Goal: Task Accomplishment & Management: Complete application form

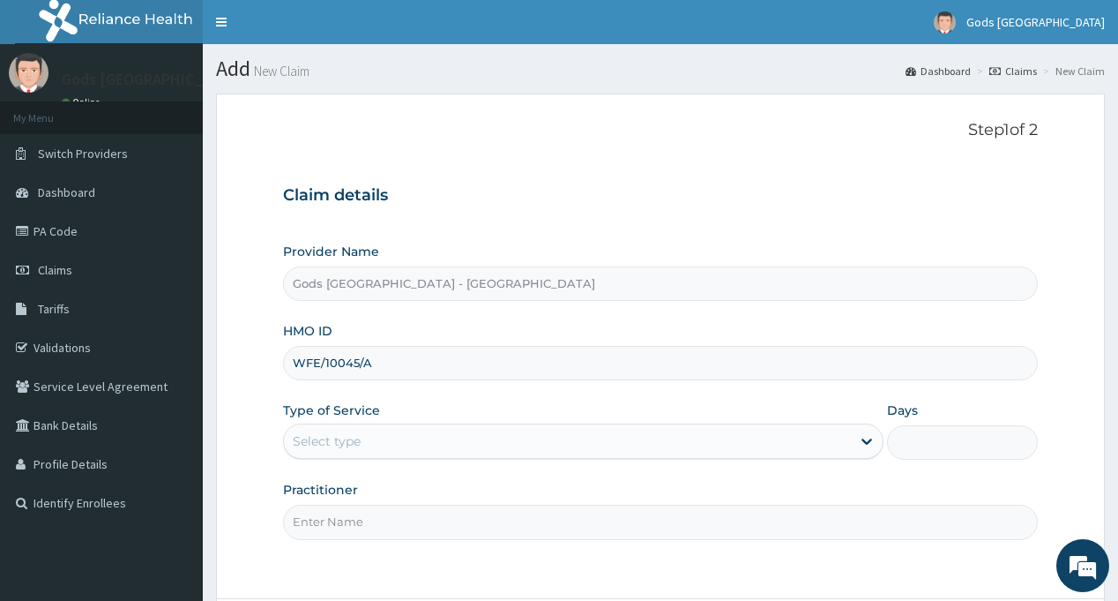
type input "WFE/10045/A"
click at [376, 446] on div "Select type" at bounding box center [567, 441] width 567 height 28
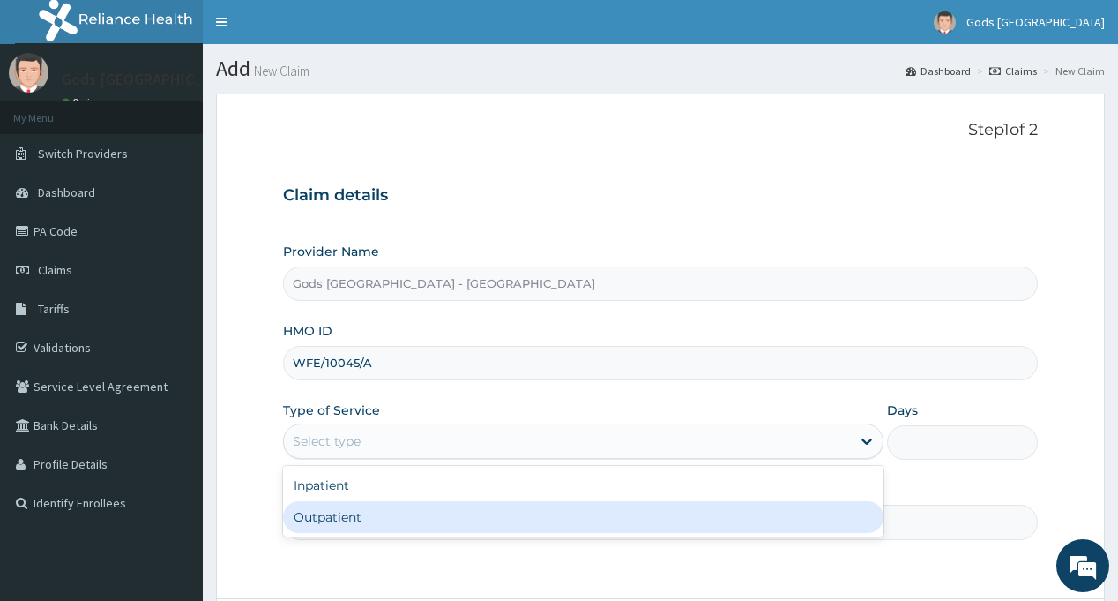
click at [350, 516] on div "Outpatient" at bounding box center [583, 517] width 601 height 32
type input "1"
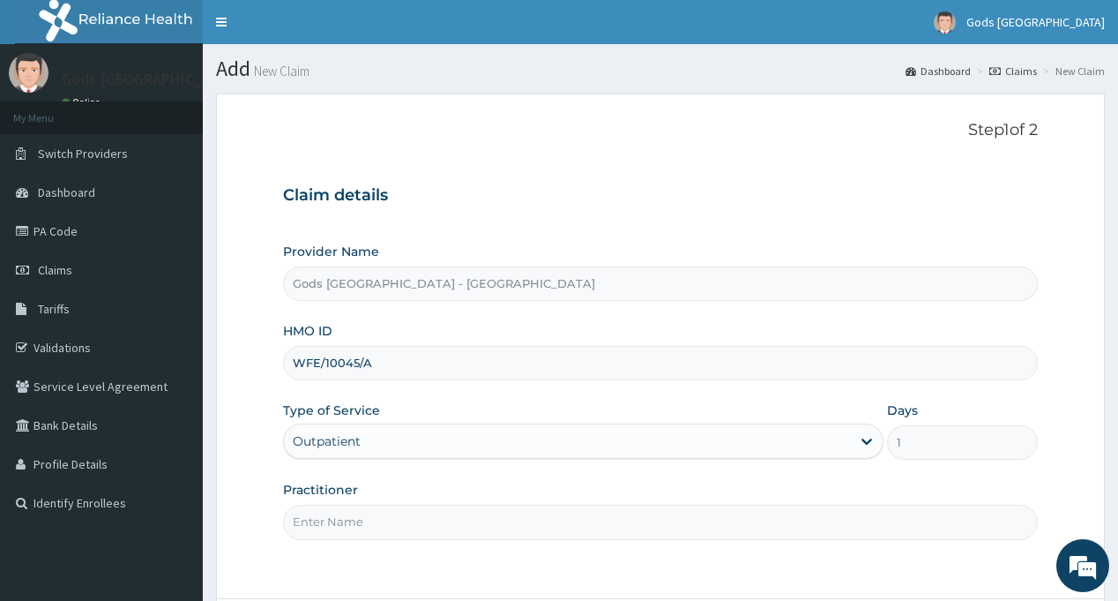
click at [350, 516] on input "Practitioner" at bounding box center [660, 521] width 754 height 34
type input "G"
click at [412, 507] on input "G" at bounding box center [660, 521] width 754 height 34
click at [363, 514] on input "Practitioner" at bounding box center [660, 521] width 754 height 34
type input "DR OPAFUNSO"
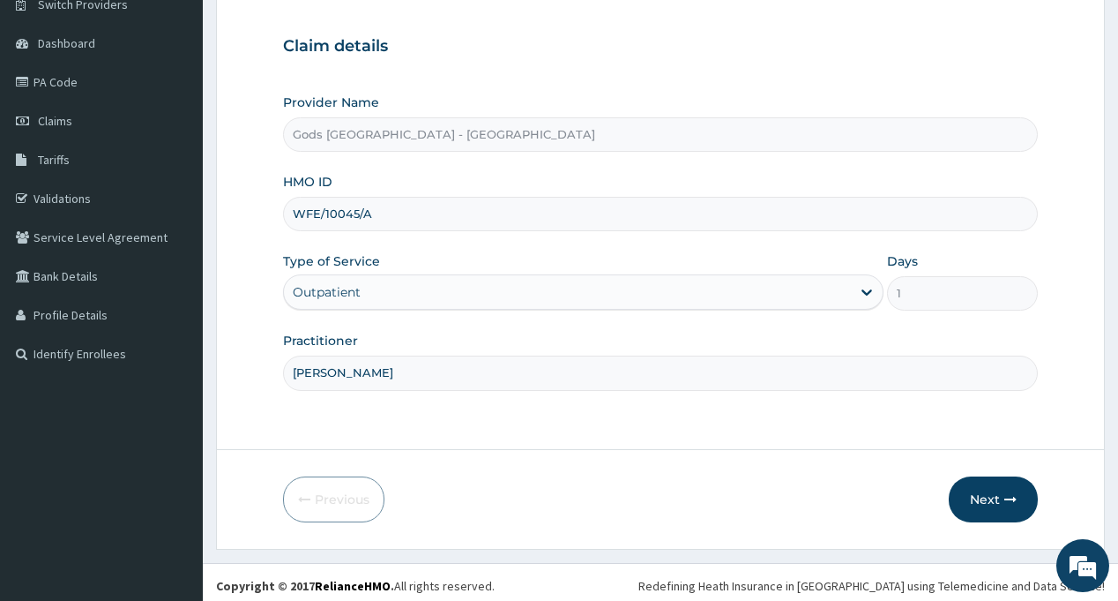
scroll to position [156, 0]
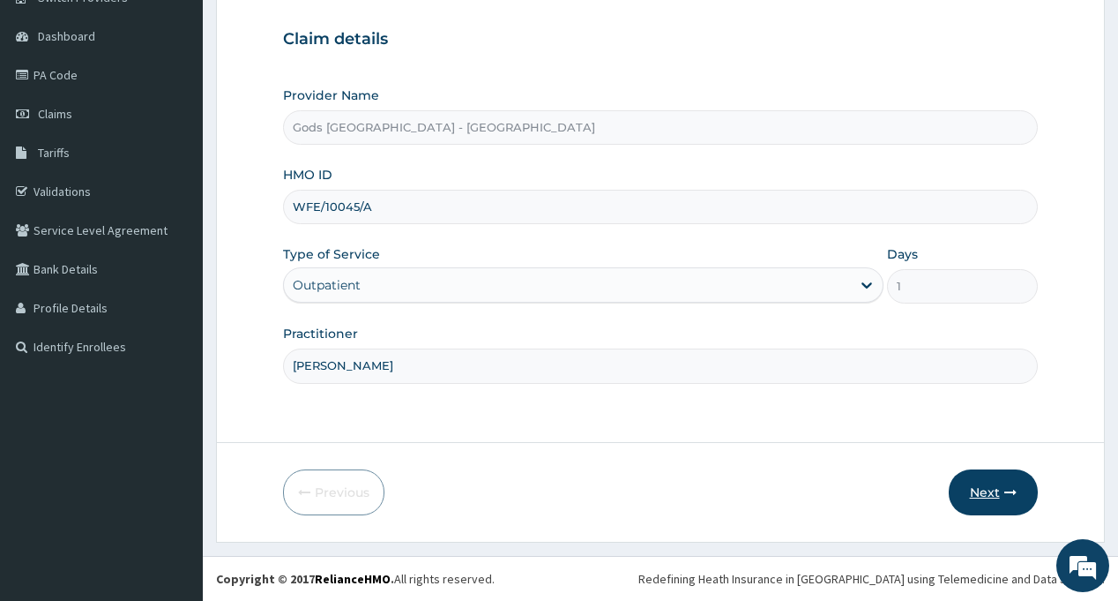
click at [982, 486] on button "Next" at bounding box center [993, 492] width 89 height 46
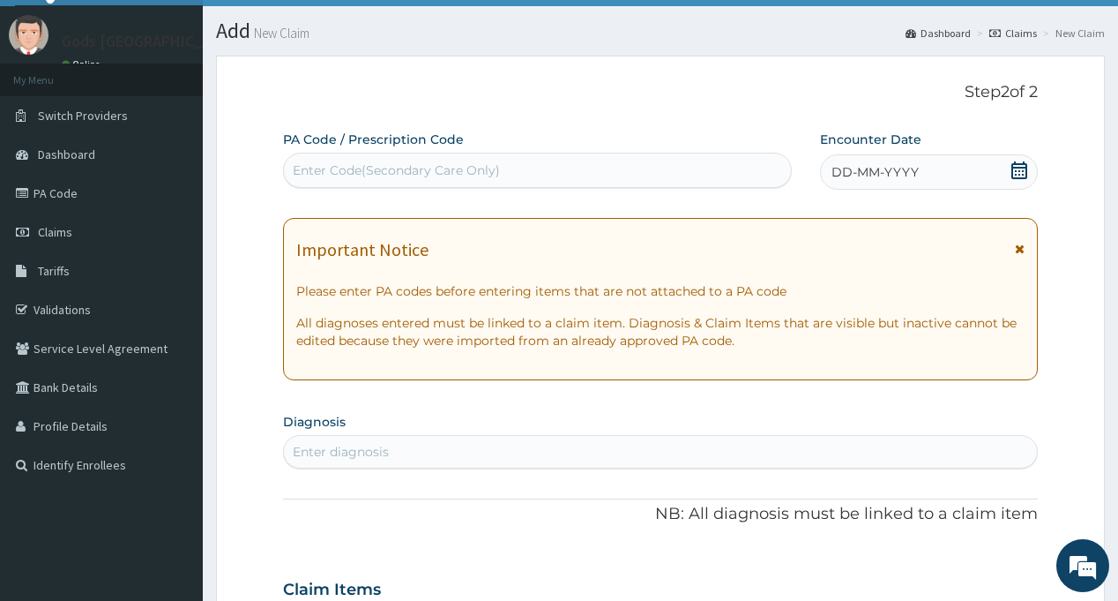
scroll to position [0, 0]
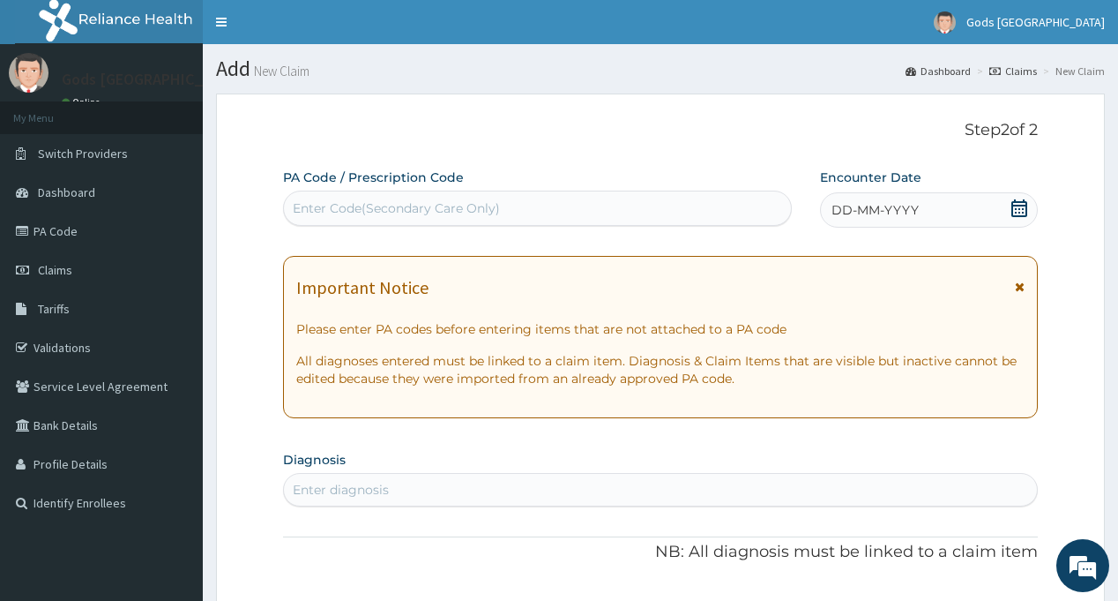
click at [1013, 208] on icon at bounding box center [1020, 208] width 18 height 18
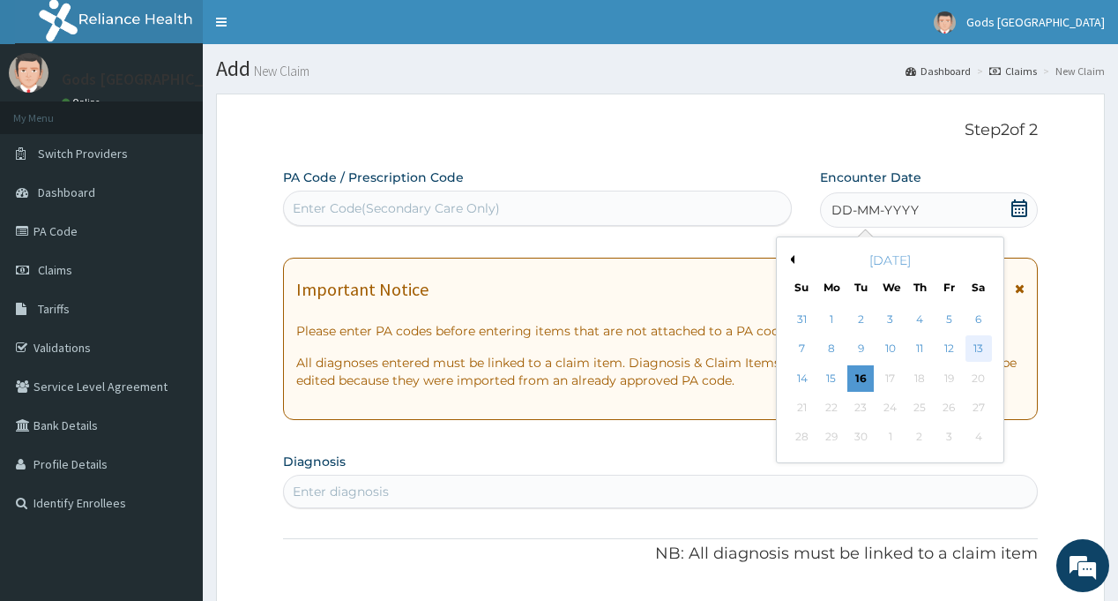
click at [973, 347] on div "13" at bounding box center [978, 349] width 26 height 26
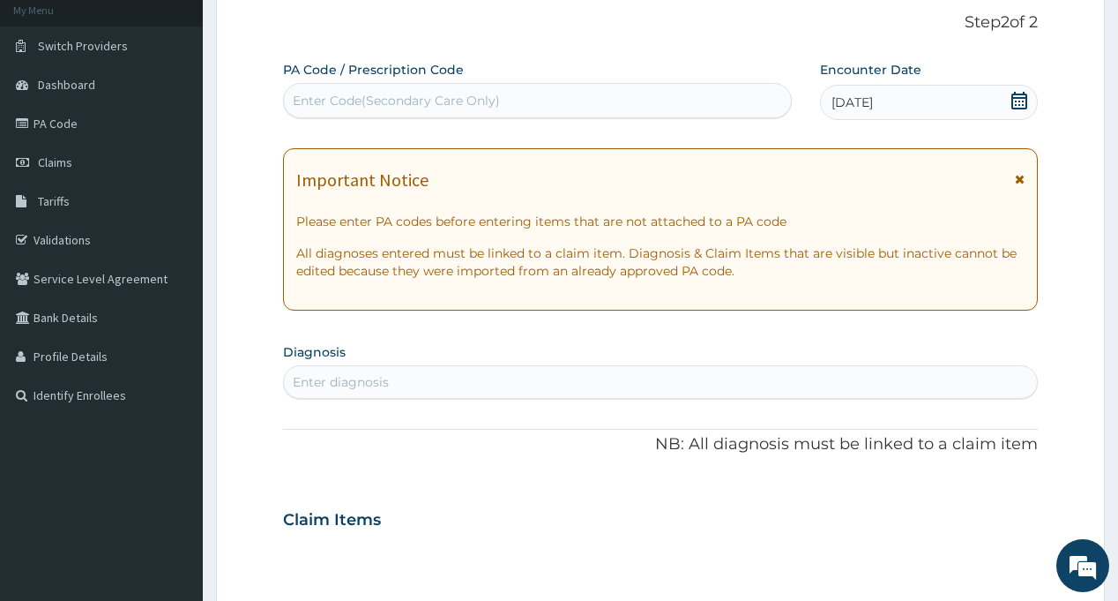
scroll to position [265, 0]
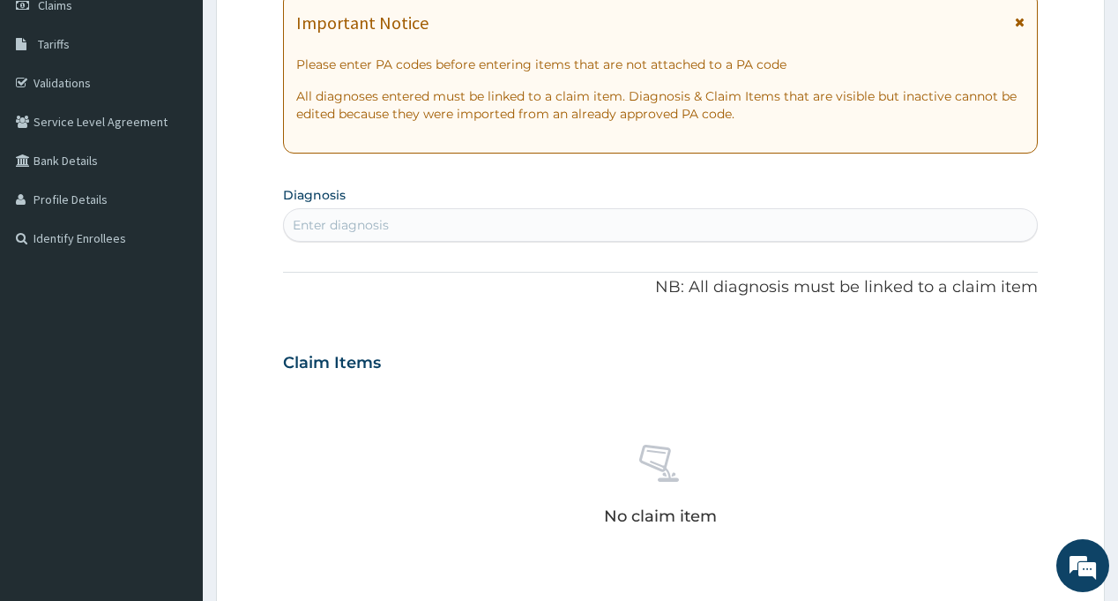
click at [493, 230] on div "Enter diagnosis" at bounding box center [660, 225] width 752 height 28
type input "RTI"
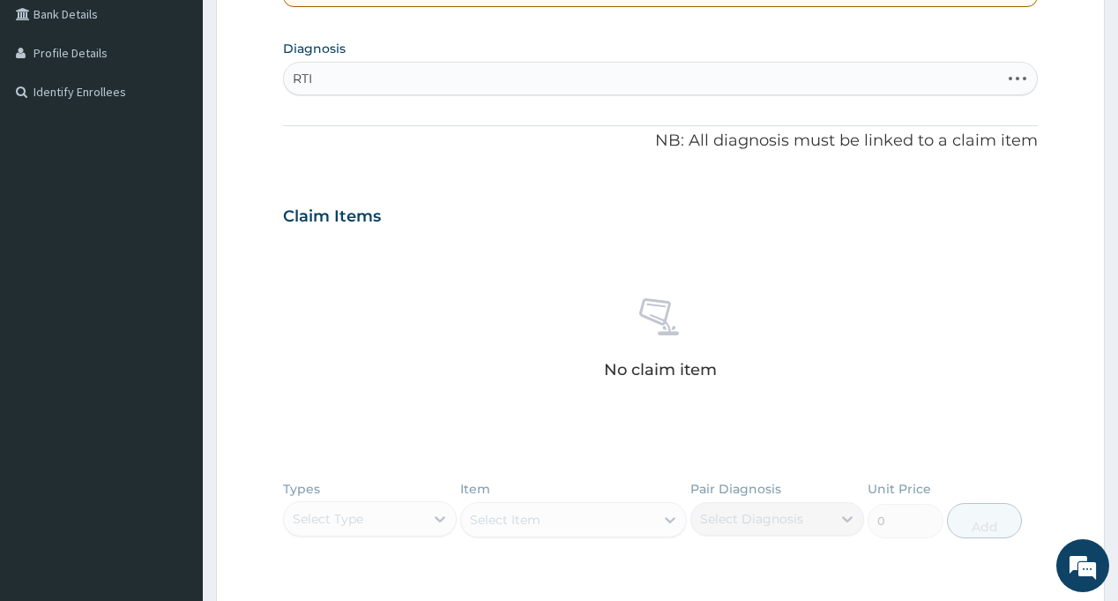
scroll to position [441, 0]
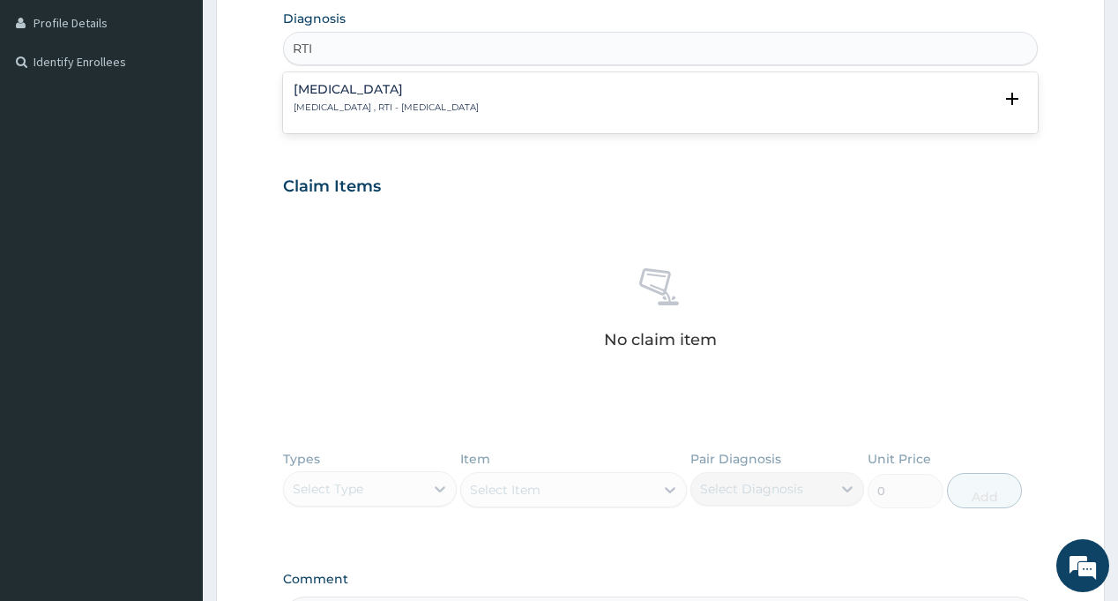
click at [387, 107] on p "Respiratory tract infection , RTI - Respiratory tract infection" at bounding box center [386, 107] width 185 height 12
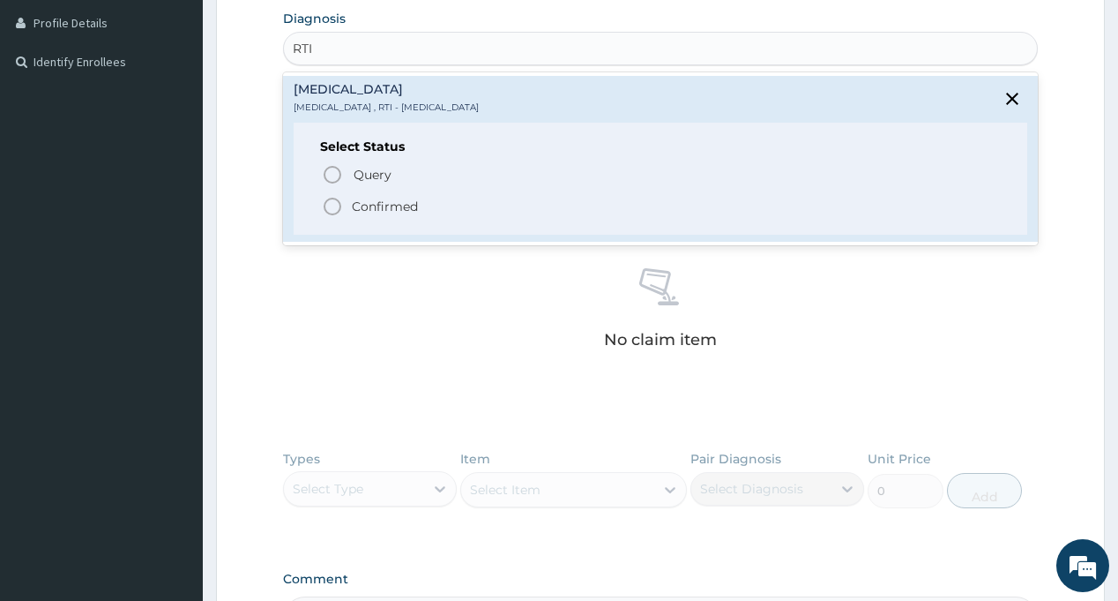
click at [378, 200] on p "Confirmed" at bounding box center [385, 207] width 66 height 18
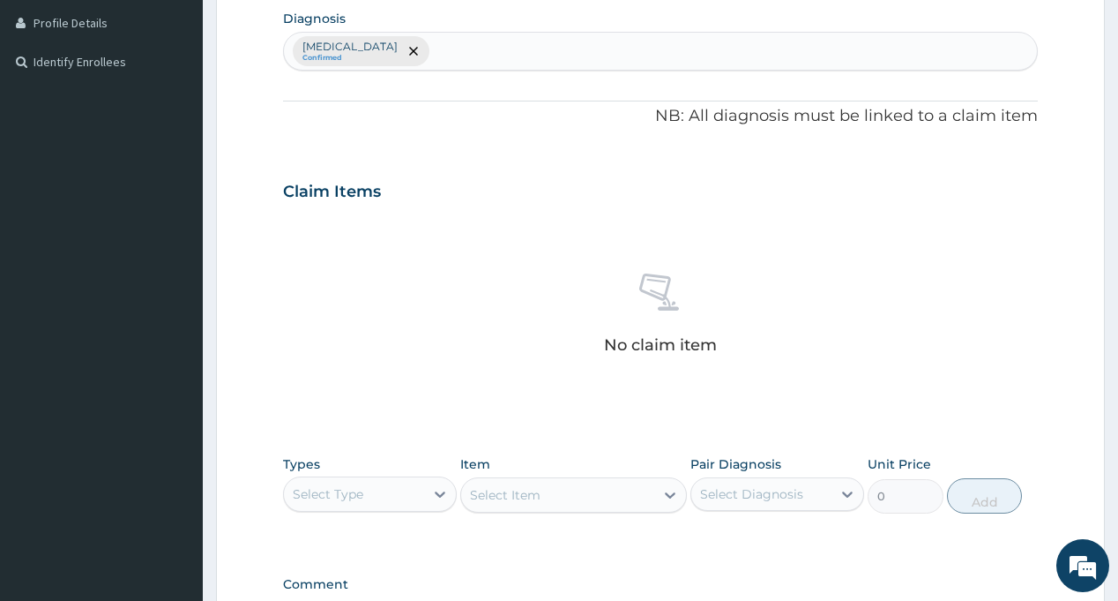
click at [524, 57] on div "Respiratory tract infection Confirmed" at bounding box center [660, 51] width 752 height 37
type input "SEPS"
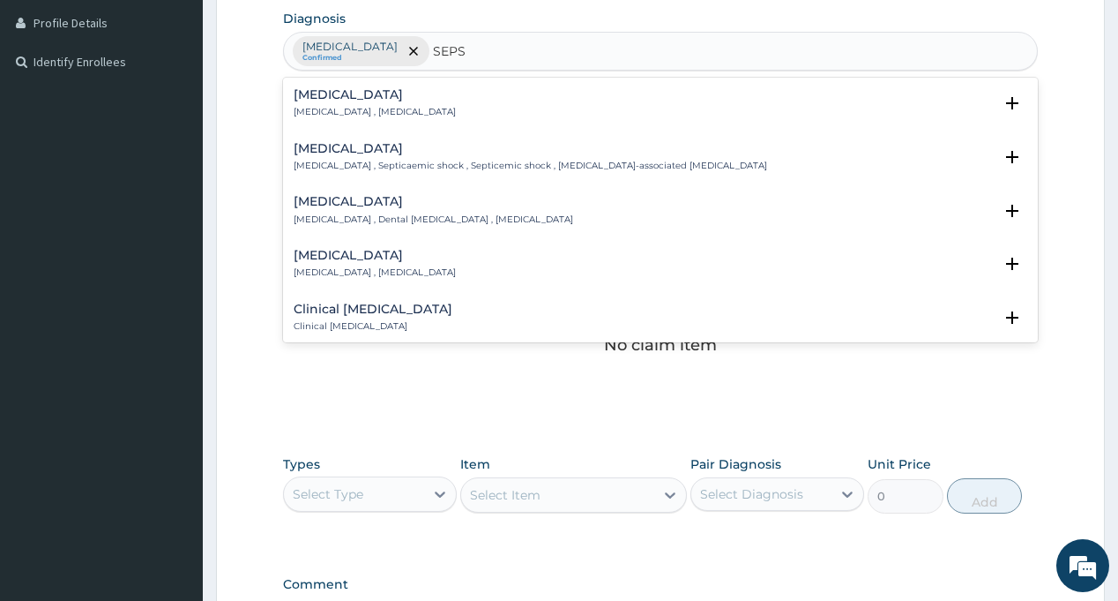
click at [341, 104] on div "Sepsis Systemic infection , Sepsis" at bounding box center [375, 103] width 162 height 31
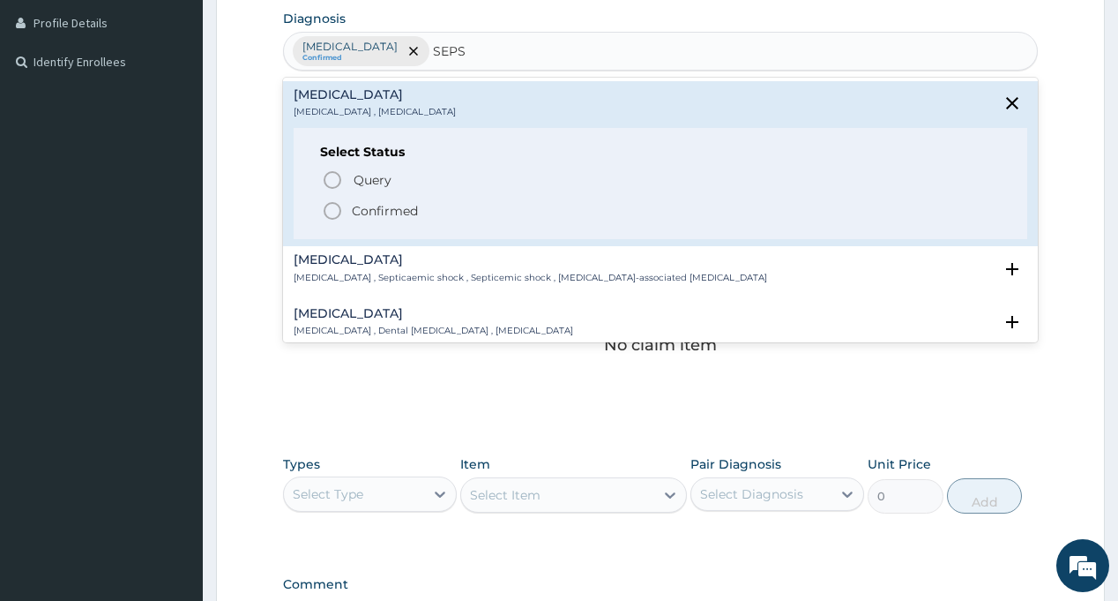
click at [349, 207] on span "Confirmed" at bounding box center [661, 210] width 678 height 21
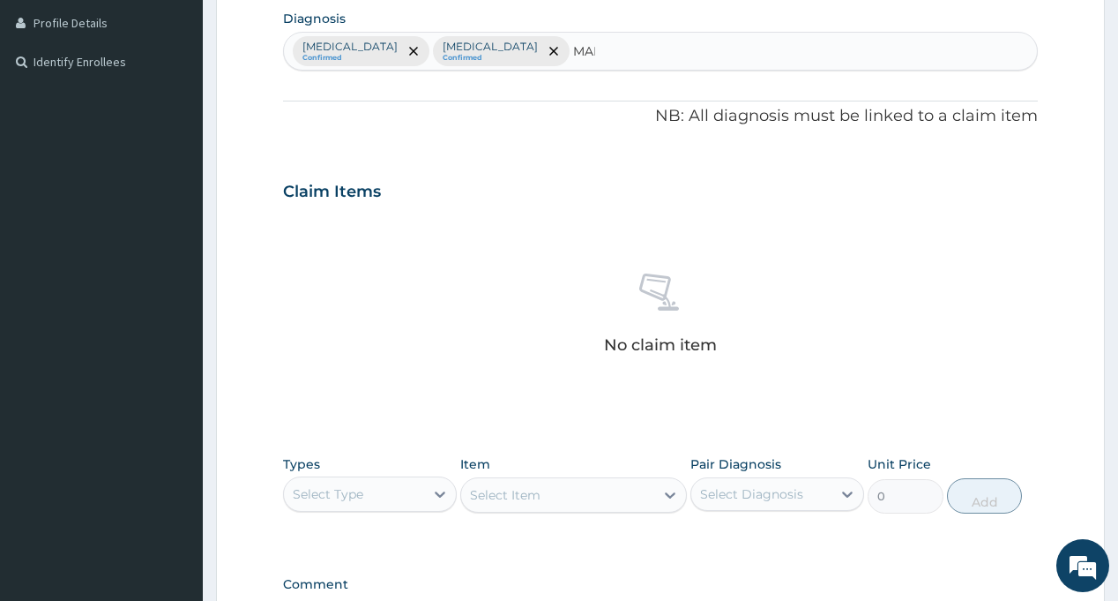
type input "MALA"
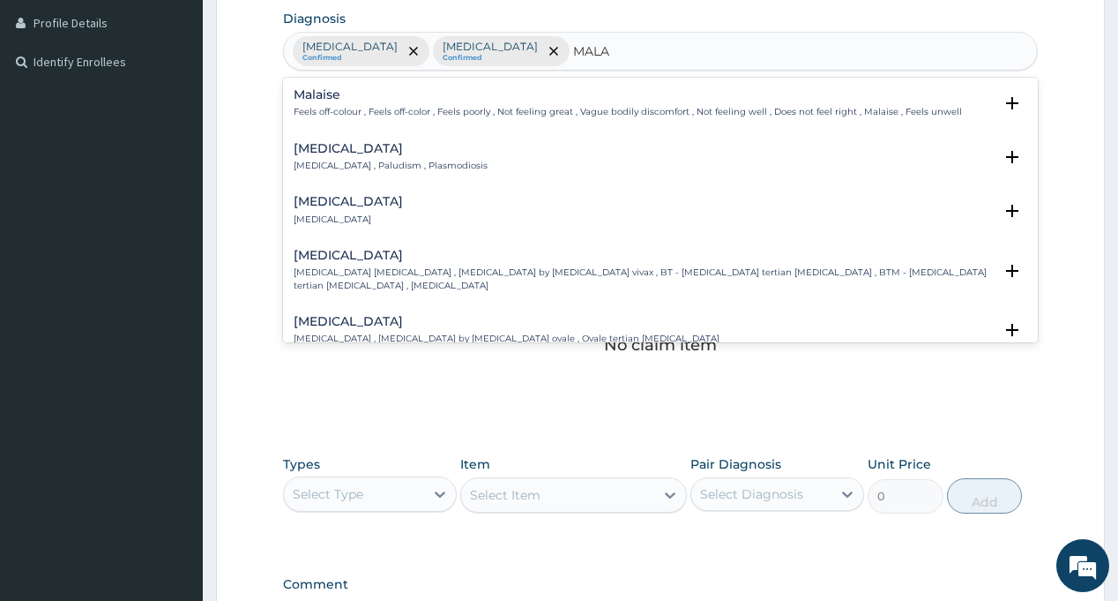
click at [314, 161] on p "Malaria , Paludism , Plasmodiosis" at bounding box center [391, 166] width 194 height 12
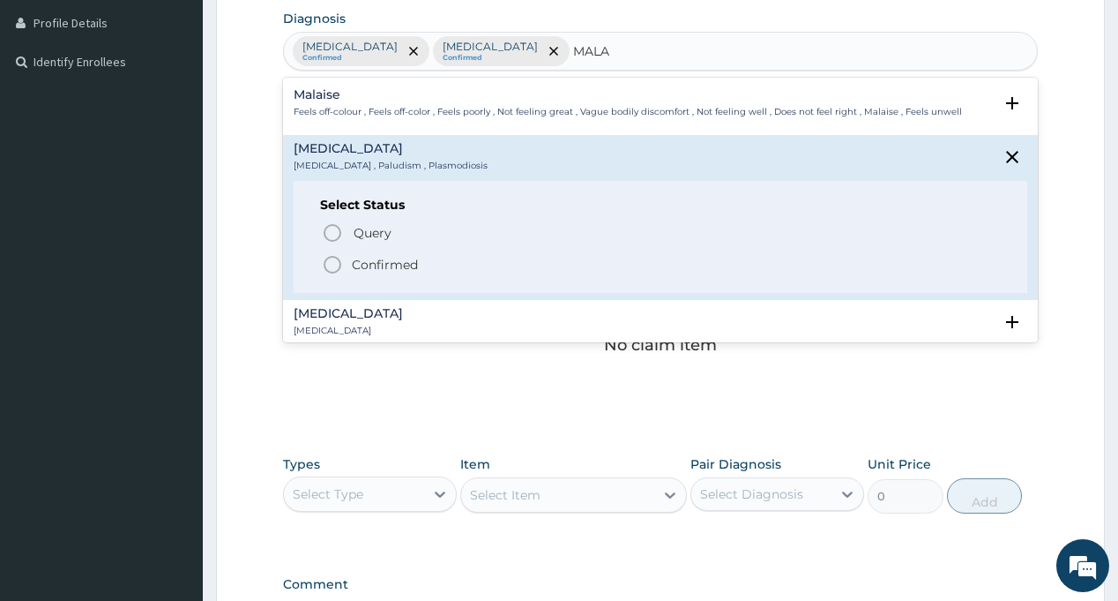
click at [332, 259] on icon "status option filled" at bounding box center [332, 264] width 21 height 21
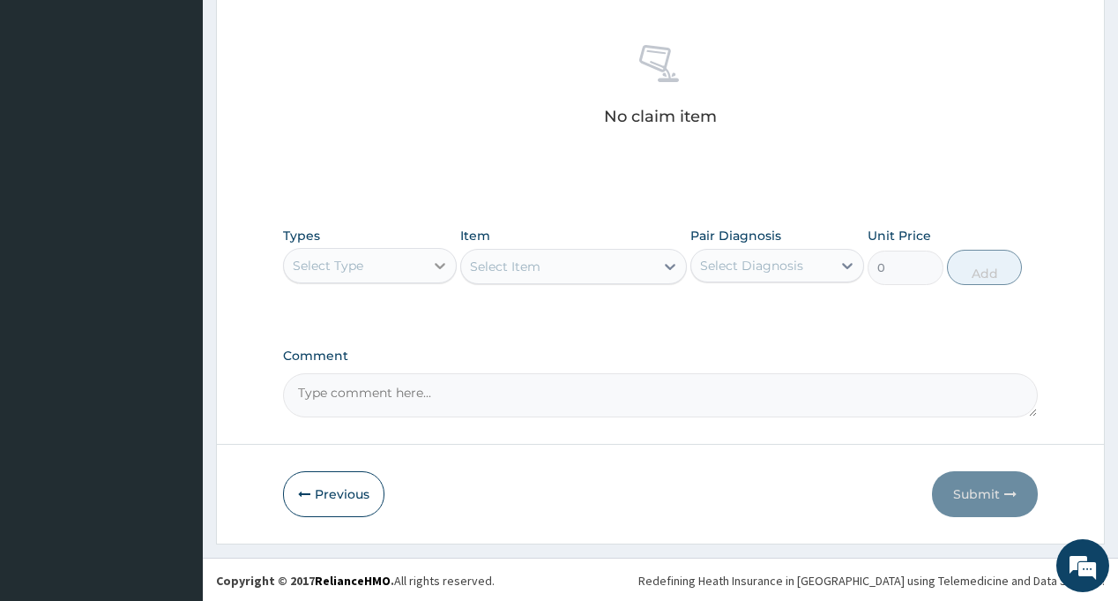
scroll to position [671, 0]
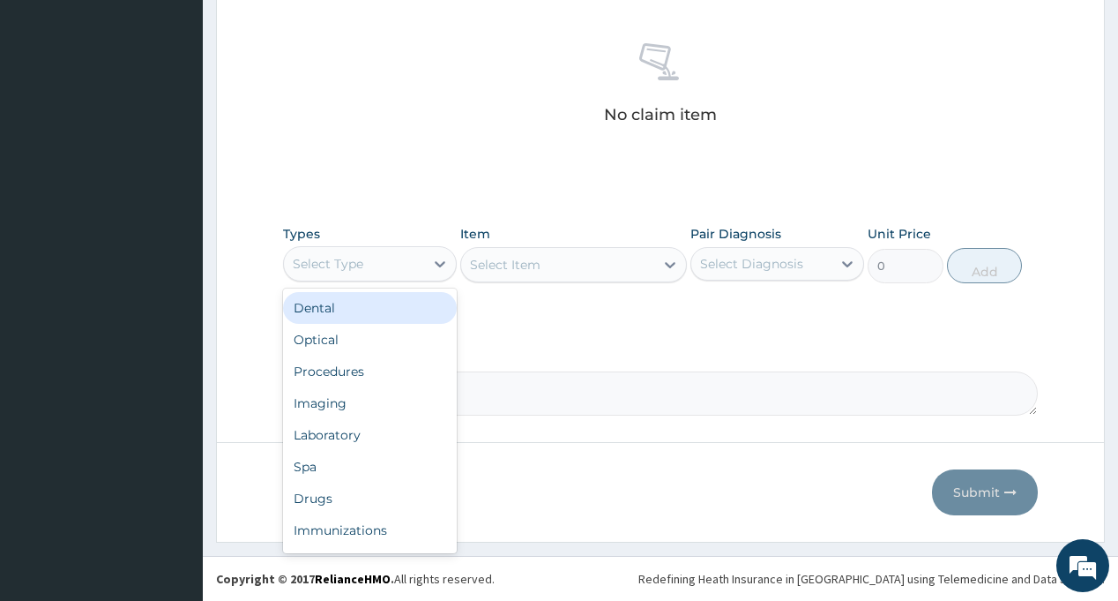
click at [391, 270] on div "Select Type" at bounding box center [354, 264] width 140 height 28
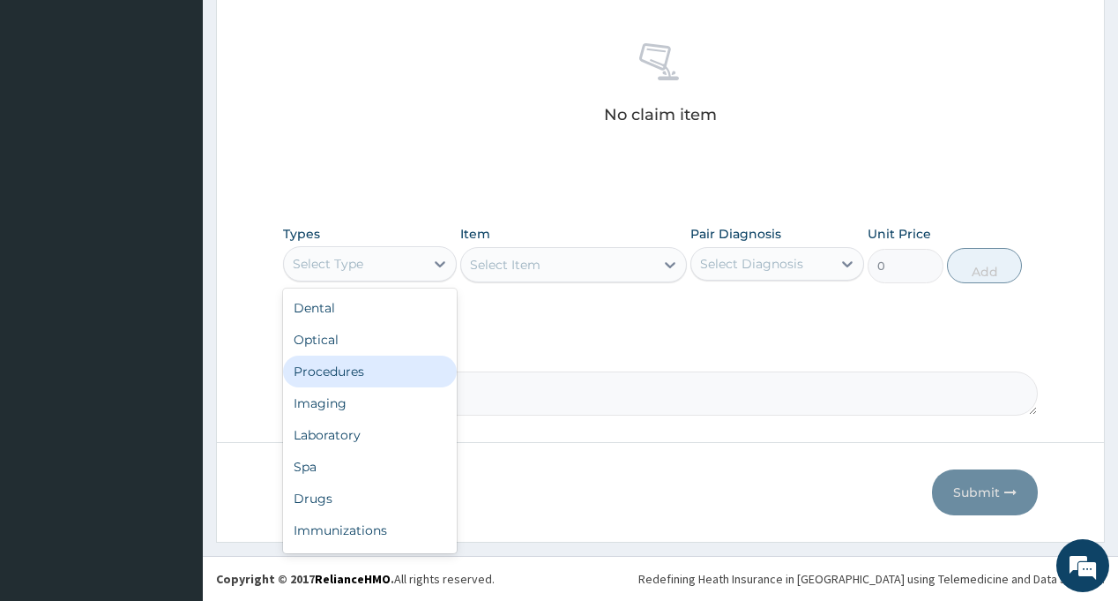
click at [385, 379] on div "Procedures" at bounding box center [370, 371] width 174 height 32
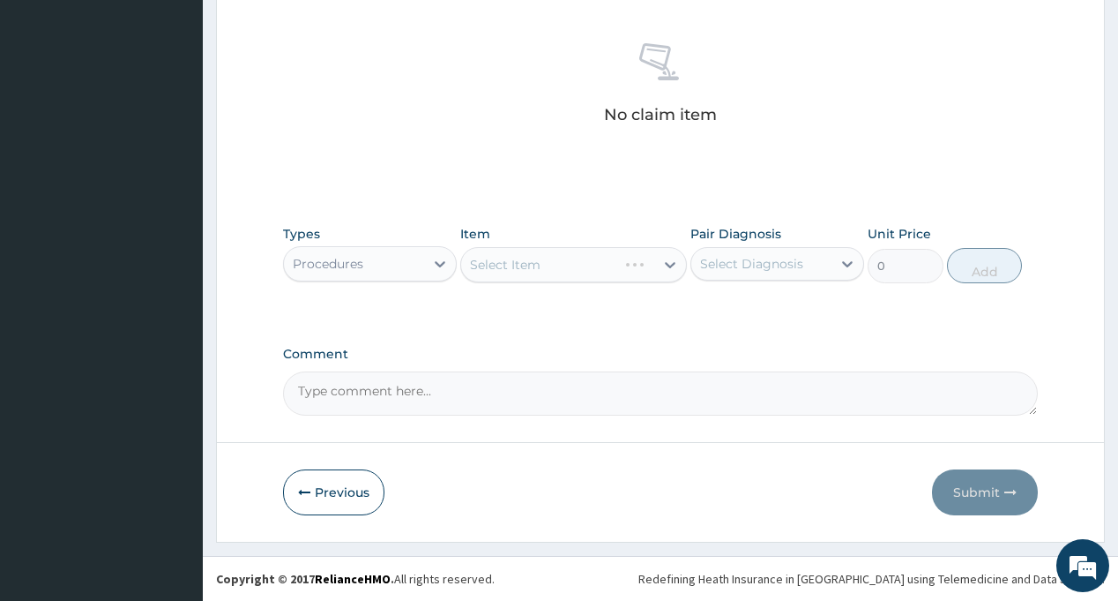
click at [776, 265] on div "Select Diagnosis" at bounding box center [751, 264] width 103 height 18
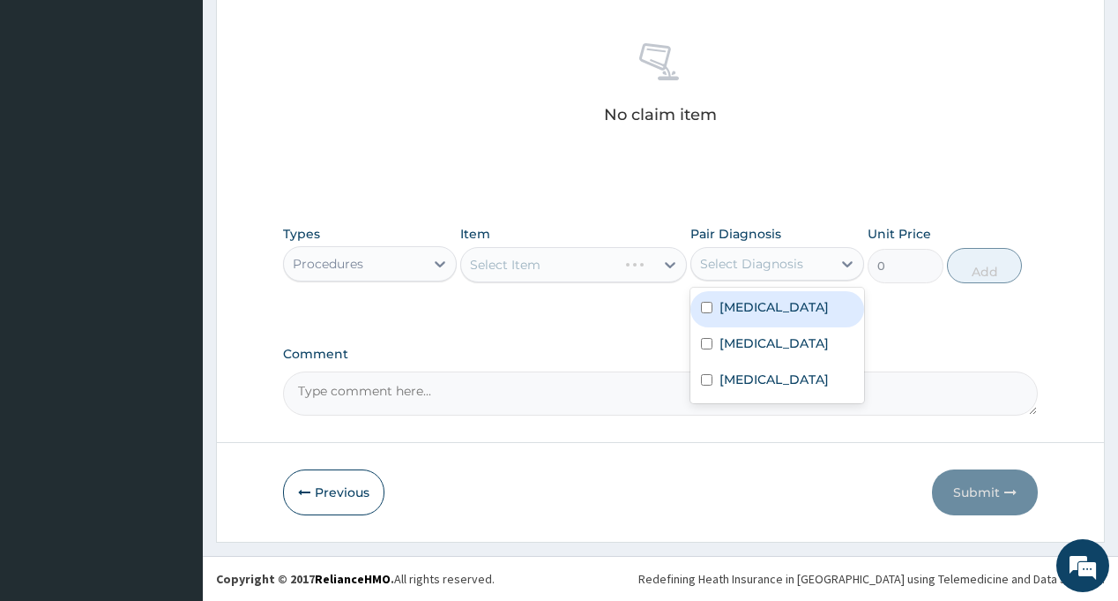
click at [783, 316] on label "Respiratory tract infection" at bounding box center [774, 307] width 109 height 18
checkbox input "true"
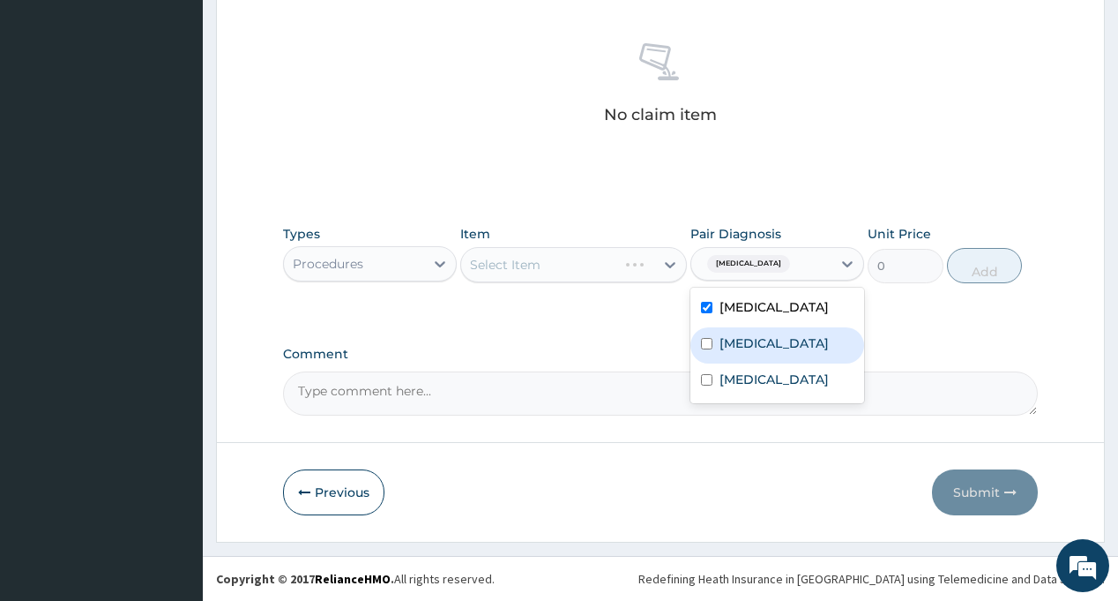
click at [765, 363] on div "Sepsis" at bounding box center [778, 345] width 174 height 36
checkbox input "true"
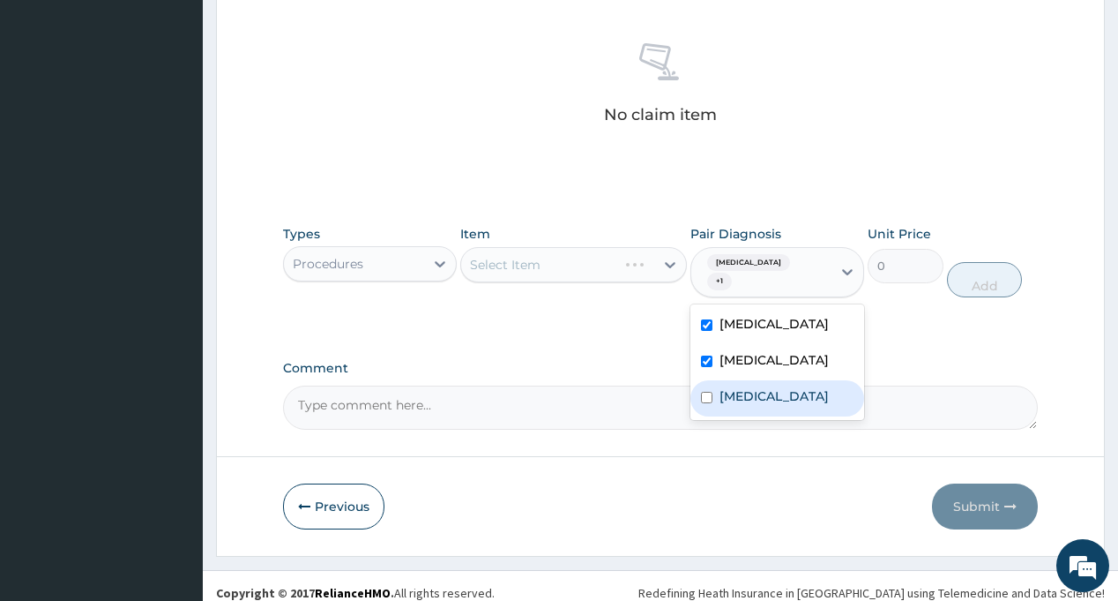
click at [739, 405] on label "Malaria" at bounding box center [774, 396] width 109 height 18
checkbox input "true"
click at [530, 314] on div "Types Procedures Item Select Item Pair Diagnosis option Malaria, selected. opti…" at bounding box center [660, 274] width 754 height 117
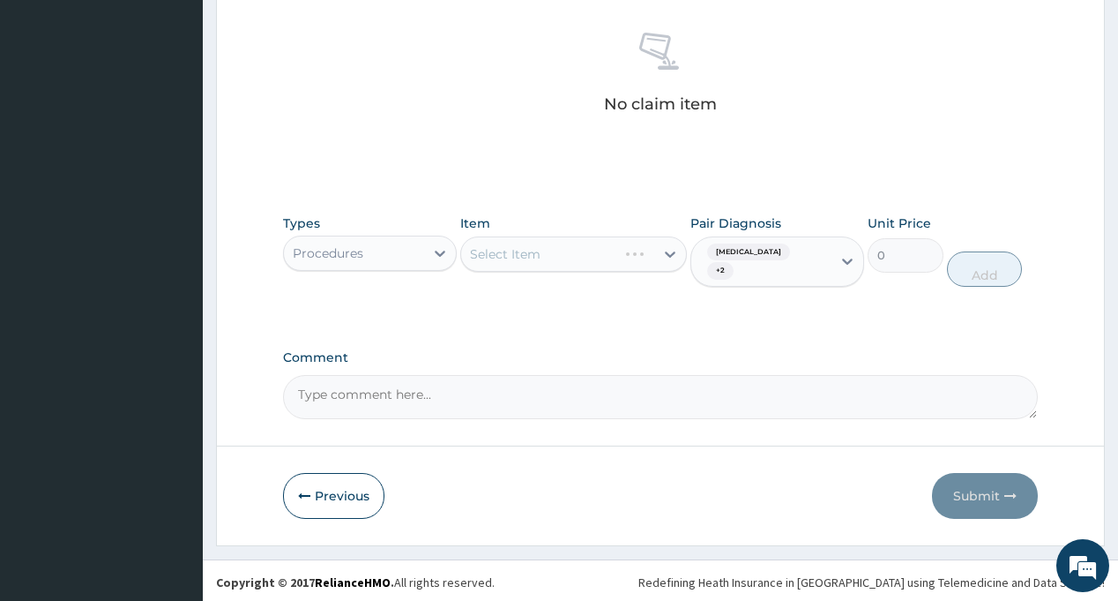
scroll to position [685, 0]
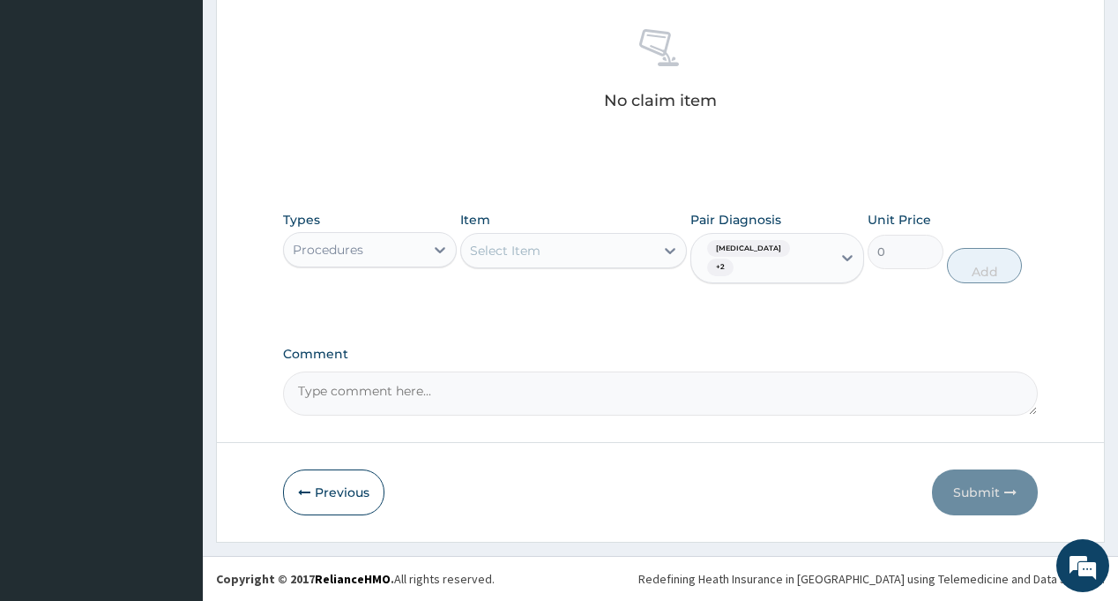
click at [546, 250] on div "Select Item" at bounding box center [557, 250] width 193 height 28
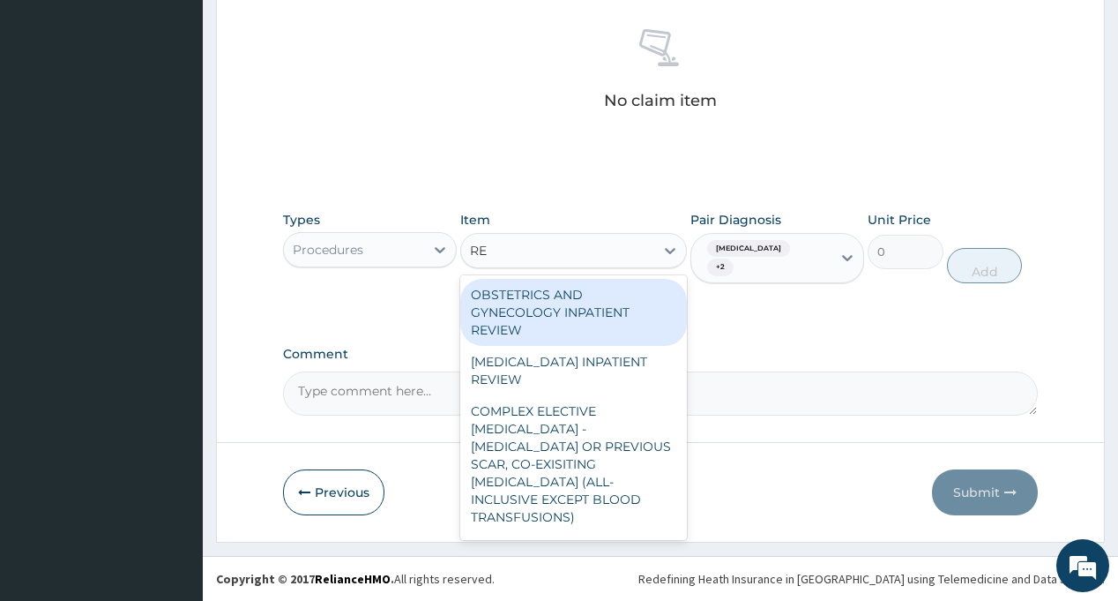
type input "REG"
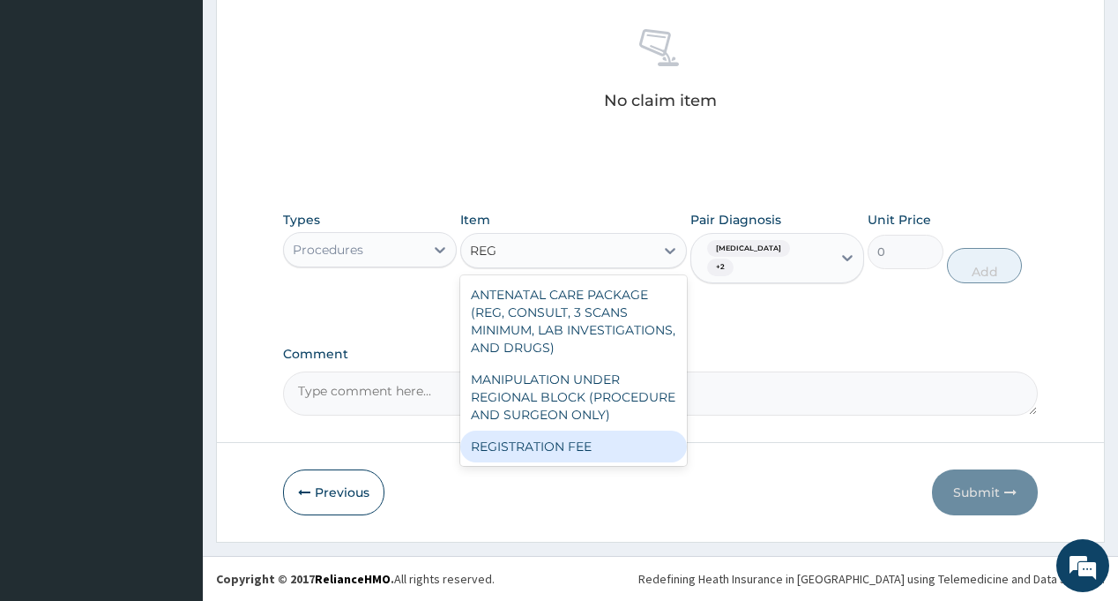
click at [597, 450] on div "REGISTRATION FEE" at bounding box center [573, 446] width 227 height 32
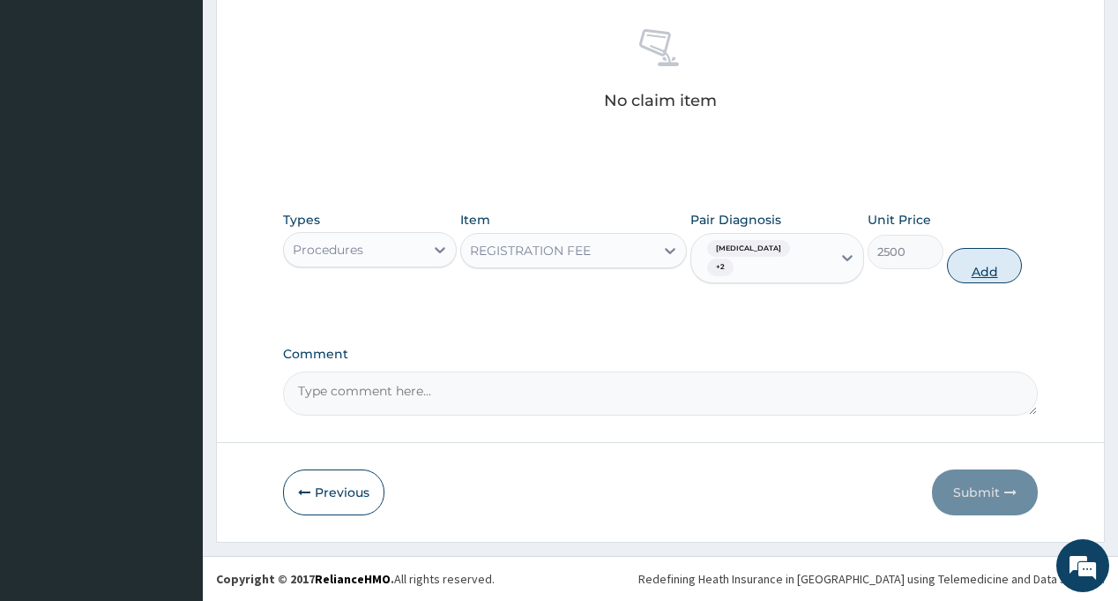
click at [996, 266] on button "Add" at bounding box center [985, 265] width 76 height 35
type input "0"
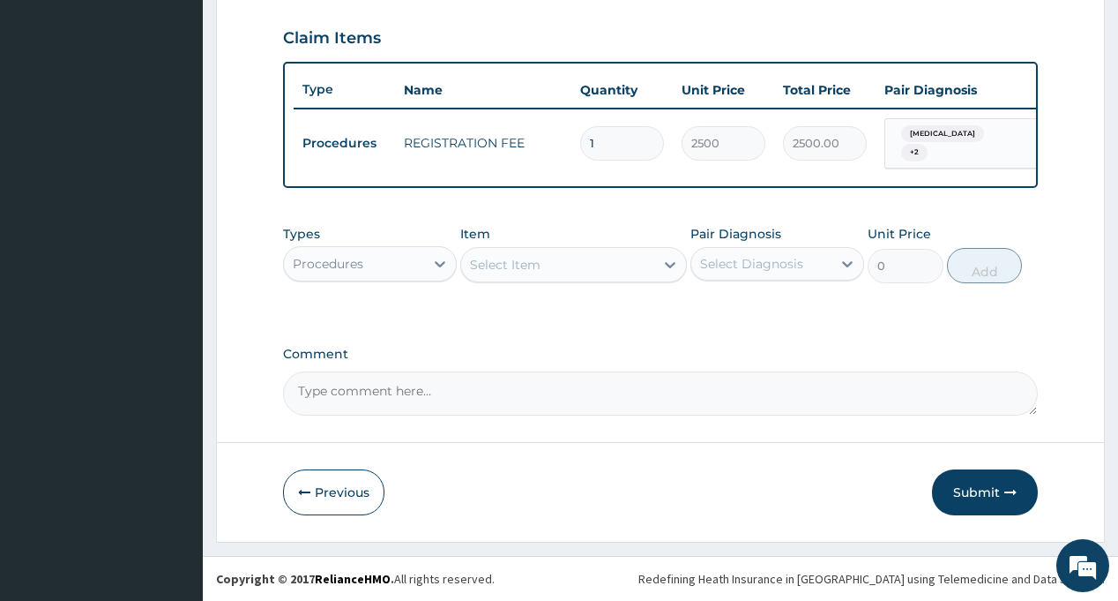
scroll to position [608, 0]
click at [762, 285] on div "Types Procedures Item Select Item Pair Diagnosis Select Diagnosis Unit Price 0 …" at bounding box center [660, 254] width 754 height 76
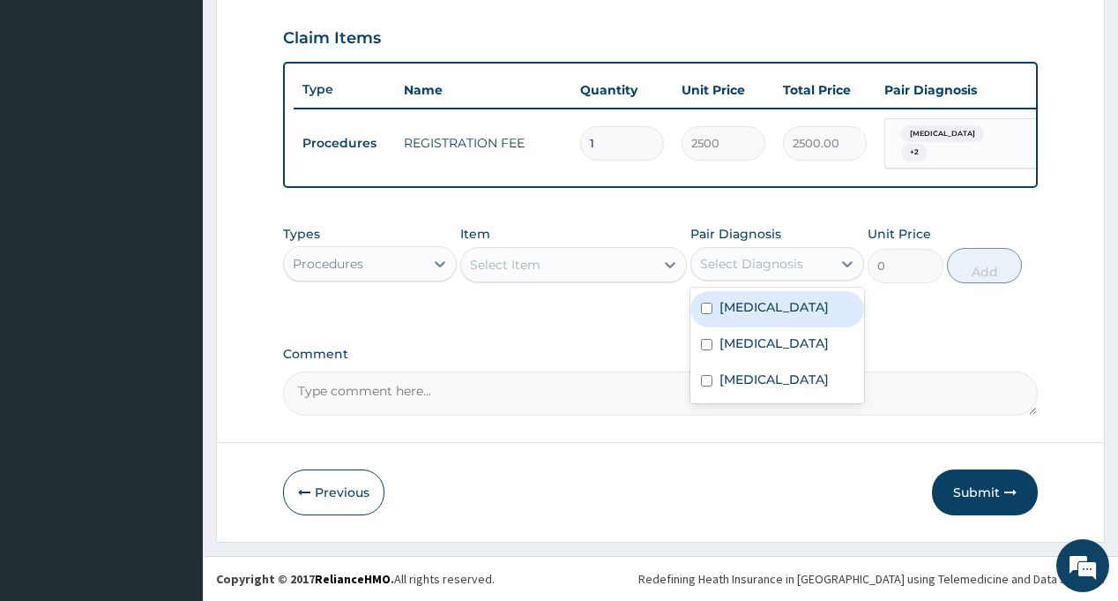
click at [761, 262] on div "Select Diagnosis" at bounding box center [751, 264] width 103 height 18
click at [759, 316] on label "Respiratory tract infection" at bounding box center [774, 307] width 109 height 18
checkbox input "true"
click at [612, 265] on div "Select Item" at bounding box center [557, 264] width 193 height 28
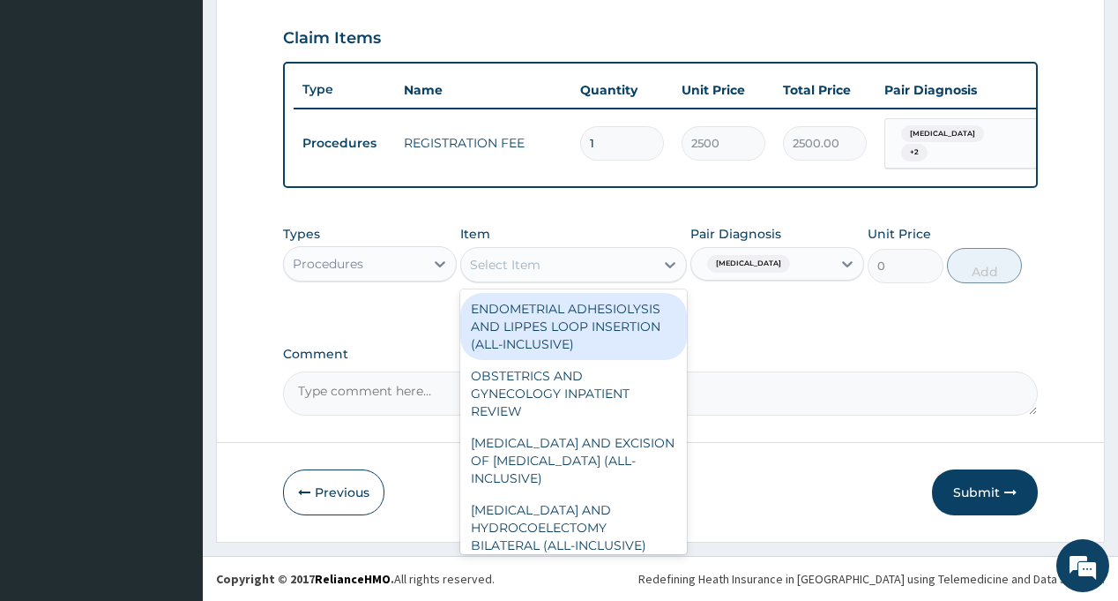
type input "G"
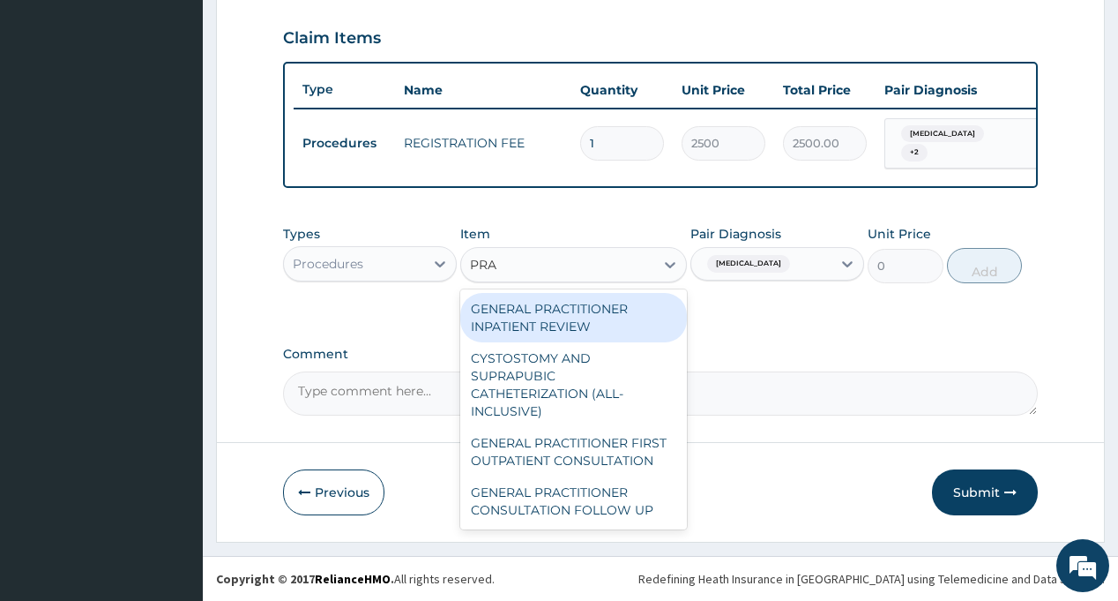
type input "PRAC"
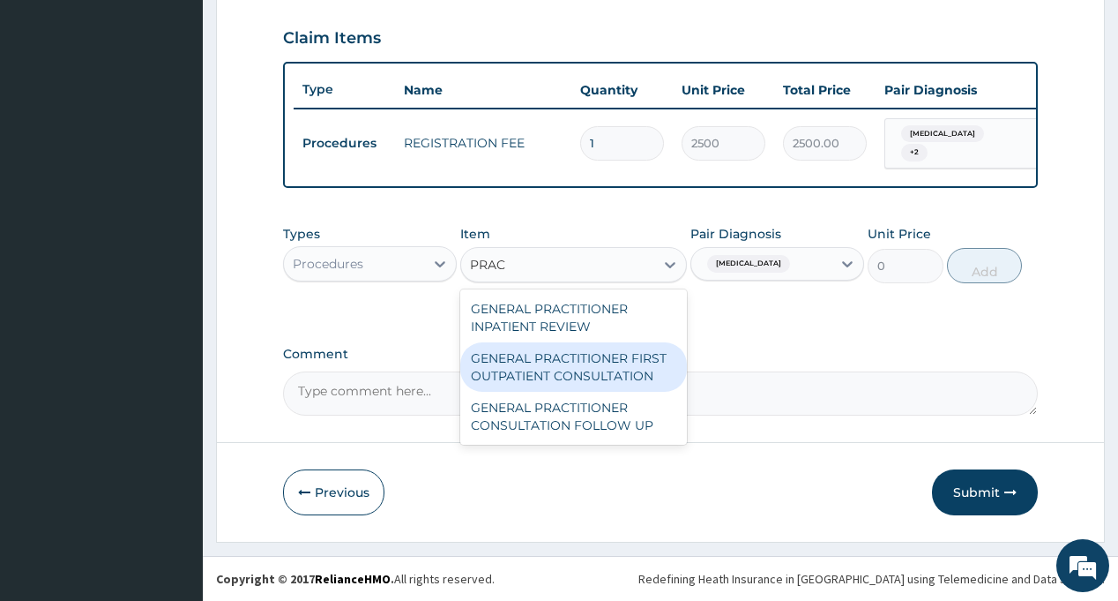
click at [637, 355] on div "GENERAL PRACTITIONER FIRST OUTPATIENT CONSULTATION" at bounding box center [573, 366] width 227 height 49
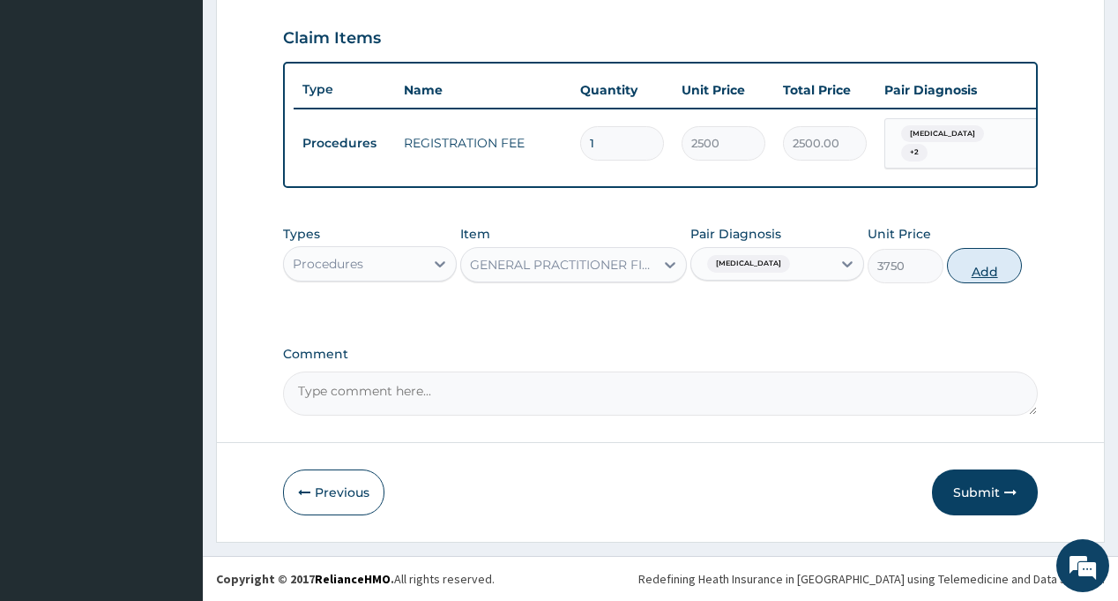
click at [994, 260] on button "Add" at bounding box center [985, 265] width 76 height 35
type input "0"
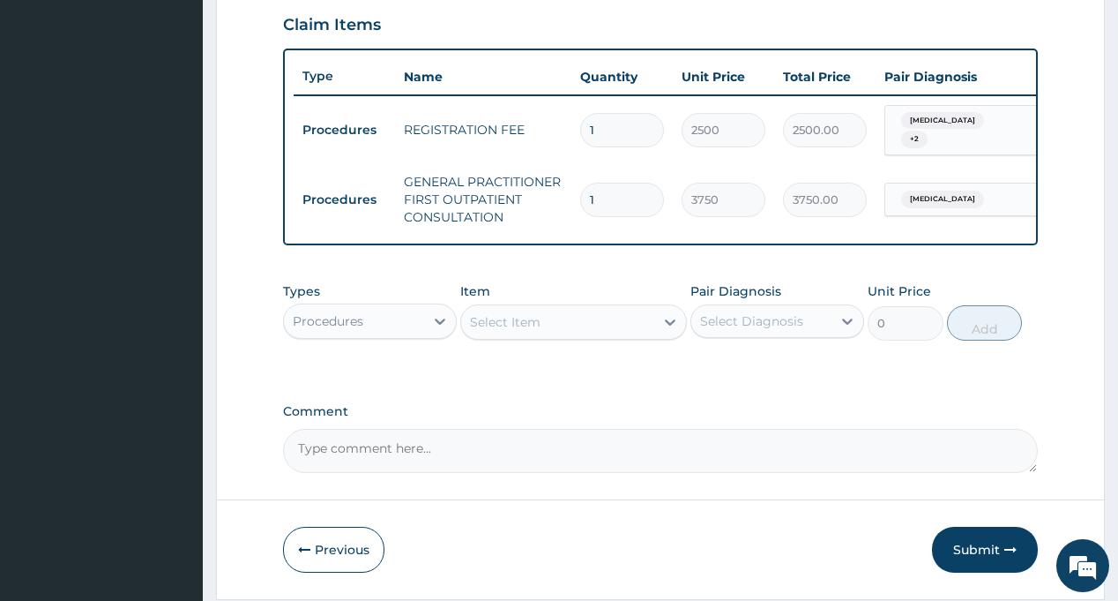
click at [364, 332] on div "Procedures" at bounding box center [354, 321] width 140 height 28
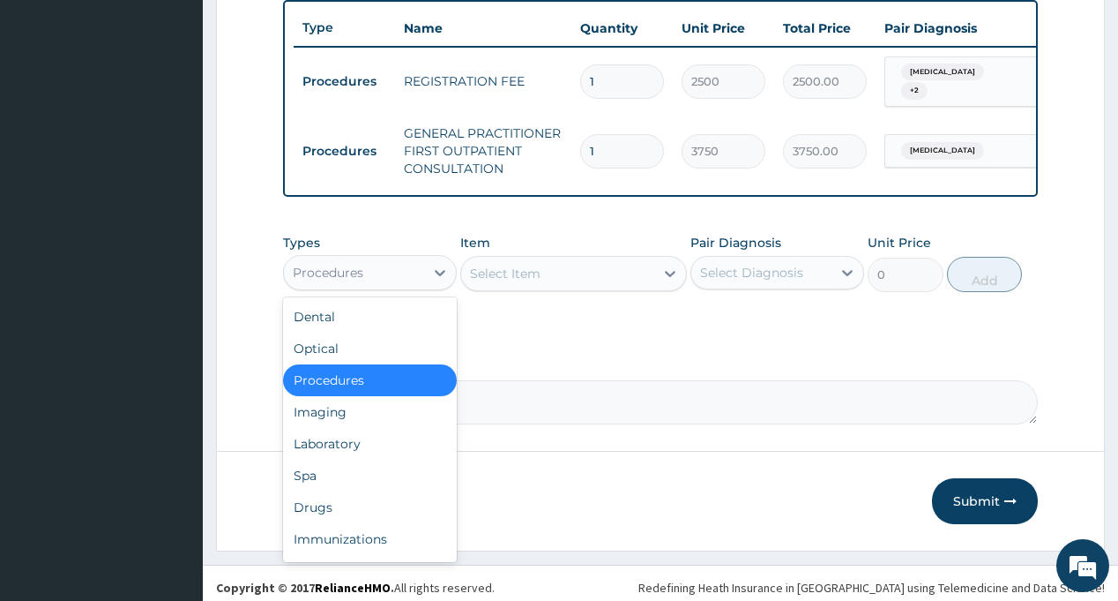
scroll to position [678, 0]
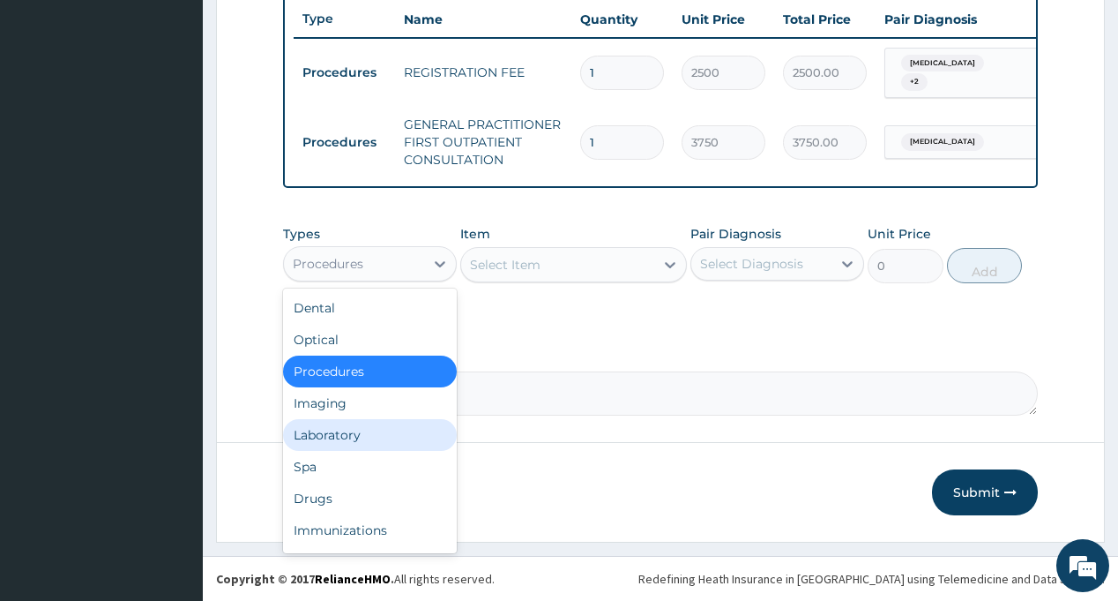
drag, startPoint x: 347, startPoint y: 438, endPoint x: 609, endPoint y: 302, distance: 295.8
click at [347, 437] on div "Laboratory" at bounding box center [370, 435] width 174 height 32
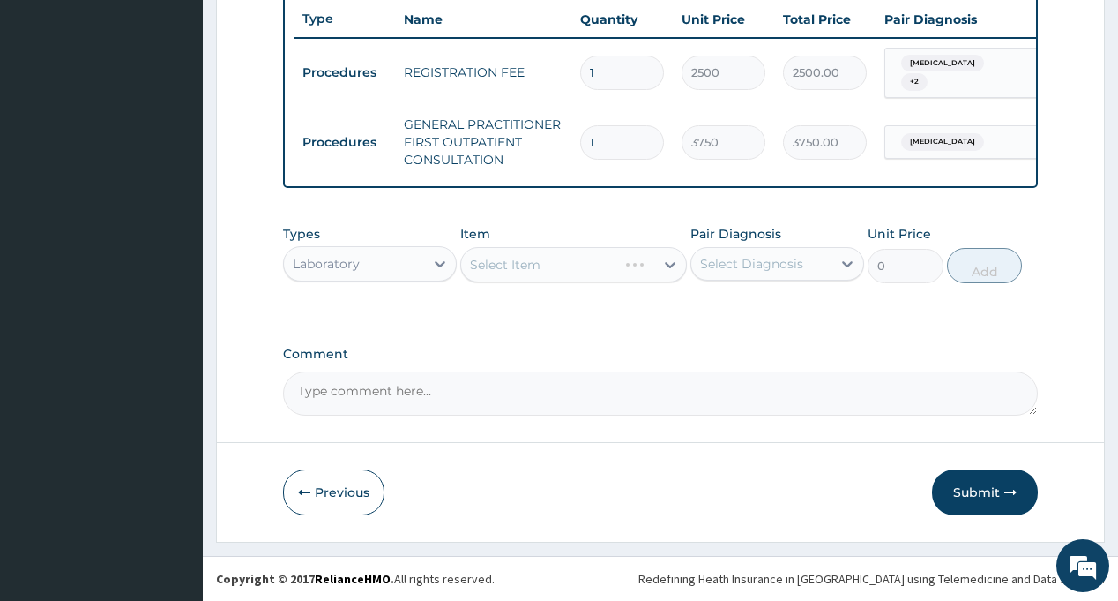
click at [738, 265] on div "Select Diagnosis" at bounding box center [751, 264] width 103 height 18
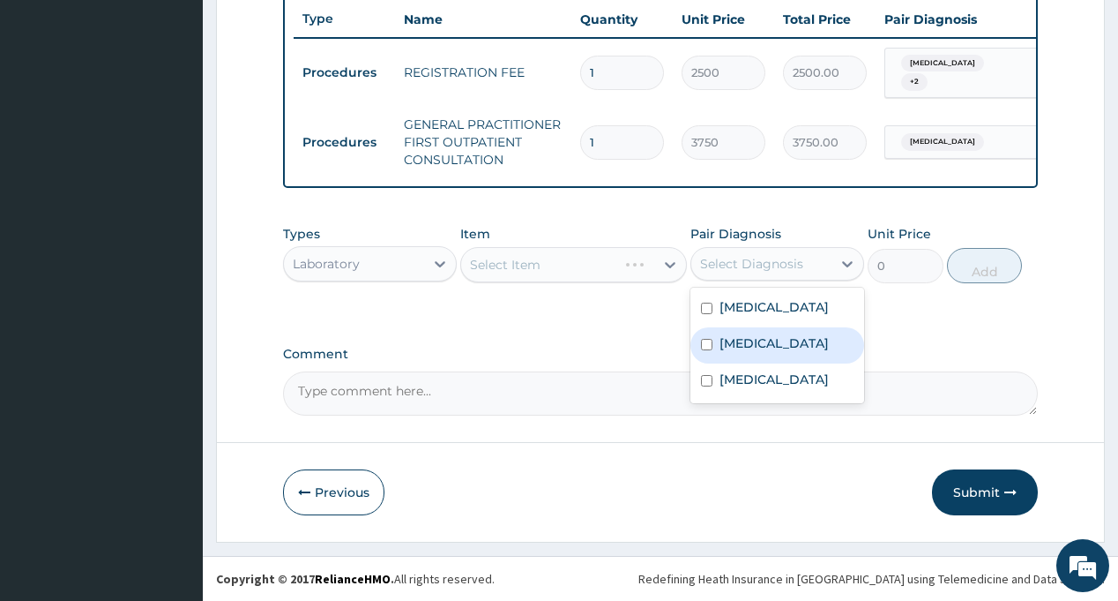
click at [744, 352] on label "Sepsis" at bounding box center [774, 343] width 109 height 18
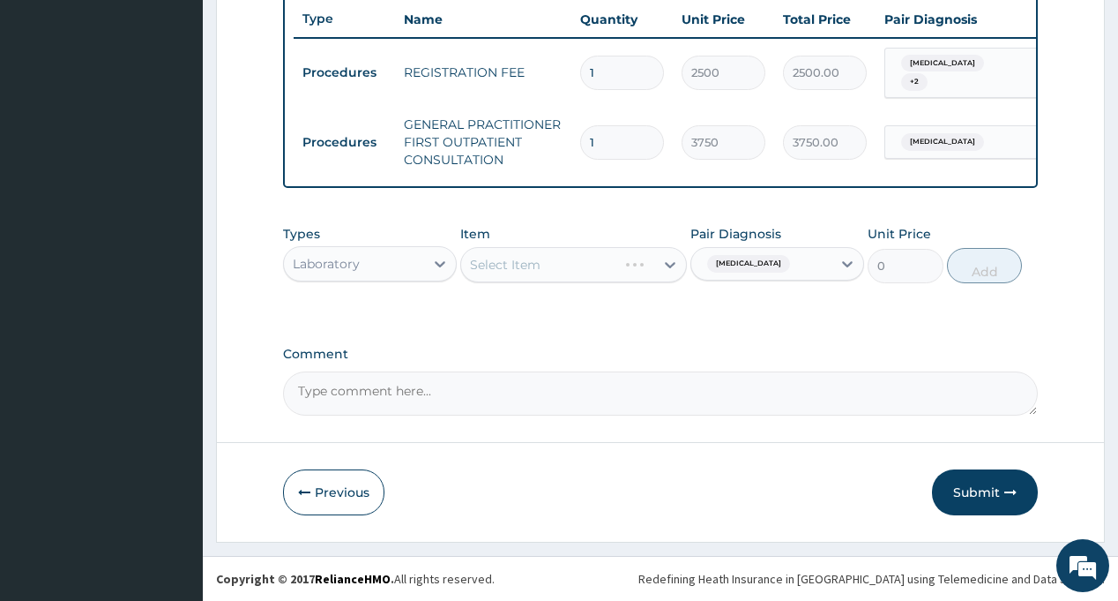
click at [606, 353] on label "Comment" at bounding box center [660, 354] width 754 height 15
click at [606, 371] on textarea "Comment" at bounding box center [660, 393] width 754 height 44
click at [562, 262] on div "Select Item" at bounding box center [557, 264] width 193 height 28
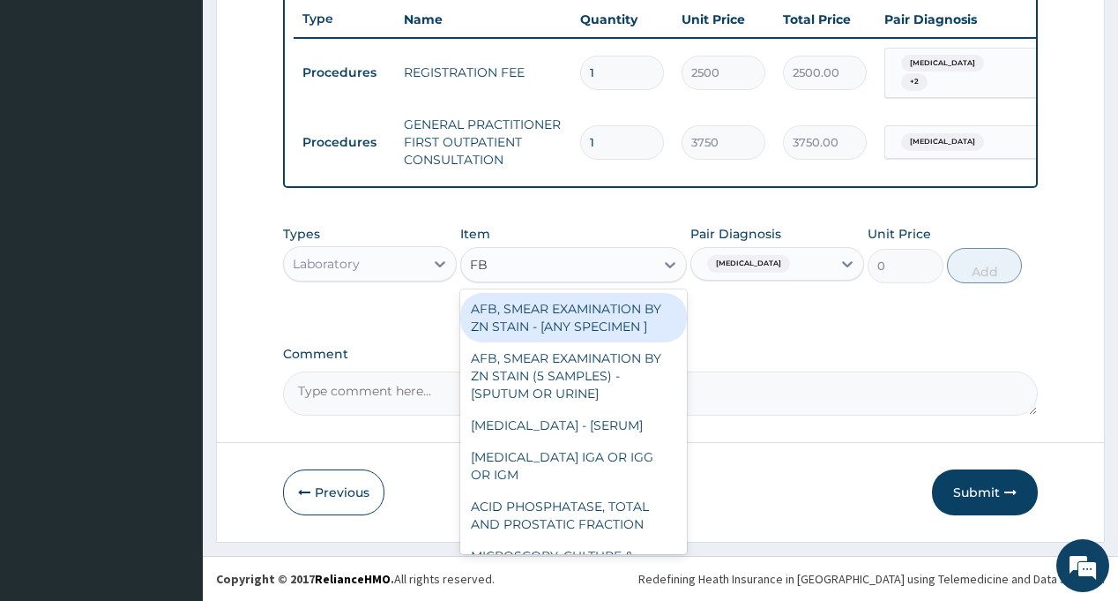
type input "FBC"
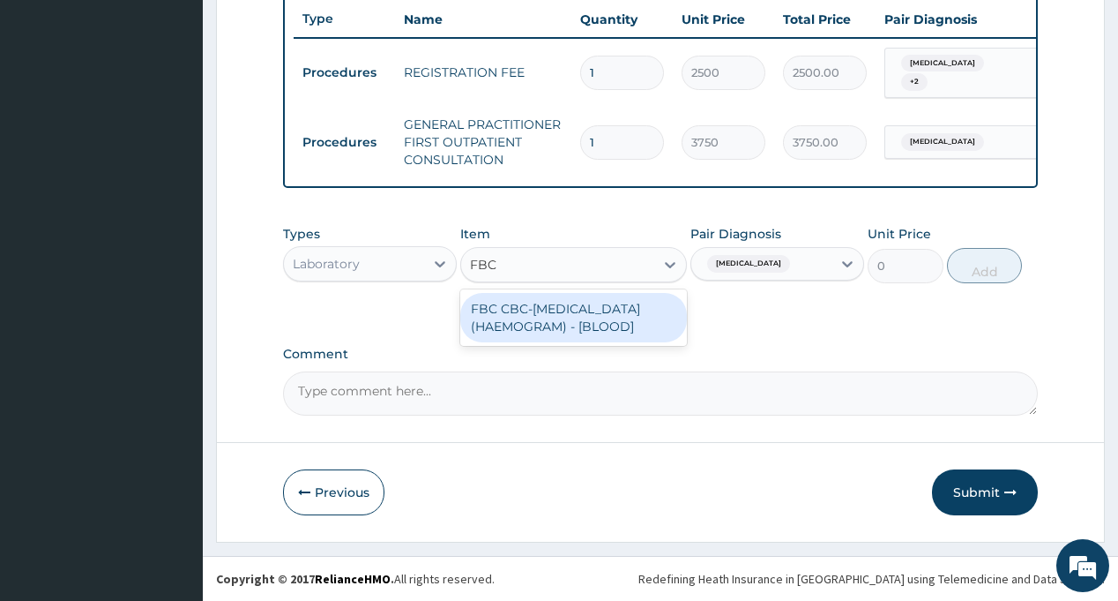
click at [571, 323] on div "FBC CBC-COMPLETE BLOOD COUNT (HAEMOGRAM) - [BLOOD]" at bounding box center [573, 317] width 227 height 49
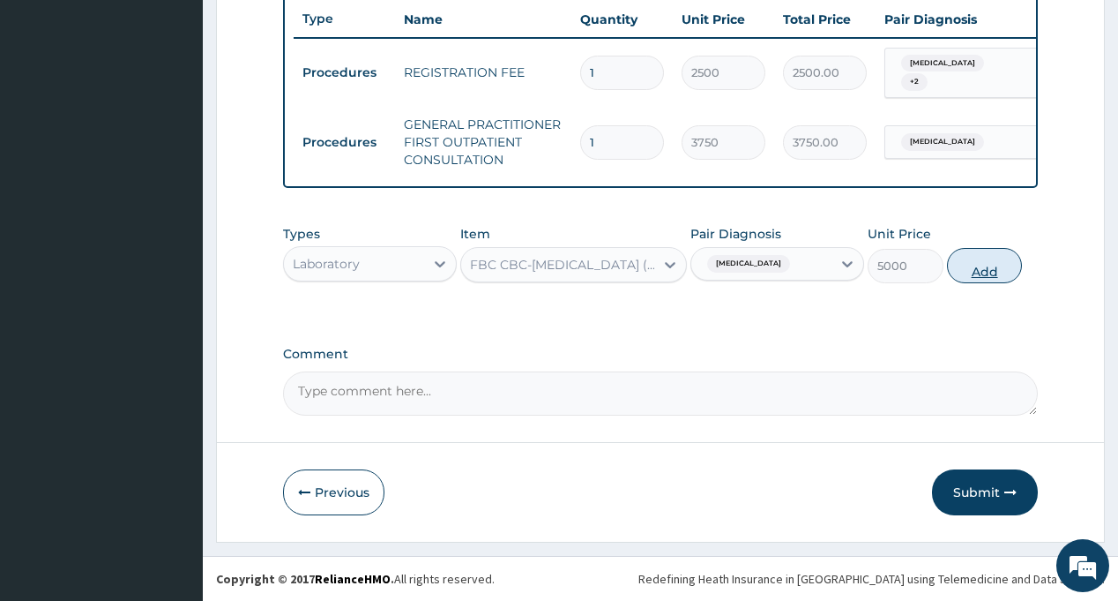
click at [982, 281] on button "Add" at bounding box center [985, 265] width 76 height 35
type input "0"
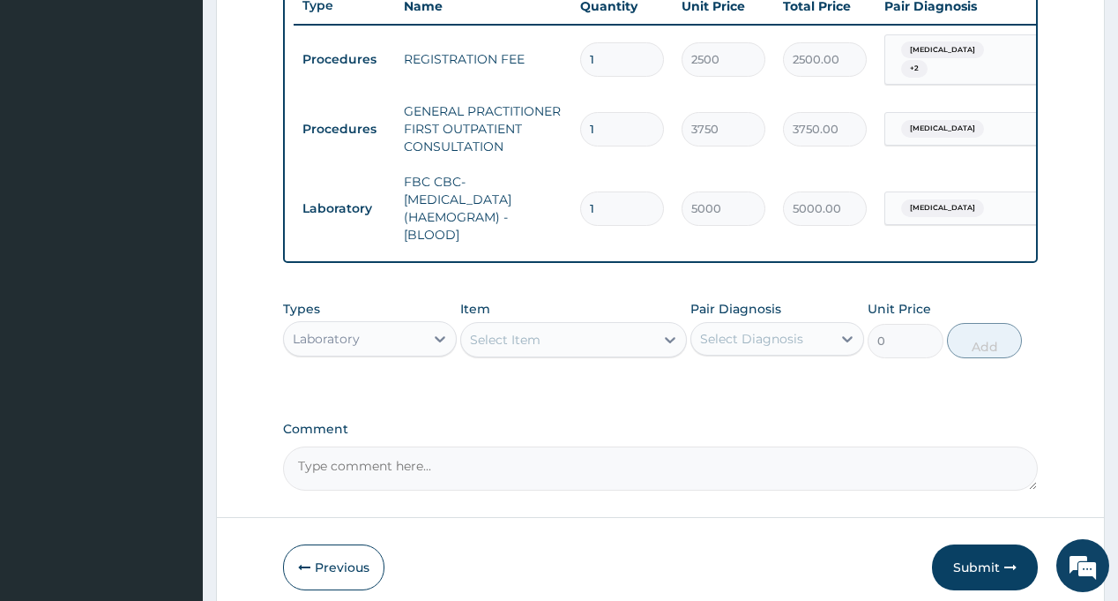
click at [756, 346] on div "Select Diagnosis" at bounding box center [751, 339] width 103 height 18
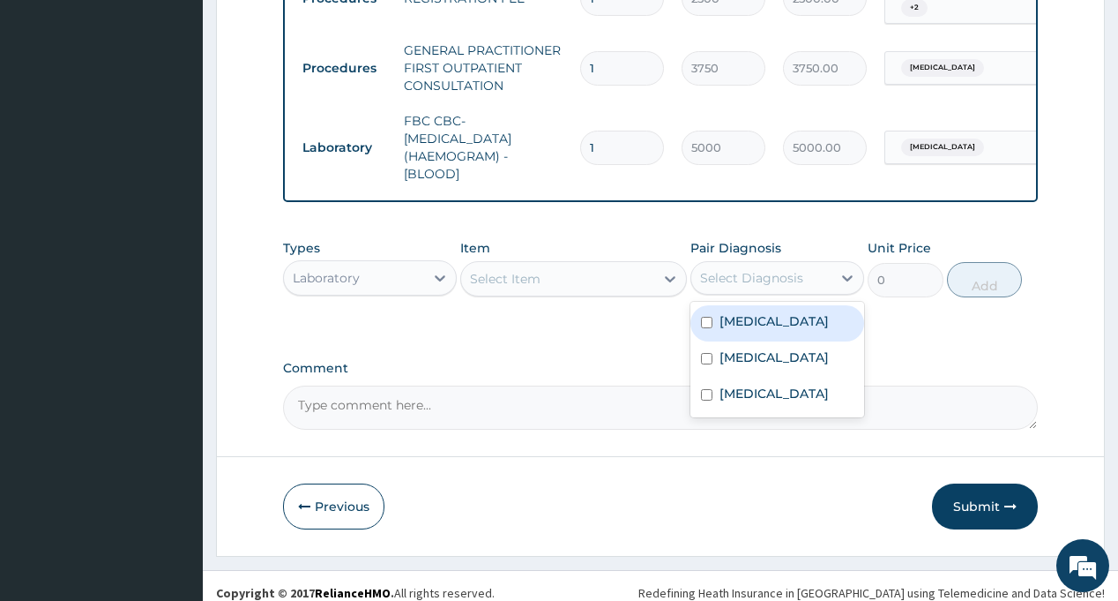
scroll to position [766, 0]
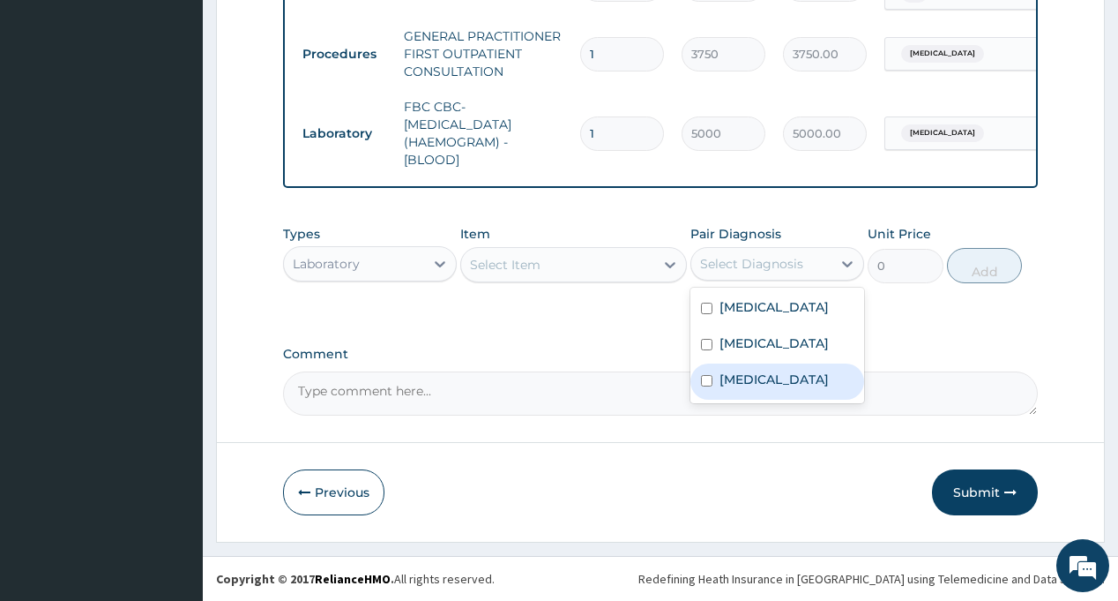
click at [753, 388] on label "Malaria" at bounding box center [774, 379] width 109 height 18
checkbox input "true"
click at [561, 263] on div "Select Item" at bounding box center [557, 264] width 193 height 28
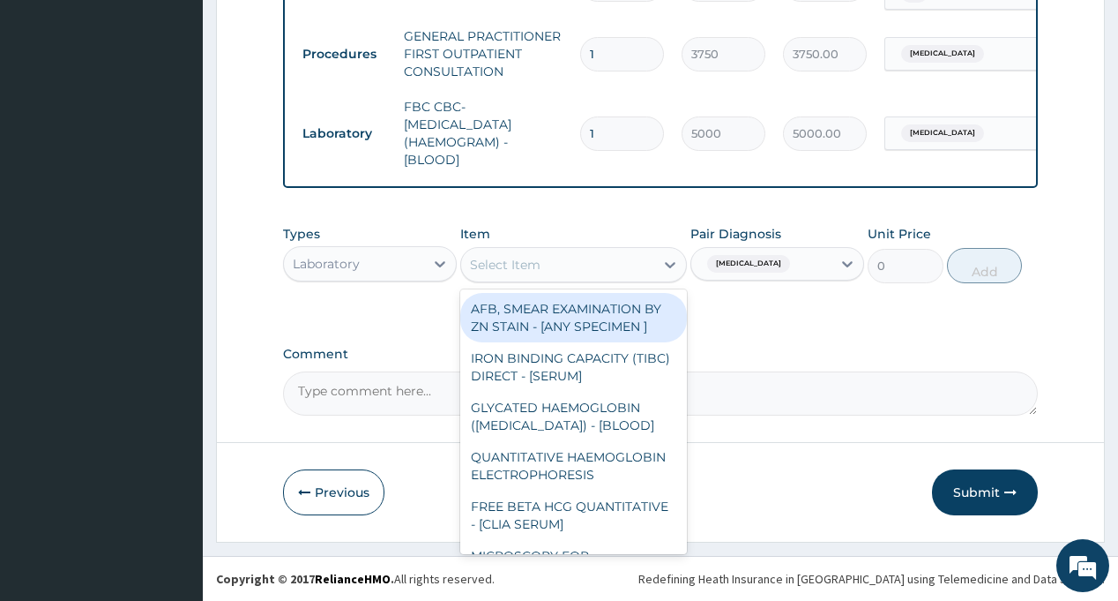
type input ","
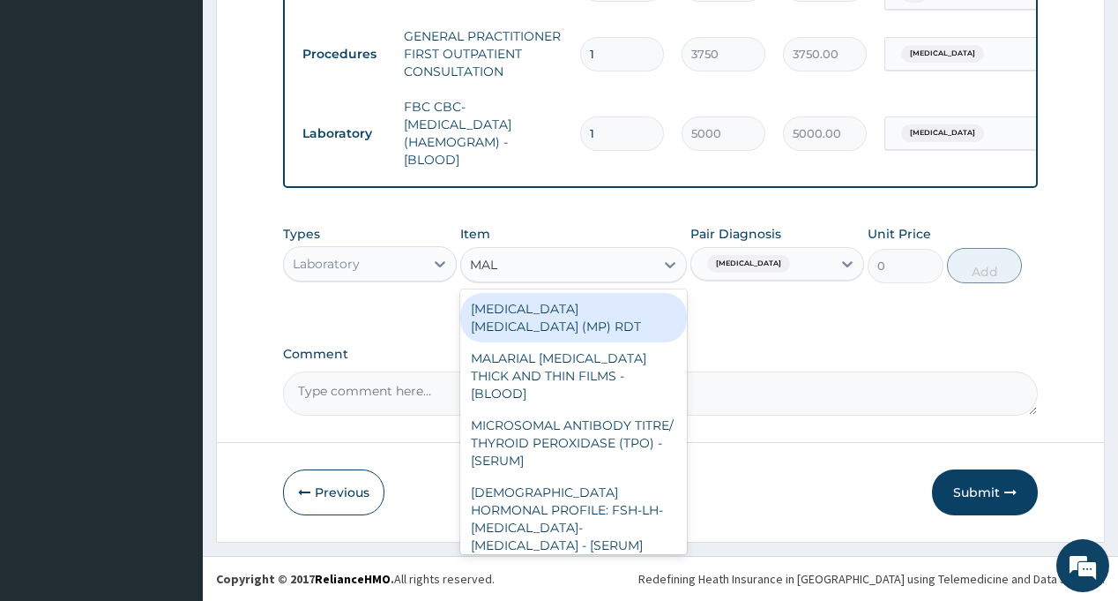
type input "MALA"
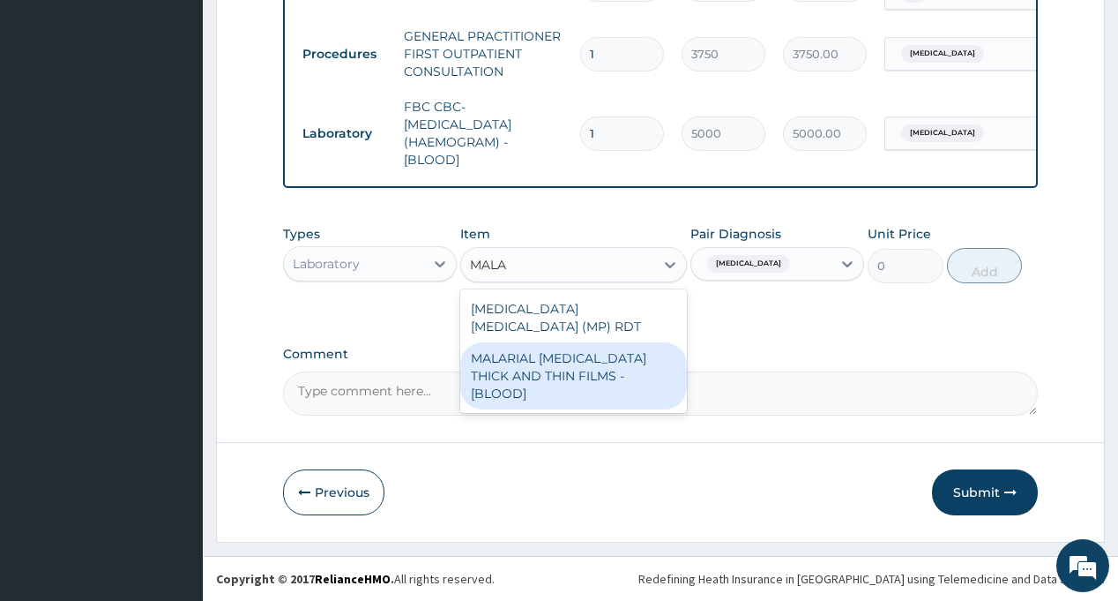
click at [597, 342] on div "MALARIAL PARASITE THICK AND THIN FILMS - [BLOOD]" at bounding box center [573, 375] width 227 height 67
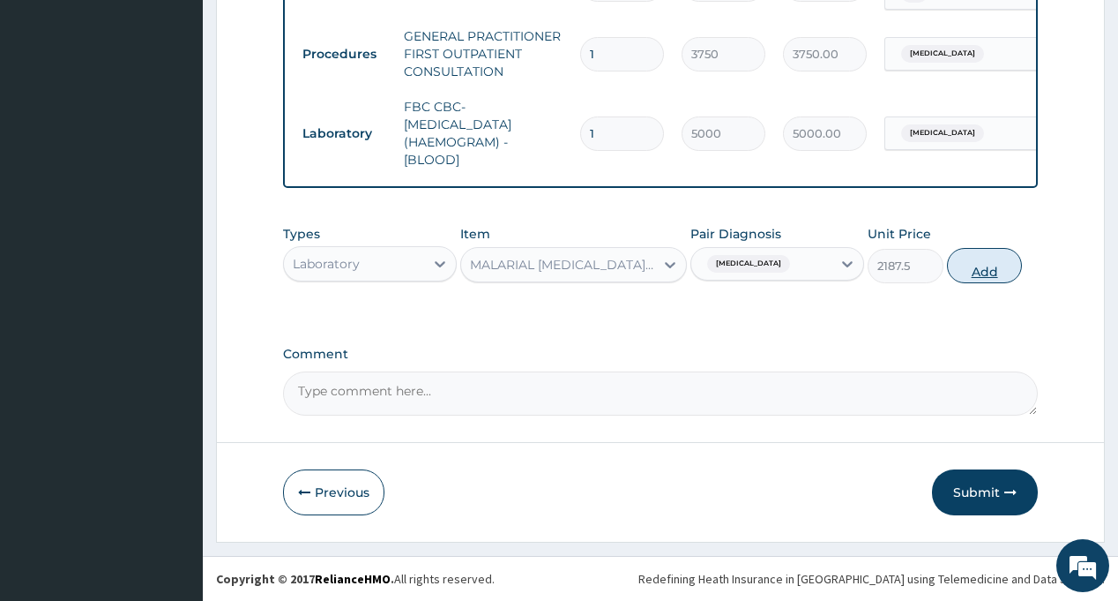
click at [970, 271] on button "Add" at bounding box center [985, 265] width 76 height 35
type input "0"
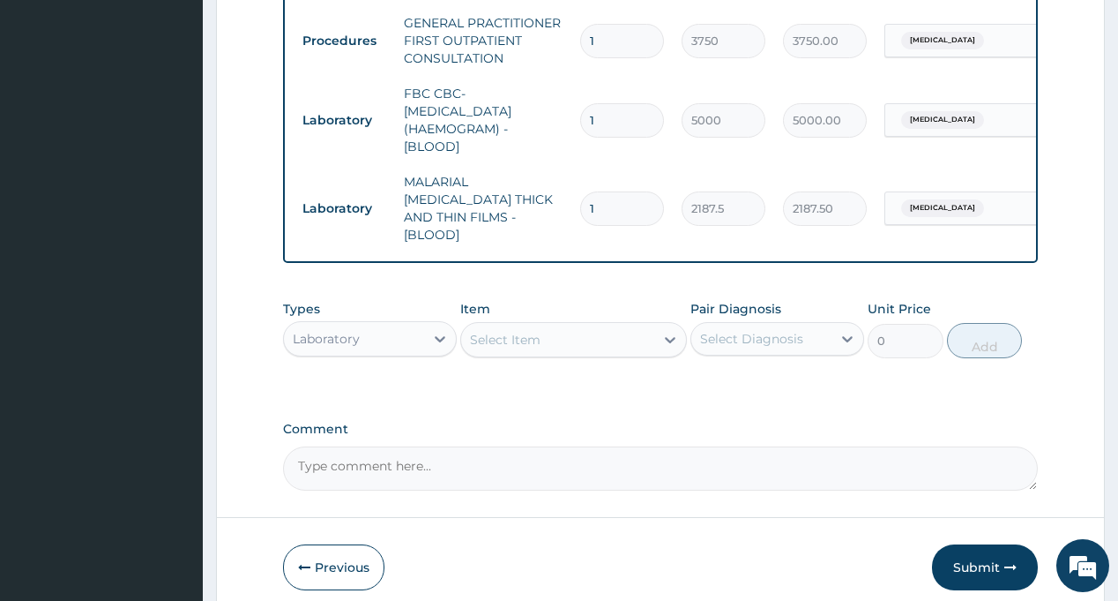
click at [371, 329] on div "Laboratory" at bounding box center [354, 339] width 140 height 28
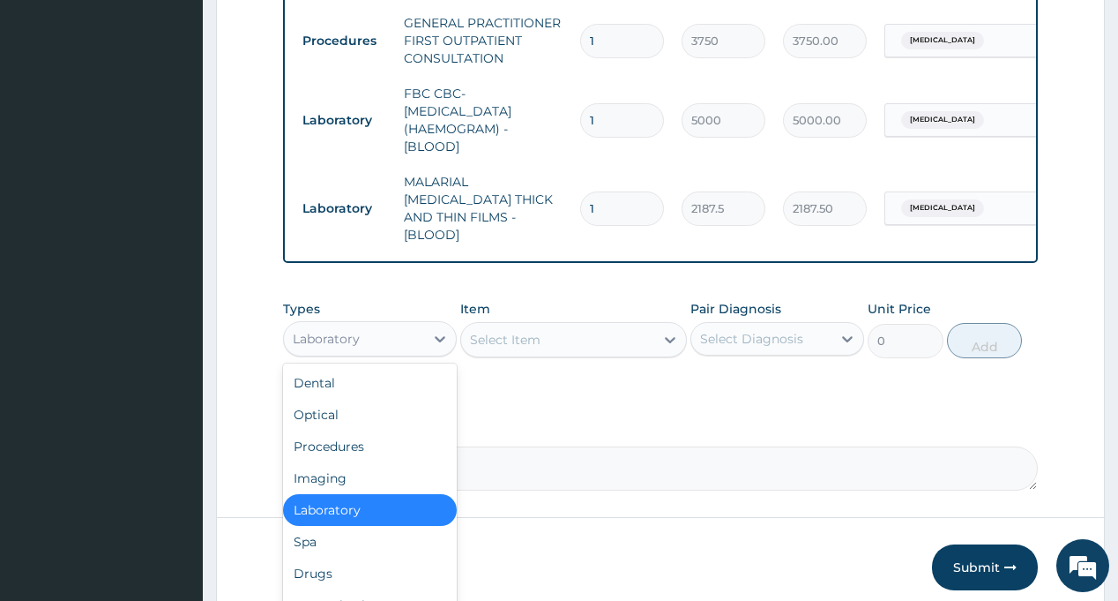
scroll to position [837, 0]
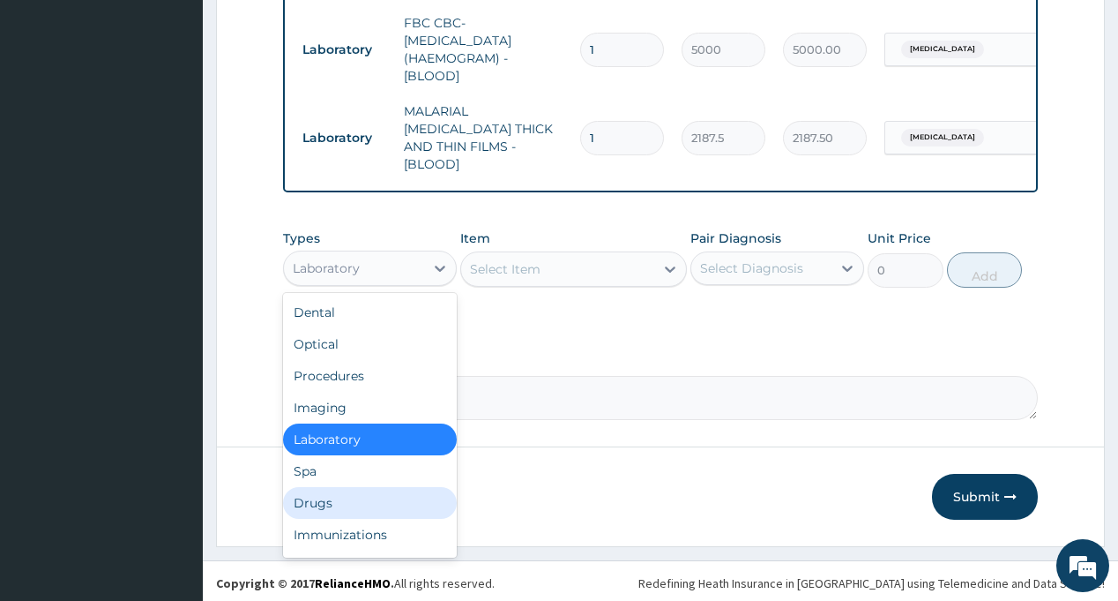
click at [366, 487] on div "Drugs" at bounding box center [370, 503] width 174 height 32
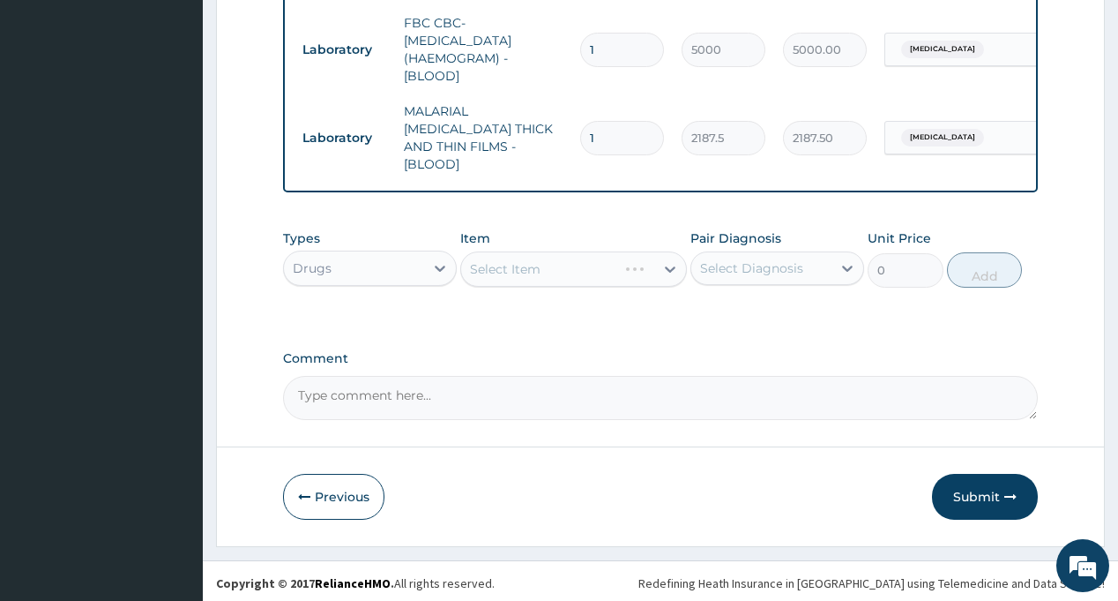
click at [761, 259] on div "Select Diagnosis" at bounding box center [751, 268] width 103 height 18
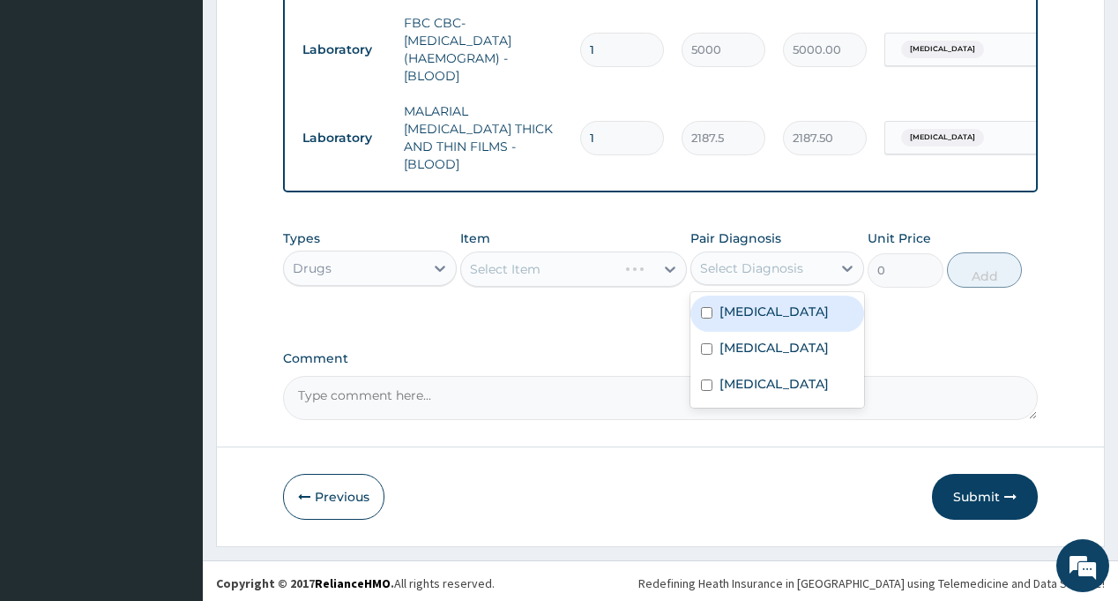
click at [760, 319] on label "Respiratory tract infection" at bounding box center [774, 311] width 109 height 18
checkbox input "true"
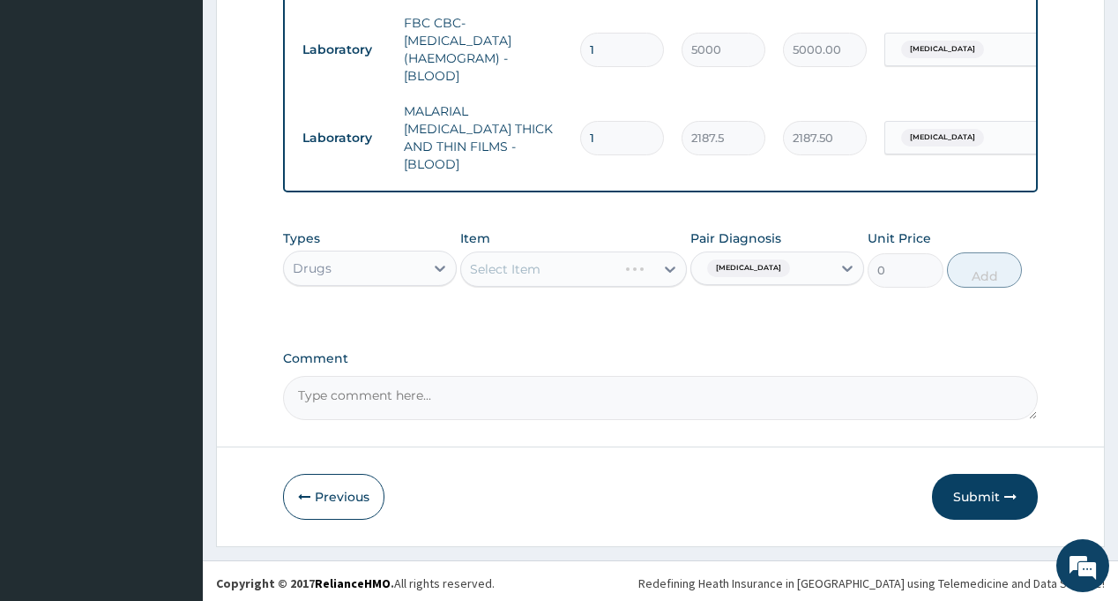
click at [527, 260] on div "Select Item" at bounding box center [505, 269] width 71 height 18
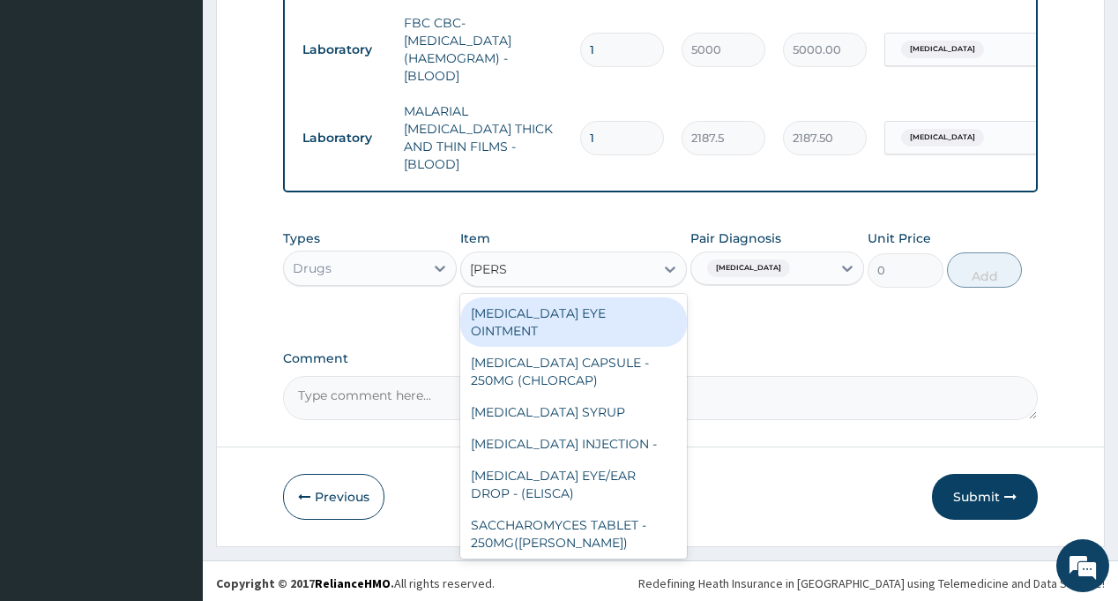
type input "LORAT"
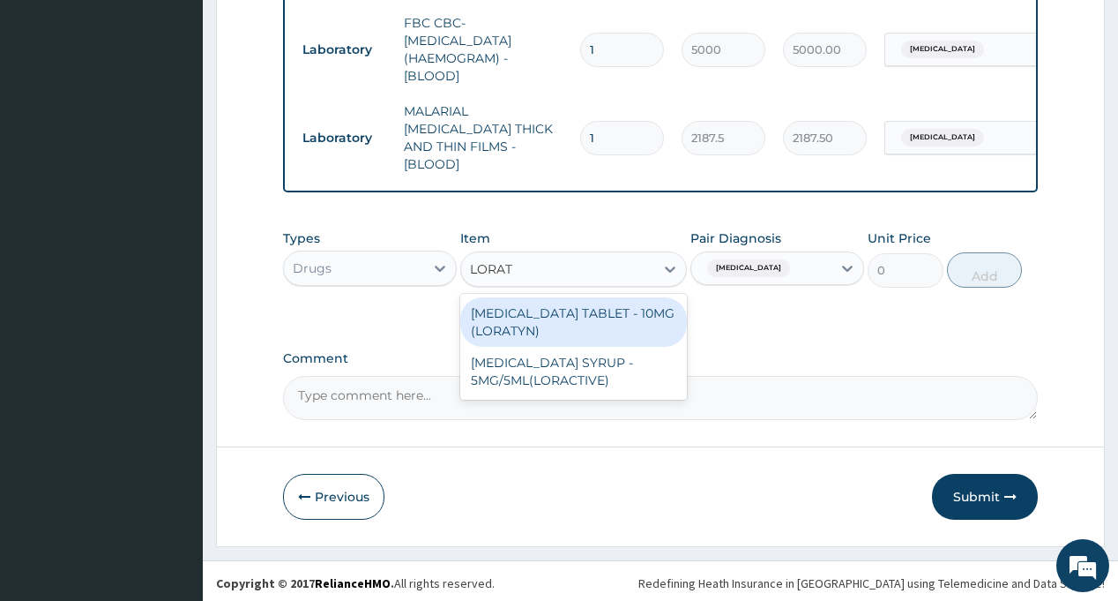
click at [579, 311] on div "LORATADINE TABLET - 10MG (LORATYN)" at bounding box center [573, 321] width 227 height 49
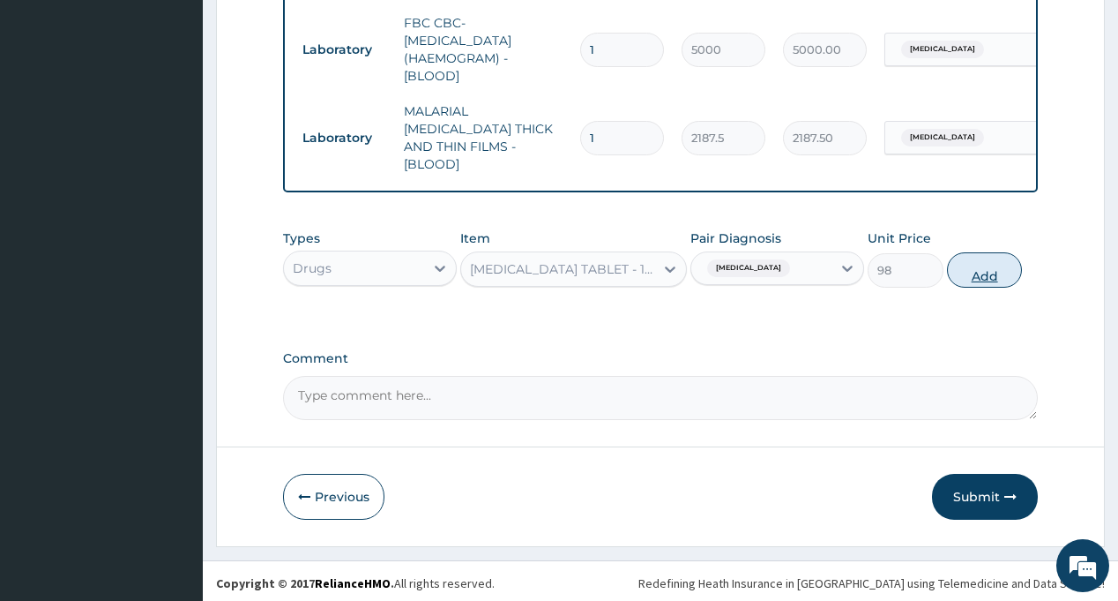
click at [966, 271] on button "Add" at bounding box center [985, 269] width 76 height 35
type input "0"
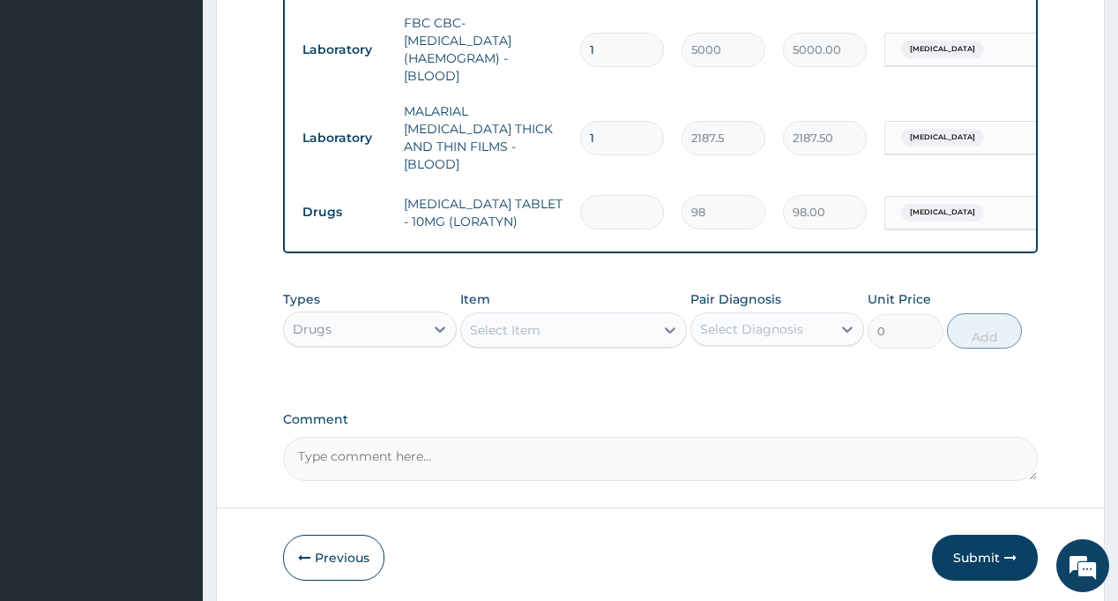
type input "0.00"
type input "5"
type input "490.00"
type input "5"
click at [785, 315] on div "Select Diagnosis" at bounding box center [761, 329] width 140 height 28
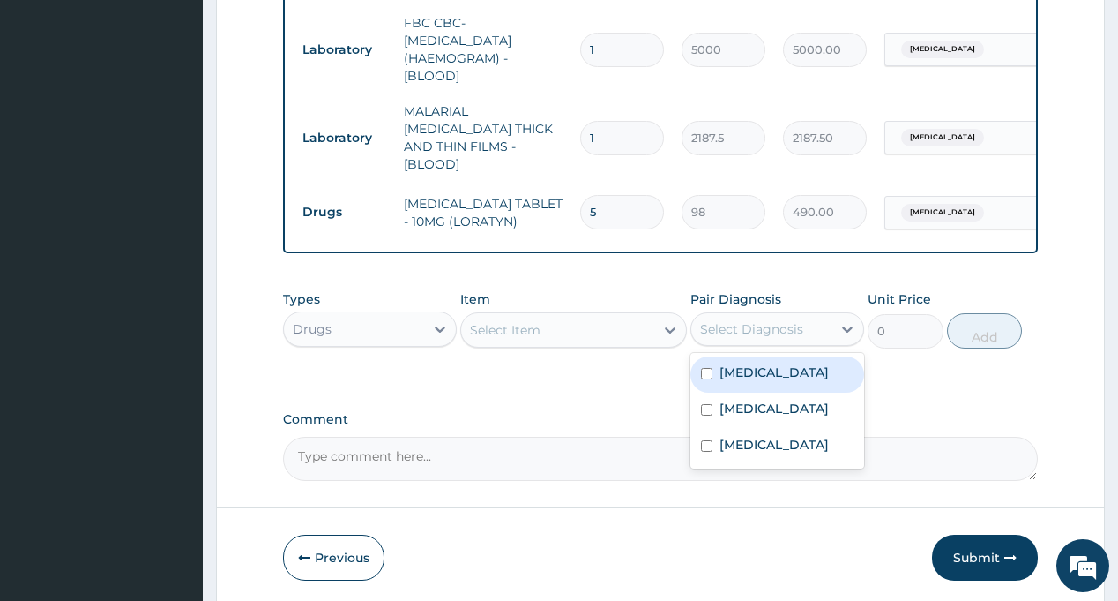
click at [777, 372] on label "Respiratory tract infection" at bounding box center [774, 372] width 109 height 18
checkbox input "true"
click at [575, 326] on div "Select Item" at bounding box center [557, 330] width 193 height 28
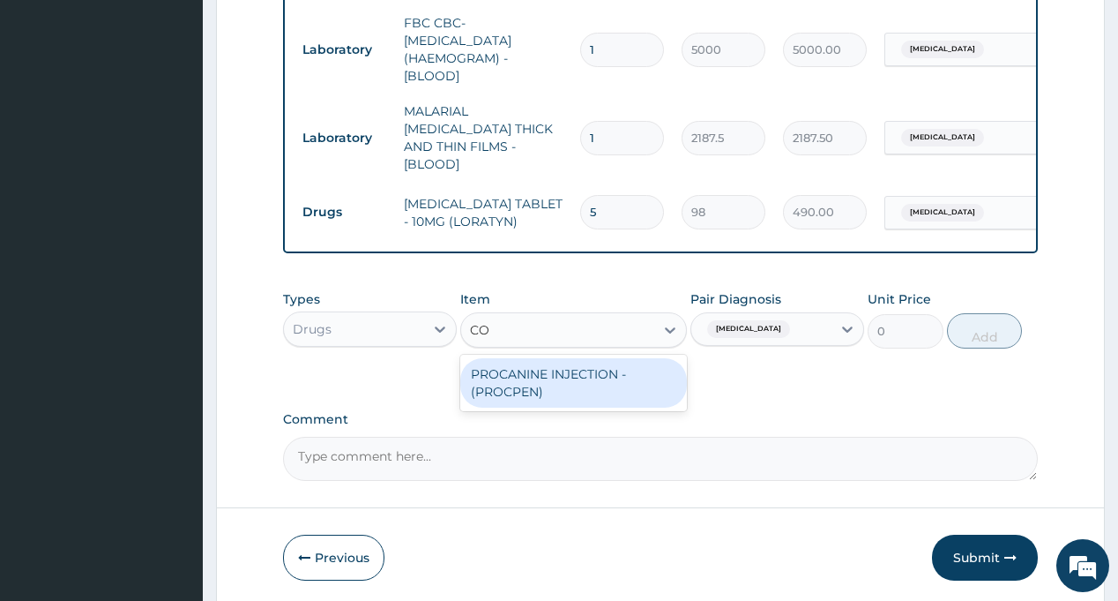
type input "COU"
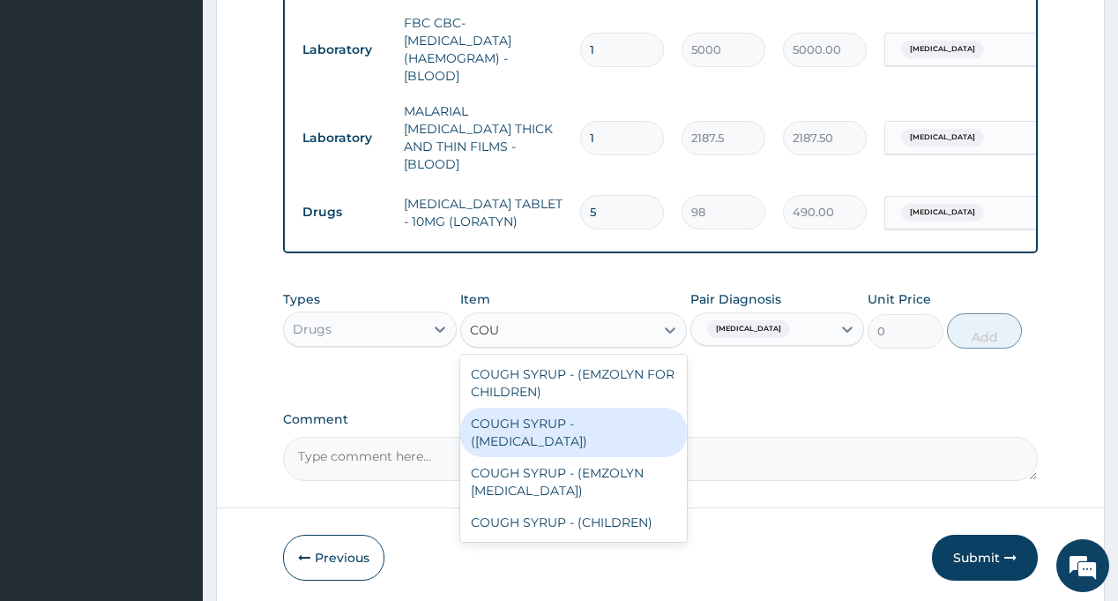
click at [561, 415] on div "COUGH SYRUP - (EXPECTORANT)" at bounding box center [573, 431] width 227 height 49
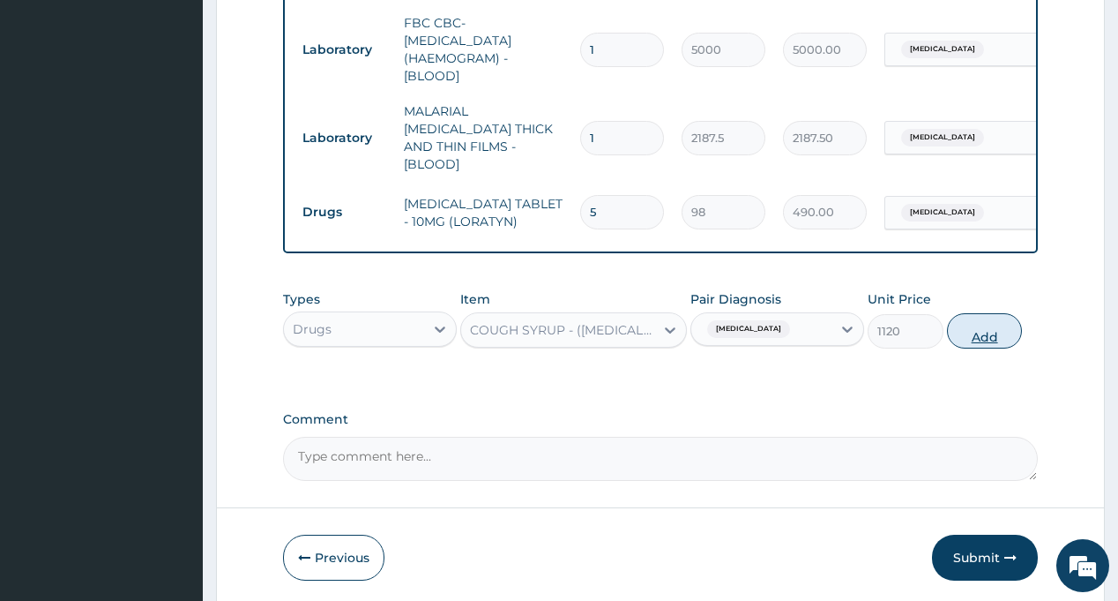
click at [969, 328] on button "Add" at bounding box center [985, 330] width 76 height 35
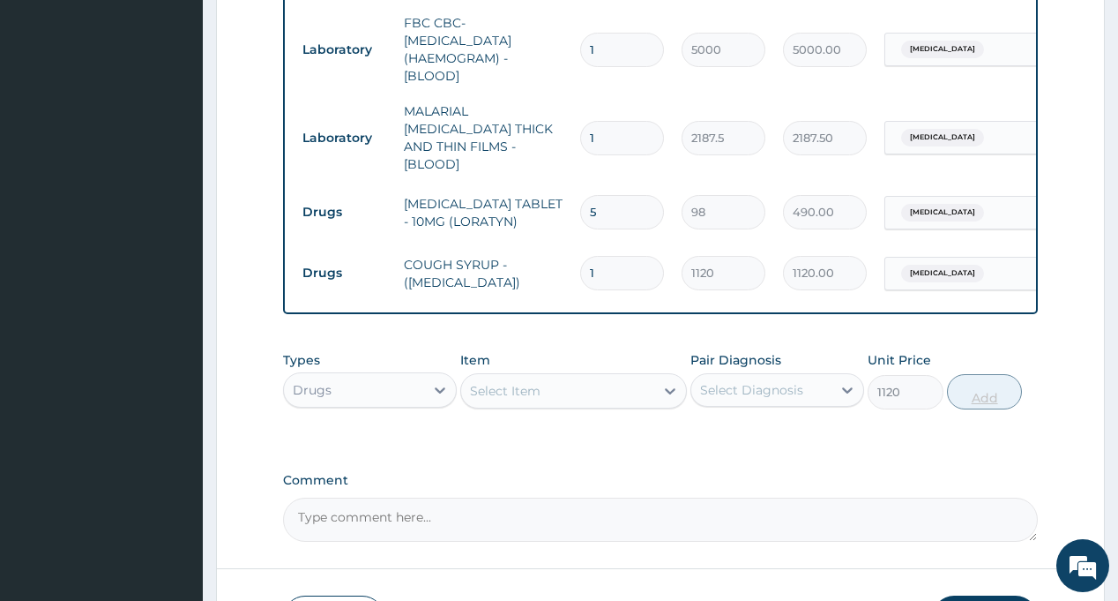
type input "0"
click at [759, 381] on div "Select Diagnosis" at bounding box center [751, 390] width 103 height 18
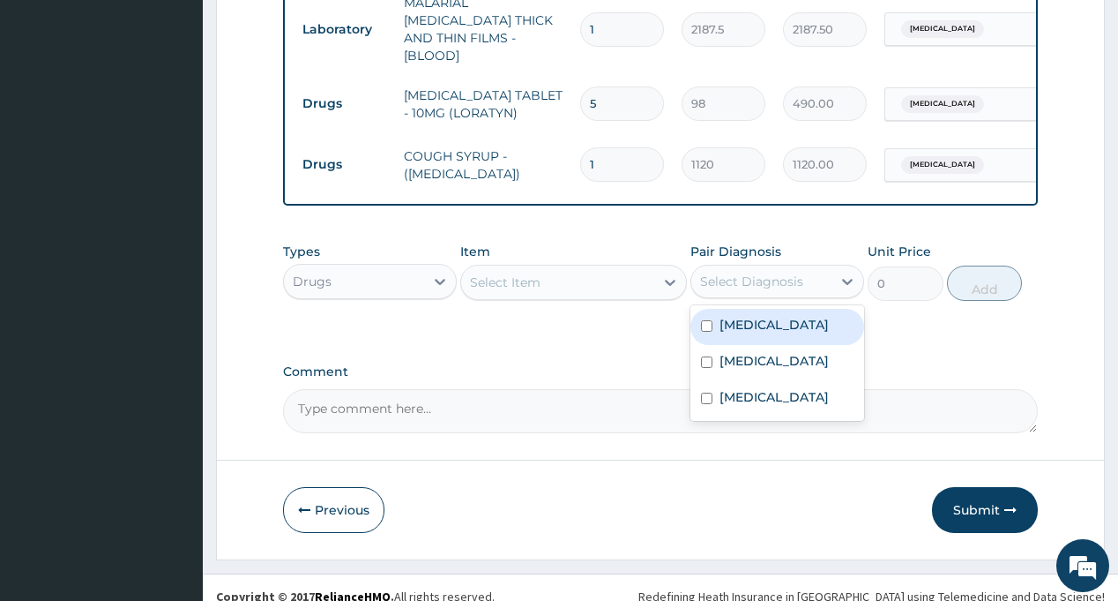
scroll to position [959, 0]
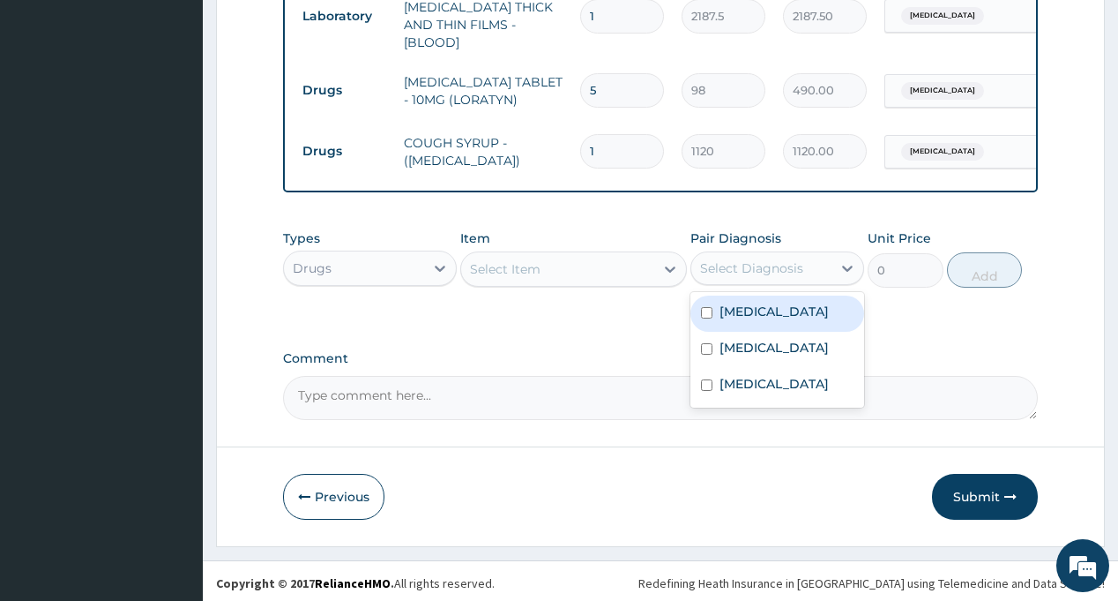
click at [773, 320] on label "Respiratory tract infection" at bounding box center [774, 311] width 109 height 18
checkbox input "true"
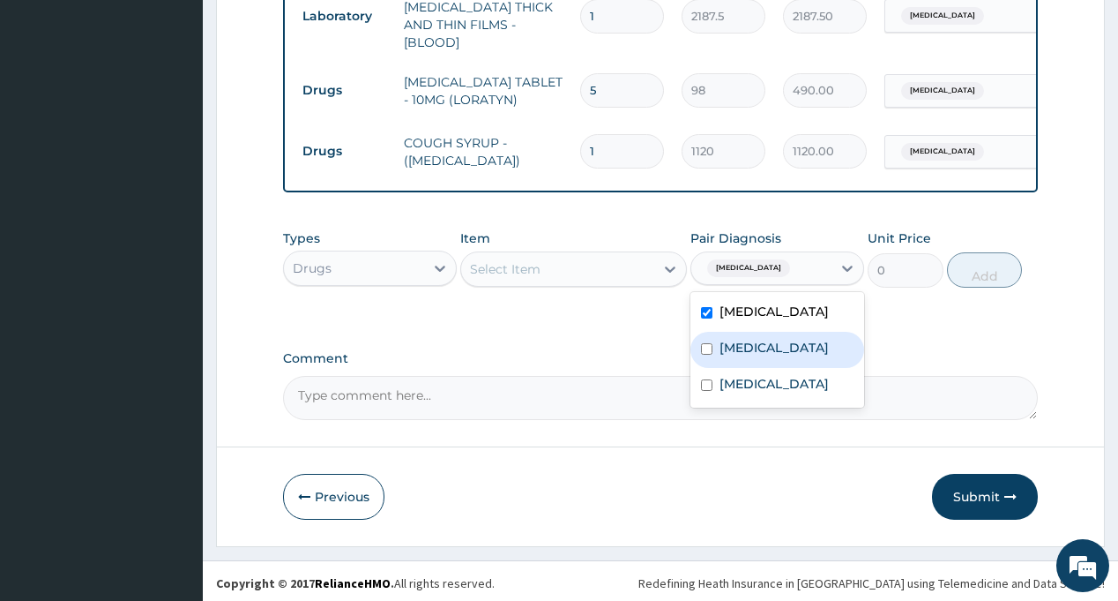
click at [773, 361] on div "[MEDICAL_DATA]" at bounding box center [778, 350] width 174 height 36
checkbox input "true"
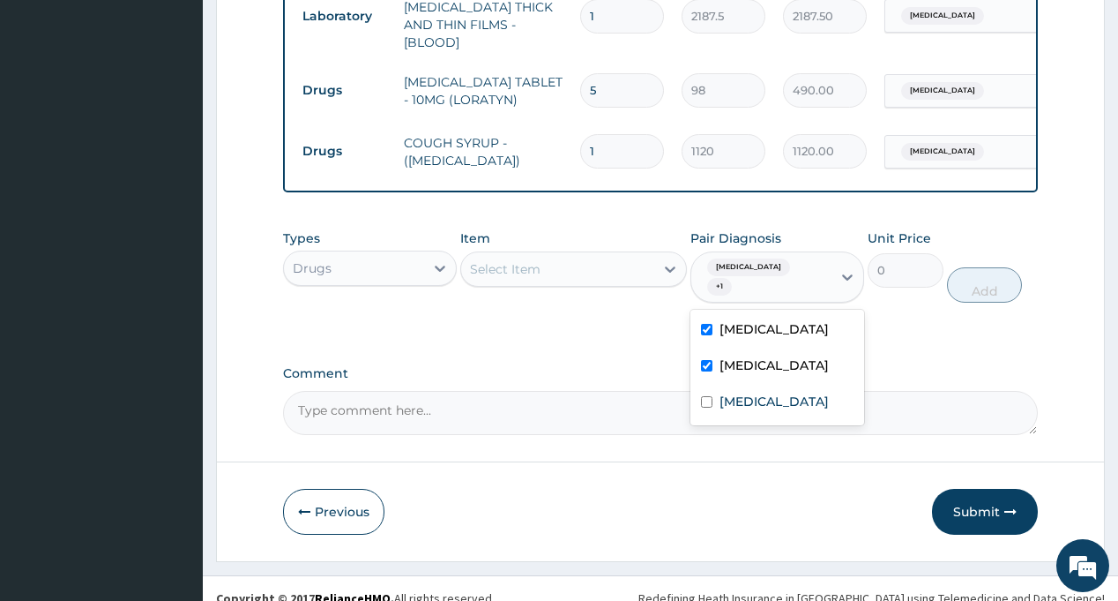
click at [573, 261] on div "Select Item" at bounding box center [557, 269] width 193 height 28
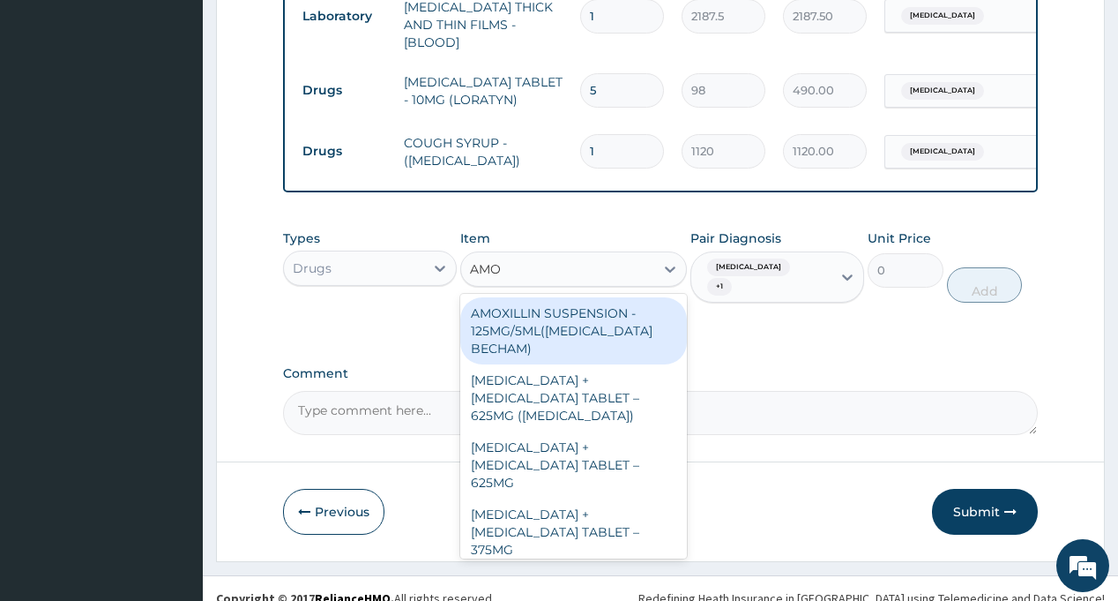
type input "AMOX"
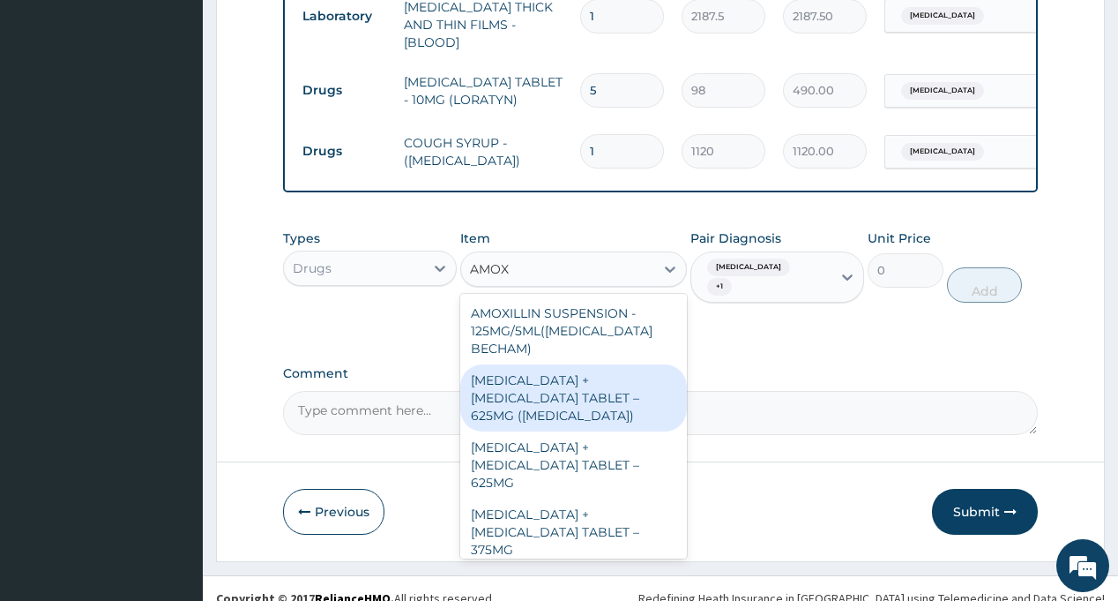
click at [579, 388] on div "AMOXICILLIN + CLAVULANIC ACID TABLET – 625MG (AUGMENTIN)" at bounding box center [573, 397] width 227 height 67
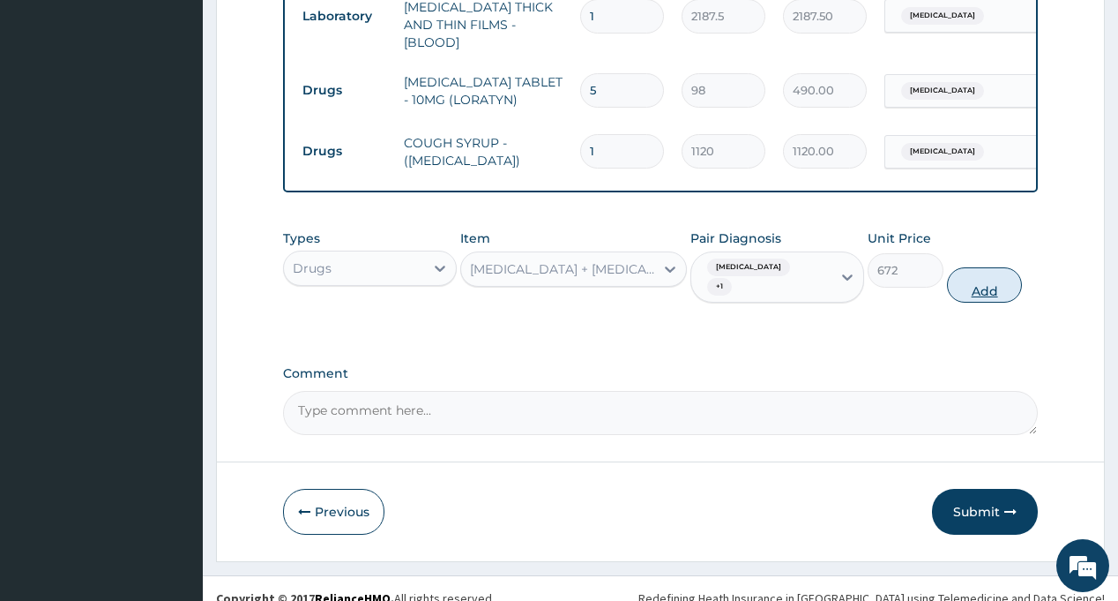
click at [987, 276] on button "Add" at bounding box center [985, 284] width 76 height 35
type input "0"
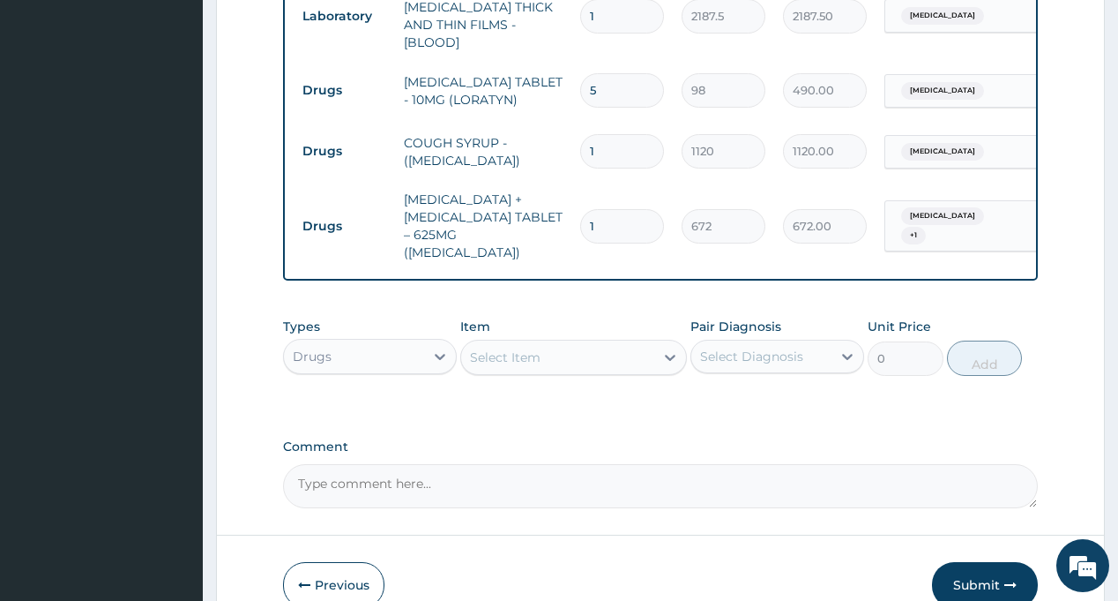
type input "14"
type input "9408.00"
type input "14"
click at [770, 352] on div "Select Diagnosis" at bounding box center [751, 356] width 103 height 18
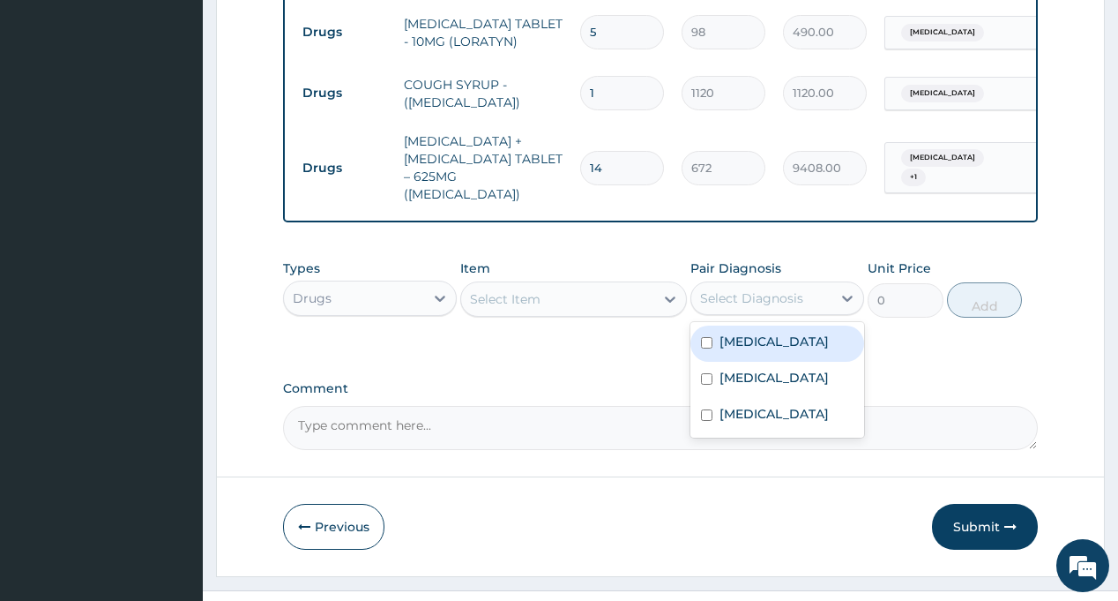
scroll to position [1047, 0]
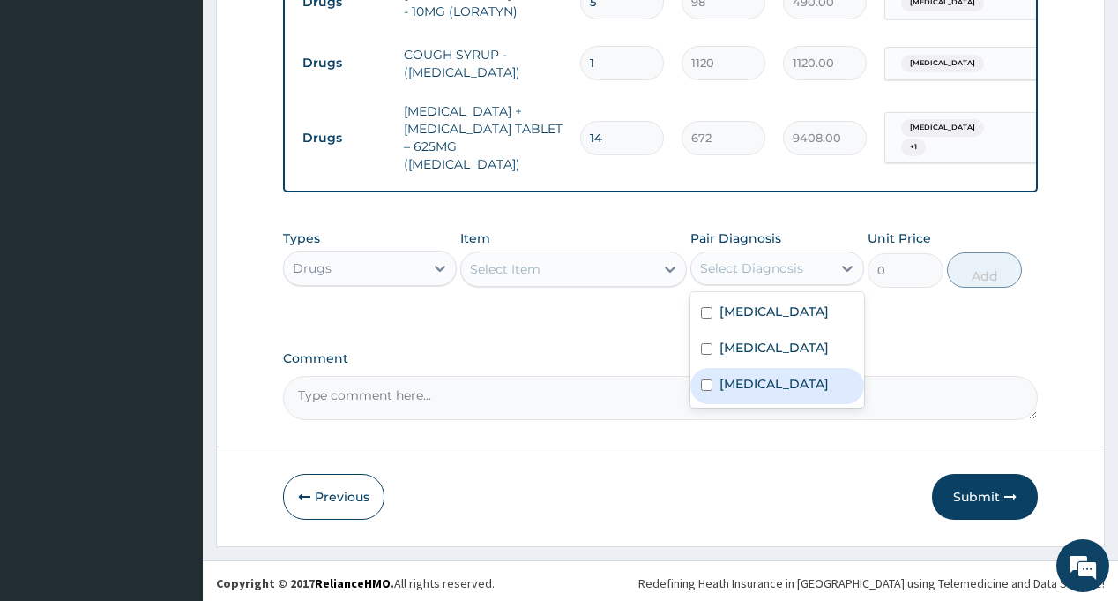
click at [770, 396] on div "[MEDICAL_DATA]" at bounding box center [778, 386] width 174 height 36
checkbox input "true"
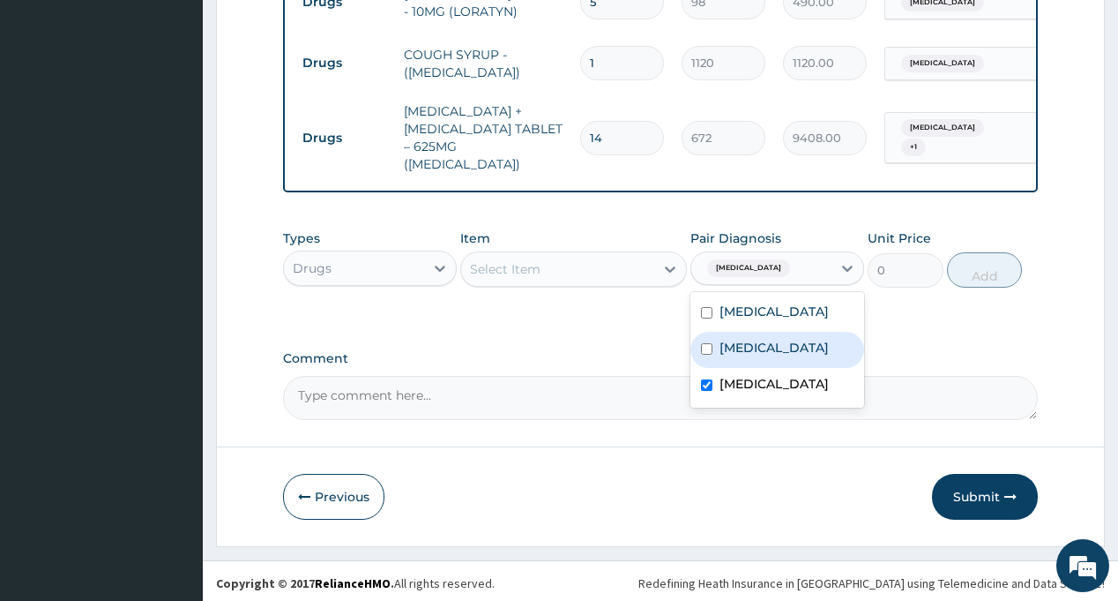
click at [580, 259] on div "Select Item" at bounding box center [557, 269] width 193 height 28
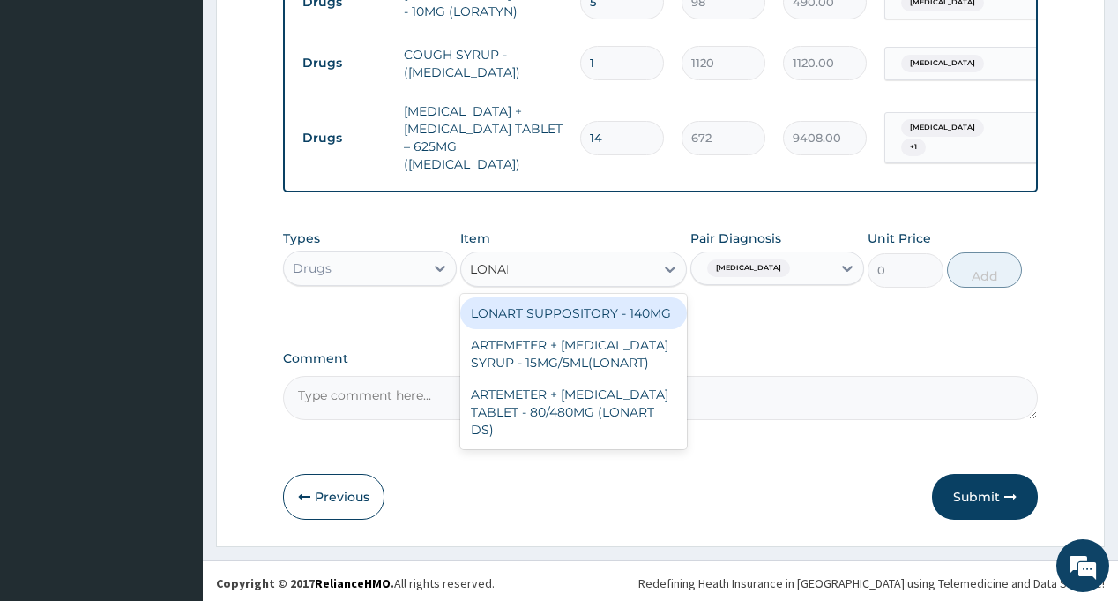
type input "LONART"
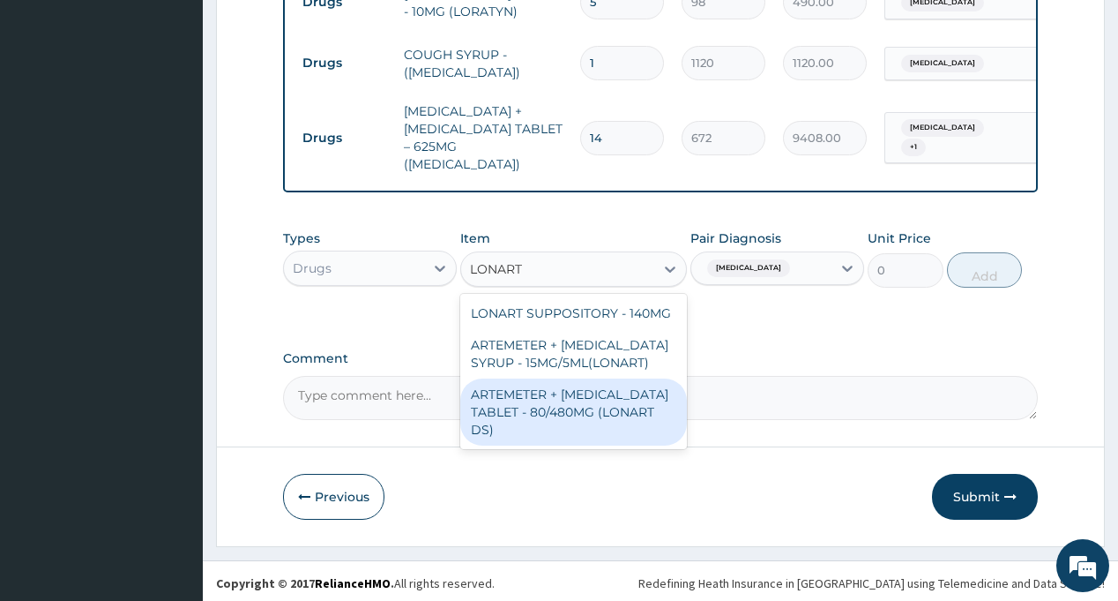
click at [590, 397] on div "ARTEMETER + [MEDICAL_DATA] TABLET - 80/480MG (LONART DS)" at bounding box center [573, 411] width 227 height 67
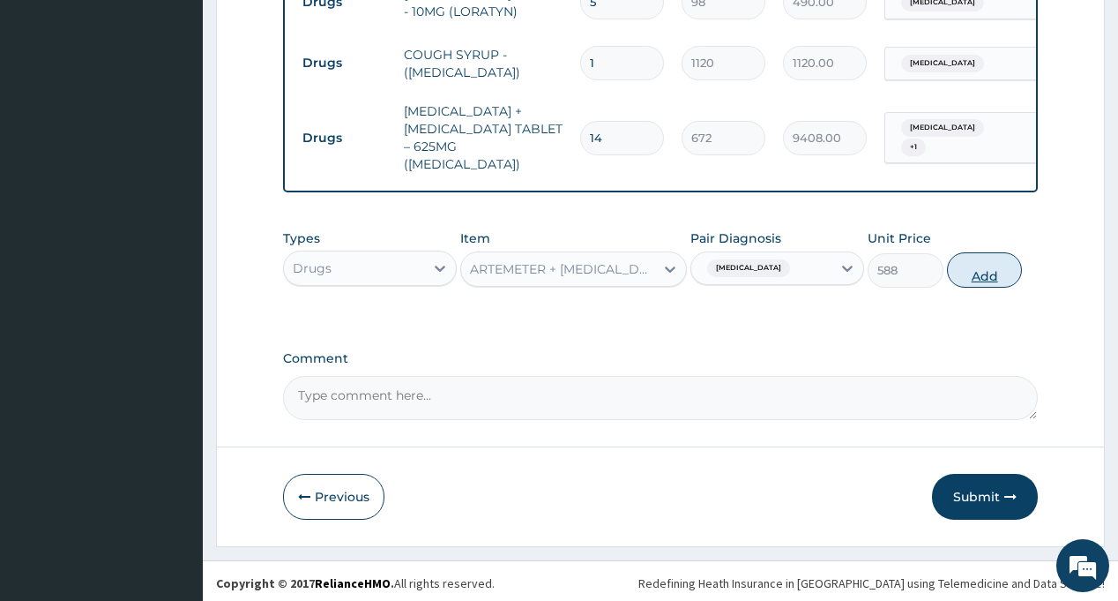
click at [995, 270] on button "Add" at bounding box center [985, 269] width 76 height 35
type input "0"
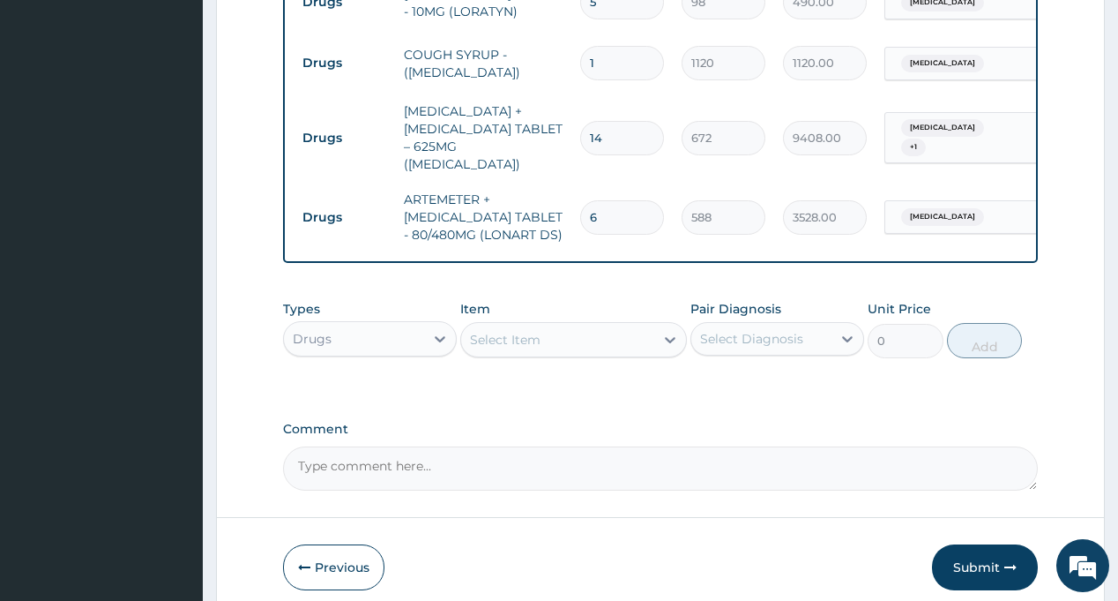
type input "6"
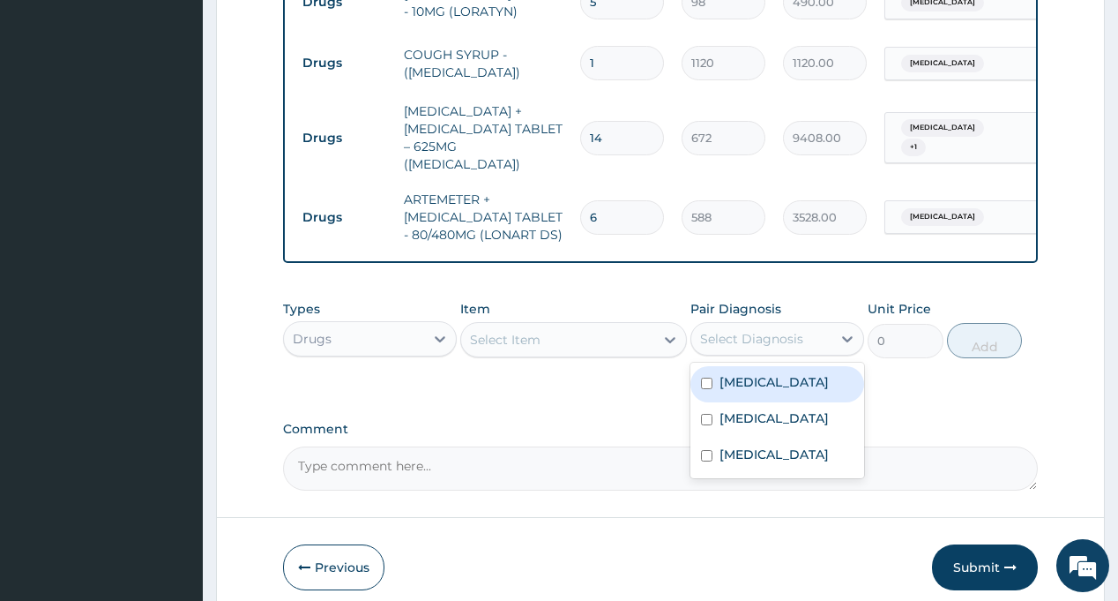
click at [769, 339] on div "Select Diagnosis" at bounding box center [751, 339] width 103 height 18
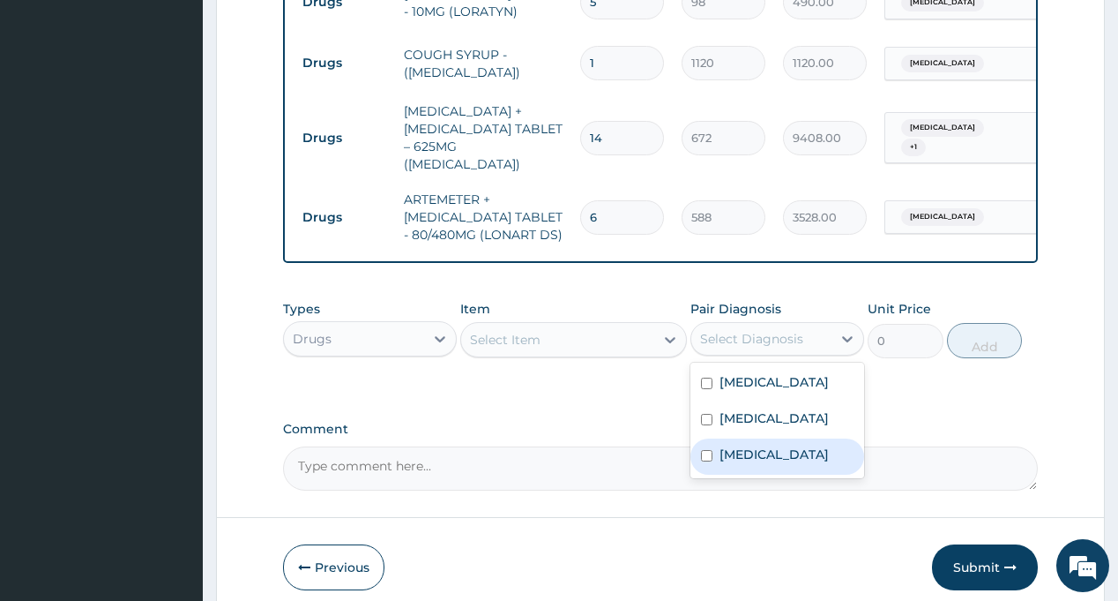
click at [753, 460] on label "[MEDICAL_DATA]" at bounding box center [774, 454] width 109 height 18
checkbox input "true"
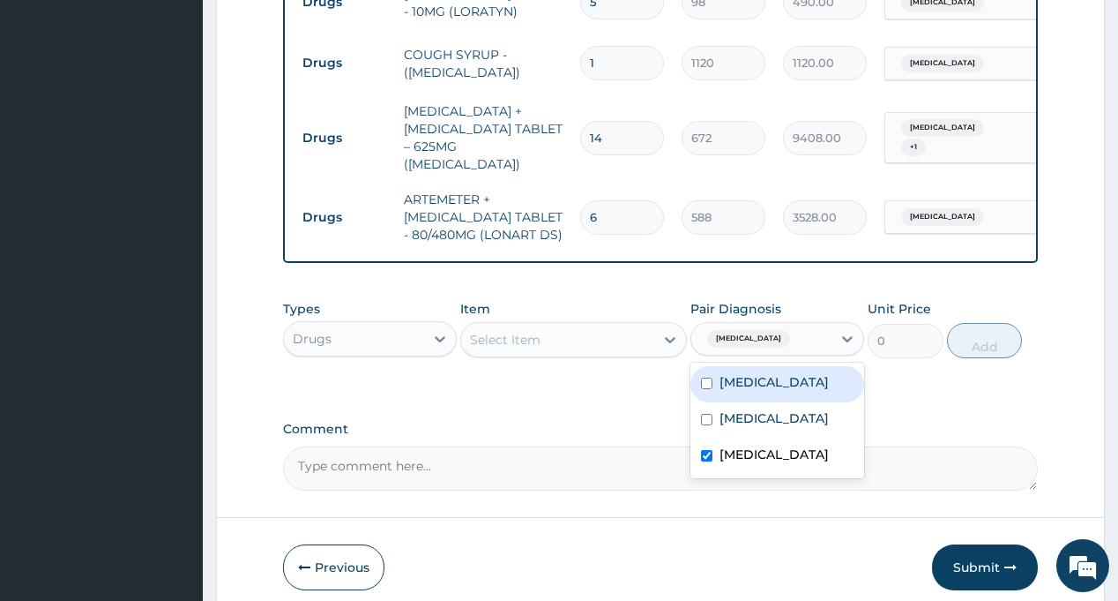
click at [597, 332] on div "Select Item" at bounding box center [557, 339] width 193 height 28
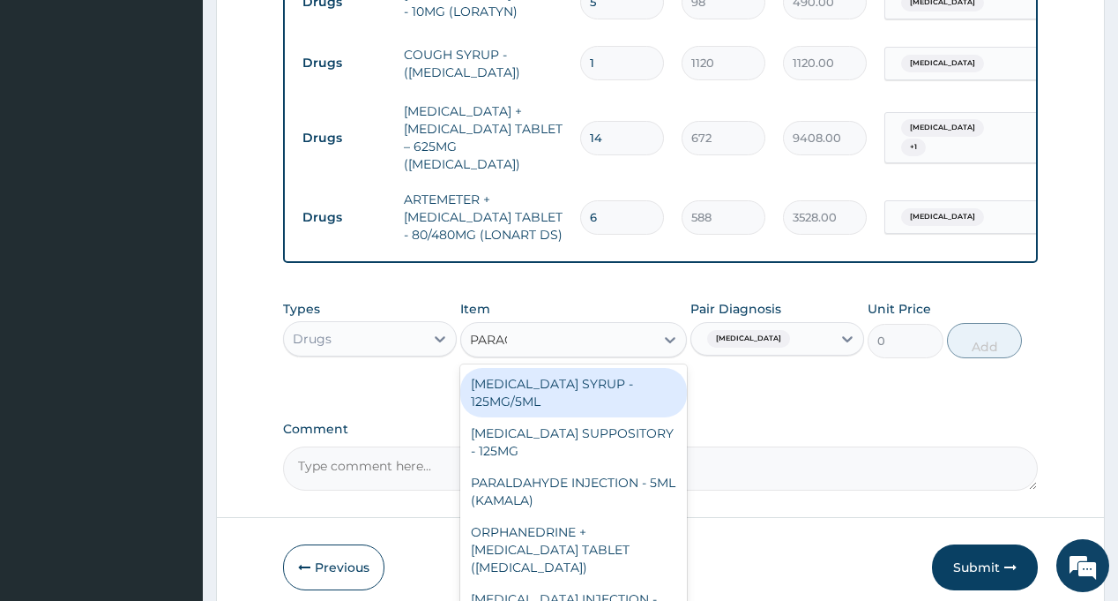
type input "PARACE"
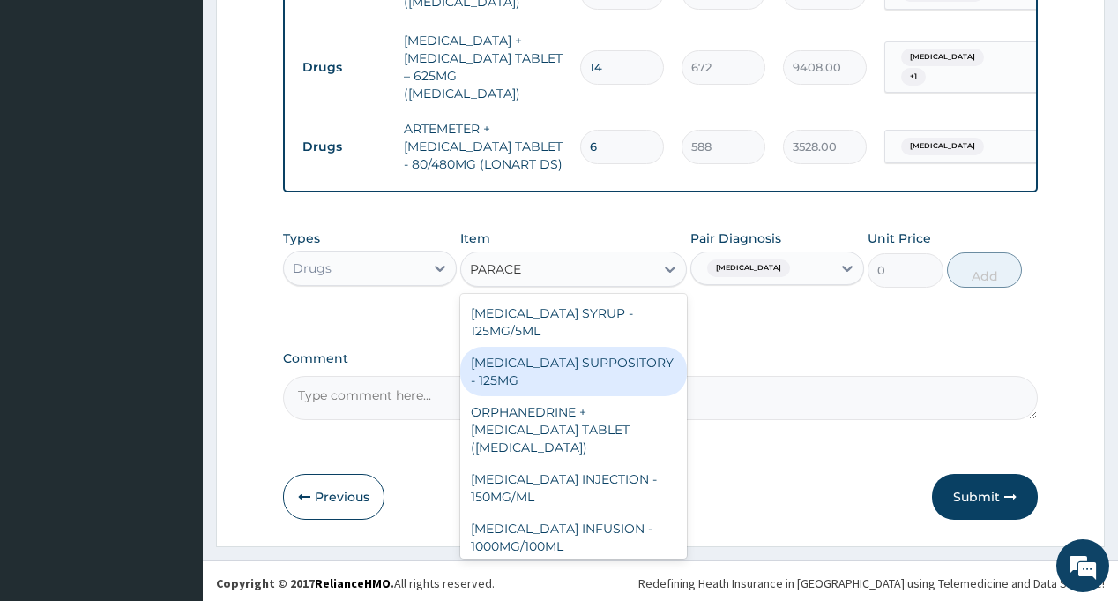
scroll to position [176, 0]
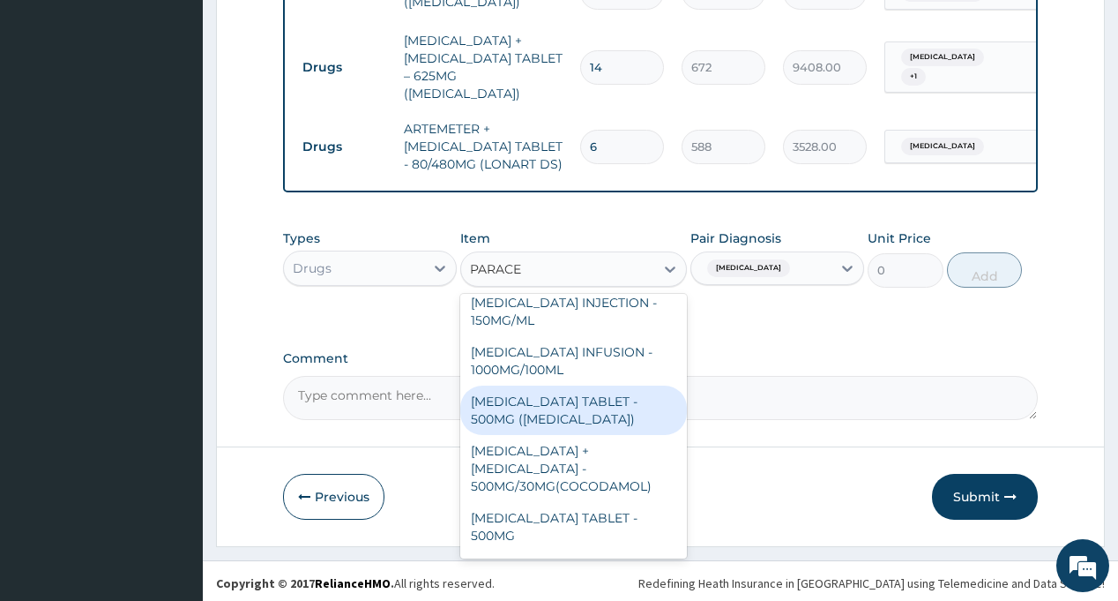
click at [576, 414] on div "[MEDICAL_DATA] TABLET - 500MG ([MEDICAL_DATA])" at bounding box center [573, 409] width 227 height 49
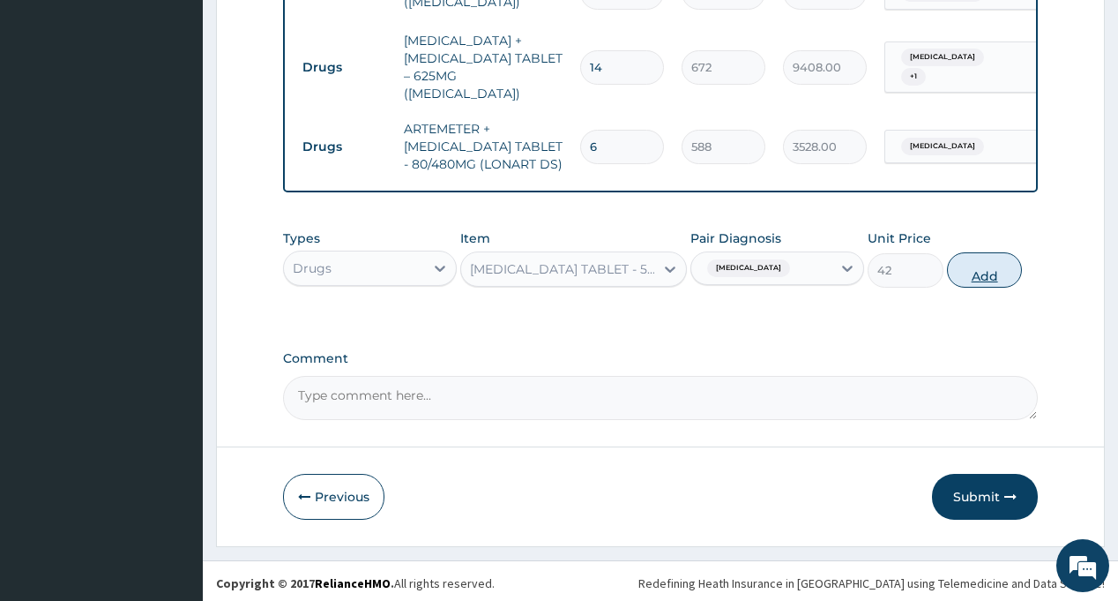
click at [976, 270] on button "Add" at bounding box center [985, 269] width 76 height 35
type input "0"
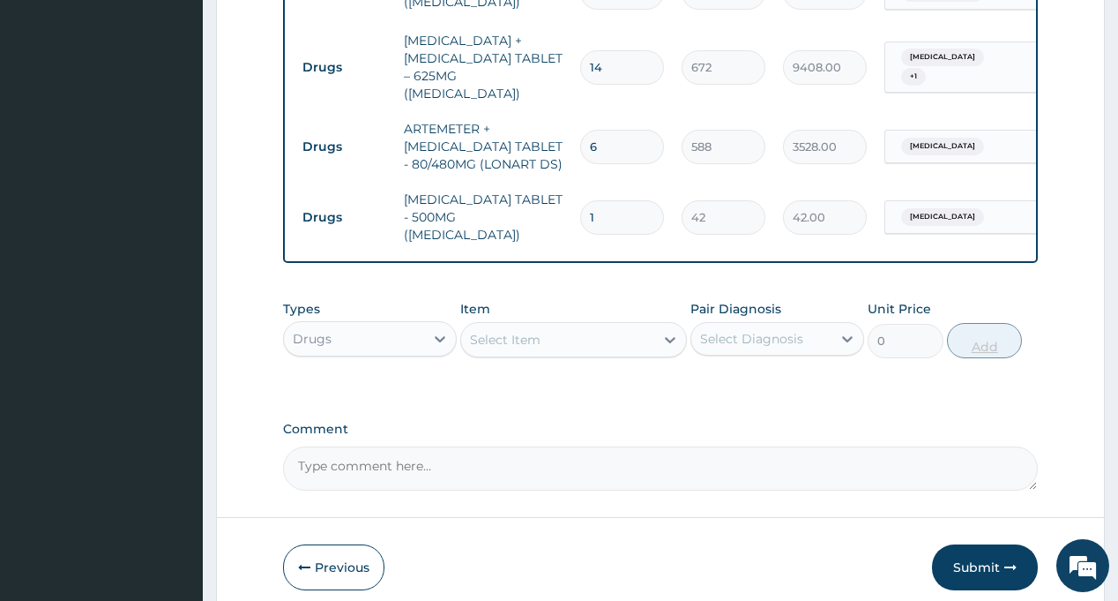
type input "18"
type input "756.00"
type input "18"
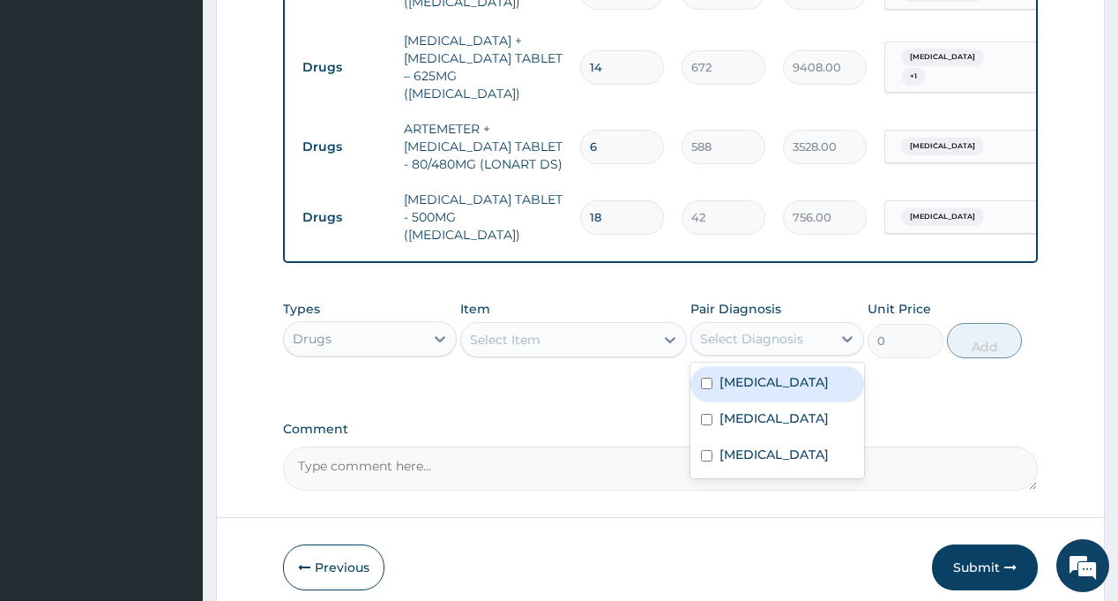
click at [758, 334] on div "Select Diagnosis" at bounding box center [761, 339] width 140 height 28
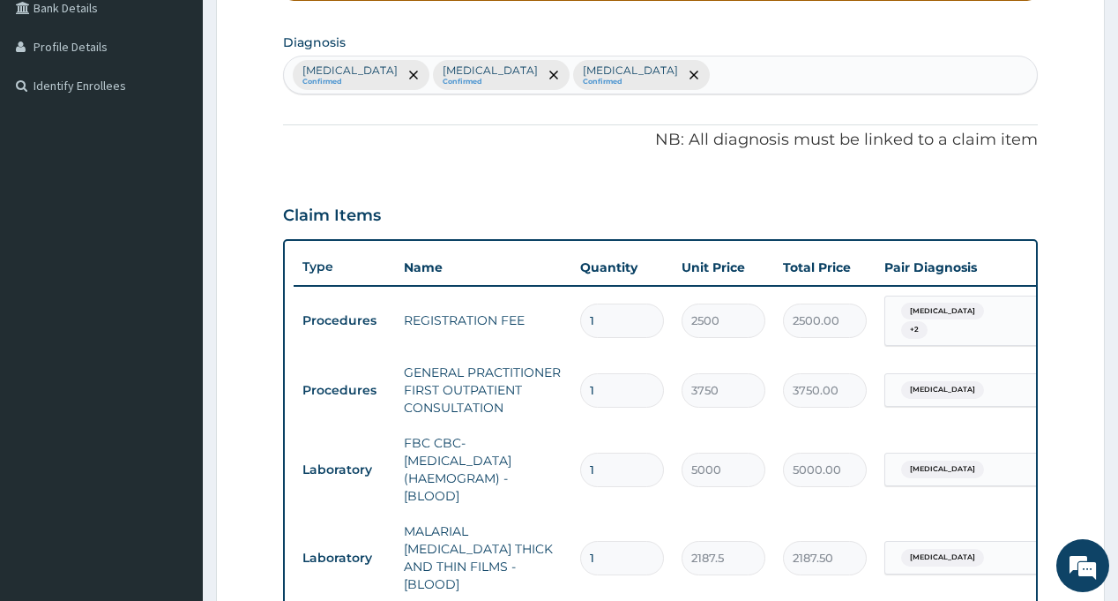
scroll to position [235, 0]
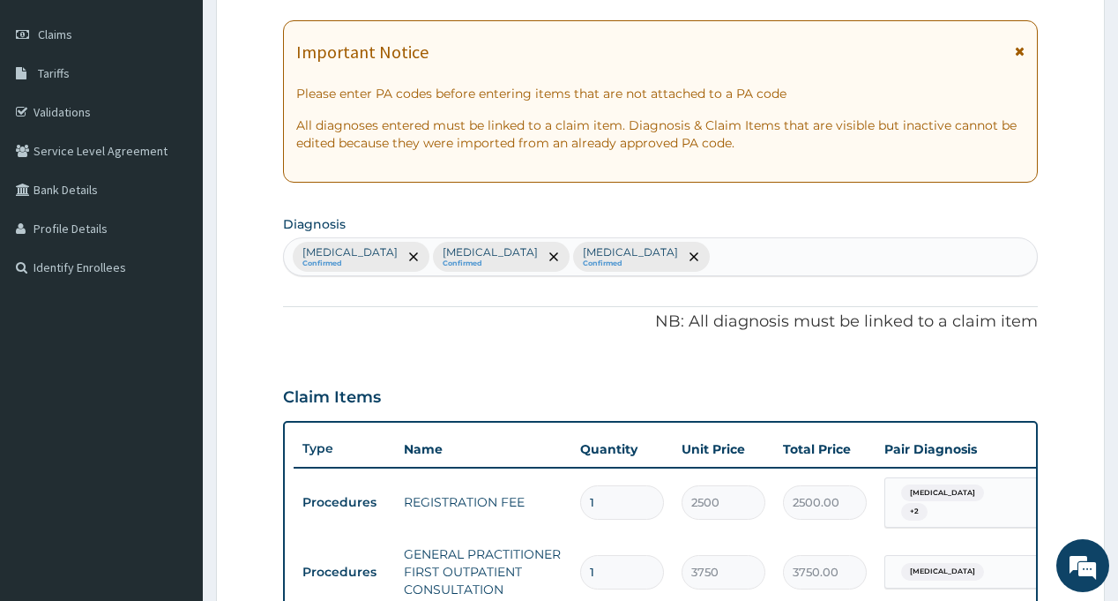
click at [687, 257] on div "Respiratory tract infection Confirmed Sepsis Confirmed Malaria Confirmed" at bounding box center [660, 256] width 752 height 37
type input "DIARRH"
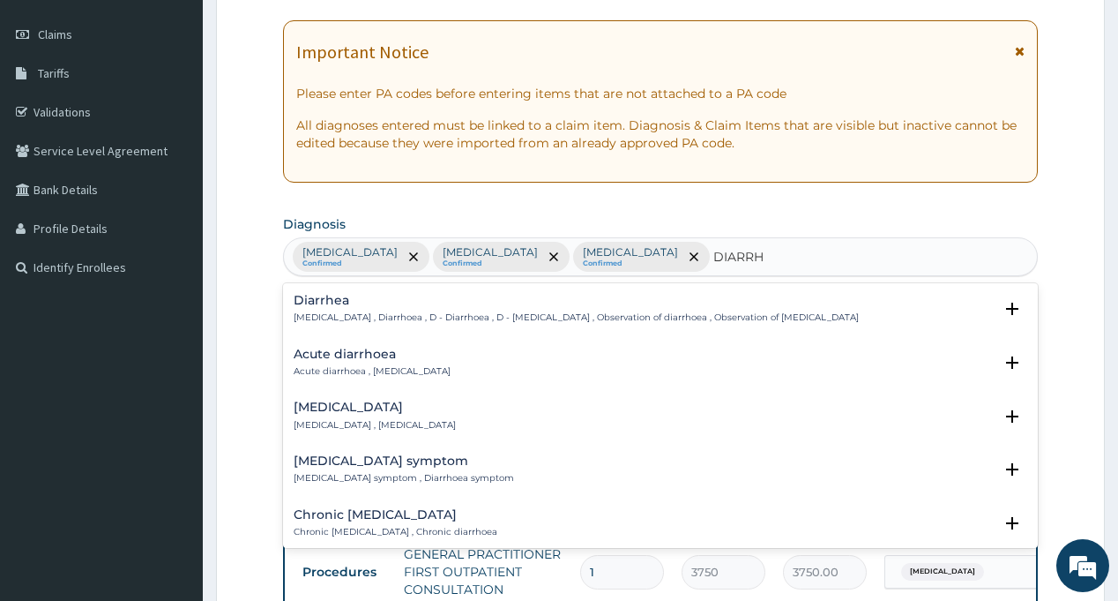
click at [340, 311] on p "Diarrhea , Diarrhoea , D - Diarrhoea , D - Diarrhea , Observation of diarrhoea …" at bounding box center [576, 317] width 565 height 12
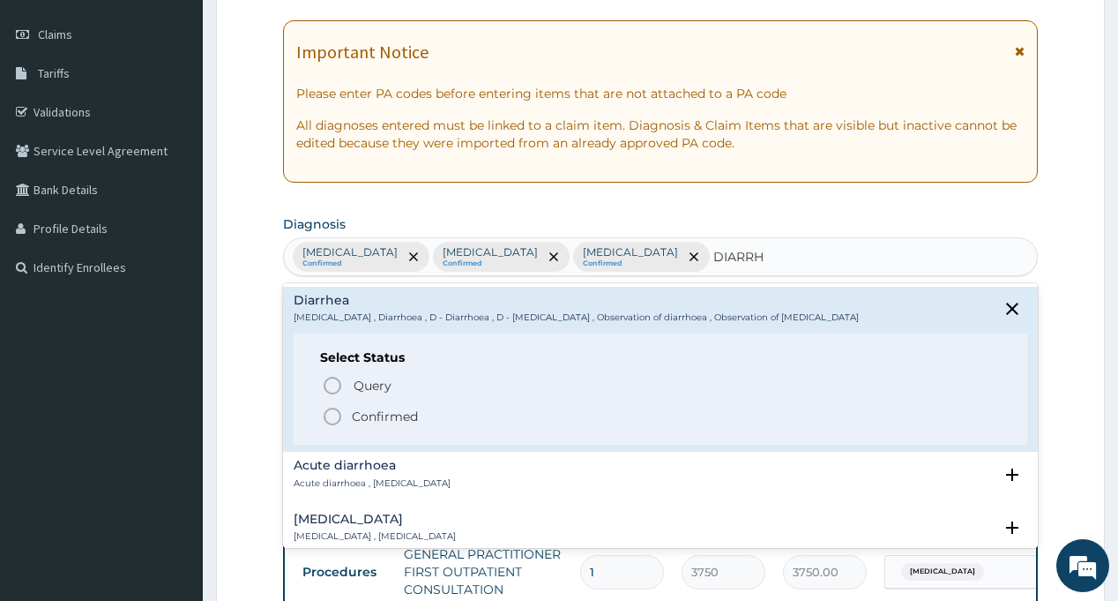
click at [347, 413] on span "Confirmed" at bounding box center [661, 416] width 678 height 21
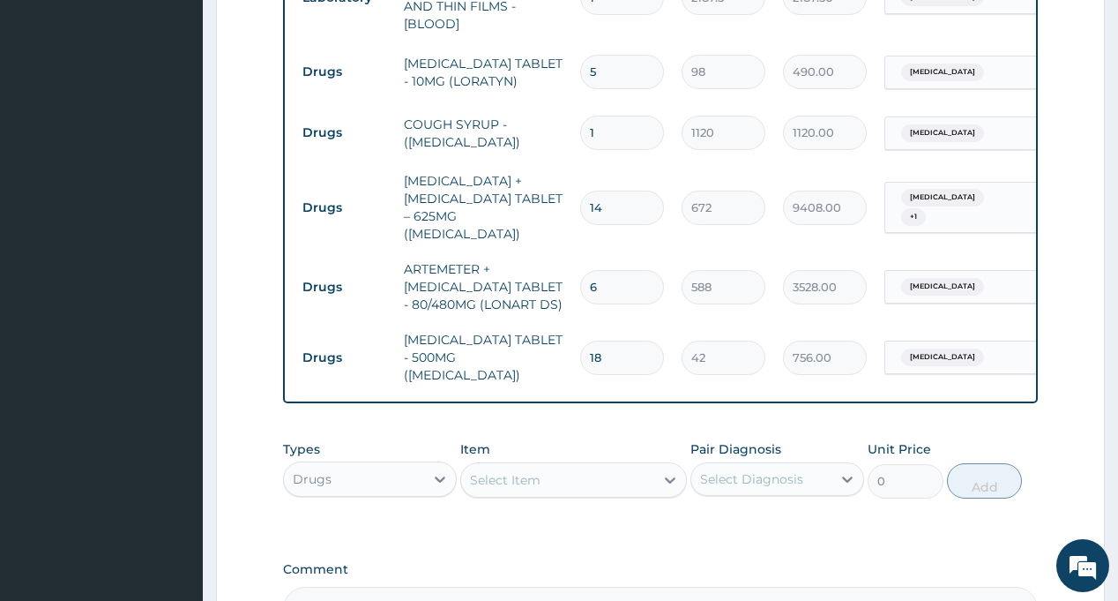
scroll to position [1117, 0]
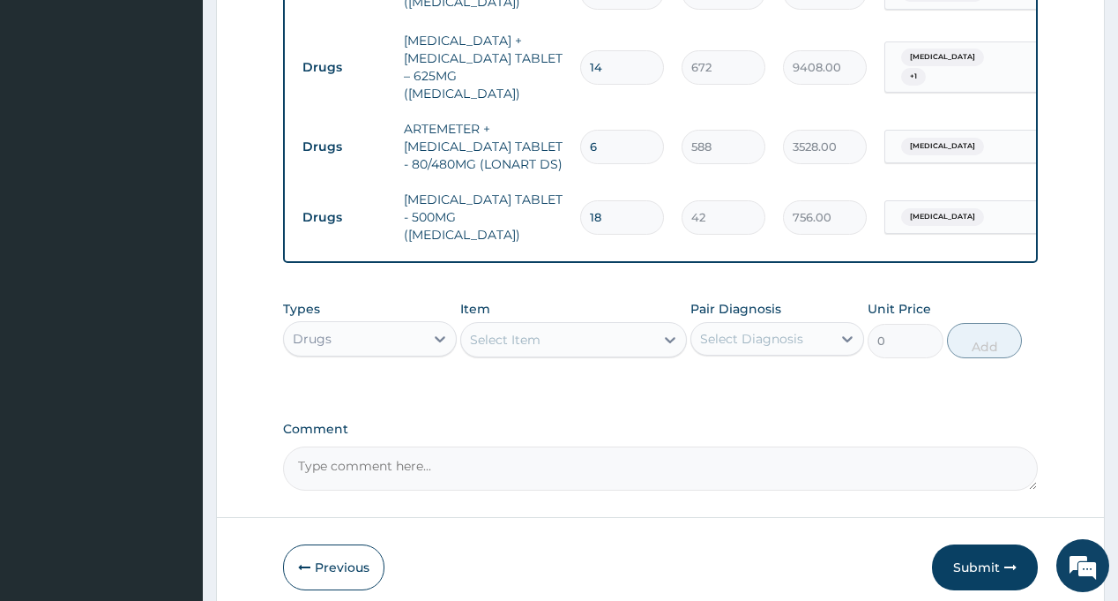
click at [738, 336] on div "Select Diagnosis" at bounding box center [761, 339] width 140 height 28
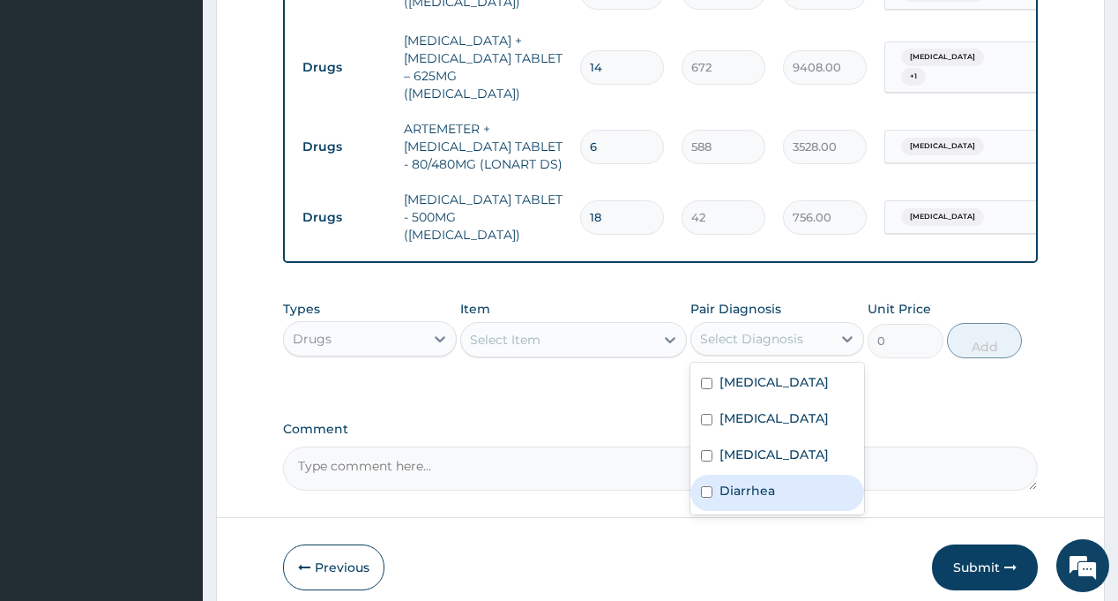
click at [739, 488] on label "Diarrhea" at bounding box center [748, 490] width 56 height 18
checkbox input "true"
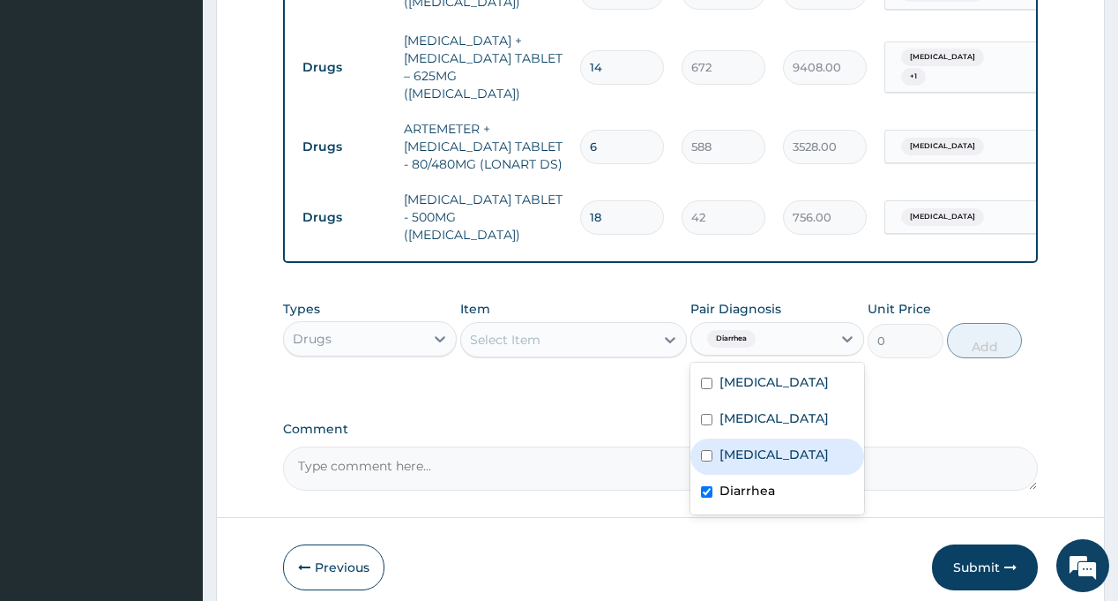
click at [575, 332] on div "Select Item" at bounding box center [557, 339] width 193 height 28
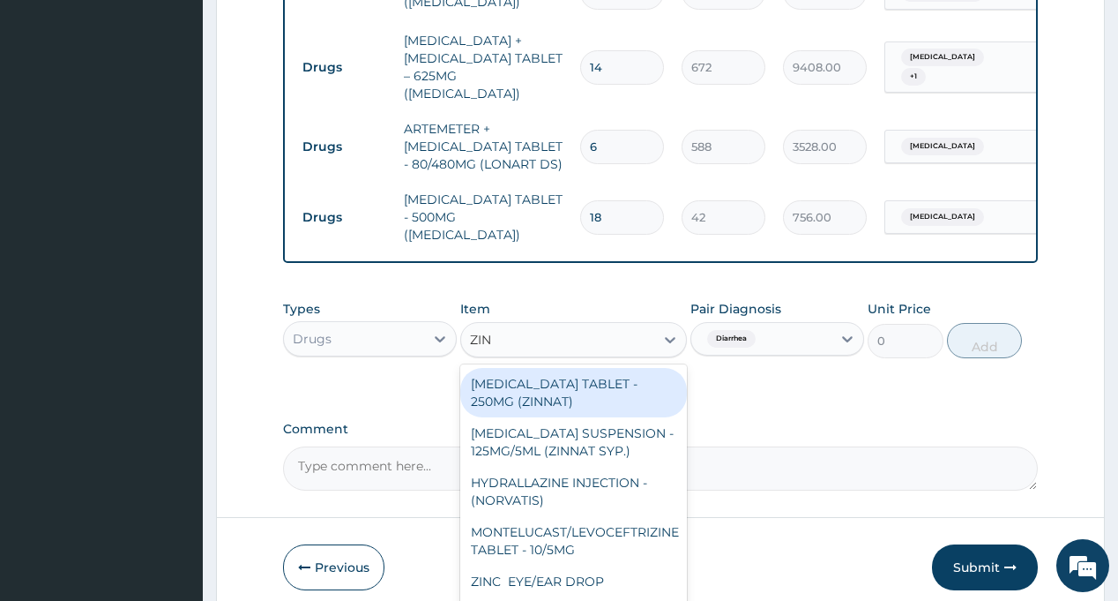
type input "ZINC"
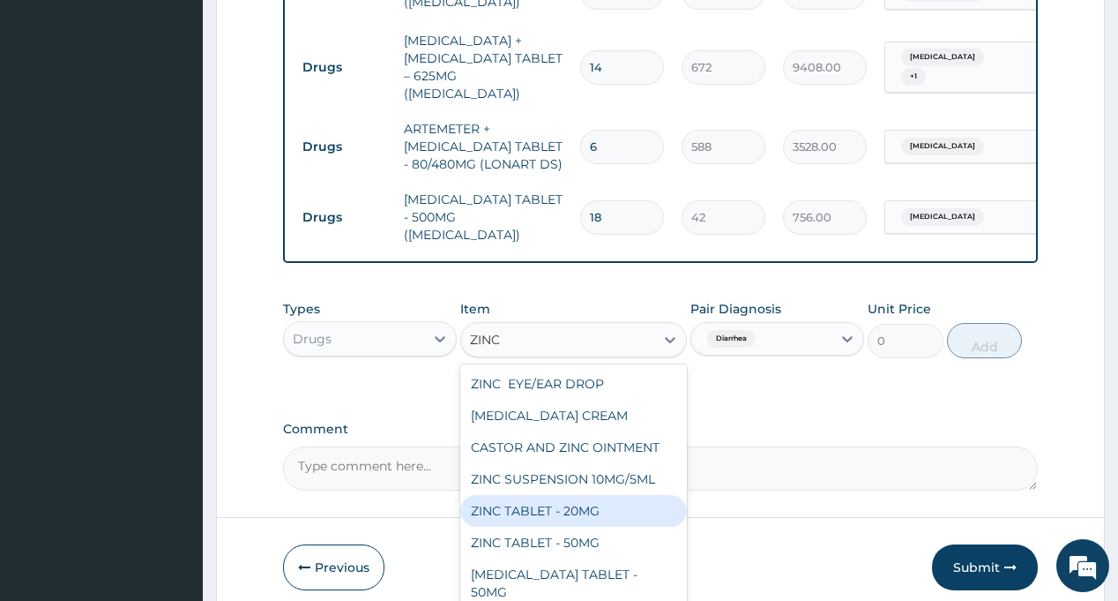
click at [571, 507] on div "ZINC TABLET - 20MG" at bounding box center [573, 511] width 227 height 32
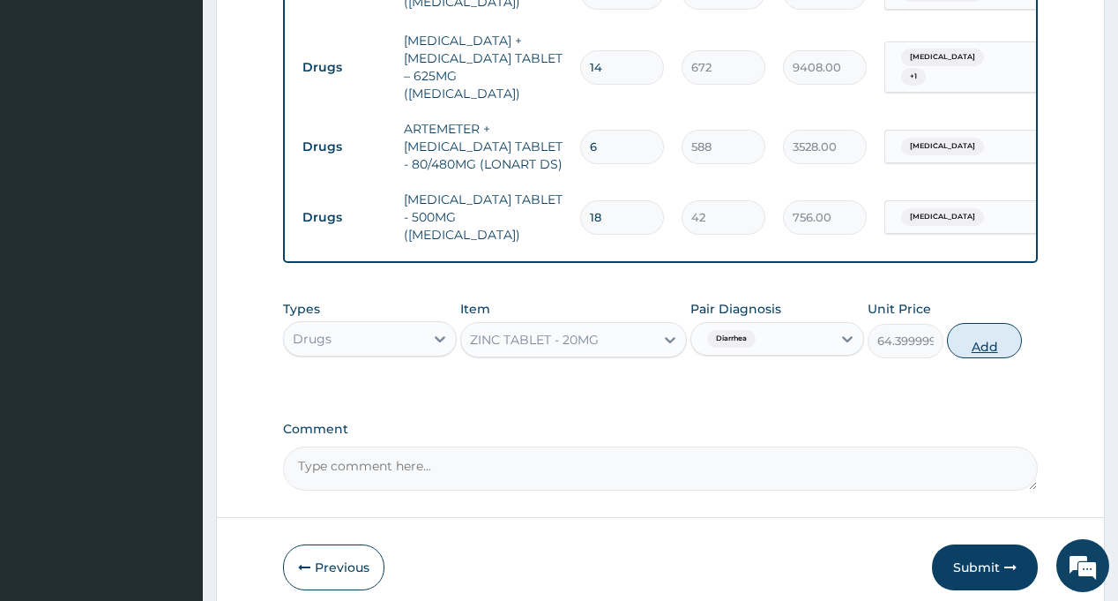
click at [985, 328] on button "Add" at bounding box center [985, 340] width 76 height 35
type input "0"
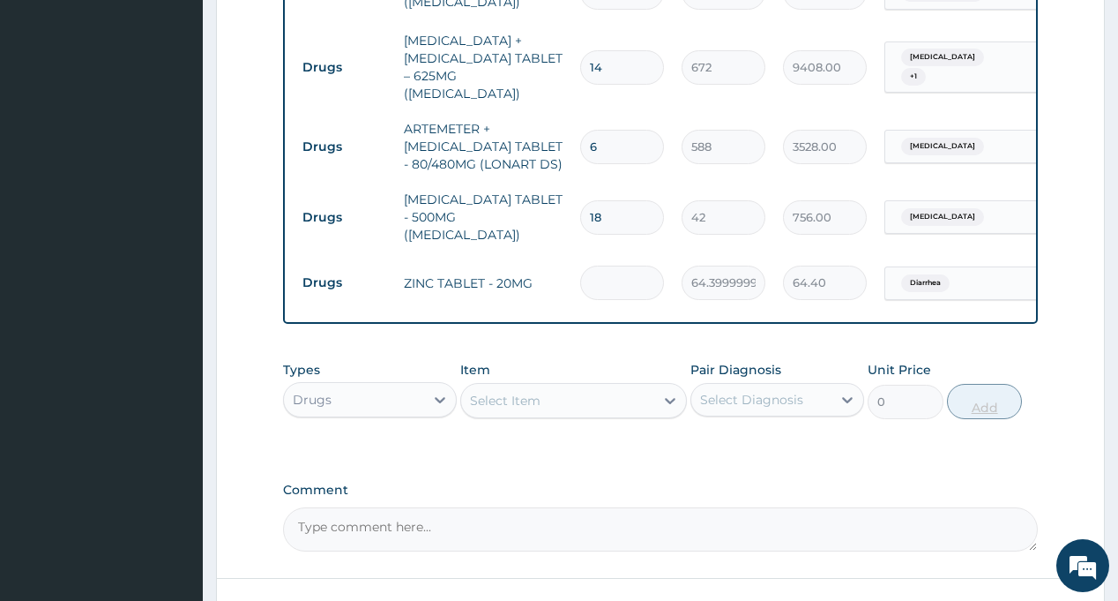
type input "5"
type input "322.00"
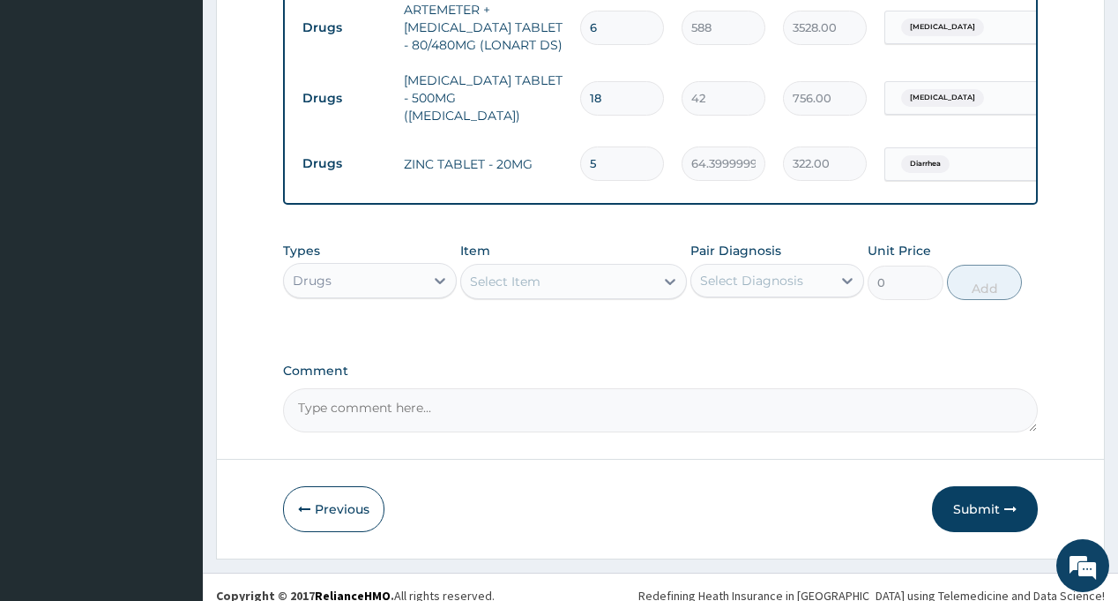
scroll to position [1239, 0]
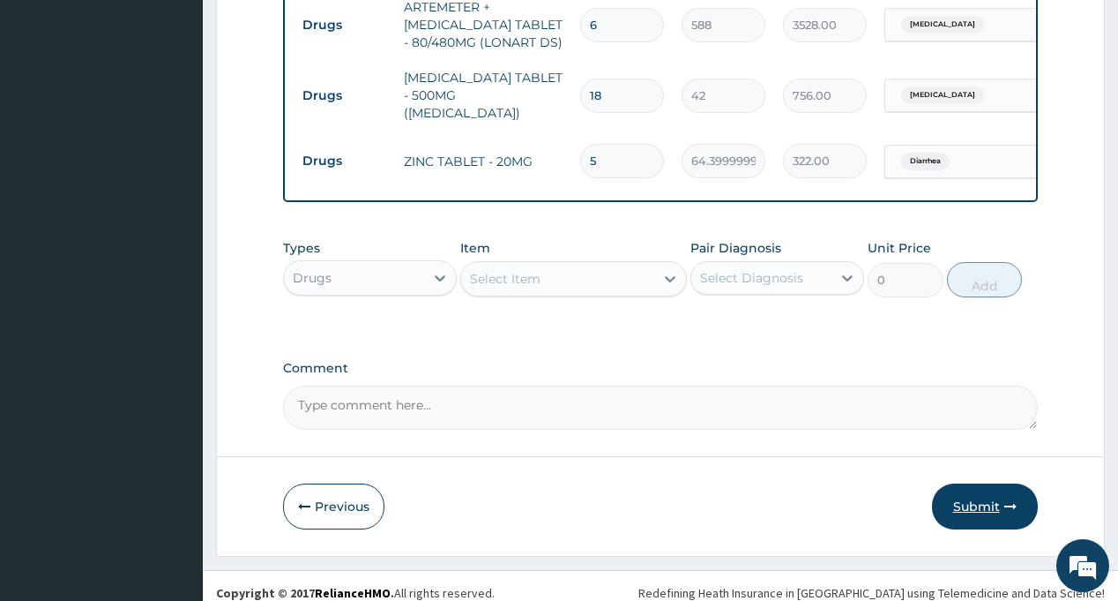
type input "5"
click at [966, 488] on button "Submit" at bounding box center [985, 506] width 106 height 46
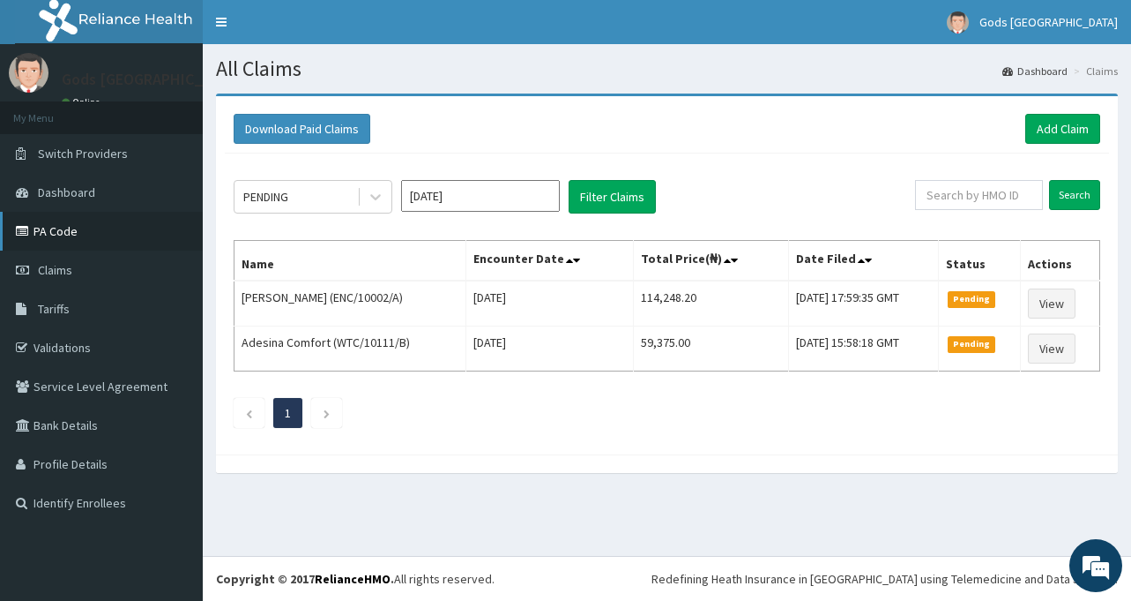
click at [79, 238] on link "PA Code" at bounding box center [101, 231] width 203 height 39
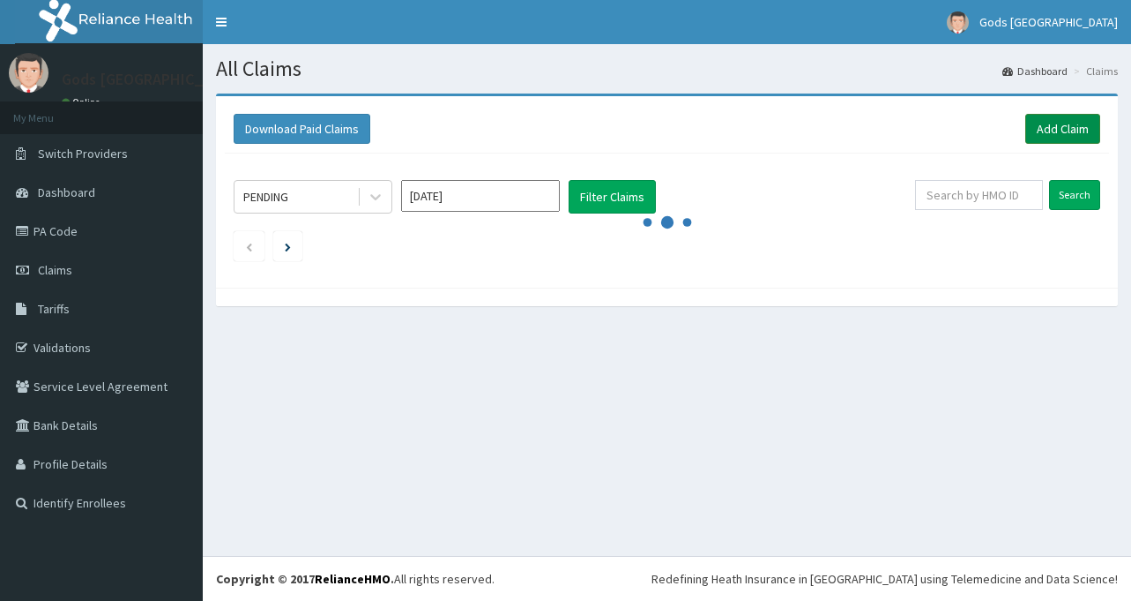
click at [1055, 137] on link "Add Claim" at bounding box center [1063, 129] width 75 height 30
click at [1059, 123] on link "Add Claim" at bounding box center [1063, 129] width 75 height 30
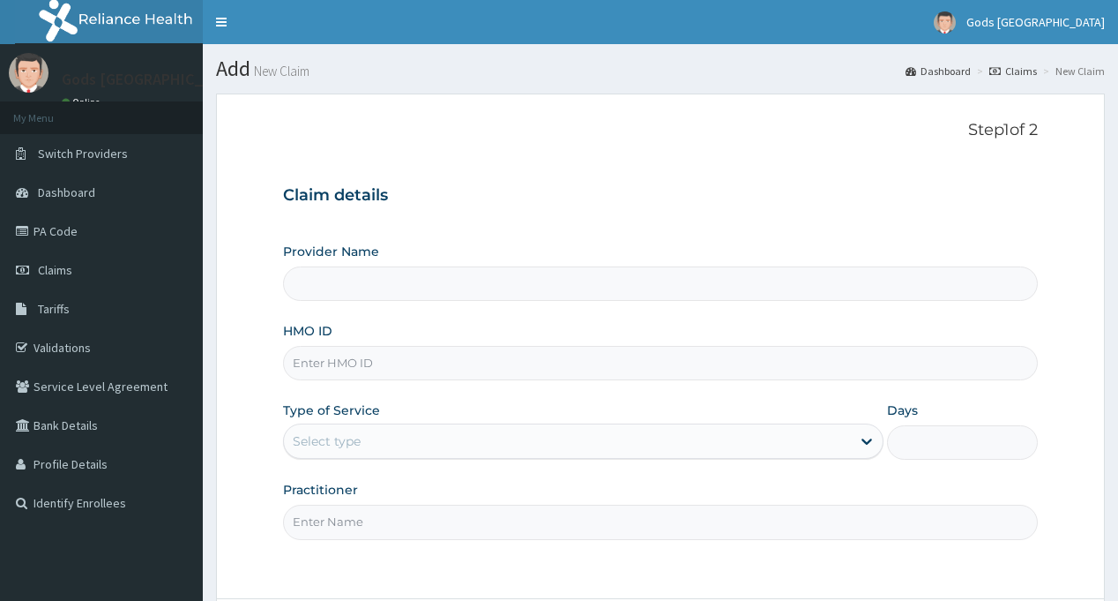
type input "Gods [GEOGRAPHIC_DATA] - [GEOGRAPHIC_DATA]"
click at [339, 362] on input "HMO ID" at bounding box center [660, 363] width 754 height 34
type input "IBH/10013/D"
click at [425, 438] on div "Select type" at bounding box center [567, 441] width 567 height 28
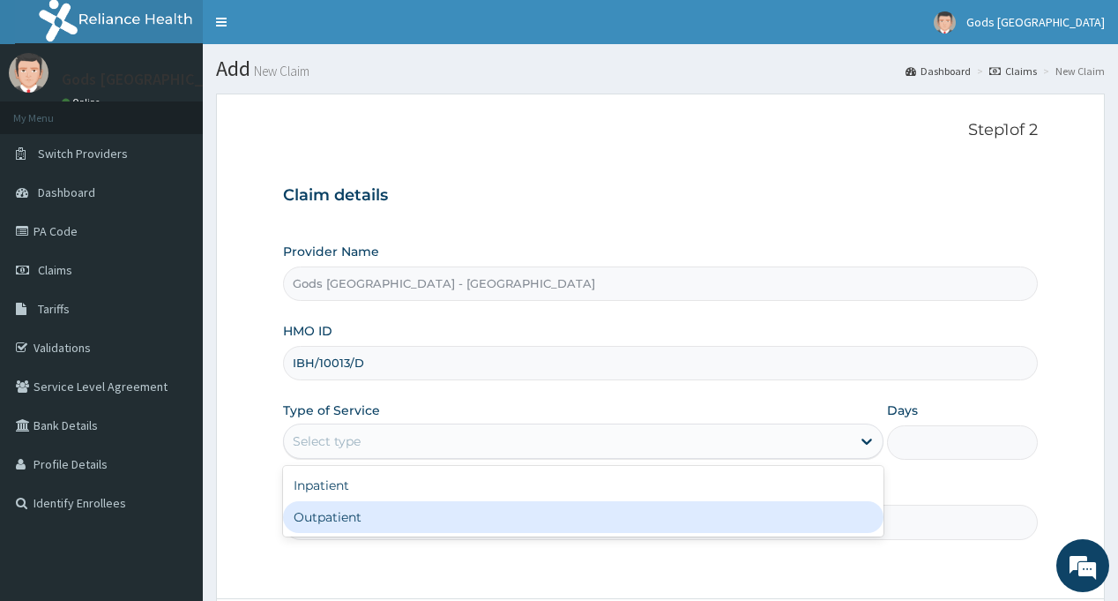
click at [386, 516] on div "Outpatient" at bounding box center [583, 517] width 601 height 32
type input "1"
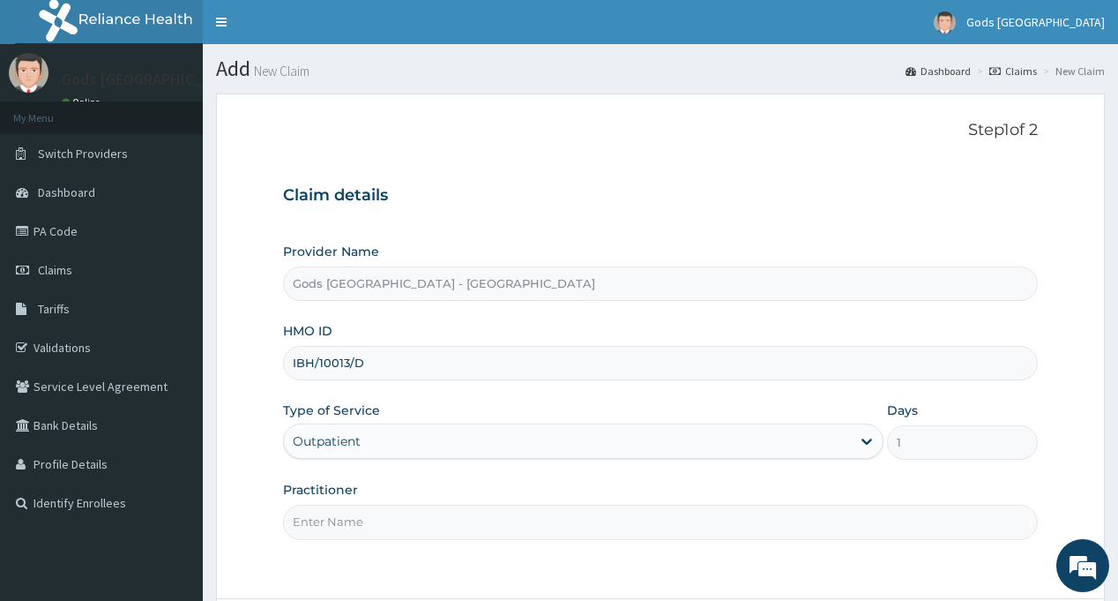
click at [386, 516] on input "Practitioner" at bounding box center [660, 521] width 754 height 34
type input "DR OPAFUNSO"
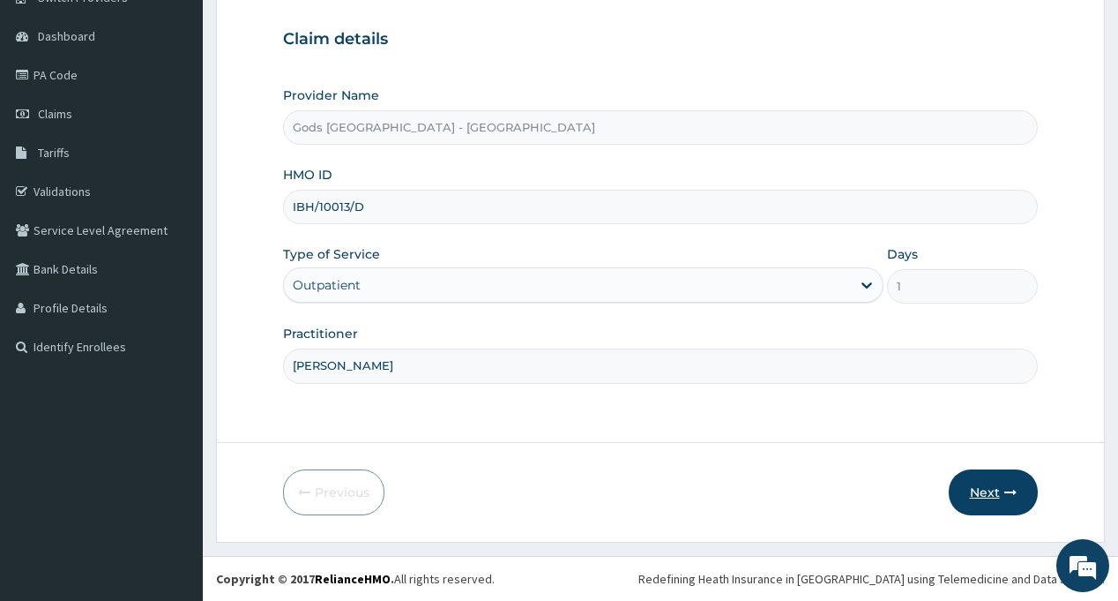
click at [996, 482] on button "Next" at bounding box center [993, 492] width 89 height 46
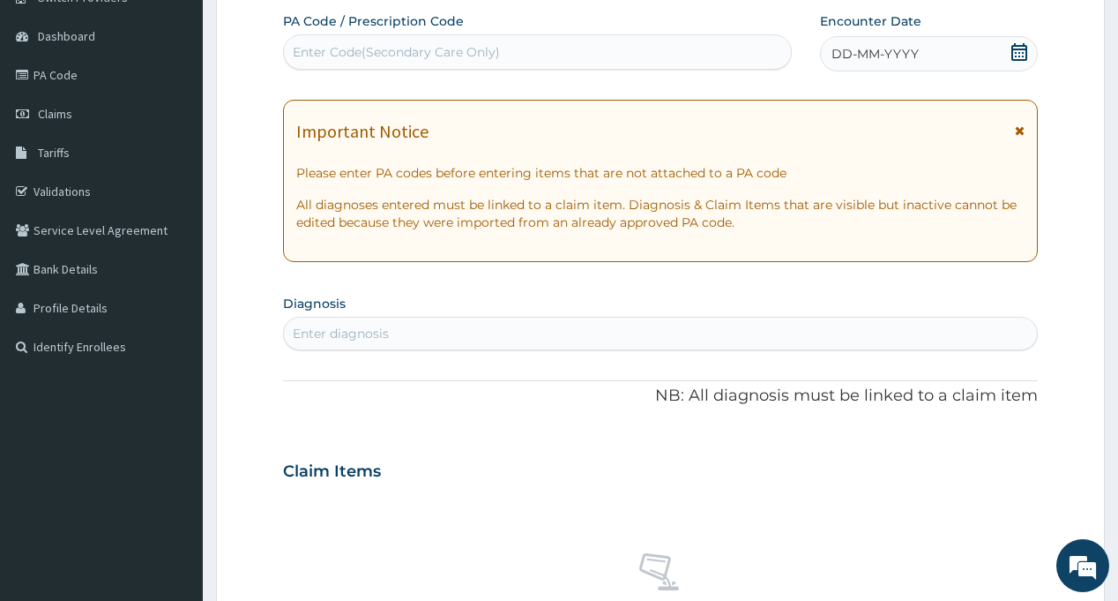
scroll to position [0, 0]
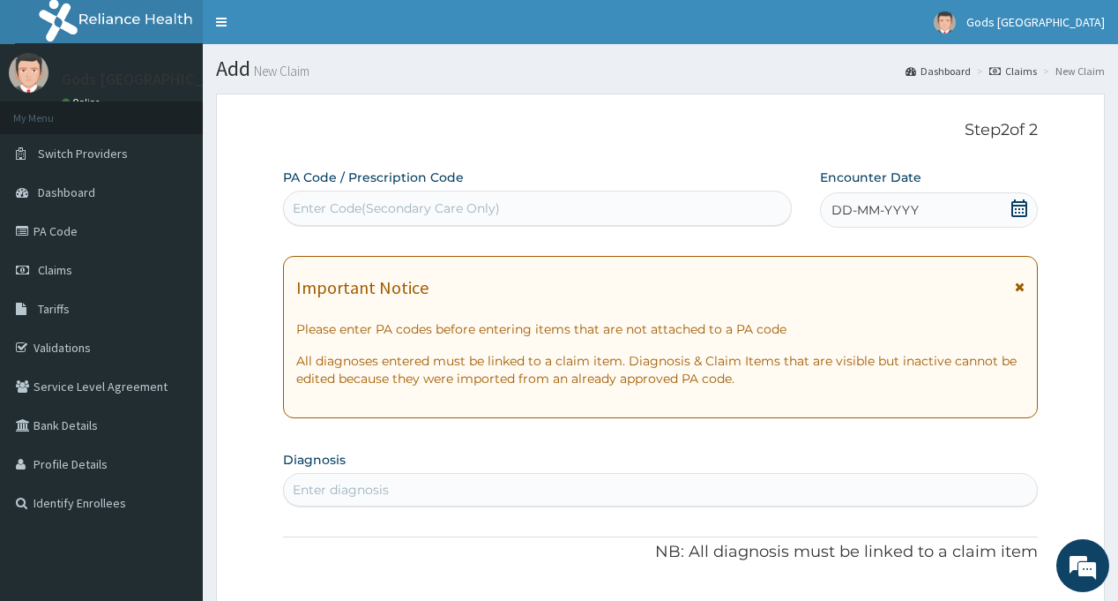
click at [1021, 213] on icon at bounding box center [1020, 208] width 18 height 18
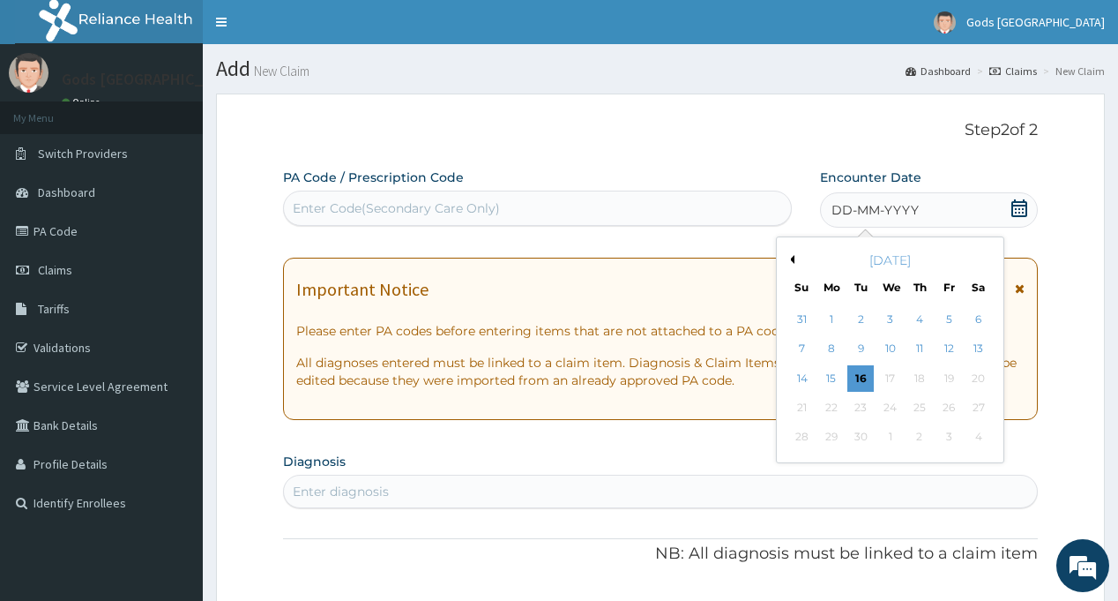
click at [796, 259] on div "September 2025" at bounding box center [890, 260] width 213 height 18
click at [834, 348] on div "8" at bounding box center [831, 349] width 26 height 26
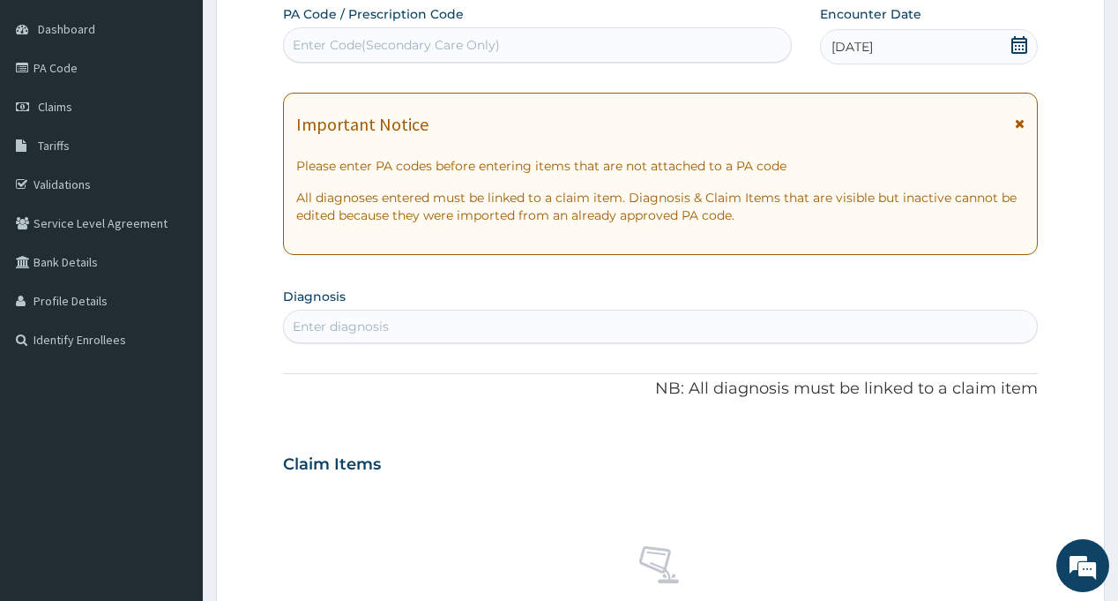
scroll to position [176, 0]
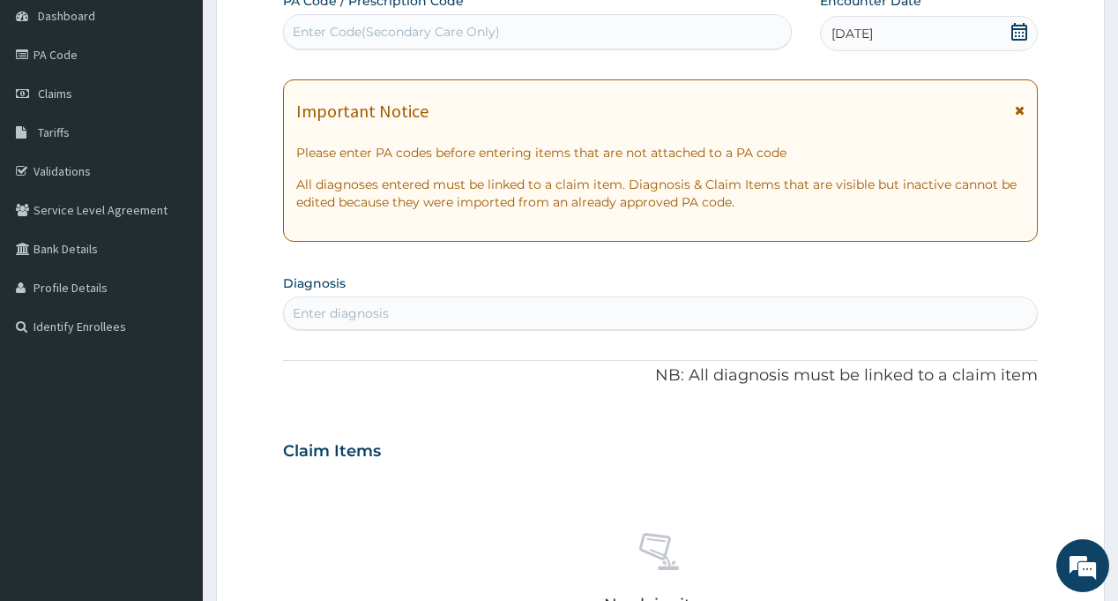
click at [526, 302] on div "Enter diagnosis" at bounding box center [660, 313] width 752 height 28
type input "MALA"
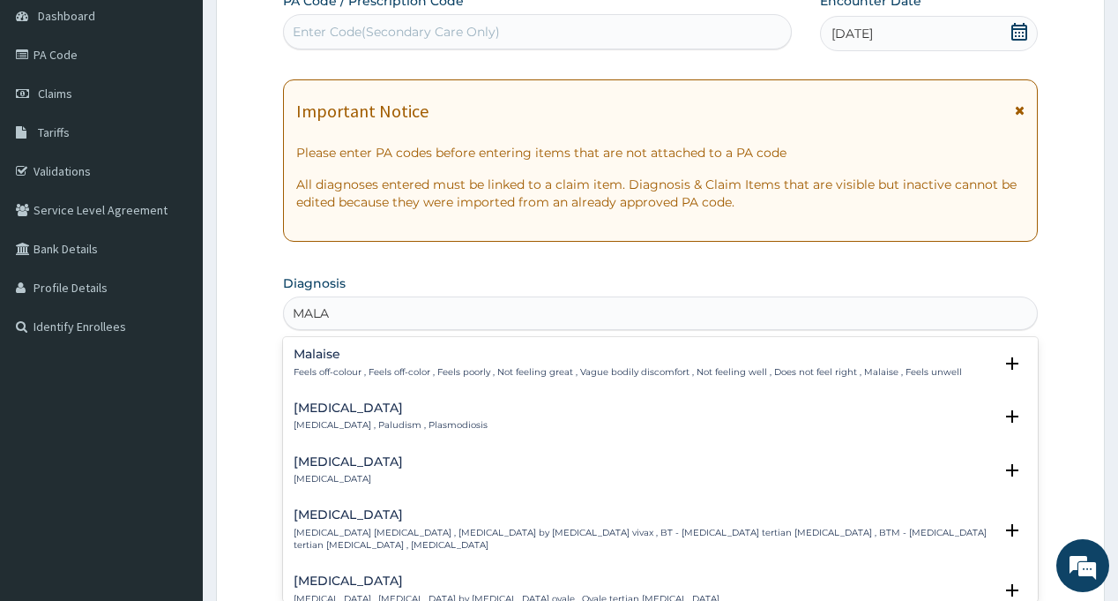
click at [325, 422] on p "Malaria , Paludism , Plasmodiosis" at bounding box center [391, 425] width 194 height 12
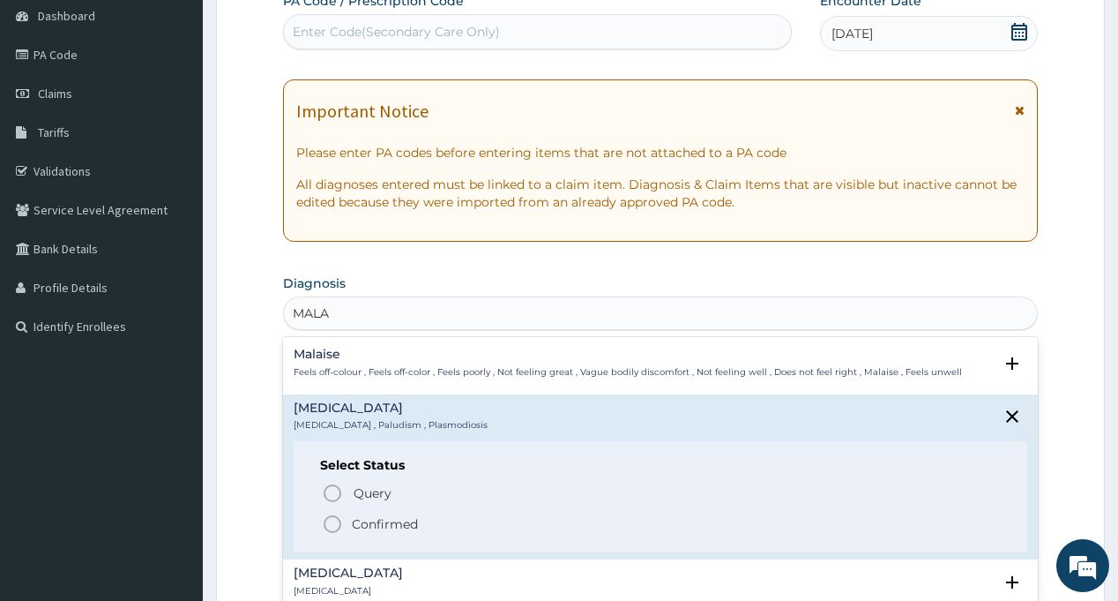
click at [340, 526] on circle "status option filled" at bounding box center [333, 524] width 16 height 16
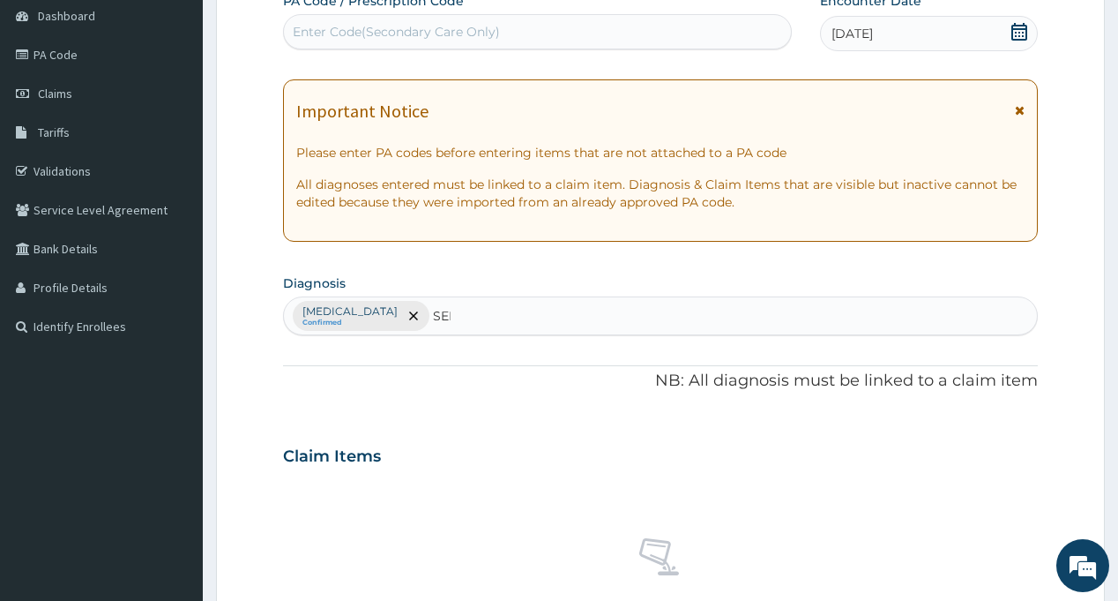
type input "SEPS"
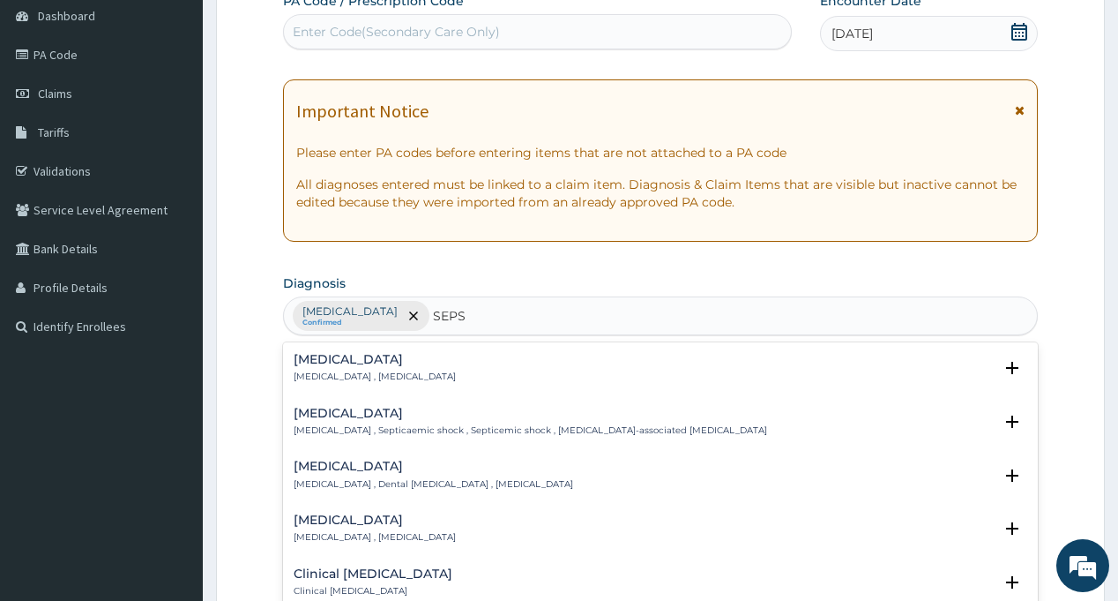
click at [310, 366] on h4 "Sepsis" at bounding box center [375, 359] width 162 height 13
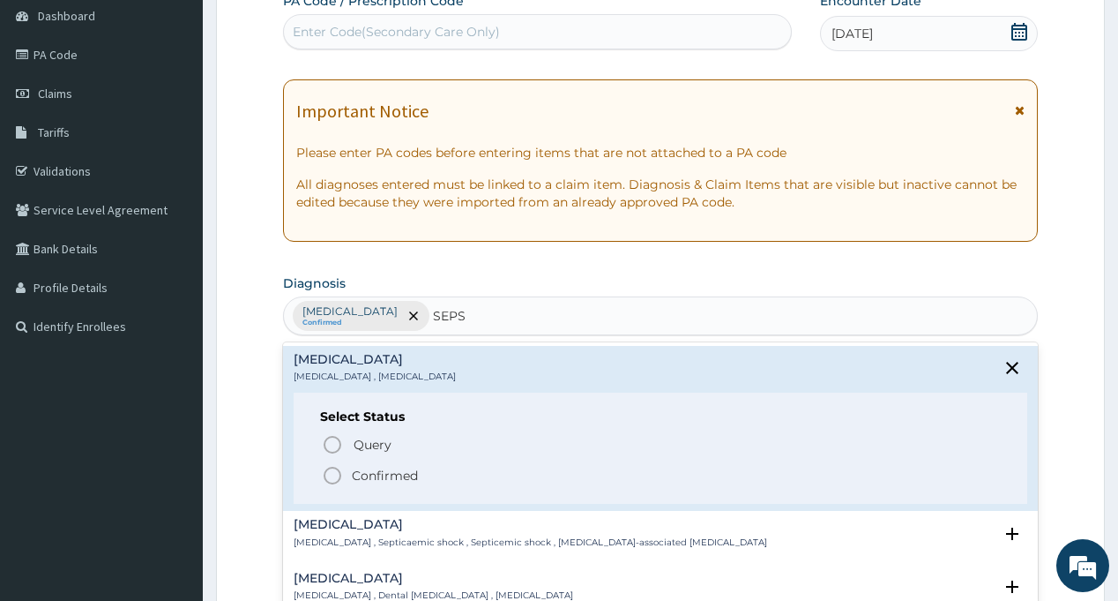
click at [334, 471] on icon "status option filled" at bounding box center [332, 475] width 21 height 21
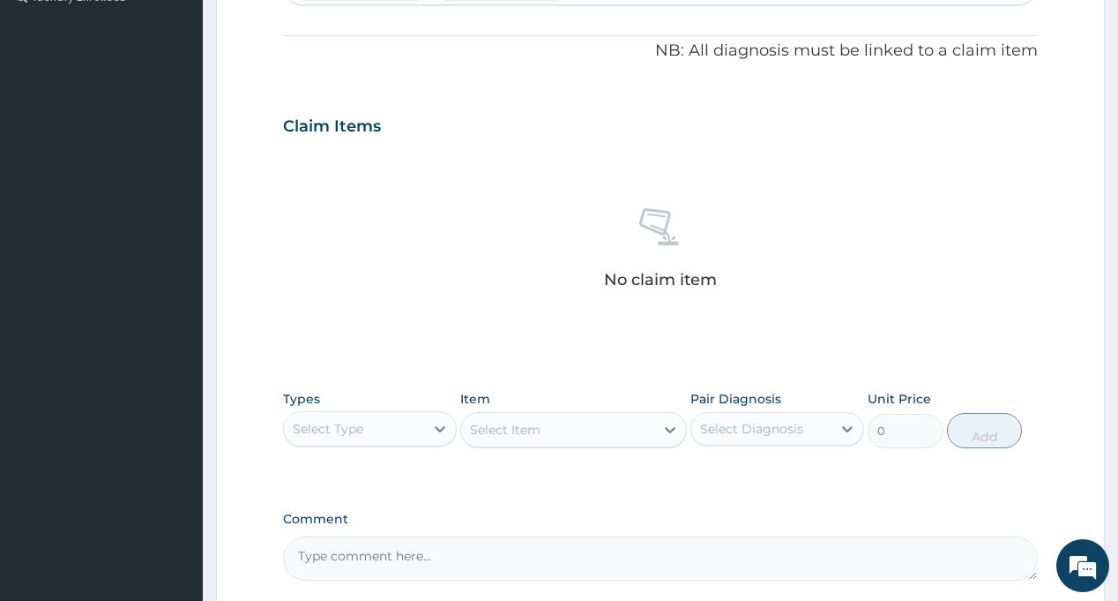
scroll to position [529, 0]
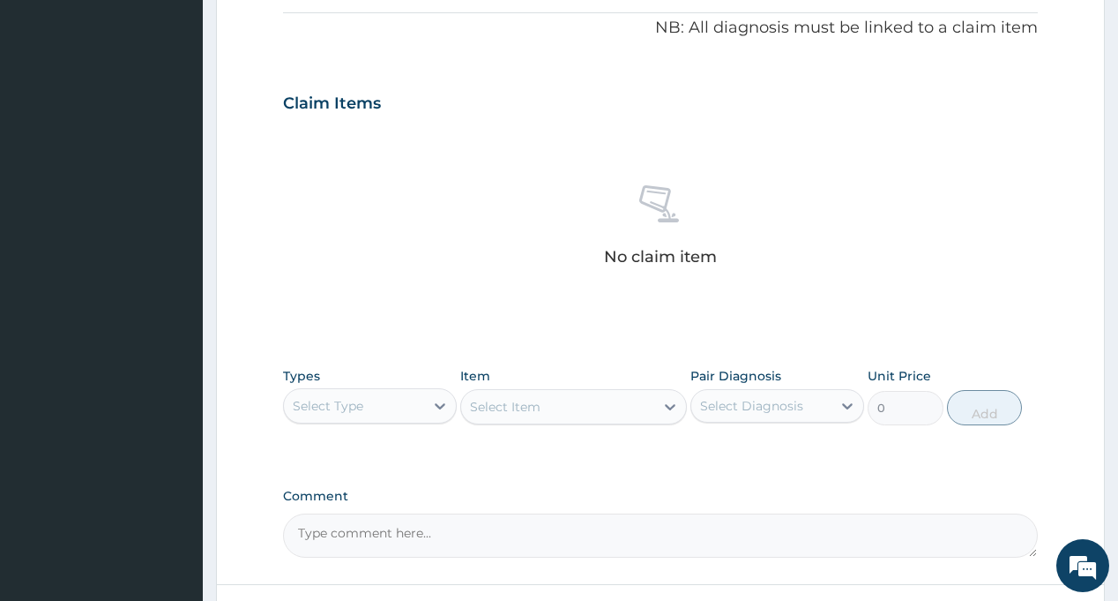
click at [352, 402] on div "Select Type" at bounding box center [328, 406] width 71 height 18
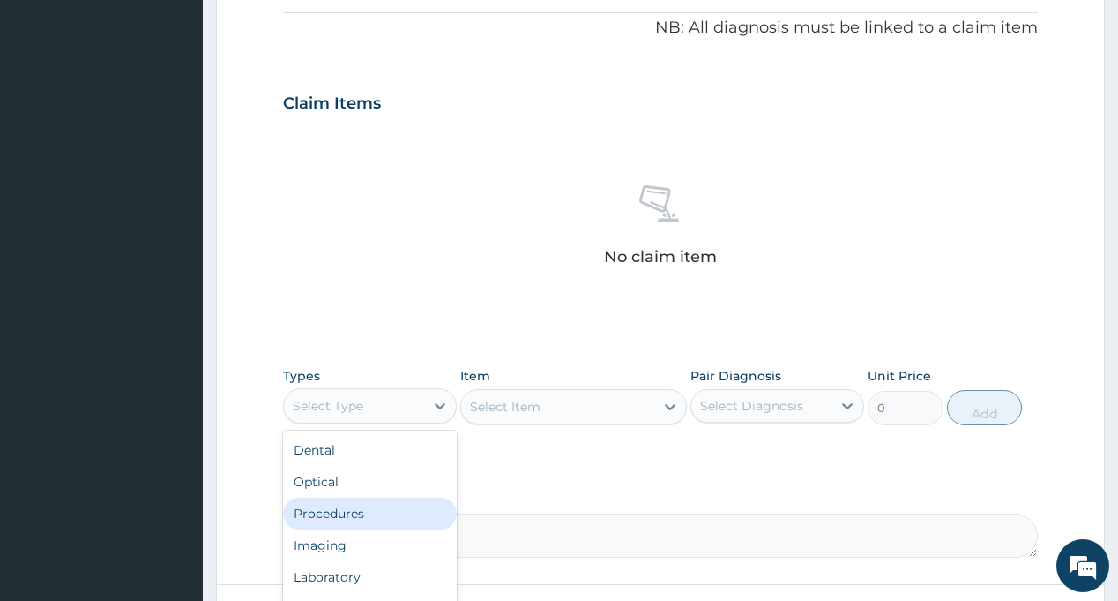
click at [340, 508] on div "Procedures" at bounding box center [370, 513] width 174 height 32
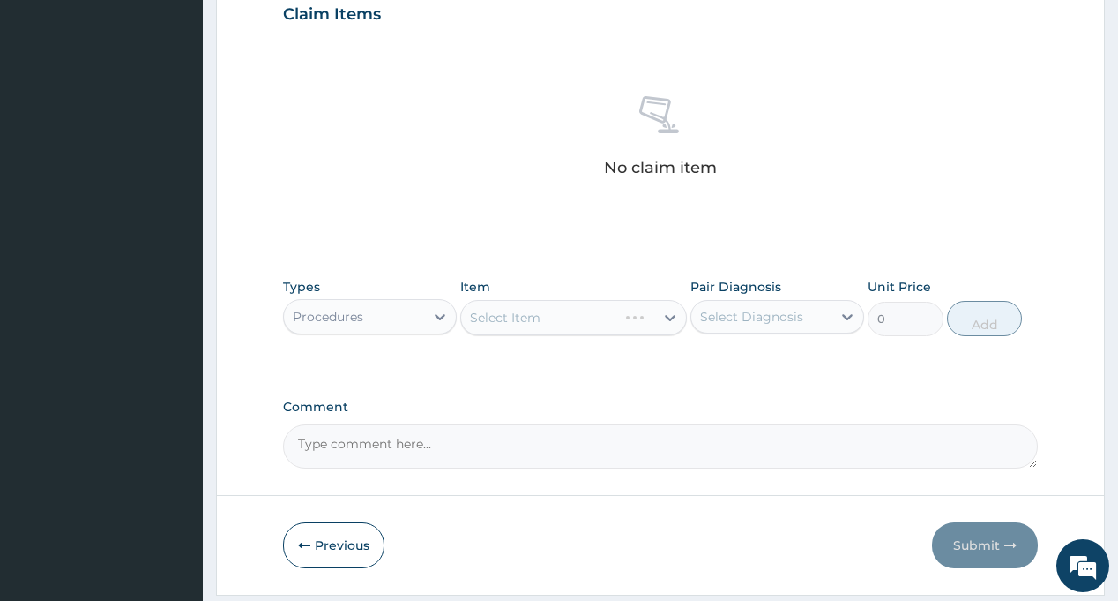
scroll to position [671, 0]
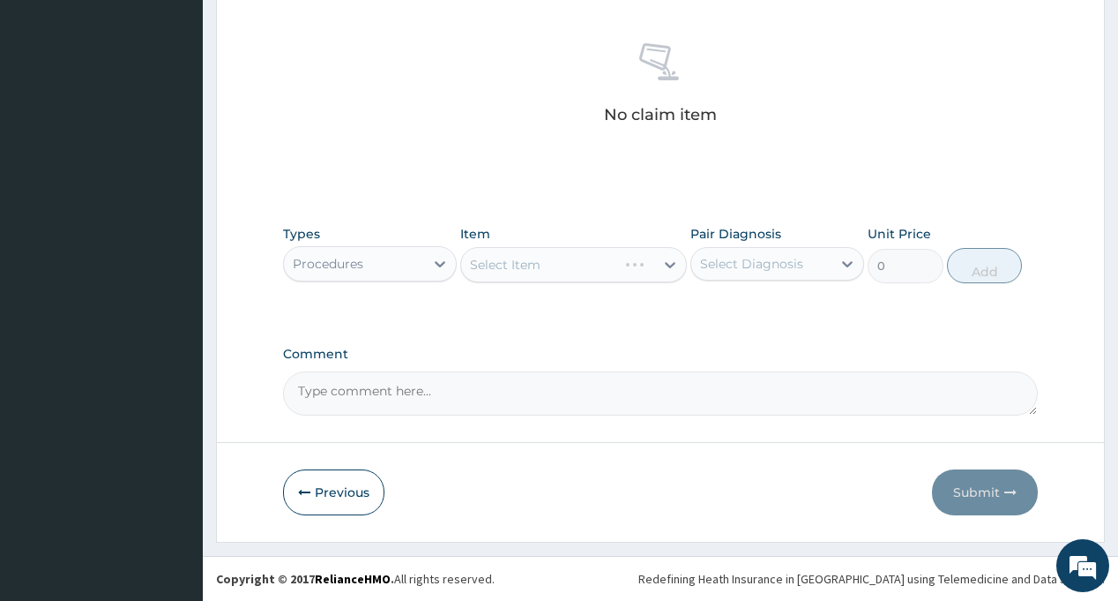
click at [755, 272] on div "Select Diagnosis" at bounding box center [751, 264] width 103 height 18
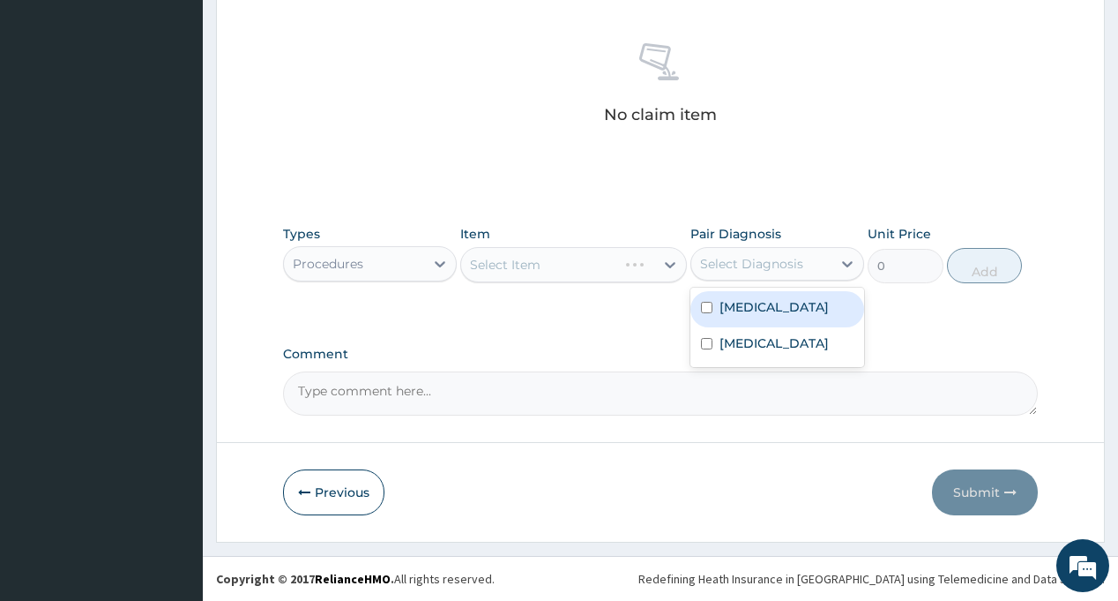
click at [755, 318] on div "[MEDICAL_DATA]" at bounding box center [778, 309] width 174 height 36
checkbox input "true"
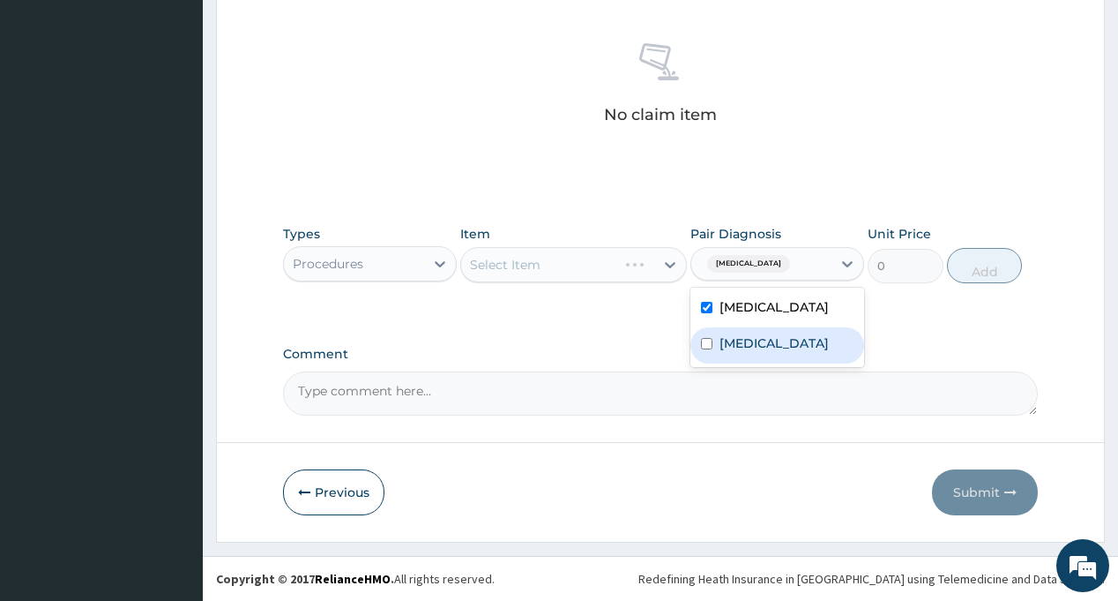
click at [754, 341] on label "[MEDICAL_DATA]" at bounding box center [774, 343] width 109 height 18
checkbox input "true"
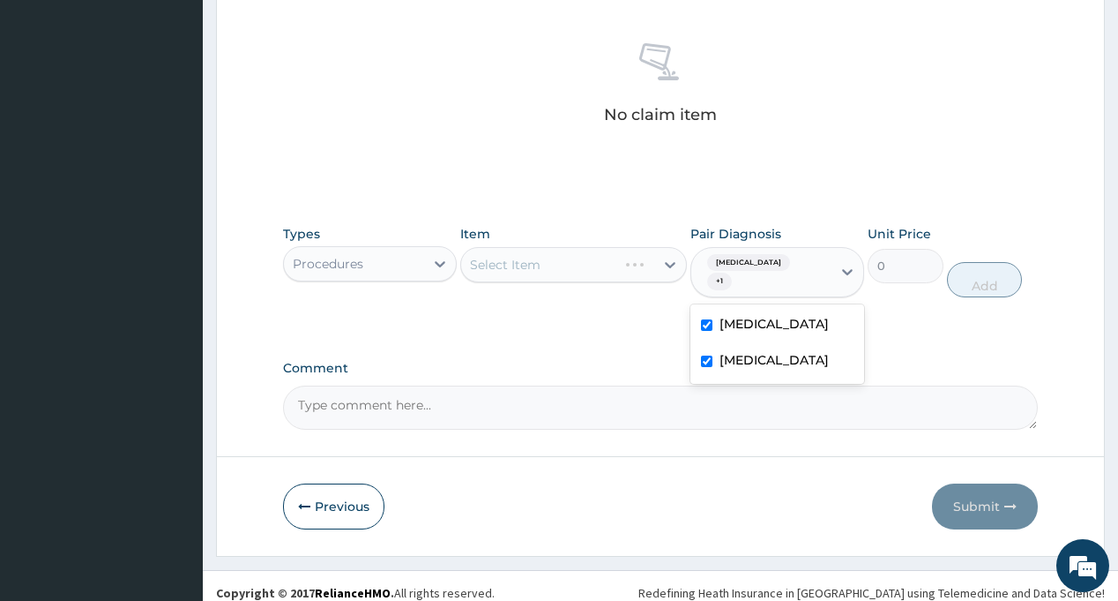
click at [631, 316] on div "Types Procedures Item Select Item Pair Diagnosis option Sepsis, selected. optio…" at bounding box center [660, 274] width 754 height 117
click at [531, 262] on div "Select Item" at bounding box center [573, 264] width 227 height 35
click at [531, 262] on div "Select Item" at bounding box center [505, 265] width 71 height 18
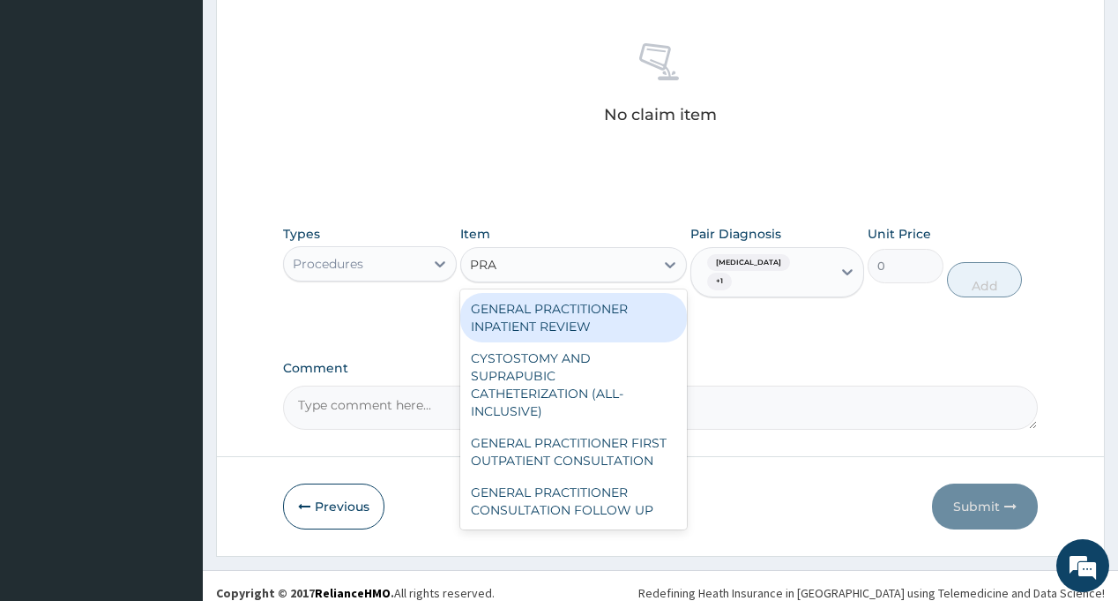
type input "PRAC"
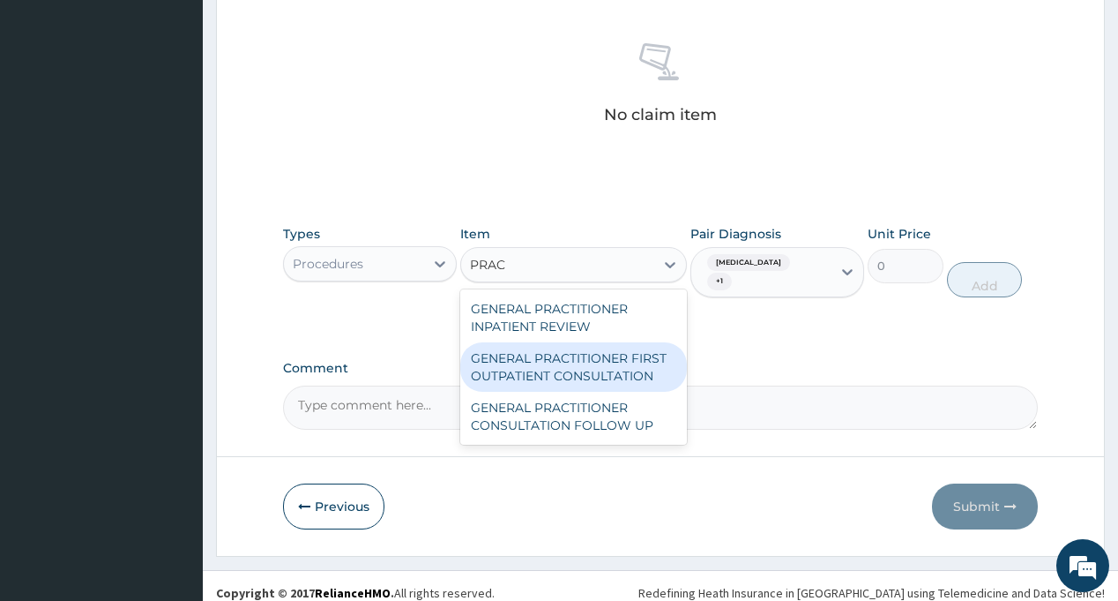
click at [597, 363] on div "GENERAL PRACTITIONER FIRST OUTPATIENT CONSULTATION" at bounding box center [573, 366] width 227 height 49
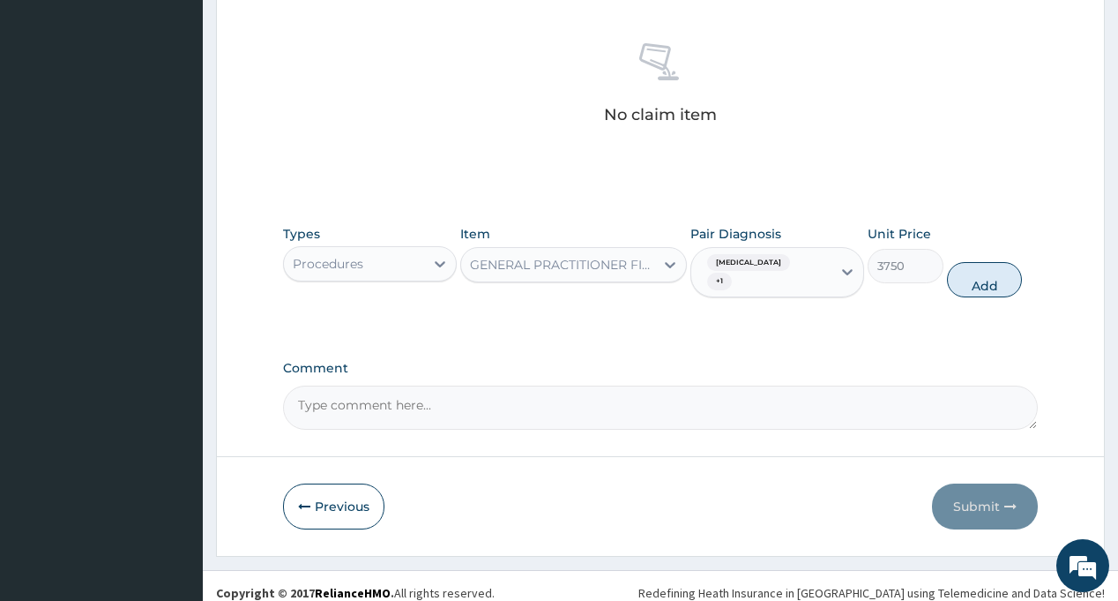
drag, startPoint x: 989, startPoint y: 265, endPoint x: 393, endPoint y: 262, distance: 595.3
click at [988, 265] on button "Add" at bounding box center [985, 279] width 76 height 35
type input "0"
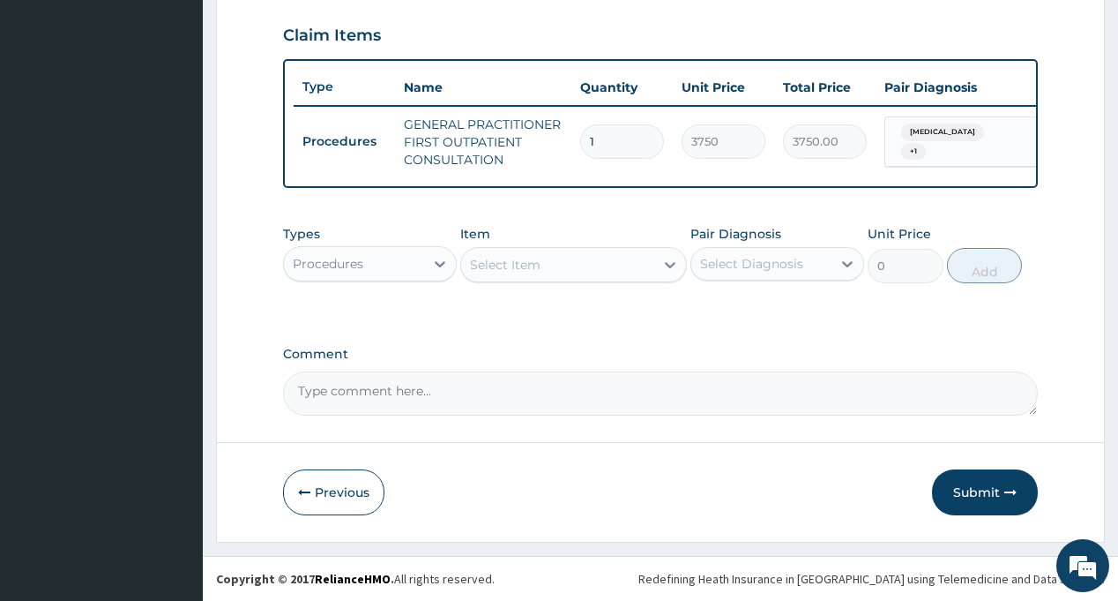
scroll to position [610, 0]
click at [363, 264] on div "Procedures" at bounding box center [328, 264] width 71 height 18
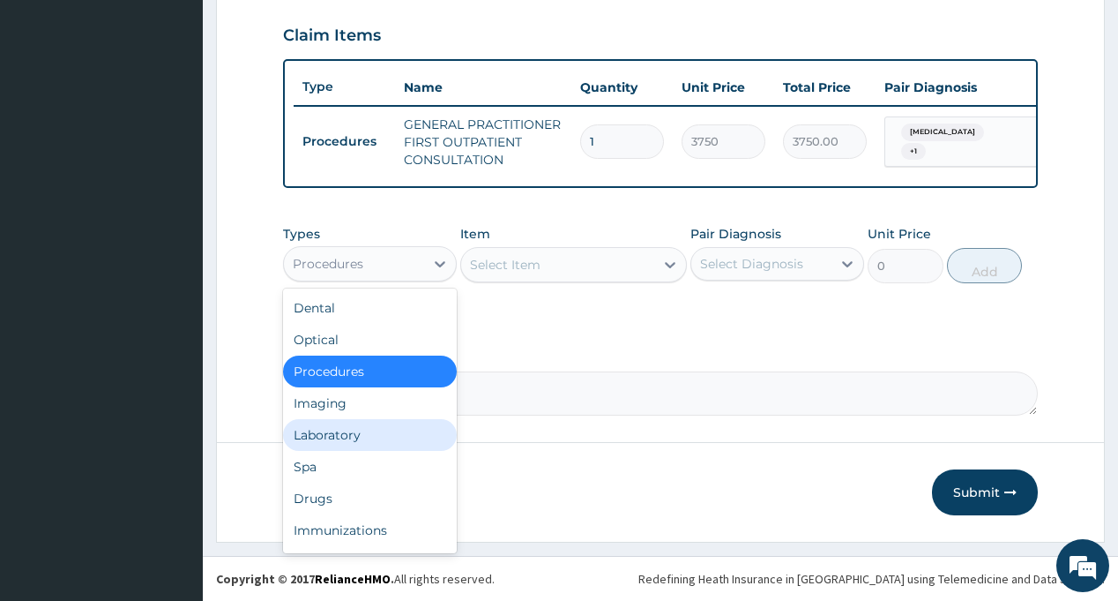
click at [350, 436] on div "Laboratory" at bounding box center [370, 435] width 174 height 32
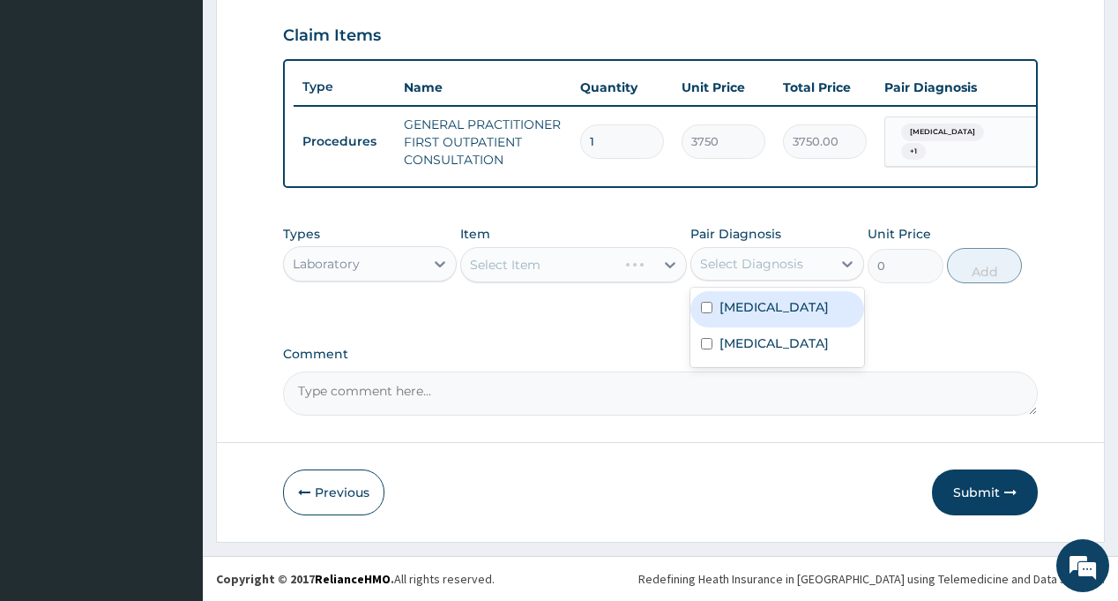
click at [771, 265] on div "Select Diagnosis" at bounding box center [751, 264] width 103 height 18
click at [754, 313] on label "[MEDICAL_DATA]" at bounding box center [774, 307] width 109 height 18
checkbox input "true"
click at [549, 256] on div "Select Item" at bounding box center [557, 264] width 193 height 28
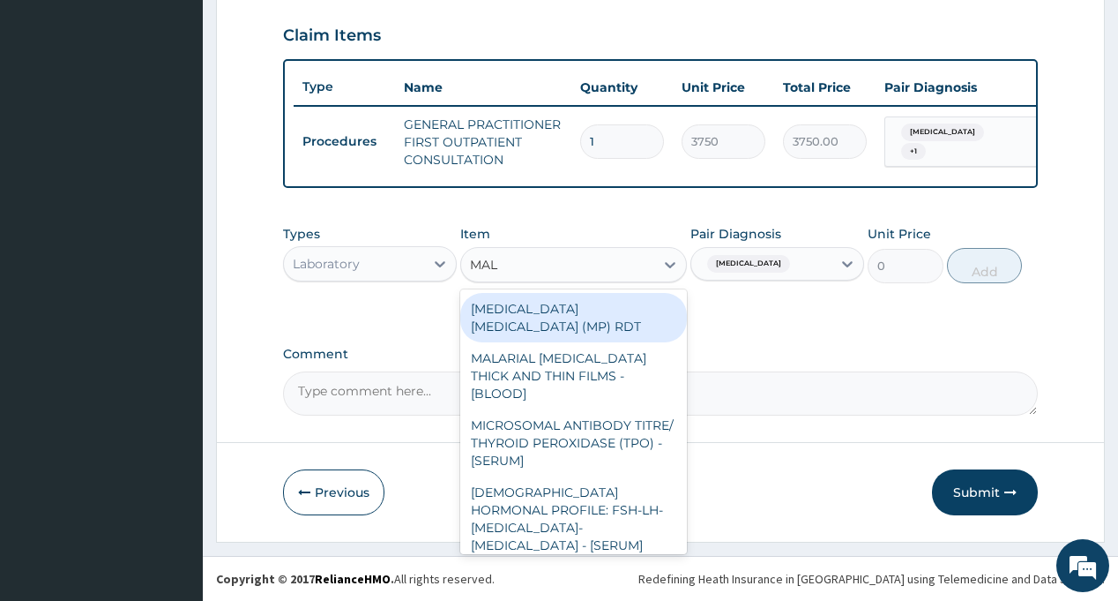
type input "MALA"
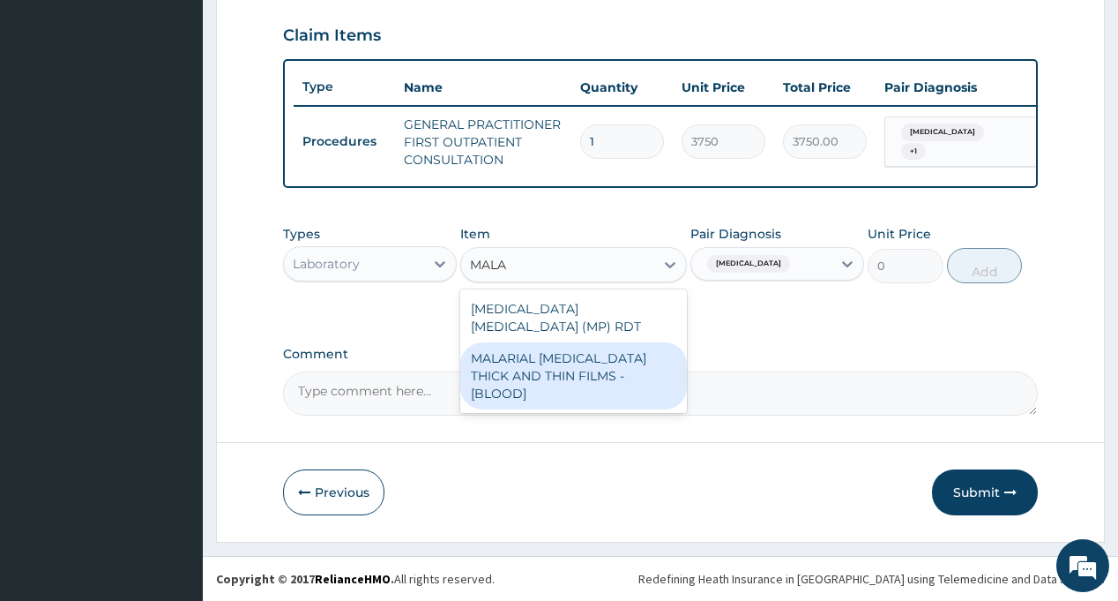
click at [590, 352] on div "MALARIAL [MEDICAL_DATA] THICK AND THIN FILMS - [BLOOD]" at bounding box center [573, 375] width 227 height 67
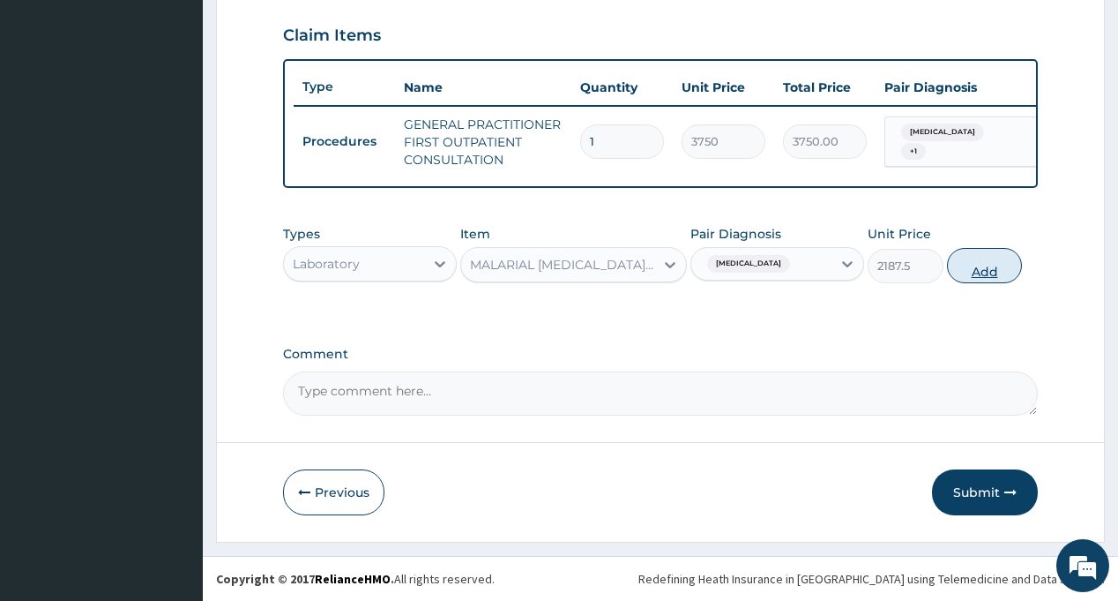
click at [986, 268] on button "Add" at bounding box center [985, 265] width 76 height 35
type input "0"
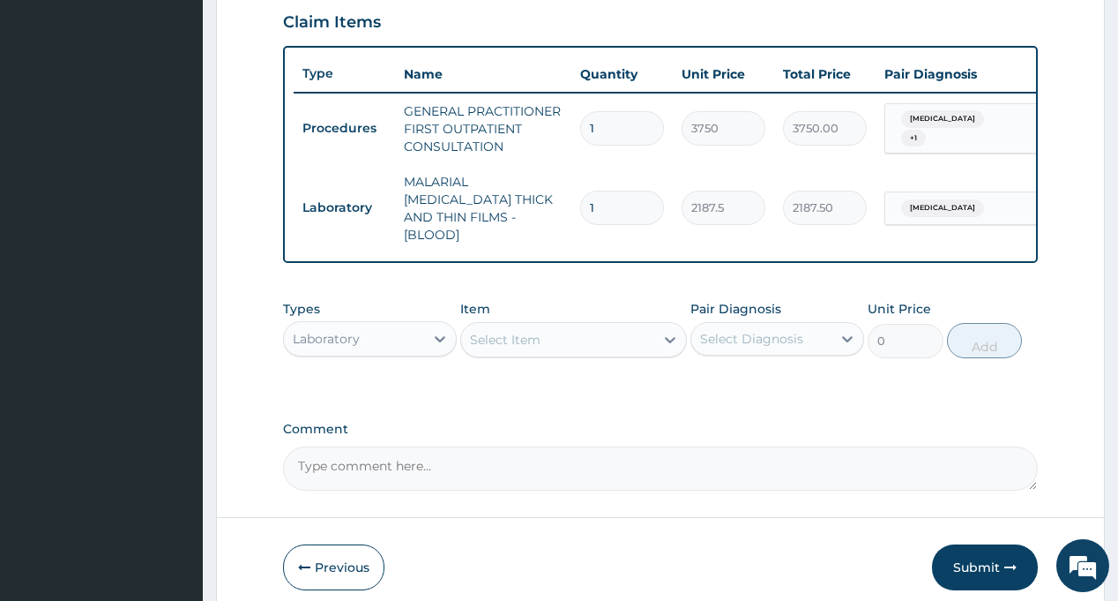
click at [333, 332] on div "Laboratory" at bounding box center [326, 339] width 67 height 18
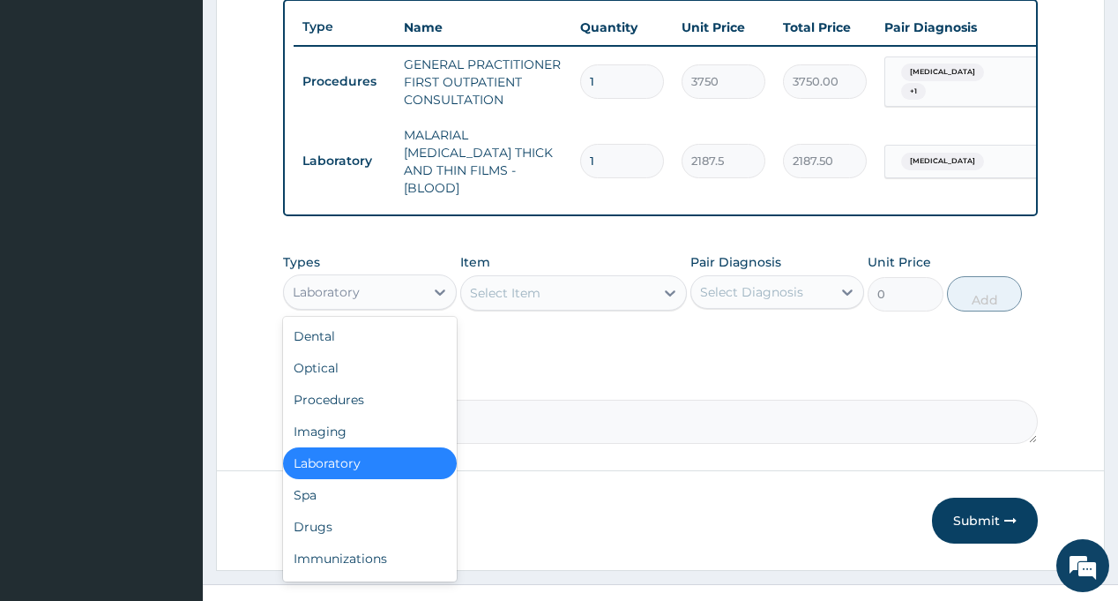
scroll to position [681, 0]
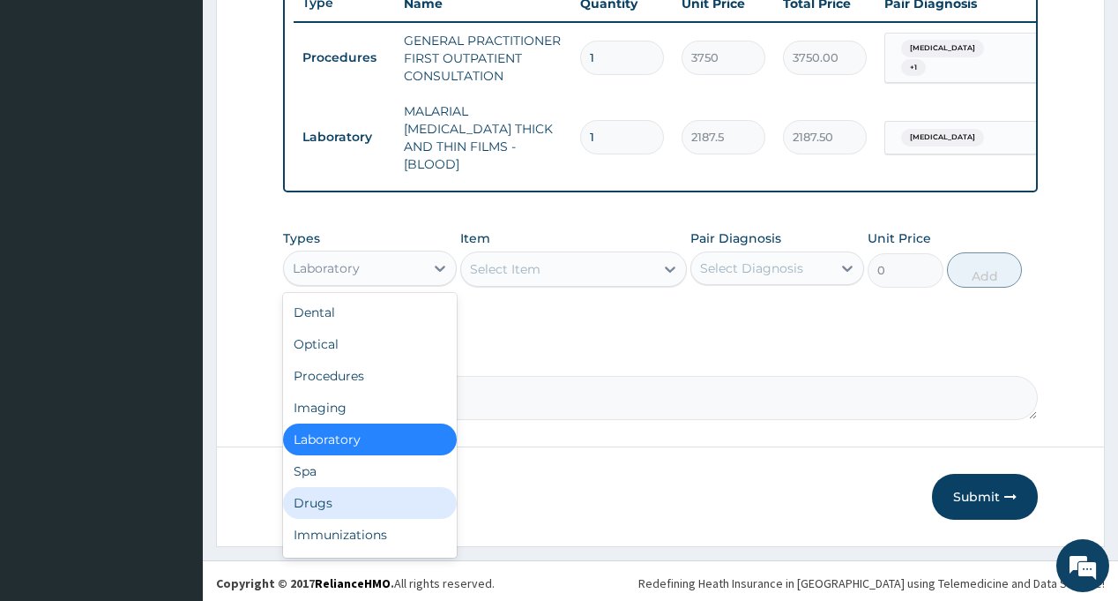
click at [339, 501] on div "Drugs" at bounding box center [370, 503] width 174 height 32
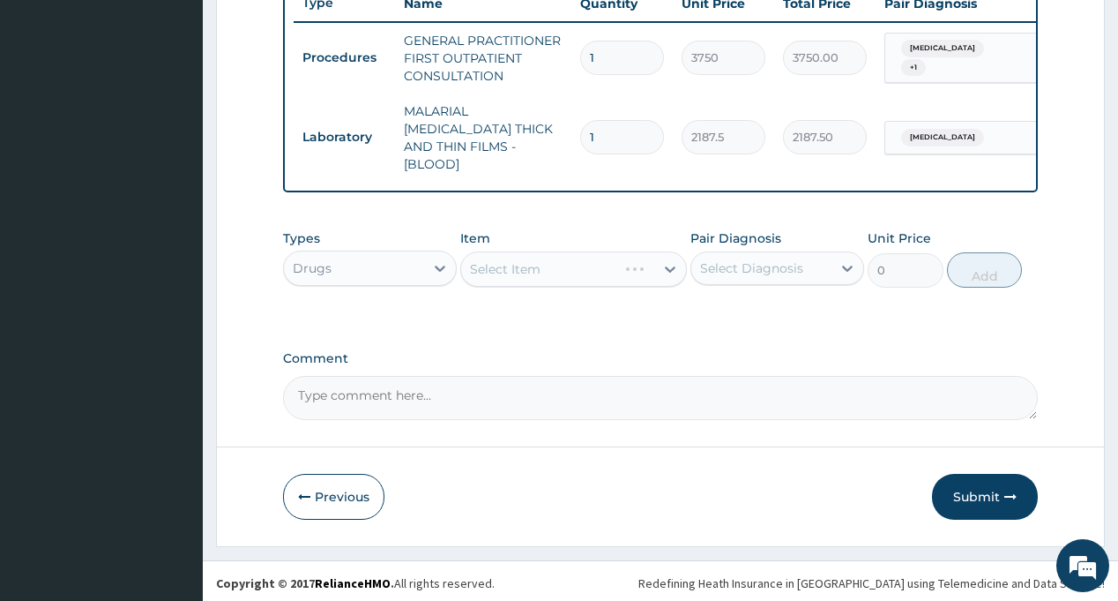
click at [731, 259] on div "Select Diagnosis" at bounding box center [751, 268] width 103 height 18
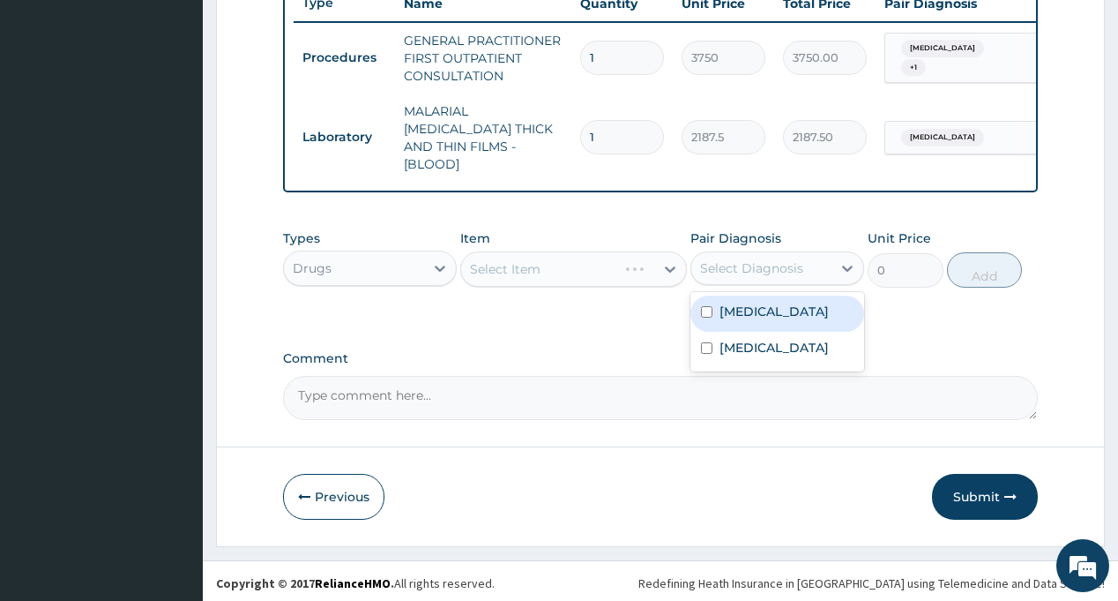
click at [757, 306] on label "[MEDICAL_DATA]" at bounding box center [774, 311] width 109 height 18
checkbox input "true"
click at [597, 304] on div "Types Drugs Item Select Item Pair Diagnosis option Malaria, selected. option Ma…" at bounding box center [660, 271] width 754 height 102
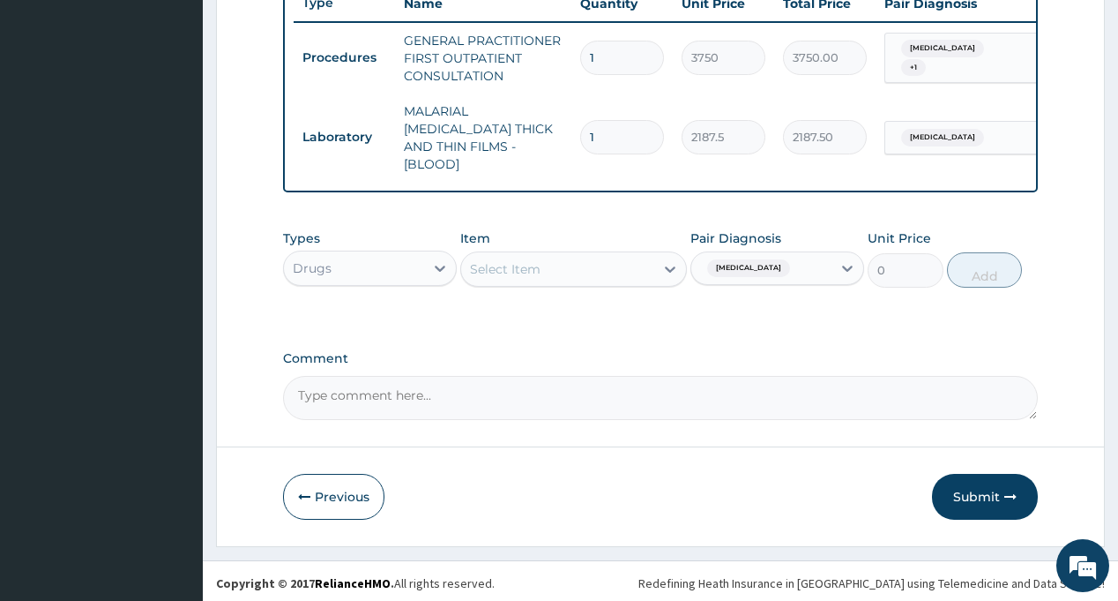
click at [574, 265] on div "Select Item" at bounding box center [557, 269] width 193 height 28
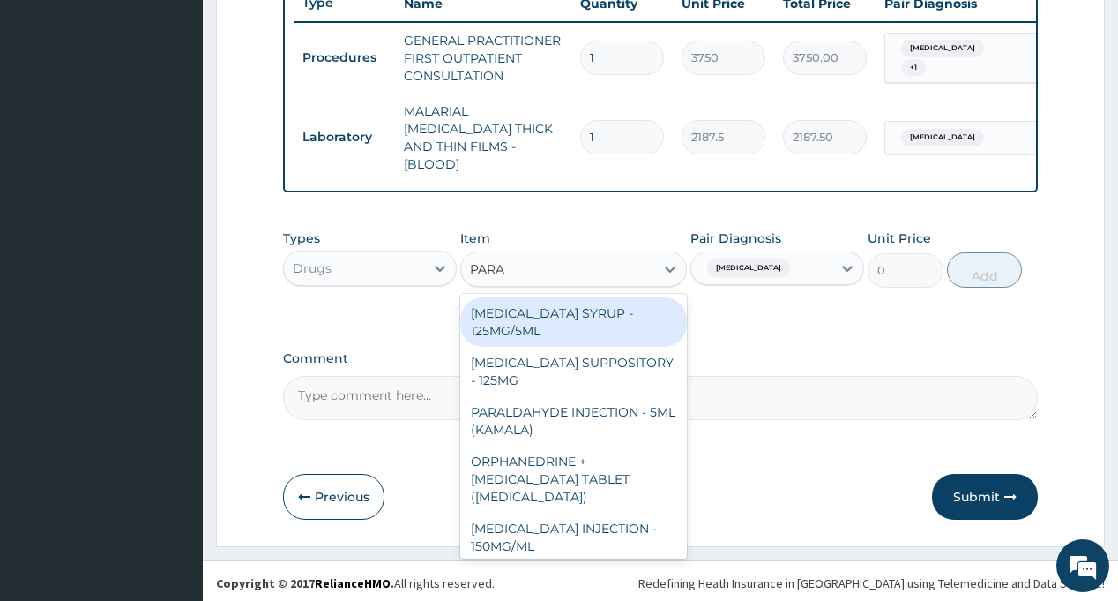
type input "PARAC"
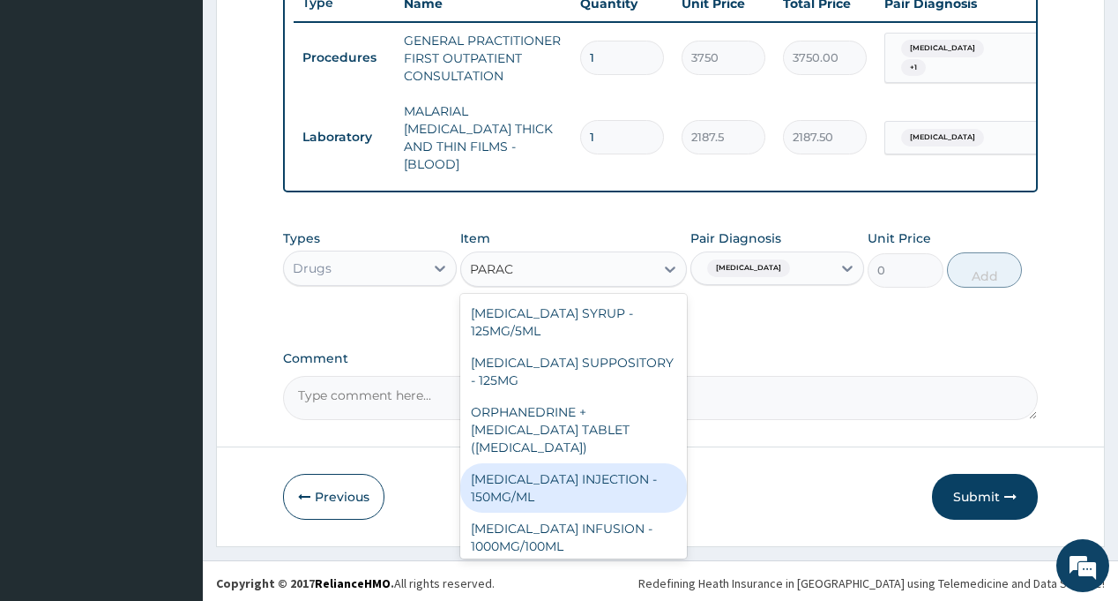
click at [588, 487] on div "[MEDICAL_DATA] INJECTION - 150MG/ML" at bounding box center [573, 487] width 227 height 49
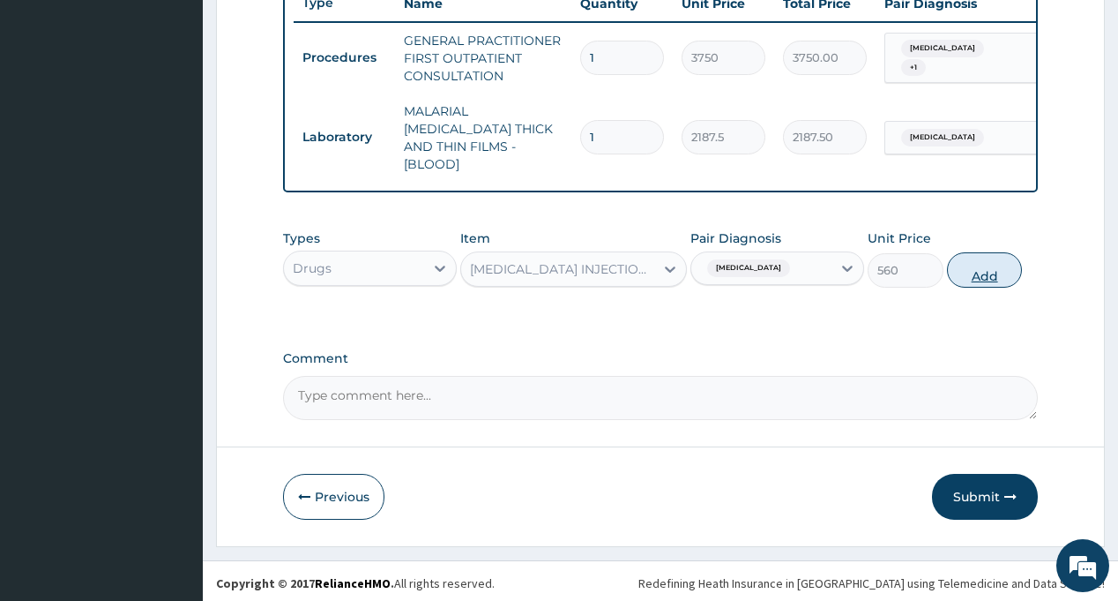
click at [989, 261] on button "Add" at bounding box center [985, 269] width 76 height 35
type input "0"
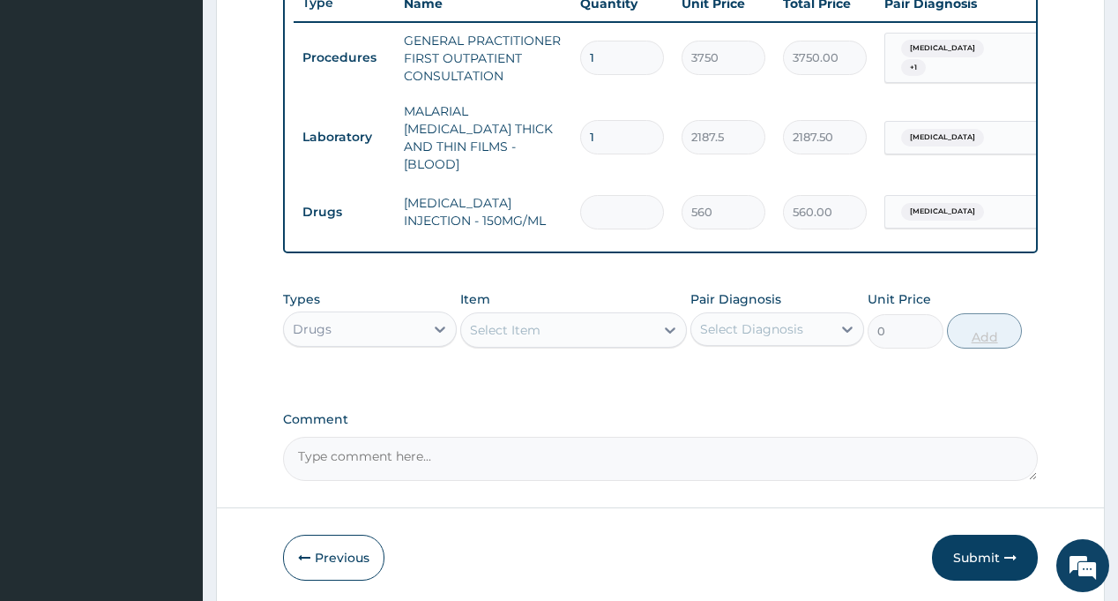
type input "0.00"
type input "8"
type input "4480.00"
type input "8"
click at [765, 326] on div "Select Diagnosis" at bounding box center [751, 329] width 103 height 18
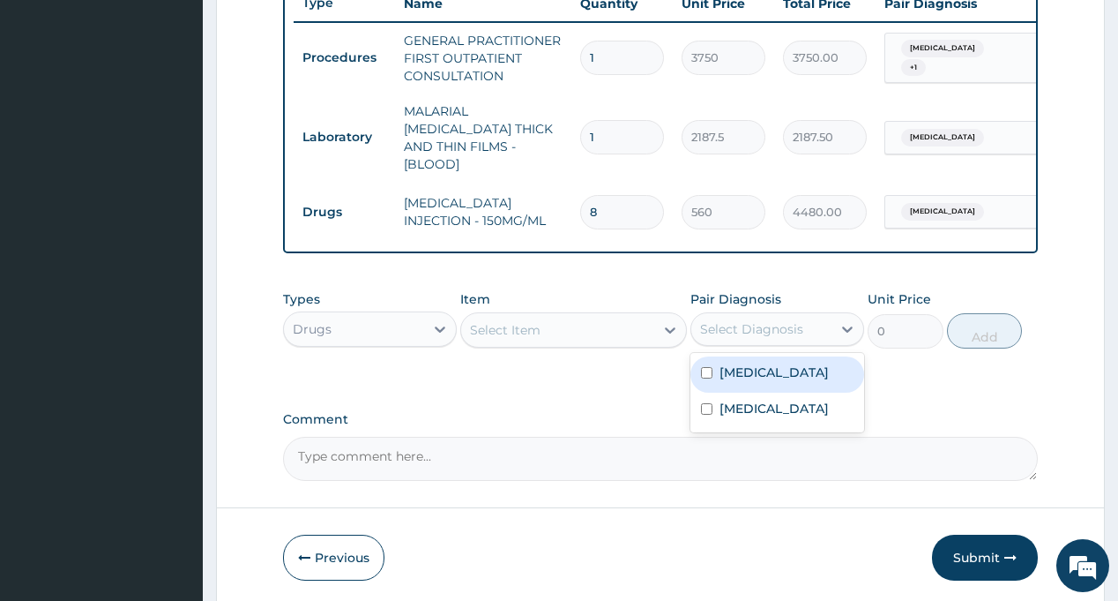
click at [780, 375] on div "Malaria" at bounding box center [778, 374] width 174 height 36
checkbox input "true"
click at [540, 321] on div "Select Item" at bounding box center [505, 330] width 71 height 18
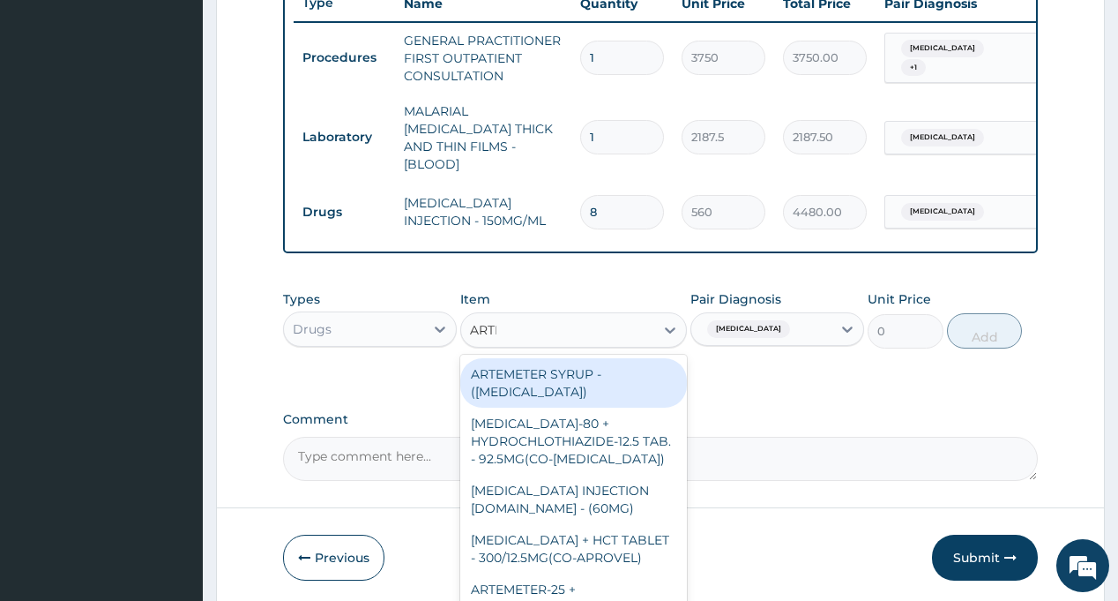
type input "ARTES"
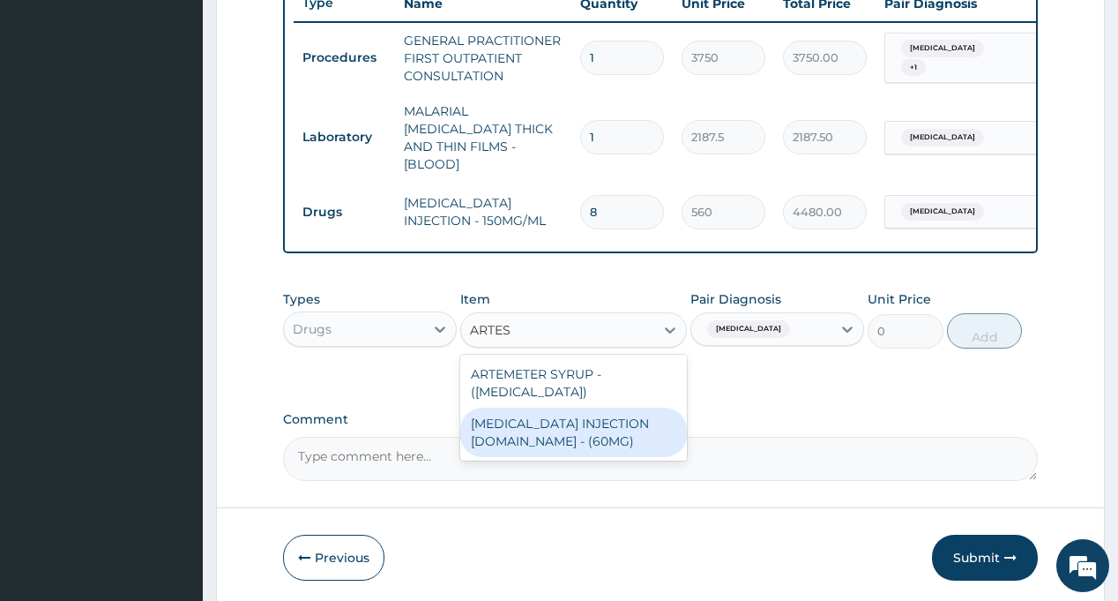
drag, startPoint x: 586, startPoint y: 414, endPoint x: 676, endPoint y: 378, distance: 97.4
click at [586, 413] on div "ARTESUNATE INJECTION IV.IM - (60MG)" at bounding box center [573, 431] width 227 height 49
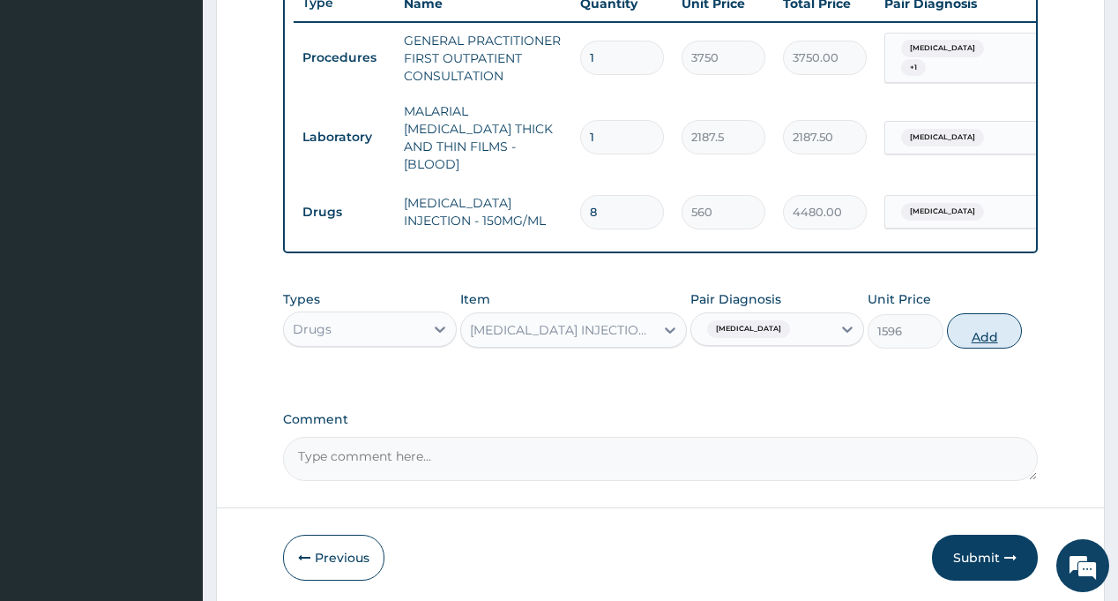
click at [996, 336] on button "Add" at bounding box center [985, 330] width 76 height 35
type input "0"
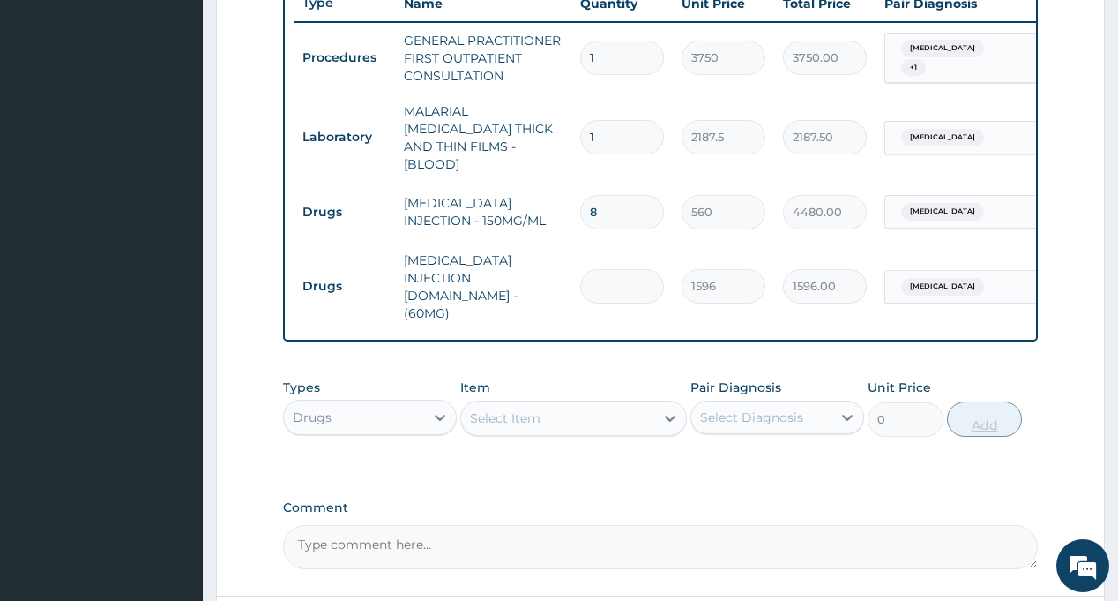
type input "0.00"
type input "3"
type input "4788.00"
type input "3"
click at [829, 440] on div "PA Code / Prescription Code Enter Code(Secondary Care Only) Encounter Date 08-0…" at bounding box center [660, 28] width 754 height 1081
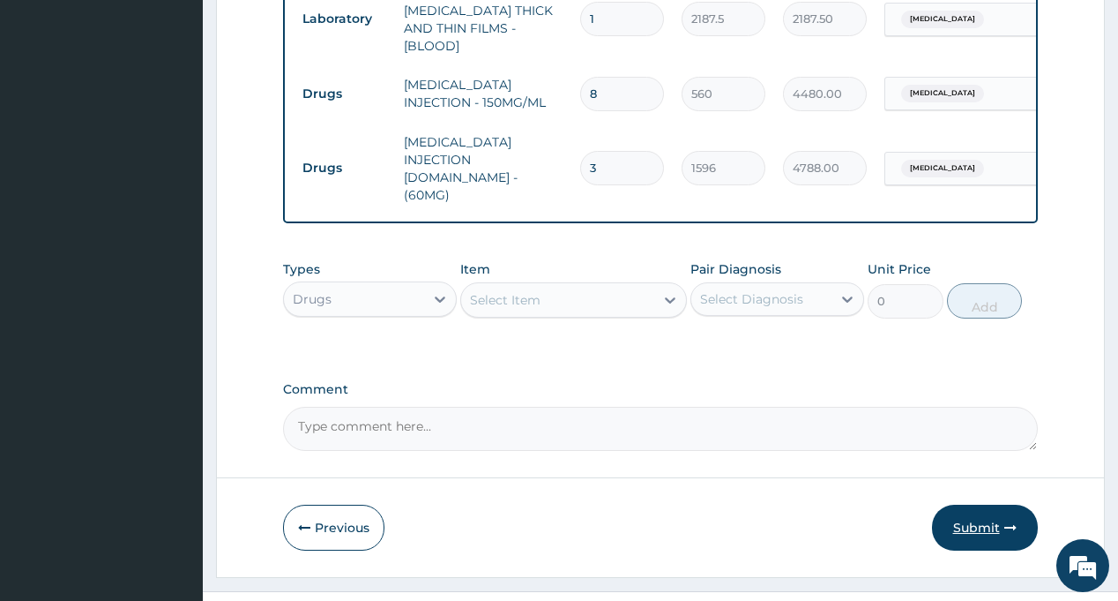
scroll to position [802, 0]
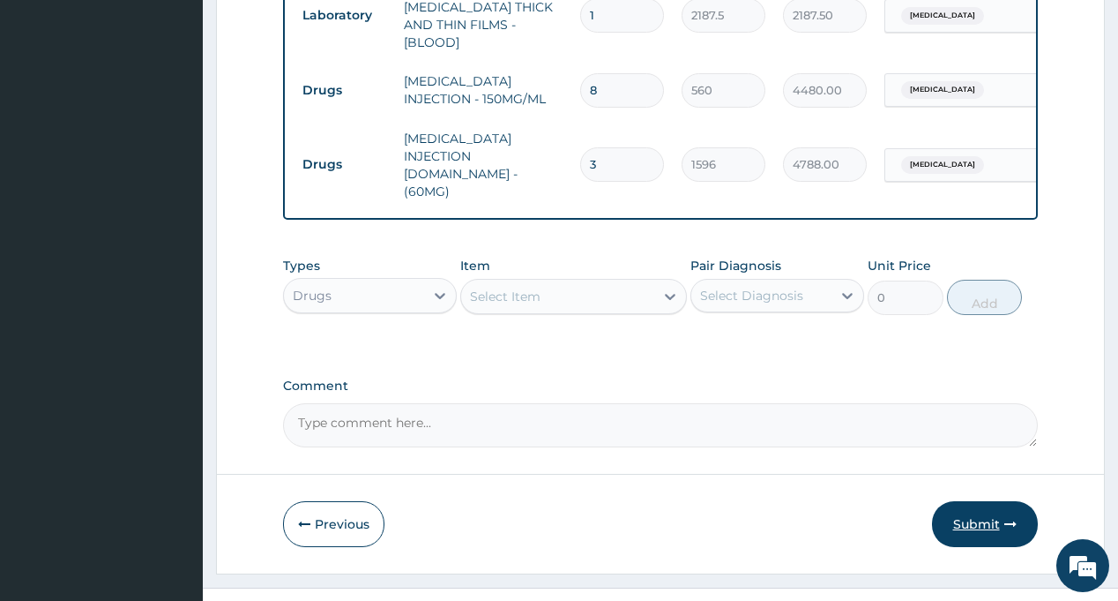
click at [982, 501] on button "Submit" at bounding box center [985, 524] width 106 height 46
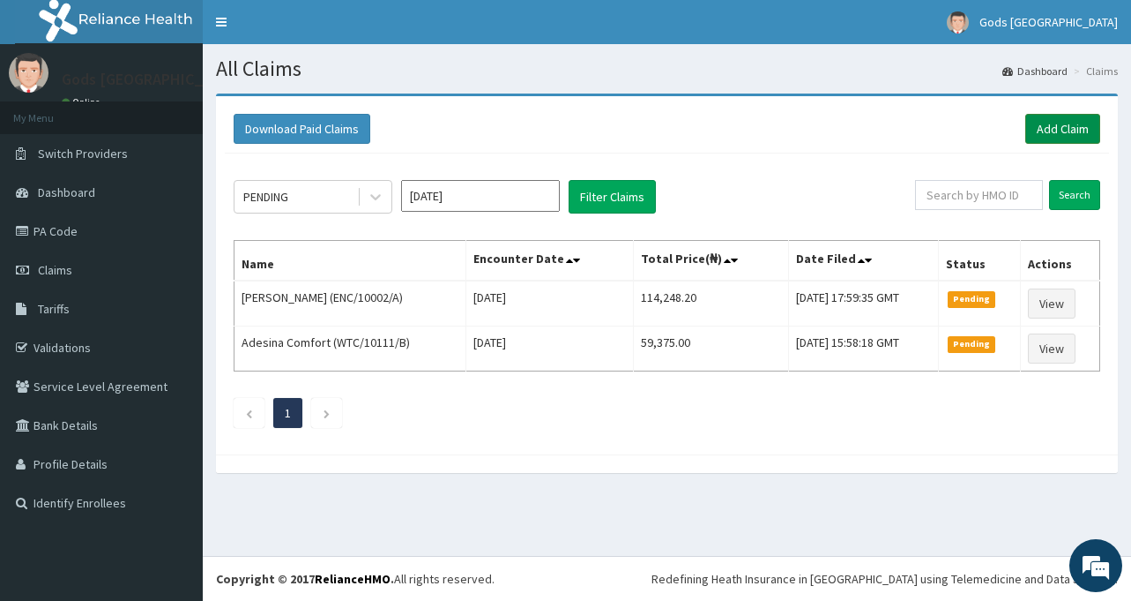
click at [1077, 124] on link "Add Claim" at bounding box center [1063, 129] width 75 height 30
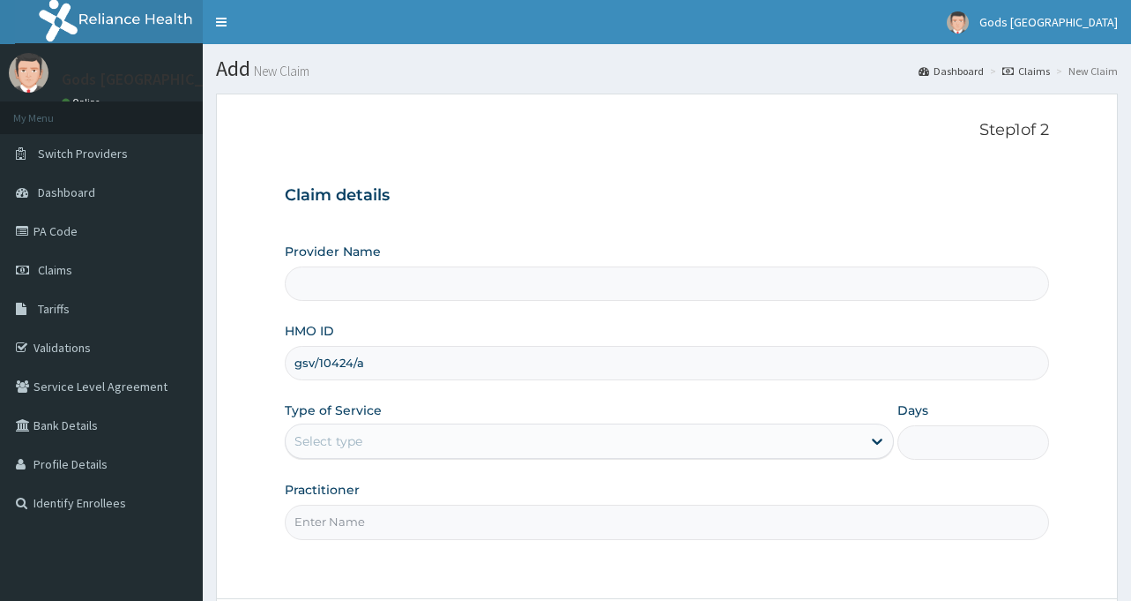
type input "gsv/10424/a"
click at [532, 444] on div "Select type" at bounding box center [574, 441] width 576 height 28
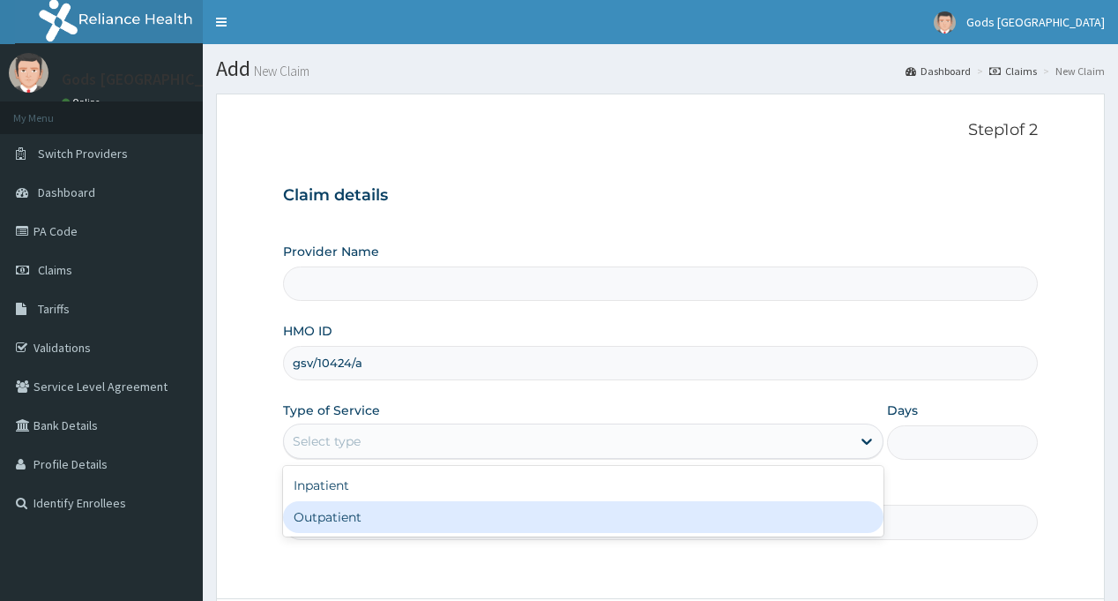
click at [385, 526] on div "Outpatient" at bounding box center [583, 517] width 601 height 32
type input "Gods [GEOGRAPHIC_DATA] - [GEOGRAPHIC_DATA]"
type input "1"
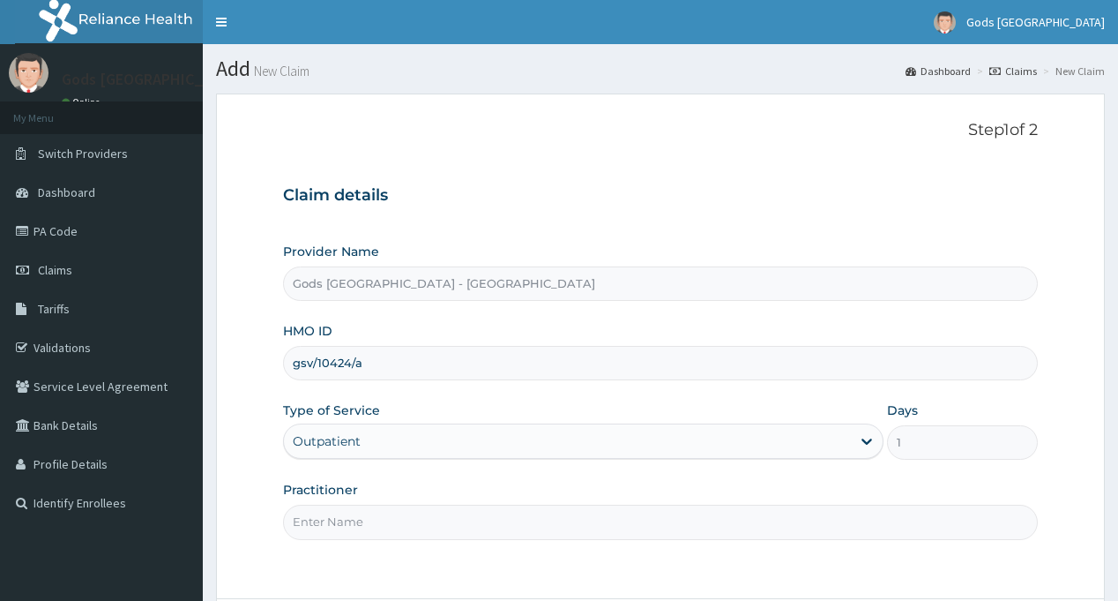
click at [385, 526] on input "Practitioner" at bounding box center [660, 521] width 754 height 34
type input "[PERSON_NAME]"
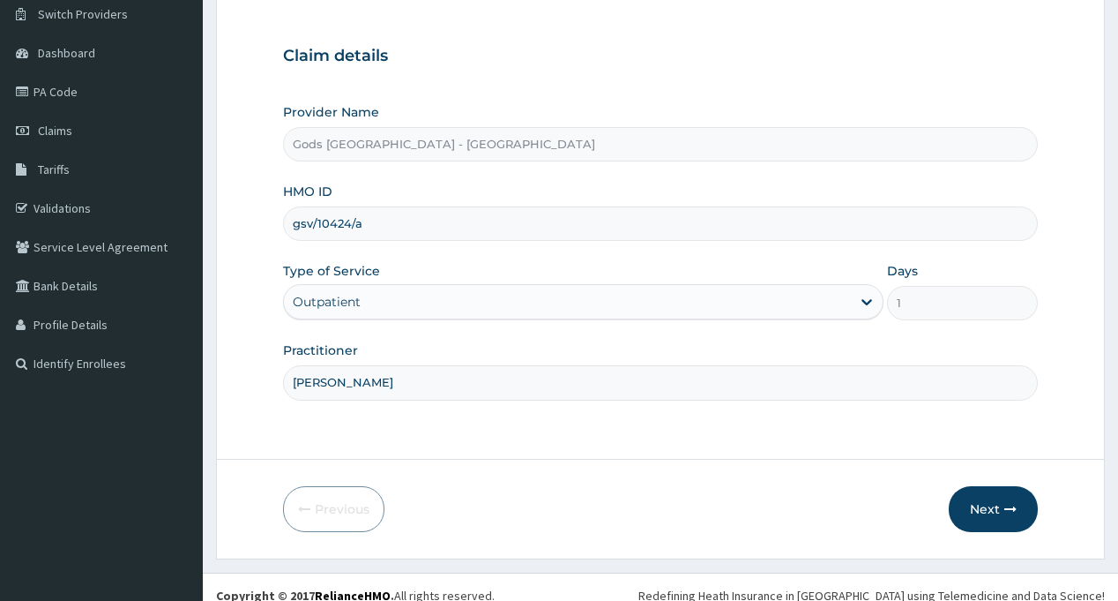
scroll to position [156, 0]
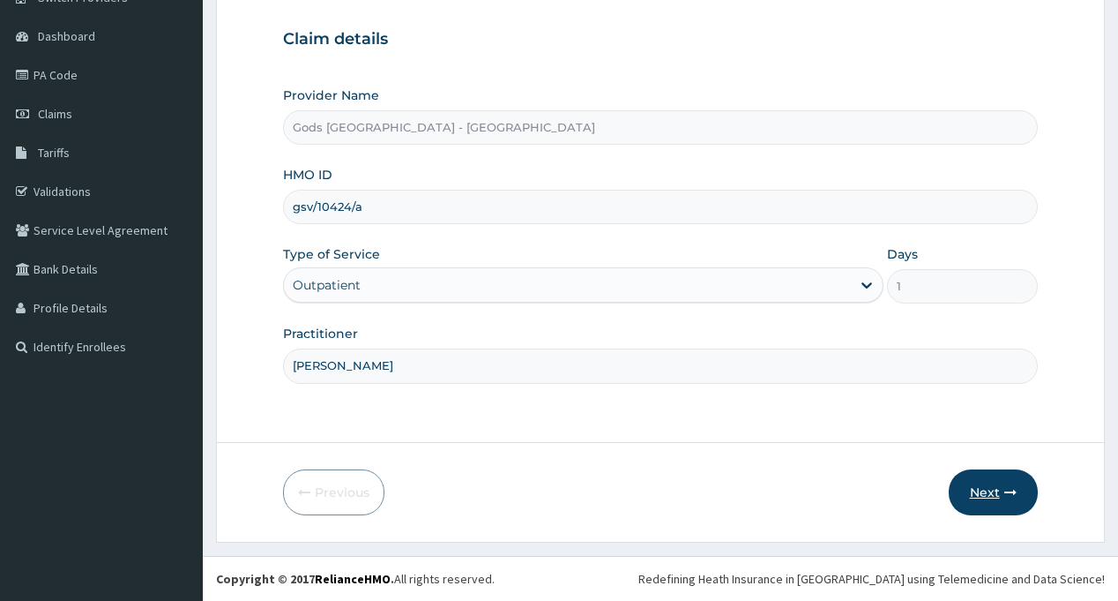
click at [989, 481] on button "Next" at bounding box center [993, 492] width 89 height 46
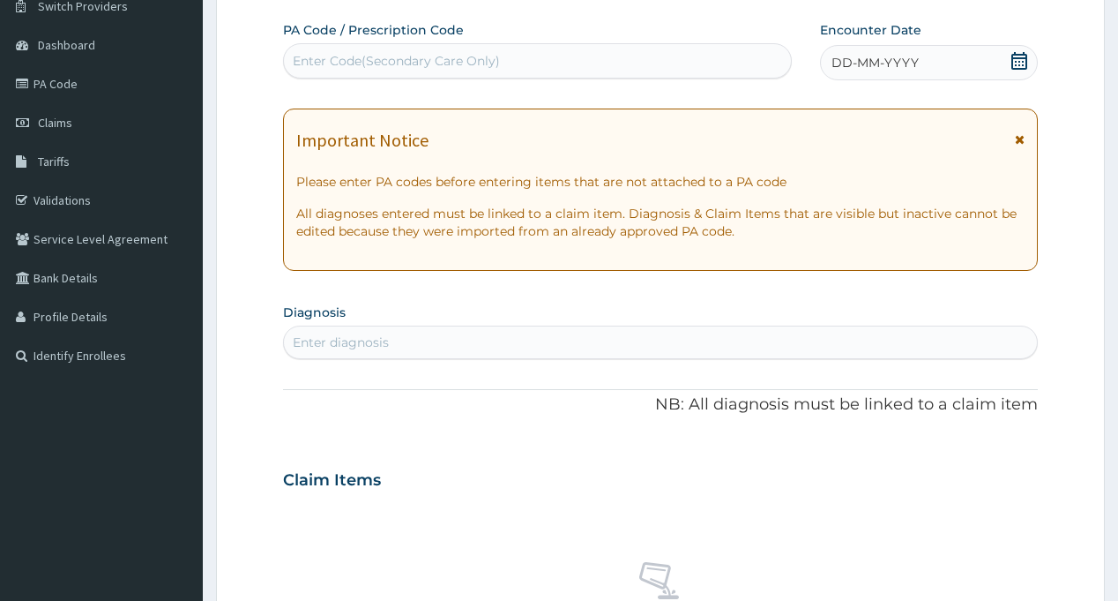
scroll to position [0, 0]
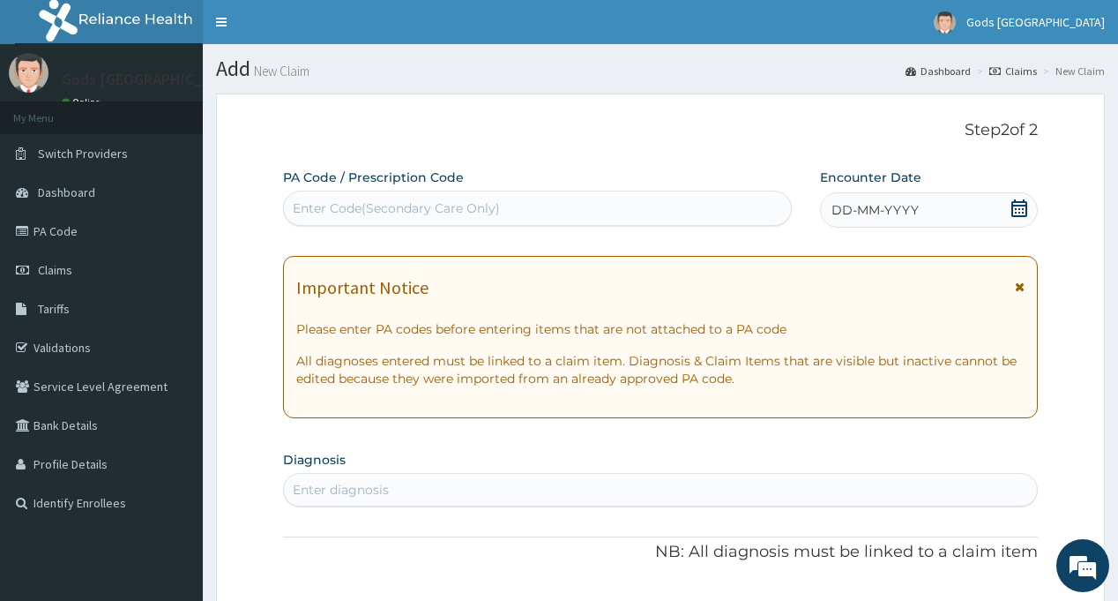
click at [397, 197] on div "Enter Code(Secondary Care Only)" at bounding box center [537, 208] width 506 height 28
paste input "PA/7DE271"
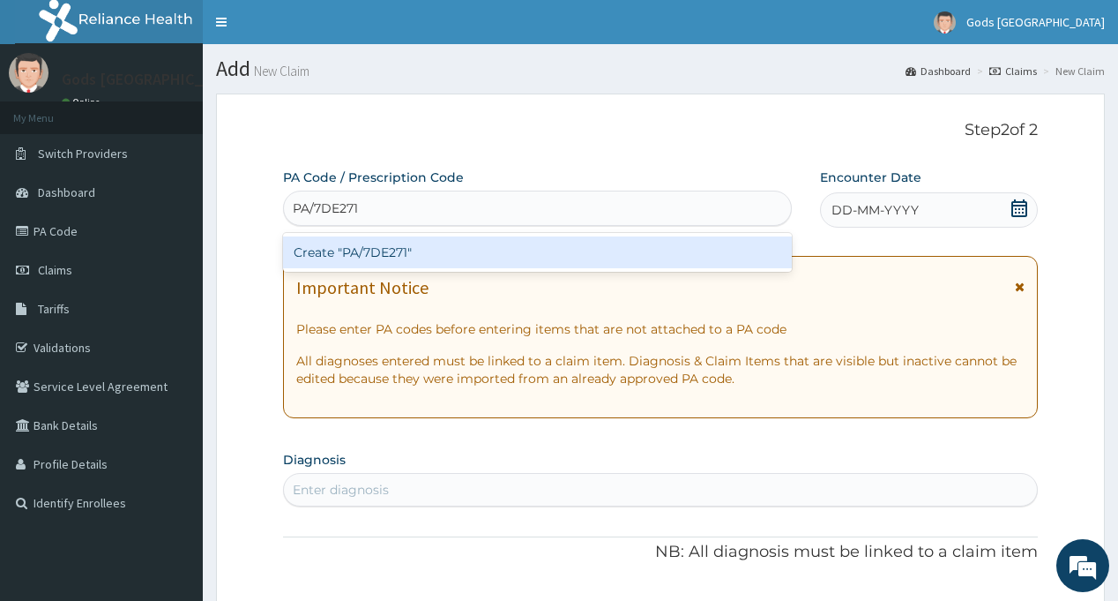
type input "PA/7DE271"
click at [376, 246] on div "Create "PA/7DE271"" at bounding box center [537, 252] width 508 height 32
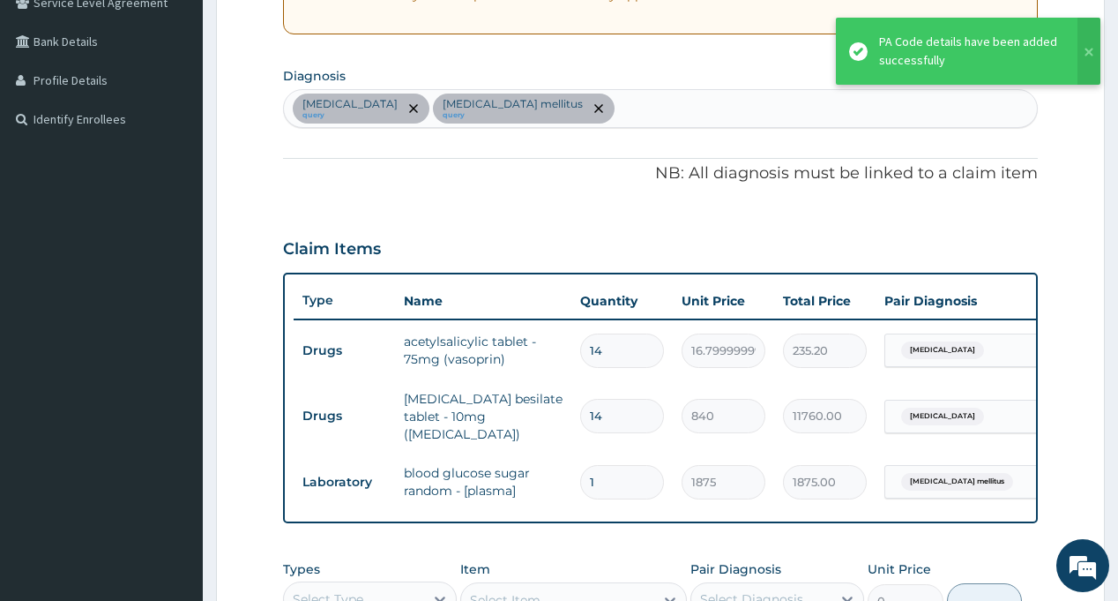
scroll to position [379, 0]
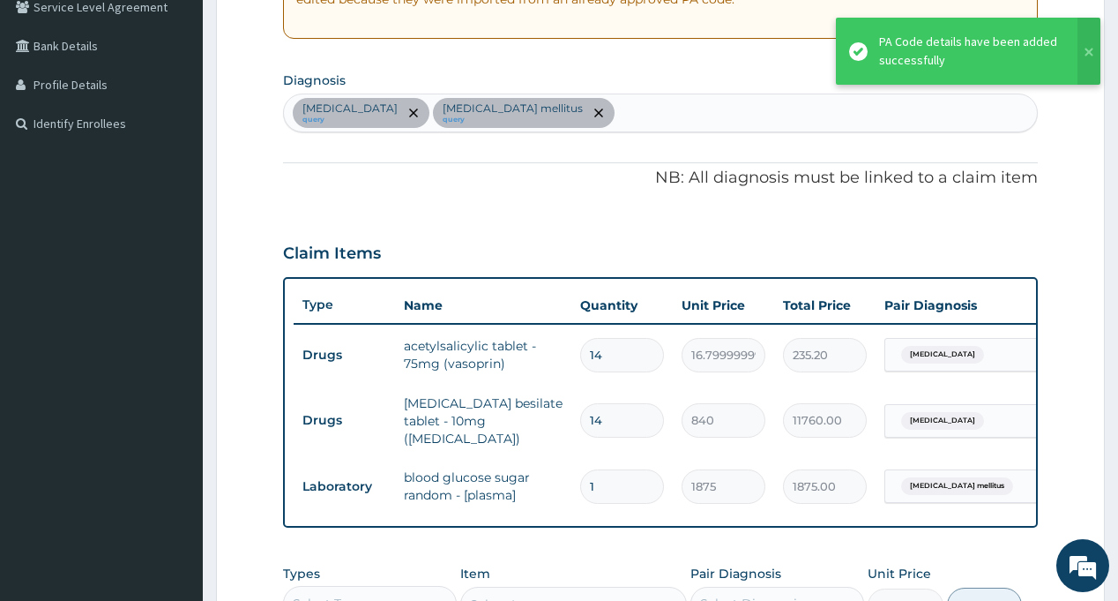
click at [649, 117] on div "Hypertensive heart disease query Diabetes mellitus query" at bounding box center [660, 112] width 752 height 37
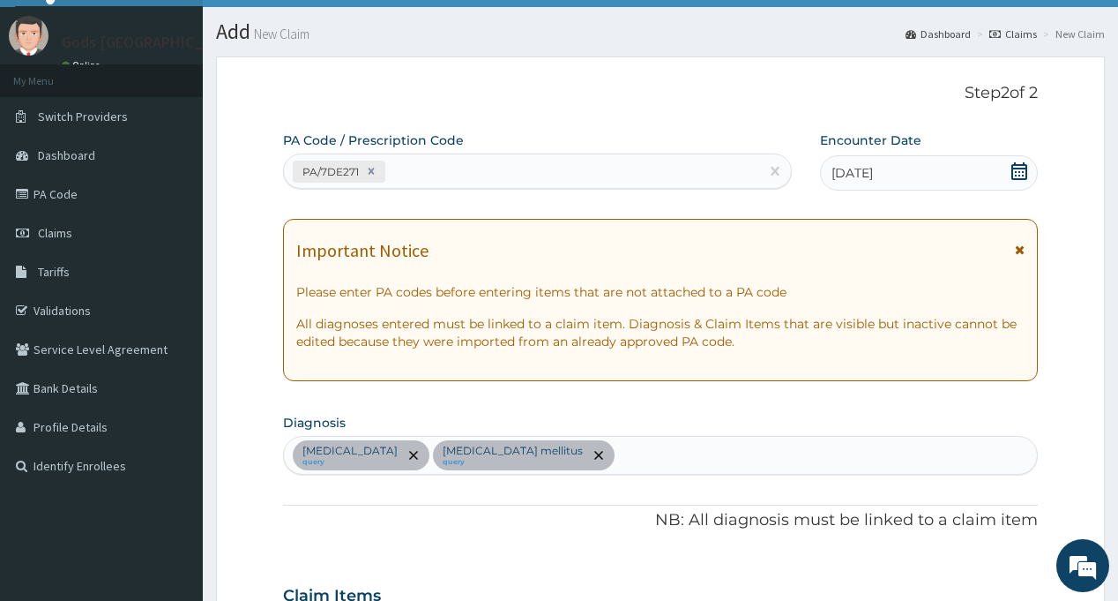
scroll to position [26, 0]
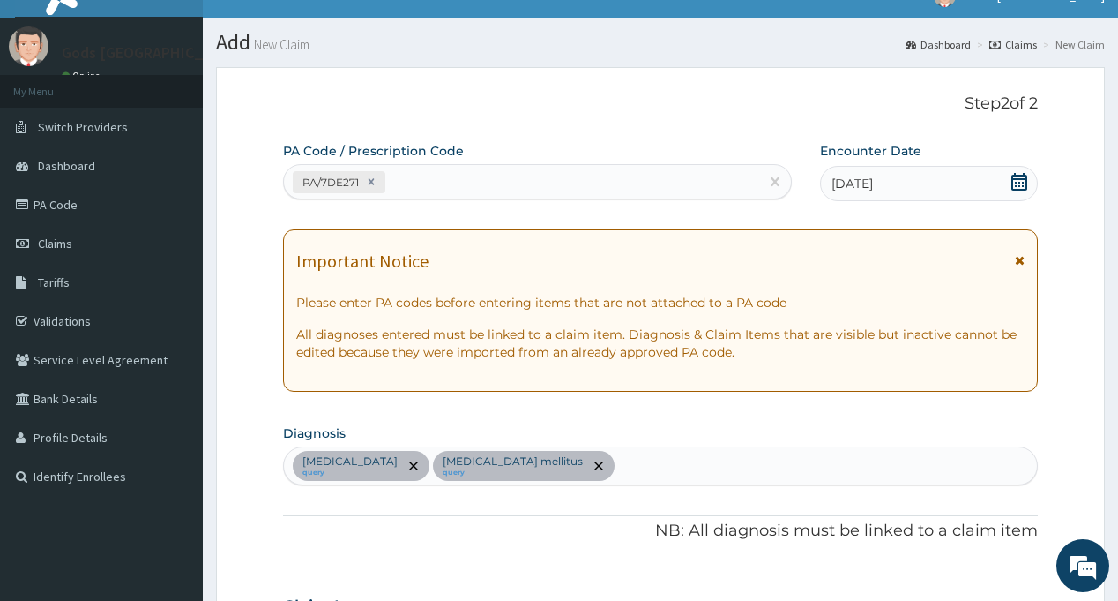
click at [528, 185] on div "PA/7DE271" at bounding box center [521, 182] width 474 height 29
paste input "PA/39E495"
type input "PA/39E495"
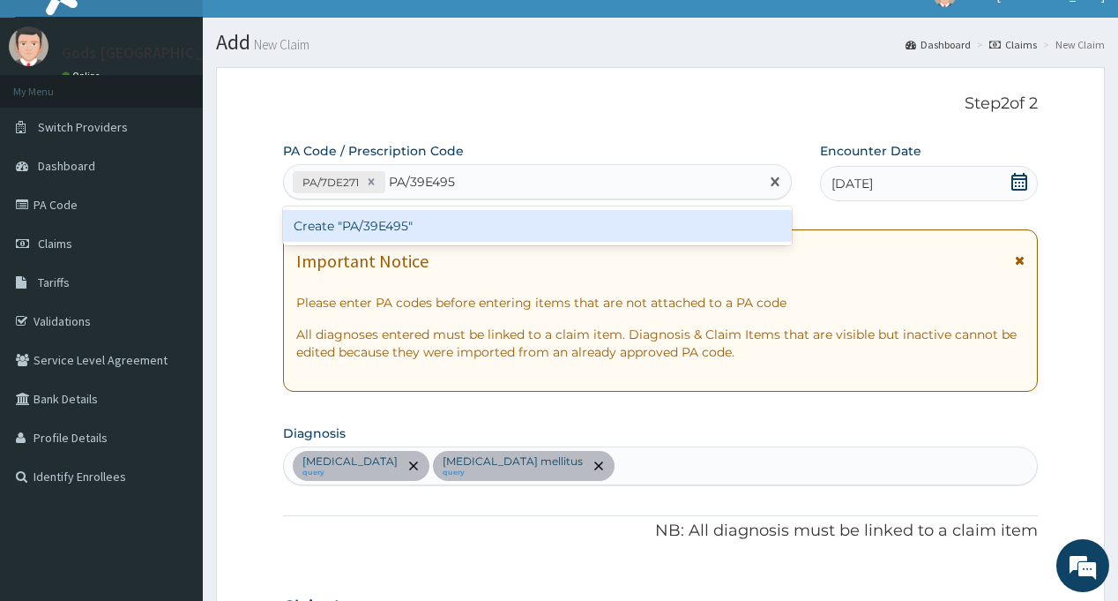
click at [493, 222] on div "Create "PA/39E495"" at bounding box center [537, 226] width 508 height 32
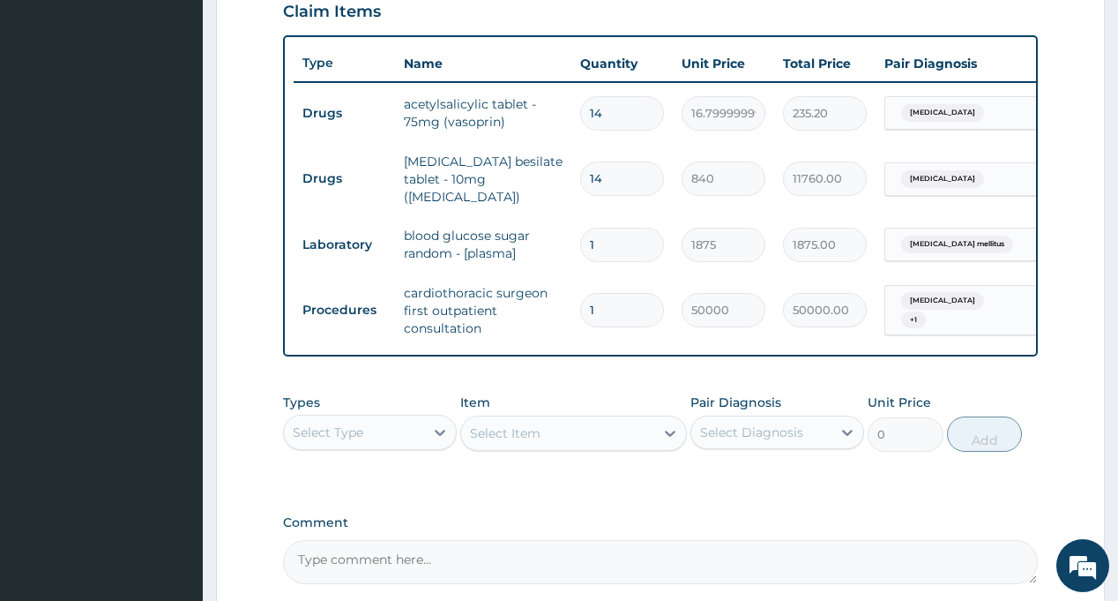
scroll to position [268, 0]
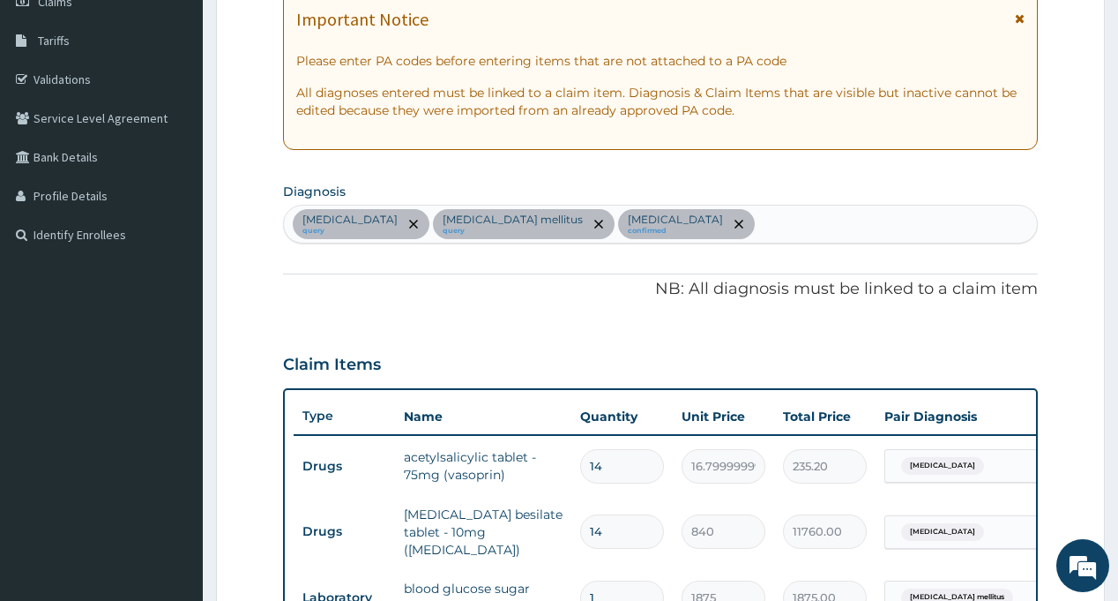
click at [856, 228] on div "Hypertensive heart disease query Diabetes mellitus query Orthostatic hypotensio…" at bounding box center [660, 223] width 752 height 37
type input "MALA"
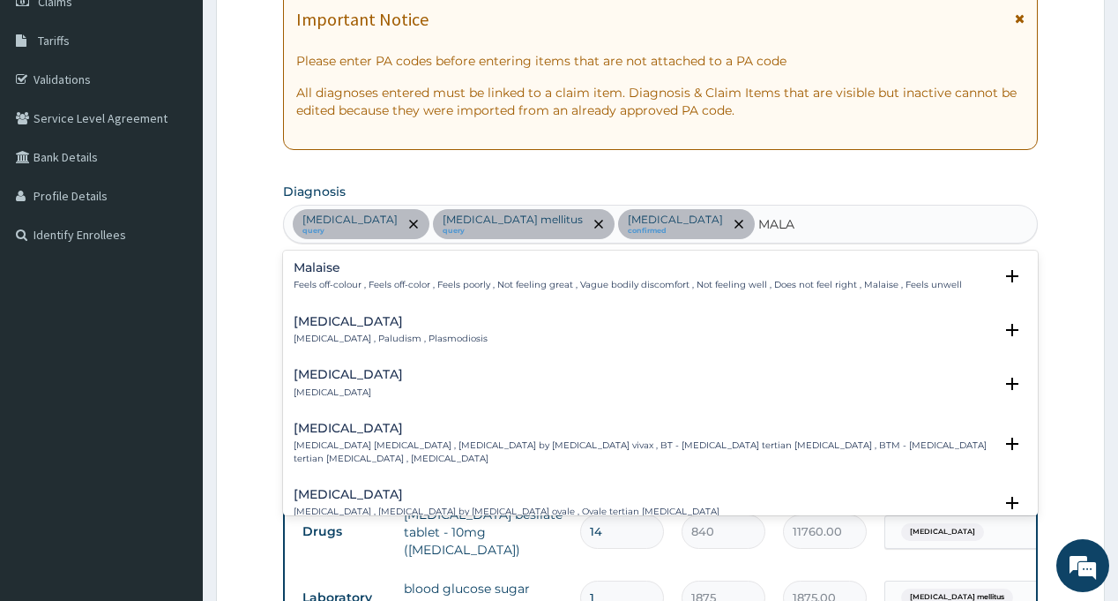
click at [316, 325] on h4 "[MEDICAL_DATA]" at bounding box center [391, 321] width 194 height 13
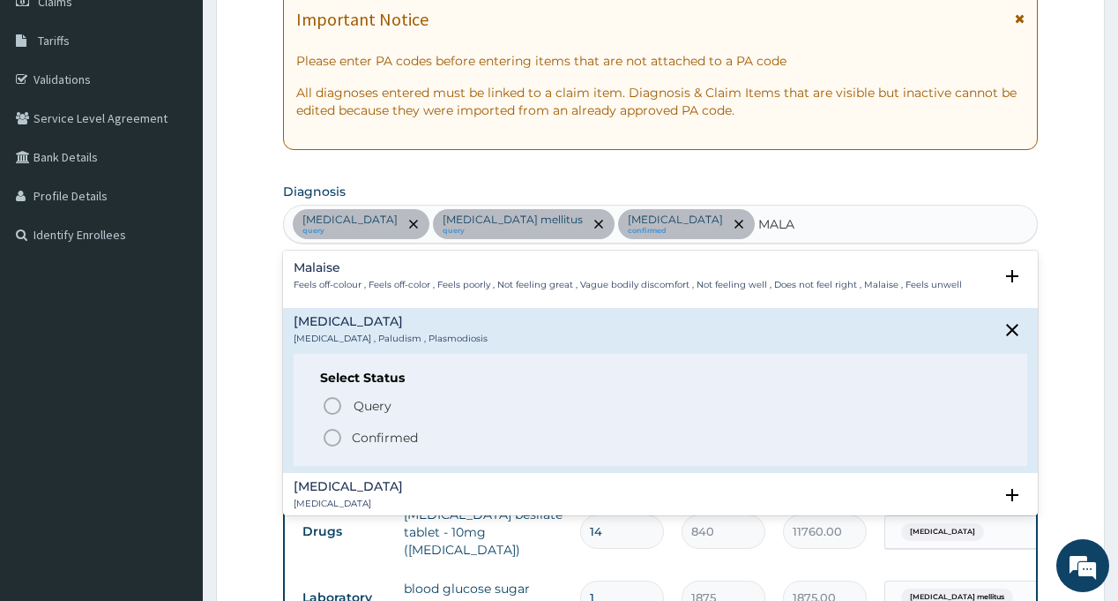
click at [336, 436] on icon "status option filled" at bounding box center [332, 437] width 21 height 21
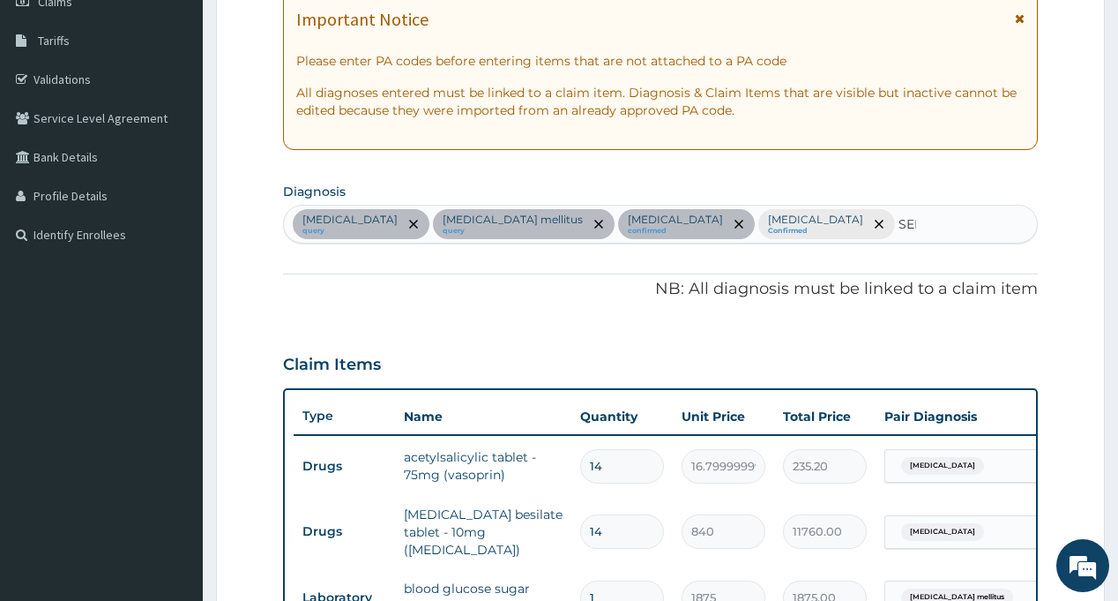
type input "SEPS"
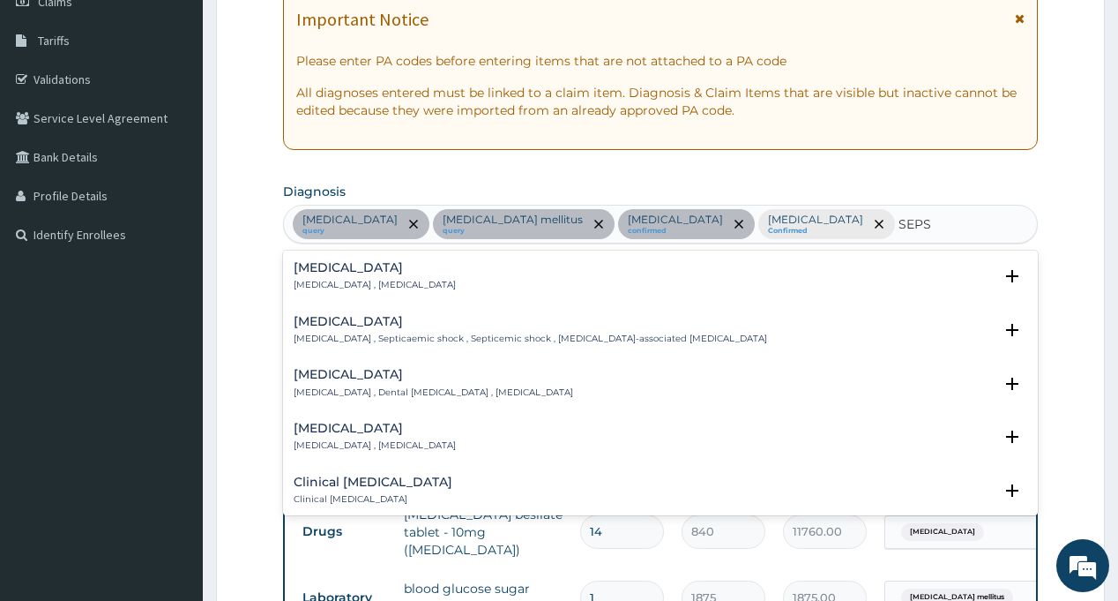
click at [295, 273] on h4 "Sepsis" at bounding box center [375, 267] width 162 height 13
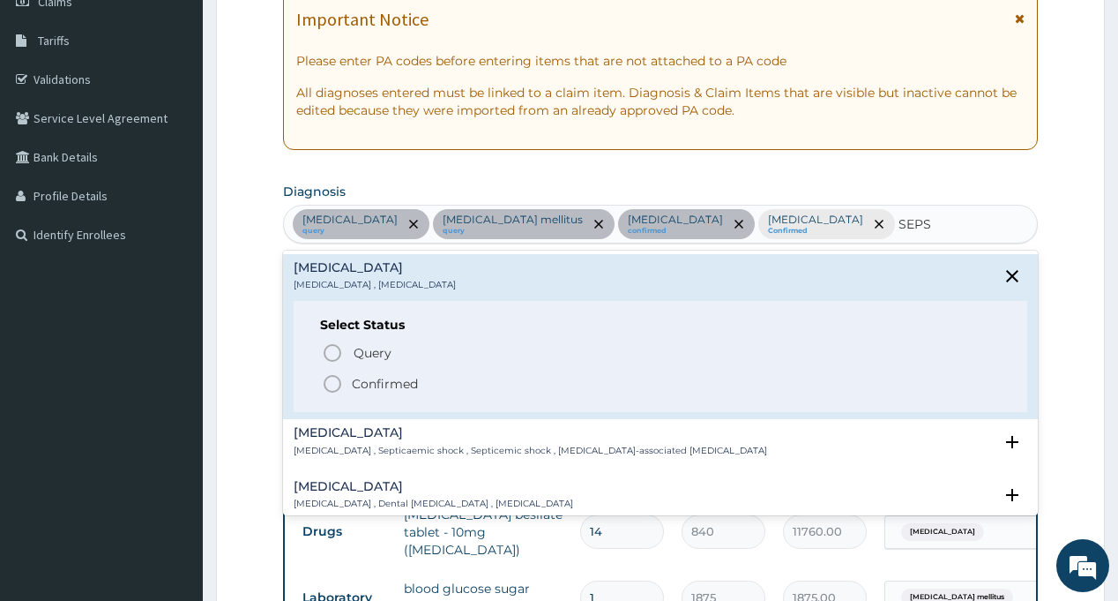
click at [327, 382] on icon "status option filled" at bounding box center [332, 383] width 21 height 21
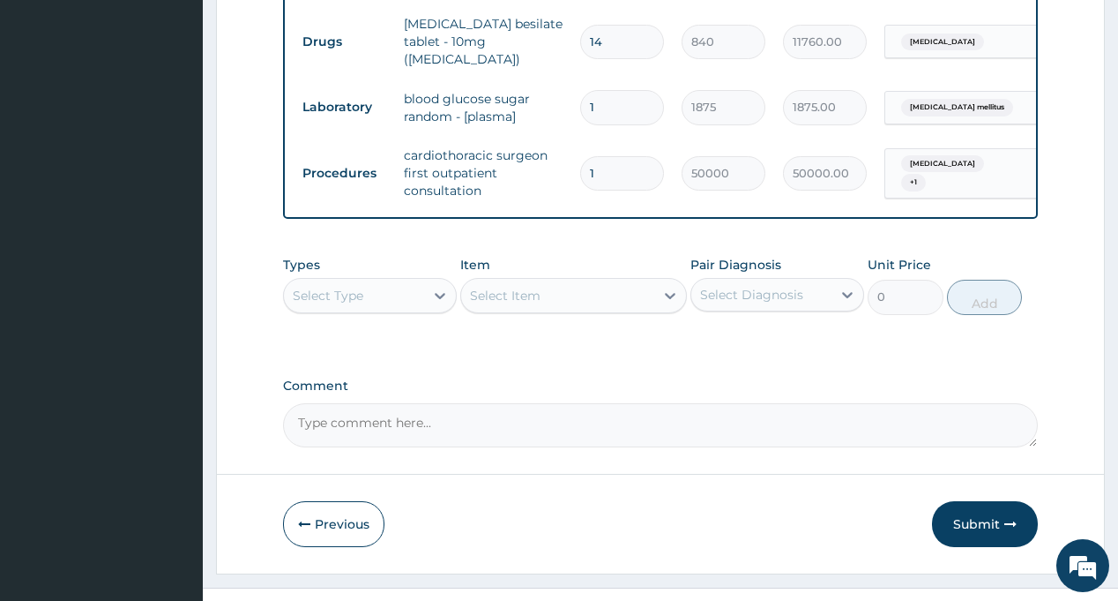
scroll to position [793, 0]
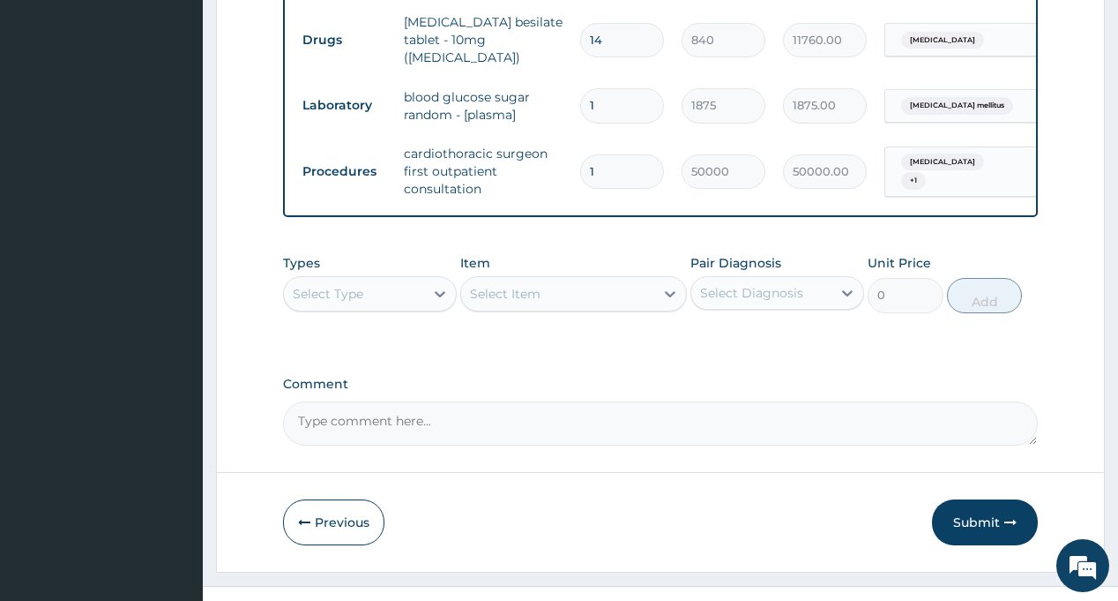
click at [371, 280] on div "Select Type" at bounding box center [354, 294] width 140 height 28
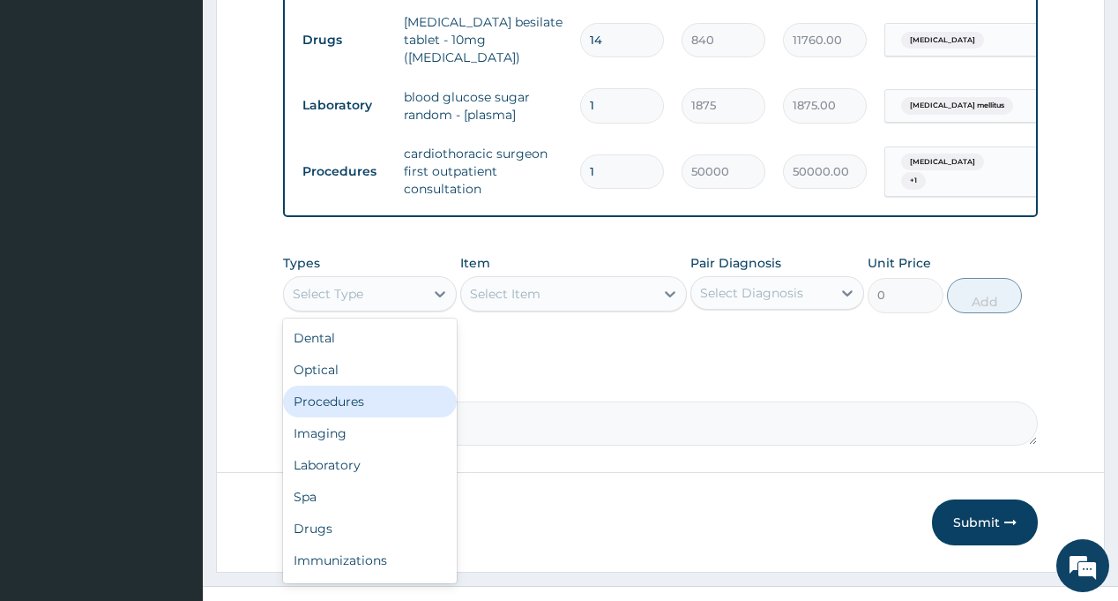
click at [369, 385] on div "Procedures" at bounding box center [370, 401] width 174 height 32
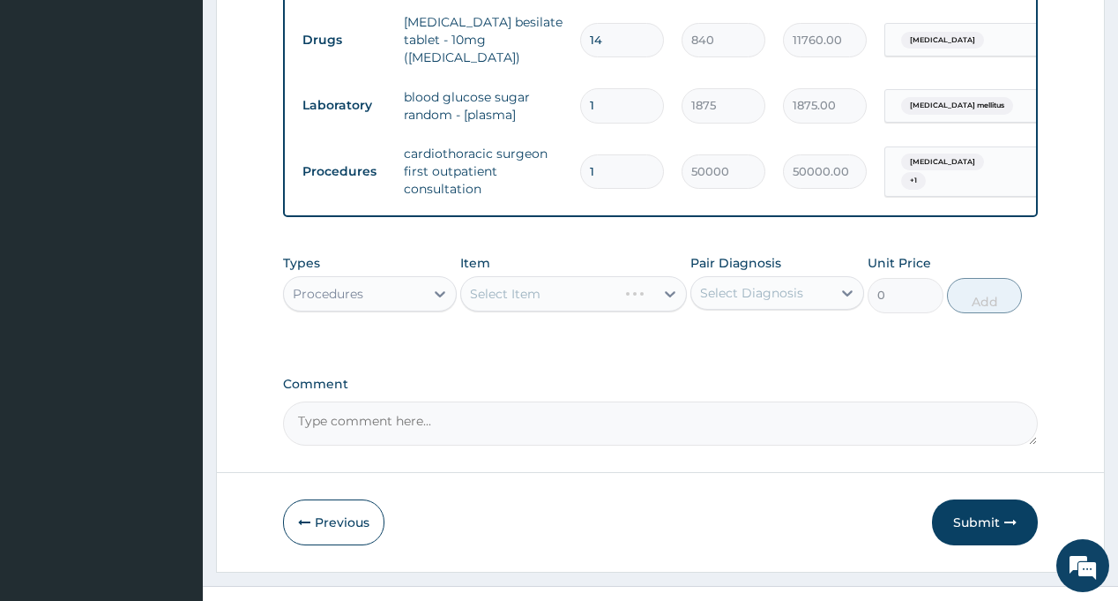
click at [795, 284] on div "Select Diagnosis" at bounding box center [751, 293] width 103 height 18
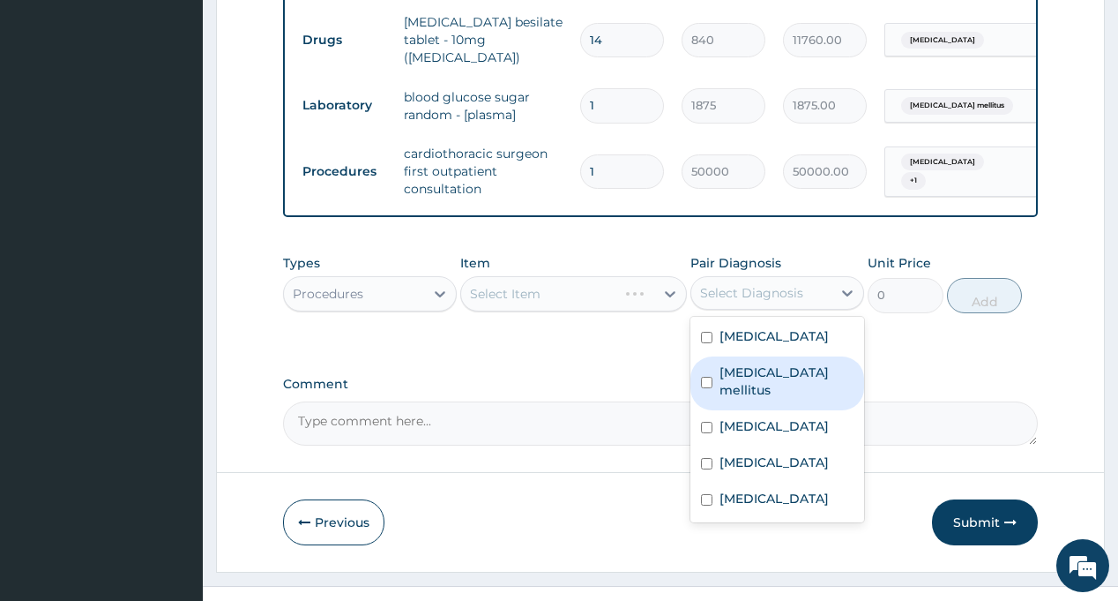
click at [756, 356] on div "Diabetes mellitus" at bounding box center [778, 383] width 174 height 54
checkbox input "true"
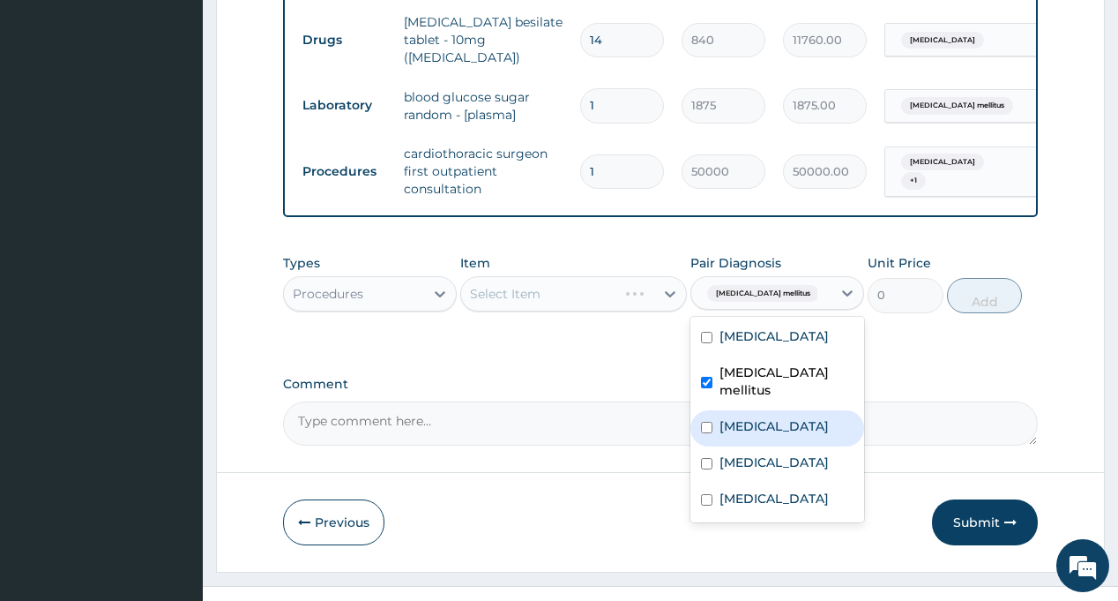
drag, startPoint x: 759, startPoint y: 410, endPoint x: 645, endPoint y: 357, distance: 126.3
click at [758, 417] on label "Orthostatic hypotension" at bounding box center [774, 426] width 109 height 18
checkbox input "true"
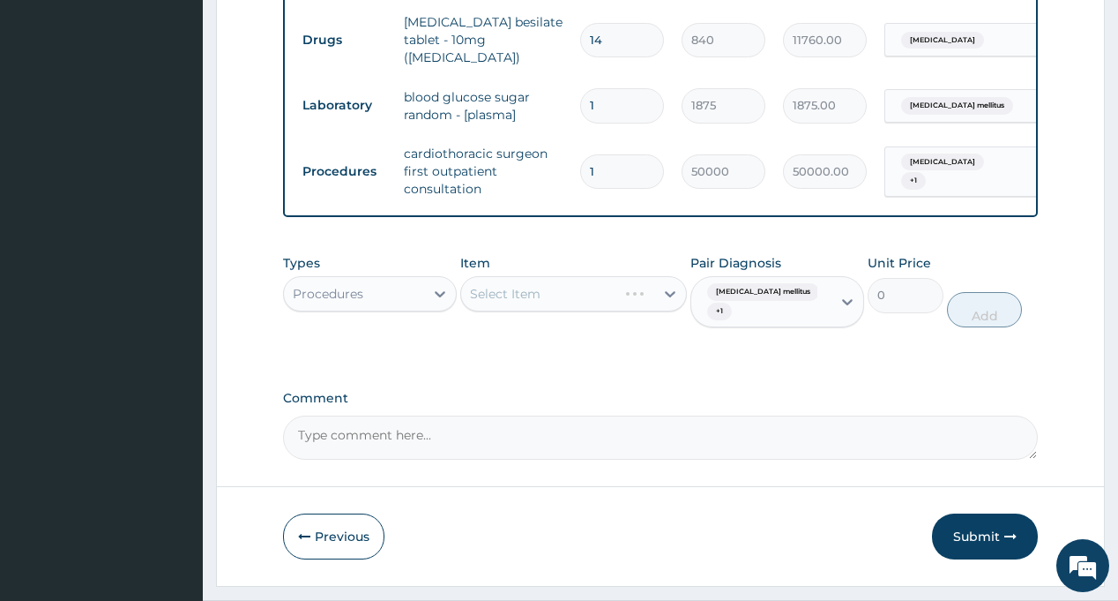
click at [591, 332] on div "Types Procedures Item Select Item Pair Diagnosis Diabetes mellitus + 1 Unit Pri…" at bounding box center [660, 303] width 754 height 117
click at [552, 280] on div "Select Item" at bounding box center [557, 294] width 193 height 28
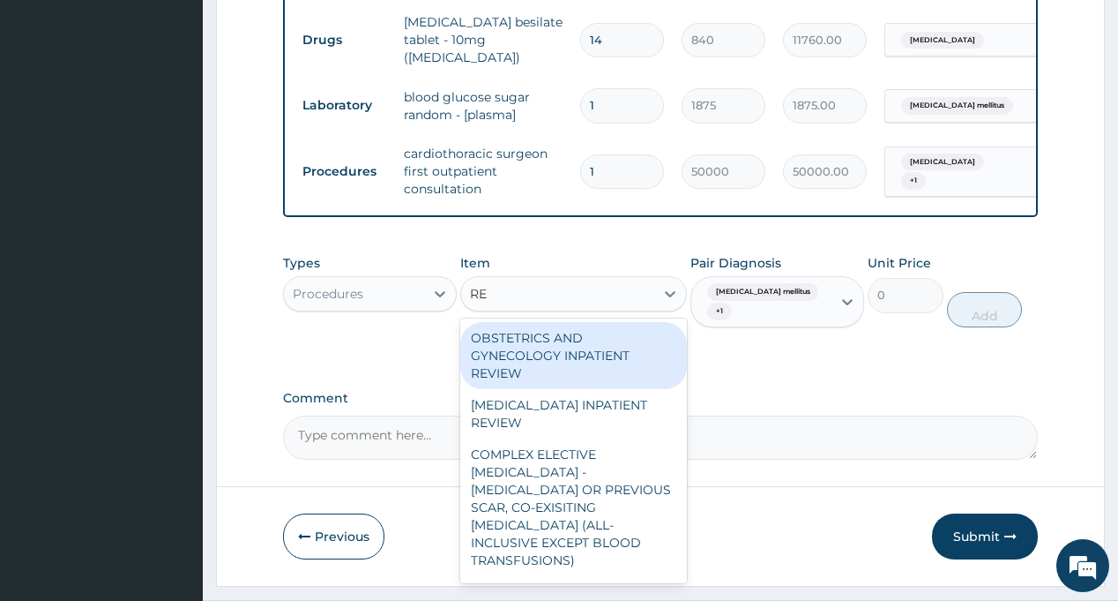
type input "REG"
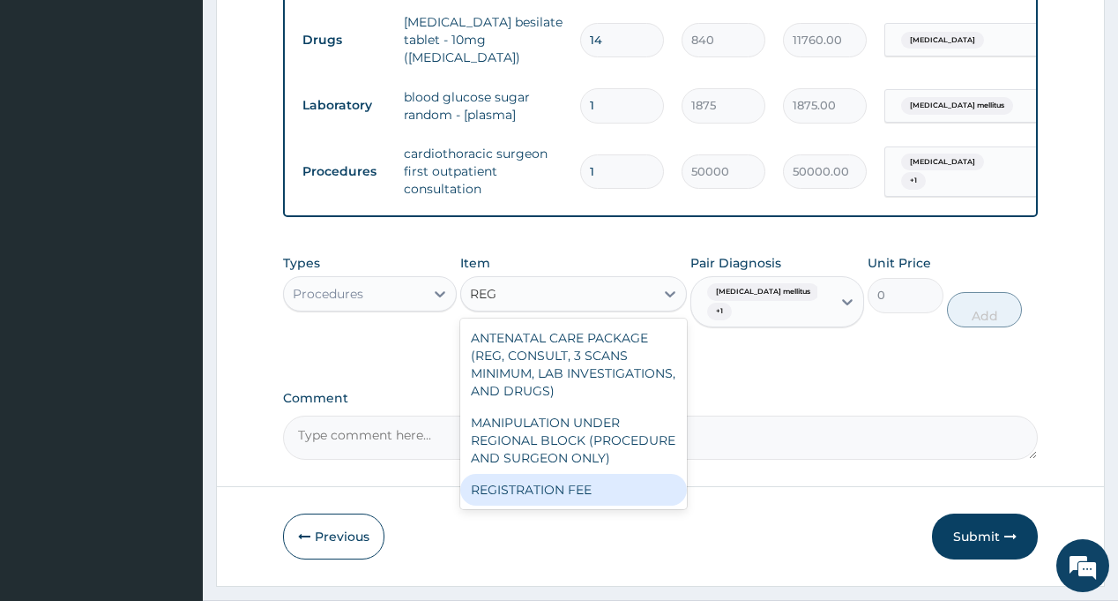
click at [597, 474] on div "REGISTRATION FEE" at bounding box center [573, 490] width 227 height 32
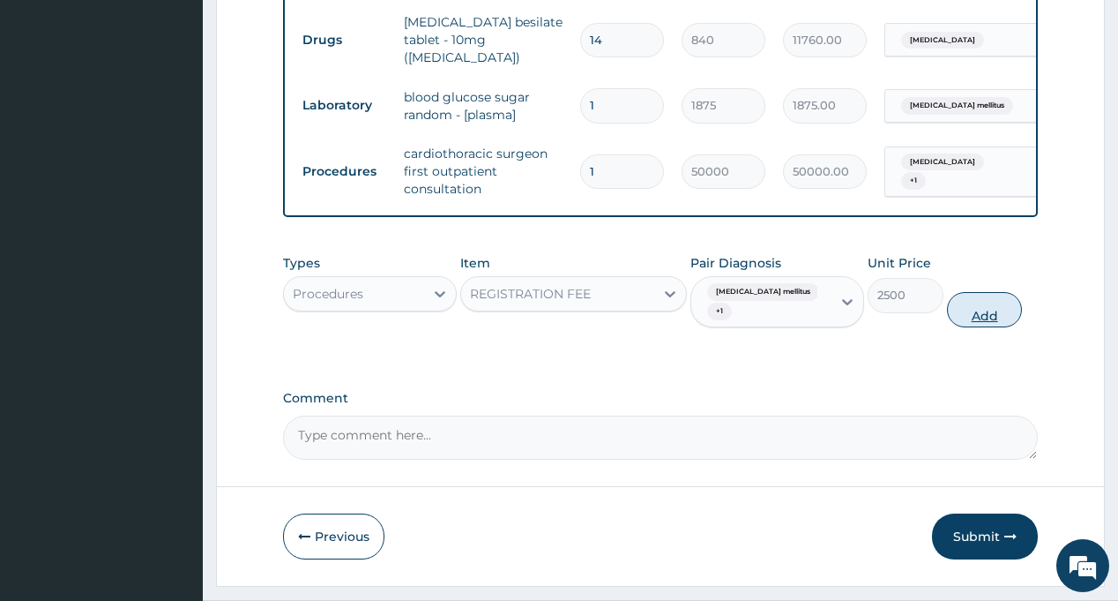
click at [986, 292] on button "Add" at bounding box center [985, 309] width 76 height 35
type input "0"
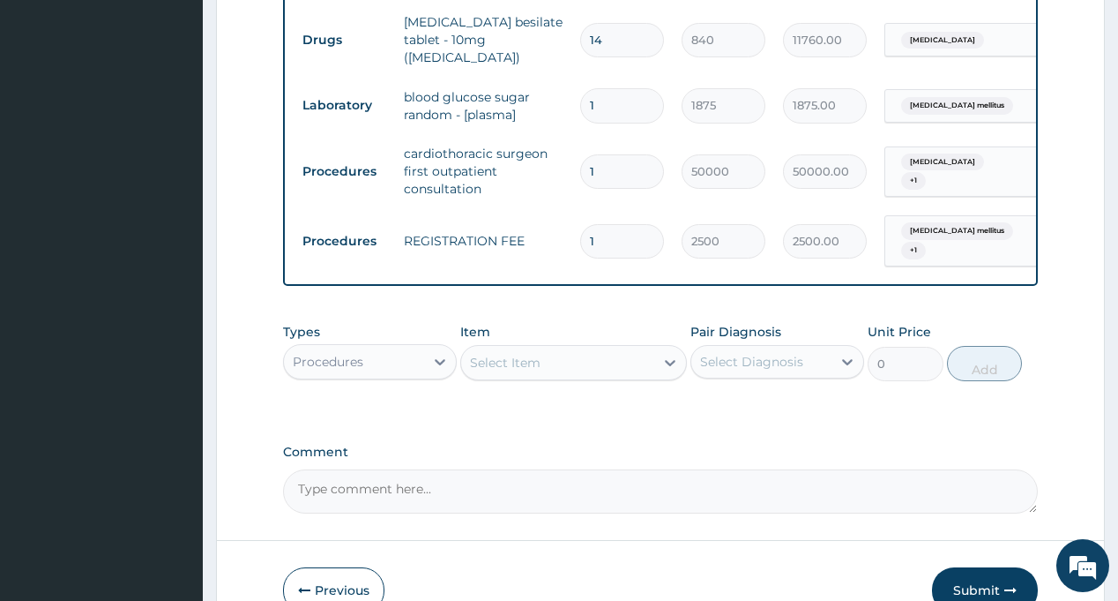
click at [757, 353] on div "Select Diagnosis" at bounding box center [751, 362] width 103 height 18
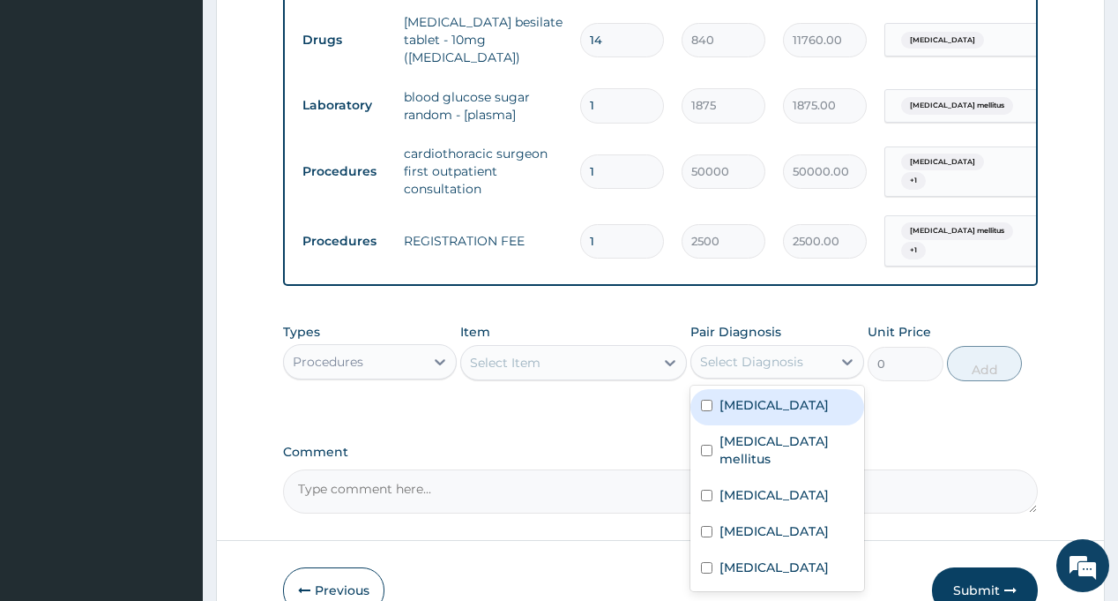
click at [765, 396] on label "Hypertensive heart disease" at bounding box center [774, 405] width 109 height 18
checkbox input "true"
click at [558, 348] on div "Select Item" at bounding box center [557, 362] width 193 height 28
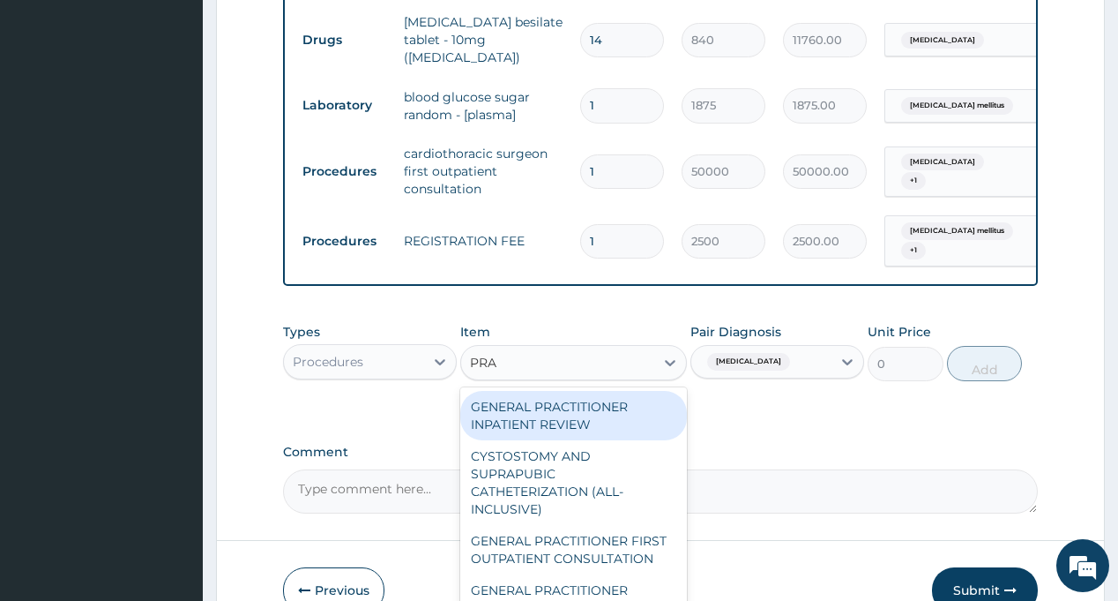
type input "PRAC"
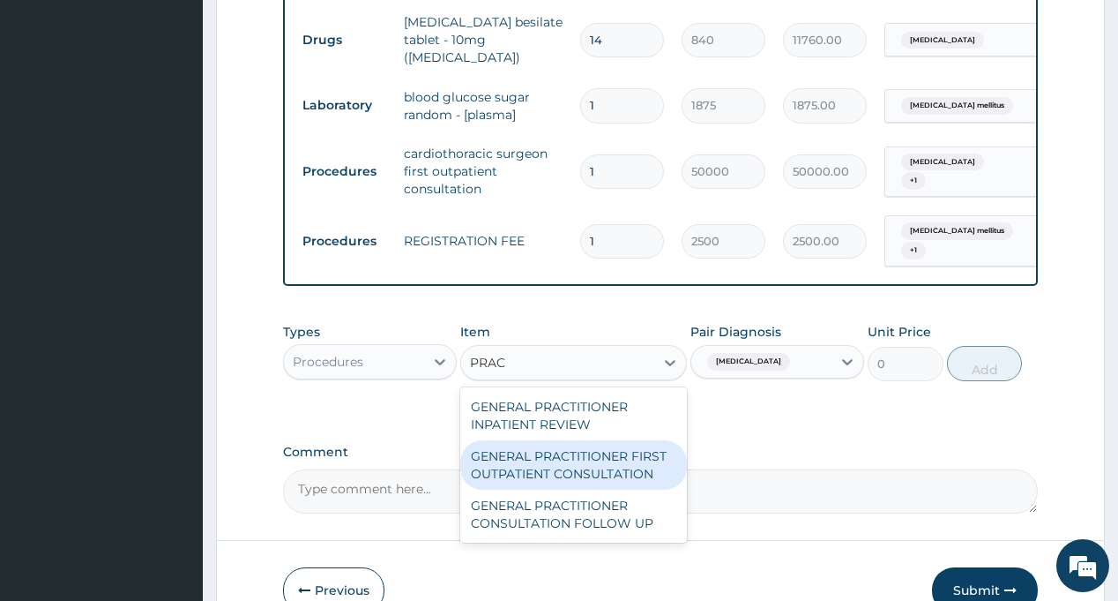
click at [593, 440] on div "GENERAL PRACTITIONER FIRST OUTPATIENT CONSULTATION" at bounding box center [573, 464] width 227 height 49
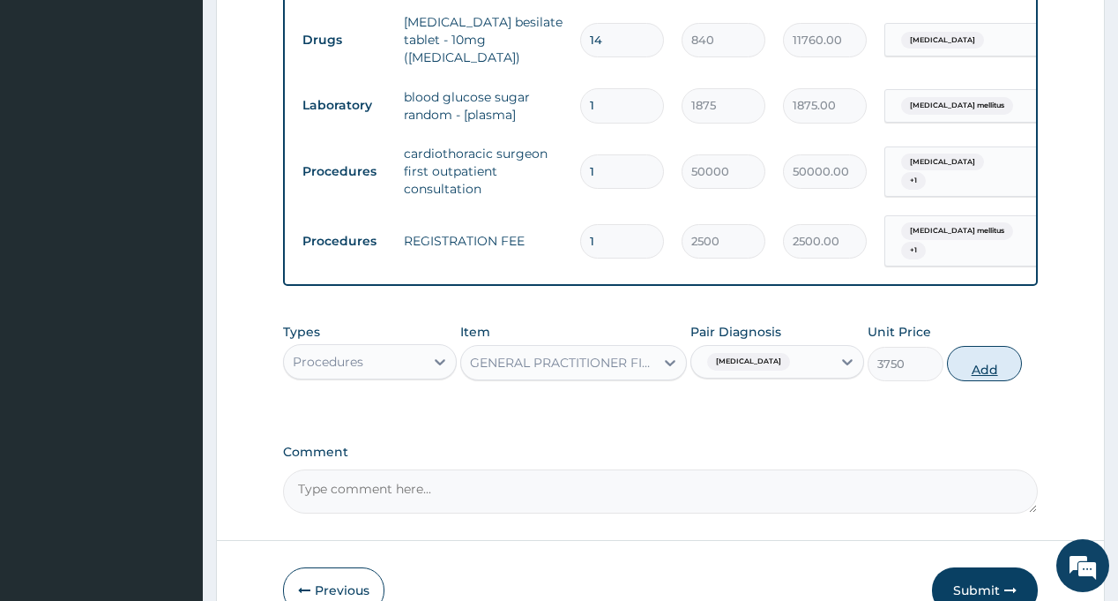
click at [965, 346] on button "Add" at bounding box center [985, 363] width 76 height 35
type input "0"
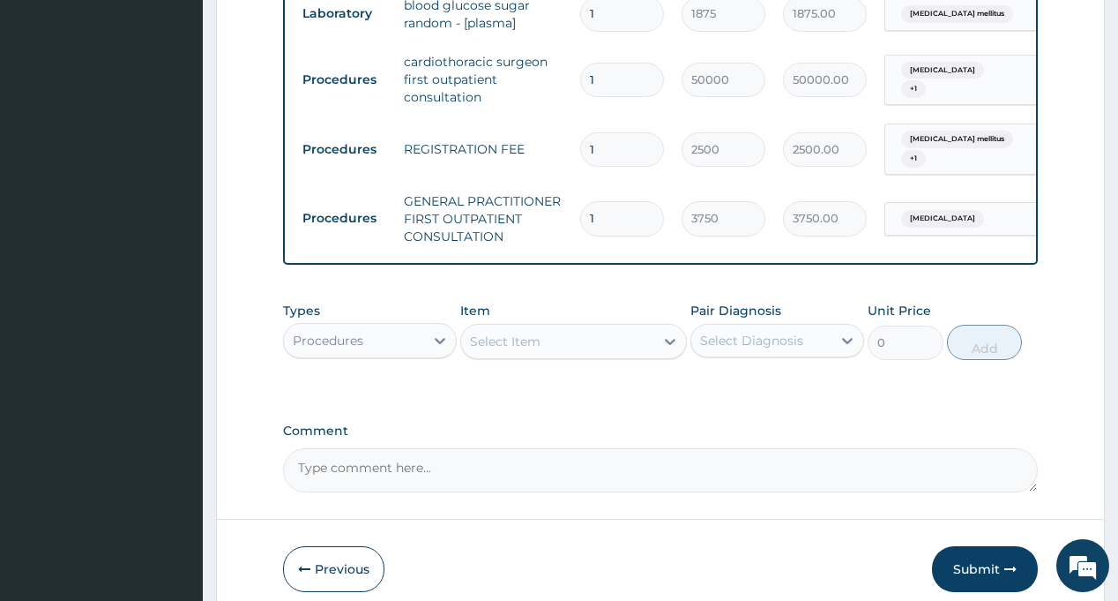
scroll to position [924, 0]
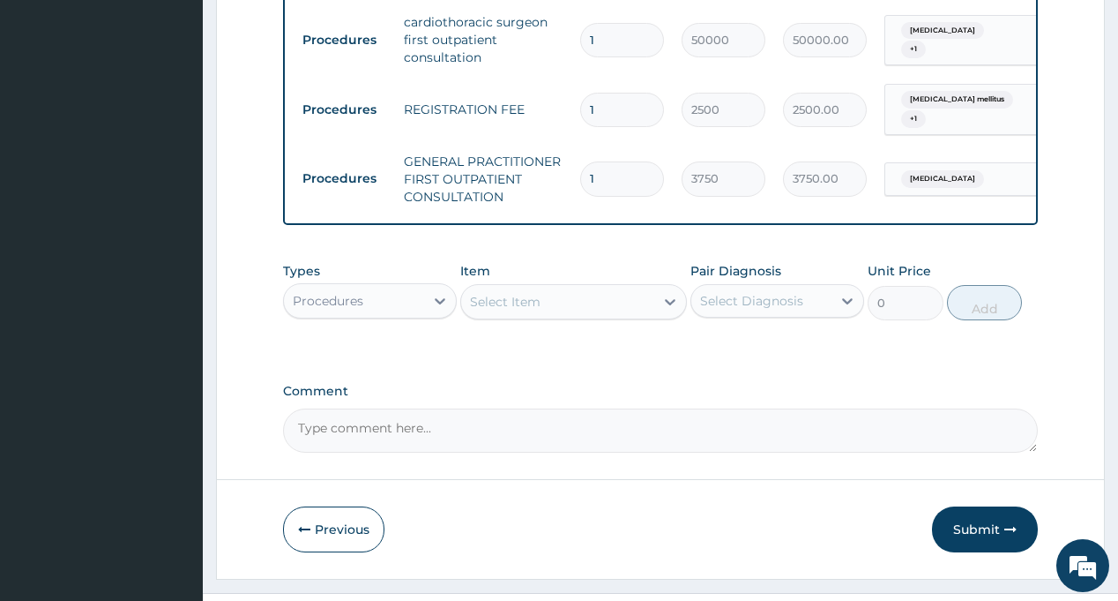
click at [759, 292] on div "Select Diagnosis" at bounding box center [751, 301] width 103 height 18
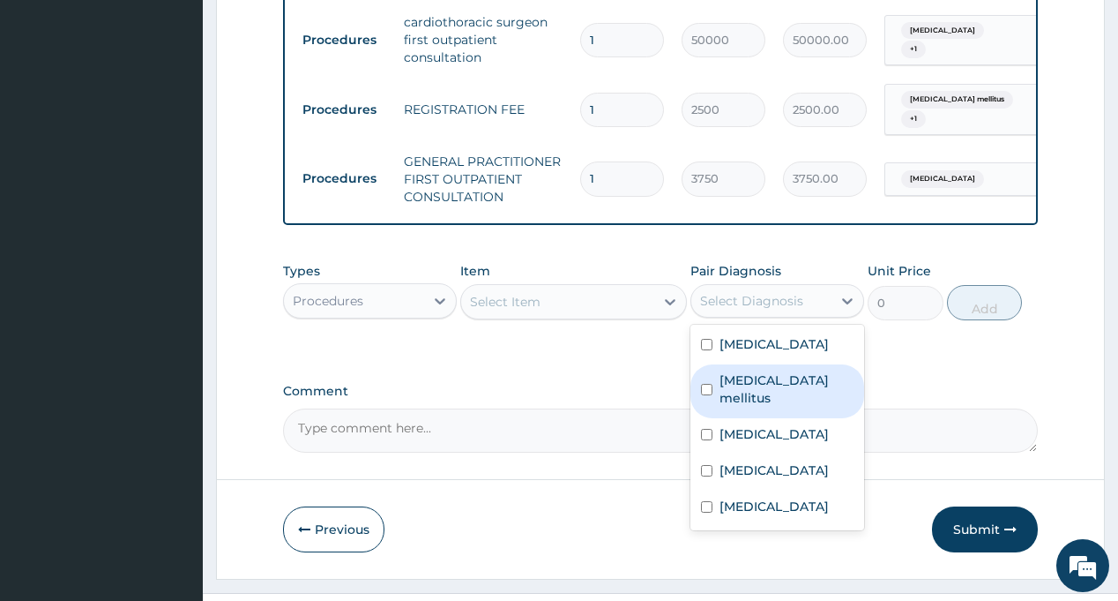
click at [356, 292] on div "Procedures" at bounding box center [328, 301] width 71 height 18
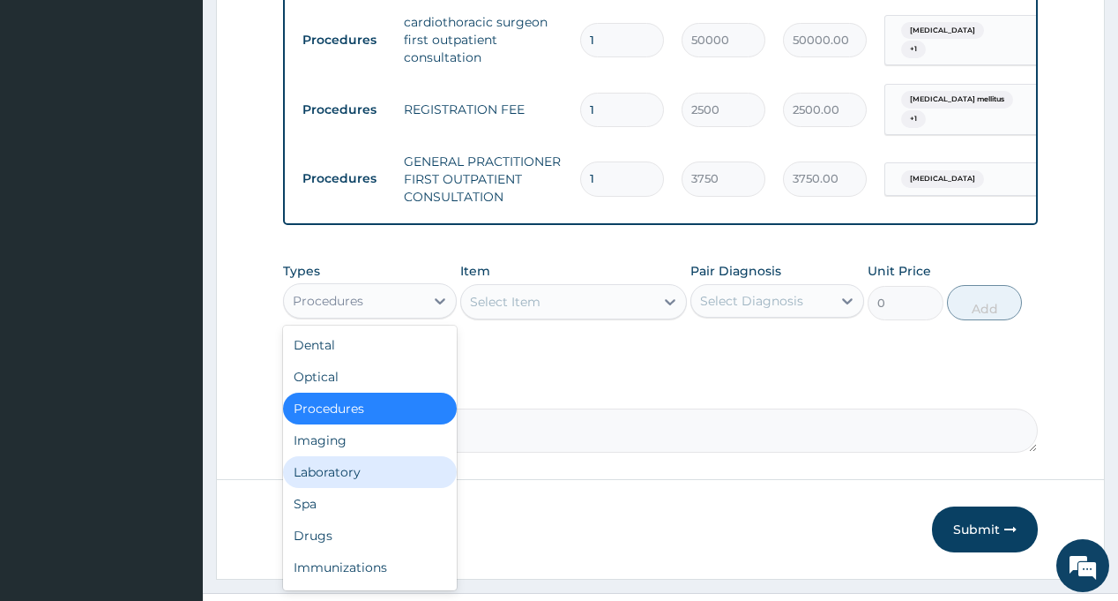
click at [363, 456] on div "Laboratory" at bounding box center [370, 472] width 174 height 32
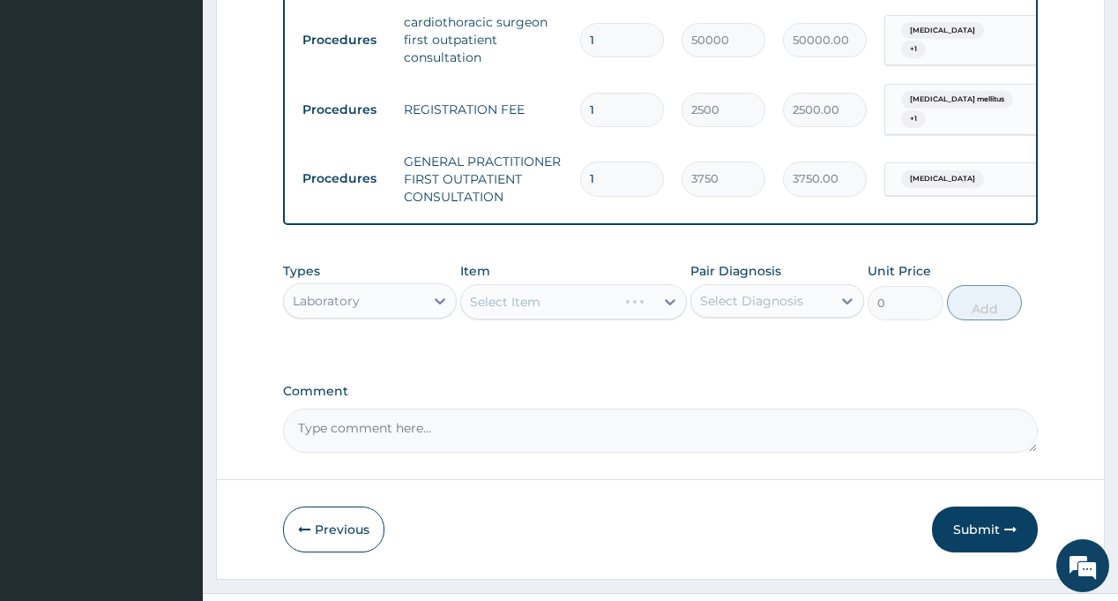
click at [743, 292] on div "Select Diagnosis" at bounding box center [751, 301] width 103 height 18
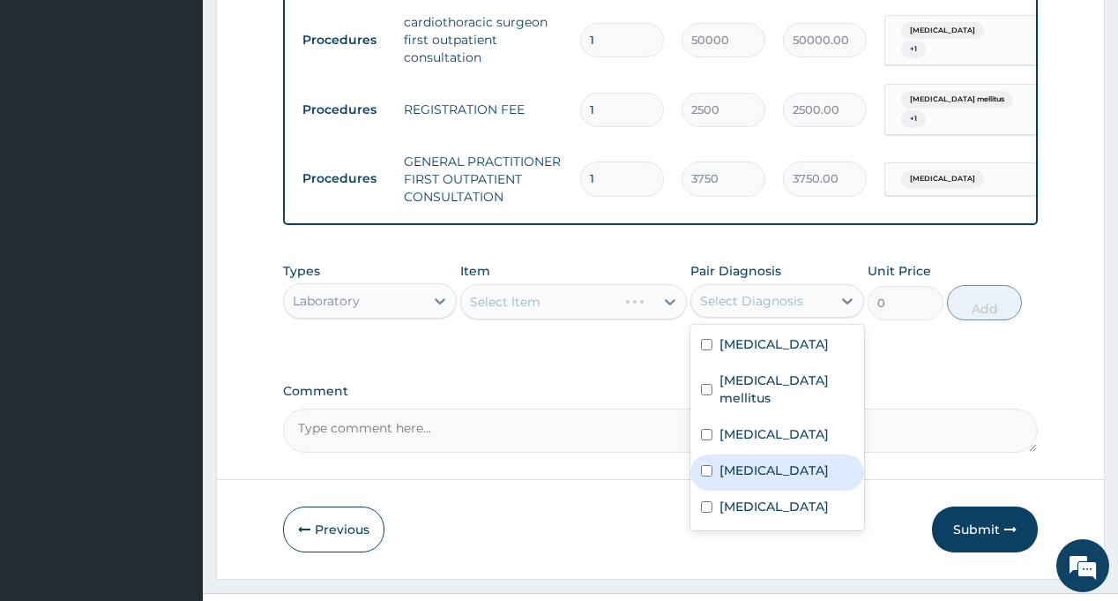
click at [765, 454] on div "[MEDICAL_DATA]" at bounding box center [778, 472] width 174 height 36
checkbox input "true"
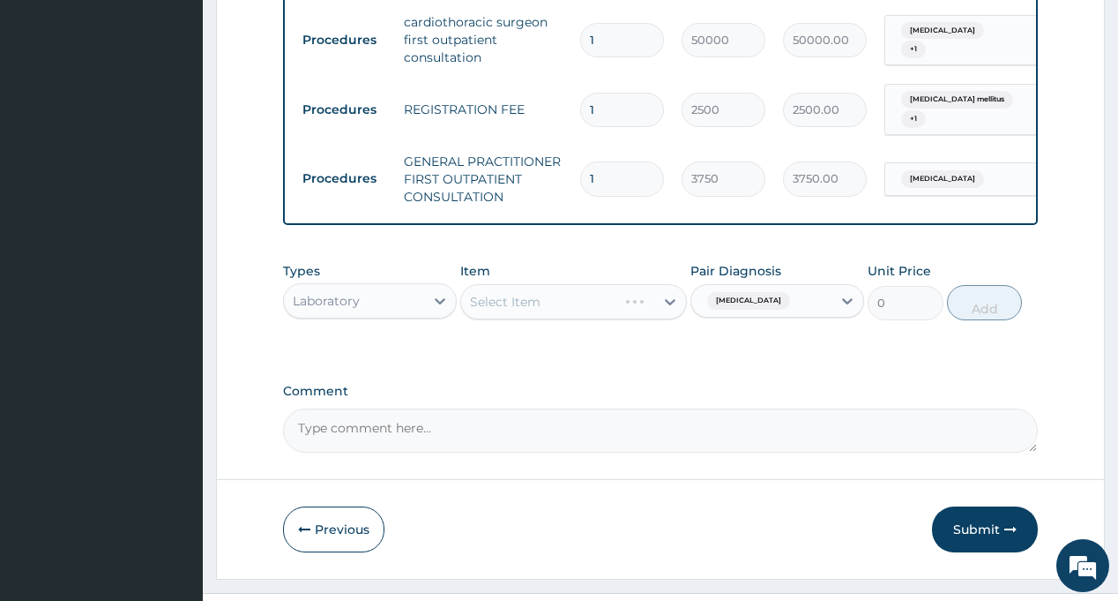
click at [600, 287] on div "Select Item" at bounding box center [557, 301] width 193 height 28
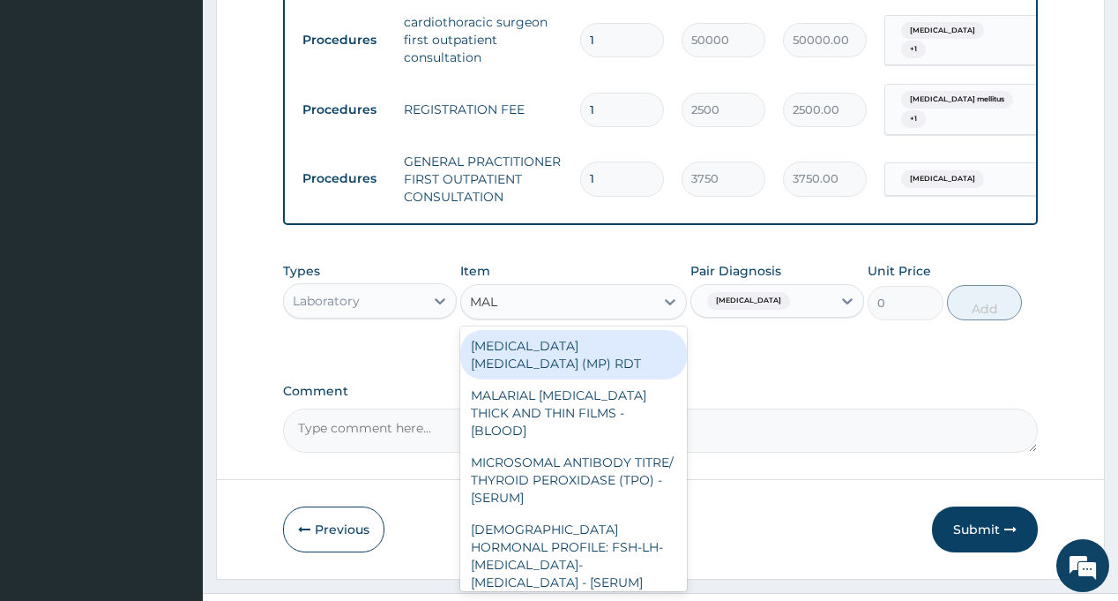
type input "MALA"
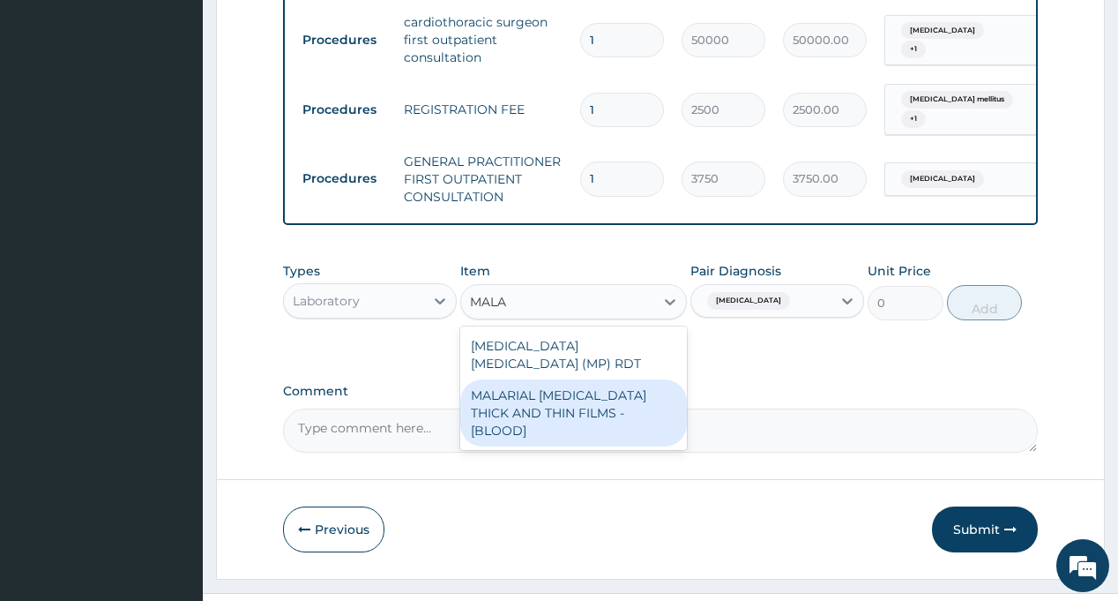
click at [598, 379] on div "MALARIAL [MEDICAL_DATA] THICK AND THIN FILMS - [BLOOD]" at bounding box center [573, 412] width 227 height 67
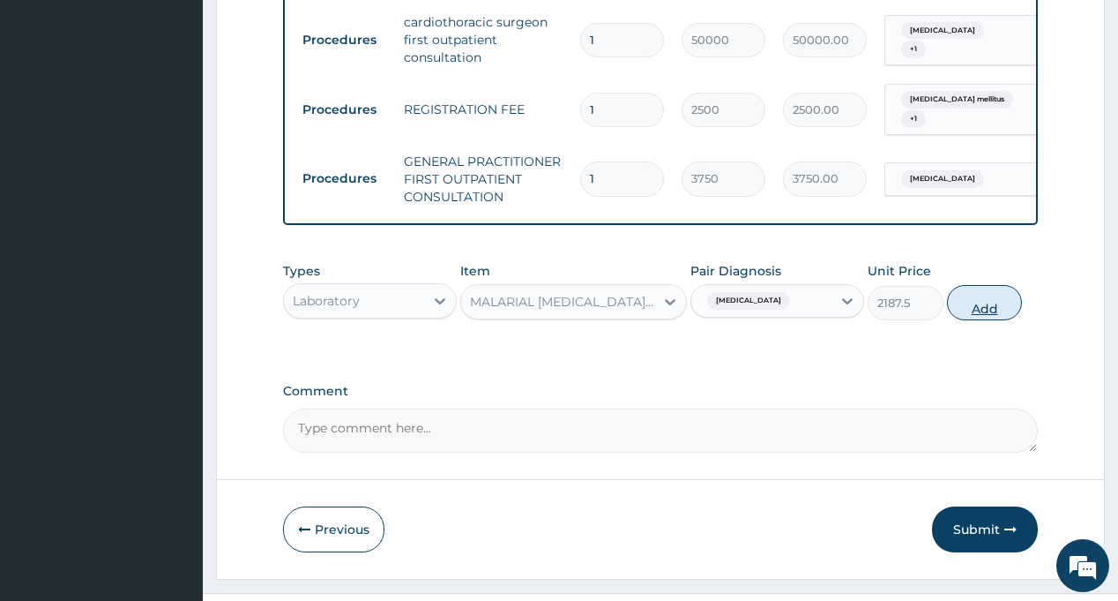
click at [973, 285] on button "Add" at bounding box center [985, 302] width 76 height 35
type input "0"
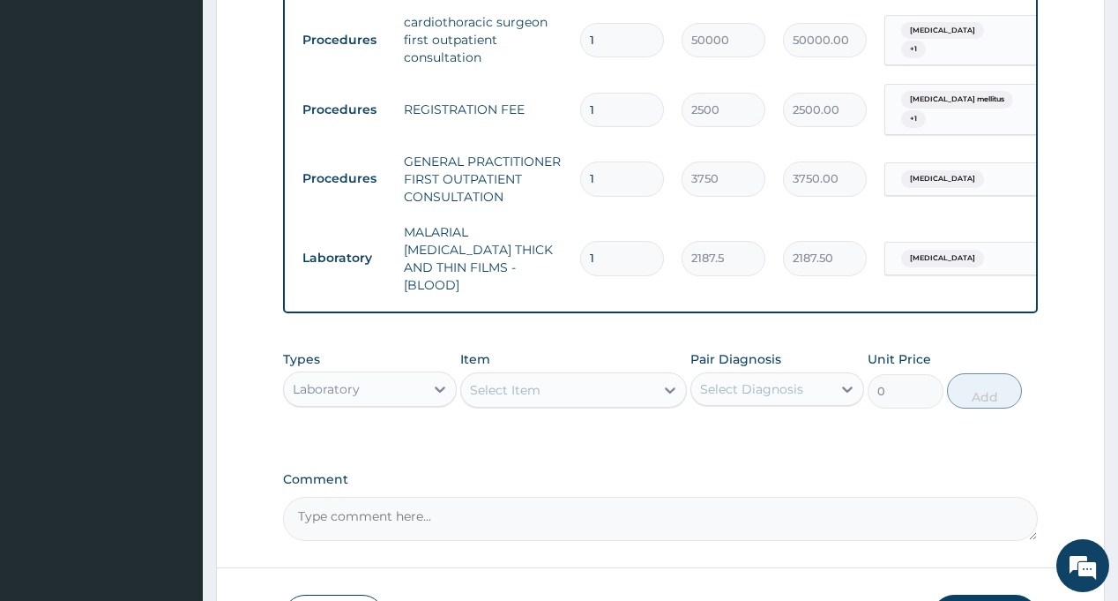
click at [743, 380] on div "Select Diagnosis" at bounding box center [751, 389] width 103 height 18
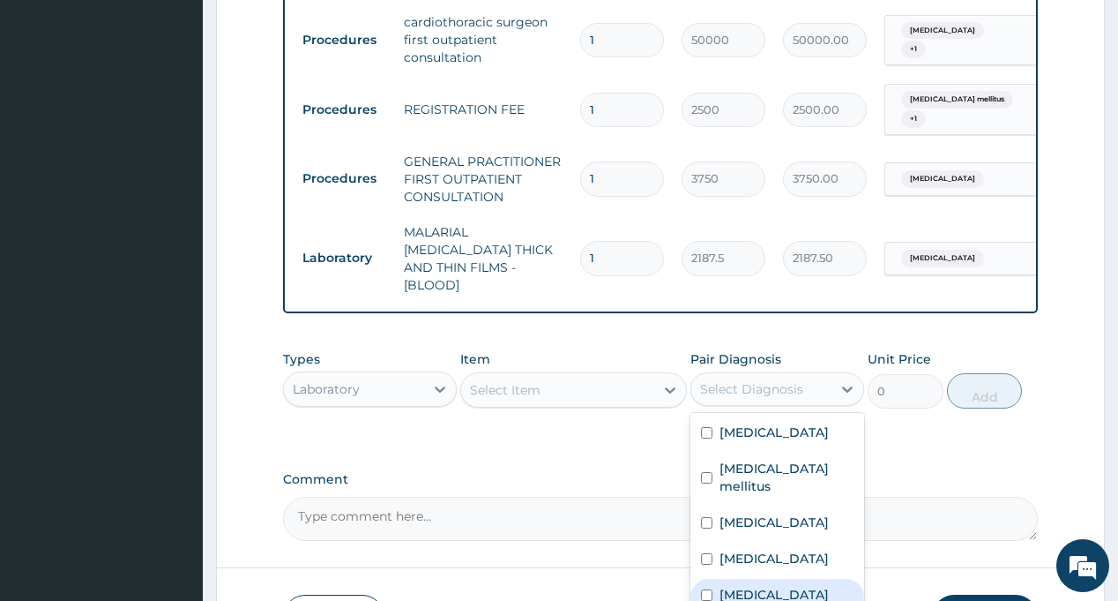
click at [735, 586] on label "[MEDICAL_DATA]" at bounding box center [774, 595] width 109 height 18
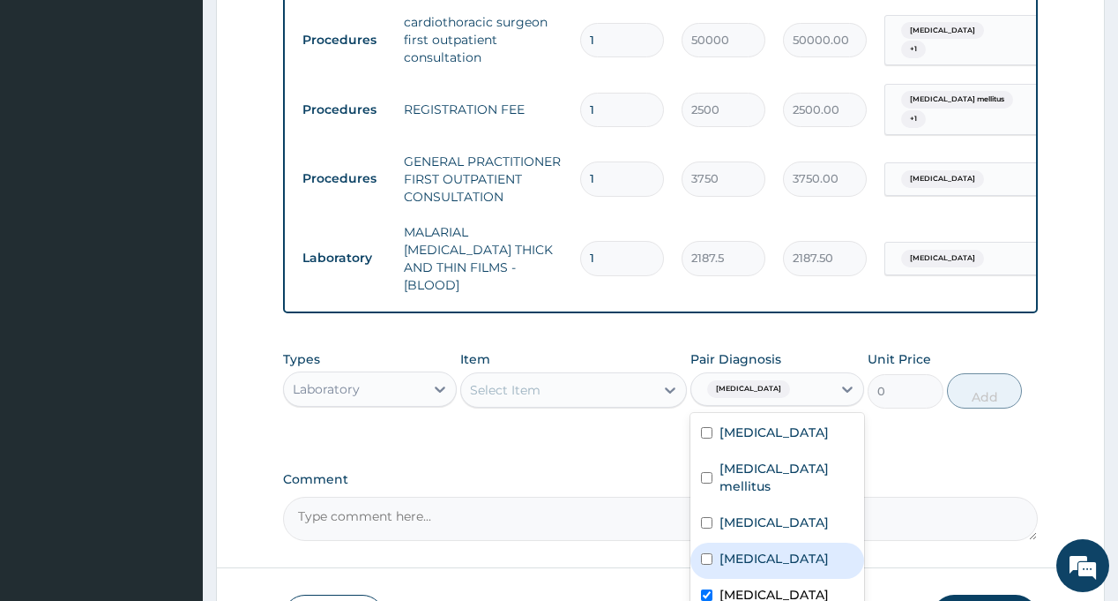
checkbox input "true"
click at [560, 376] on div "Select Item" at bounding box center [557, 390] width 193 height 28
type input "FBC"
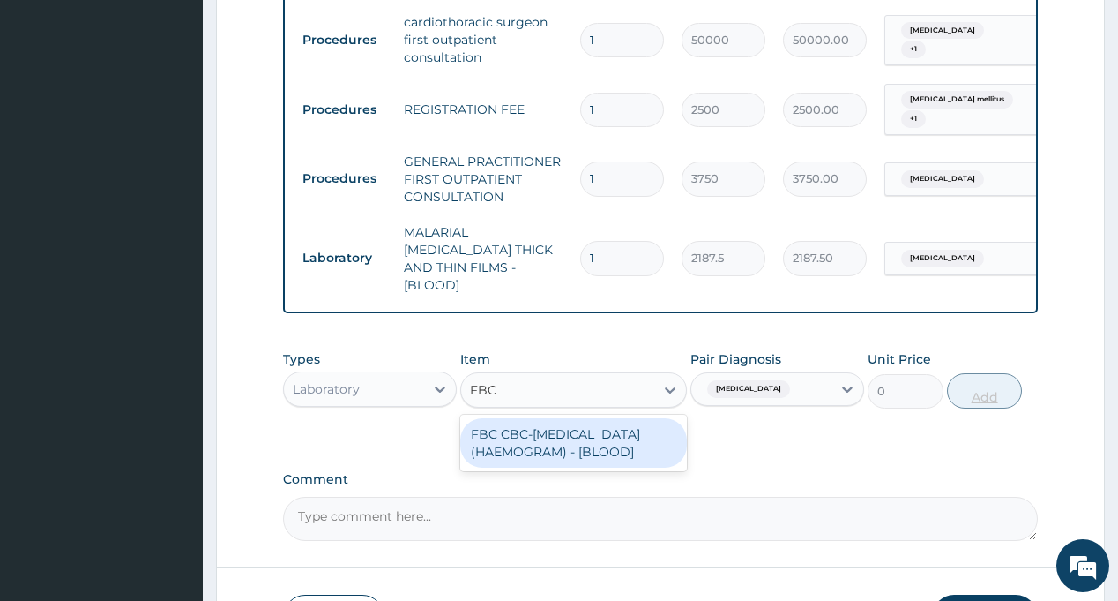
click at [549, 418] on div "FBC CBC-[MEDICAL_DATA] (HAEMOGRAM) - [BLOOD]" at bounding box center [573, 442] width 227 height 49
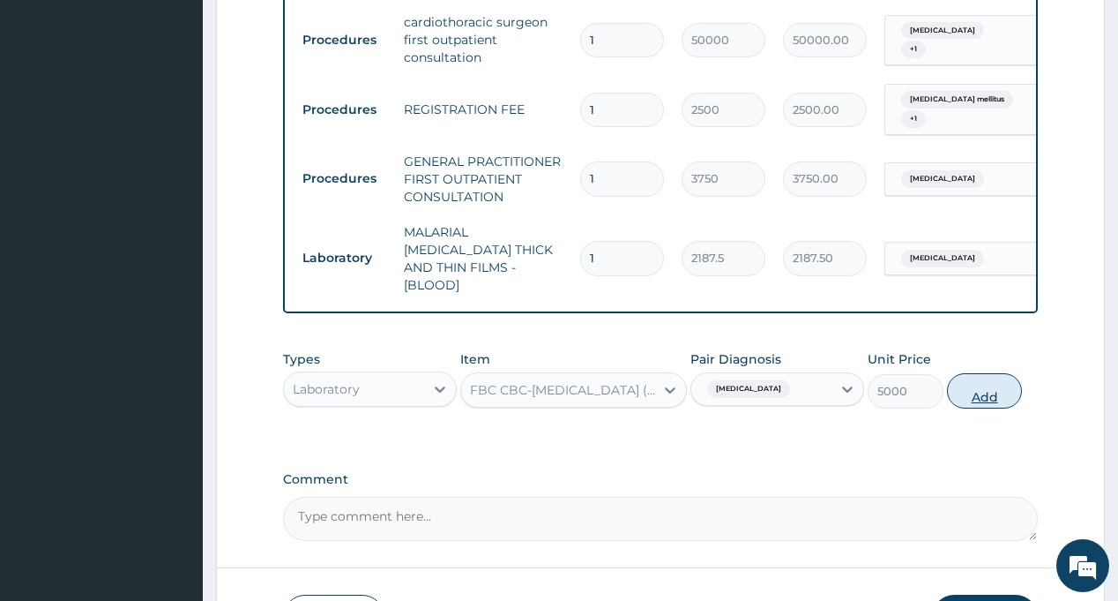
click at [982, 373] on button "Add" at bounding box center [985, 390] width 76 height 35
type input "0"
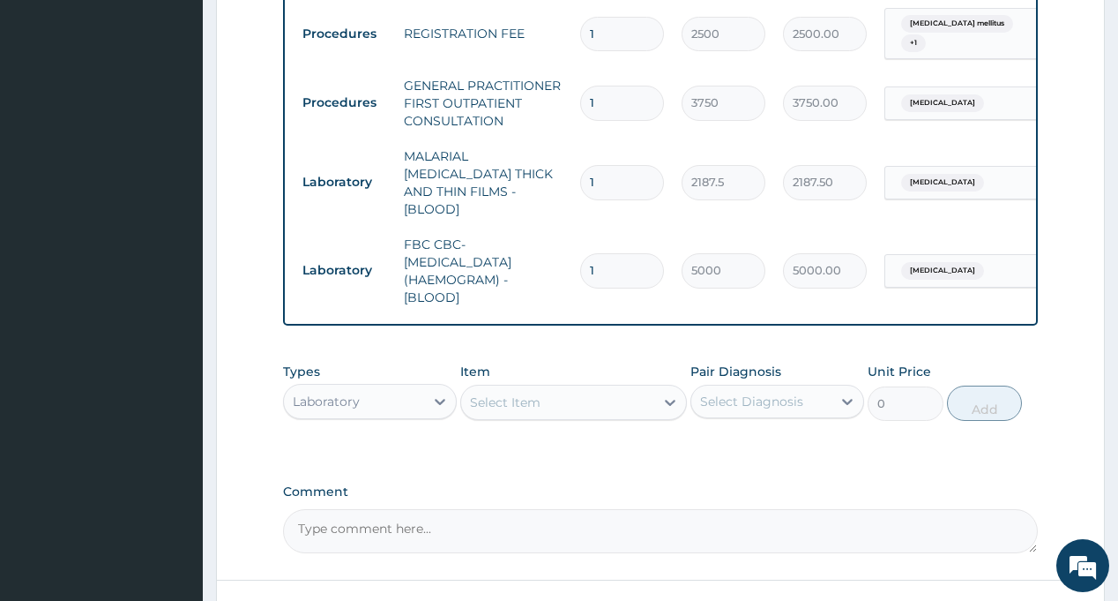
scroll to position [1083, 0]
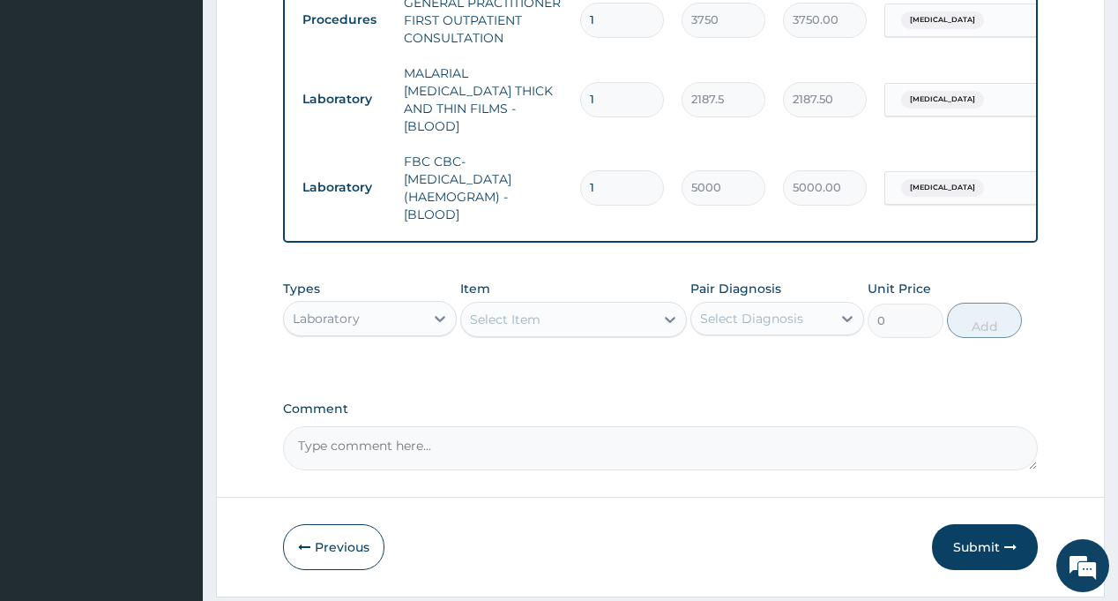
click at [389, 304] on div "Laboratory" at bounding box center [354, 318] width 140 height 28
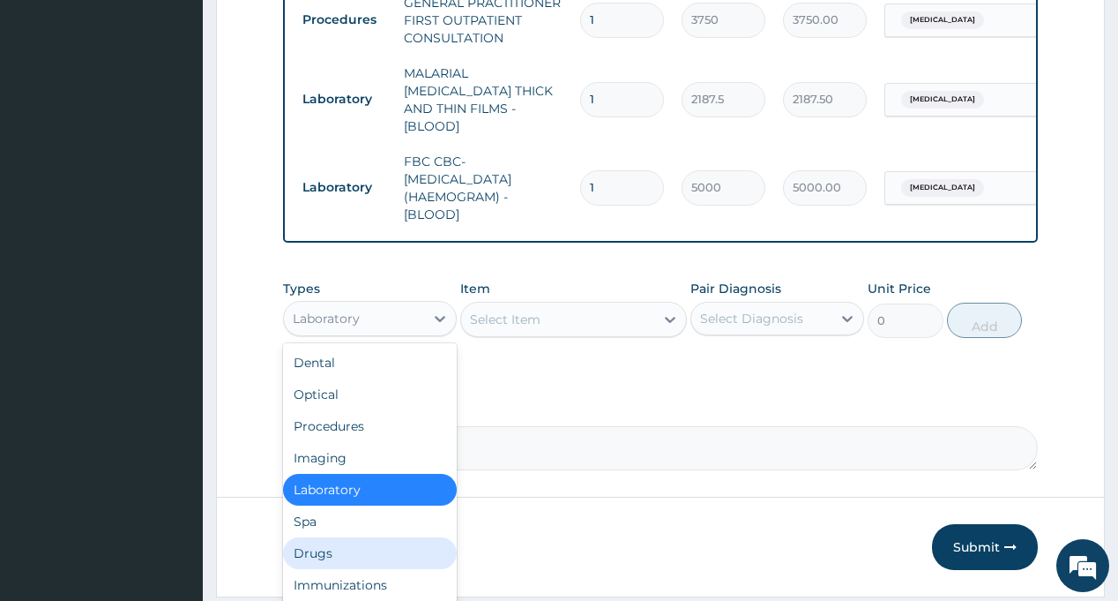
click at [366, 537] on div "Drugs" at bounding box center [370, 553] width 174 height 32
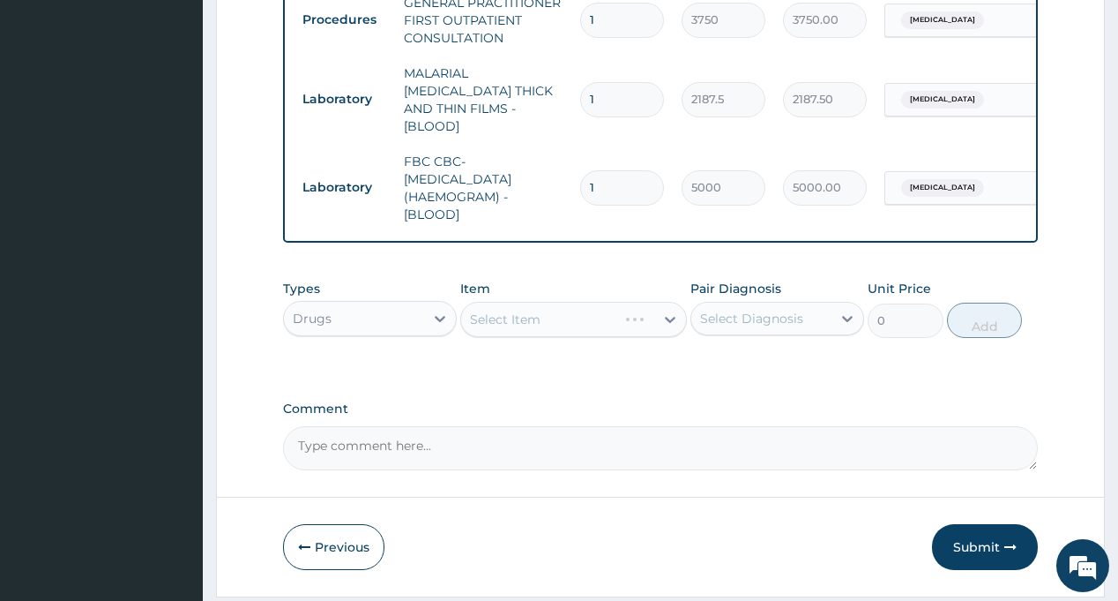
click at [758, 310] on div "Select Diagnosis" at bounding box center [751, 319] width 103 height 18
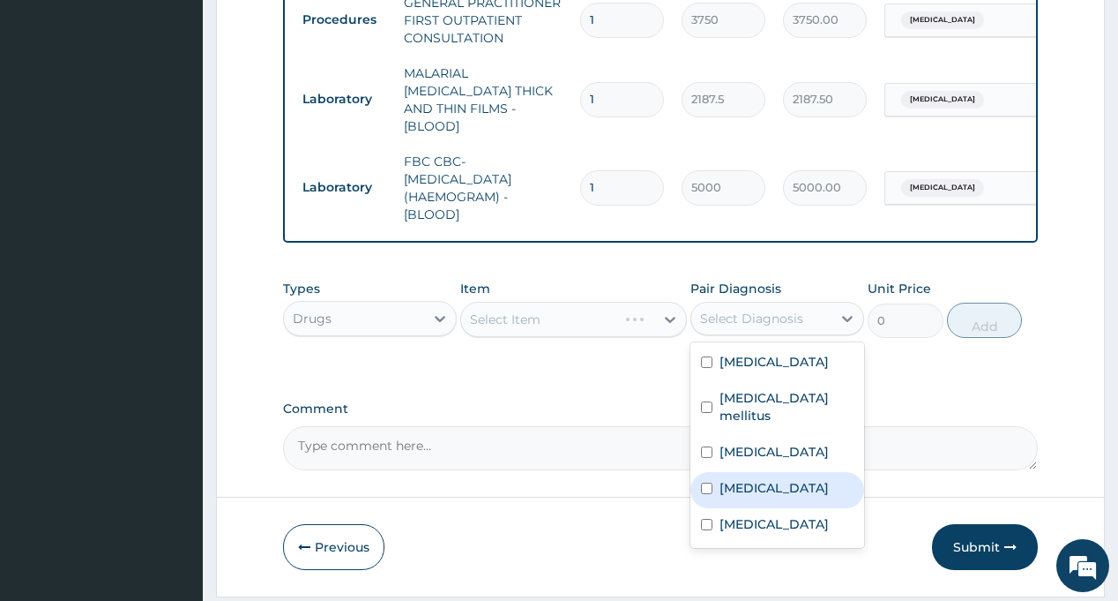
click at [802, 472] on div "[MEDICAL_DATA]" at bounding box center [778, 490] width 174 height 36
checkbox input "true"
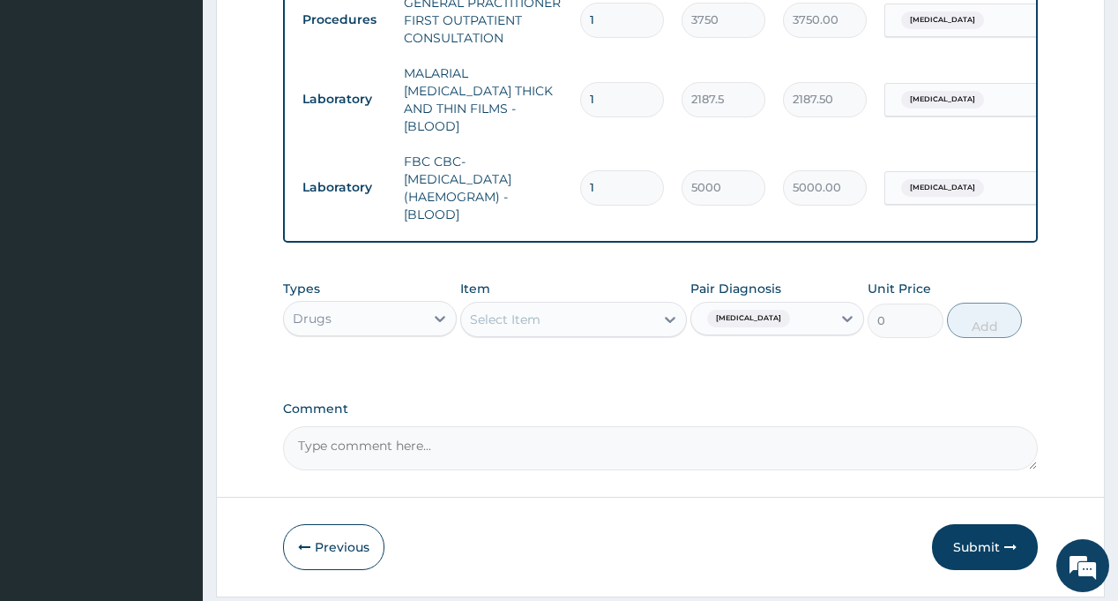
click at [542, 305] on div "Select Item" at bounding box center [557, 319] width 193 height 28
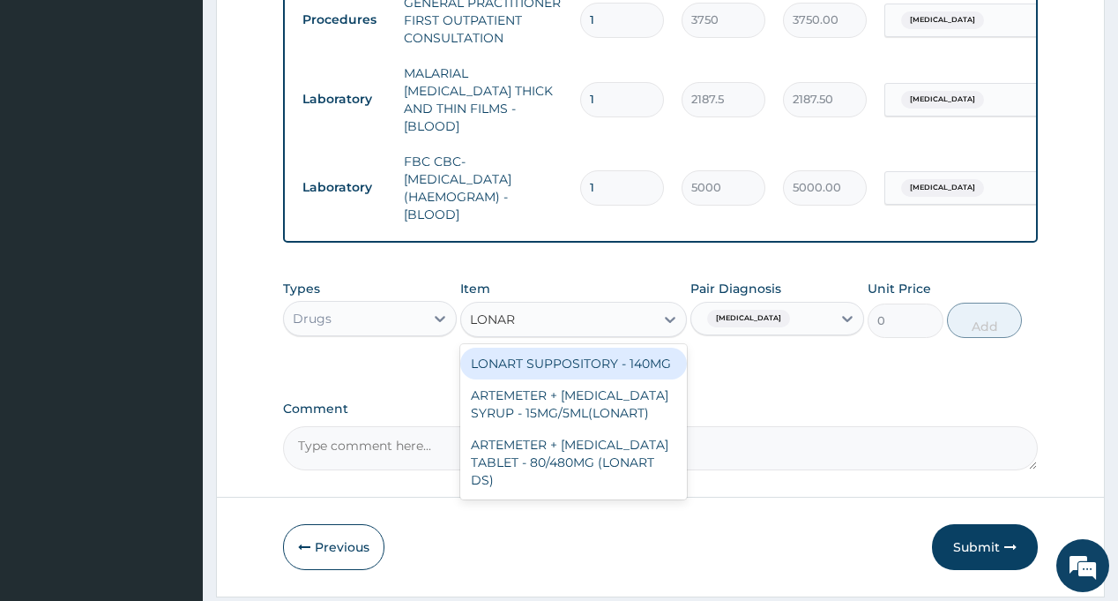
type input "LONART"
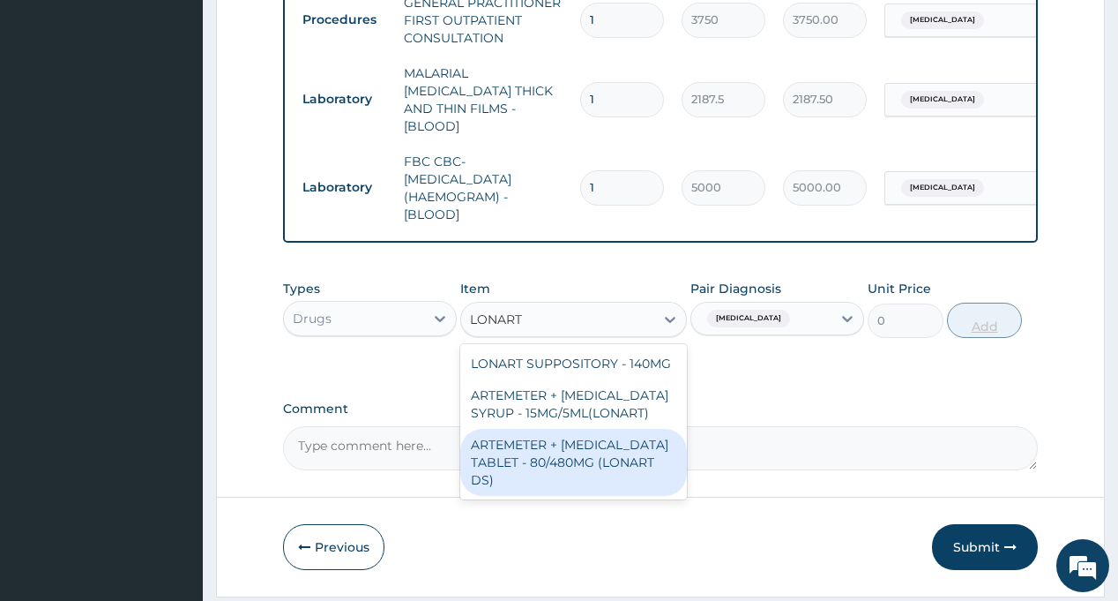
drag, startPoint x: 543, startPoint y: 391, endPoint x: 974, endPoint y: 278, distance: 445.8
click at [544, 429] on div "ARTEMETER + [MEDICAL_DATA] TABLET - 80/480MG (LONART DS)" at bounding box center [573, 462] width 227 height 67
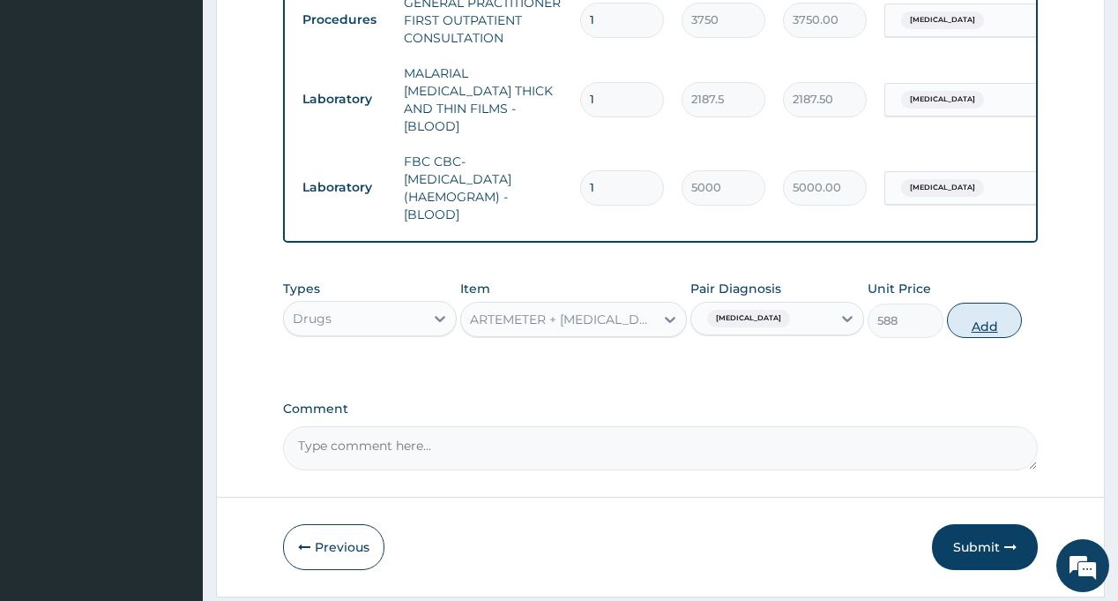
click at [980, 302] on button "Add" at bounding box center [985, 319] width 76 height 35
type input "0"
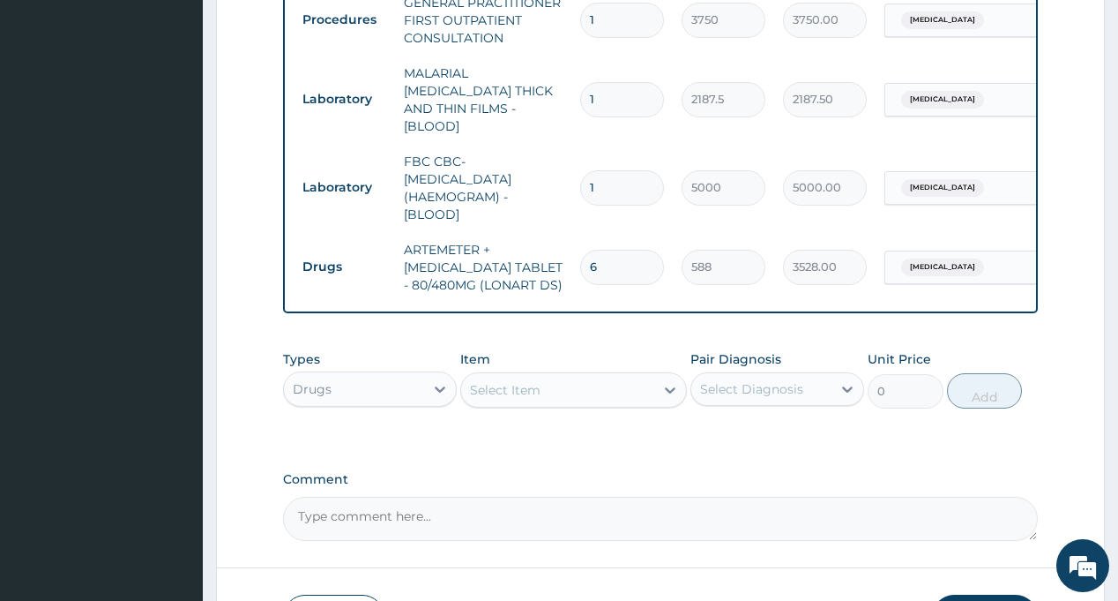
type input "6"
click at [782, 380] on div "Select Diagnosis" at bounding box center [751, 389] width 103 height 18
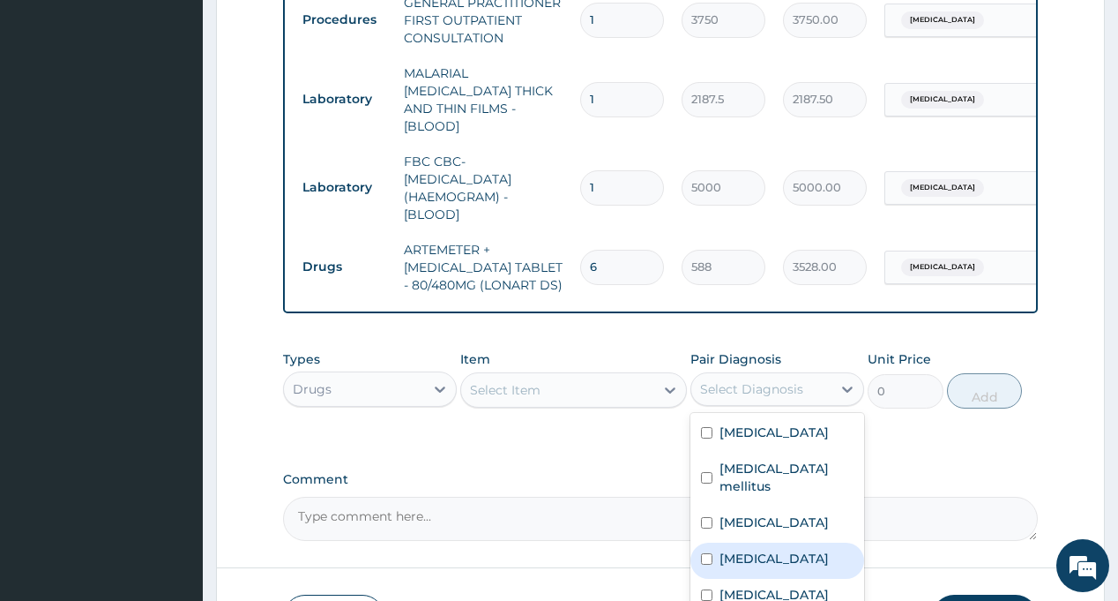
click at [752, 549] on label "[MEDICAL_DATA]" at bounding box center [774, 558] width 109 height 18
checkbox input "true"
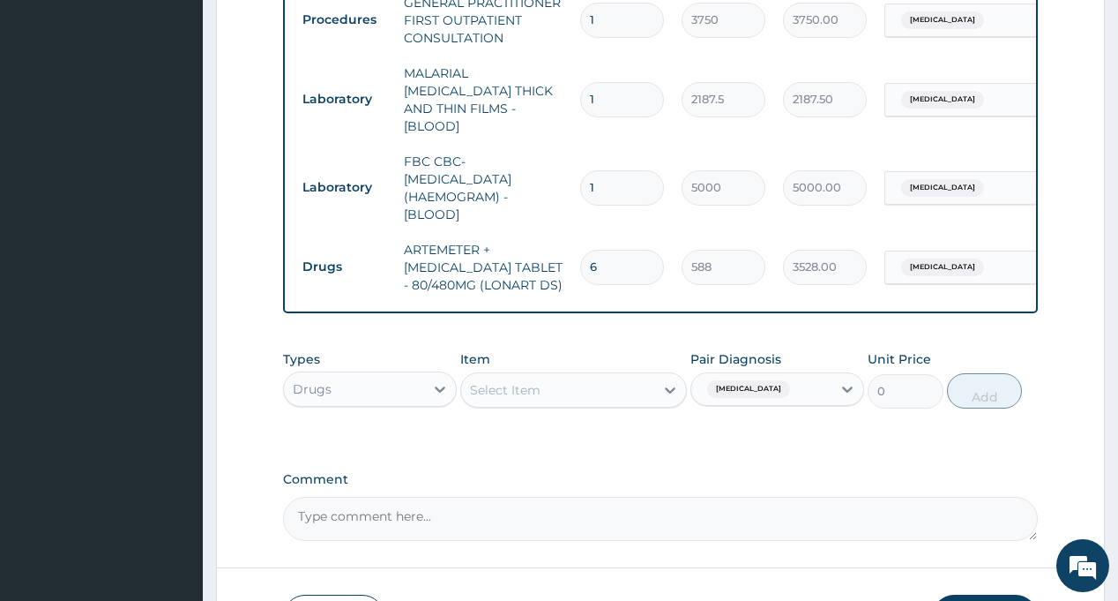
click at [585, 376] on div "Select Item" at bounding box center [557, 390] width 193 height 28
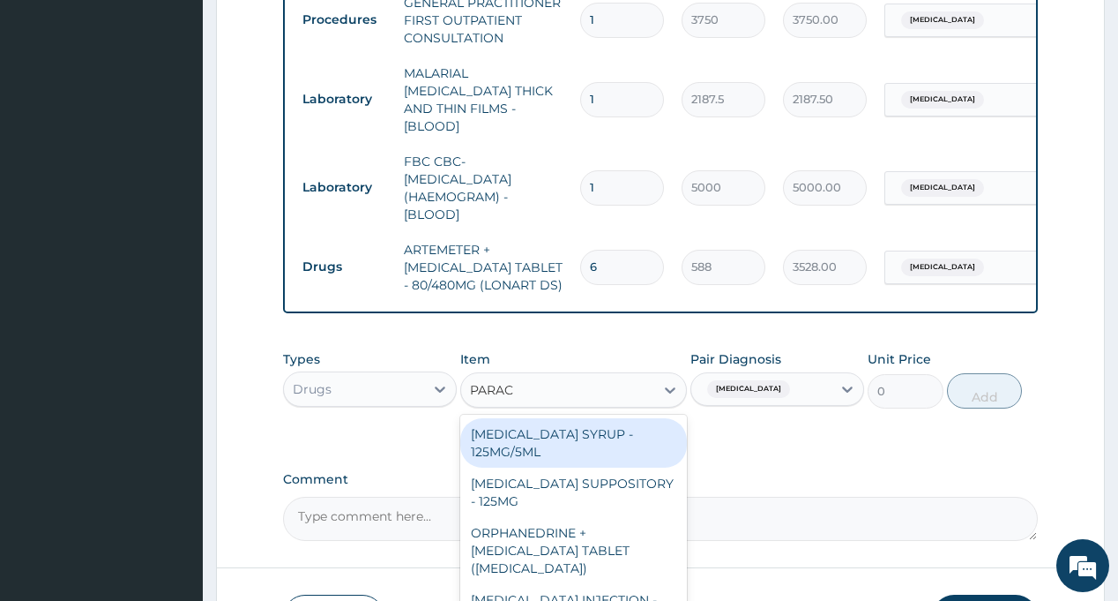
type input "PARACE"
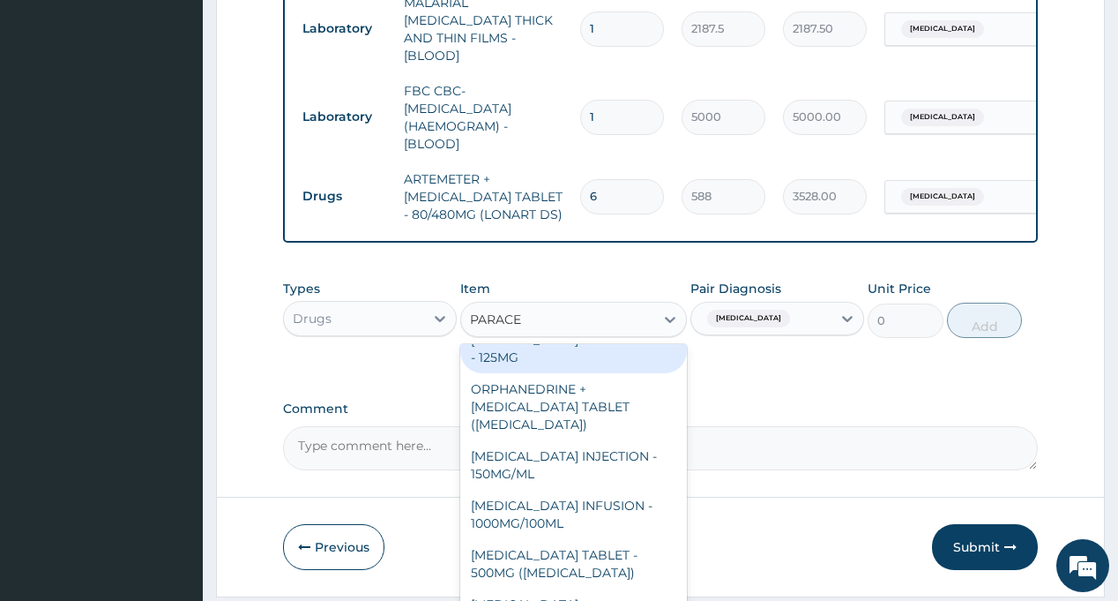
scroll to position [88, 0]
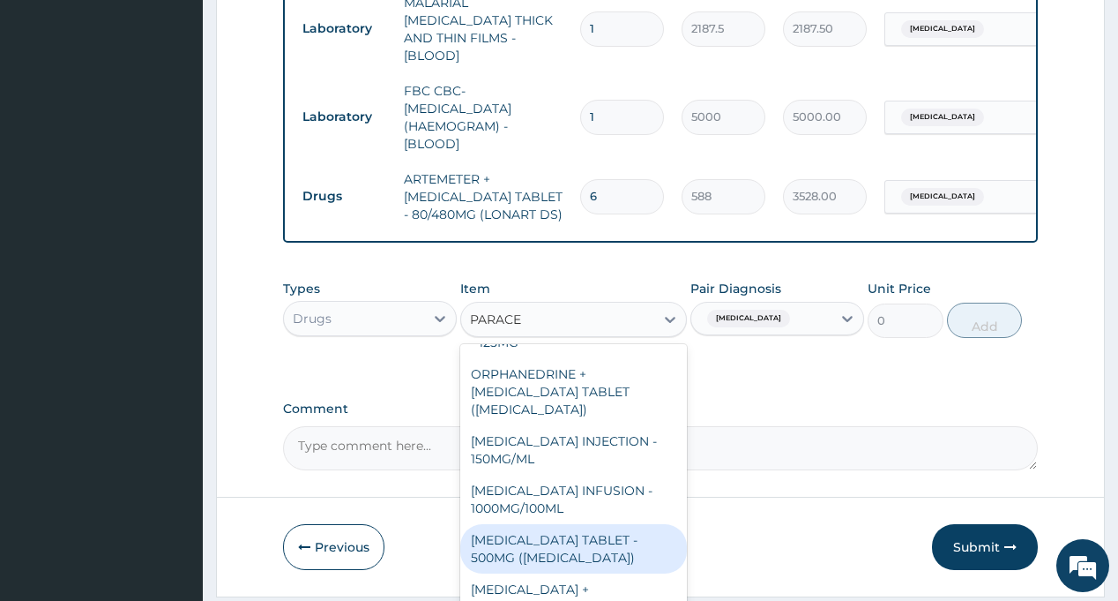
click at [548, 524] on div "PARACETAMOL TABLET - 500MG (PANADOL)" at bounding box center [573, 548] width 227 height 49
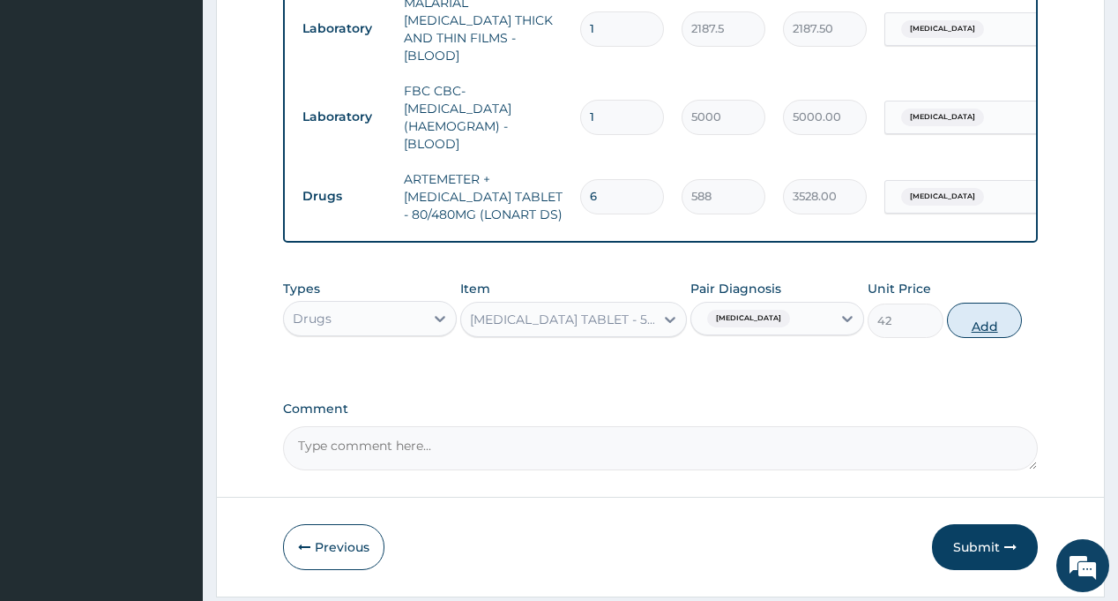
click at [983, 302] on button "Add" at bounding box center [985, 319] width 76 height 35
type input "0"
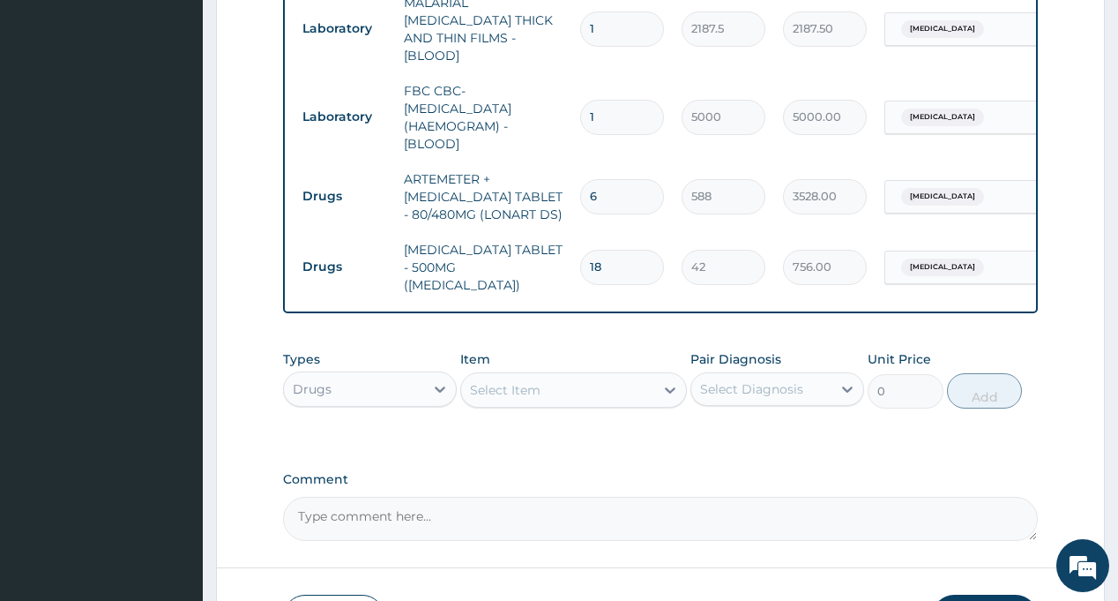
type input "18"
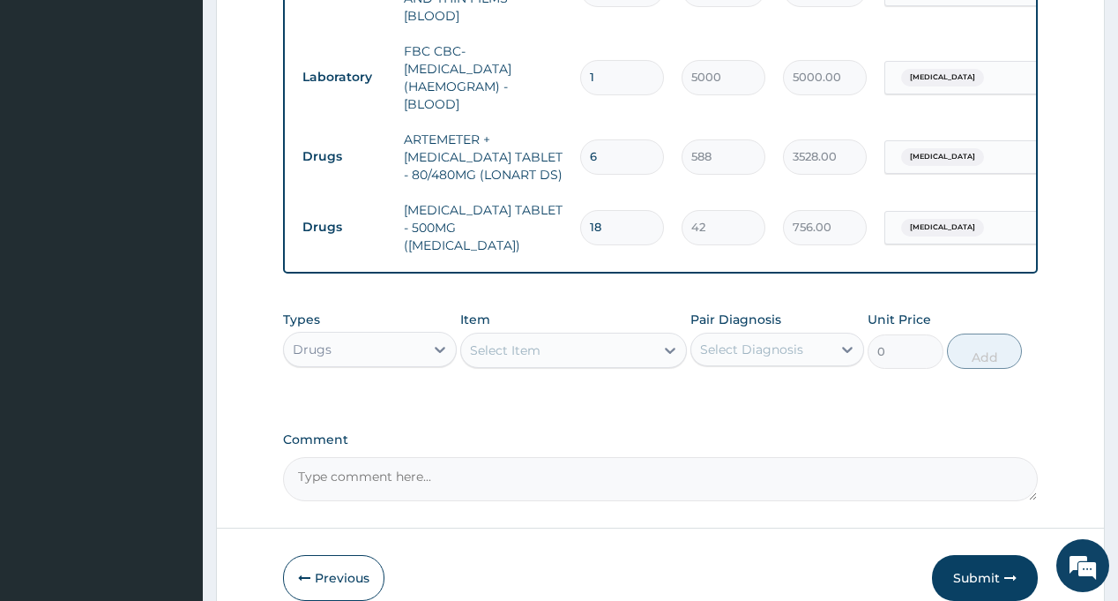
scroll to position [1214, 0]
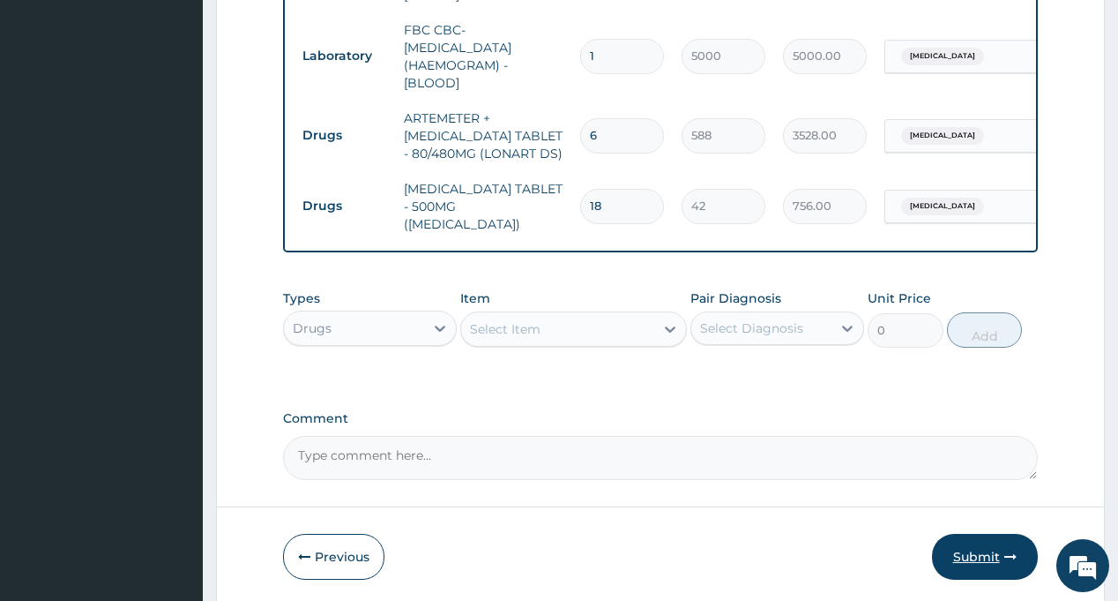
click at [963, 534] on button "Submit" at bounding box center [985, 557] width 106 height 46
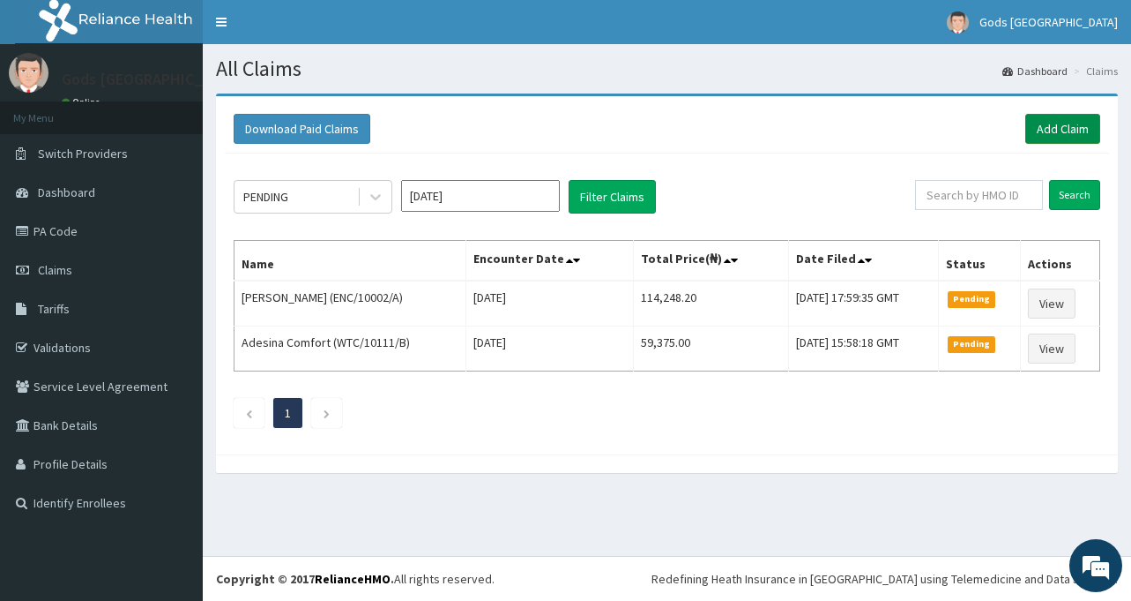
click at [1050, 132] on link "Add Claim" at bounding box center [1063, 129] width 75 height 30
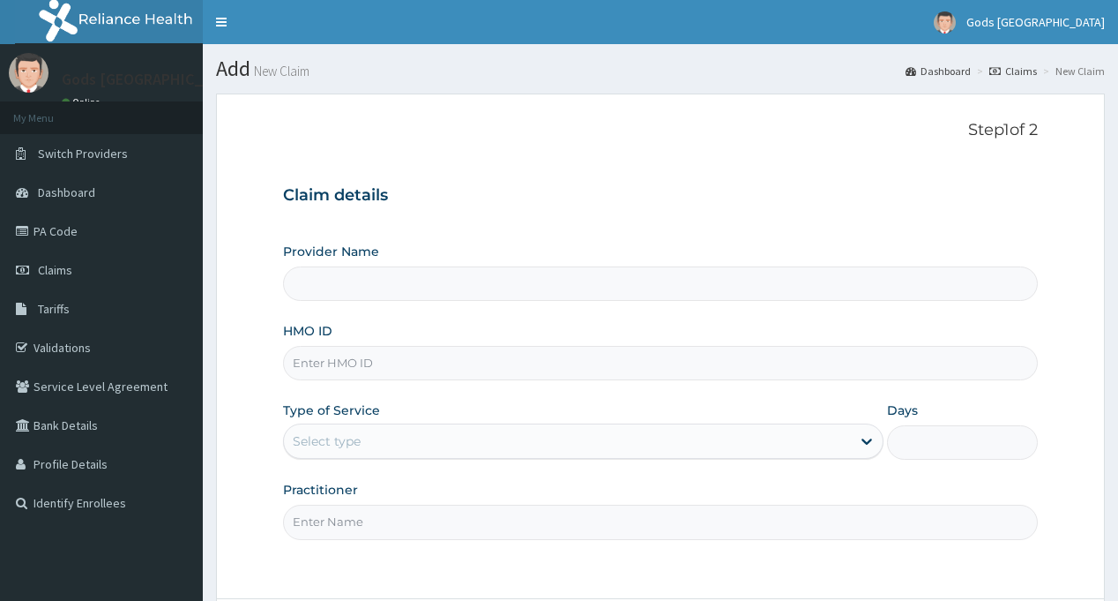
click at [349, 360] on input "HMO ID" at bounding box center [660, 363] width 754 height 34
paste input "MSG/10018/A"
type input "MSG/10018/A"
click at [333, 434] on div "Select type" at bounding box center [327, 441] width 68 height 18
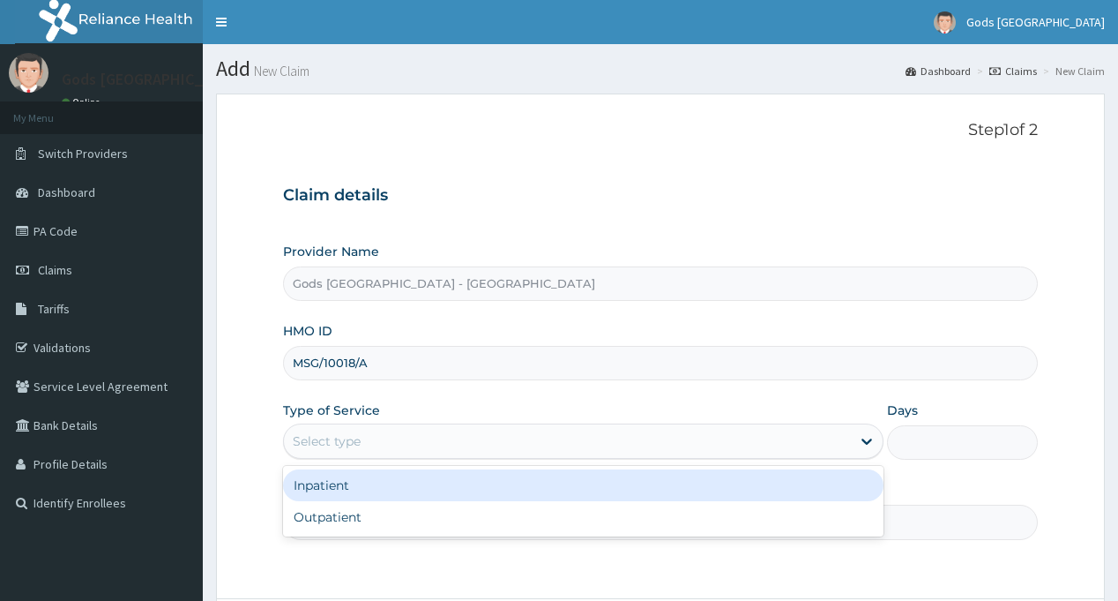
type input "Gods Apple city Hospital - Ojodu"
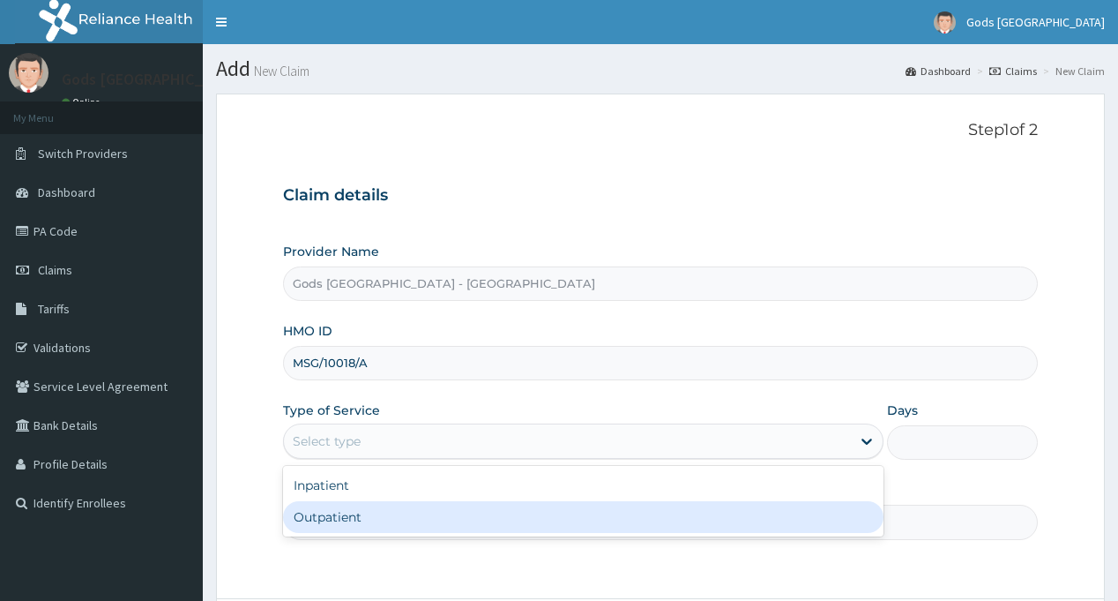
click at [345, 506] on div "Outpatient" at bounding box center [583, 517] width 601 height 32
type input "1"
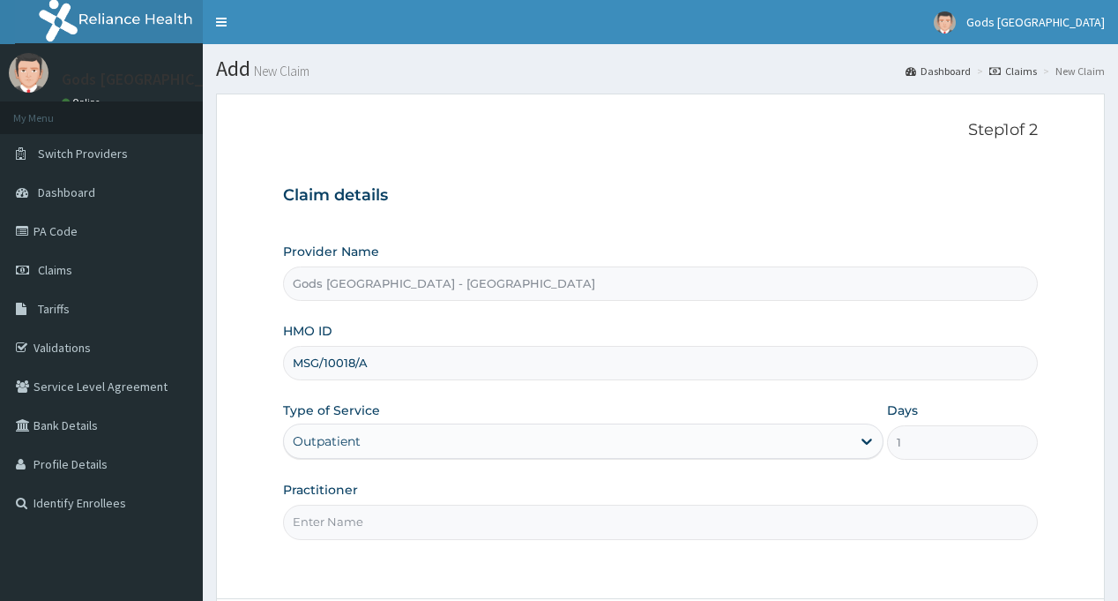
click at [345, 506] on input "Practitioner" at bounding box center [660, 521] width 754 height 34
type input "[PERSON_NAME]"
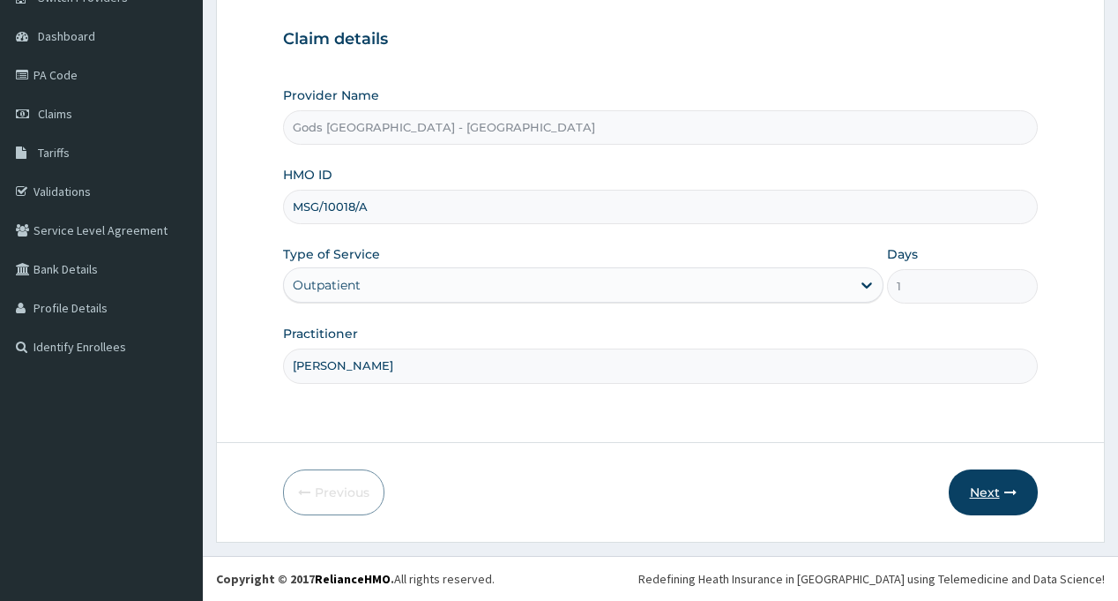
click at [983, 489] on button "Next" at bounding box center [993, 492] width 89 height 46
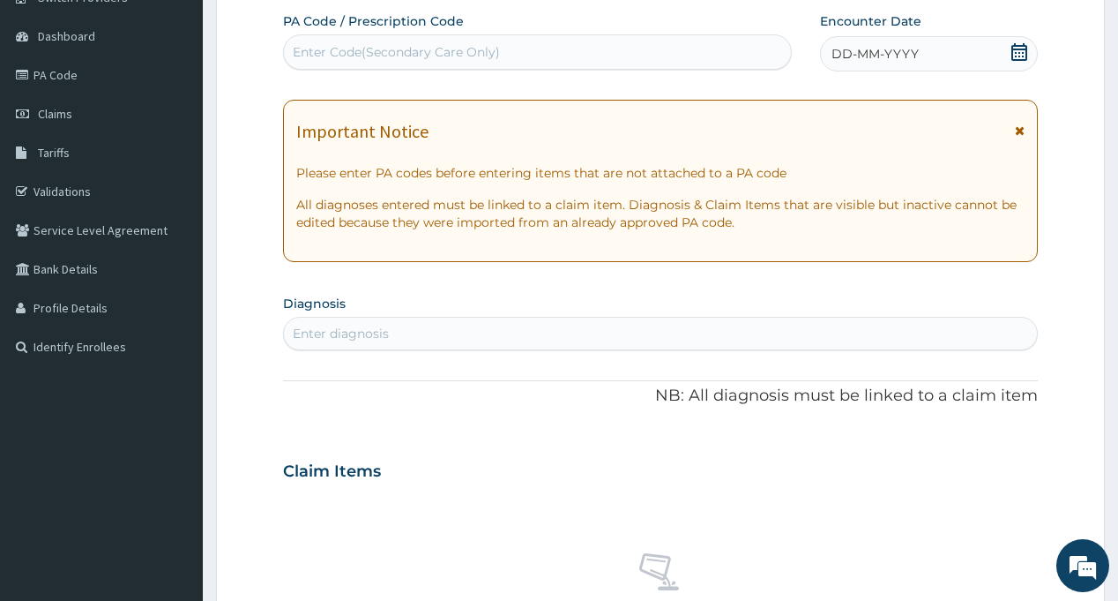
click at [346, 46] on div "Enter Code(Secondary Care Only)" at bounding box center [396, 52] width 207 height 18
paste input "PA/FD6BE5"
type input "PA/FD6BE5"
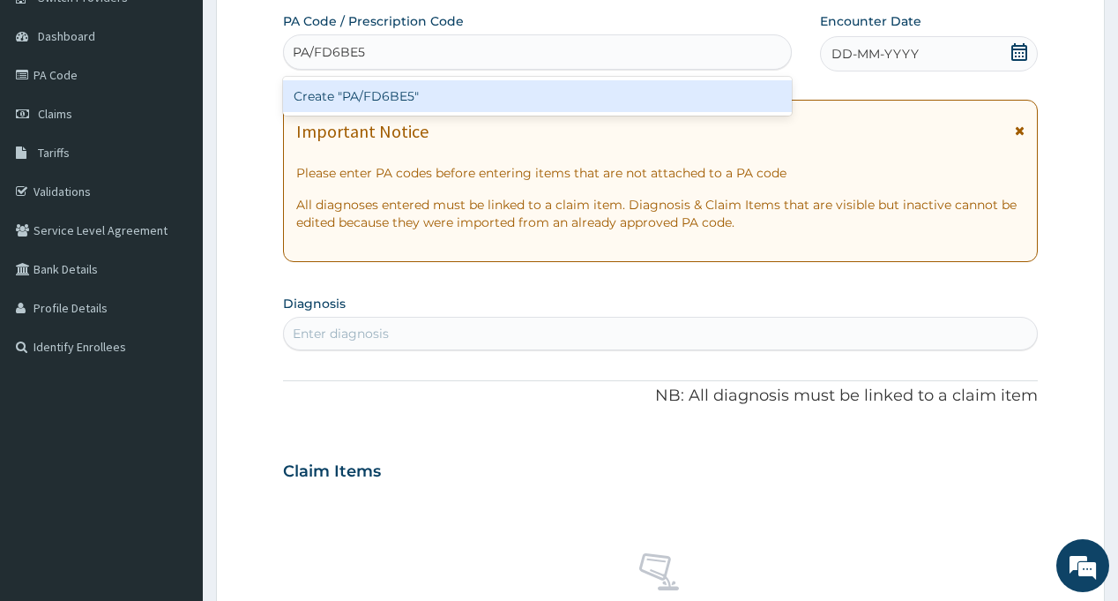
click at [358, 99] on div "Create "PA/FD6BE5"" at bounding box center [537, 96] width 508 height 32
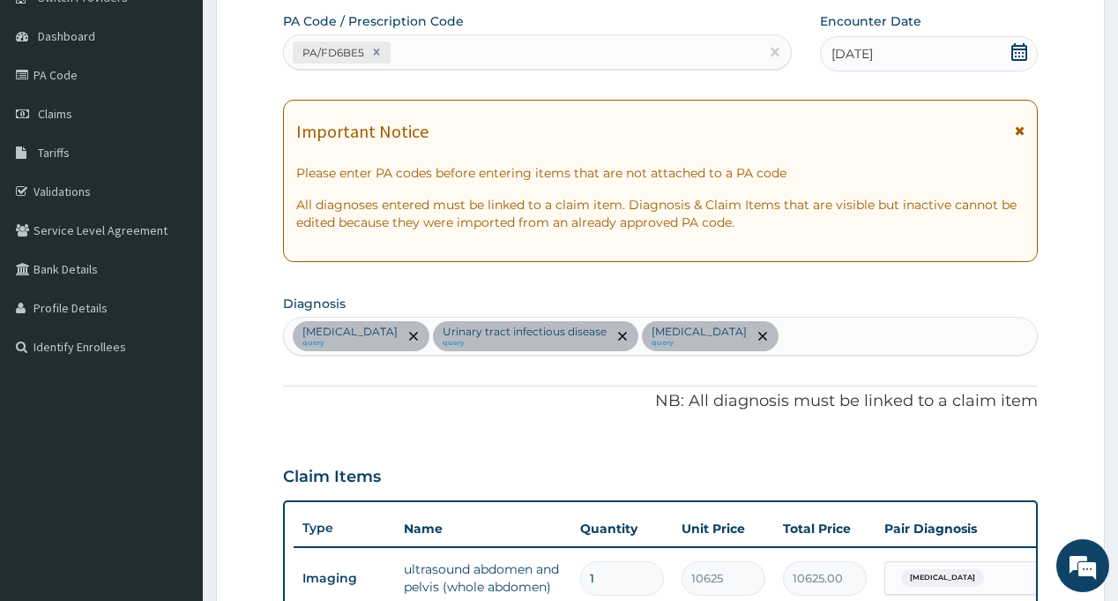
scroll to position [556, 0]
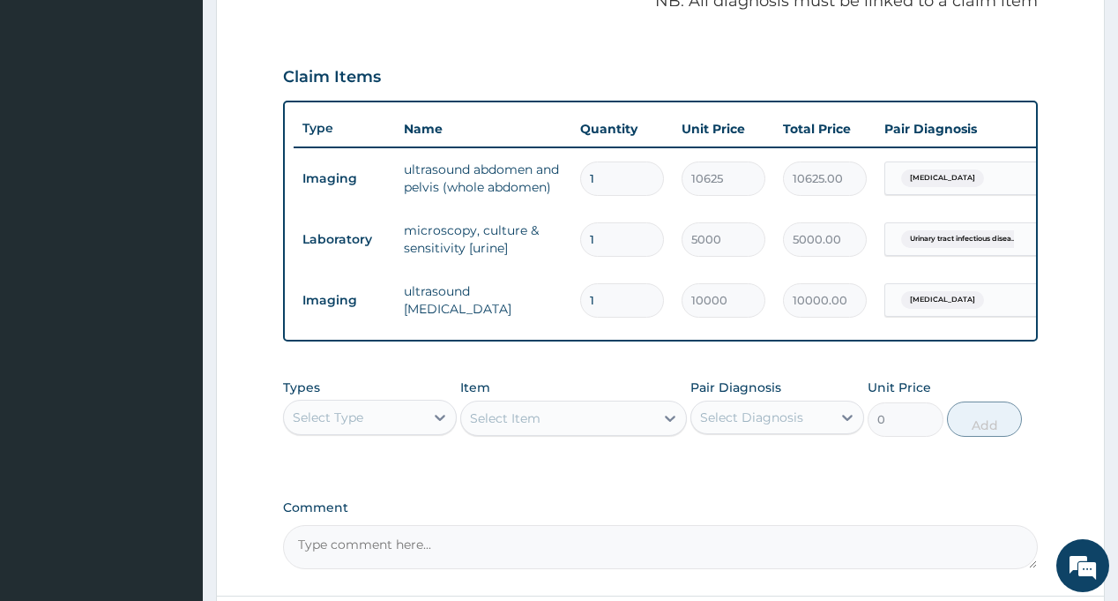
click at [374, 431] on div "Select Type" at bounding box center [354, 417] width 140 height 28
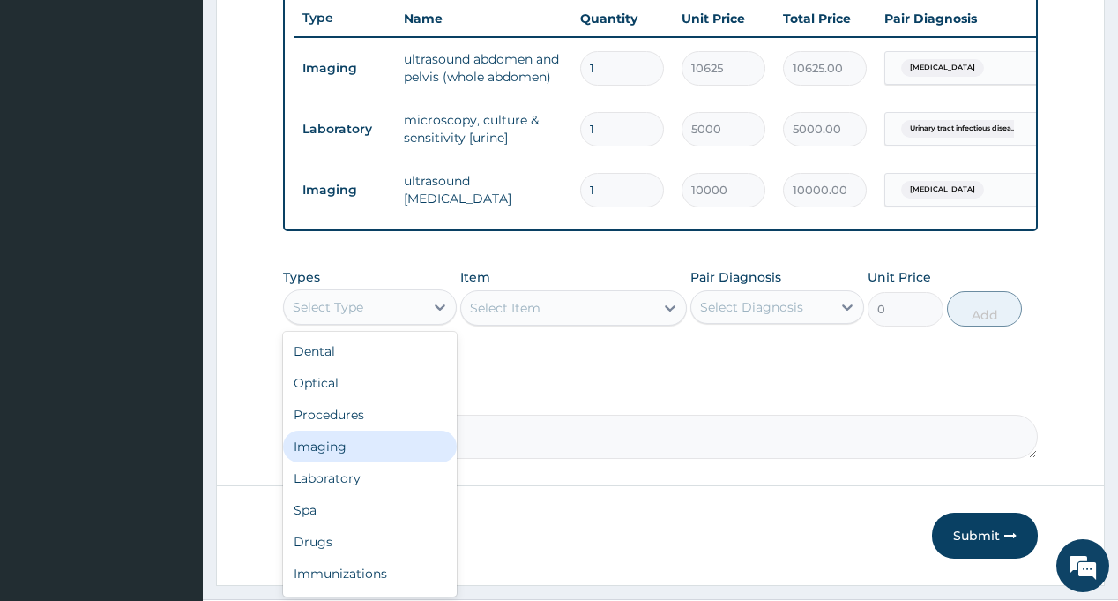
scroll to position [722, 0]
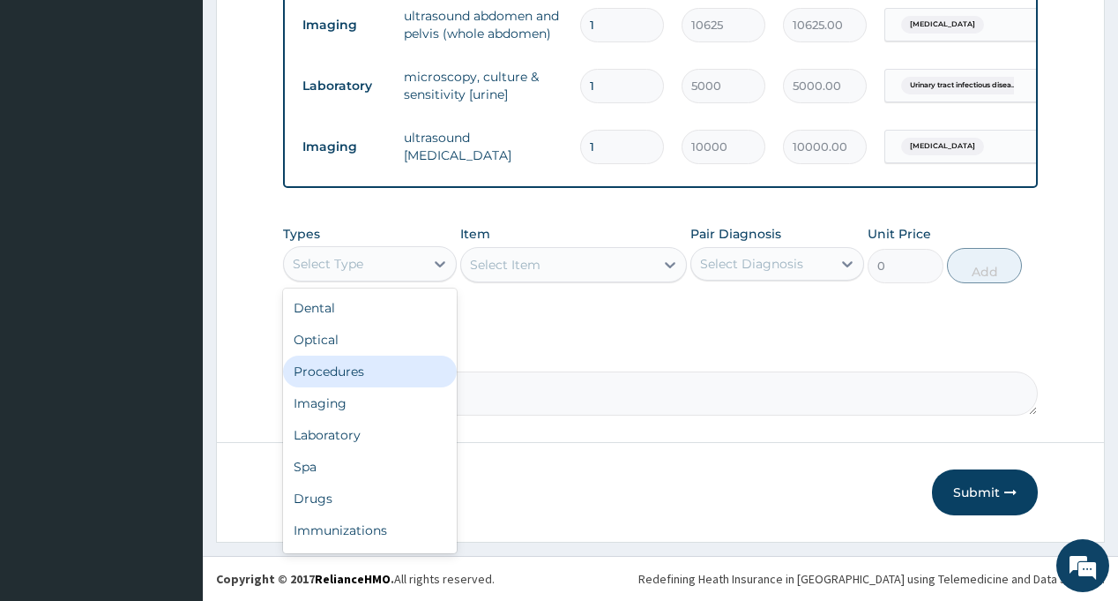
drag, startPoint x: 377, startPoint y: 379, endPoint x: 688, endPoint y: 301, distance: 321.0
click at [377, 379] on div "Procedures" at bounding box center [370, 371] width 174 height 32
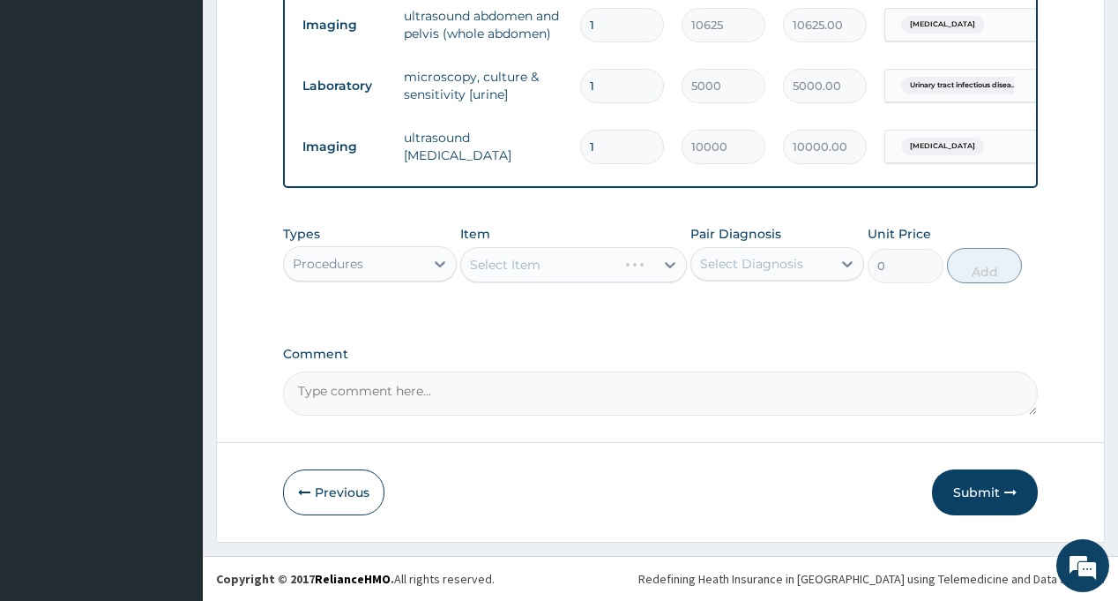
click at [768, 269] on div "Select Diagnosis" at bounding box center [751, 264] width 103 height 18
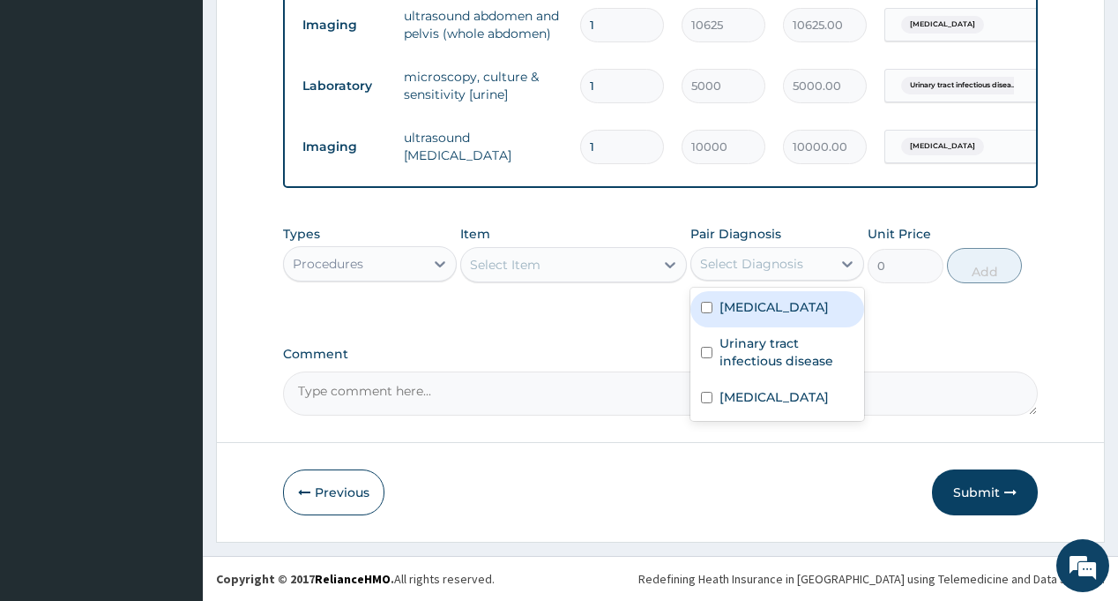
click at [734, 304] on label "Acute abdomen" at bounding box center [774, 307] width 109 height 18
checkbox input "true"
click at [579, 274] on div "Select Item" at bounding box center [557, 264] width 193 height 28
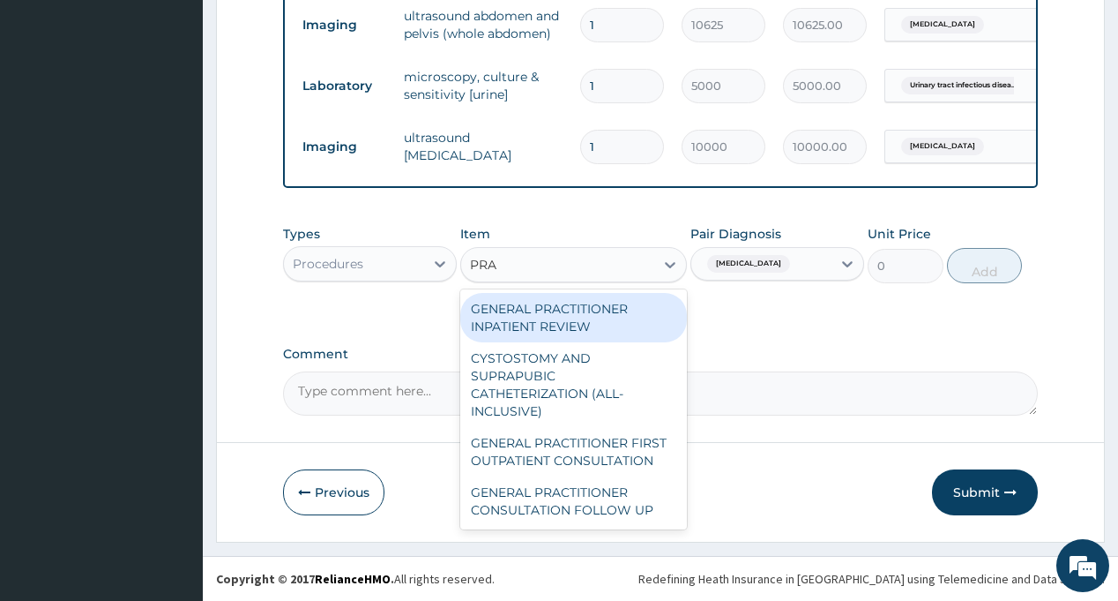
type input "PRAC"
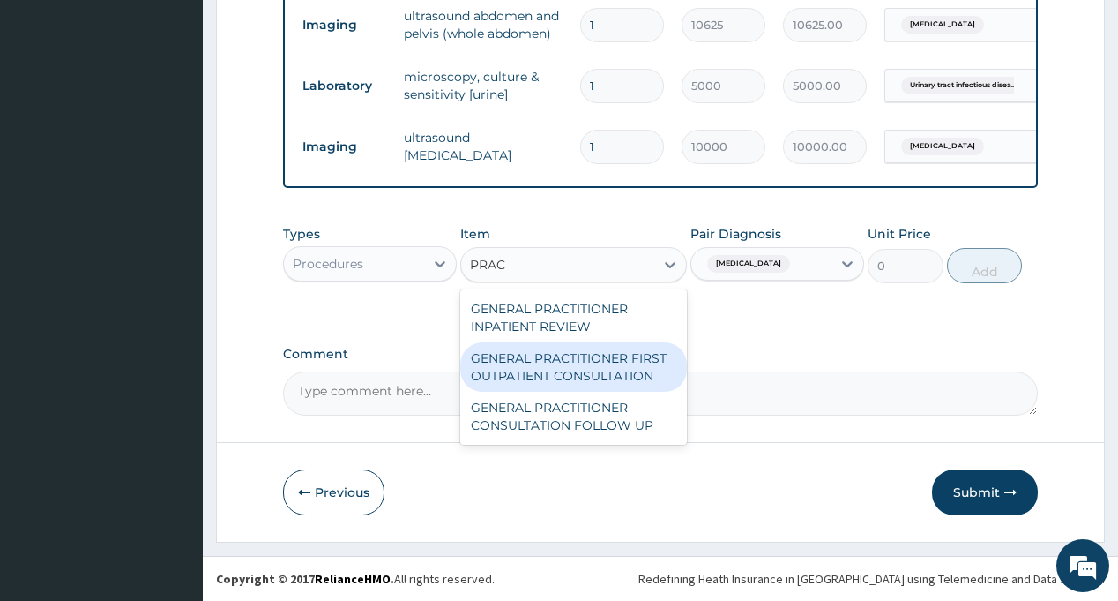
drag, startPoint x: 614, startPoint y: 360, endPoint x: 739, endPoint y: 337, distance: 127.3
click at [613, 359] on div "GENERAL PRACTITIONER FIRST OUTPATIENT CONSULTATION" at bounding box center [573, 366] width 227 height 49
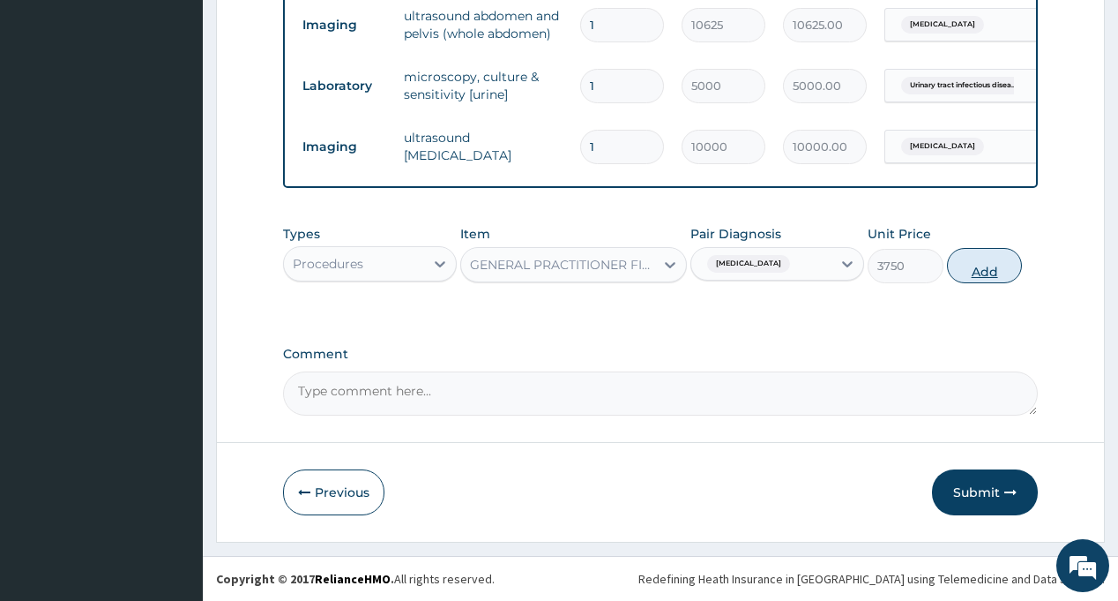
click at [967, 265] on button "Add" at bounding box center [985, 265] width 76 height 35
type input "0"
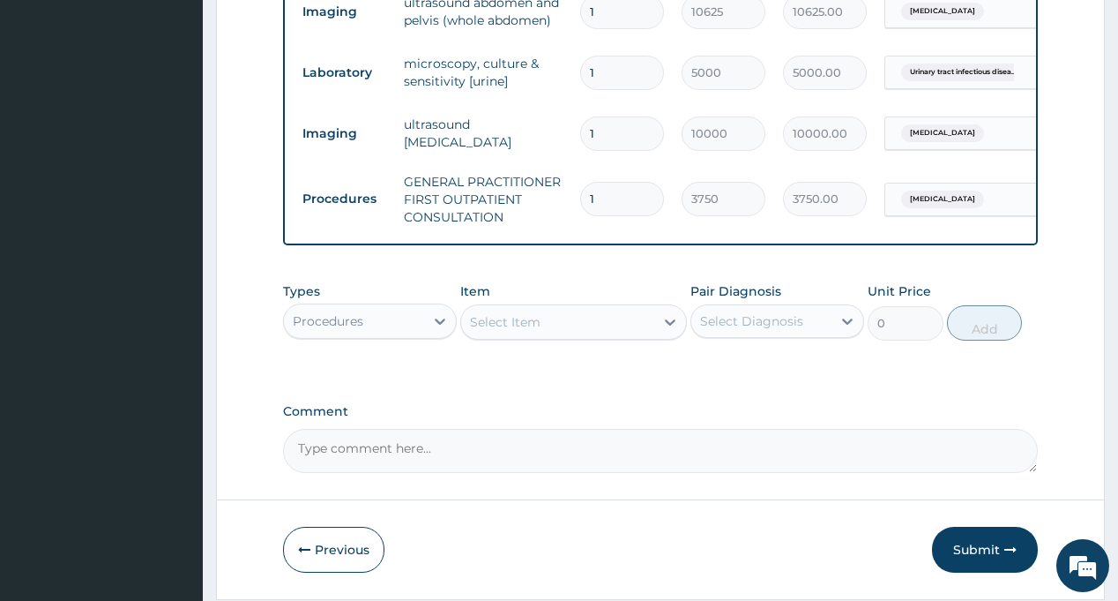
click at [730, 330] on div "Select Diagnosis" at bounding box center [751, 321] width 103 height 18
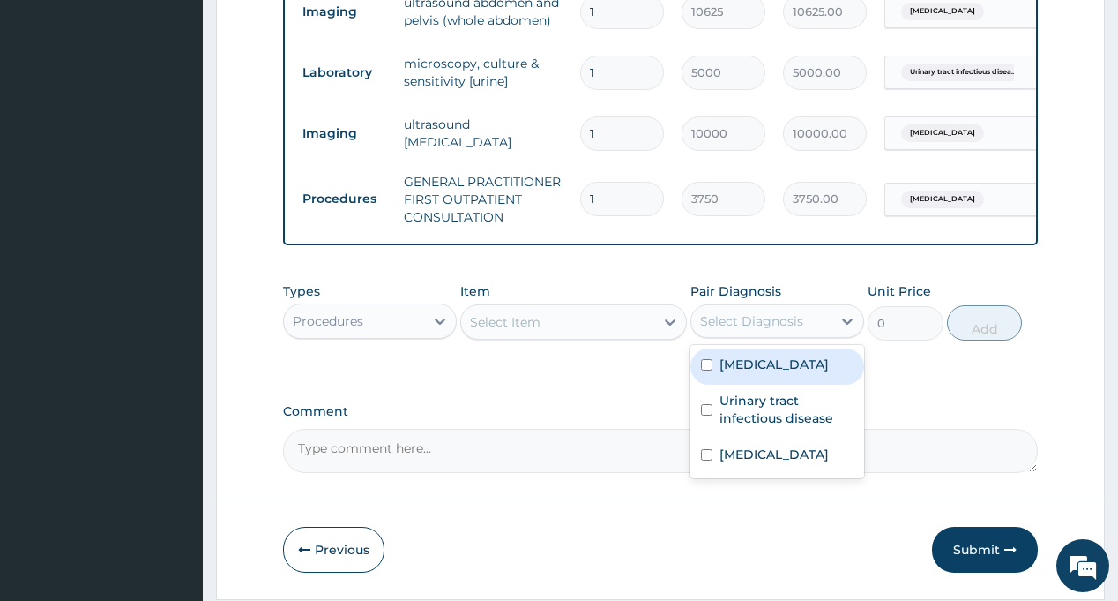
click at [738, 384] on div "Acute abdomen" at bounding box center [778, 366] width 174 height 36
checkbox input "true"
click at [581, 336] on div "Select Item" at bounding box center [557, 322] width 193 height 28
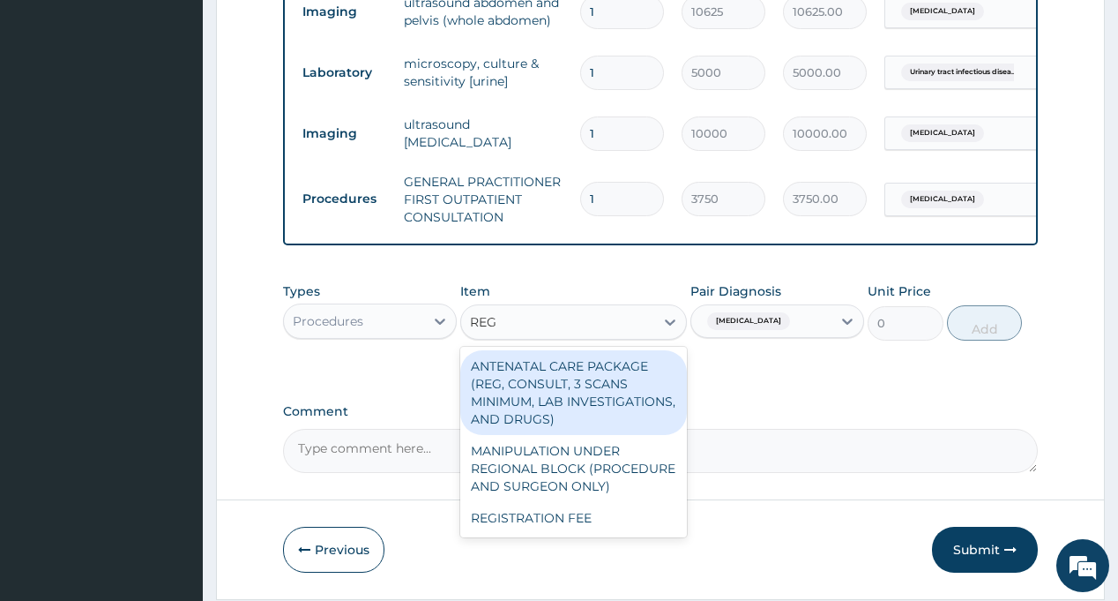
type input "REGI"
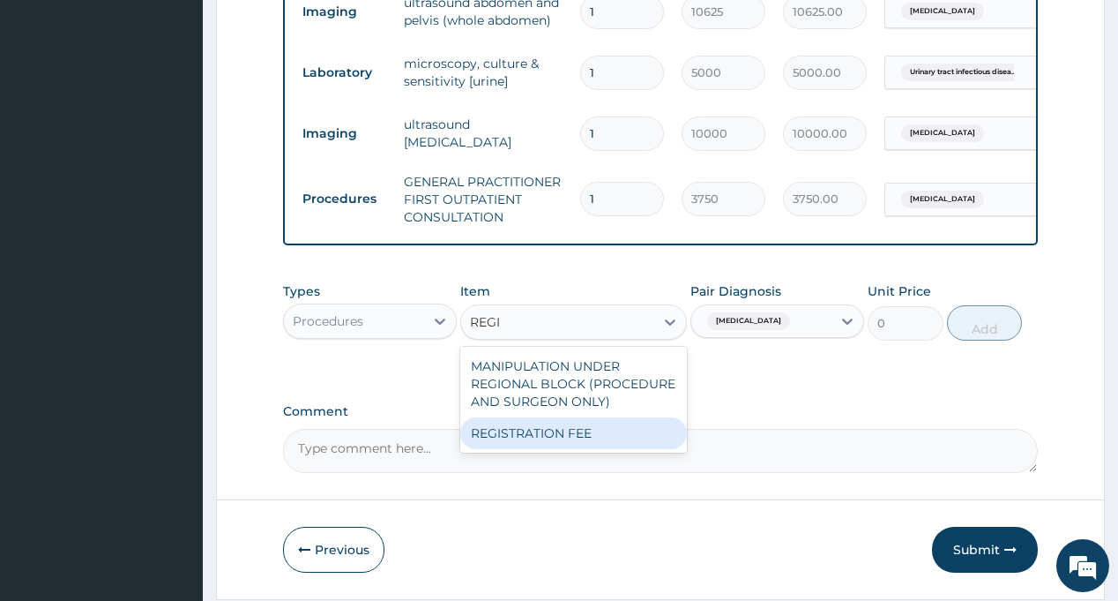
click at [602, 445] on div "REGISTRATION FEE" at bounding box center [573, 433] width 227 height 32
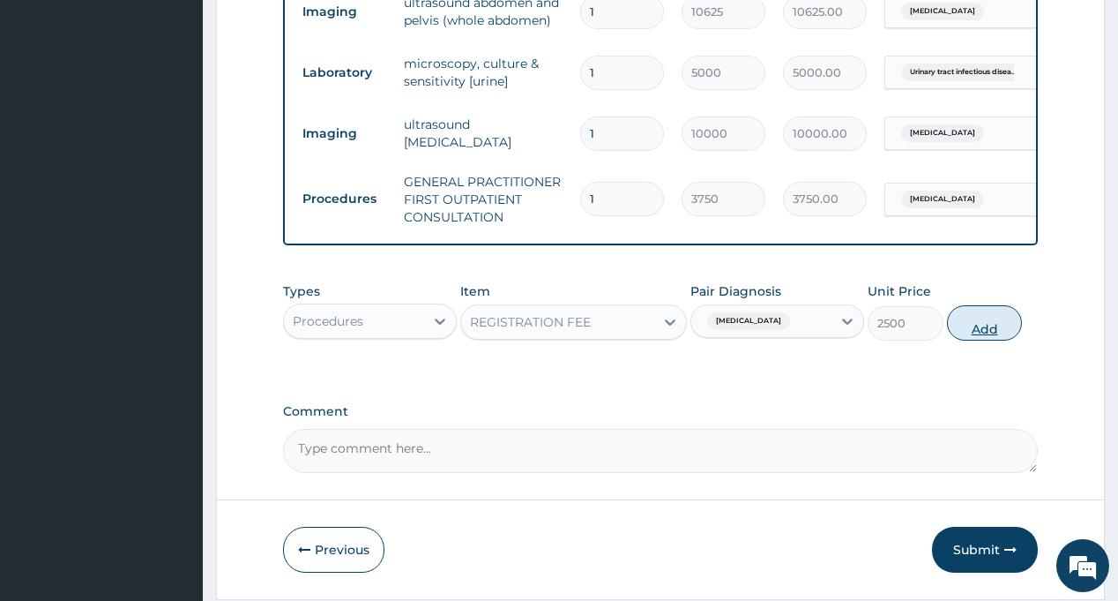
click at [981, 340] on button "Add" at bounding box center [985, 322] width 76 height 35
type input "0"
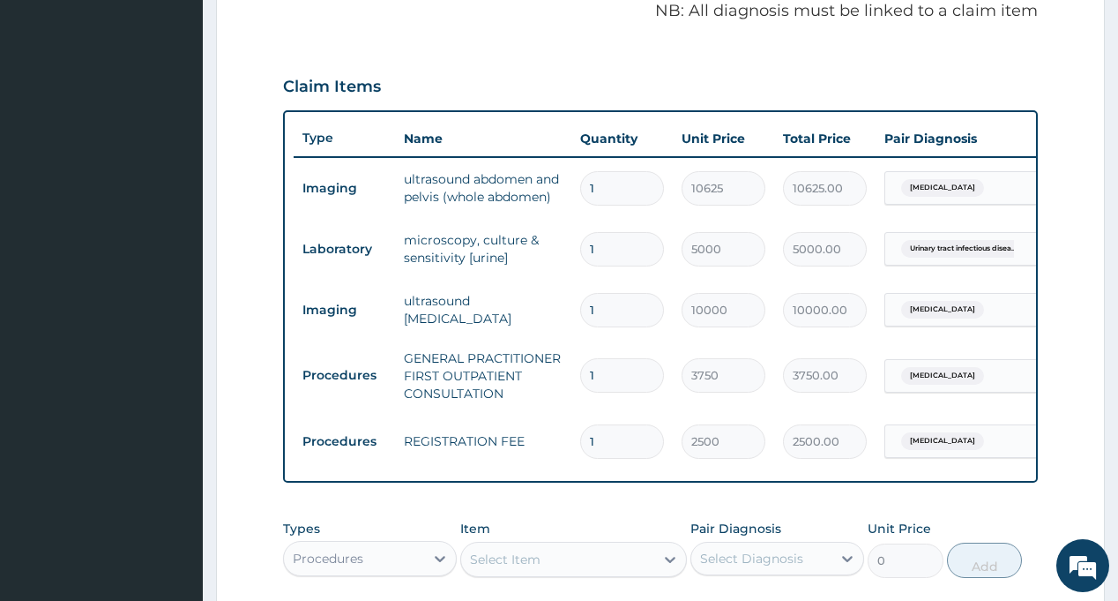
scroll to position [854, 0]
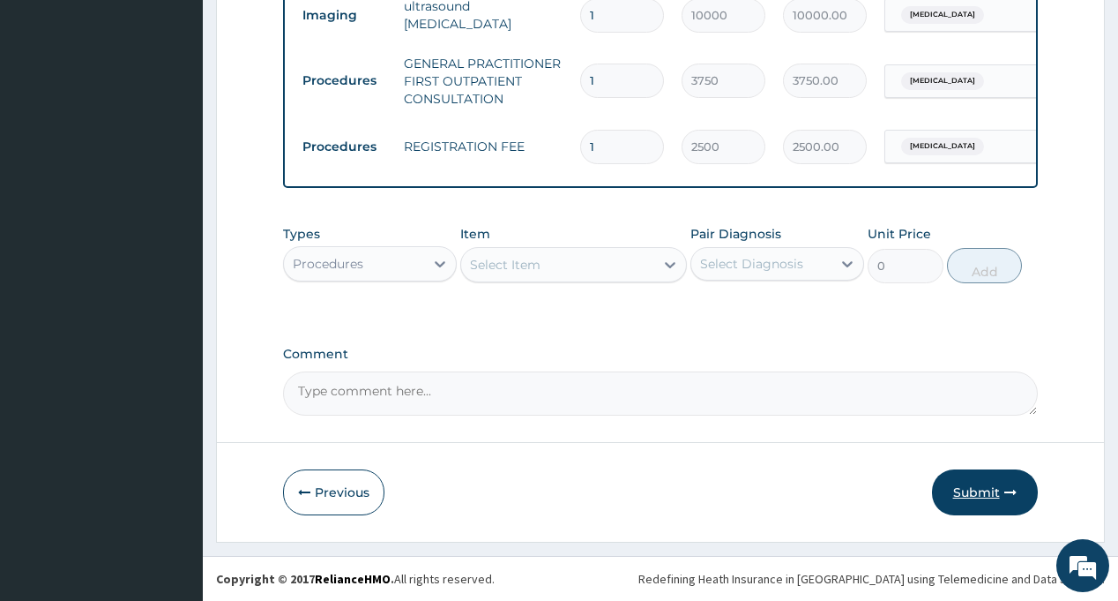
click at [963, 489] on button "Submit" at bounding box center [985, 492] width 106 height 46
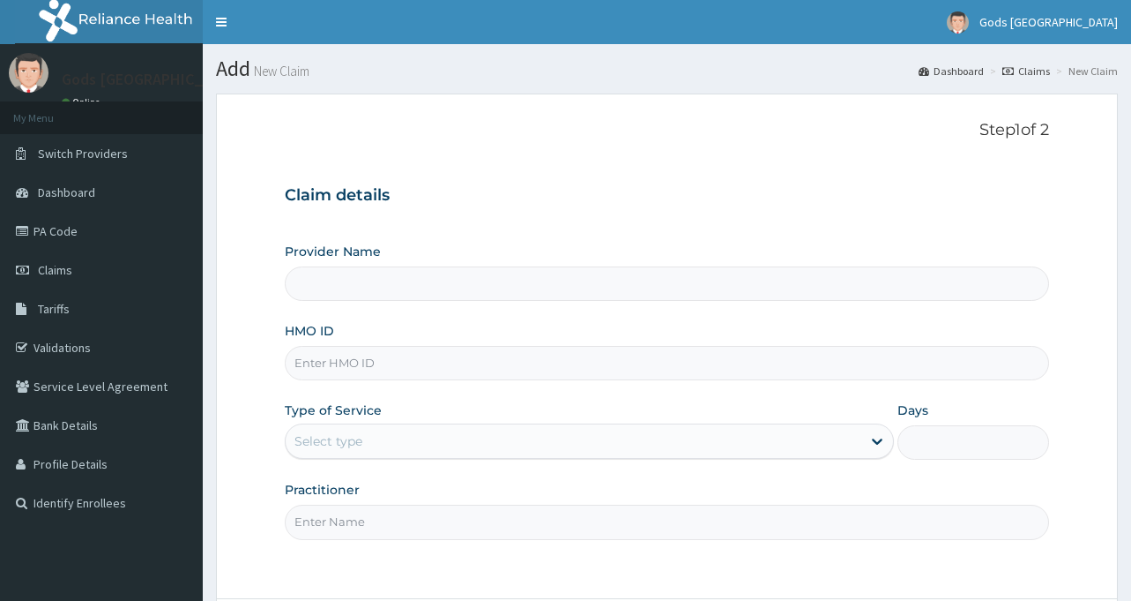
type input "Gods [GEOGRAPHIC_DATA] - [GEOGRAPHIC_DATA]"
click at [363, 360] on input "HMO ID" at bounding box center [667, 363] width 765 height 34
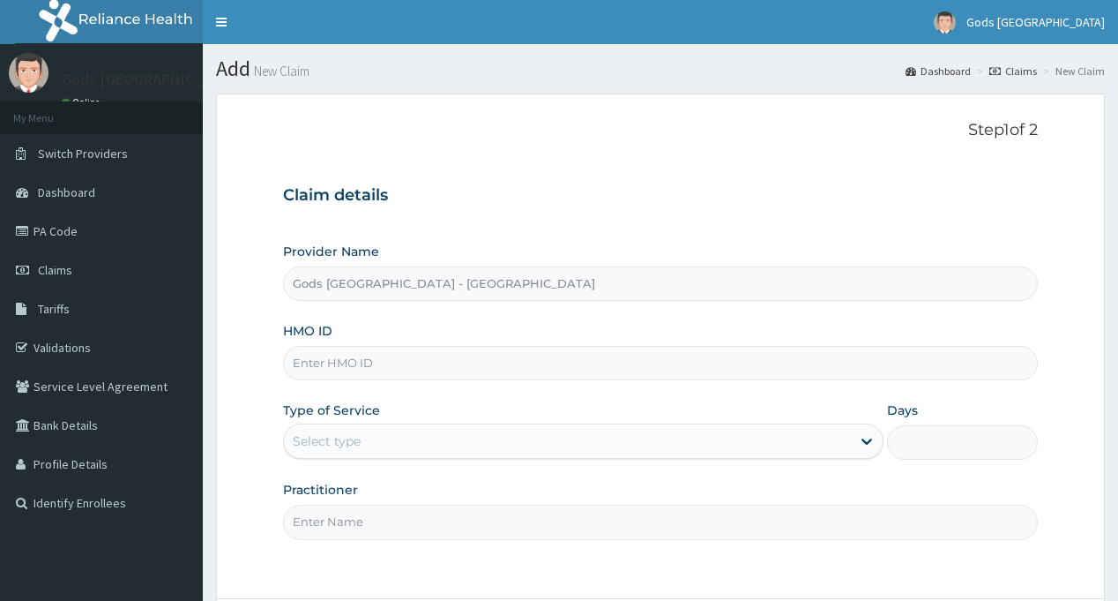
click at [334, 362] on input "HMO ID" at bounding box center [660, 363] width 754 height 34
paste input "MSG/10018/A"
type input "MSG/10018/A"
click at [338, 434] on div "Select type" at bounding box center [327, 441] width 68 height 18
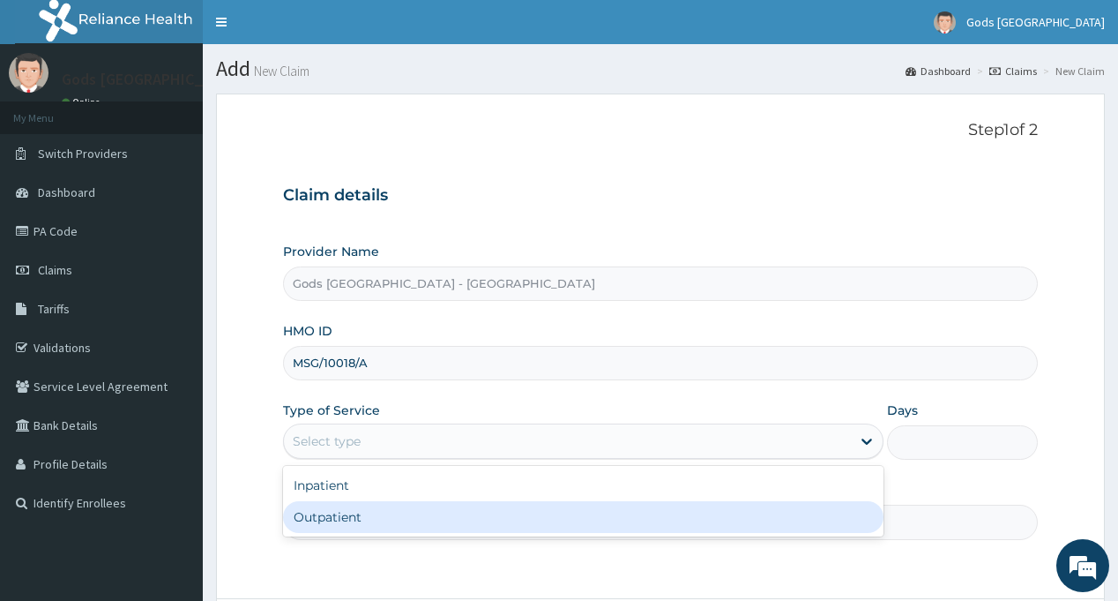
click at [340, 504] on div "Outpatient" at bounding box center [583, 517] width 601 height 32
type input "1"
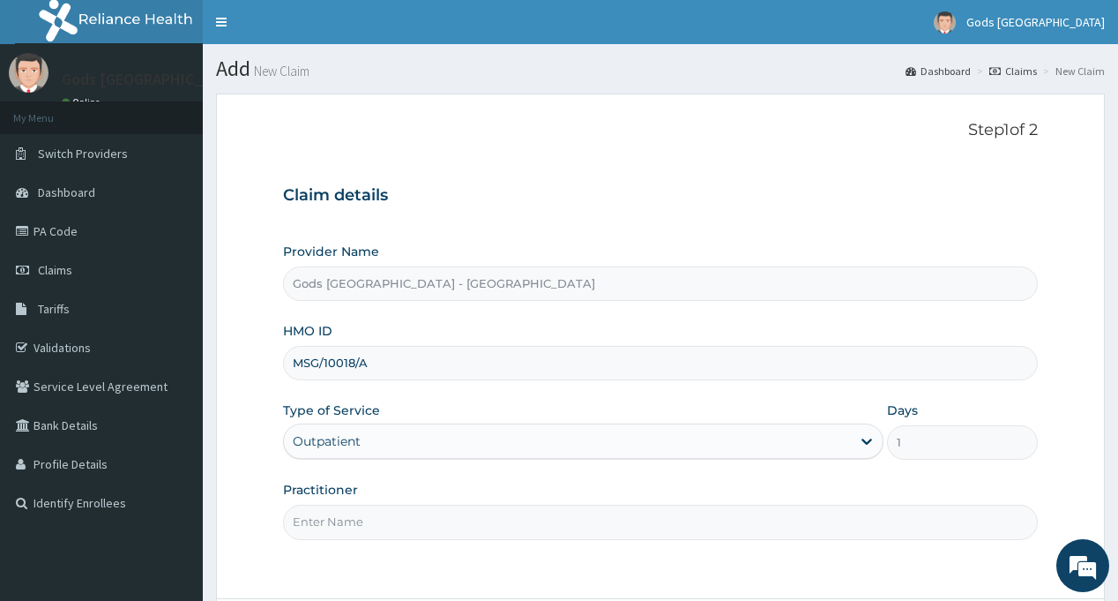
click at [341, 516] on input "Practitioner" at bounding box center [660, 521] width 754 height 34
type input "[PERSON_NAME]"
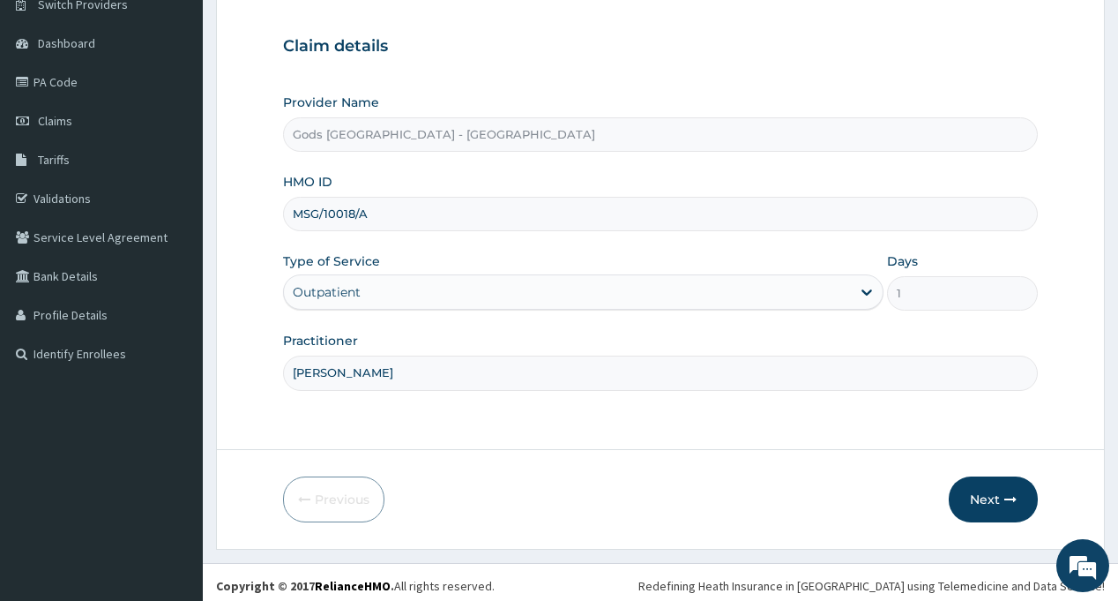
scroll to position [156, 0]
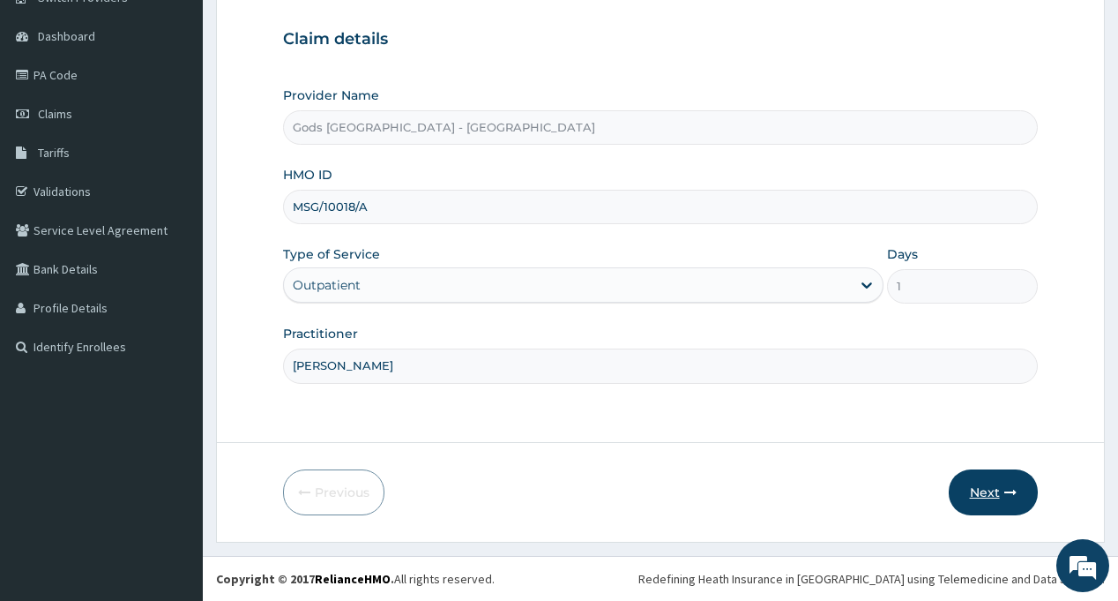
click at [982, 489] on button "Next" at bounding box center [993, 492] width 89 height 46
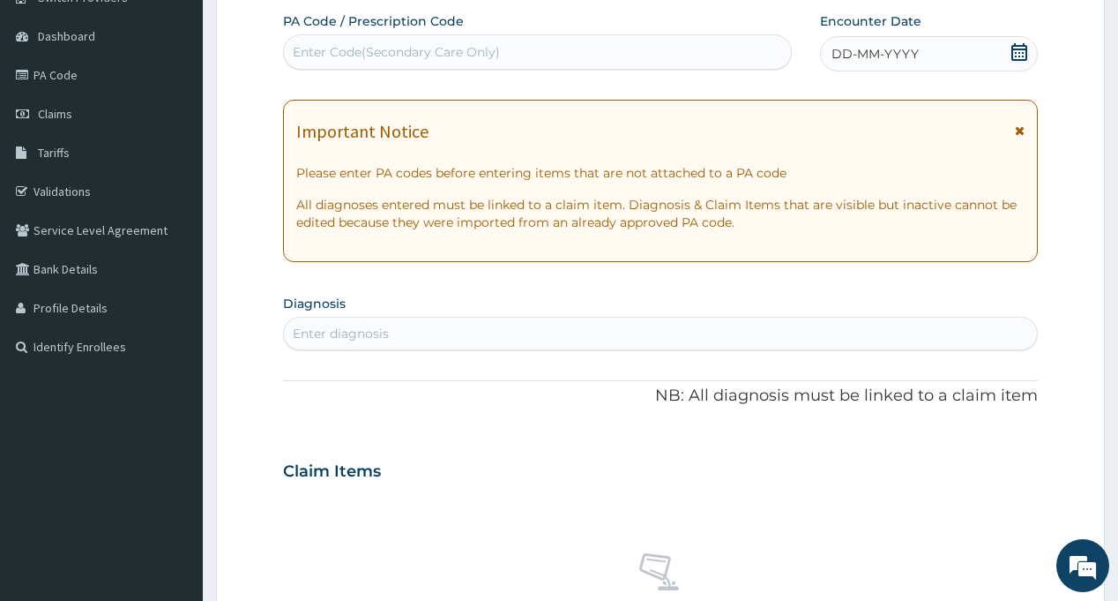
scroll to position [0, 0]
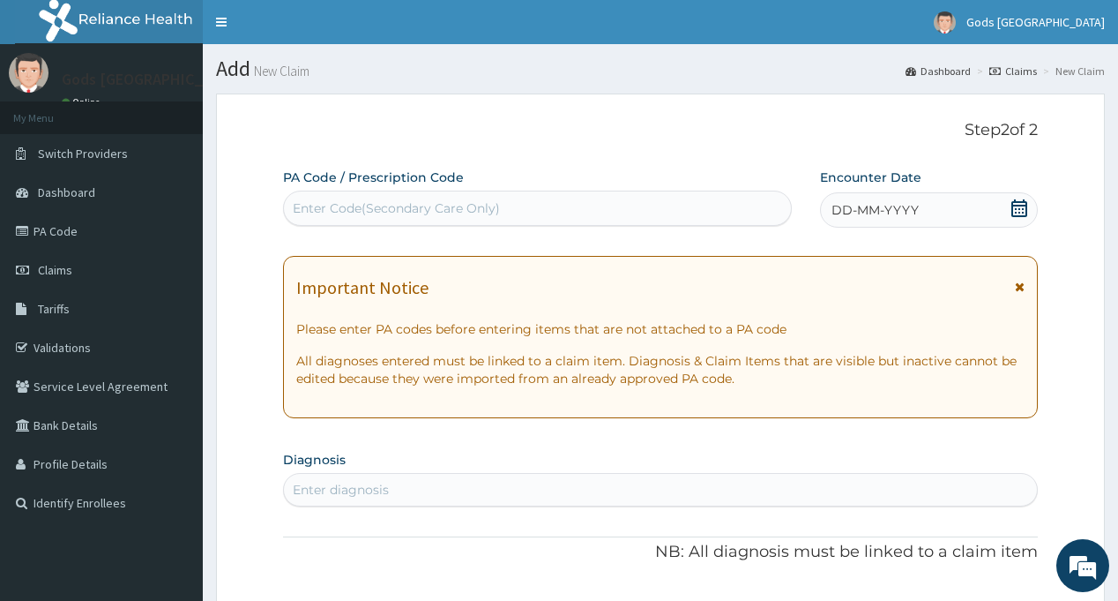
click at [1023, 208] on icon at bounding box center [1020, 208] width 16 height 18
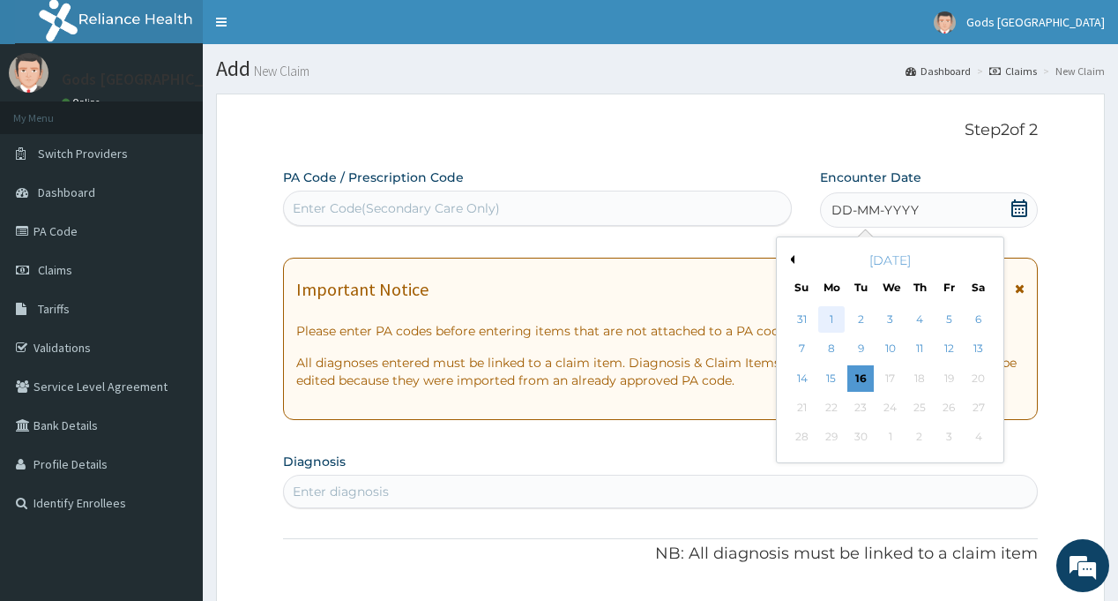
click at [824, 315] on div "1" at bounding box center [831, 319] width 26 height 26
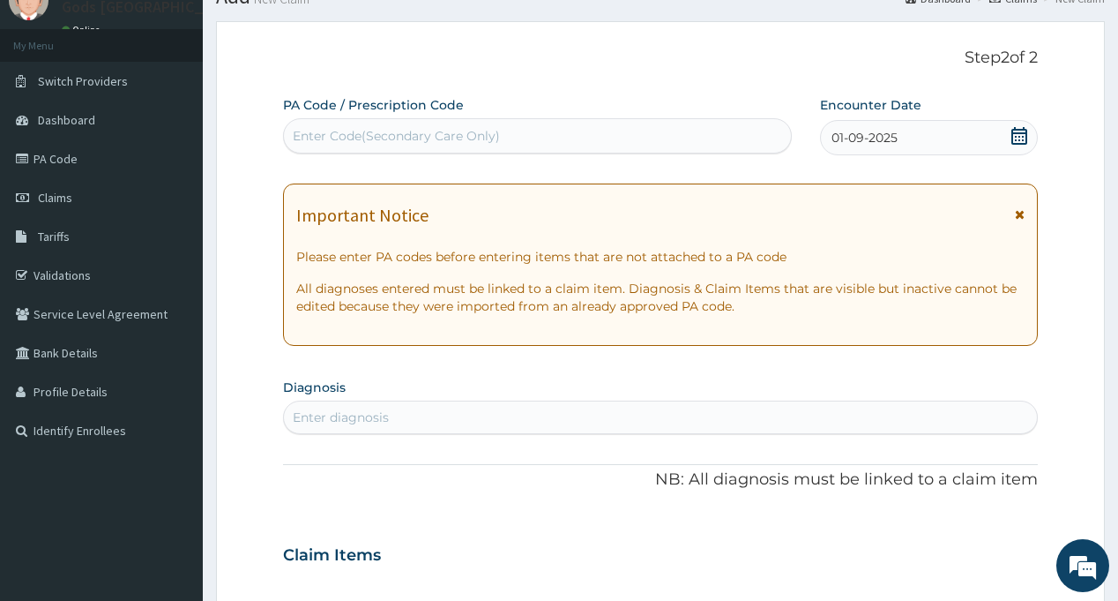
scroll to position [176, 0]
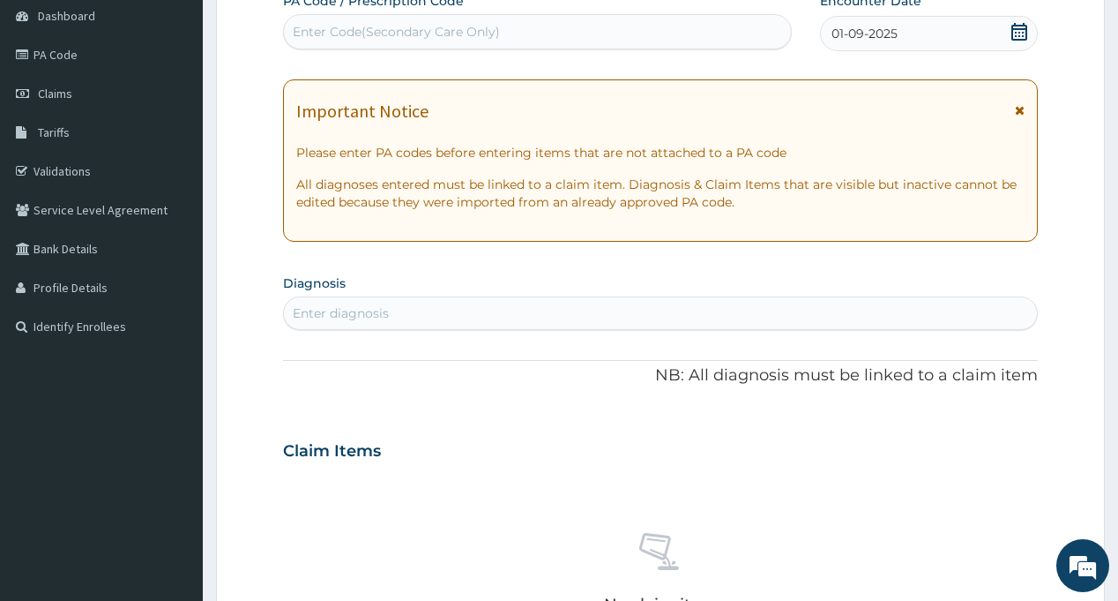
click at [444, 310] on div "Enter diagnosis" at bounding box center [660, 313] width 752 height 28
type input "UTI"
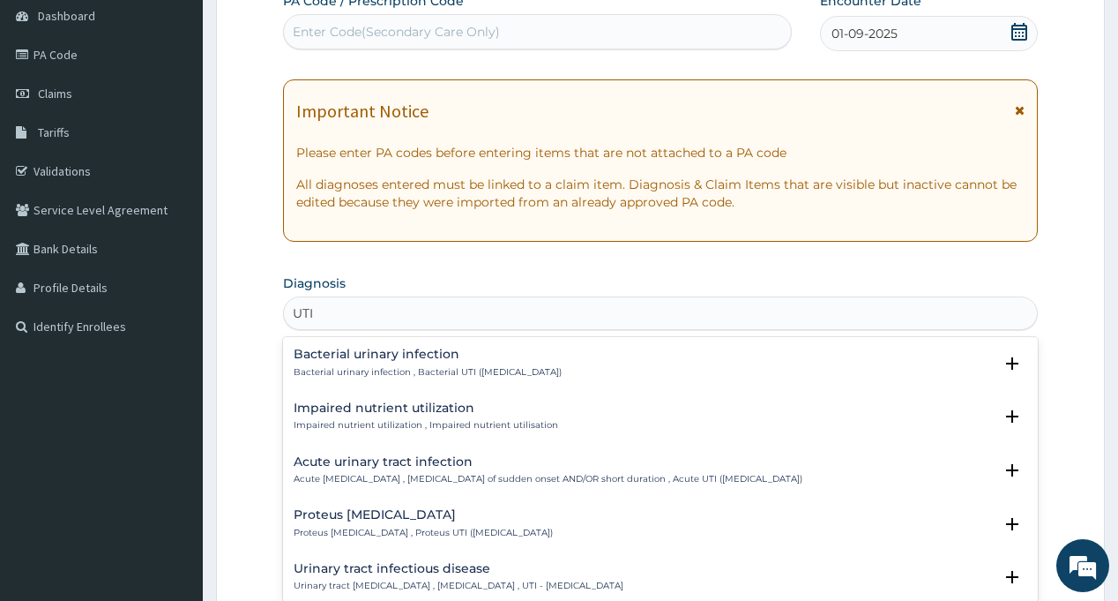
scroll to position [88, 0]
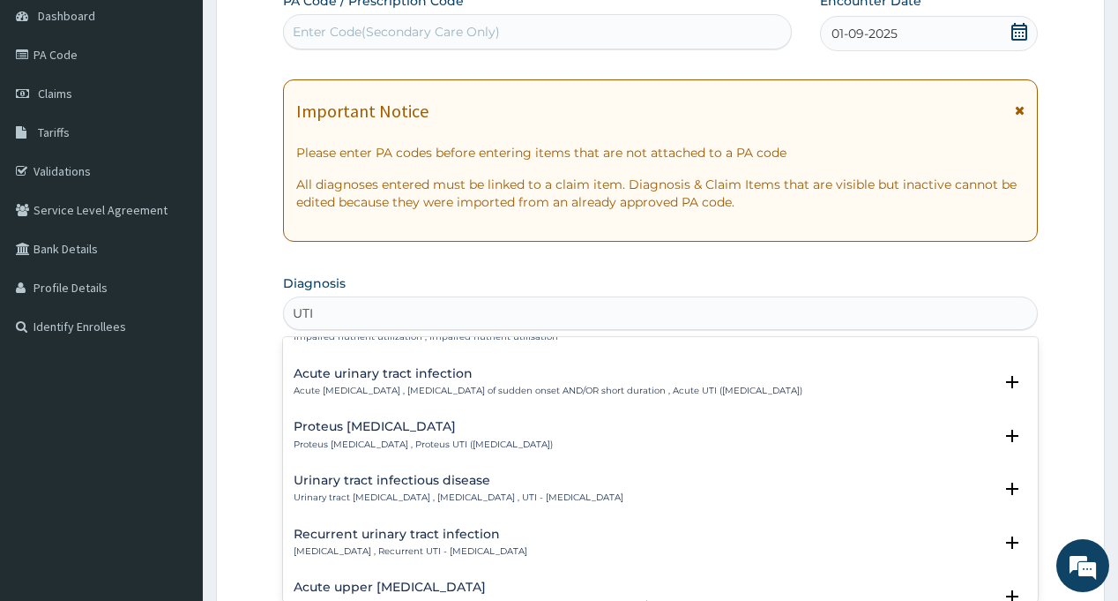
click at [398, 482] on h4 "Urinary tract infectious disease" at bounding box center [459, 480] width 330 height 13
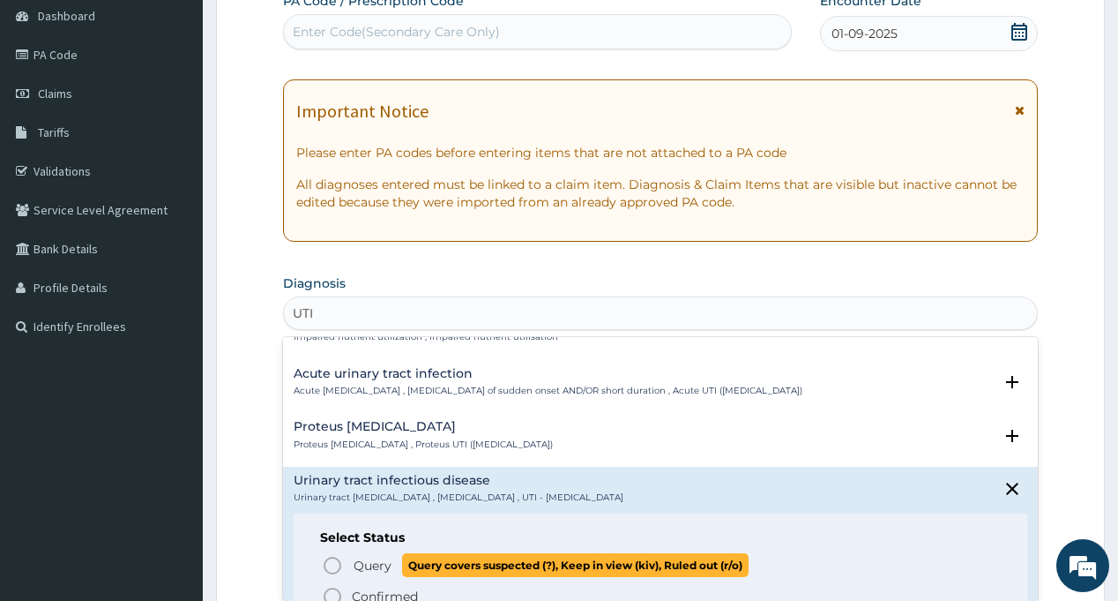
click at [364, 560] on span "Query" at bounding box center [373, 565] width 38 height 18
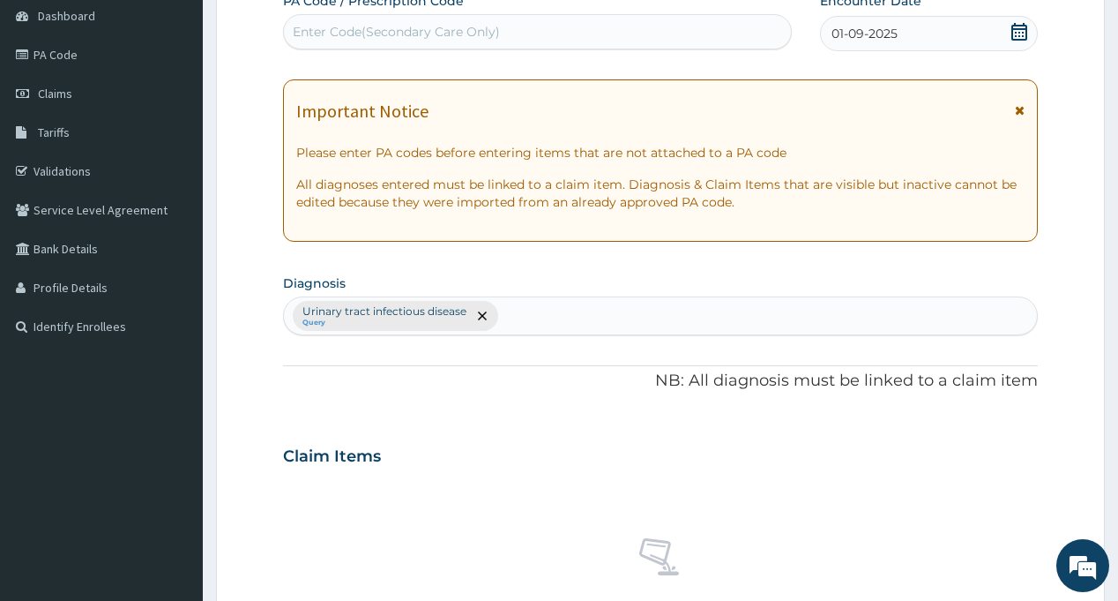
scroll to position [529, 0]
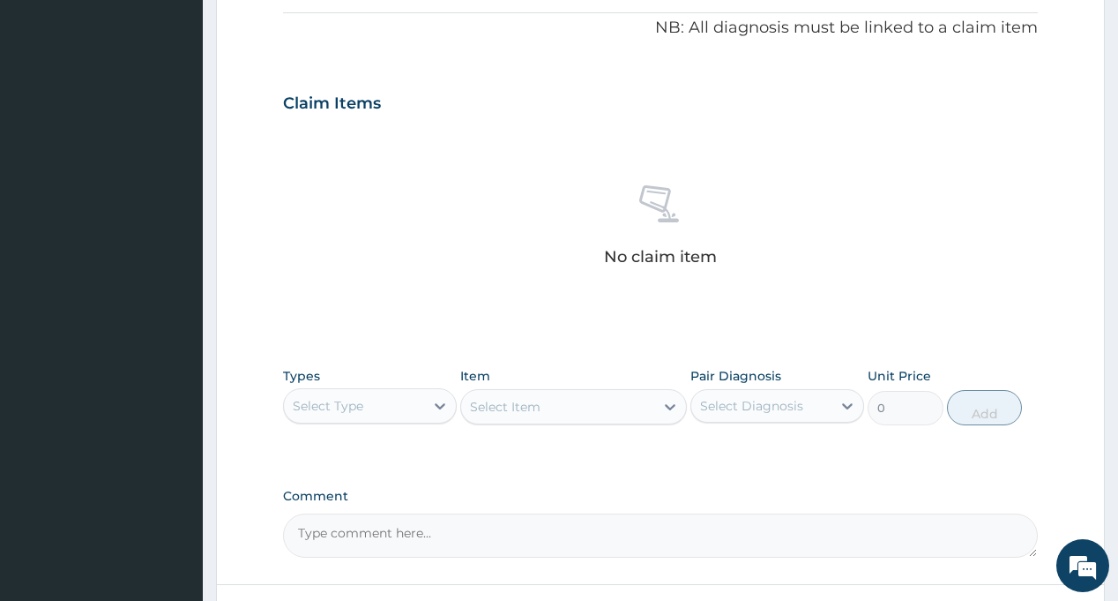
click at [411, 407] on div "Select Type" at bounding box center [354, 406] width 140 height 28
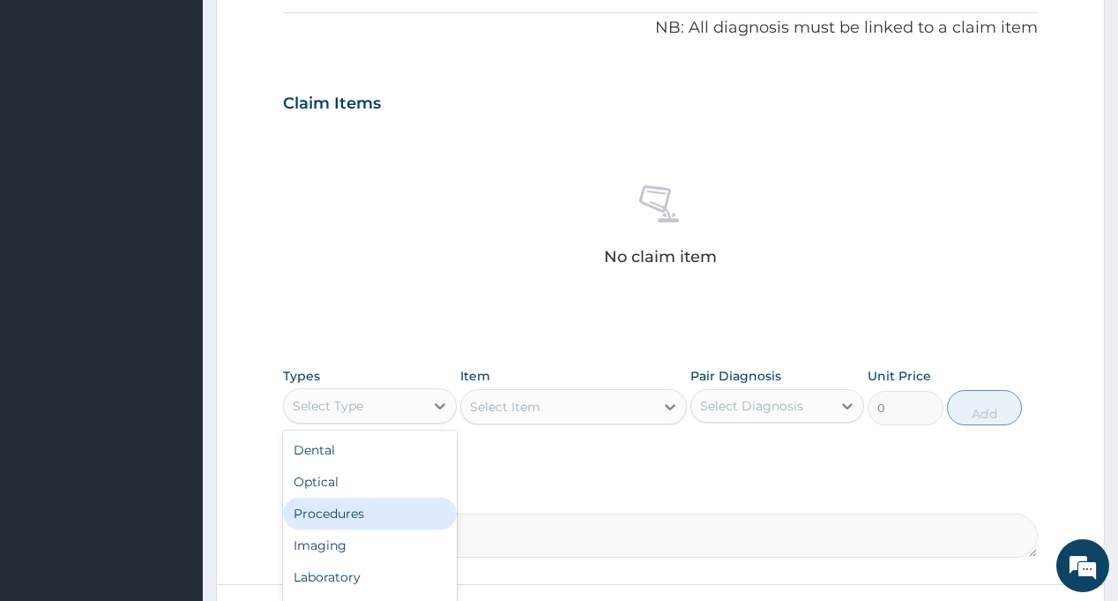
click at [378, 510] on div "Procedures" at bounding box center [370, 513] width 174 height 32
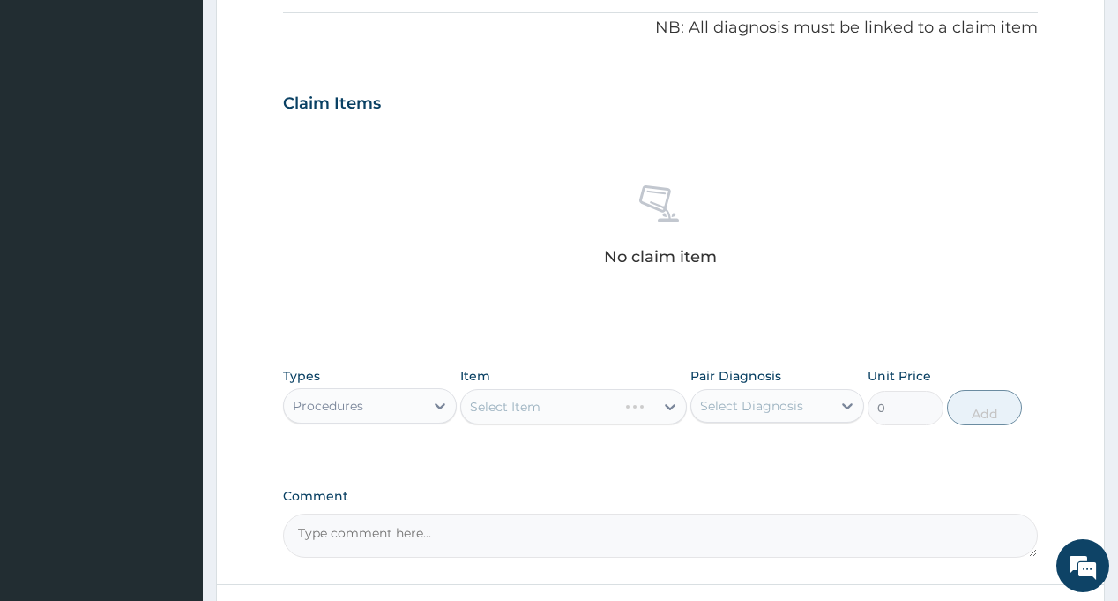
click at [782, 403] on div "Select Diagnosis" at bounding box center [751, 406] width 103 height 18
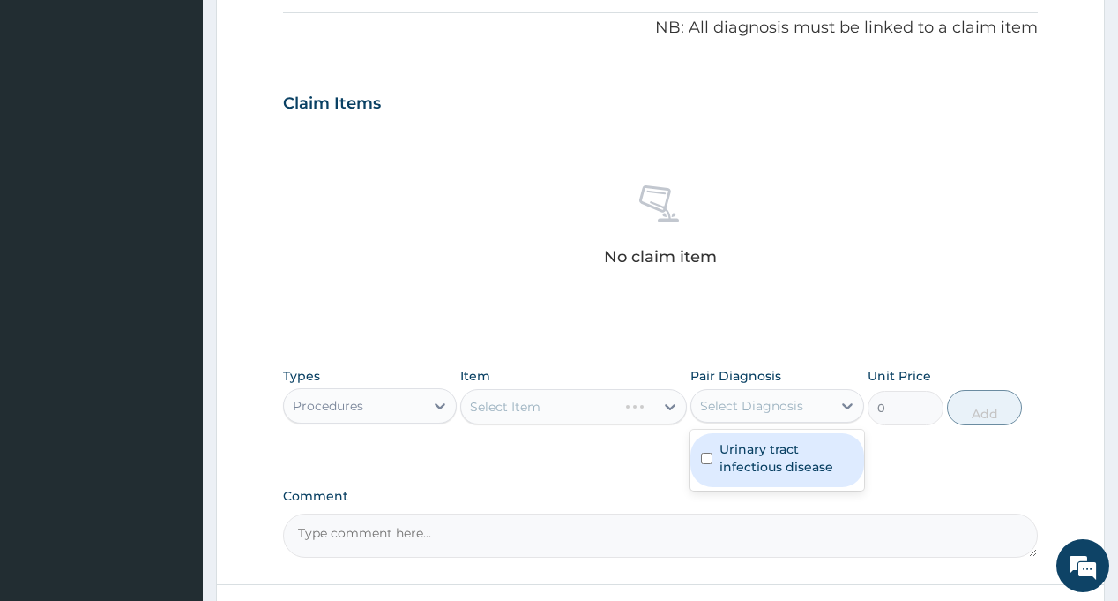
click at [782, 456] on label "Urinary tract infectious disease" at bounding box center [787, 457] width 134 height 35
checkbox input "true"
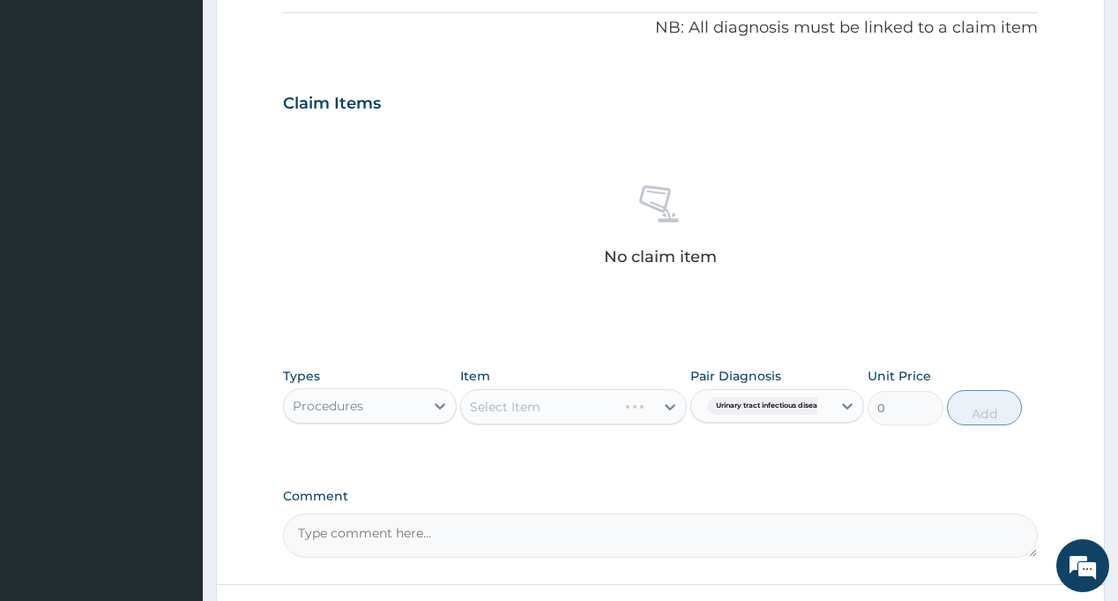
click at [584, 457] on div "Types Procedures Item Select Item Pair Diagnosis Urinary tract infectious disea…" at bounding box center [660, 409] width 754 height 102
click at [526, 406] on div "Select Item" at bounding box center [505, 407] width 71 height 18
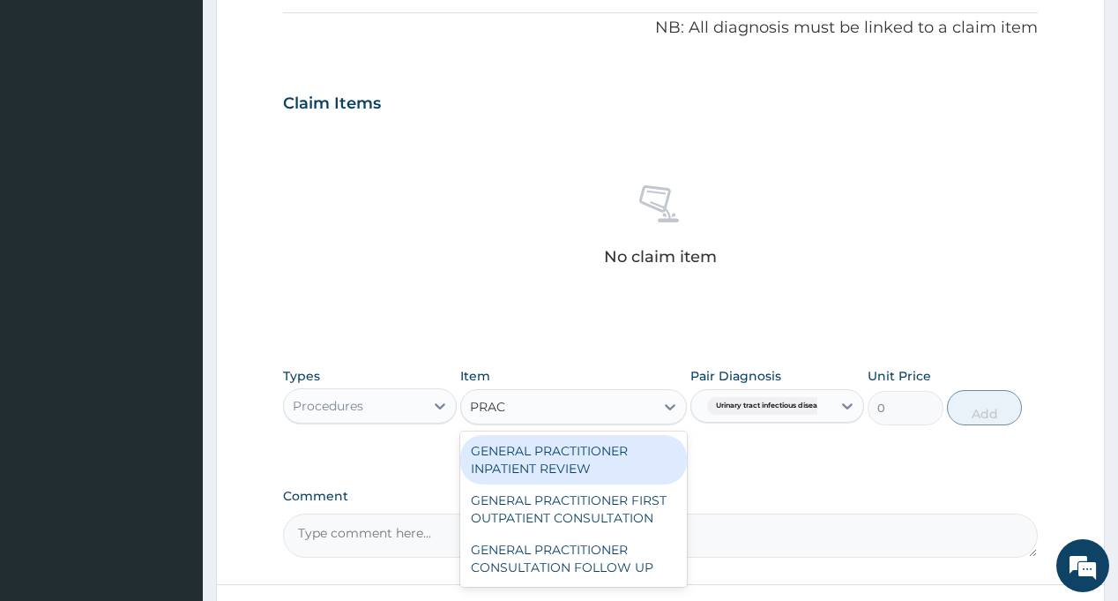
type input "PRACT"
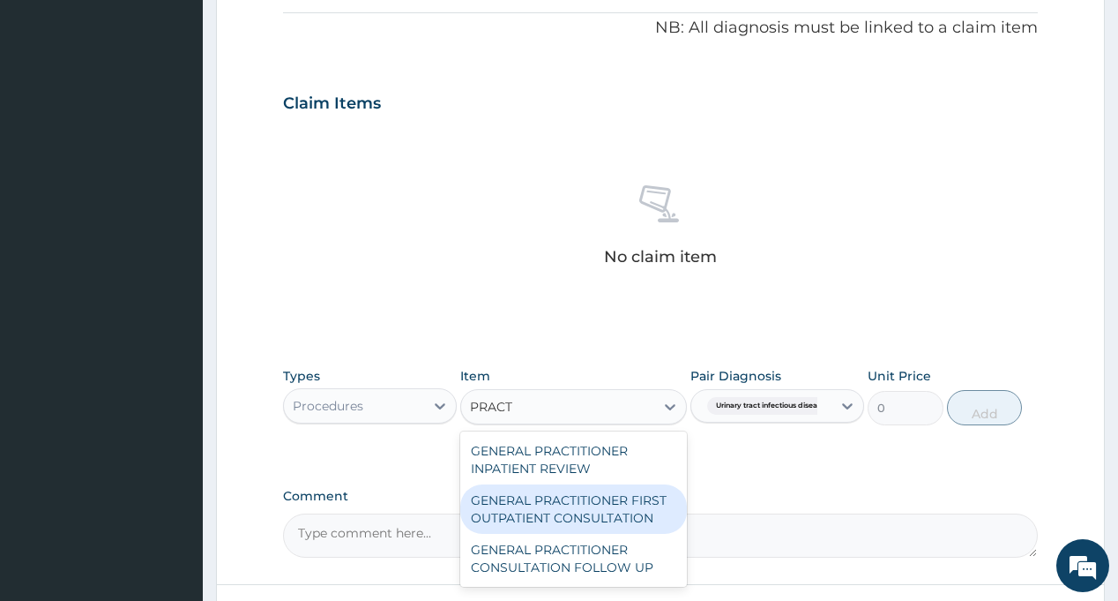
click at [604, 505] on div "GENERAL PRACTITIONER FIRST OUTPATIENT CONSULTATION" at bounding box center [573, 508] width 227 height 49
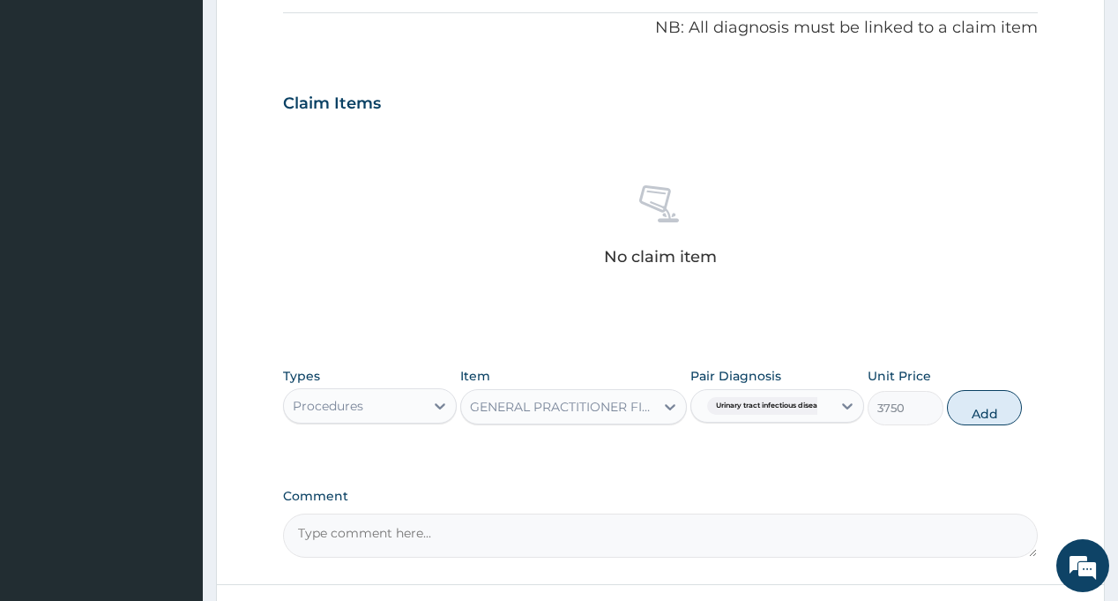
click at [794, 476] on div "PA Code / Prescription Code Enter Code(Secondary Care Only) Encounter Date [DAT…" at bounding box center [660, 98] width 754 height 918
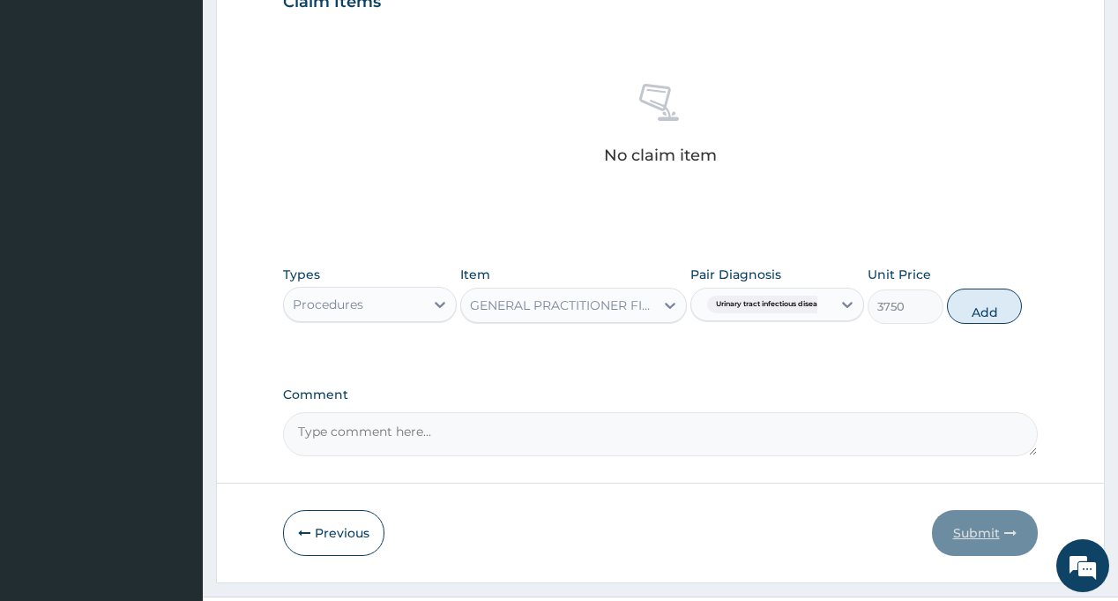
scroll to position [671, 0]
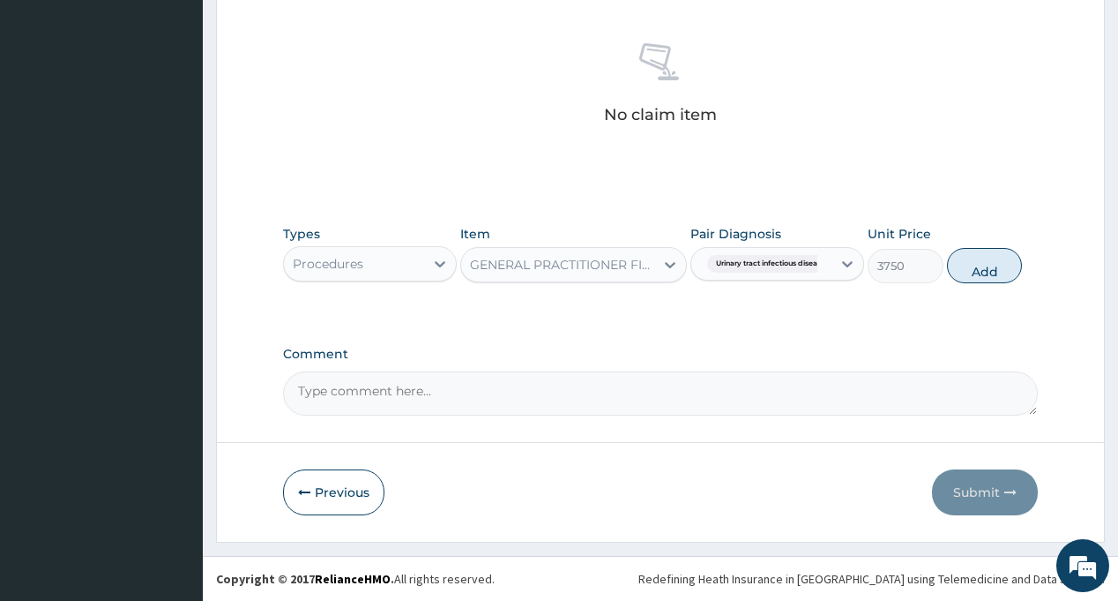
drag, startPoint x: 997, startPoint y: 258, endPoint x: 973, endPoint y: 445, distance: 188.5
click at [997, 259] on button "Add" at bounding box center [985, 265] width 76 height 35
type input "0"
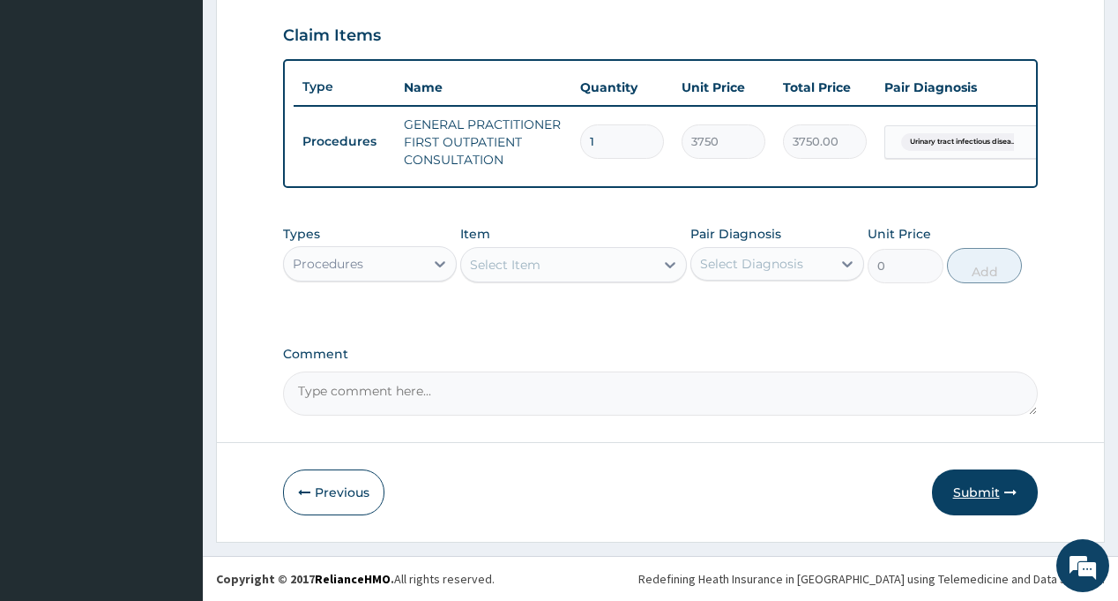
click at [981, 495] on button "Submit" at bounding box center [985, 492] width 106 height 46
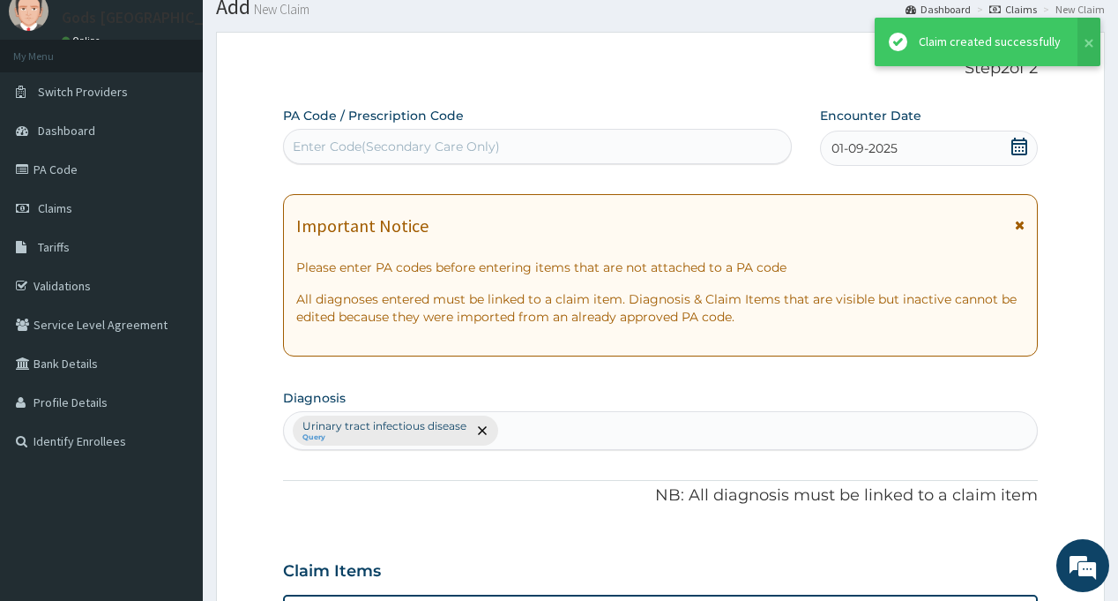
scroll to position [610, 0]
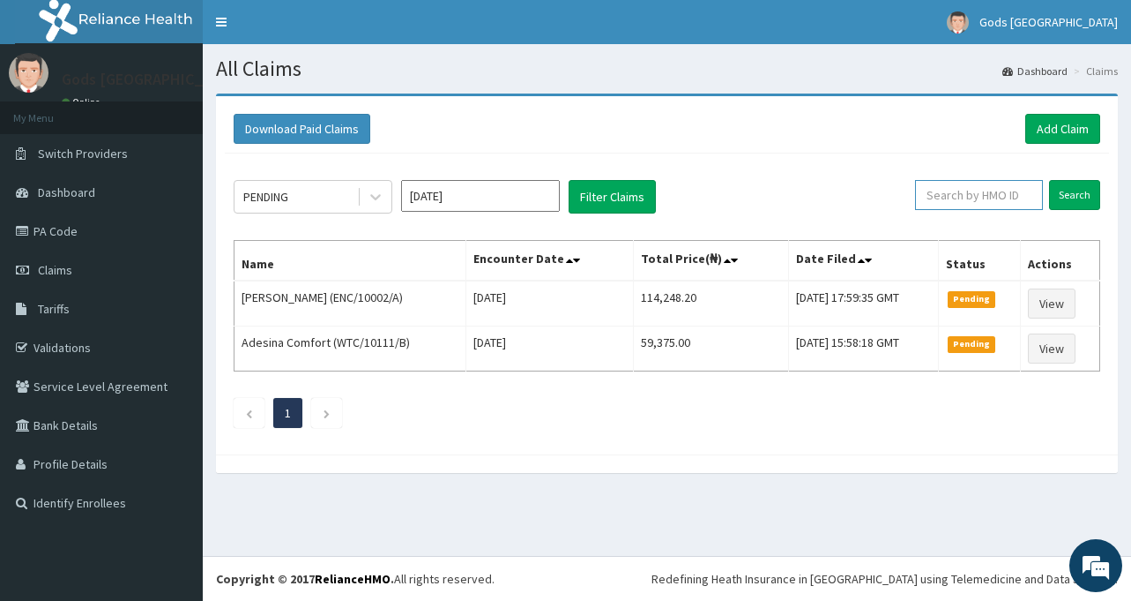
paste input "ENC/10015/G"
type input "ENC/10015/G"
click at [1068, 196] on input "Search" at bounding box center [1074, 195] width 51 height 30
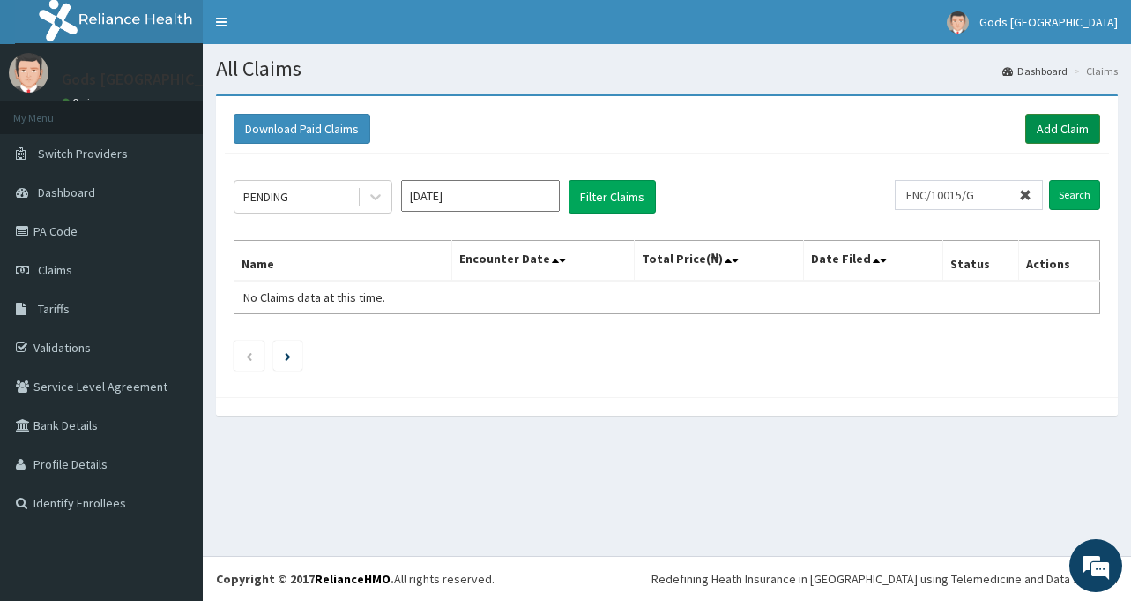
click at [1080, 133] on link "Add Claim" at bounding box center [1063, 129] width 75 height 30
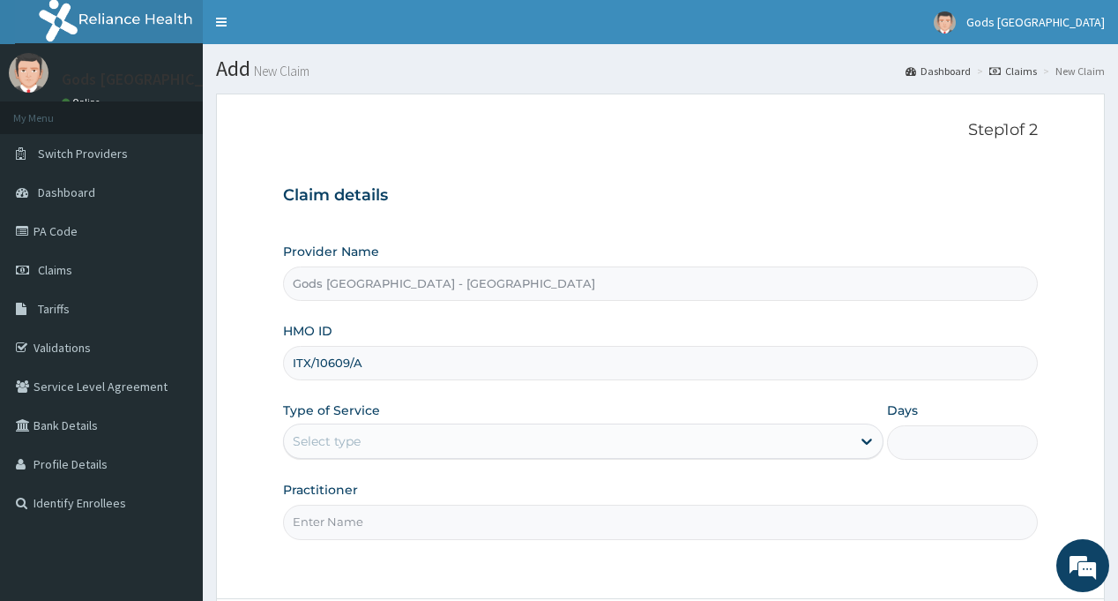
type input "ITX/10609/A"
click at [527, 454] on div "Select type" at bounding box center [567, 441] width 567 height 28
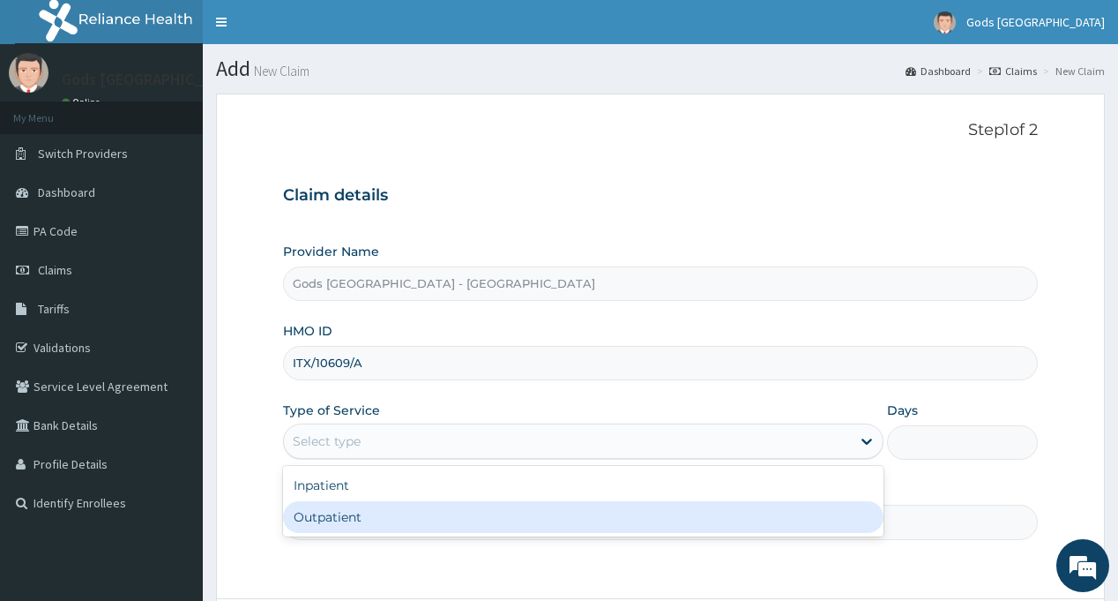
click at [414, 520] on div "Outpatient" at bounding box center [583, 517] width 601 height 32
type input "1"
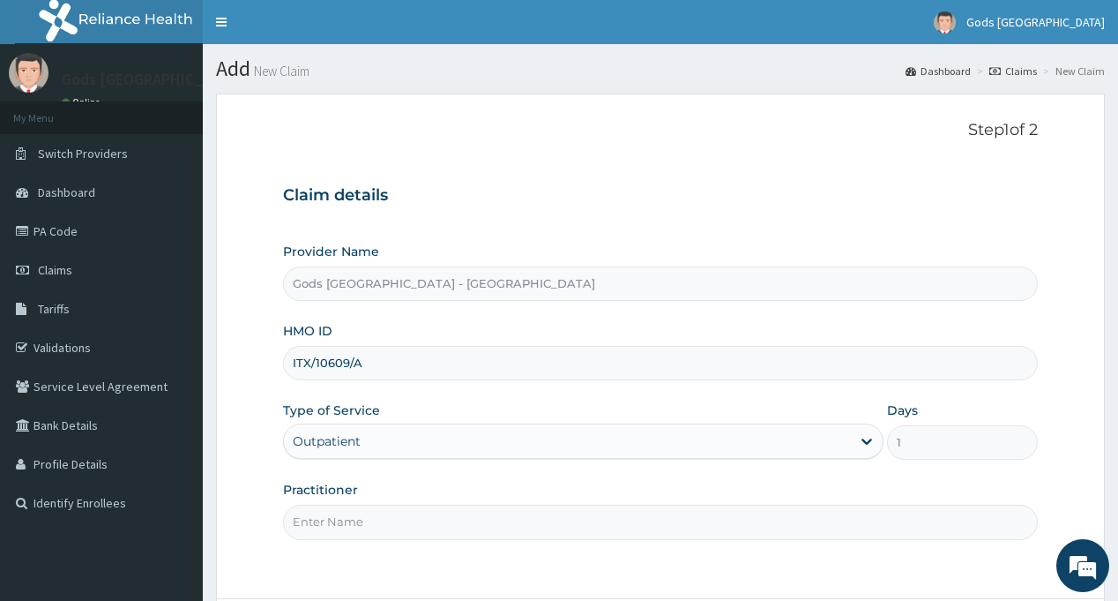
click at [414, 520] on input "Practitioner" at bounding box center [660, 521] width 754 height 34
type input "DR OPAFUNSO"
click at [488, 456] on div "Outpatient" at bounding box center [583, 440] width 601 height 35
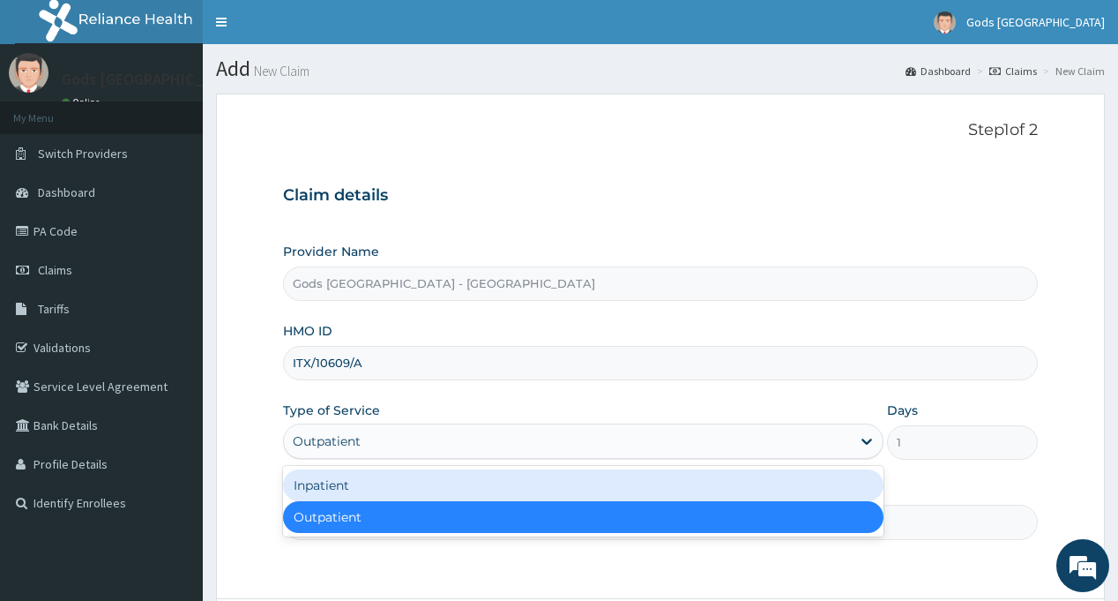
click at [487, 474] on div "Inpatient" at bounding box center [583, 485] width 601 height 32
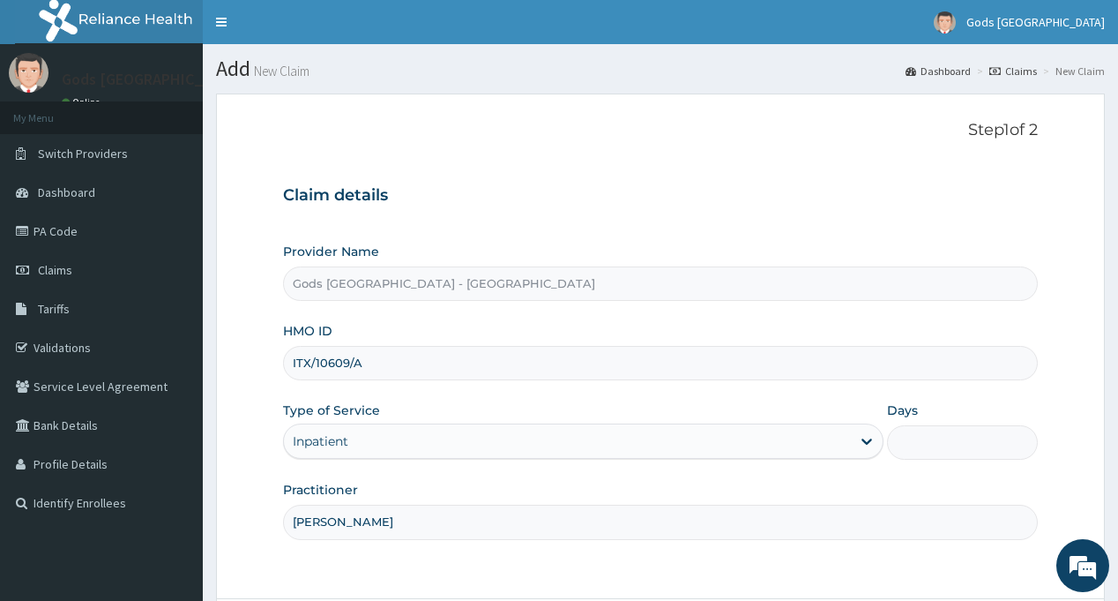
click at [474, 452] on div "Inpatient" at bounding box center [567, 441] width 567 height 28
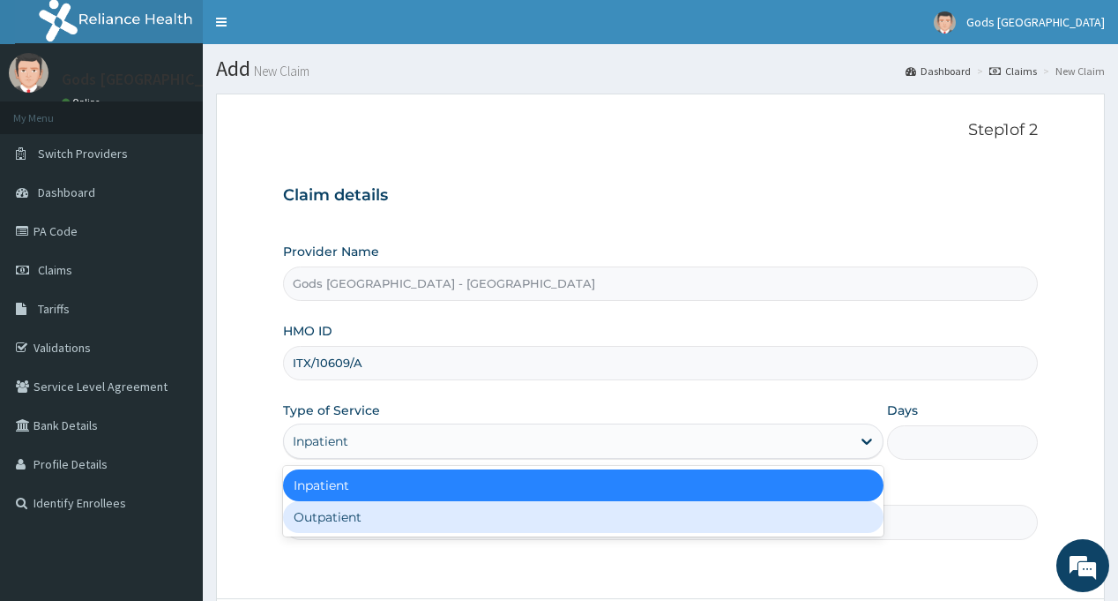
click at [444, 511] on div "Outpatient" at bounding box center [583, 517] width 601 height 32
type input "1"
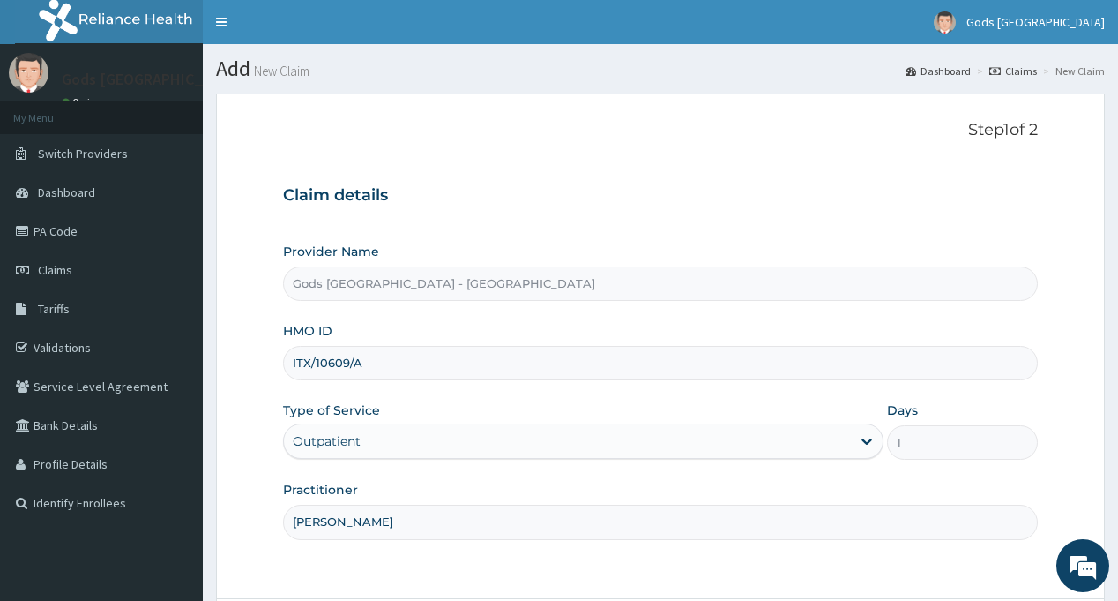
click at [455, 557] on div "Step 1 of 2 Claim details Provider Name Gods Apple city Hospital - Ojodu HMO ID…" at bounding box center [660, 346] width 754 height 451
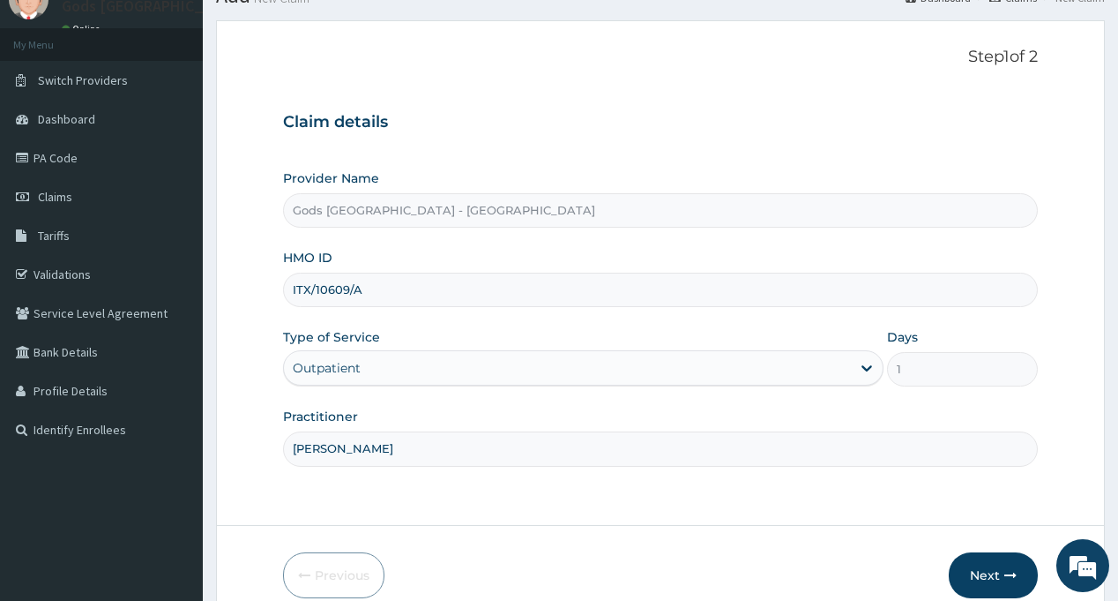
scroll to position [156, 0]
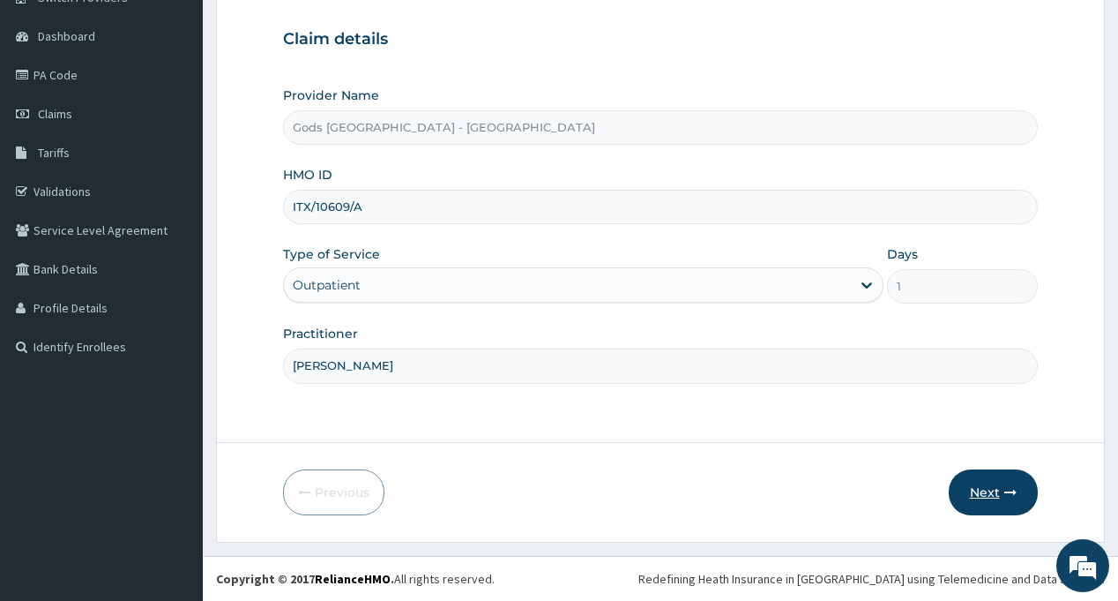
click at [989, 489] on button "Next" at bounding box center [993, 492] width 89 height 46
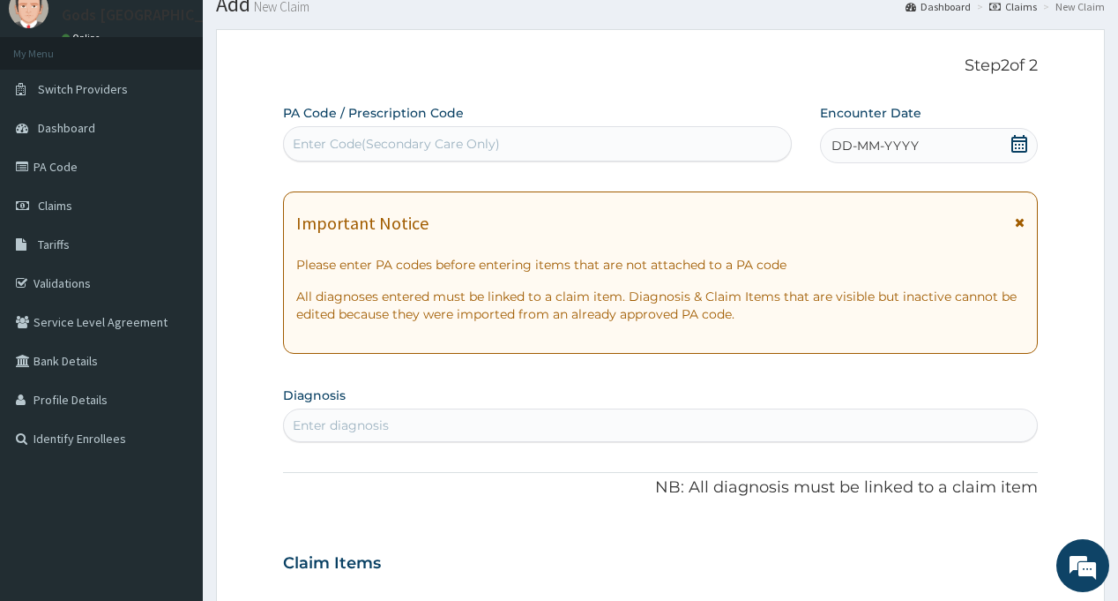
scroll to position [0, 0]
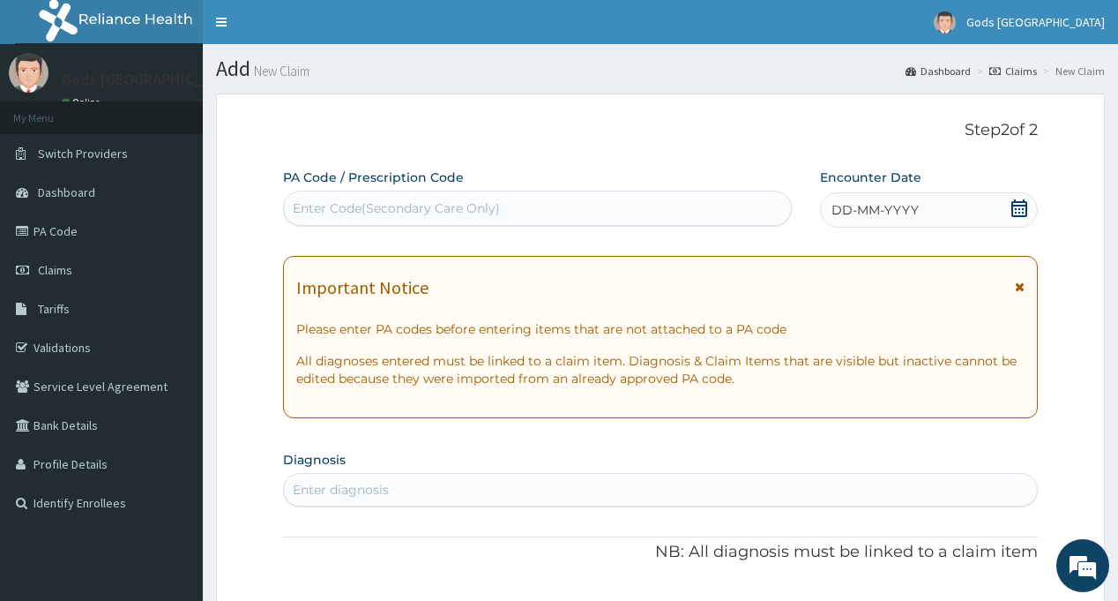
click at [1019, 210] on icon at bounding box center [1020, 208] width 18 height 18
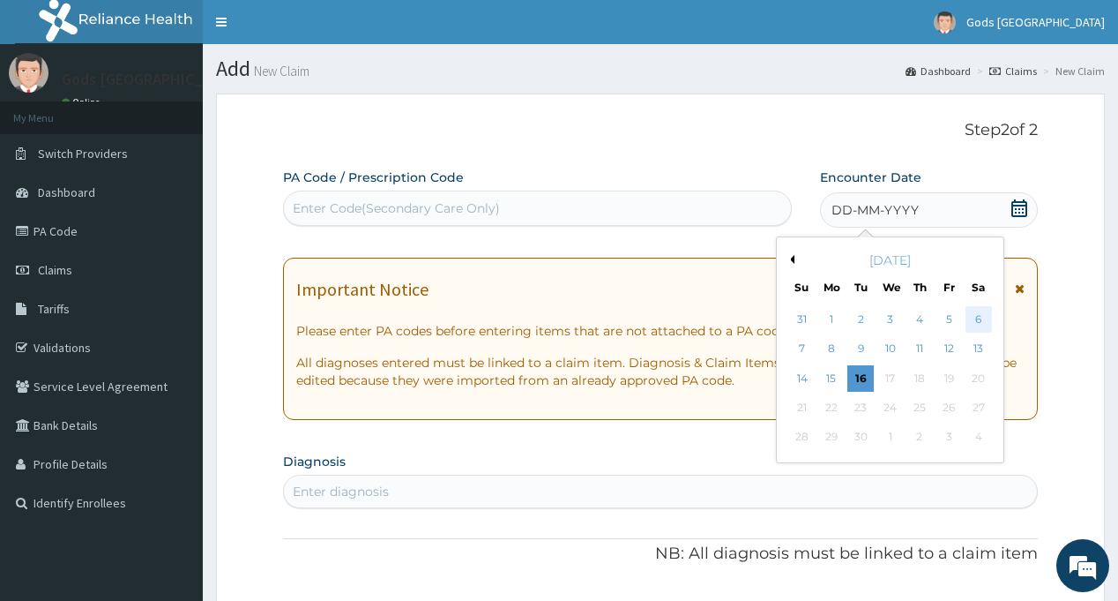
click at [977, 321] on div "6" at bounding box center [978, 319] width 26 height 26
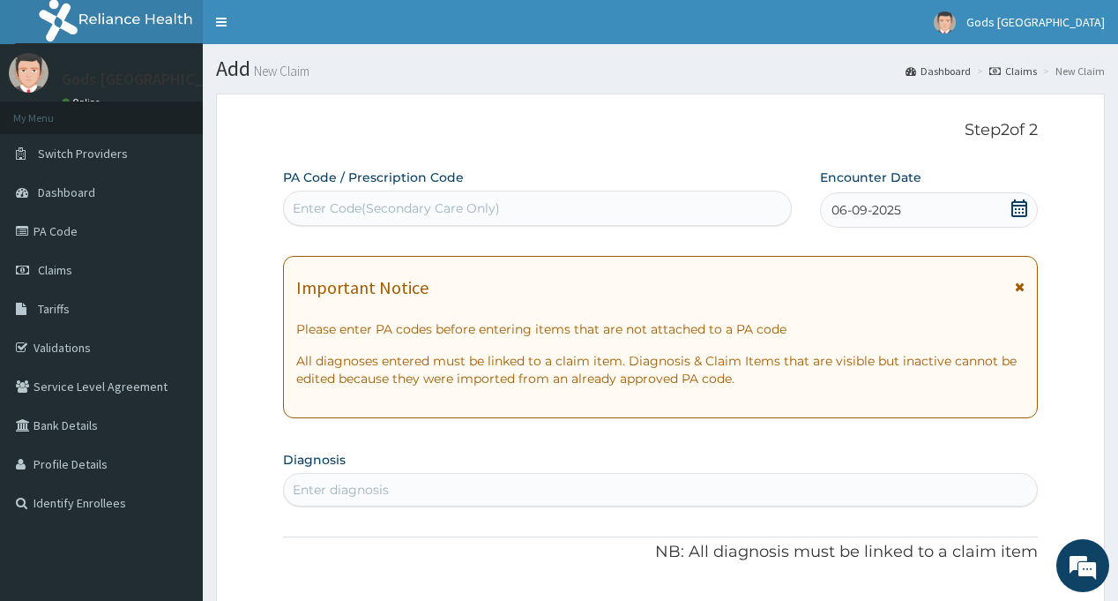
click at [734, 150] on div "Step 2 of 2 PA Code / Prescription Code Enter Code(Secondary Care Only) Encount…" at bounding box center [660, 601] width 754 height 960
click at [400, 486] on div "Enter diagnosis" at bounding box center [660, 489] width 752 height 28
type input "MALA"
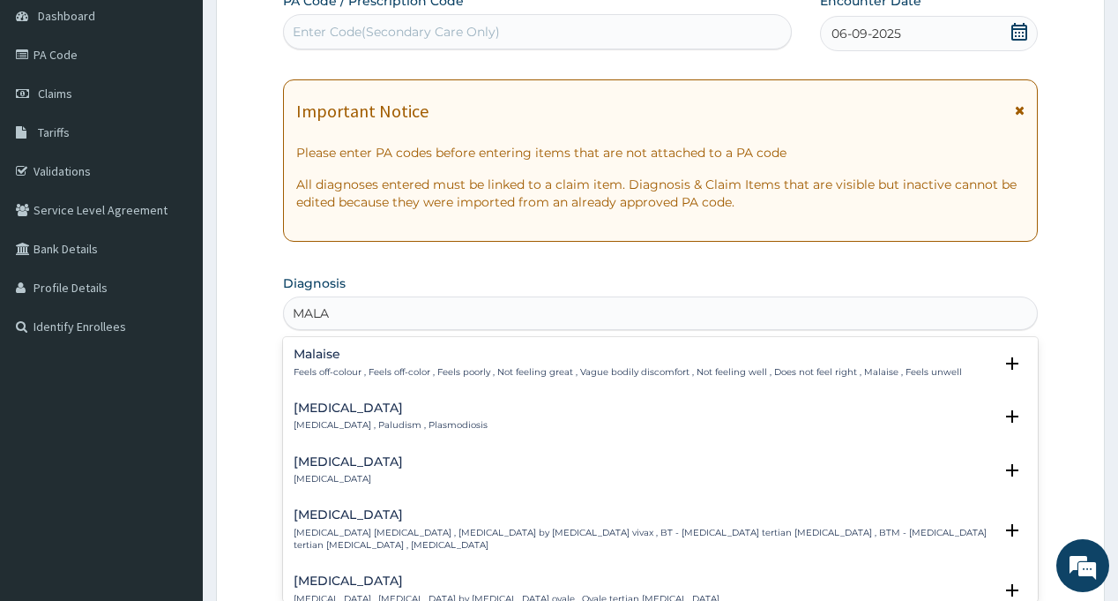
click at [309, 414] on h4 "[MEDICAL_DATA]" at bounding box center [391, 407] width 194 height 13
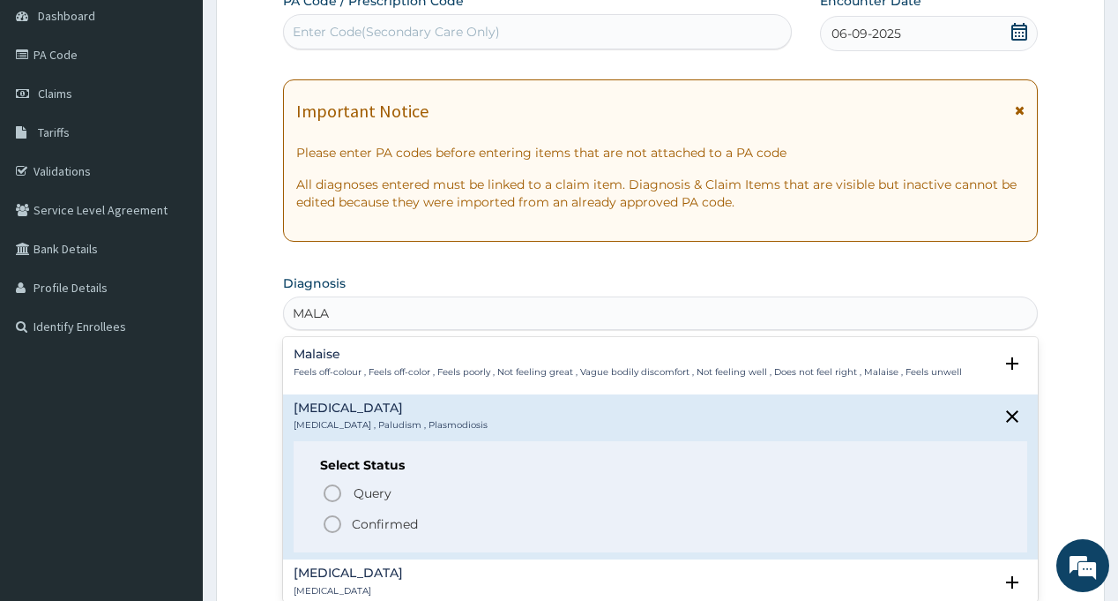
click at [327, 519] on circle "status option filled" at bounding box center [333, 524] width 16 height 16
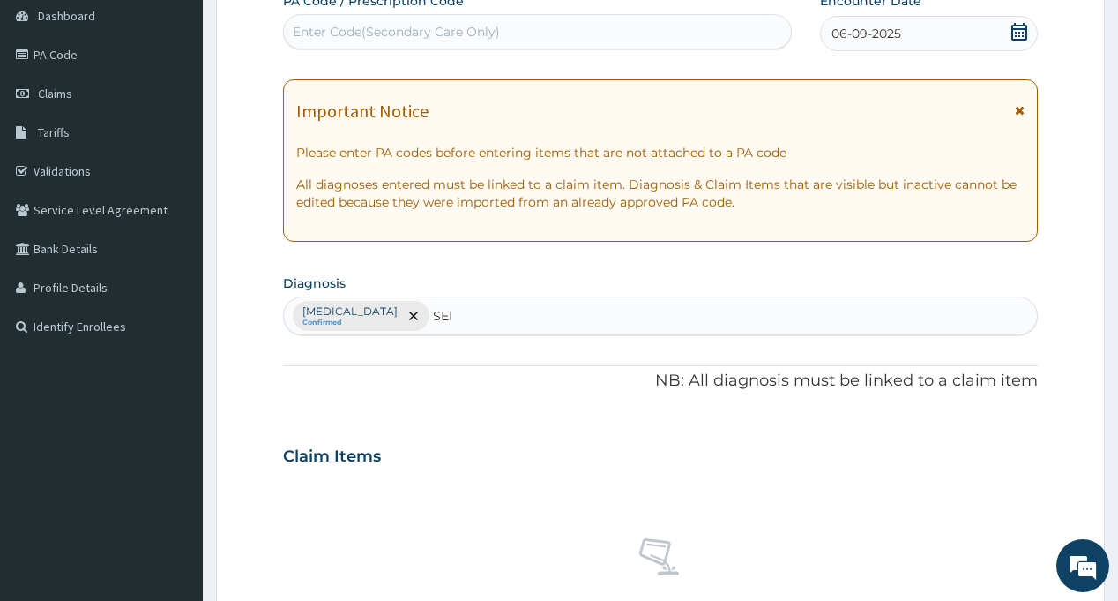
type input "SEPS"
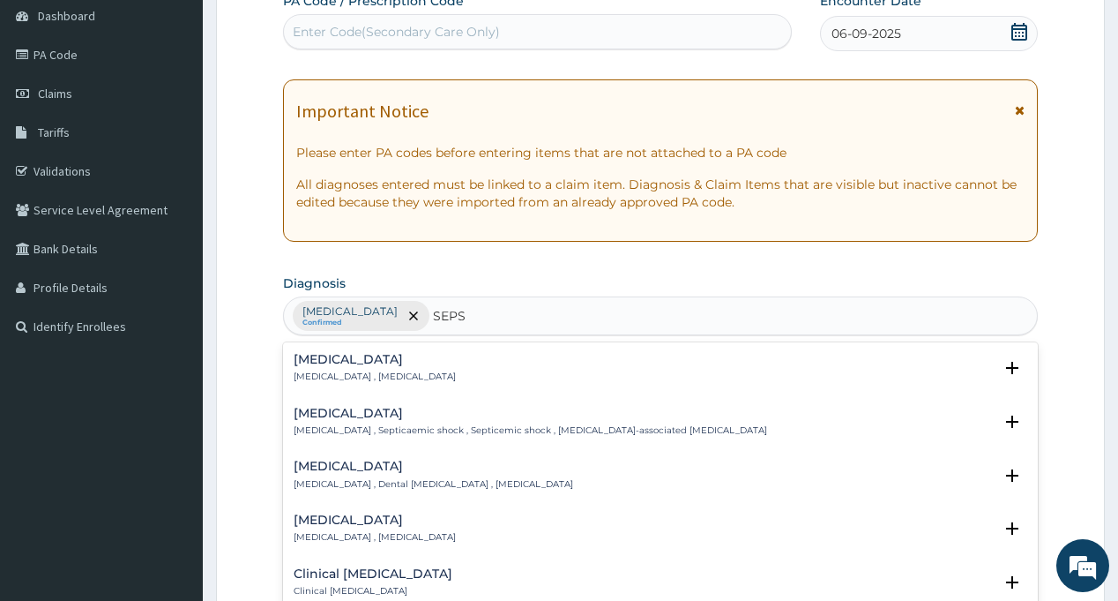
click at [315, 370] on div "Sepsis Systemic infection , Sepsis" at bounding box center [375, 368] width 162 height 31
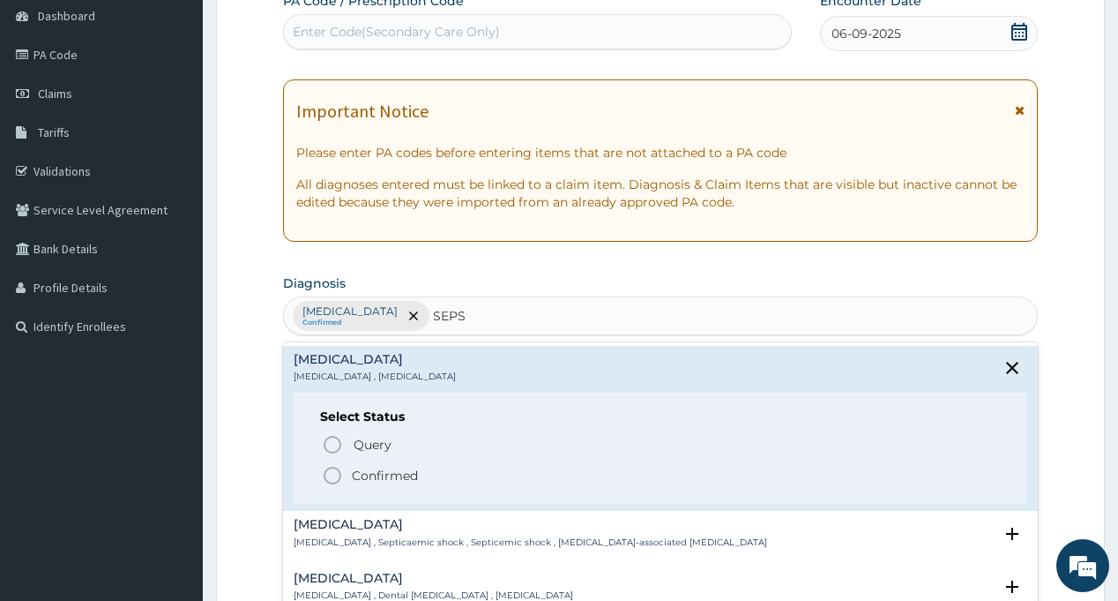
click at [335, 474] on icon "status option filled" at bounding box center [332, 475] width 21 height 21
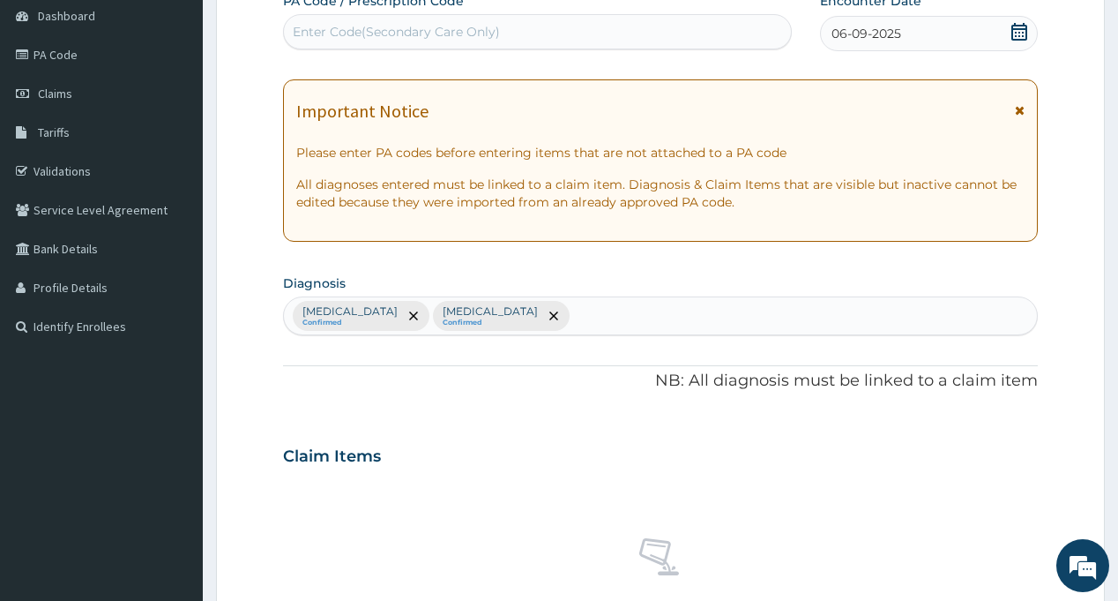
type input "E"
type input "RTI"
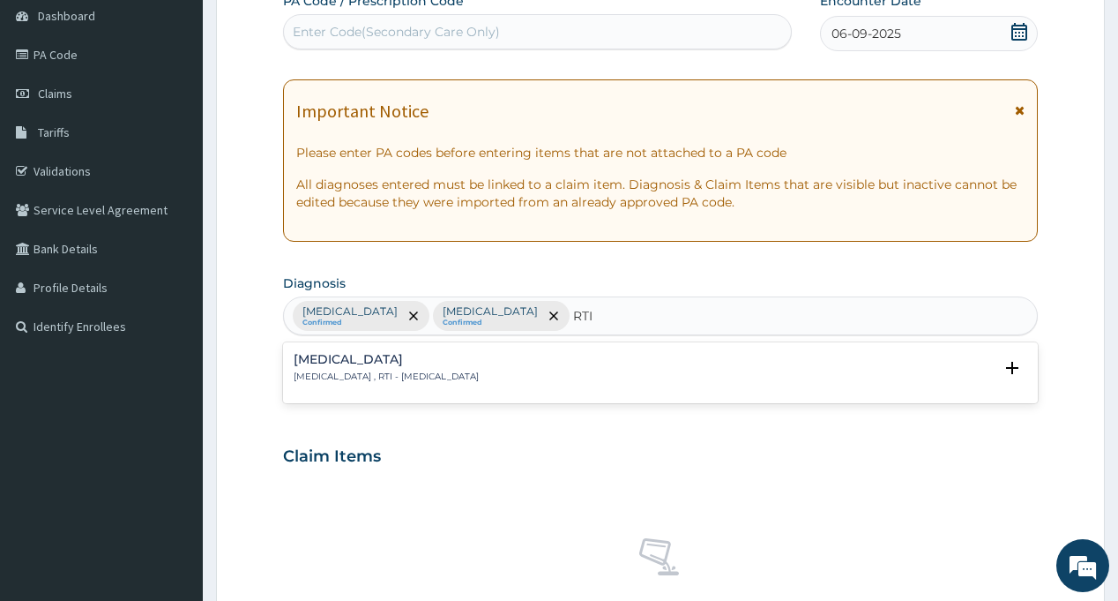
click at [412, 362] on h4 "Respiratory tract infection" at bounding box center [386, 359] width 185 height 13
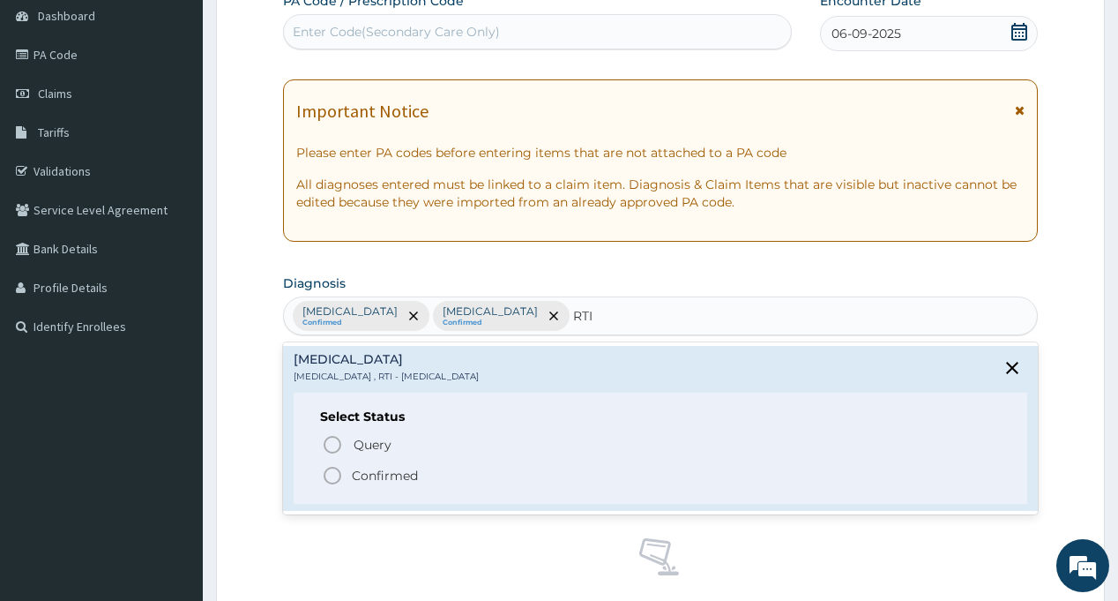
click at [367, 465] on span "Confirmed" at bounding box center [661, 475] width 678 height 21
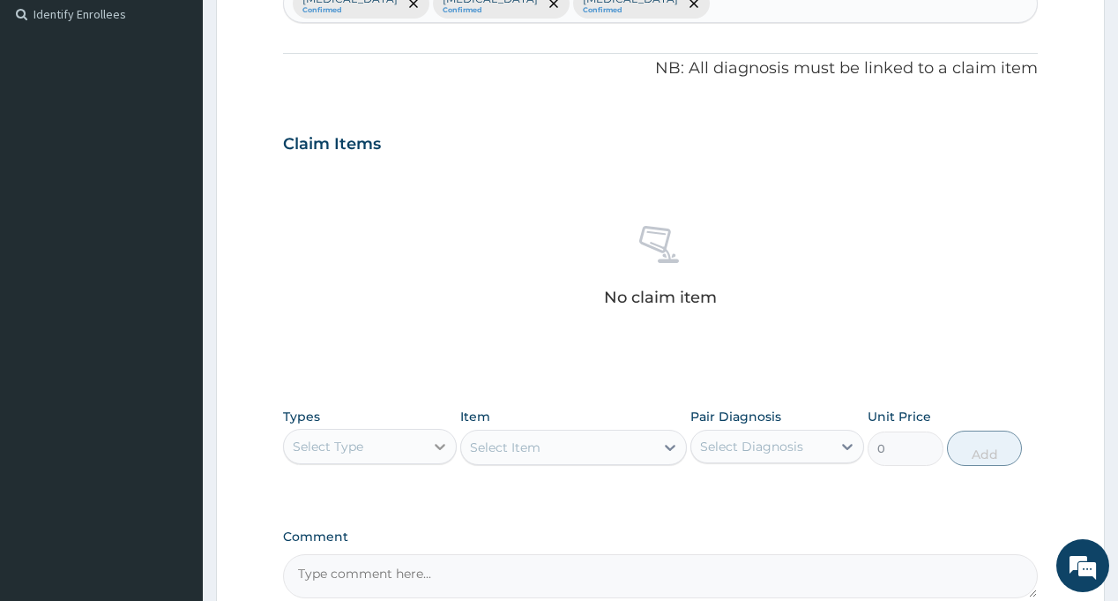
scroll to position [529, 0]
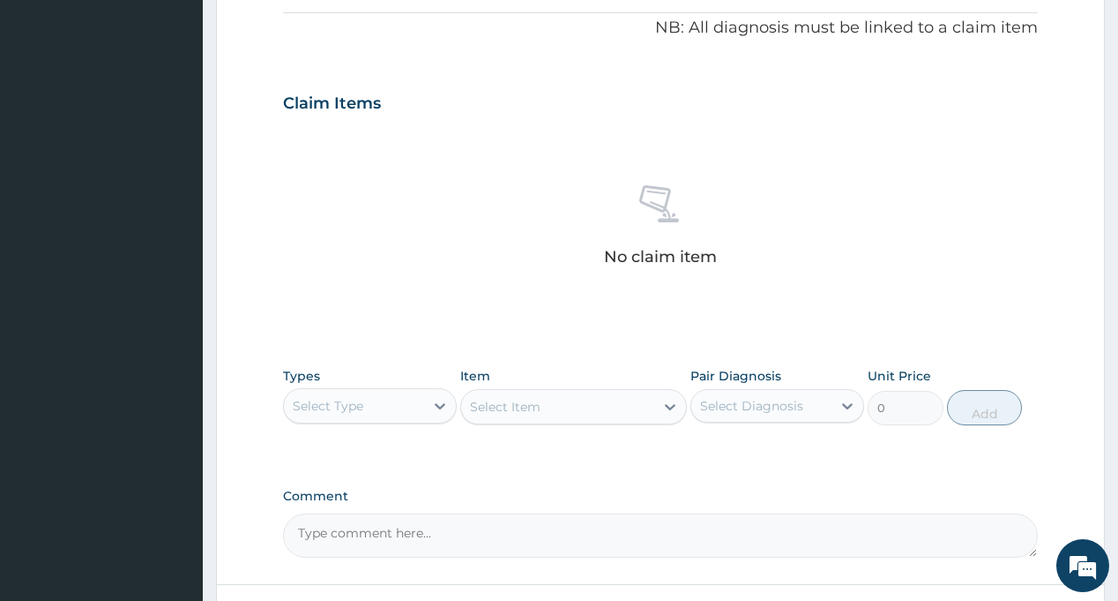
click at [371, 419] on div "Select Type" at bounding box center [354, 406] width 140 height 28
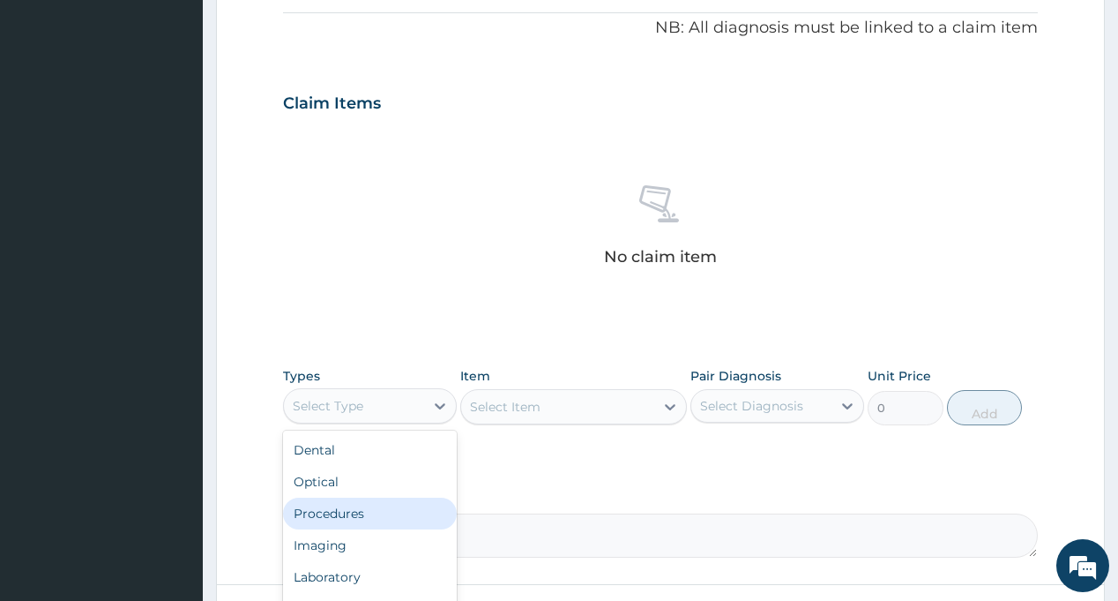
click at [371, 519] on div "Procedures" at bounding box center [370, 513] width 174 height 32
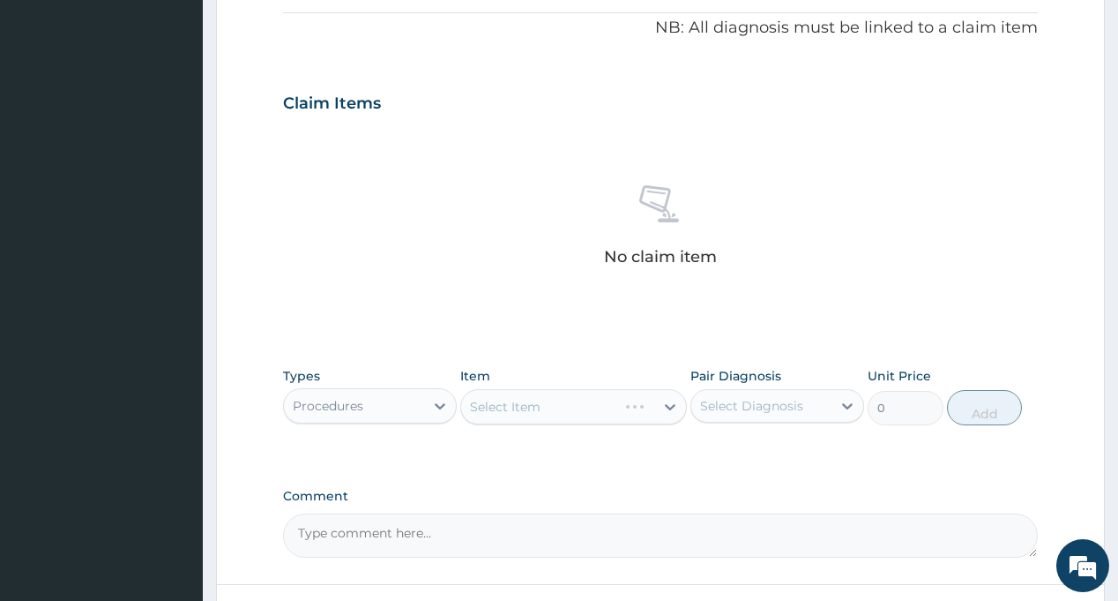
click at [742, 407] on div "Select Diagnosis" at bounding box center [751, 406] width 103 height 18
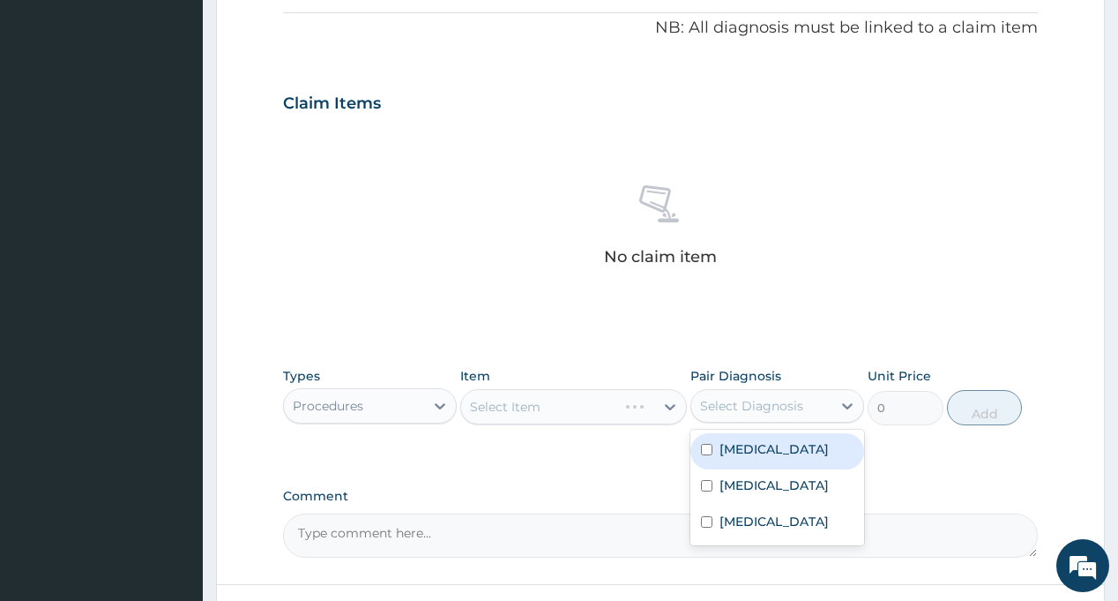
drag, startPoint x: 753, startPoint y: 454, endPoint x: 755, endPoint y: 468, distance: 14.2
click at [754, 454] on label "[MEDICAL_DATA]" at bounding box center [774, 449] width 109 height 18
checkbox input "true"
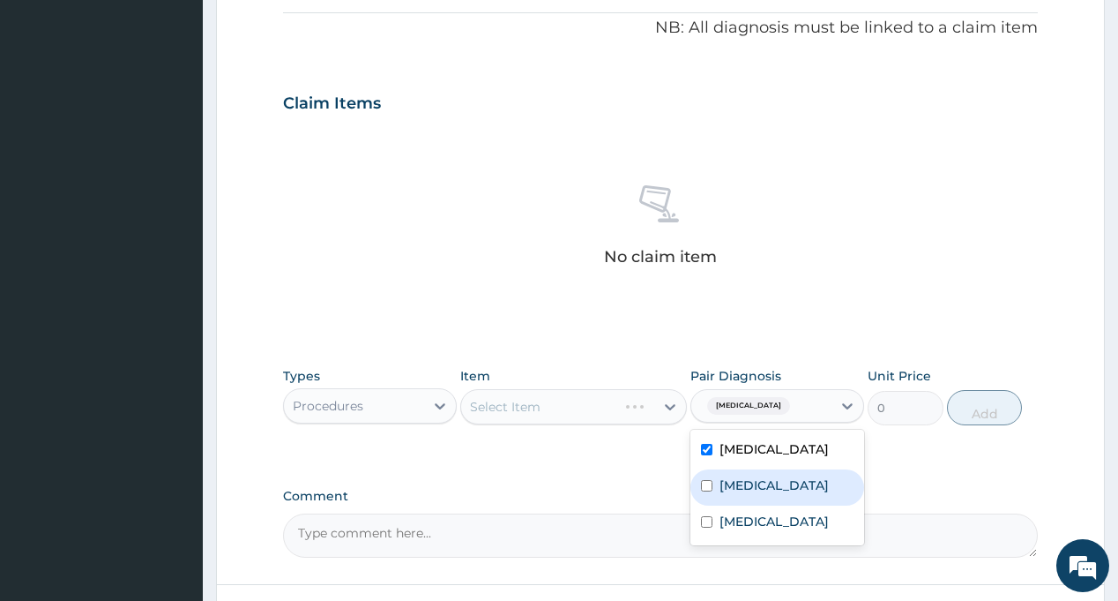
click at [755, 479] on label "[MEDICAL_DATA]" at bounding box center [774, 485] width 109 height 18
checkbox input "true"
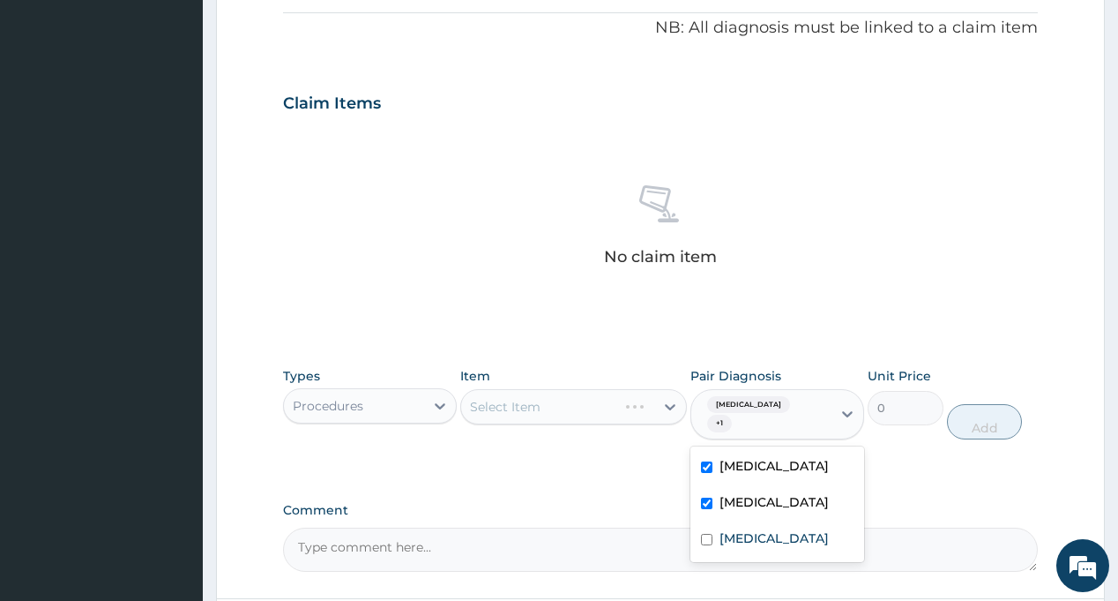
click at [543, 456] on div "Types Procedures Item Select Item Pair Diagnosis option Sepsis, selected. optio…" at bounding box center [660, 416] width 754 height 117
click at [743, 415] on div "Malaria + 1" at bounding box center [758, 414] width 117 height 42
click at [730, 529] on label "Respiratory tract infection" at bounding box center [774, 538] width 109 height 18
checkbox input "true"
click at [589, 470] on div "PA Code / Prescription Code Enter Code(Secondary Care Only) Encounter Date 06-0…" at bounding box center [660, 105] width 754 height 932
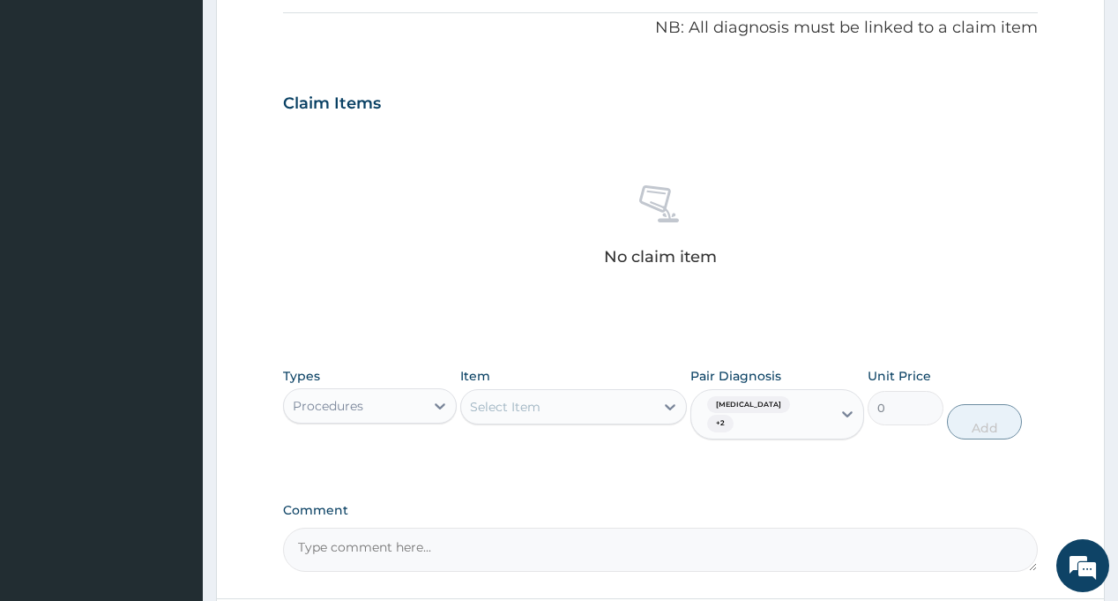
click at [560, 395] on div "Select Item" at bounding box center [557, 406] width 193 height 28
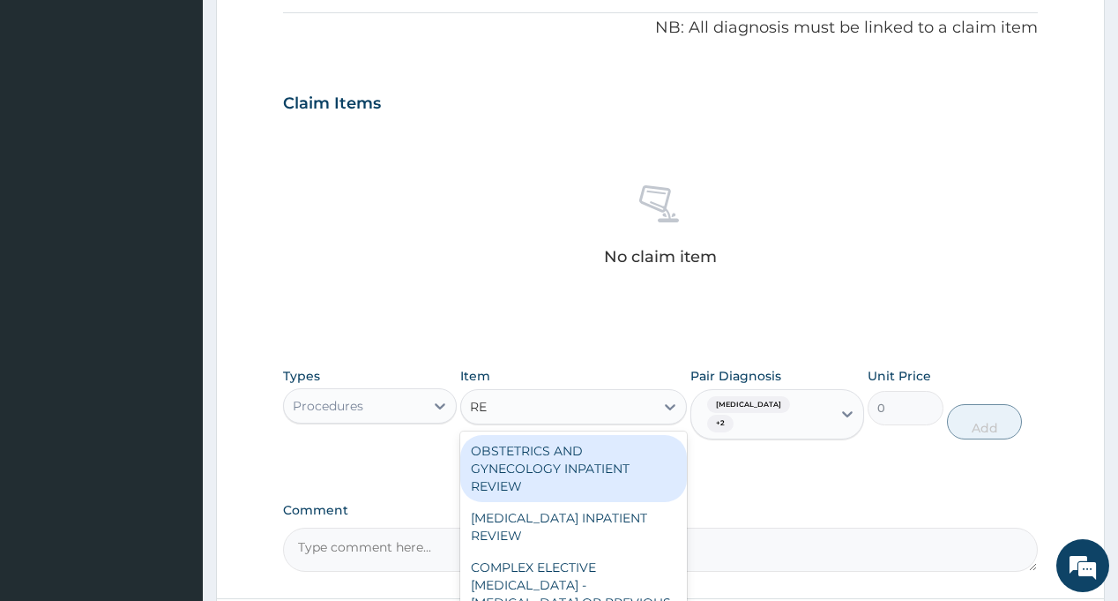
type input "REG"
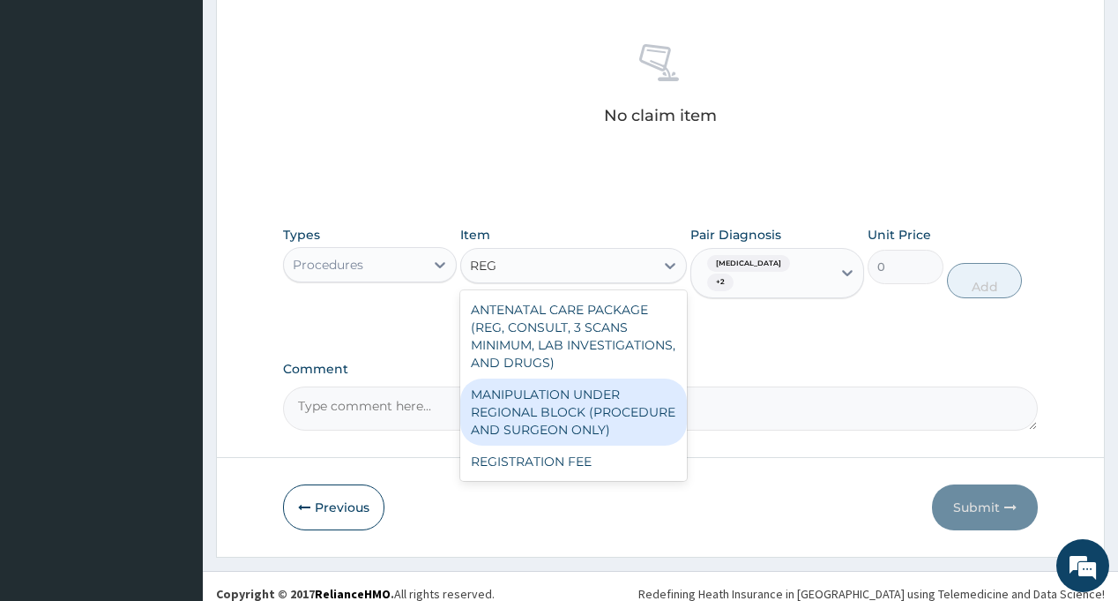
scroll to position [671, 0]
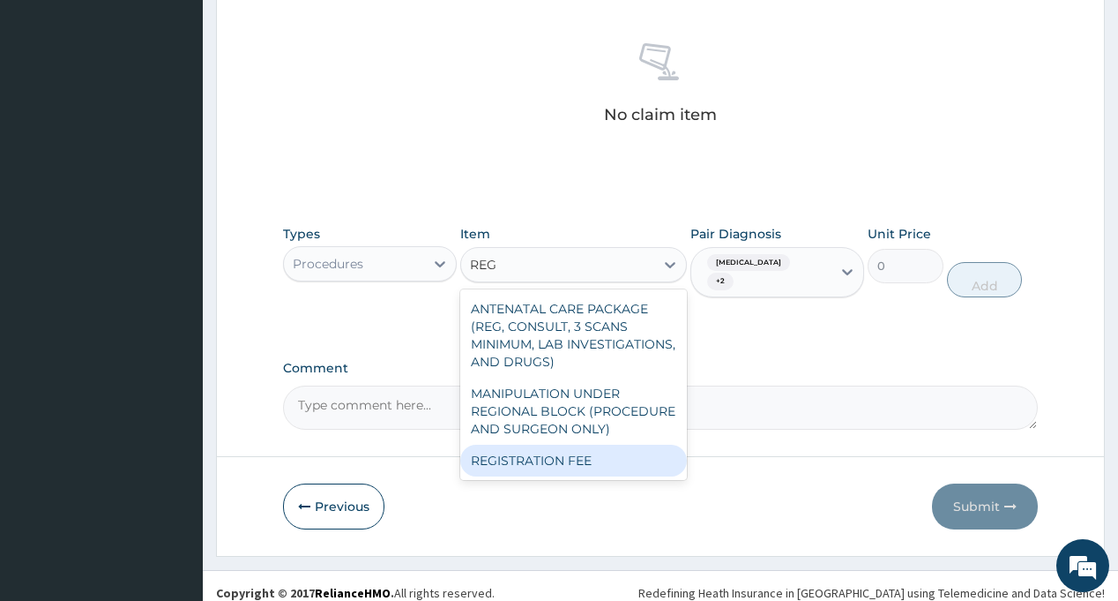
click at [585, 458] on div "REGISTRATION FEE" at bounding box center [573, 460] width 227 height 32
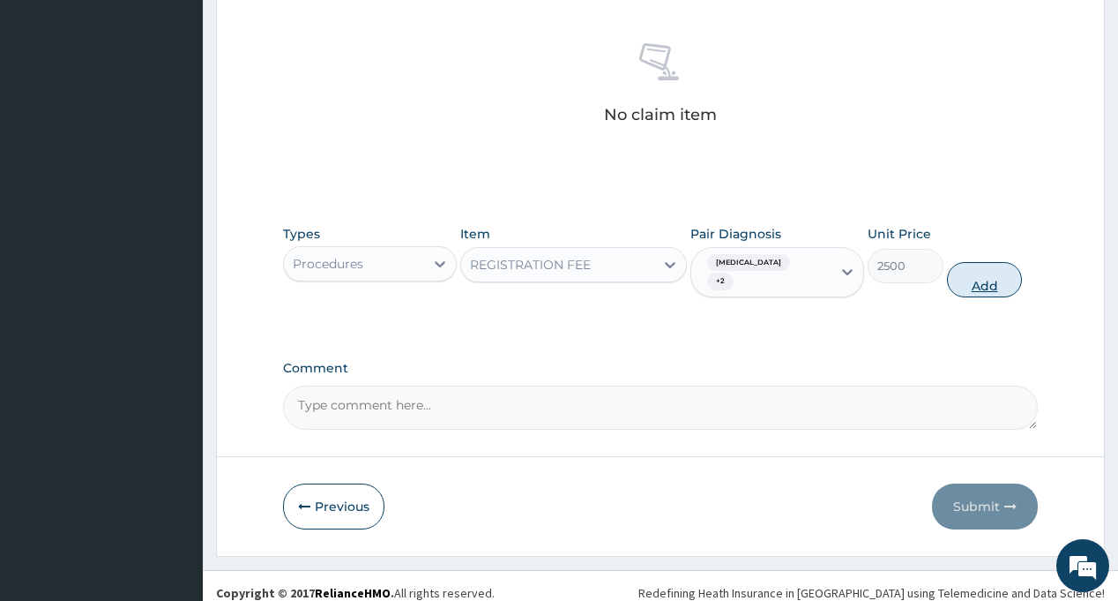
click at [984, 275] on button "Add" at bounding box center [985, 279] width 76 height 35
type input "0"
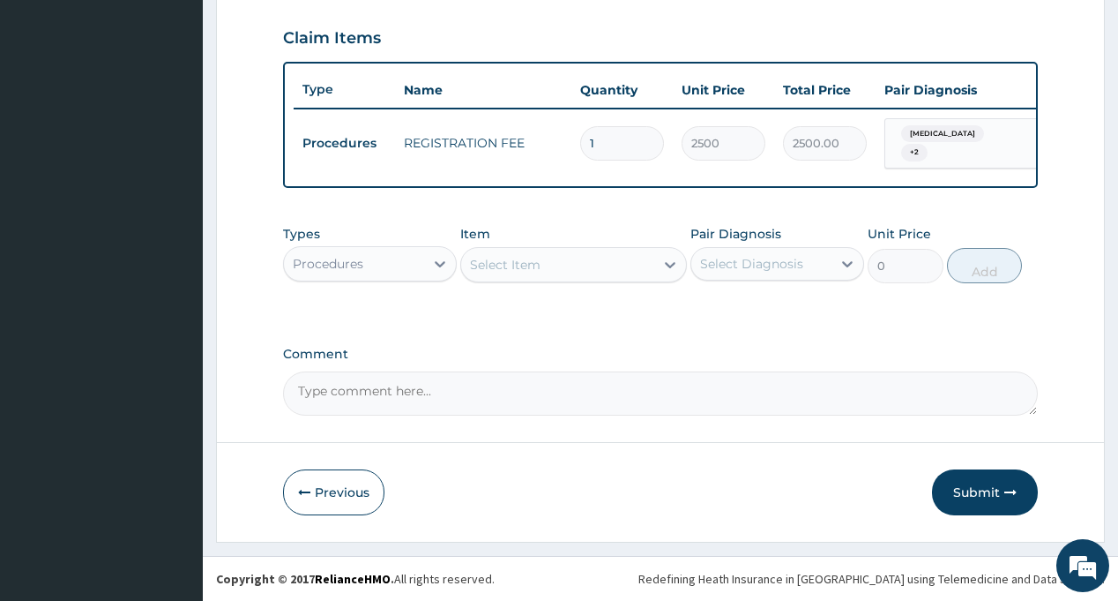
scroll to position [601, 0]
click at [757, 266] on div "Select Diagnosis" at bounding box center [751, 264] width 103 height 18
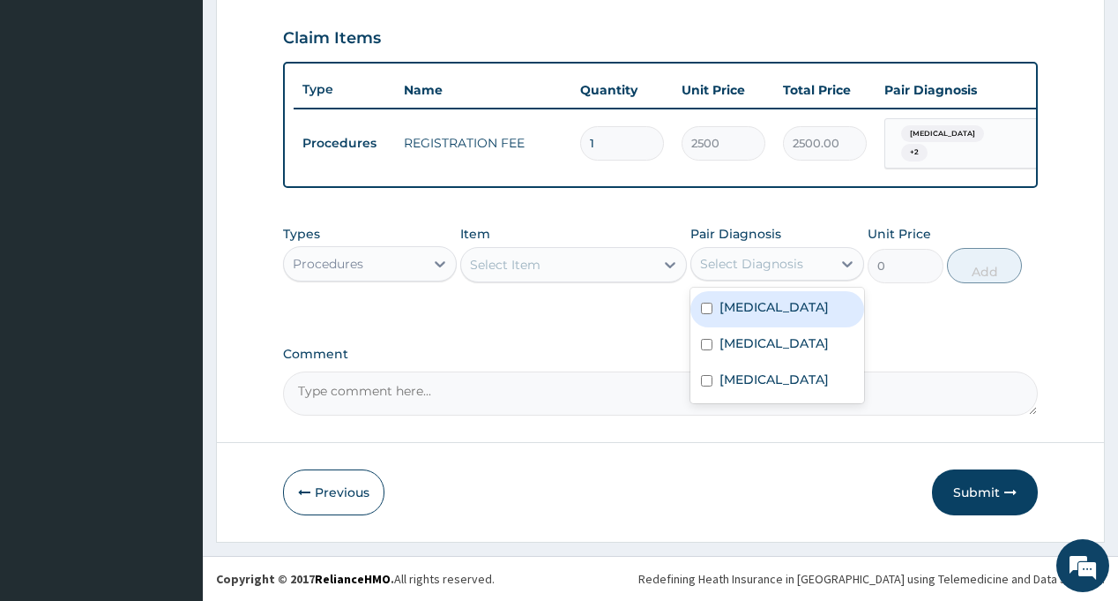
click at [756, 313] on label "[MEDICAL_DATA]" at bounding box center [774, 307] width 109 height 18
checkbox input "true"
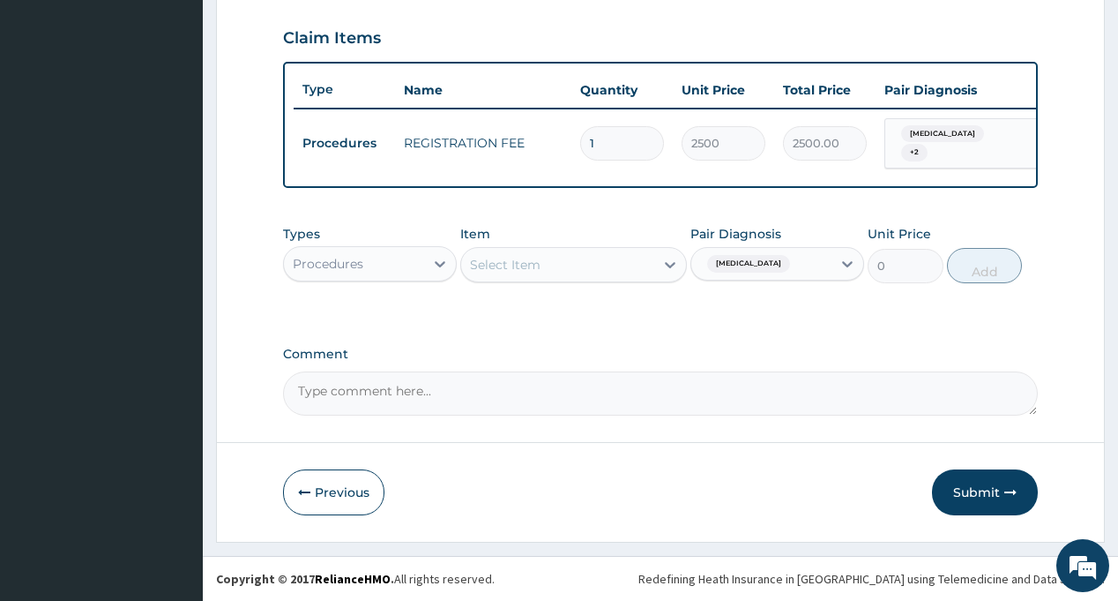
click at [584, 315] on div "Types Procedures Item Select Item Pair Diagnosis Malaria Unit Price 0 Add" at bounding box center [660, 267] width 754 height 102
click at [585, 264] on div "Select Item" at bounding box center [557, 264] width 193 height 28
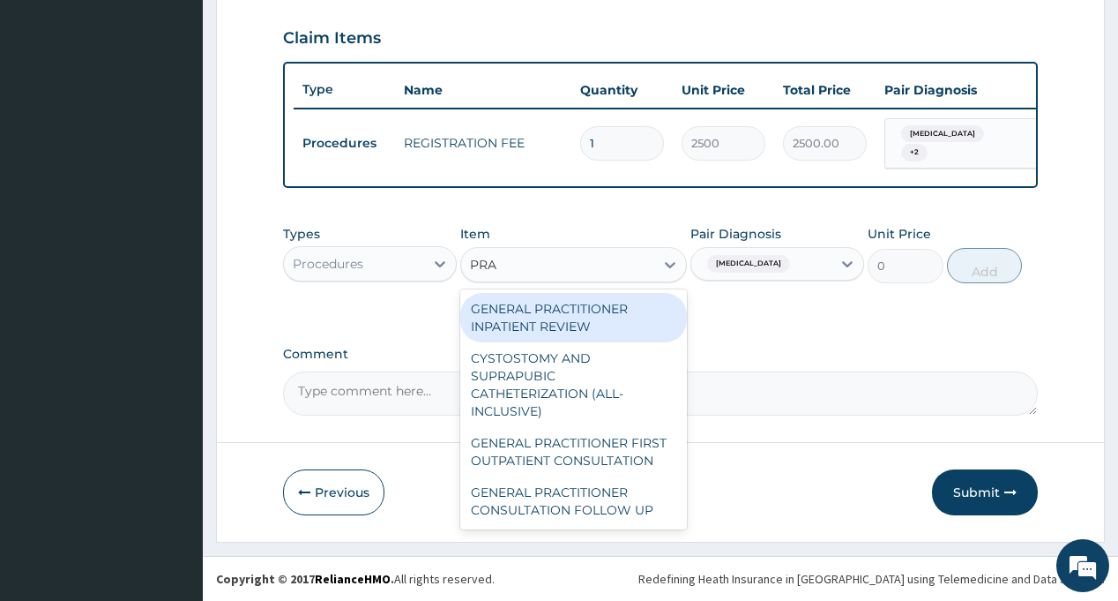
type input "PRAC"
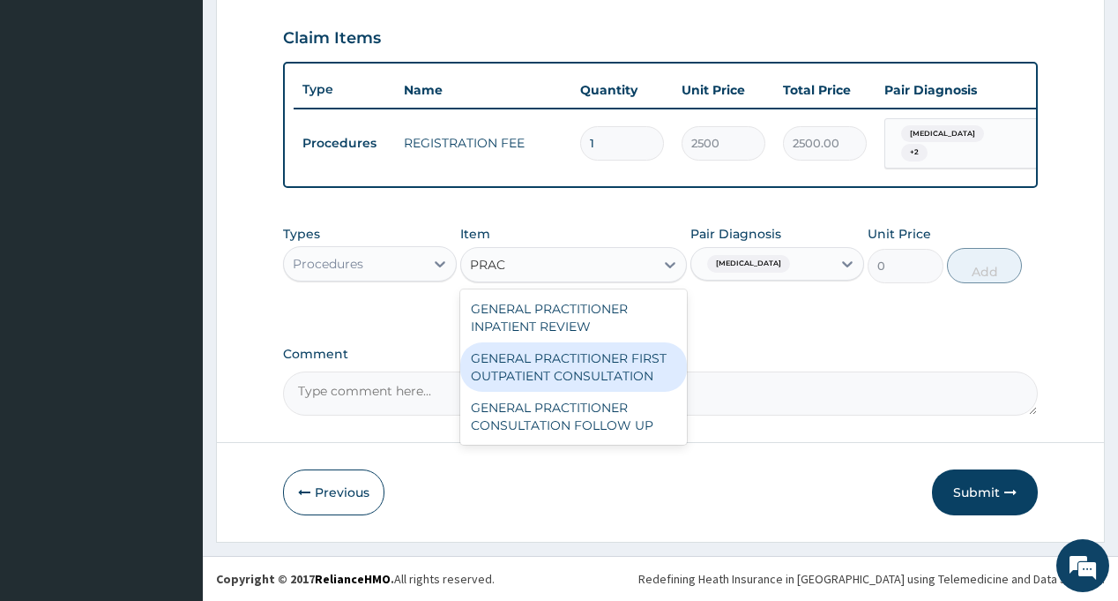
click at [599, 356] on div "GENERAL PRACTITIONER FIRST OUTPATIENT CONSULTATION" at bounding box center [573, 366] width 227 height 49
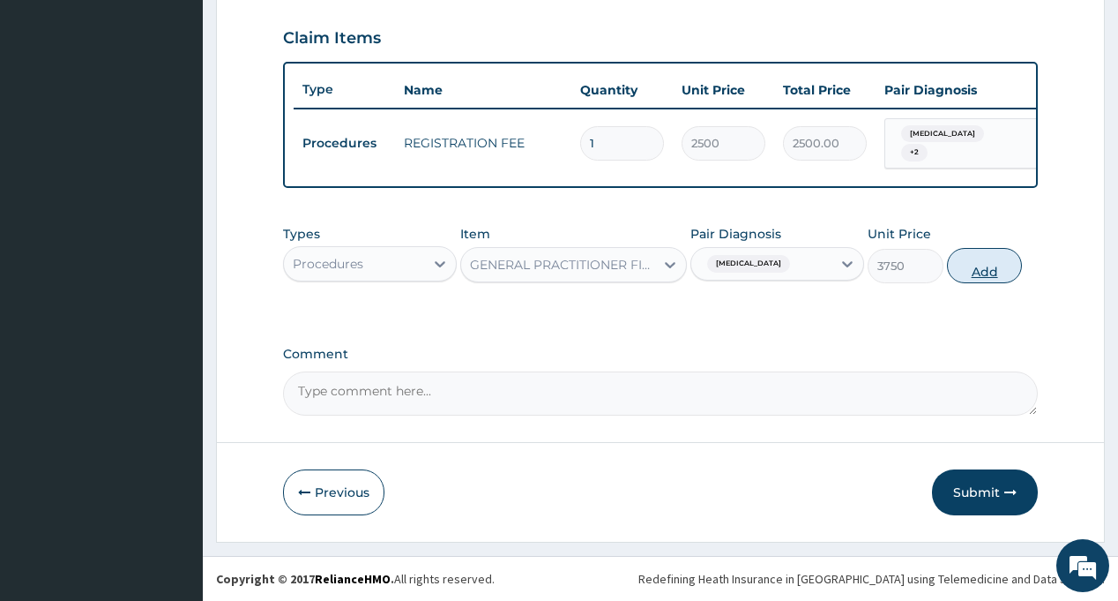
click at [974, 270] on button "Add" at bounding box center [985, 265] width 76 height 35
type input "0"
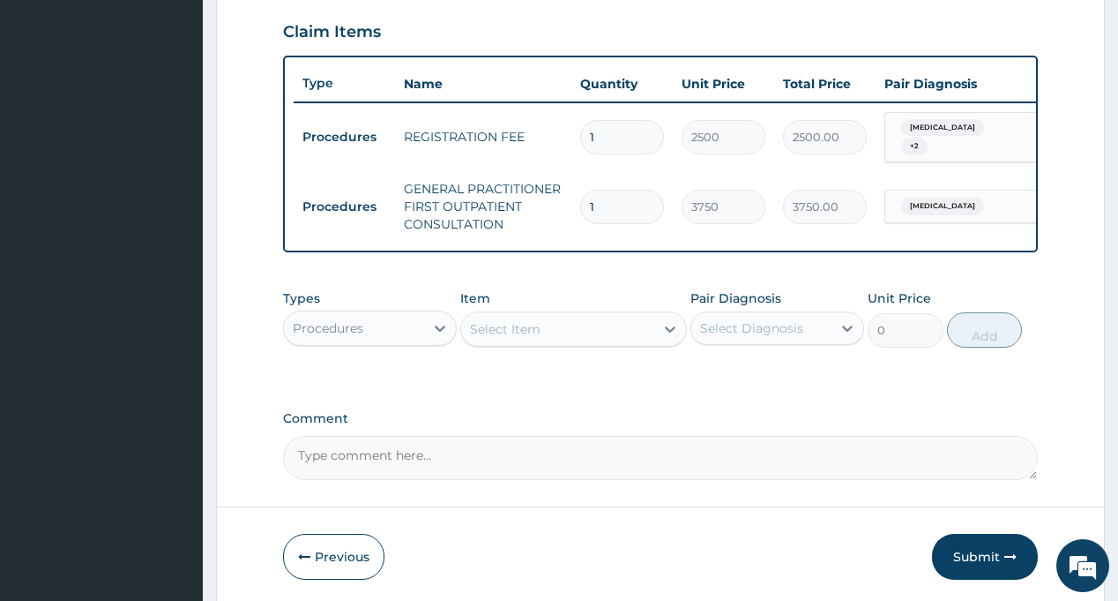
click at [410, 323] on div "Procedures" at bounding box center [354, 328] width 140 height 28
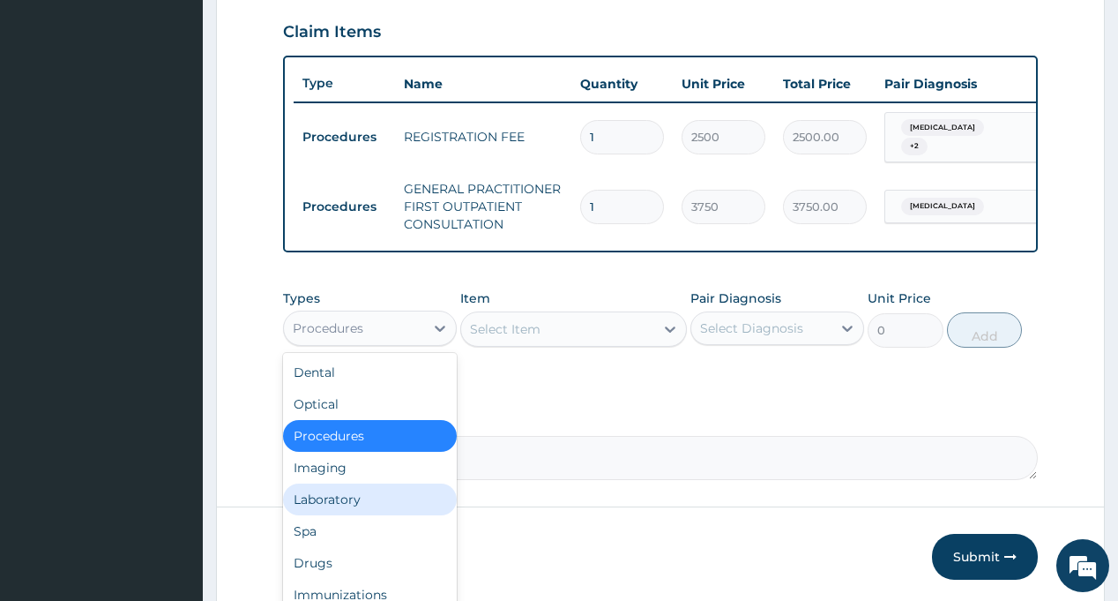
click at [352, 496] on div "Laboratory" at bounding box center [370, 499] width 174 height 32
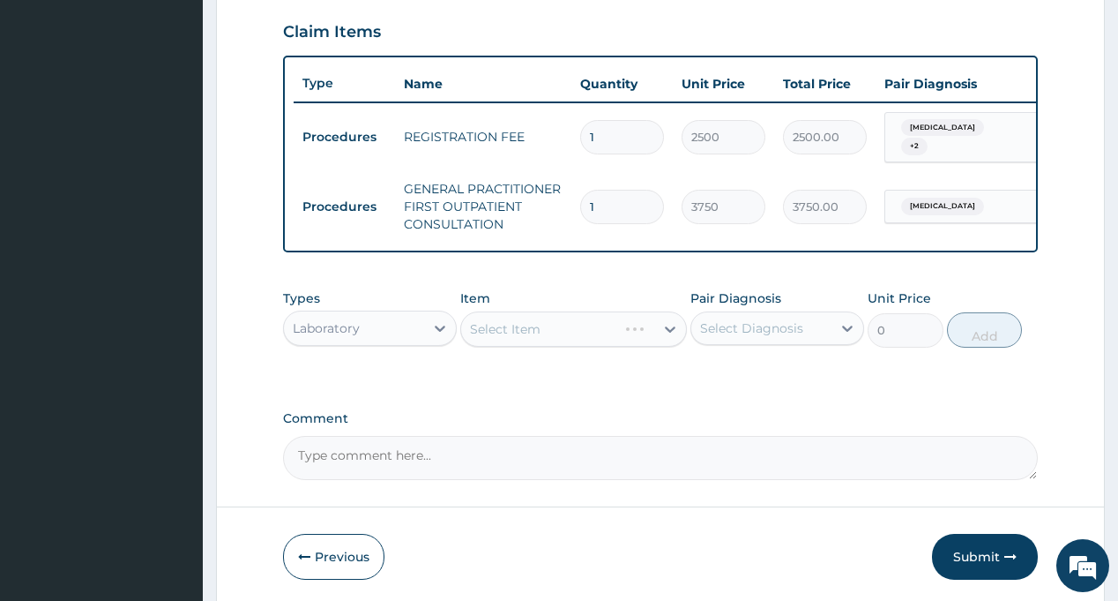
click at [763, 318] on div "Select Diagnosis" at bounding box center [778, 328] width 174 height 34
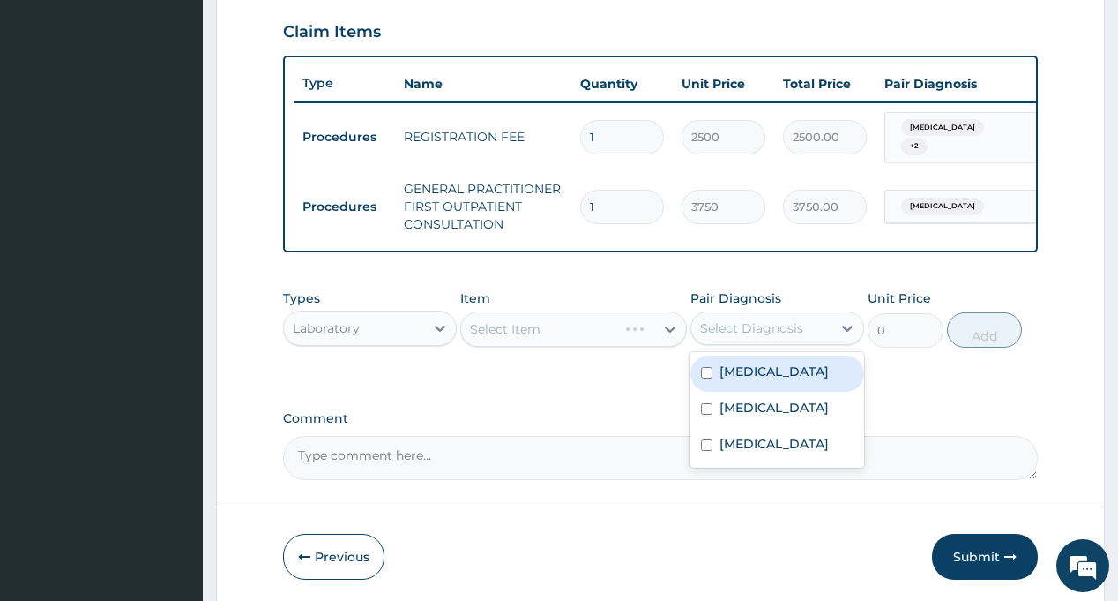
click at [759, 380] on label "[MEDICAL_DATA]" at bounding box center [774, 371] width 109 height 18
checkbox input "true"
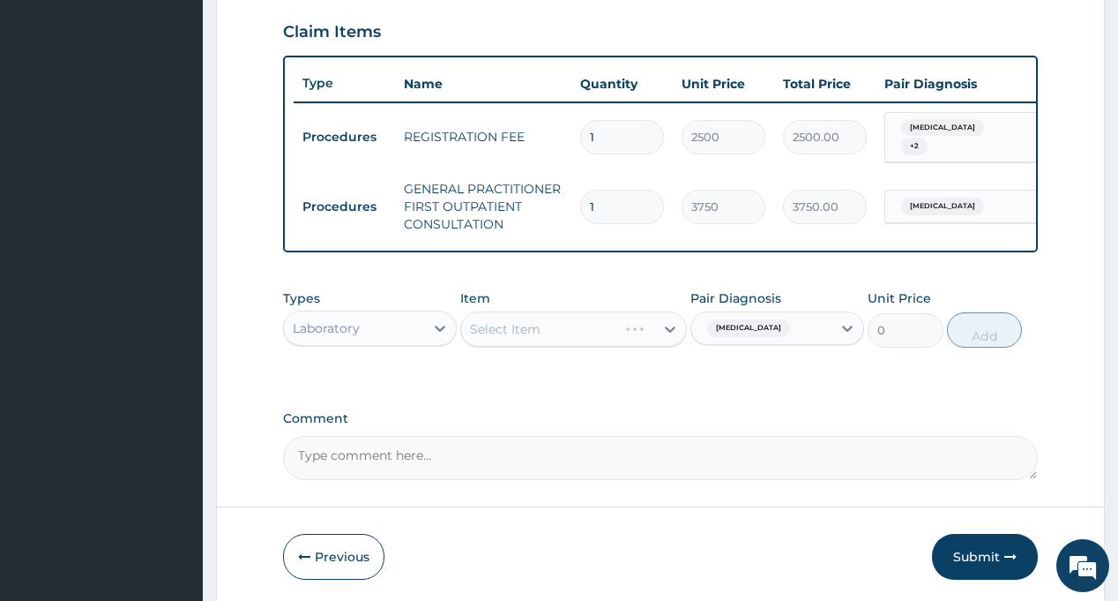
click at [578, 394] on div "PA Code / Prescription Code Enter Code(Secondary Care Only) Encounter Date 06-0…" at bounding box center [660, 24] width 754 height 912
click at [541, 333] on div "Select Item" at bounding box center [557, 329] width 193 height 28
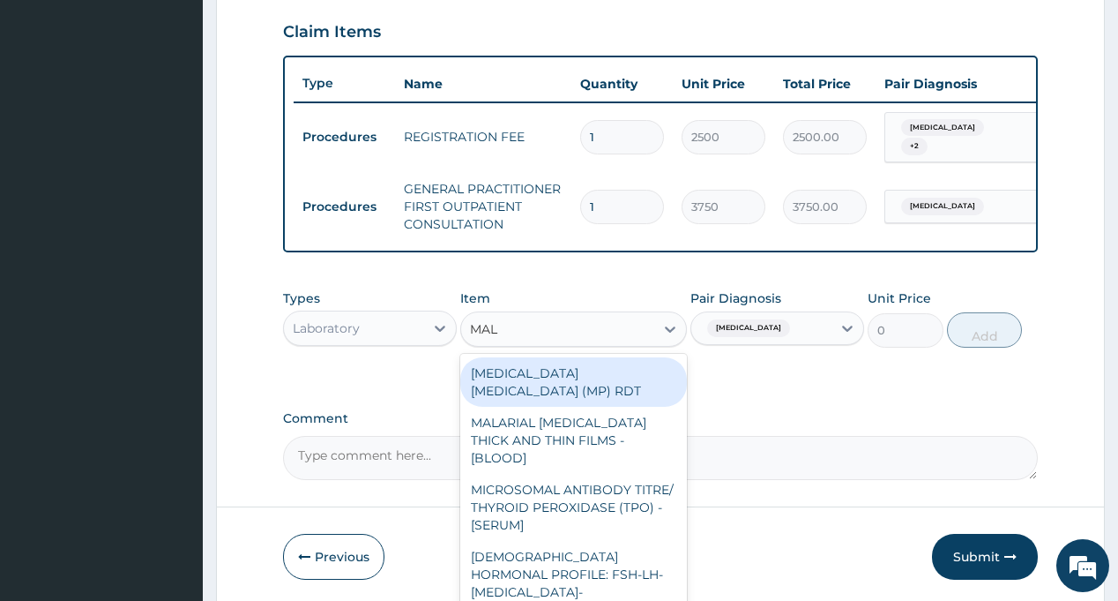
type input "MALA"
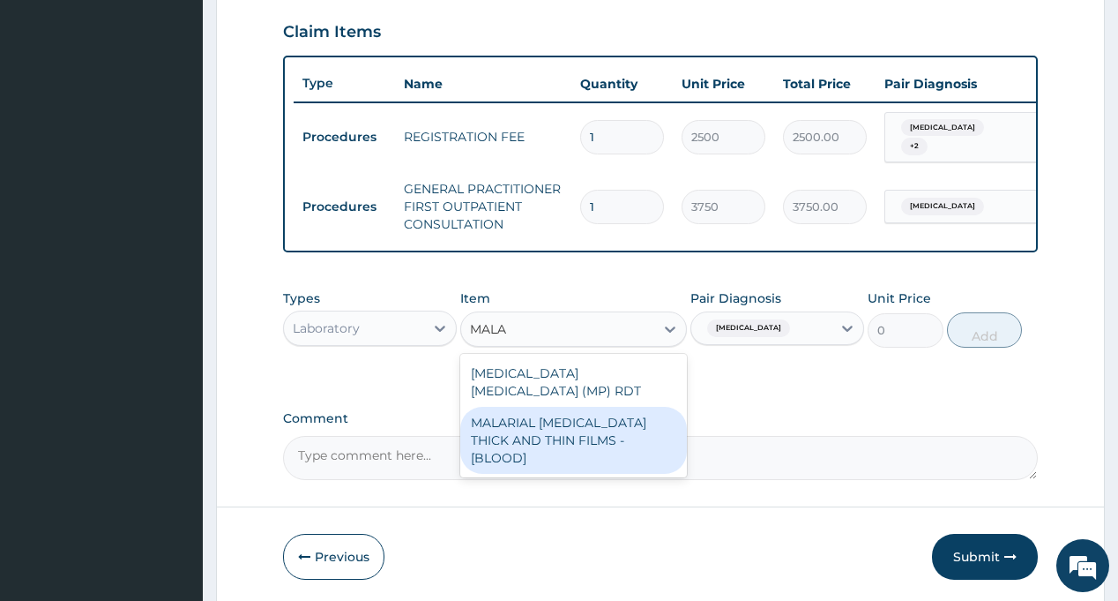
click at [576, 416] on div "MALARIAL PARASITE THICK AND THIN FILMS - [BLOOD]" at bounding box center [573, 440] width 227 height 67
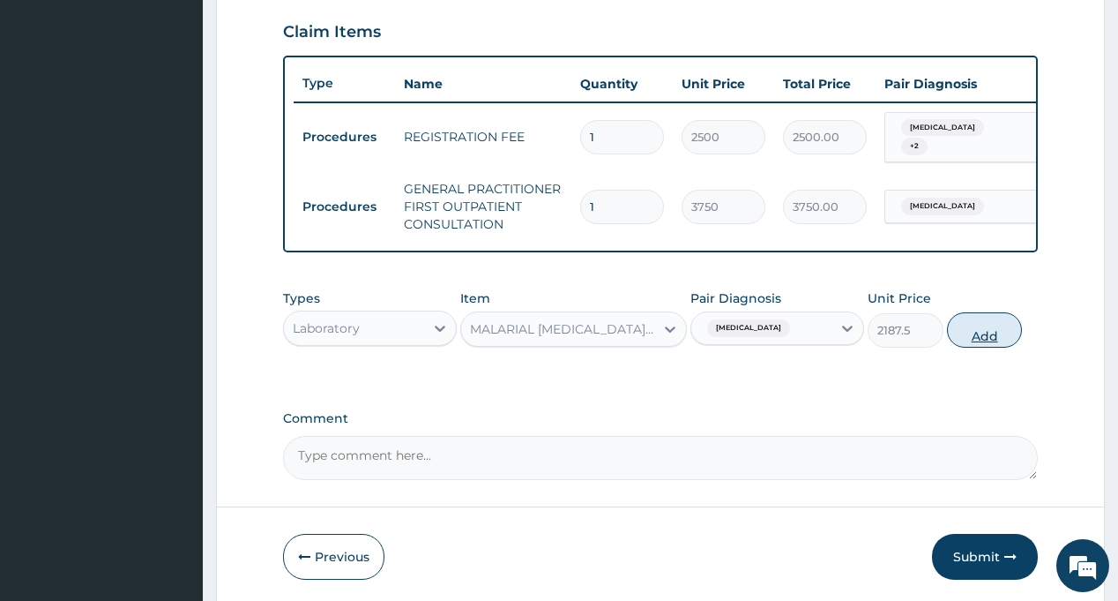
click at [982, 338] on button "Add" at bounding box center [985, 329] width 76 height 35
type input "0"
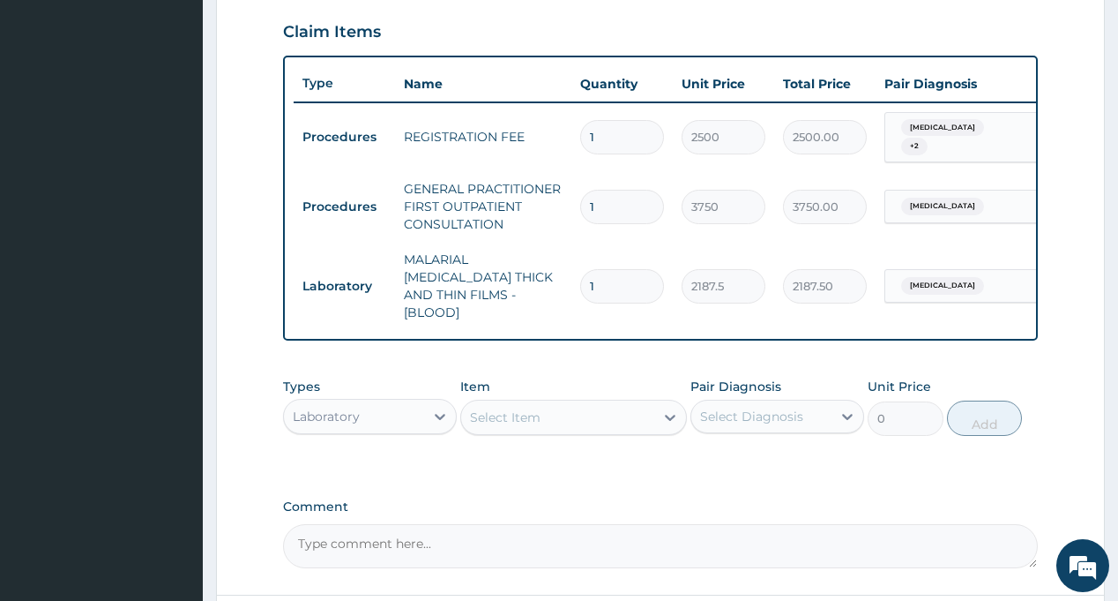
click at [755, 415] on div "Select Diagnosis" at bounding box center [761, 416] width 140 height 28
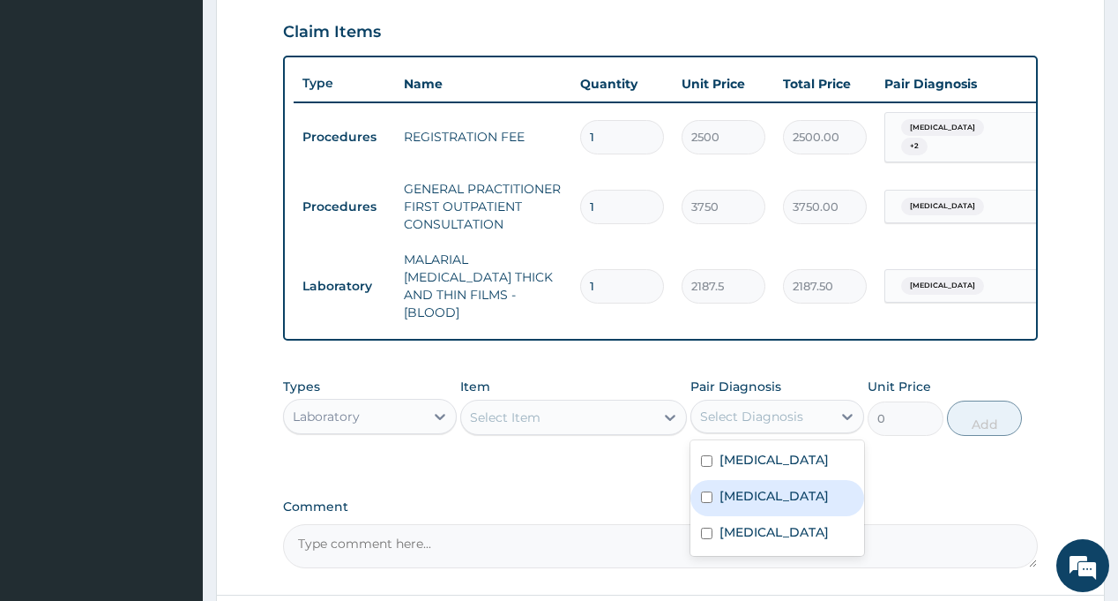
click at [750, 487] on label "[MEDICAL_DATA]" at bounding box center [774, 496] width 109 height 18
checkbox input "true"
click at [583, 415] on div "Select Item" at bounding box center [557, 417] width 193 height 28
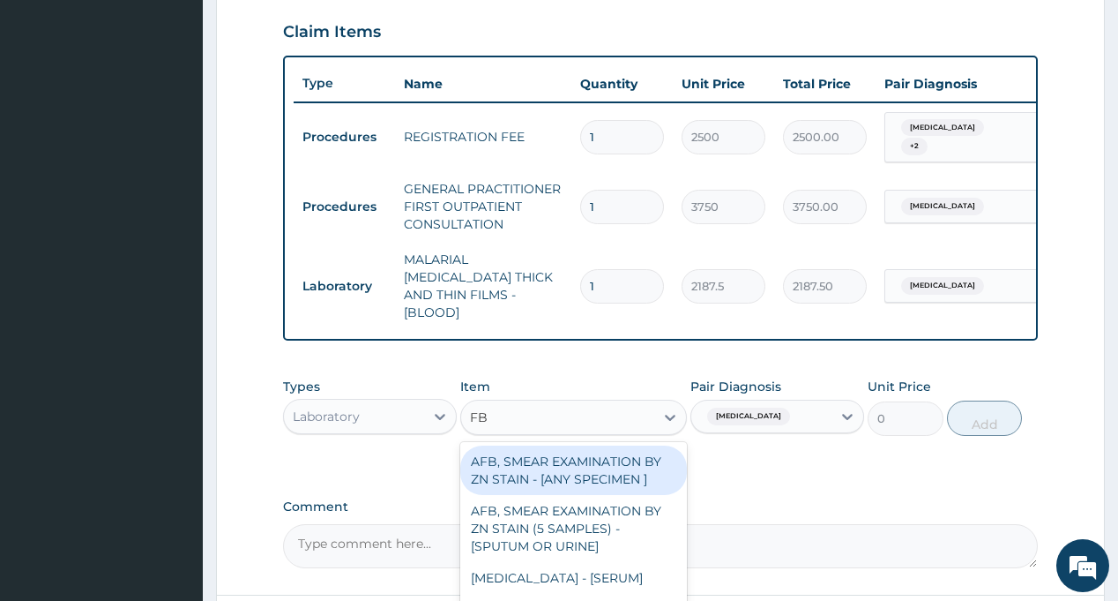
type input "FBC"
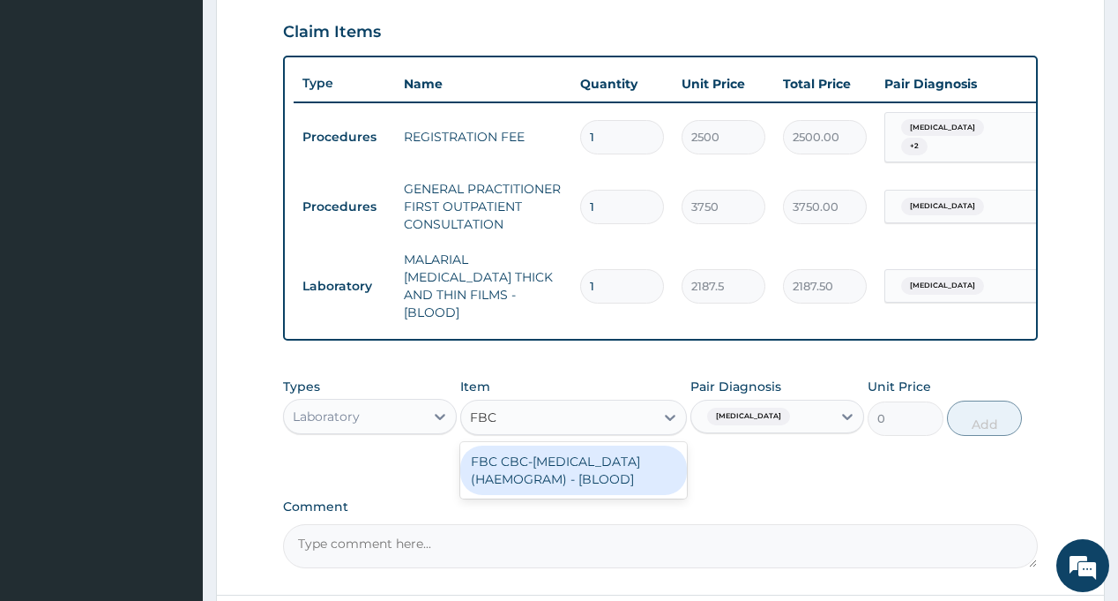
click at [574, 464] on div "FBC CBC-COMPLETE BLOOD COUNT (HAEMOGRAM) - [BLOOD]" at bounding box center [573, 469] width 227 height 49
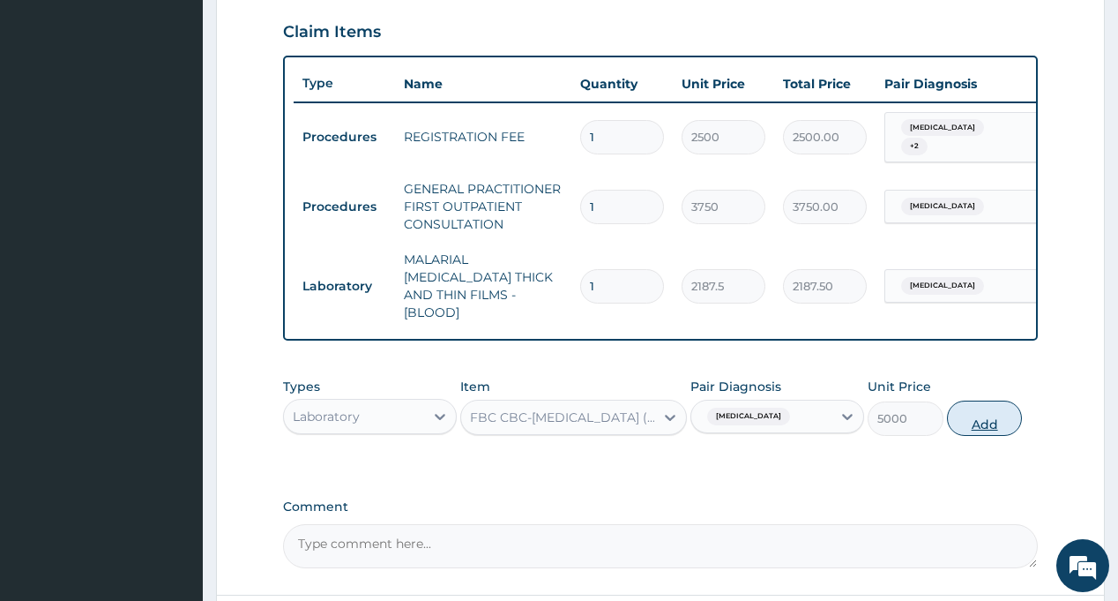
click at [984, 407] on button "Add" at bounding box center [985, 417] width 76 height 35
type input "0"
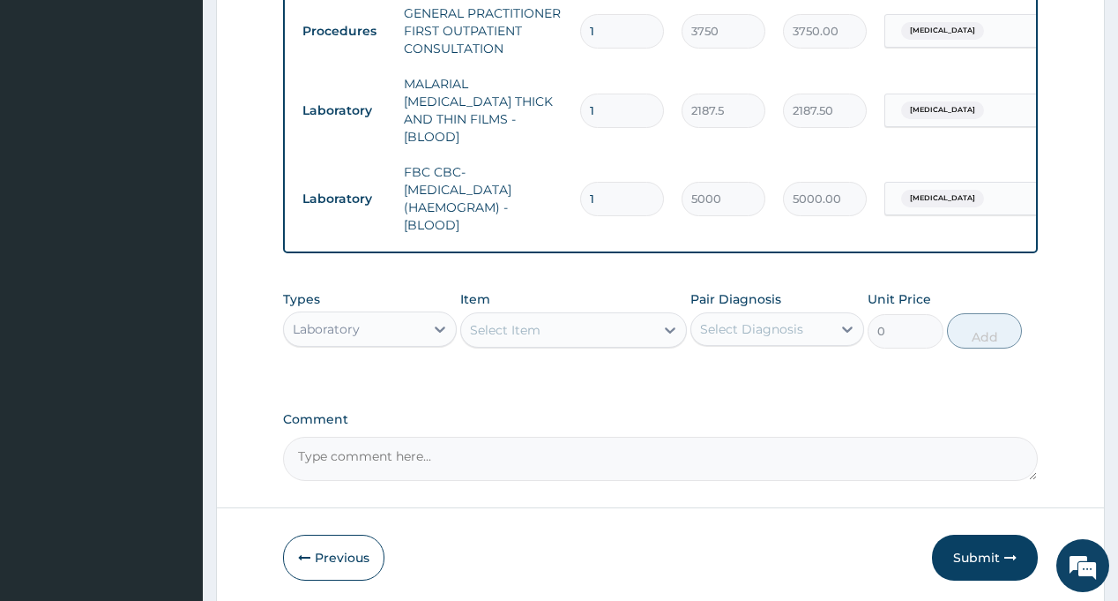
scroll to position [777, 0]
click at [310, 319] on div "Laboratory" at bounding box center [326, 328] width 67 height 18
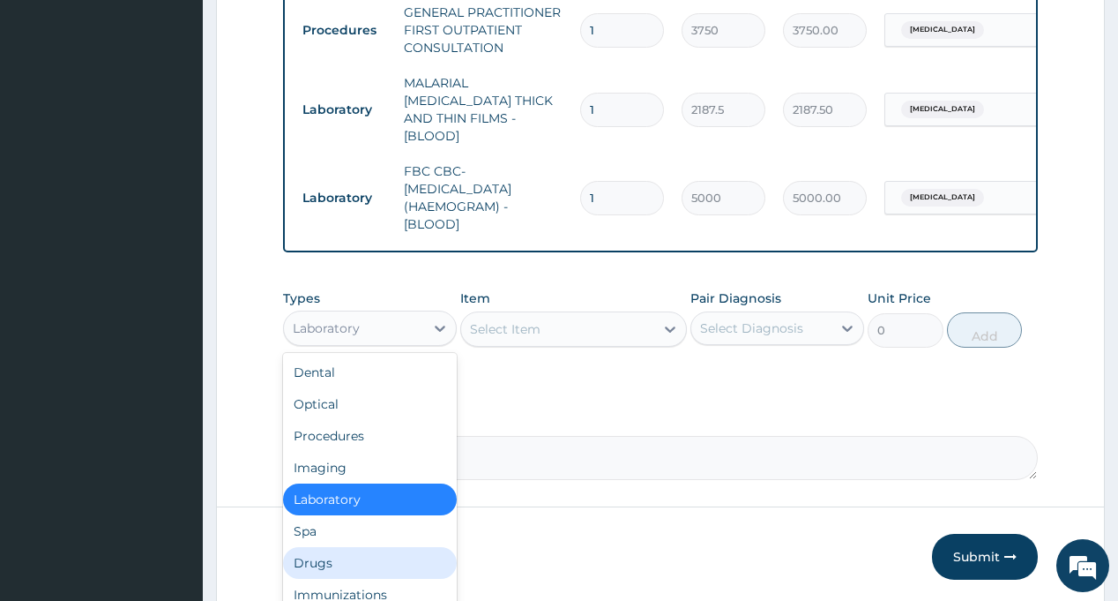
drag, startPoint x: 318, startPoint y: 542, endPoint x: 692, endPoint y: 332, distance: 429.2
click at [319, 547] on div "Drugs" at bounding box center [370, 563] width 174 height 32
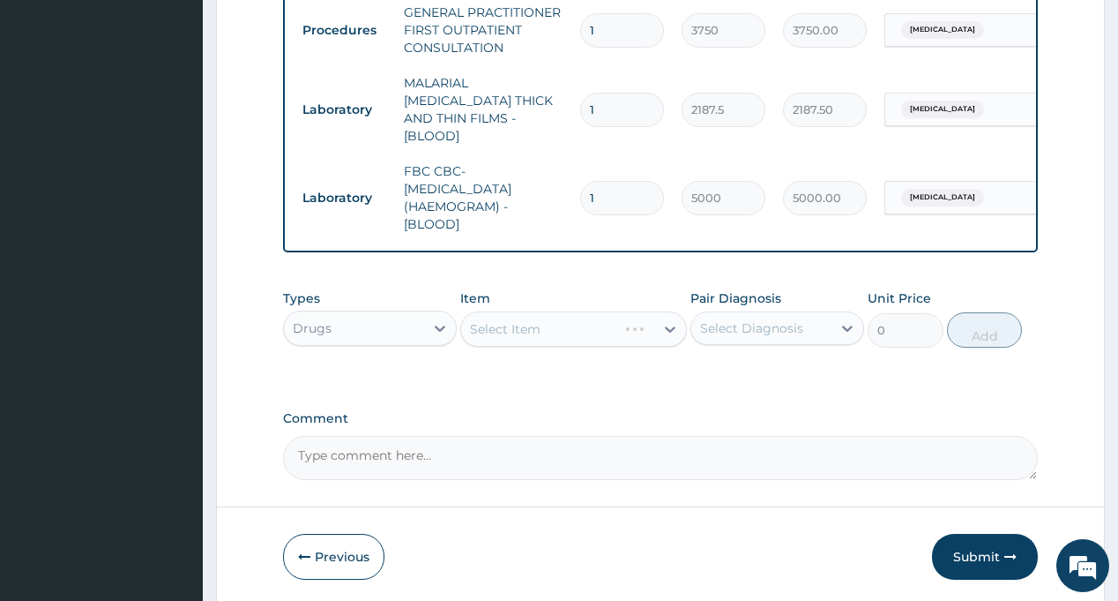
click at [812, 321] on div "Select Diagnosis" at bounding box center [761, 328] width 140 height 28
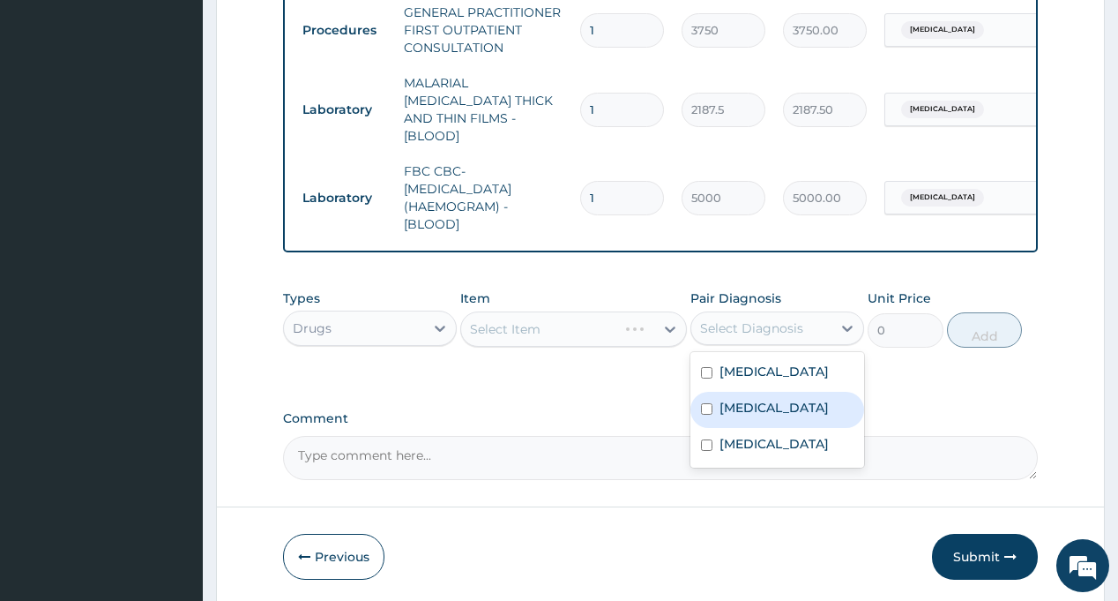
click at [755, 399] on label "[MEDICAL_DATA]" at bounding box center [774, 408] width 109 height 18
checkbox input "true"
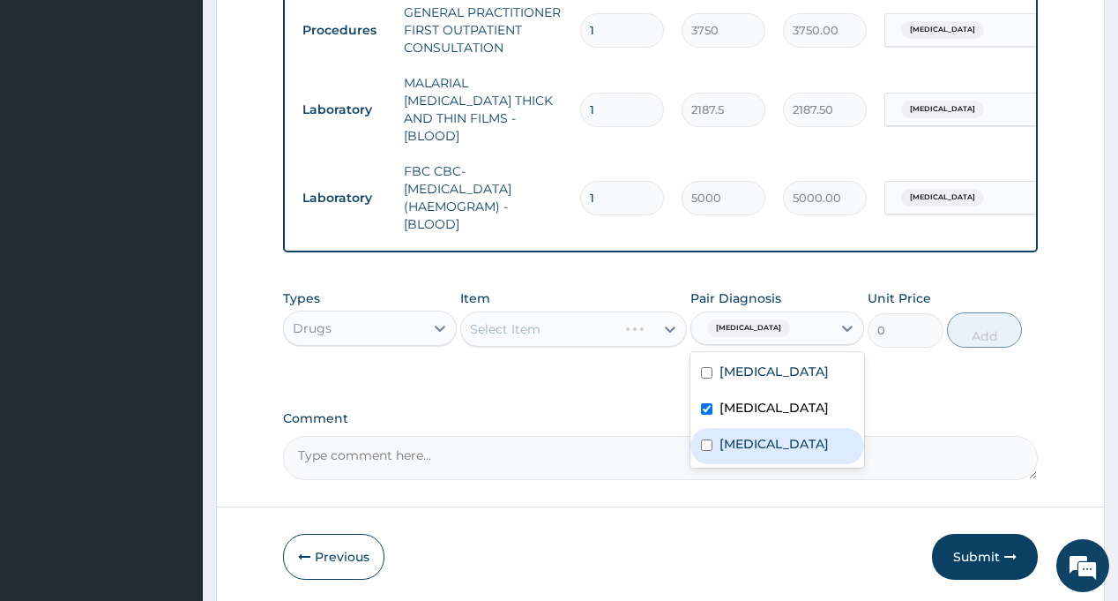
click at [751, 448] on label "Respiratory tract infection" at bounding box center [774, 444] width 109 height 18
checkbox input "true"
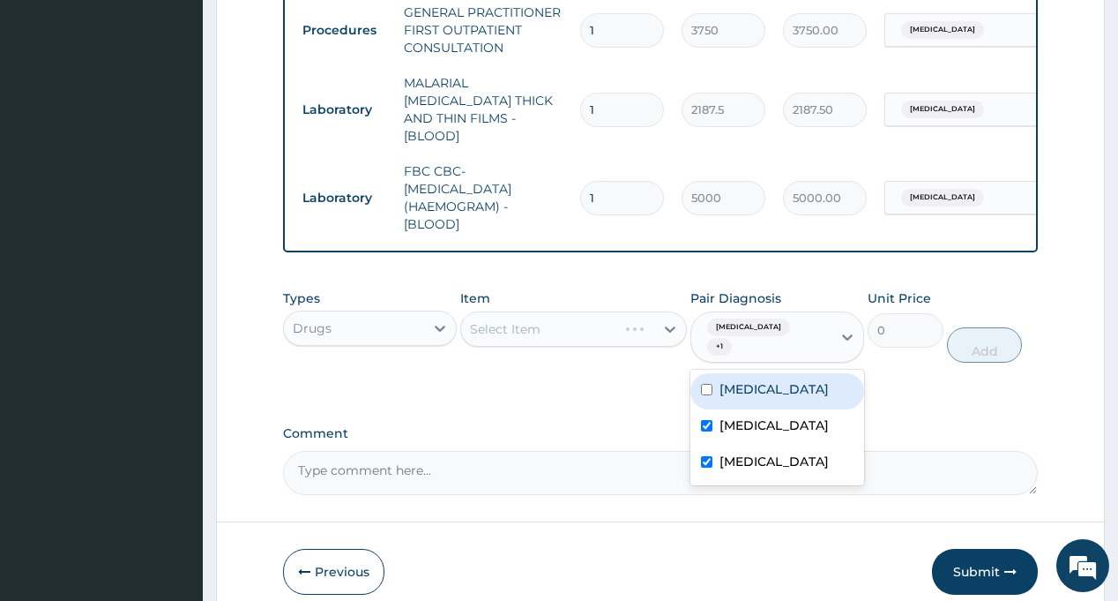
drag, startPoint x: 620, startPoint y: 404, endPoint x: 582, endPoint y: 352, distance: 64.4
click at [616, 426] on label "Comment" at bounding box center [660, 433] width 754 height 15
click at [616, 451] on textarea "Comment" at bounding box center [660, 473] width 754 height 44
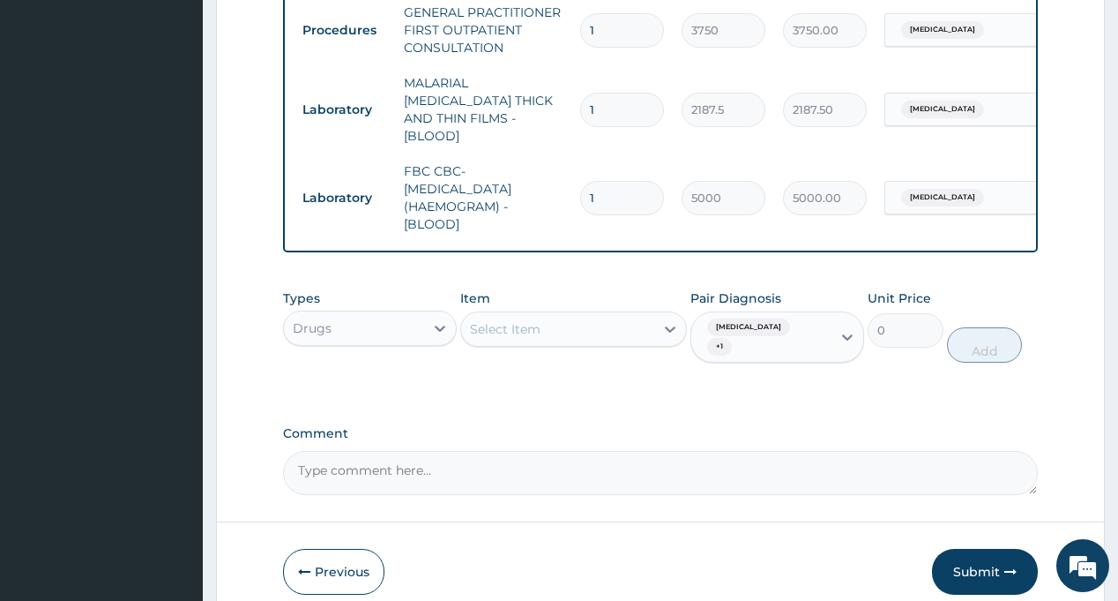
click at [571, 317] on div "Select Item" at bounding box center [557, 329] width 193 height 28
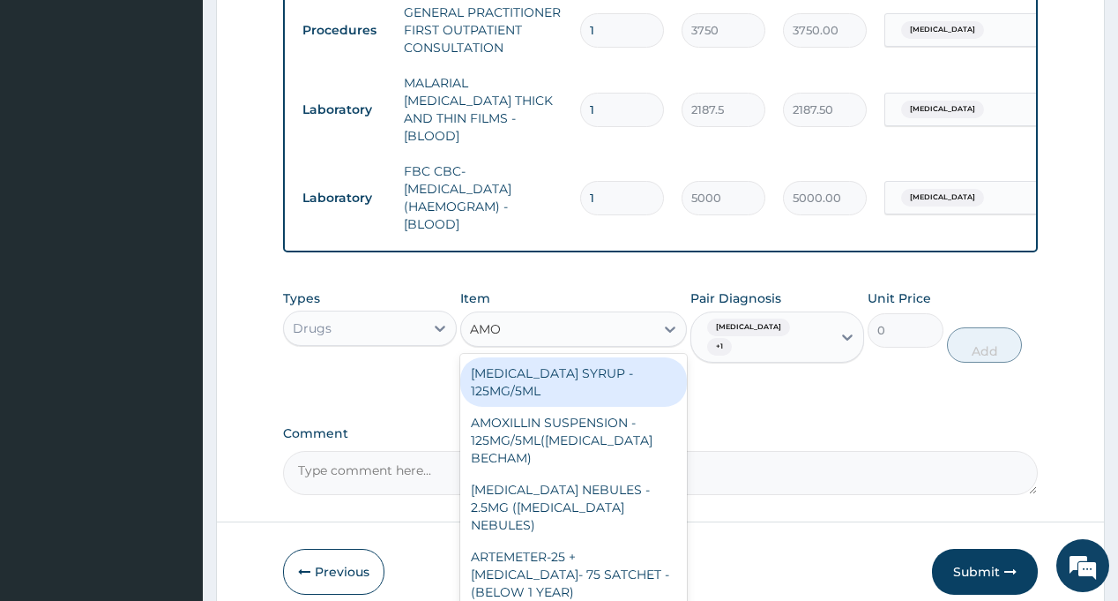
type input "AMOX"
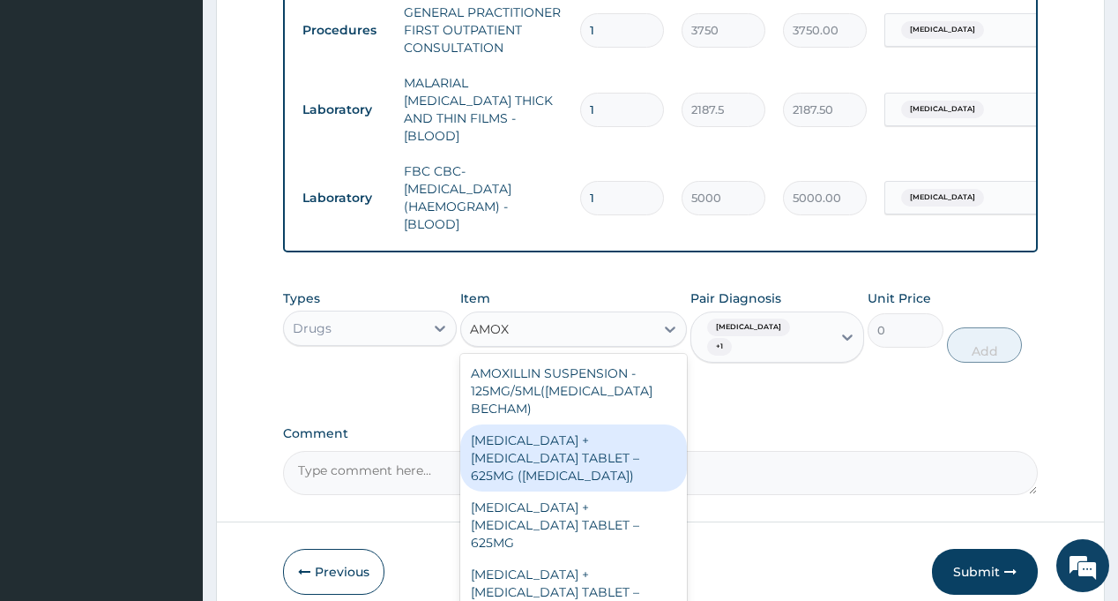
click at [562, 424] on div "[MEDICAL_DATA] + [MEDICAL_DATA] TABLET – 625MG ([MEDICAL_DATA])" at bounding box center [573, 457] width 227 height 67
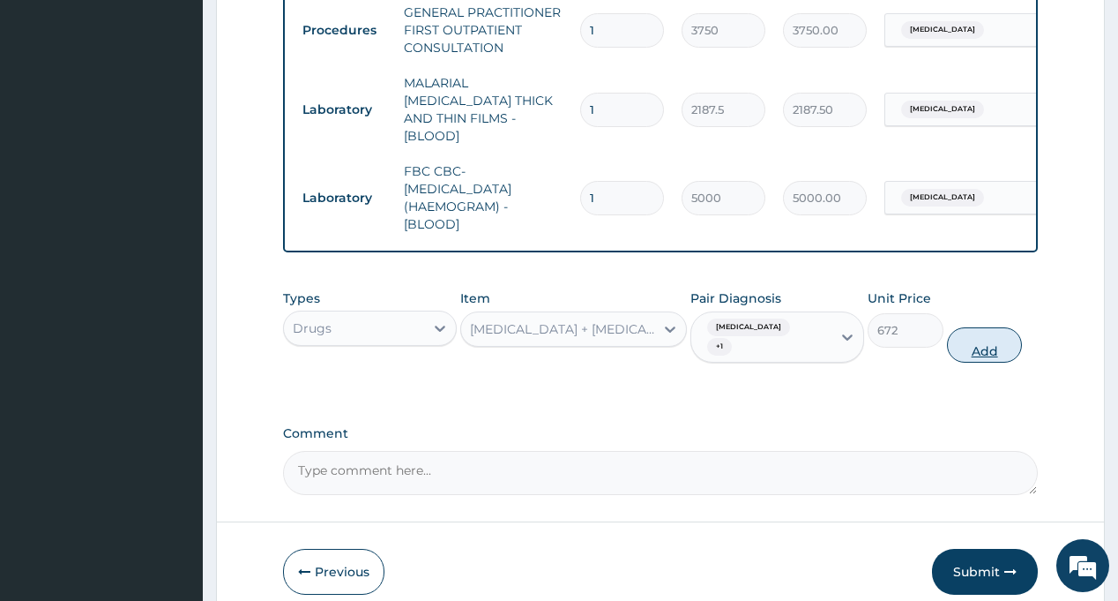
click at [965, 327] on button "Add" at bounding box center [985, 344] width 76 height 35
type input "0"
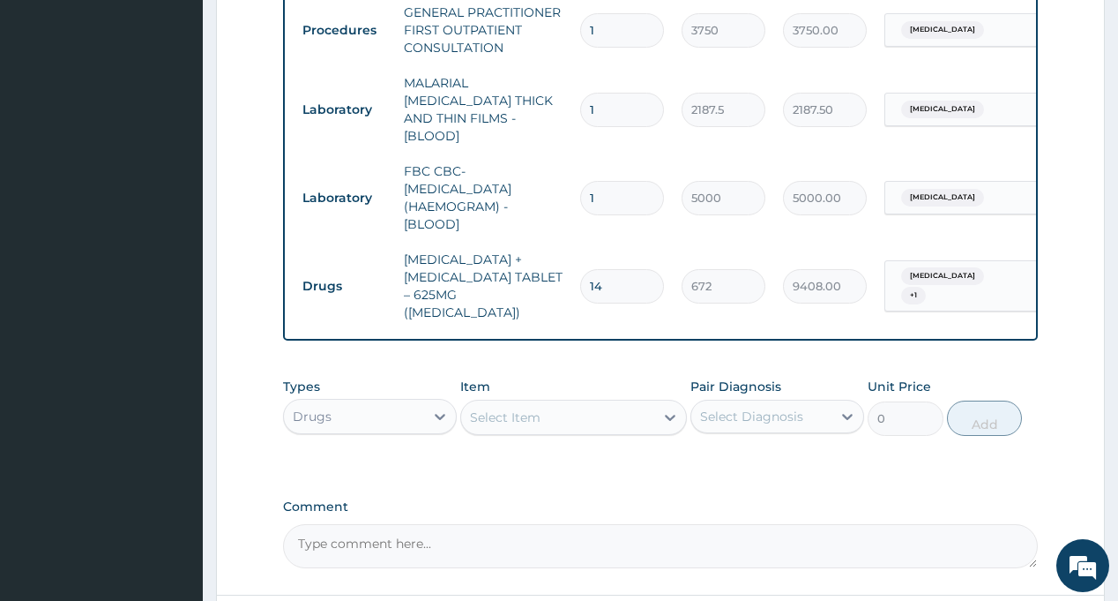
type input "14"
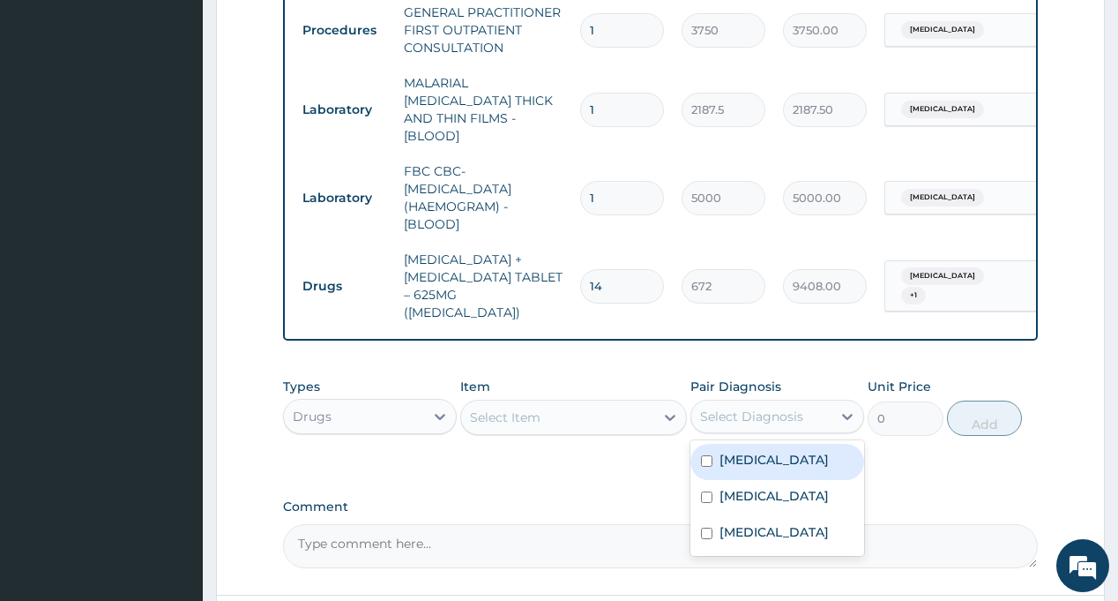
click at [746, 412] on div "Select Diagnosis" at bounding box center [751, 416] width 103 height 18
click at [743, 451] on label "[MEDICAL_DATA]" at bounding box center [774, 460] width 109 height 18
checkbox input "true"
click at [586, 410] on div "Select Item" at bounding box center [557, 417] width 193 height 28
type input "LONART"
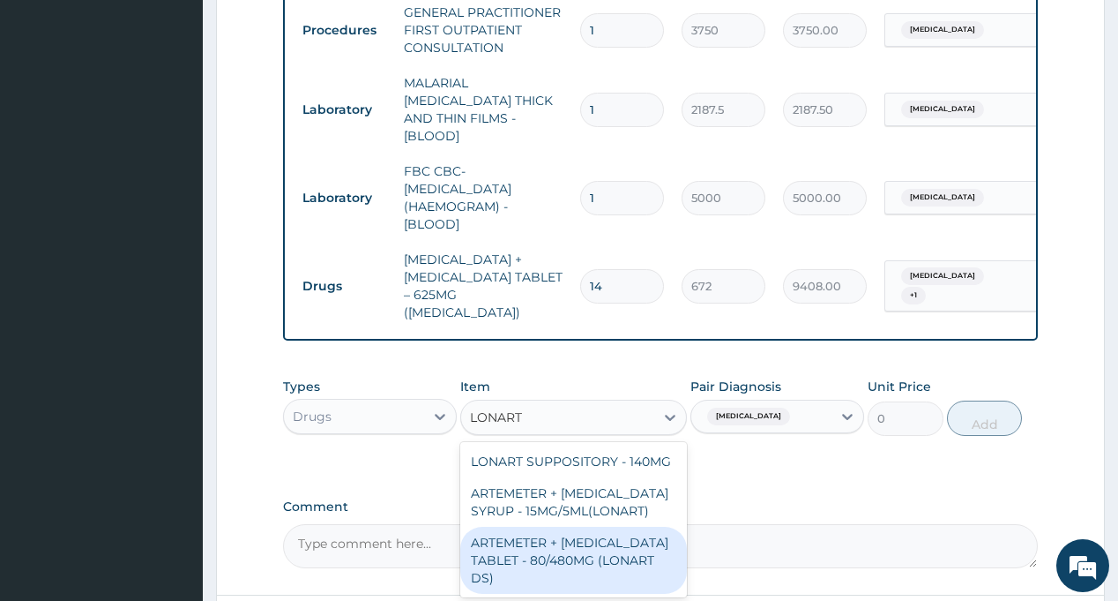
click at [590, 539] on div "ARTEMETER + [MEDICAL_DATA] TABLET - 80/480MG (LONART DS)" at bounding box center [573, 559] width 227 height 67
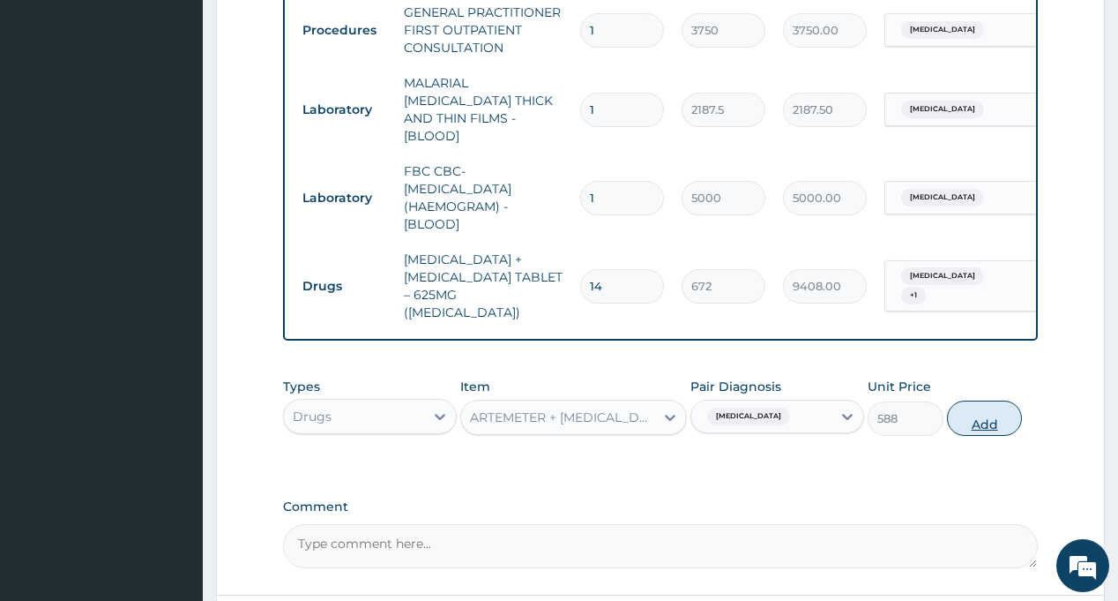
click at [981, 408] on button "Add" at bounding box center [985, 417] width 76 height 35
type input "0"
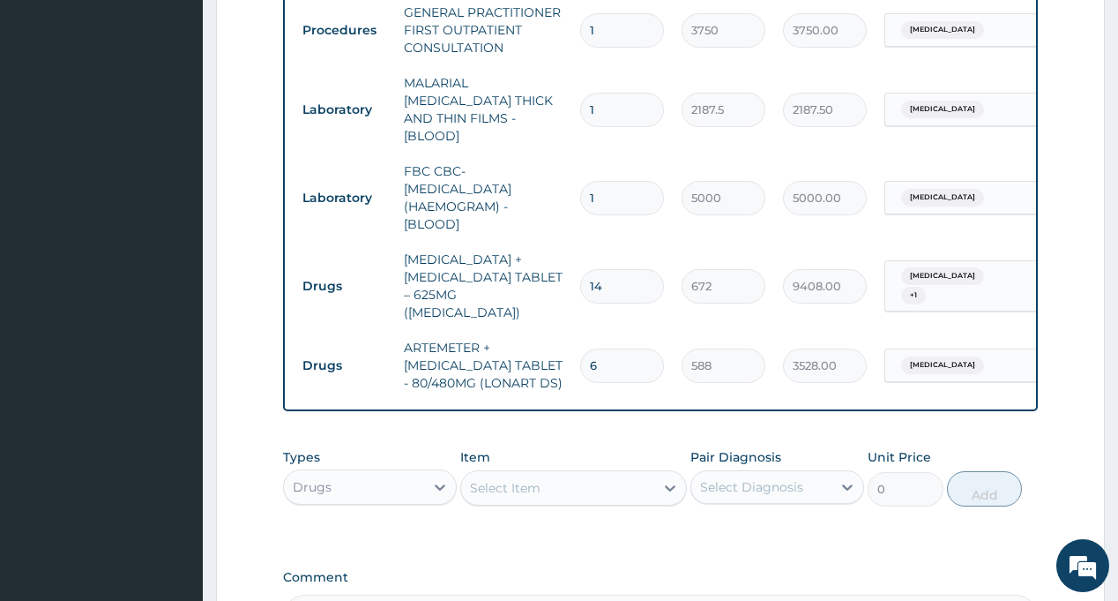
type input "6"
click at [777, 478] on div "Select Diagnosis" at bounding box center [751, 487] width 103 height 18
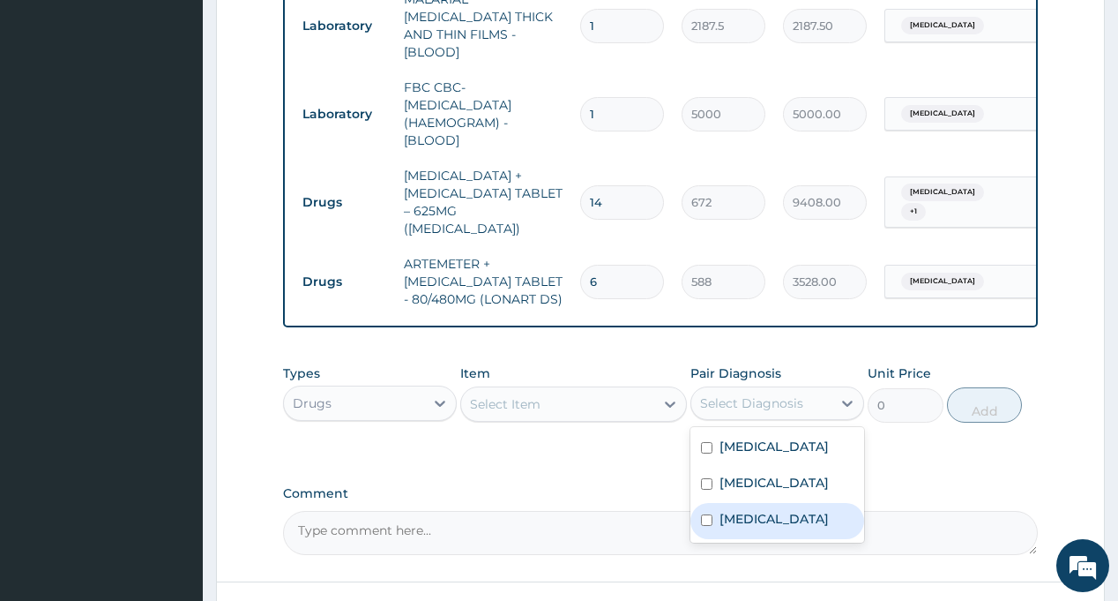
scroll to position [953, 0]
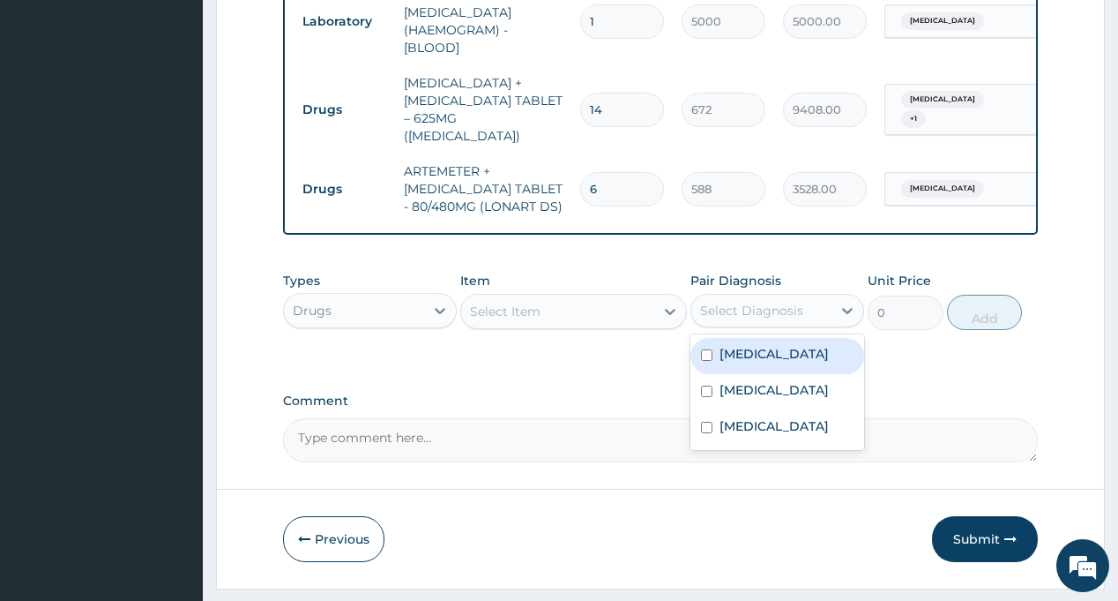
click at [773, 344] on div "[MEDICAL_DATA]" at bounding box center [778, 356] width 174 height 36
checkbox input "true"
click at [560, 301] on div "Select Item" at bounding box center [557, 311] width 193 height 28
type input "PARACE"
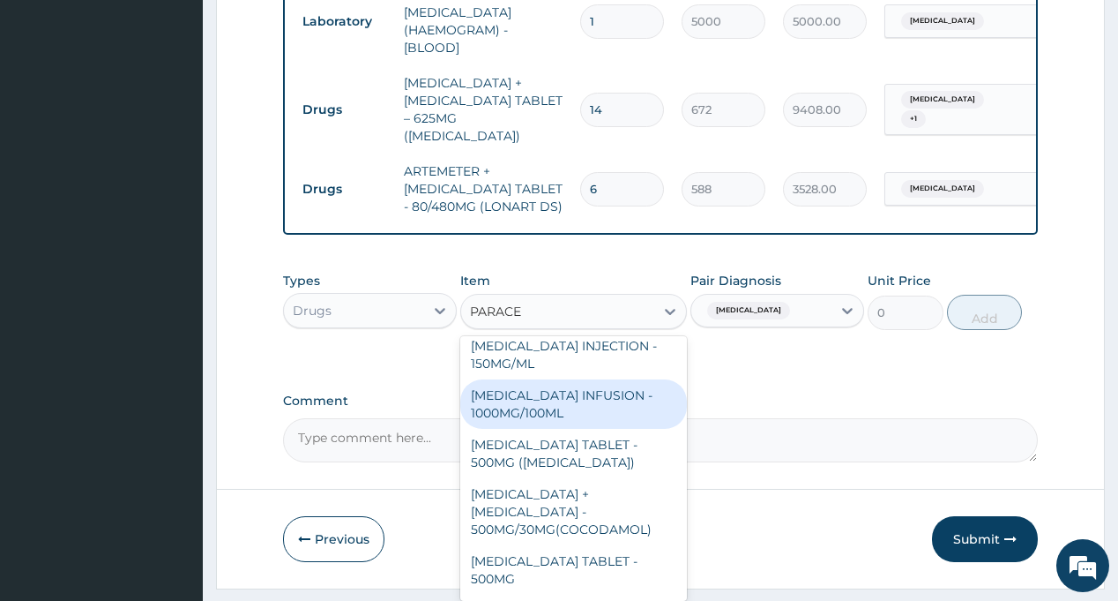
scroll to position [176, 0]
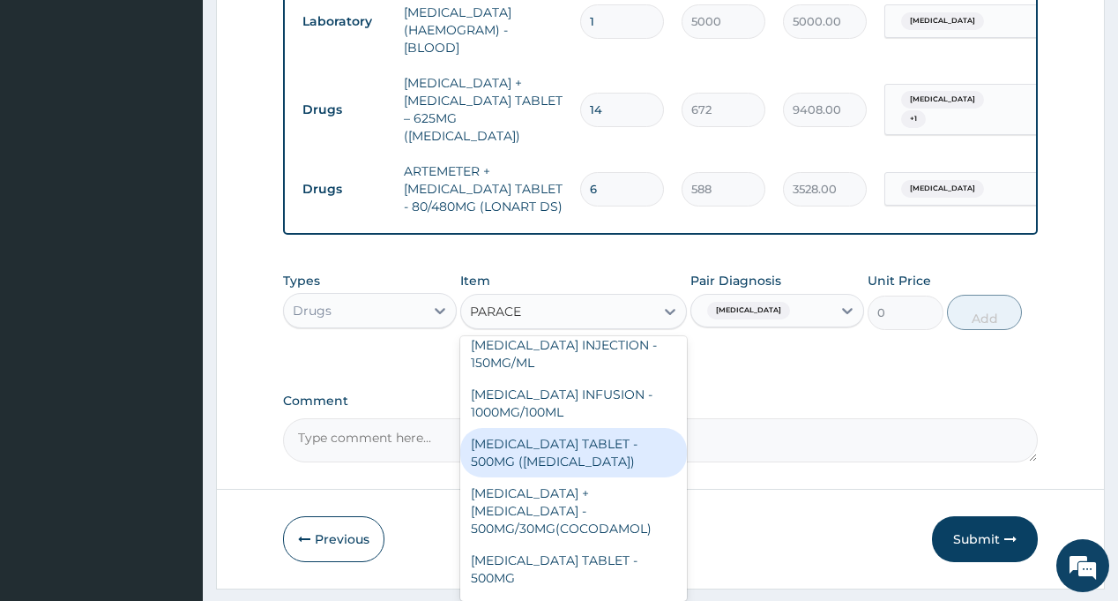
click at [586, 449] on div "[MEDICAL_DATA] TABLET - 500MG ([MEDICAL_DATA])" at bounding box center [573, 452] width 227 height 49
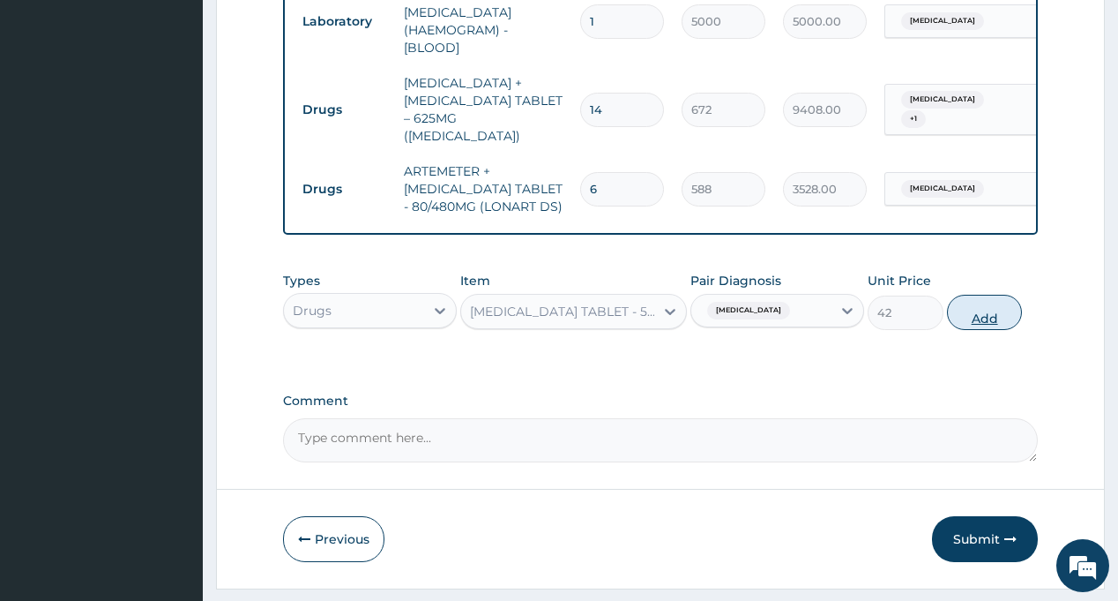
click at [988, 305] on button "Add" at bounding box center [985, 312] width 76 height 35
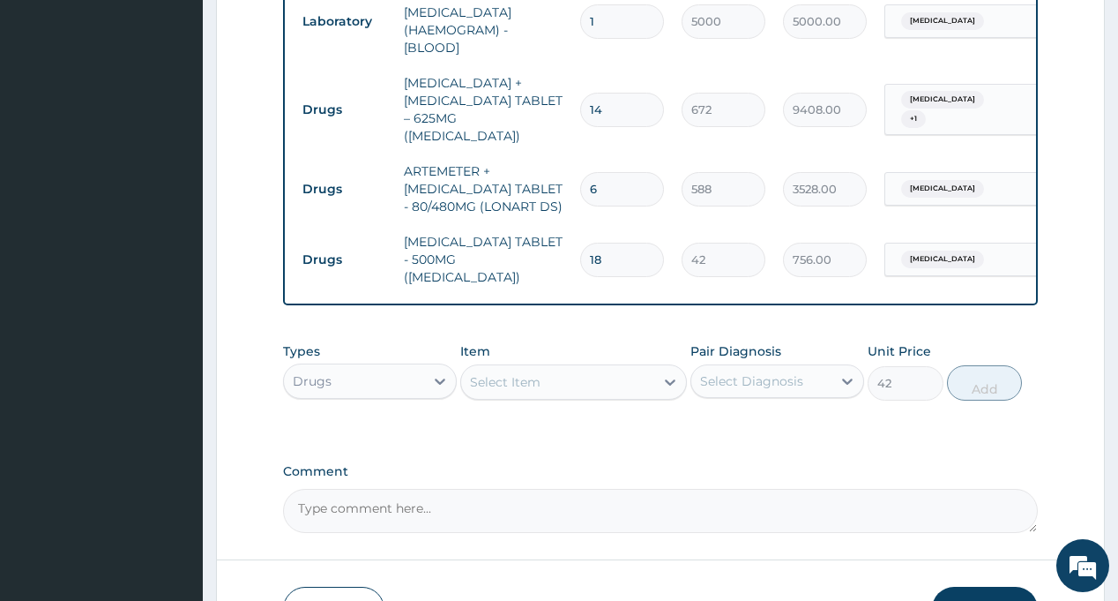
type input "0"
type input "18"
click at [832, 406] on div "Types Drugs Item Select Item Pair Diagnosis Select Diagnosis Unit Price 0 Add" at bounding box center [660, 384] width 754 height 102
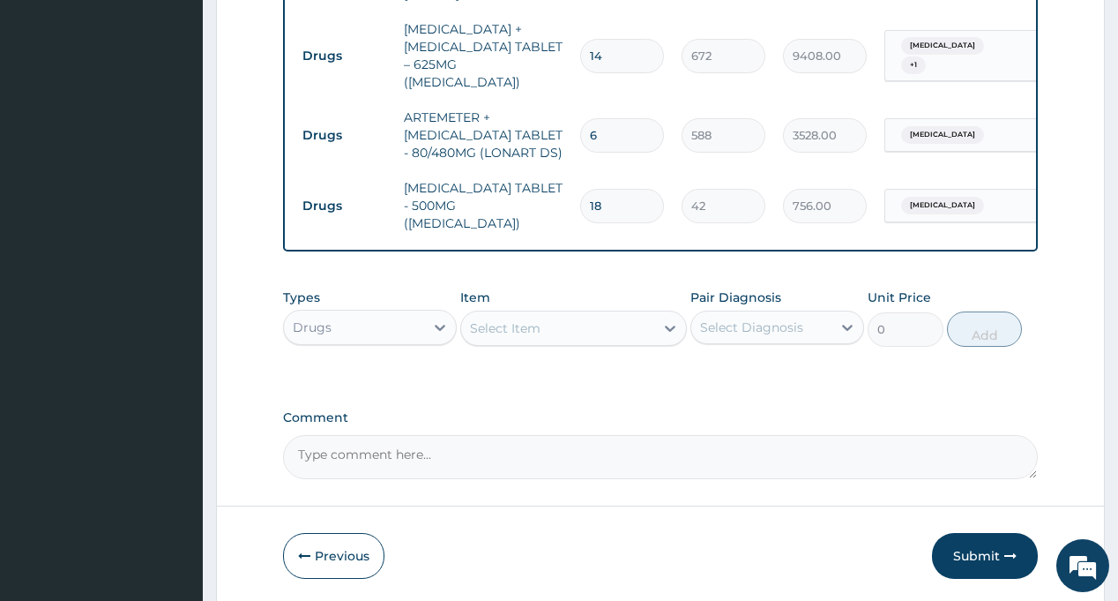
scroll to position [1049, 0]
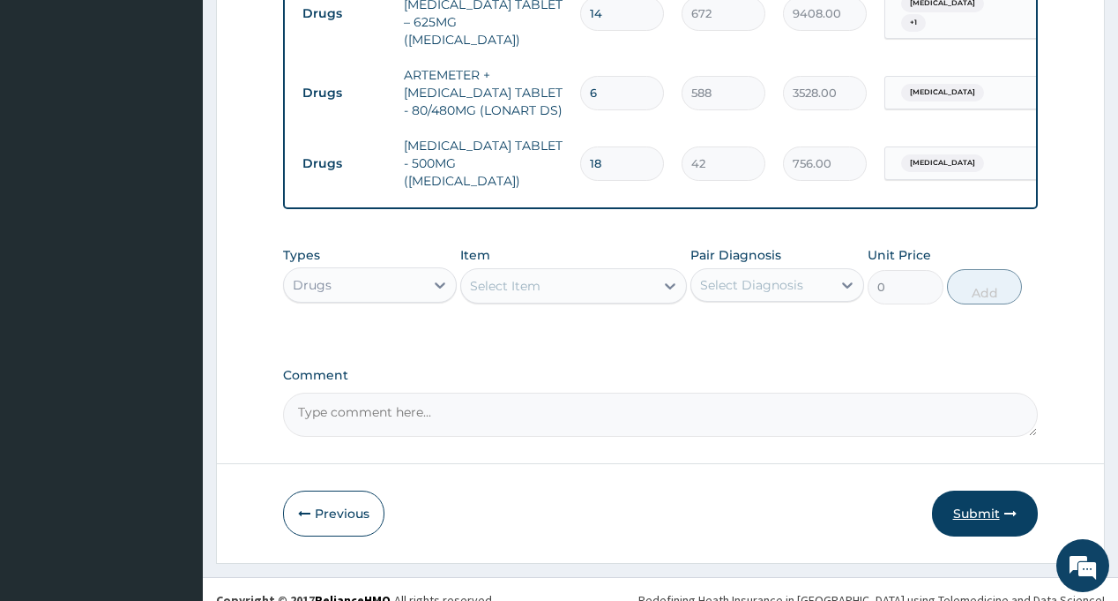
click at [973, 490] on button "Submit" at bounding box center [985, 513] width 106 height 46
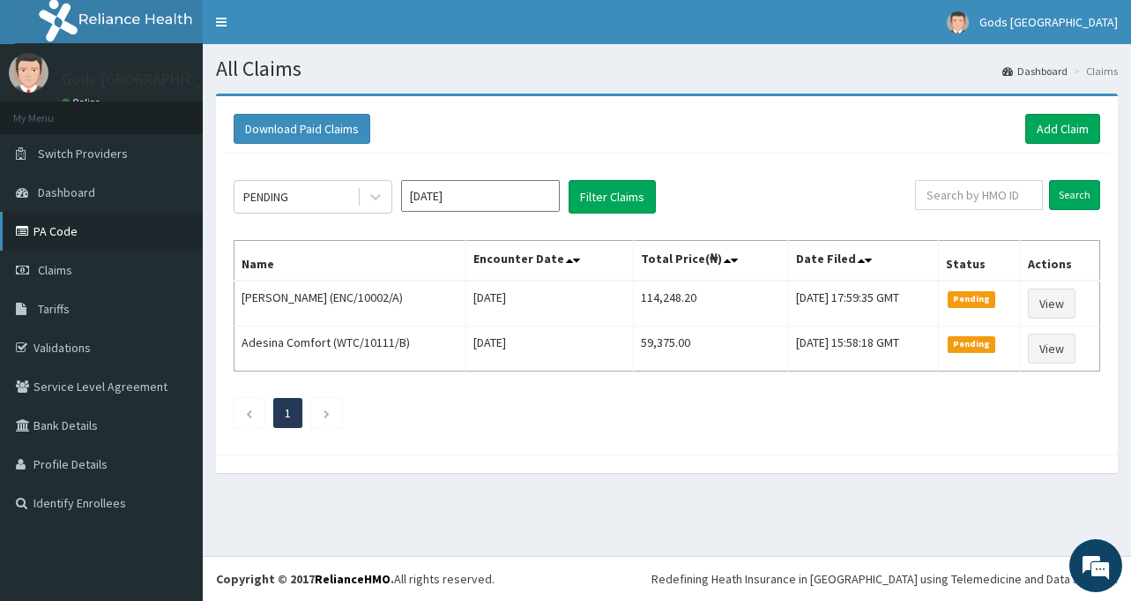
click at [90, 226] on link "PA Code" at bounding box center [101, 231] width 203 height 39
click at [1063, 130] on link "Add Claim" at bounding box center [1063, 129] width 75 height 30
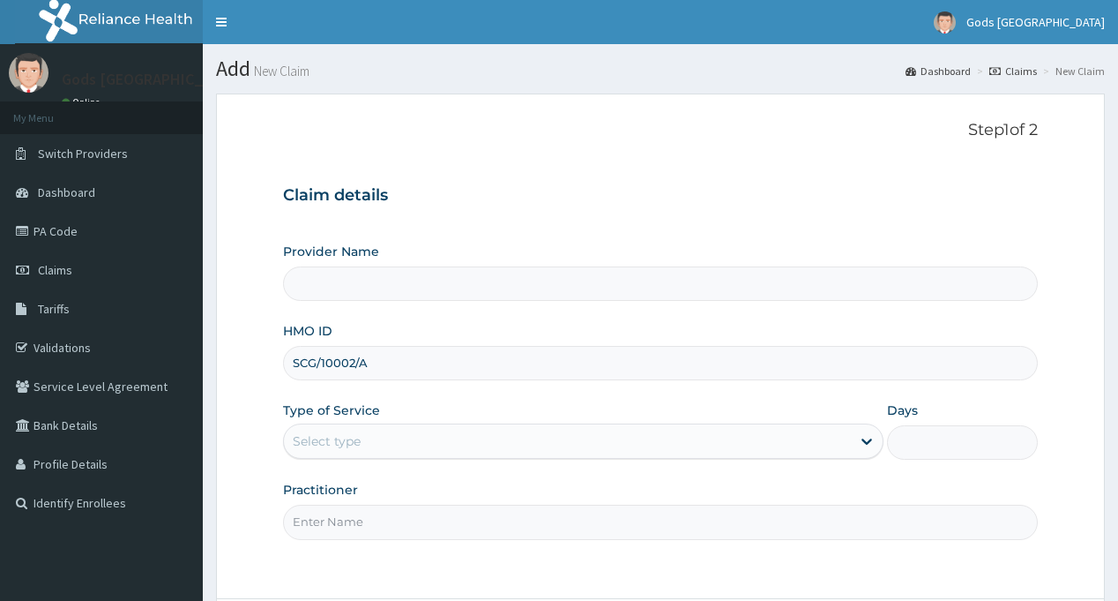
type input "SCG/10002/A"
type input "Gods [GEOGRAPHIC_DATA] - [GEOGRAPHIC_DATA]"
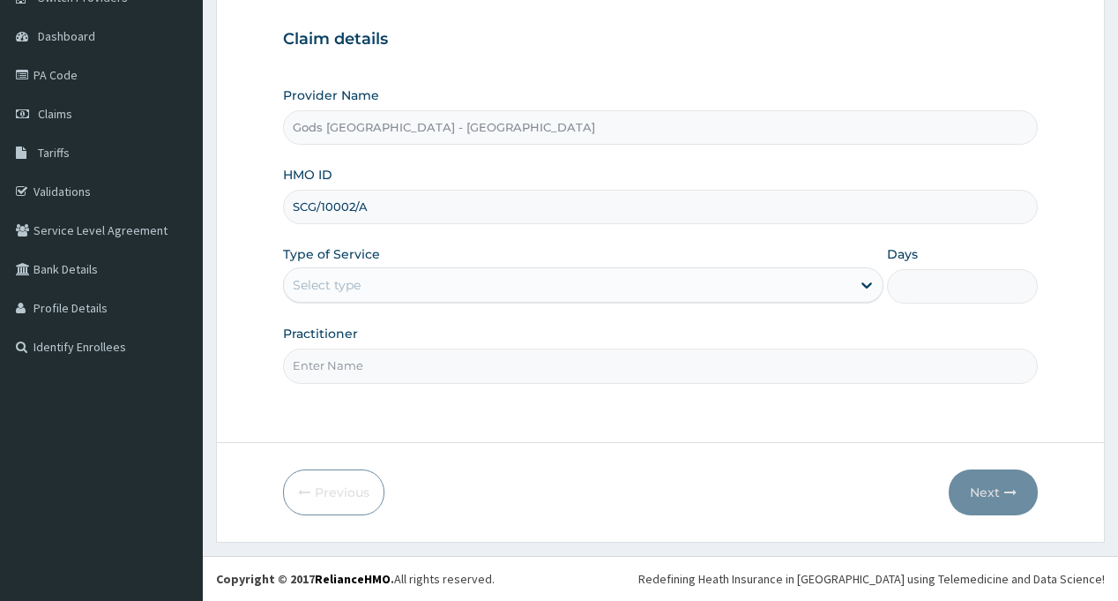
click at [410, 292] on div "Select type" at bounding box center [567, 285] width 567 height 28
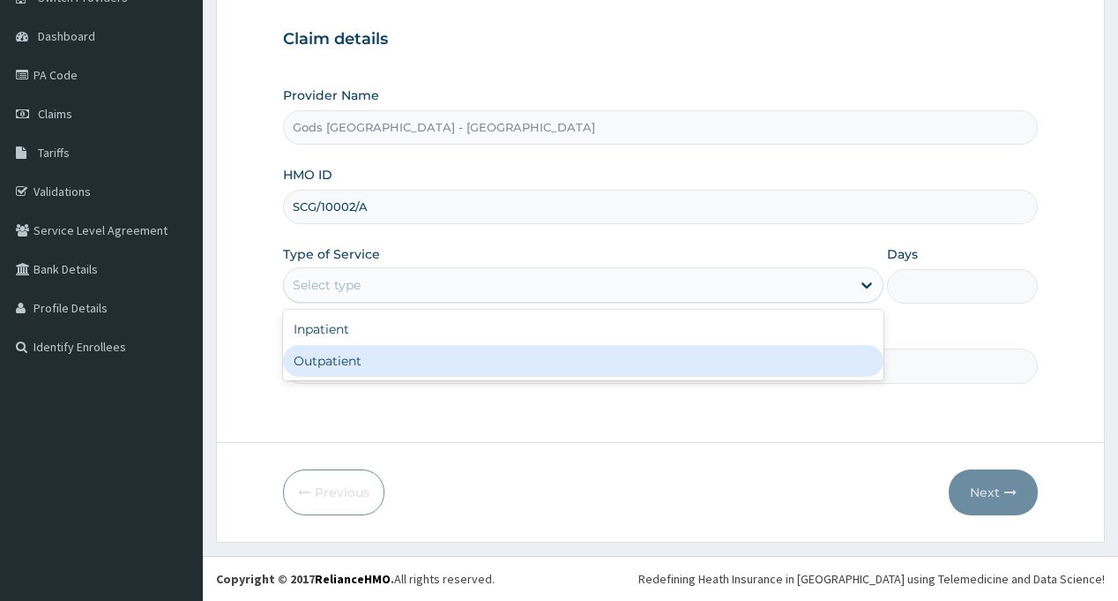
click at [392, 363] on div "Outpatient" at bounding box center [583, 361] width 601 height 32
type input "1"
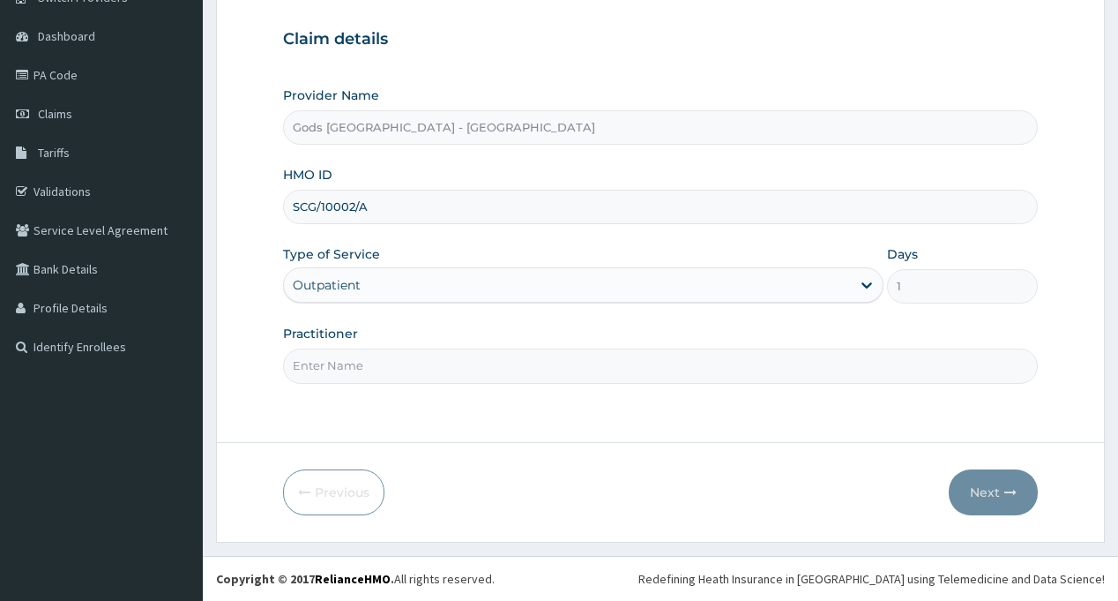
click at [392, 363] on input "Practitioner" at bounding box center [660, 365] width 754 height 34
type input "[PERSON_NAME]"
click at [986, 486] on button "Next" at bounding box center [993, 492] width 89 height 46
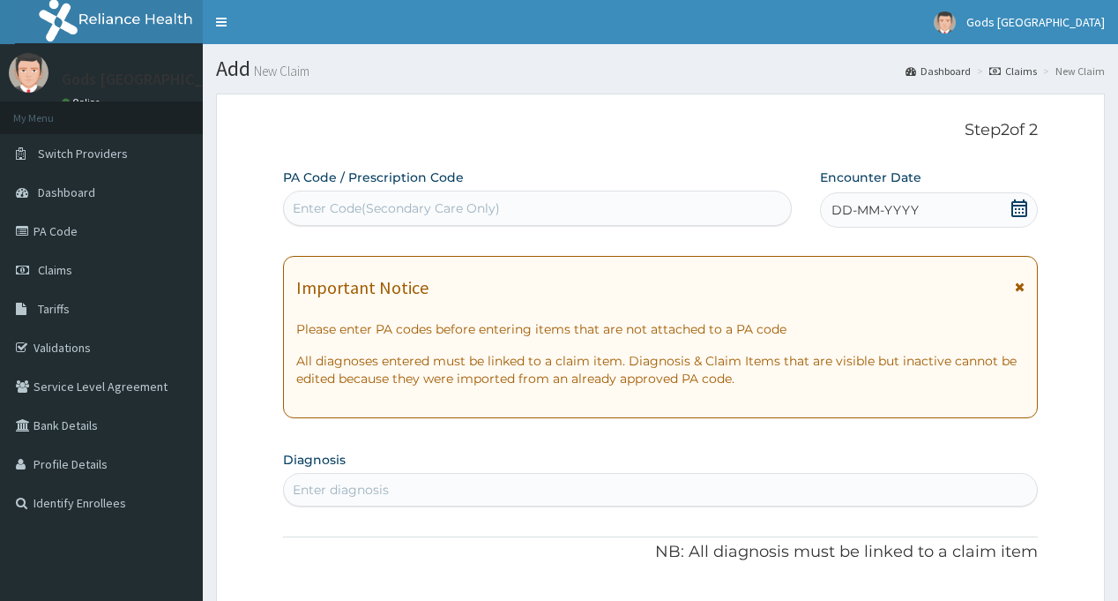
click at [437, 203] on div "Enter Code(Secondary Care Only)" at bounding box center [396, 208] width 207 height 18
paste input "PA/32255D"
type input "PA/32255D"
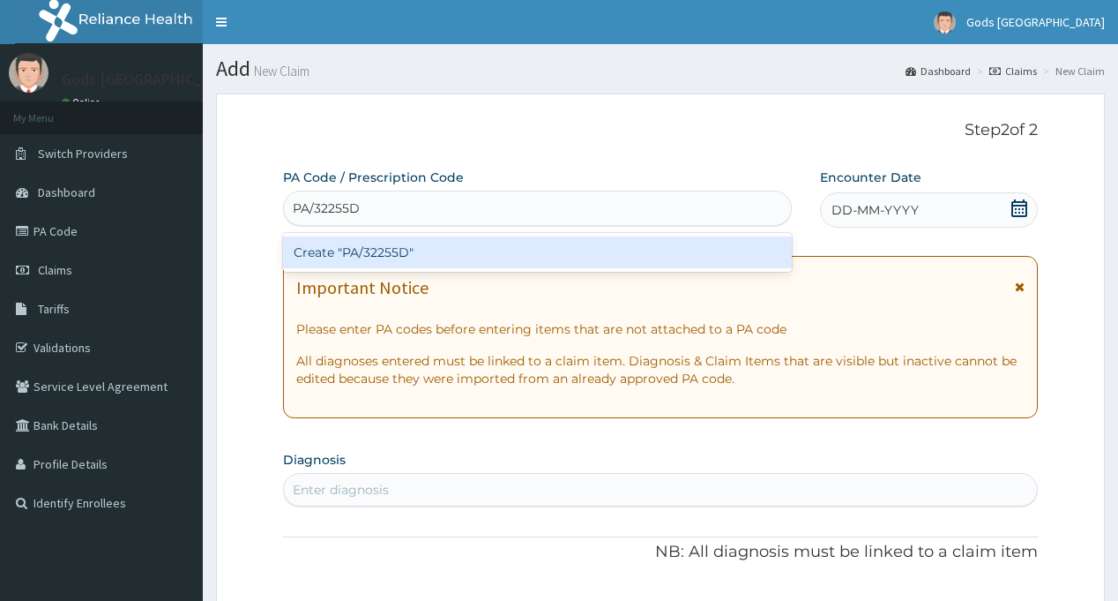
click at [374, 249] on div "Create "PA/32255D"" at bounding box center [537, 252] width 508 height 32
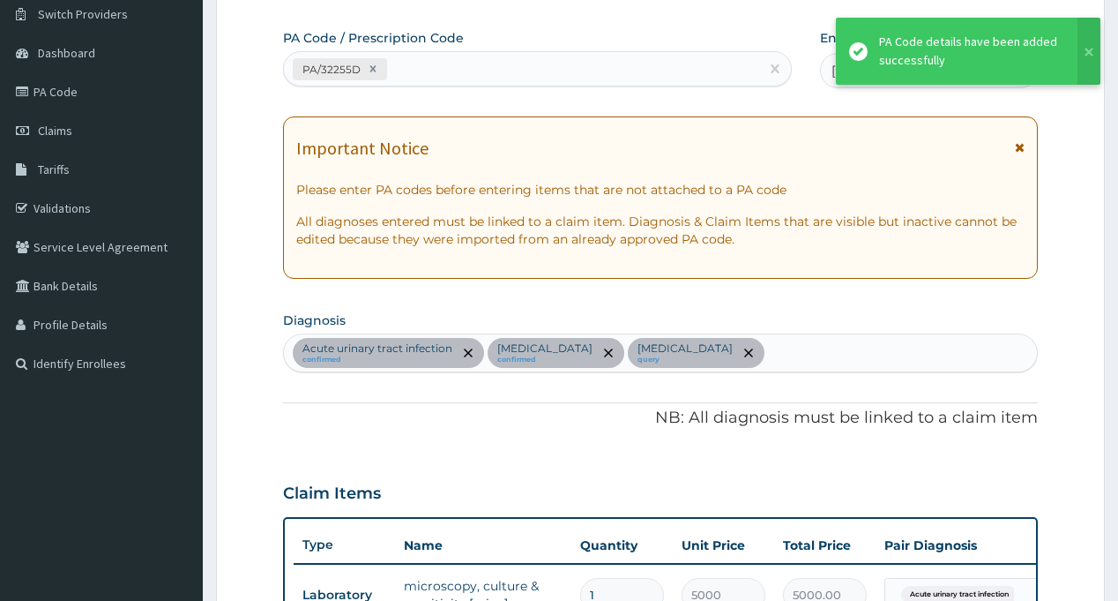
scroll to position [137, 0]
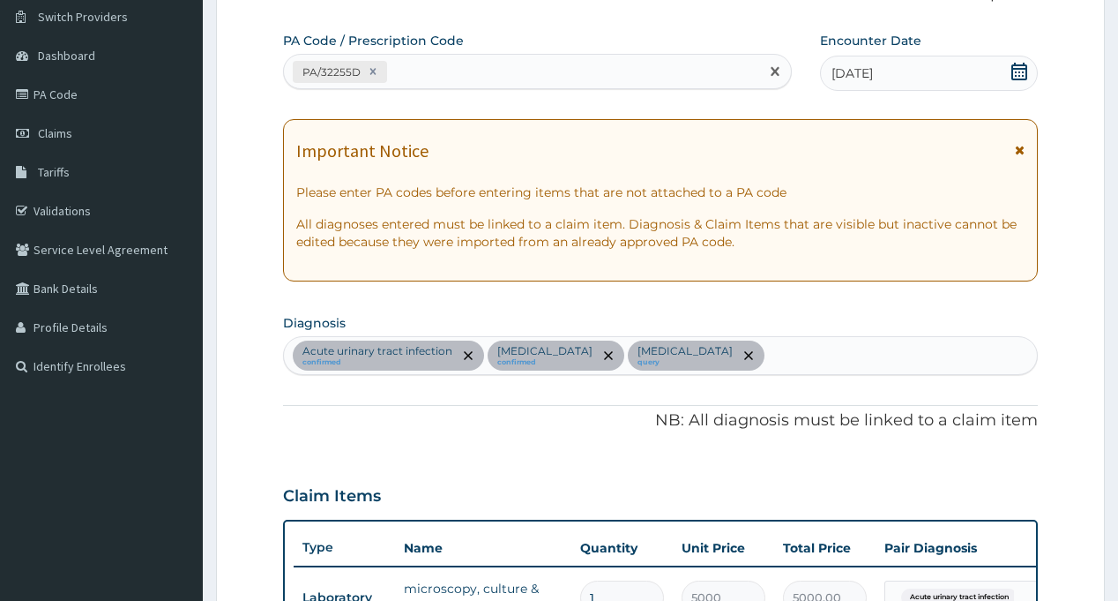
click at [486, 78] on div "PA/32255D" at bounding box center [521, 71] width 474 height 29
paste input "PA/41FA62"
type input "PA/41FA62"
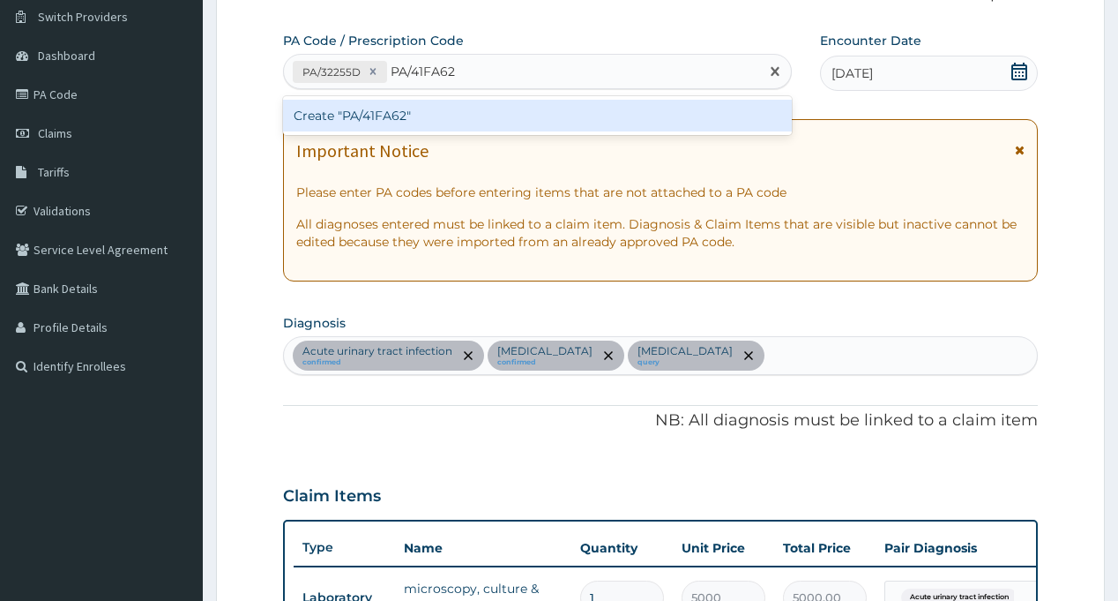
click at [465, 123] on div "Create "PA/41FA62"" at bounding box center [537, 116] width 508 height 32
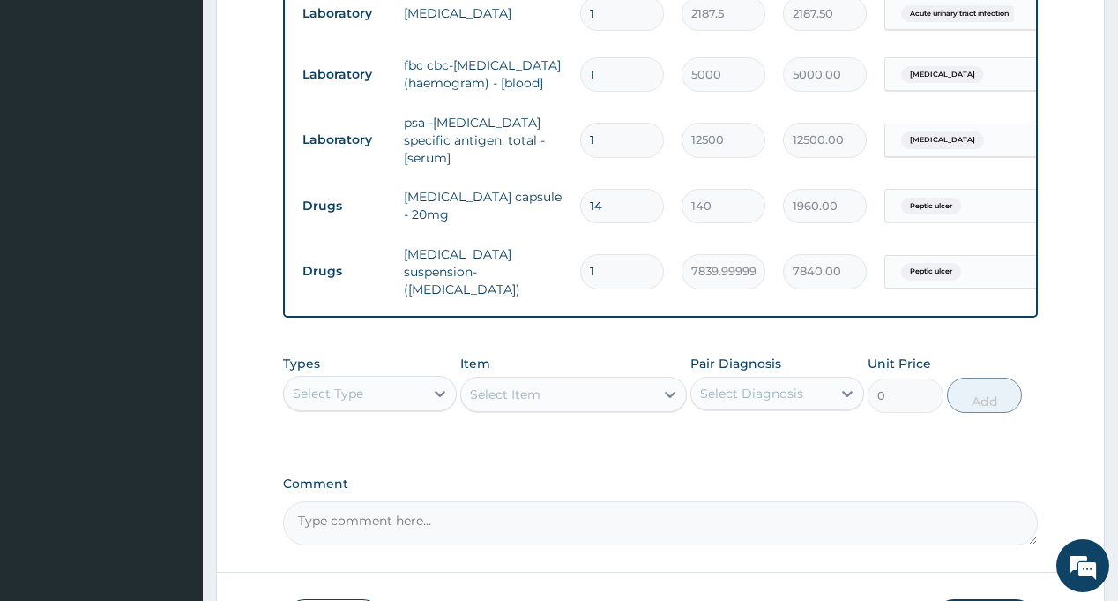
scroll to position [877, 0]
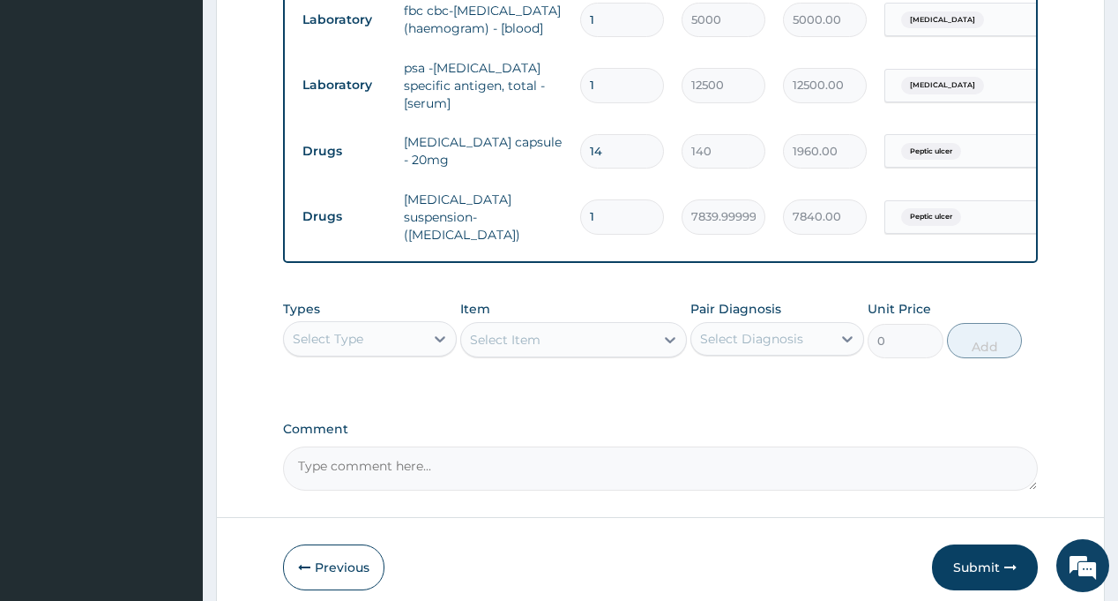
click at [327, 338] on div "Select Type" at bounding box center [328, 339] width 71 height 18
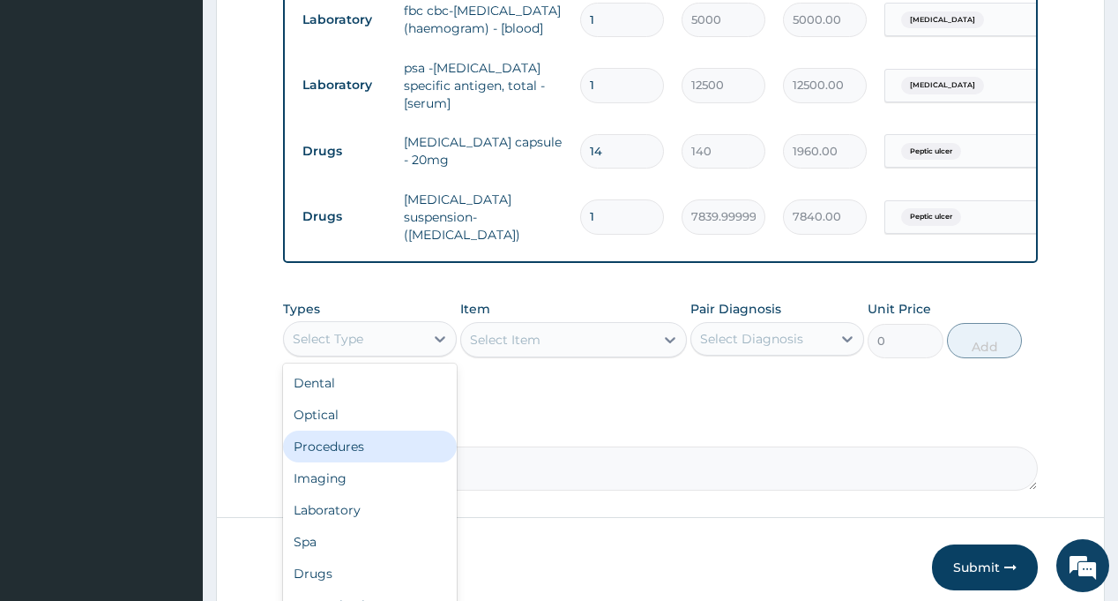
click at [356, 446] on div "Procedures" at bounding box center [370, 446] width 174 height 32
click at [738, 332] on div "Select Diagnosis" at bounding box center [761, 339] width 140 height 28
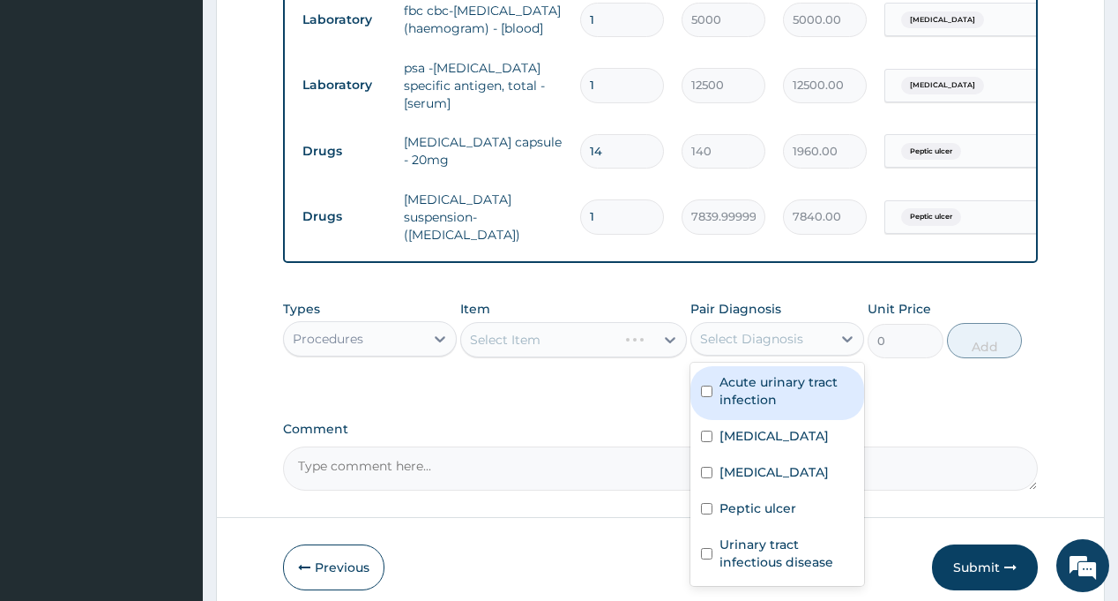
click at [732, 407] on label "Acute urinary tract infection" at bounding box center [787, 390] width 134 height 35
checkbox input "true"
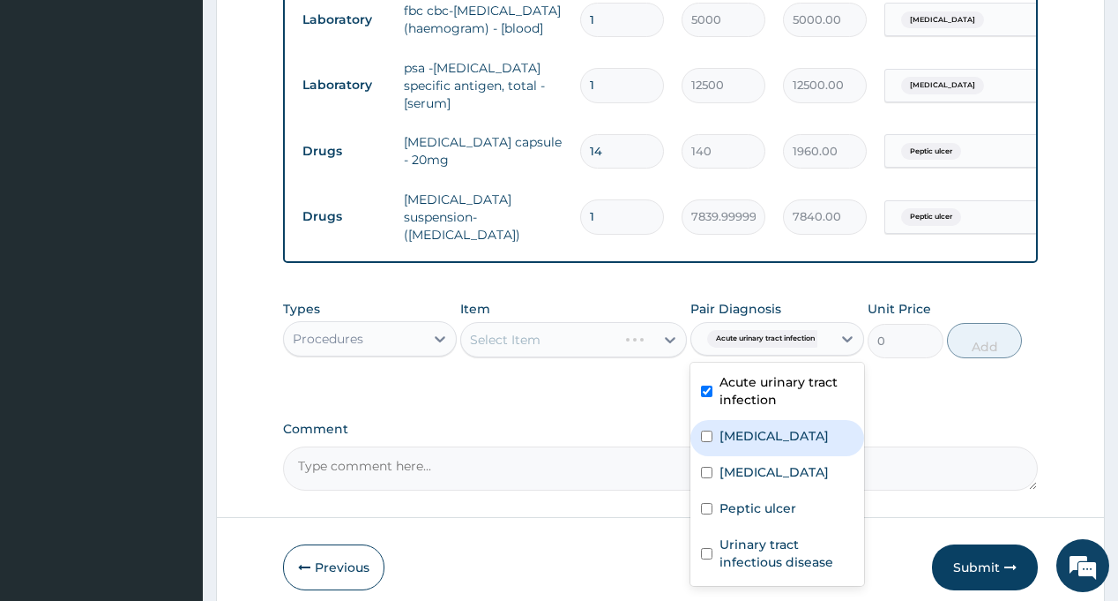
click at [750, 437] on label "[MEDICAL_DATA]" at bounding box center [774, 436] width 109 height 18
checkbox input "true"
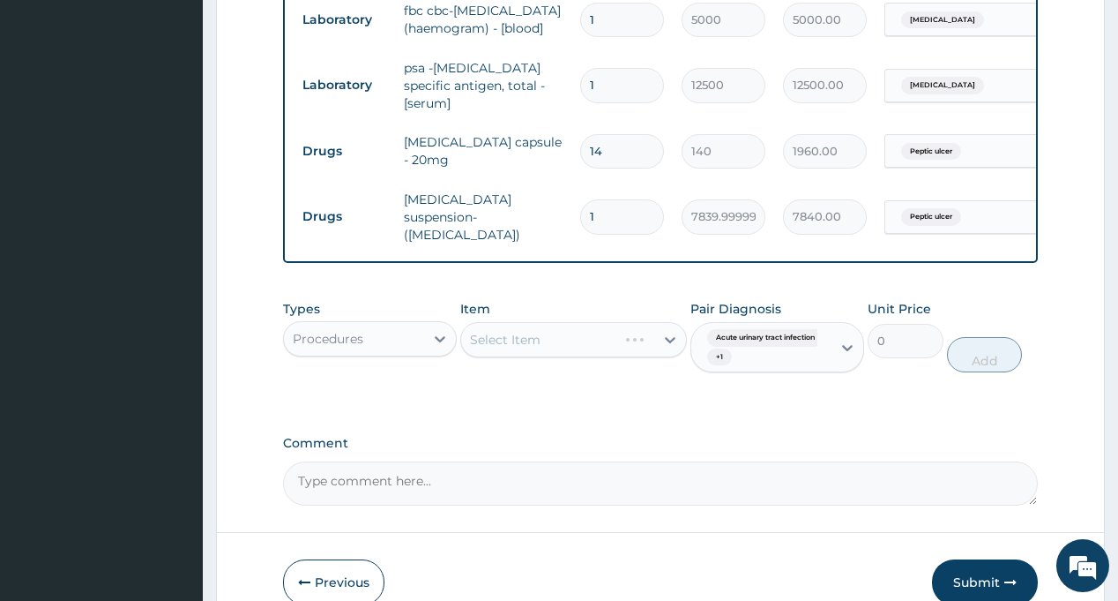
click at [555, 336] on div "Select Item" at bounding box center [573, 339] width 227 height 35
click at [539, 344] on div "Select Item" at bounding box center [573, 339] width 227 height 35
click at [539, 344] on div "Select Item" at bounding box center [505, 340] width 71 height 18
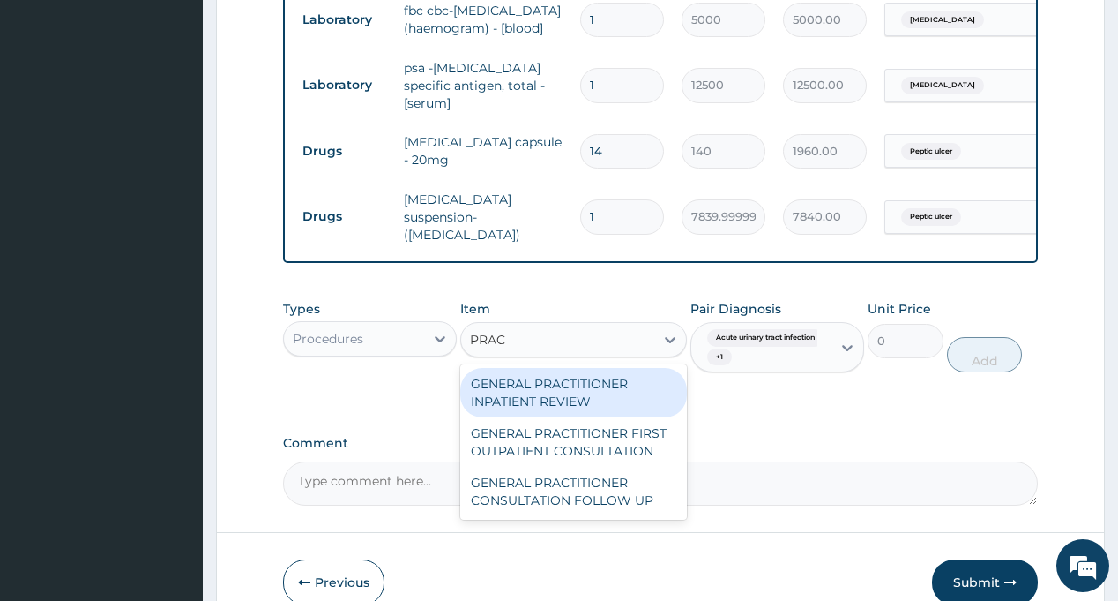
type input "PRACT"
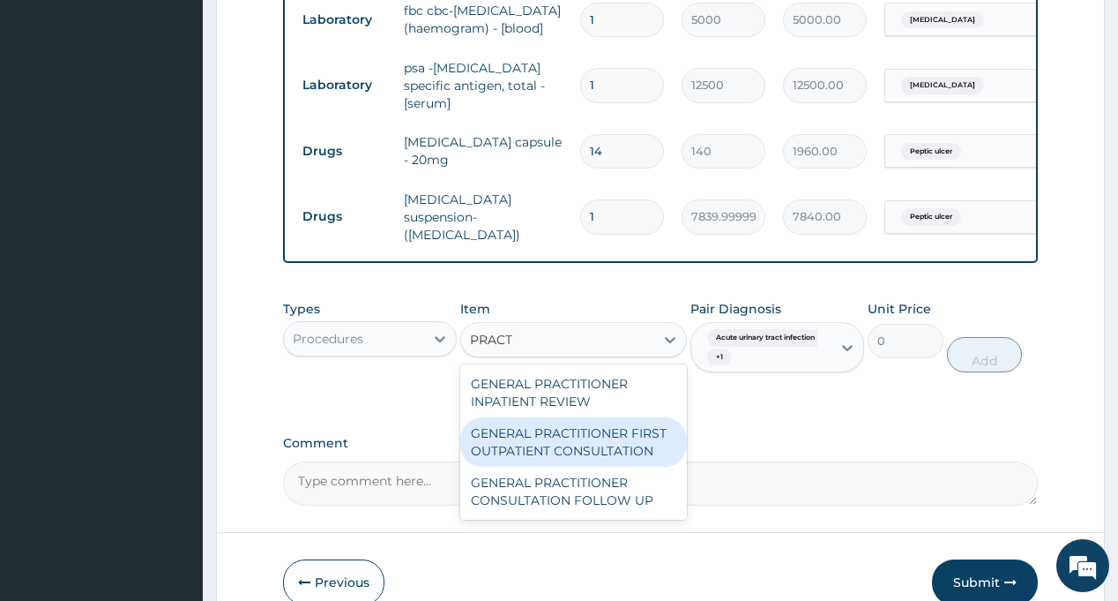
click at [558, 439] on div "GENERAL PRACTITIONER FIRST OUTPATIENT CONSULTATION" at bounding box center [573, 441] width 227 height 49
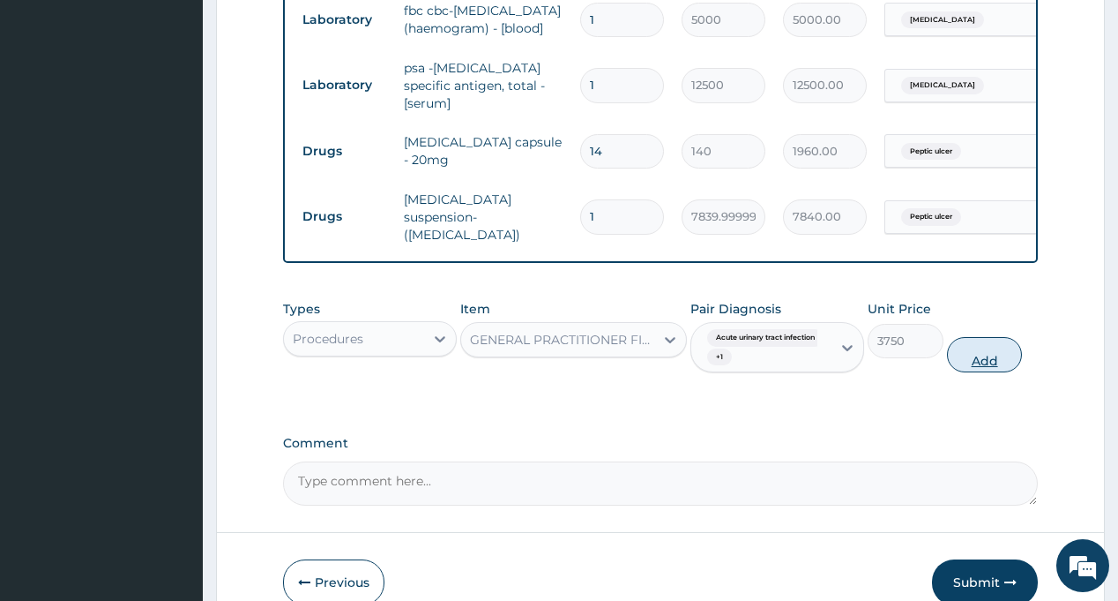
click at [989, 363] on button "Add" at bounding box center [985, 354] width 76 height 35
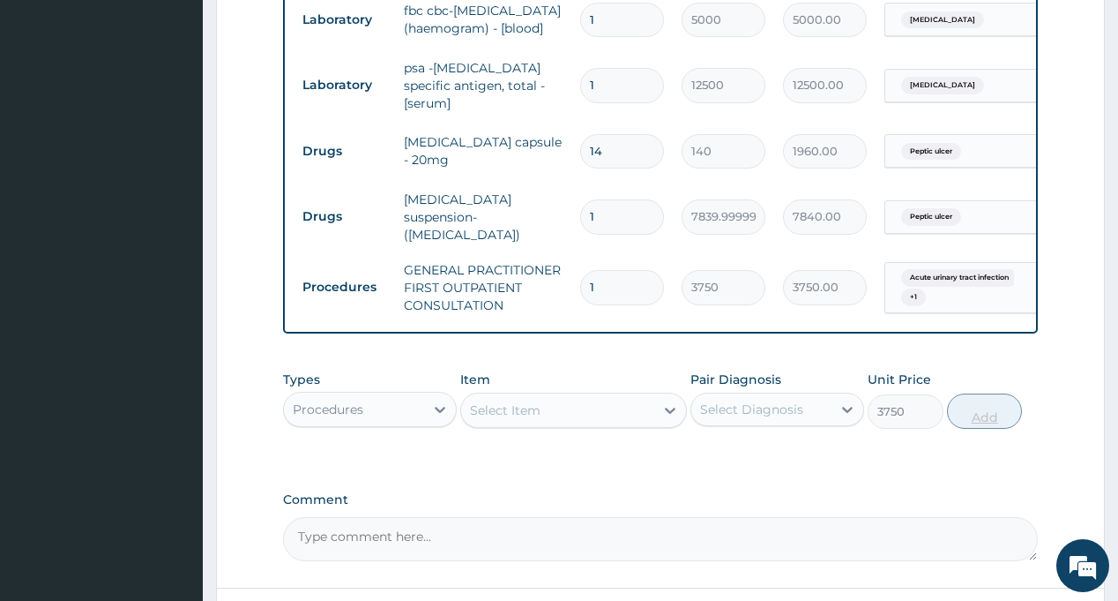
type input "0"
click at [349, 416] on div "Procedures" at bounding box center [328, 409] width 71 height 18
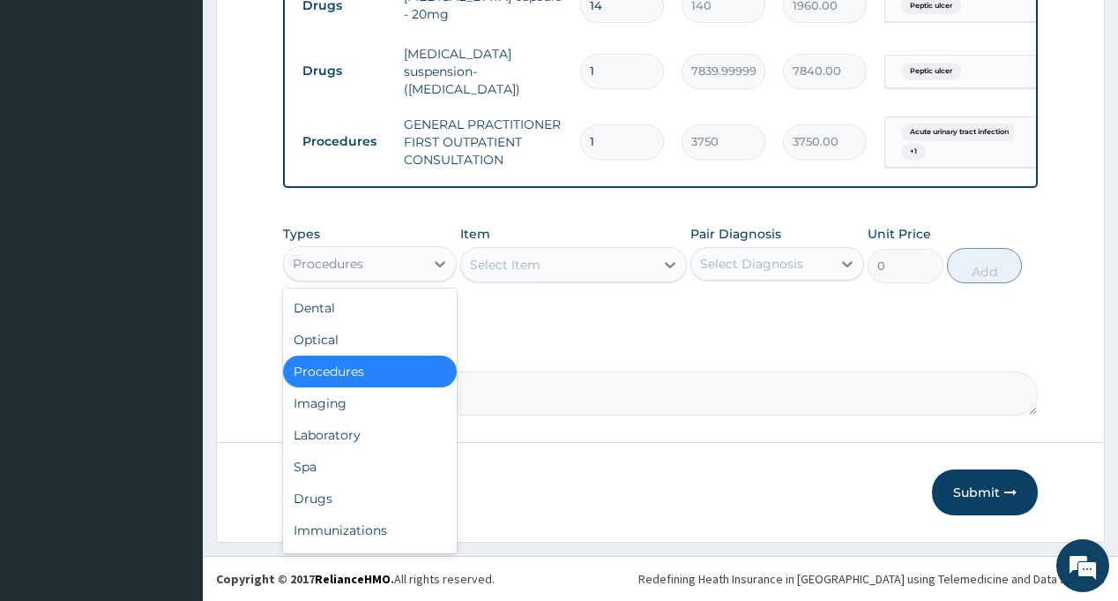
scroll to position [1026, 0]
click at [346, 489] on div "Drugs" at bounding box center [370, 498] width 174 height 32
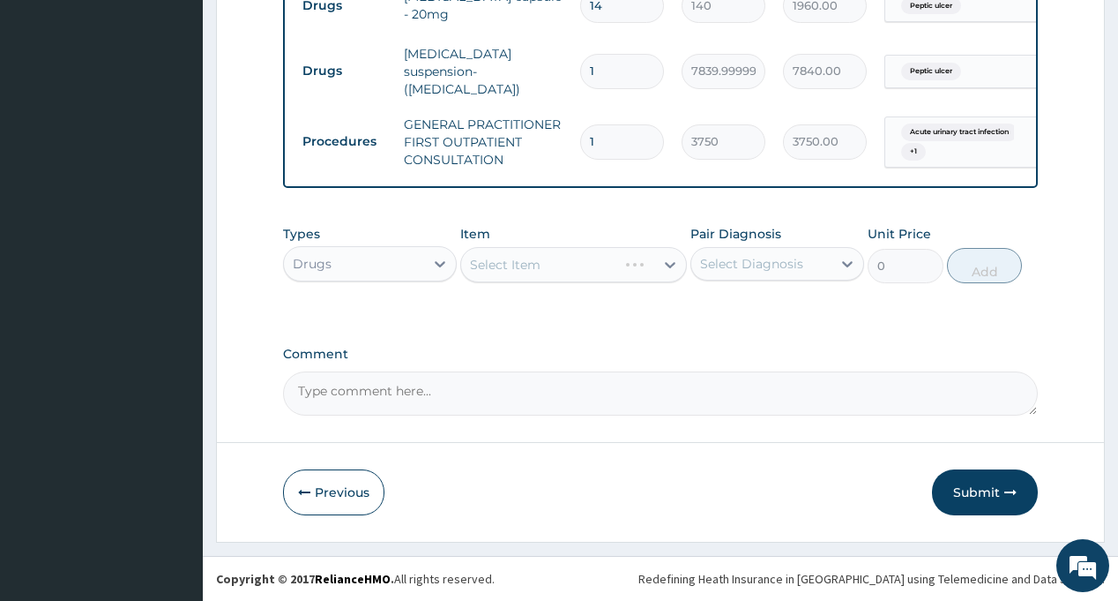
click at [772, 270] on div "Select Diagnosis" at bounding box center [751, 264] width 103 height 18
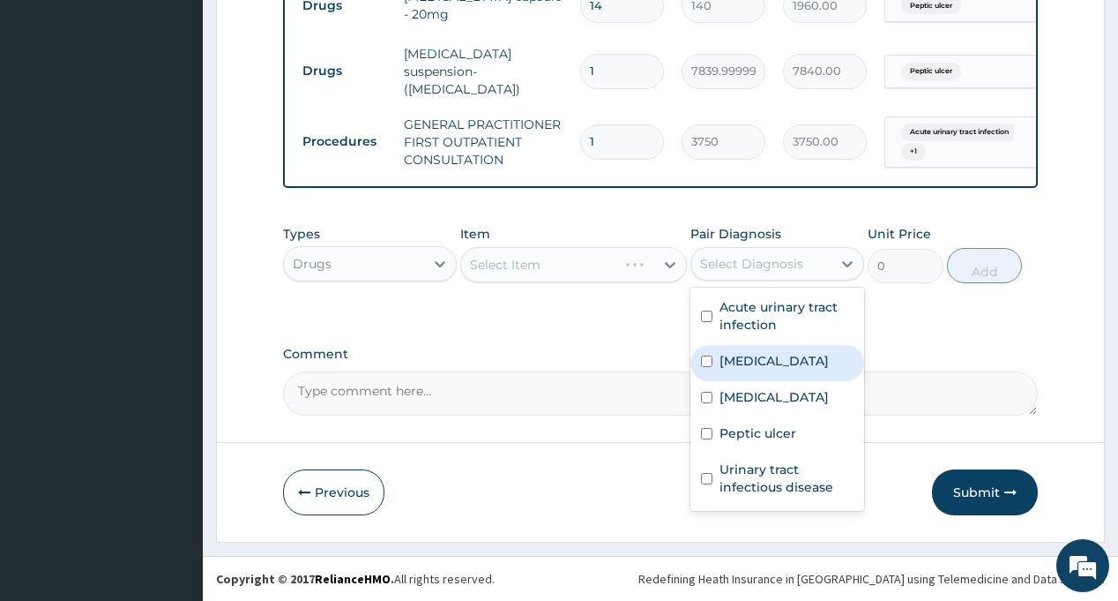
click at [770, 355] on div "[MEDICAL_DATA]" at bounding box center [778, 363] width 174 height 36
checkbox input "true"
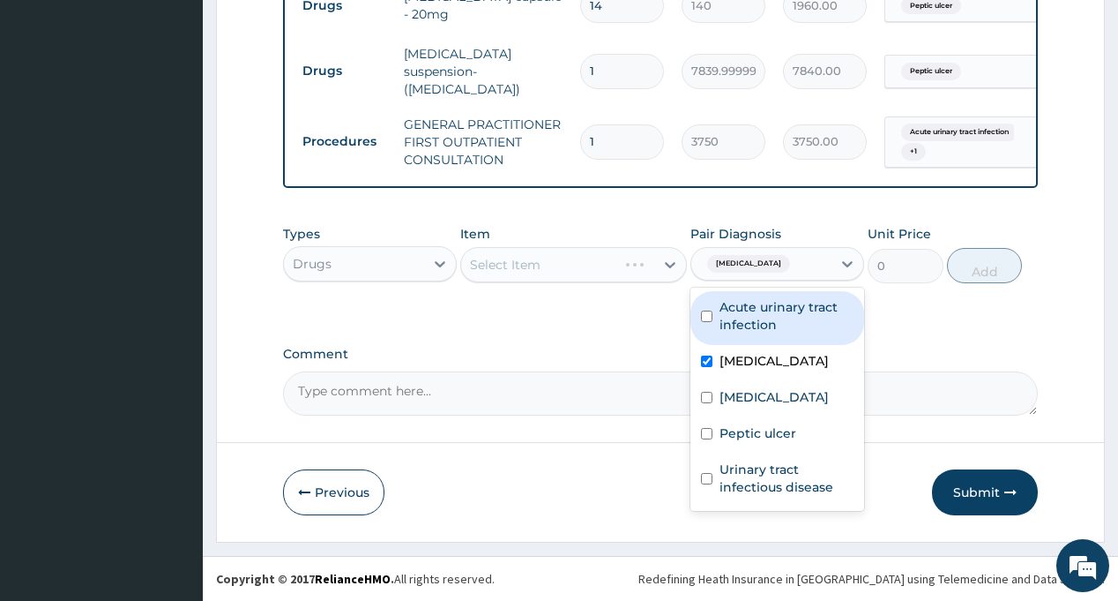
click at [776, 329] on label "Acute urinary tract infection" at bounding box center [787, 315] width 134 height 35
checkbox input "true"
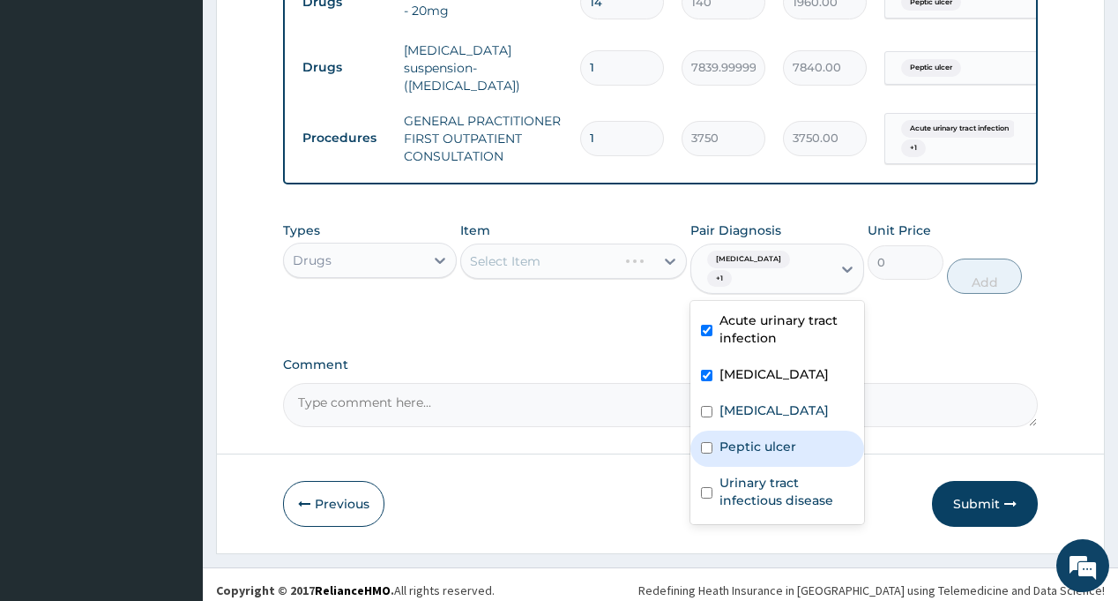
click at [770, 450] on label "Peptic ulcer" at bounding box center [758, 446] width 77 height 18
checkbox input "true"
click at [587, 357] on label "Comment" at bounding box center [660, 364] width 754 height 15
click at [587, 383] on textarea "Comment" at bounding box center [660, 405] width 754 height 44
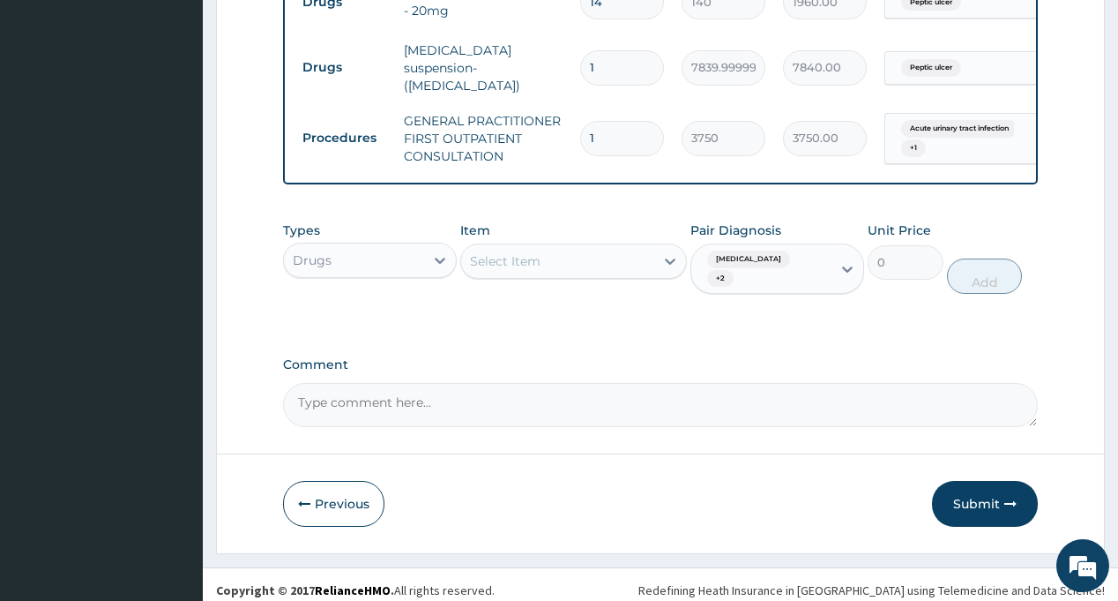
click at [597, 270] on div "Select Item" at bounding box center [557, 261] width 193 height 28
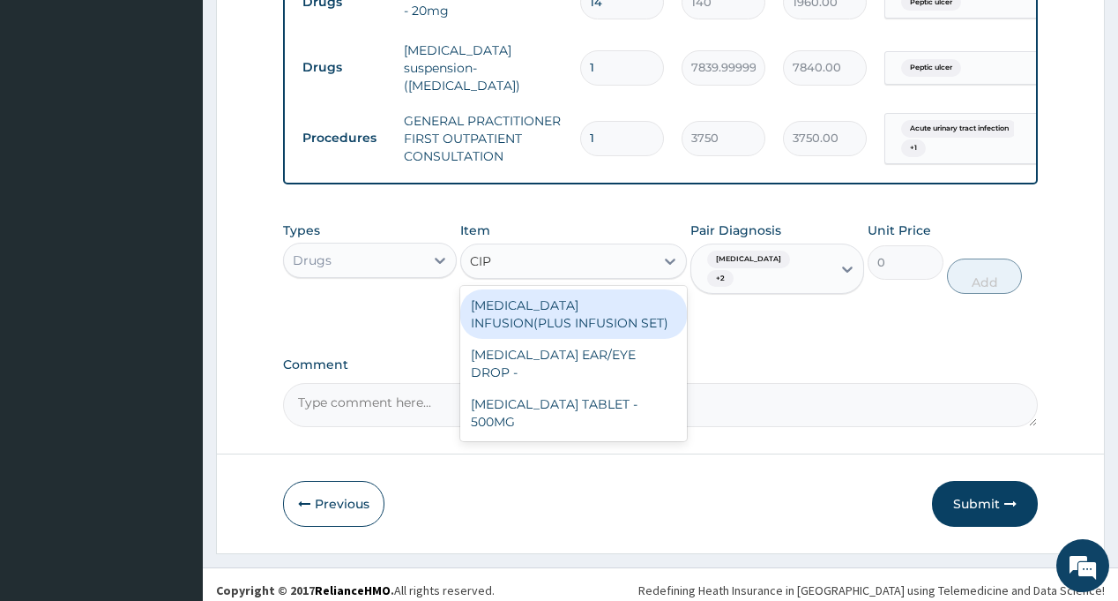
type input "CIPR"
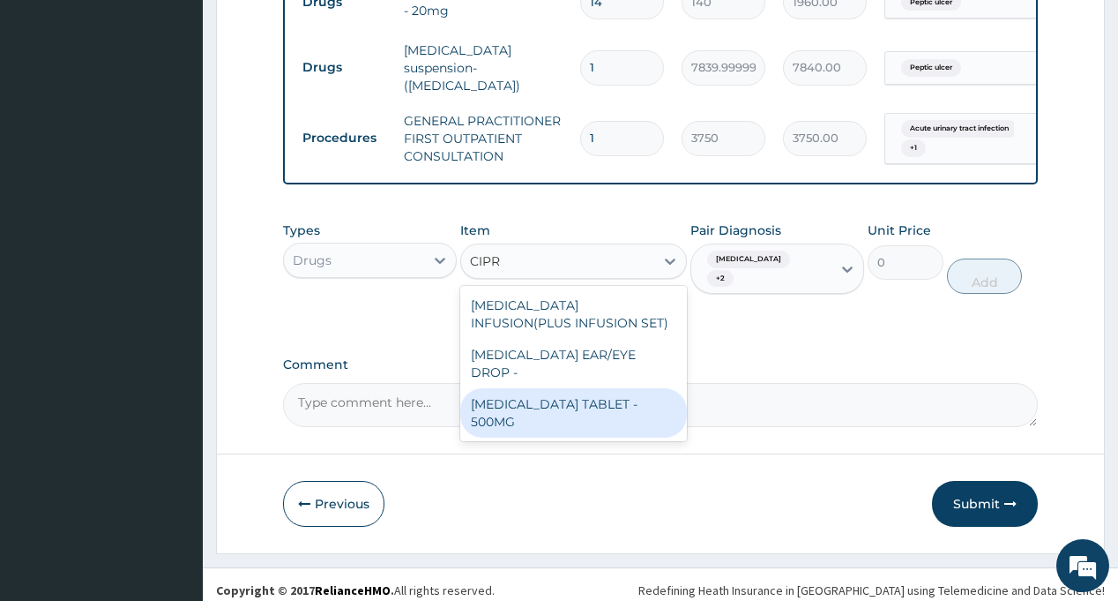
click at [603, 415] on div "[MEDICAL_DATA] TABLET - 500MG" at bounding box center [573, 412] width 227 height 49
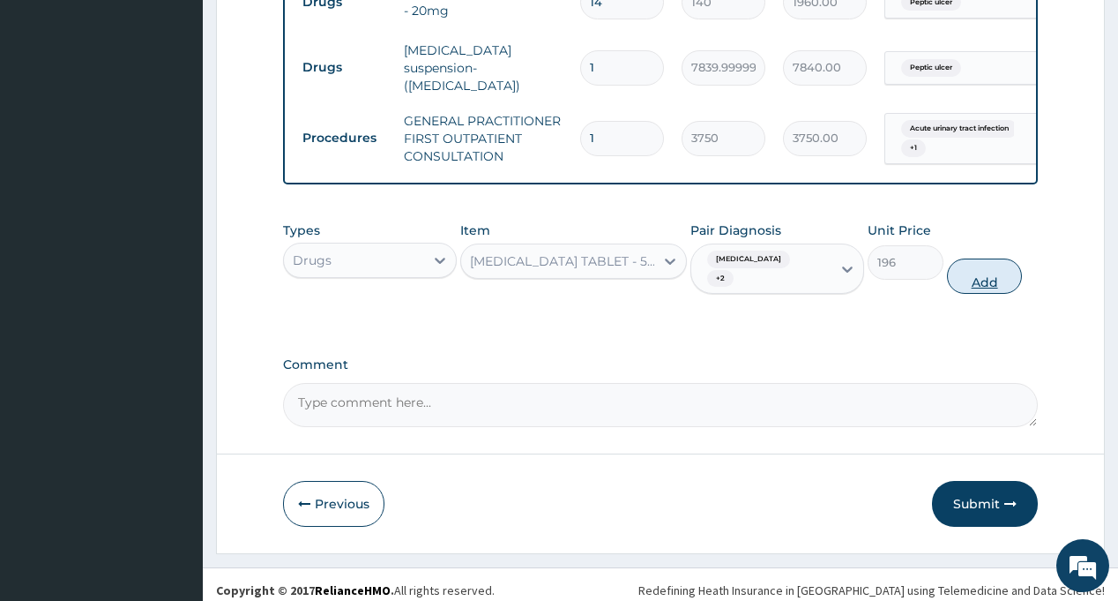
click at [987, 265] on button "Add" at bounding box center [985, 275] width 76 height 35
type input "0"
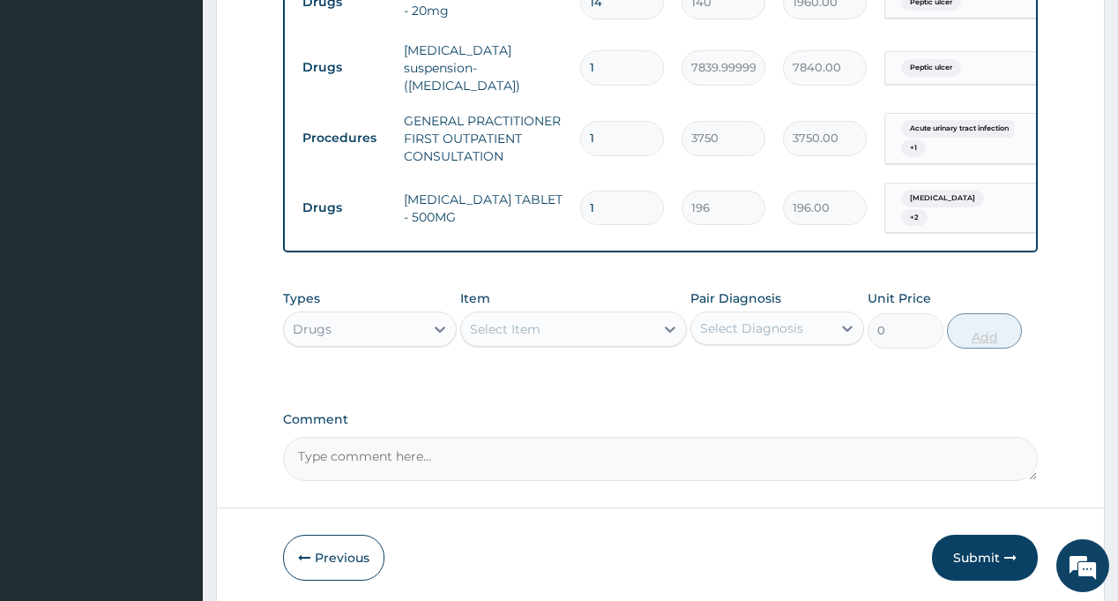
type input "14"
type input "2744.00"
type input "14"
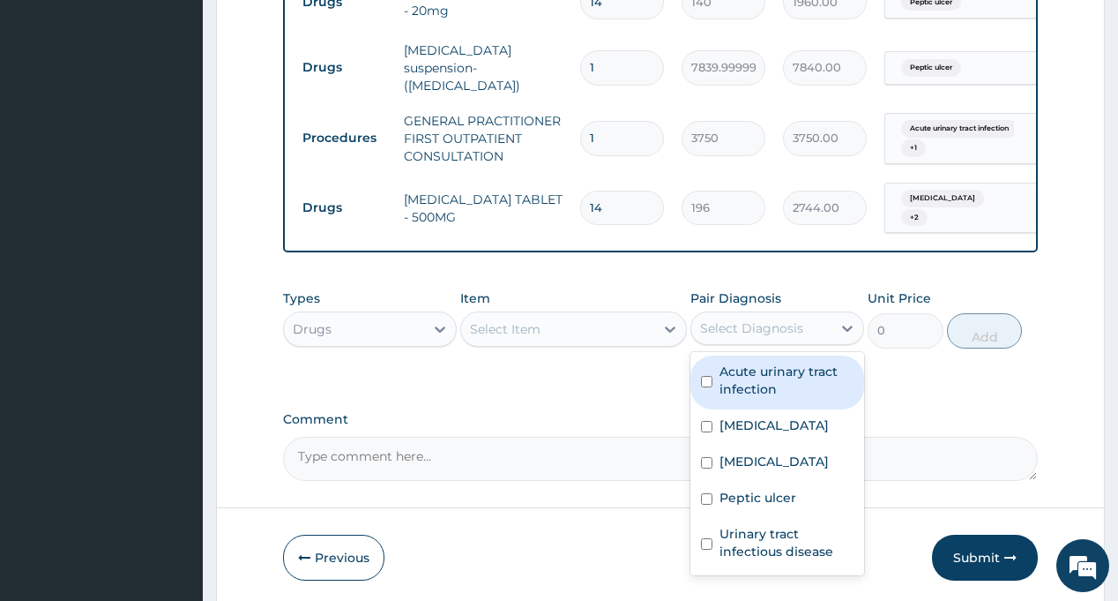
click at [765, 325] on div "Select Diagnosis" at bounding box center [751, 328] width 103 height 18
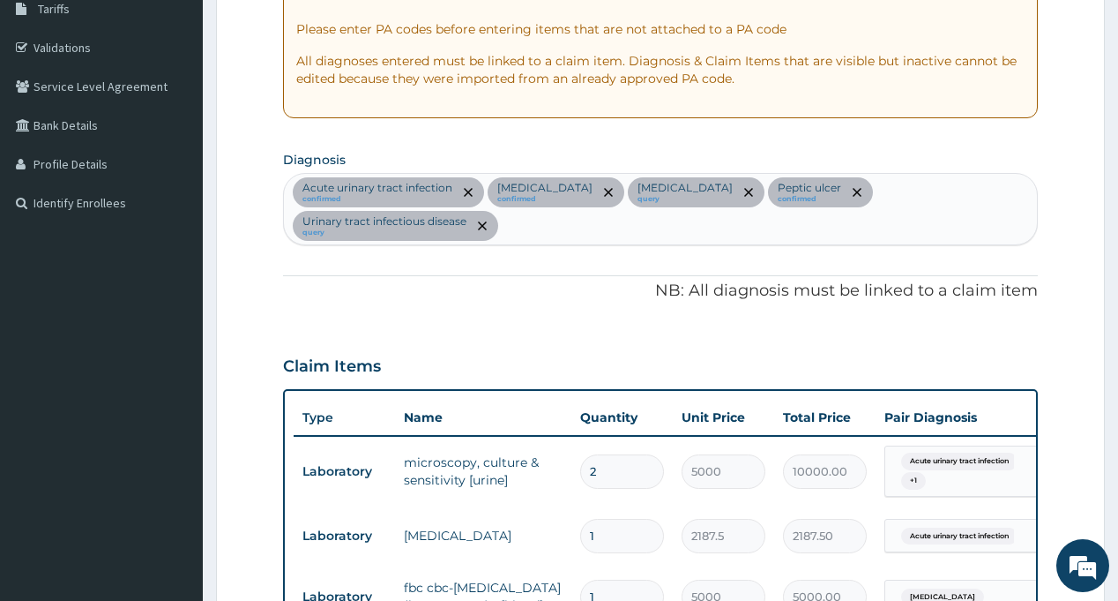
scroll to position [144, 0]
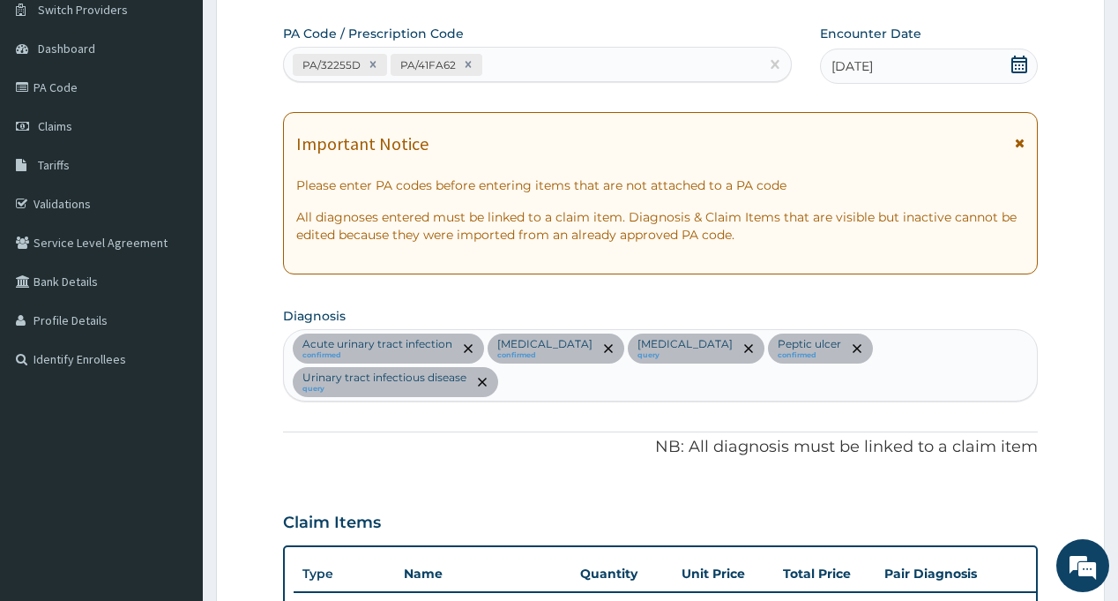
click at [585, 388] on div "Acute [MEDICAL_DATA] confirmed [MEDICAL_DATA] confirmed [MEDICAL_DATA] query [M…" at bounding box center [660, 365] width 752 height 71
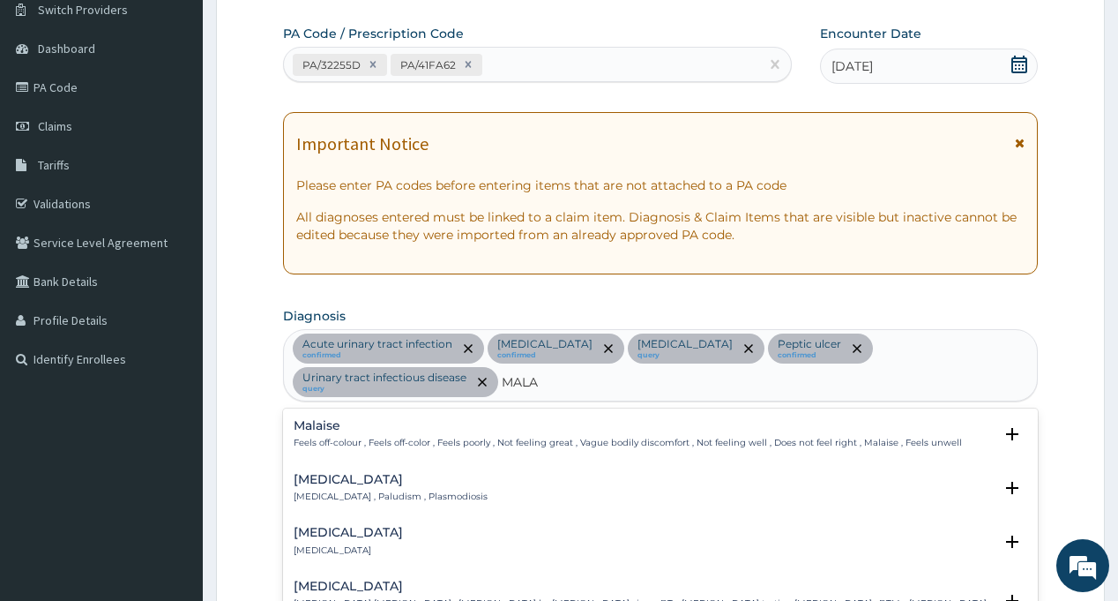
type input "MALAR"
click at [321, 492] on p "[MEDICAL_DATA] , Paludism , Plasmodiosis" at bounding box center [391, 496] width 194 height 12
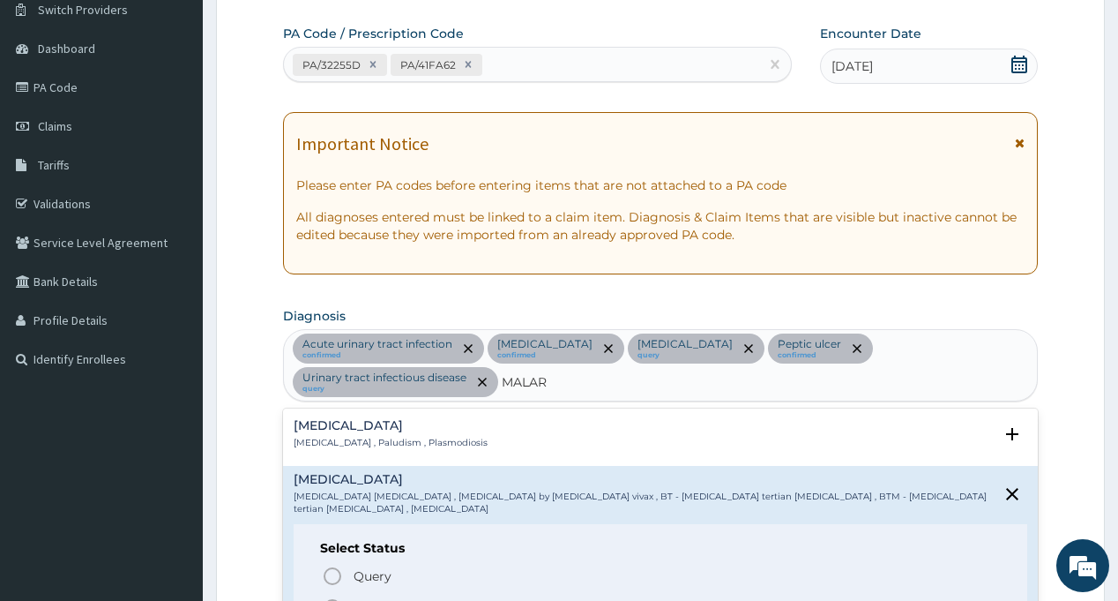
click at [329, 431] on h4 "[MEDICAL_DATA]" at bounding box center [391, 425] width 194 height 13
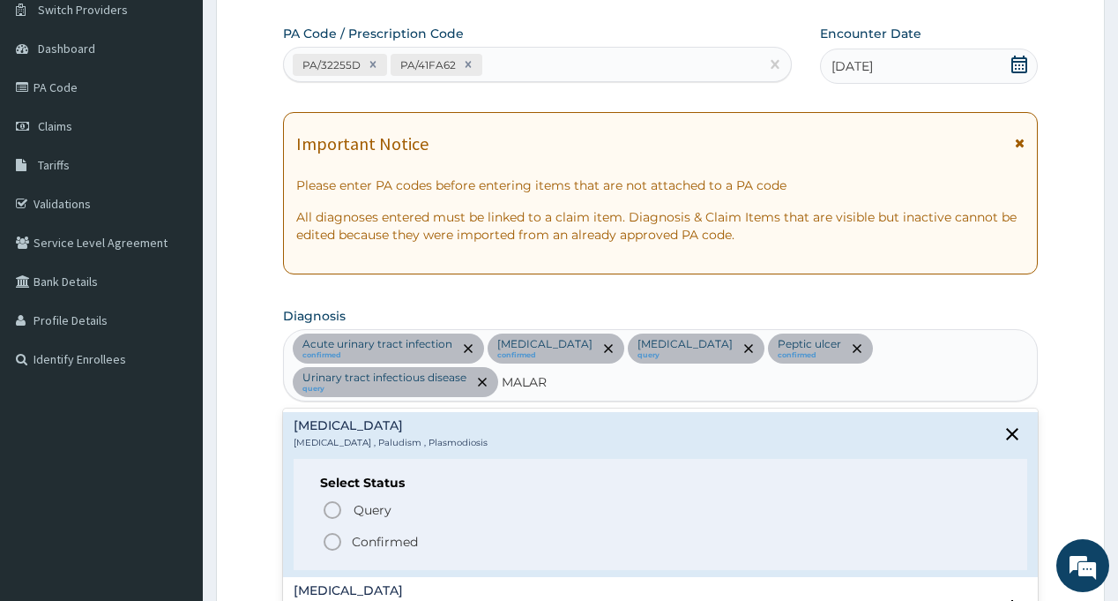
click at [331, 533] on icon "status option filled" at bounding box center [332, 541] width 21 height 21
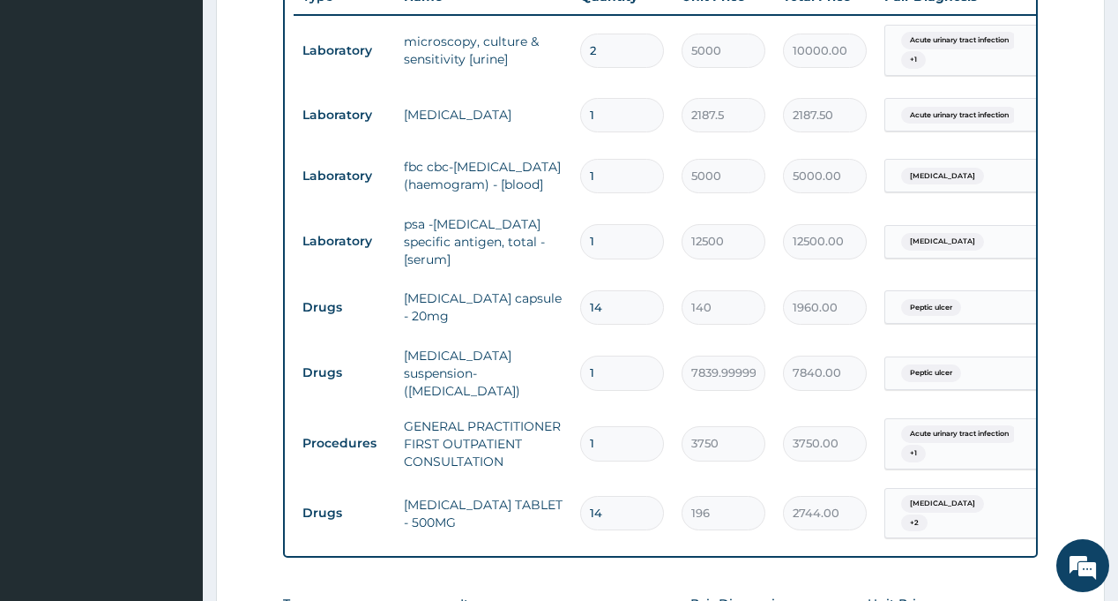
scroll to position [937, 0]
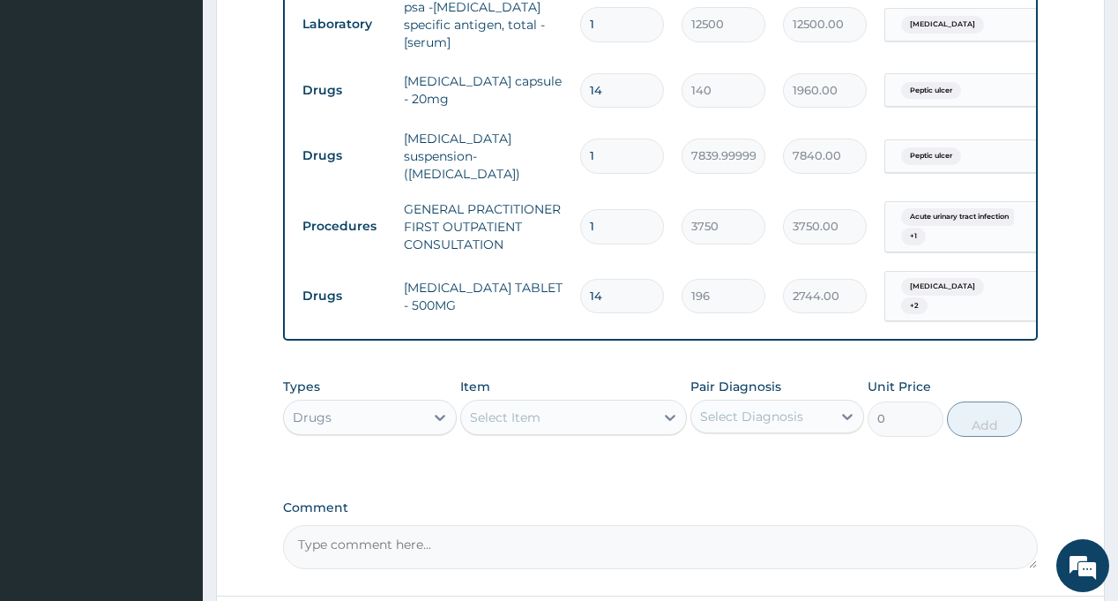
click at [775, 415] on div "Select Diagnosis" at bounding box center [751, 416] width 103 height 18
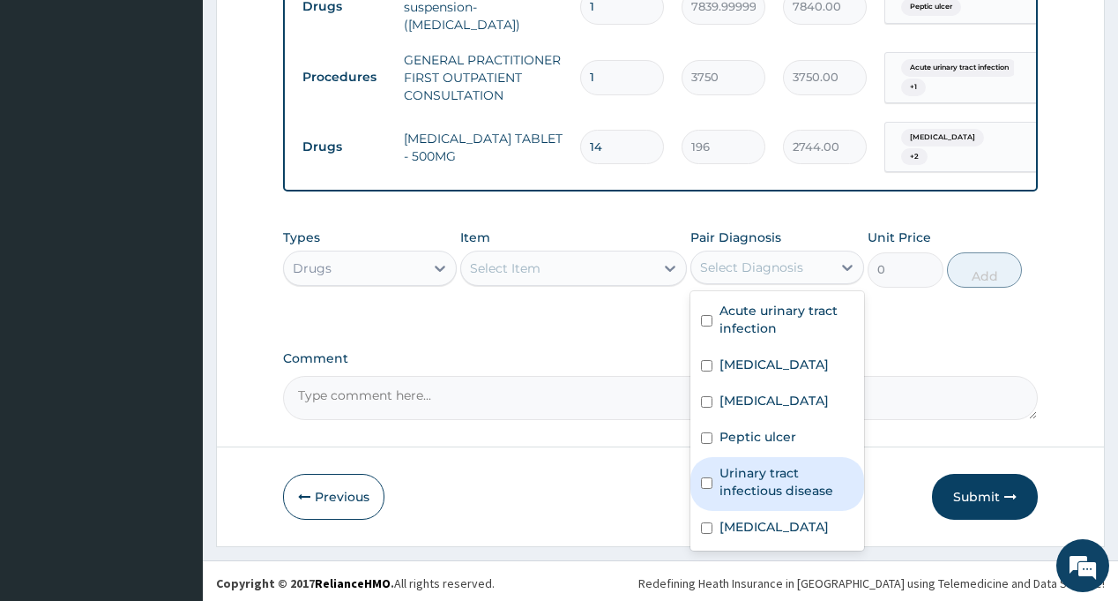
scroll to position [12, 0]
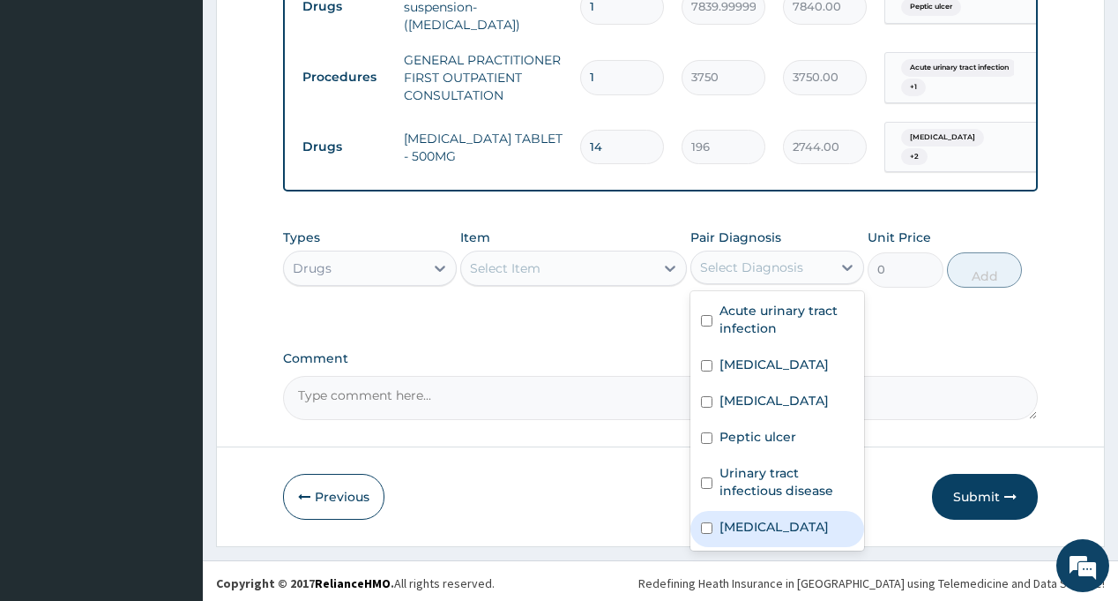
click at [764, 535] on label "[MEDICAL_DATA]" at bounding box center [774, 527] width 109 height 18
checkbox input "true"
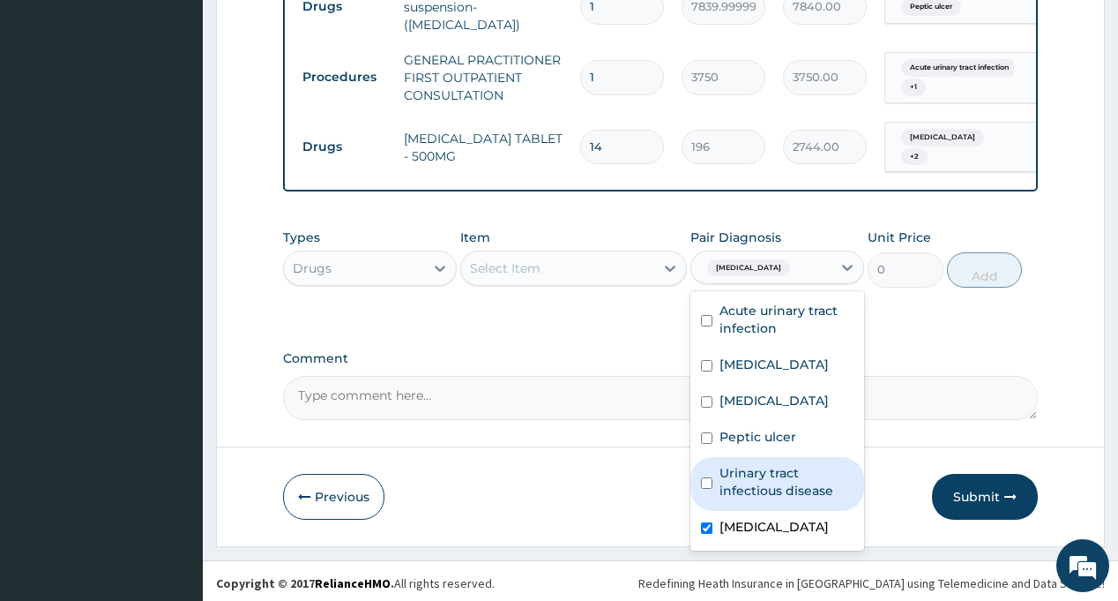
click at [561, 265] on div "Select Item" at bounding box center [557, 268] width 193 height 28
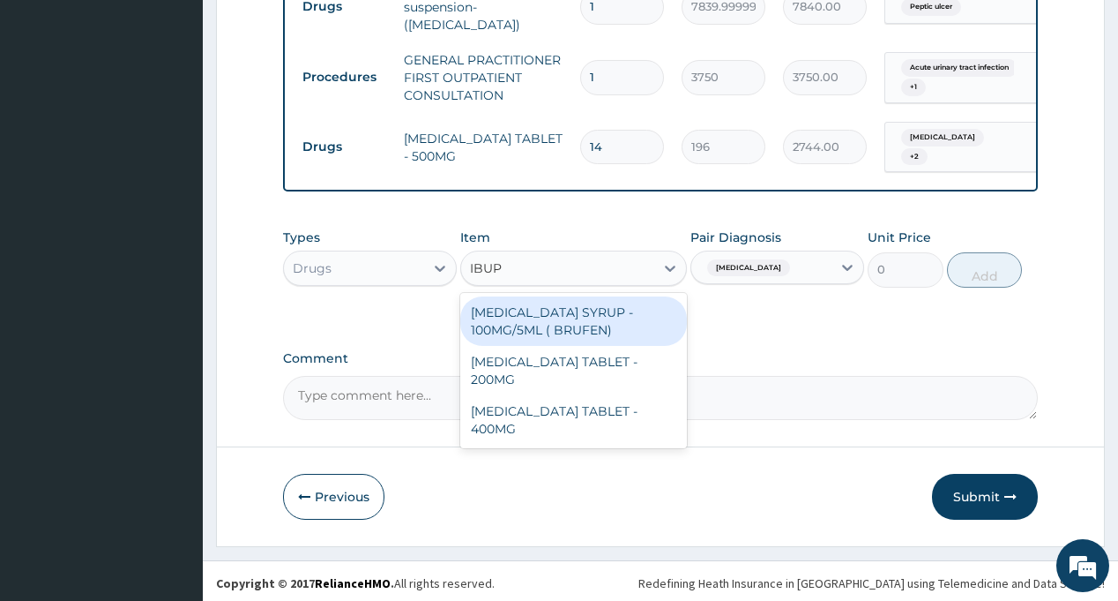
type input "IBUPR"
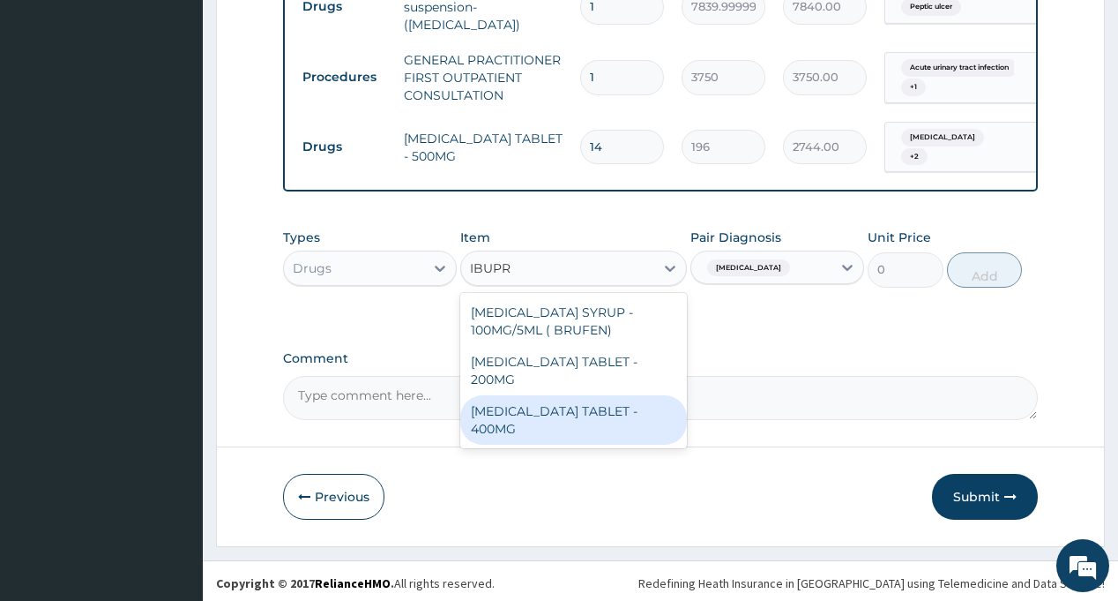
click at [604, 395] on div "IBUPROFEN TABLET - 400MG" at bounding box center [573, 419] width 227 height 49
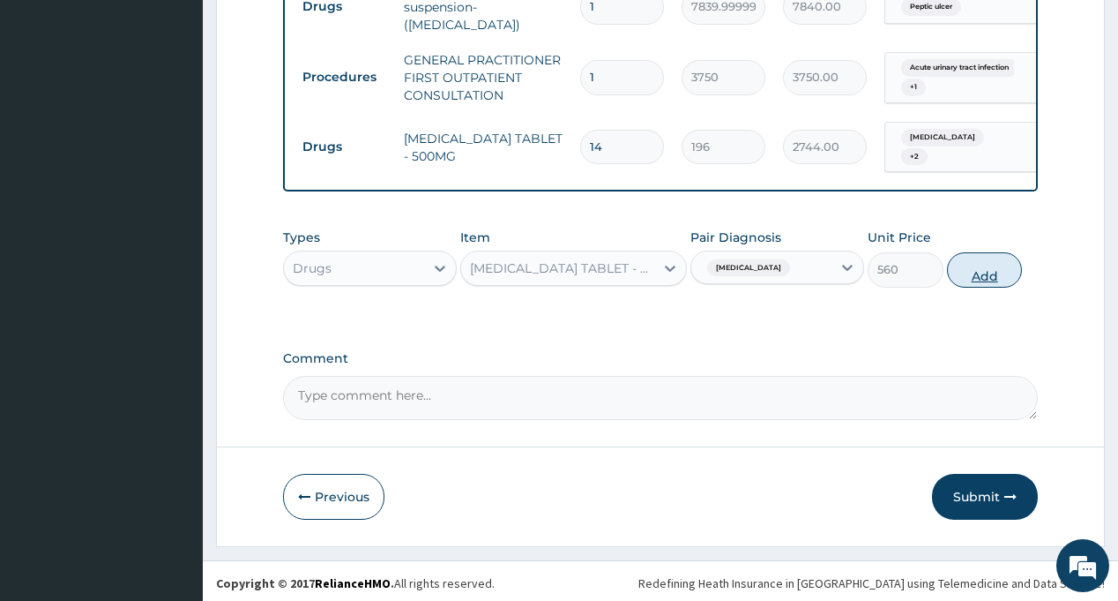
click at [968, 262] on button "Add" at bounding box center [985, 269] width 76 height 35
type input "0"
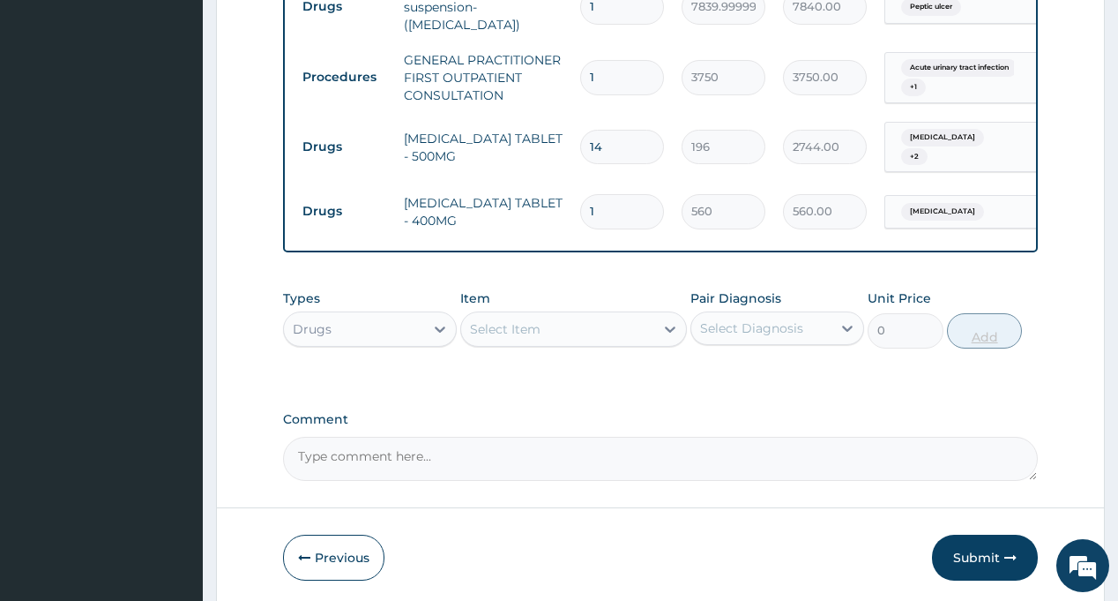
type input "15"
type input "8400.00"
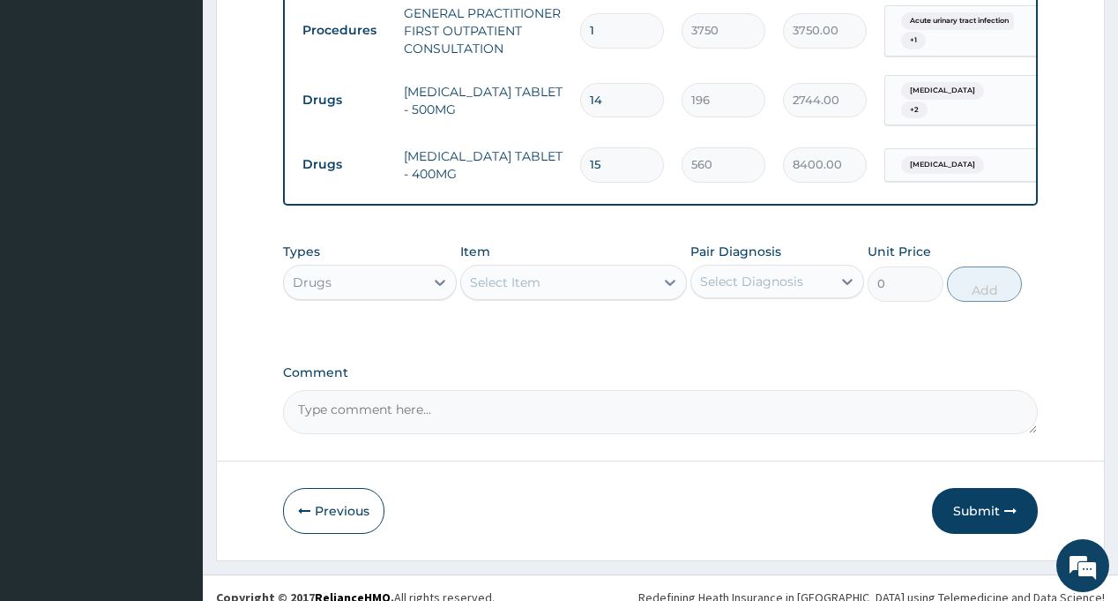
scroll to position [1147, 0]
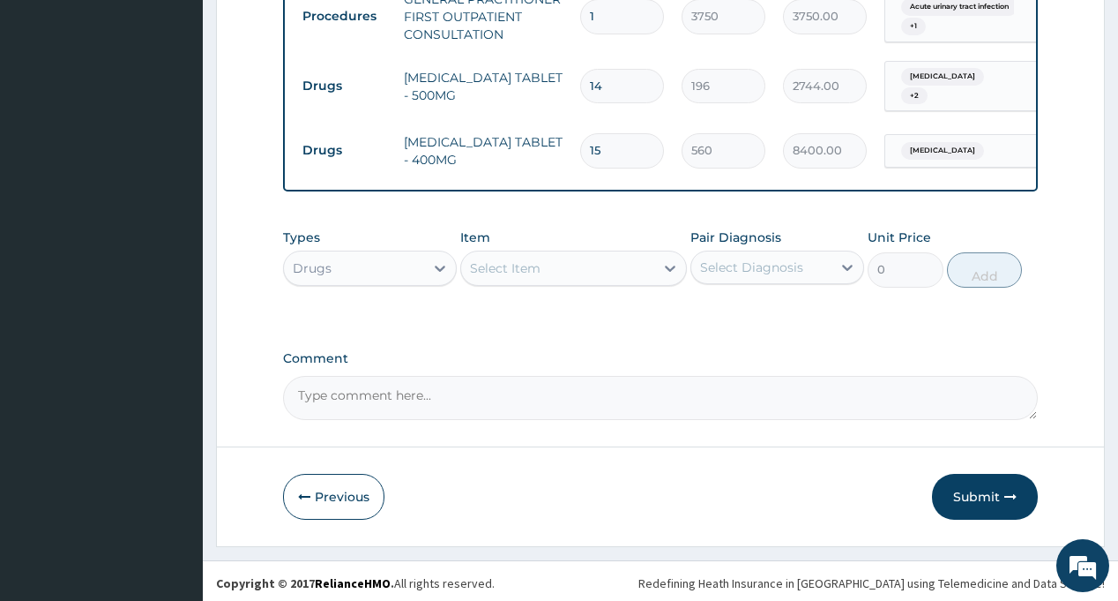
type input "15"
click at [749, 273] on div "Select Diagnosis" at bounding box center [761, 267] width 140 height 28
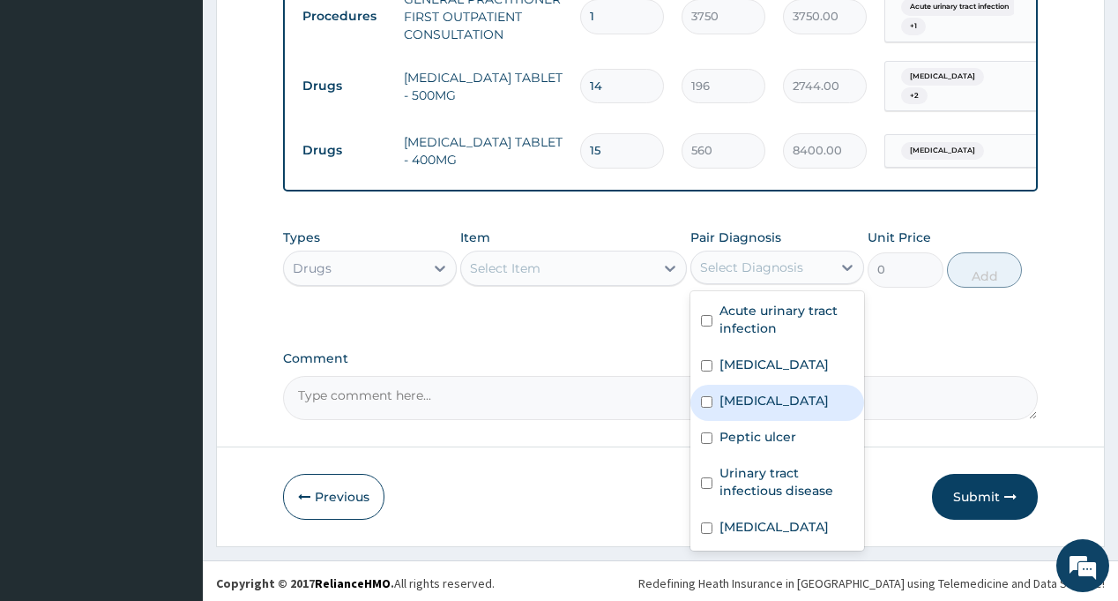
scroll to position [0, 0]
click at [773, 408] on label "Benign prostatic hyperplasia" at bounding box center [774, 401] width 109 height 18
checkbox input "true"
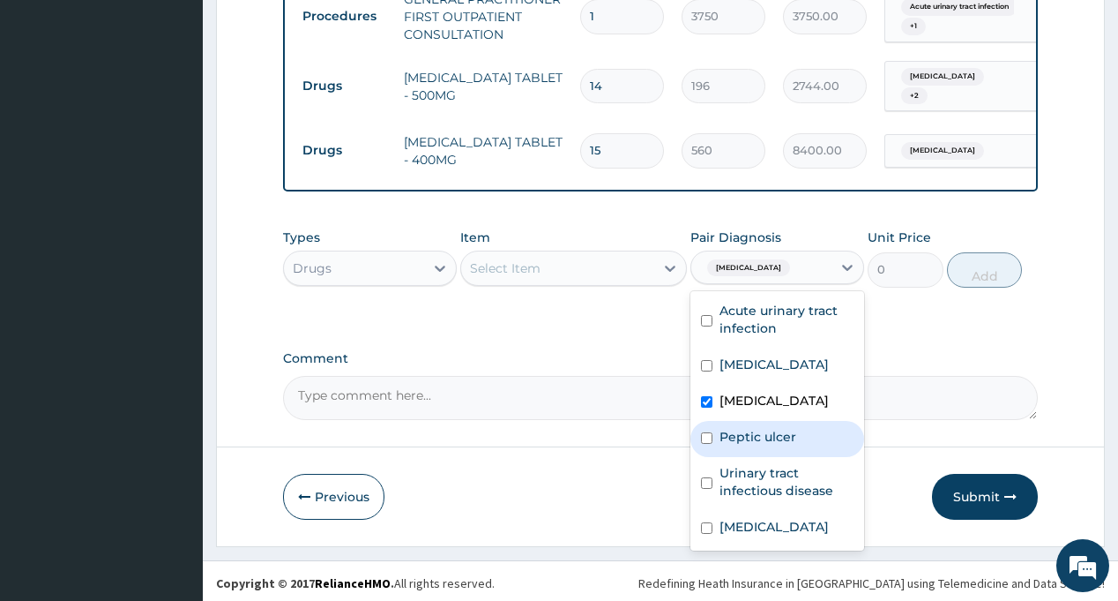
click at [766, 445] on label "Peptic ulcer" at bounding box center [758, 437] width 77 height 18
checkbox input "true"
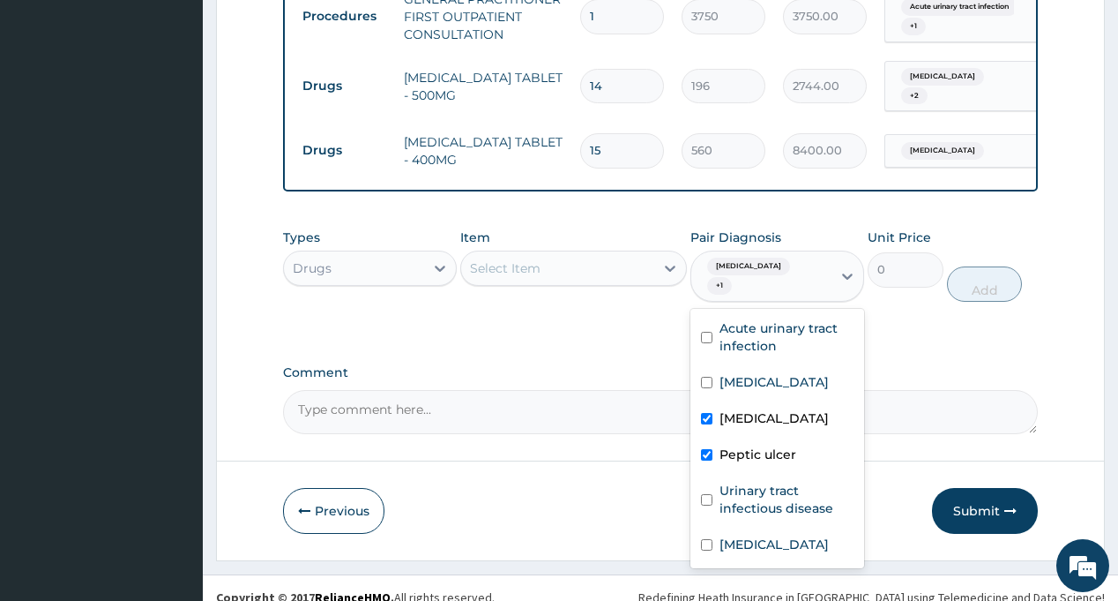
click at [570, 261] on div "Select Item" at bounding box center [557, 268] width 193 height 28
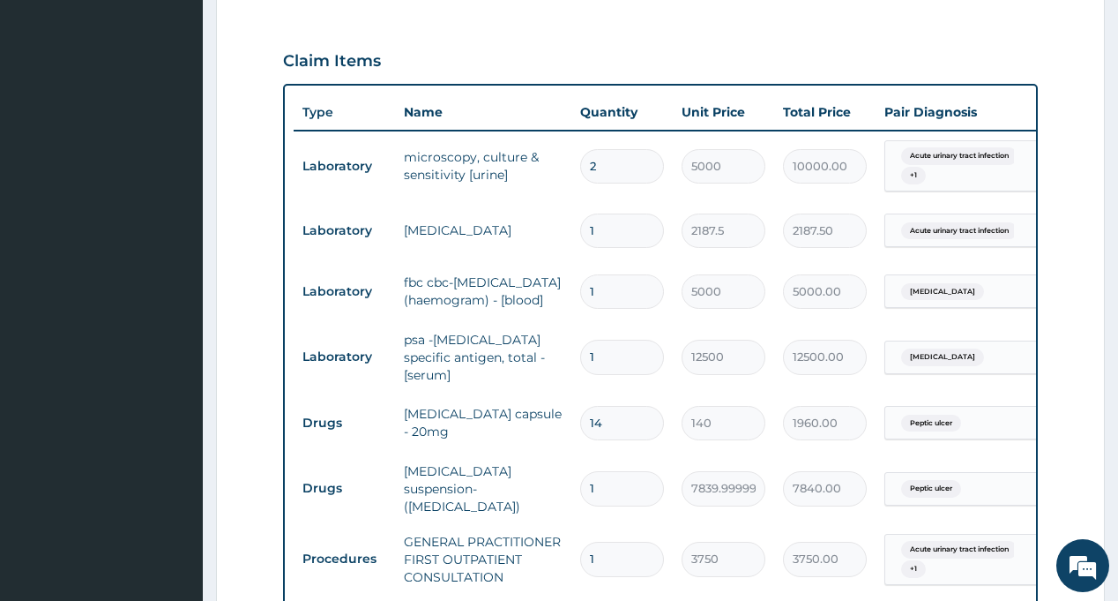
scroll to position [354, 0]
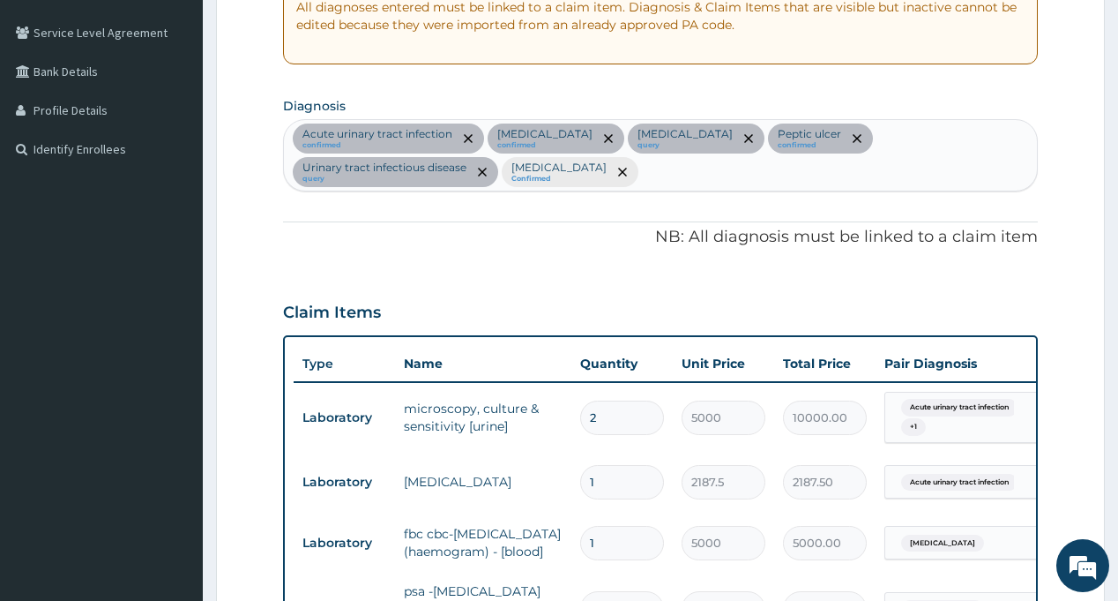
click at [773, 172] on div "Acute urinary tract infection confirmed Sepsis confirmed Benign prostatic hyper…" at bounding box center [660, 155] width 752 height 71
type input "MYALG"
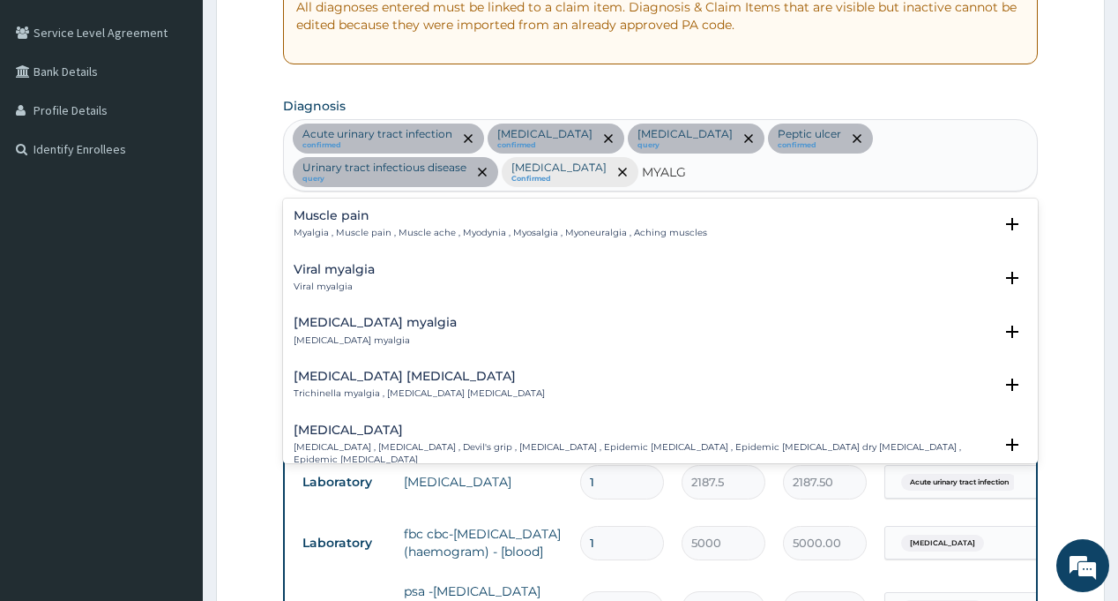
click at [333, 220] on h4 "Muscle pain" at bounding box center [501, 215] width 414 height 13
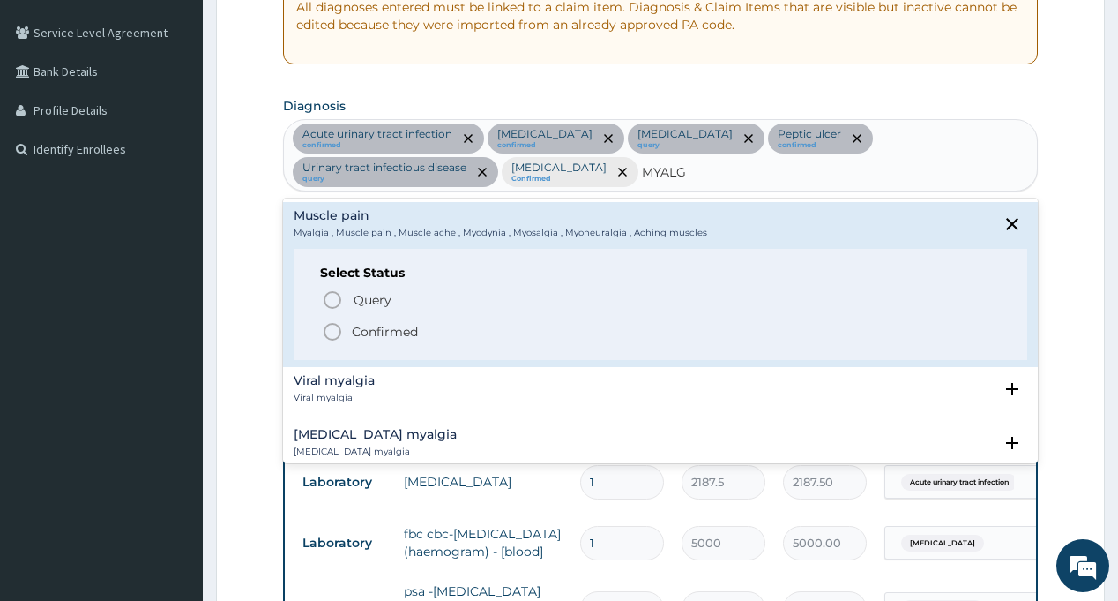
click at [335, 318] on div "Query Query covers suspected (?), Keep in view (kiv), Ruled out (r/o) Confirmed" at bounding box center [660, 315] width 680 height 54
click at [335, 323] on icon "status option filled" at bounding box center [332, 331] width 21 height 21
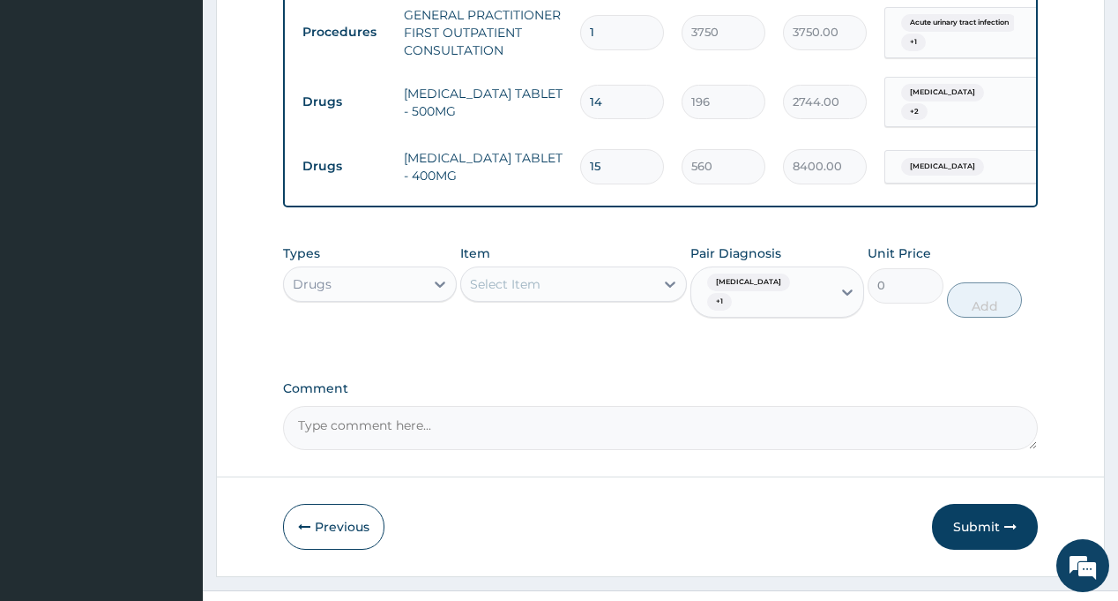
scroll to position [1162, 0]
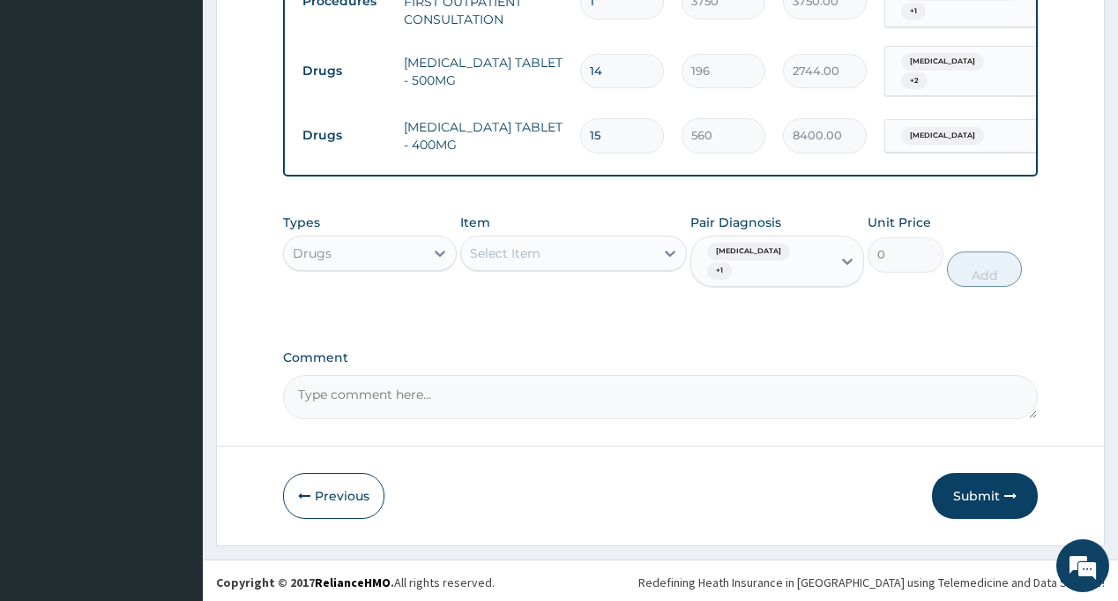
click at [765, 243] on span "Benign prostatic hyperplasia" at bounding box center [748, 252] width 83 height 18
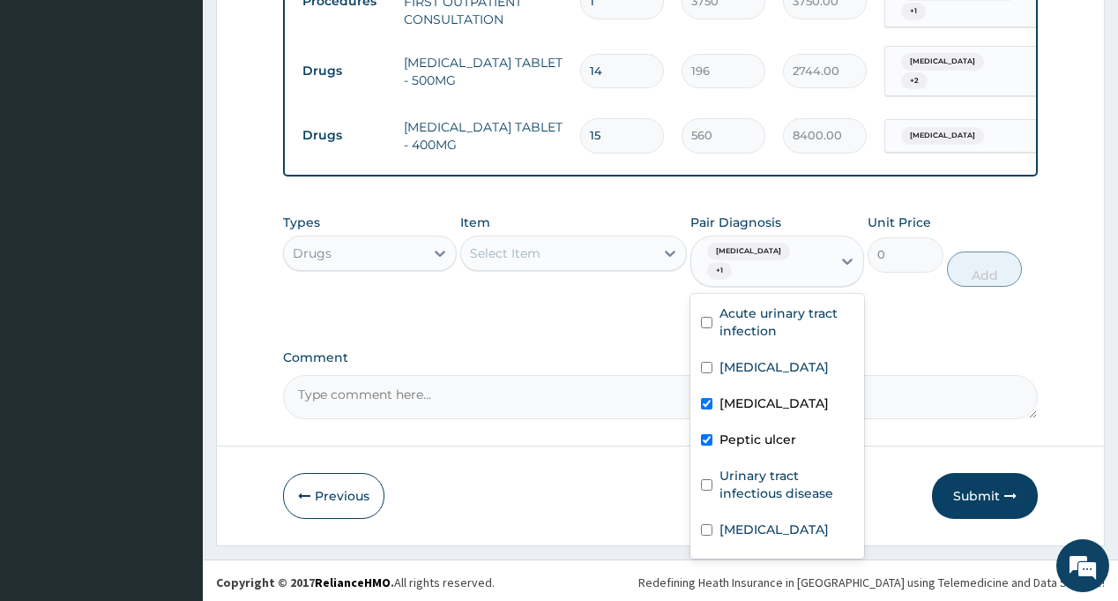
scroll to position [49, 0]
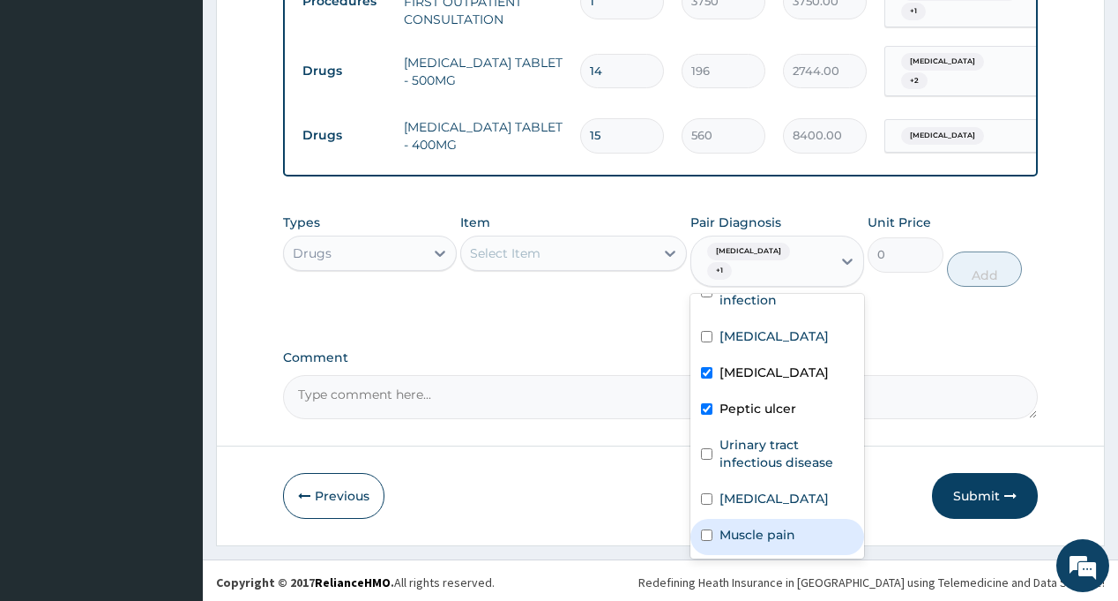
click at [758, 526] on label "Muscle pain" at bounding box center [758, 535] width 76 height 18
checkbox input "true"
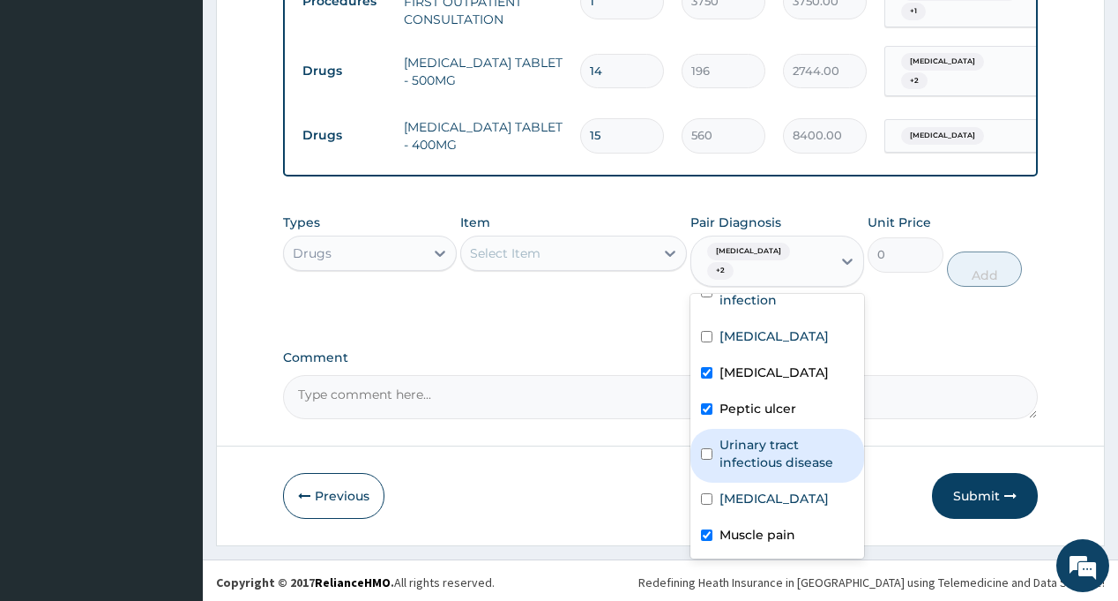
click at [501, 244] on div "Select Item" at bounding box center [505, 253] width 71 height 18
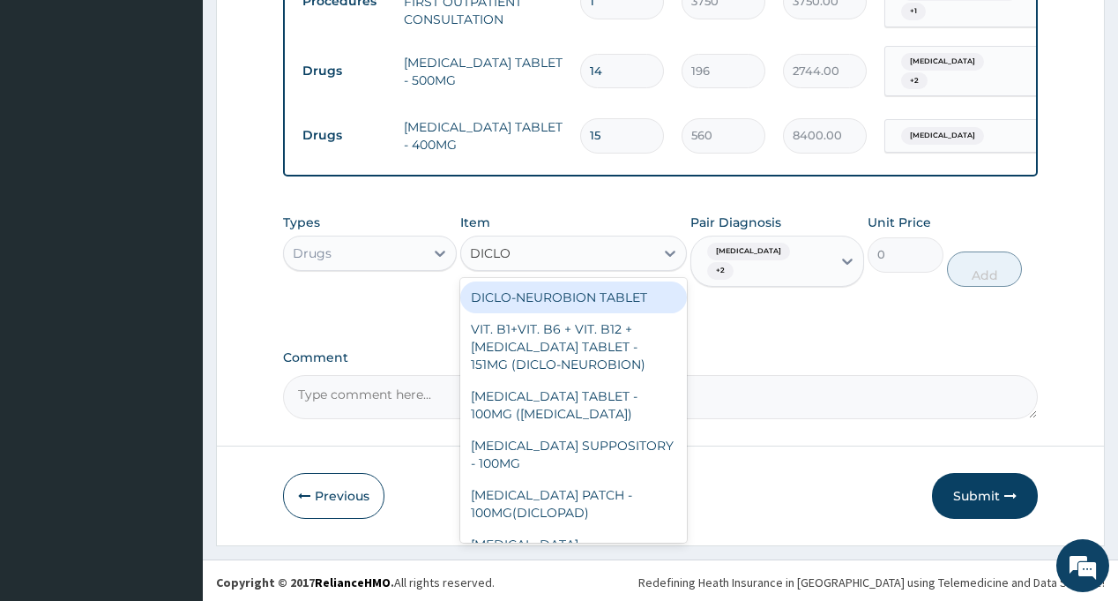
type input "DICLOF"
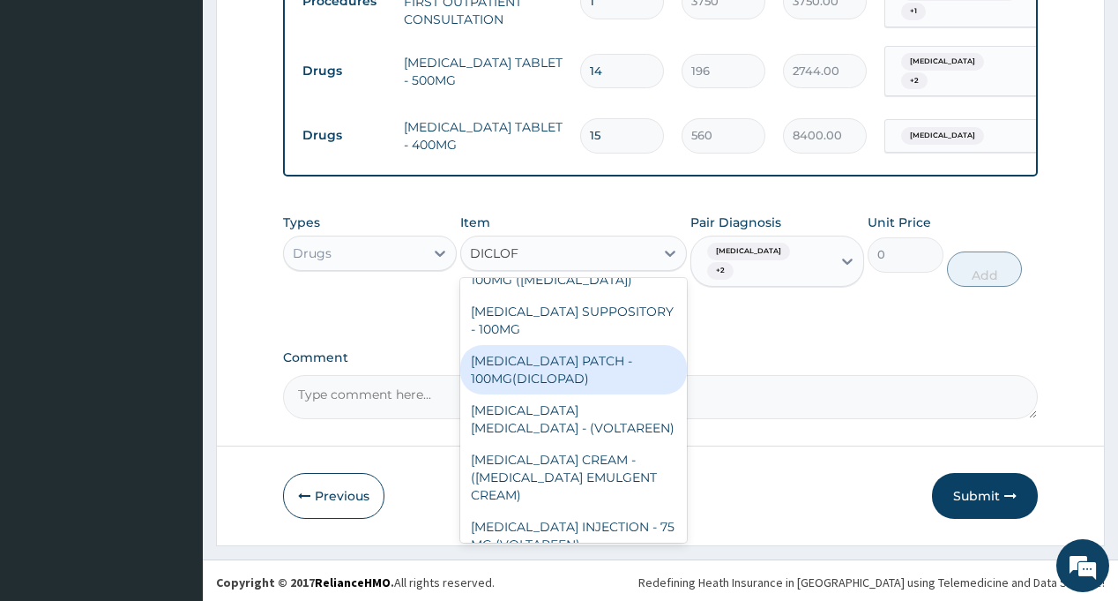
scroll to position [14, 0]
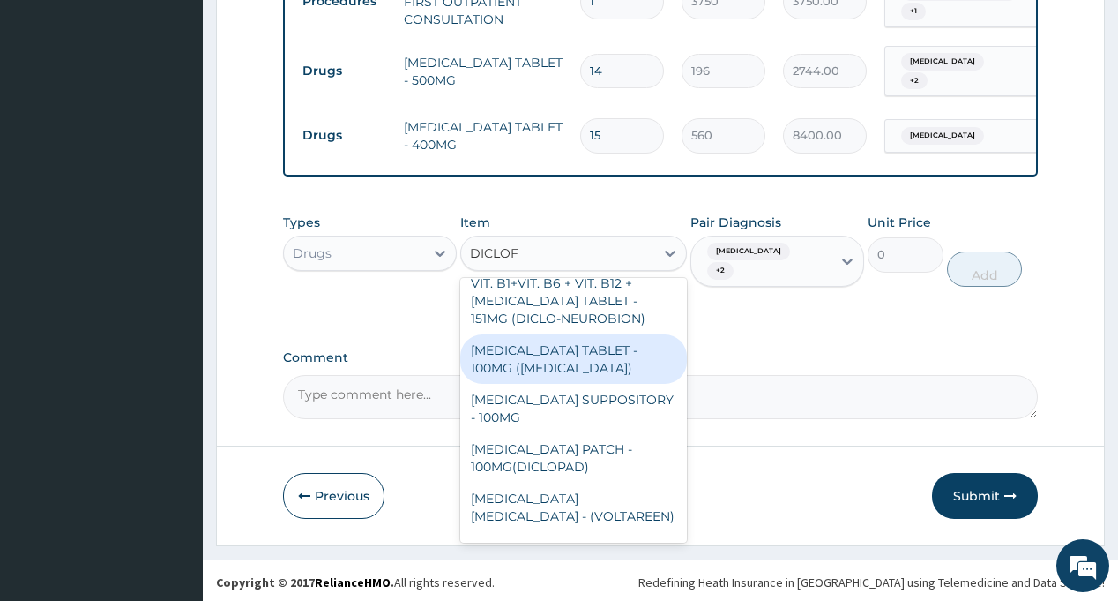
click at [597, 357] on div "DICLOFENAC TABLET - 100MG (CATAFLAM)" at bounding box center [573, 358] width 227 height 49
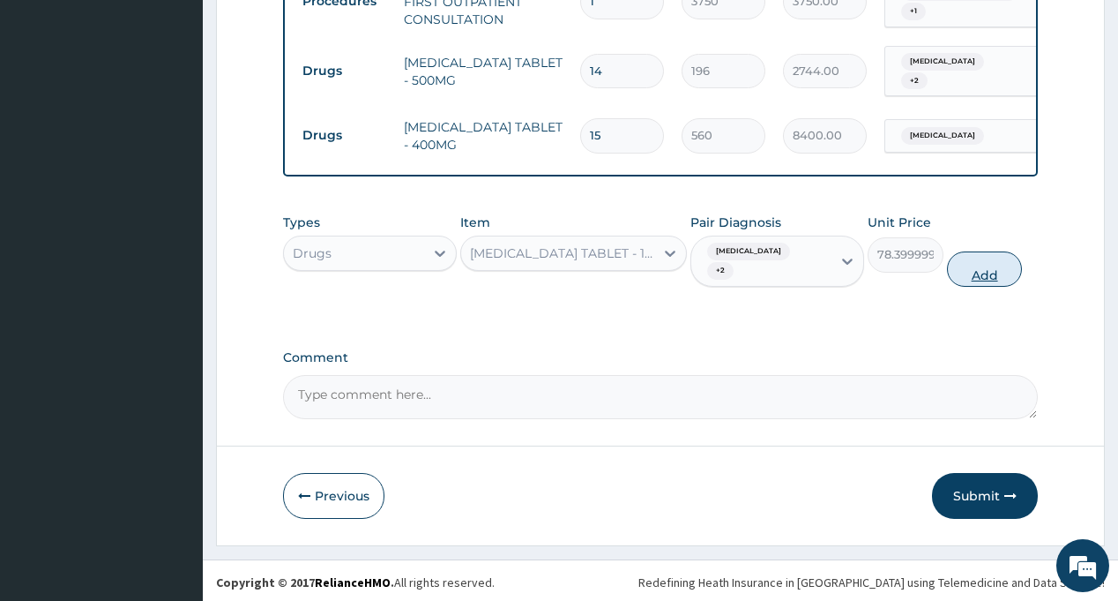
click at [976, 267] on button "Add" at bounding box center [985, 268] width 76 height 35
type input "0"
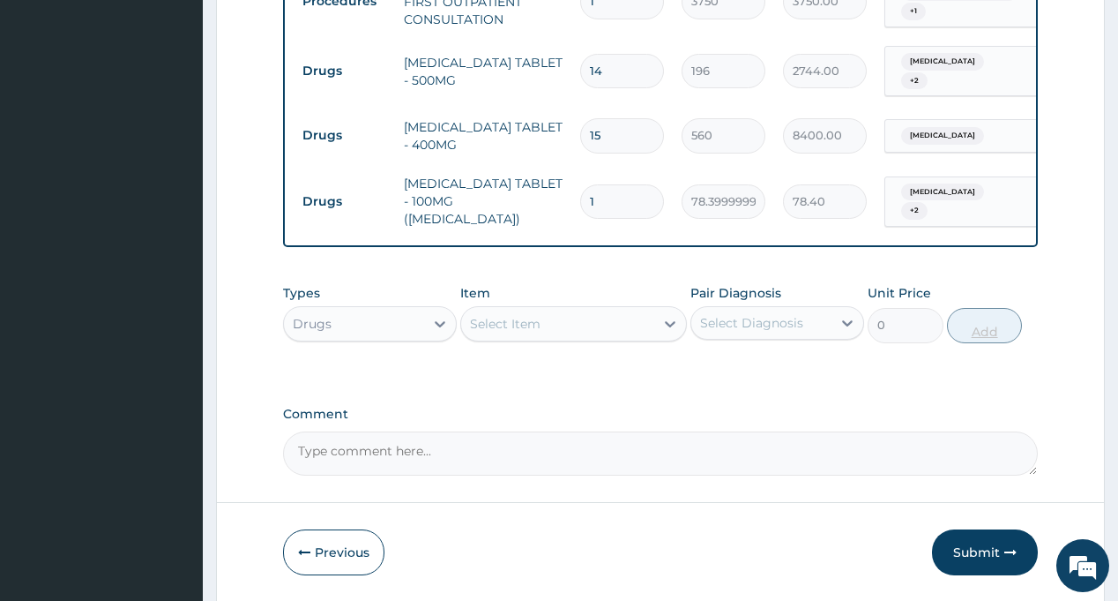
type input "10"
type input "784.00"
type input "10"
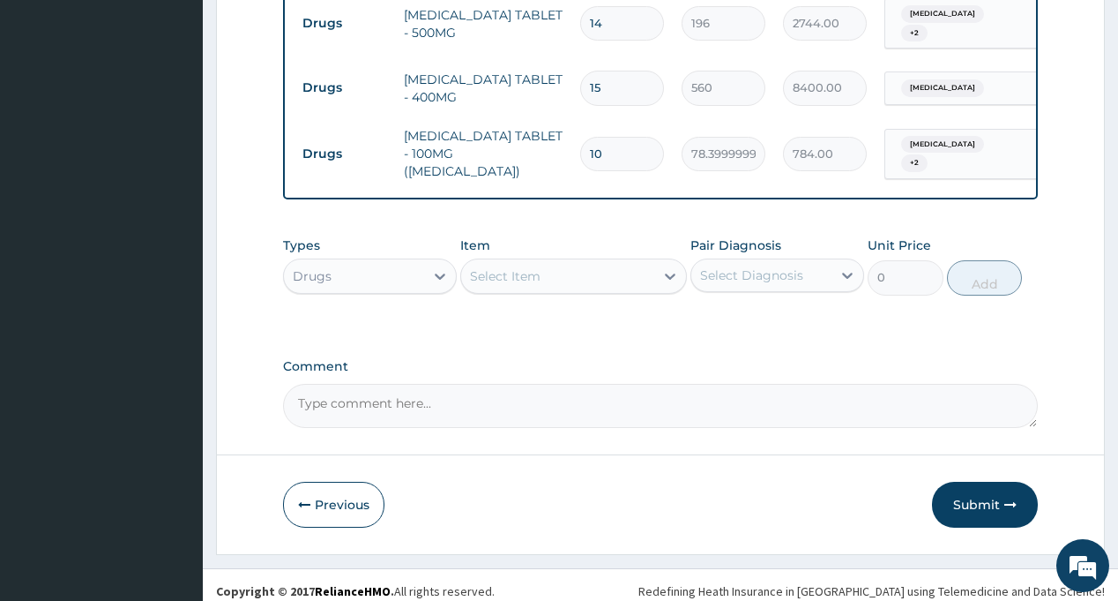
scroll to position [1216, 0]
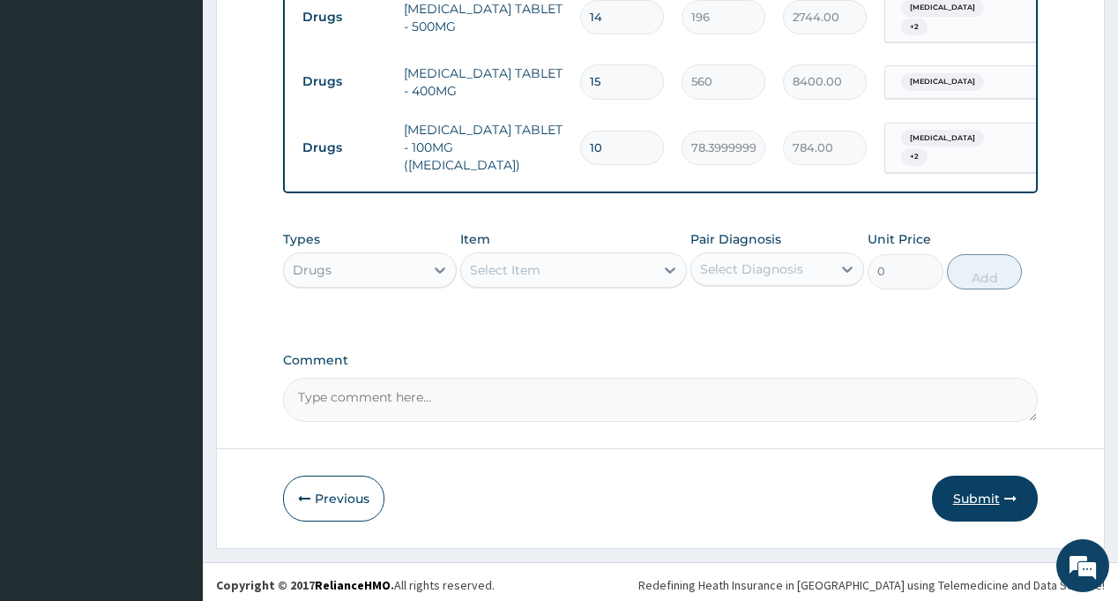
click at [981, 492] on button "Submit" at bounding box center [985, 498] width 106 height 46
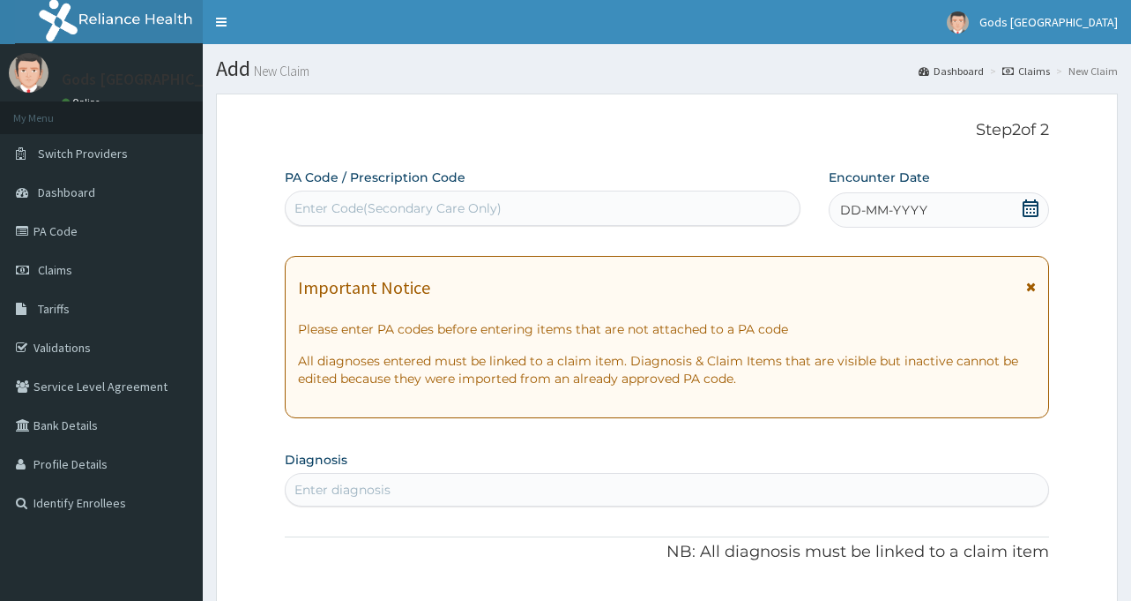
click at [1022, 199] on icon at bounding box center [1031, 208] width 18 height 18
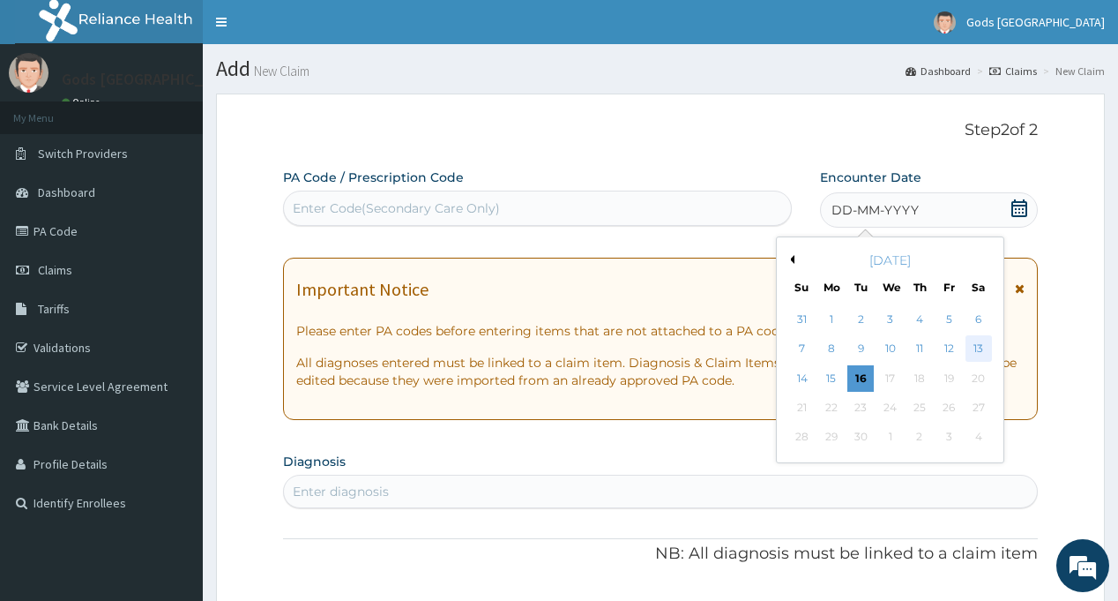
click at [979, 353] on div "13" at bounding box center [978, 349] width 26 height 26
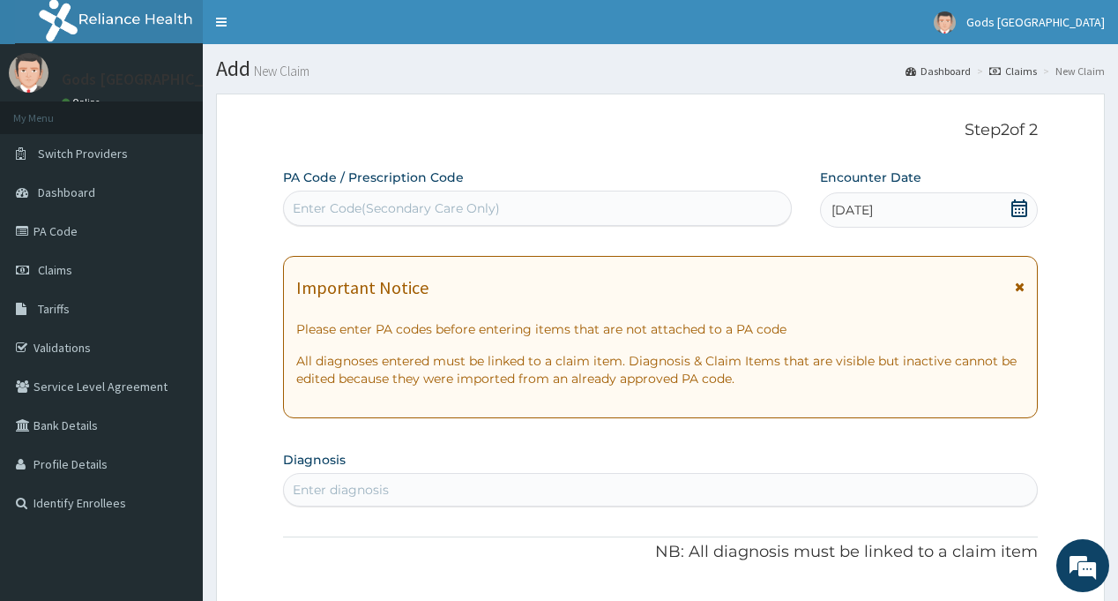
scroll to position [265, 0]
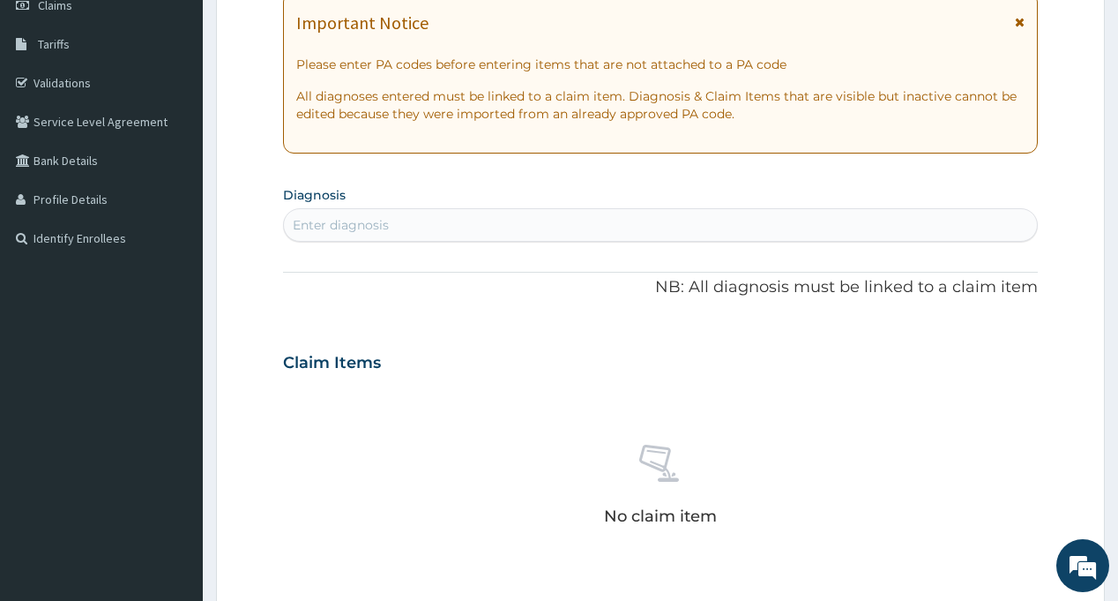
click at [440, 219] on div "Enter diagnosis" at bounding box center [660, 225] width 752 height 28
type input "RTI"
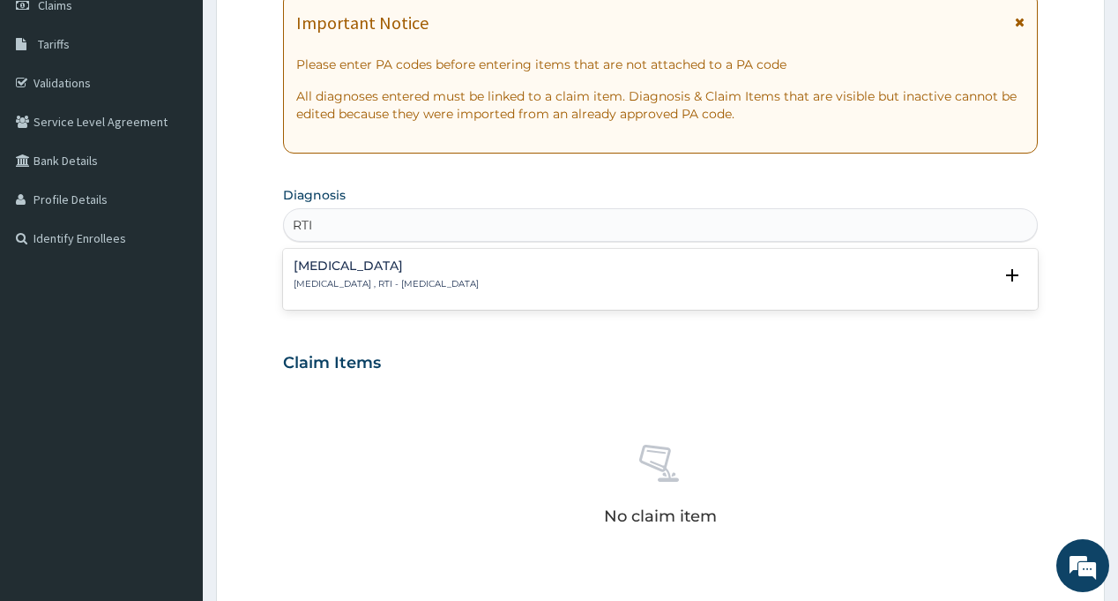
click at [340, 271] on h4 "[MEDICAL_DATA]" at bounding box center [386, 265] width 185 height 13
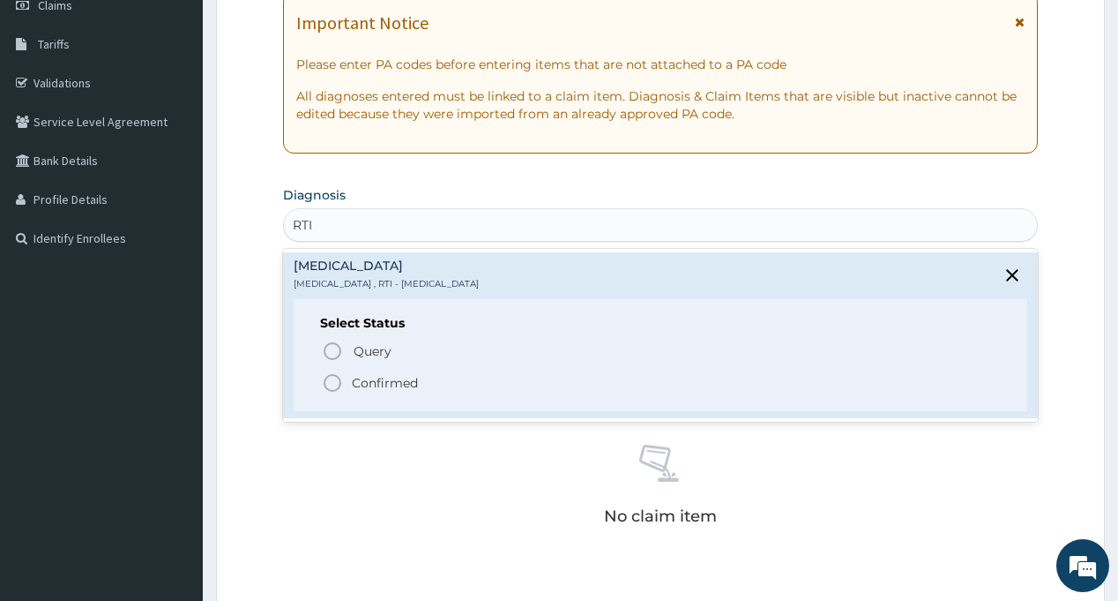
click at [340, 384] on circle "status option filled" at bounding box center [333, 383] width 16 height 16
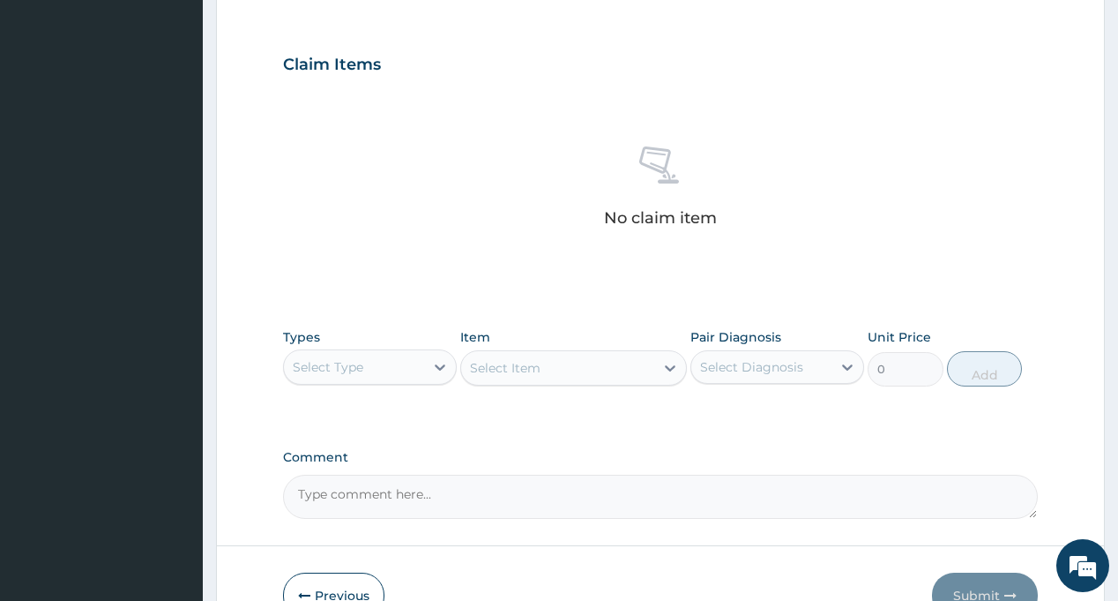
scroll to position [671, 0]
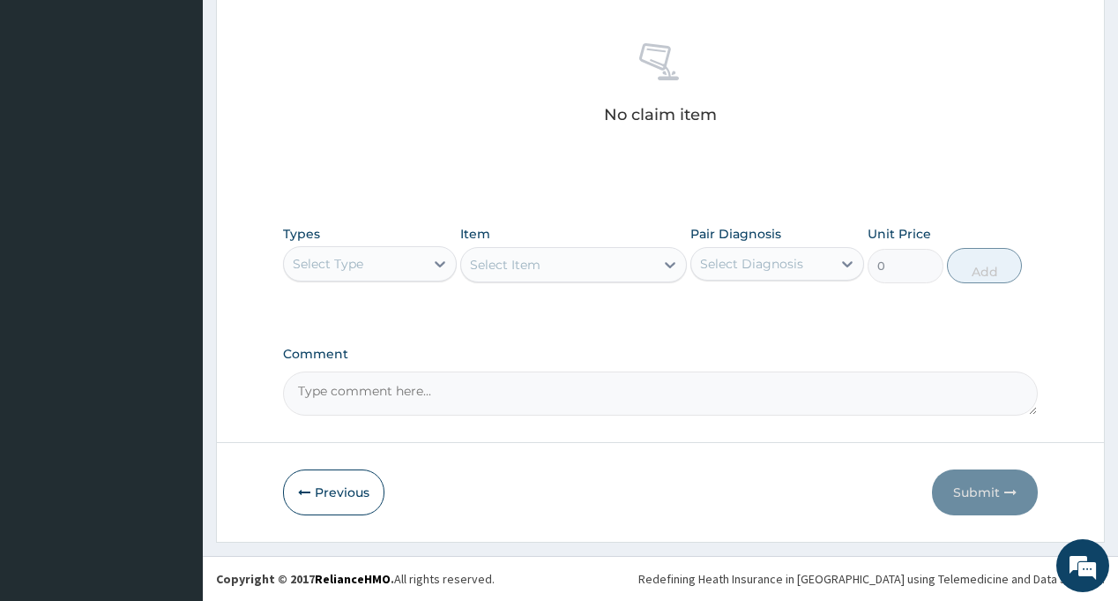
click at [365, 250] on div "Select Type" at bounding box center [354, 264] width 140 height 28
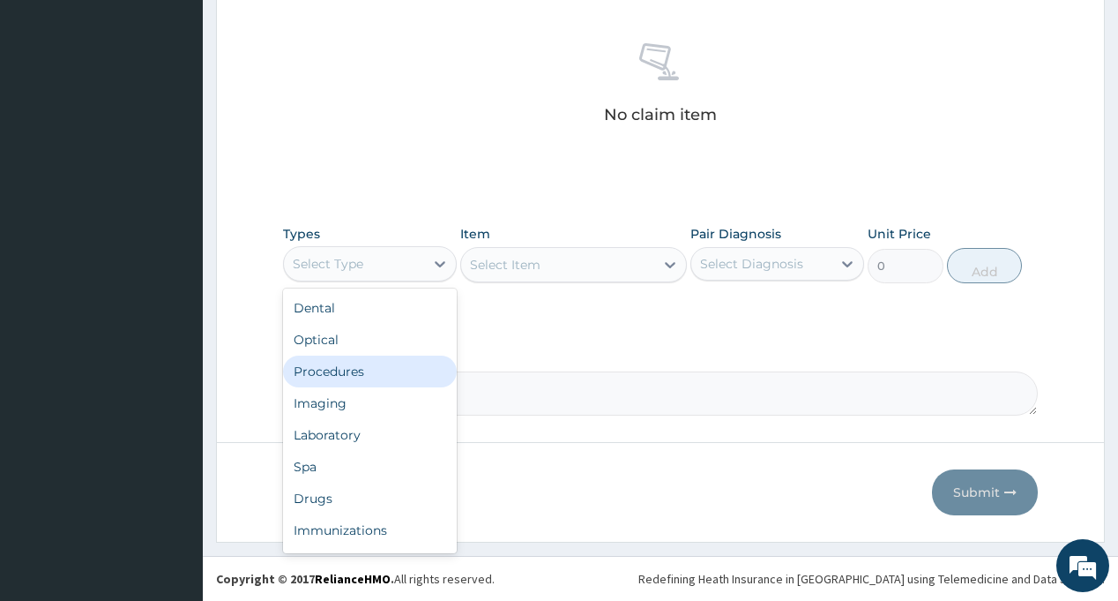
click at [363, 362] on div "Procedures" at bounding box center [370, 371] width 174 height 32
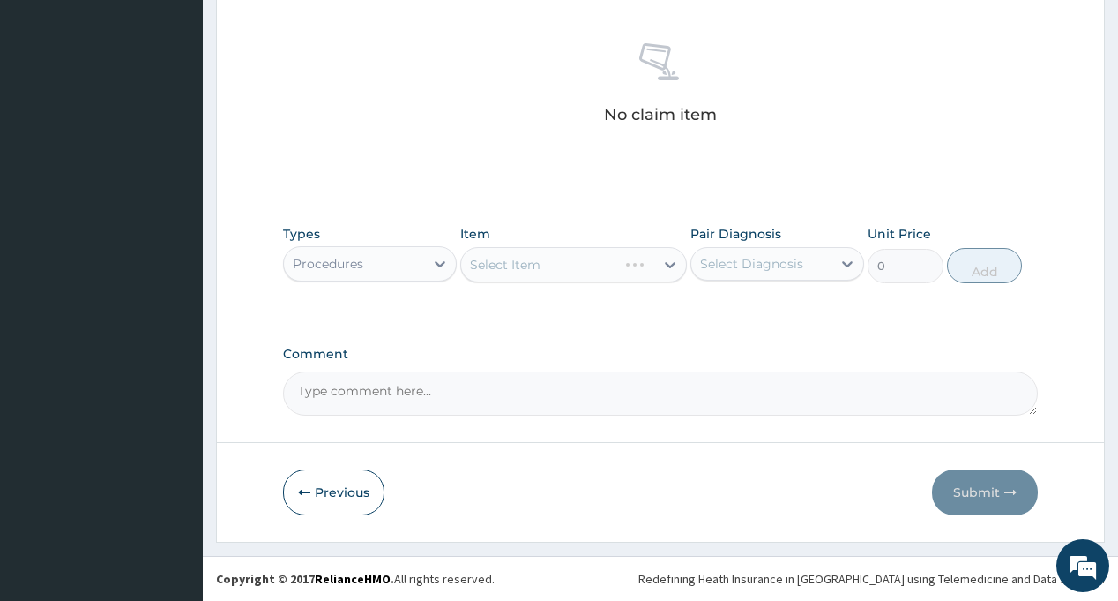
click at [763, 267] on div "Select Diagnosis" at bounding box center [751, 264] width 103 height 18
click at [763, 304] on label "Respiratory tract infection" at bounding box center [774, 307] width 109 height 18
checkbox input "true"
click at [552, 260] on div "Select Item" at bounding box center [557, 264] width 193 height 28
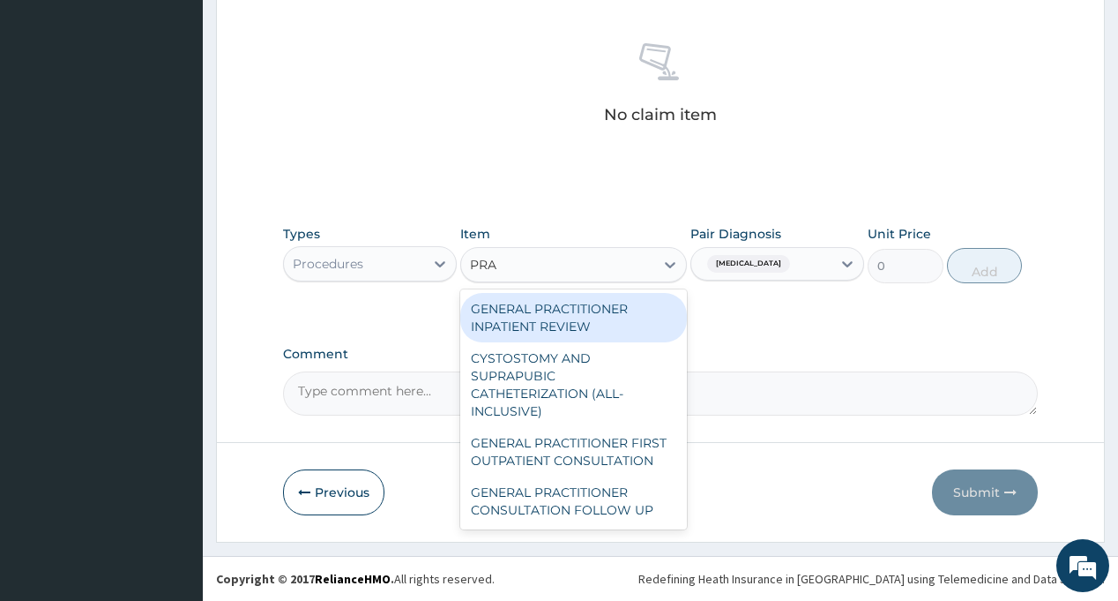
type input "PRAC"
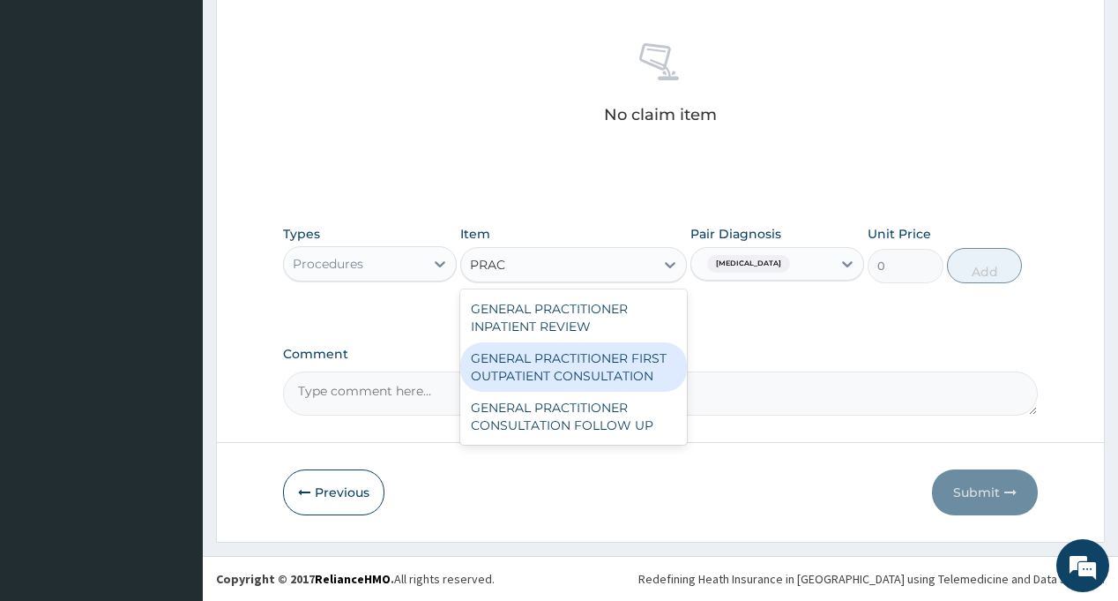
click at [602, 358] on div "GENERAL PRACTITIONER FIRST OUTPATIENT CONSULTATION" at bounding box center [573, 366] width 227 height 49
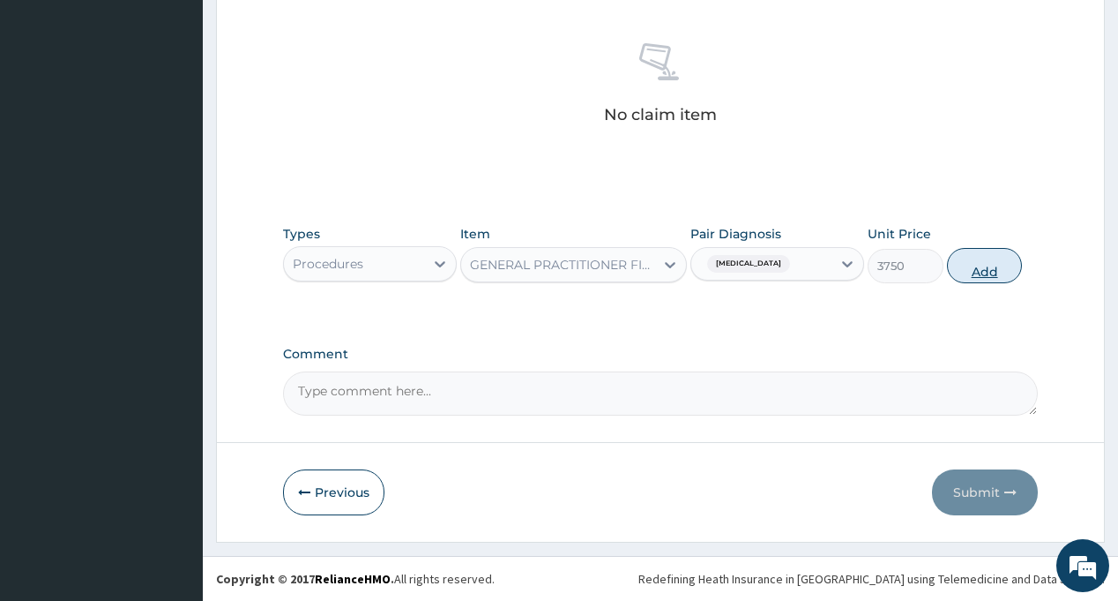
click at [985, 261] on button "Add" at bounding box center [985, 265] width 76 height 35
type input "0"
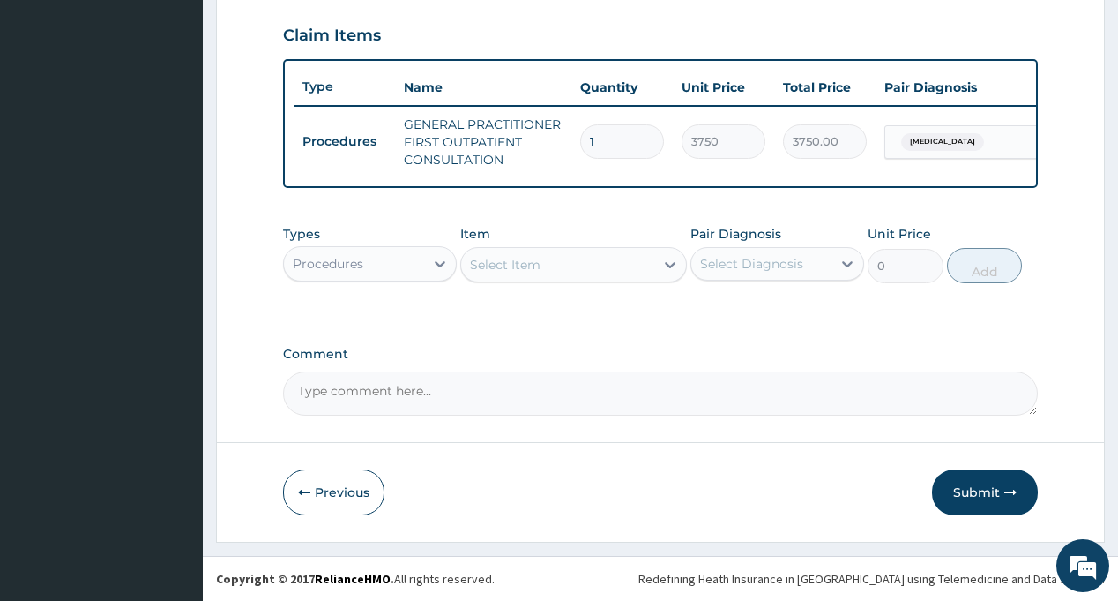
scroll to position [610, 0]
click at [369, 280] on div "Procedures" at bounding box center [370, 263] width 174 height 35
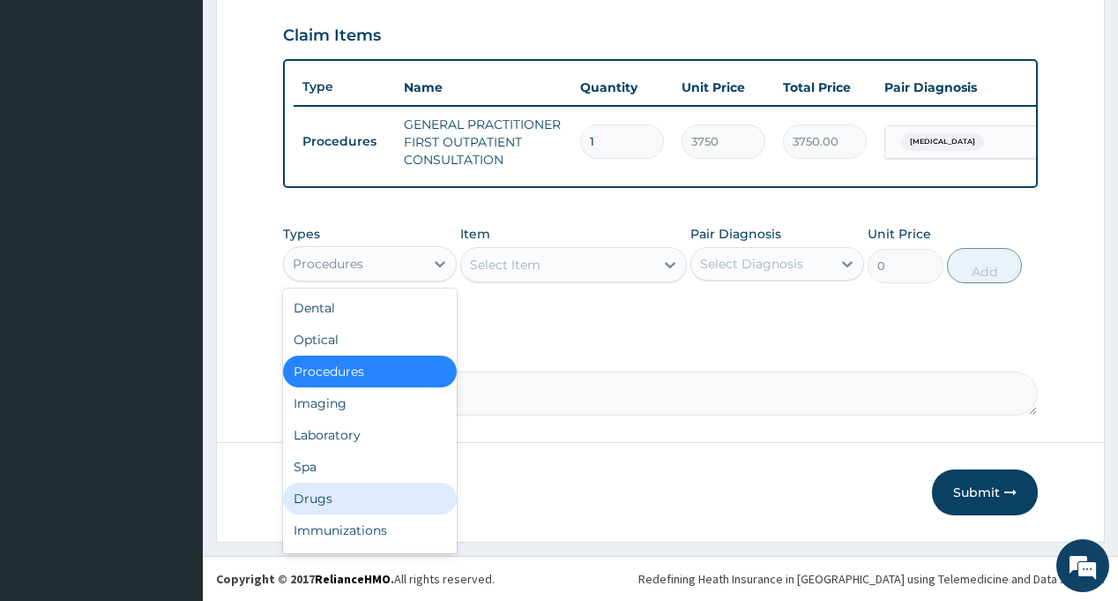
drag, startPoint x: 343, startPoint y: 489, endPoint x: 649, endPoint y: 279, distance: 371.6
click at [342, 489] on div "Drugs" at bounding box center [370, 498] width 174 height 32
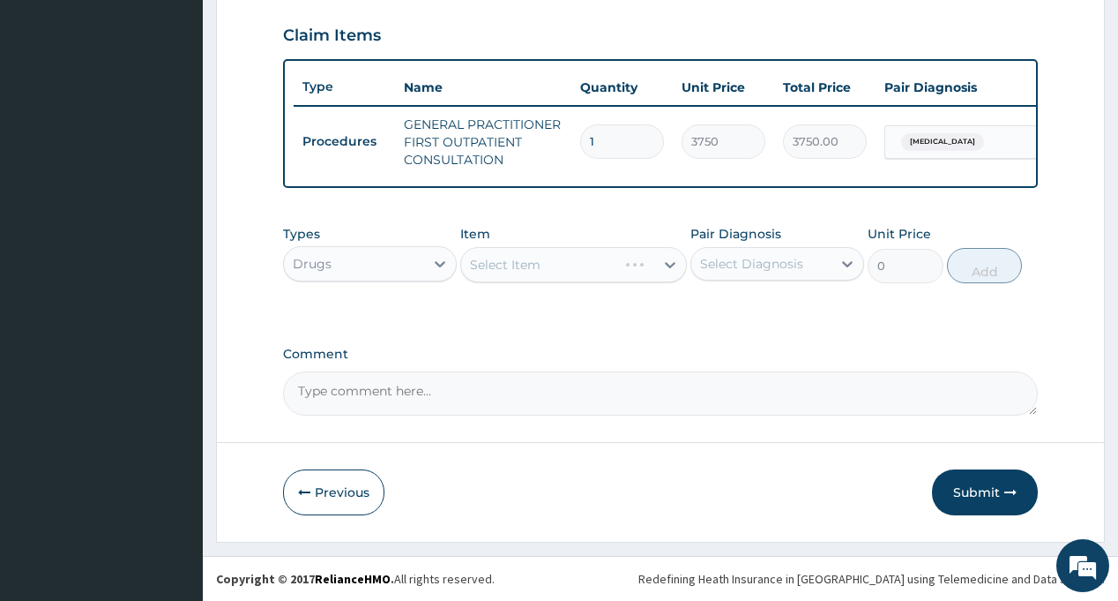
click at [775, 265] on div "Select Diagnosis" at bounding box center [751, 264] width 103 height 18
click at [774, 316] on label "Respiratory tract infection" at bounding box center [774, 307] width 109 height 18
checkbox input "true"
click at [629, 347] on label "Comment" at bounding box center [660, 354] width 754 height 15
click at [629, 371] on textarea "Comment" at bounding box center [660, 393] width 754 height 44
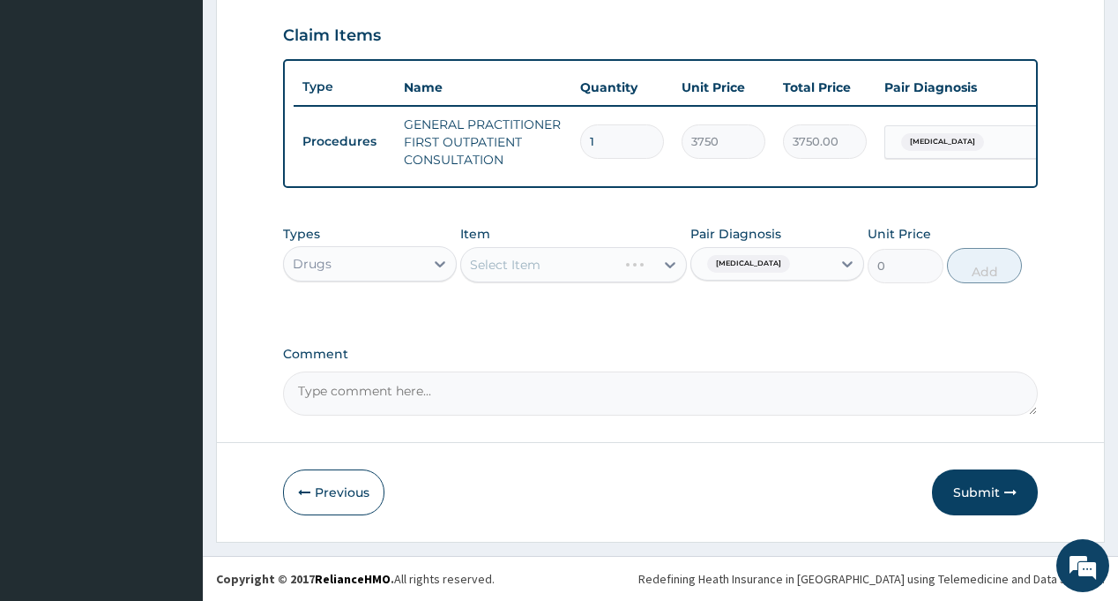
click at [637, 223] on div "Types Drugs Item Select Item Pair Diagnosis Respiratory tract infection Unit Pr…" at bounding box center [660, 254] width 754 height 76
click at [608, 260] on div "Select Item" at bounding box center [557, 264] width 193 height 28
type input "LORAT"
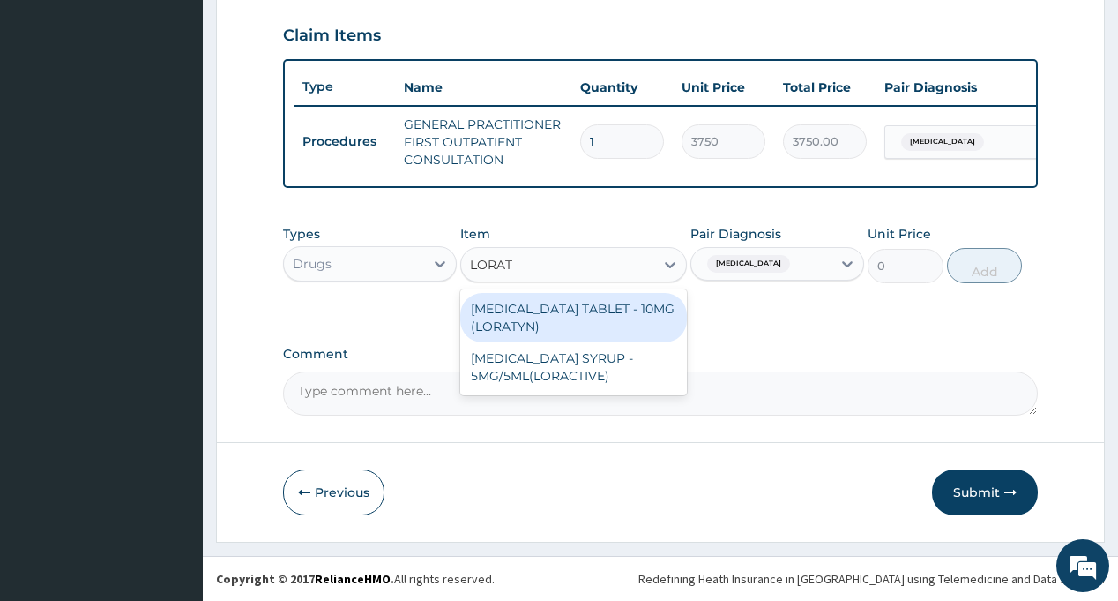
click at [593, 305] on div "LORATADINE TABLET - 10MG (LORATYN)" at bounding box center [573, 317] width 227 height 49
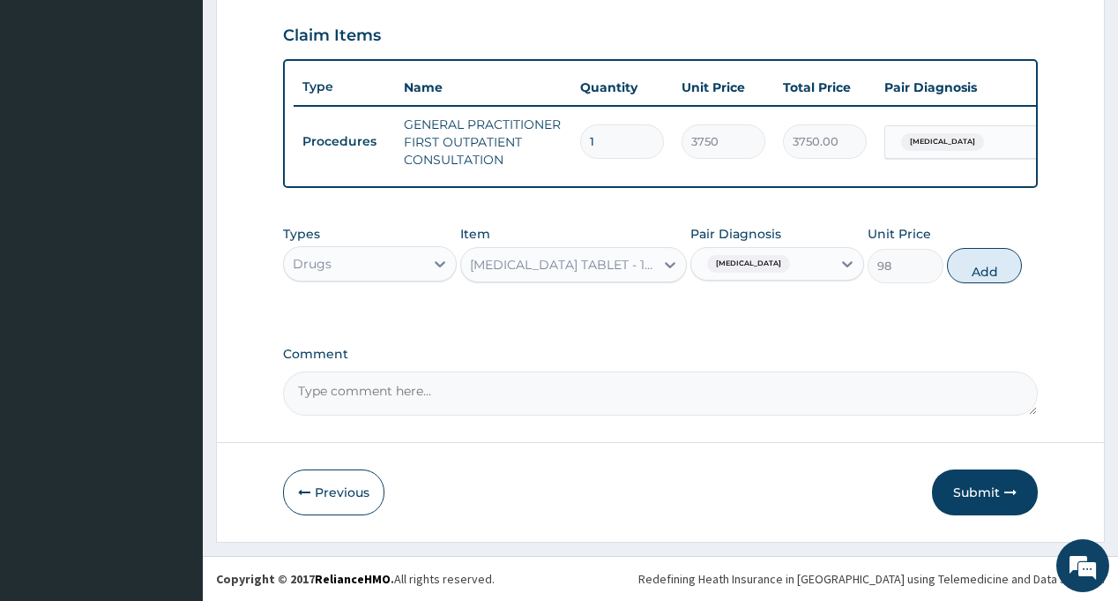
click at [982, 268] on button "Add" at bounding box center [985, 265] width 76 height 35
type input "0"
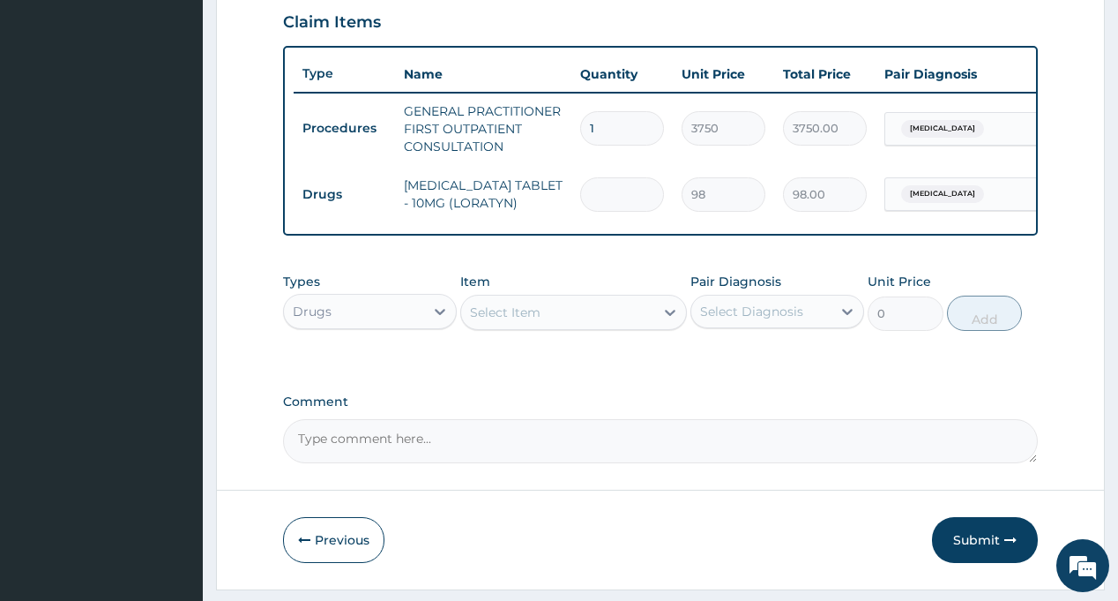
type input "5"
type input "490.00"
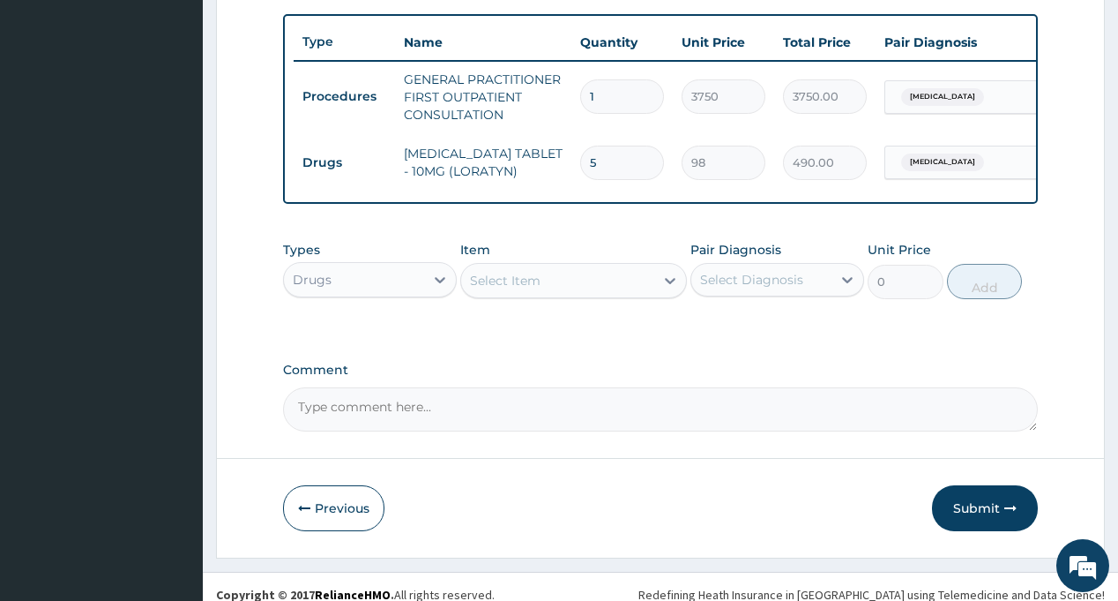
scroll to position [671, 0]
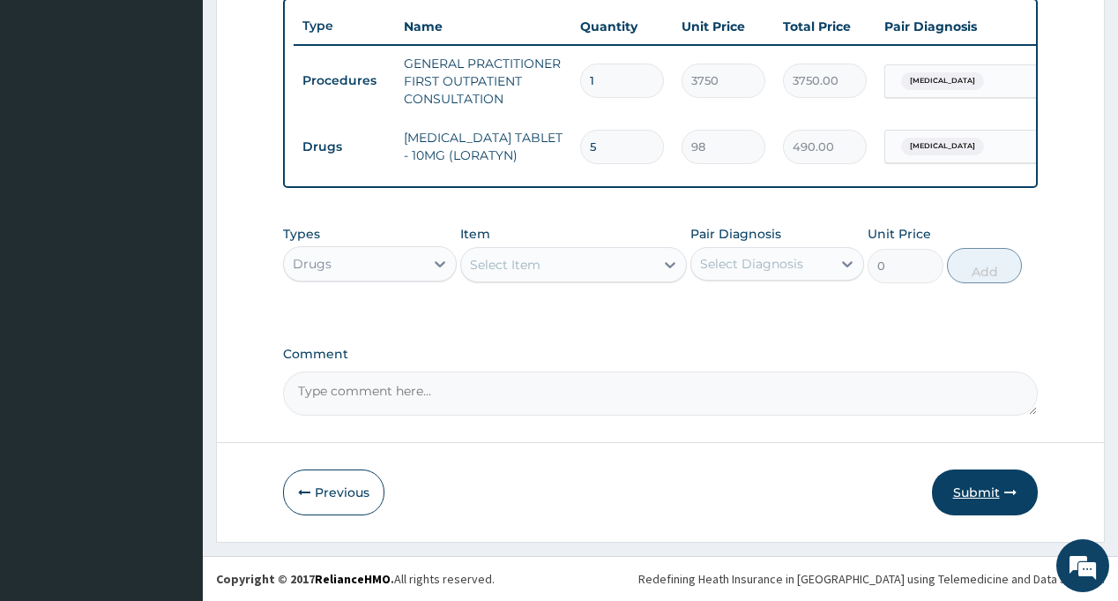
type input "5"
click at [990, 483] on button "Submit" at bounding box center [985, 492] width 106 height 46
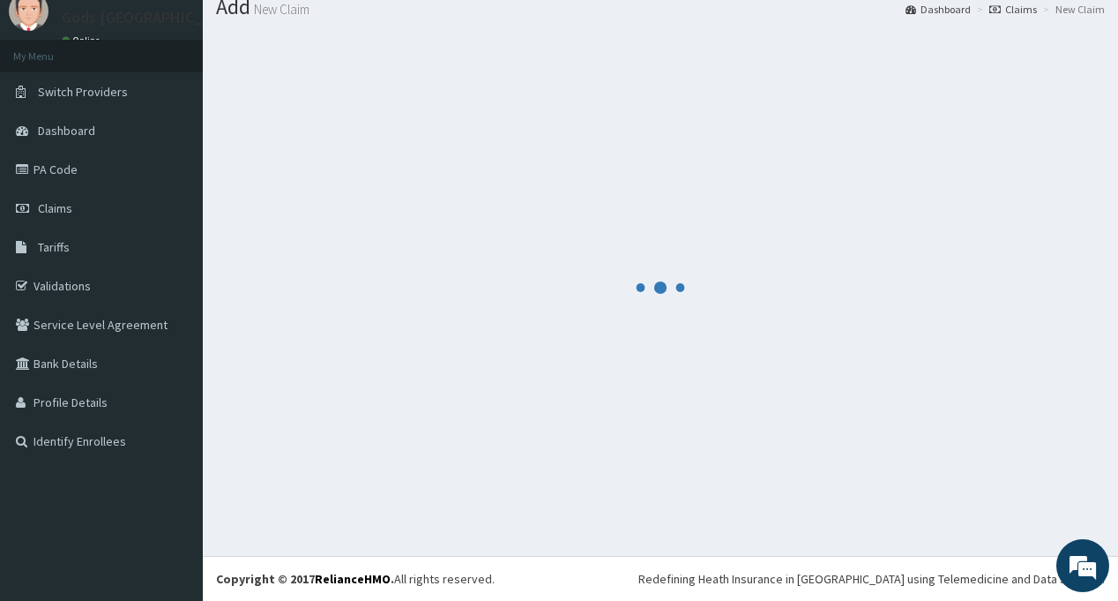
scroll to position [62, 0]
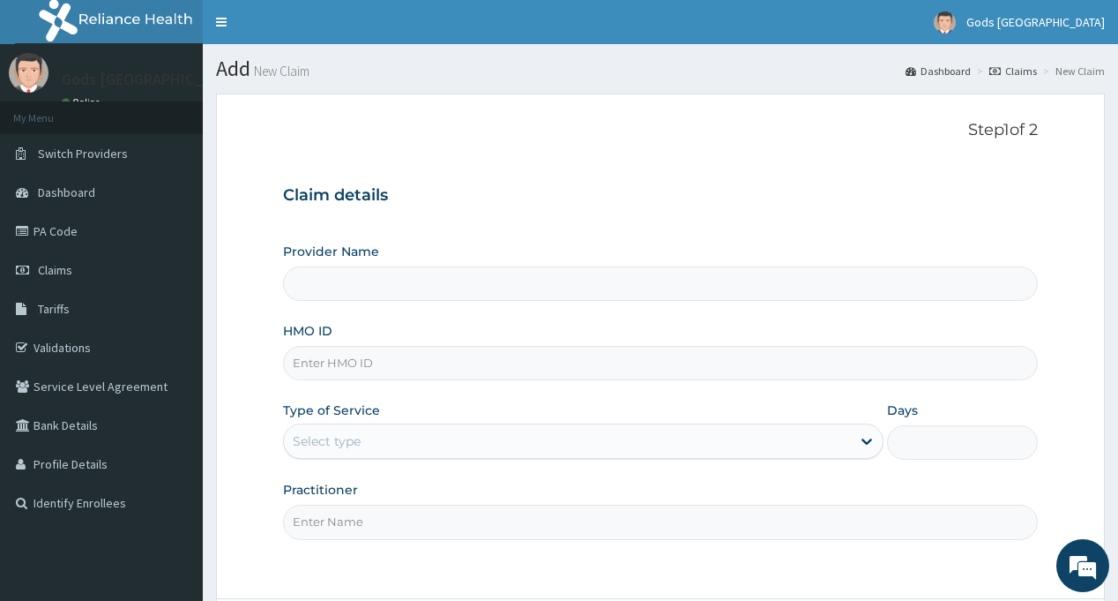
type input "Gods [GEOGRAPHIC_DATA] - [GEOGRAPHIC_DATA]"
click at [363, 362] on input "HMO ID" at bounding box center [660, 363] width 754 height 34
paste input "ENC/10015/G"
type input "ENC/10015/G"
click at [316, 449] on div "Select type" at bounding box center [327, 441] width 68 height 18
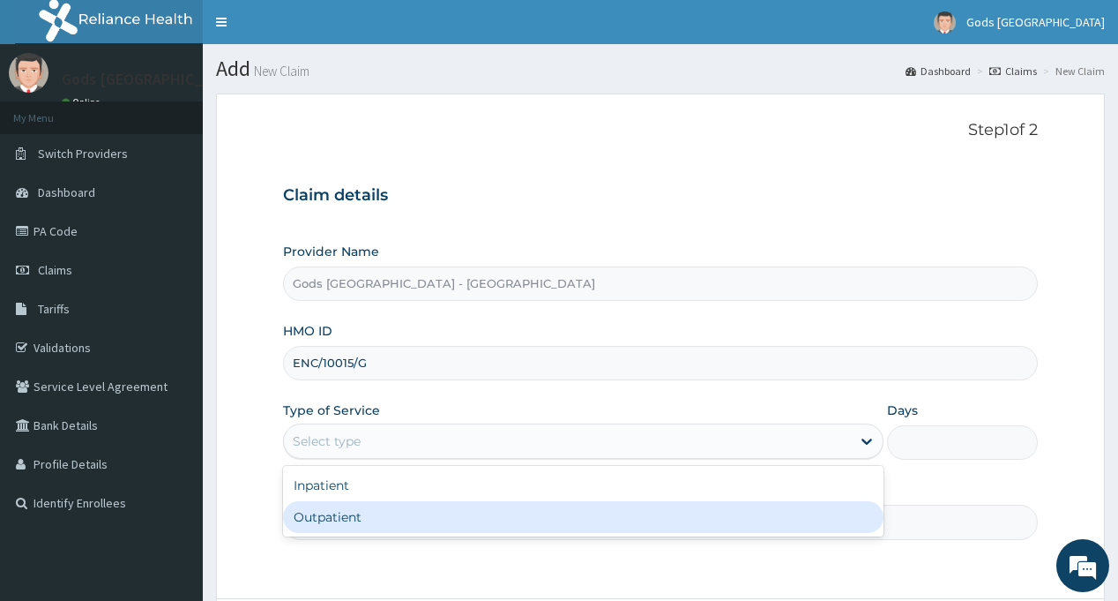
click at [319, 523] on div "Outpatient" at bounding box center [583, 517] width 601 height 32
type input "1"
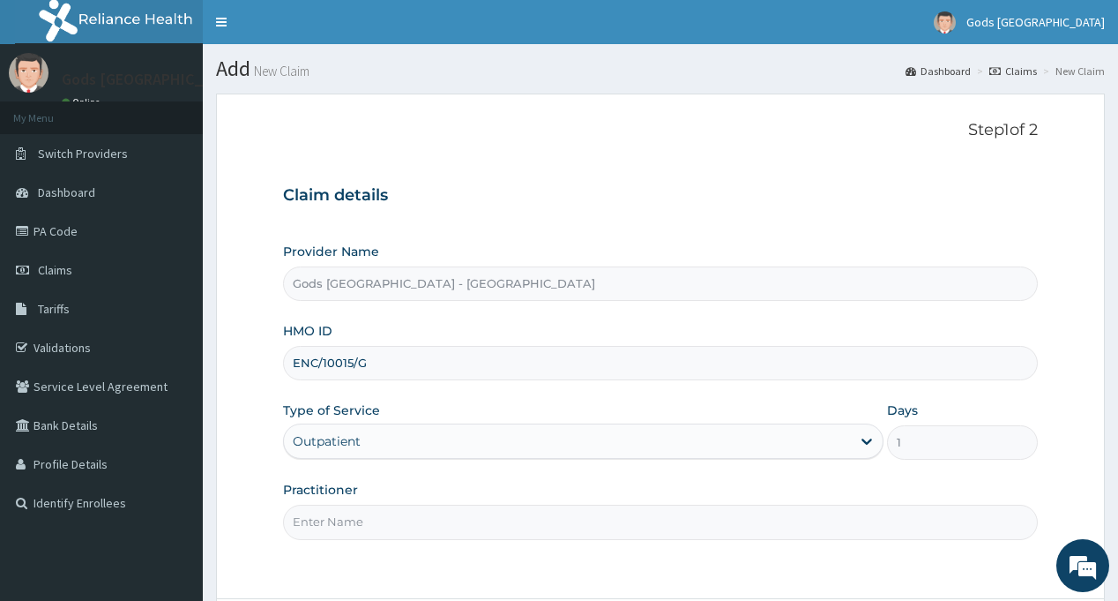
click at [328, 523] on input "Practitioner" at bounding box center [660, 521] width 754 height 34
type input "[PERSON_NAME]"
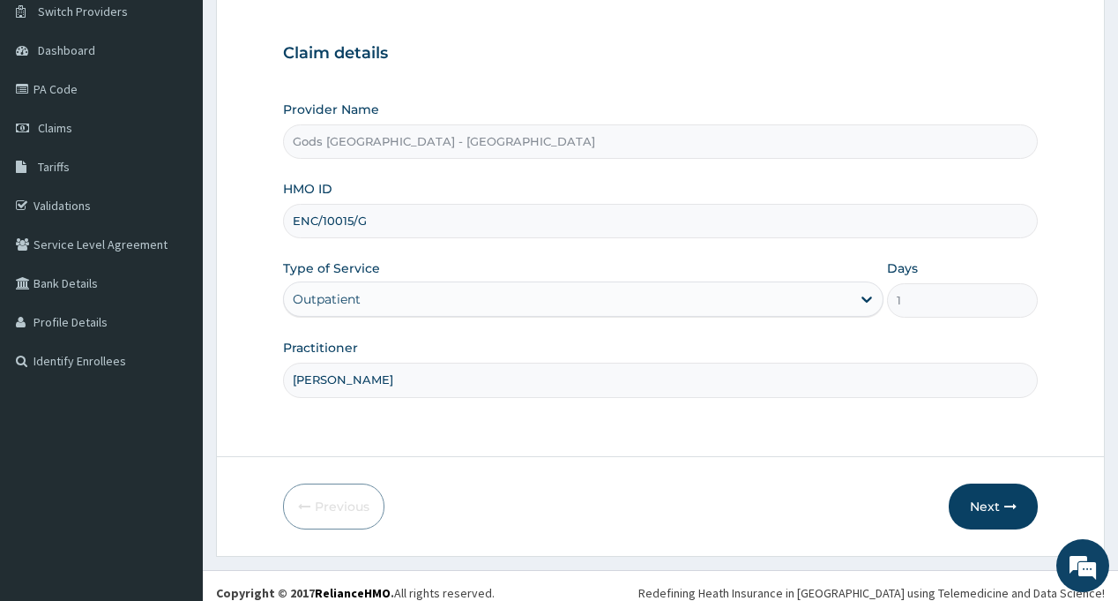
scroll to position [156, 0]
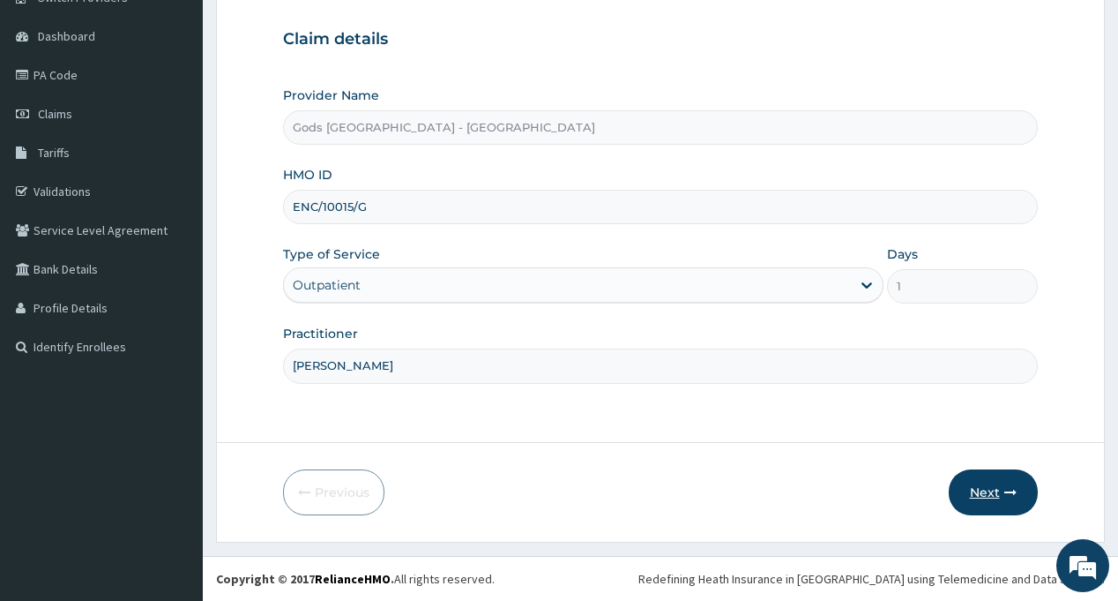
click at [967, 482] on button "Next" at bounding box center [993, 492] width 89 height 46
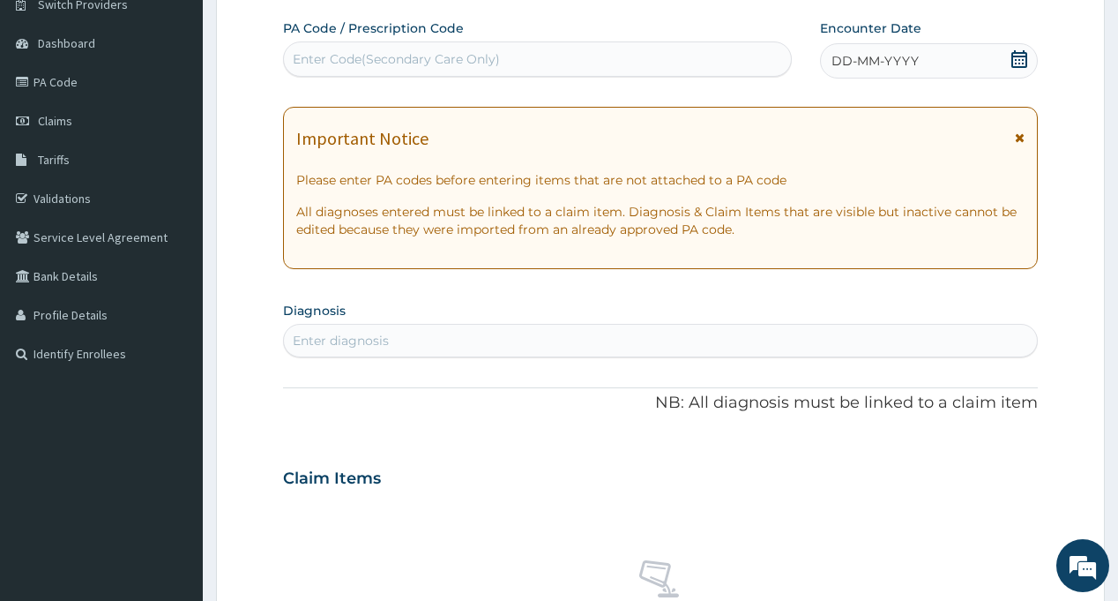
scroll to position [0, 0]
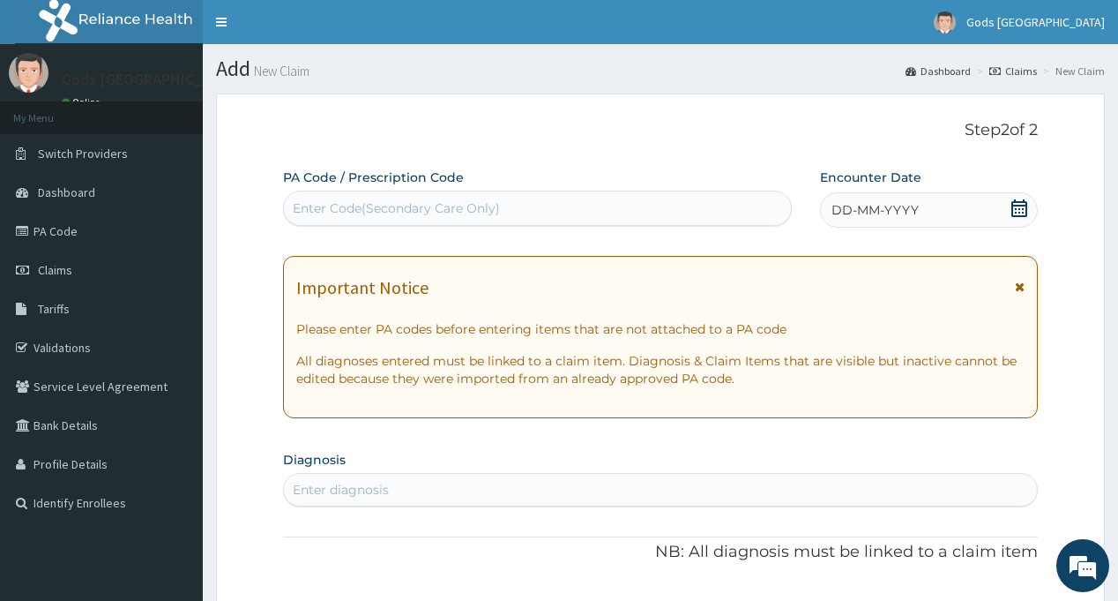
click at [481, 198] on div "Enter Code(Secondary Care Only)" at bounding box center [537, 208] width 506 height 28
paste input "PA/C9D198"
type input "PA/C9D198"
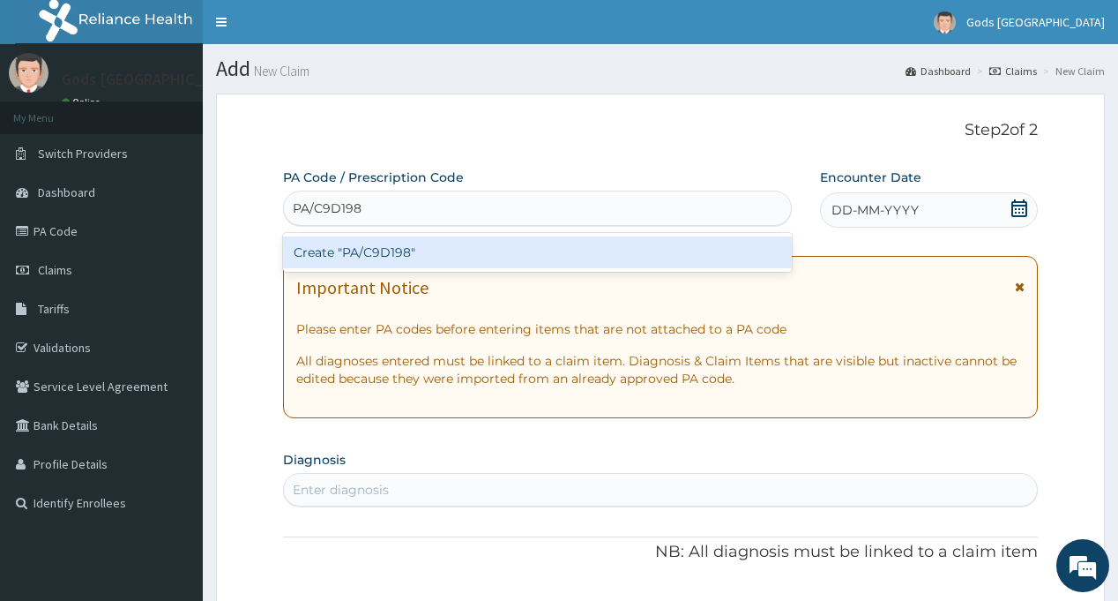
click at [481, 248] on div "Create "PA/C9D198"" at bounding box center [537, 252] width 508 height 32
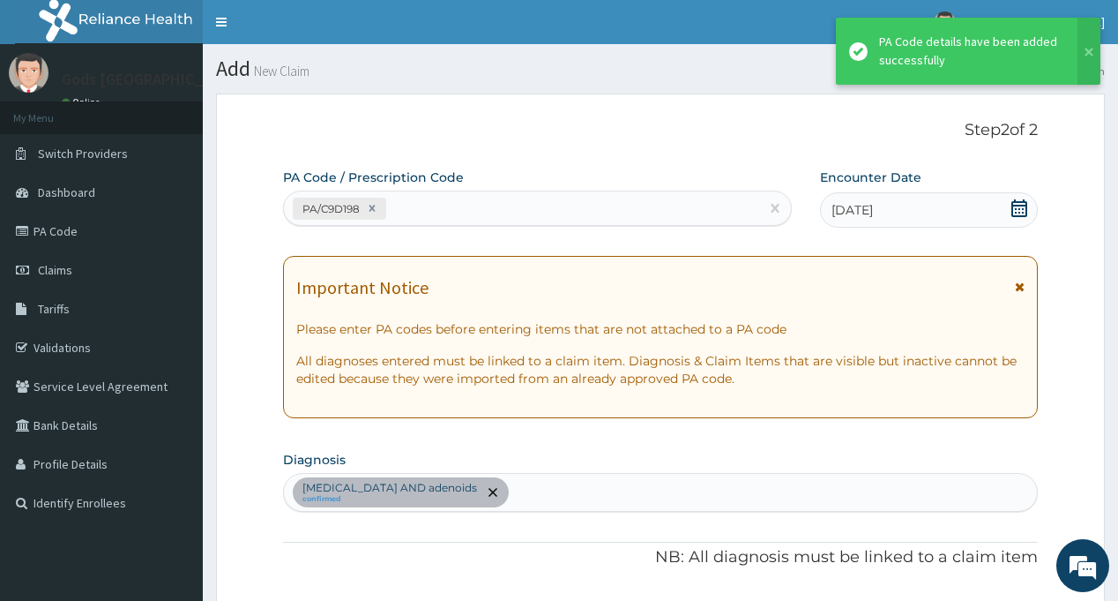
scroll to position [495, 0]
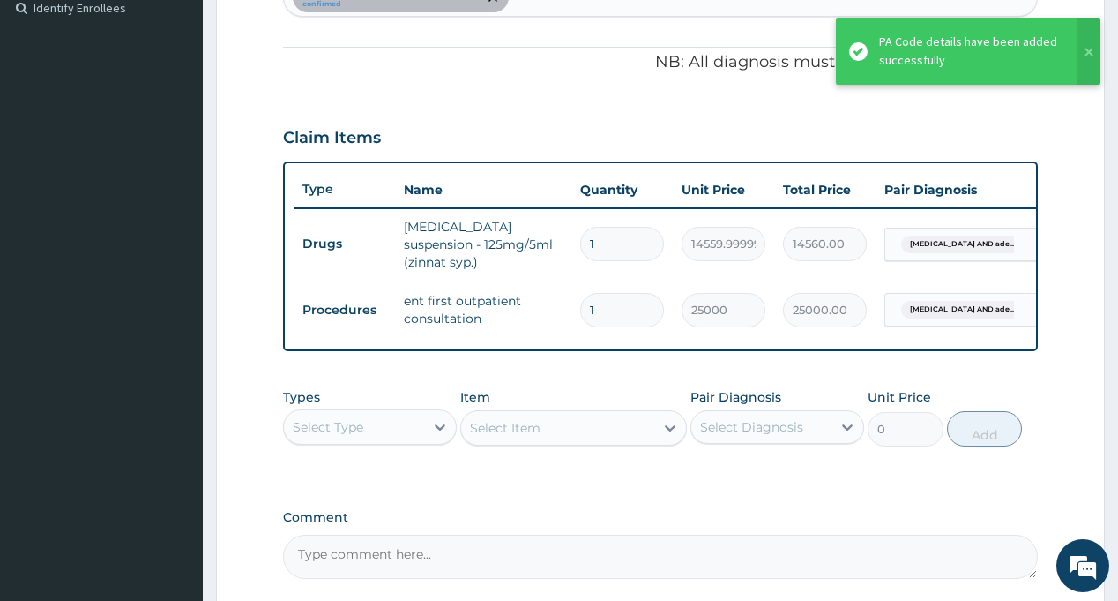
click at [368, 418] on div "Select Type" at bounding box center [354, 427] width 140 height 28
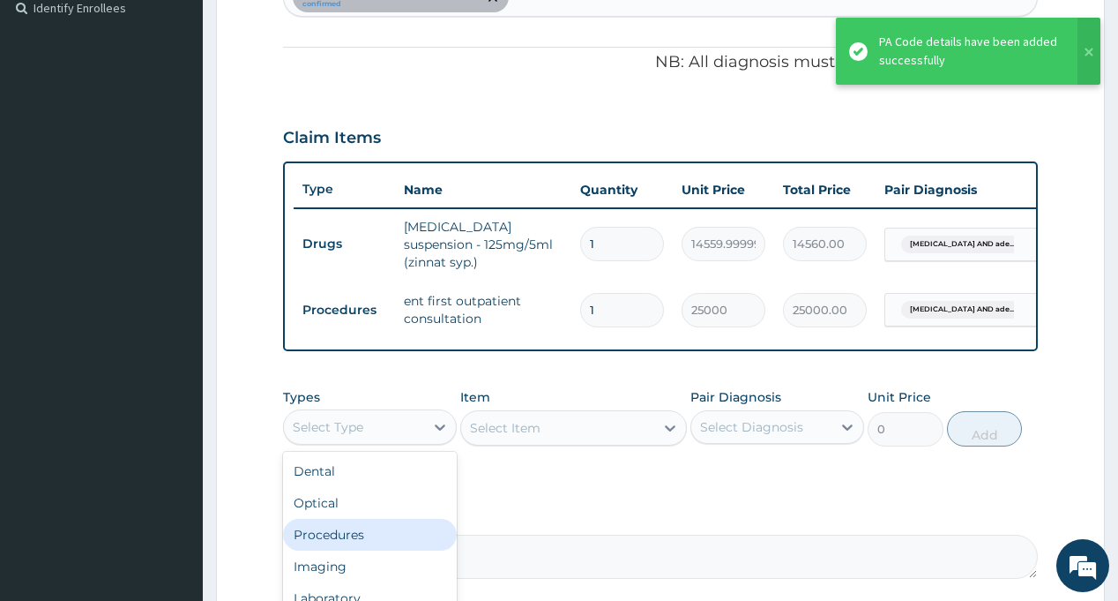
click at [356, 526] on div "Procedures" at bounding box center [370, 535] width 174 height 32
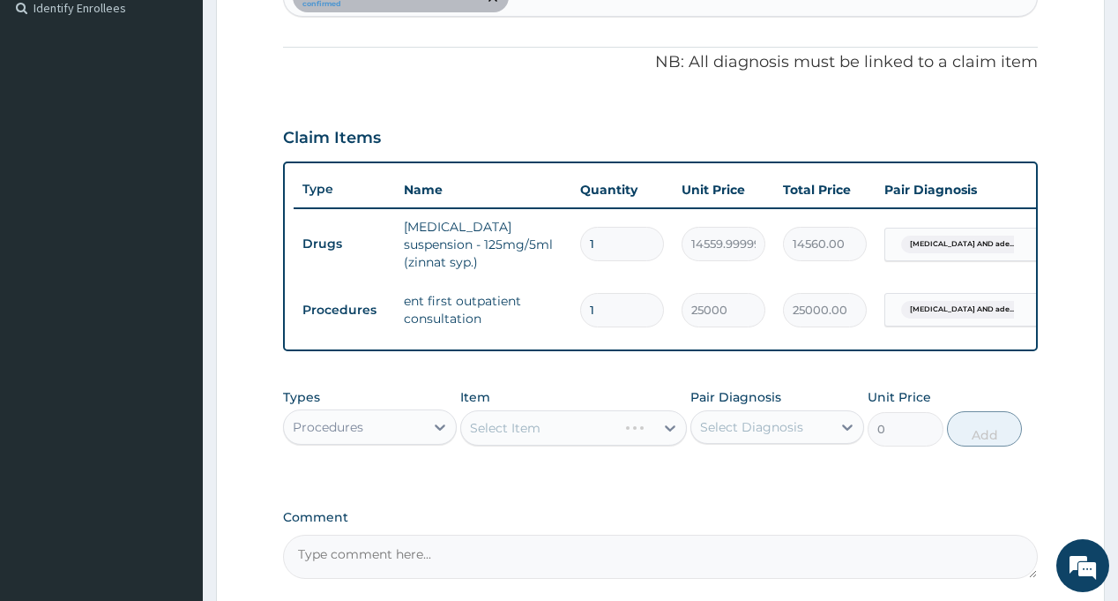
click at [806, 429] on div "Select Diagnosis" at bounding box center [761, 427] width 140 height 28
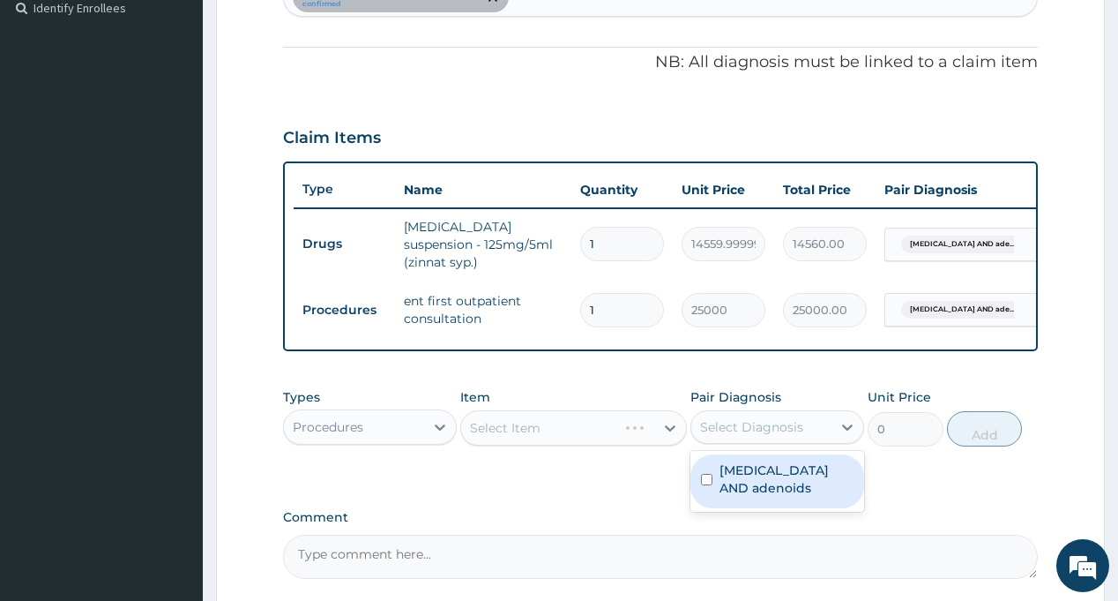
click at [794, 488] on label "Hypertrophy of tonsils AND adenoids" at bounding box center [787, 478] width 134 height 35
checkbox input "true"
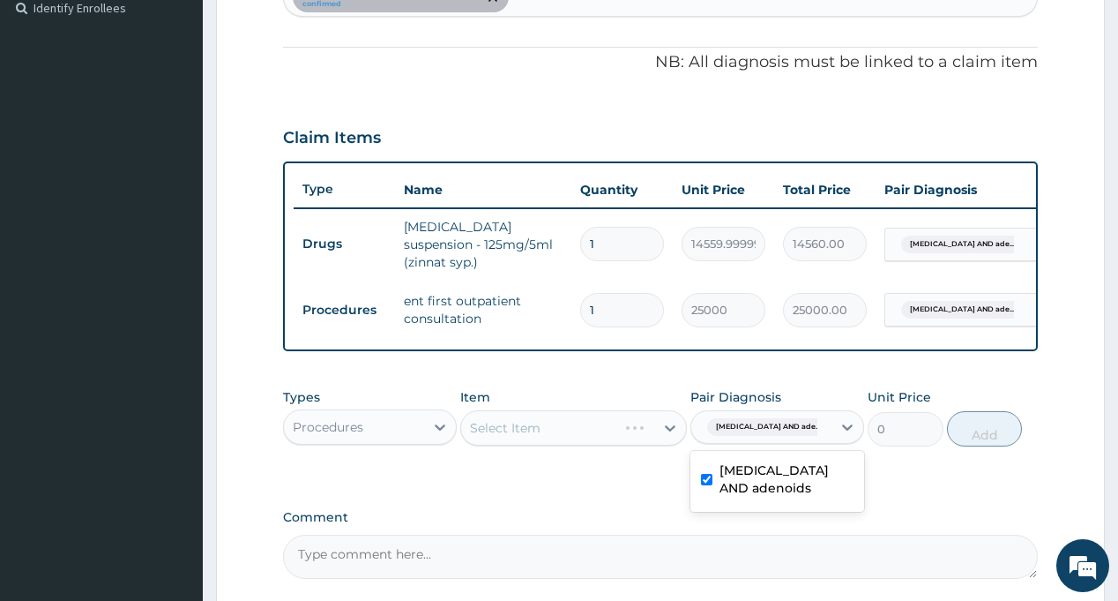
click at [603, 481] on div "Types Procedures Item Select Item Pair Diagnosis option Hypertrophy of tonsils …" at bounding box center [660, 430] width 754 height 102
click at [549, 431] on div "Select Item" at bounding box center [573, 427] width 227 height 35
click at [549, 430] on div "Select Item" at bounding box center [557, 428] width 193 height 28
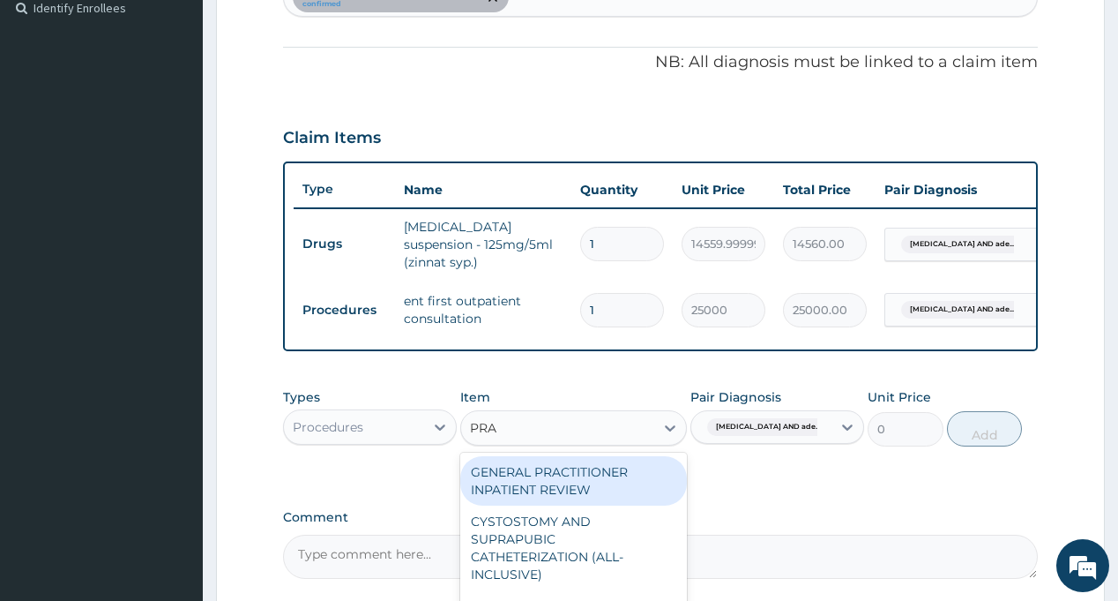
type input "PRAC"
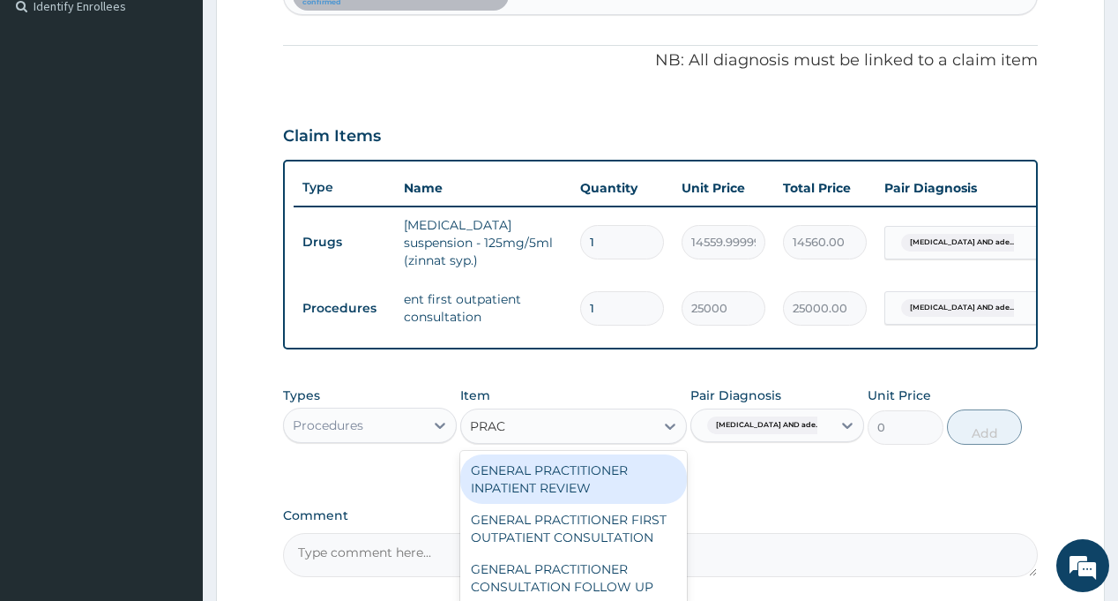
scroll to position [661, 0]
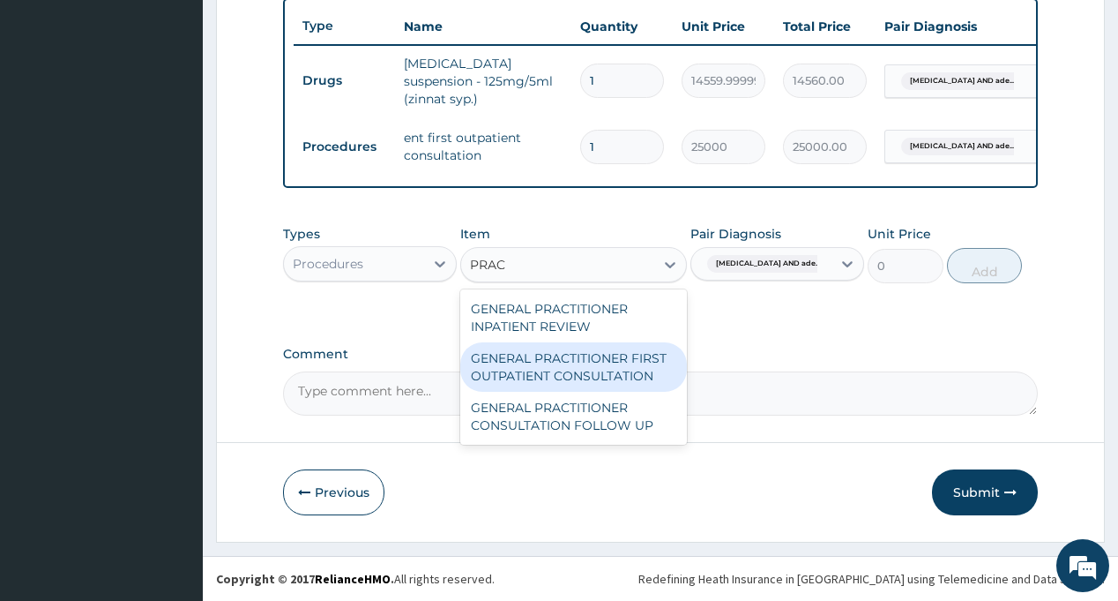
click at [584, 373] on div "GENERAL PRACTITIONER FIRST OUTPATIENT CONSULTATION" at bounding box center [573, 366] width 227 height 49
type input "3750"
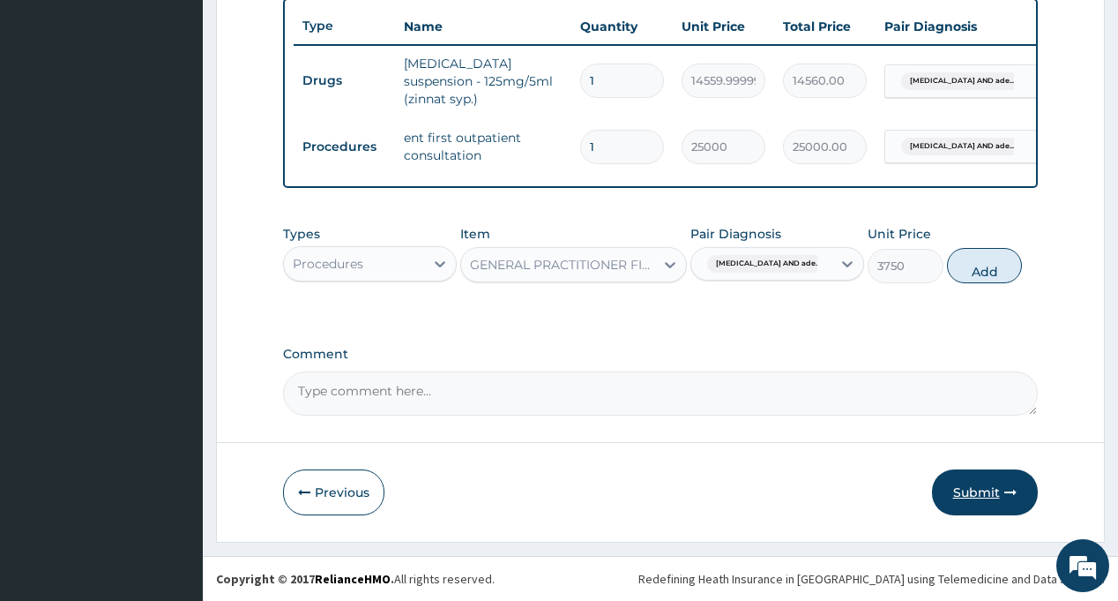
click at [967, 491] on button "Submit" at bounding box center [985, 492] width 106 height 46
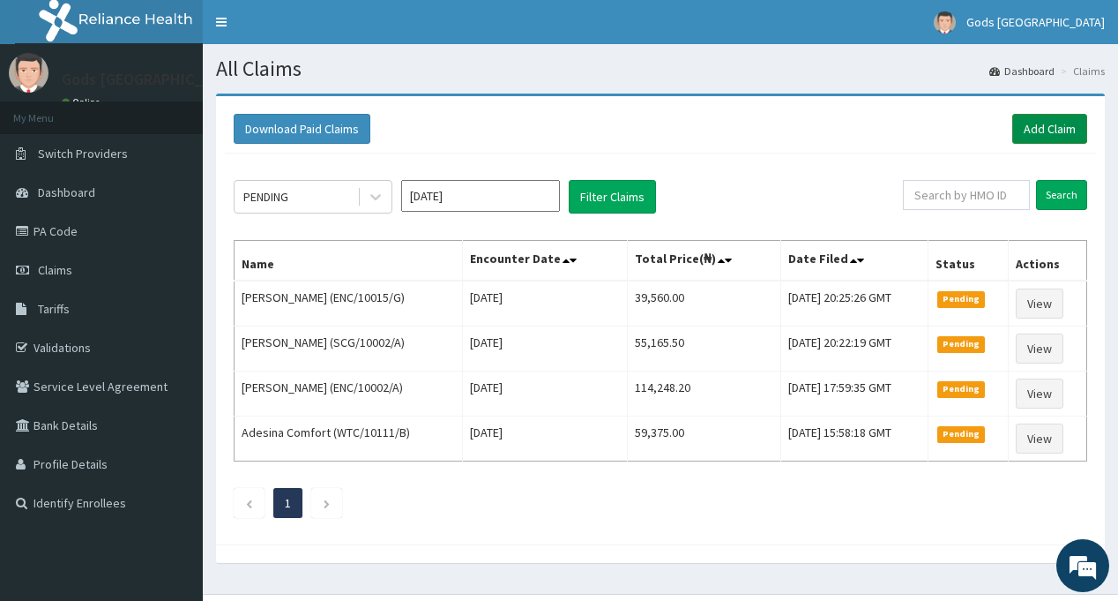
click at [1065, 127] on link "Add Claim" at bounding box center [1049, 129] width 75 height 30
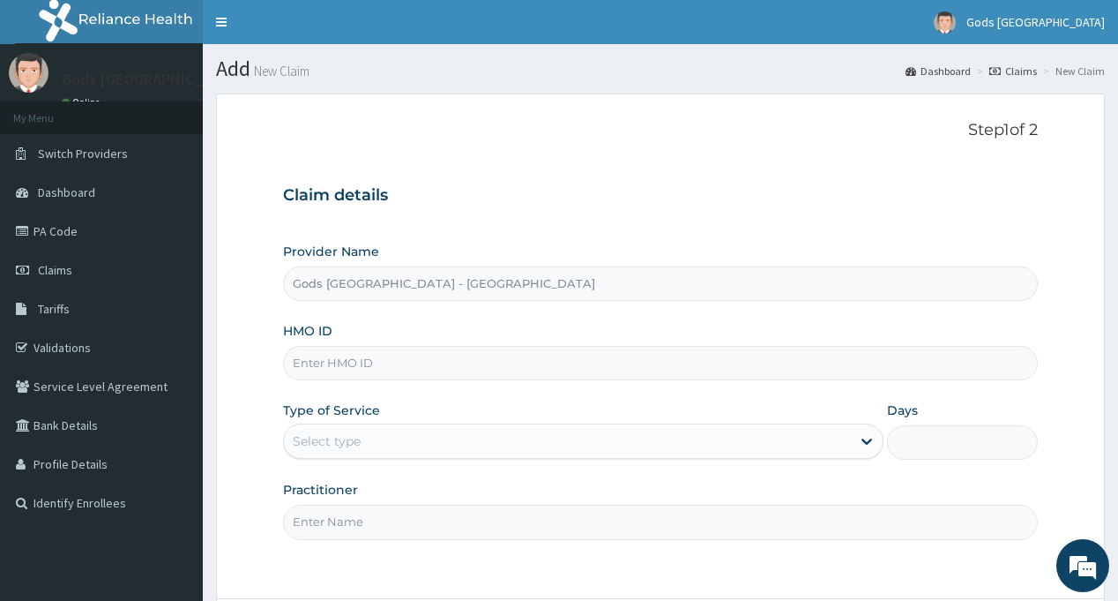
paste input "ACQ/10023/A"
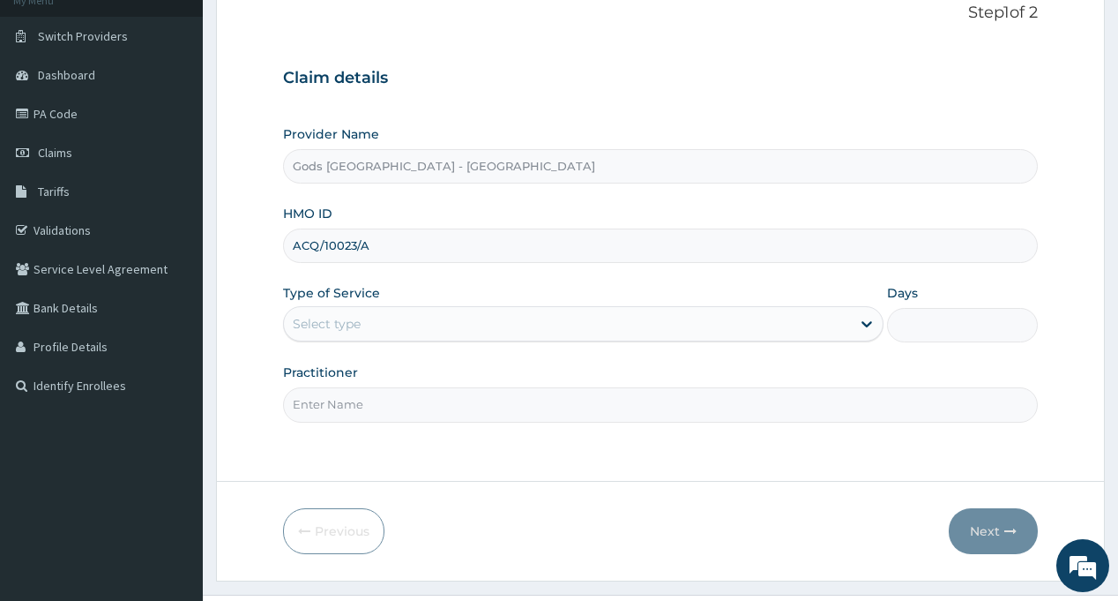
scroll to position [156, 0]
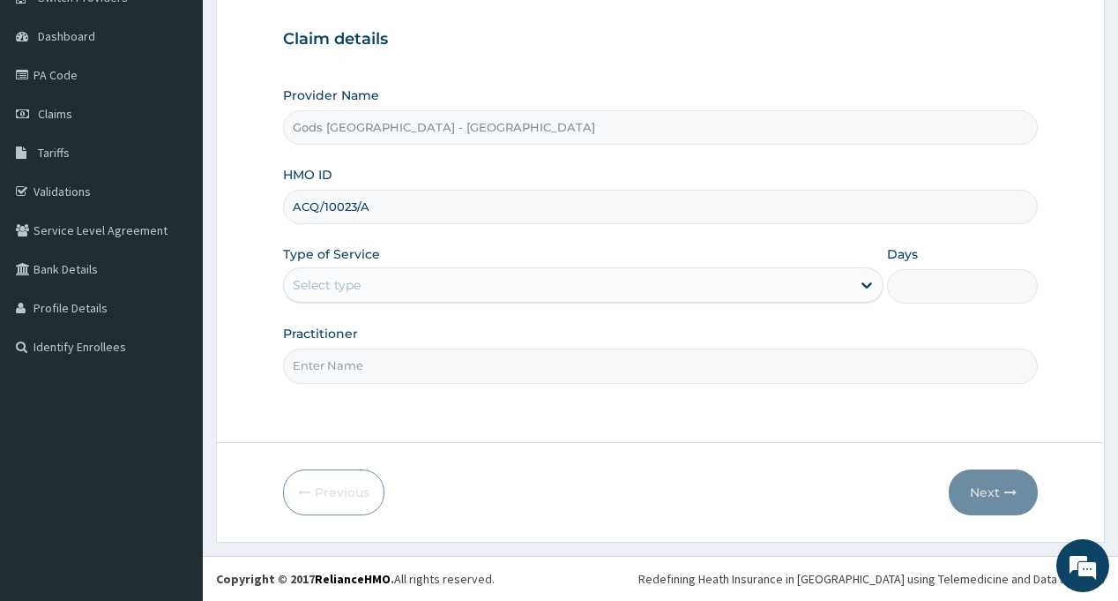
type input "ACQ/10023/A"
click at [414, 291] on div "Select type" at bounding box center [567, 285] width 567 height 28
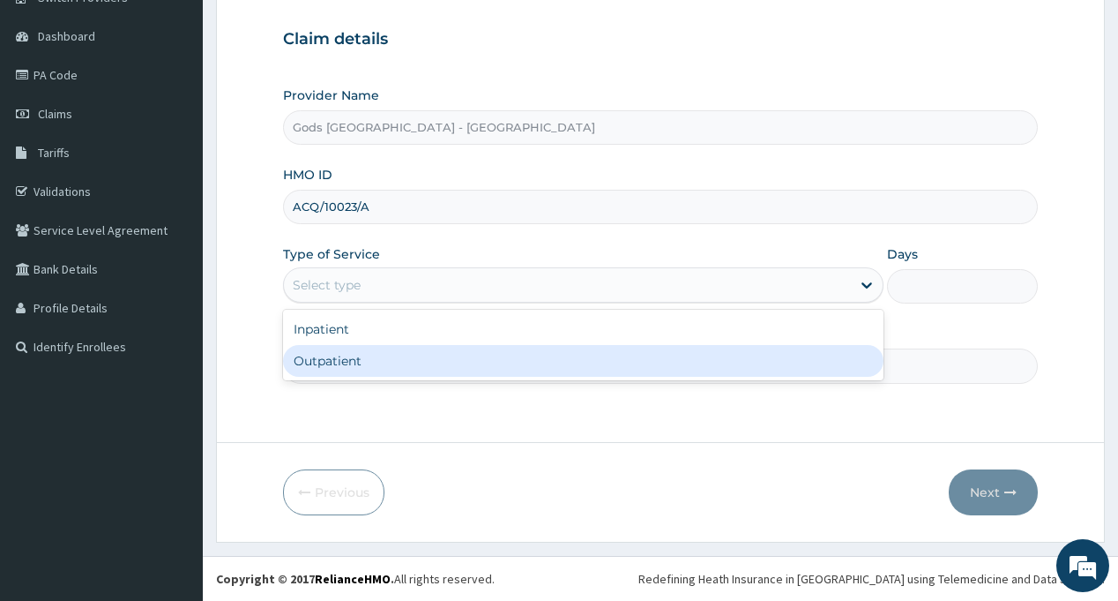
click at [408, 361] on div "Outpatient" at bounding box center [583, 361] width 601 height 32
type input "1"
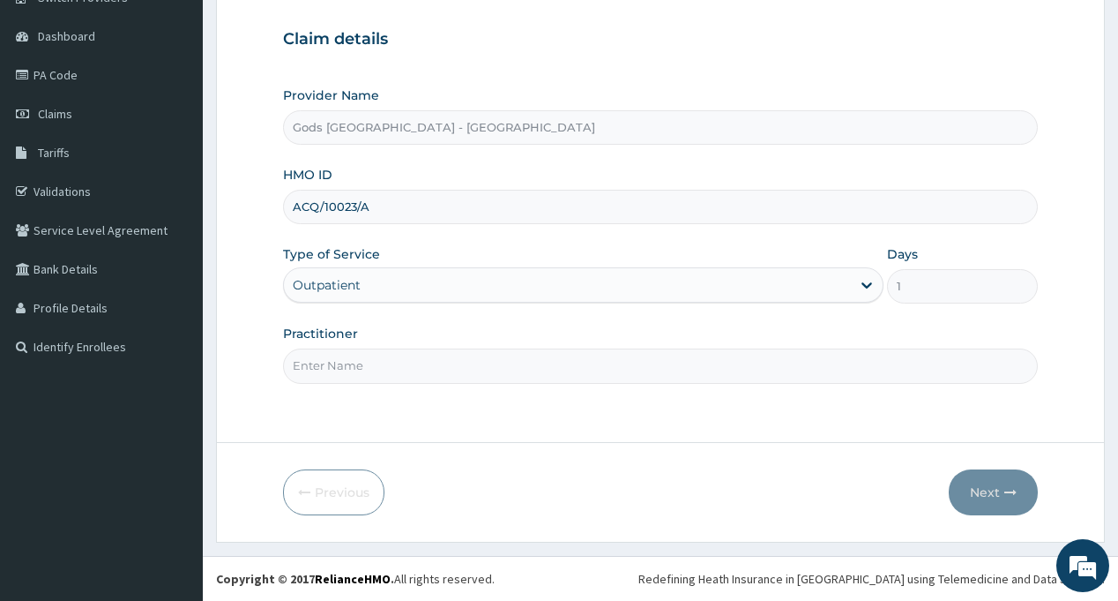
click at [408, 361] on input "Practitioner" at bounding box center [660, 365] width 754 height 34
type input "[PERSON_NAME]"
click at [984, 484] on button "Next" at bounding box center [993, 492] width 89 height 46
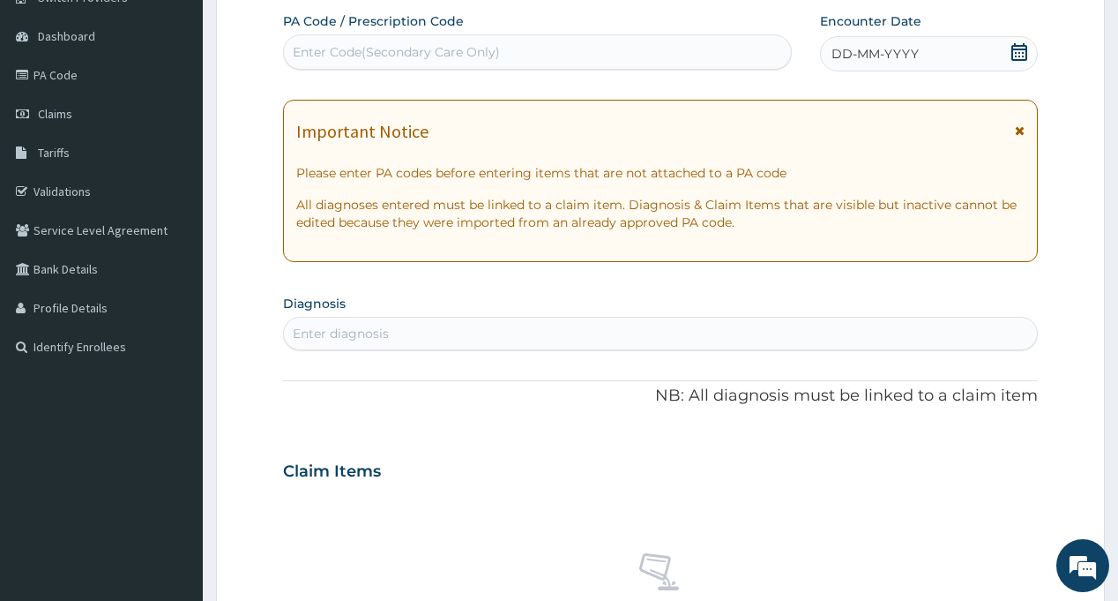
click at [407, 40] on div "Enter Code(Secondary Care Only)" at bounding box center [537, 52] width 506 height 28
paste input "PA/E0ECFE"
type input "PA/E0ECFE"
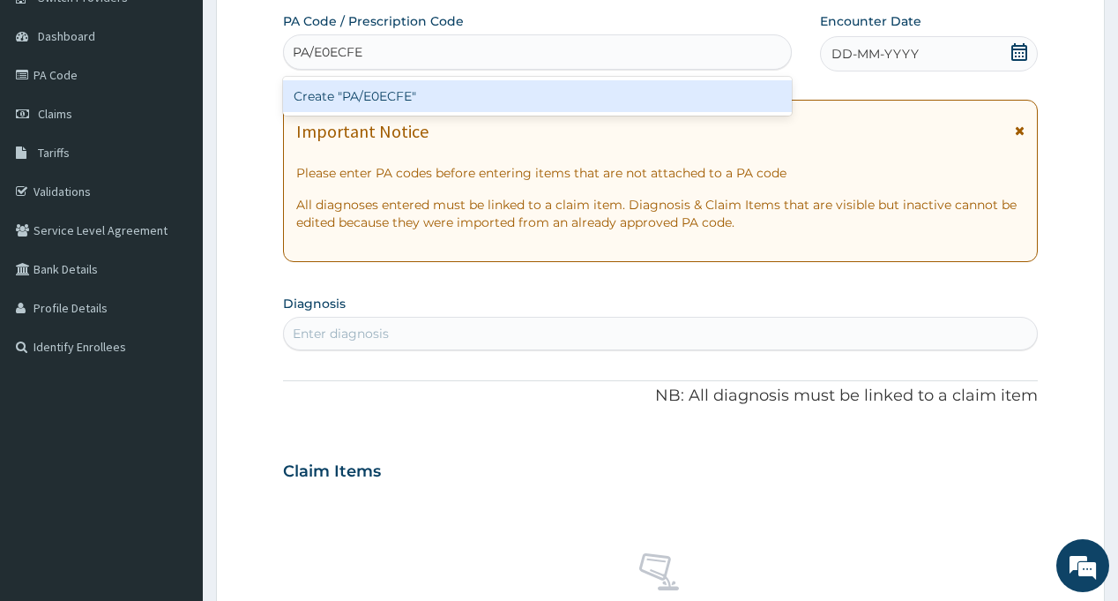
click at [412, 87] on div "Create "PA/E0ECFE"" at bounding box center [537, 96] width 508 height 32
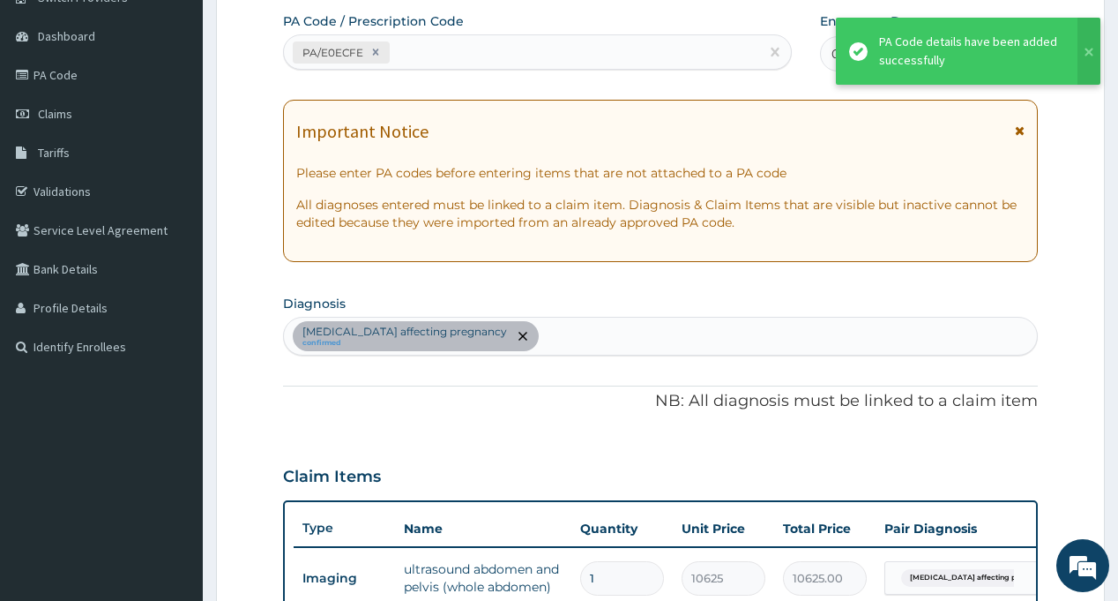
scroll to position [495, 0]
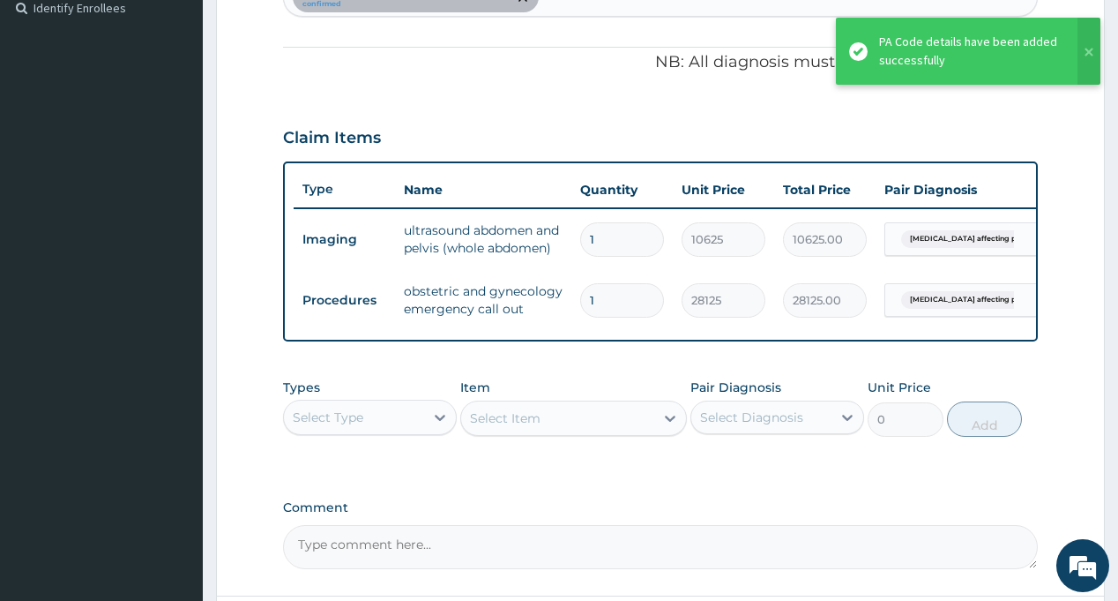
click at [340, 419] on div "Select Type" at bounding box center [354, 417] width 140 height 28
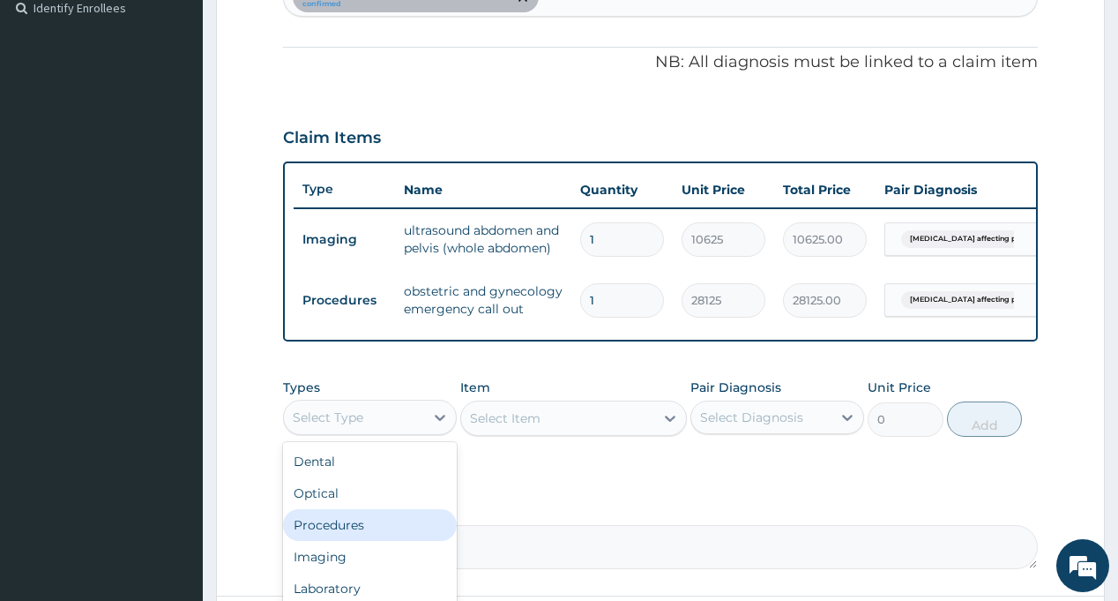
click at [353, 540] on div "Procedures" at bounding box center [370, 525] width 174 height 32
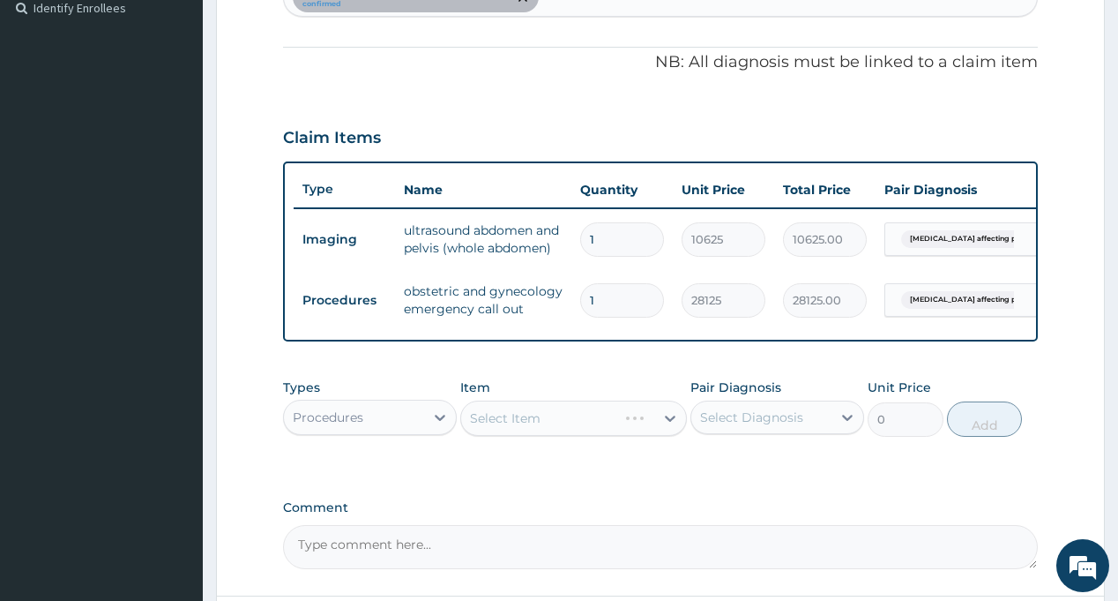
click at [744, 422] on div "Select Diagnosis" at bounding box center [751, 417] width 103 height 18
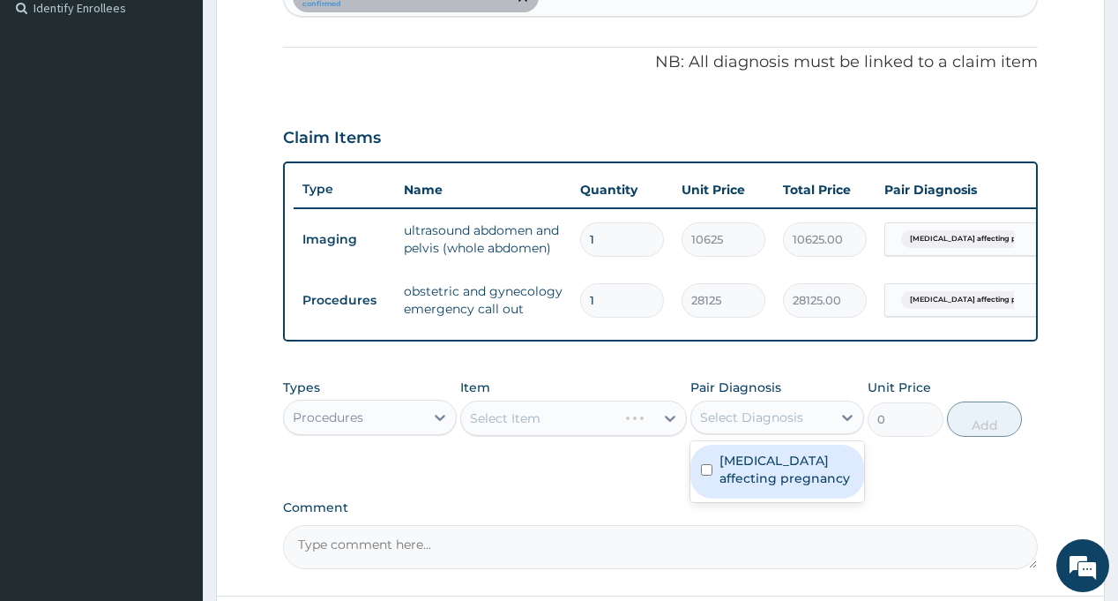
click at [763, 468] on label "[MEDICAL_DATA] affecting pregnancy" at bounding box center [787, 469] width 134 height 35
checkbox input "true"
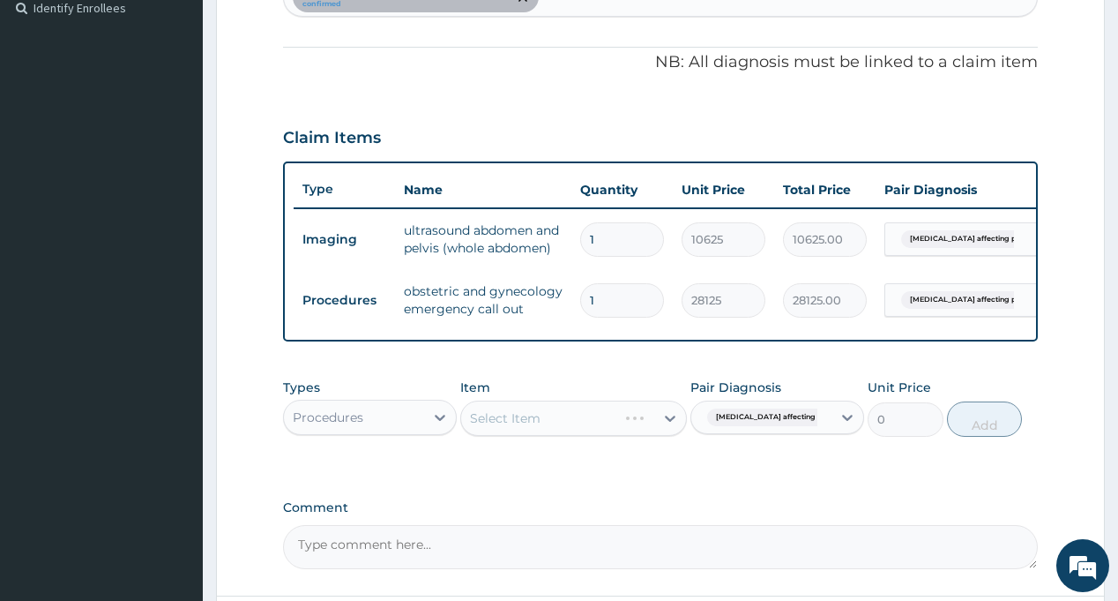
click at [656, 472] on div "Types Procedures Item Select Item Pair Diagnosis [MEDICAL_DATA] affecting pre..…" at bounding box center [660, 421] width 754 height 102
click at [570, 432] on div "Select Item" at bounding box center [557, 418] width 193 height 28
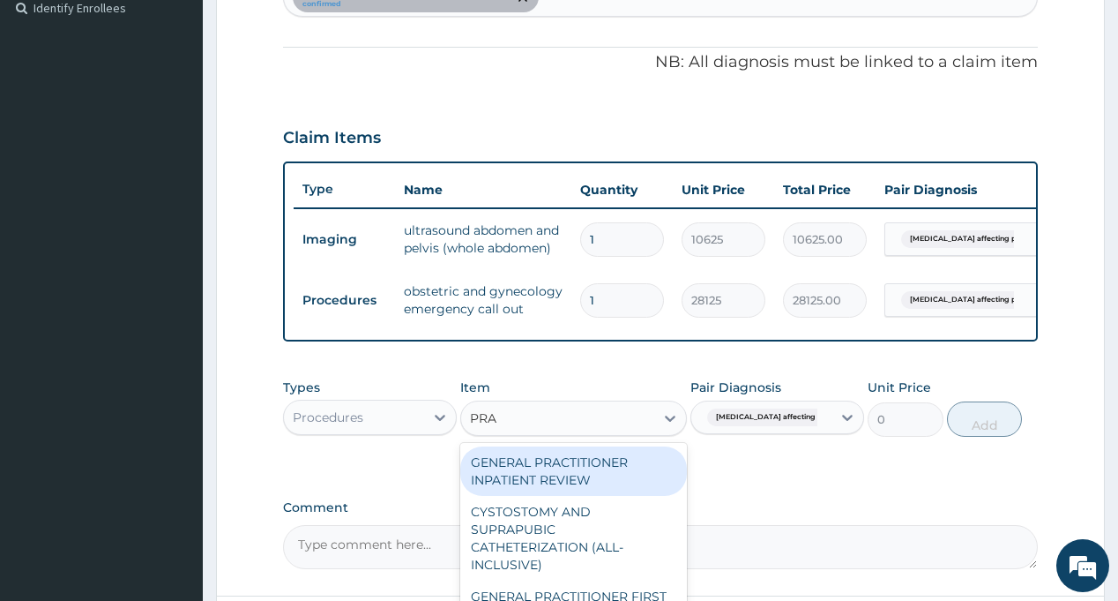
type input "PRAC"
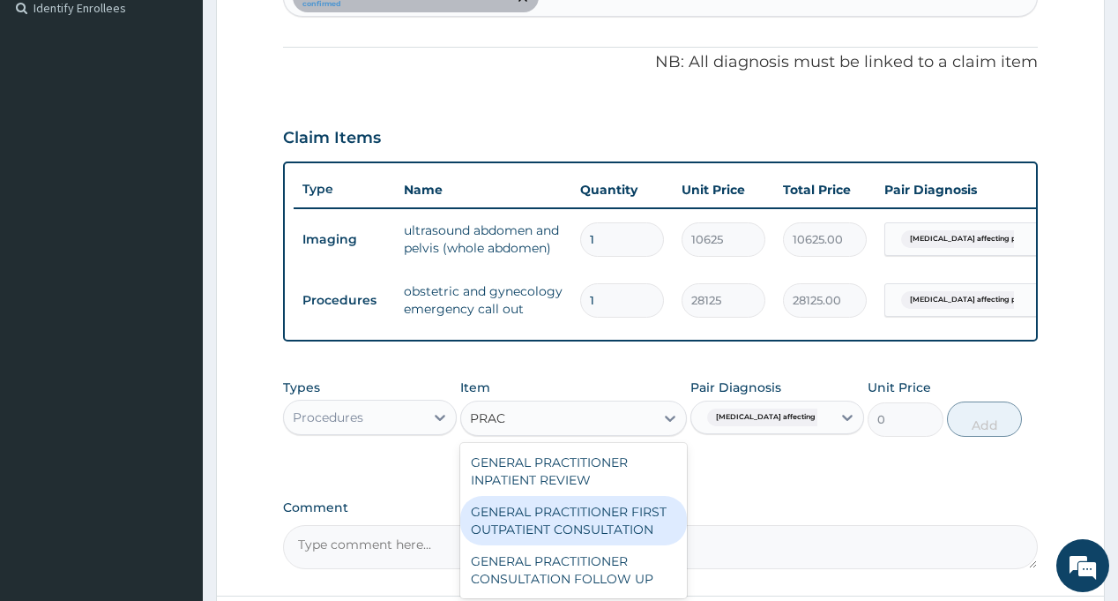
click at [572, 528] on div "GENERAL PRACTITIONER FIRST OUTPATIENT CONSULTATION" at bounding box center [573, 520] width 227 height 49
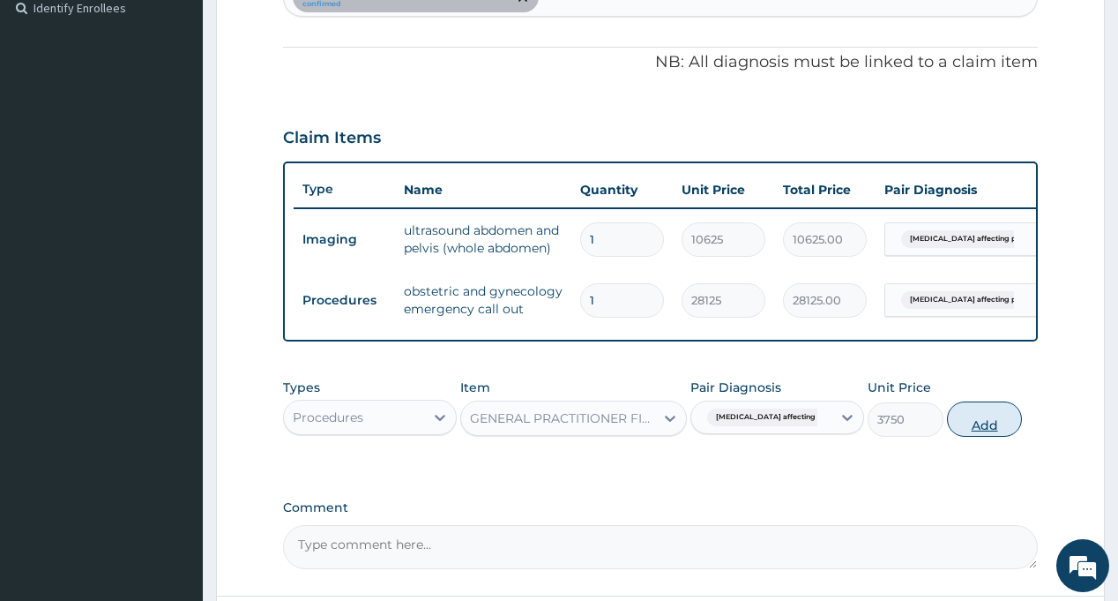
click at [981, 435] on button "Add" at bounding box center [985, 418] width 76 height 35
type input "0"
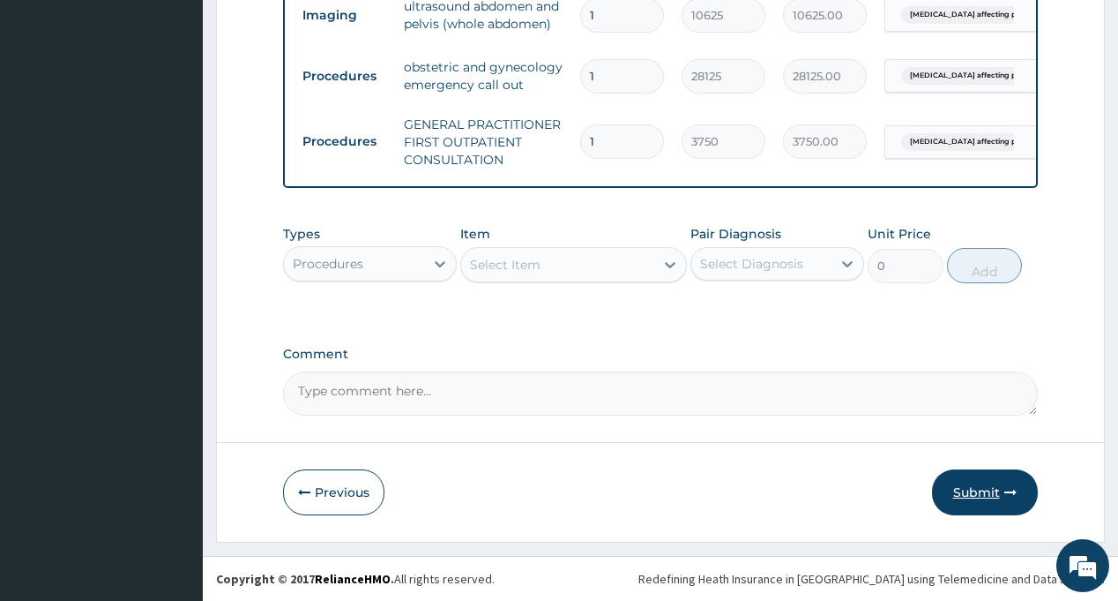
click at [968, 485] on button "Submit" at bounding box center [985, 492] width 106 height 46
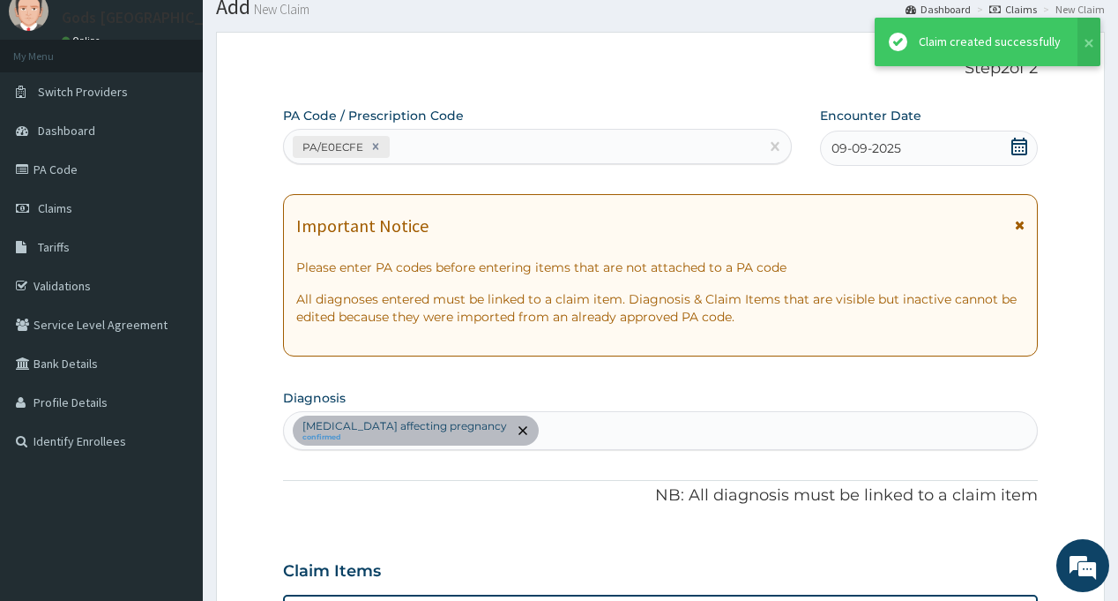
scroll to position [732, 0]
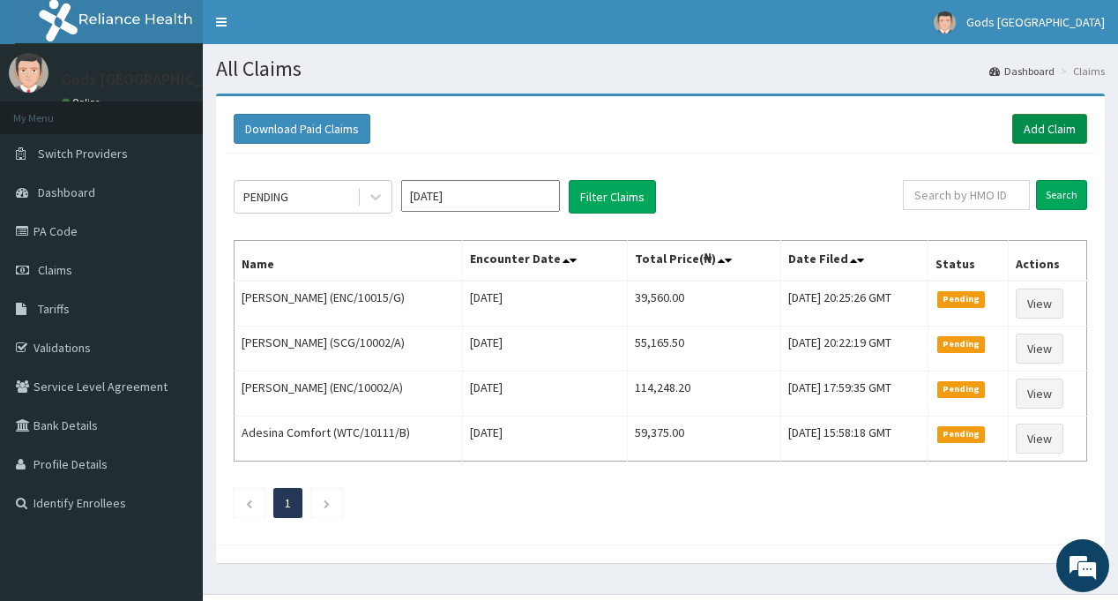
click at [1050, 133] on link "Add Claim" at bounding box center [1049, 129] width 75 height 30
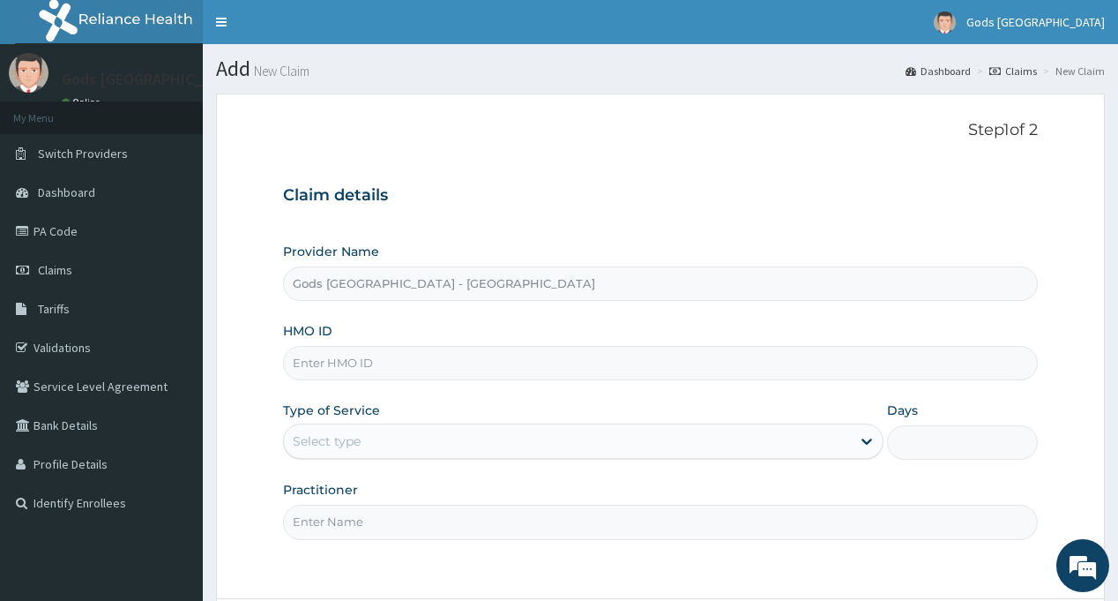
paste input "SLB/10367/A"
type input "SLB/10367/A"
click at [328, 447] on div "Select type" at bounding box center [327, 441] width 68 height 18
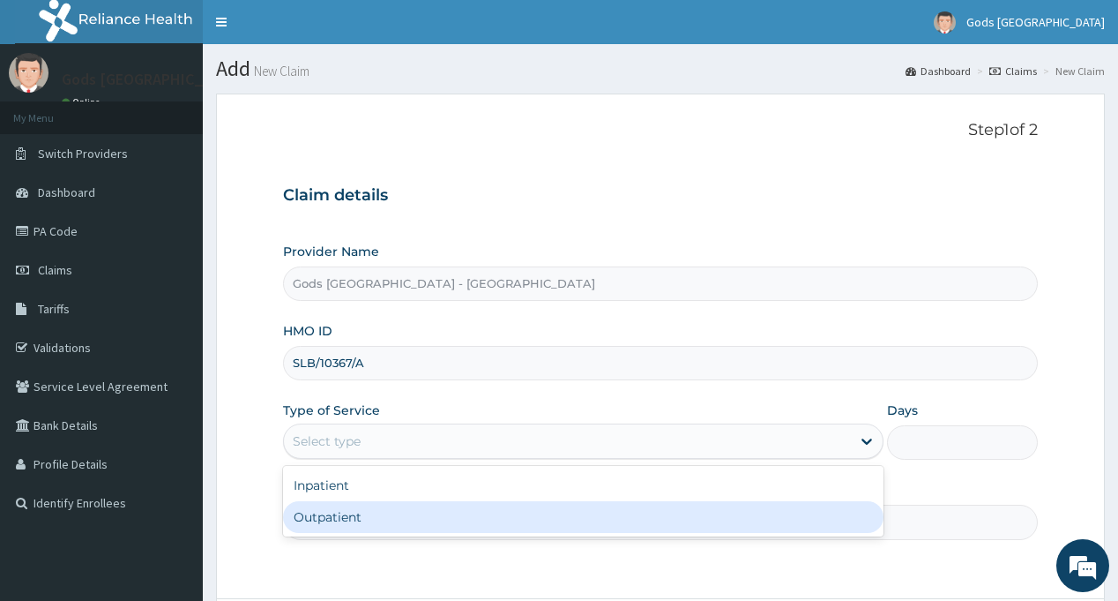
click at [367, 513] on div "Outpatient" at bounding box center [583, 517] width 601 height 32
type input "1"
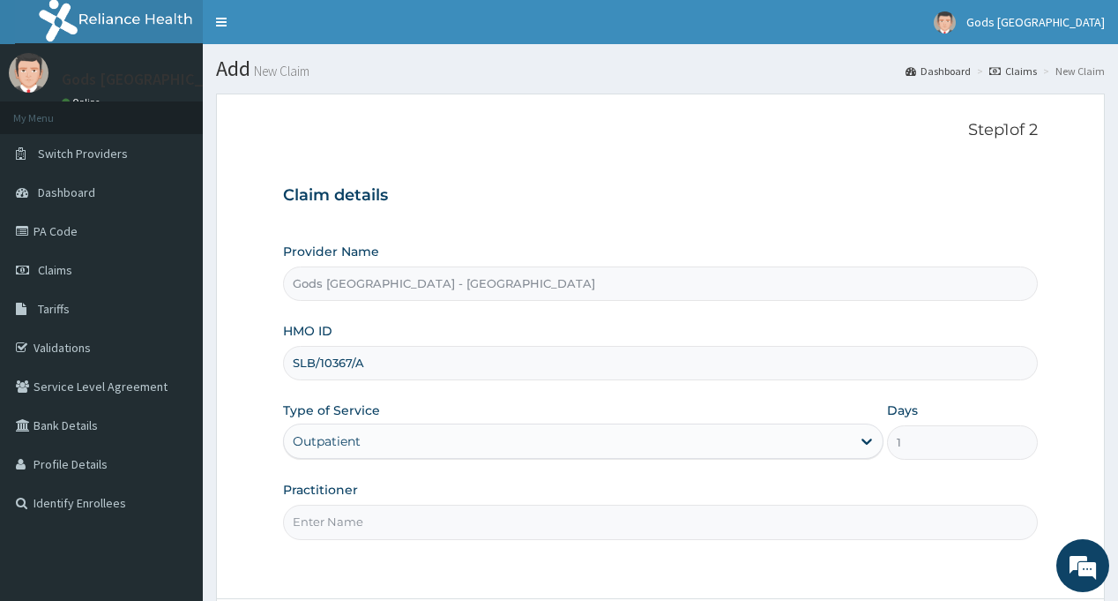
click at [380, 509] on input "Practitioner" at bounding box center [660, 521] width 754 height 34
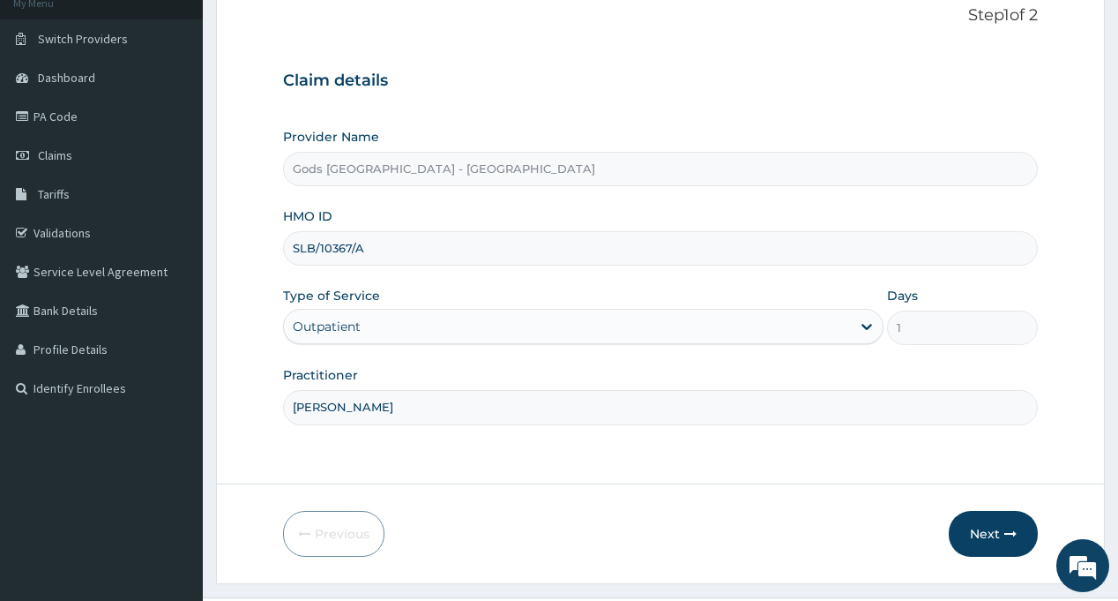
scroll to position [156, 0]
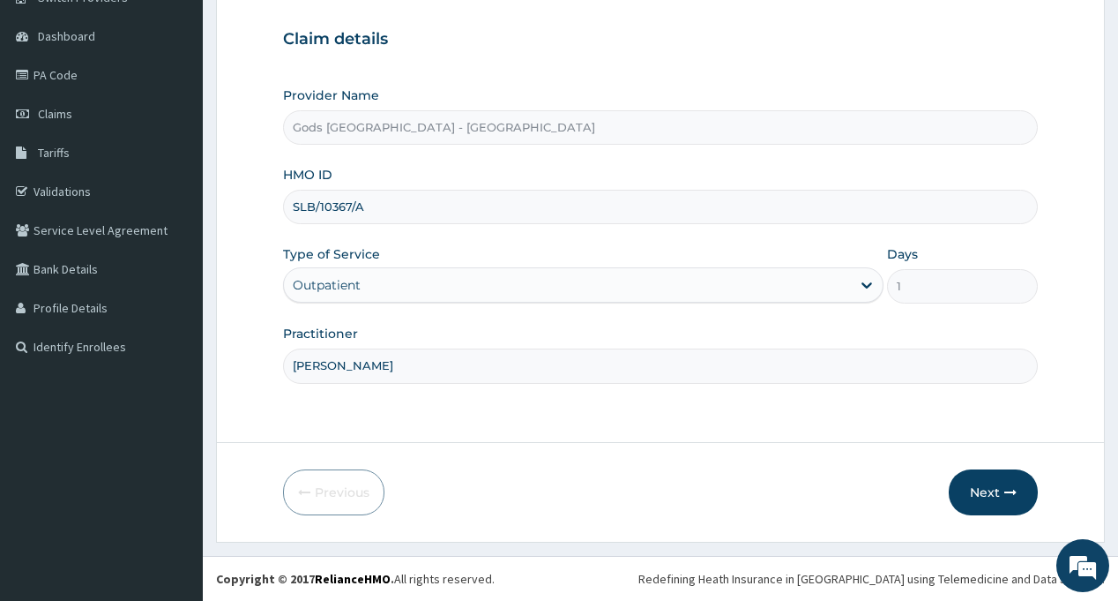
click at [342, 370] on input "DR AJULO" at bounding box center [660, 365] width 754 height 34
type input "DR OPAFUNSO"
click at [977, 488] on button "Next" at bounding box center [993, 492] width 89 height 46
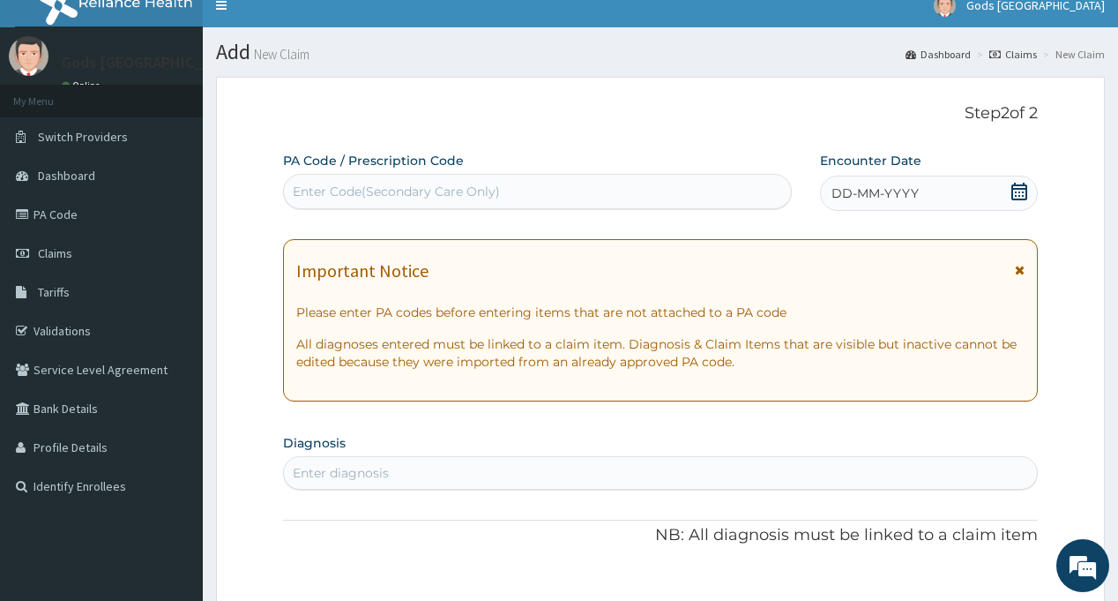
scroll to position [0, 0]
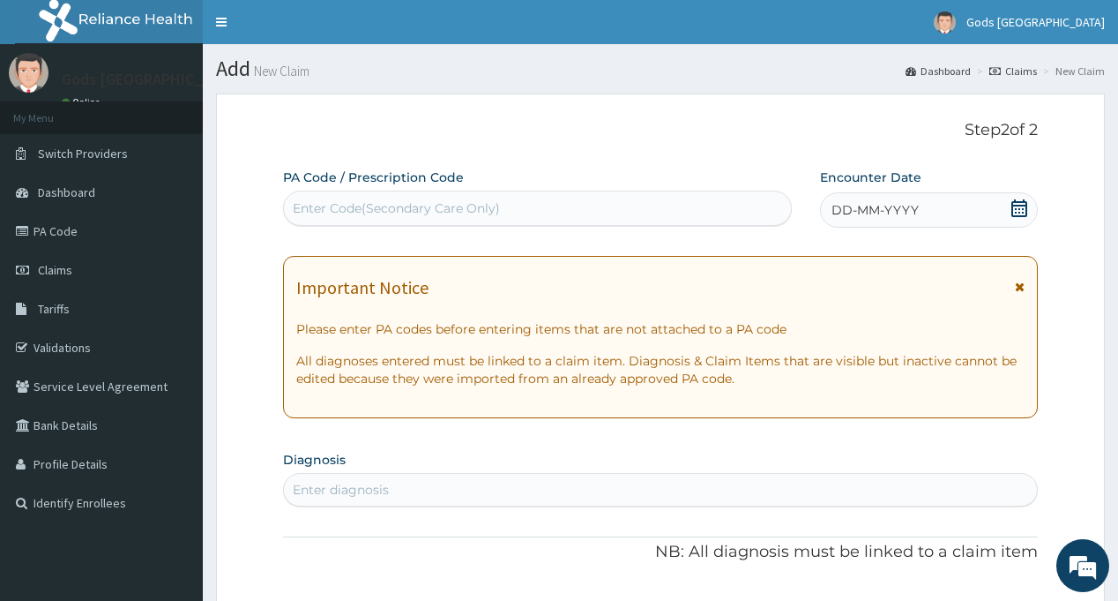
click at [397, 205] on div "Enter Code(Secondary Care Only)" at bounding box center [396, 208] width 207 height 18
paste input "PA/AB51F8"
type input "PA/AB51F8"
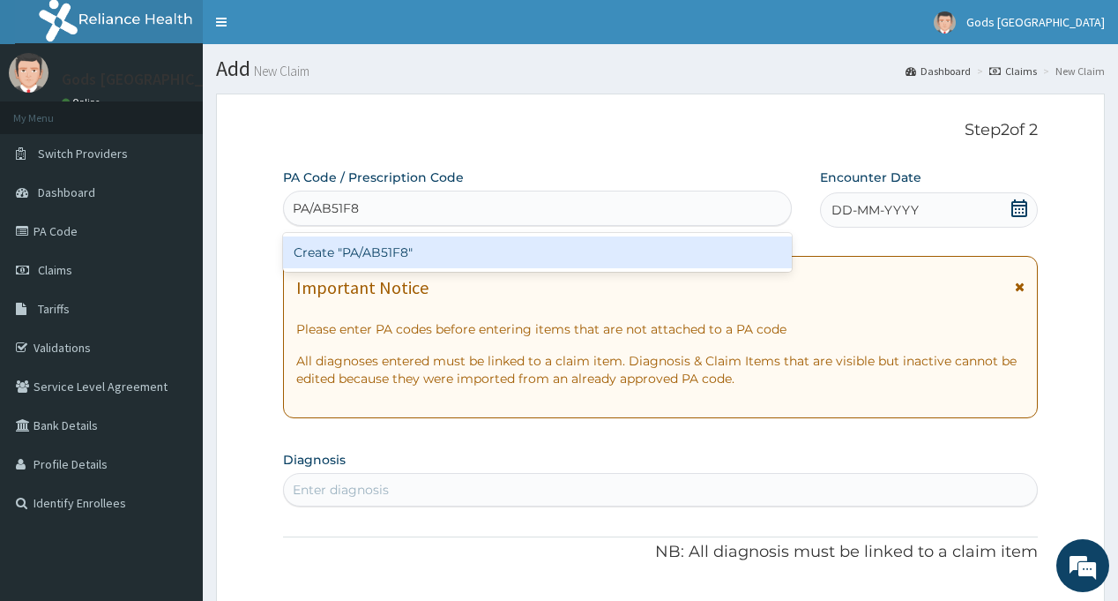
click at [378, 248] on div "Create "PA/AB51F8"" at bounding box center [537, 252] width 508 height 32
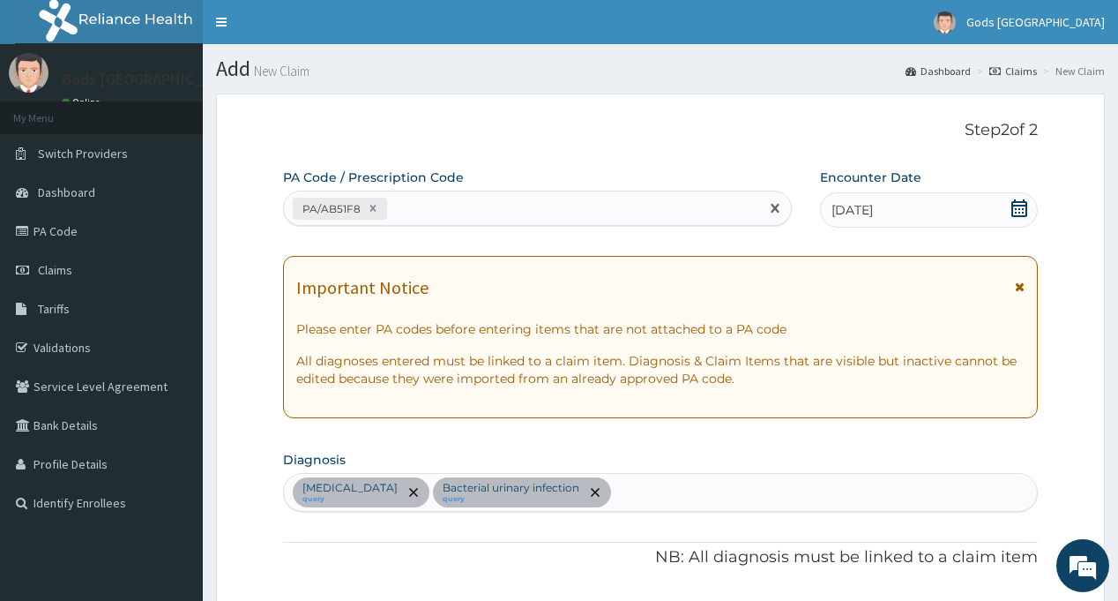
click at [474, 203] on div "PA/AB51F8" at bounding box center [521, 208] width 474 height 29
paste input "PA/EC30E4"
type input "PA/EC30E4"
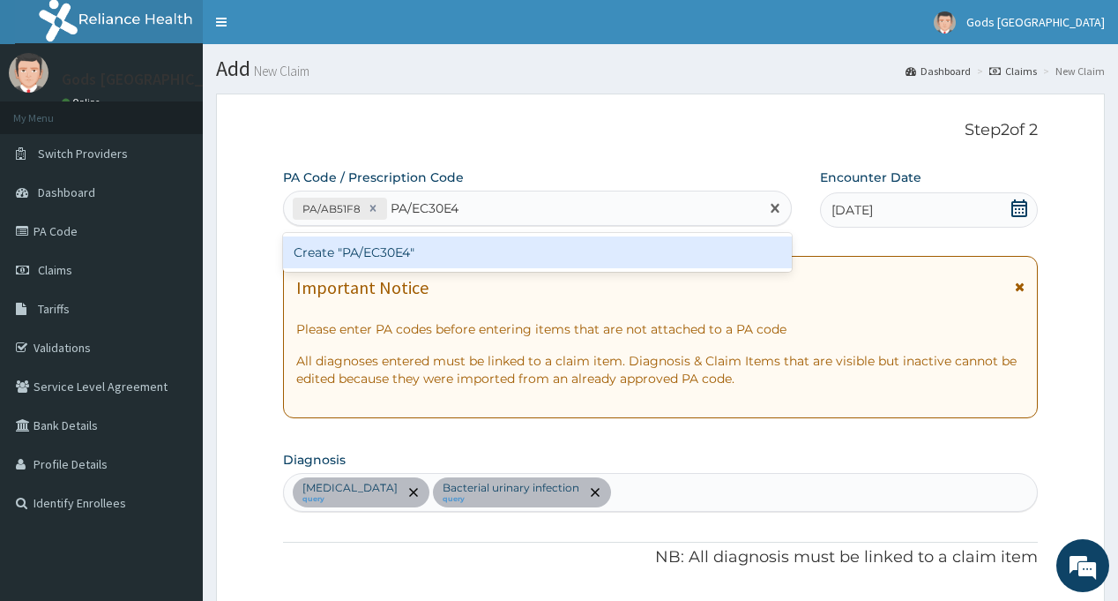
click at [437, 254] on div "Create "PA/EC30E4"" at bounding box center [537, 252] width 508 height 32
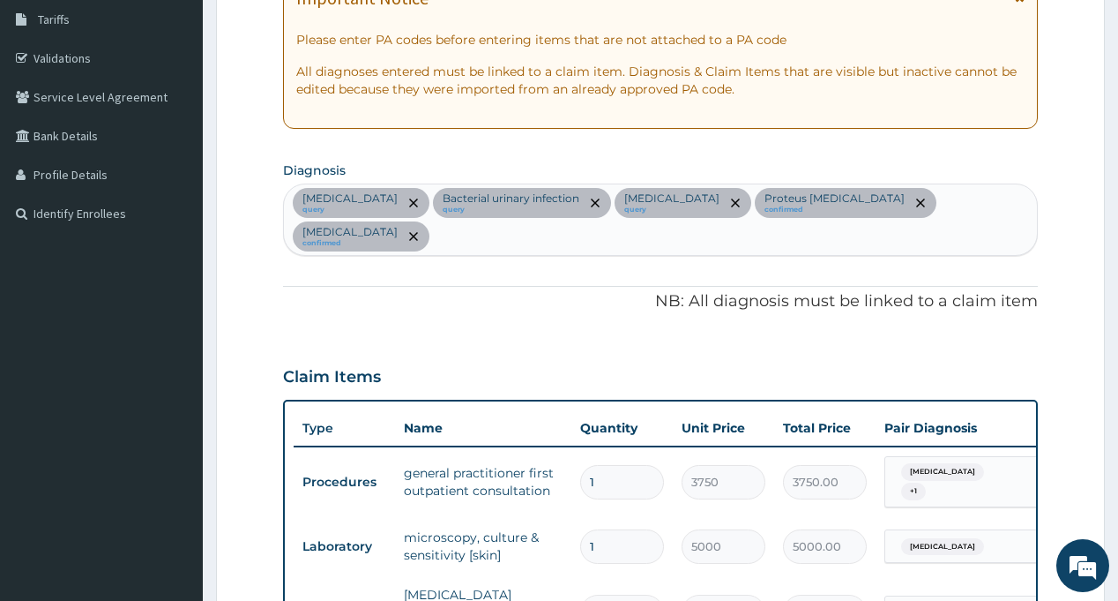
scroll to position [72, 0]
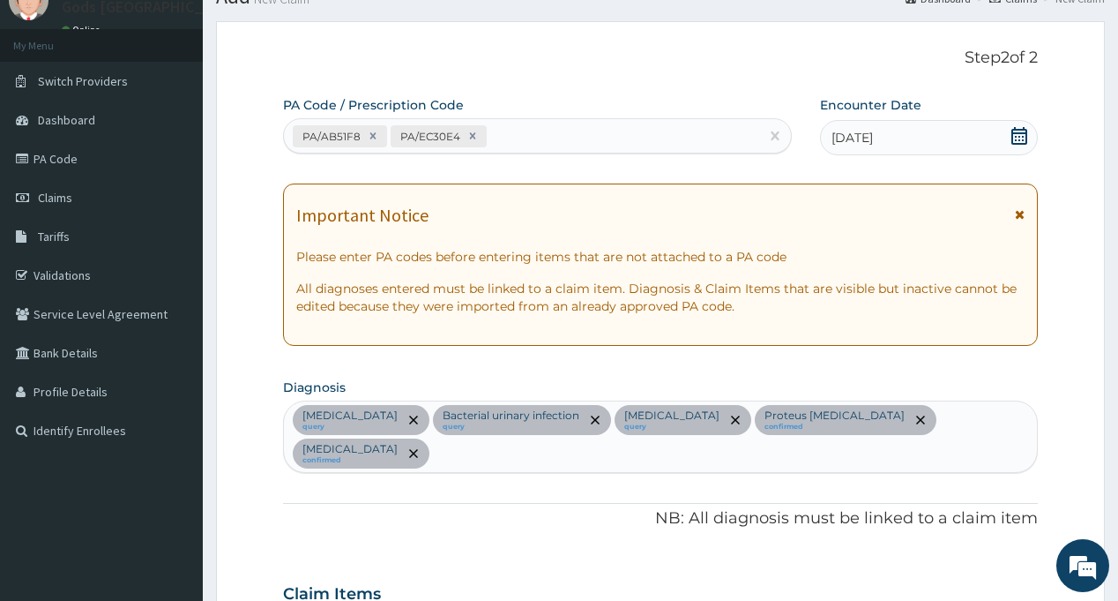
drag, startPoint x: 984, startPoint y: 417, endPoint x: 989, endPoint y: 426, distance: 10.3
click at [985, 417] on div "Gonorrhea query Bacterial urinary infection query Malaria query Proteus urinary…" at bounding box center [660, 436] width 752 height 71
type input "A"
type input "HELMINTH"
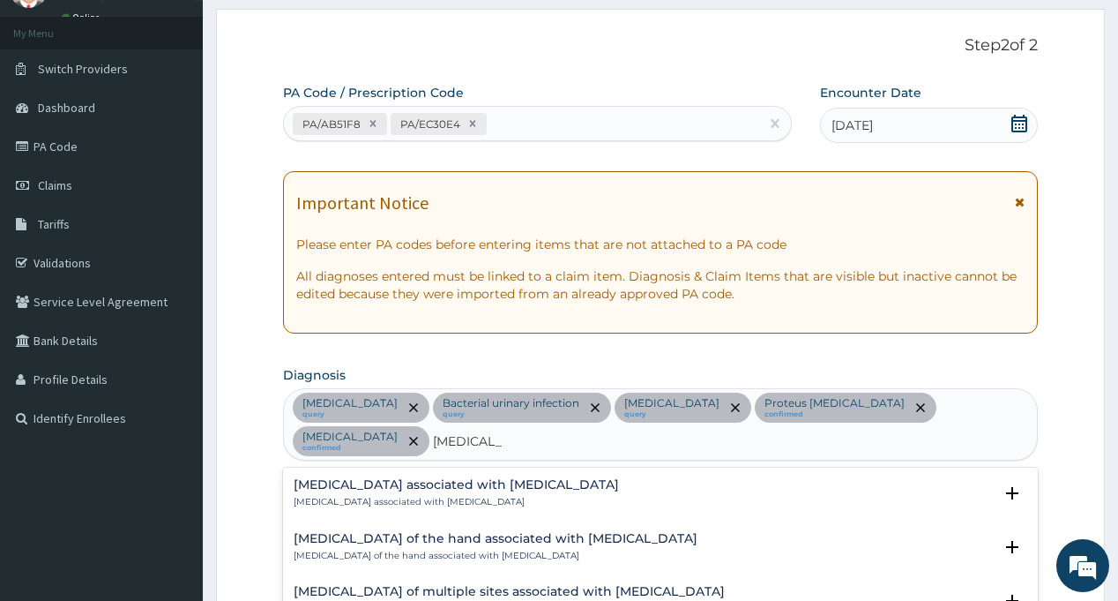
scroll to position [160, 0]
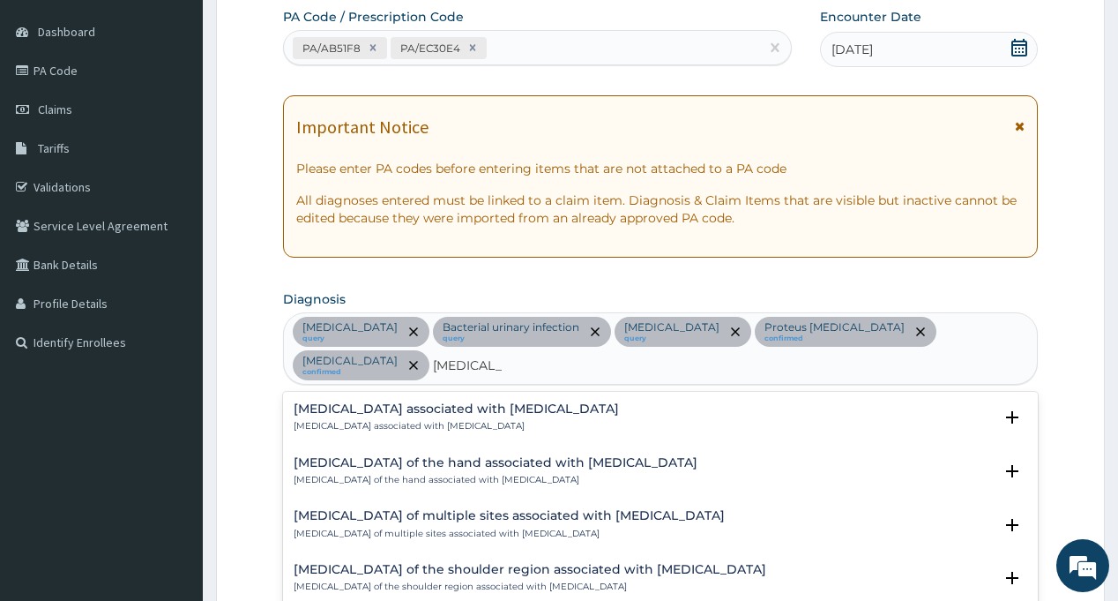
click at [397, 420] on p "Arthropathy associated with helminthiasis" at bounding box center [456, 426] width 325 height 12
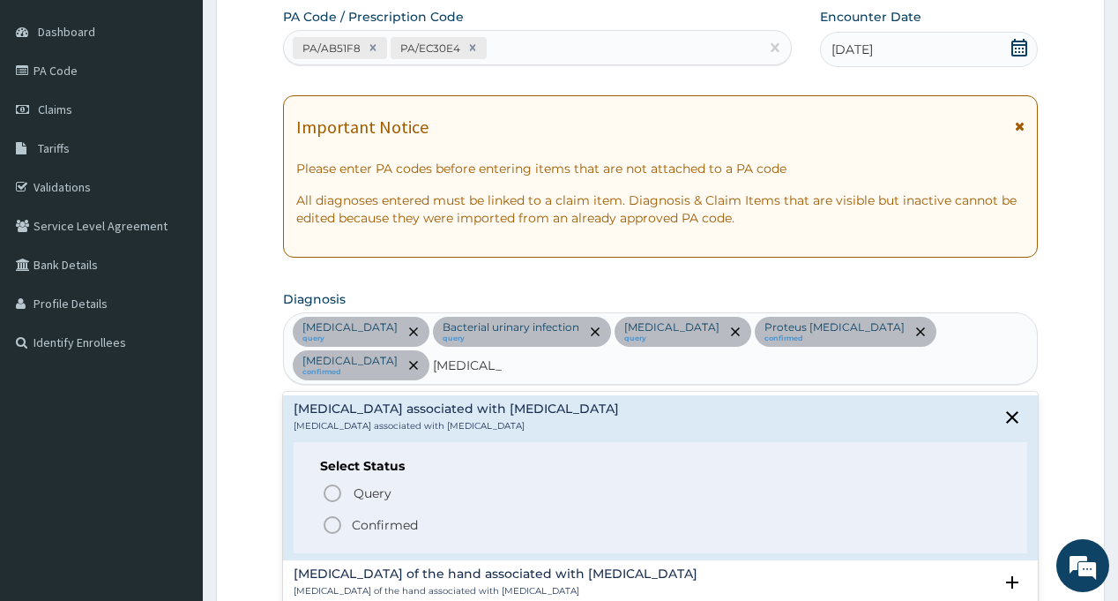
click at [361, 516] on p "Confirmed" at bounding box center [385, 525] width 66 height 18
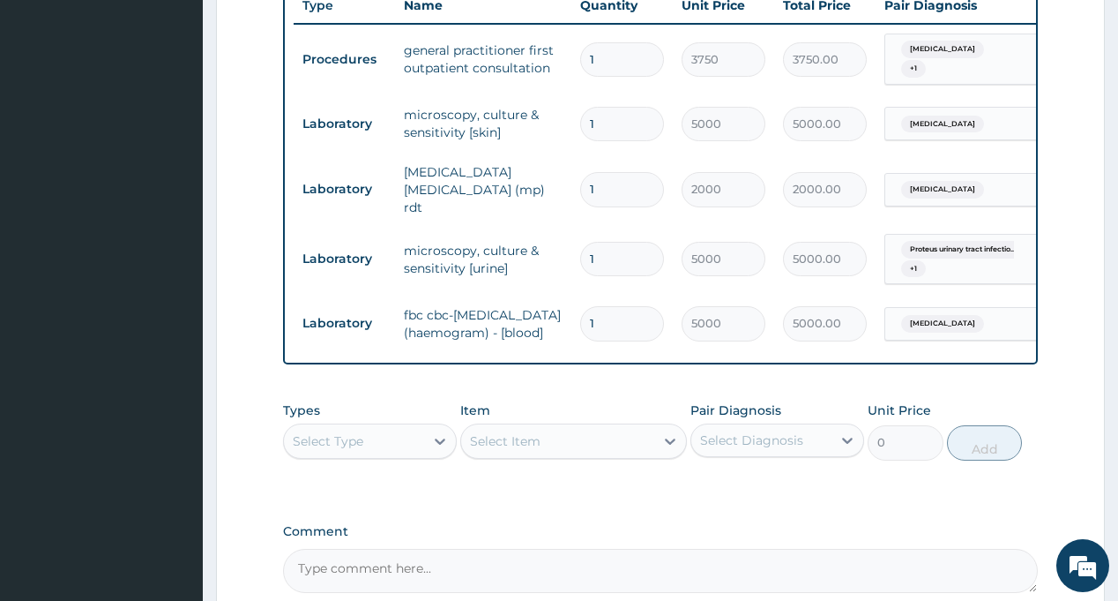
scroll to position [778, 0]
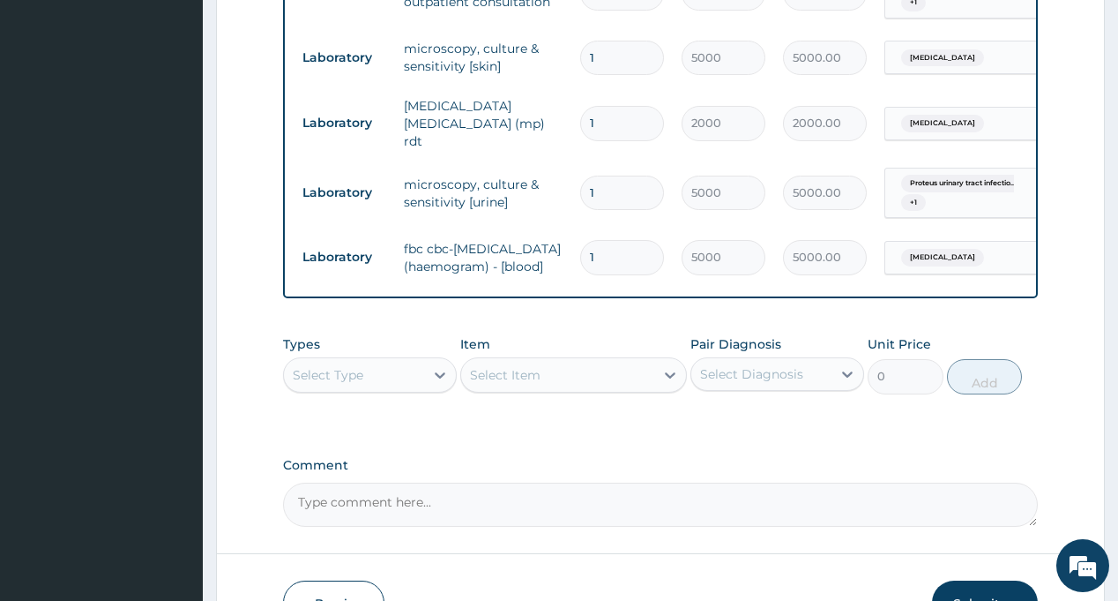
click at [370, 372] on div "Select Type" at bounding box center [354, 375] width 140 height 28
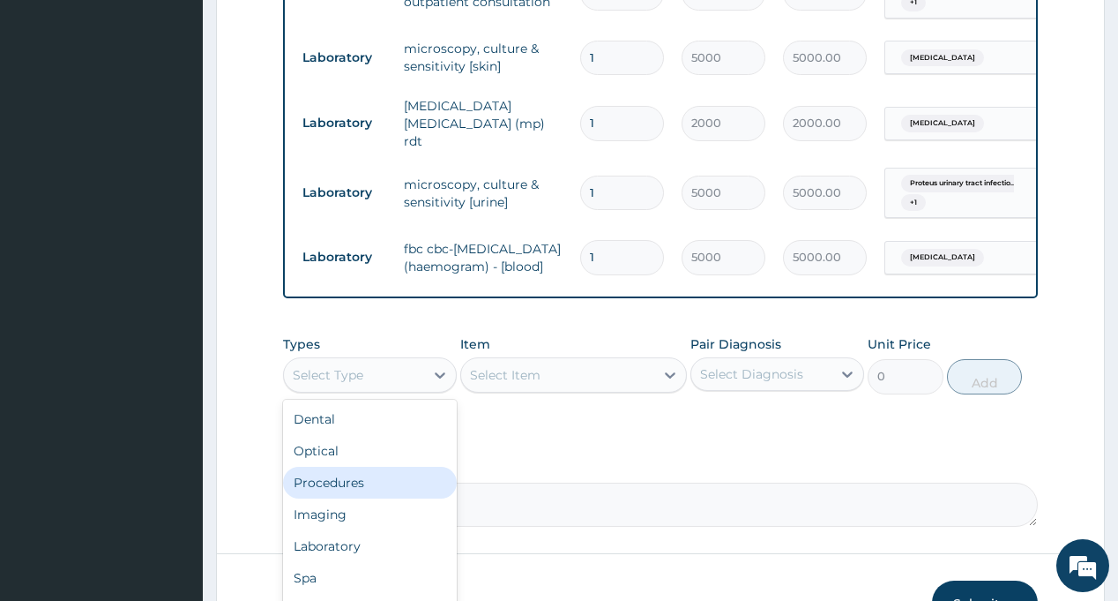
click at [369, 485] on div "Procedures" at bounding box center [370, 483] width 174 height 32
click at [779, 376] on div "Select Diagnosis" at bounding box center [751, 374] width 103 height 18
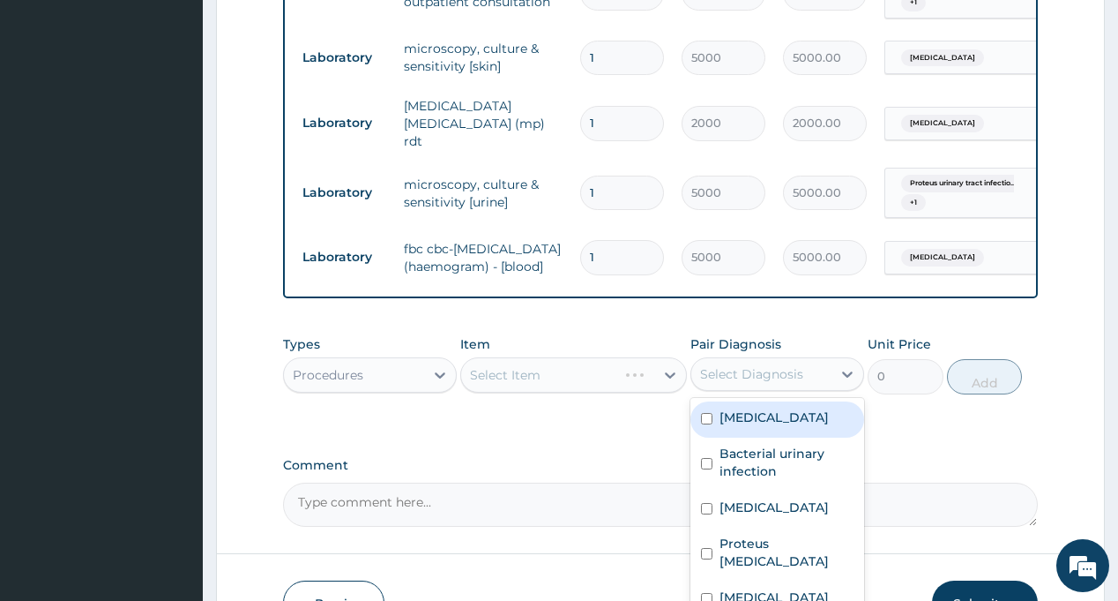
click at [776, 426] on label "Gonorrhea" at bounding box center [774, 417] width 109 height 18
checkbox input "true"
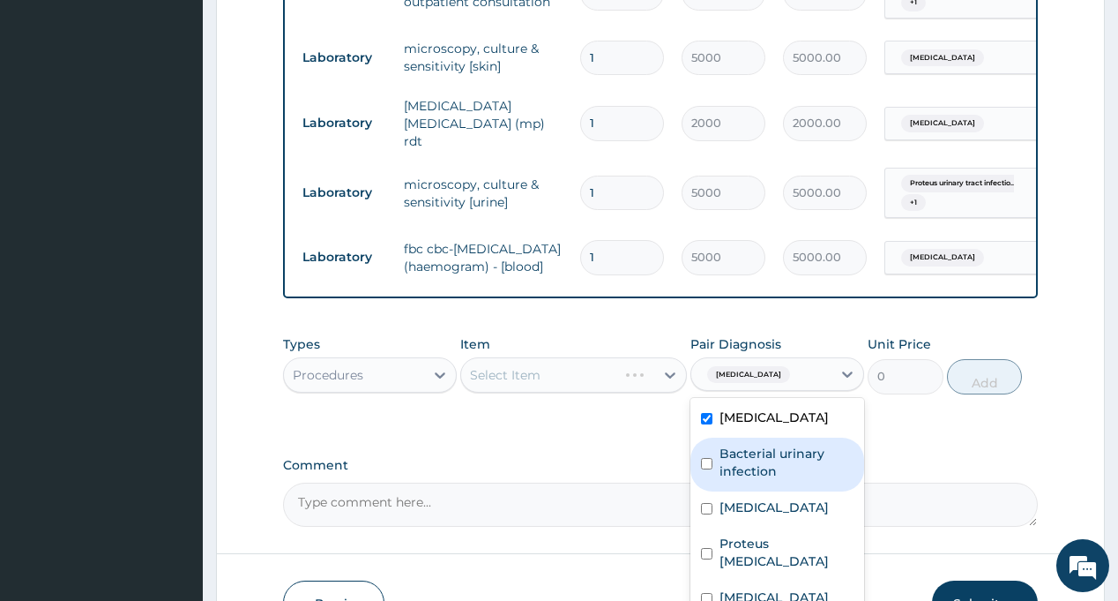
drag, startPoint x: 765, startPoint y: 456, endPoint x: 725, endPoint y: 461, distance: 40.0
click at [763, 457] on label "Bacterial urinary infection" at bounding box center [787, 461] width 134 height 35
checkbox input "true"
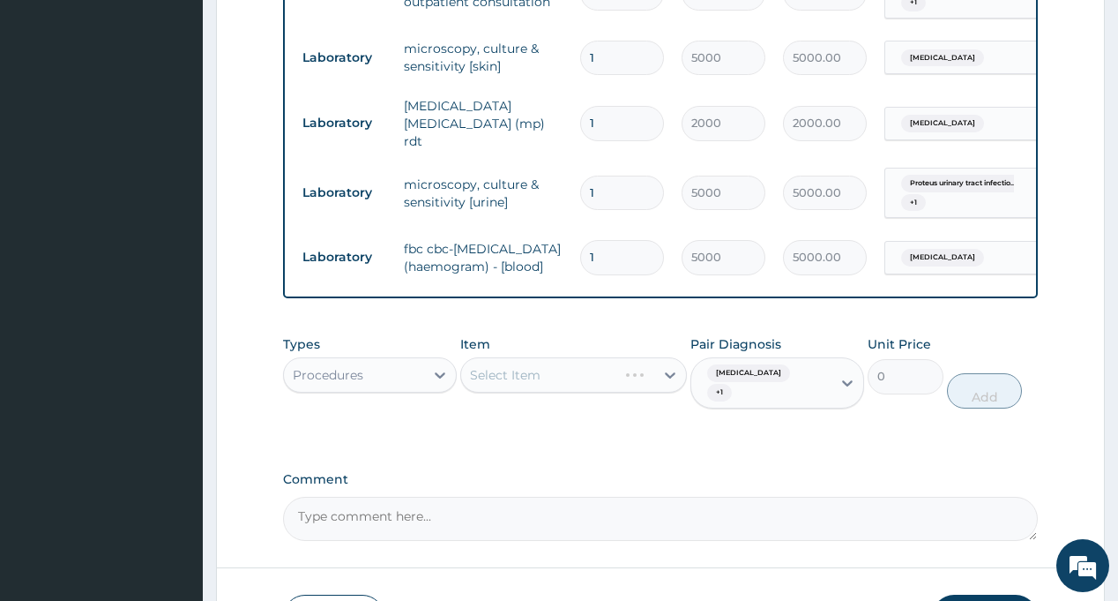
click at [595, 430] on div "Types Procedures Item Select Item Pair Diagnosis Gonorrhea + 1 Unit Price 0 Add" at bounding box center [660, 384] width 754 height 117
click at [360, 384] on div "Procedures" at bounding box center [328, 375] width 71 height 18
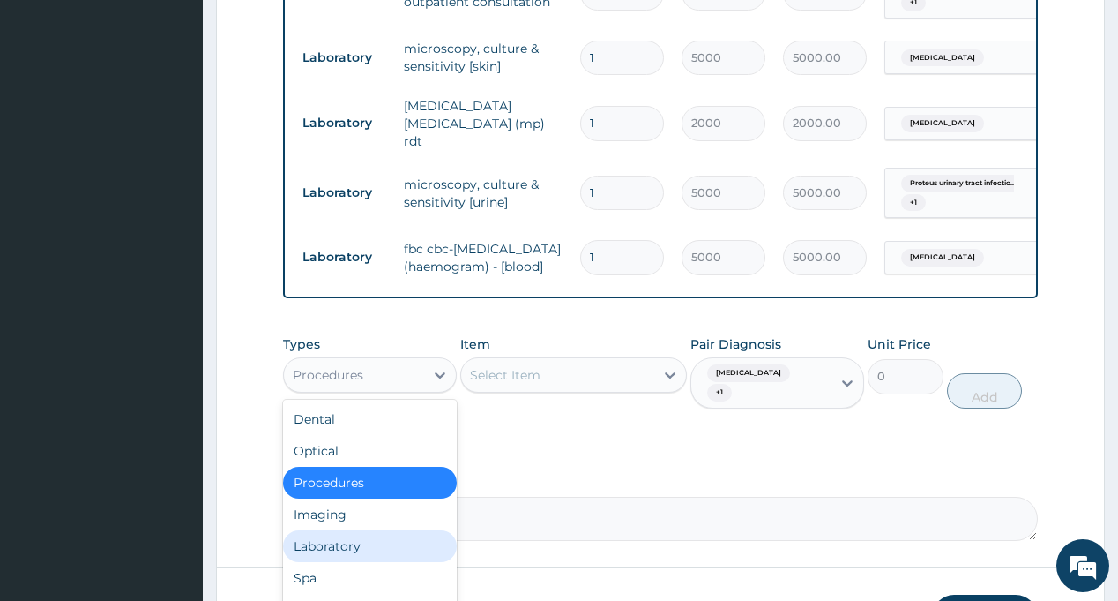
drag, startPoint x: 348, startPoint y: 558, endPoint x: 530, endPoint y: 471, distance: 201.6
click at [349, 558] on div "Laboratory" at bounding box center [370, 546] width 174 height 32
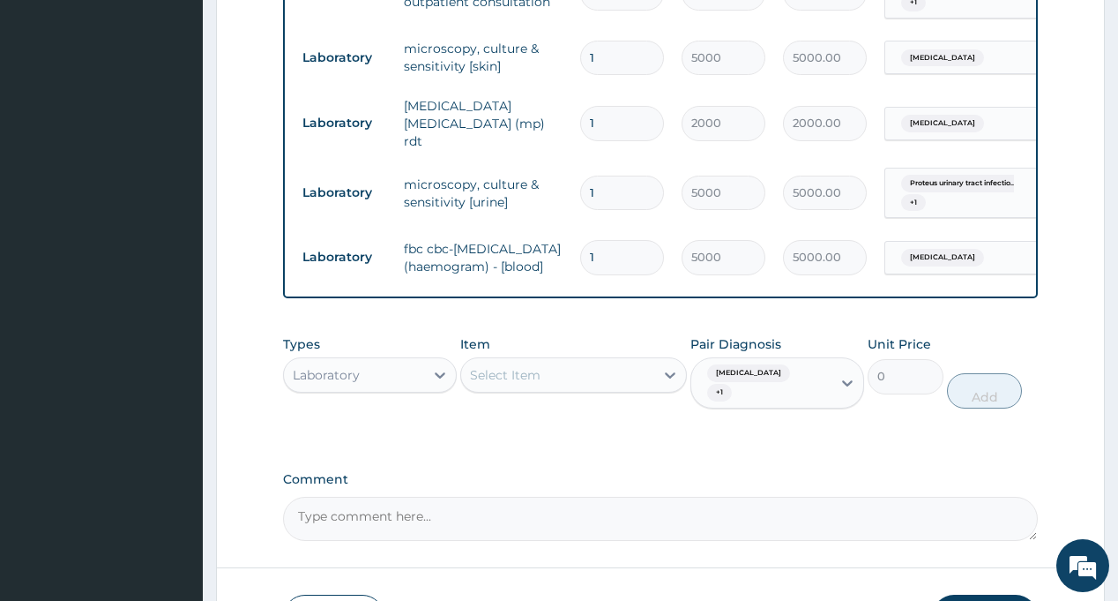
click at [363, 382] on div "Laboratory" at bounding box center [354, 375] width 140 height 28
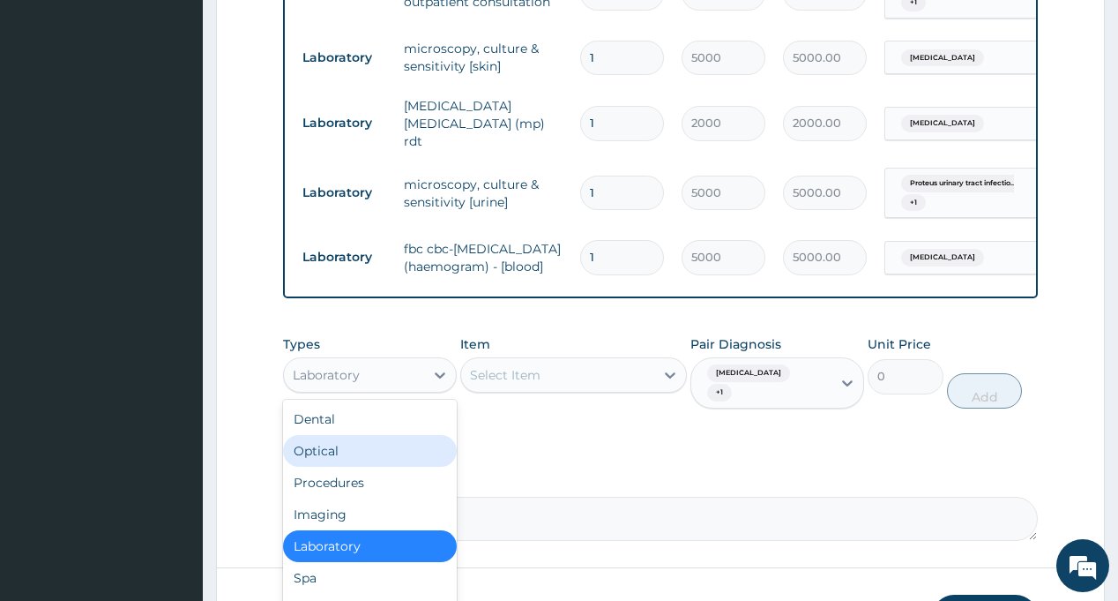
scroll to position [60, 0]
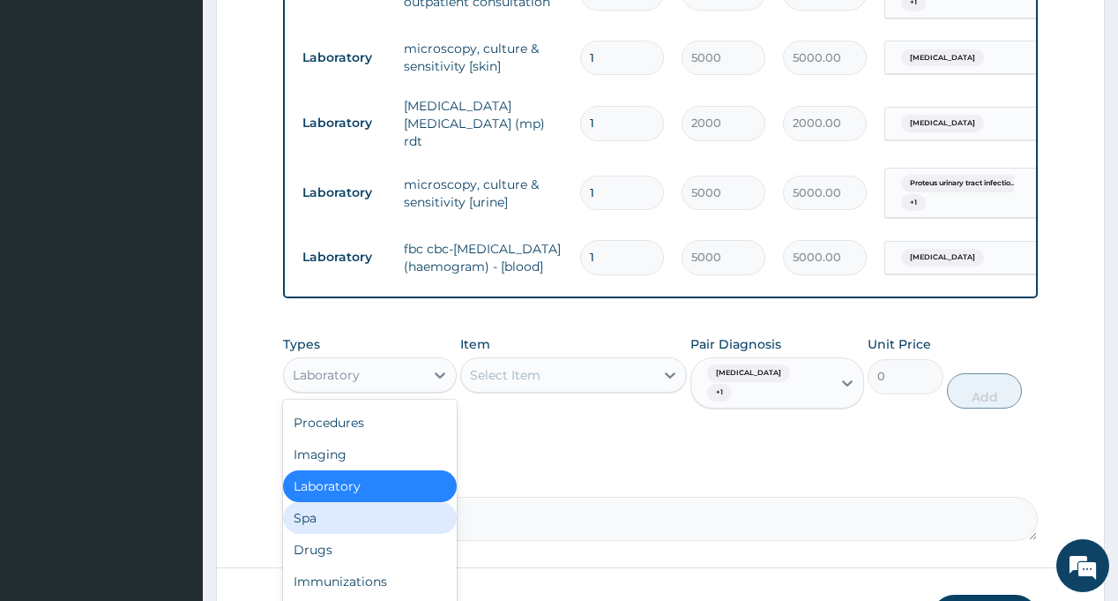
click at [353, 534] on div "Spa" at bounding box center [370, 518] width 174 height 32
click at [357, 386] on div "Laboratory" at bounding box center [354, 375] width 140 height 28
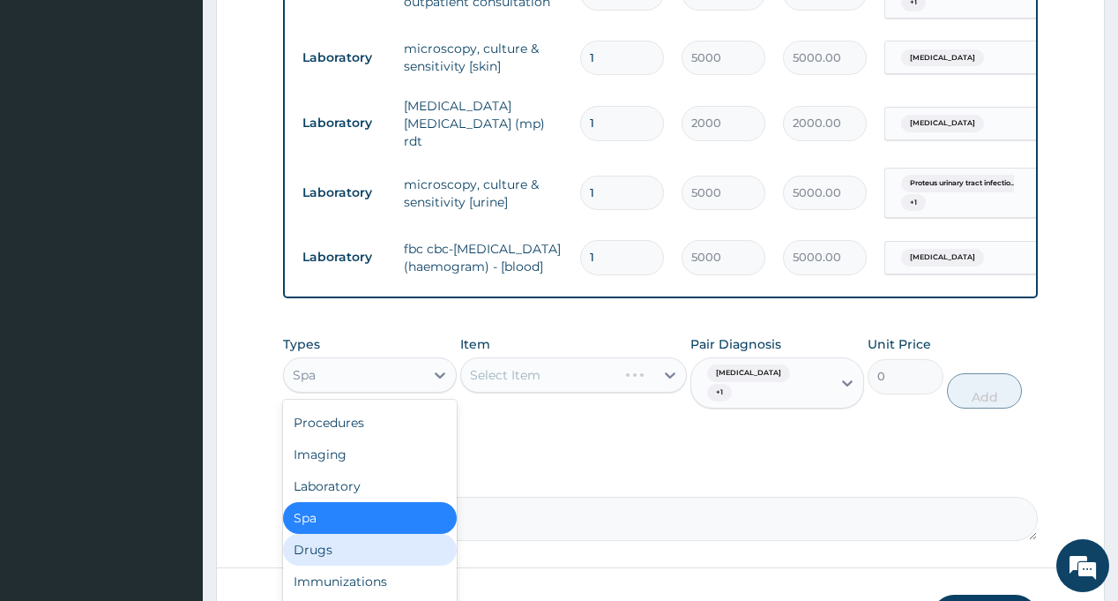
click at [350, 554] on div "Drugs" at bounding box center [370, 550] width 174 height 32
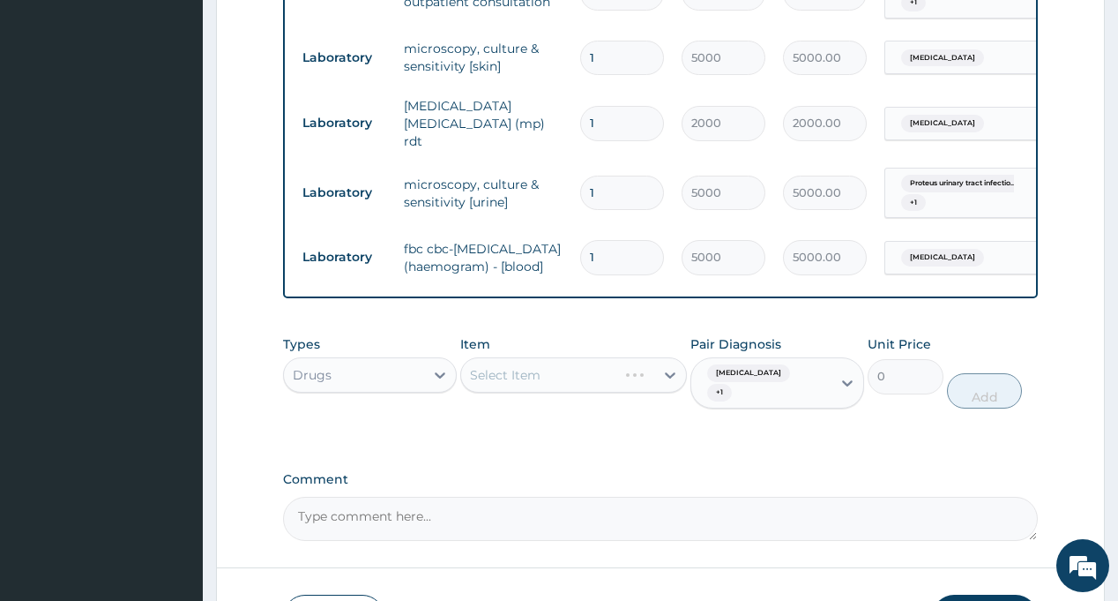
click at [750, 392] on div "Gonorrhea + 1" at bounding box center [761, 382] width 140 height 49
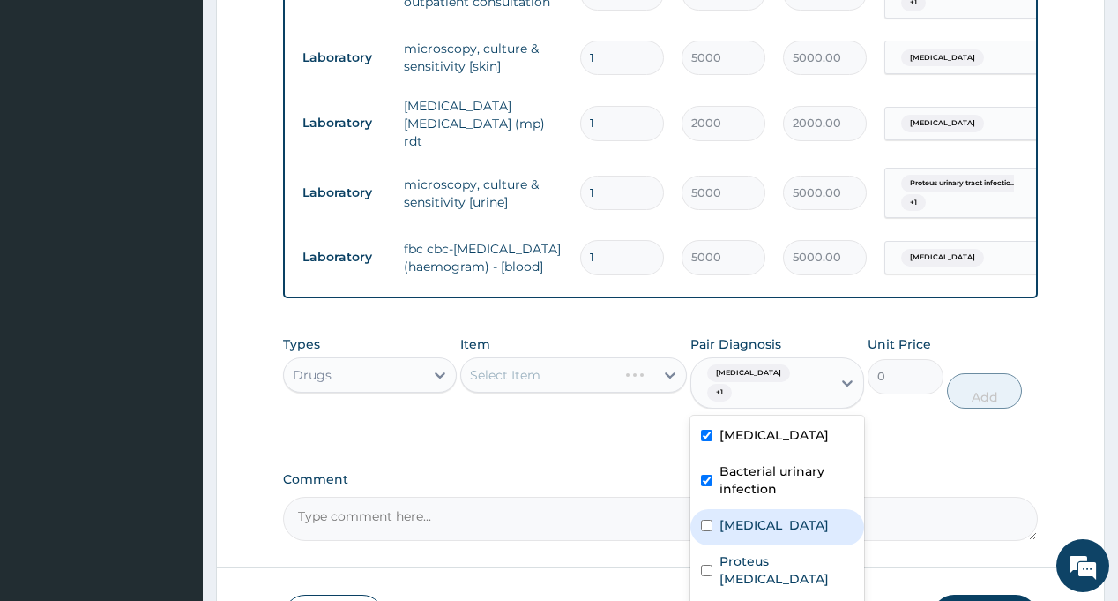
click at [753, 520] on label "[MEDICAL_DATA]" at bounding box center [774, 525] width 109 height 18
checkbox input "true"
click at [758, 463] on label "Bacterial urinary infection" at bounding box center [787, 479] width 134 height 35
checkbox input "false"
click at [760, 431] on label "Gonorrhea" at bounding box center [774, 435] width 109 height 18
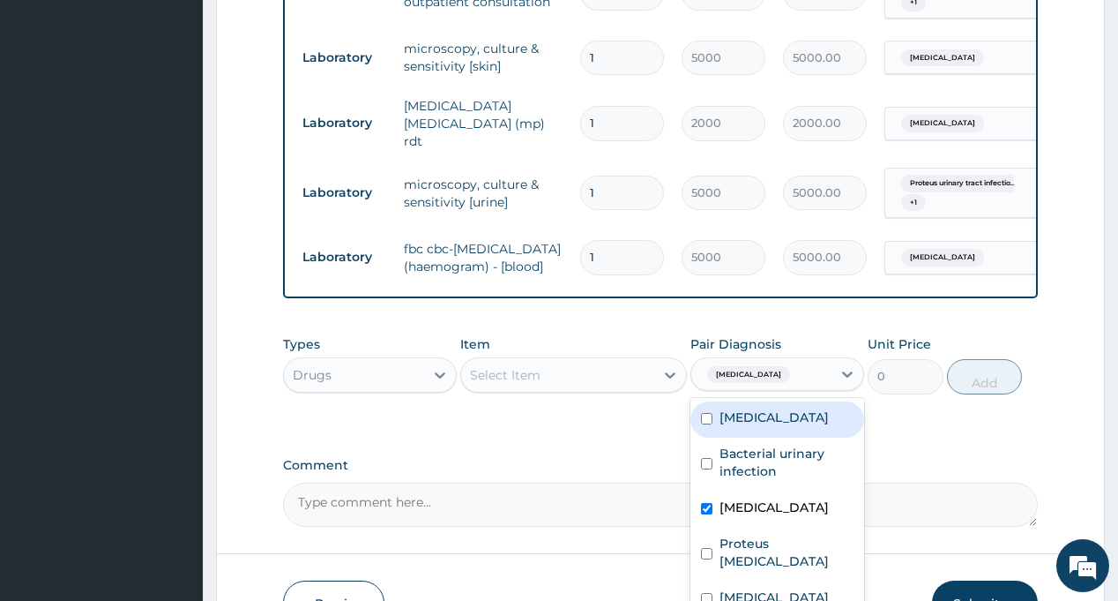
checkbox input "false"
click at [571, 374] on div "Select Item" at bounding box center [557, 375] width 193 height 28
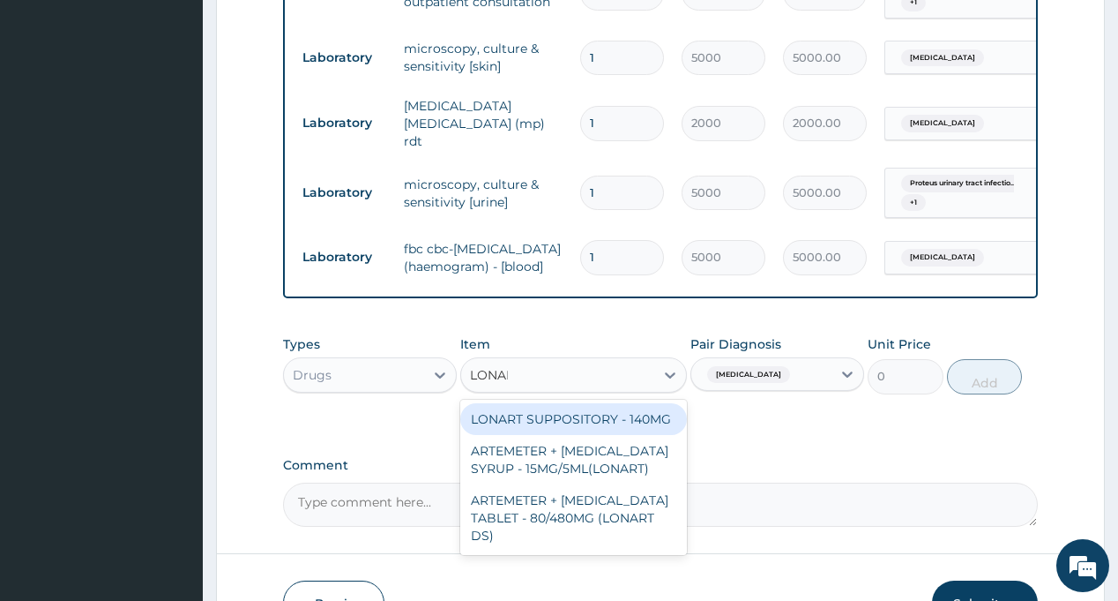
type input "LONART"
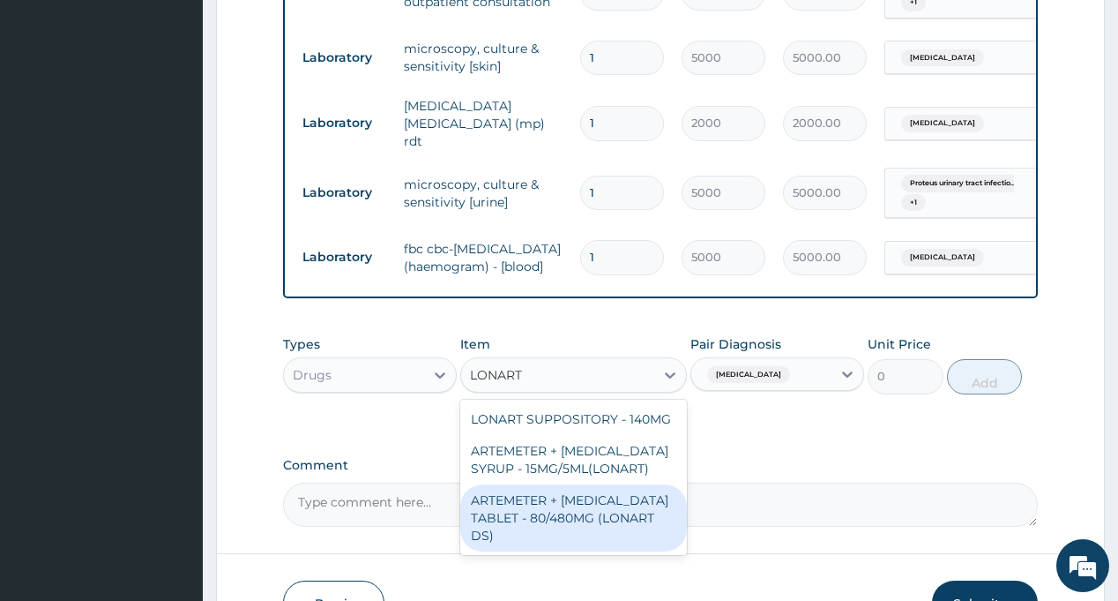
click at [612, 502] on div "ARTEMETER + [MEDICAL_DATA] TABLET - 80/480MG (LONART DS)" at bounding box center [573, 517] width 227 height 67
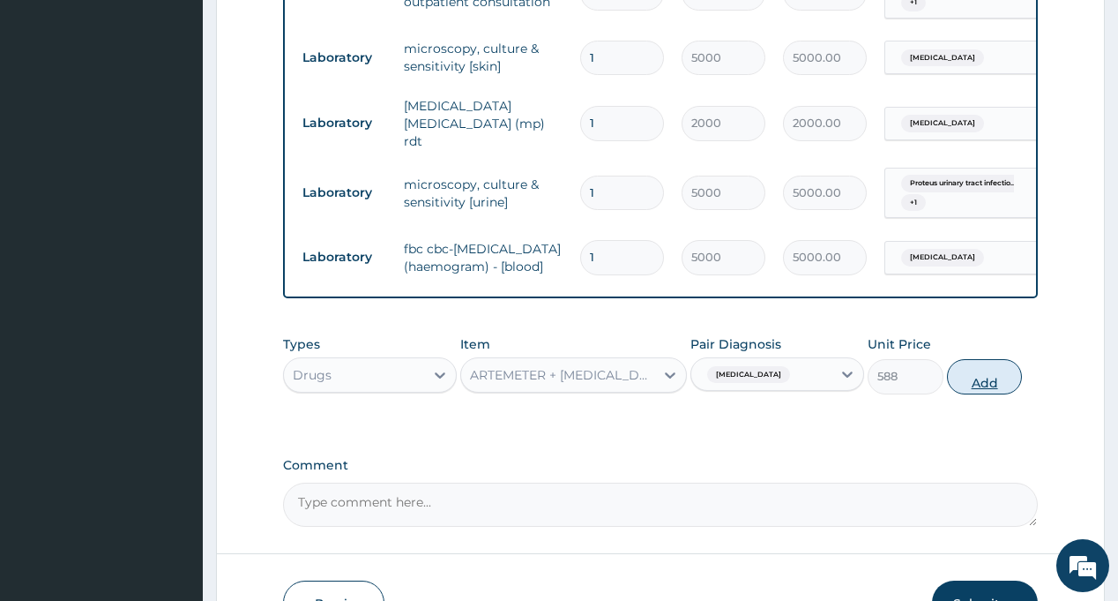
click at [990, 387] on button "Add" at bounding box center [985, 376] width 76 height 35
type input "0"
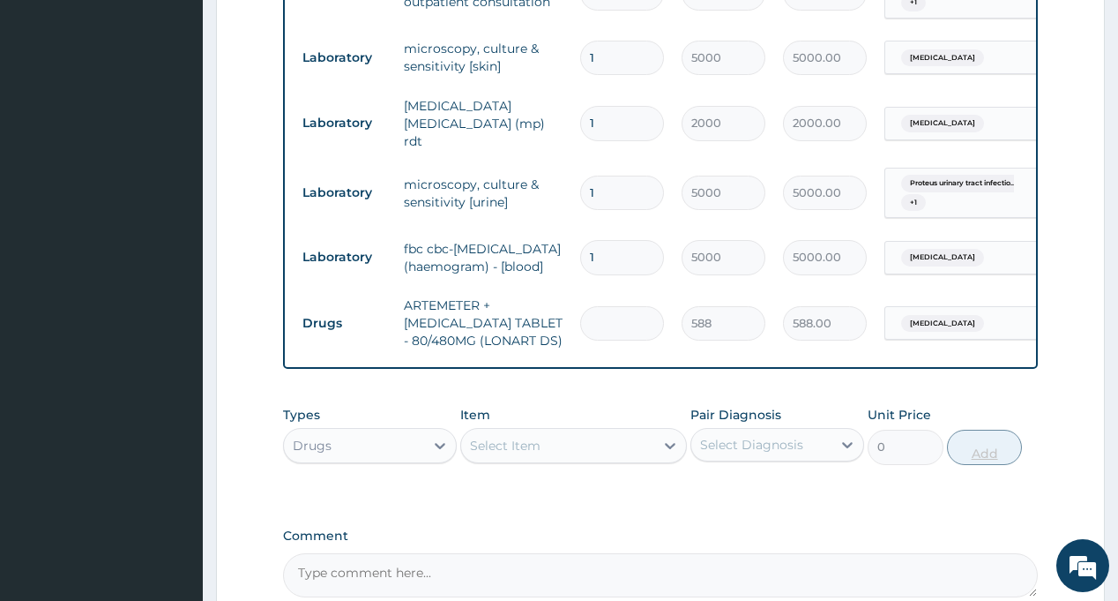
type input "6"
type input "3528.00"
type input "6"
click at [754, 446] on div "Select Diagnosis" at bounding box center [751, 445] width 103 height 18
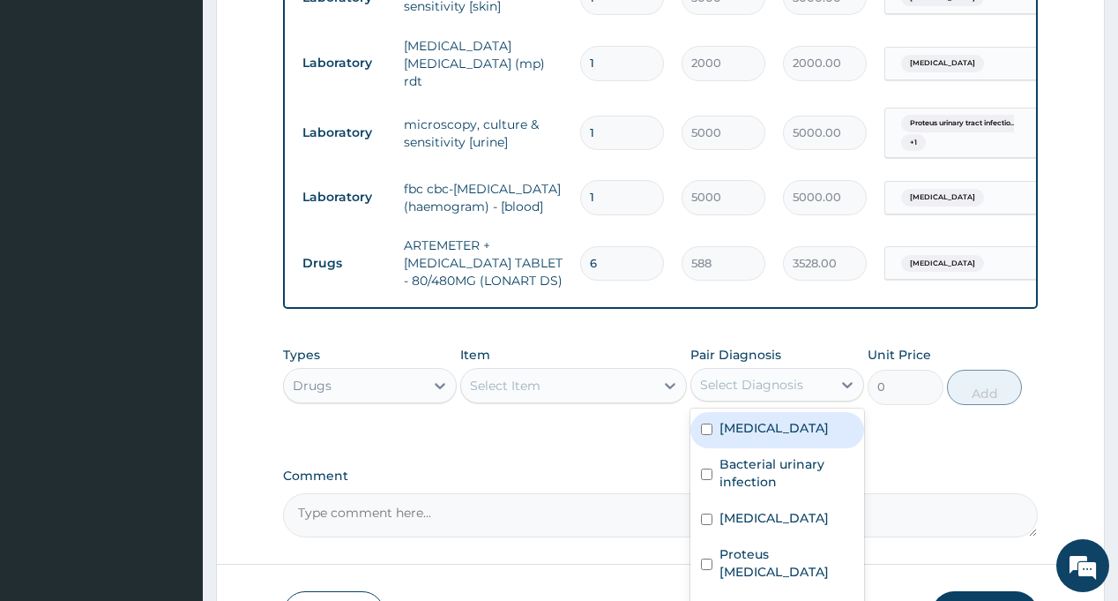
scroll to position [866, 0]
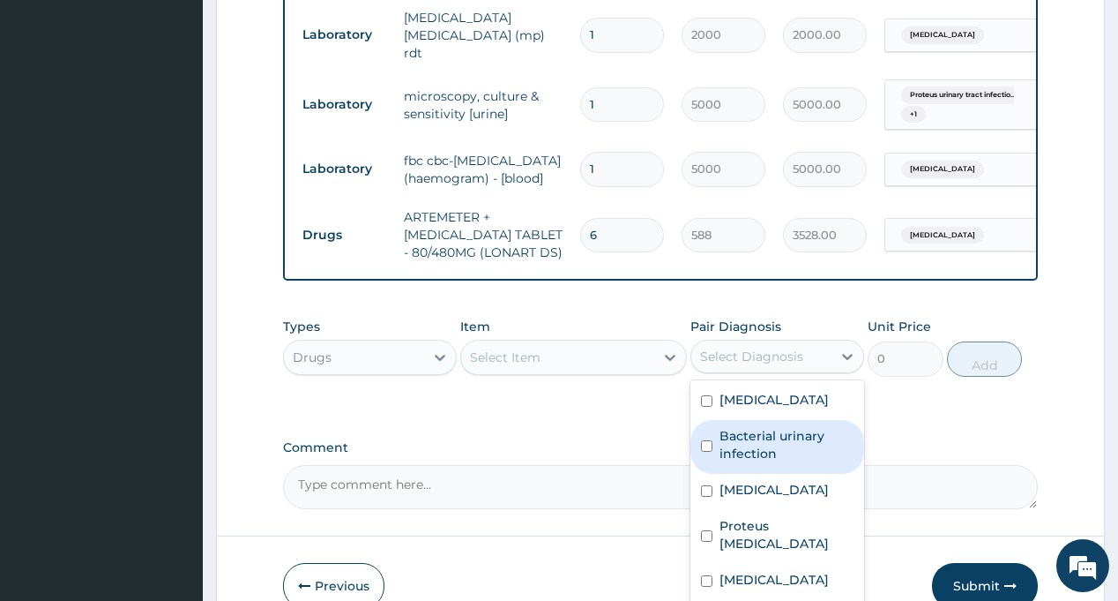
click at [766, 443] on label "Bacterial urinary infection" at bounding box center [787, 444] width 134 height 35
checkbox input "true"
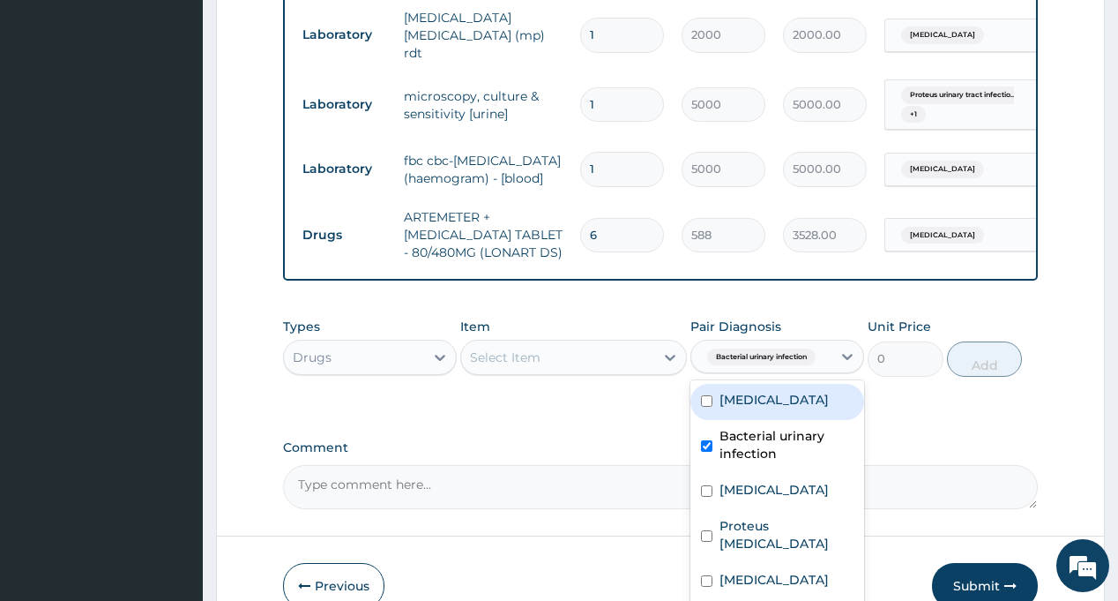
click at [768, 408] on label "Gonorrhea" at bounding box center [774, 400] width 109 height 18
checkbox input "true"
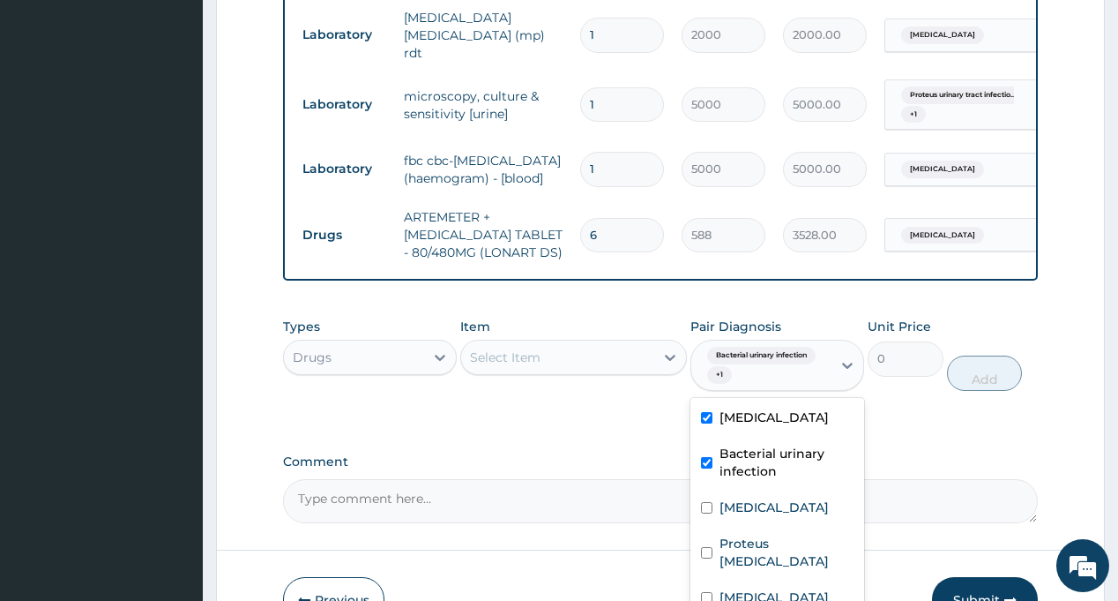
click at [567, 366] on div "Select Item" at bounding box center [557, 357] width 193 height 28
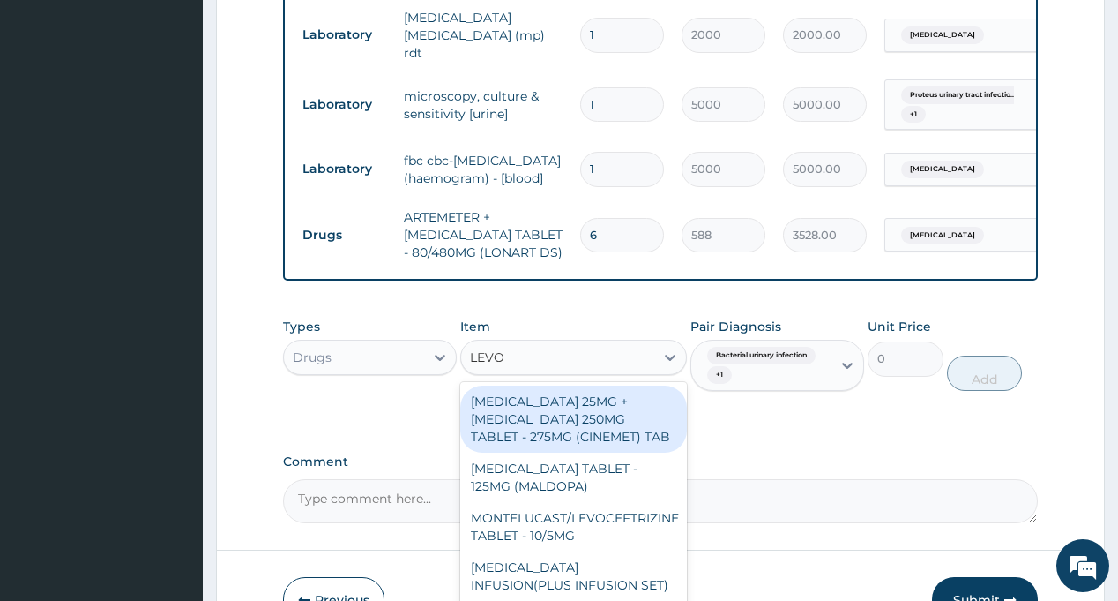
type input "LEVOF"
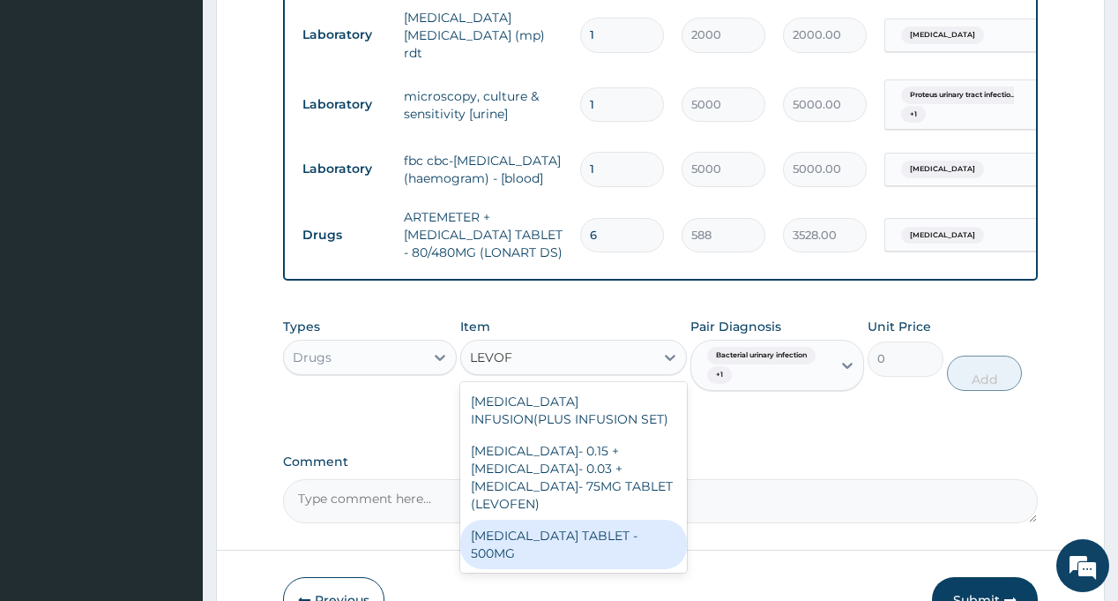
click at [592, 540] on div "[MEDICAL_DATA] TABLET - 500MG" at bounding box center [573, 543] width 227 height 49
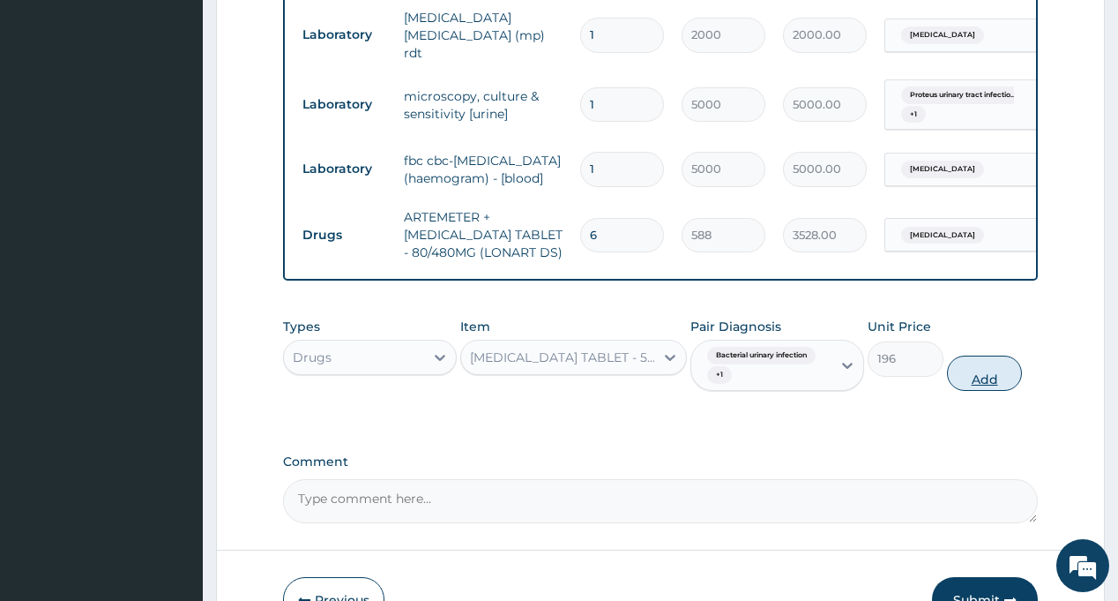
click at [979, 379] on button "Add" at bounding box center [985, 372] width 76 height 35
type input "0"
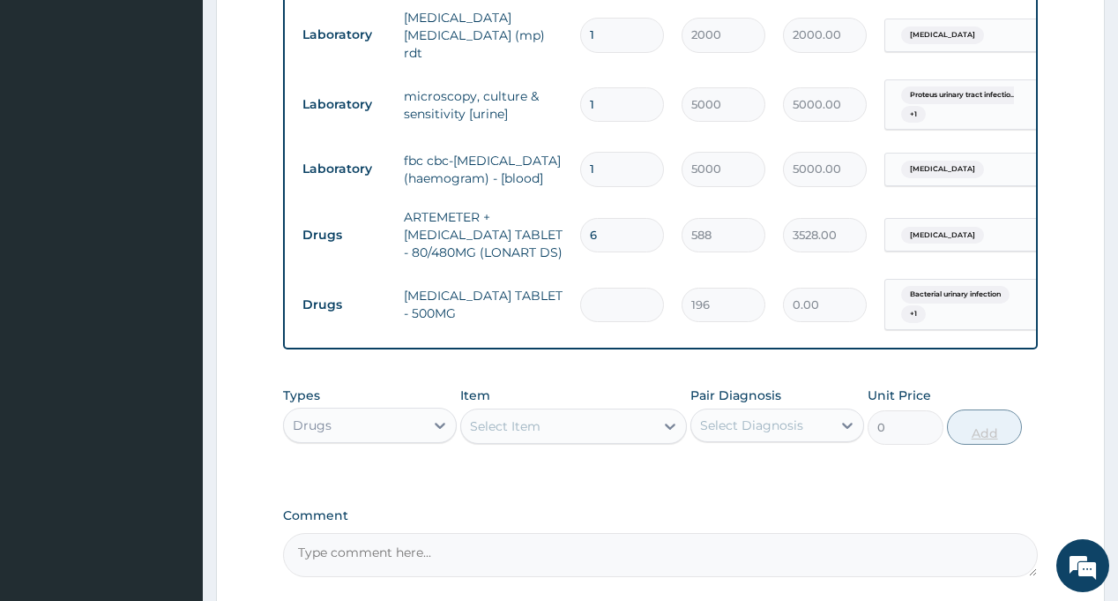
type input "0.00"
type input "7"
type input "1372.00"
type input "7"
click at [772, 421] on div "Select Diagnosis" at bounding box center [761, 425] width 140 height 28
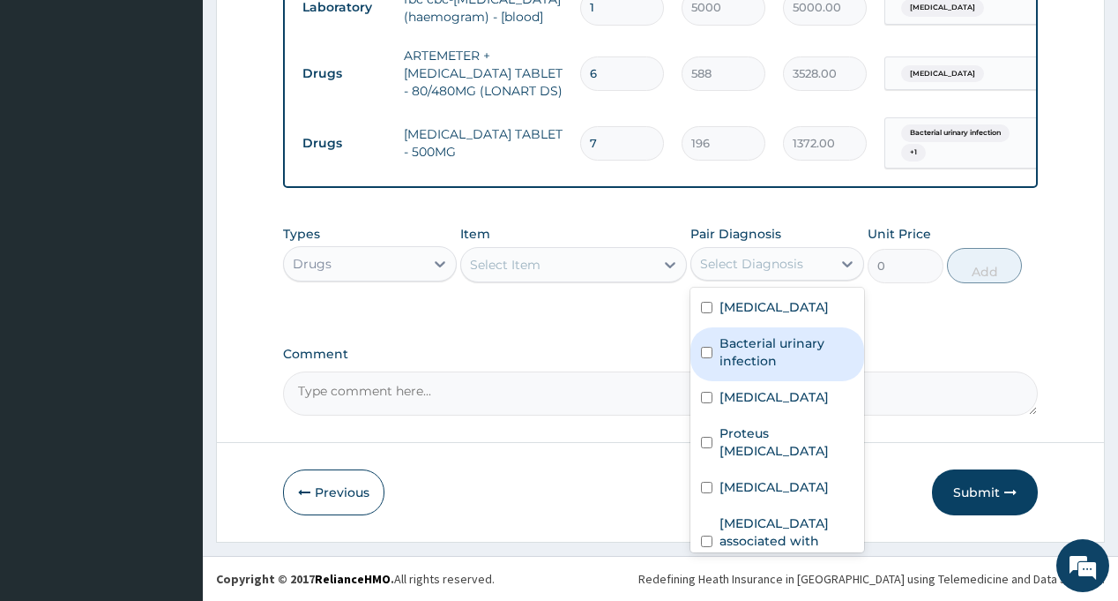
scroll to position [1034, 0]
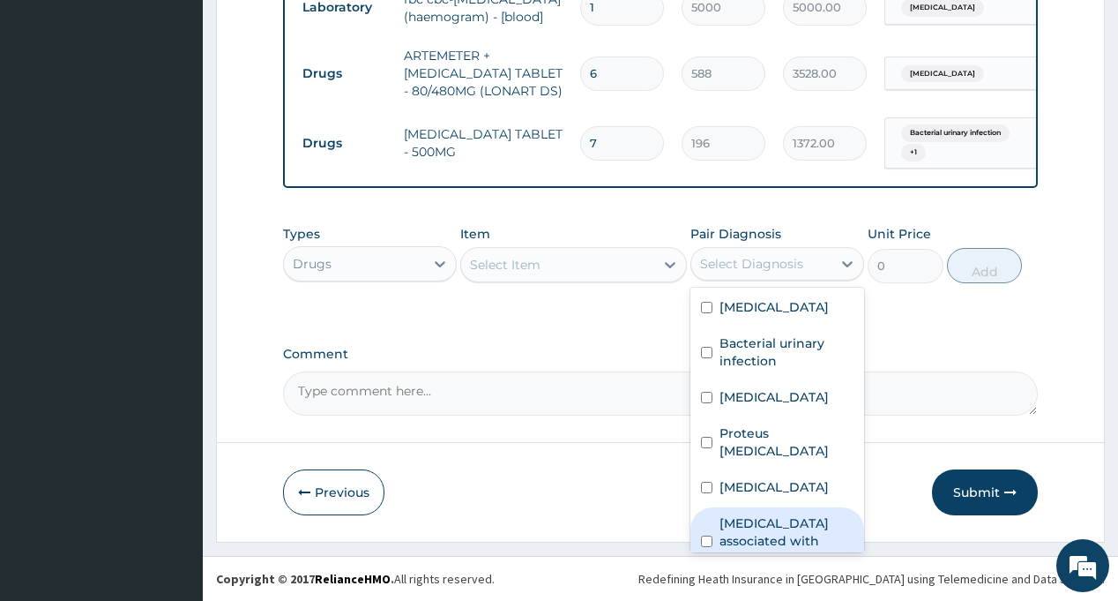
click at [779, 510] on div "Arthropathy associated with helminthiasis" at bounding box center [778, 542] width 174 height 71
checkbox input "true"
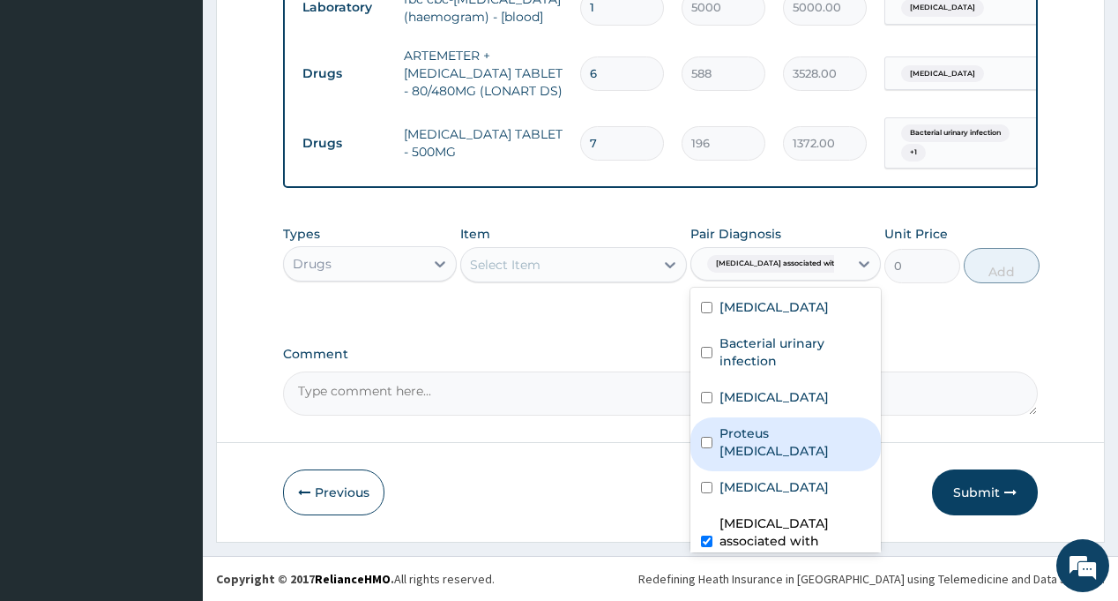
click at [542, 255] on div "Select Item" at bounding box center [557, 264] width 193 height 28
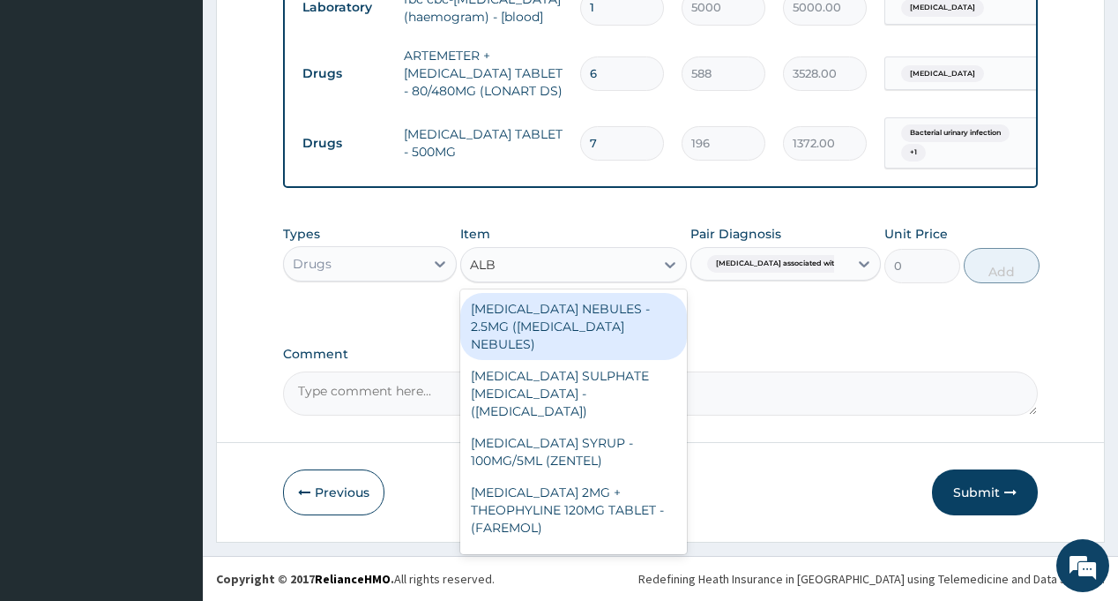
type input "ALBE"
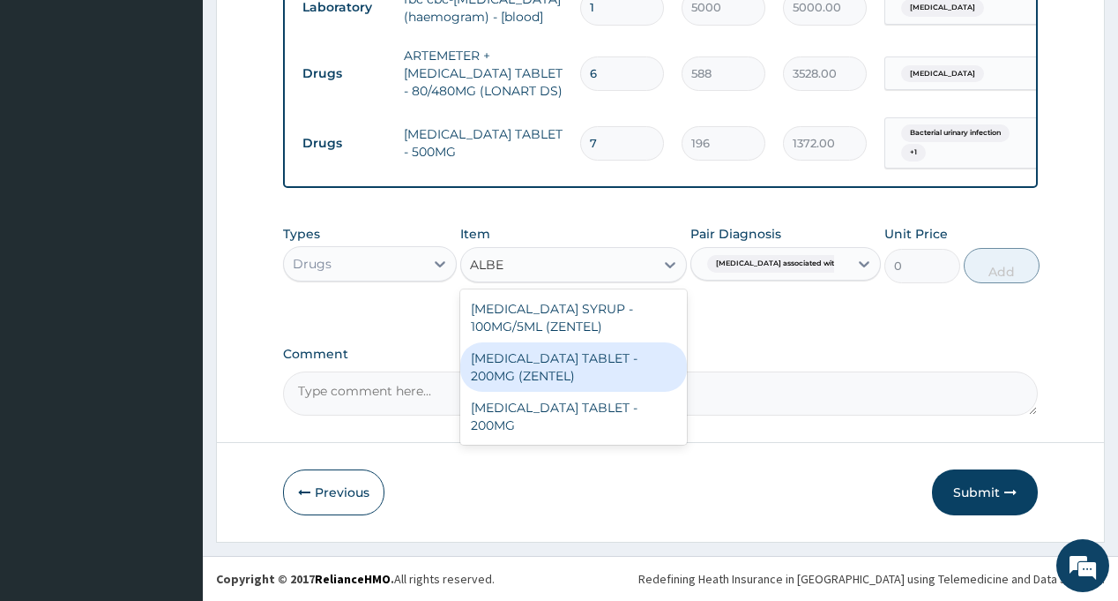
click at [601, 379] on div "ALBENDAZOLE TABLET - 200MG (ZENTEL)" at bounding box center [573, 366] width 227 height 49
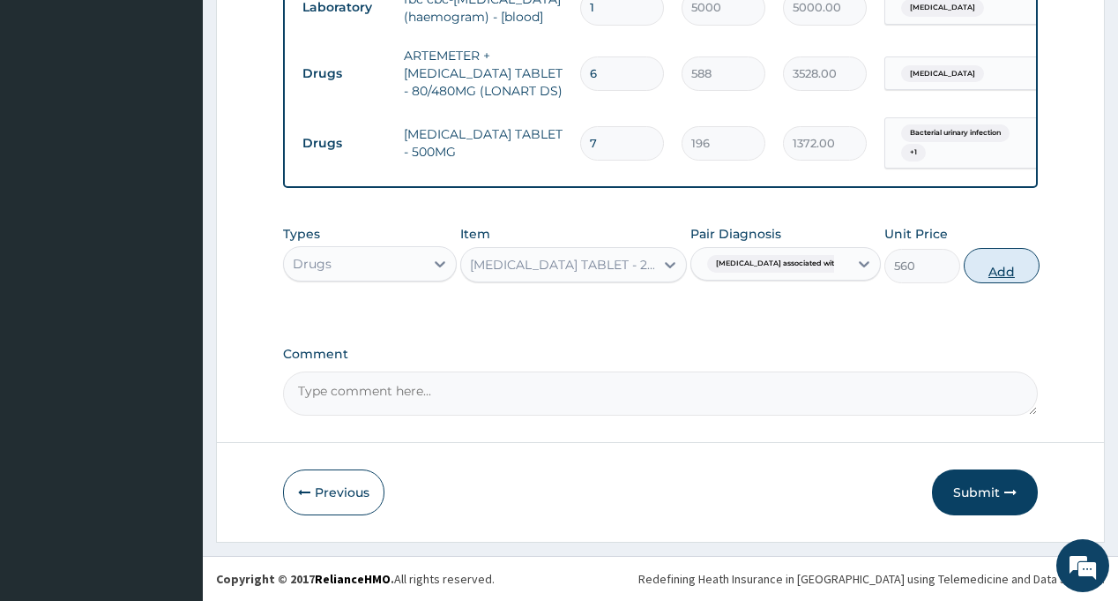
click at [988, 269] on button "Add" at bounding box center [1002, 265] width 76 height 35
type input "0"
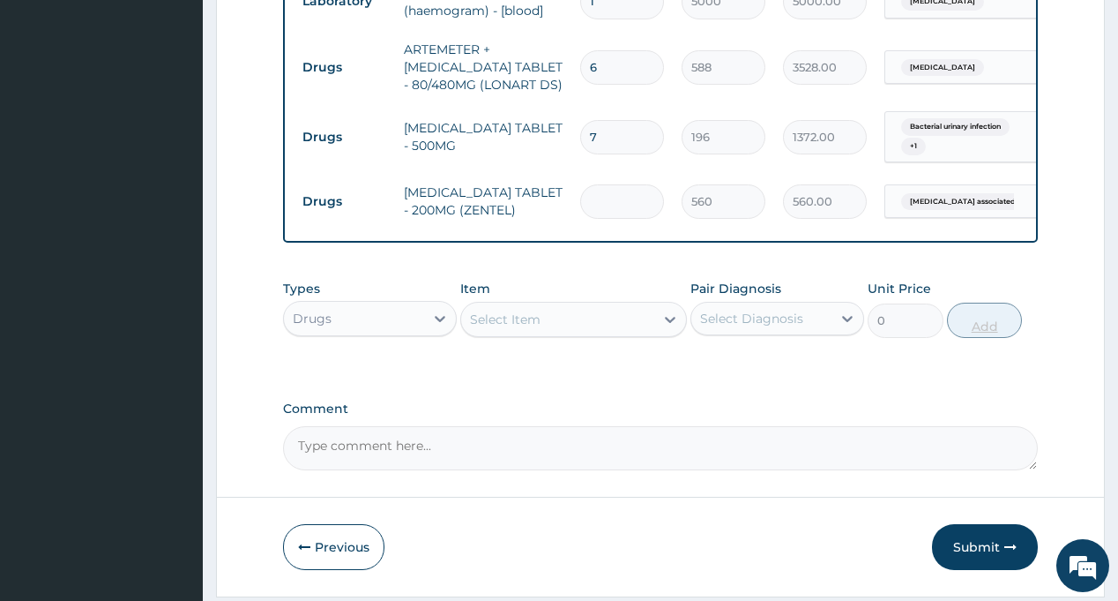
type input "4"
type input "2240.00"
type input "4"
click at [757, 318] on div "Select Diagnosis" at bounding box center [751, 319] width 103 height 18
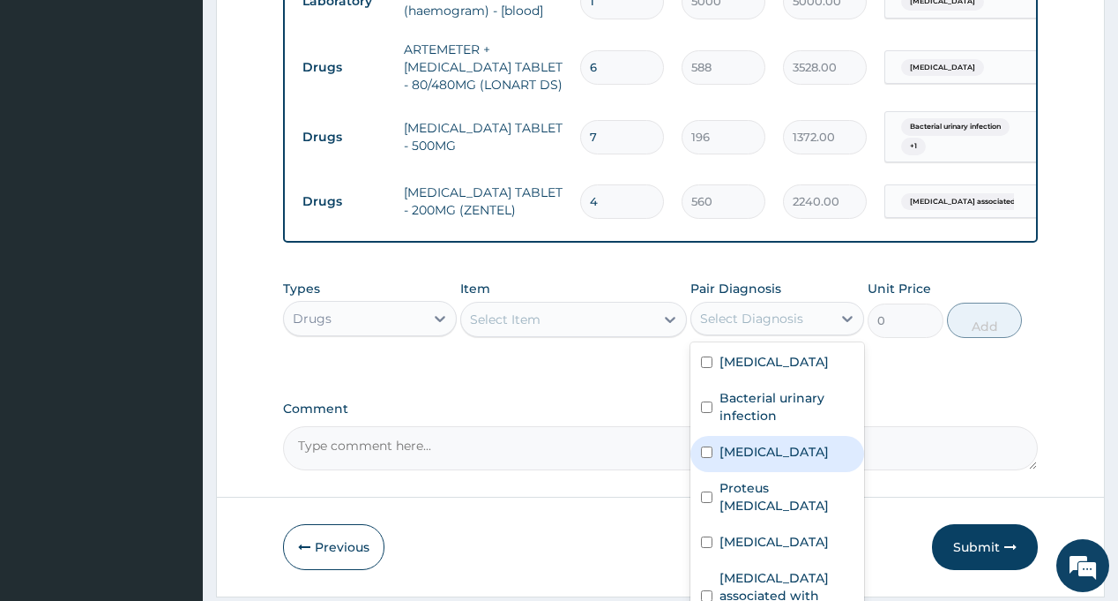
click at [750, 449] on label "Malaria" at bounding box center [774, 452] width 109 height 18
checkbox input "true"
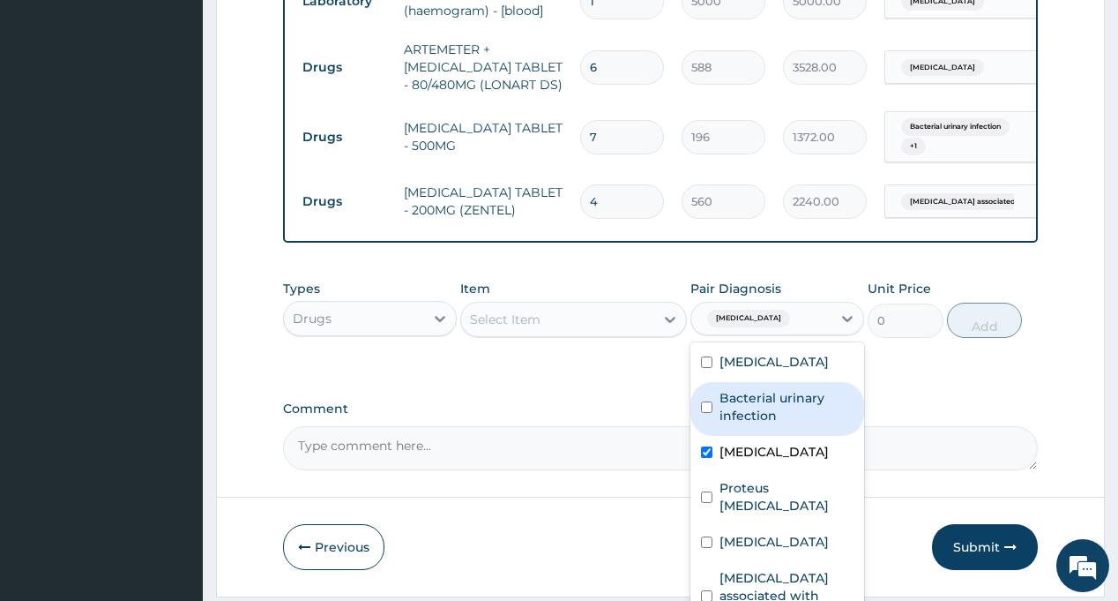
click at [560, 319] on div "Select Item" at bounding box center [557, 319] width 193 height 28
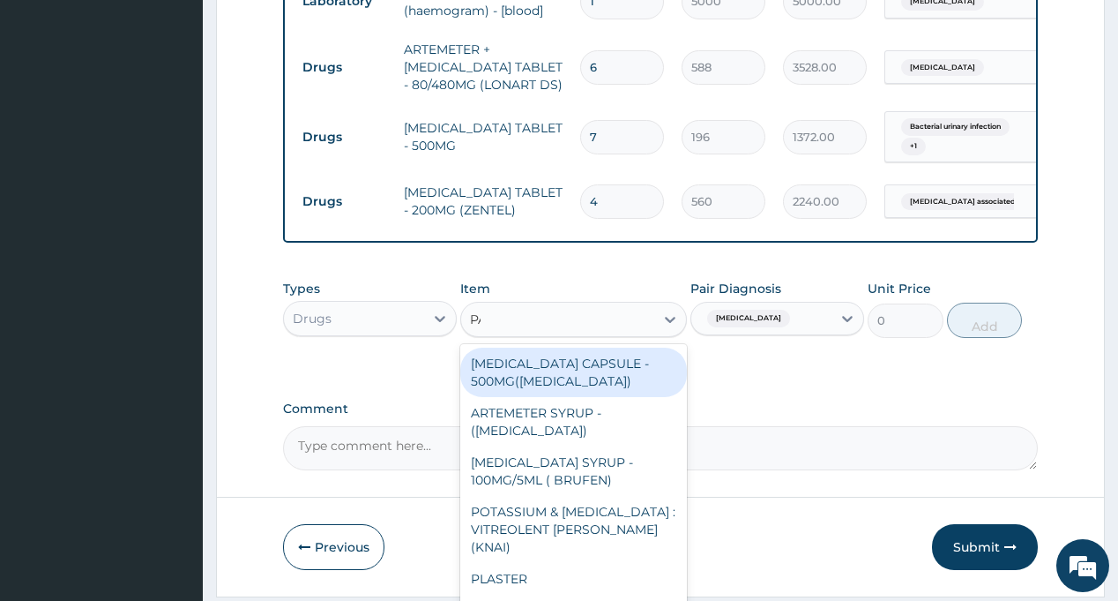
type input "PARACE"
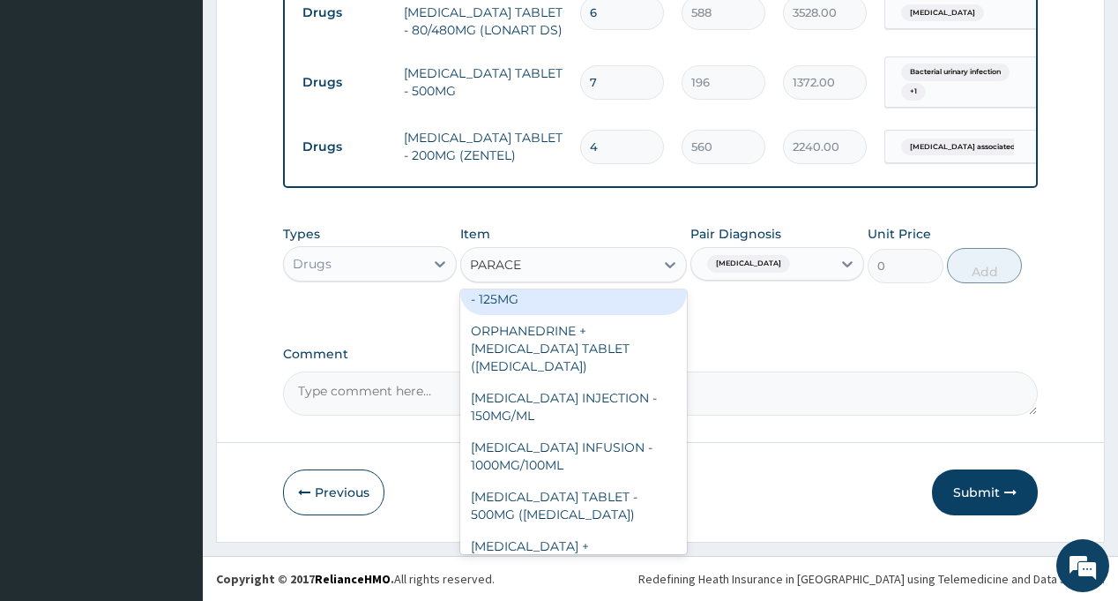
scroll to position [88, 0]
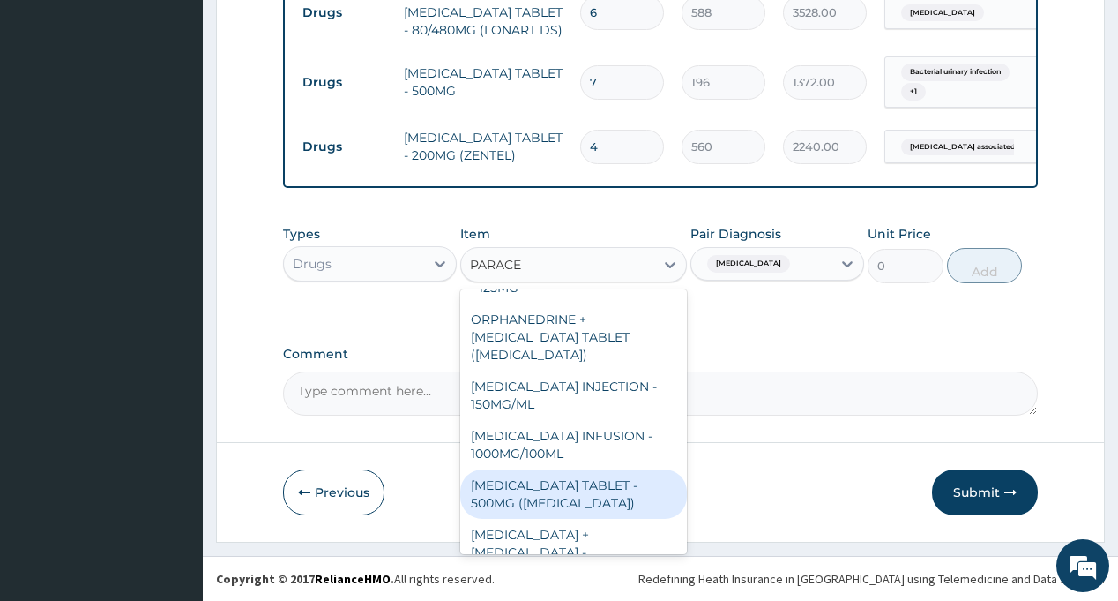
click at [575, 487] on div "PARACETAMOL TABLET - 500MG (PANADOL)" at bounding box center [573, 493] width 227 height 49
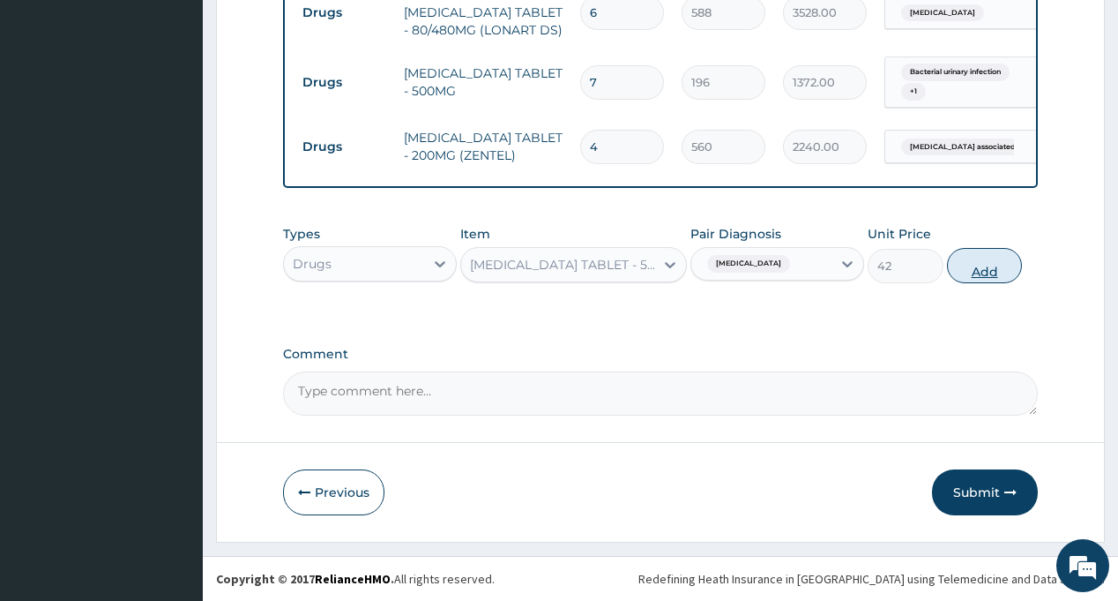
click at [1005, 260] on button "Add" at bounding box center [985, 265] width 76 height 35
type input "0"
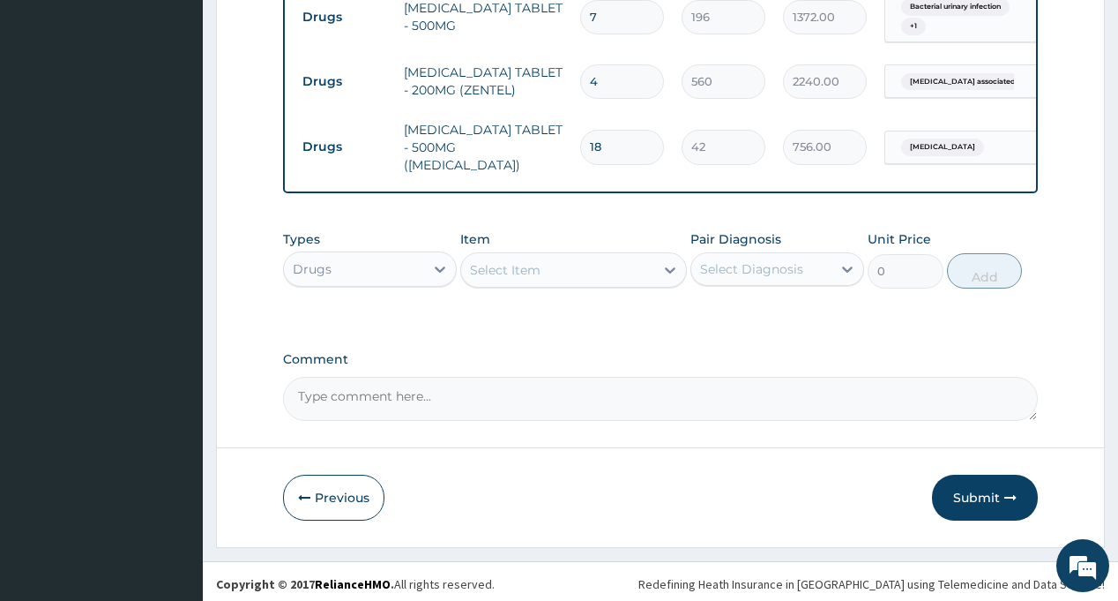
scroll to position [1155, 0]
type input "18"
click at [984, 484] on button "Submit" at bounding box center [985, 496] width 106 height 46
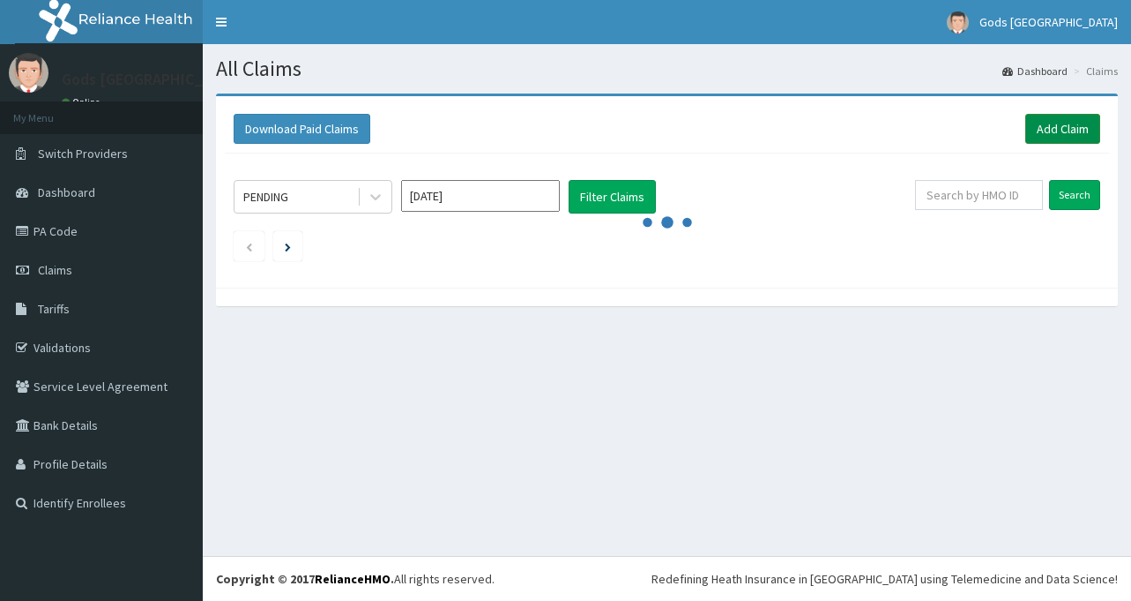
click at [1063, 134] on link "Add Claim" at bounding box center [1063, 129] width 75 height 30
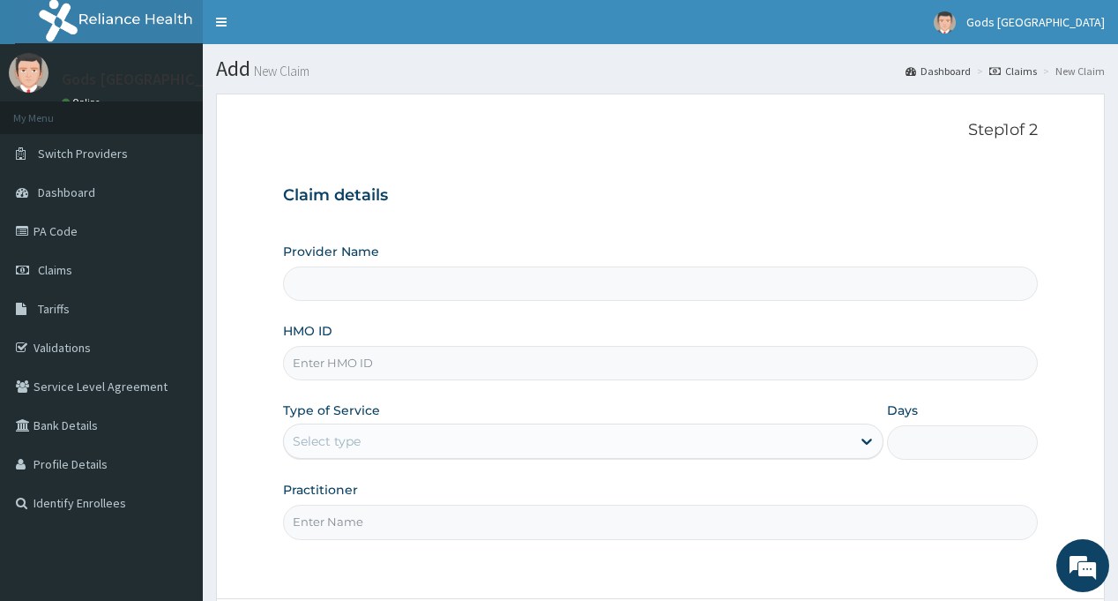
type input "Gods Apple city Hospital - Ojodu"
paste input "SLB/10367/A"
type input "SLB/10367/A"
click at [322, 447] on div "Select type" at bounding box center [327, 441] width 68 height 18
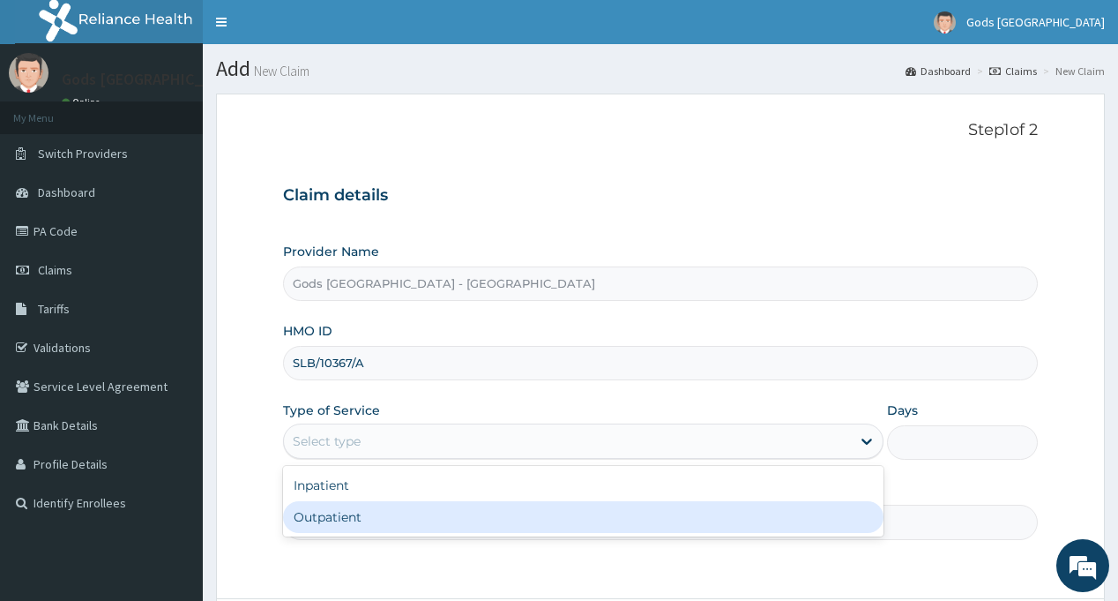
click at [355, 518] on div "Outpatient" at bounding box center [583, 517] width 601 height 32
type input "1"
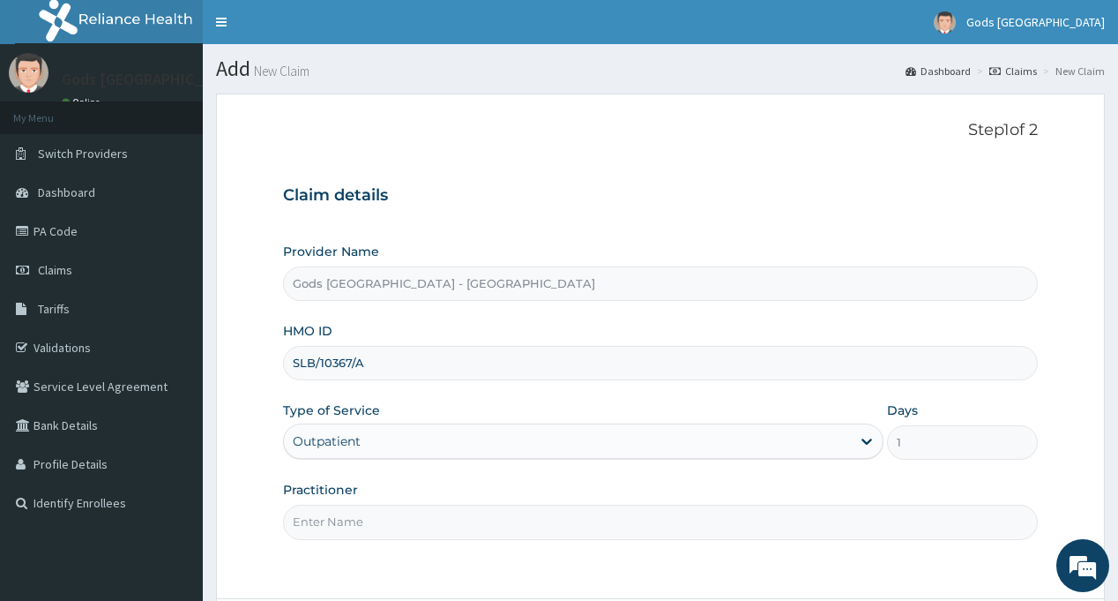
click at [355, 526] on input "Practitioner" at bounding box center [660, 521] width 754 height 34
type input "[PERSON_NAME]"
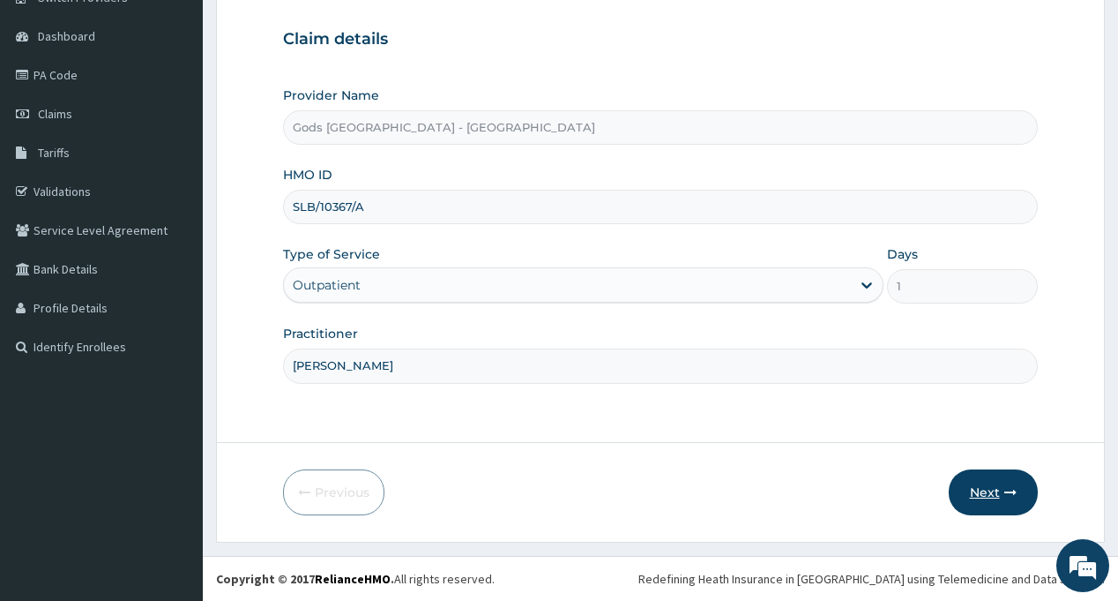
click at [984, 490] on button "Next" at bounding box center [993, 492] width 89 height 46
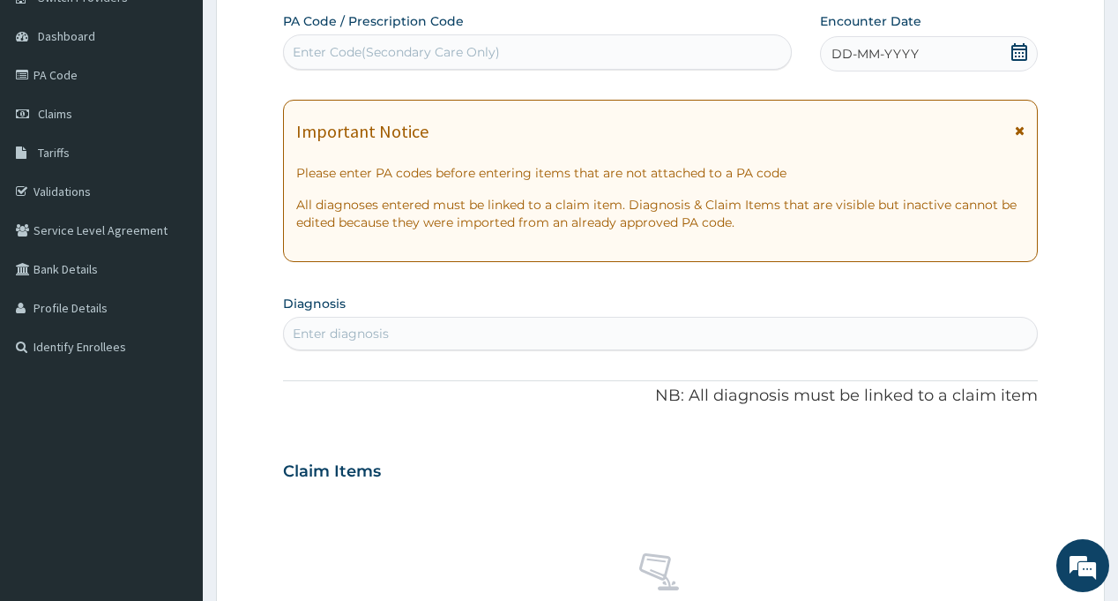
click at [1019, 59] on icon at bounding box center [1020, 52] width 16 height 18
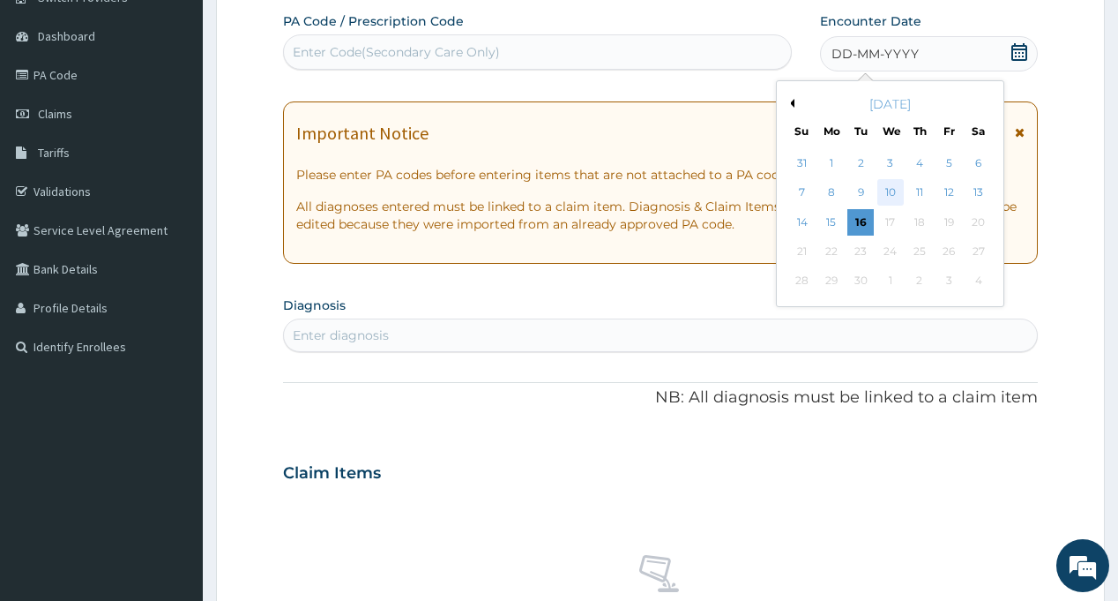
scroll to position [0, 0]
click at [979, 168] on div "6" at bounding box center [978, 163] width 26 height 26
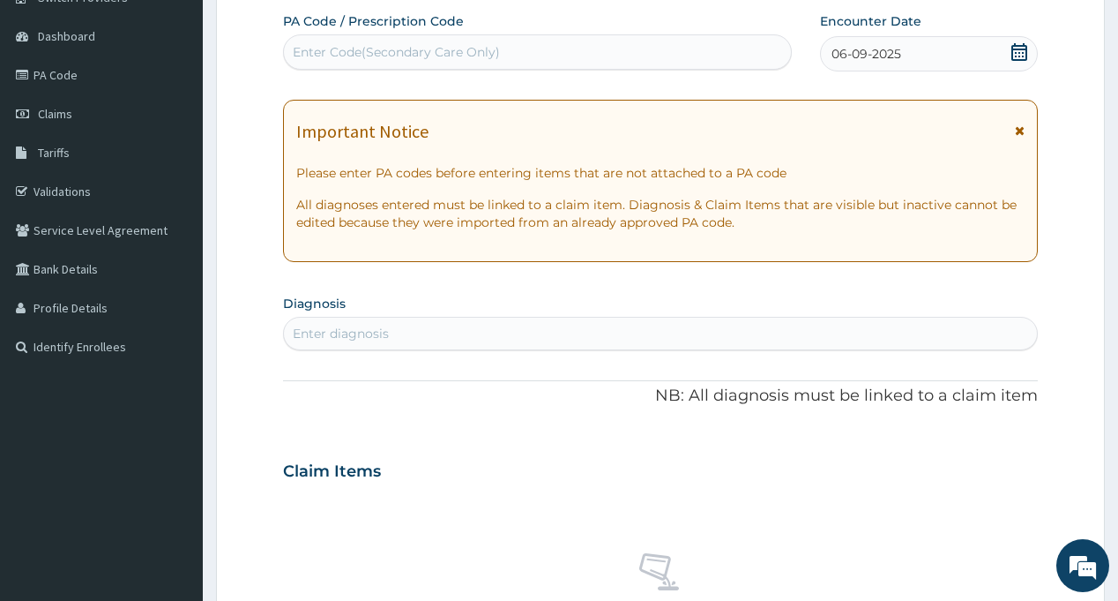
click at [426, 339] on div "Enter diagnosis" at bounding box center [660, 333] width 752 height 28
type input "MYALG"
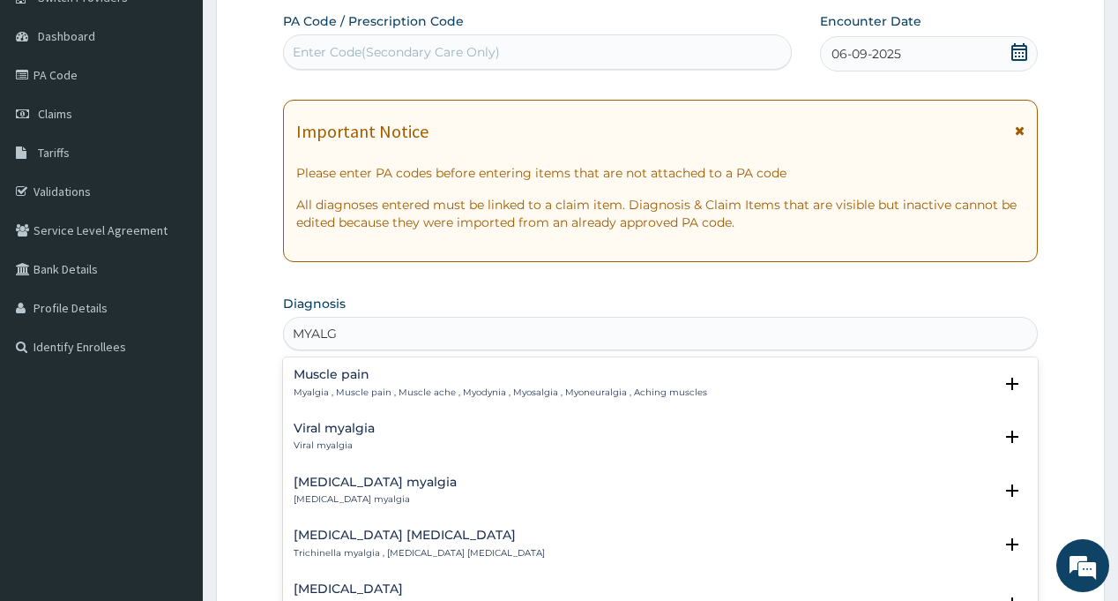
click at [351, 376] on h4 "Muscle pain" at bounding box center [501, 374] width 414 height 13
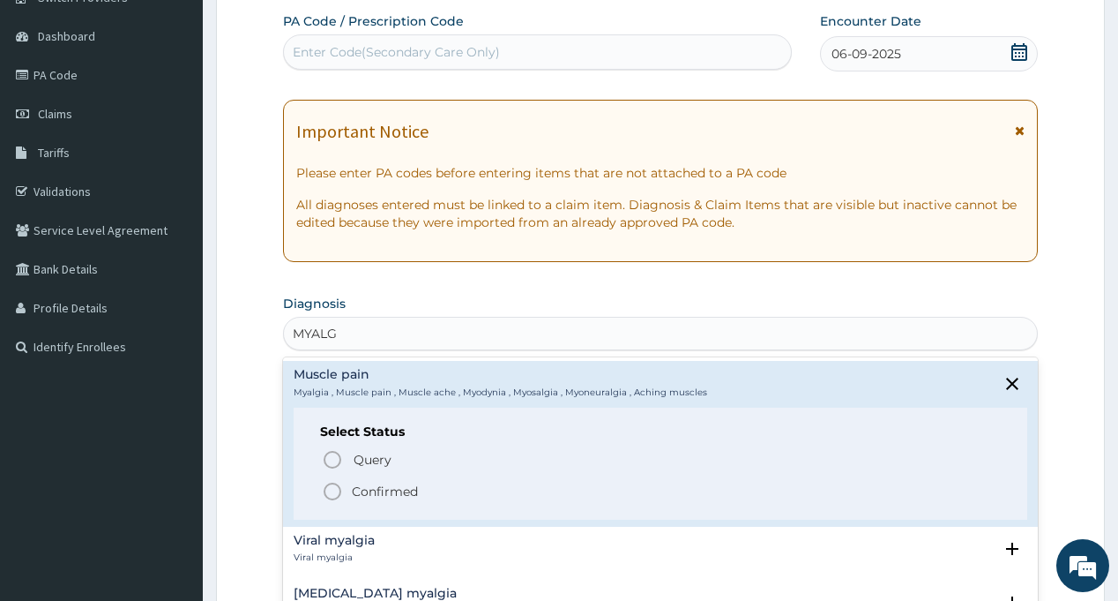
click at [331, 489] on icon "status option filled" at bounding box center [332, 491] width 21 height 21
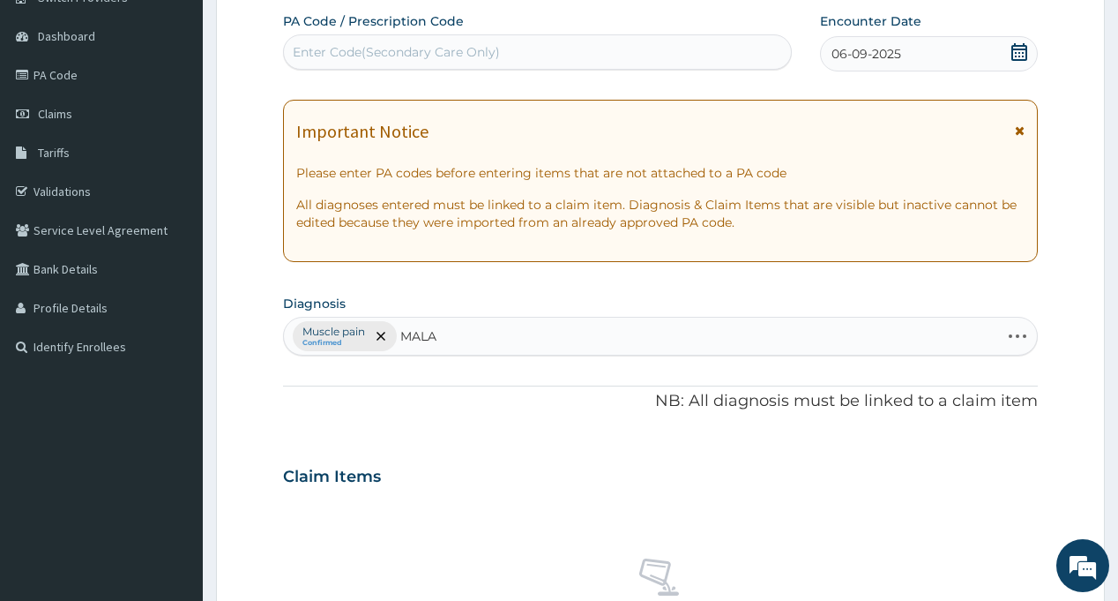
type input "MALAR"
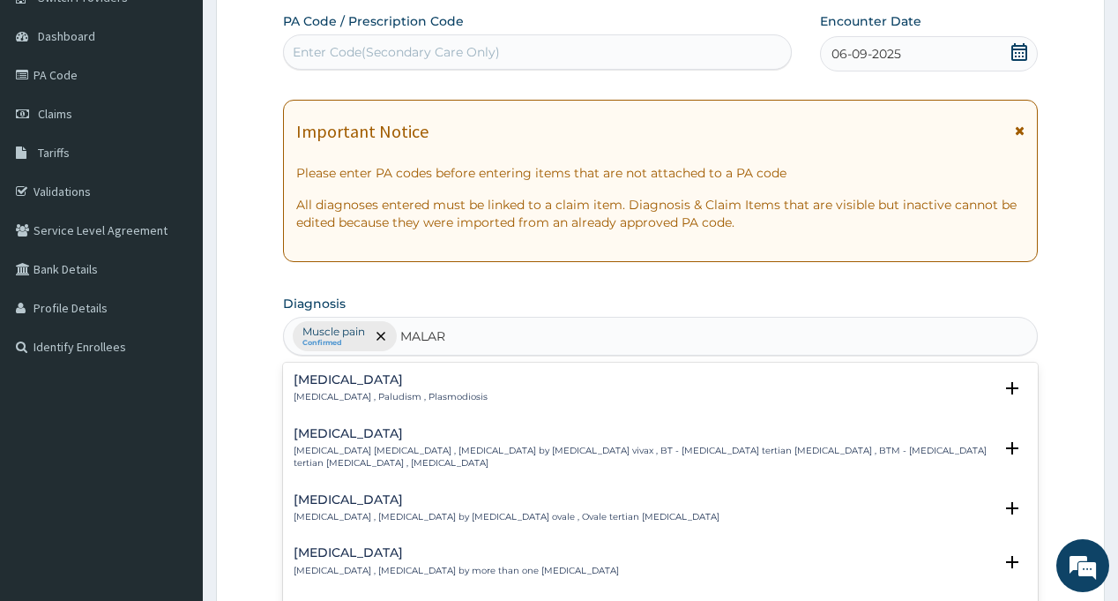
click at [315, 385] on h4 "[MEDICAL_DATA]" at bounding box center [391, 379] width 194 height 13
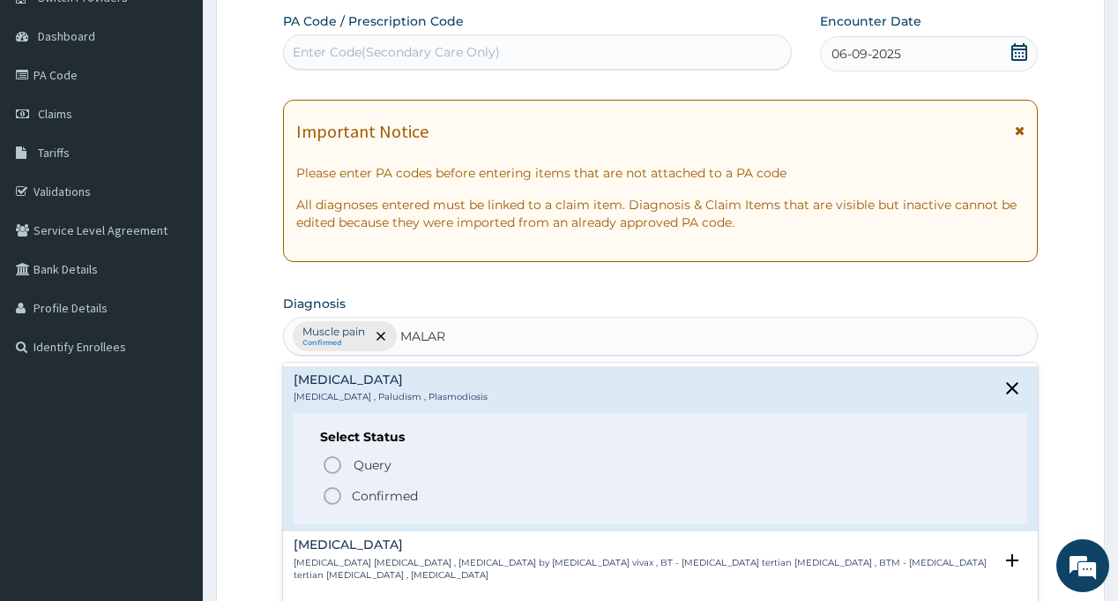
click at [331, 494] on icon "status option filled" at bounding box center [332, 495] width 21 height 21
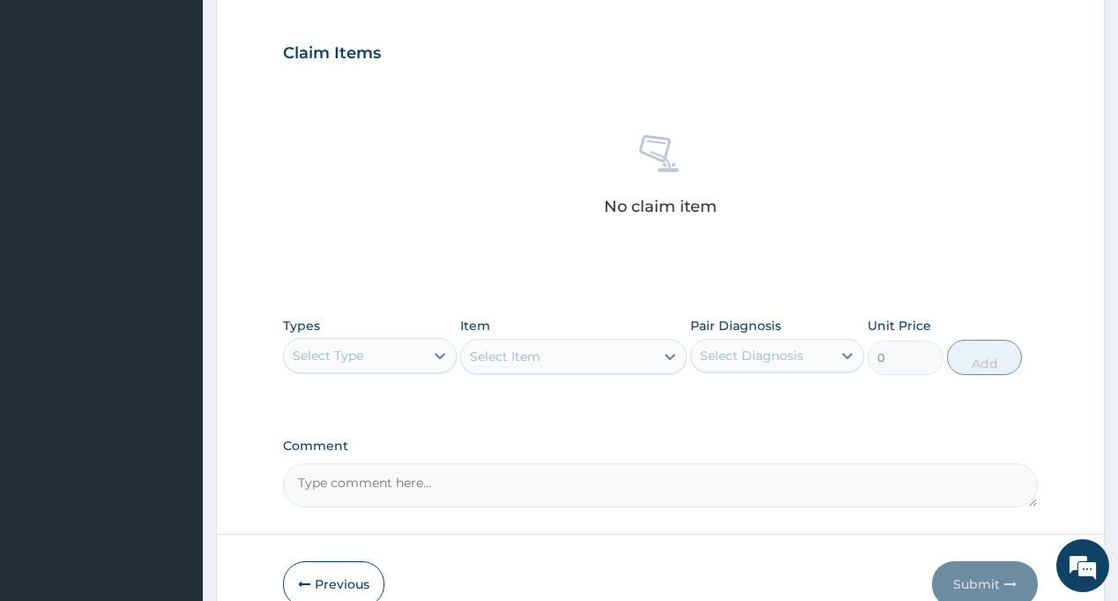
scroll to position [671, 0]
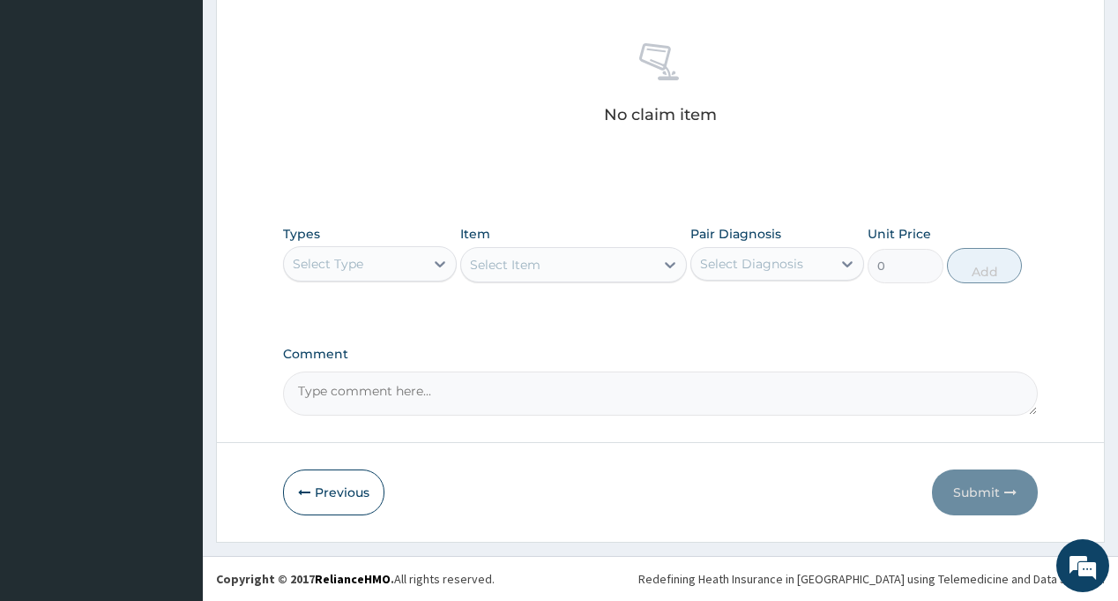
click at [372, 253] on div "Select Type" at bounding box center [354, 264] width 140 height 28
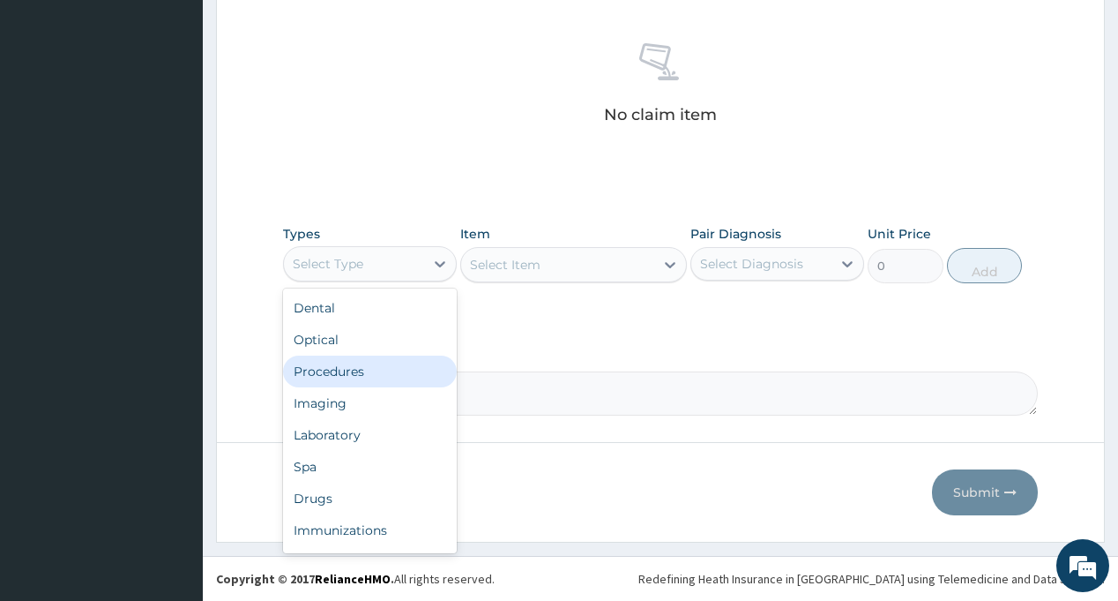
click at [363, 377] on div "Procedures" at bounding box center [370, 371] width 174 height 32
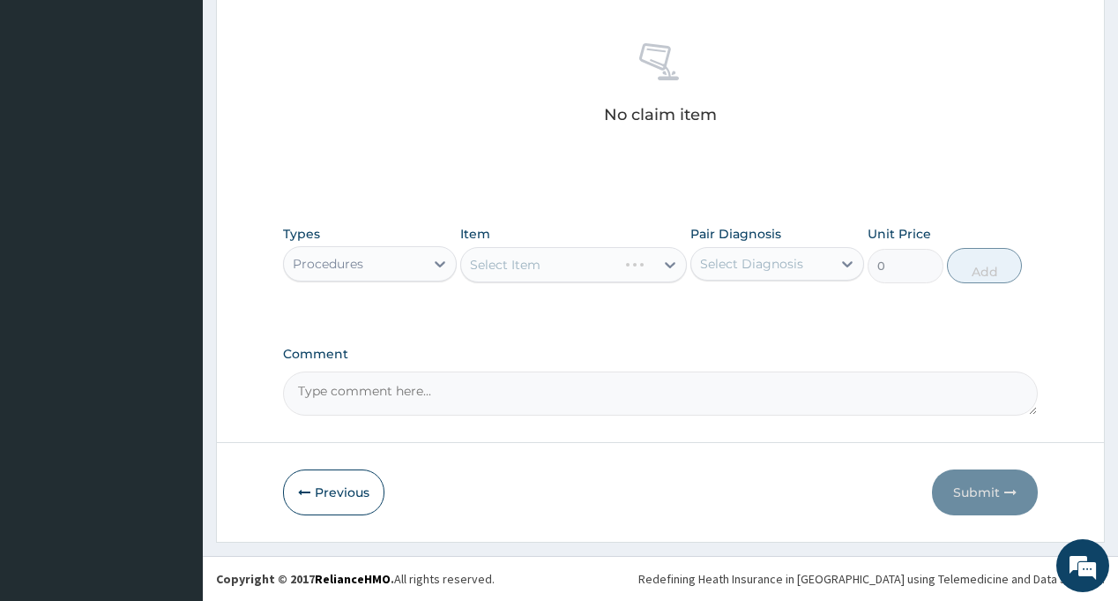
click at [794, 258] on div "Select Diagnosis" at bounding box center [751, 264] width 103 height 18
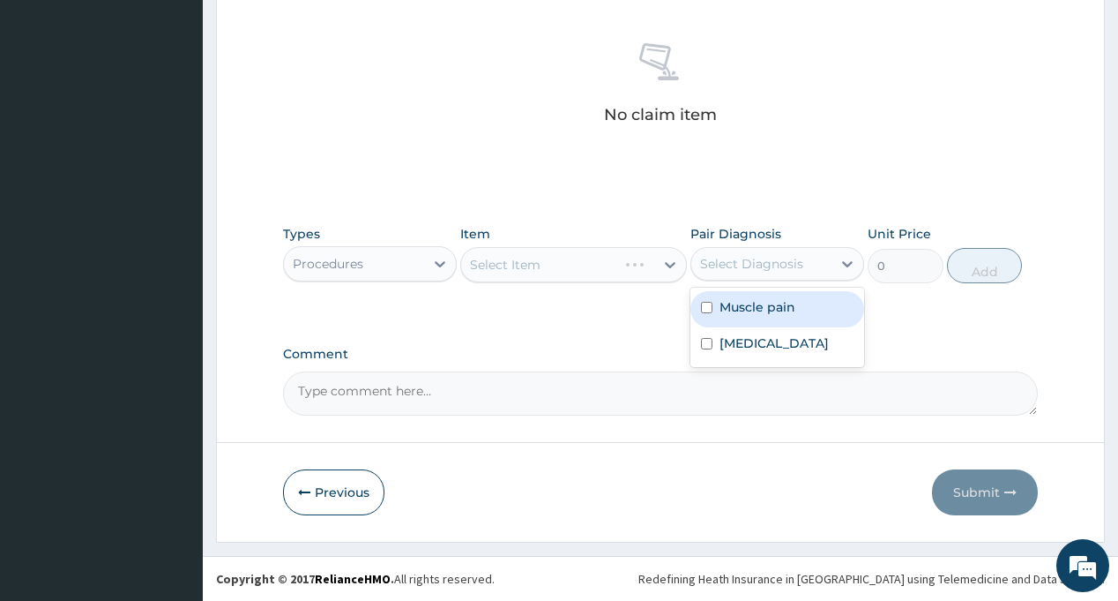
click at [791, 321] on div "Muscle pain" at bounding box center [778, 309] width 174 height 36
checkbox input "true"
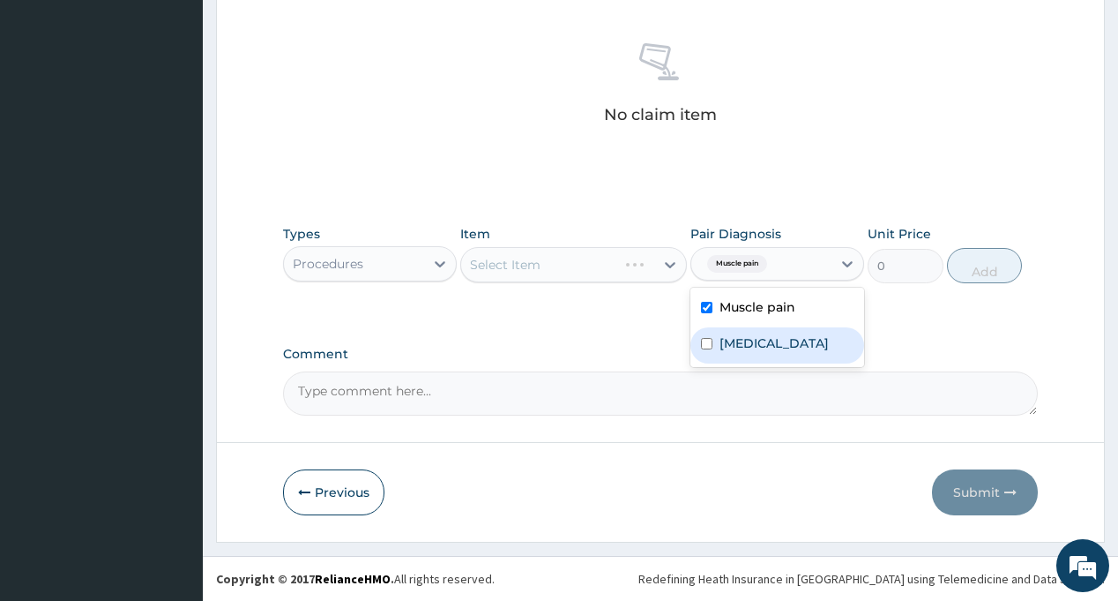
click at [780, 343] on div "[MEDICAL_DATA]" at bounding box center [778, 345] width 174 height 36
checkbox input "true"
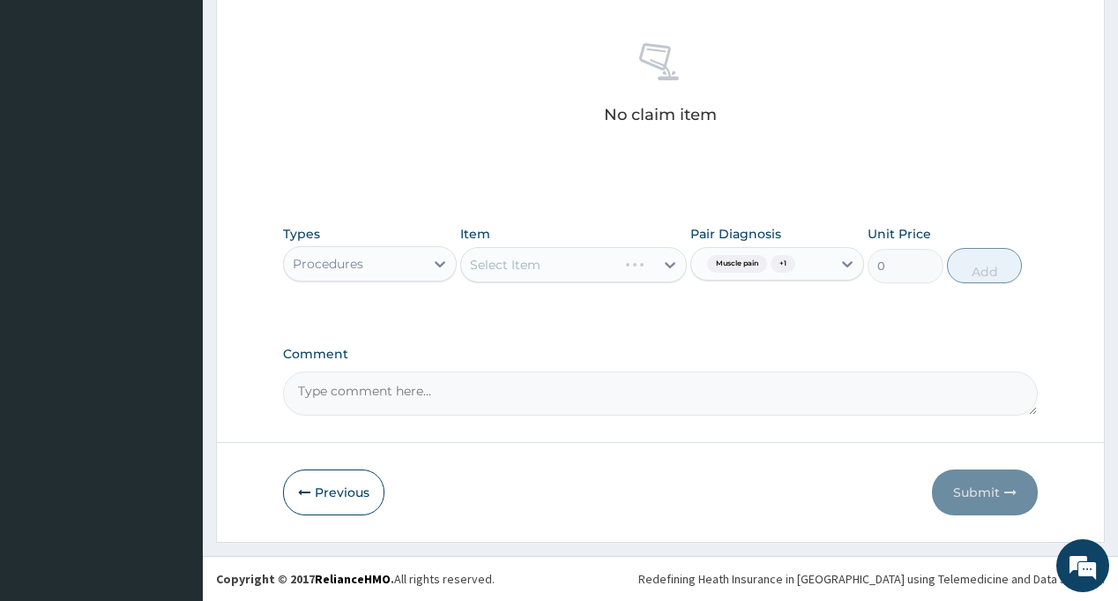
click at [561, 285] on div "Types Procedures Item Select Item Pair Diagnosis Muscle pain + 1 Unit Price 0 A…" at bounding box center [660, 254] width 754 height 76
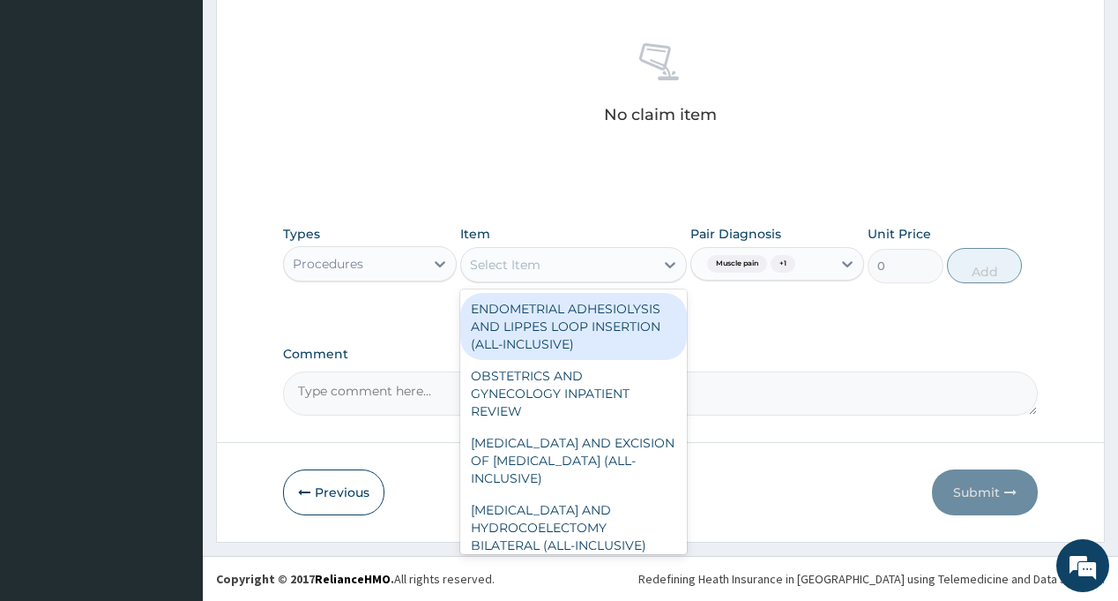
click at [575, 269] on div "Select Item" at bounding box center [557, 264] width 193 height 28
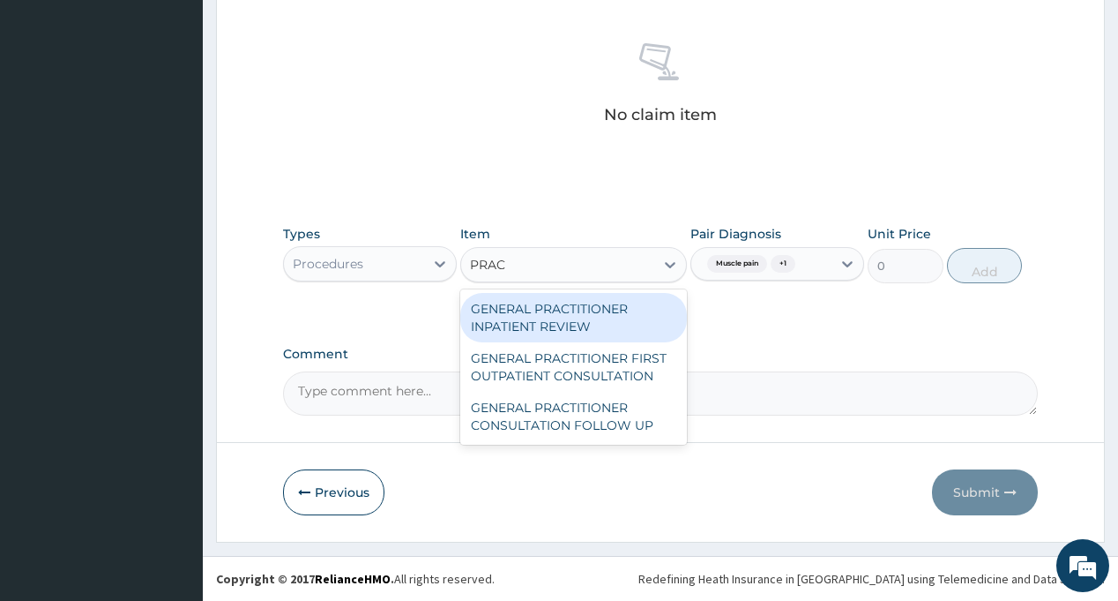
type input "PRACT"
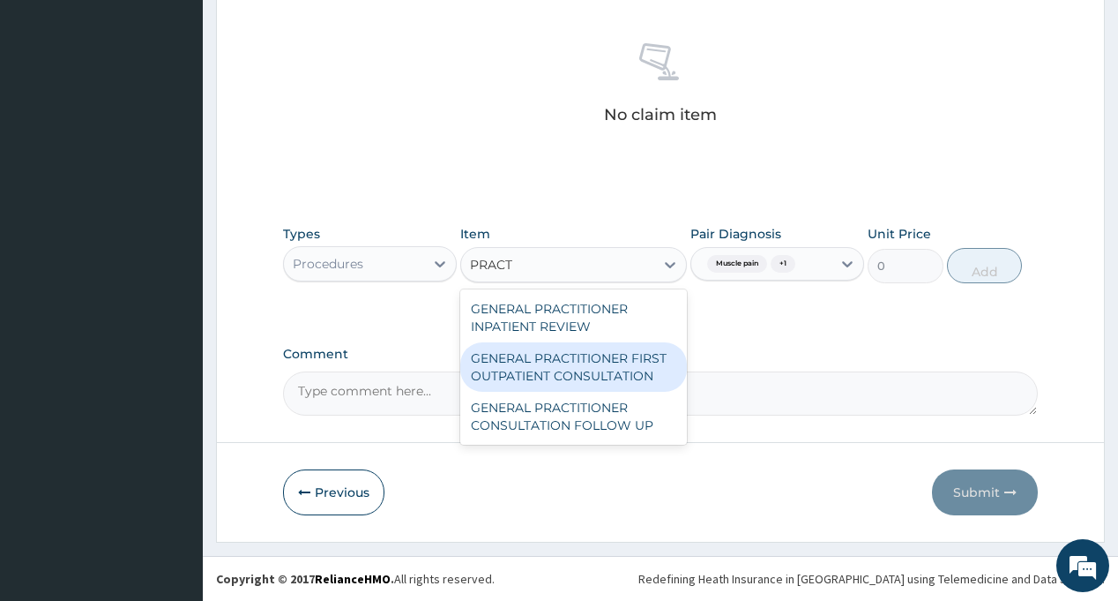
click at [571, 370] on div "GENERAL PRACTITIONER FIRST OUTPATIENT CONSULTATION" at bounding box center [573, 366] width 227 height 49
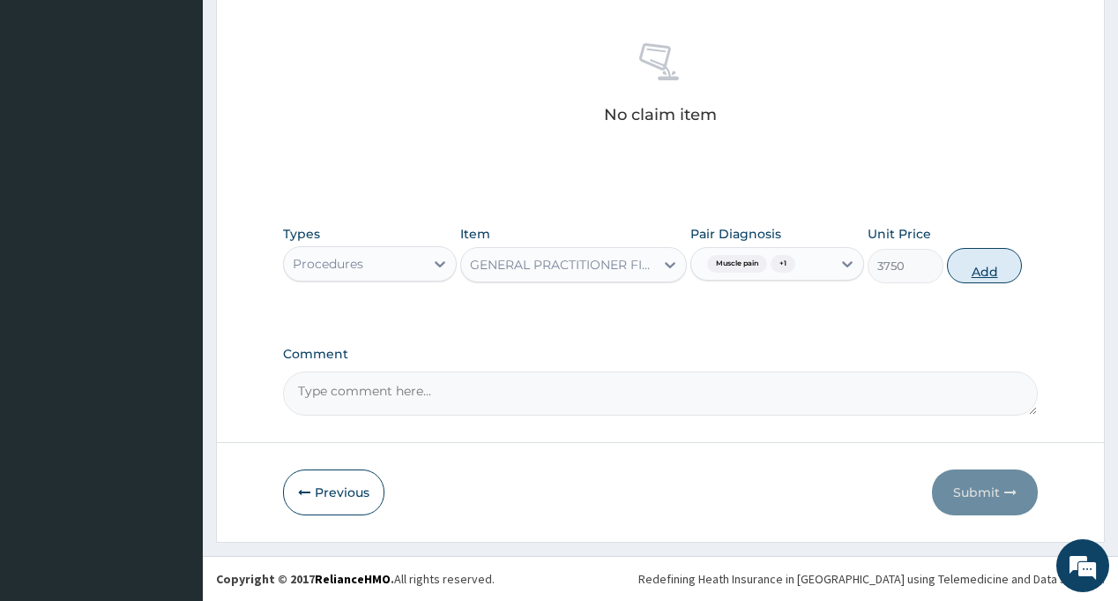
click at [979, 272] on button "Add" at bounding box center [985, 265] width 76 height 35
type input "0"
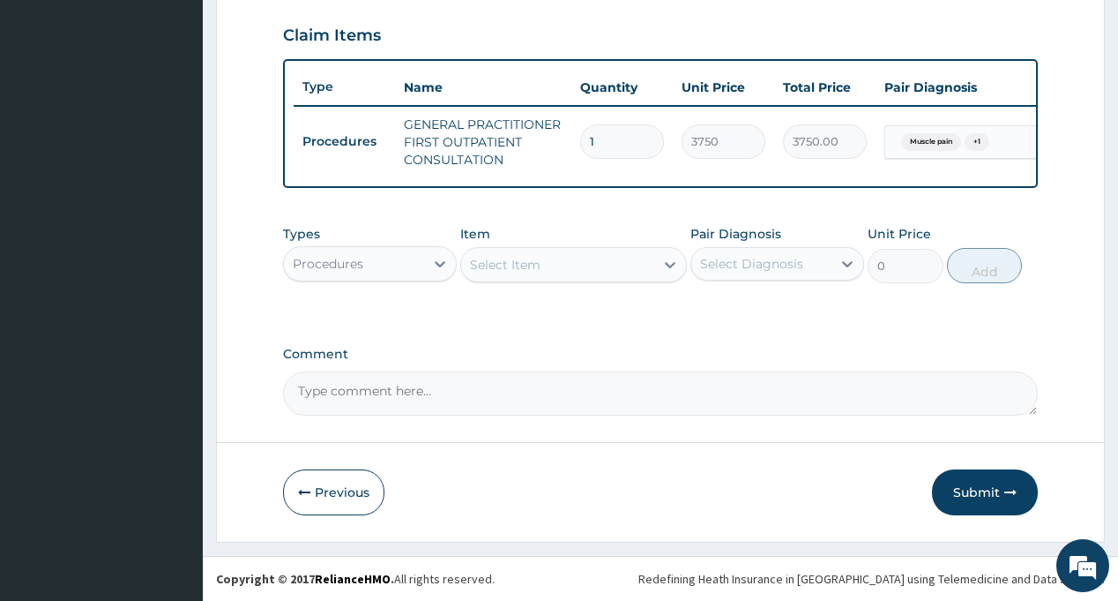
scroll to position [610, 0]
click at [397, 270] on div "Procedures" at bounding box center [354, 264] width 140 height 28
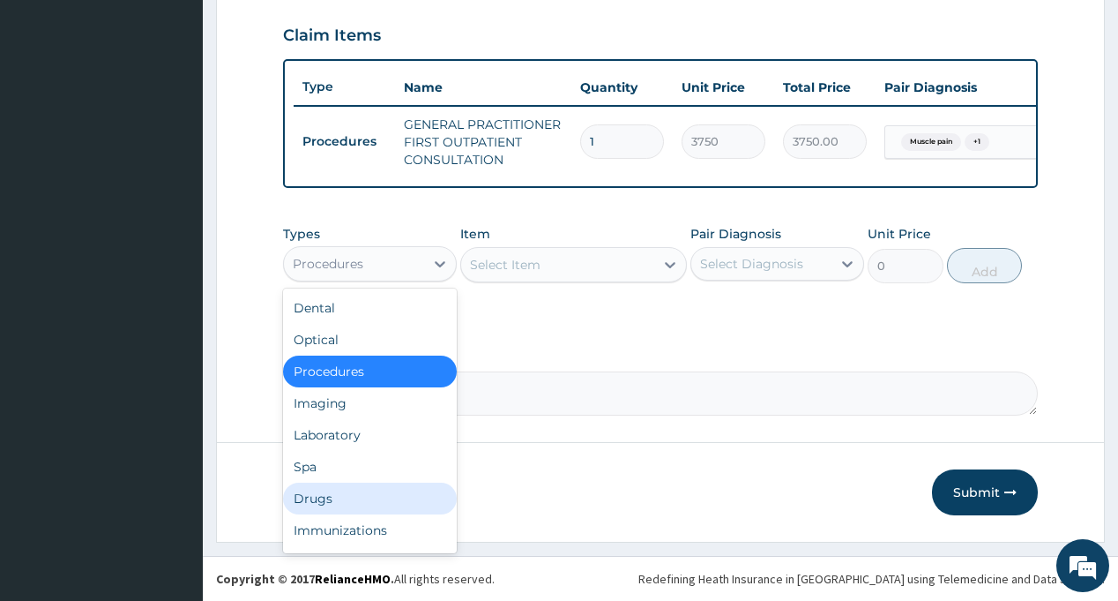
click at [347, 499] on div "Drugs" at bounding box center [370, 498] width 174 height 32
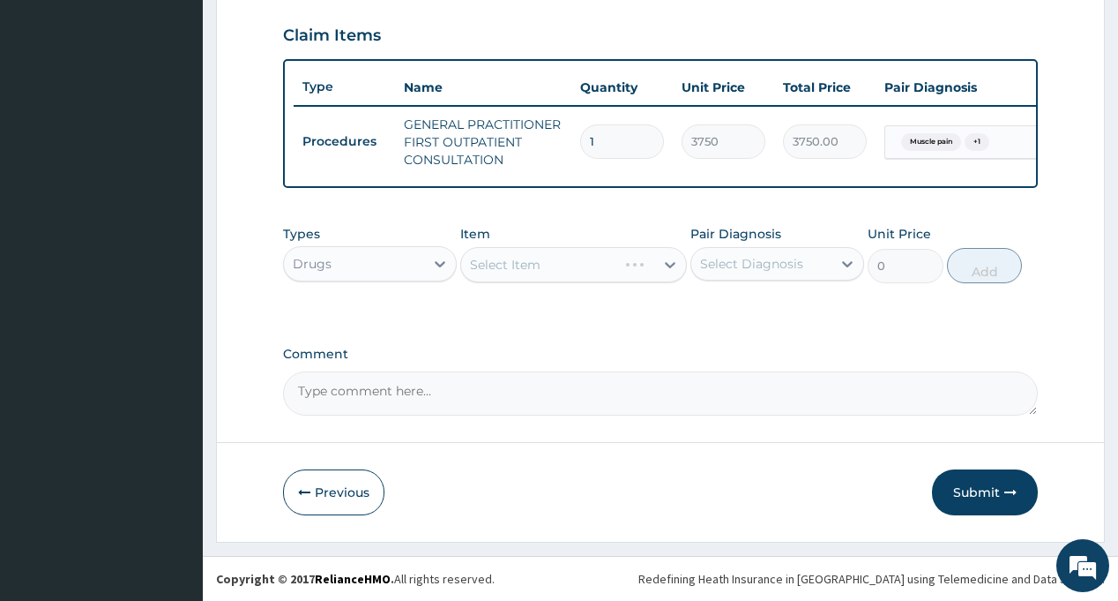
click at [767, 250] on div "Select Diagnosis" at bounding box center [761, 264] width 140 height 28
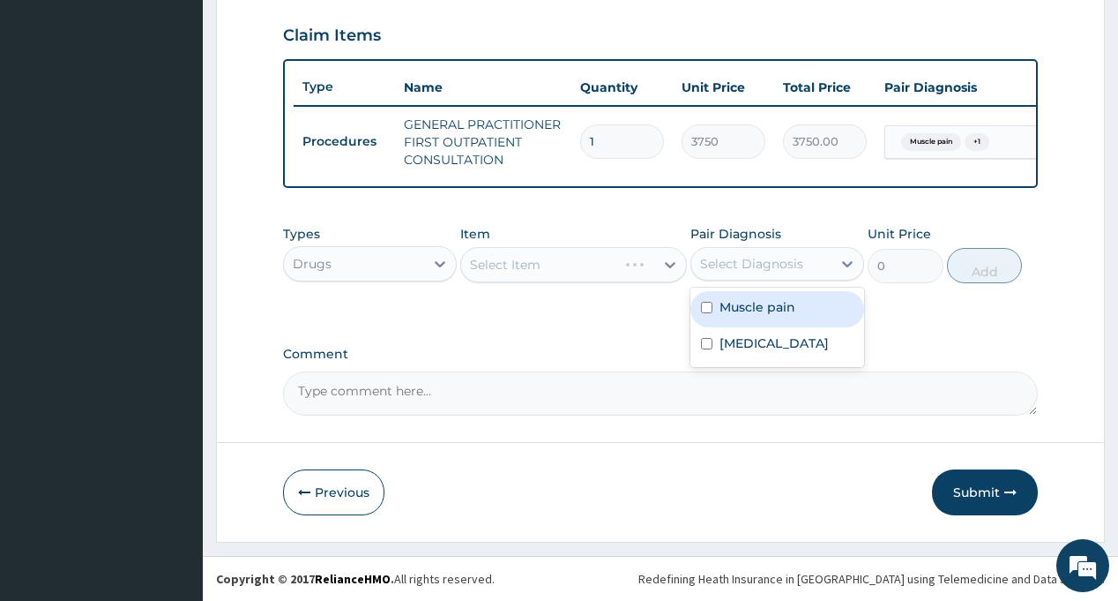
click at [768, 314] on label "Muscle pain" at bounding box center [758, 307] width 76 height 18
checkbox input "true"
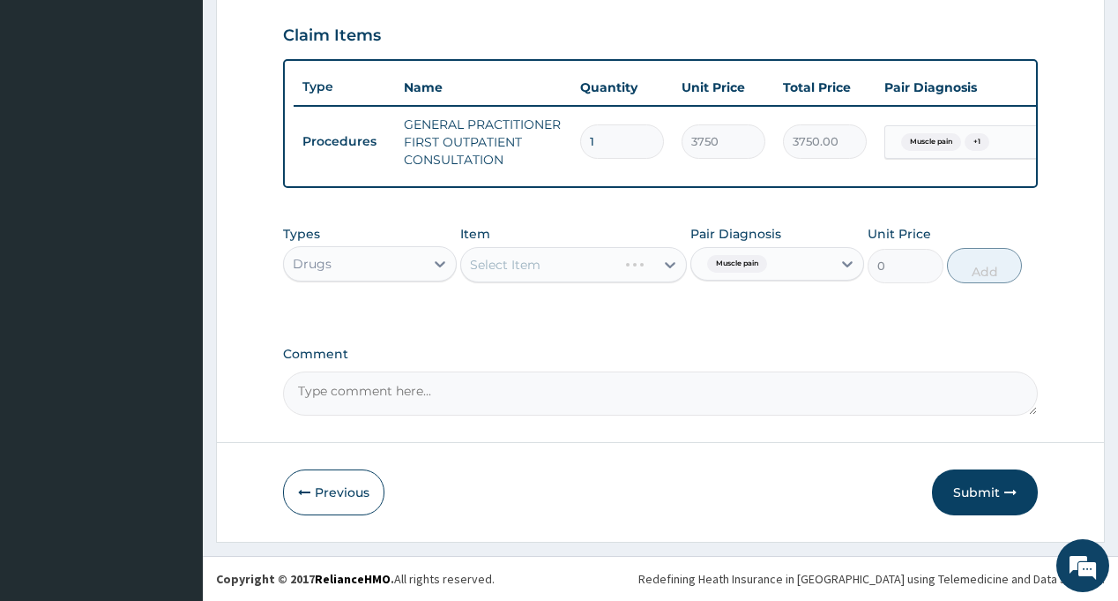
click at [559, 265] on div "Select Item" at bounding box center [573, 264] width 227 height 35
click at [559, 265] on div "Select Item" at bounding box center [557, 264] width 193 height 28
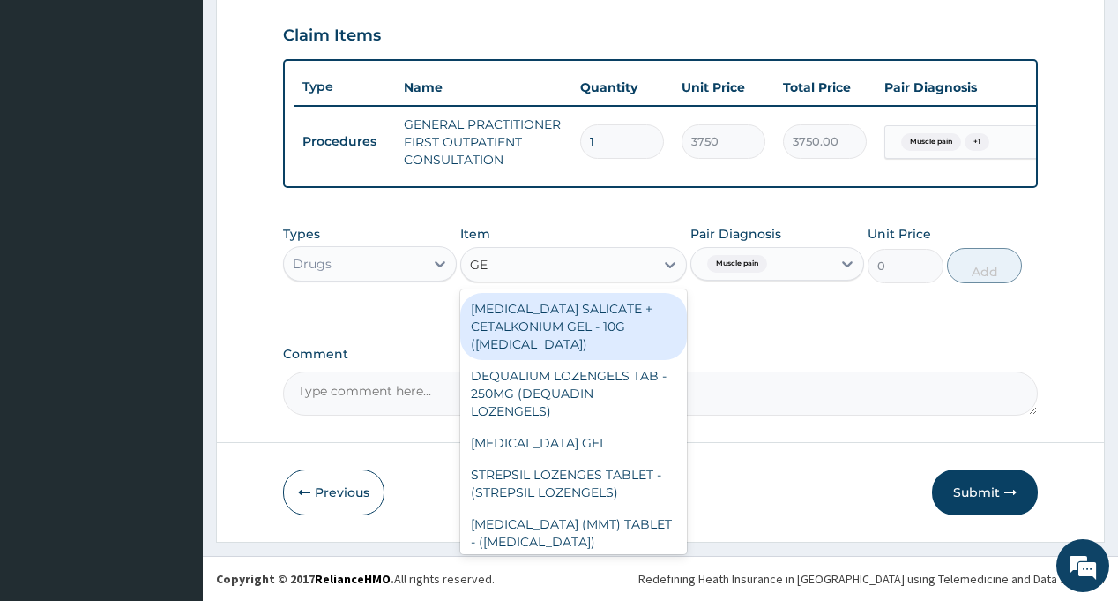
type input "G"
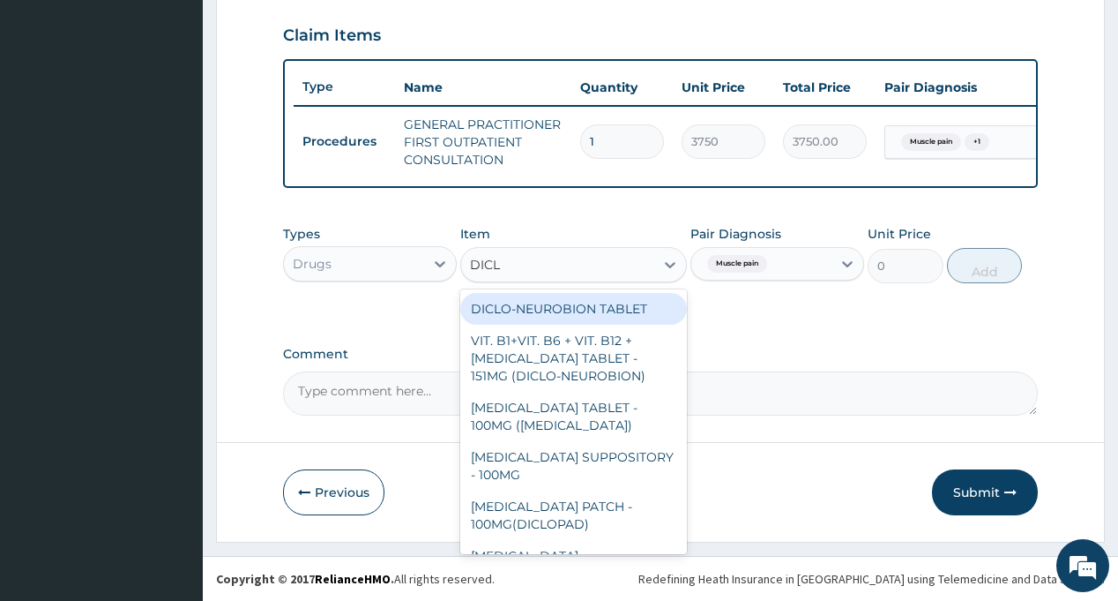
type input "DICLO"
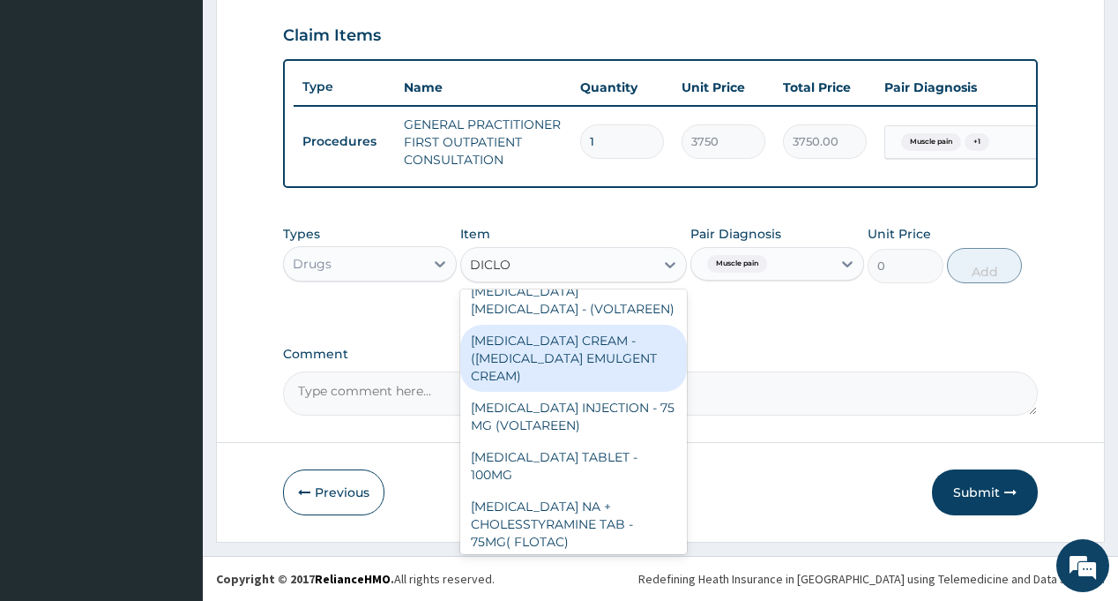
click at [567, 365] on div "[MEDICAL_DATA] CREAM - ([MEDICAL_DATA] EMULGENT CREAM)" at bounding box center [573, 358] width 227 height 67
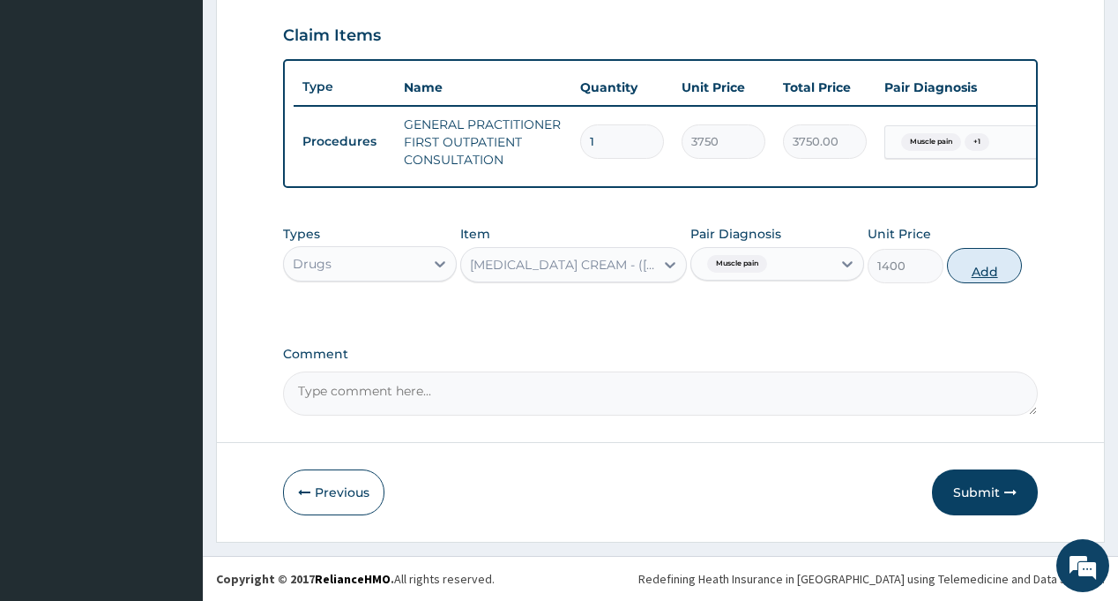
click at [989, 268] on button "Add" at bounding box center [985, 265] width 76 height 35
type input "0"
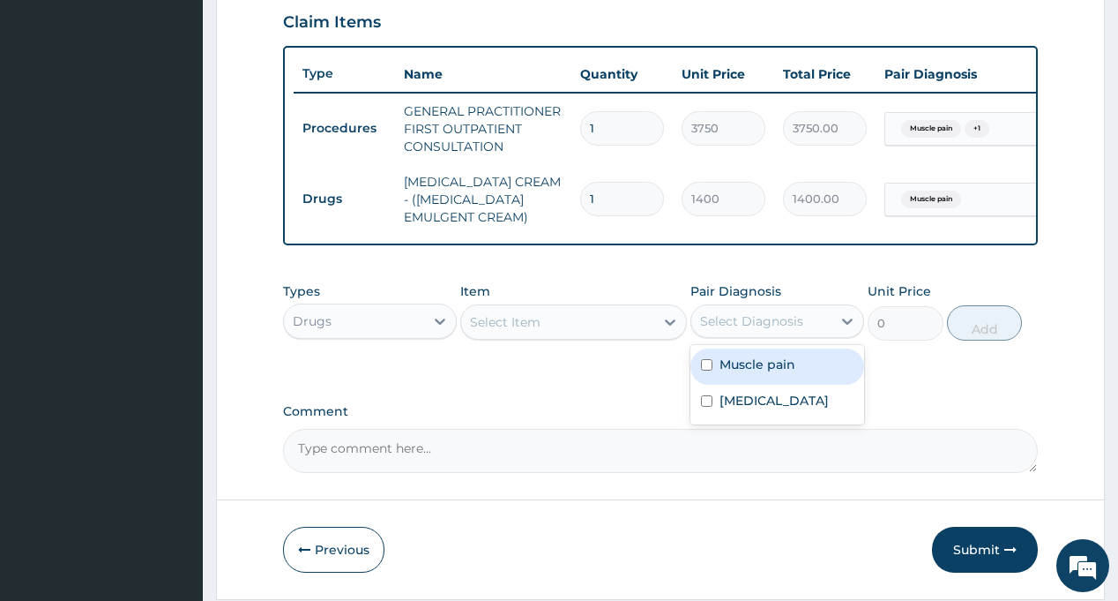
click at [746, 330] on div "Select Diagnosis" at bounding box center [751, 321] width 103 height 18
click at [745, 384] on div "Muscle pain" at bounding box center [778, 366] width 174 height 36
checkbox input "true"
click at [578, 336] on div "Select Item" at bounding box center [557, 322] width 193 height 28
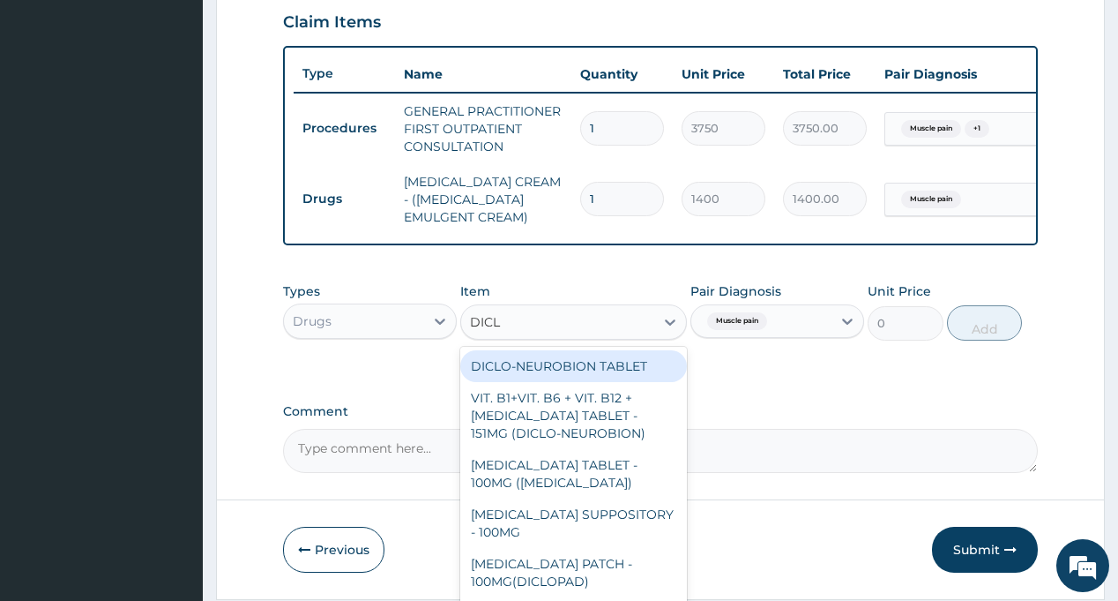
type input "DICLO"
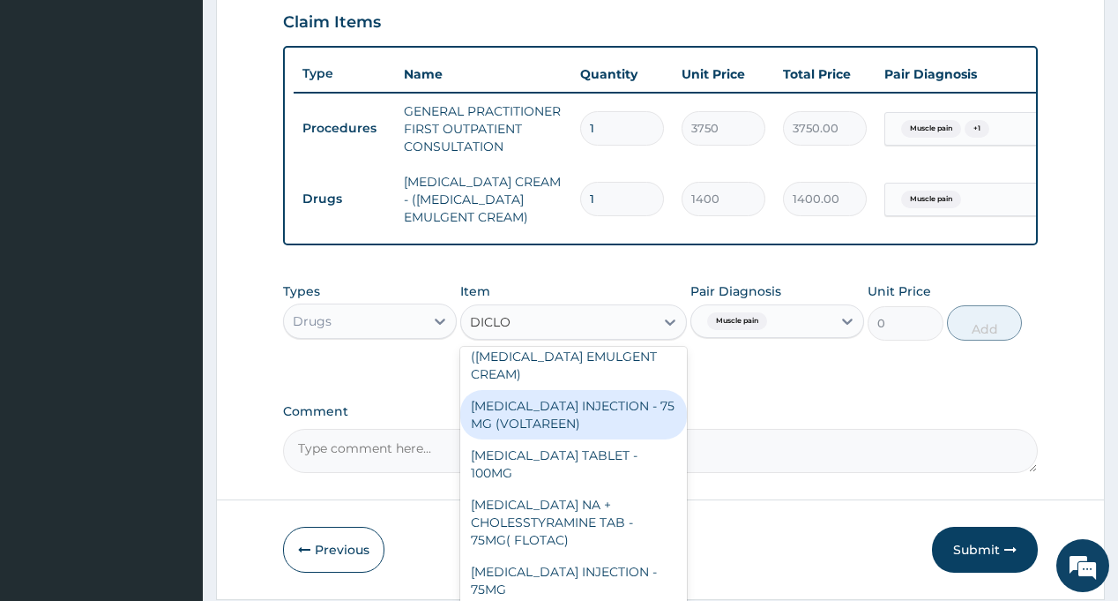
scroll to position [353, 0]
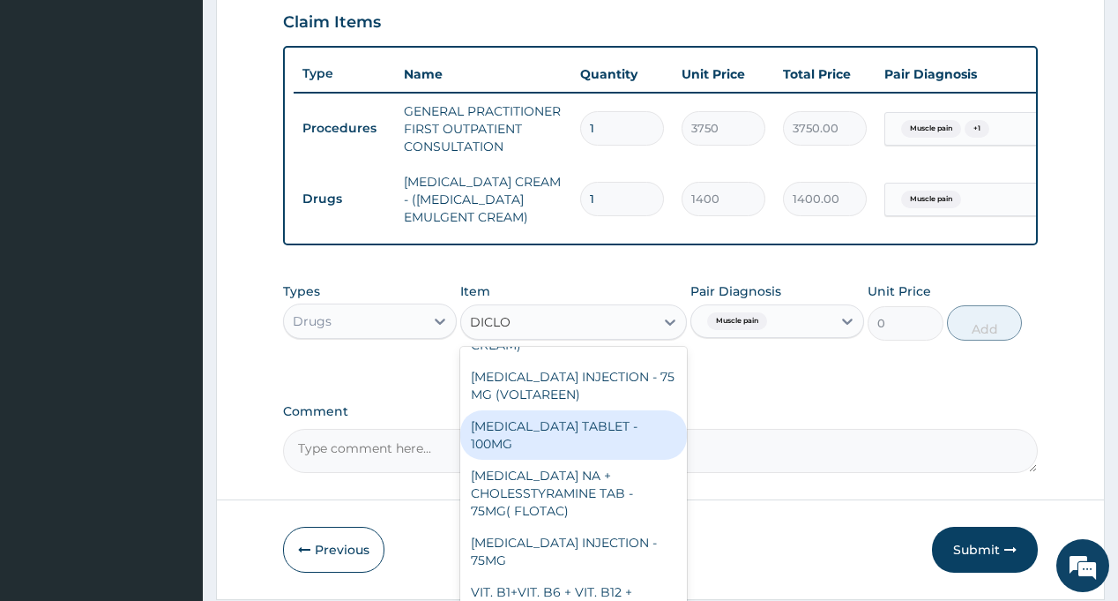
click at [594, 442] on div "[MEDICAL_DATA] TABLET - 100MG" at bounding box center [573, 434] width 227 height 49
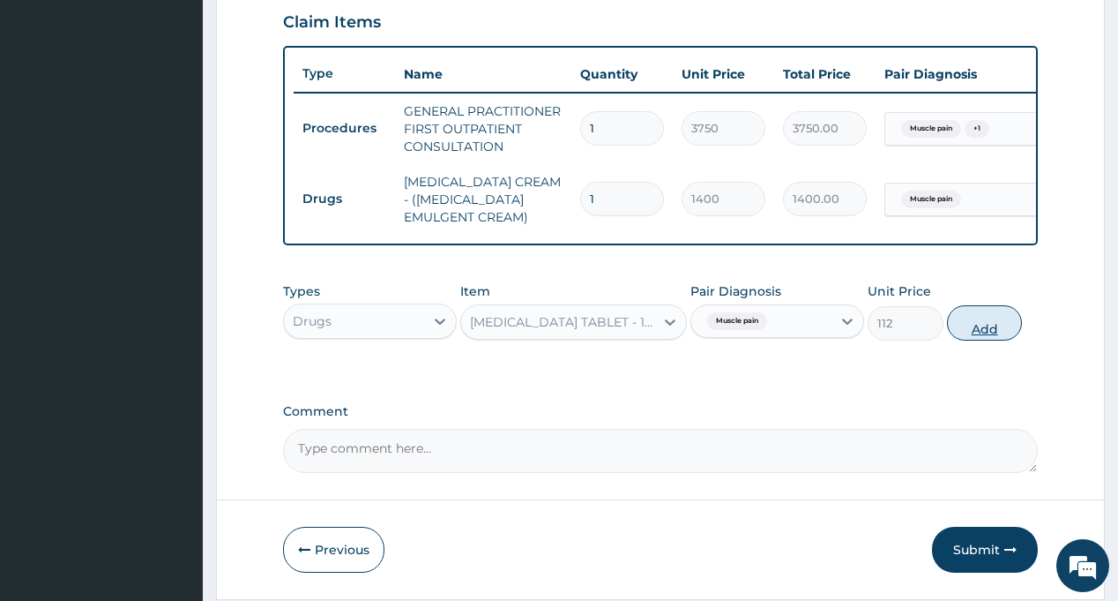
click at [980, 340] on button "Add" at bounding box center [985, 322] width 76 height 35
type input "0"
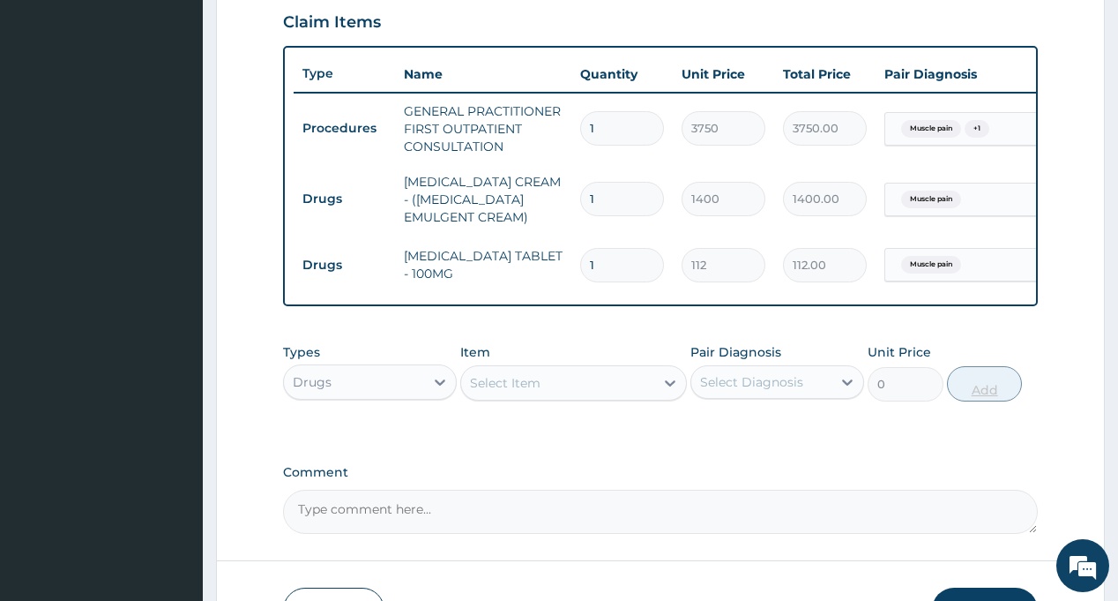
type input "10"
type input "1120.00"
type input "10"
click at [764, 391] on div "Select Diagnosis" at bounding box center [751, 382] width 103 height 18
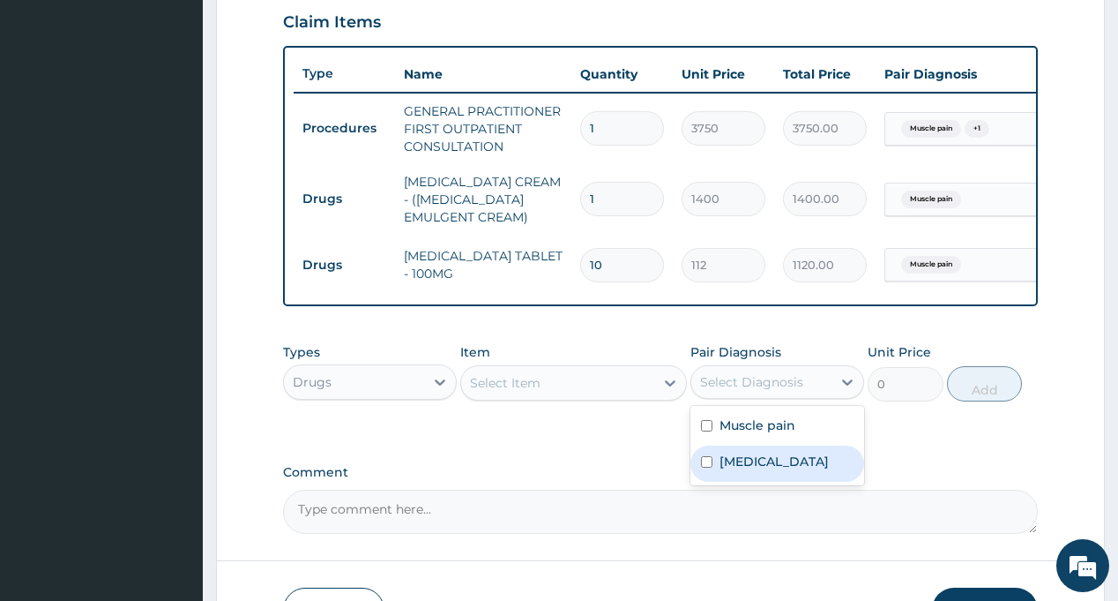
click at [759, 470] on label "[MEDICAL_DATA]" at bounding box center [774, 461] width 109 height 18
checkbox input "true"
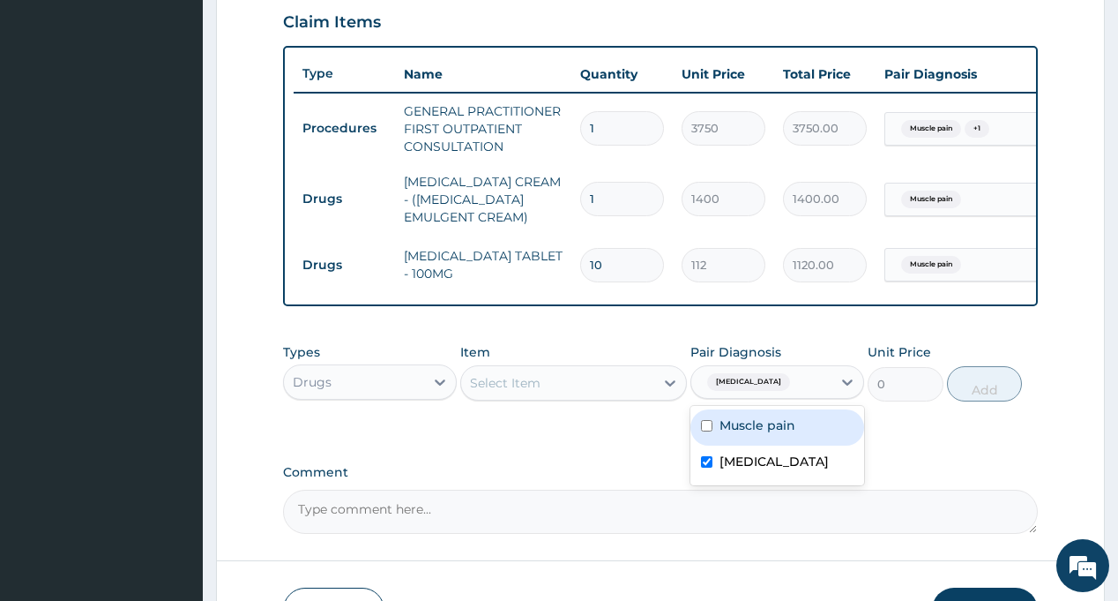
click at [521, 392] on div "Select Item" at bounding box center [505, 383] width 71 height 18
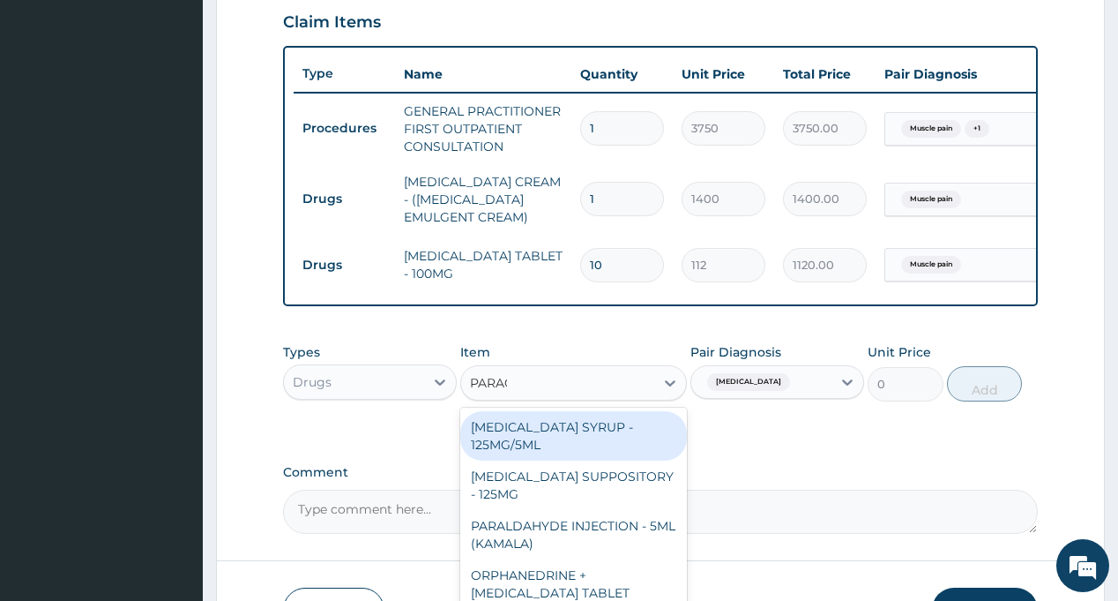
type input "PARACE"
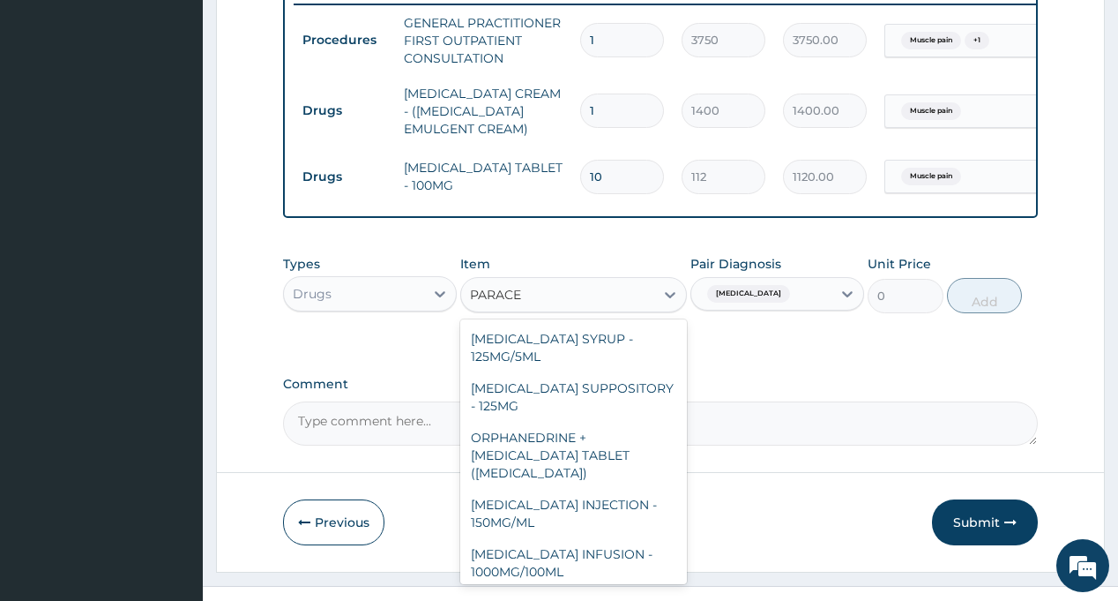
scroll to position [176, 0]
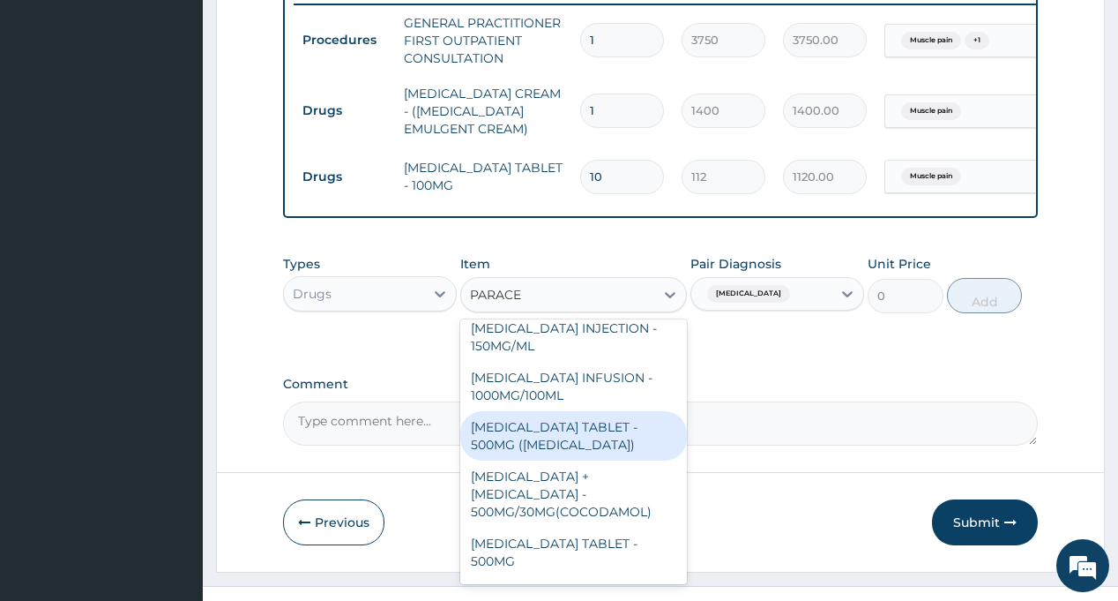
click at [591, 447] on div "[MEDICAL_DATA] TABLET - 500MG ([MEDICAL_DATA])" at bounding box center [573, 435] width 227 height 49
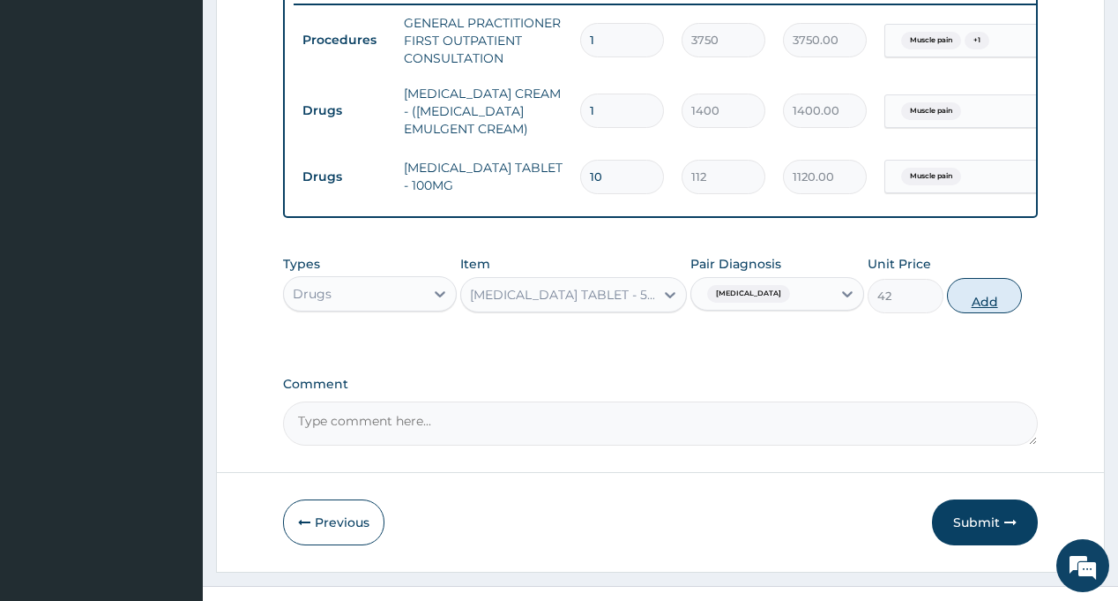
click at [978, 305] on button "Add" at bounding box center [985, 295] width 76 height 35
type input "0"
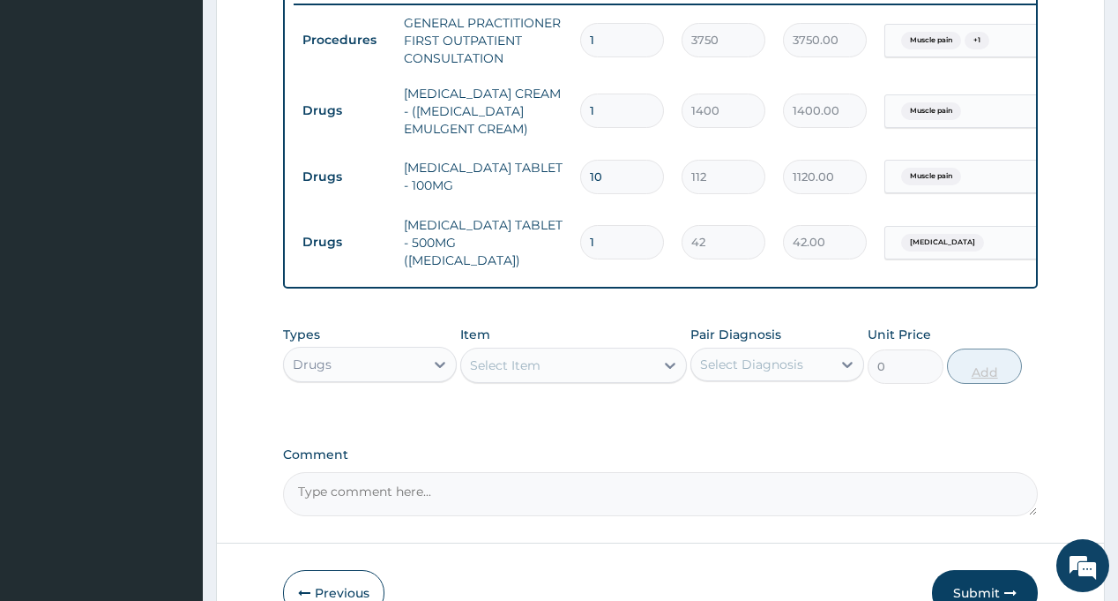
type input "18"
type input "756.00"
type input "18"
click at [859, 466] on div "Comment" at bounding box center [660, 481] width 754 height 69
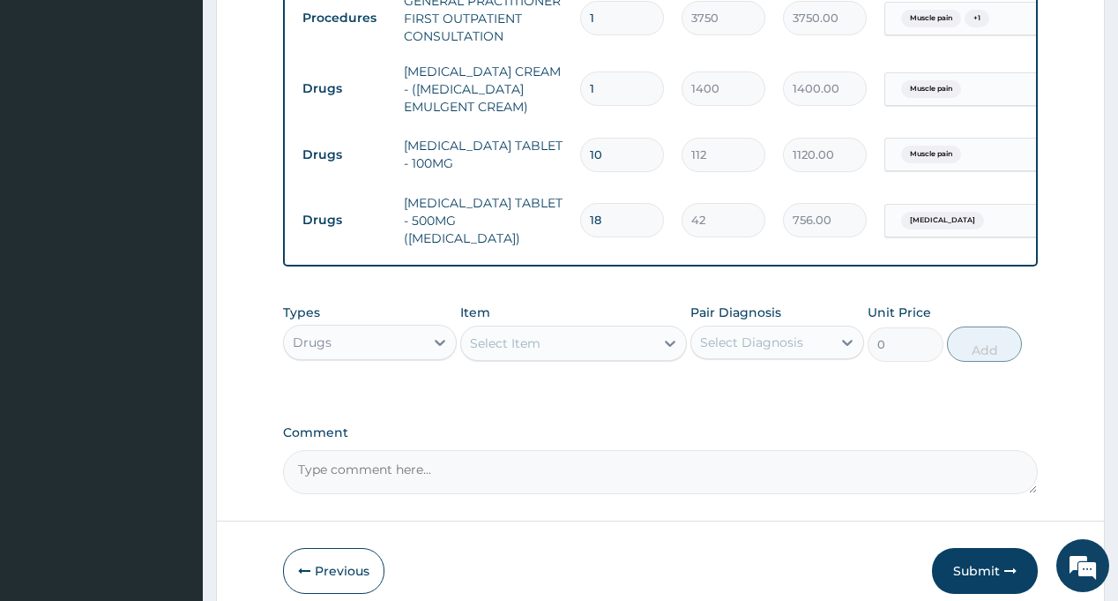
scroll to position [802, 0]
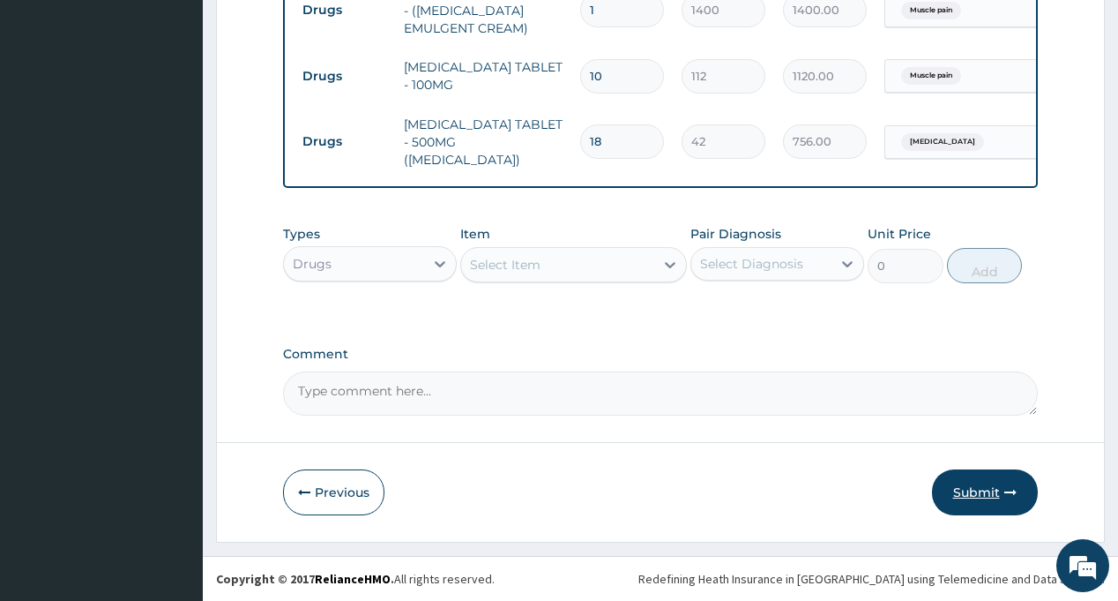
click at [967, 489] on button "Submit" at bounding box center [985, 492] width 106 height 46
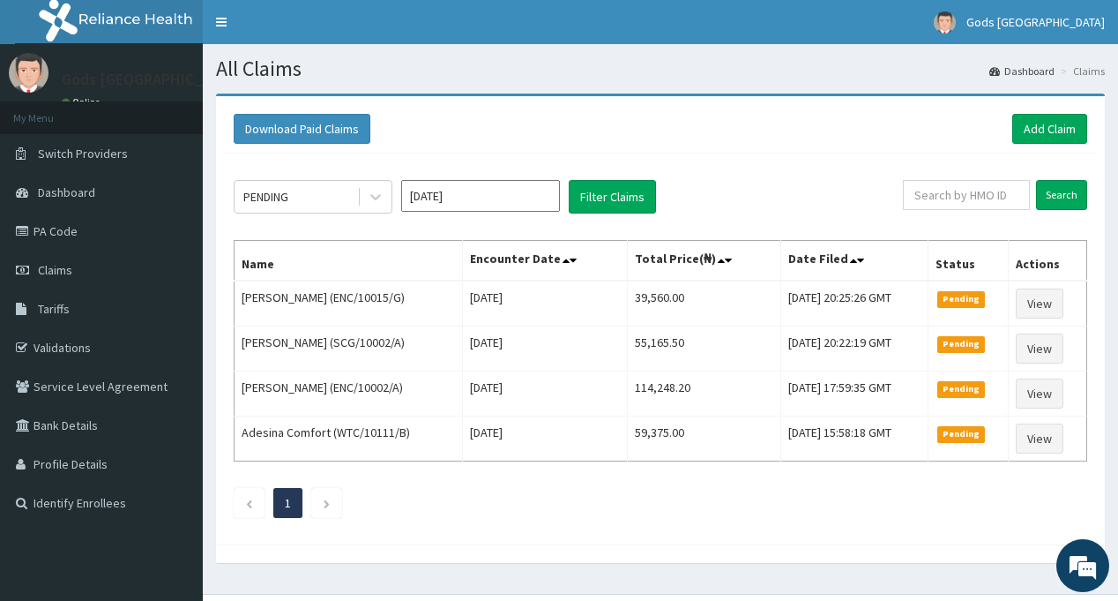
click at [969, 490] on ul "1" at bounding box center [661, 503] width 854 height 30
click at [1039, 125] on link "Add Claim" at bounding box center [1049, 129] width 75 height 30
click at [1035, 131] on link "Add Claim" at bounding box center [1049, 129] width 75 height 30
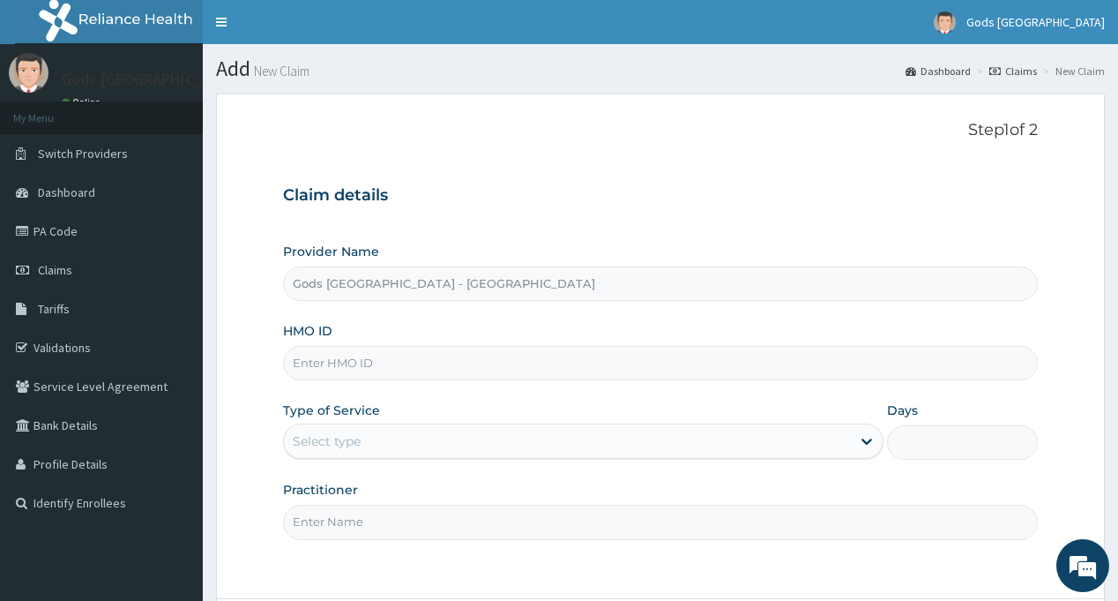
paste input "EFT/10472/A"
type input "EFT/10472/A"
click at [353, 444] on div "Select type" at bounding box center [327, 441] width 68 height 18
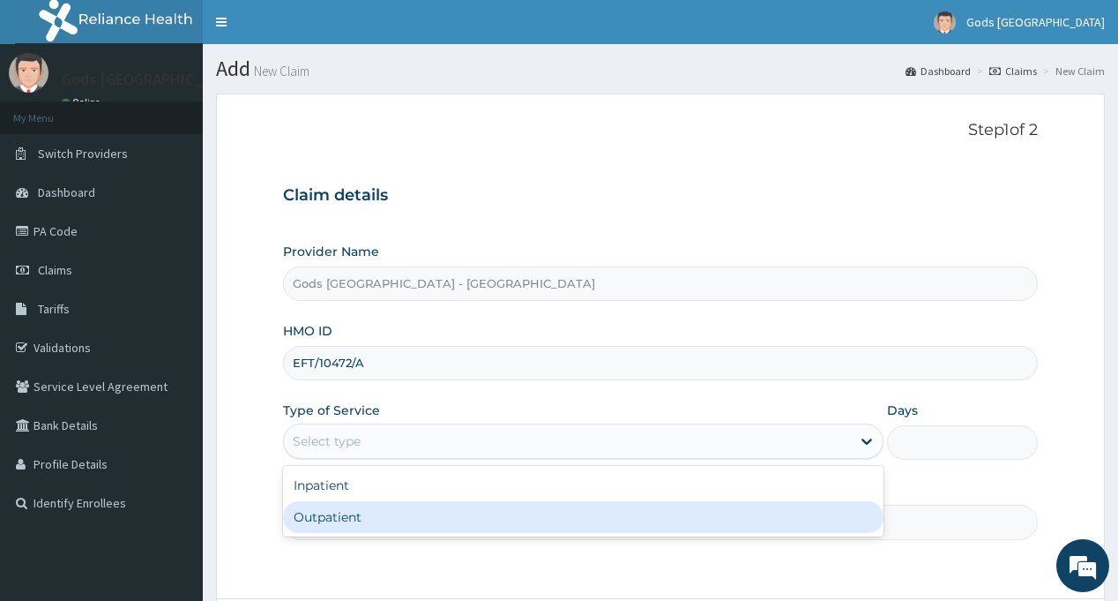
click at [348, 518] on div "Outpatient" at bounding box center [583, 517] width 601 height 32
click at [349, 518] on input "Practitioner" at bounding box center [660, 521] width 754 height 34
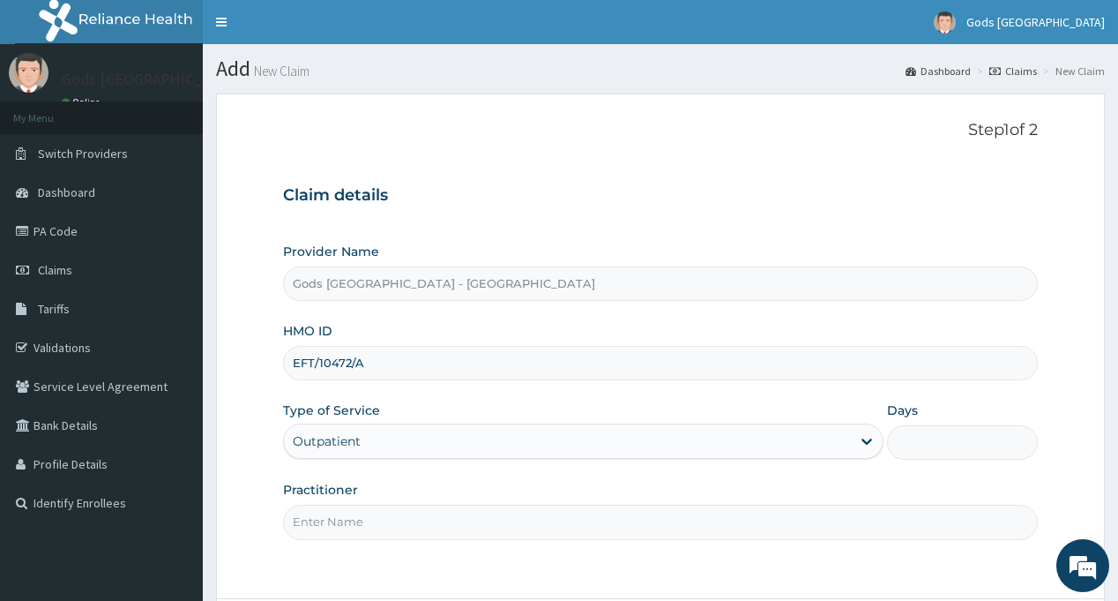
type input "1"
type input "[PERSON_NAME]"
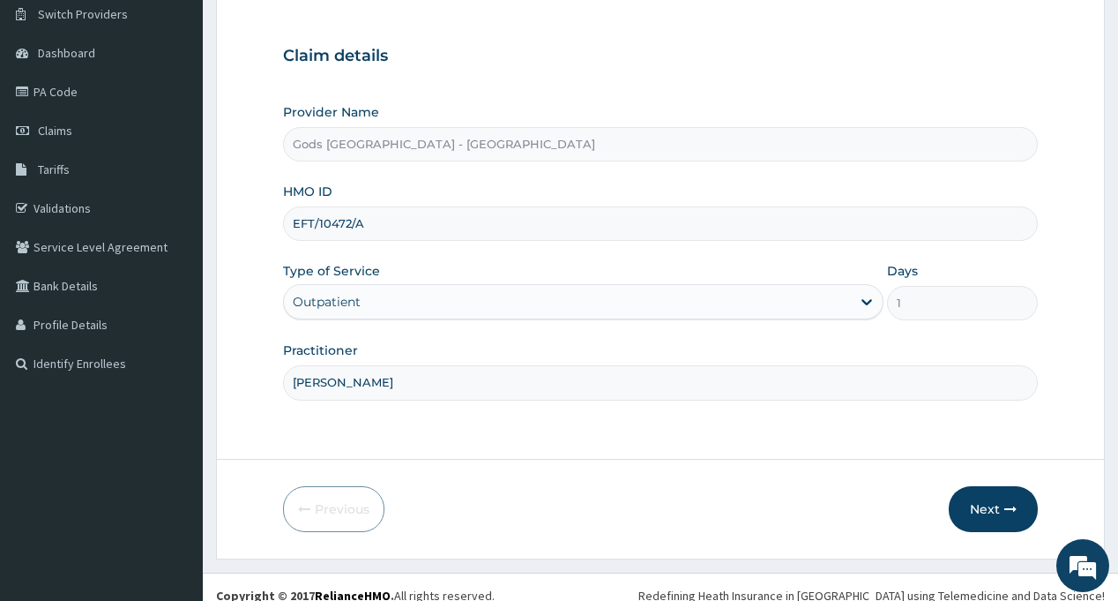
scroll to position [156, 0]
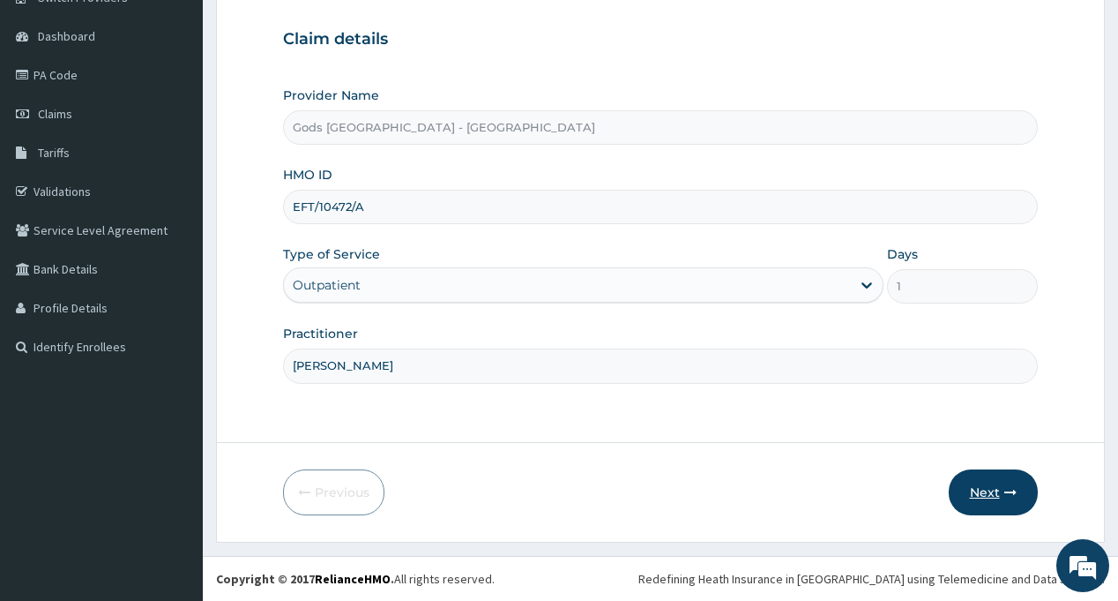
click at [992, 488] on button "Next" at bounding box center [993, 492] width 89 height 46
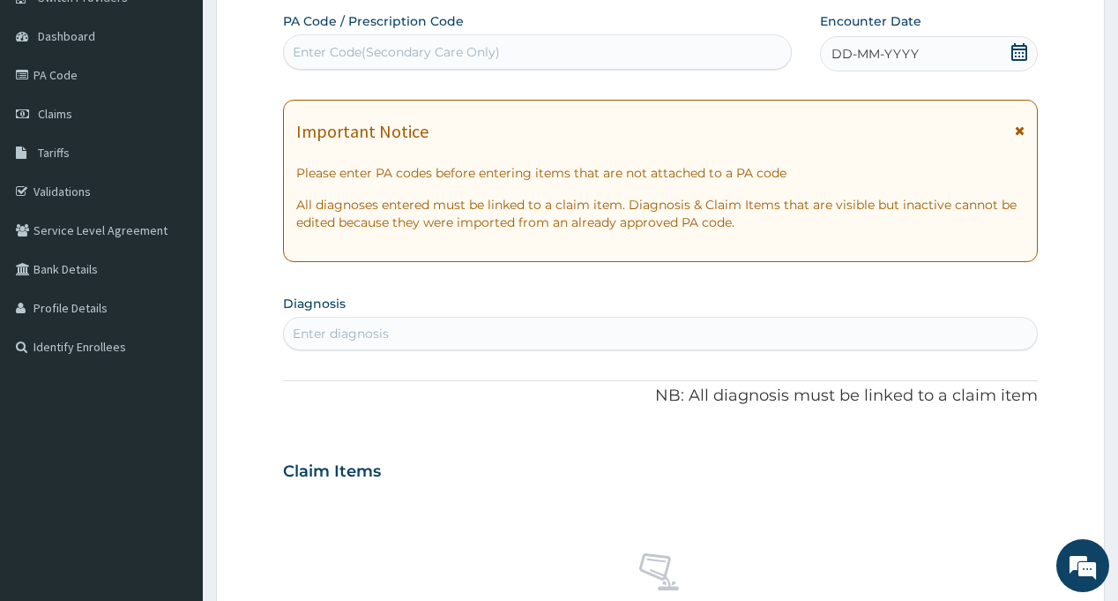
scroll to position [0, 0]
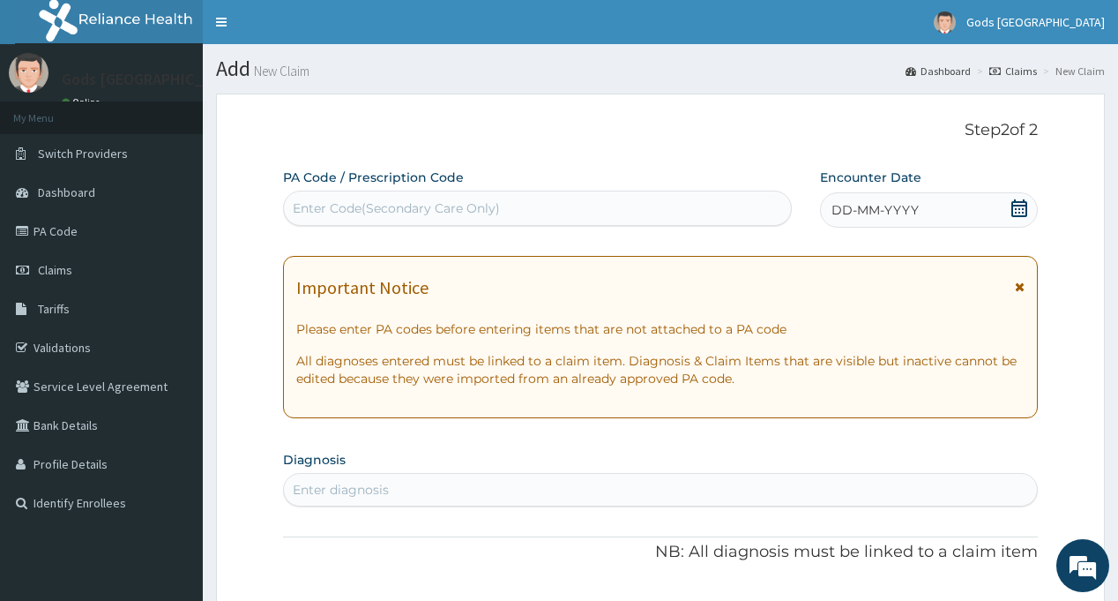
click at [382, 202] on div "Enter Code(Secondary Care Only)" at bounding box center [396, 208] width 207 height 18
paste input "PA/D5042D"
type input "PA/D5042D"
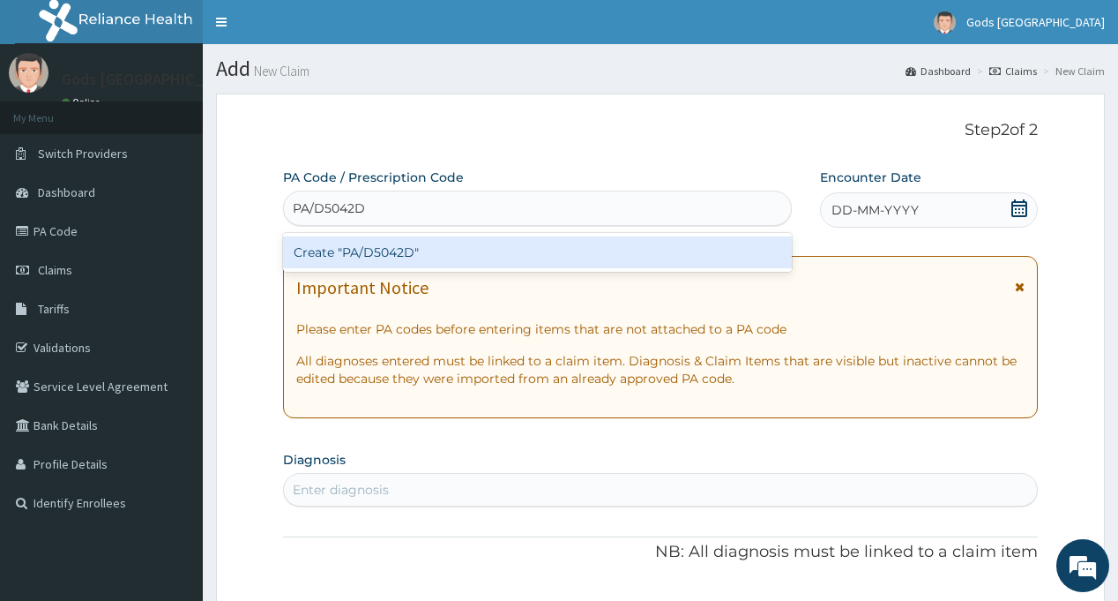
click at [404, 247] on div "Create "PA/D5042D"" at bounding box center [537, 252] width 508 height 32
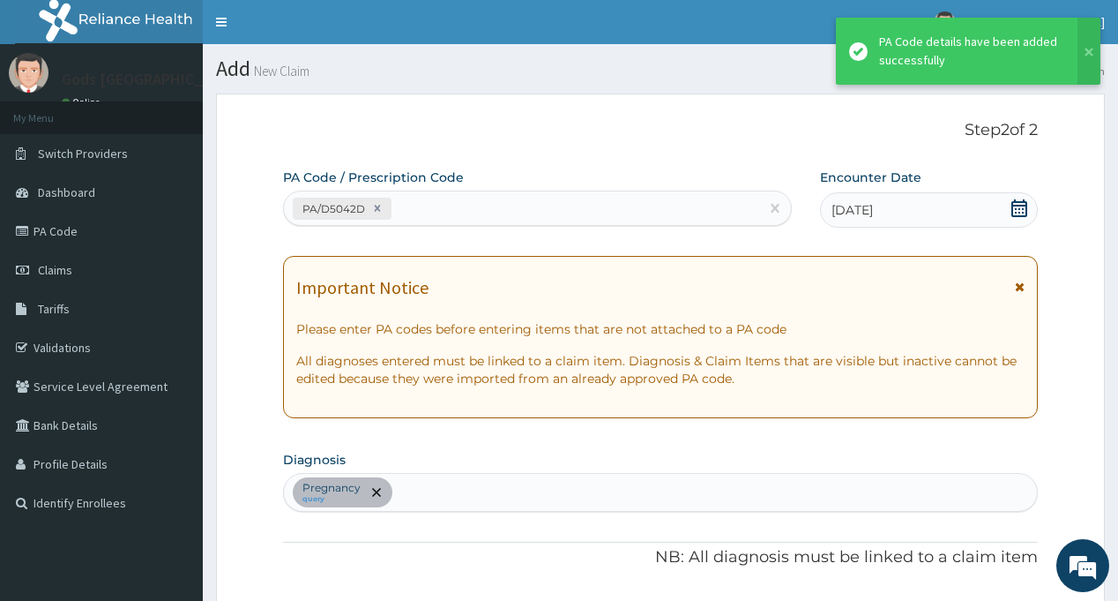
scroll to position [434, 0]
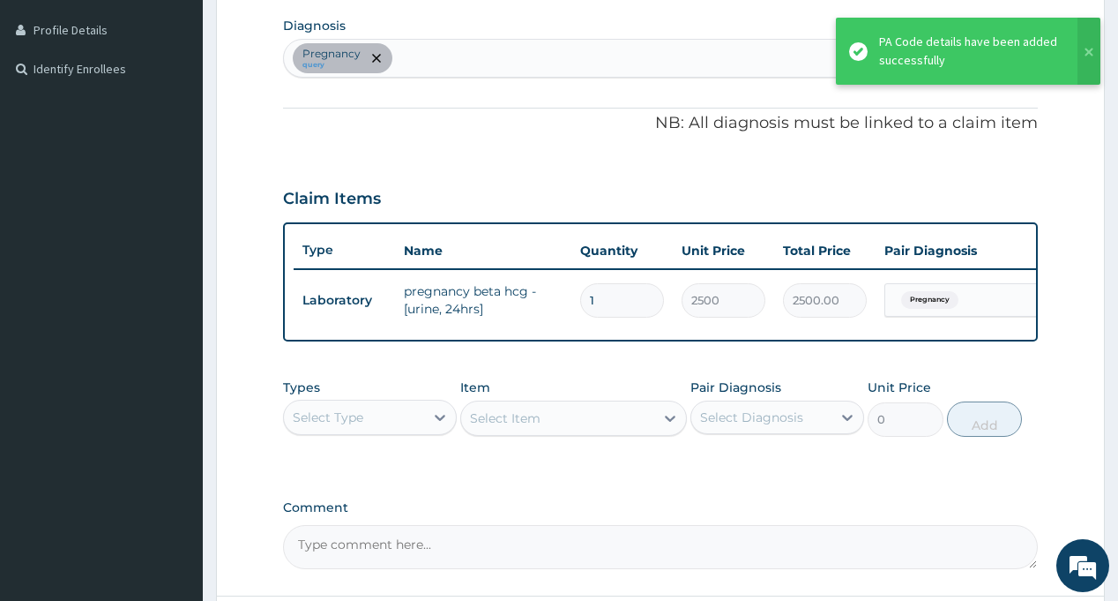
click at [379, 425] on div "Select Type" at bounding box center [354, 417] width 140 height 28
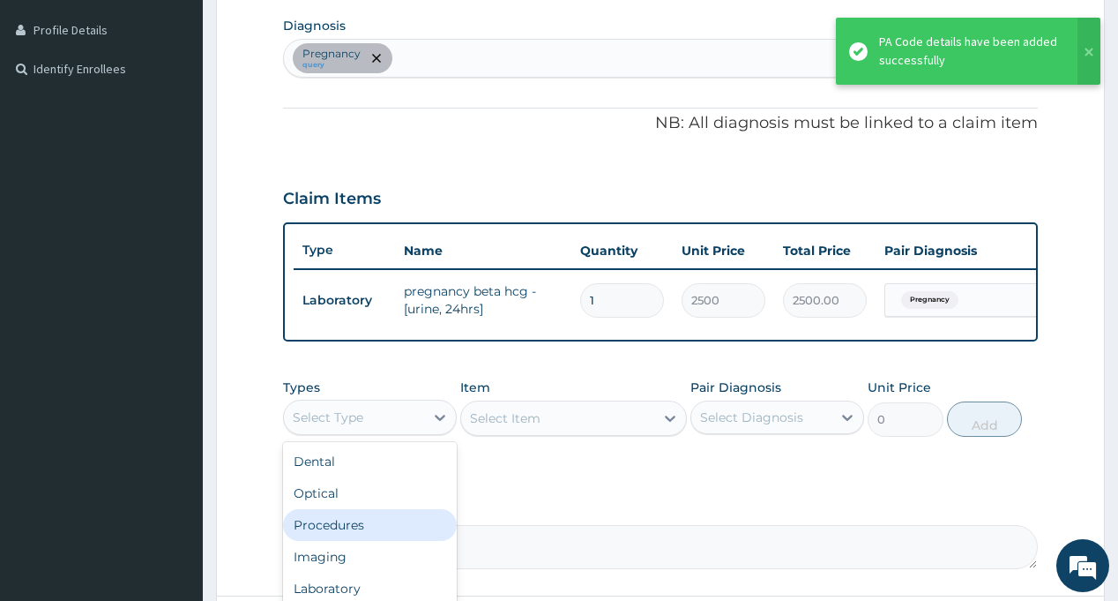
click at [370, 541] on div "Procedures" at bounding box center [370, 525] width 174 height 32
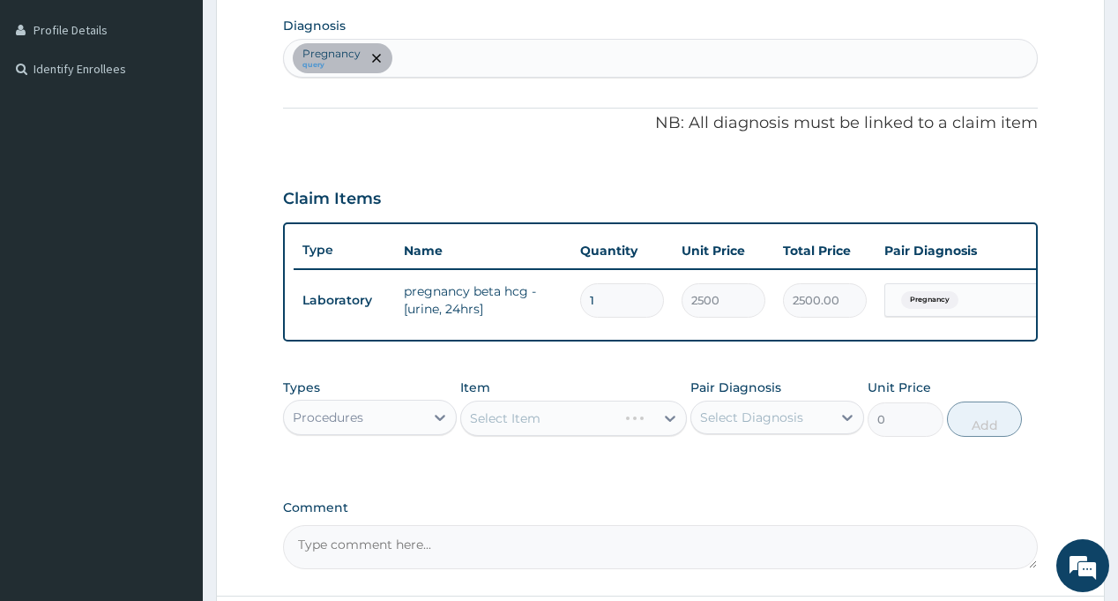
click at [721, 424] on div "Select Diagnosis" at bounding box center [751, 417] width 103 height 18
click at [747, 469] on label "Pregnancy" at bounding box center [755, 461] width 70 height 18
checkbox input "true"
click at [615, 432] on div "Select Item" at bounding box center [557, 418] width 193 height 28
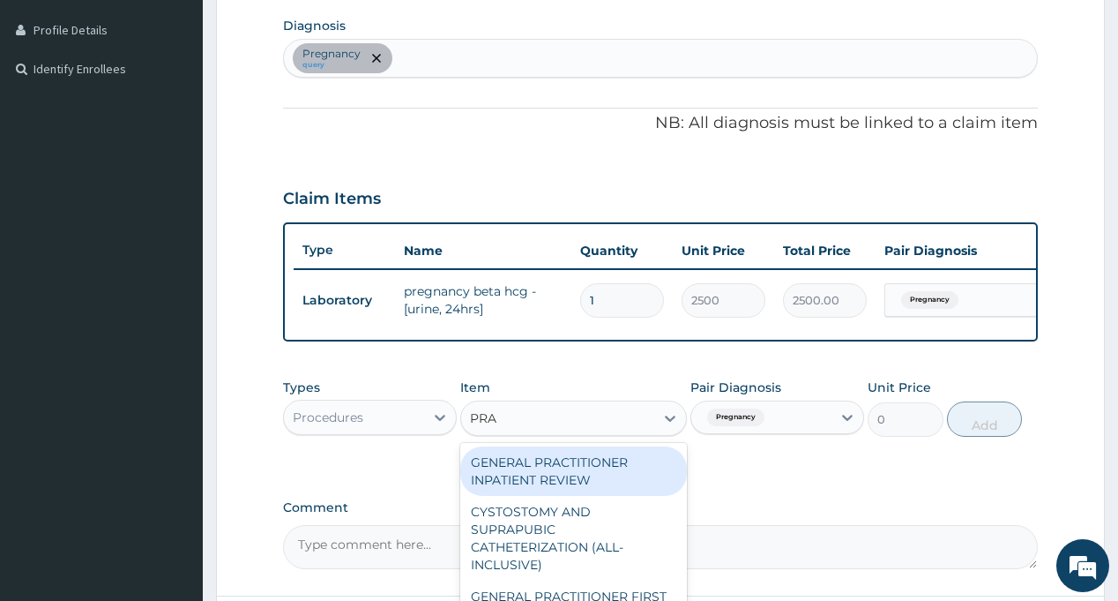
type input "PRAC"
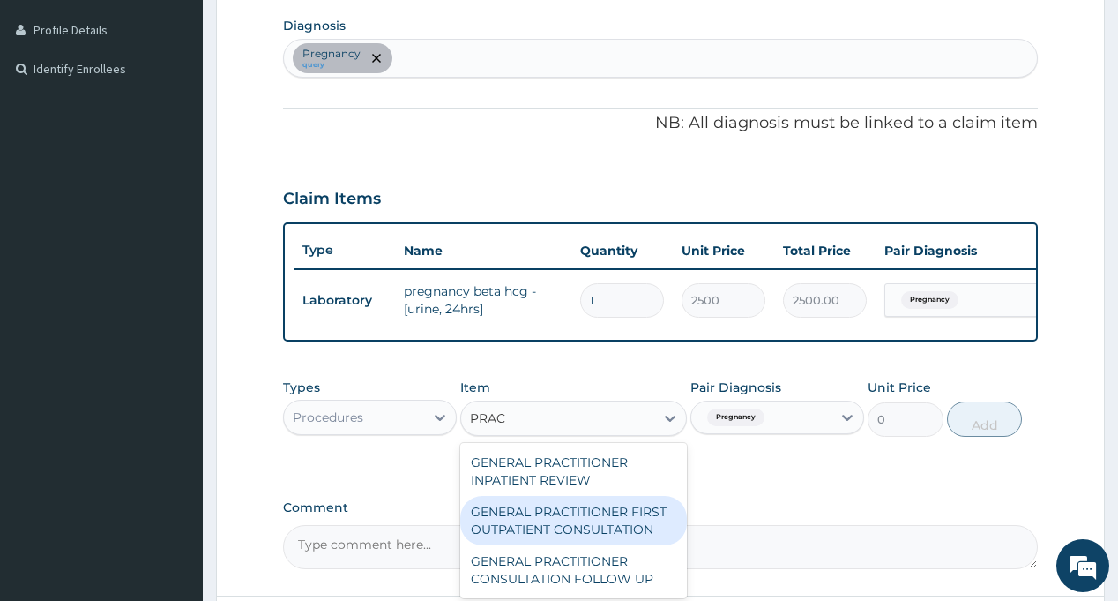
click at [606, 521] on div "GENERAL PRACTITIONER FIRST OUTPATIENT CONSULTATION" at bounding box center [573, 520] width 227 height 49
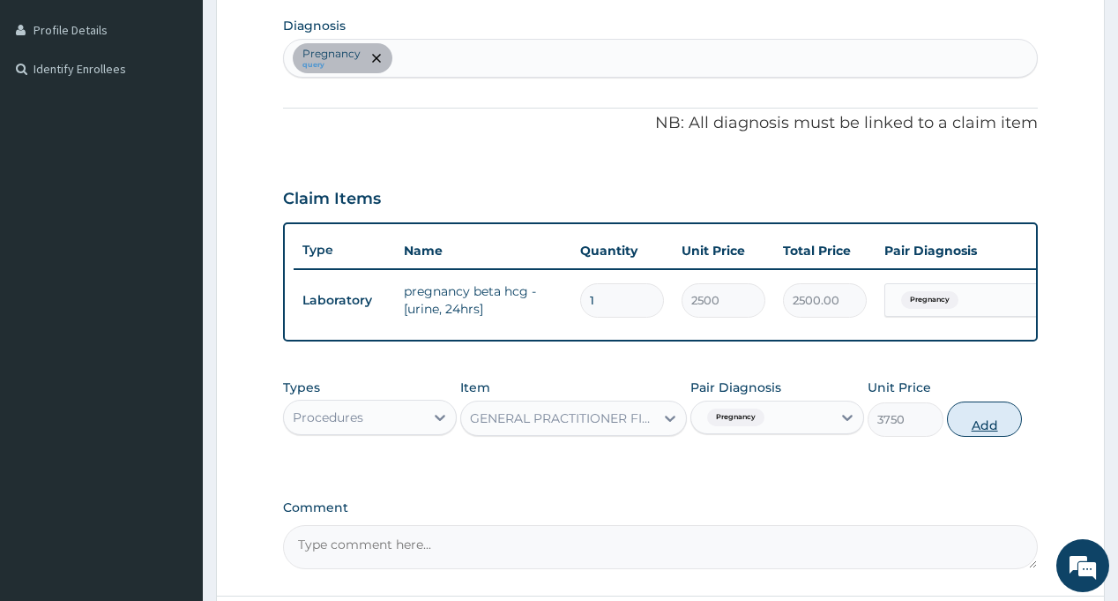
click at [991, 426] on button "Add" at bounding box center [985, 418] width 76 height 35
type input "0"
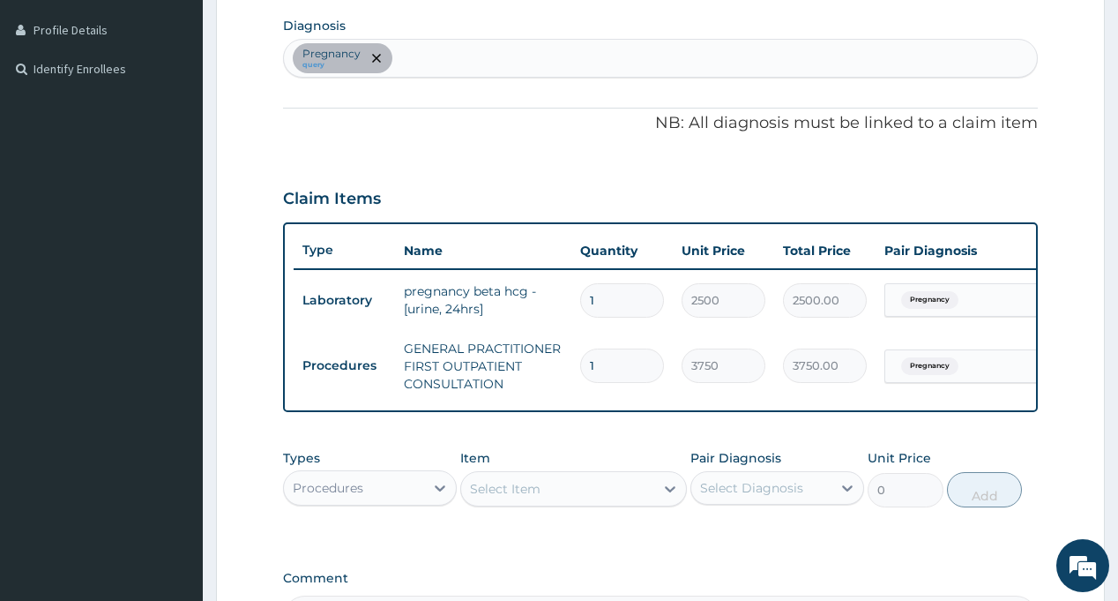
click at [492, 70] on div "Pregnancy query" at bounding box center [660, 58] width 752 height 37
type input "MALA"
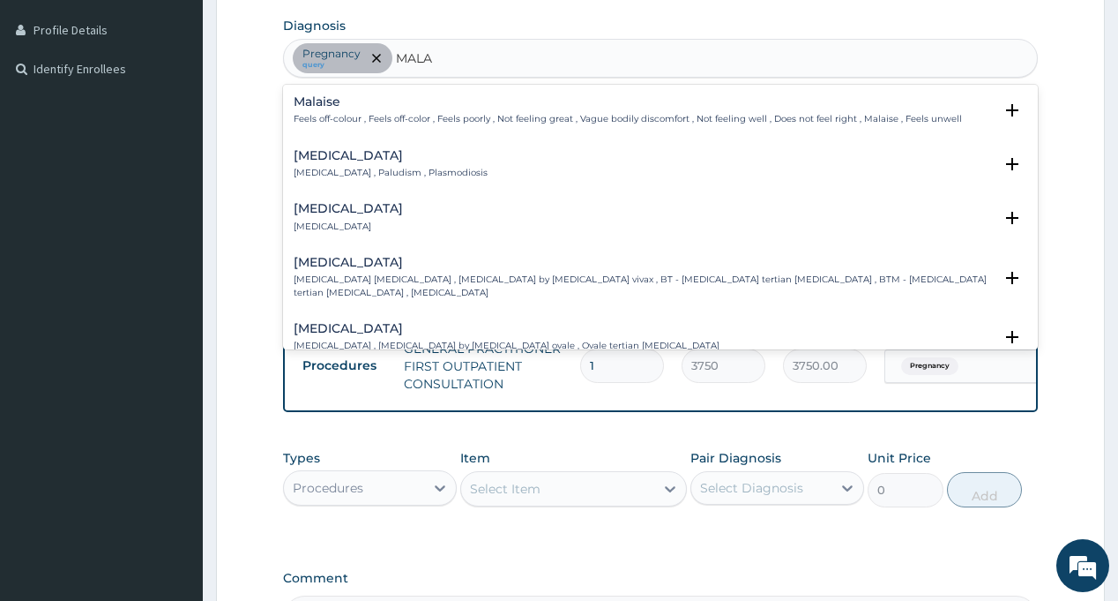
click at [332, 172] on p "[MEDICAL_DATA] , Paludism , Plasmodiosis" at bounding box center [391, 173] width 194 height 12
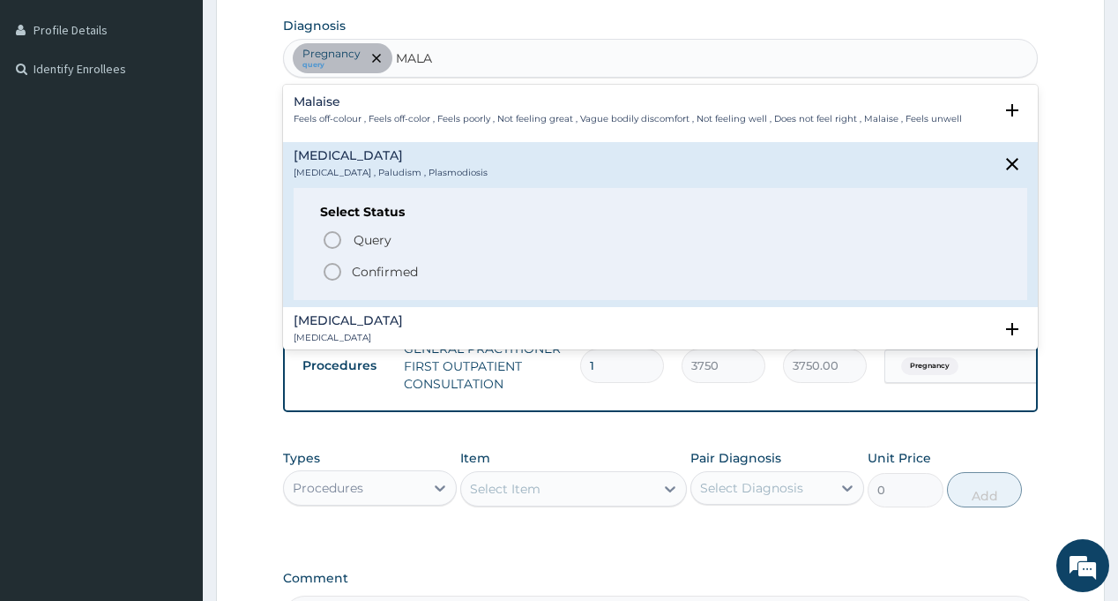
click at [354, 274] on p "Confirmed" at bounding box center [385, 272] width 66 height 18
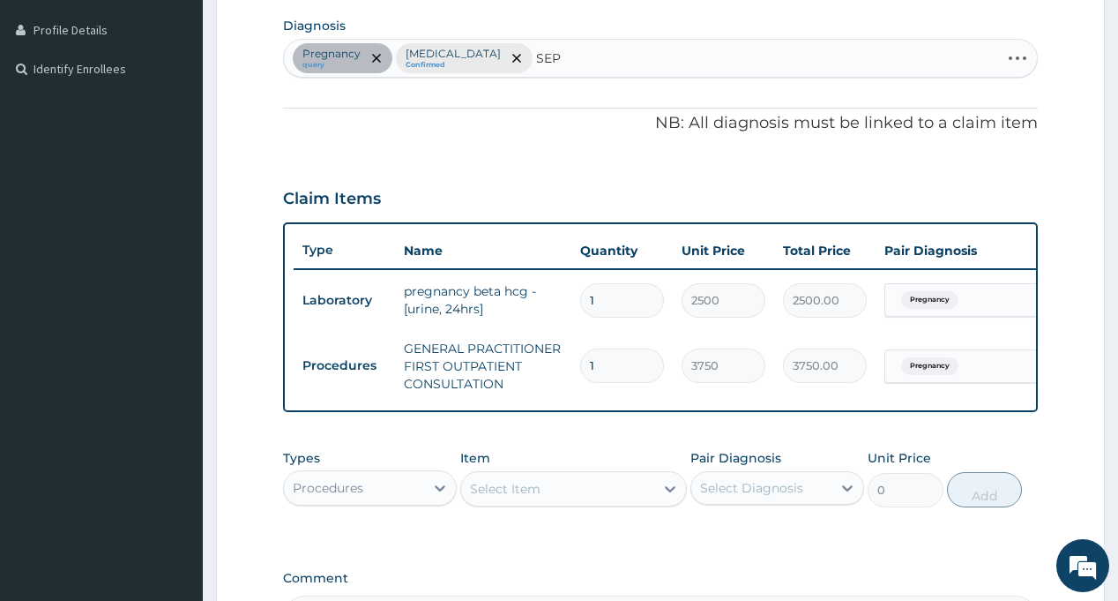
type input "SEPS"
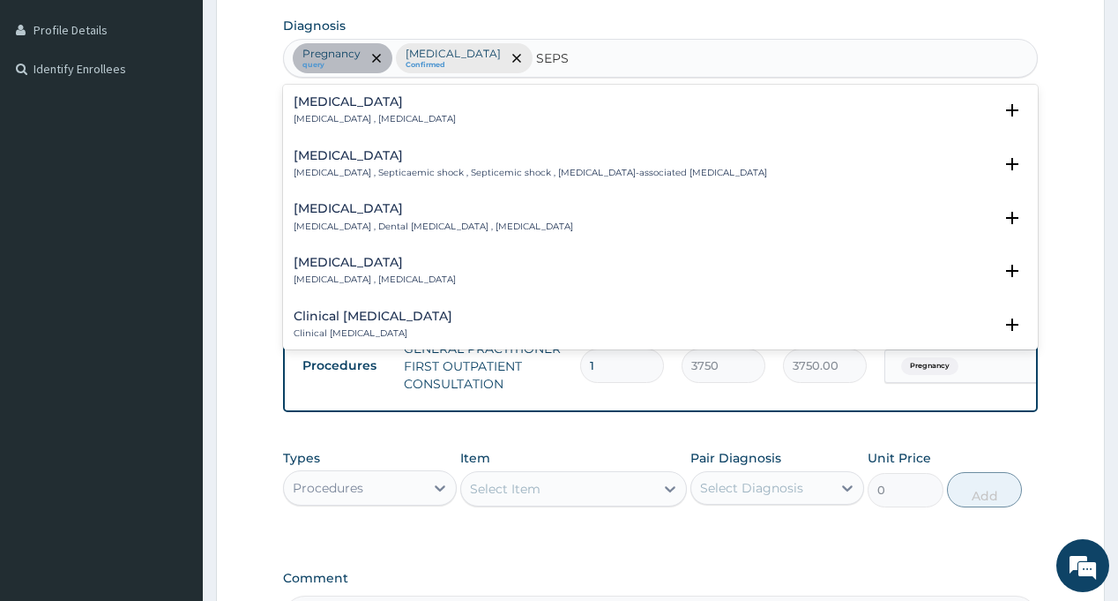
click at [336, 112] on div "[MEDICAL_DATA] [MEDICAL_DATA] , [MEDICAL_DATA]" at bounding box center [375, 110] width 162 height 31
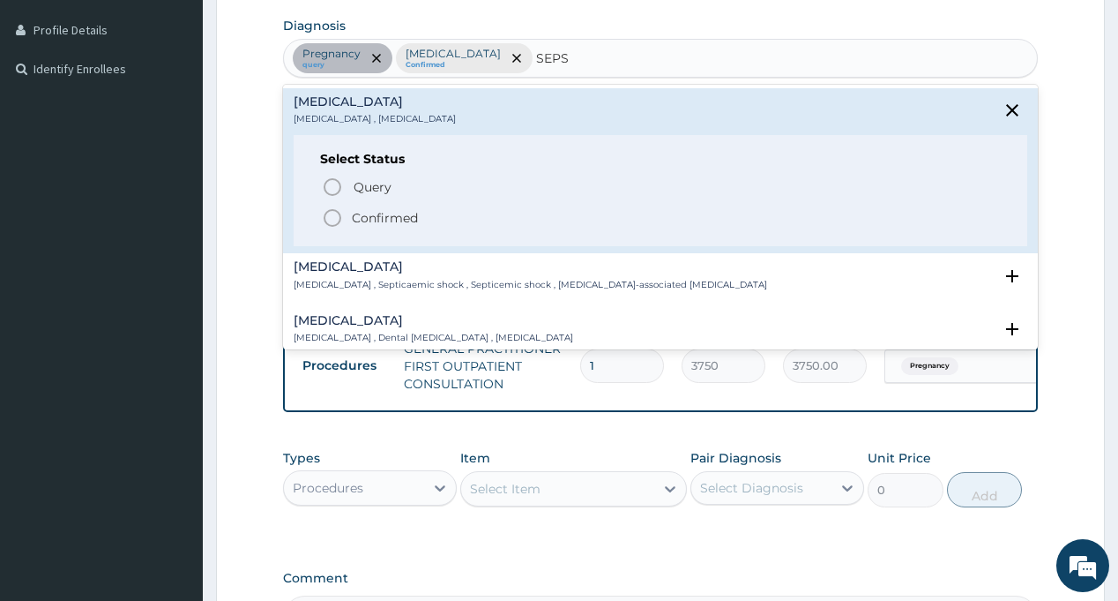
click at [335, 212] on icon "status option filled" at bounding box center [332, 217] width 21 height 21
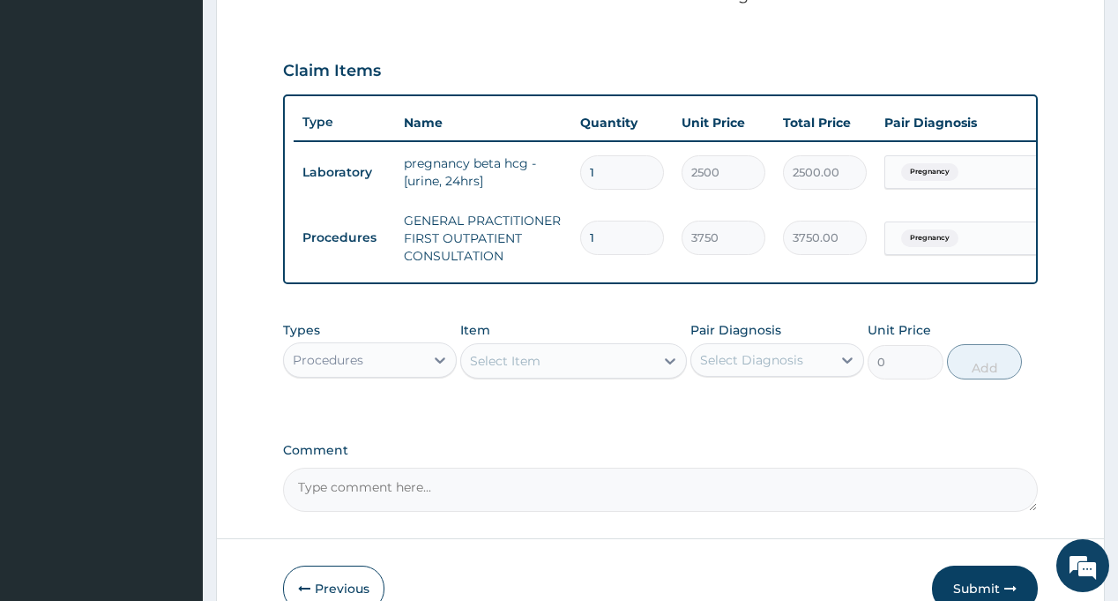
scroll to position [610, 0]
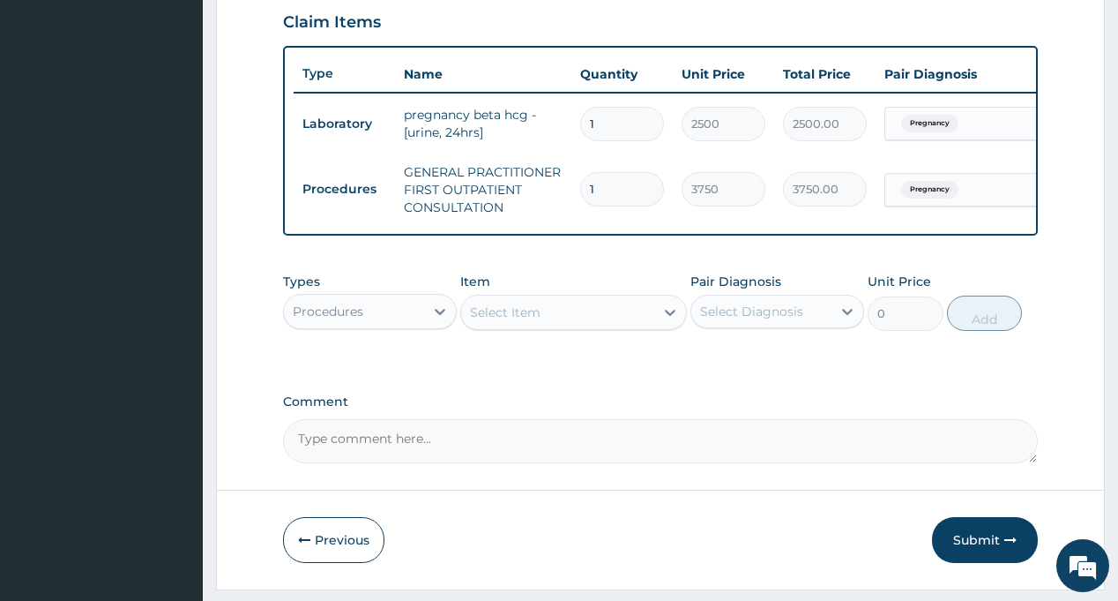
click at [399, 325] on div "Procedures" at bounding box center [354, 311] width 140 height 28
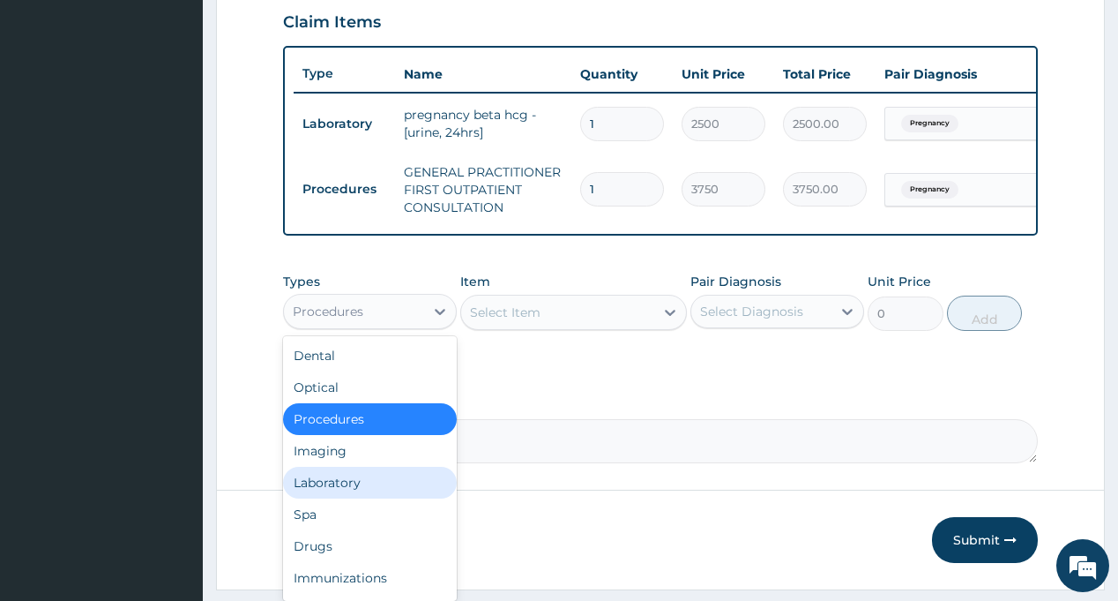
click at [386, 494] on div "Laboratory" at bounding box center [370, 483] width 174 height 32
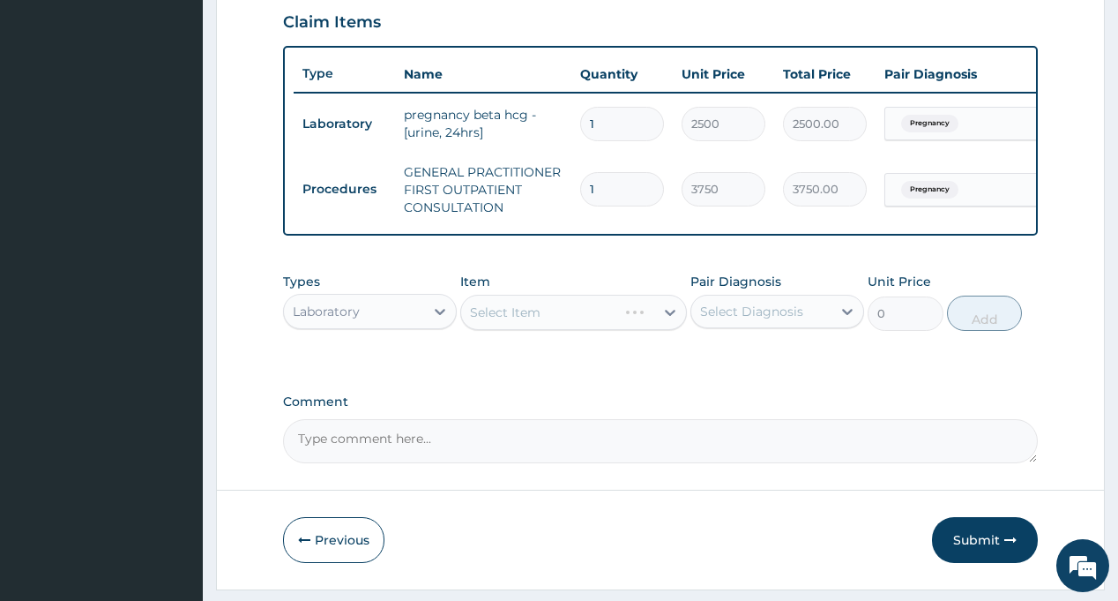
click at [775, 320] on div "Select Diagnosis" at bounding box center [751, 311] width 103 height 18
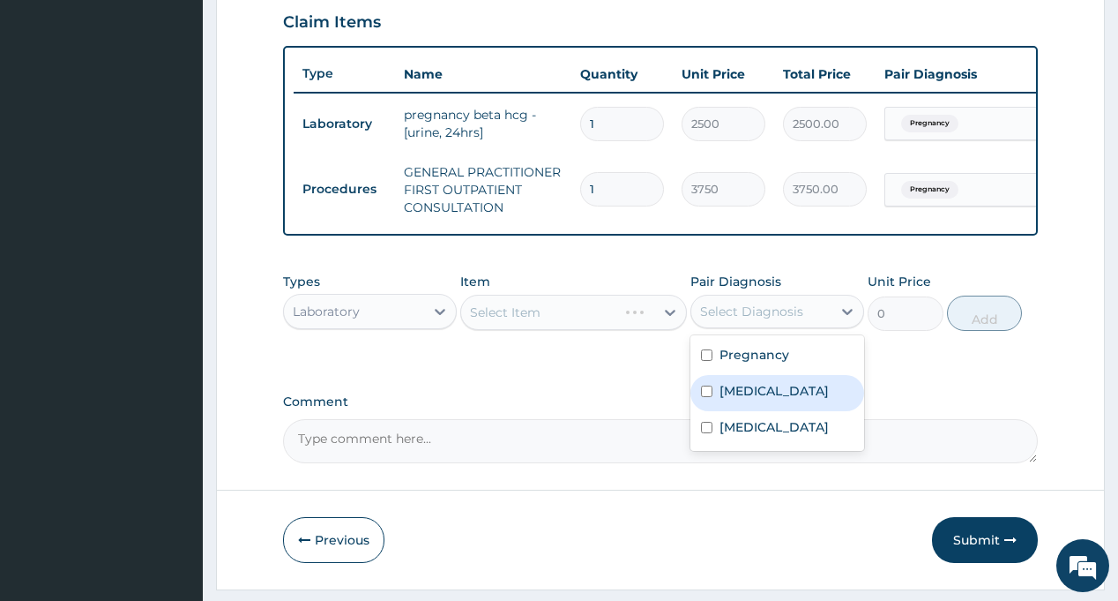
click at [770, 405] on div "[MEDICAL_DATA]" at bounding box center [778, 393] width 174 height 36
checkbox input "true"
click at [598, 389] on div "PA Code / Prescription Code PA/D5042D Encounter Date [DATE] Important Notice Pl…" at bounding box center [660, 10] width 754 height 905
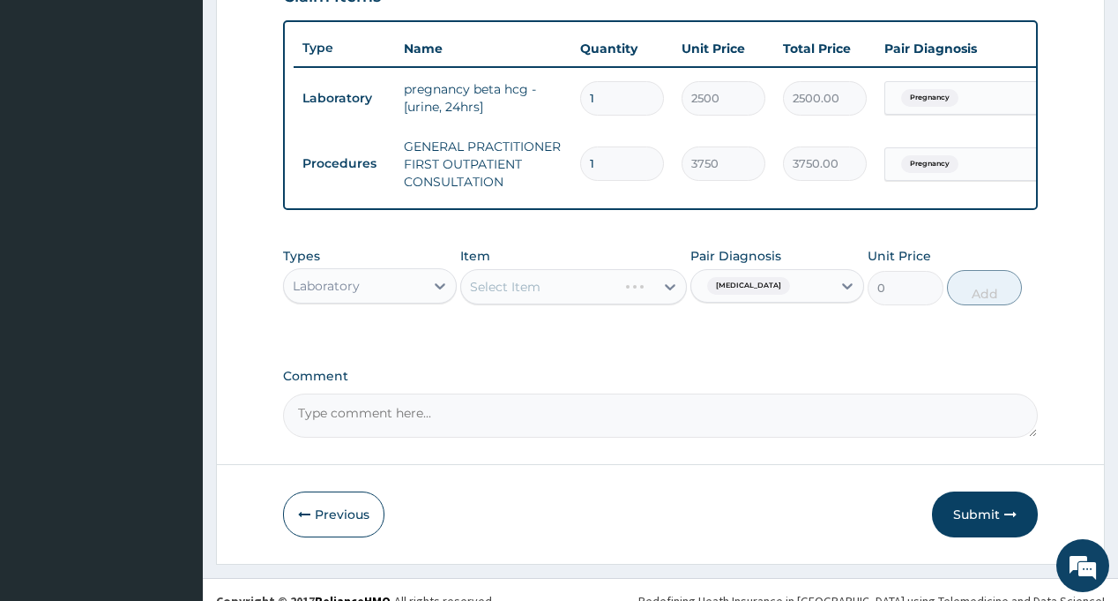
scroll to position [671, 0]
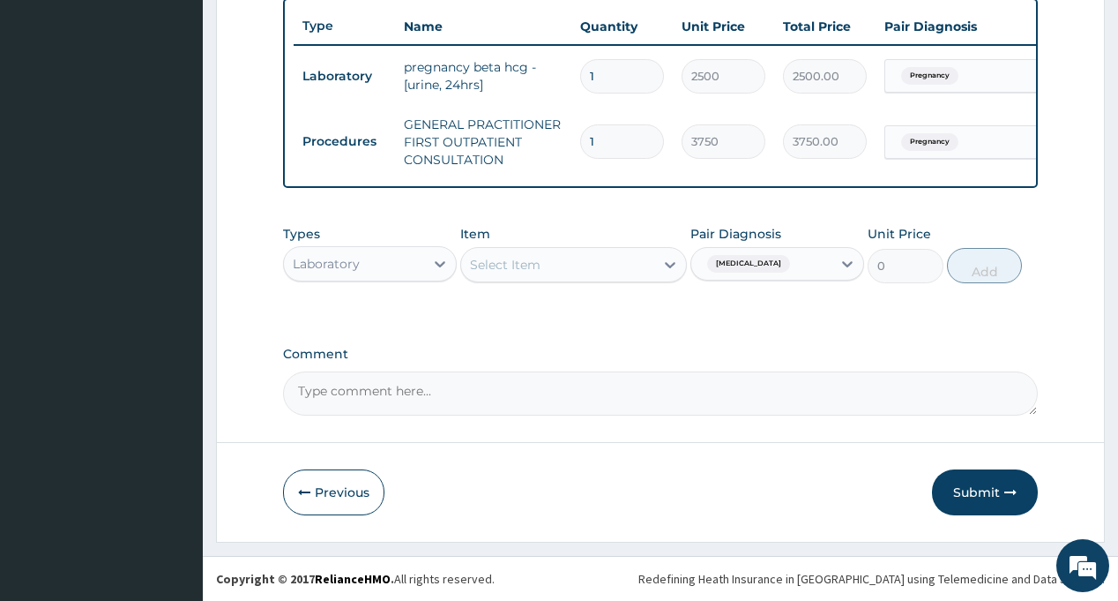
click at [588, 263] on div "Select Item" at bounding box center [557, 264] width 193 height 28
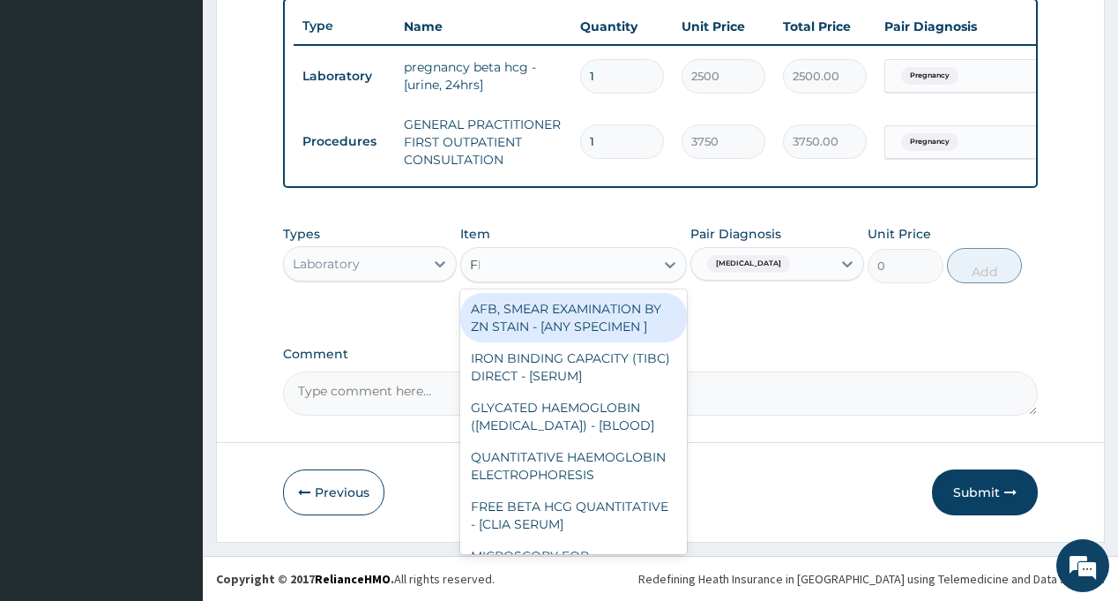
type input "FBC"
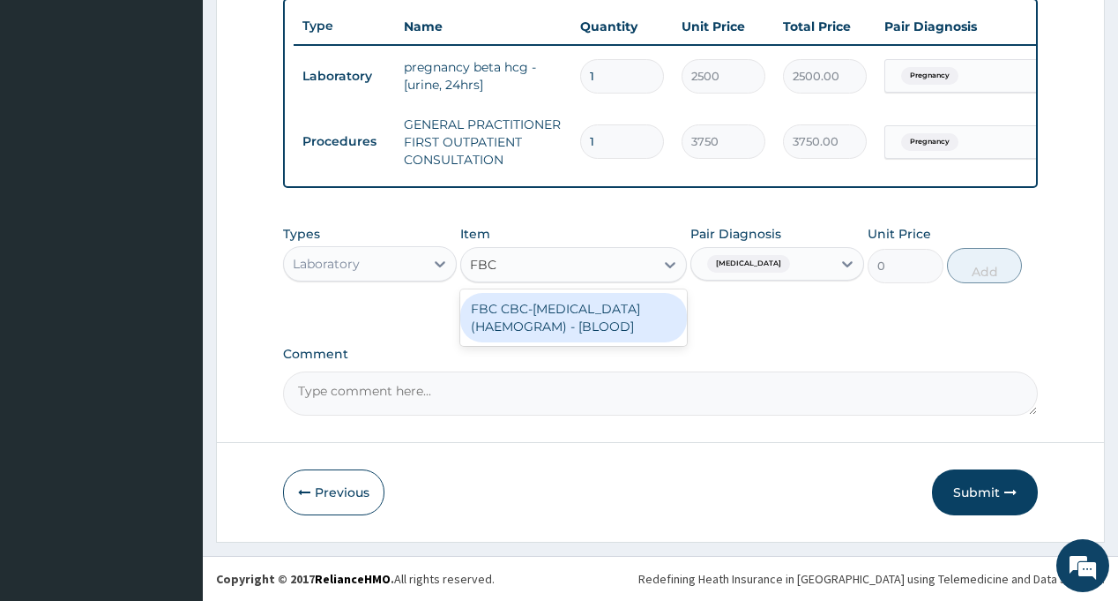
click at [560, 335] on div "FBC CBC-[MEDICAL_DATA] (HAEMOGRAM) - [BLOOD]" at bounding box center [573, 317] width 227 height 49
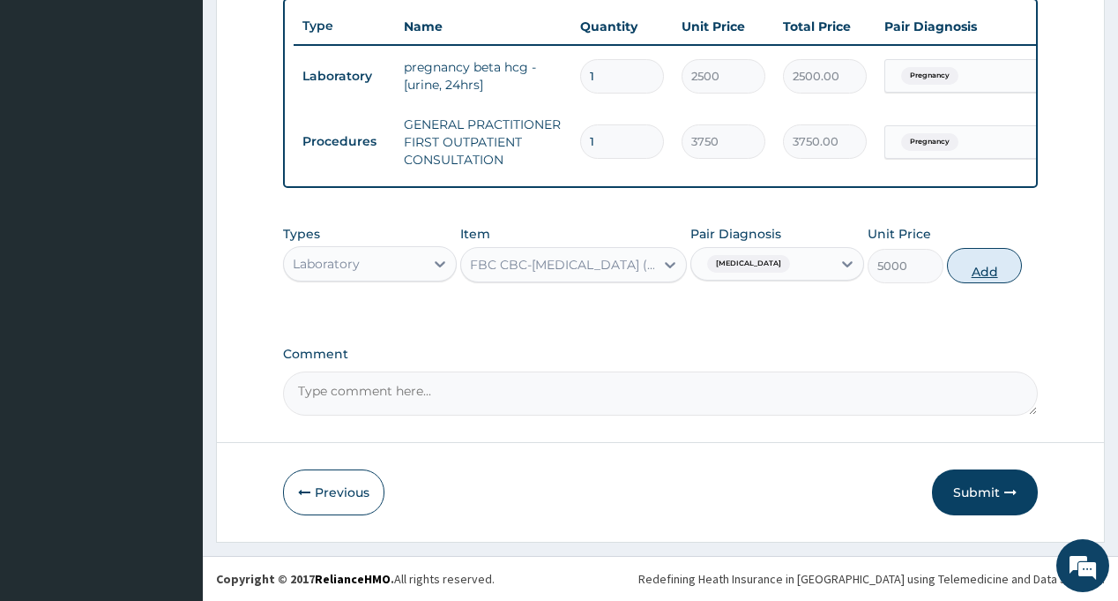
click at [997, 257] on button "Add" at bounding box center [985, 265] width 76 height 35
type input "0"
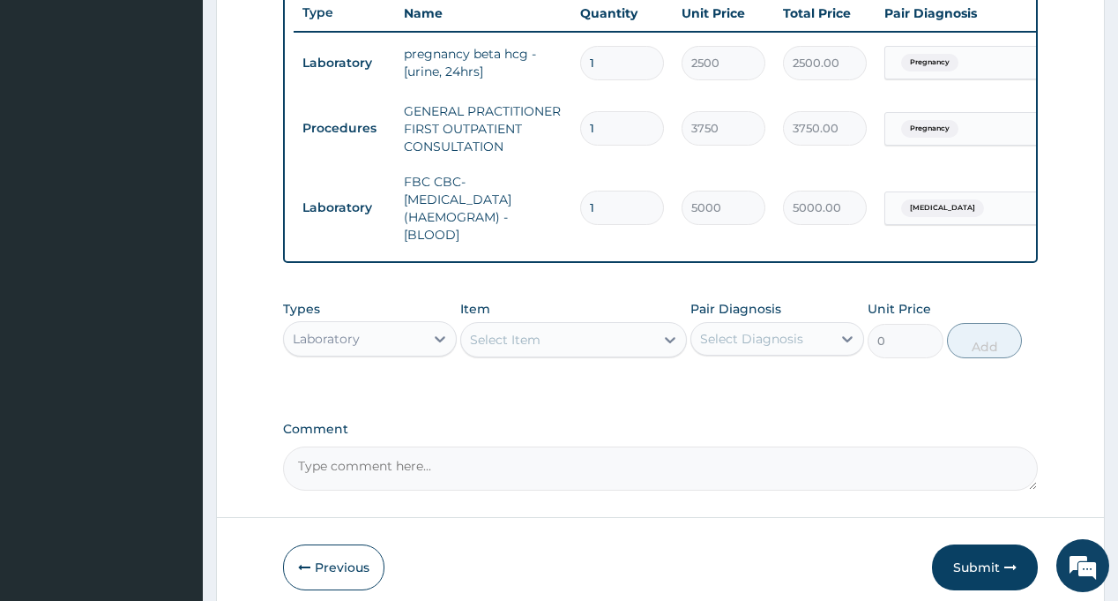
click at [922, 205] on span "[MEDICAL_DATA]" at bounding box center [942, 208] width 83 height 18
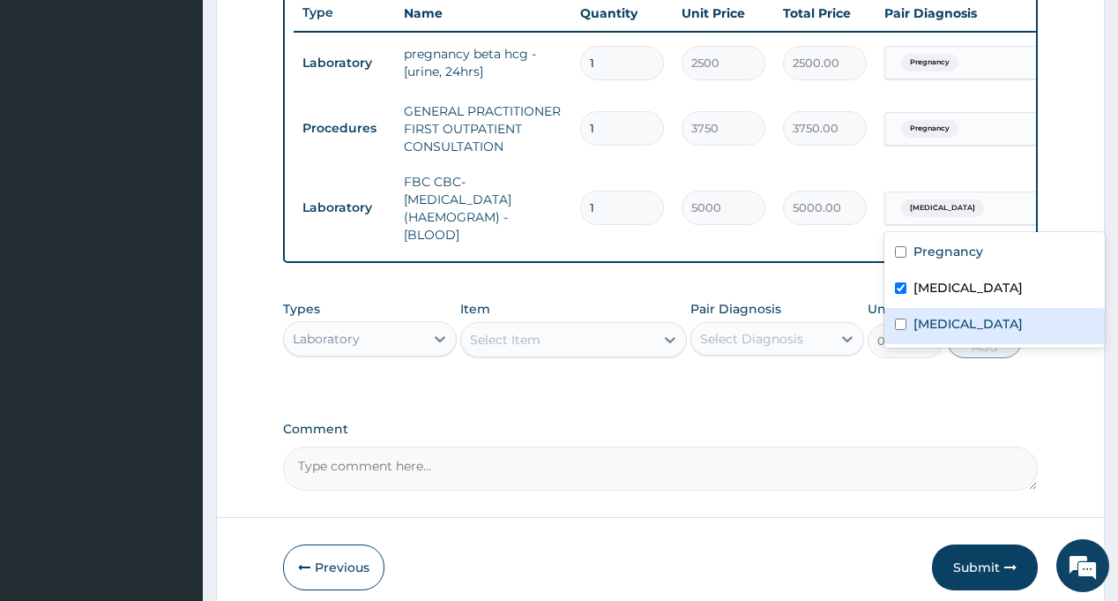
click at [941, 325] on label "[MEDICAL_DATA]" at bounding box center [968, 324] width 109 height 18
checkbox input "true"
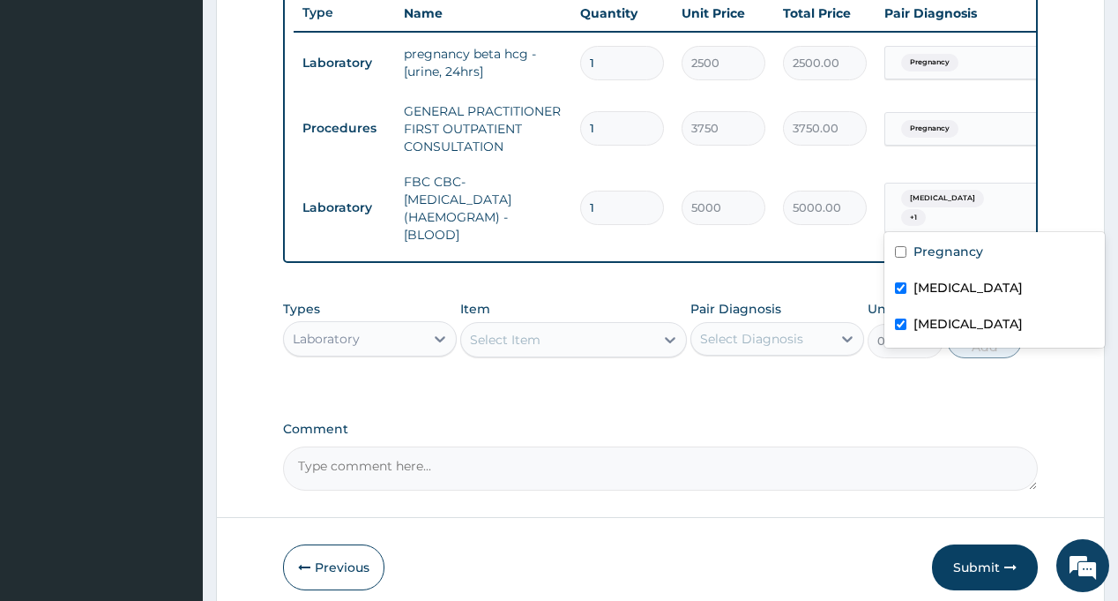
drag, startPoint x: 939, startPoint y: 282, endPoint x: 884, endPoint y: 292, distance: 56.4
click at [940, 282] on label "[MEDICAL_DATA]" at bounding box center [968, 288] width 109 height 18
checkbox input "false"
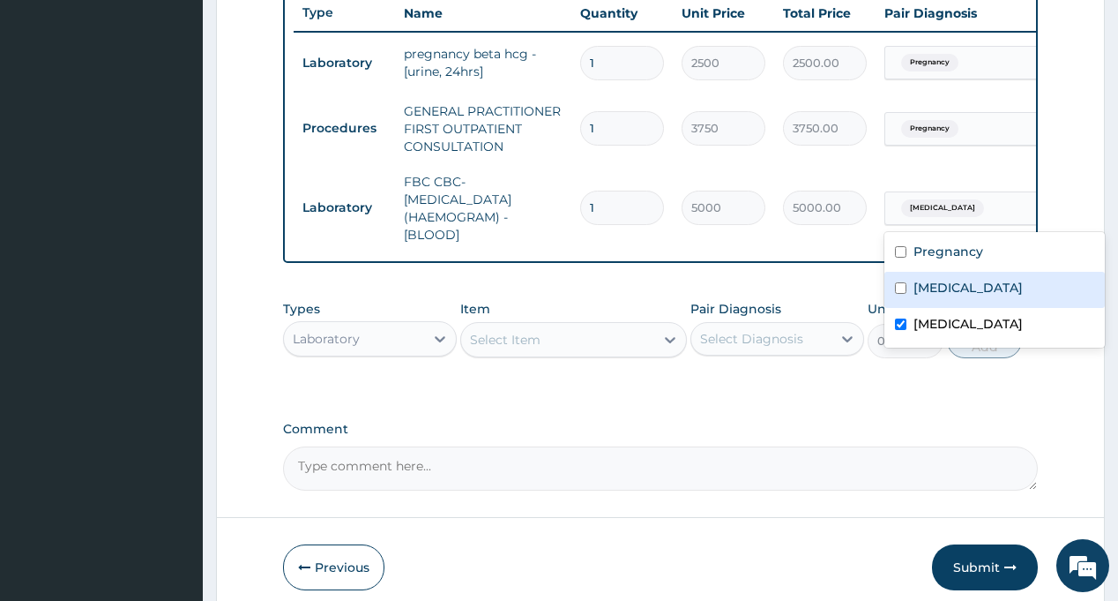
click at [781, 347] on div "Select Diagnosis" at bounding box center [751, 339] width 103 height 18
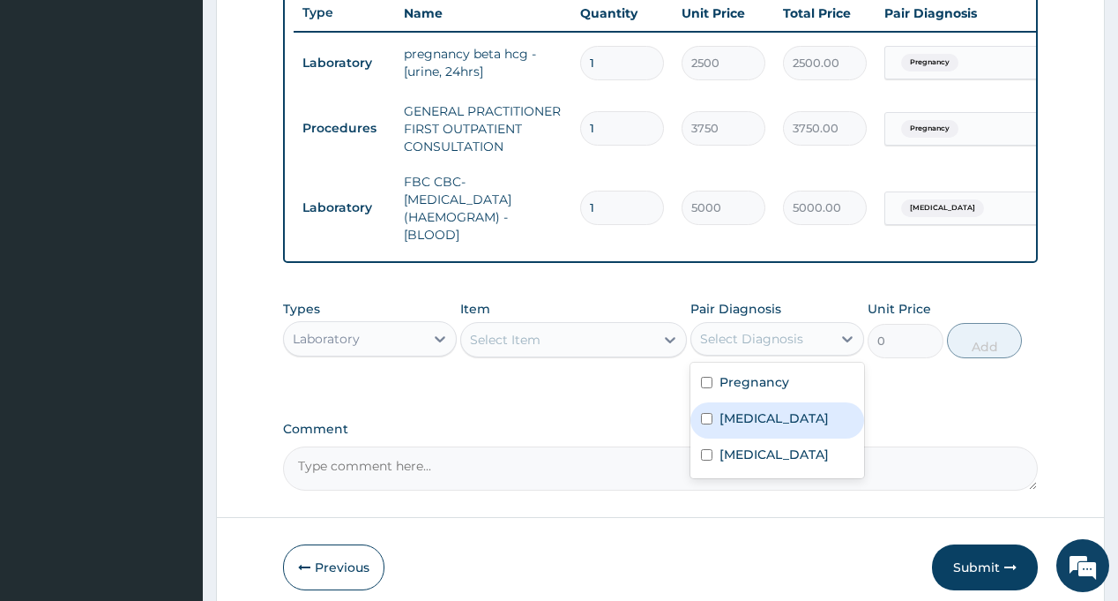
drag, startPoint x: 772, startPoint y: 431, endPoint x: 658, endPoint y: 398, distance: 118.6
click at [765, 431] on div "[MEDICAL_DATA]" at bounding box center [778, 420] width 174 height 36
checkbox input "true"
click at [581, 353] on div "Select Item" at bounding box center [557, 339] width 193 height 28
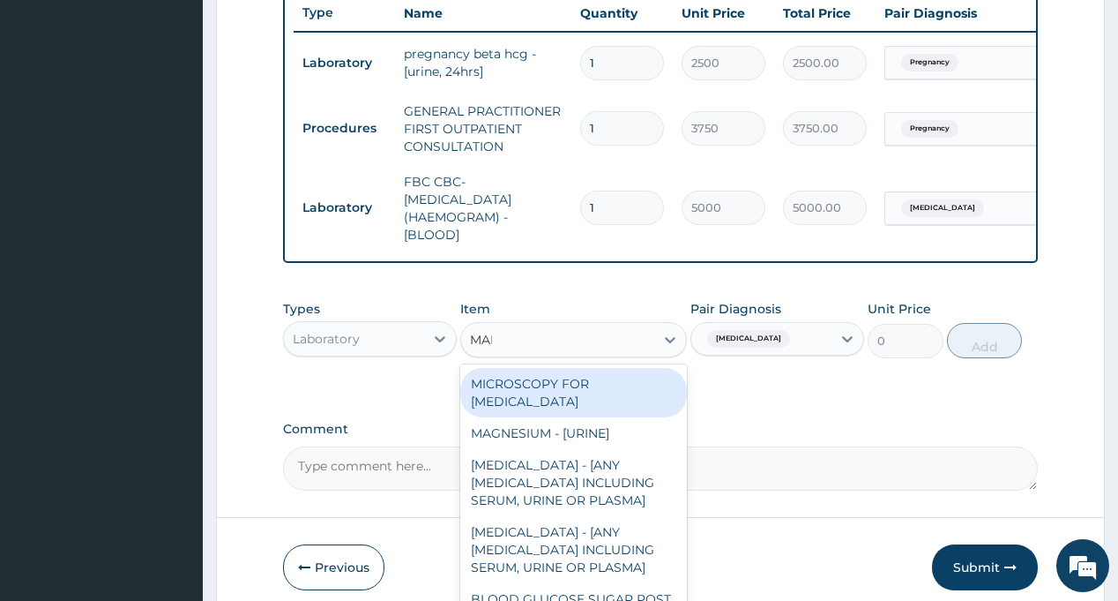
type input "MALA"
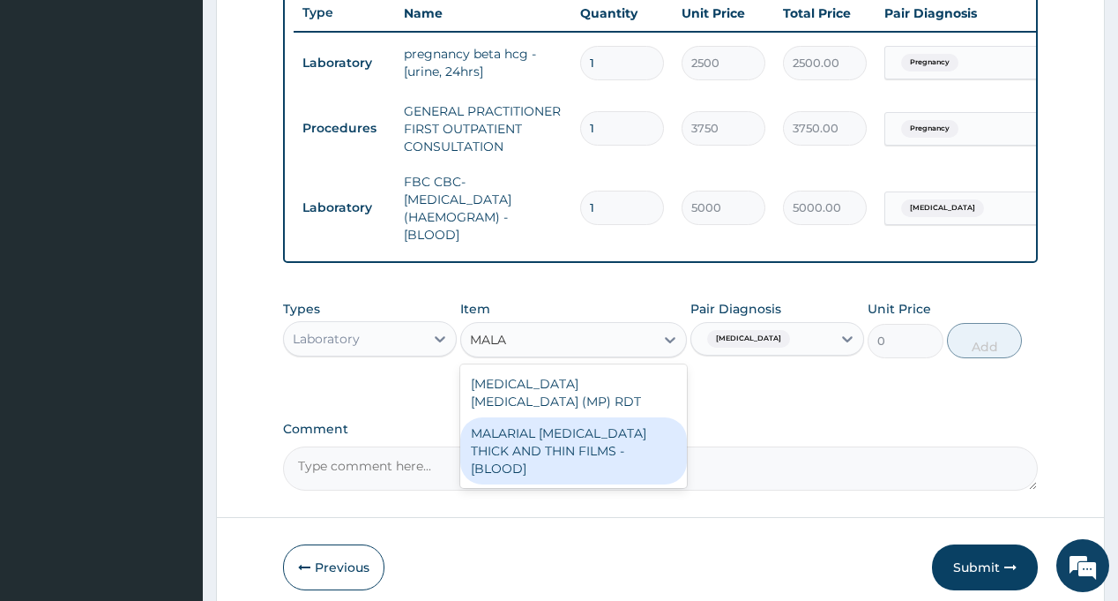
click at [591, 424] on div "MALARIAL [MEDICAL_DATA] THICK AND THIN FILMS - [BLOOD]" at bounding box center [573, 450] width 227 height 67
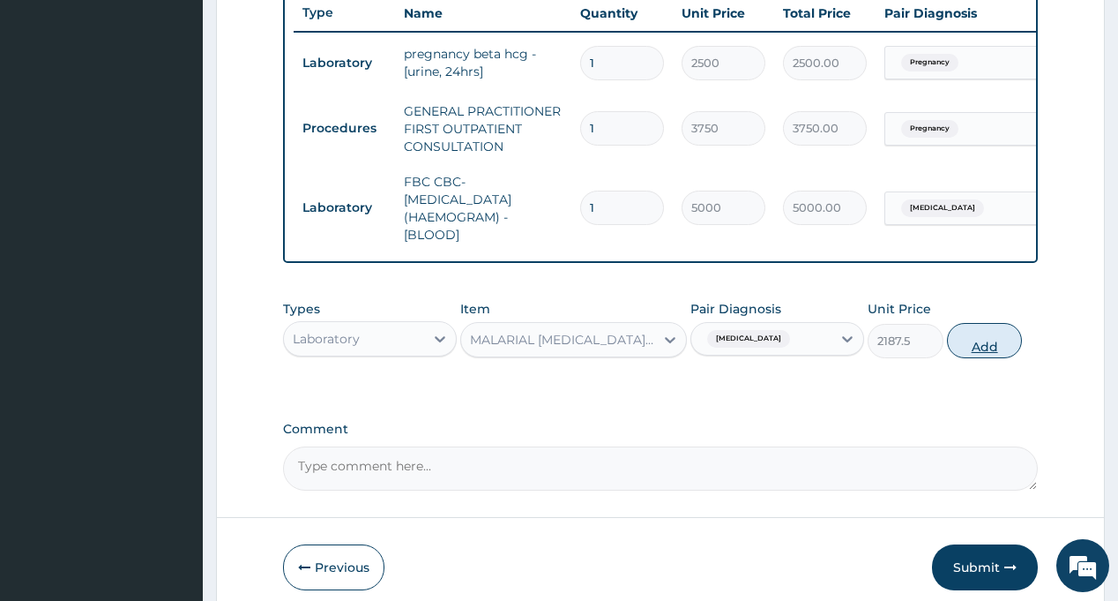
click at [982, 358] on button "Add" at bounding box center [985, 340] width 76 height 35
type input "0"
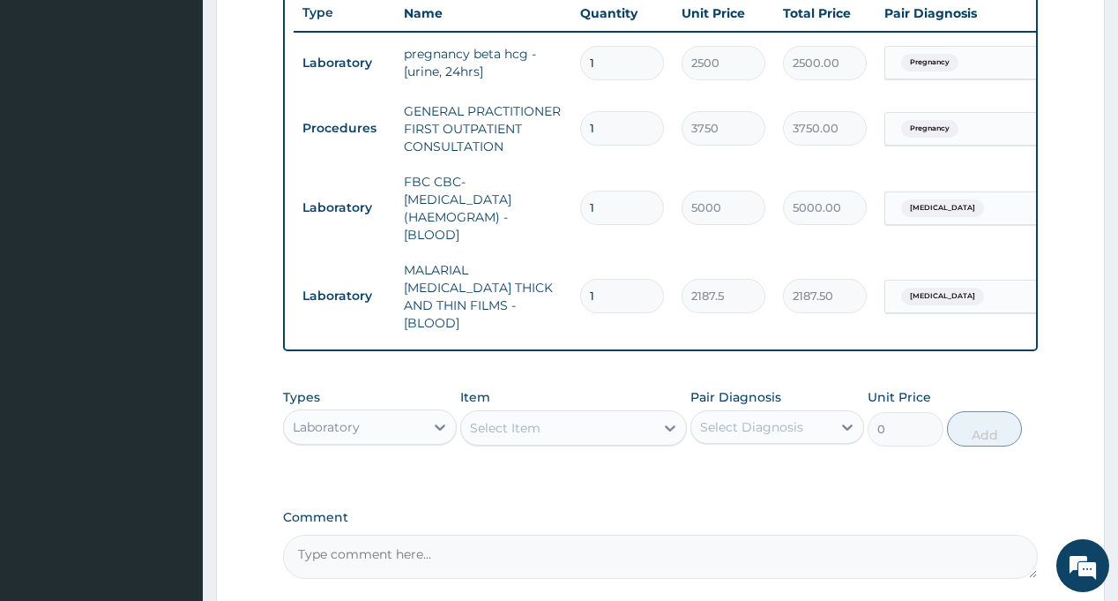
click at [389, 425] on div "Laboratory" at bounding box center [354, 427] width 140 height 28
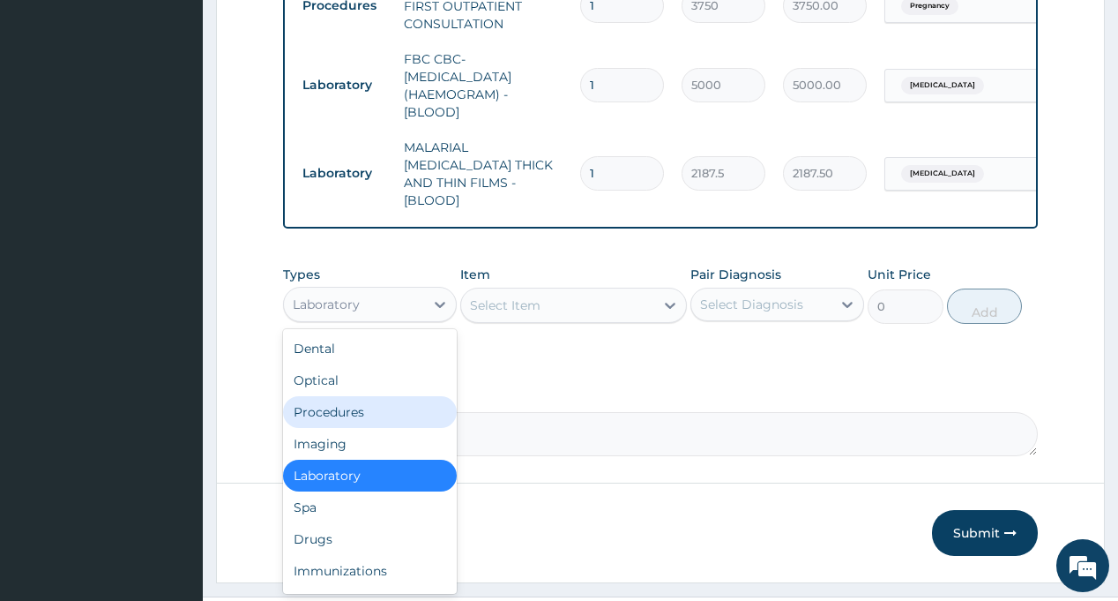
scroll to position [830, 0]
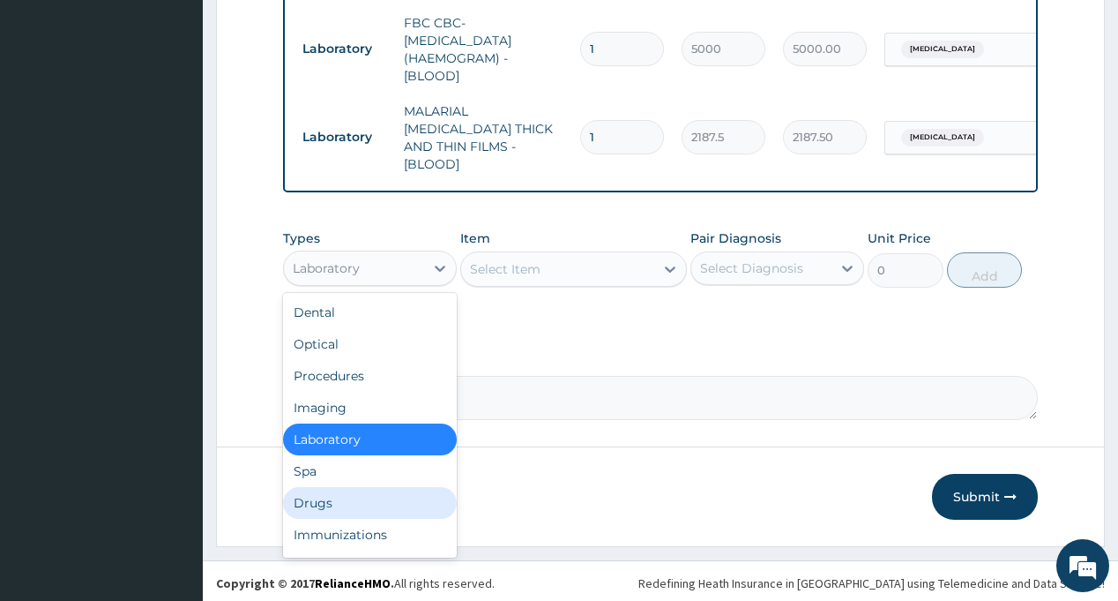
click at [367, 502] on div "Drugs" at bounding box center [370, 503] width 174 height 32
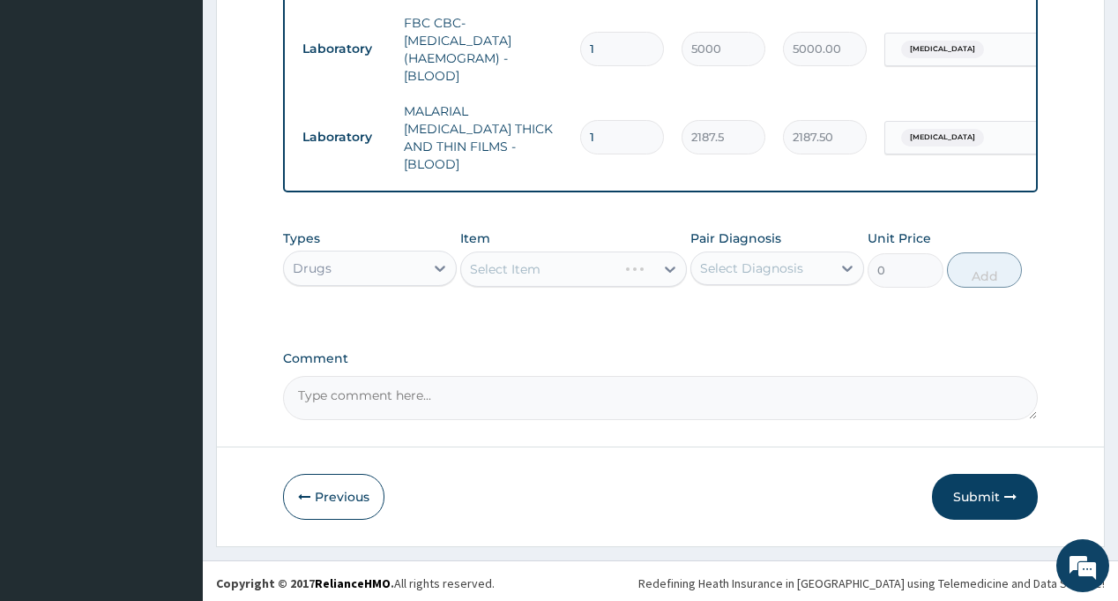
click at [773, 261] on div "Select Diagnosis" at bounding box center [751, 268] width 103 height 18
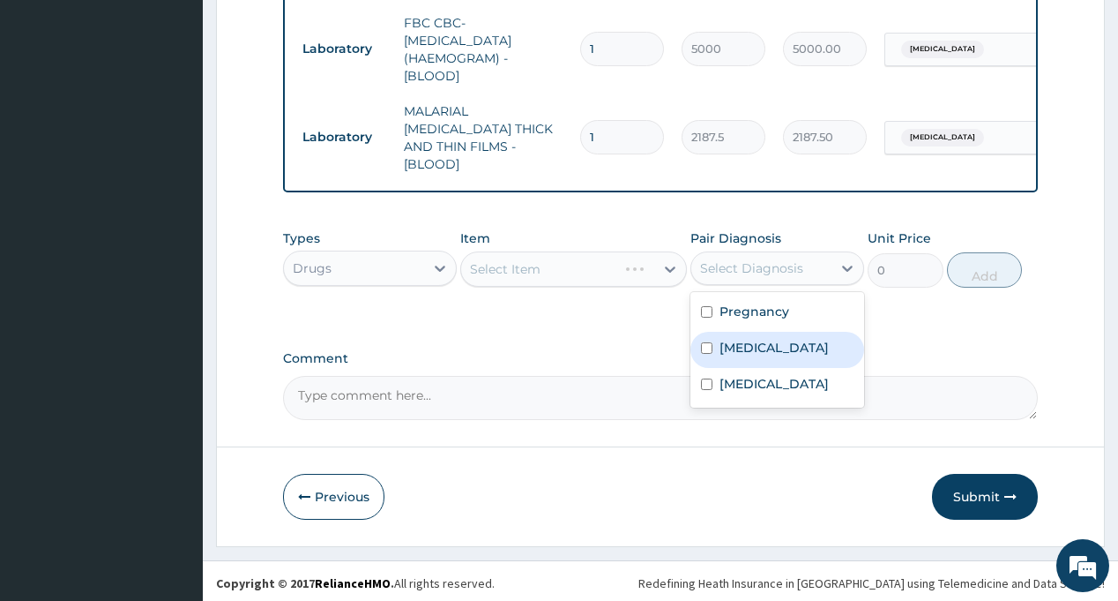
click at [768, 351] on div "[MEDICAL_DATA]" at bounding box center [778, 350] width 174 height 36
checkbox input "true"
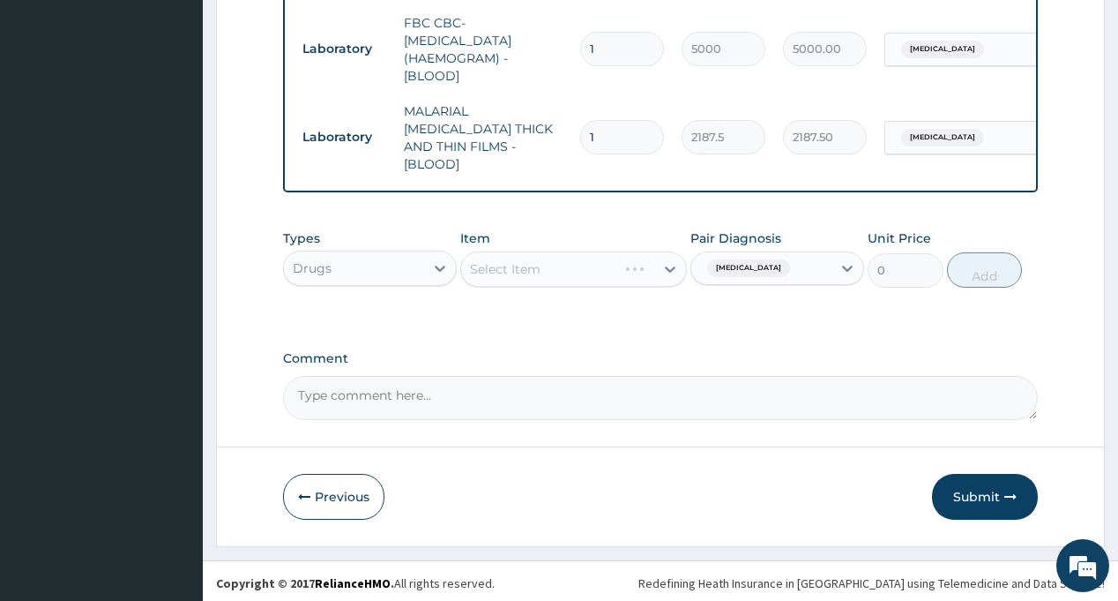
click at [567, 266] on div "Select Item" at bounding box center [573, 268] width 227 height 35
click at [567, 266] on div "Select Item" at bounding box center [557, 269] width 193 height 28
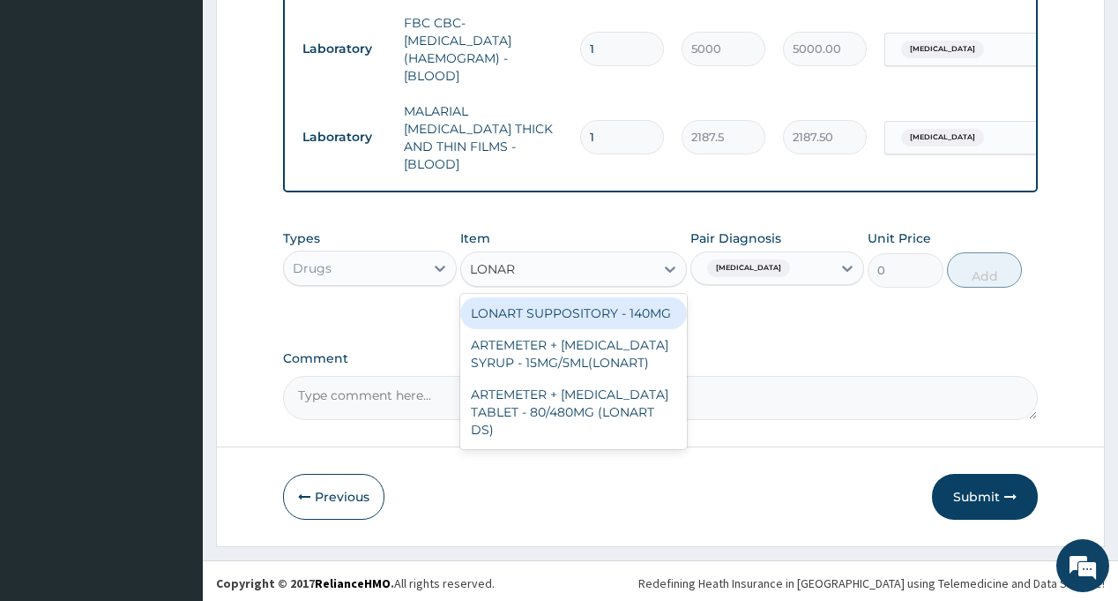
type input "LONART"
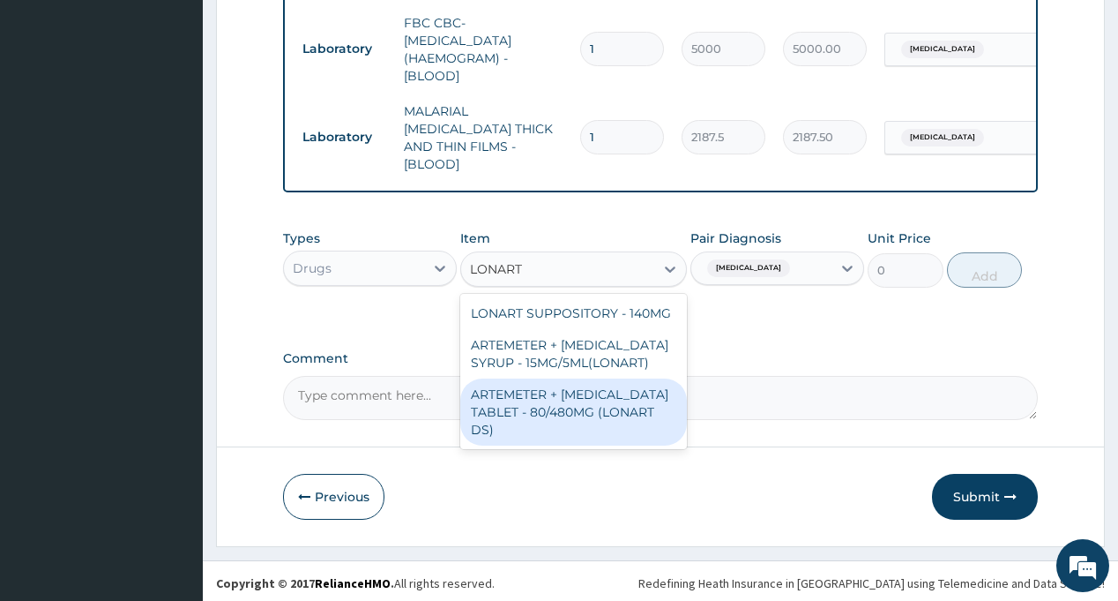
click at [560, 409] on div "ARTEMETER + [MEDICAL_DATA] TABLET - 80/480MG (LONART DS)" at bounding box center [573, 411] width 227 height 67
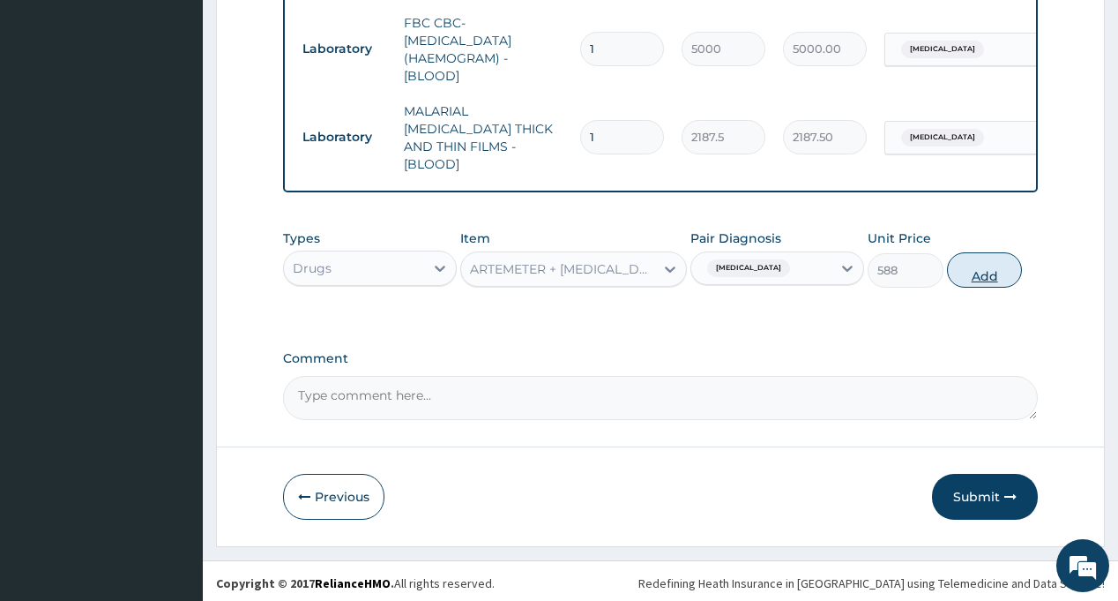
click at [982, 265] on button "Add" at bounding box center [985, 269] width 76 height 35
type input "0"
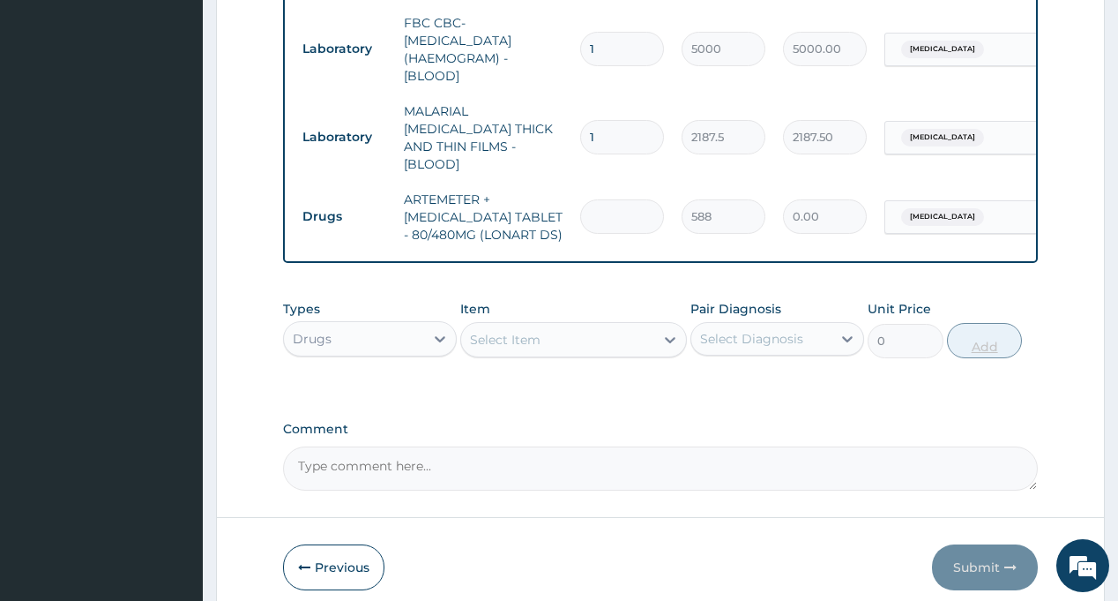
type input "0.00"
type input "6"
type input "3528.00"
type input "6"
click at [762, 330] on div "Select Diagnosis" at bounding box center [751, 339] width 103 height 18
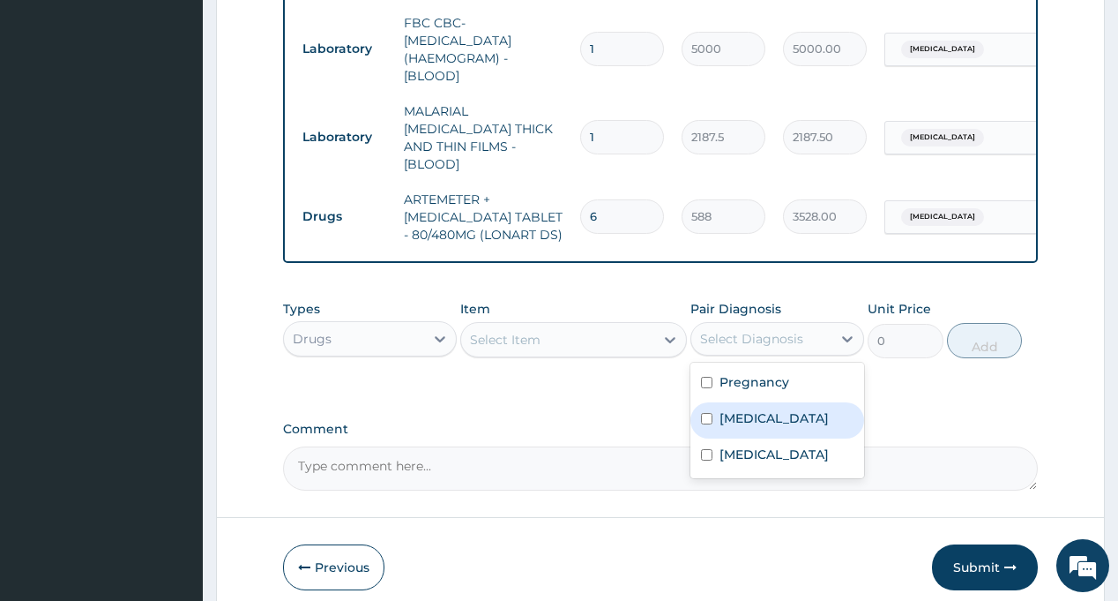
click at [765, 416] on label "[MEDICAL_DATA]" at bounding box center [774, 418] width 109 height 18
checkbox input "true"
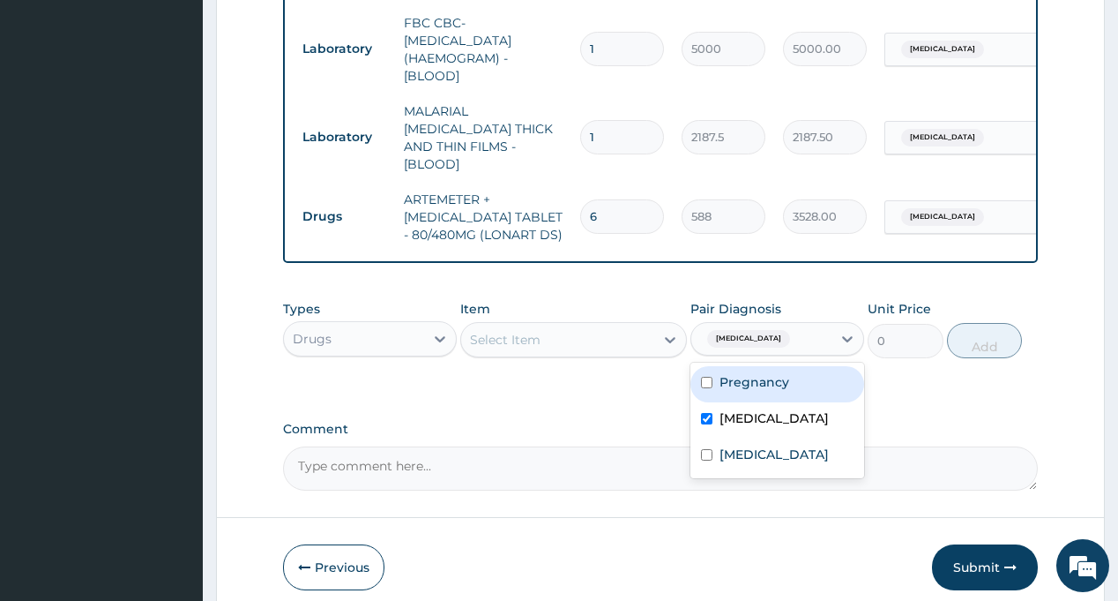
click at [591, 329] on div "Select Item" at bounding box center [557, 339] width 193 height 28
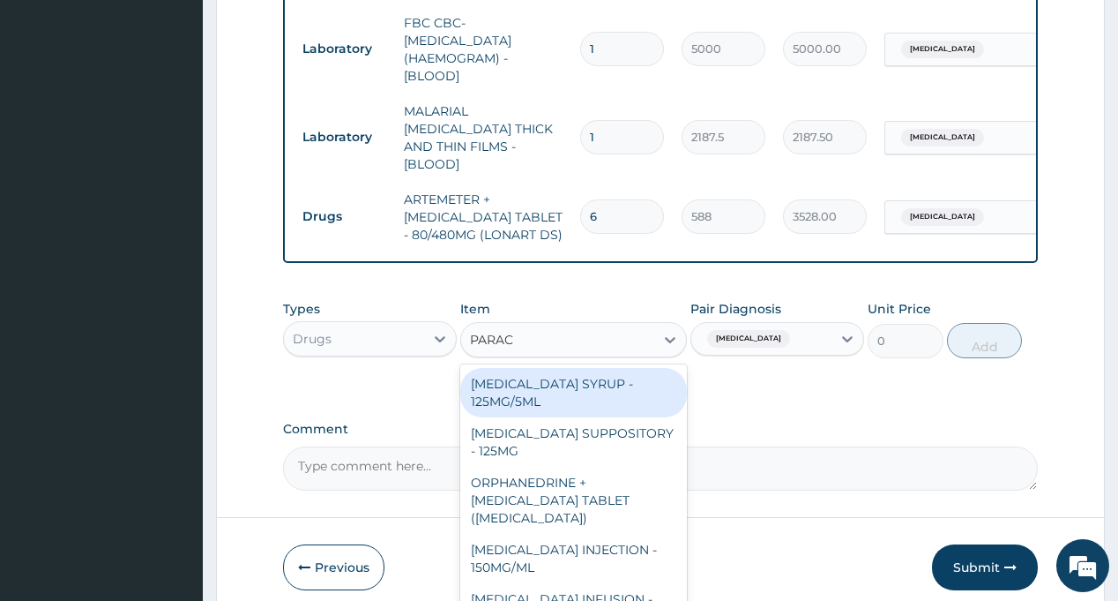
type input "PARACE"
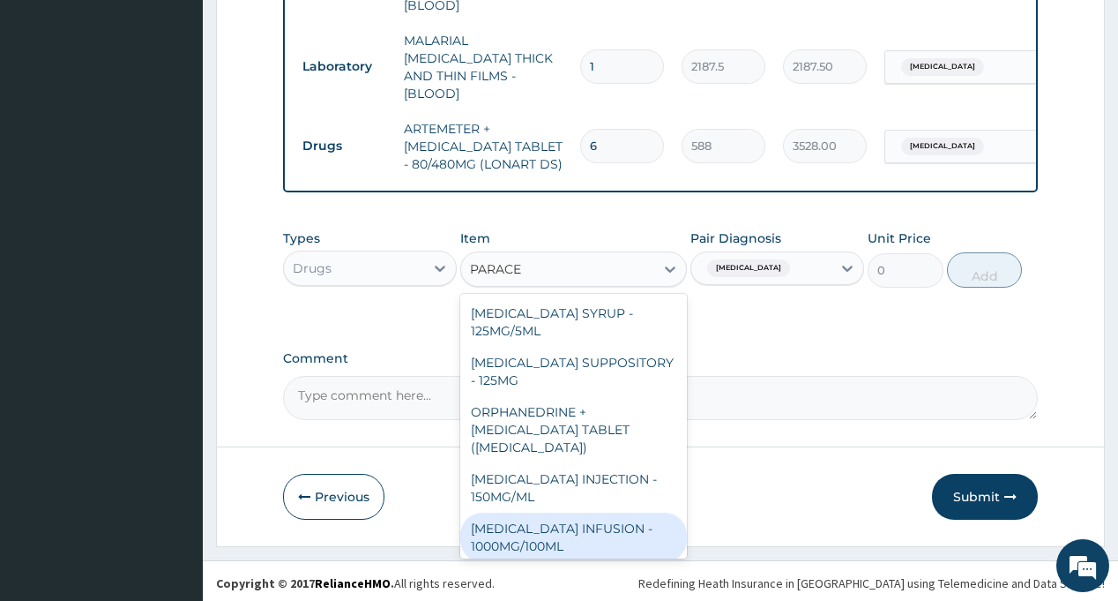
scroll to position [176, 0]
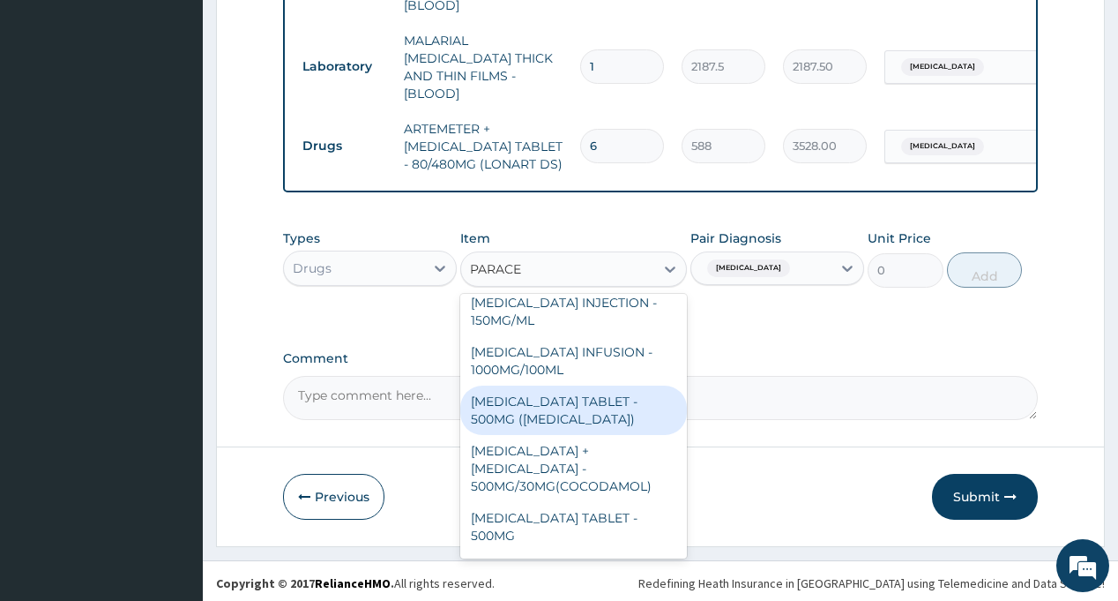
click at [579, 414] on div "[MEDICAL_DATA] TABLET - 500MG ([MEDICAL_DATA])" at bounding box center [573, 409] width 227 height 49
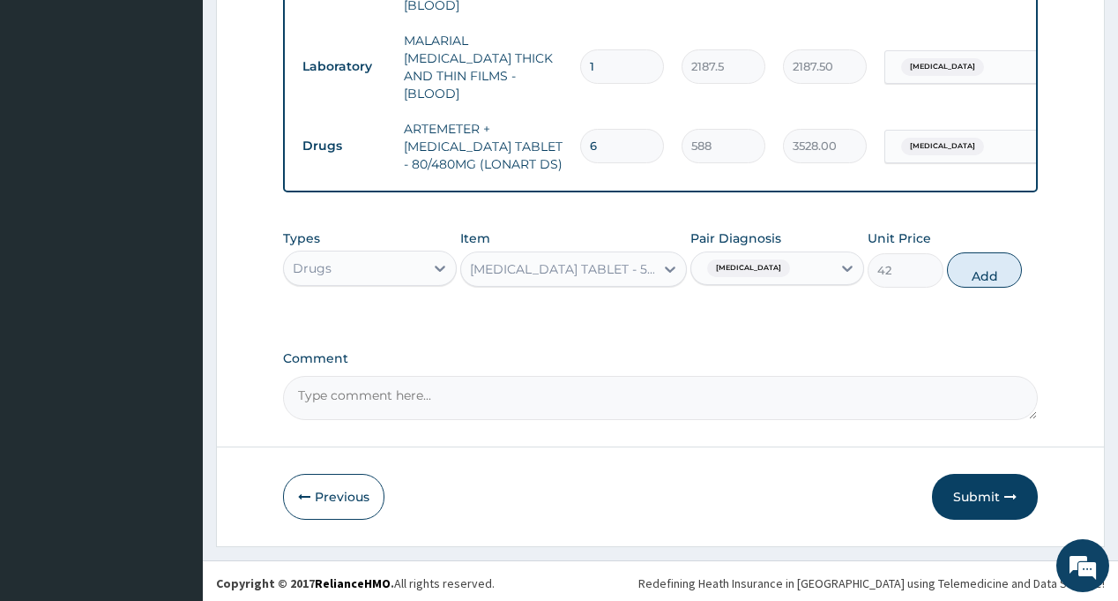
click at [982, 271] on button "Add" at bounding box center [985, 269] width 76 height 35
type input "0"
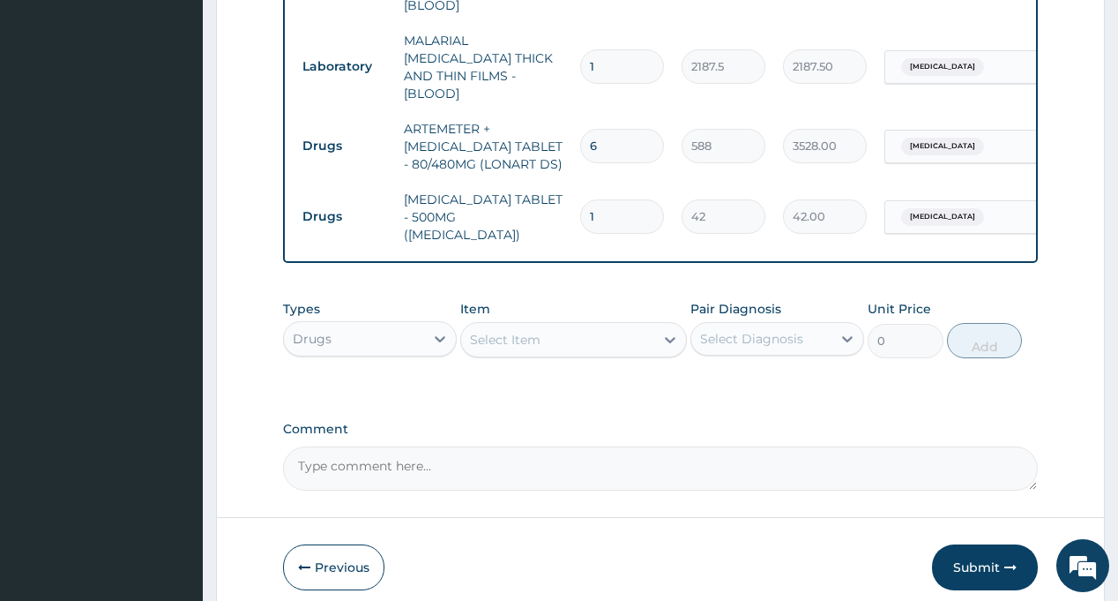
type input "18"
type input "756.00"
type input "18"
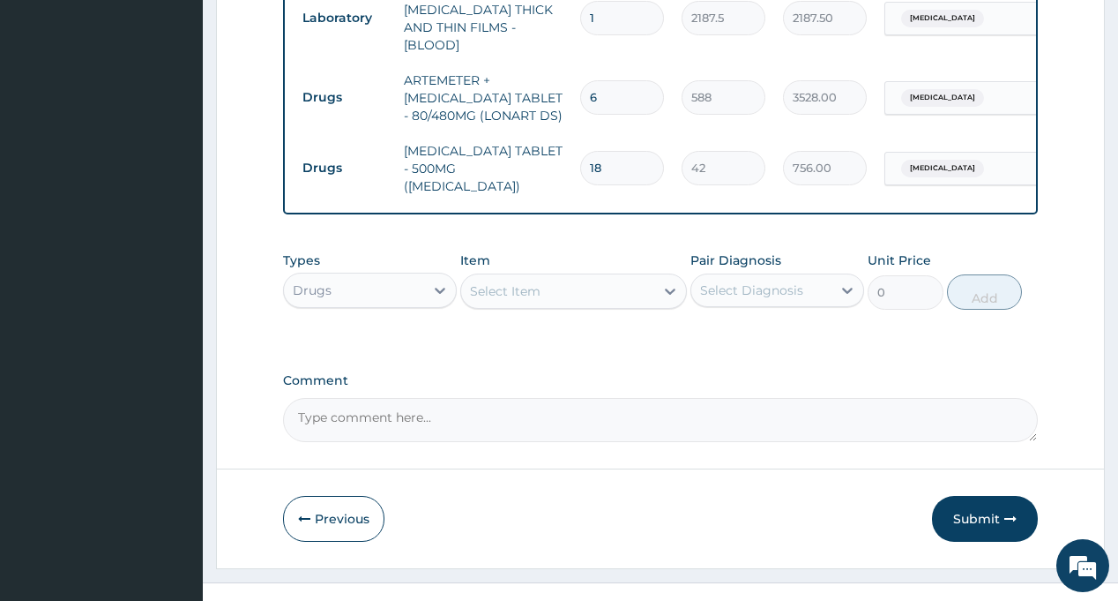
scroll to position [961, 0]
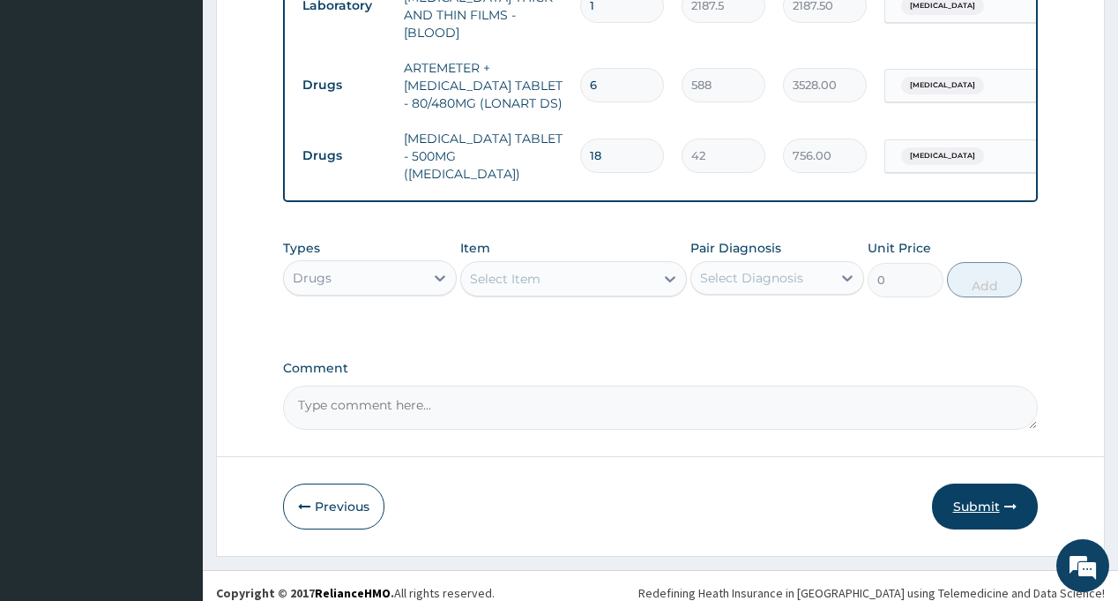
click at [981, 494] on button "Submit" at bounding box center [985, 506] width 106 height 46
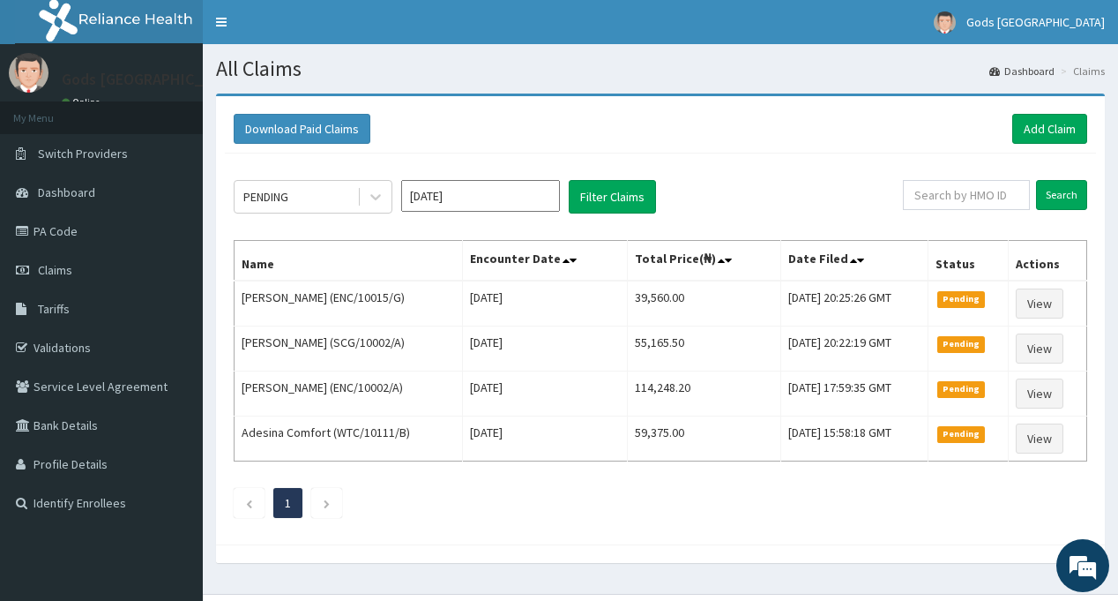
click at [683, 138] on div "Download Paid Claims Add Claim" at bounding box center [661, 129] width 854 height 30
click at [1049, 126] on link "Add Claim" at bounding box center [1049, 129] width 75 height 30
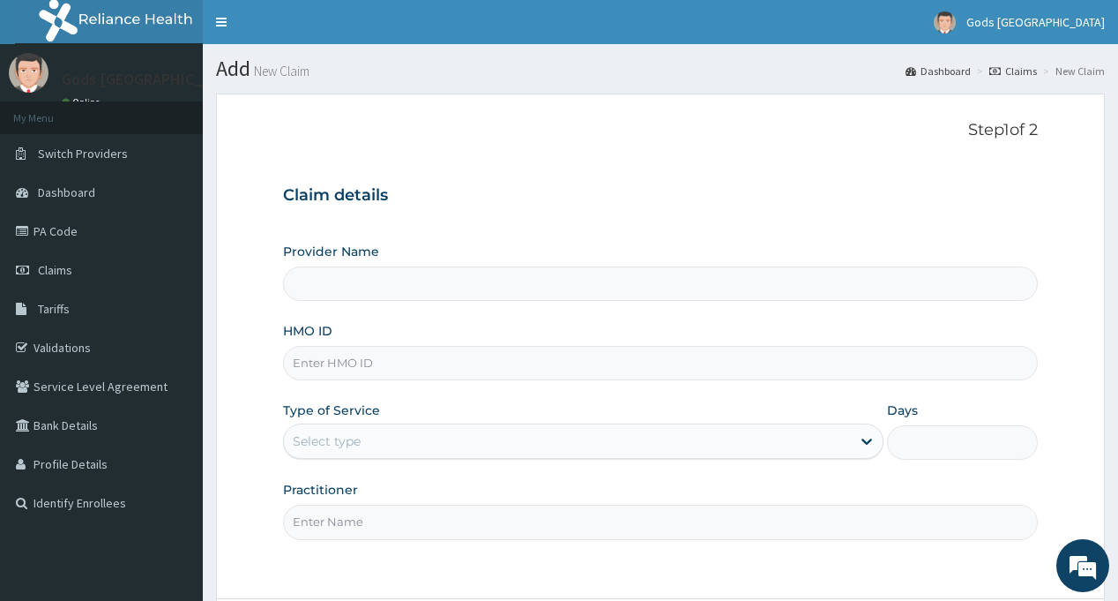
click at [401, 366] on input "HMO ID" at bounding box center [660, 363] width 754 height 34
type input "Gods [GEOGRAPHIC_DATA] - [GEOGRAPHIC_DATA]"
type input "GUN/10003/A"
click at [413, 445] on div "Select type" at bounding box center [567, 441] width 567 height 28
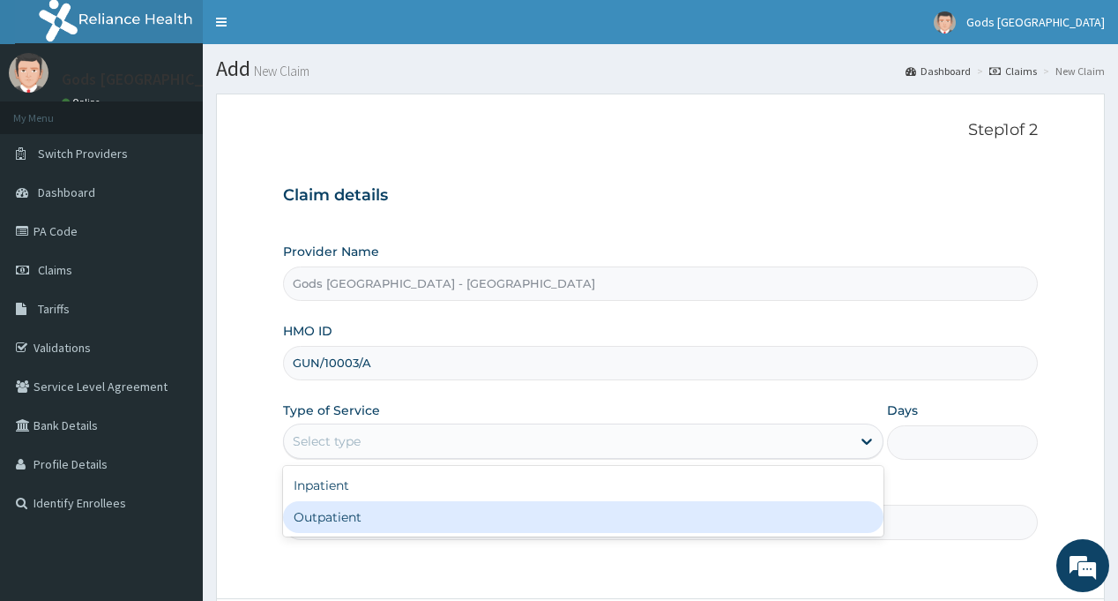
click at [401, 504] on div "Outpatient" at bounding box center [583, 517] width 601 height 32
type input "1"
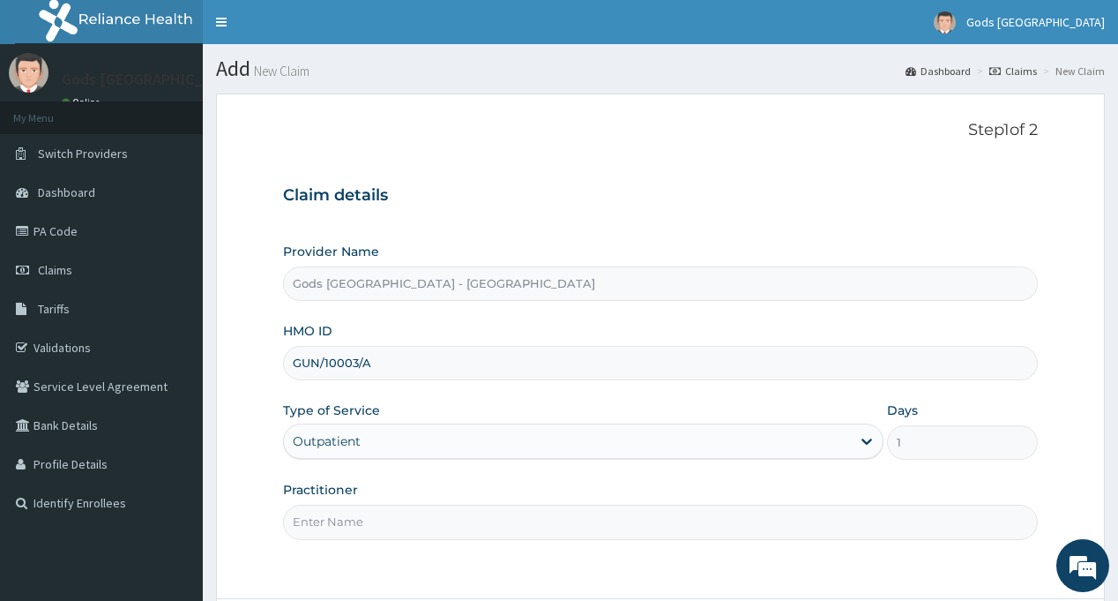
click at [401, 504] on input "Practitioner" at bounding box center [660, 521] width 754 height 34
type input "[PERSON_NAME]"
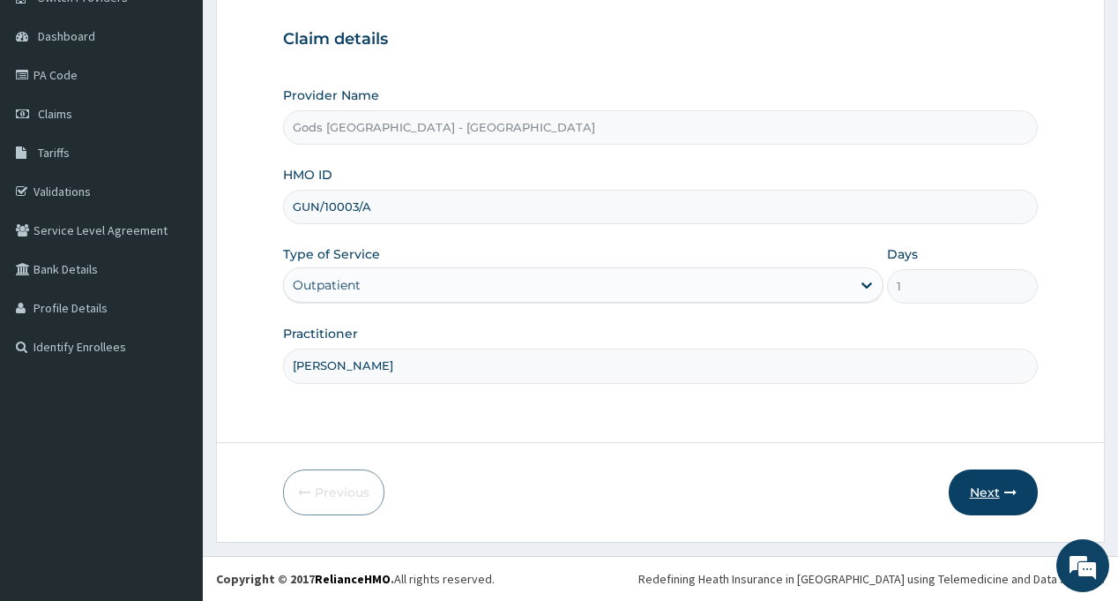
click at [995, 503] on button "Next" at bounding box center [993, 492] width 89 height 46
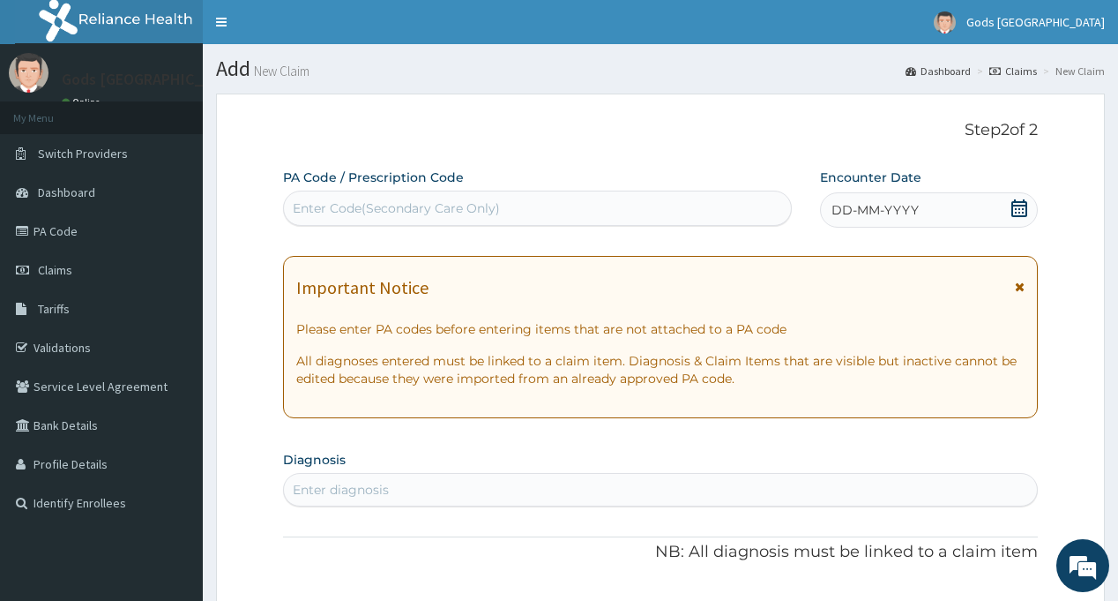
click at [1014, 207] on icon at bounding box center [1020, 208] width 18 height 18
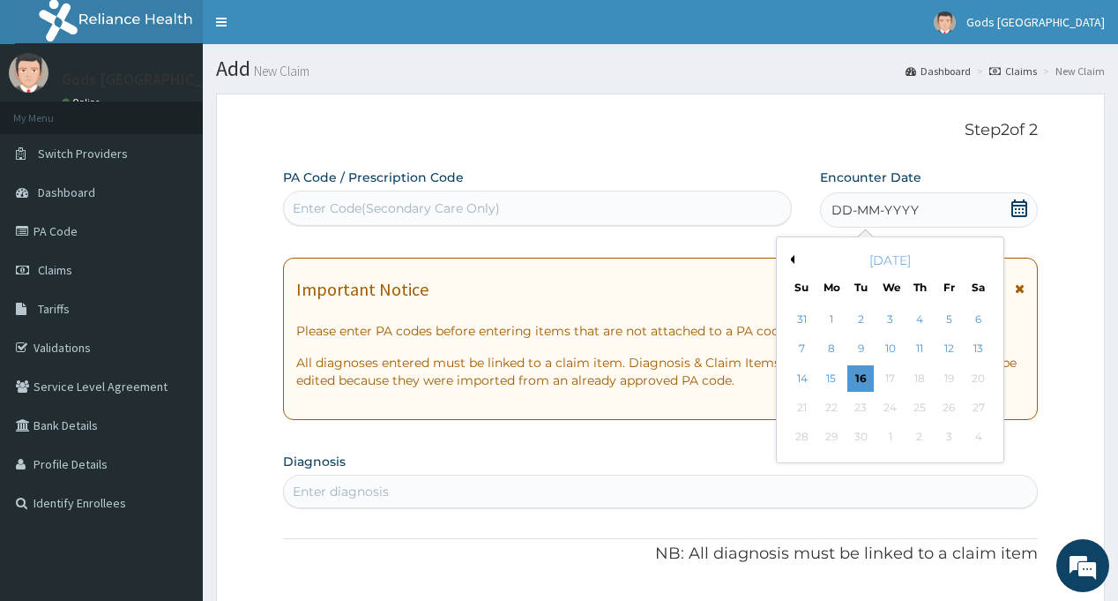
click at [791, 261] on button "Previous Month" at bounding box center [790, 259] width 9 height 9
click at [796, 469] on div "31" at bounding box center [801, 466] width 26 height 26
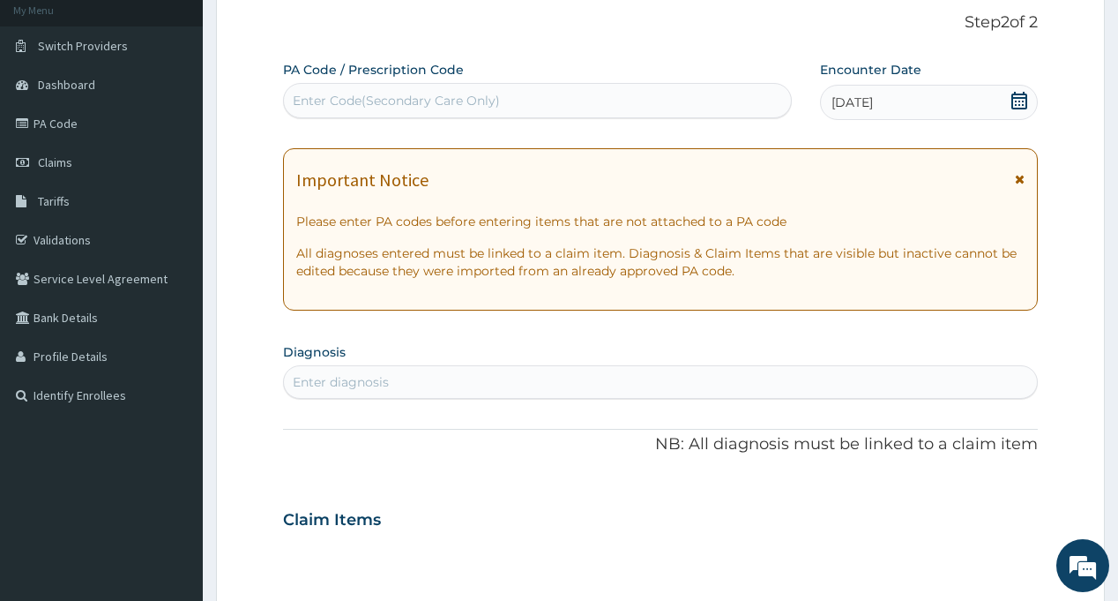
scroll to position [265, 0]
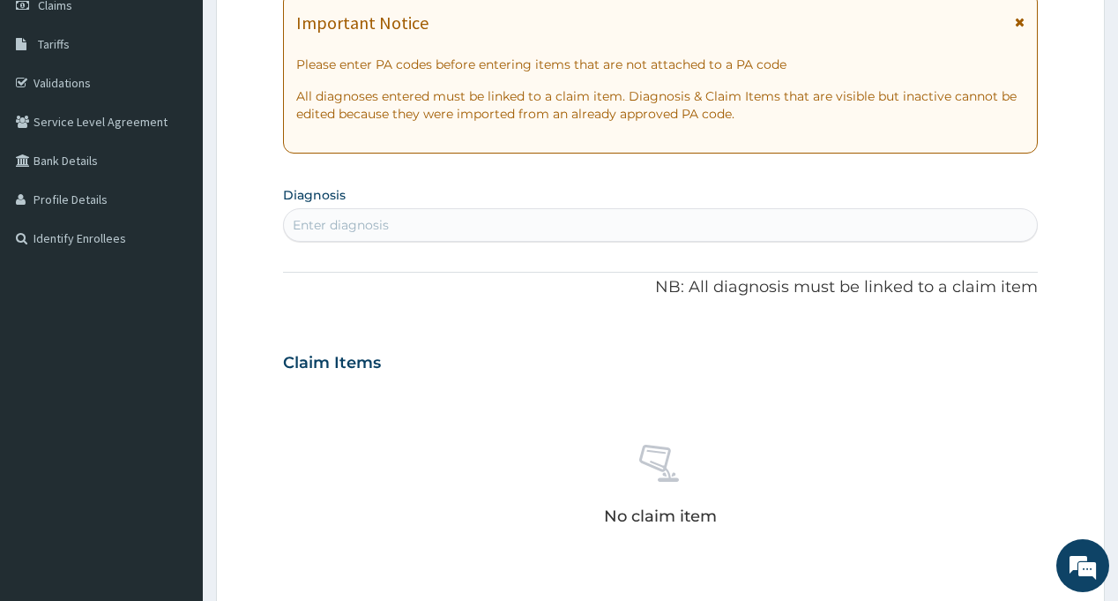
click at [451, 221] on div "Enter diagnosis" at bounding box center [660, 225] width 752 height 28
type input "SEPS"
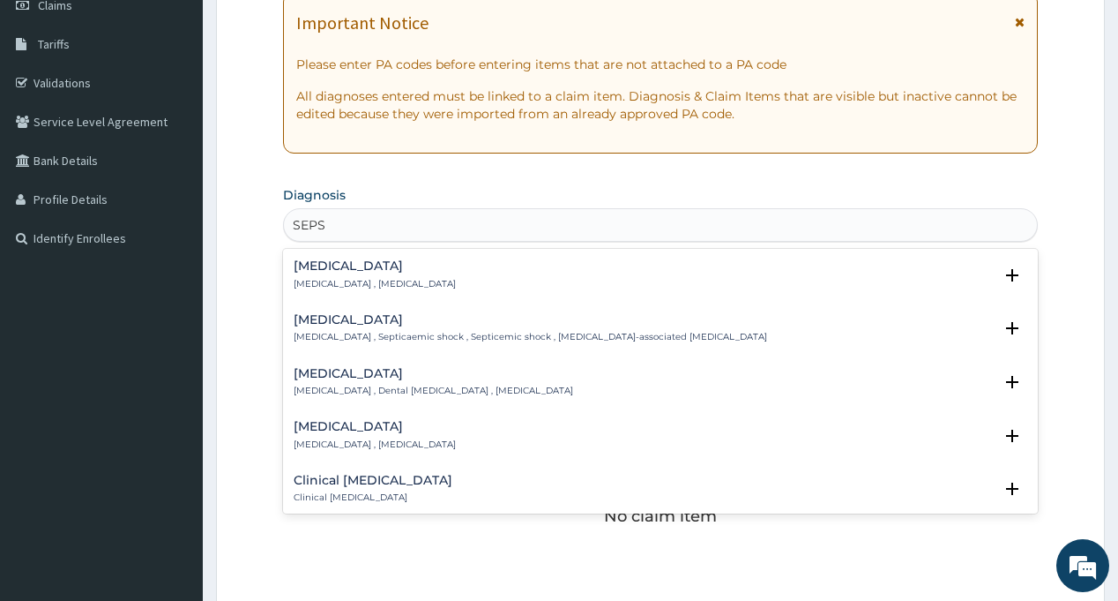
click at [316, 273] on div "[MEDICAL_DATA] [MEDICAL_DATA] , [MEDICAL_DATA]" at bounding box center [375, 274] width 162 height 31
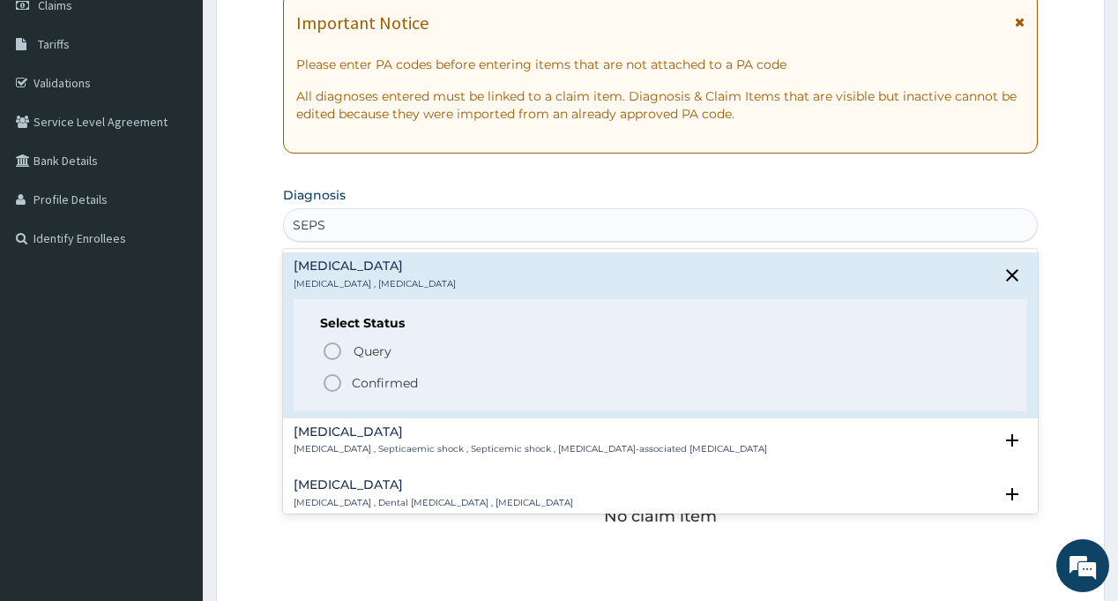
click at [333, 378] on icon "status option filled" at bounding box center [332, 382] width 21 height 21
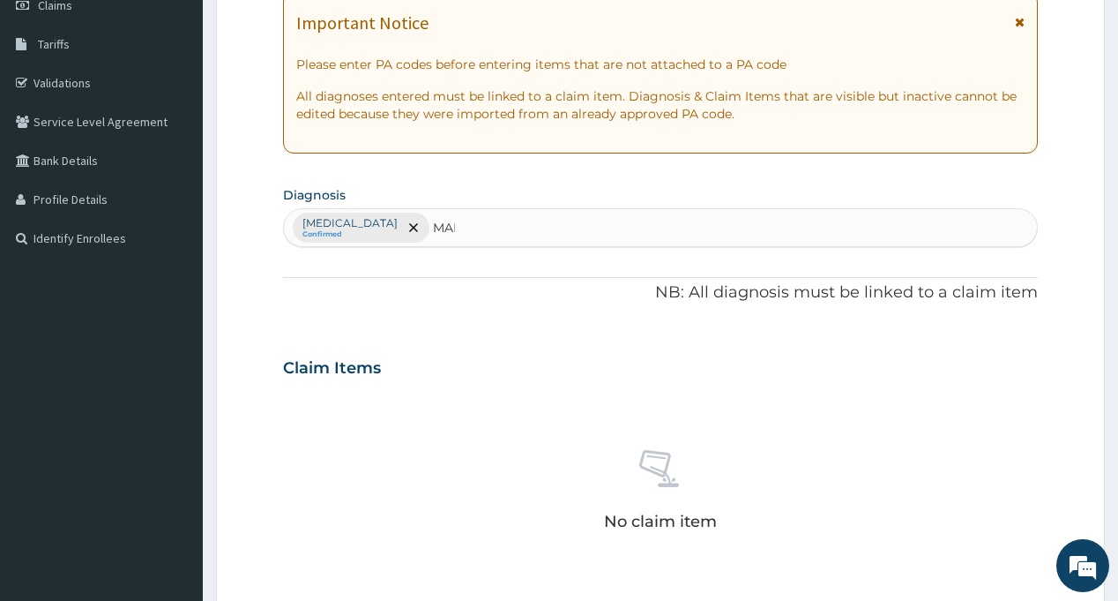
type input "MALA"
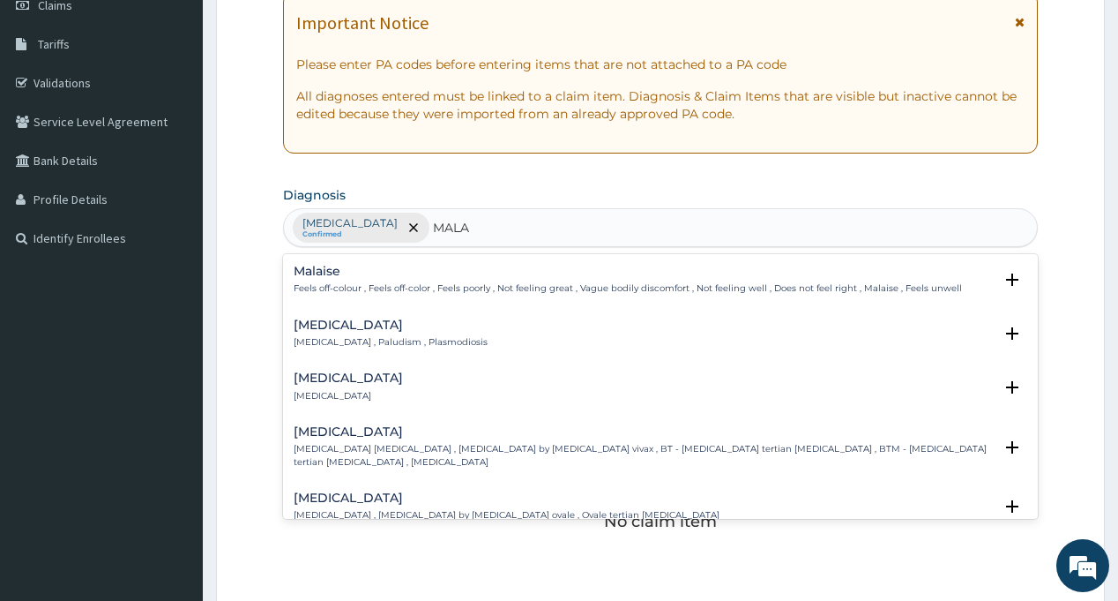
click at [331, 276] on h4 "Malaise" at bounding box center [628, 271] width 668 height 13
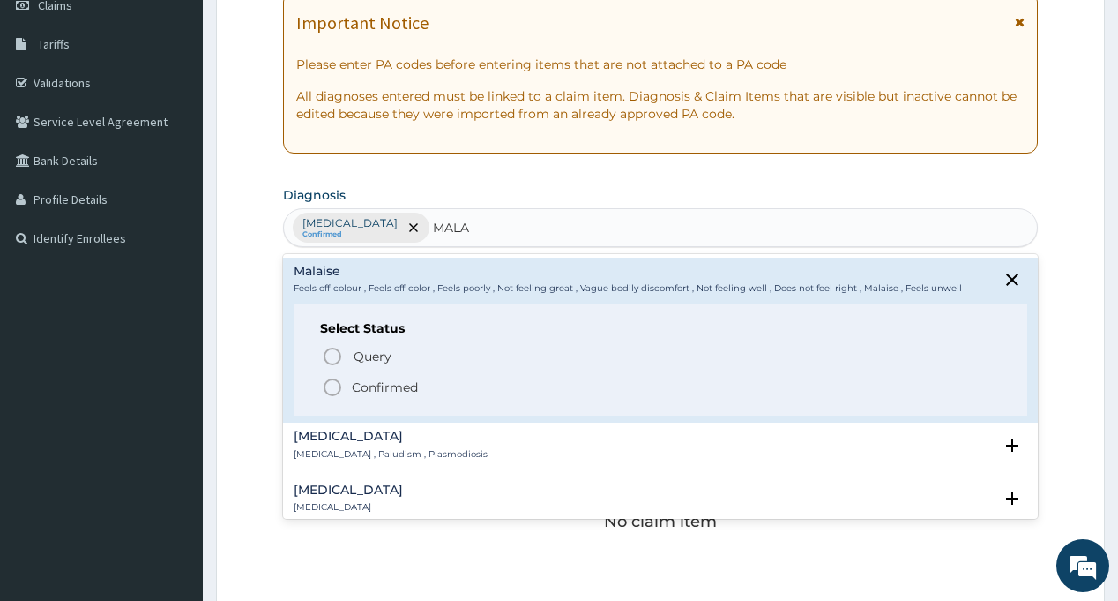
click at [317, 442] on h4 "[MEDICAL_DATA]" at bounding box center [391, 435] width 194 height 13
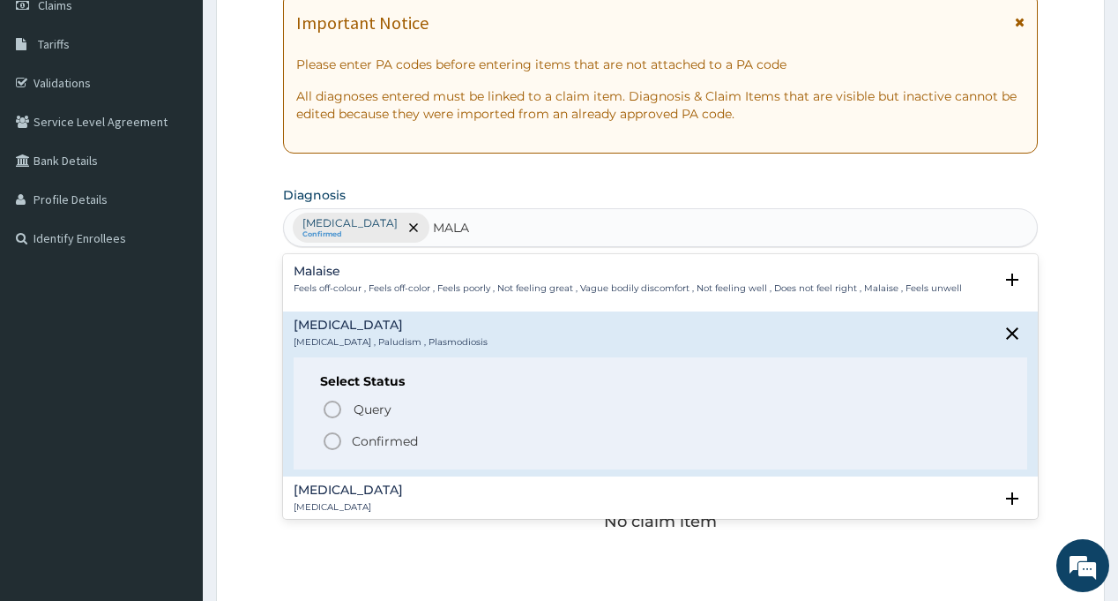
click at [333, 440] on icon "status option filled" at bounding box center [332, 440] width 21 height 21
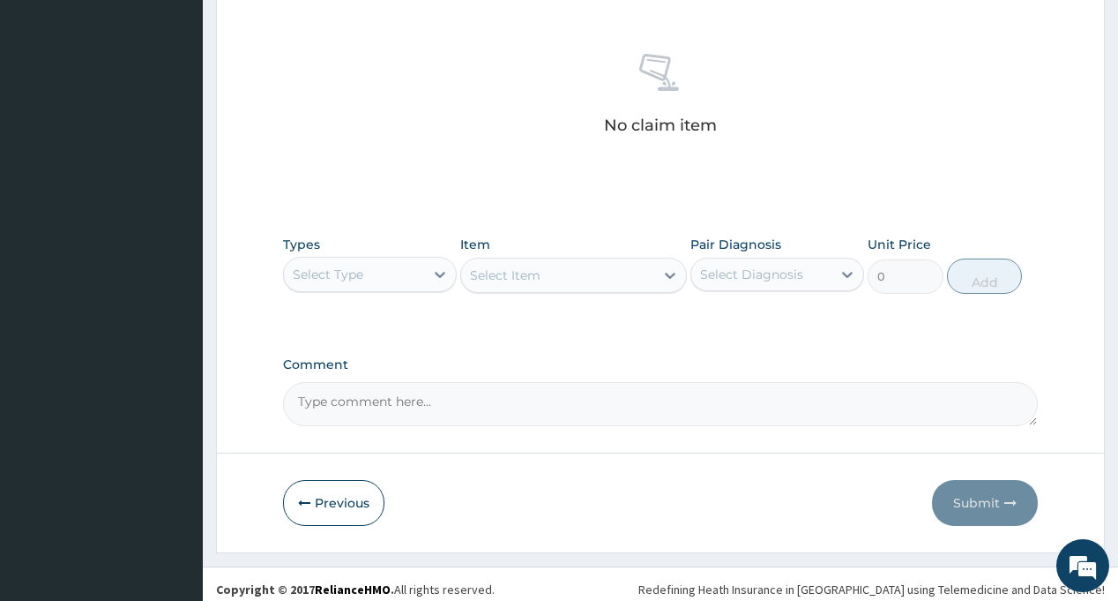
scroll to position [671, 0]
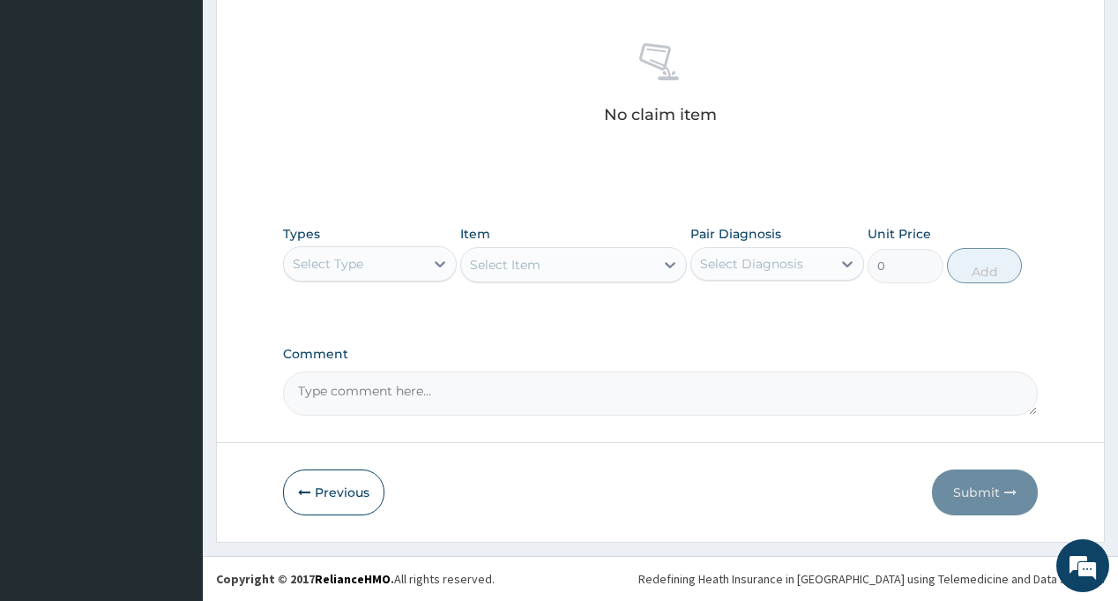
click at [391, 262] on div "Select Type" at bounding box center [354, 264] width 140 height 28
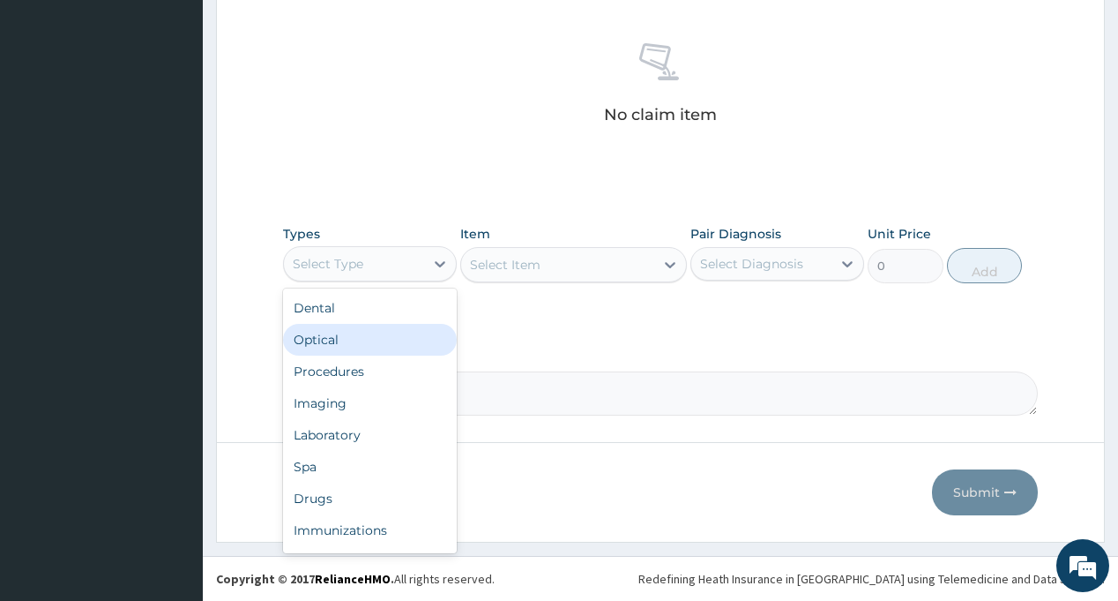
click at [374, 371] on div "Procedures" at bounding box center [370, 371] width 174 height 32
click at [767, 261] on div "Select Diagnosis" at bounding box center [751, 264] width 103 height 18
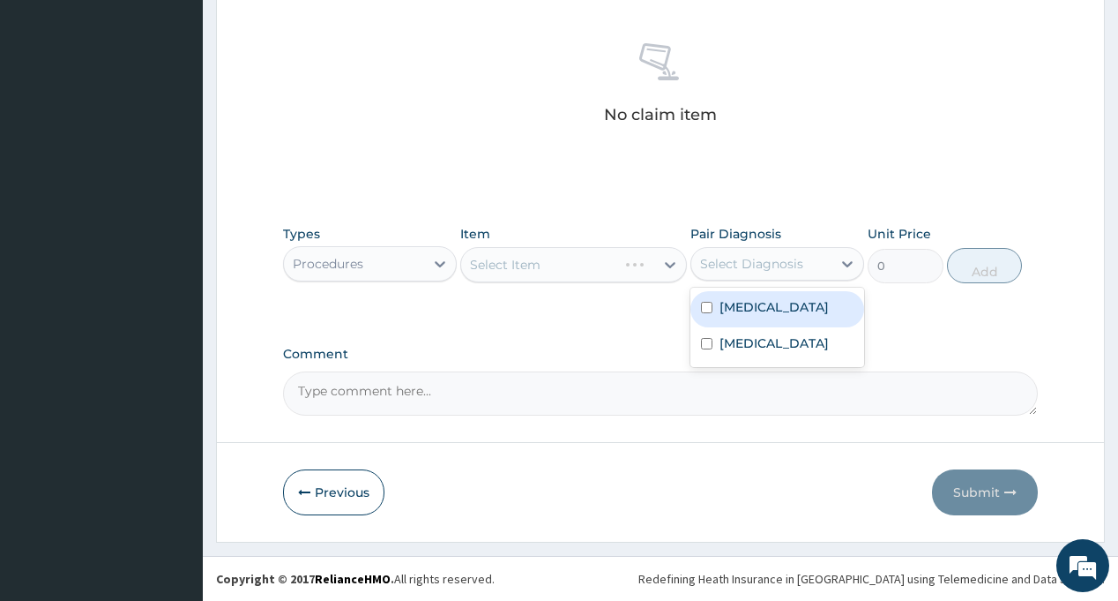
click at [768, 307] on div "[MEDICAL_DATA]" at bounding box center [778, 309] width 174 height 36
checkbox input "true"
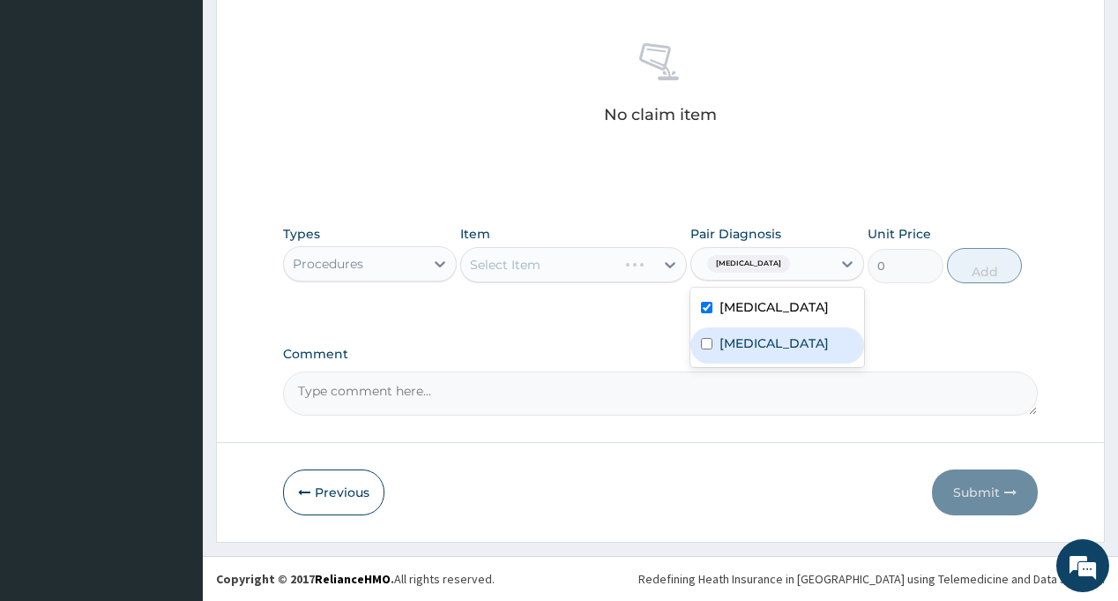
click at [760, 330] on div "[MEDICAL_DATA]" at bounding box center [778, 345] width 174 height 36
checkbox input "true"
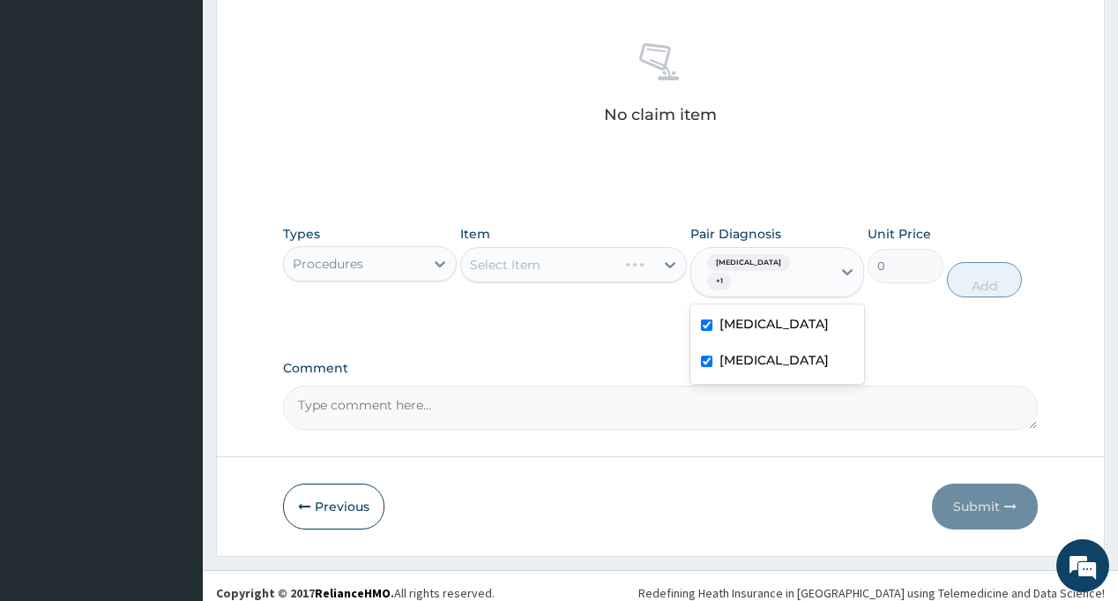
click at [522, 257] on div "Select Item" at bounding box center [505, 265] width 71 height 18
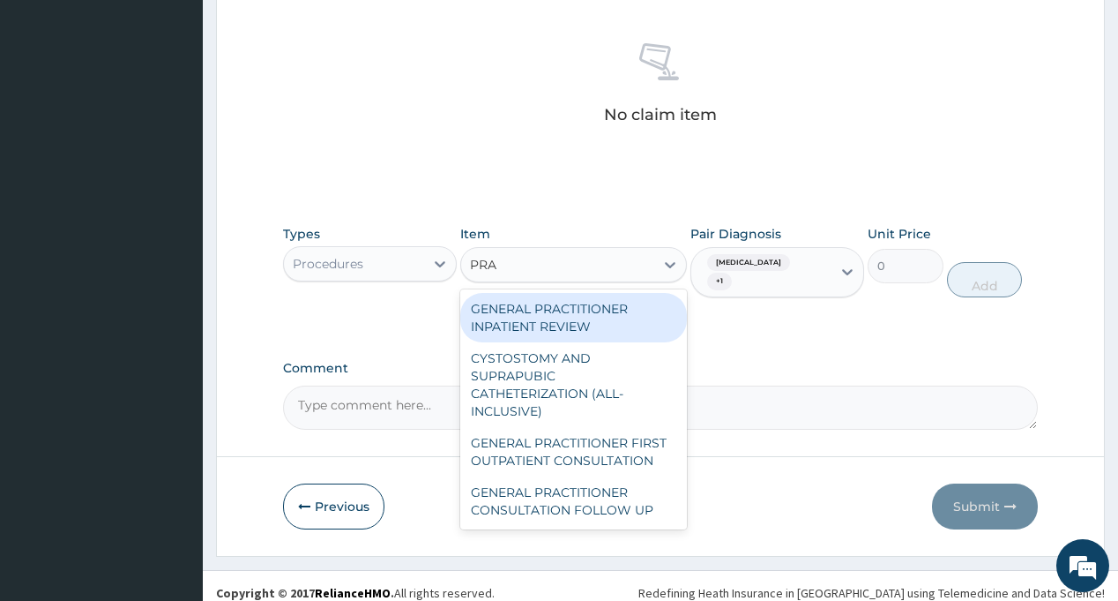
type input "PRAC"
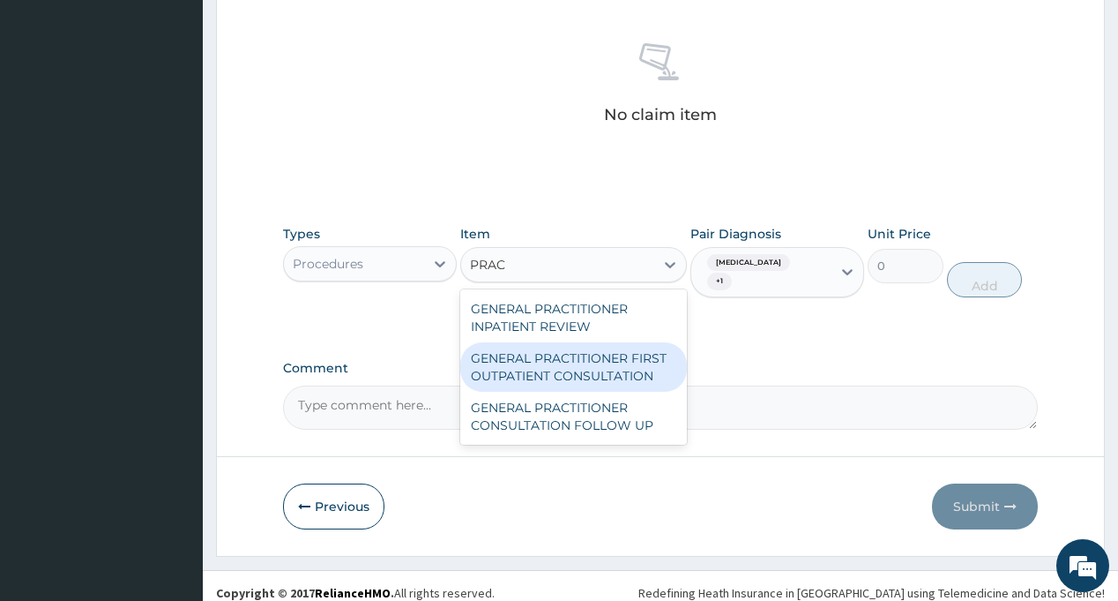
click at [601, 370] on div "GENERAL PRACTITIONER FIRST OUTPATIENT CONSULTATION" at bounding box center [573, 366] width 227 height 49
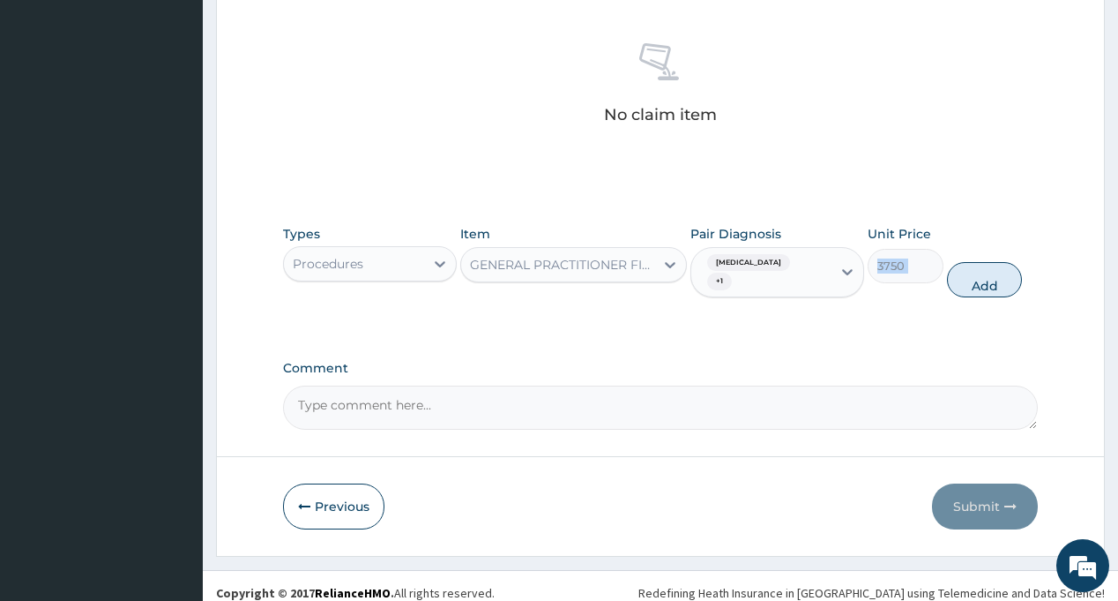
click at [945, 267] on div "Types Procedures Item GENERAL PRACTITIONER FIRST OUTPATIENT CONSULTATION Pair D…" at bounding box center [660, 261] width 754 height 91
click at [958, 269] on button "Add" at bounding box center [985, 279] width 76 height 35
type input "0"
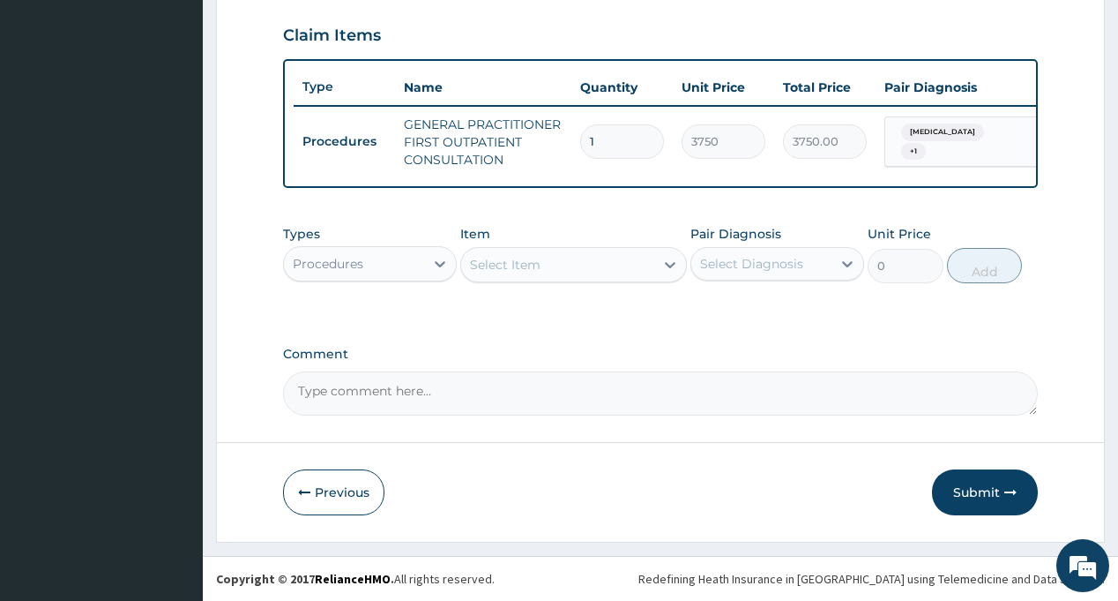
scroll to position [610, 0]
click at [410, 258] on div "Procedures" at bounding box center [354, 264] width 140 height 28
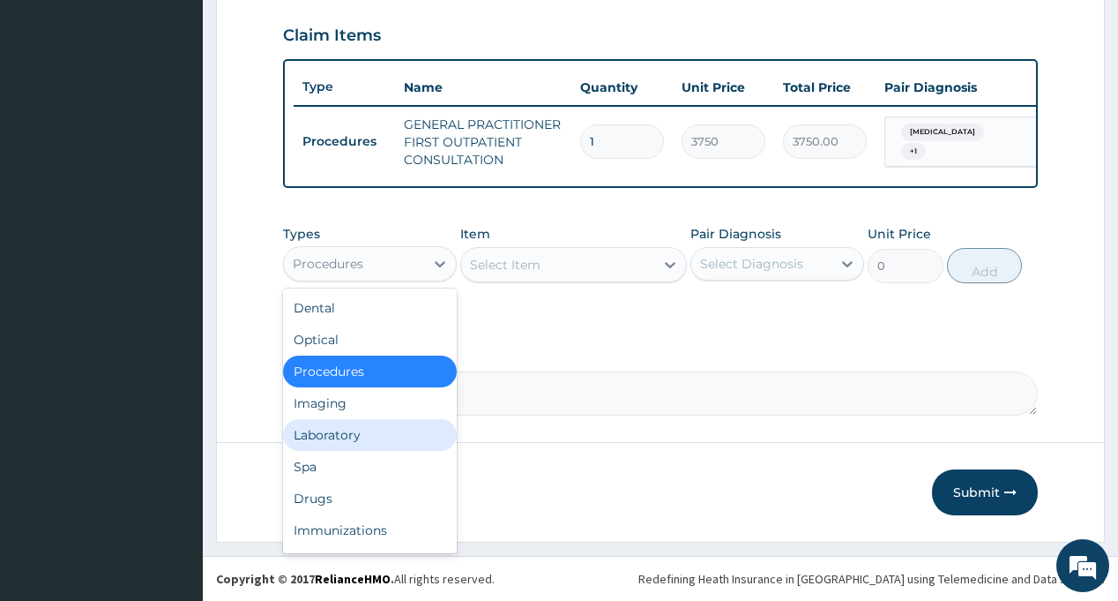
click at [367, 430] on div "Laboratory" at bounding box center [370, 435] width 174 height 32
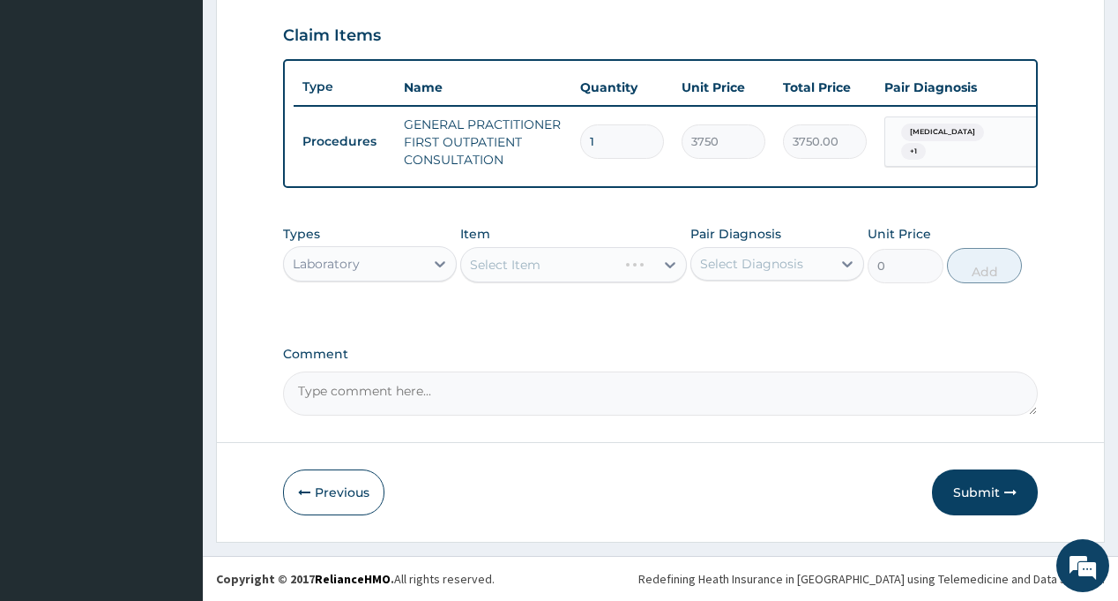
click at [792, 265] on div "Select Diagnosis" at bounding box center [751, 264] width 103 height 18
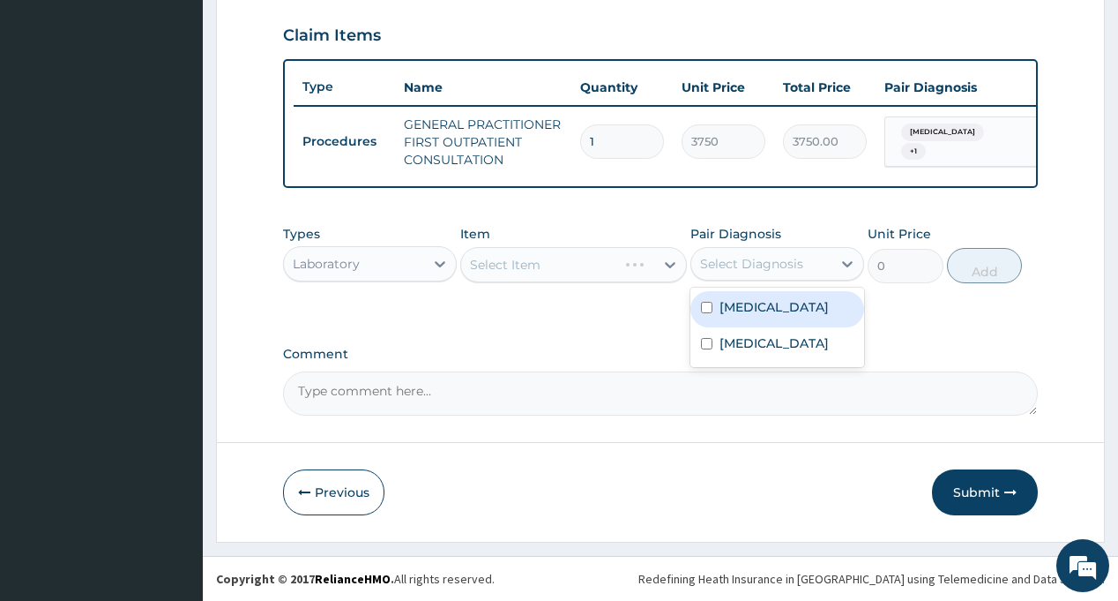
click at [782, 317] on div "[MEDICAL_DATA]" at bounding box center [778, 309] width 174 height 36
checkbox input "true"
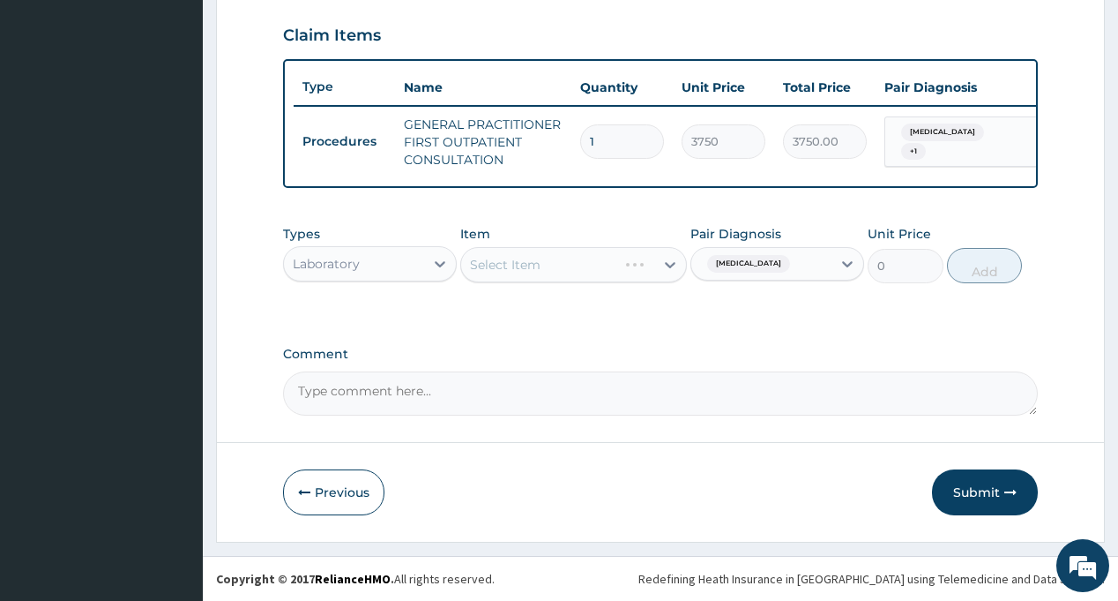
click at [587, 313] on div "Types Laboratory Item Select Item Pair Diagnosis [MEDICAL_DATA] Unit Price 0 Add" at bounding box center [660, 267] width 754 height 102
click at [549, 265] on div "Select Item" at bounding box center [557, 264] width 193 height 28
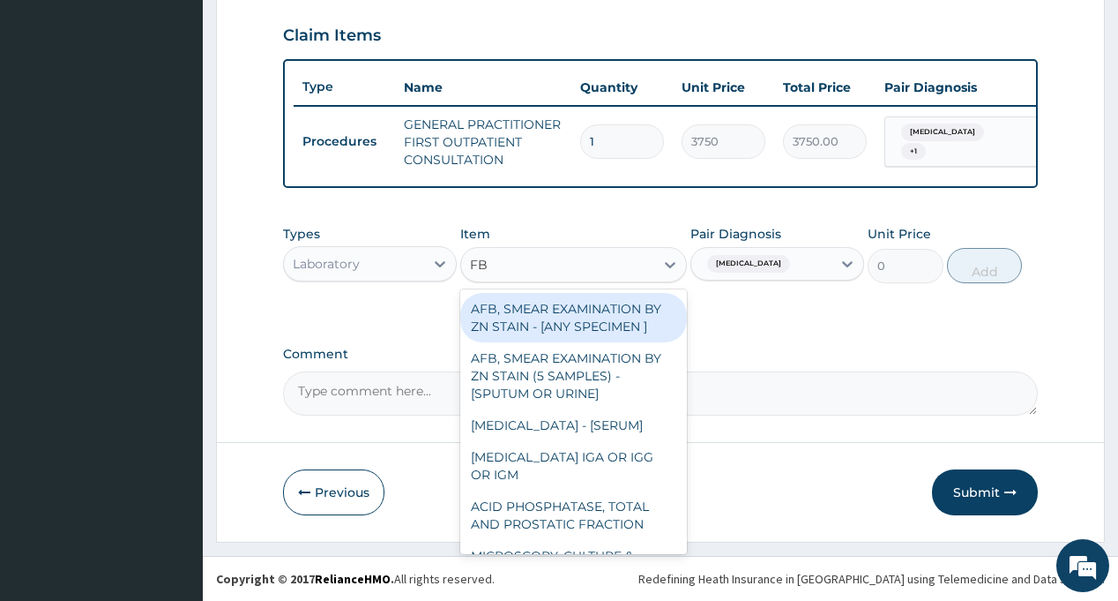
type input "FBC"
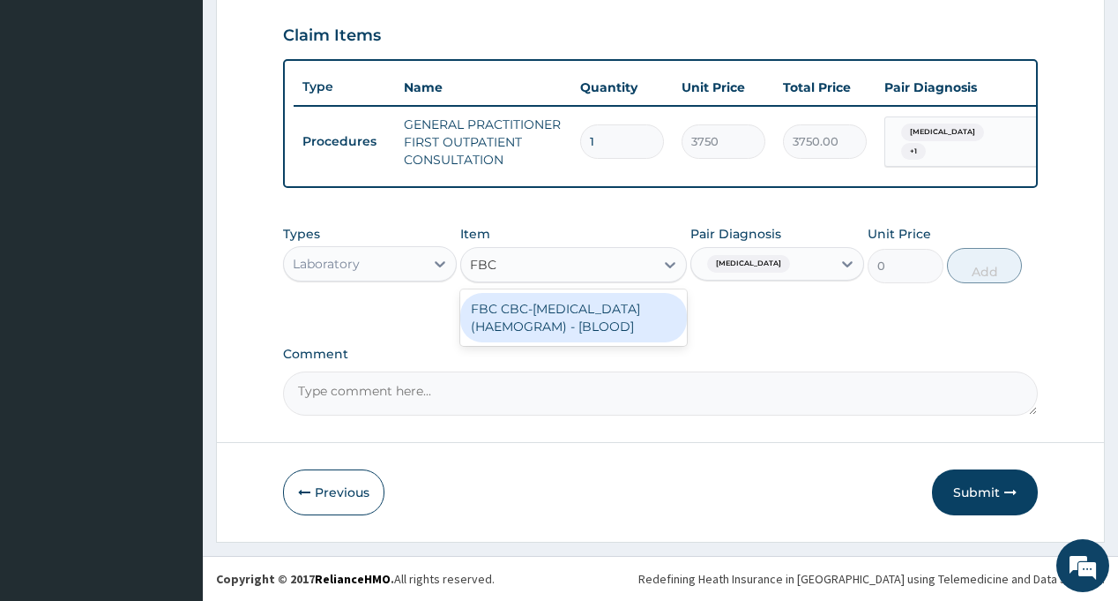
click at [556, 316] on div "FBC CBC-[MEDICAL_DATA] (HAEMOGRAM) - [BLOOD]" at bounding box center [573, 317] width 227 height 49
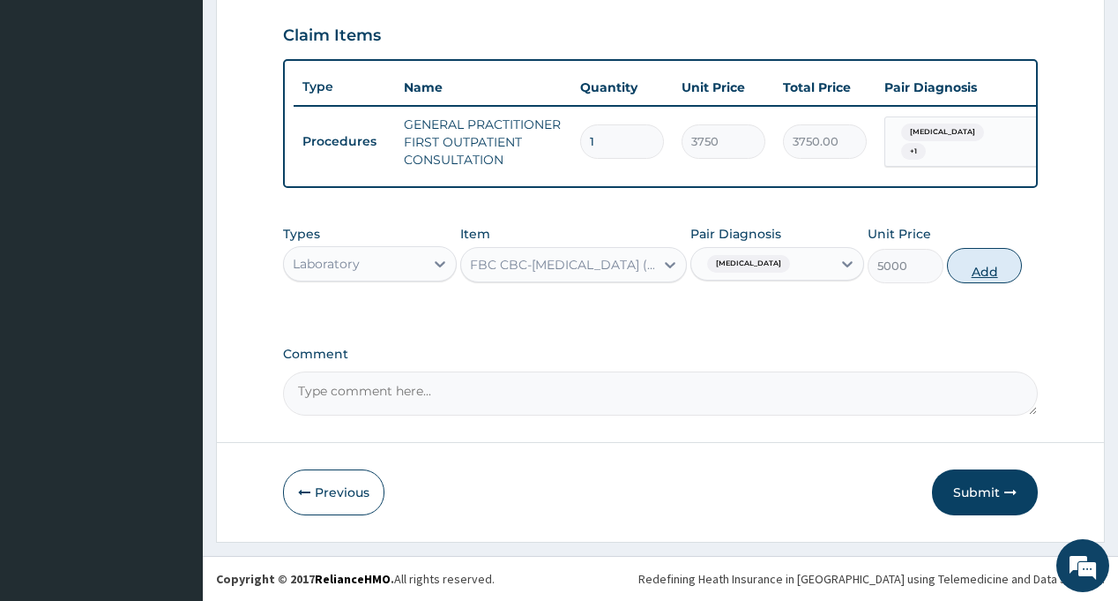
click at [966, 273] on button "Add" at bounding box center [985, 265] width 76 height 35
type input "0"
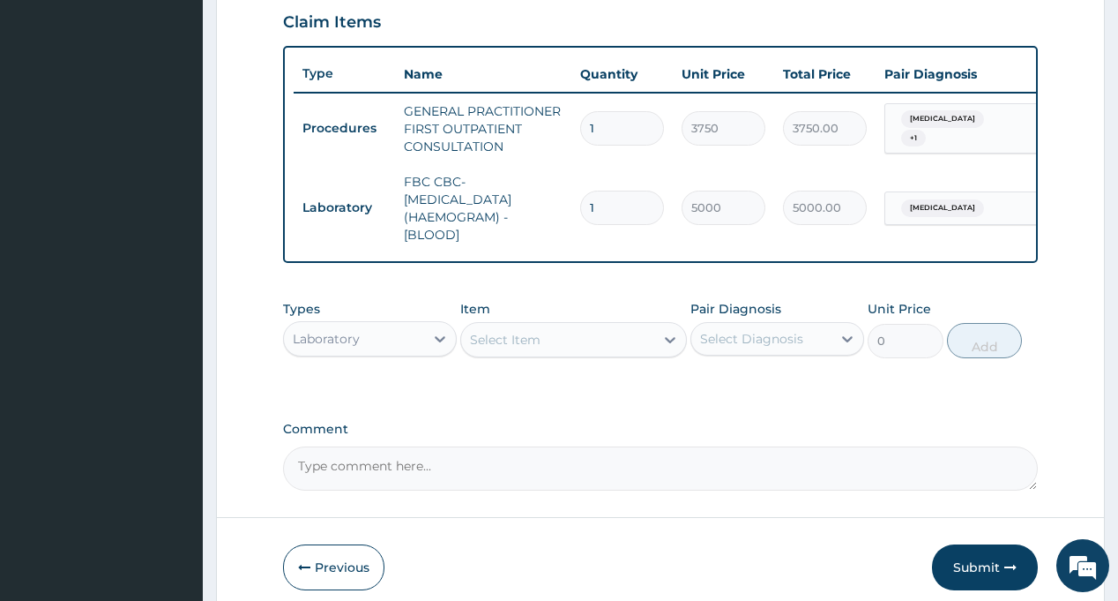
click at [770, 347] on div "Select Diagnosis" at bounding box center [751, 339] width 103 height 18
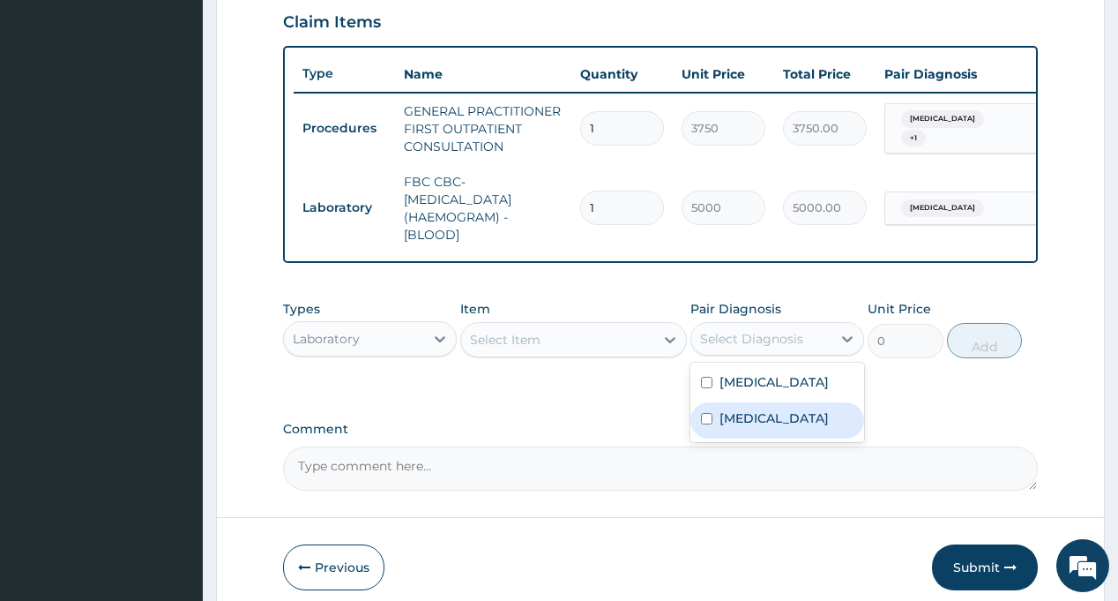
click at [765, 426] on label "[MEDICAL_DATA]" at bounding box center [774, 418] width 109 height 18
checkbox input "true"
click at [582, 340] on div "Select Item" at bounding box center [557, 339] width 193 height 28
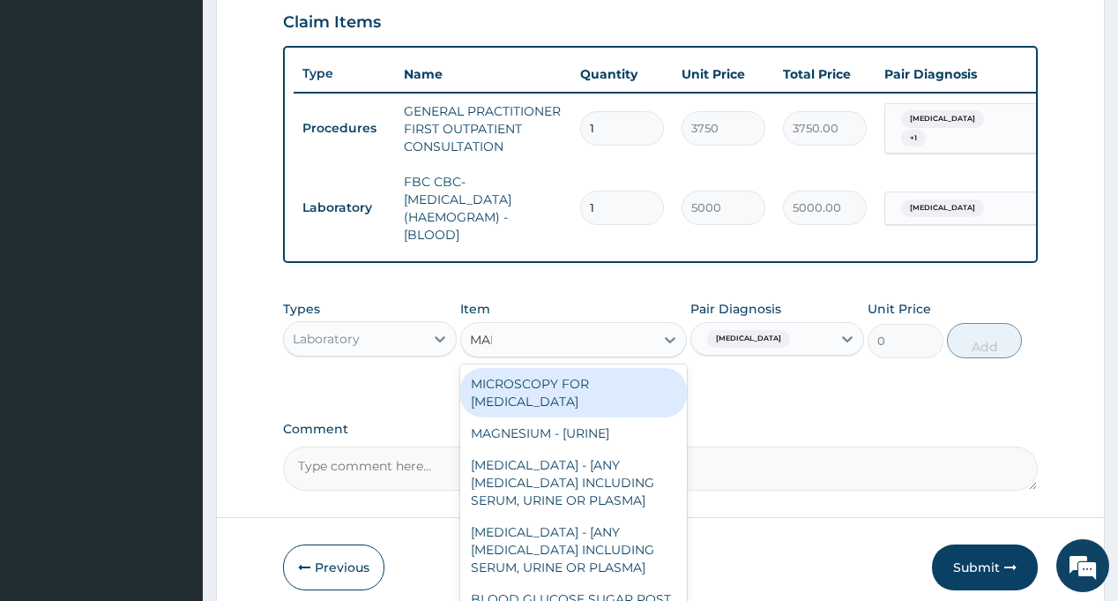
type input "MALA"
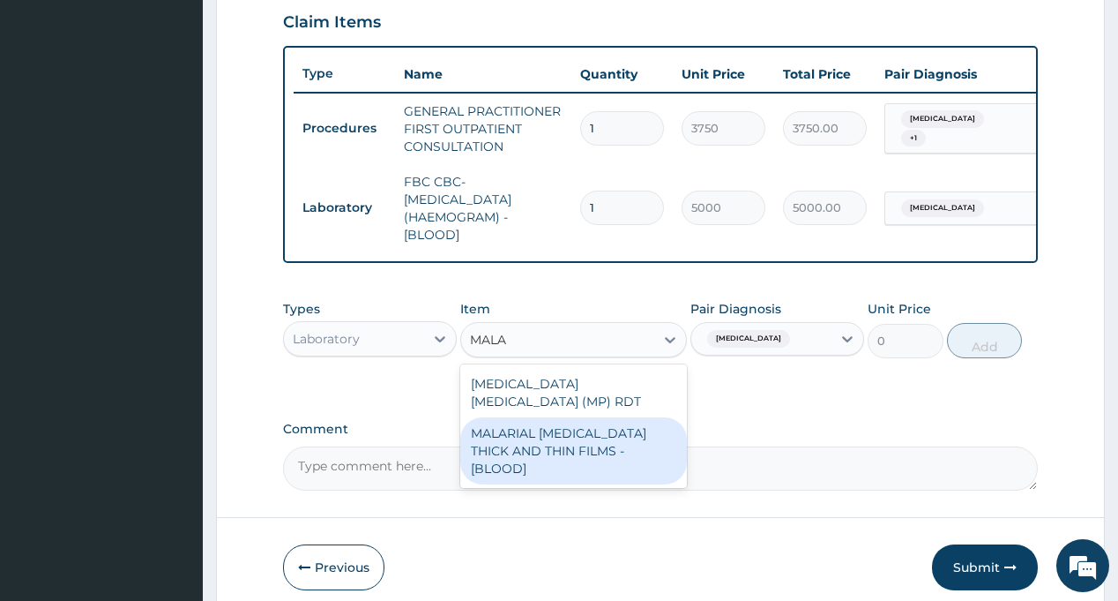
click at [596, 437] on div "MALARIAL [MEDICAL_DATA] THICK AND THIN FILMS - [BLOOD]" at bounding box center [573, 450] width 227 height 67
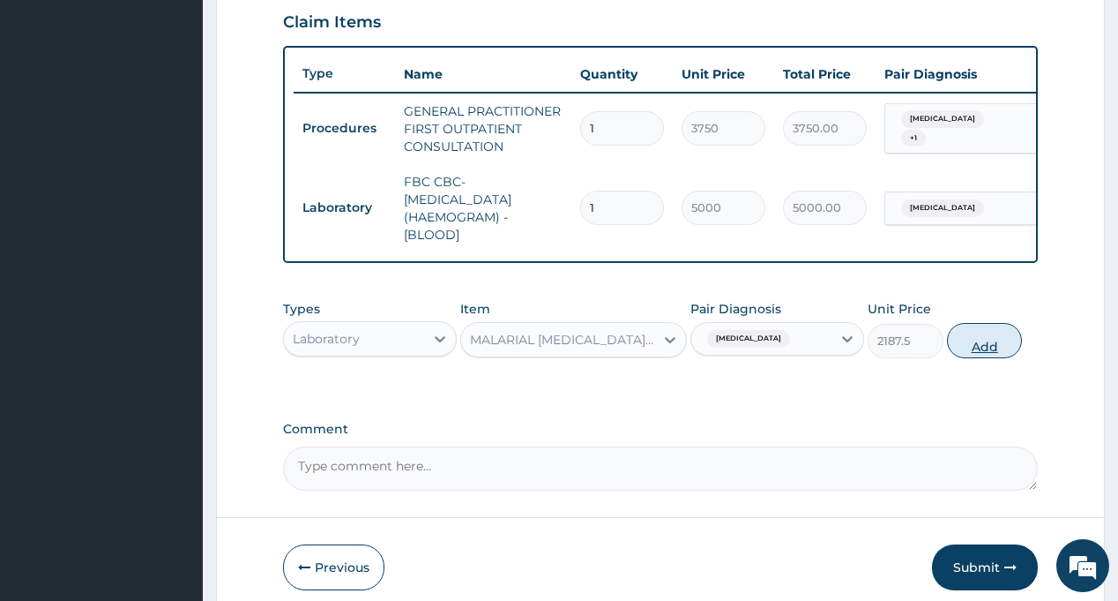
click at [991, 355] on button "Add" at bounding box center [985, 340] width 76 height 35
type input "0"
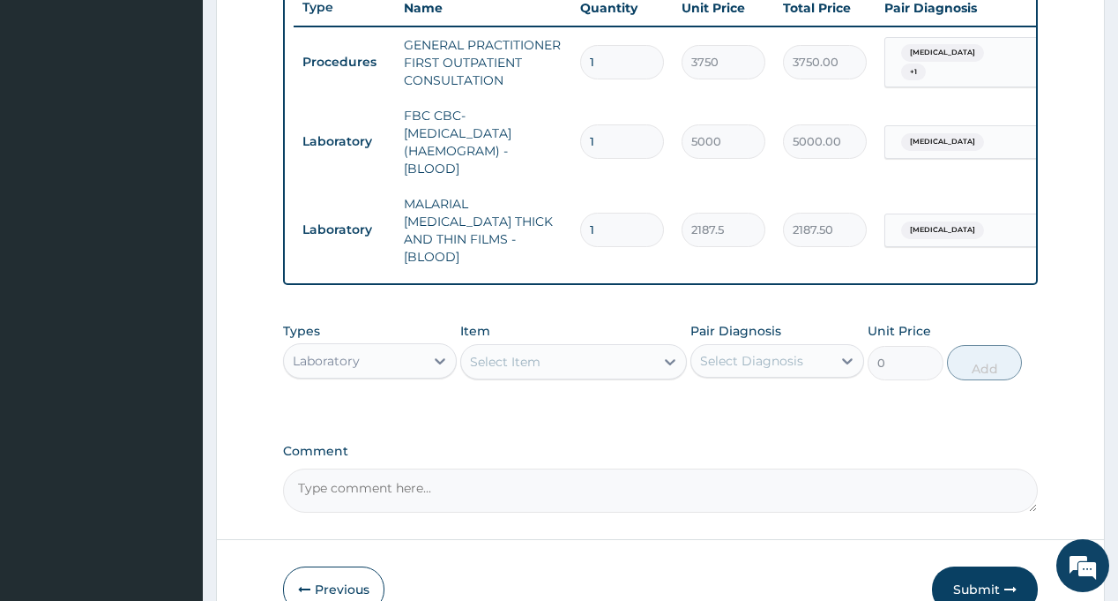
scroll to position [769, 0]
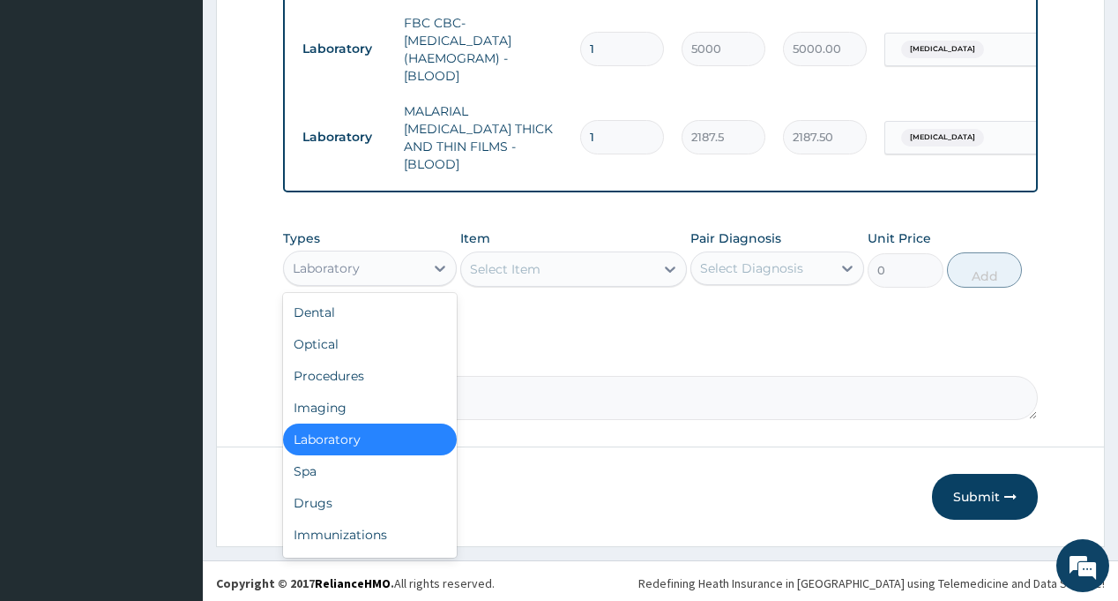
click at [388, 265] on div "Laboratory" at bounding box center [354, 268] width 140 height 28
click at [333, 503] on div "Drugs" at bounding box center [370, 503] width 174 height 32
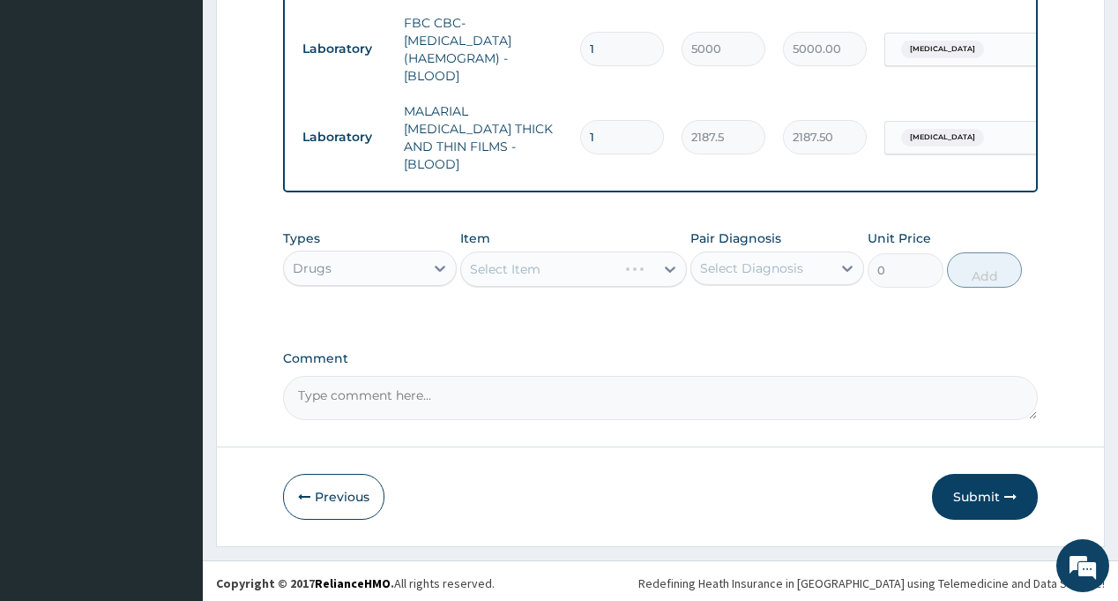
click at [765, 260] on div "Select Diagnosis" at bounding box center [751, 268] width 103 height 18
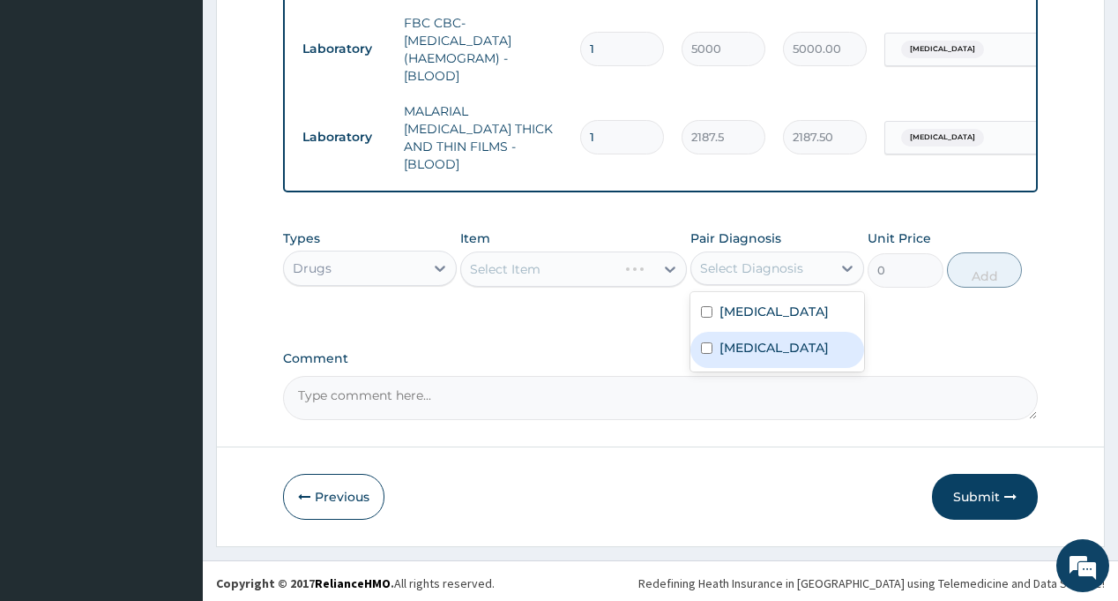
drag, startPoint x: 769, startPoint y: 344, endPoint x: 624, endPoint y: 334, distance: 145.0
click at [768, 344] on div "[MEDICAL_DATA]" at bounding box center [778, 350] width 174 height 36
checkbox input "true"
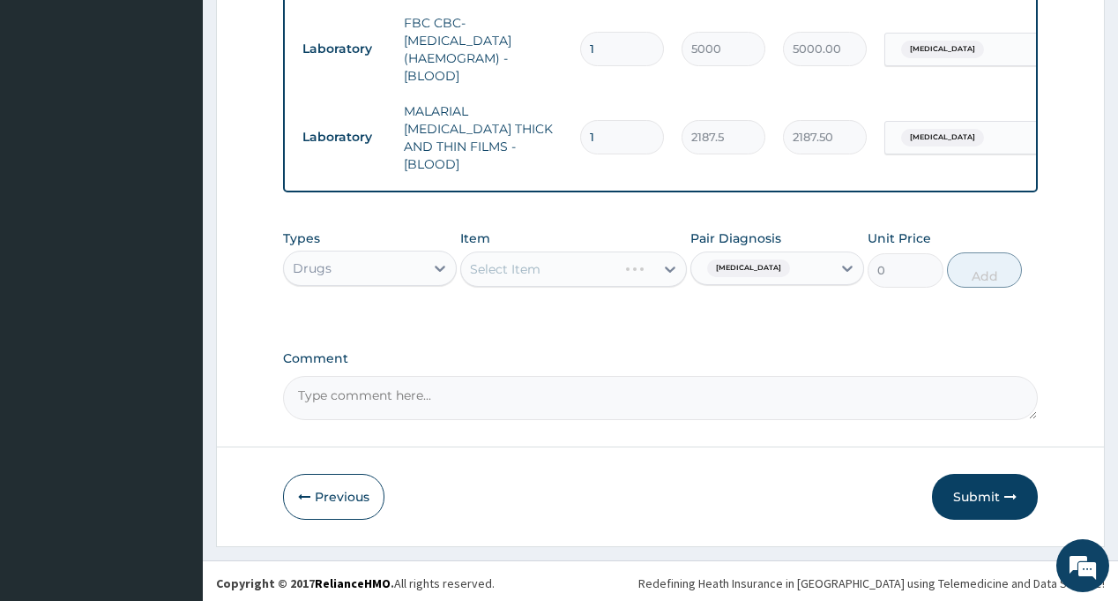
click at [576, 261] on div "Select Item" at bounding box center [557, 269] width 193 height 28
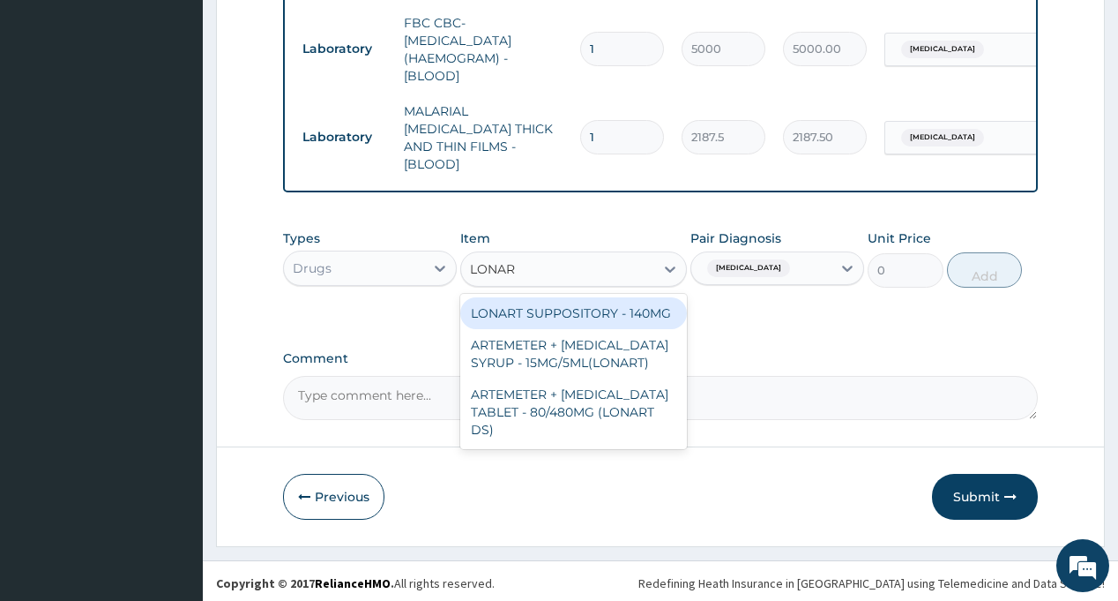
type input "LONART"
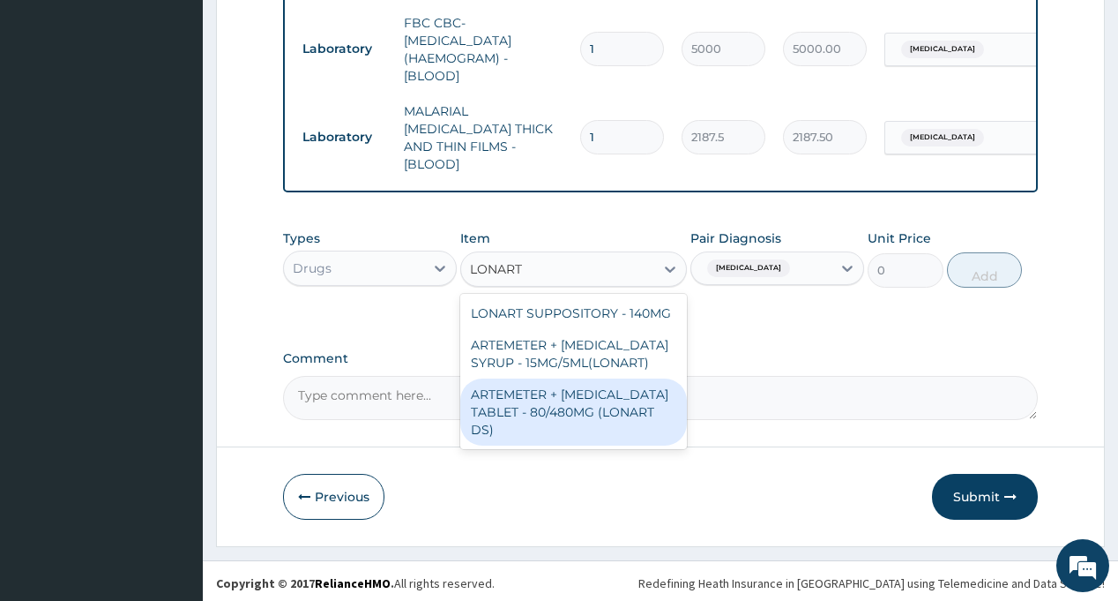
click at [597, 407] on div "ARTEMETER + [MEDICAL_DATA] TABLET - 80/480MG (LONART DS)" at bounding box center [573, 411] width 227 height 67
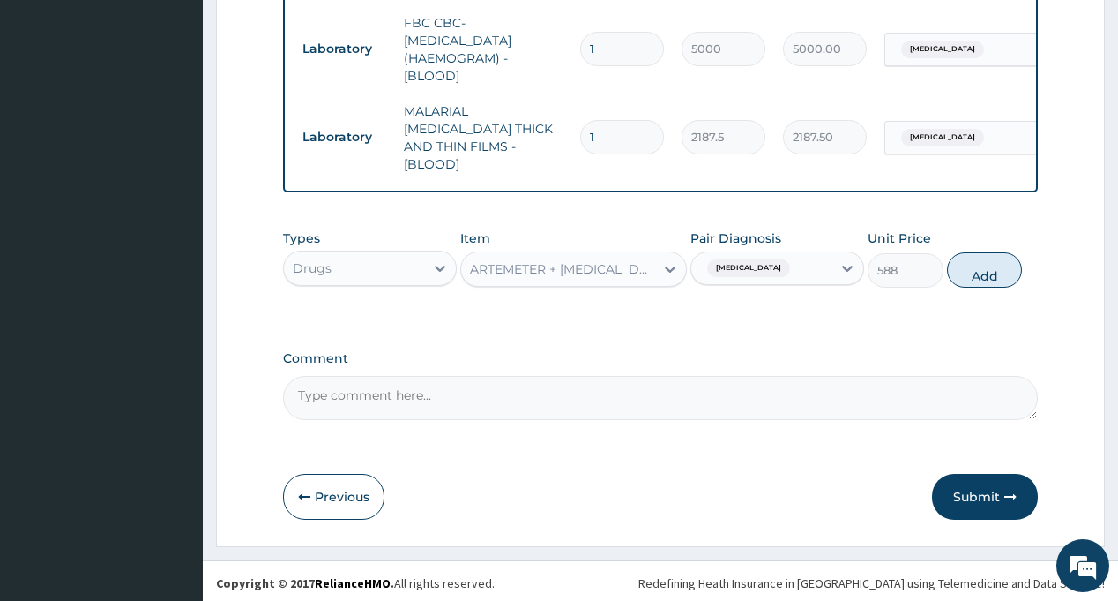
click at [974, 258] on button "Add" at bounding box center [985, 269] width 76 height 35
type input "0"
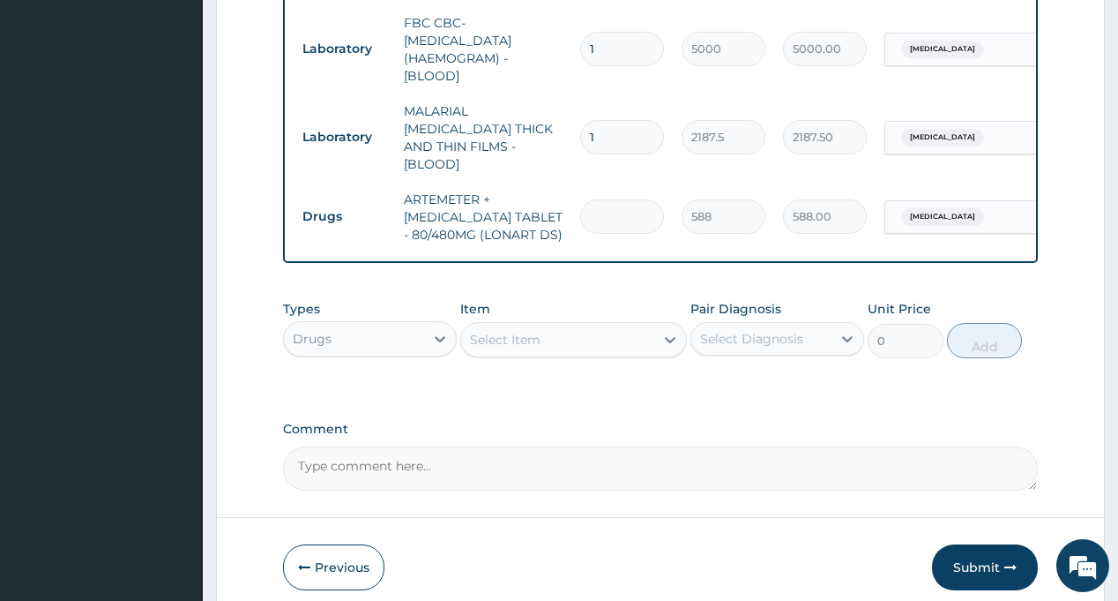
type input "0.00"
type input "6"
type input "3528.00"
type input "6"
click at [768, 330] on div "Select Diagnosis" at bounding box center [751, 339] width 103 height 18
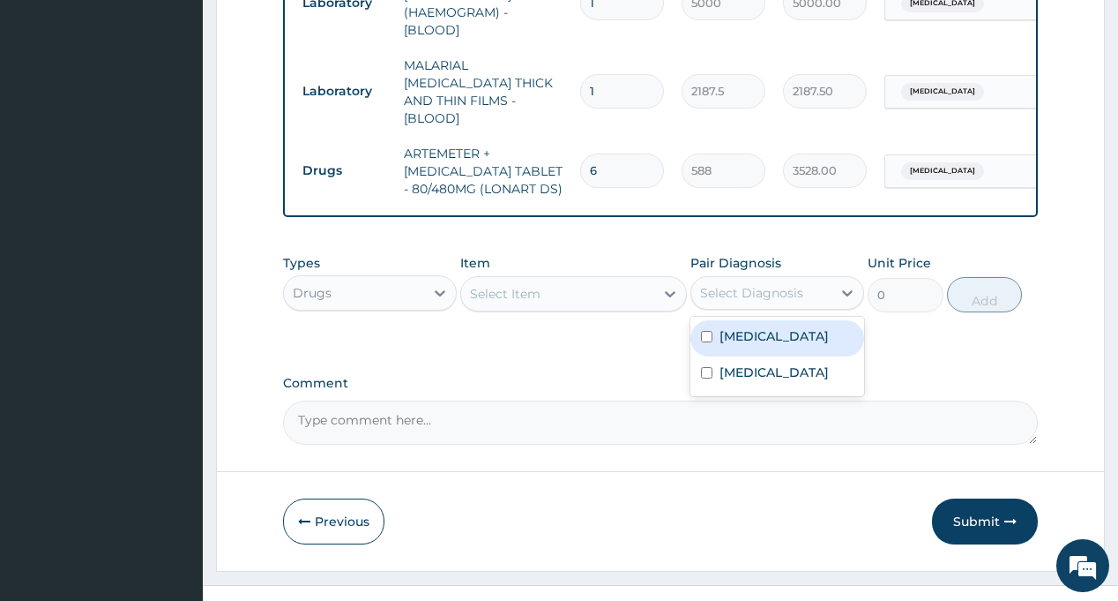
scroll to position [840, 0]
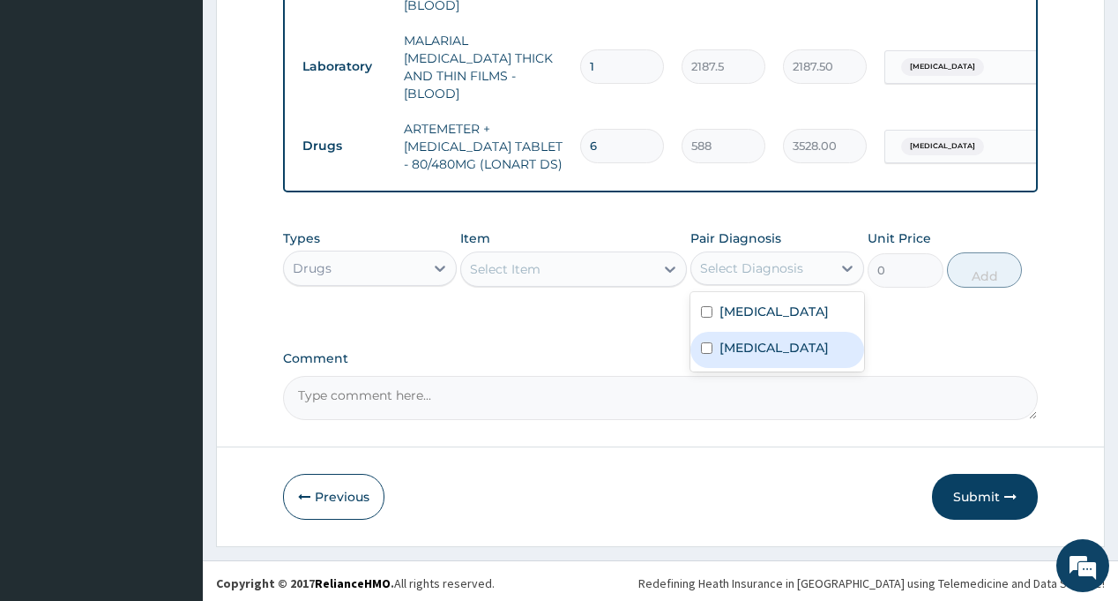
click at [767, 356] on div "[MEDICAL_DATA]" at bounding box center [778, 350] width 174 height 36
checkbox input "true"
click at [579, 260] on div "Select Item" at bounding box center [557, 269] width 193 height 28
type input "PARACE"
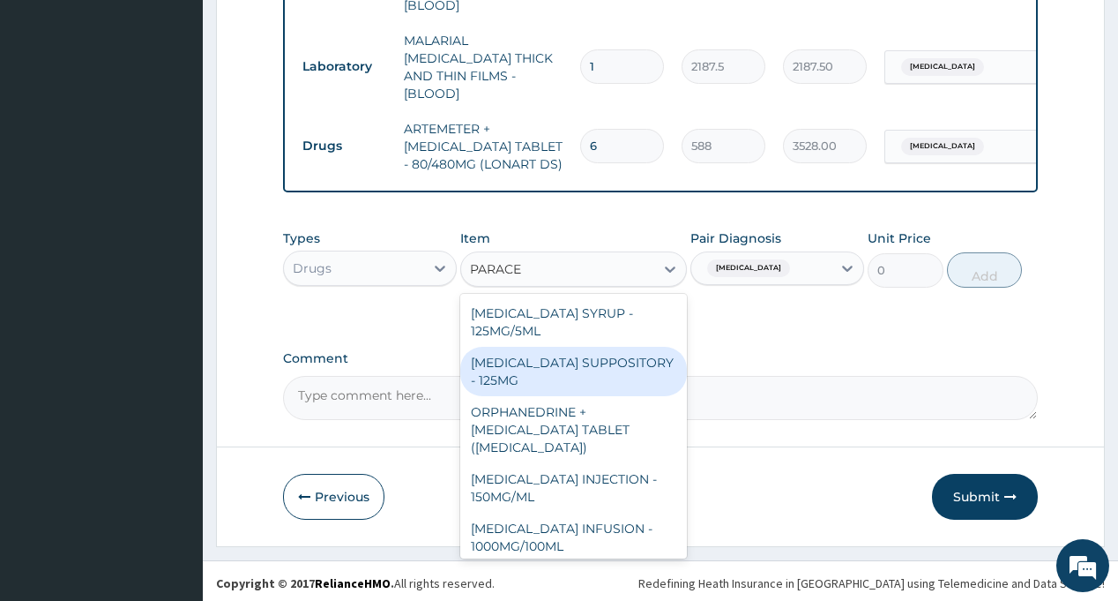
scroll to position [88, 0]
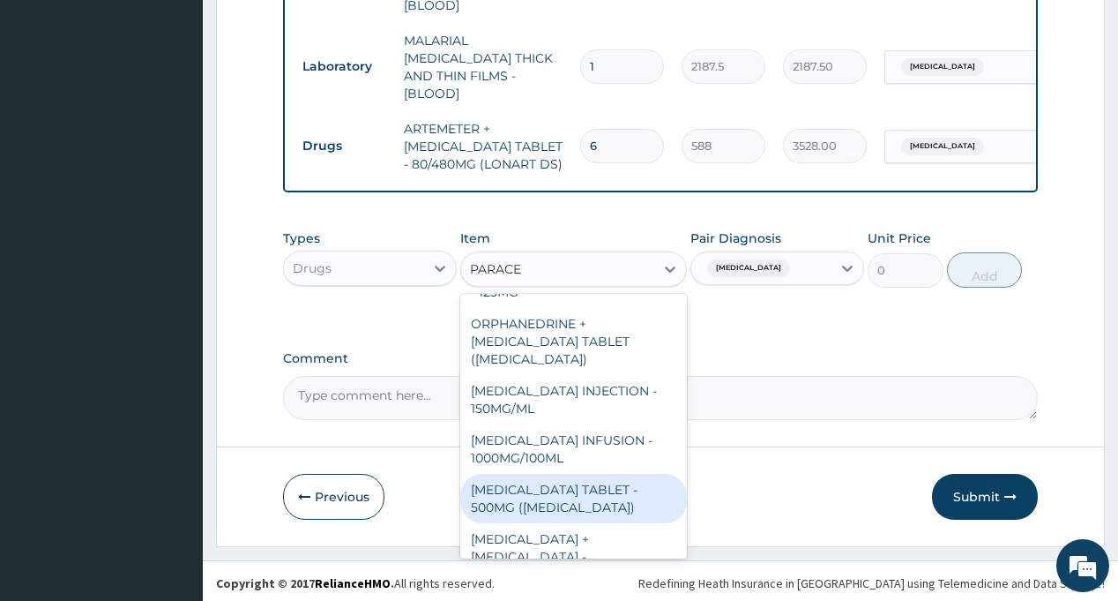
click at [574, 476] on div "[MEDICAL_DATA] TABLET - 500MG ([MEDICAL_DATA])" at bounding box center [573, 498] width 227 height 49
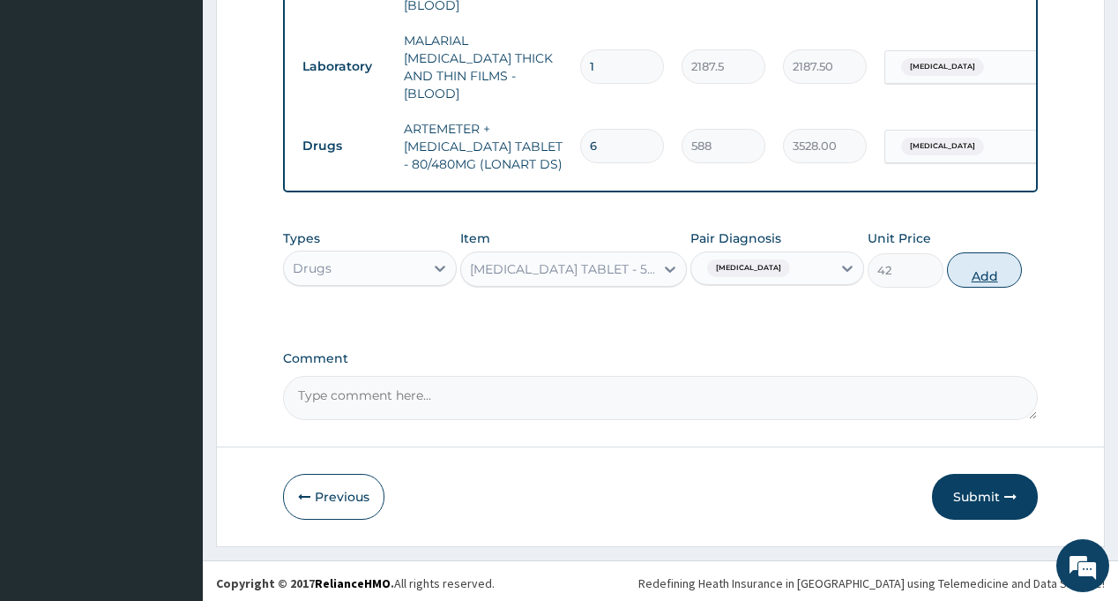
click at [981, 260] on button "Add" at bounding box center [985, 269] width 76 height 35
type input "0"
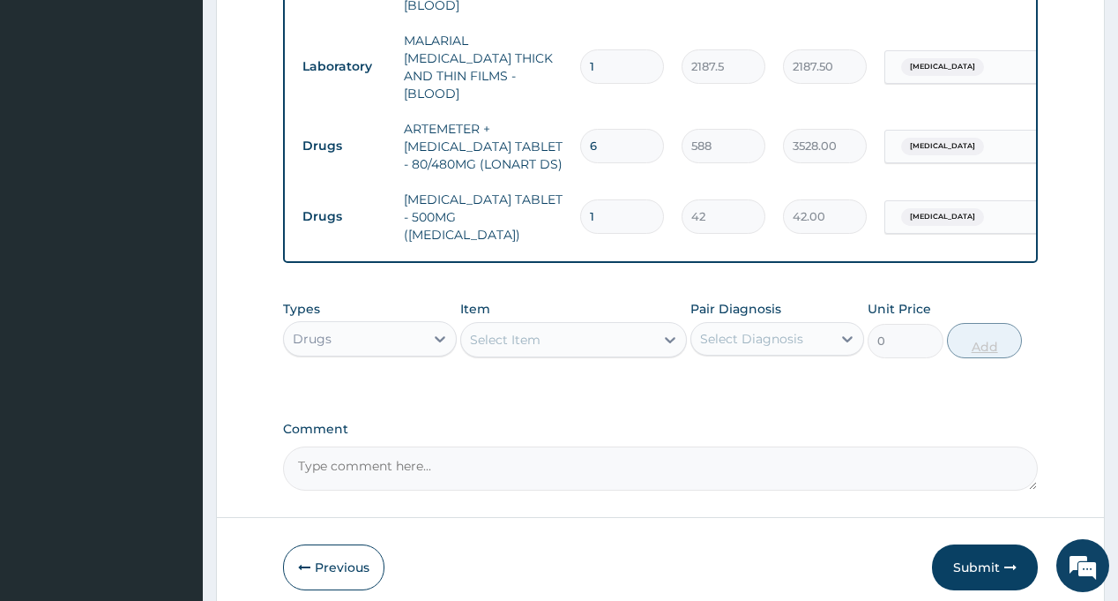
type input "18"
type input "756.00"
type input "18"
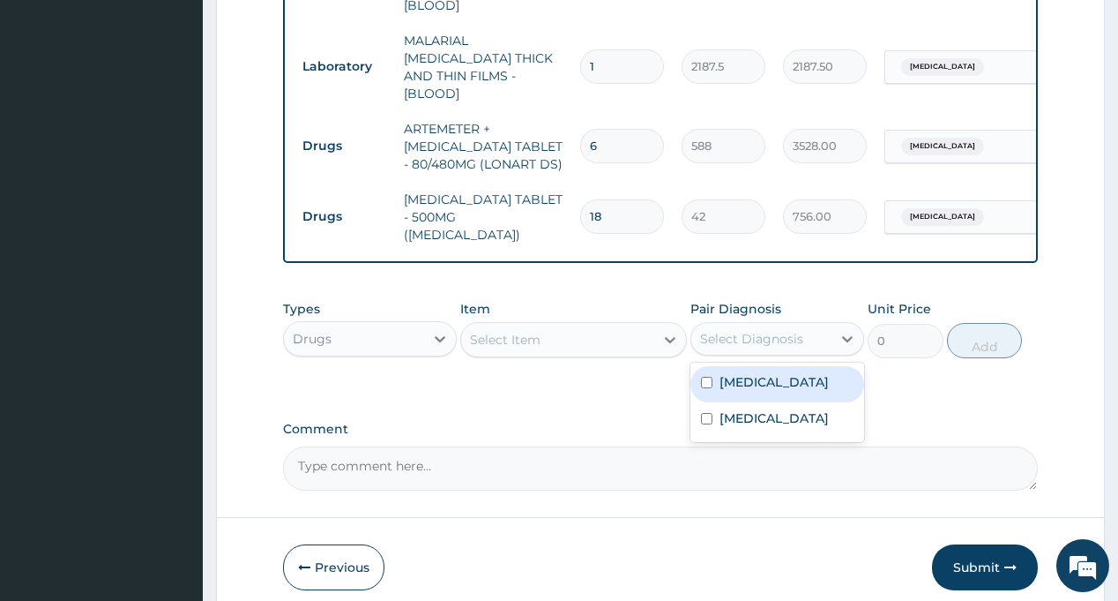
click at [784, 330] on div "Select Diagnosis" at bounding box center [751, 339] width 103 height 18
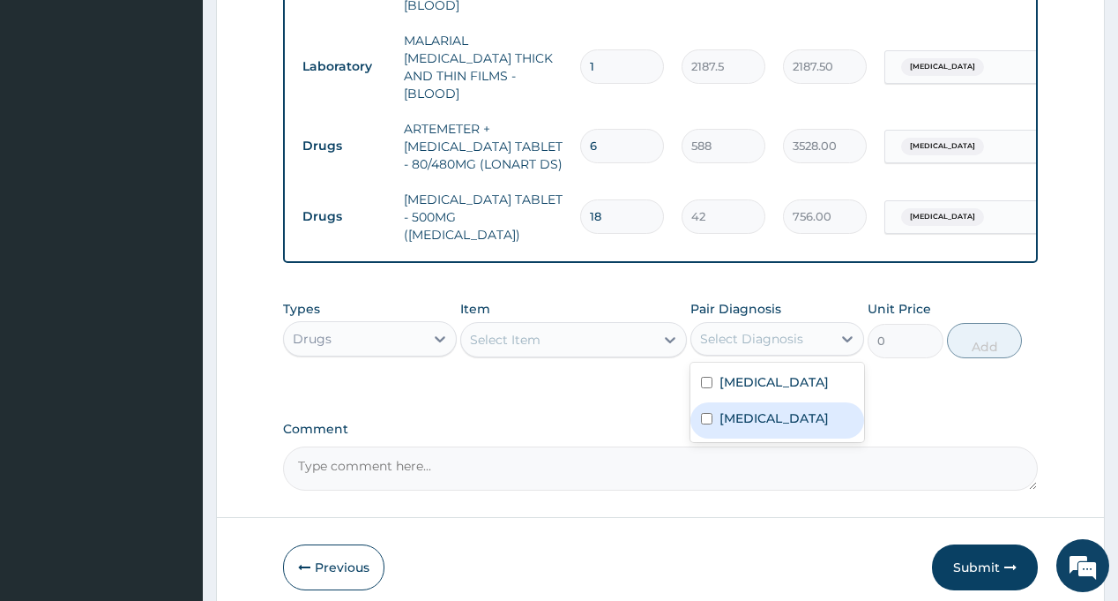
click at [780, 402] on div "[MEDICAL_DATA]" at bounding box center [778, 420] width 174 height 36
checkbox input "true"
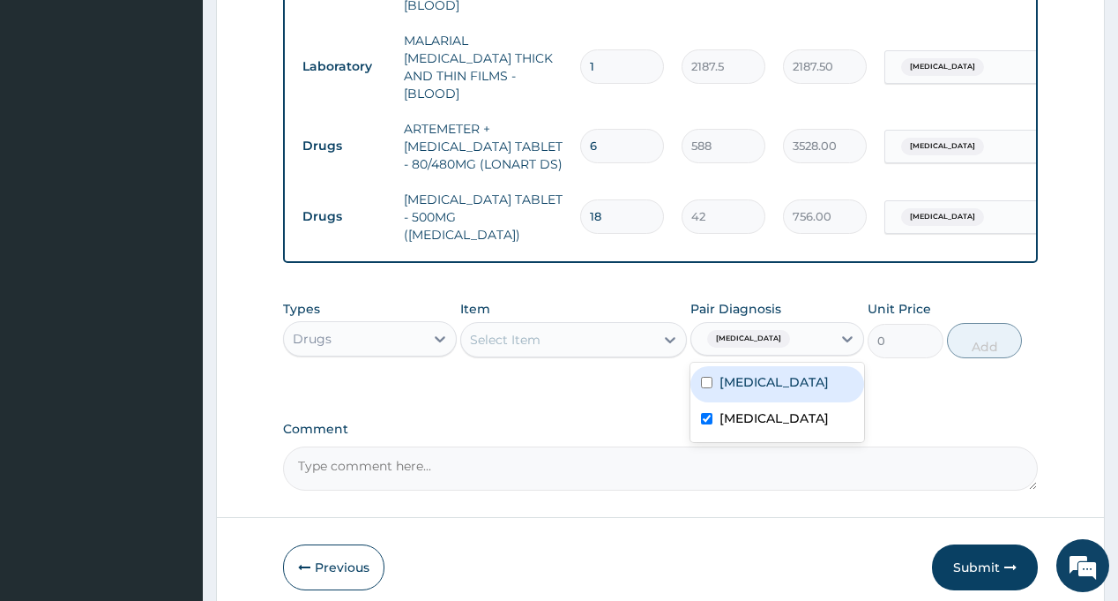
click at [618, 325] on div "Select Item" at bounding box center [557, 339] width 193 height 28
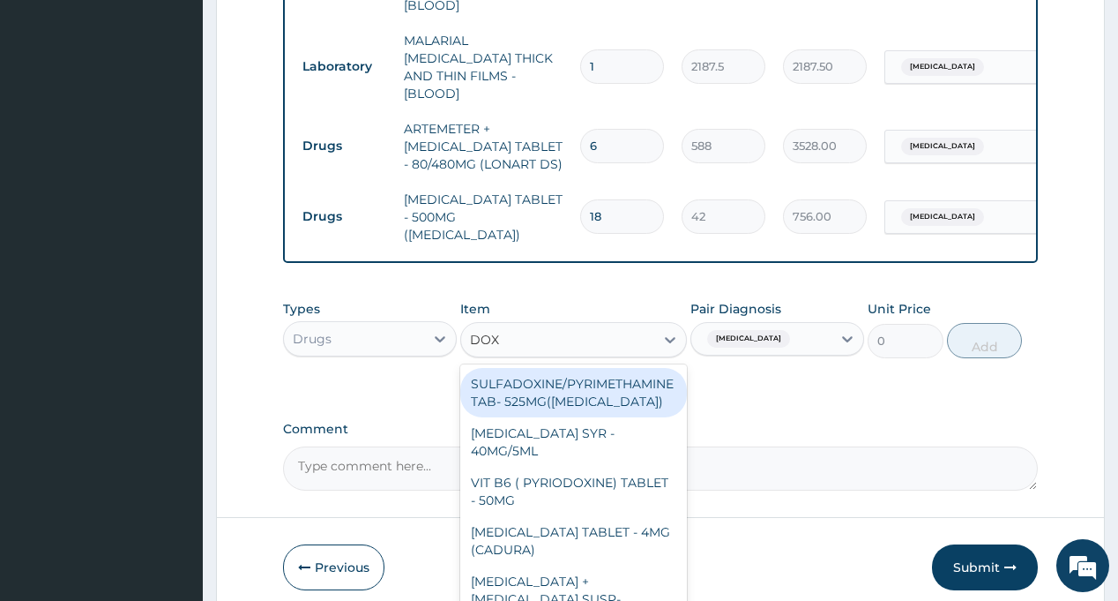
type input "DOXY"
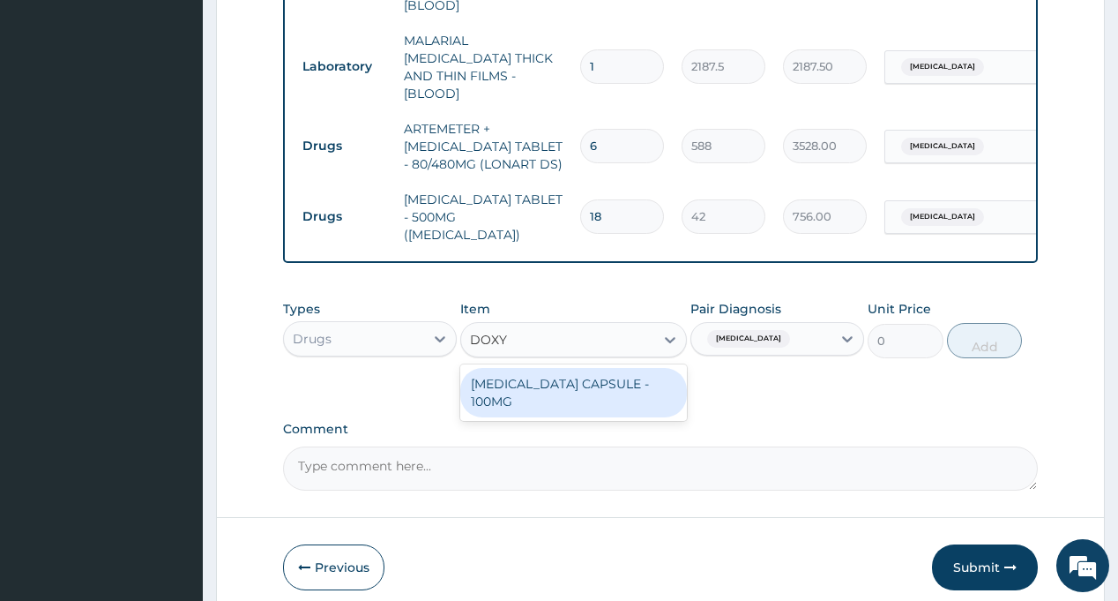
click at [596, 368] on div "[MEDICAL_DATA] CAPSULE - 100MG" at bounding box center [573, 392] width 227 height 49
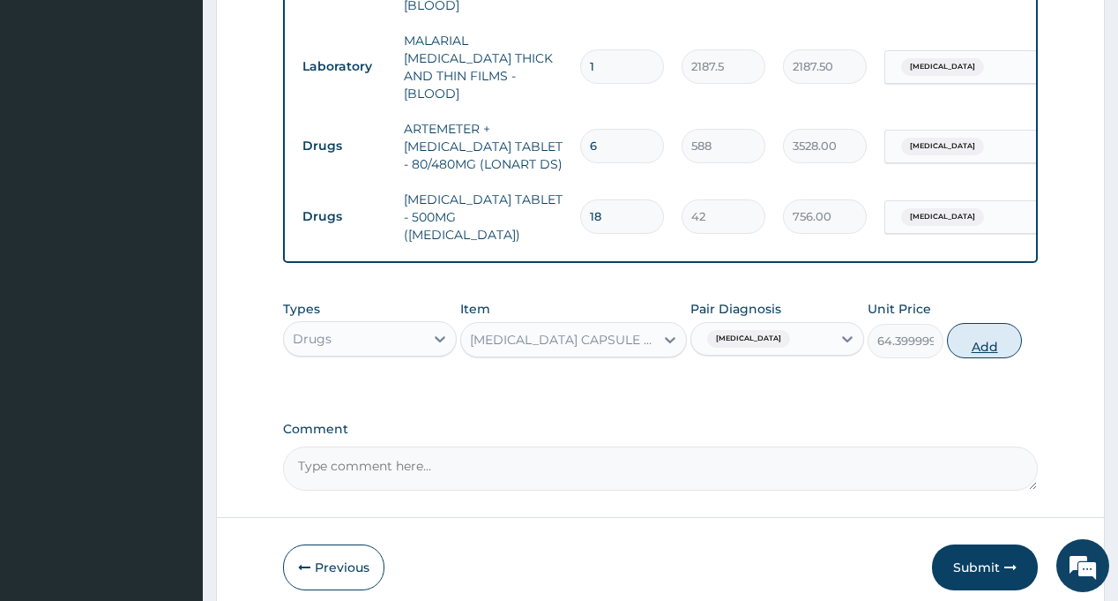
click at [982, 328] on button "Add" at bounding box center [985, 340] width 76 height 35
type input "0"
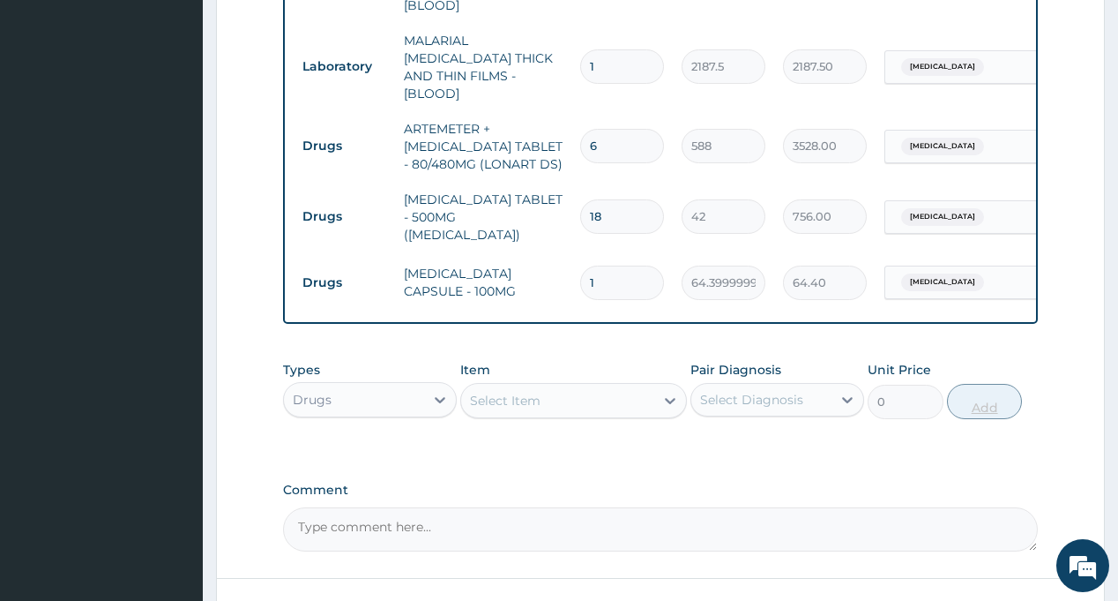
type input "14"
type input "901.60"
type input "14"
click at [825, 426] on div "Types Drugs Item Select Item Pair Diagnosis Select Diagnosis Unit Price 0 Add" at bounding box center [660, 403] width 754 height 102
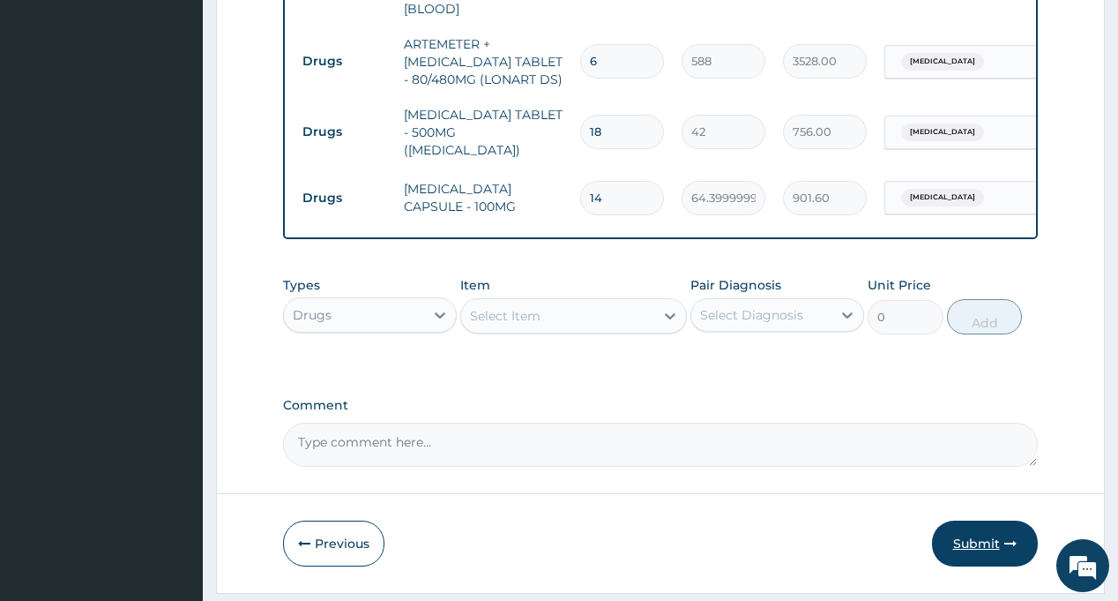
scroll to position [961, 0]
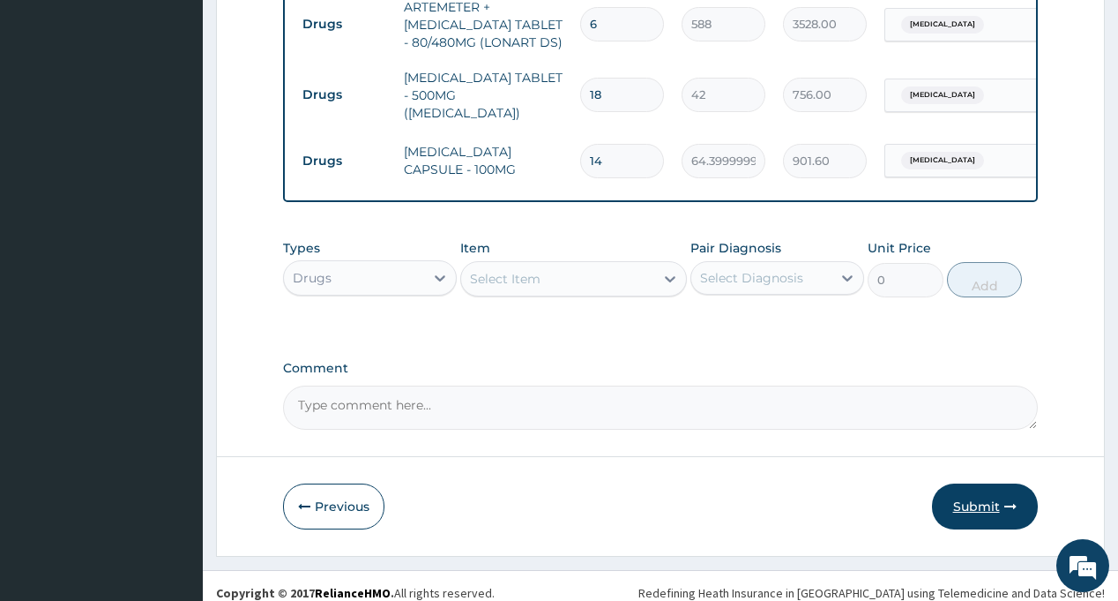
click at [969, 490] on button "Submit" at bounding box center [985, 506] width 106 height 46
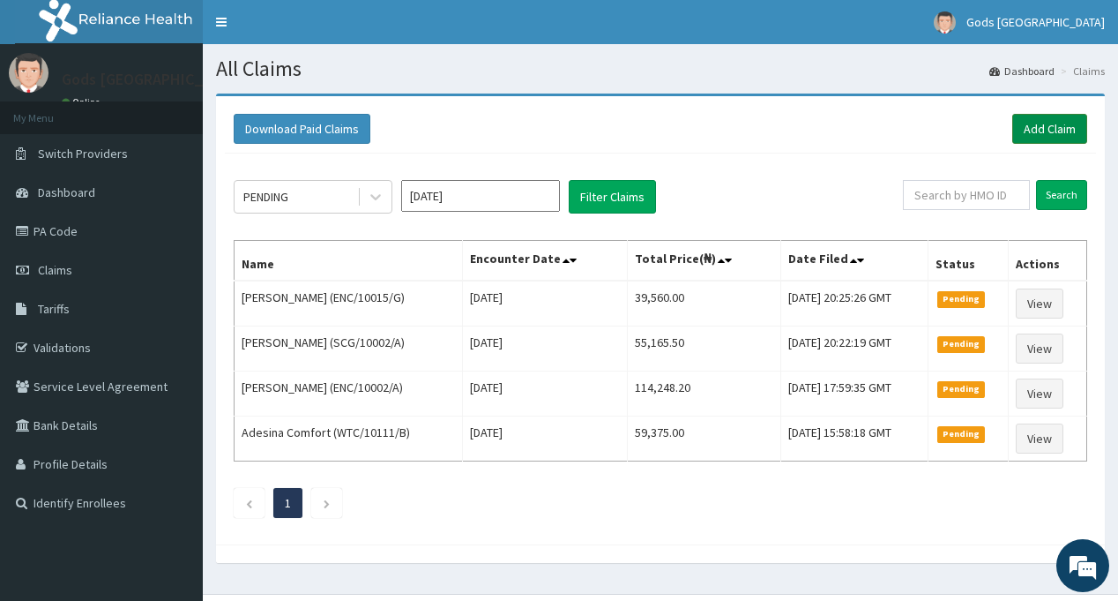
click at [1049, 131] on link "Add Claim" at bounding box center [1049, 129] width 75 height 30
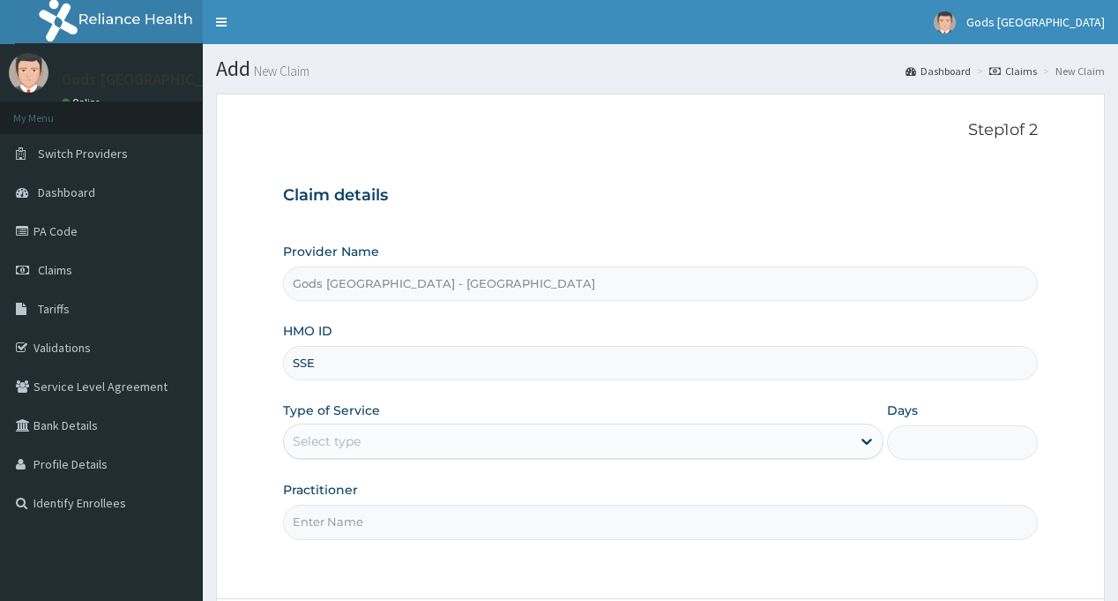
type input "Gods [GEOGRAPHIC_DATA] - [GEOGRAPHIC_DATA]"
click at [370, 437] on div "Select type" at bounding box center [567, 441] width 567 height 28
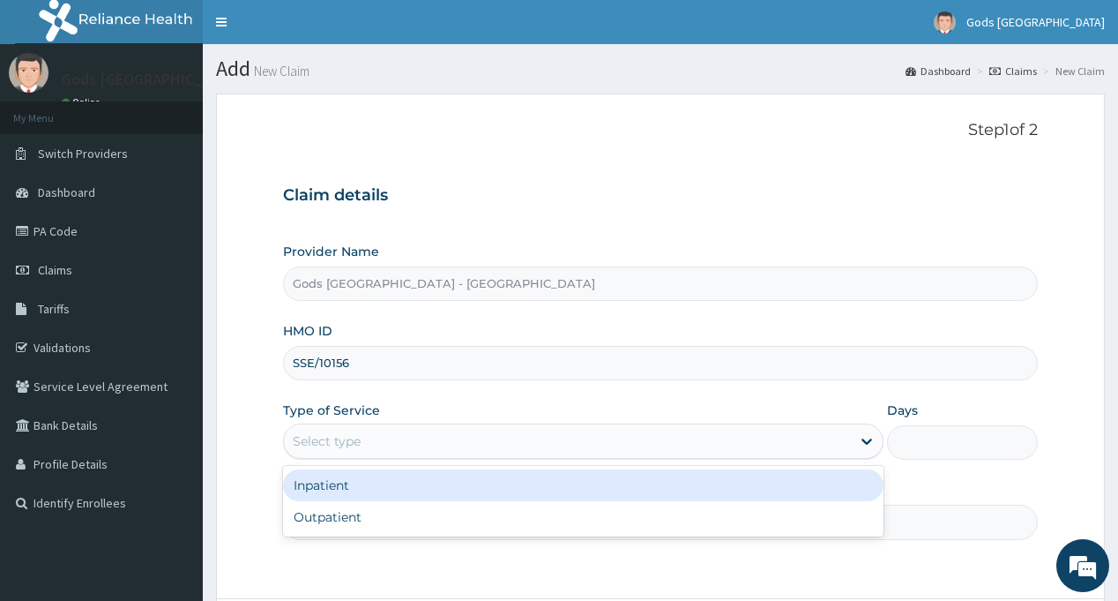
type input "SSE/10156/A"
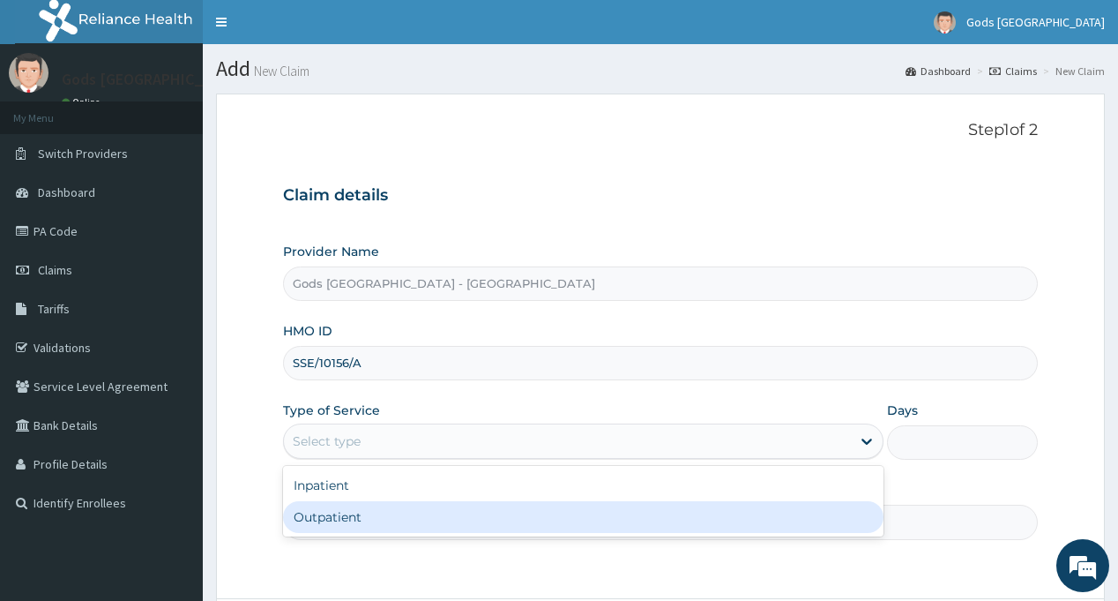
click at [376, 519] on div "Outpatient" at bounding box center [583, 517] width 601 height 32
type input "1"
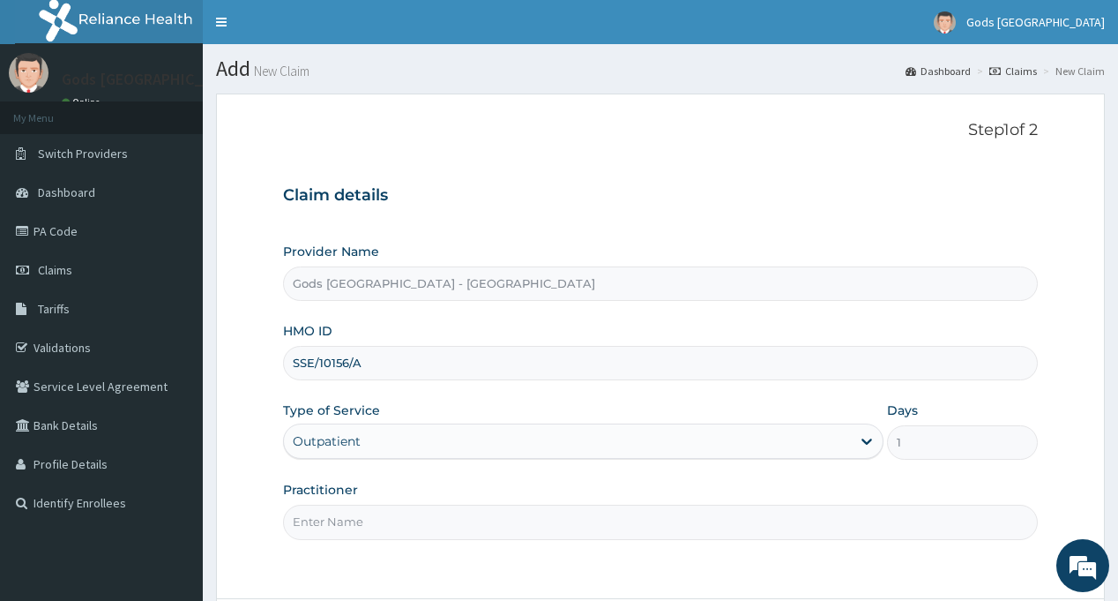
click at [376, 519] on input "Practitioner" at bounding box center [660, 521] width 754 height 34
type input "[PERSON_NAME]"
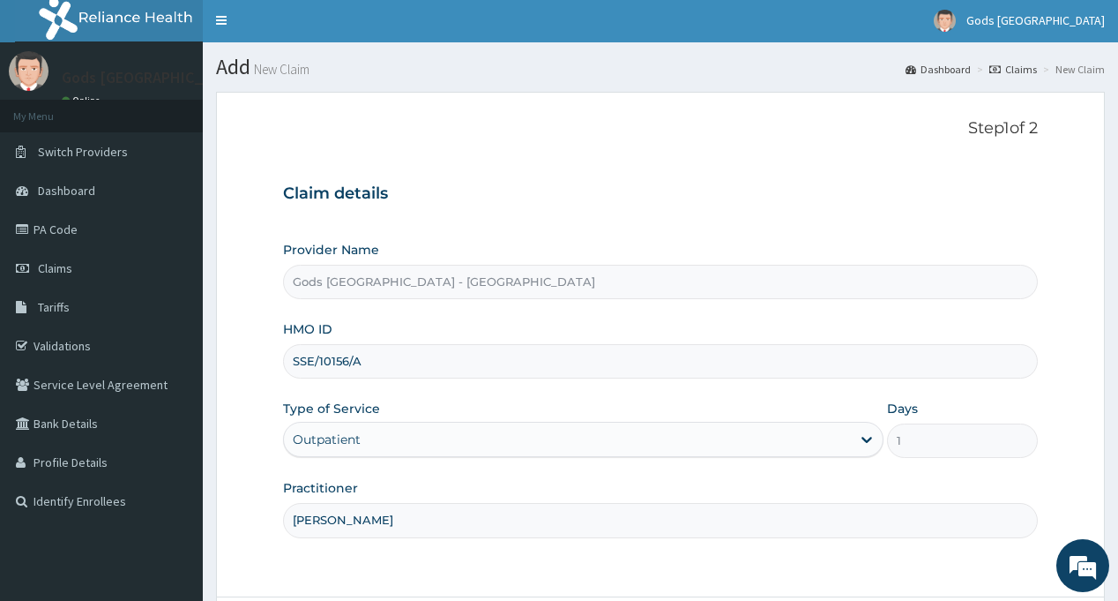
scroll to position [156, 0]
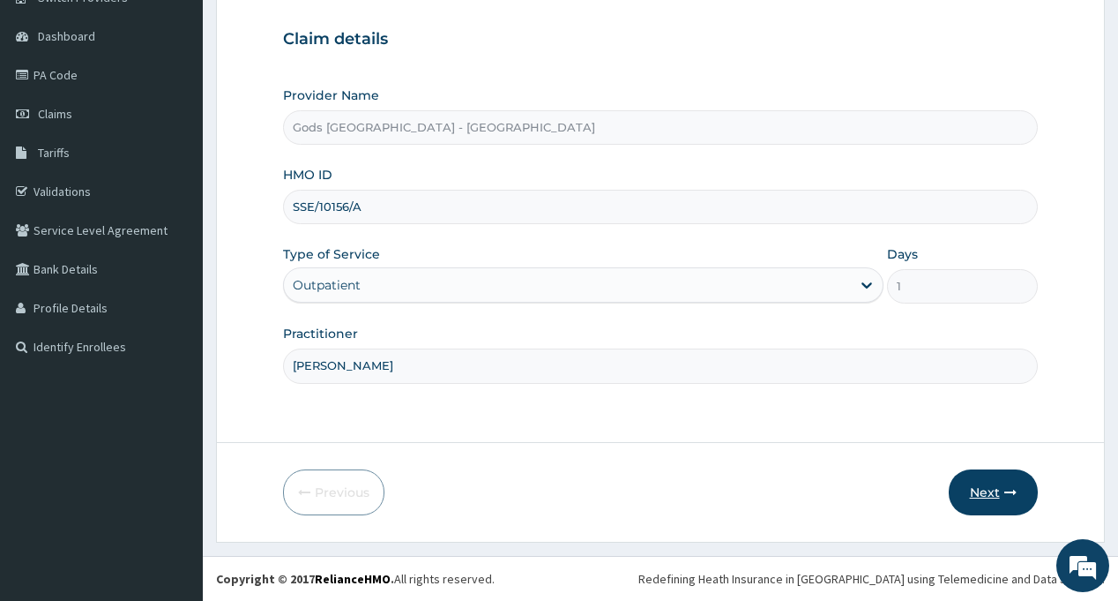
click at [968, 484] on button "Next" at bounding box center [993, 492] width 89 height 46
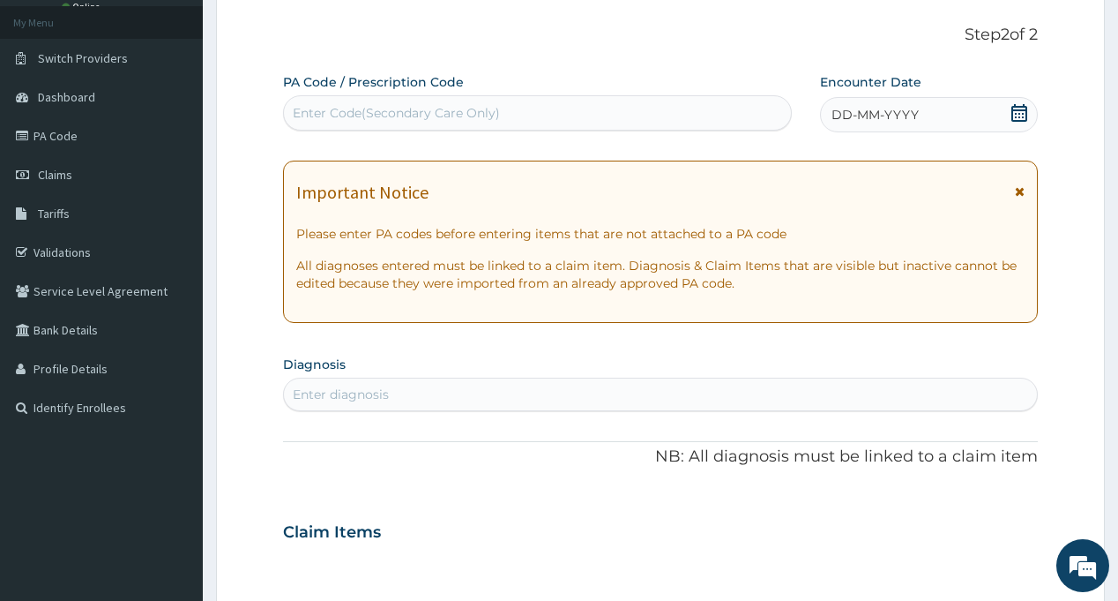
scroll to position [0, 0]
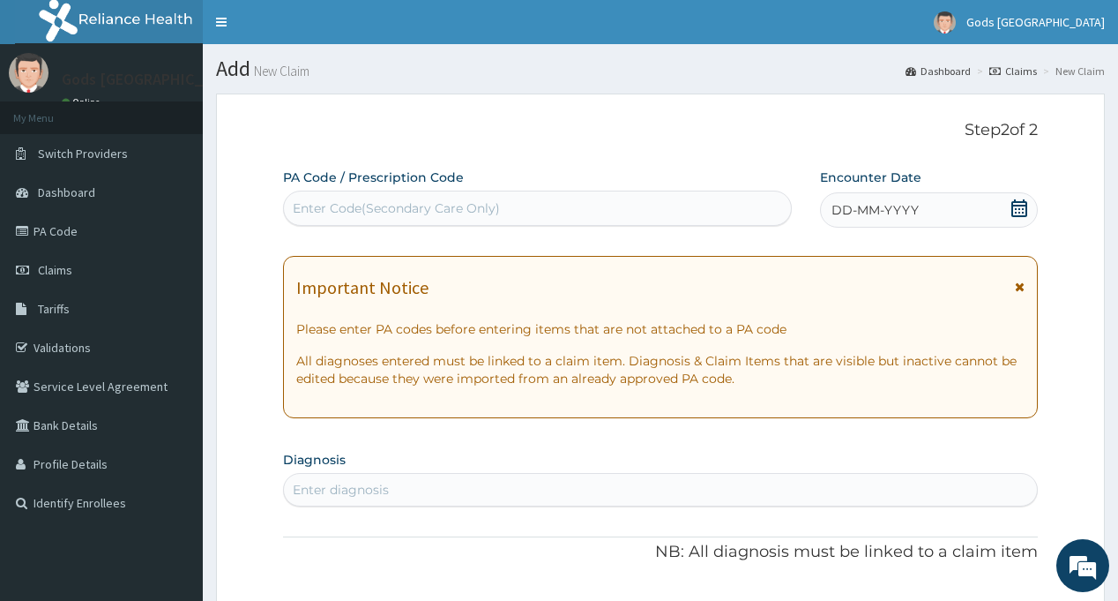
click at [1026, 213] on icon at bounding box center [1020, 208] width 16 height 18
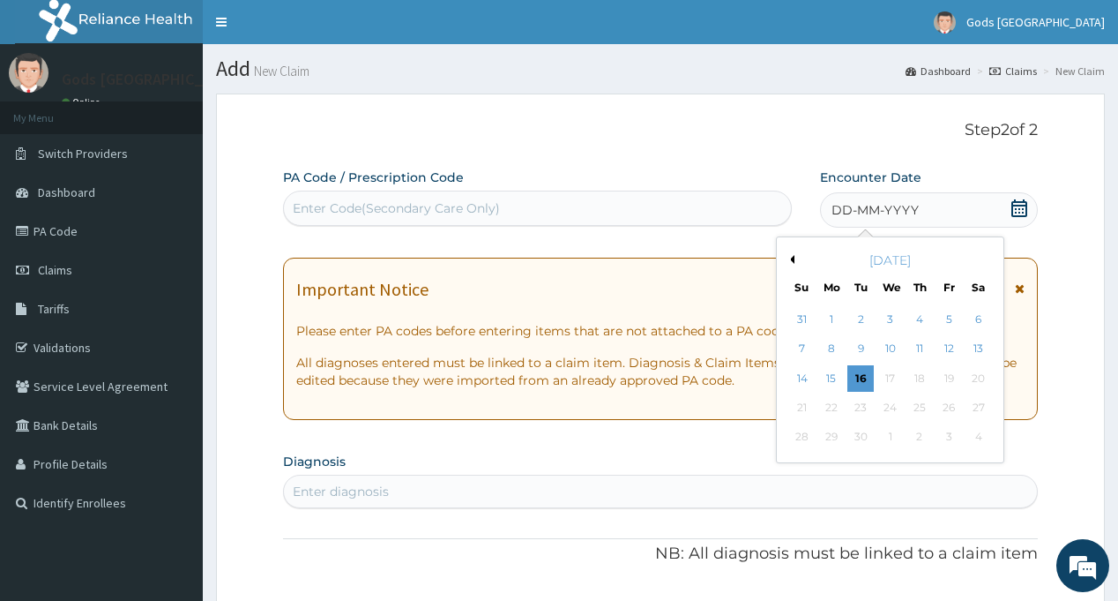
click at [795, 259] on div "[DATE]" at bounding box center [890, 260] width 213 height 18
click at [787, 259] on button "Previous Month" at bounding box center [790, 259] width 9 height 9
click at [831, 435] on div "25" at bounding box center [831, 437] width 26 height 26
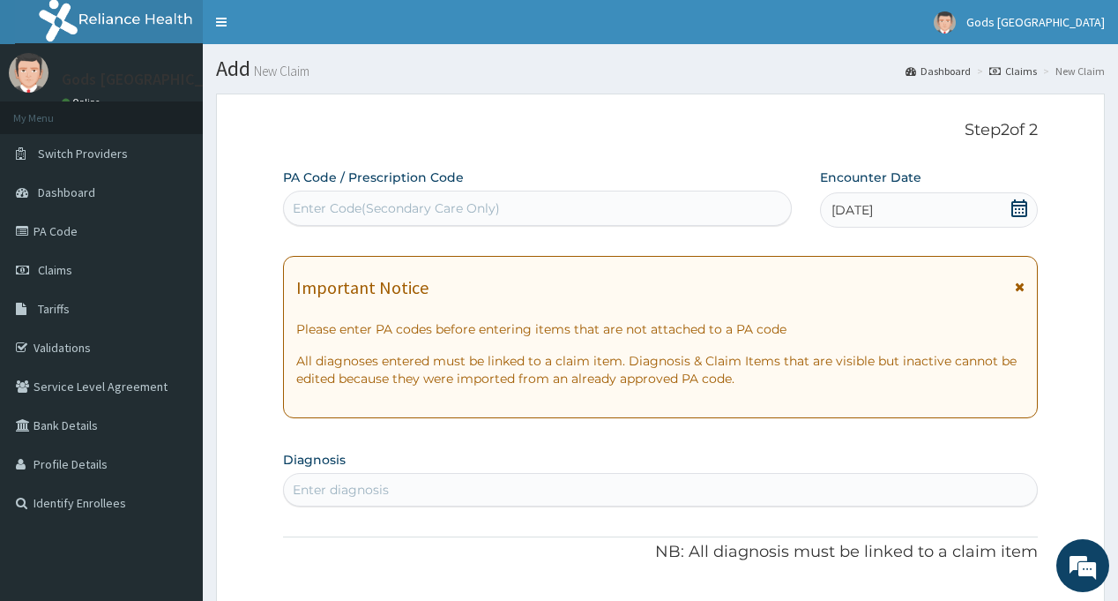
click at [743, 143] on div "Step 2 of 2 PA Code / Prescription Code Enter Code(Secondary Care Only) Encount…" at bounding box center [660, 601] width 754 height 960
click at [430, 478] on div "Enter diagnosis" at bounding box center [660, 489] width 752 height 28
type input "MALAR"
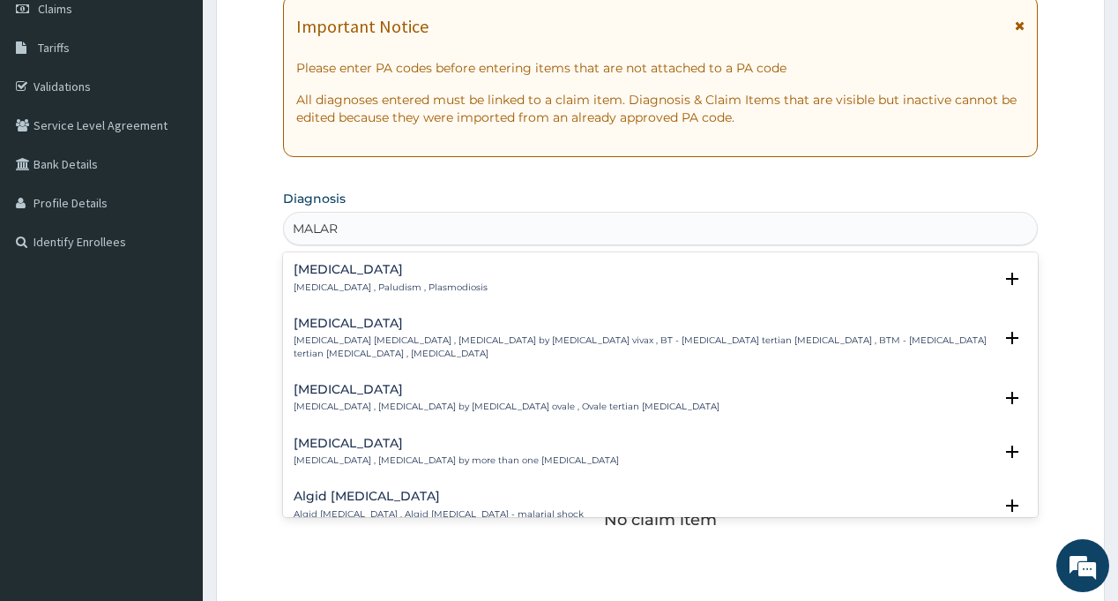
scroll to position [265, 0]
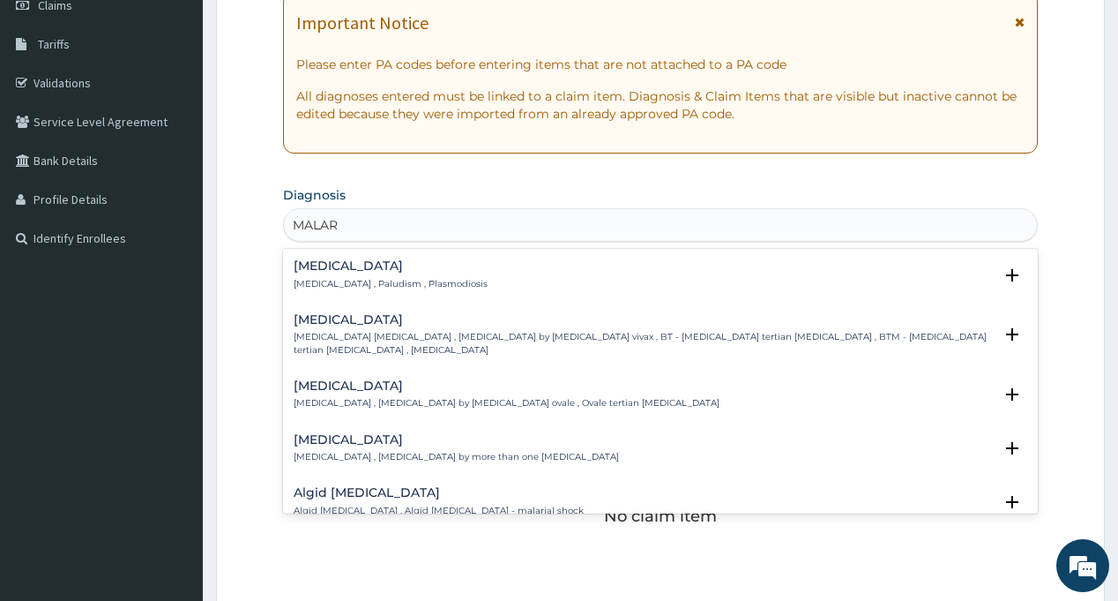
click at [326, 270] on h4 "[MEDICAL_DATA]" at bounding box center [391, 265] width 194 height 13
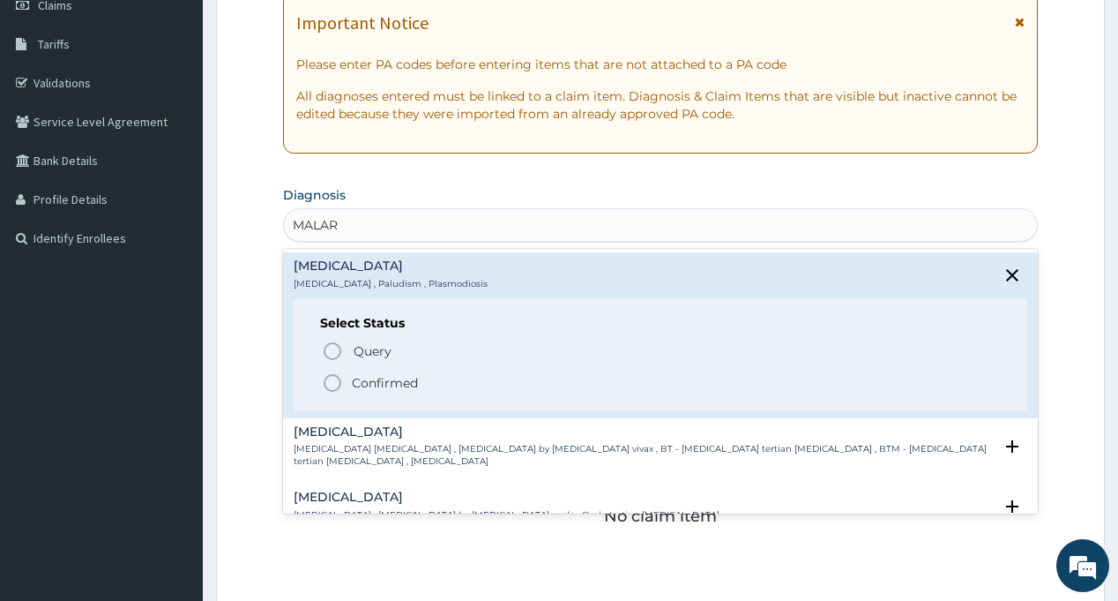
click at [328, 379] on icon "status option filled" at bounding box center [332, 382] width 21 height 21
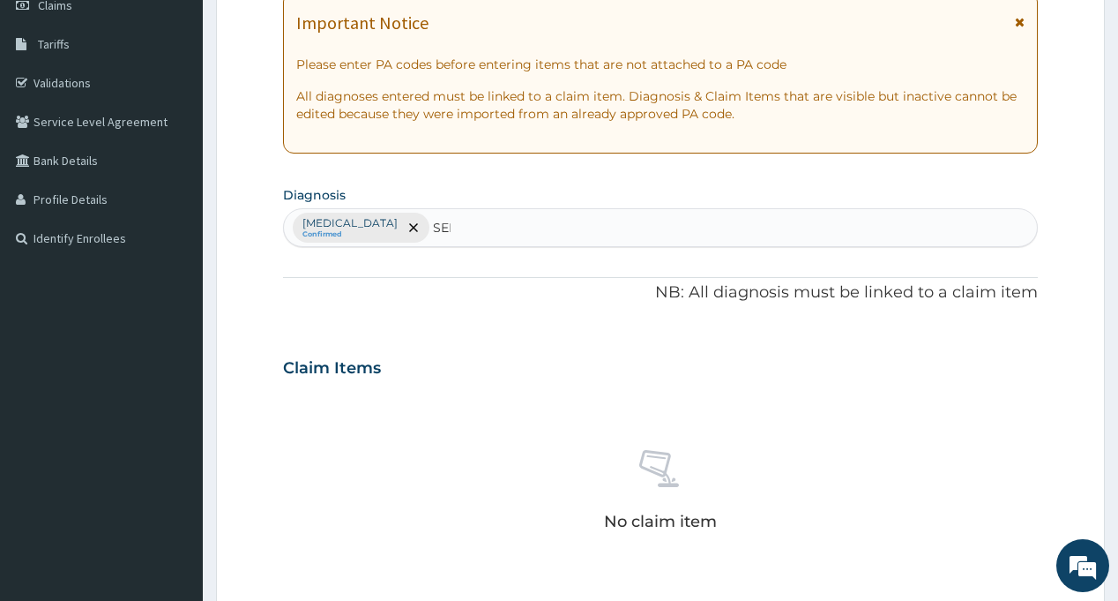
type input "SEPS"
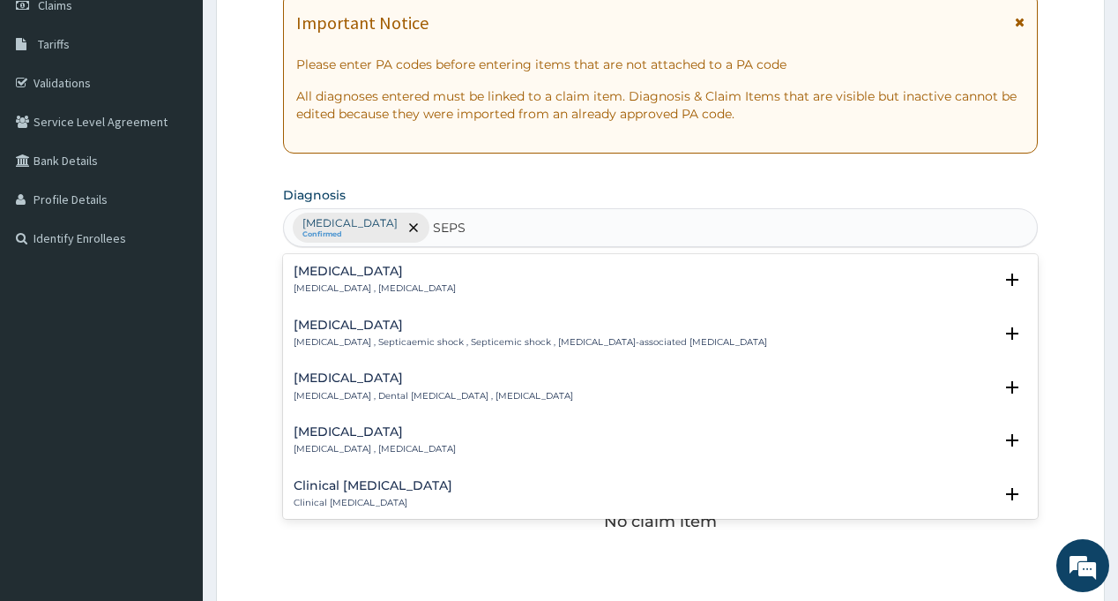
click at [324, 276] on h4 "[MEDICAL_DATA]" at bounding box center [375, 271] width 162 height 13
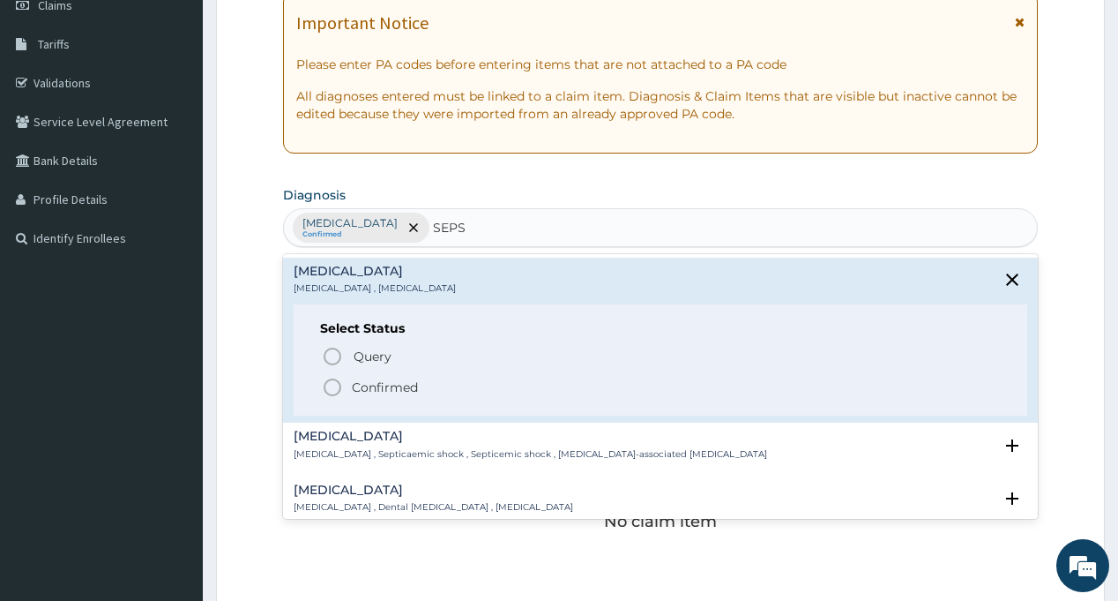
click at [335, 382] on icon "status option filled" at bounding box center [332, 387] width 21 height 21
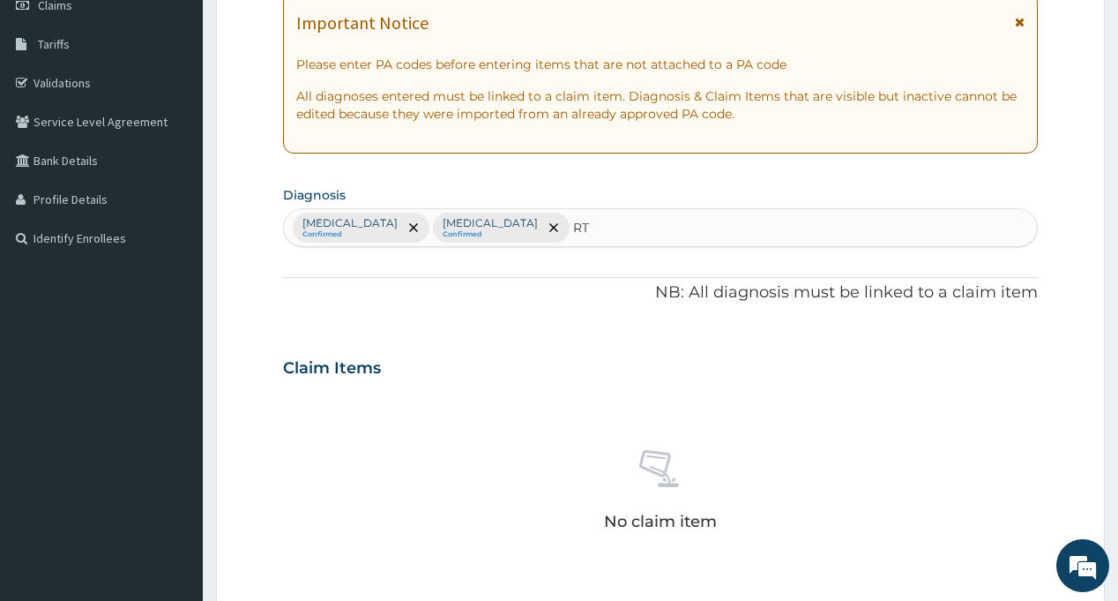
type input "RTI"
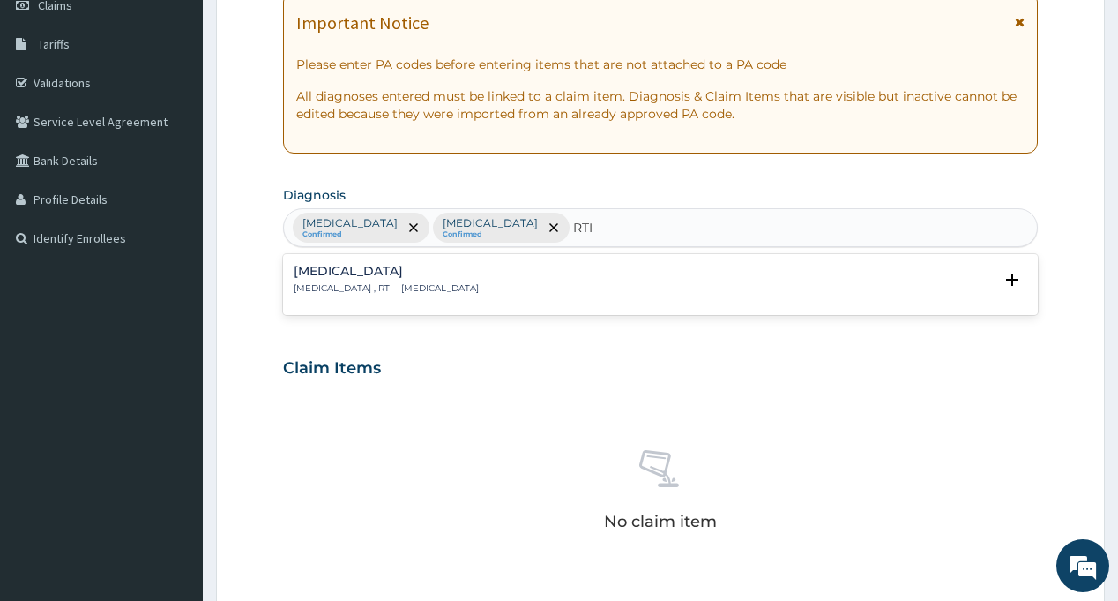
click at [348, 279] on div "[MEDICAL_DATA] [MEDICAL_DATA] , RTI - [MEDICAL_DATA]" at bounding box center [386, 280] width 185 height 31
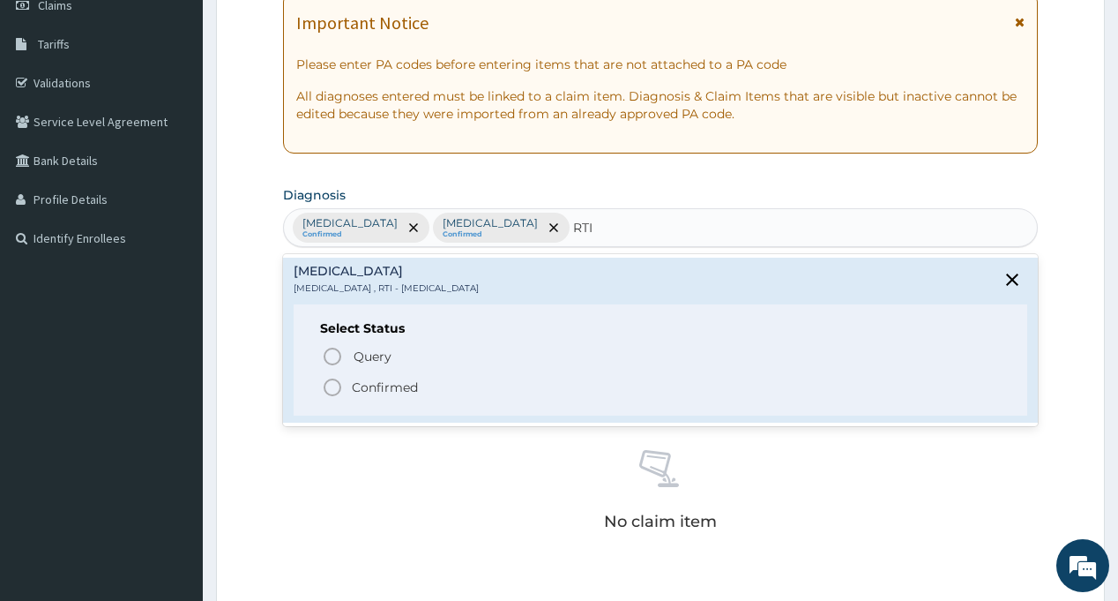
click at [354, 386] on p "Confirmed" at bounding box center [385, 387] width 66 height 18
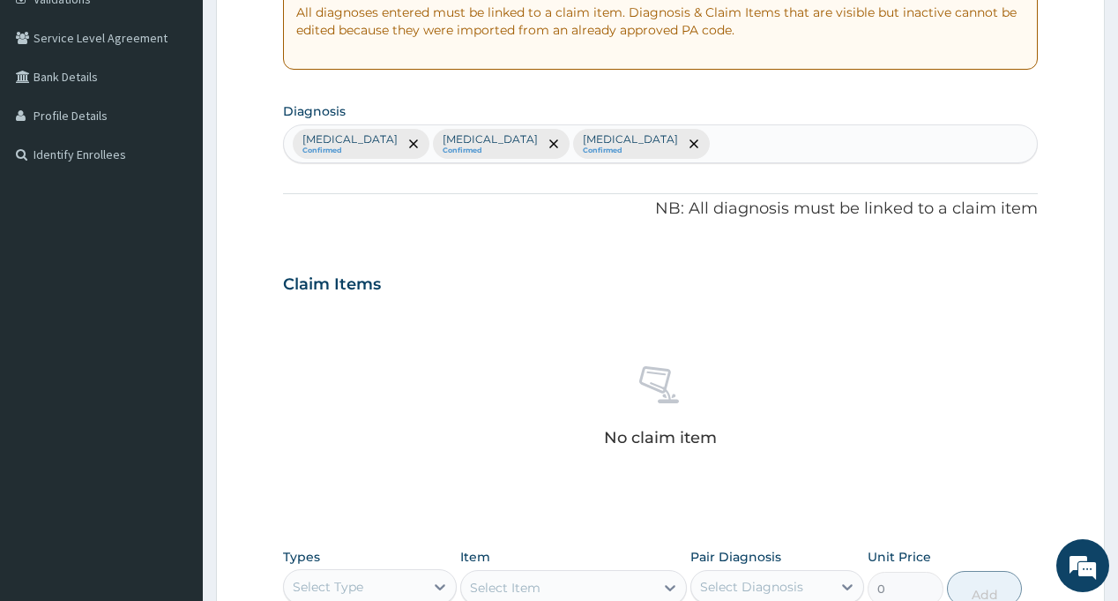
scroll to position [529, 0]
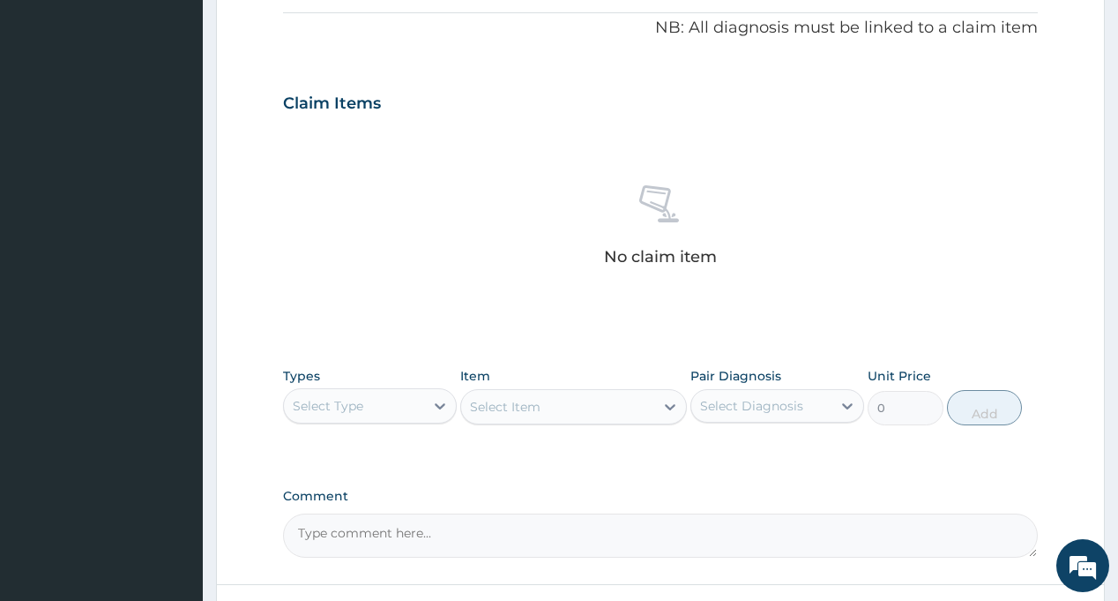
click at [379, 287] on div "No claim item" at bounding box center [660, 228] width 754 height 203
click at [361, 386] on div "Types Select Type" at bounding box center [370, 396] width 174 height 58
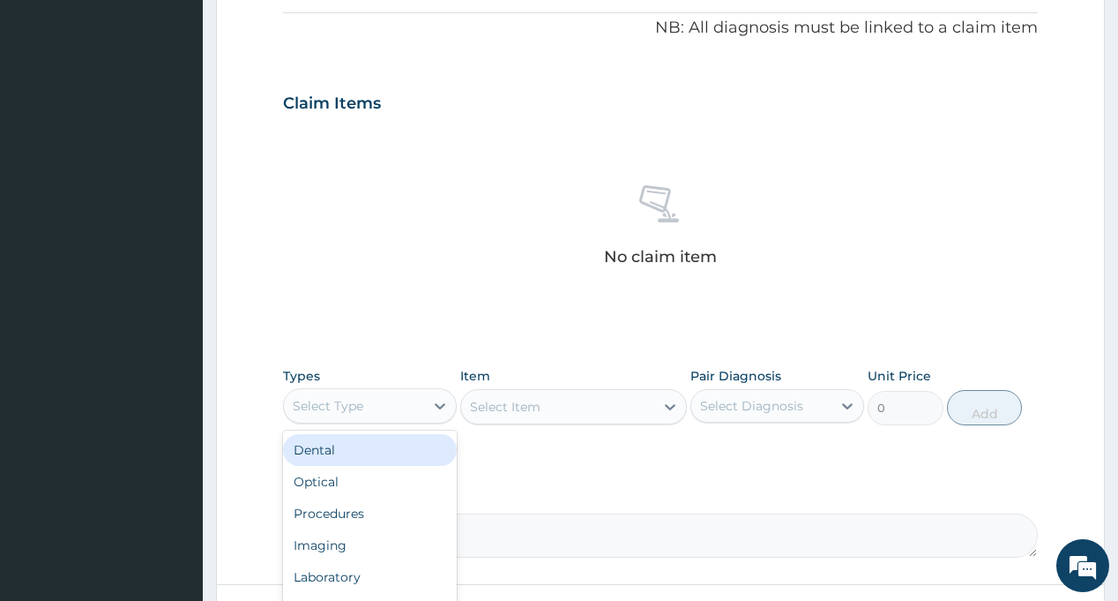
click at [359, 394] on div "Select Type" at bounding box center [354, 406] width 140 height 28
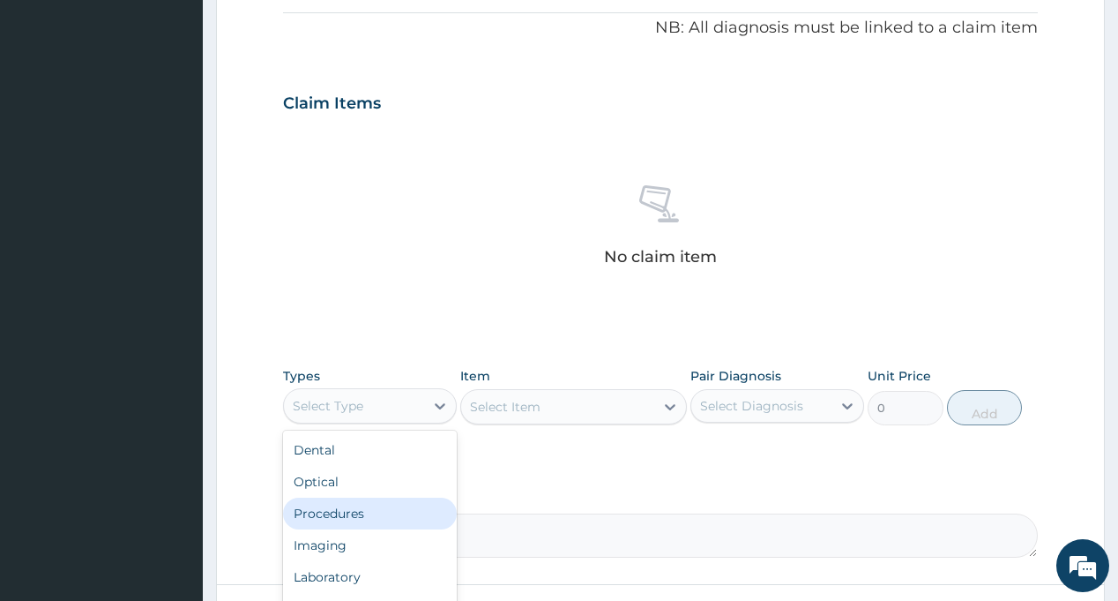
click at [394, 519] on div "Procedures" at bounding box center [370, 513] width 174 height 32
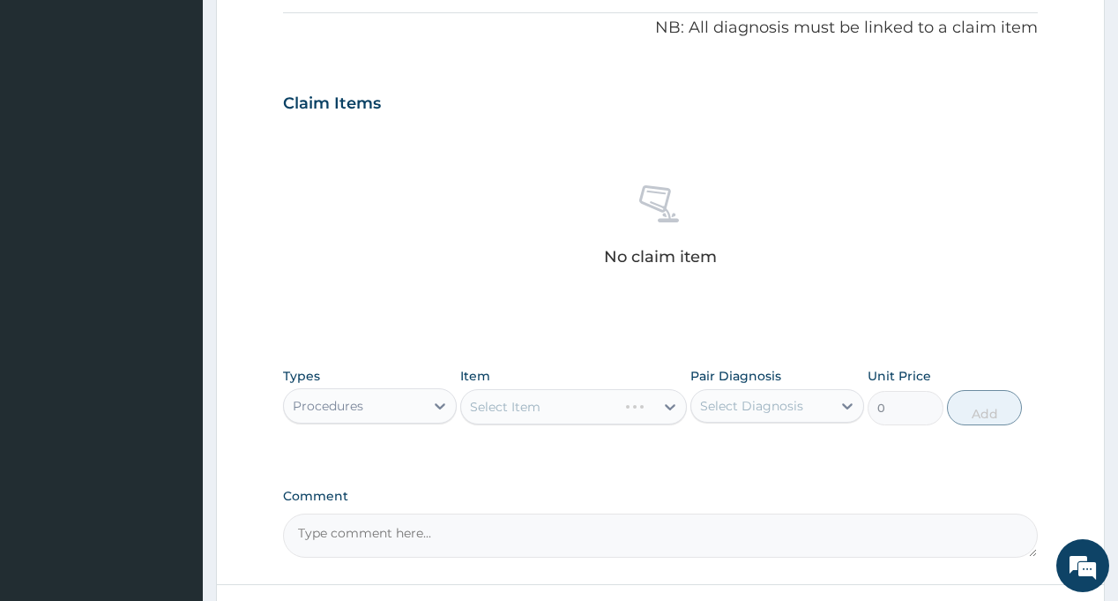
click at [796, 411] on div "Select Diagnosis" at bounding box center [751, 406] width 103 height 18
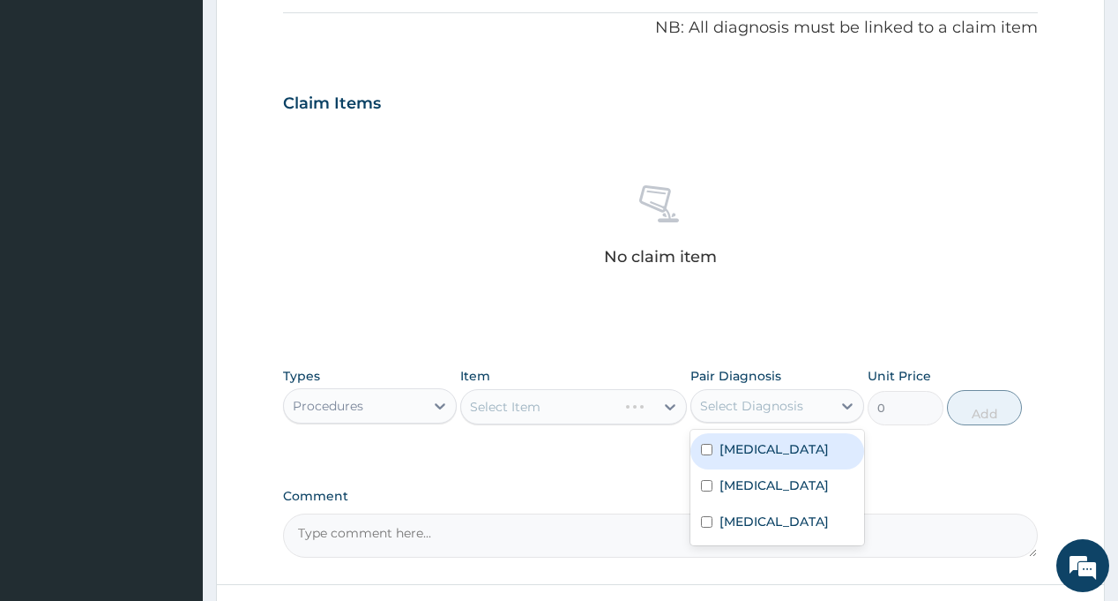
click at [795, 463] on div "[MEDICAL_DATA]" at bounding box center [778, 451] width 174 height 36
checkbox input "true"
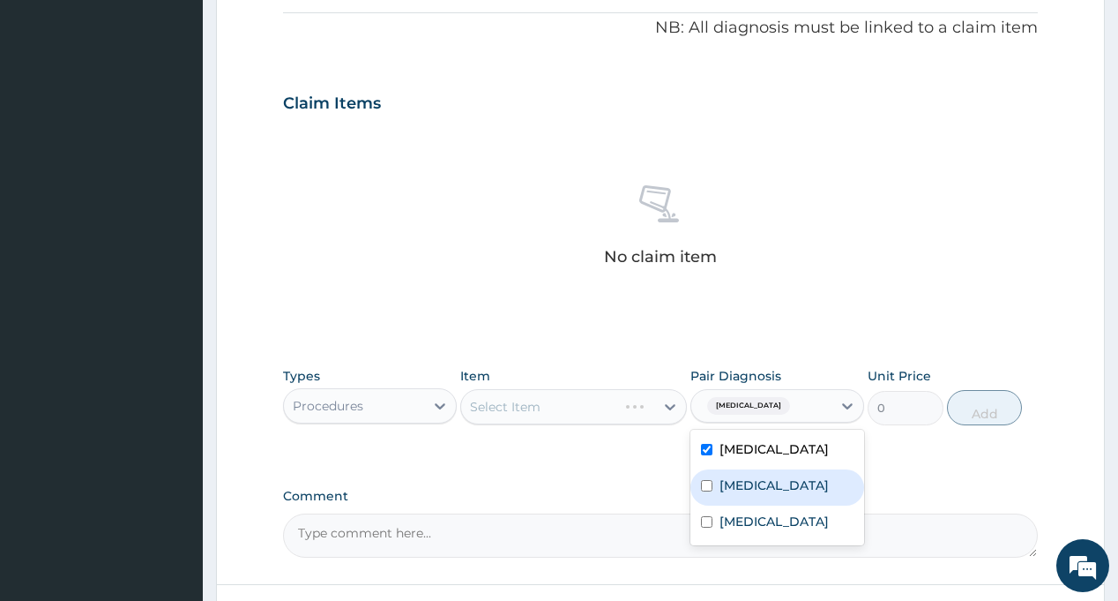
drag, startPoint x: 787, startPoint y: 488, endPoint x: 780, endPoint y: 514, distance: 27.2
click at [785, 490] on div "[MEDICAL_DATA]" at bounding box center [778, 487] width 174 height 36
checkbox input "true"
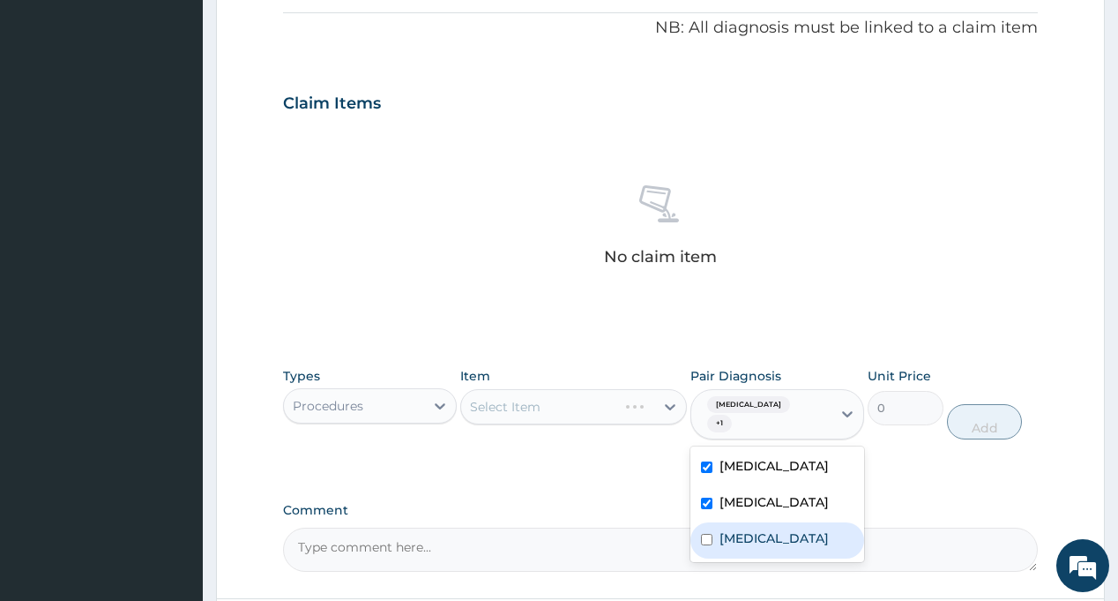
click at [780, 529] on label "[MEDICAL_DATA]" at bounding box center [774, 538] width 109 height 18
checkbox input "true"
click at [592, 503] on label "Comment" at bounding box center [660, 510] width 754 height 15
click at [592, 527] on textarea "Comment" at bounding box center [660, 549] width 754 height 44
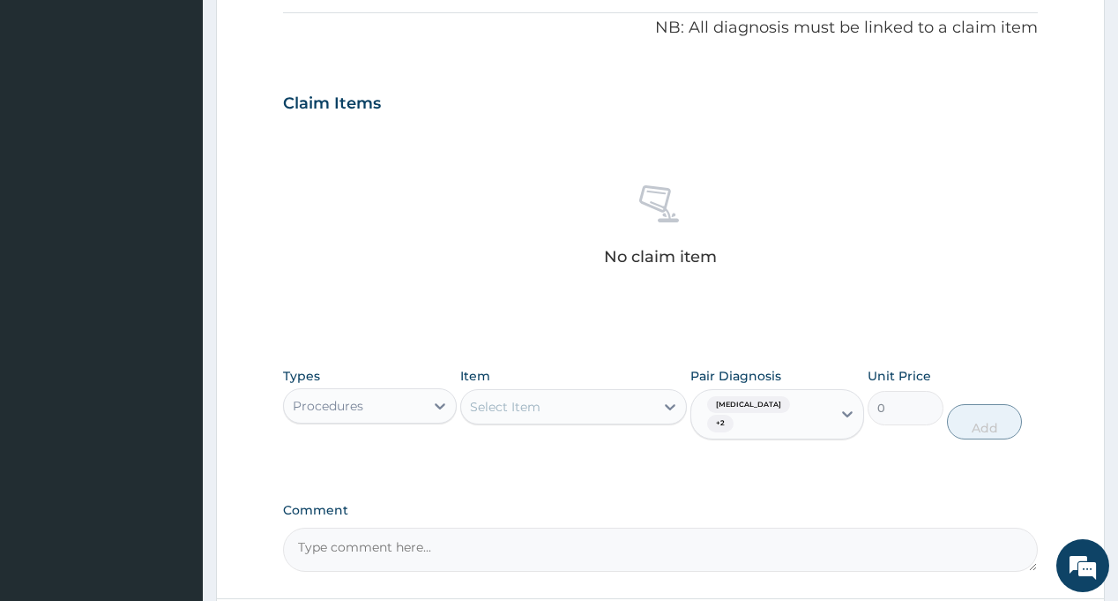
click at [579, 407] on div "Select Item" at bounding box center [557, 406] width 193 height 28
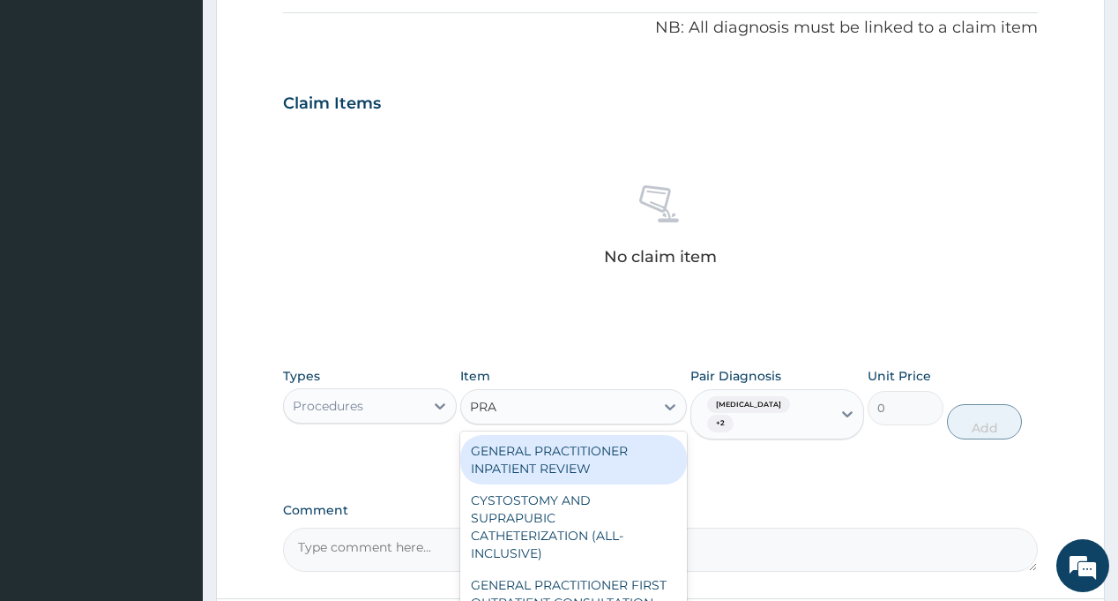
type input "PRAC"
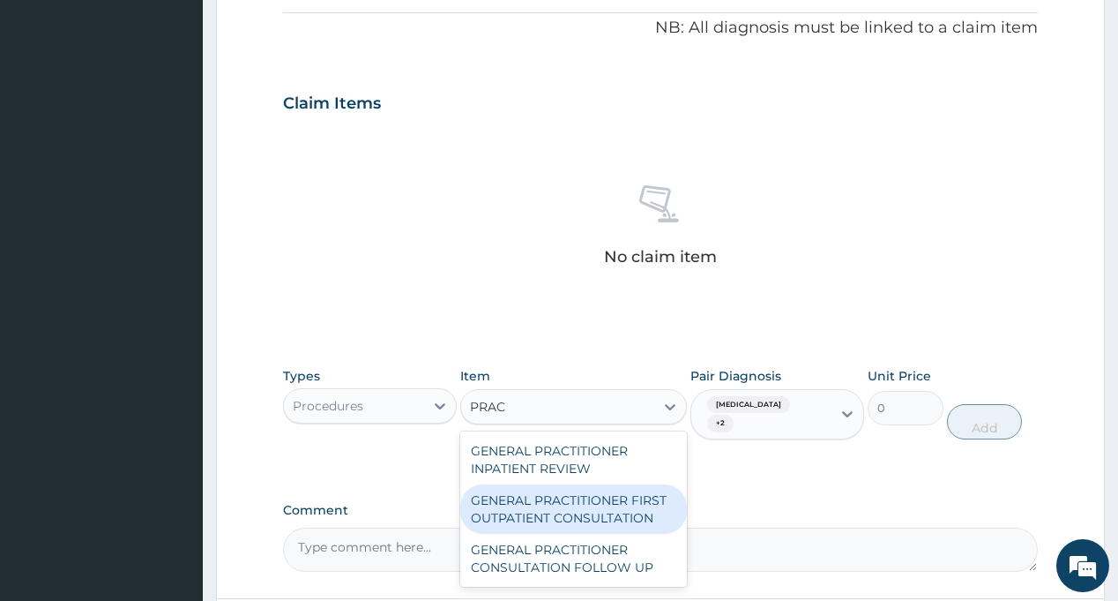
click at [597, 497] on div "GENERAL PRACTITIONER FIRST OUTPATIENT CONSULTATION" at bounding box center [573, 508] width 227 height 49
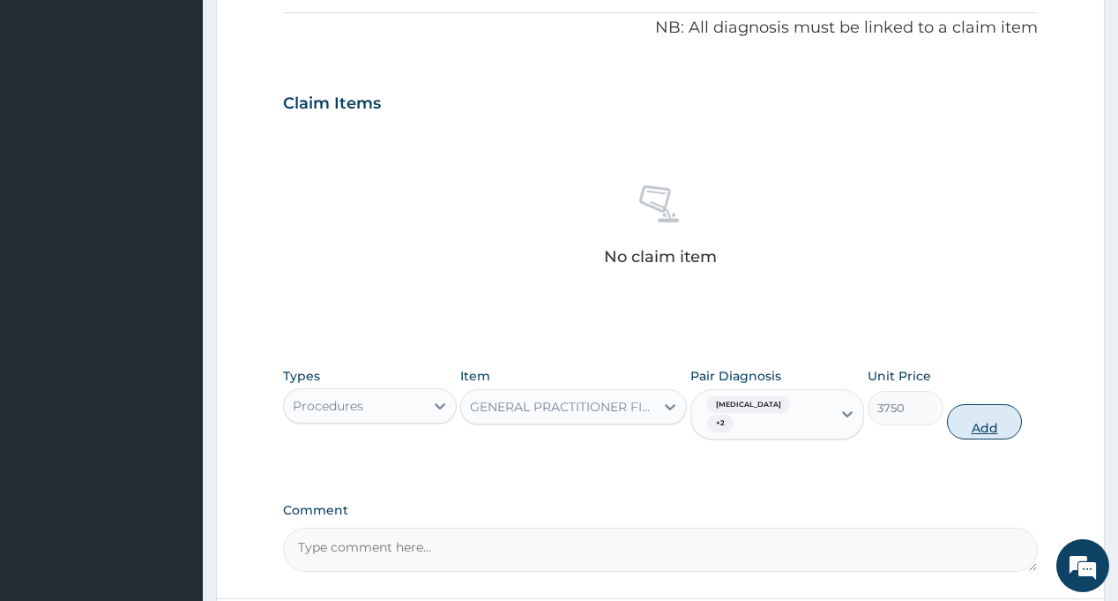
click at [970, 410] on button "Add" at bounding box center [985, 421] width 76 height 35
type input "0"
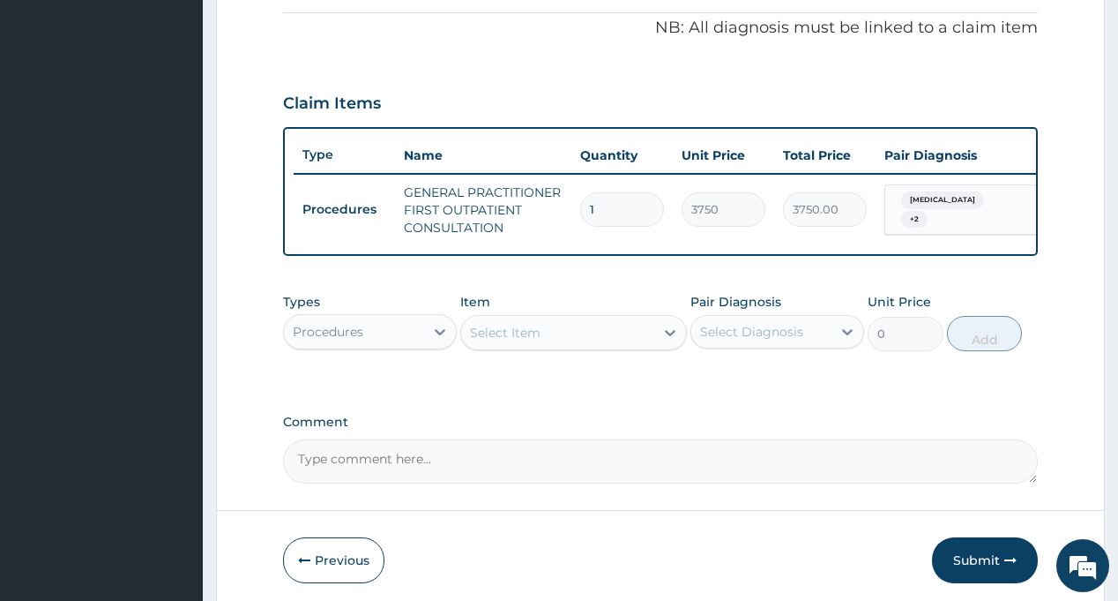
click at [385, 339] on div "Procedures" at bounding box center [354, 331] width 140 height 28
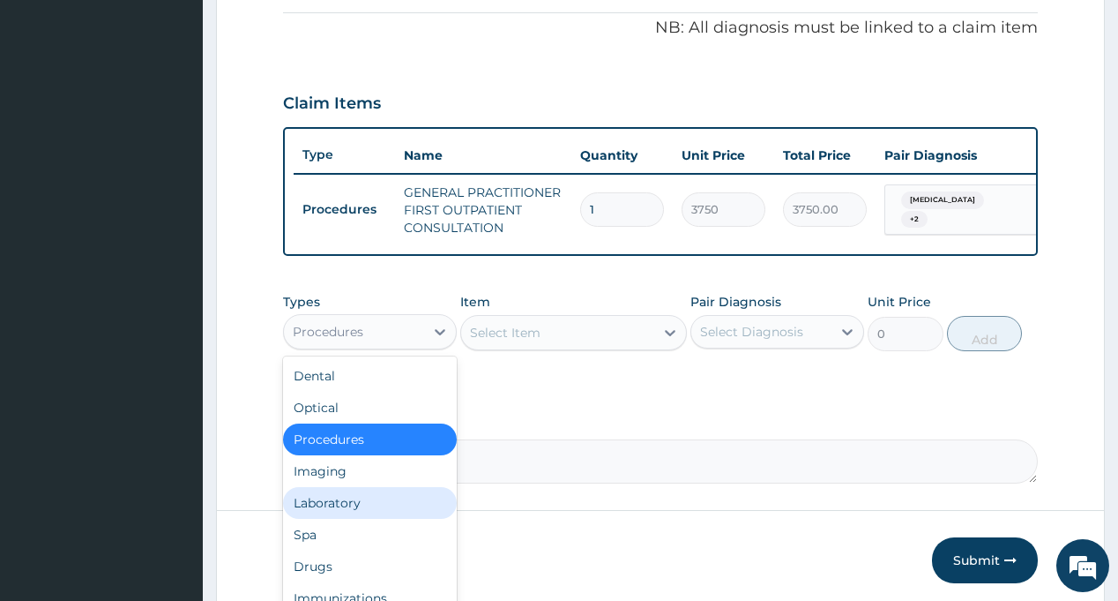
click at [377, 517] on div "Laboratory" at bounding box center [370, 503] width 174 height 32
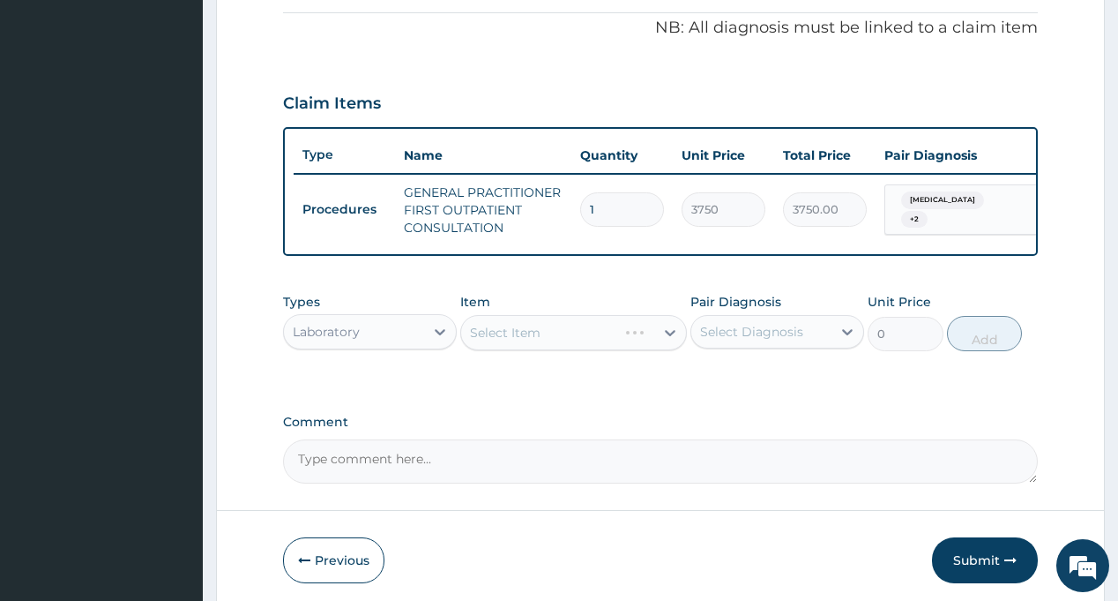
click at [754, 334] on div "Select Diagnosis" at bounding box center [761, 331] width 140 height 28
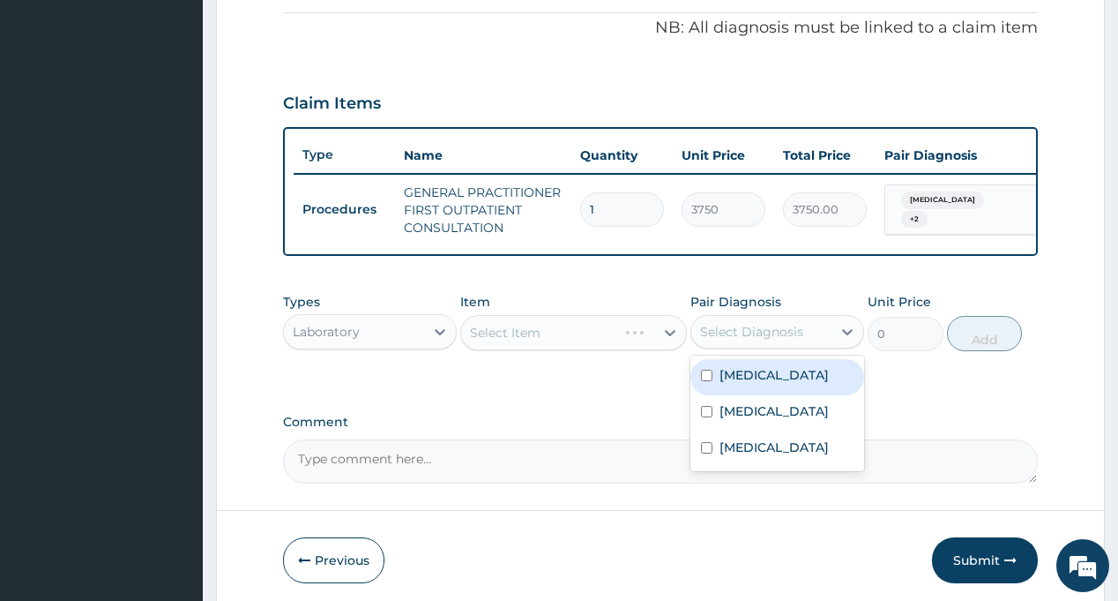
click at [764, 382] on label "[MEDICAL_DATA]" at bounding box center [774, 375] width 109 height 18
checkbox input "true"
click at [611, 410] on div "PA Code / Prescription Code Enter Code(Secondary Care Only) Encounter Date [DAT…" at bounding box center [660, 61] width 754 height 844
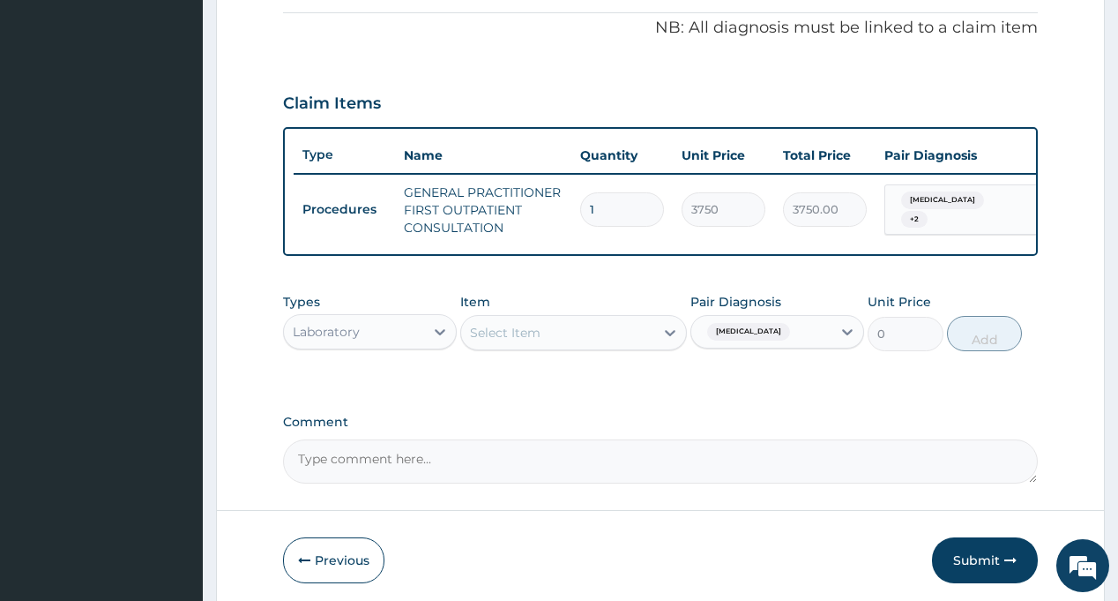
click at [565, 347] on div "Select Item" at bounding box center [557, 332] width 193 height 28
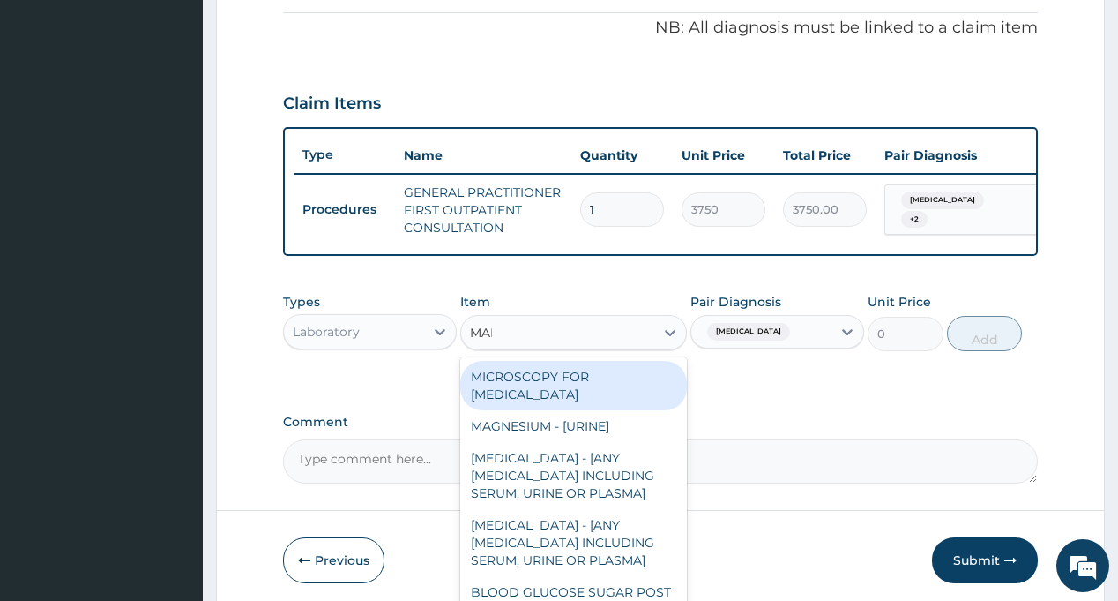
type input "MALA"
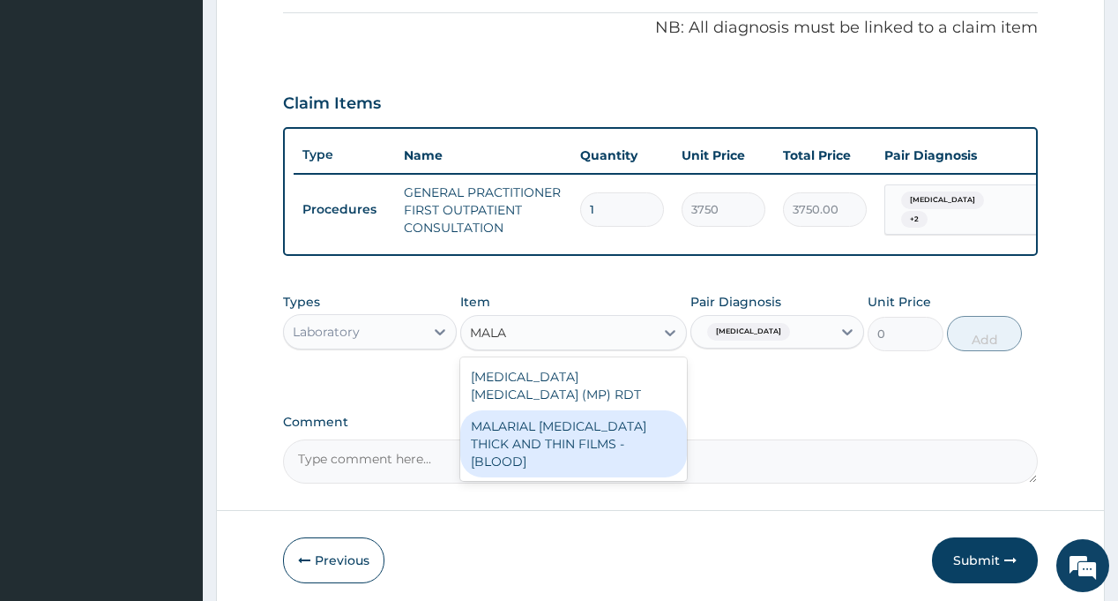
click at [590, 444] on div "MALARIAL [MEDICAL_DATA] THICK AND THIN FILMS - [BLOOD]" at bounding box center [573, 443] width 227 height 67
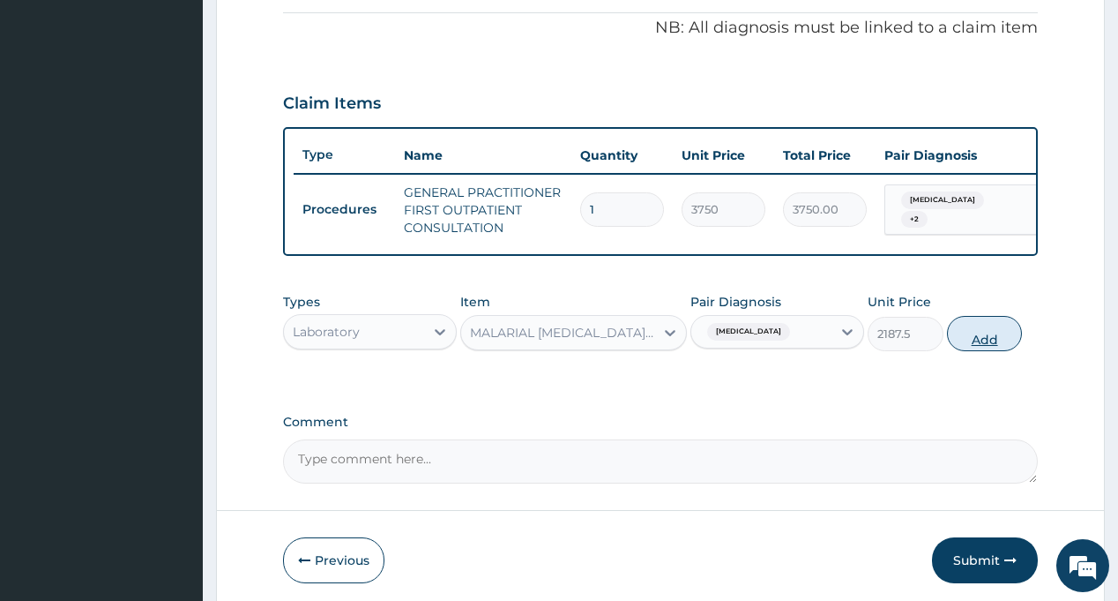
click at [974, 344] on button "Add" at bounding box center [985, 333] width 76 height 35
type input "0"
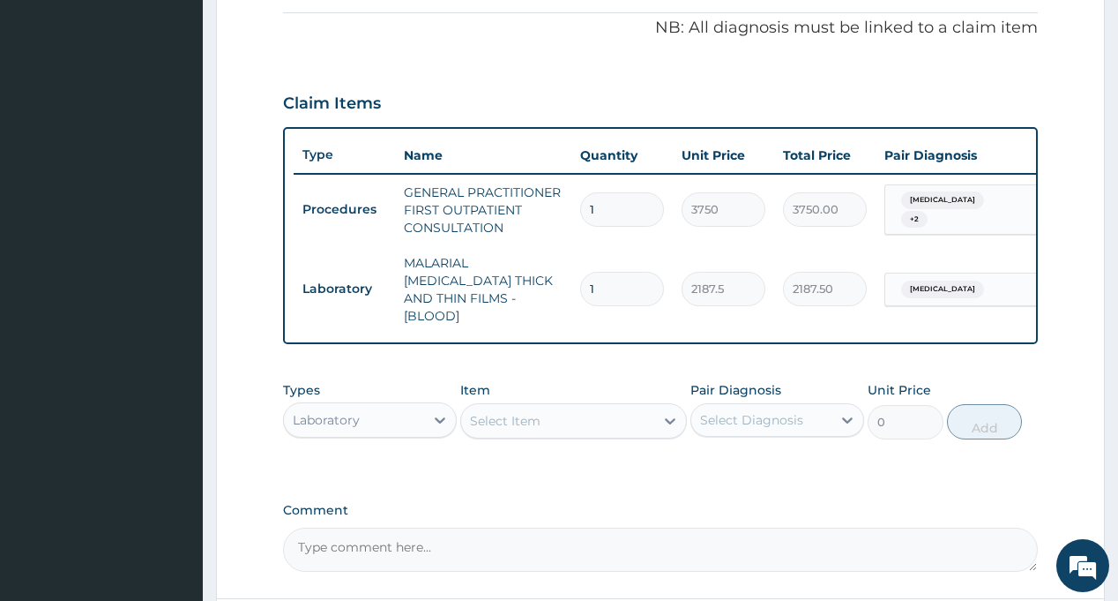
click at [783, 411] on div "Select Diagnosis" at bounding box center [751, 420] width 103 height 18
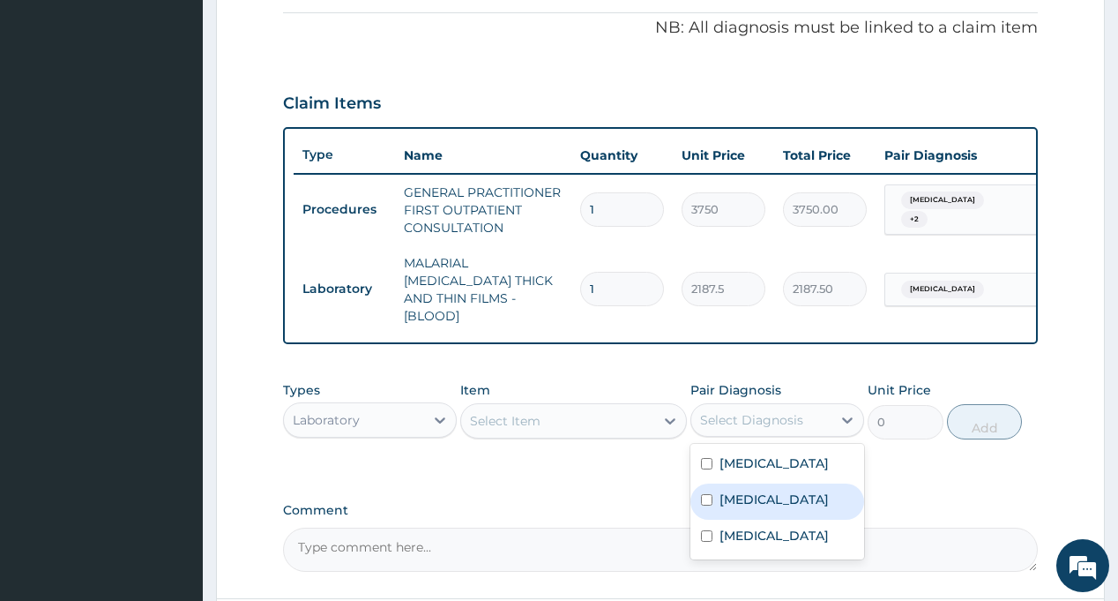
click at [770, 513] on div "[MEDICAL_DATA]" at bounding box center [778, 501] width 174 height 36
checkbox input "true"
click at [541, 417] on div "Select Item" at bounding box center [557, 421] width 193 height 28
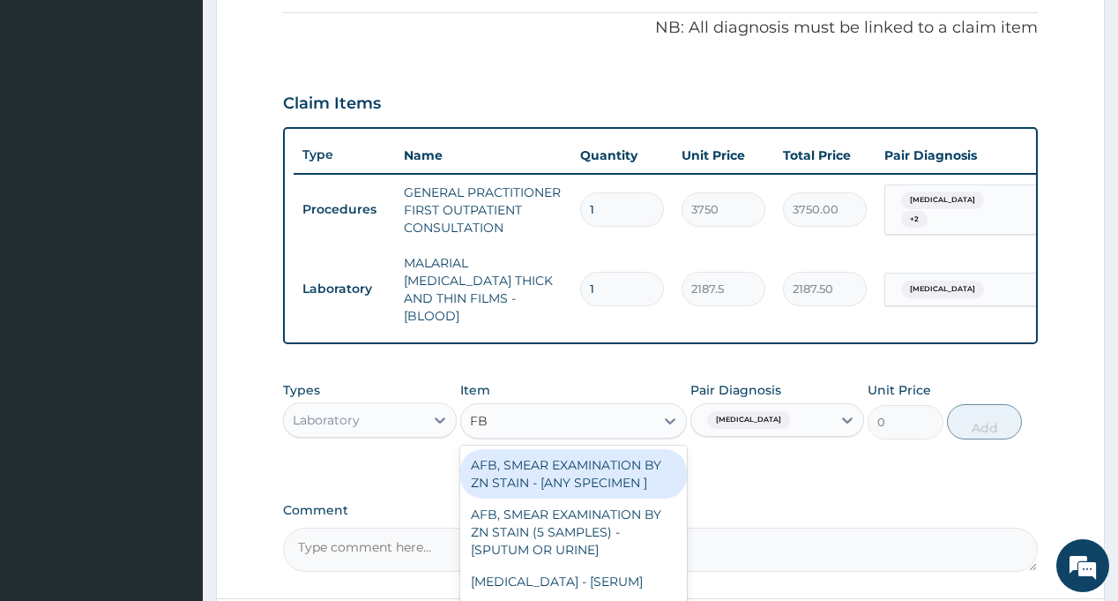
type input "FBC"
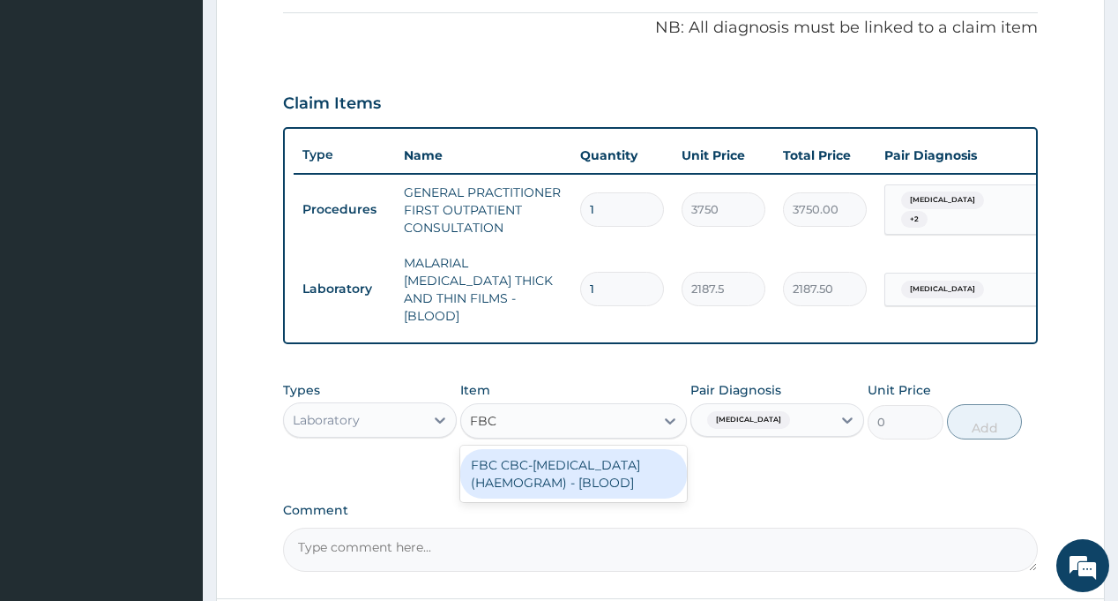
click at [549, 466] on div "FBC CBC-[MEDICAL_DATA] (HAEMOGRAM) - [BLOOD]" at bounding box center [573, 473] width 227 height 49
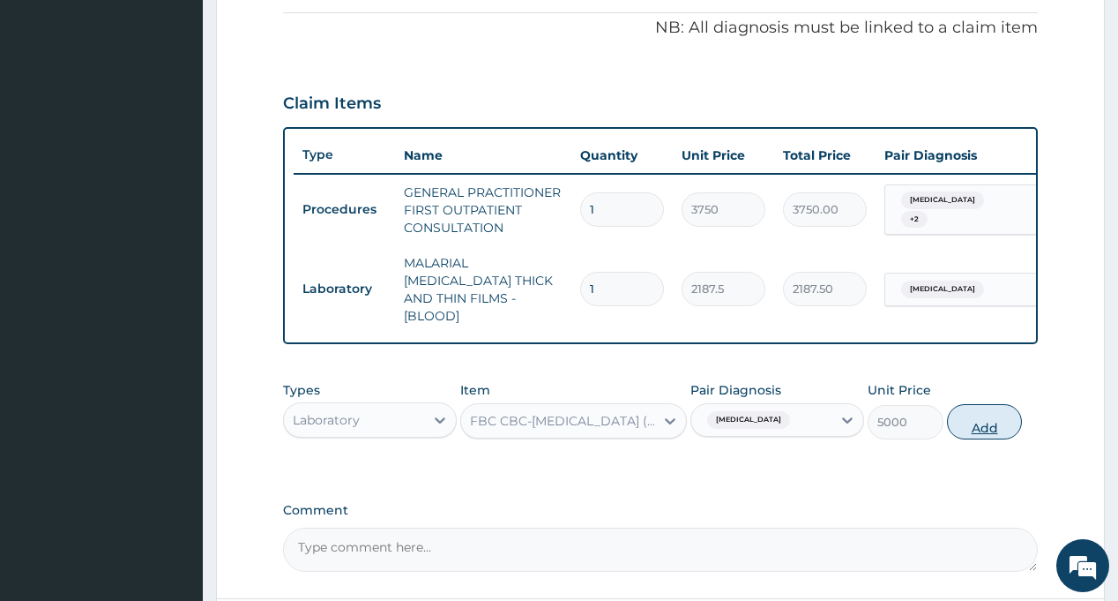
click at [994, 407] on button "Add" at bounding box center [985, 421] width 76 height 35
type input "0"
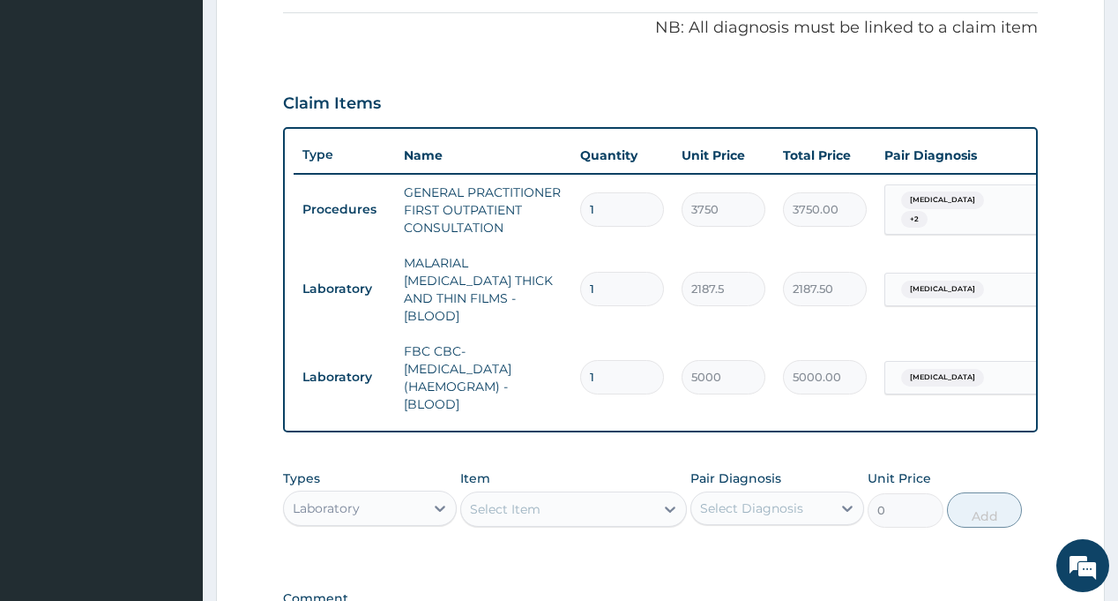
click at [632, 444] on div "PA Code / Prescription Code Enter Code(Secondary Care Only) Encounter Date [DAT…" at bounding box center [660, 149] width 754 height 1020
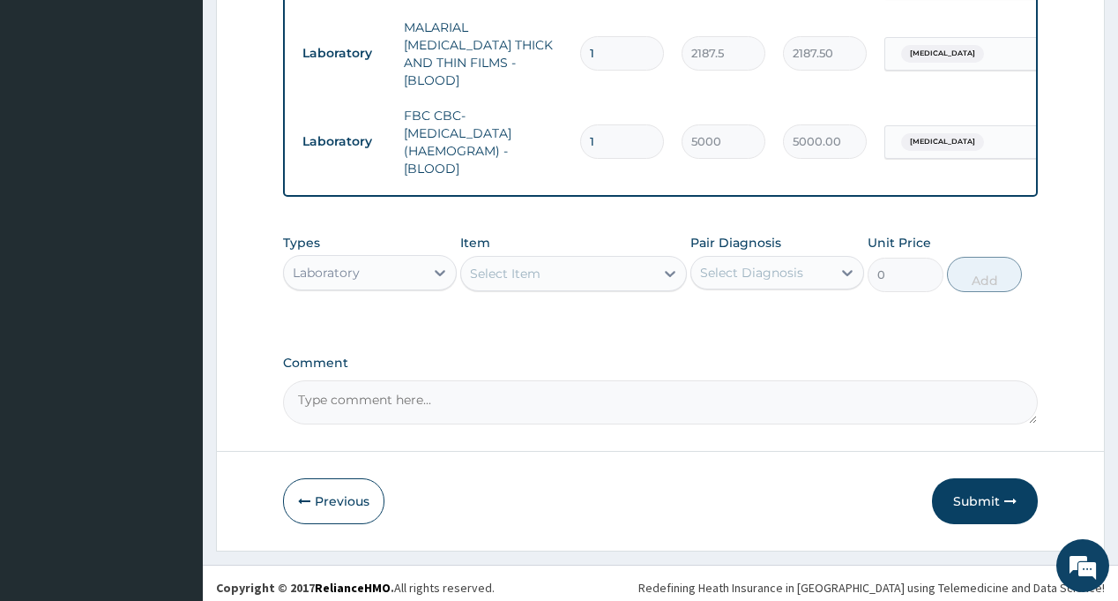
scroll to position [769, 0]
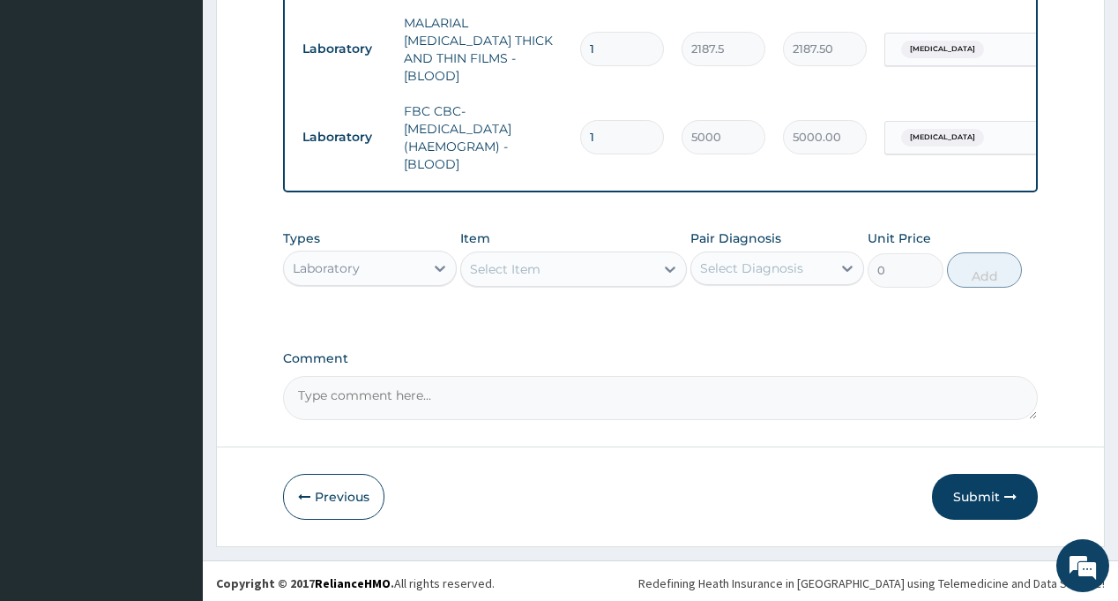
click at [347, 254] on div "Laboratory" at bounding box center [354, 268] width 140 height 28
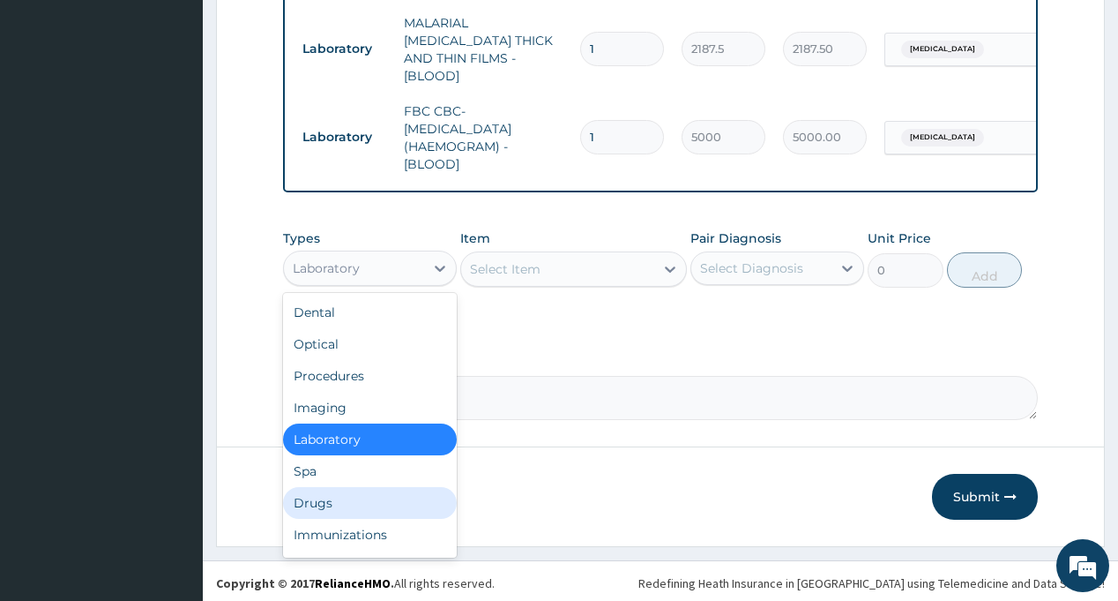
click at [339, 498] on div "Drugs" at bounding box center [370, 503] width 174 height 32
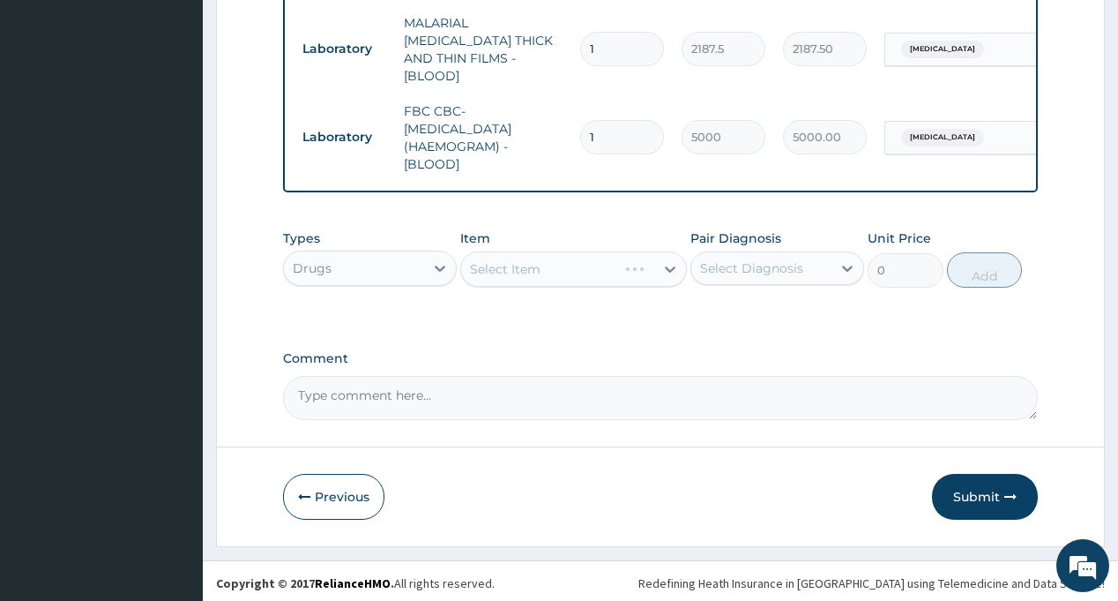
click at [767, 265] on div "Select Diagnosis" at bounding box center [751, 268] width 103 height 18
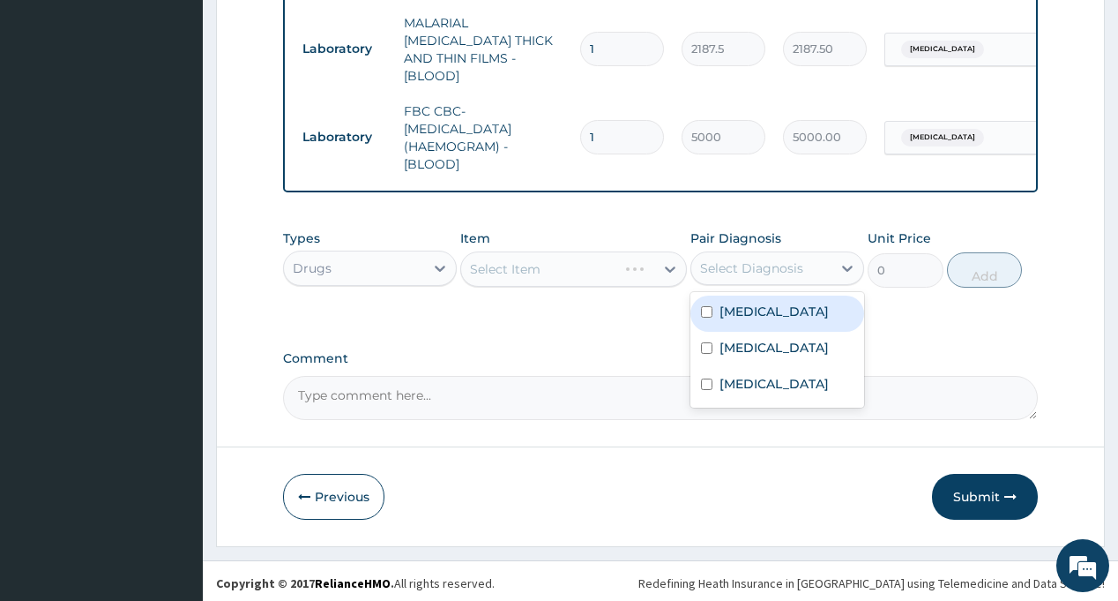
click at [767, 318] on div "[MEDICAL_DATA]" at bounding box center [778, 313] width 174 height 36
checkbox input "true"
click at [571, 354] on label "Comment" at bounding box center [660, 358] width 754 height 15
click at [571, 376] on textarea "Comment" at bounding box center [660, 398] width 754 height 44
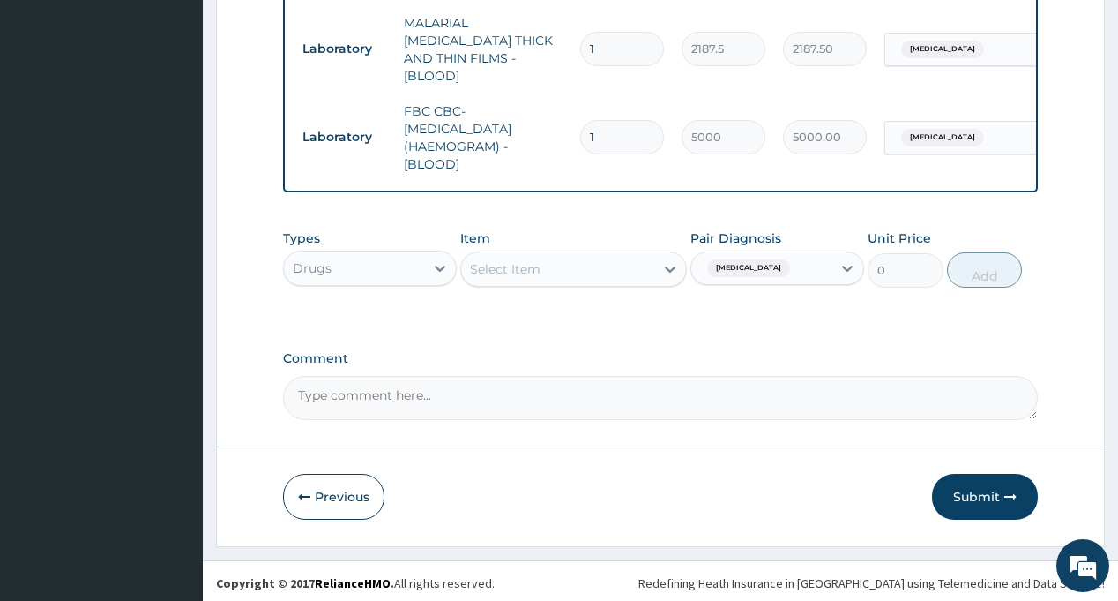
click at [540, 274] on div "Select Item" at bounding box center [557, 269] width 193 height 28
type input "ARTES"
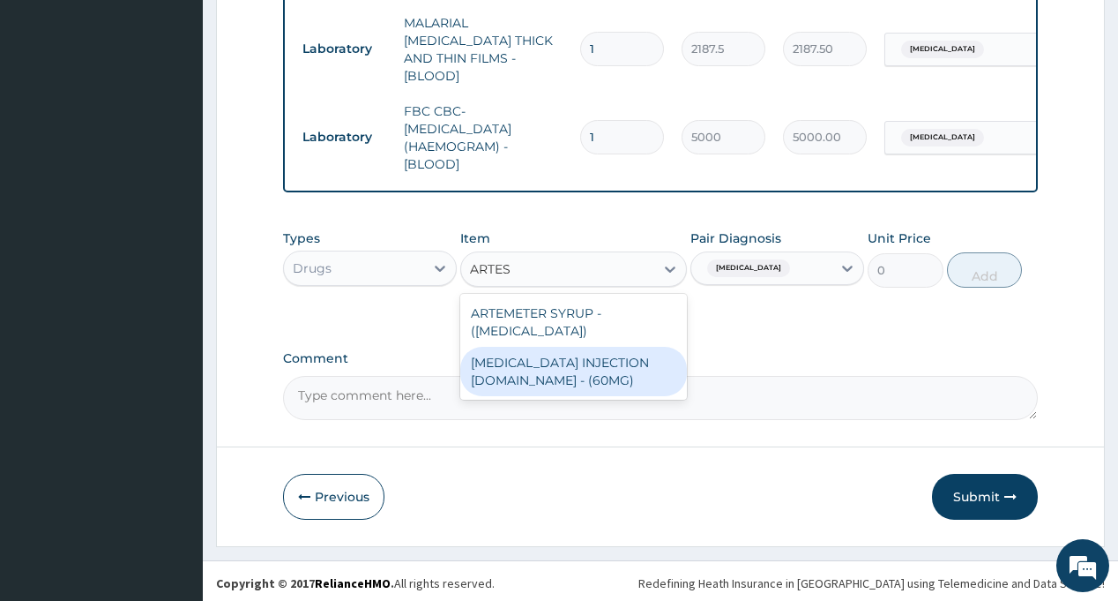
click at [551, 367] on div "[MEDICAL_DATA] INJECTION [DOMAIN_NAME] - (60MG)" at bounding box center [573, 371] width 227 height 49
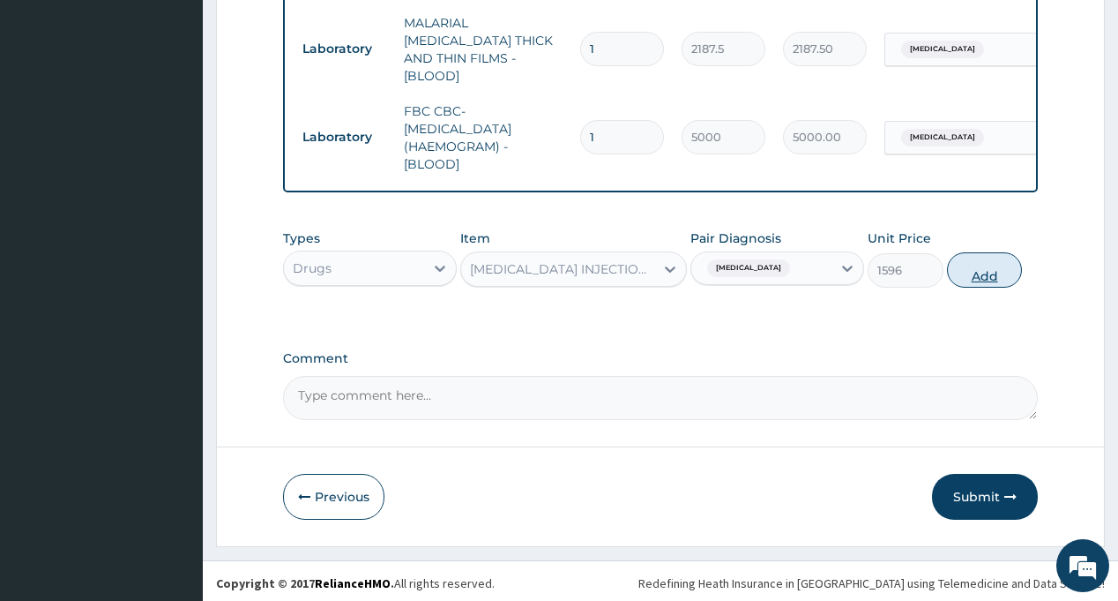
click at [972, 263] on button "Add" at bounding box center [985, 269] width 76 height 35
type input "0"
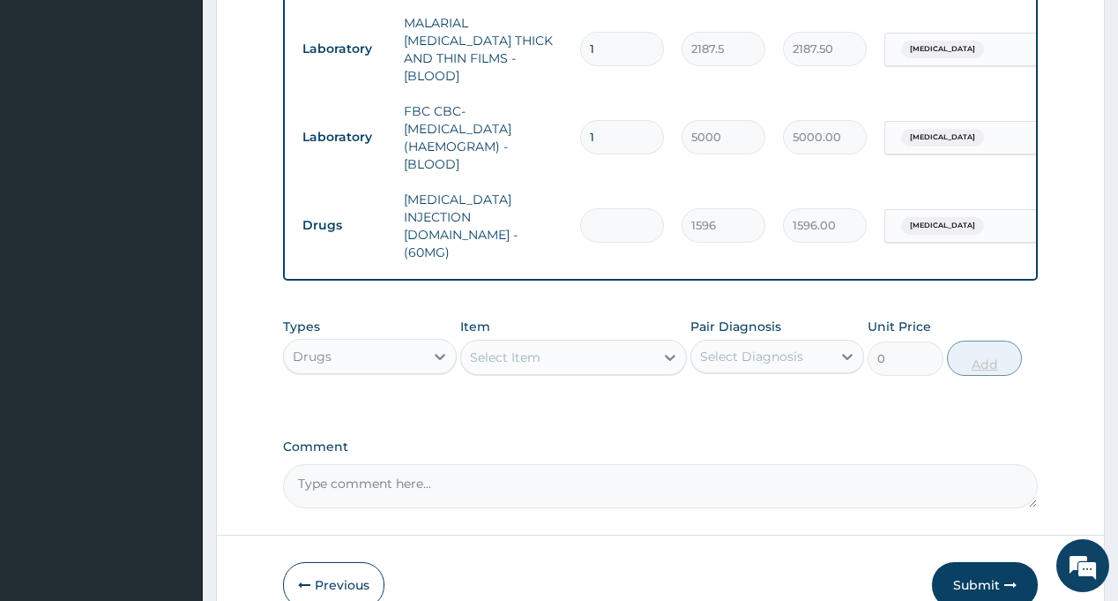
type input "0.00"
type input "6"
type input "9576.00"
type input "6"
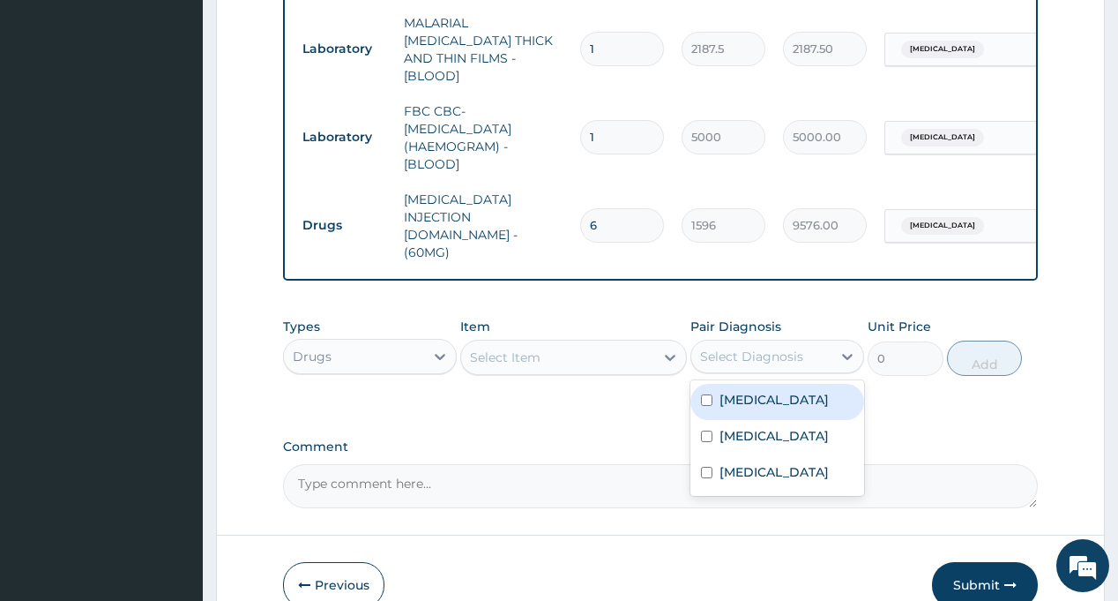
click at [724, 342] on div "Select Diagnosis" at bounding box center [761, 356] width 140 height 28
click at [761, 391] on label "[MEDICAL_DATA]" at bounding box center [774, 400] width 109 height 18
checkbox input "true"
click at [564, 343] on div "Select Item" at bounding box center [557, 357] width 193 height 28
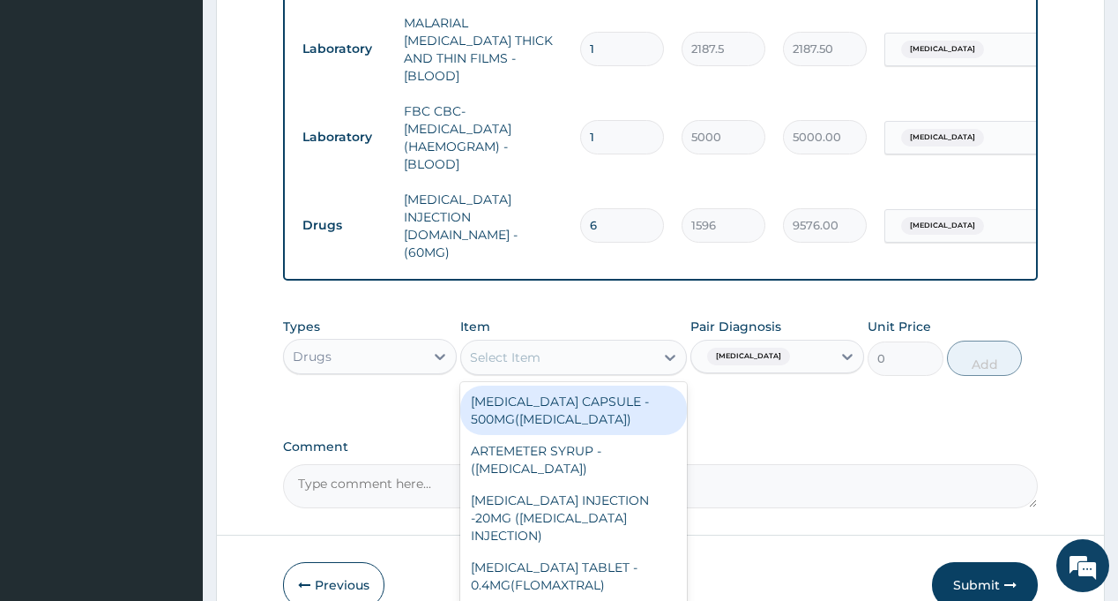
type input "A"
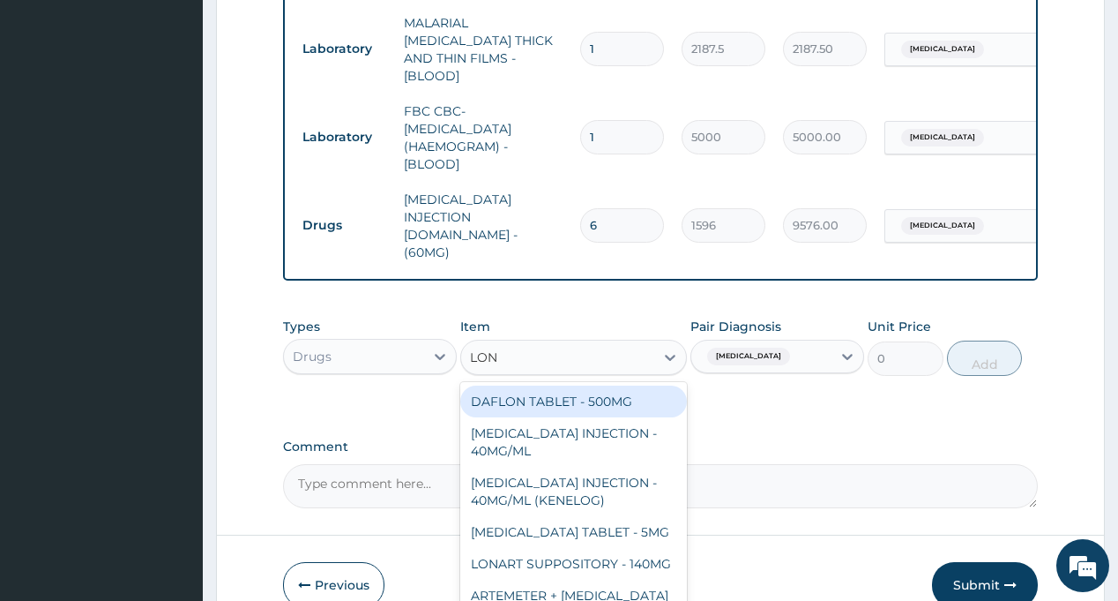
type input "[PERSON_NAME]"
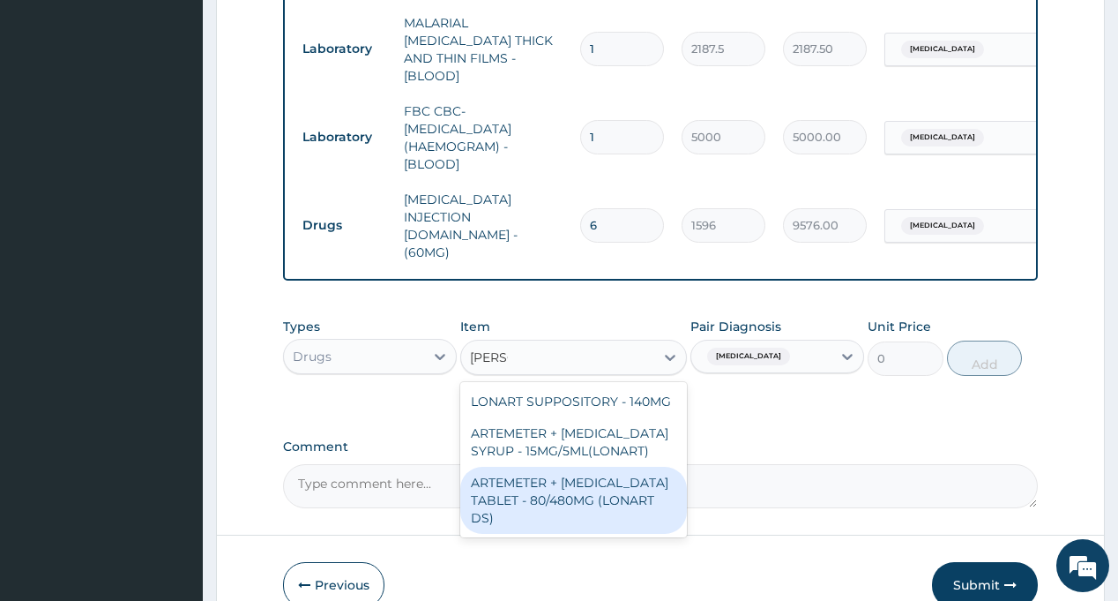
click at [558, 467] on div "ARTEMETER + [MEDICAL_DATA] TABLET - 80/480MG (LONART DS)" at bounding box center [573, 500] width 227 height 67
click at [558, 464] on textarea "Comment" at bounding box center [660, 486] width 754 height 44
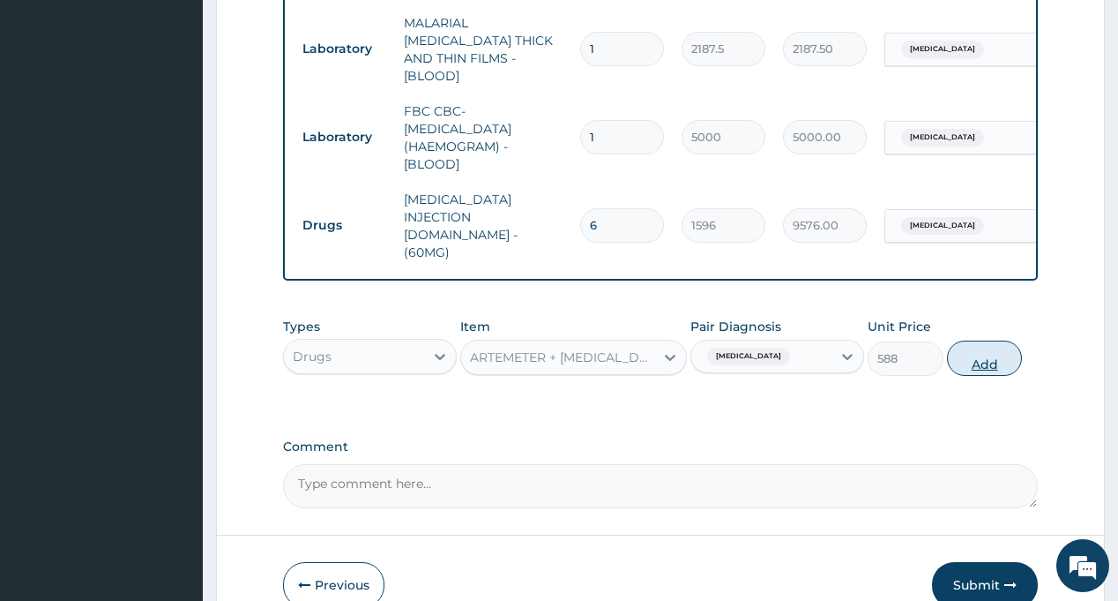
click at [1002, 340] on button "Add" at bounding box center [985, 357] width 76 height 35
type input "0"
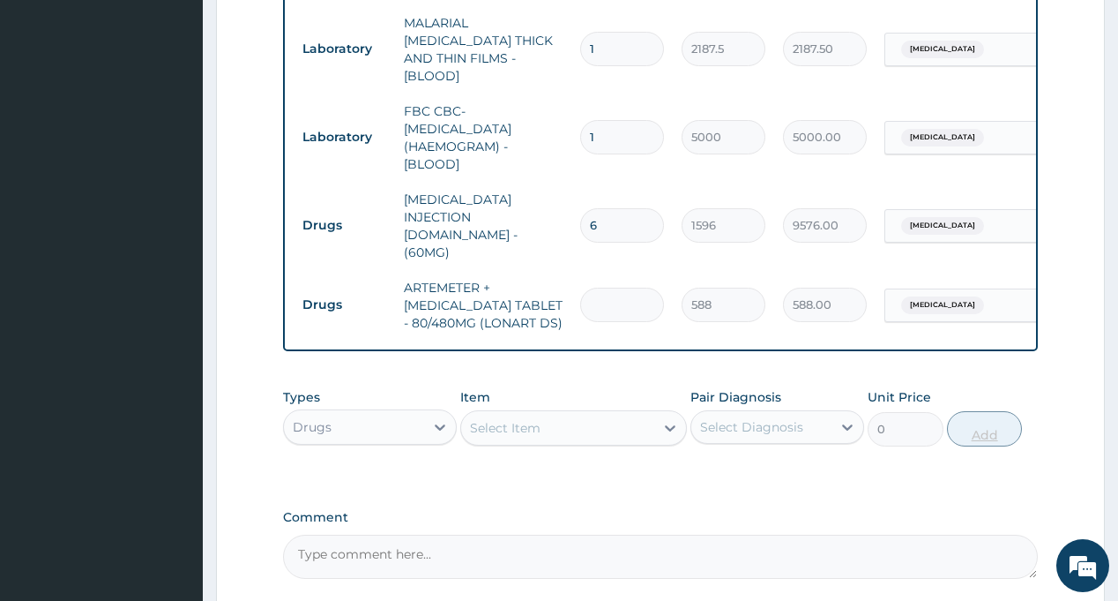
type input "6"
type input "3528.00"
type input "6"
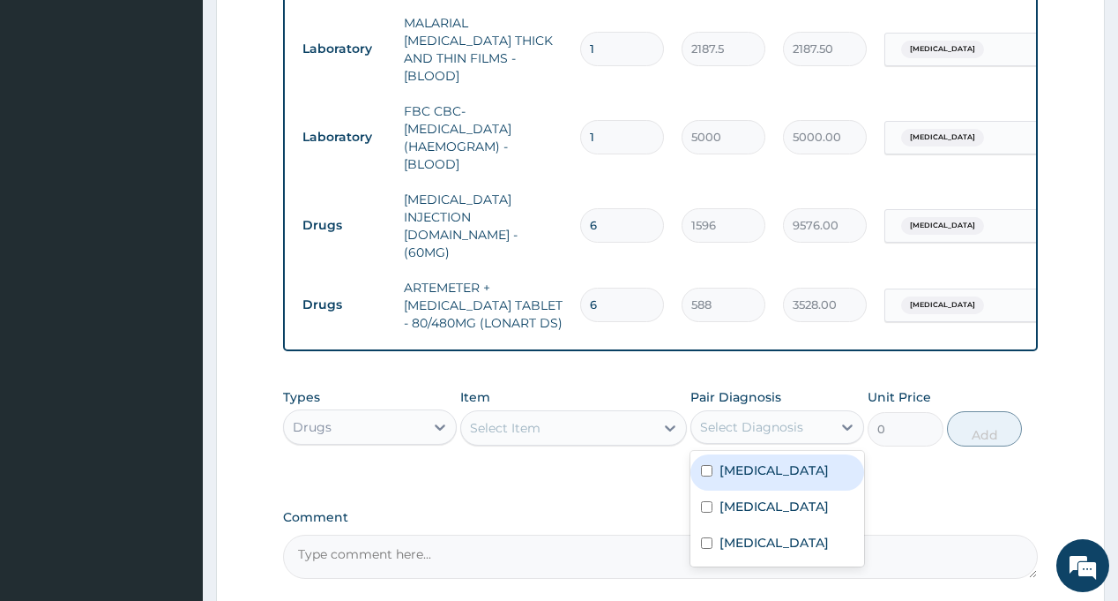
click at [772, 413] on div "Select Diagnosis" at bounding box center [761, 427] width 140 height 28
click at [765, 461] on label "[MEDICAL_DATA]" at bounding box center [774, 470] width 109 height 18
checkbox input "true"
click at [601, 414] on div "Select Item" at bounding box center [557, 428] width 193 height 28
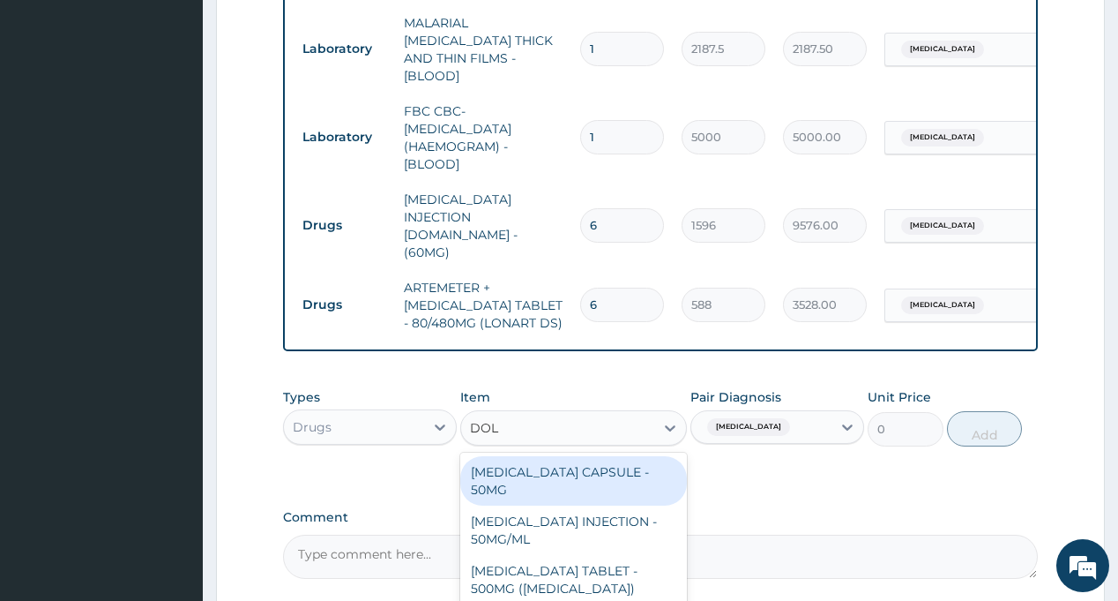
type input "DOLO"
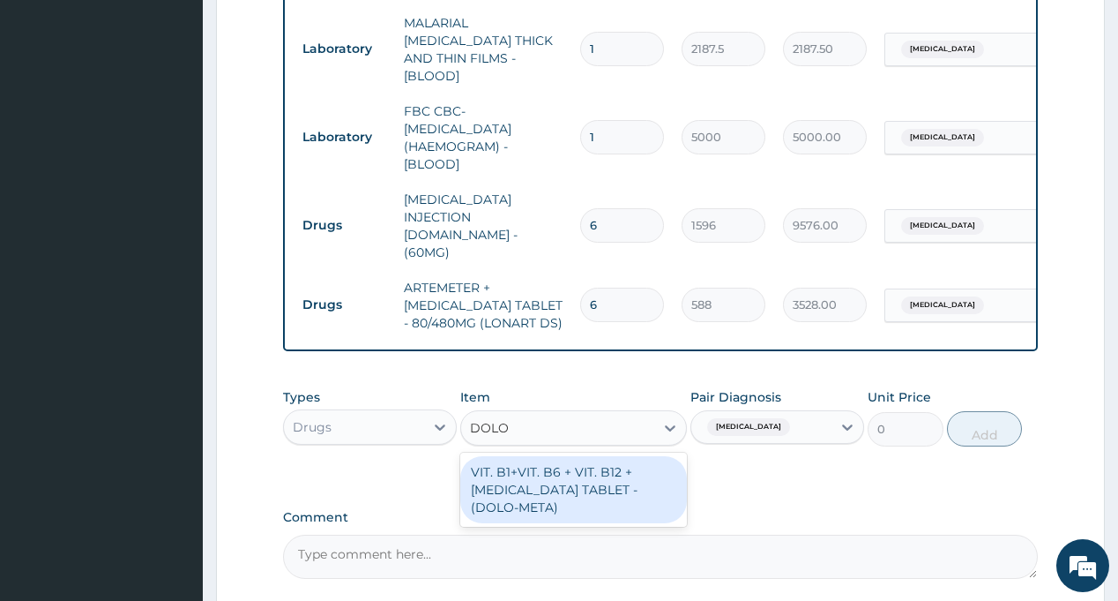
click at [594, 456] on div "VIT. B1+VIT. B6 + VIT. B12 + [MEDICAL_DATA] TABLET - (DOLO-META)" at bounding box center [573, 489] width 227 height 67
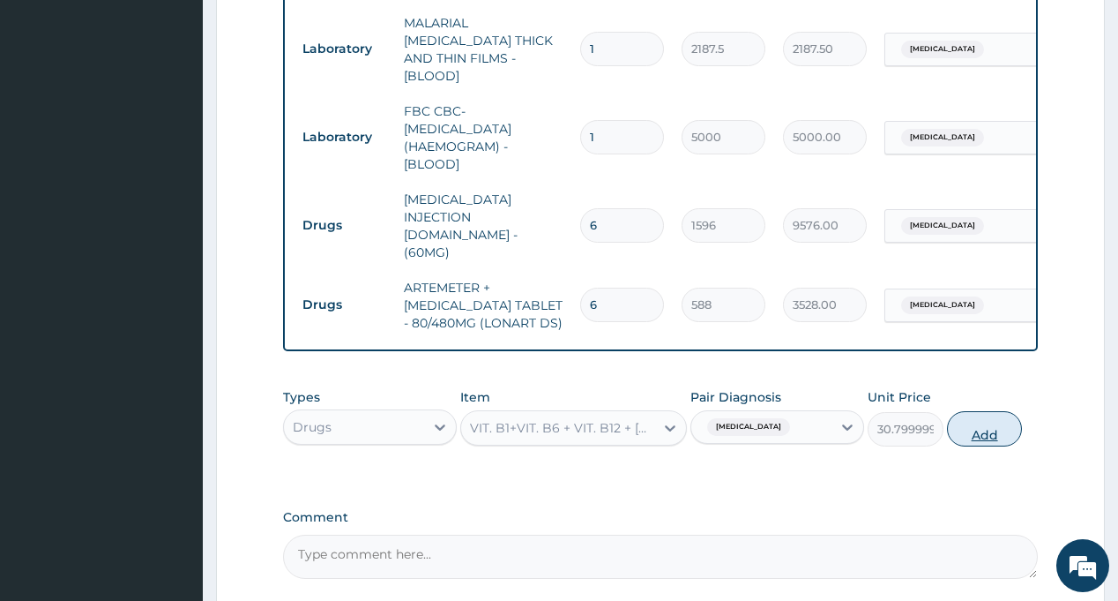
click at [996, 411] on button "Add" at bounding box center [985, 428] width 76 height 35
type input "0"
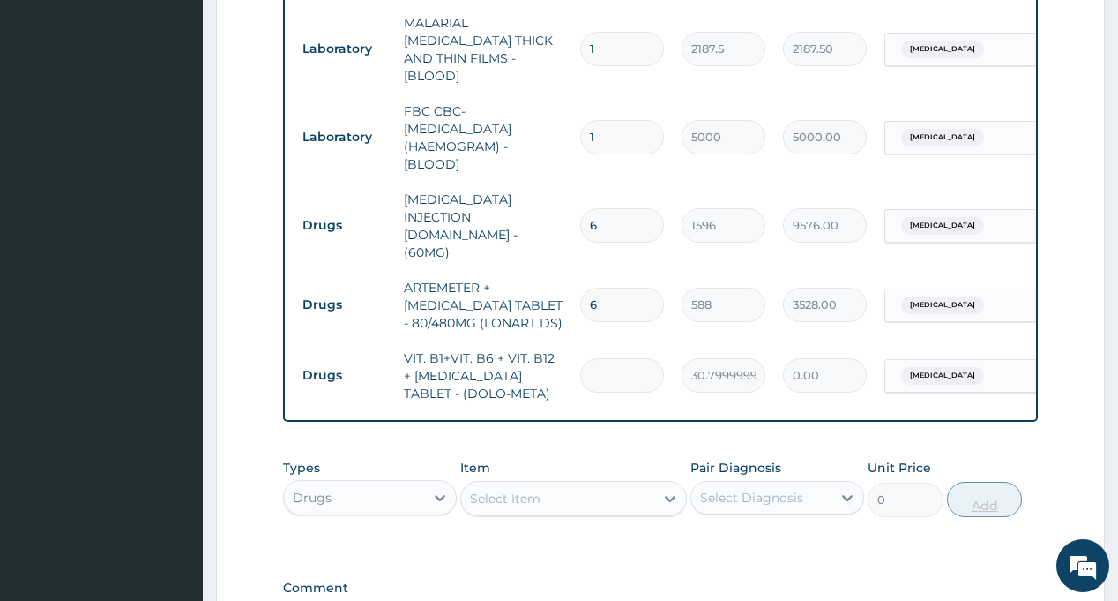
type input "0.00"
type input "6"
type input "184.80"
type input "6"
click at [751, 489] on div "Select Diagnosis" at bounding box center [751, 498] width 103 height 18
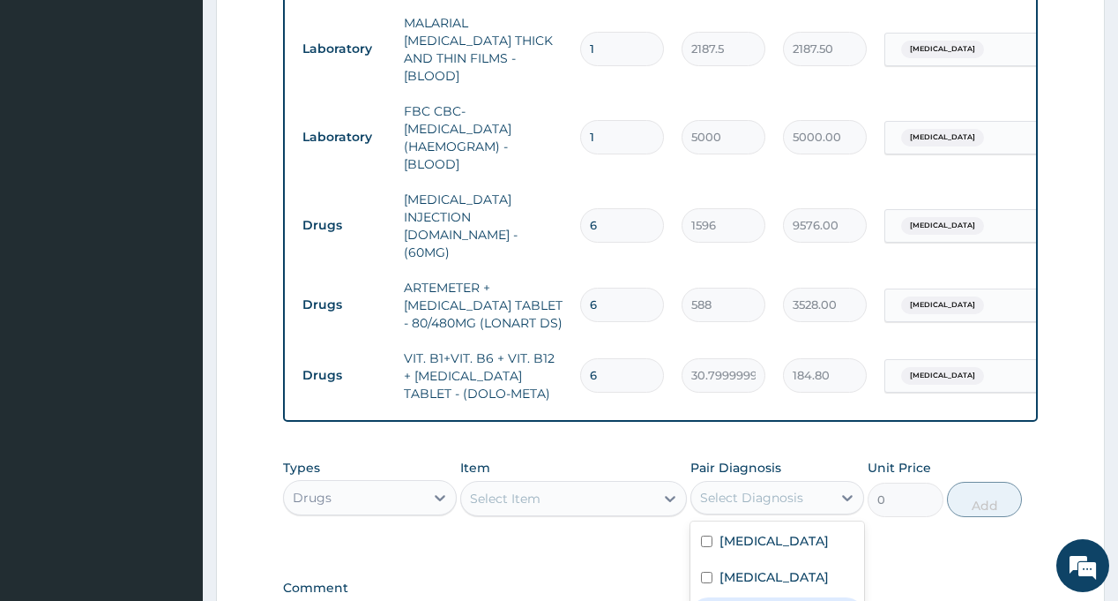
click at [770, 600] on label "[MEDICAL_DATA]" at bounding box center [774, 613] width 109 height 18
checkbox input "true"
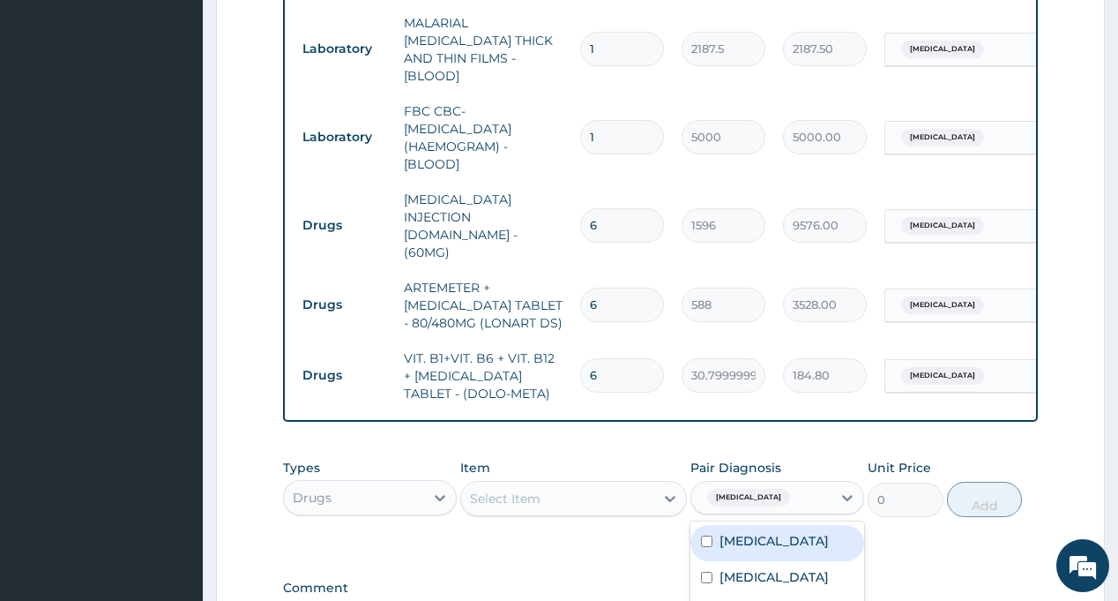
click at [598, 484] on div "Select Item" at bounding box center [557, 498] width 193 height 28
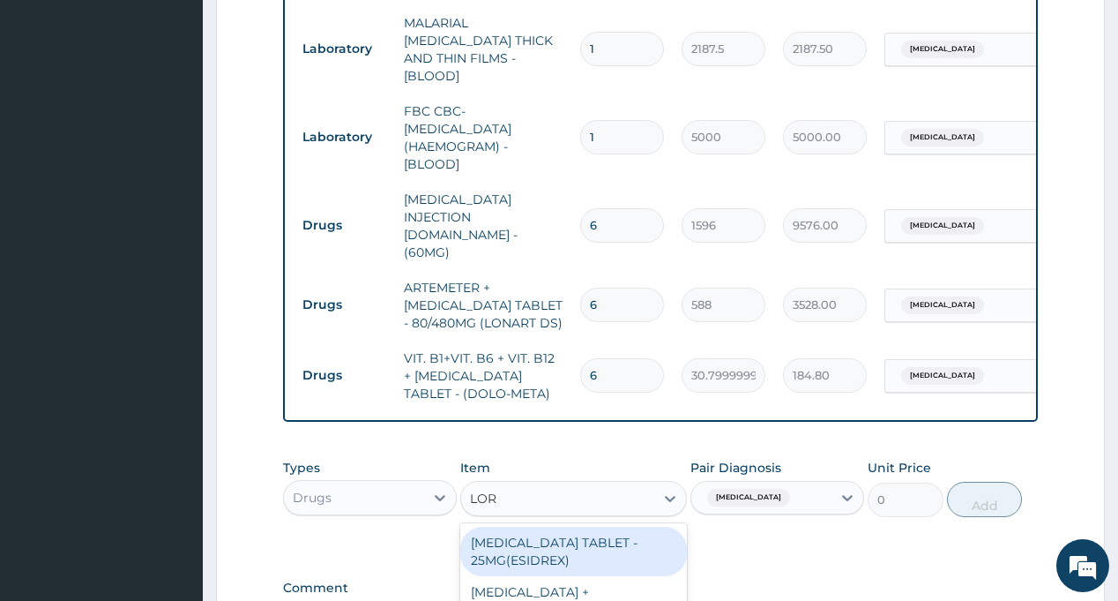
type input "[PERSON_NAME]"
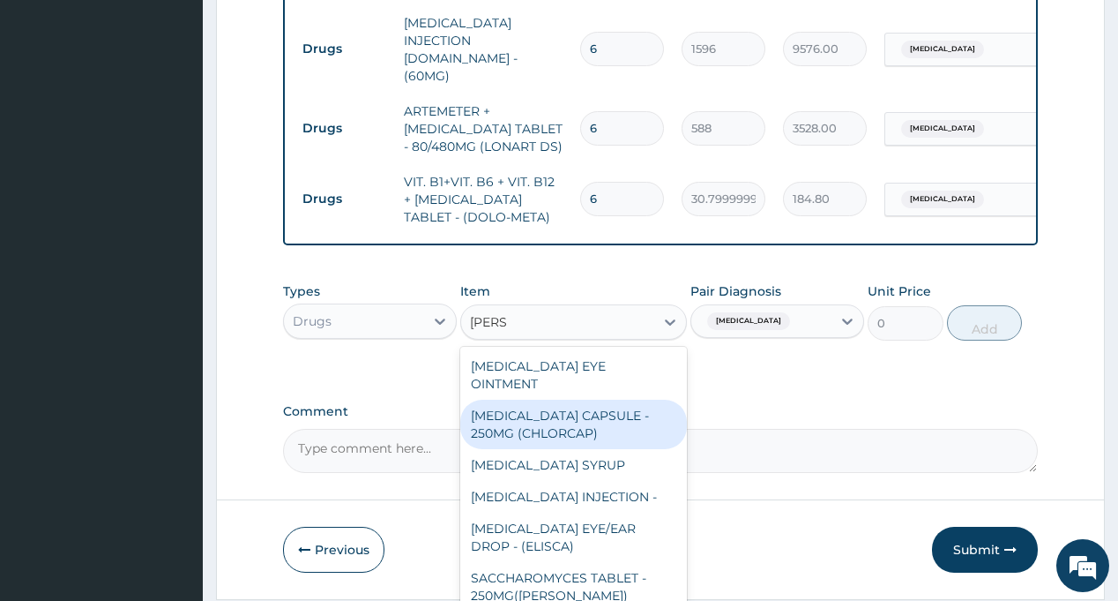
scroll to position [138, 0]
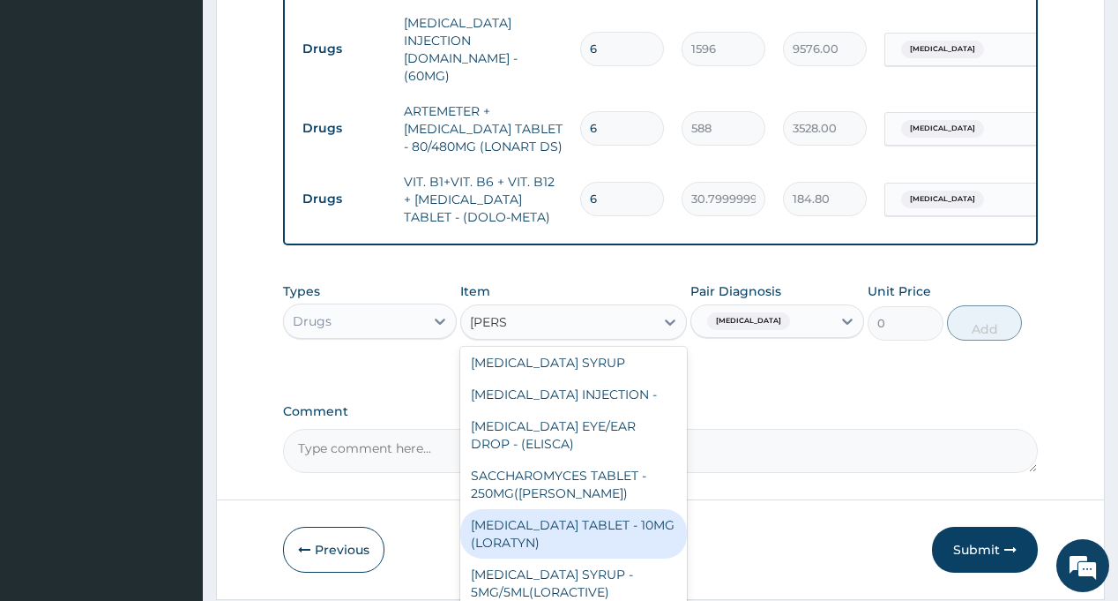
click at [580, 509] on div "[MEDICAL_DATA] TABLET - 10MG (LORATYN)" at bounding box center [573, 533] width 227 height 49
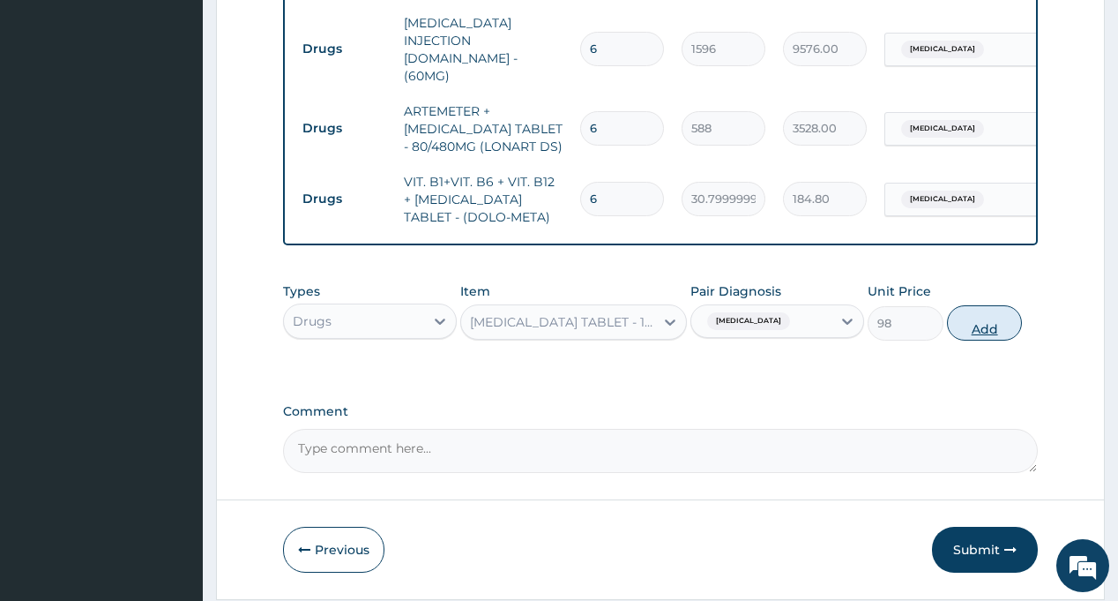
click at [1004, 305] on button "Add" at bounding box center [985, 322] width 76 height 35
type input "0"
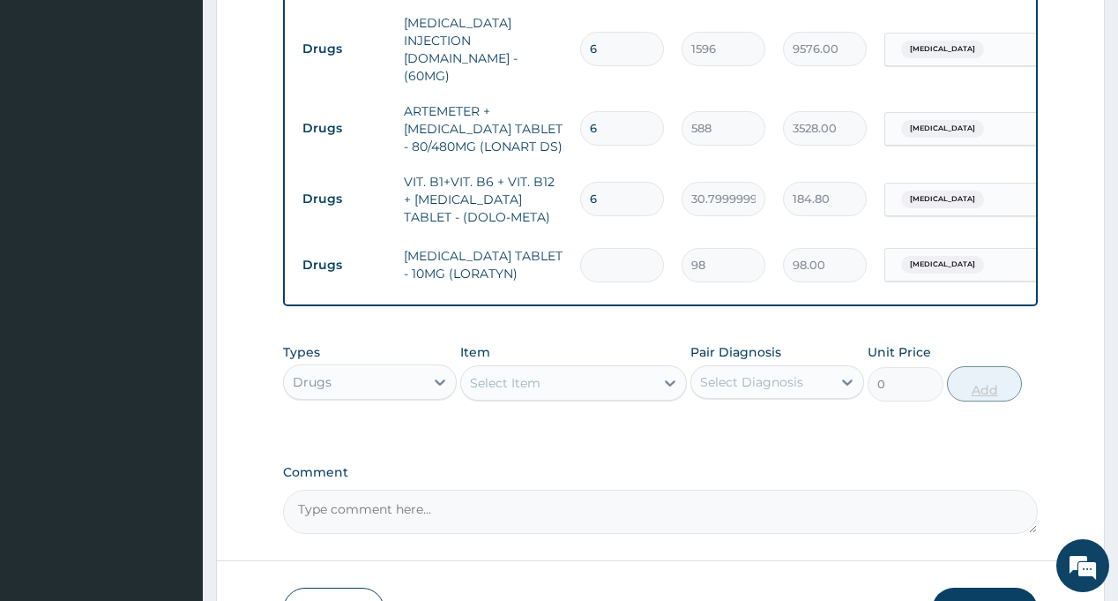
type input "5"
type input "490.00"
type input "5"
click at [787, 373] on div "Select Diagnosis" at bounding box center [751, 382] width 103 height 18
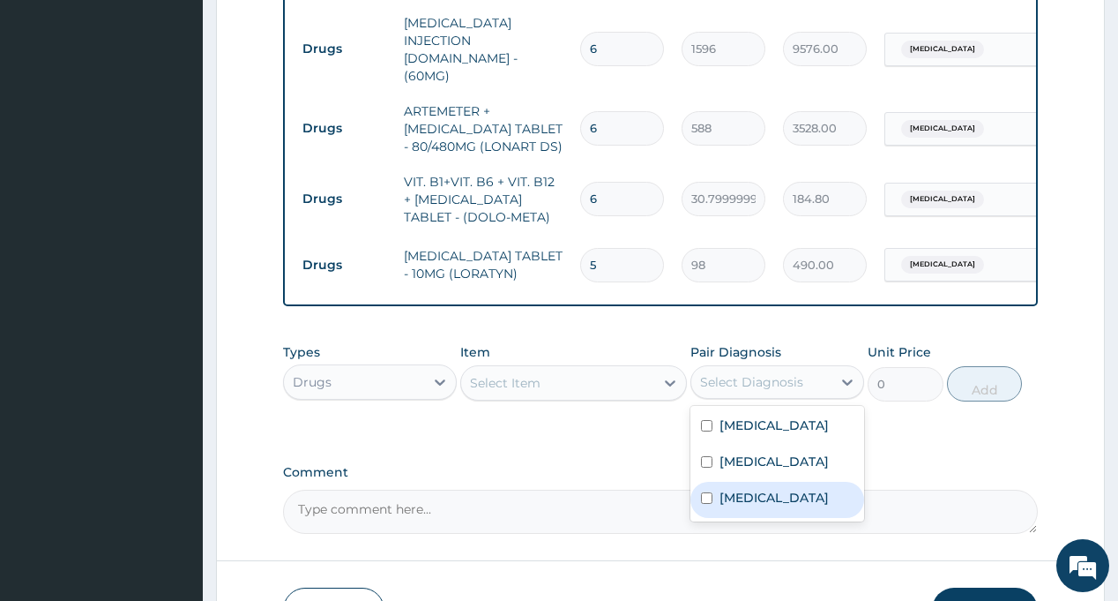
drag, startPoint x: 777, startPoint y: 467, endPoint x: 694, endPoint y: 417, distance: 96.9
click at [777, 489] on label "[MEDICAL_DATA]" at bounding box center [774, 498] width 109 height 18
checkbox input "true"
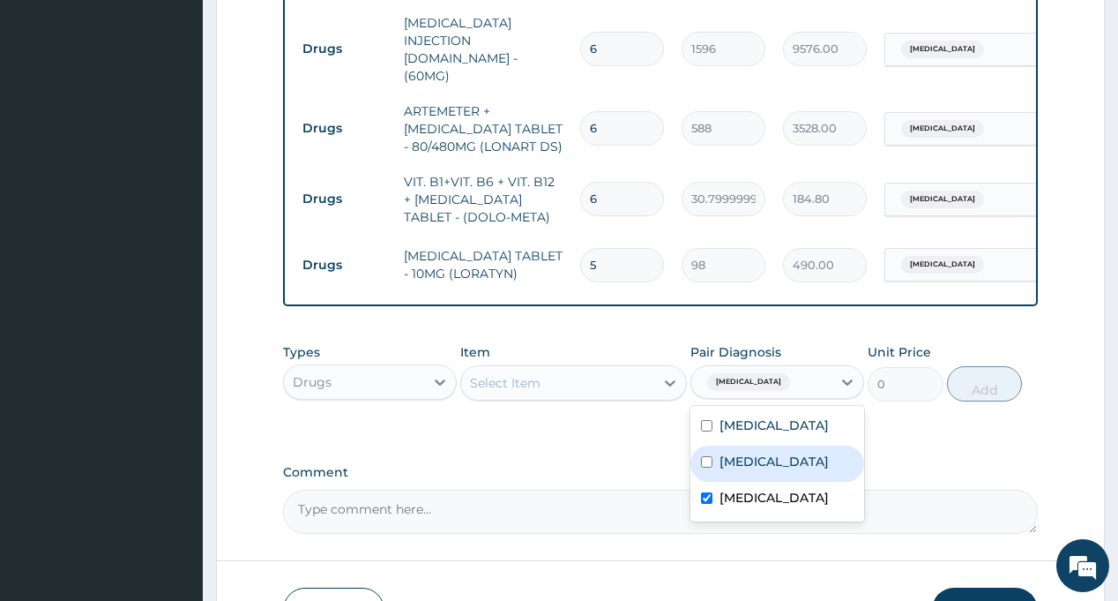
click at [574, 369] on div "Select Item" at bounding box center [557, 383] width 193 height 28
type input "COUGH"
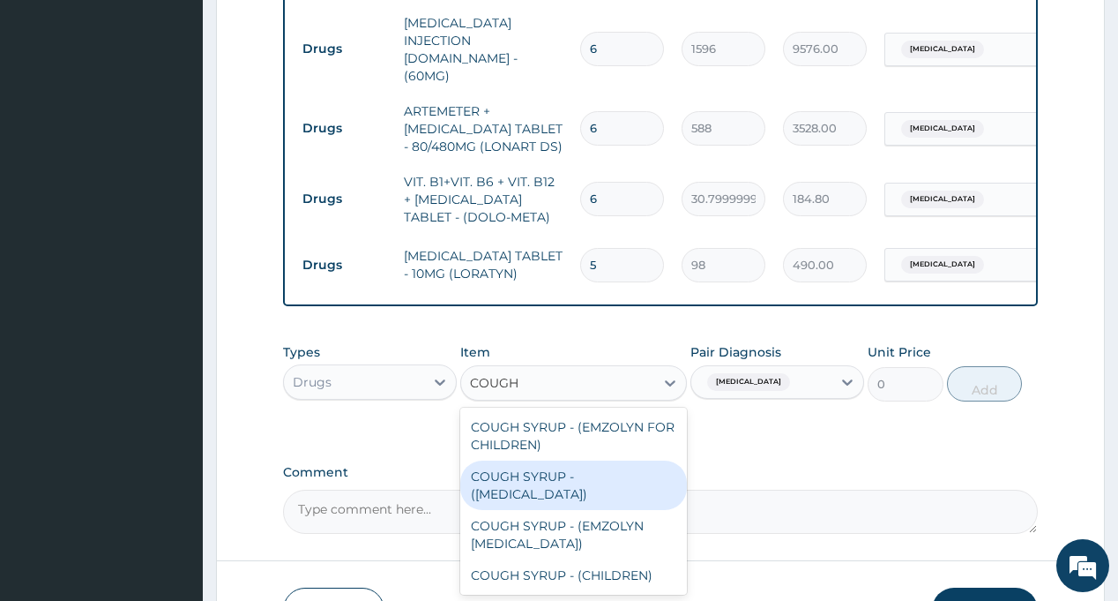
click at [564, 460] on div "COUGH SYRUP - ([MEDICAL_DATA])" at bounding box center [573, 484] width 227 height 49
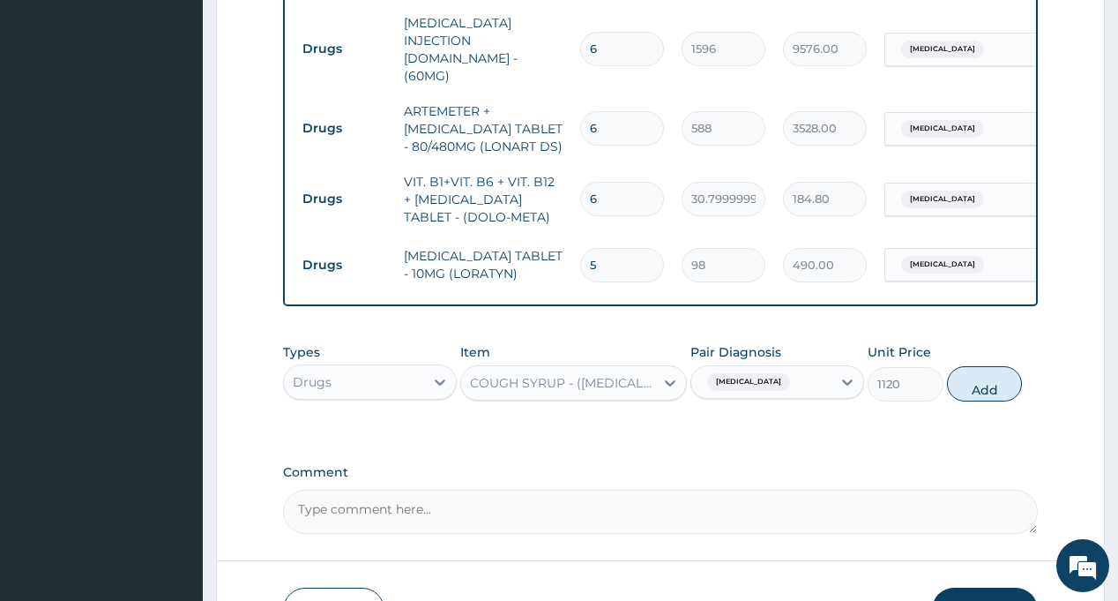
click at [987, 366] on button "Add" at bounding box center [985, 383] width 76 height 35
type input "0"
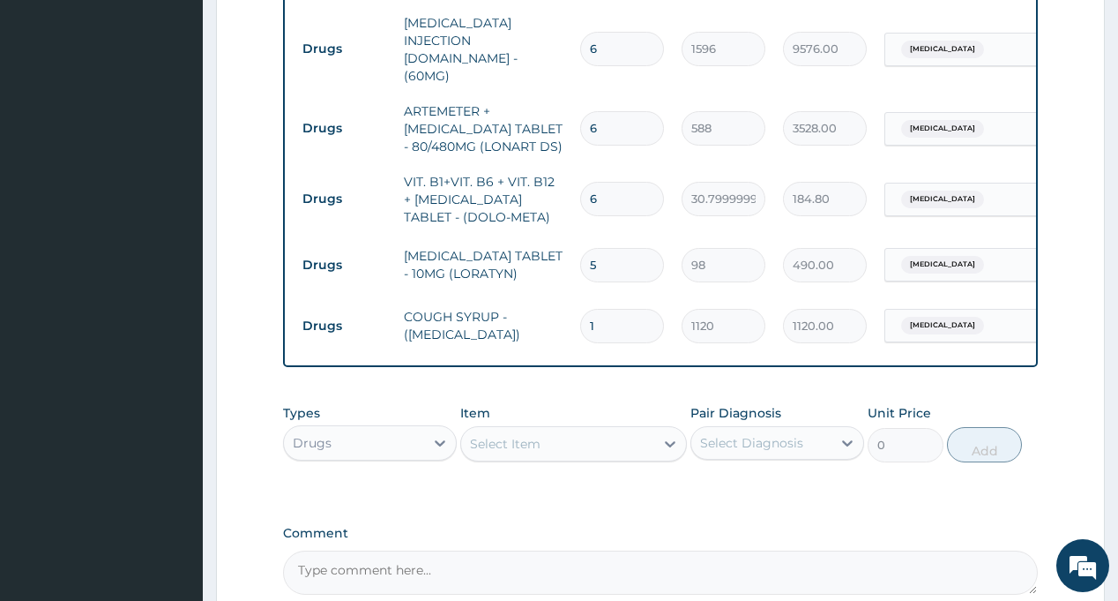
click at [797, 434] on div "Select Diagnosis" at bounding box center [751, 443] width 103 height 18
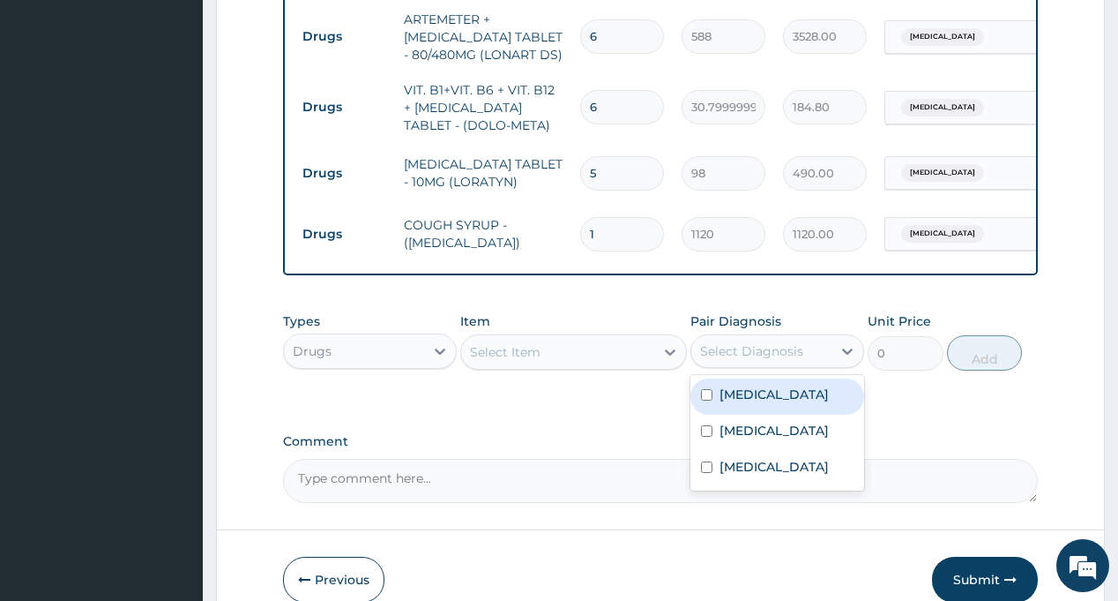
scroll to position [1093, 0]
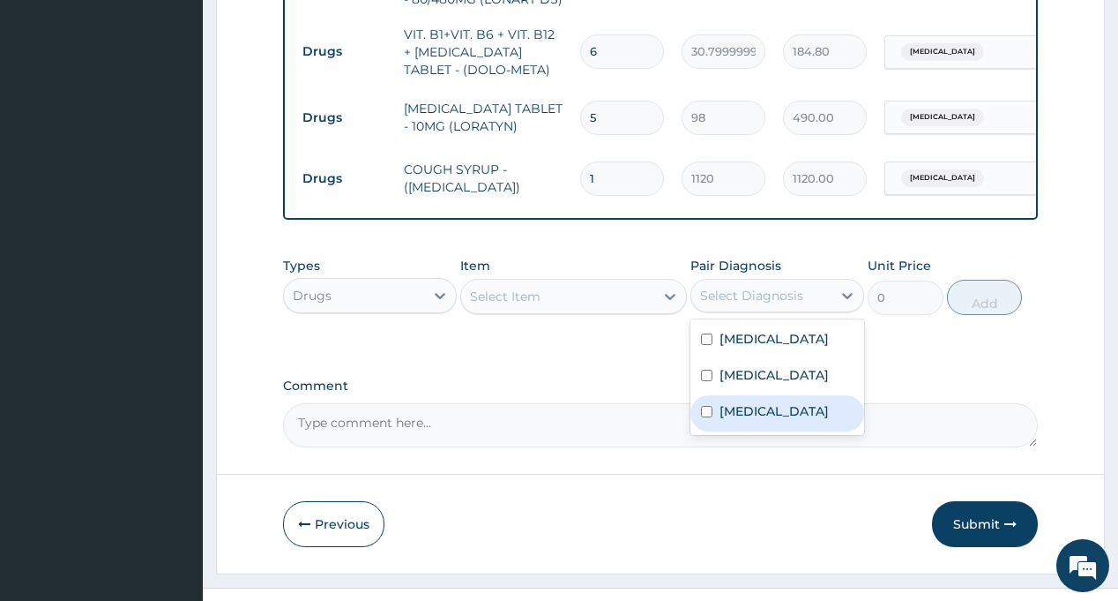
click at [778, 402] on label "[MEDICAL_DATA]" at bounding box center [774, 411] width 109 height 18
checkbox input "true"
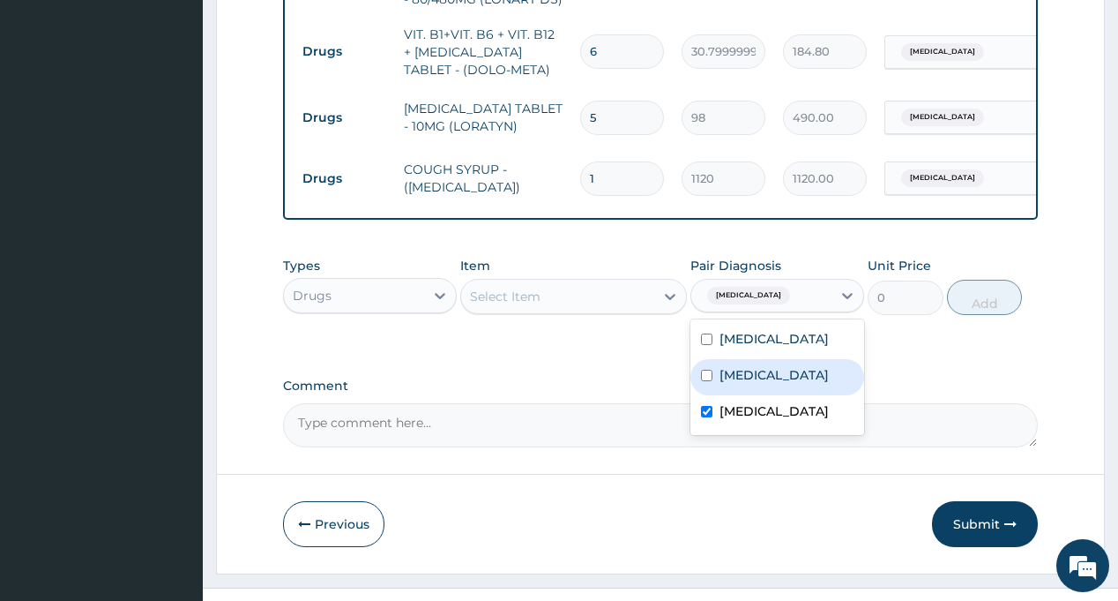
click at [760, 359] on div "[MEDICAL_DATA]" at bounding box center [778, 377] width 174 height 36
checkbox input "true"
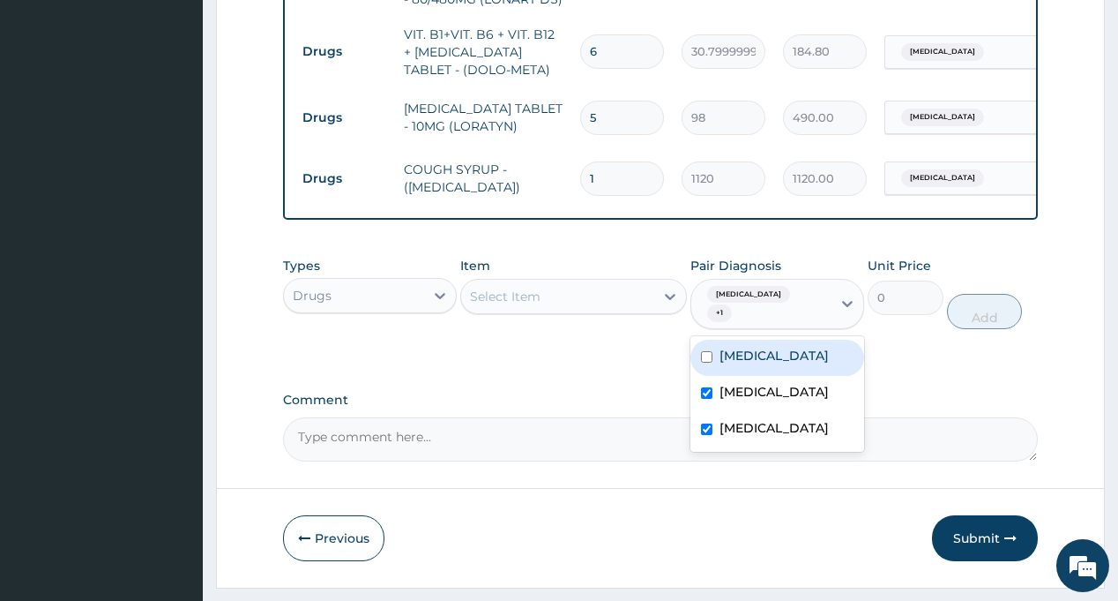
click at [593, 284] on div "Item Select Item" at bounding box center [573, 293] width 227 height 73
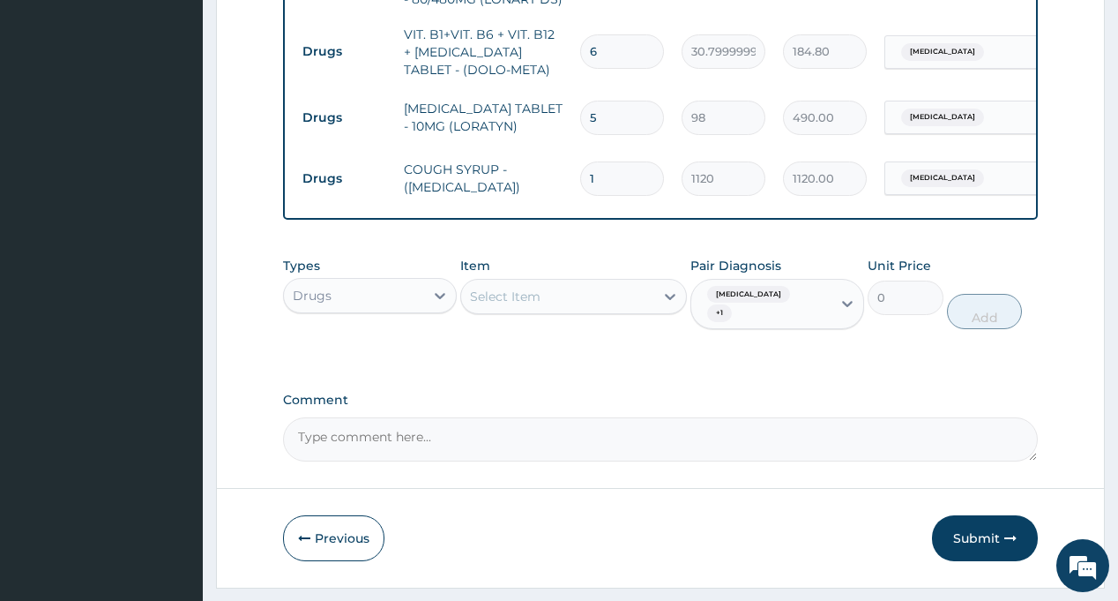
click at [591, 282] on div "Select Item" at bounding box center [557, 296] width 193 height 28
type input "AMOX"
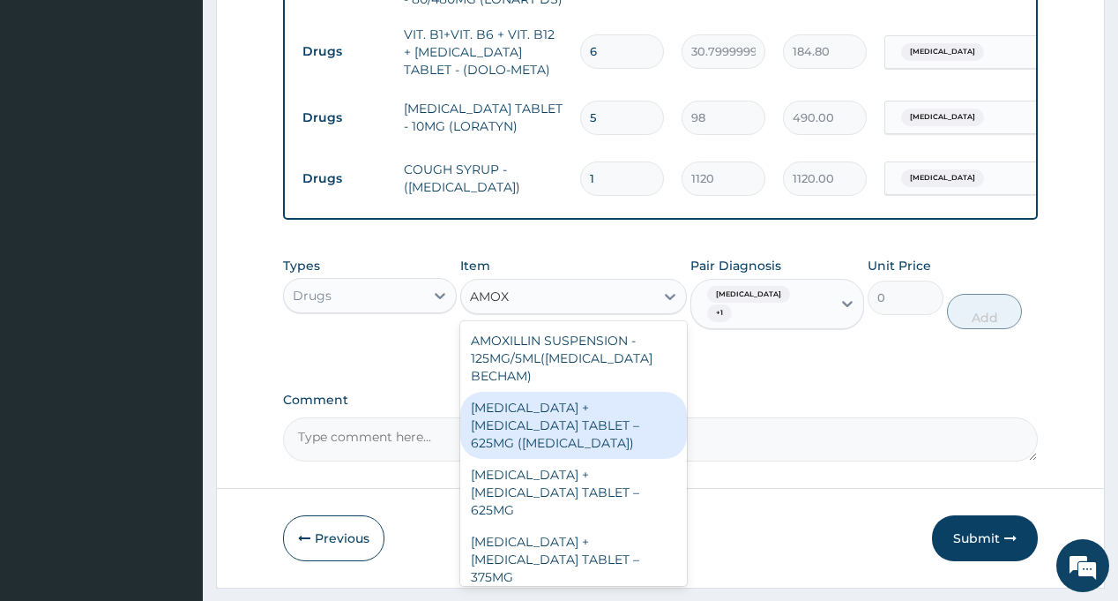
click at [557, 392] on div "[MEDICAL_DATA] + [MEDICAL_DATA] TABLET – 625MG ([MEDICAL_DATA])" at bounding box center [573, 425] width 227 height 67
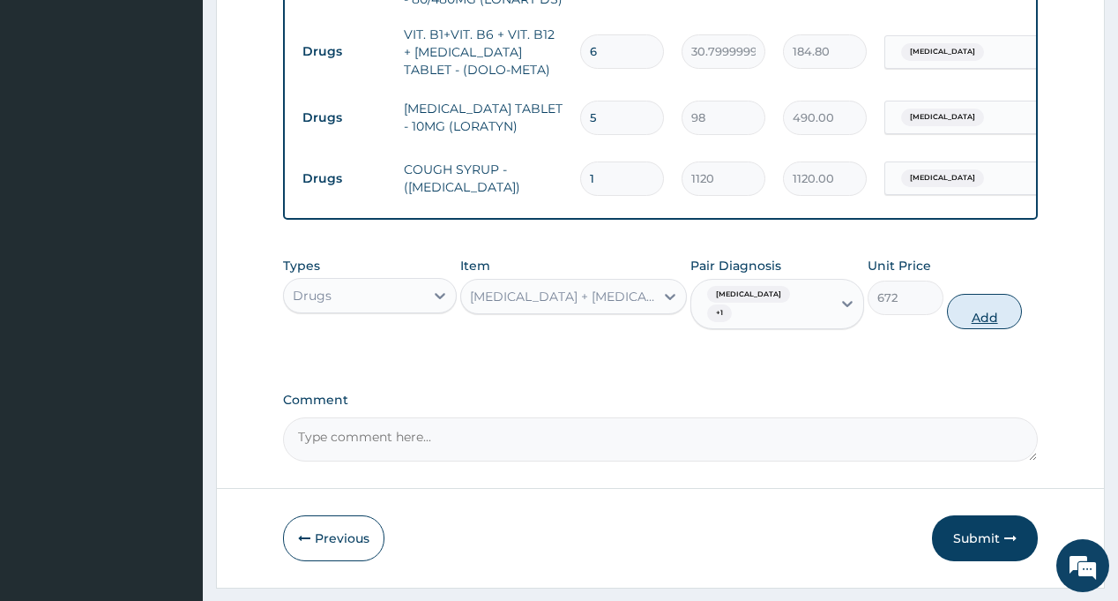
click at [969, 294] on button "Add" at bounding box center [985, 311] width 76 height 35
type input "0"
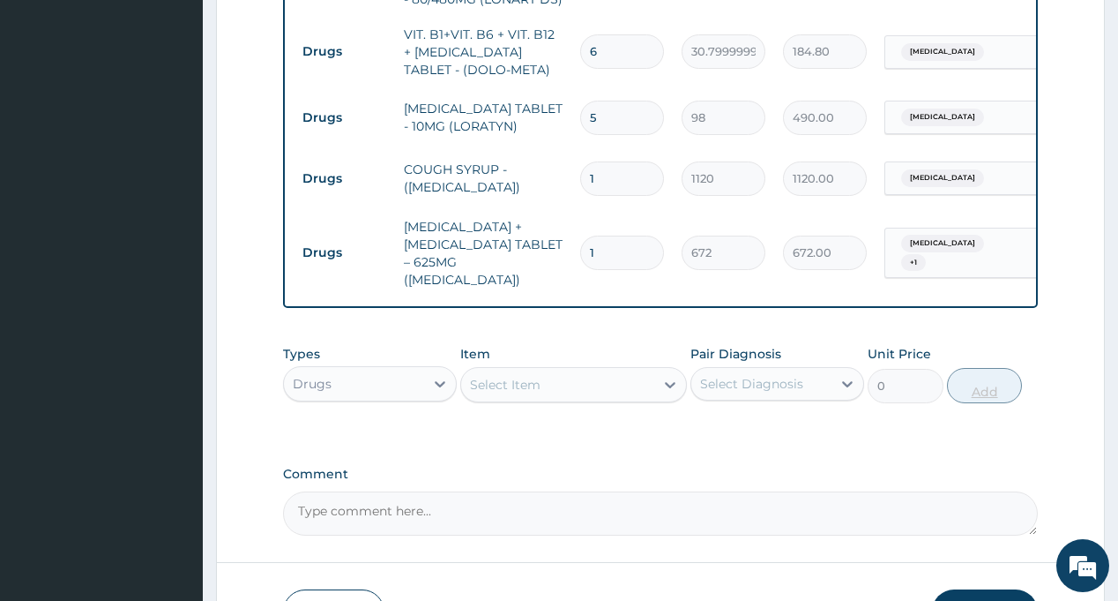
type input "14"
type input "9408.00"
type input "14"
click at [790, 392] on div "Types Drugs Item Select Item Pair Diagnosis Select Diagnosis Unit Price 0 Add" at bounding box center [660, 387] width 754 height 102
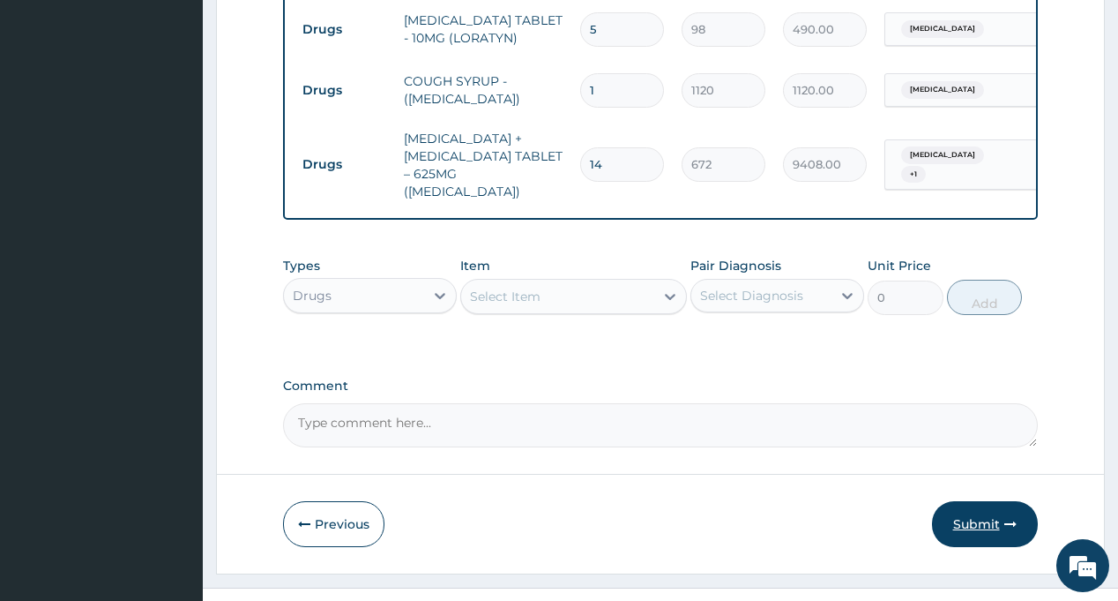
click at [965, 501] on button "Submit" at bounding box center [985, 524] width 106 height 46
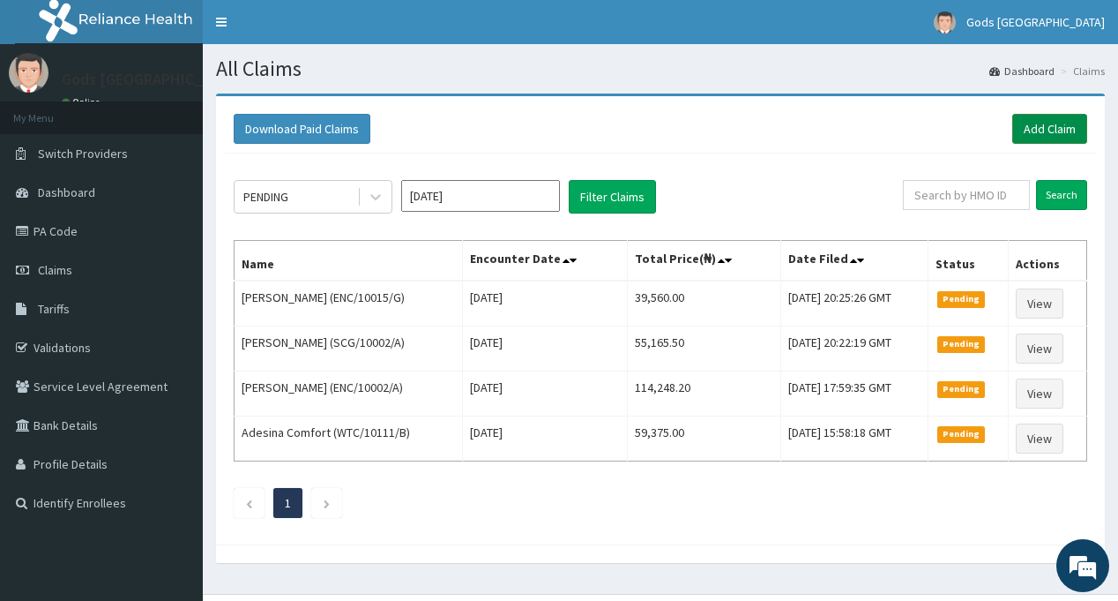
click at [1039, 122] on link "Add Claim" at bounding box center [1049, 129] width 75 height 30
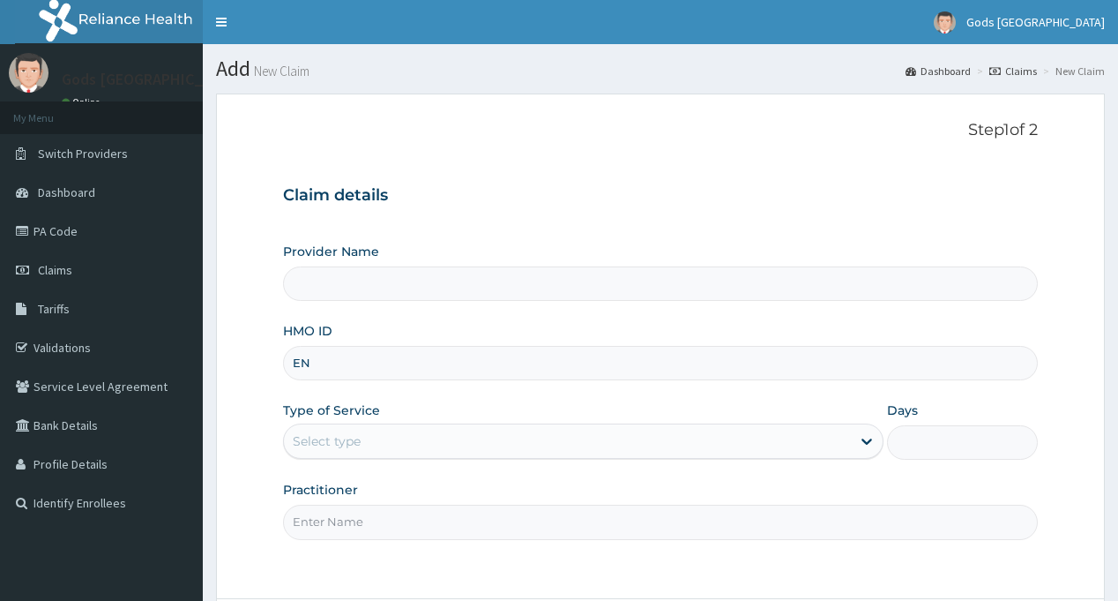
type input "ENC"
type input "Gods [GEOGRAPHIC_DATA] - [GEOGRAPHIC_DATA]"
type input "ENC/10015/D"
click at [328, 443] on div "Select type" at bounding box center [327, 441] width 68 height 18
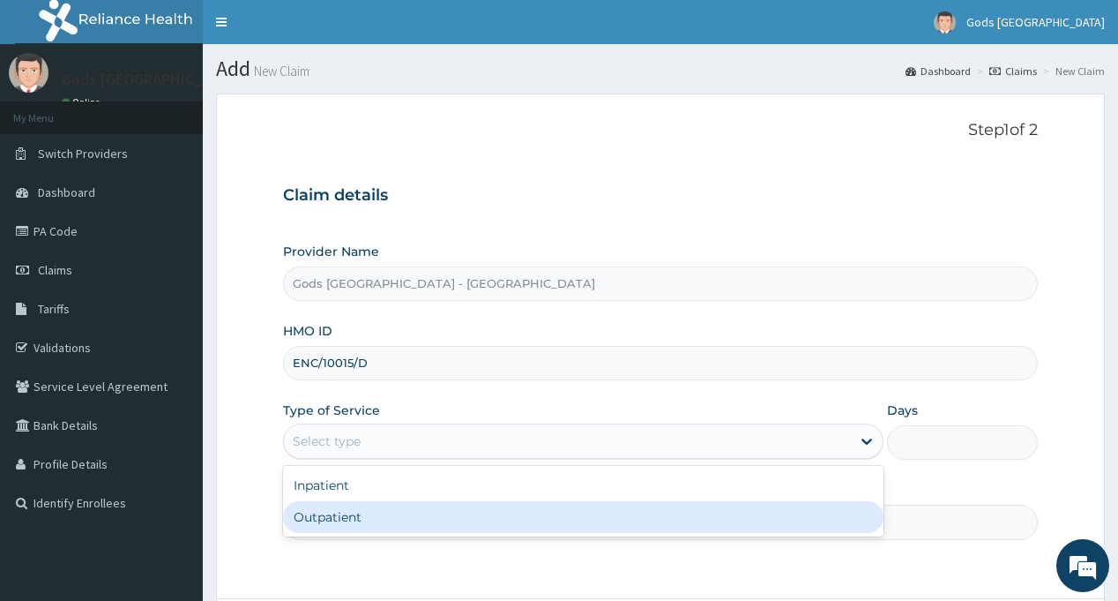
click at [343, 521] on div "Outpatient" at bounding box center [583, 517] width 601 height 32
type input "1"
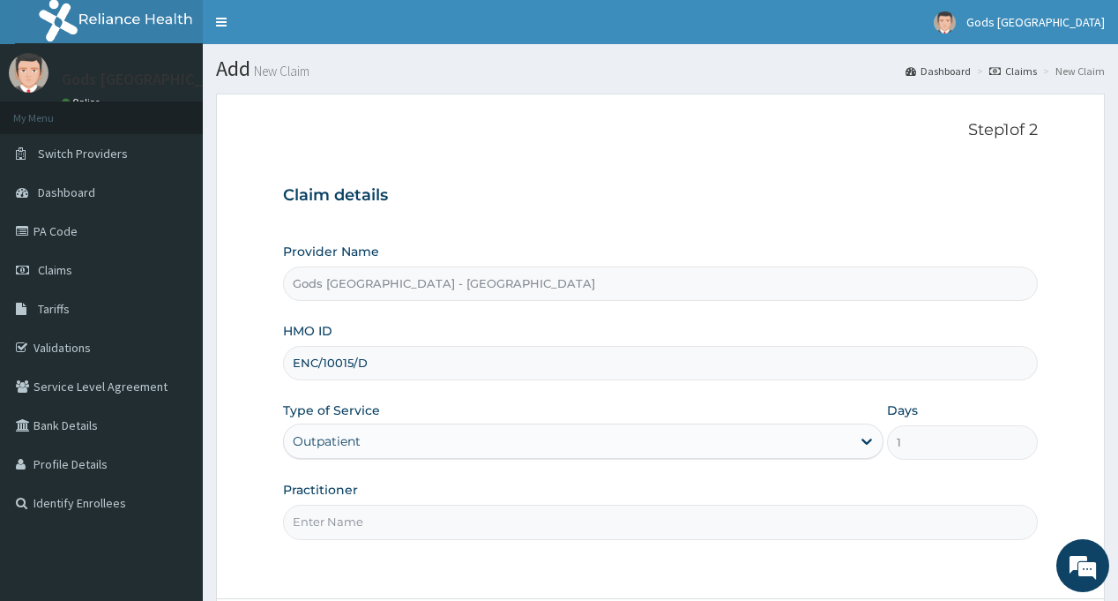
click at [344, 521] on input "Practitioner" at bounding box center [660, 521] width 754 height 34
type input "[PERSON_NAME]"
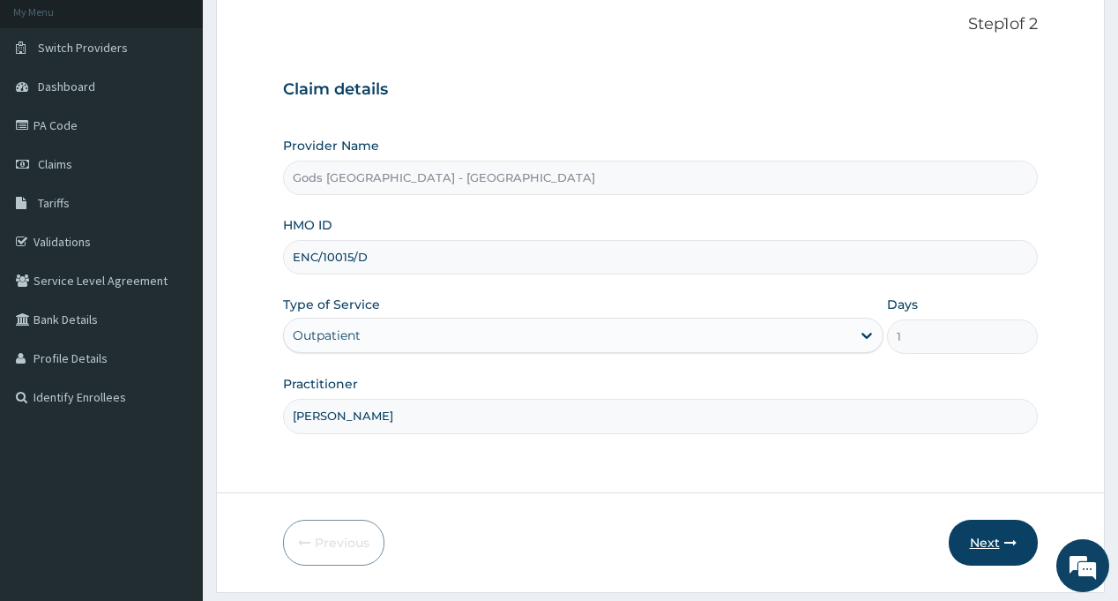
click at [984, 519] on button "Next" at bounding box center [993, 542] width 89 height 46
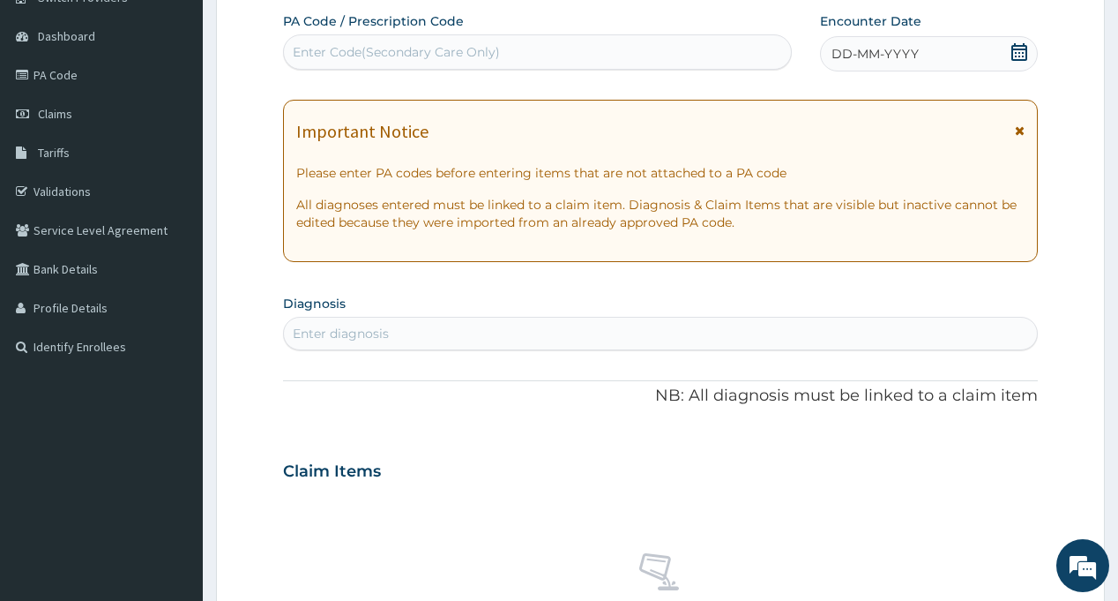
scroll to position [0, 0]
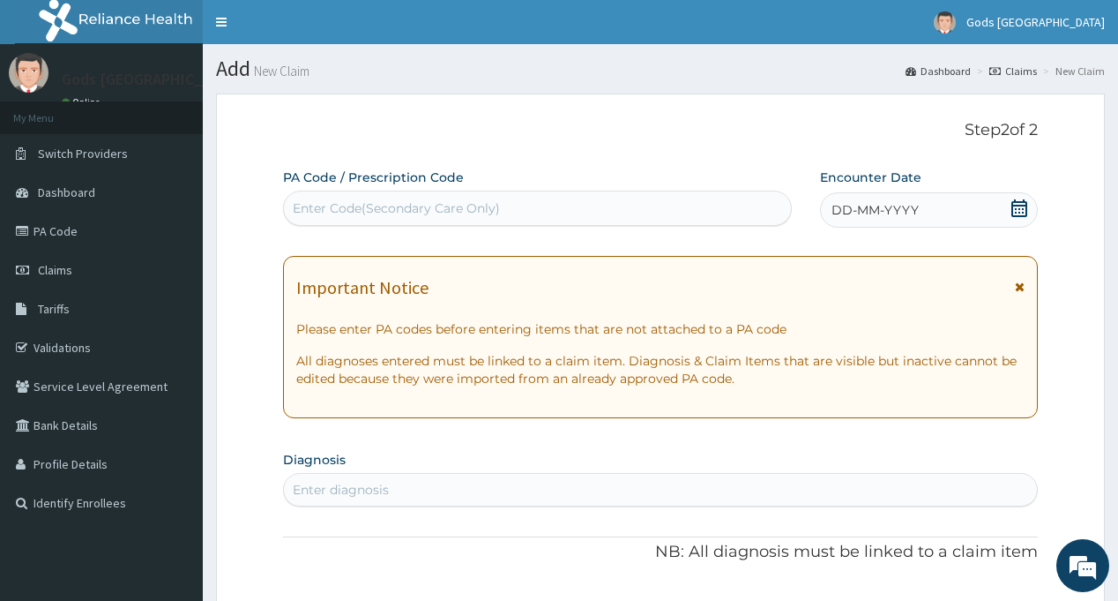
click at [1021, 205] on icon at bounding box center [1020, 208] width 16 height 18
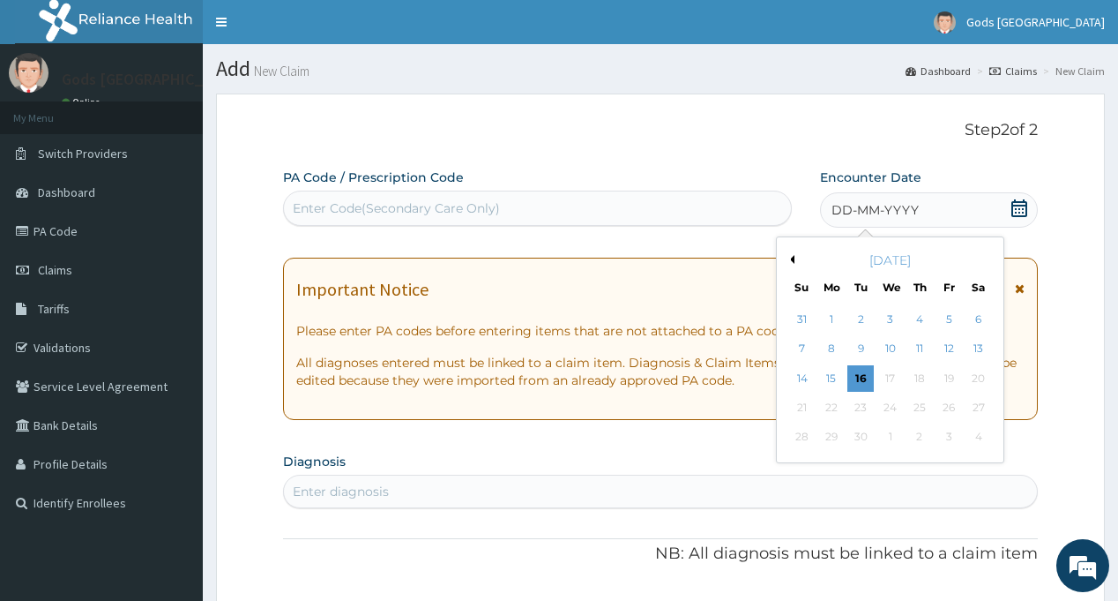
click at [795, 258] on div "[DATE]" at bounding box center [890, 260] width 213 height 18
click at [792, 258] on button "Previous Month" at bounding box center [790, 259] width 9 height 9
click at [895, 438] on div "27" at bounding box center [890, 437] width 26 height 26
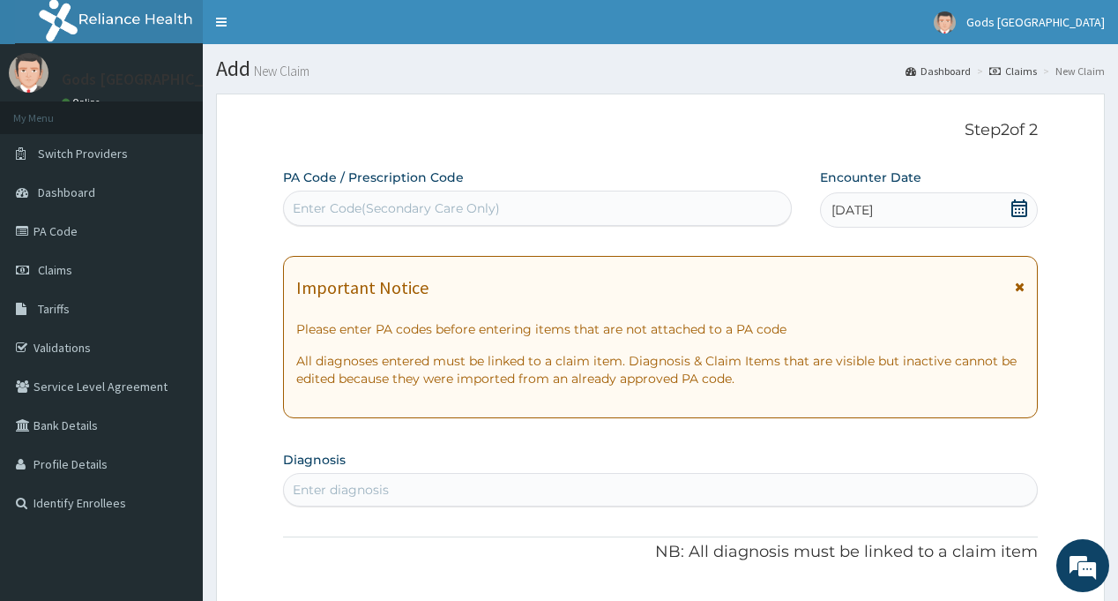
click at [443, 495] on div "Enter diagnosis" at bounding box center [660, 489] width 752 height 28
type input "DERMATI"
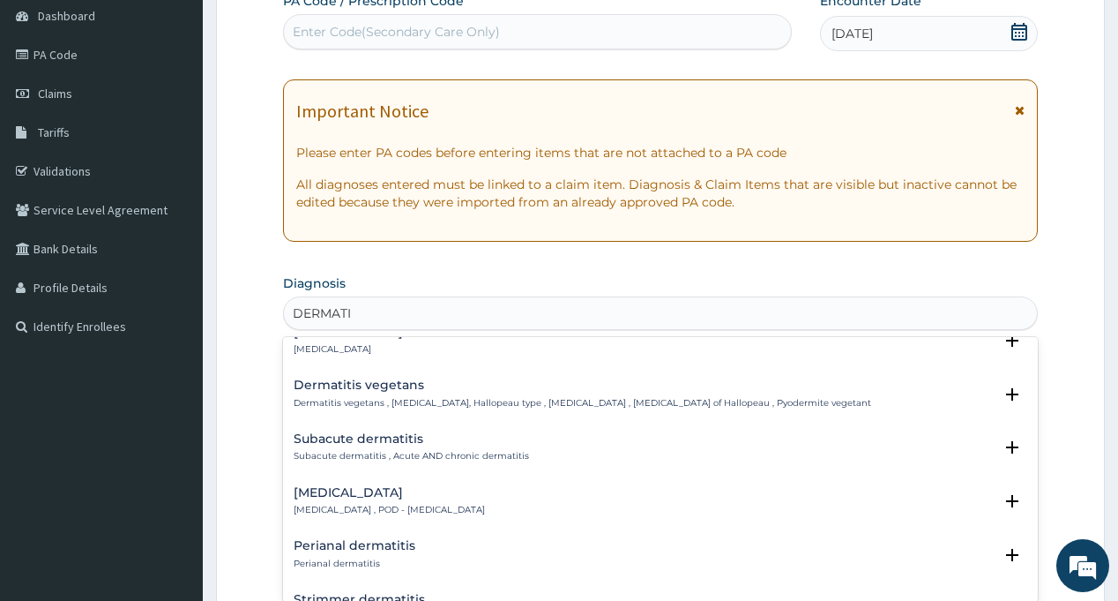
scroll to position [2468, 0]
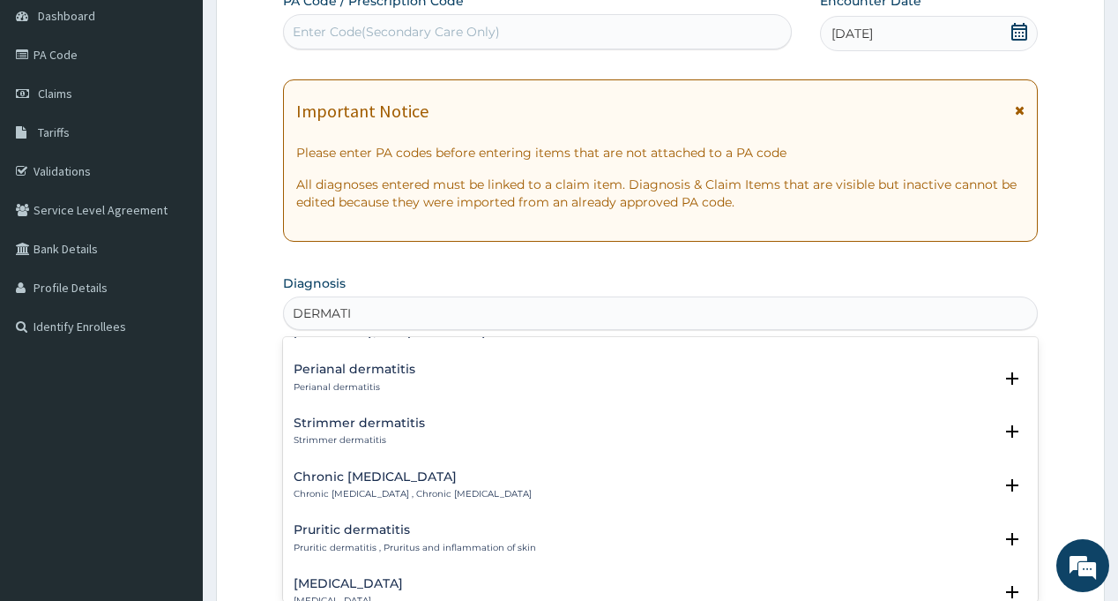
click at [327, 577] on h4 "[MEDICAL_DATA]" at bounding box center [348, 583] width 109 height 13
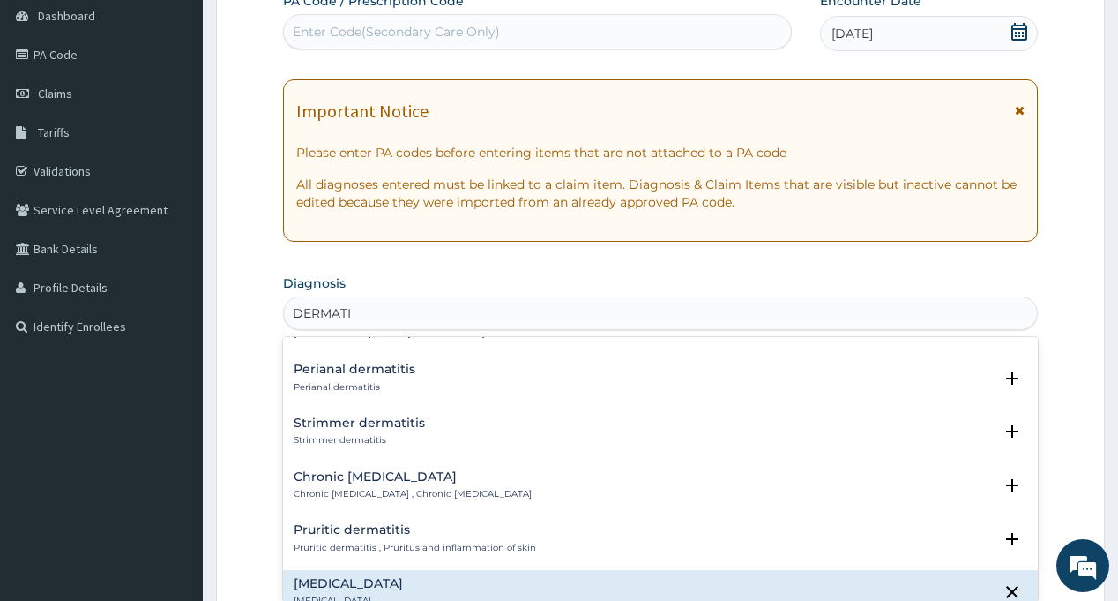
scroll to position [2579, 0]
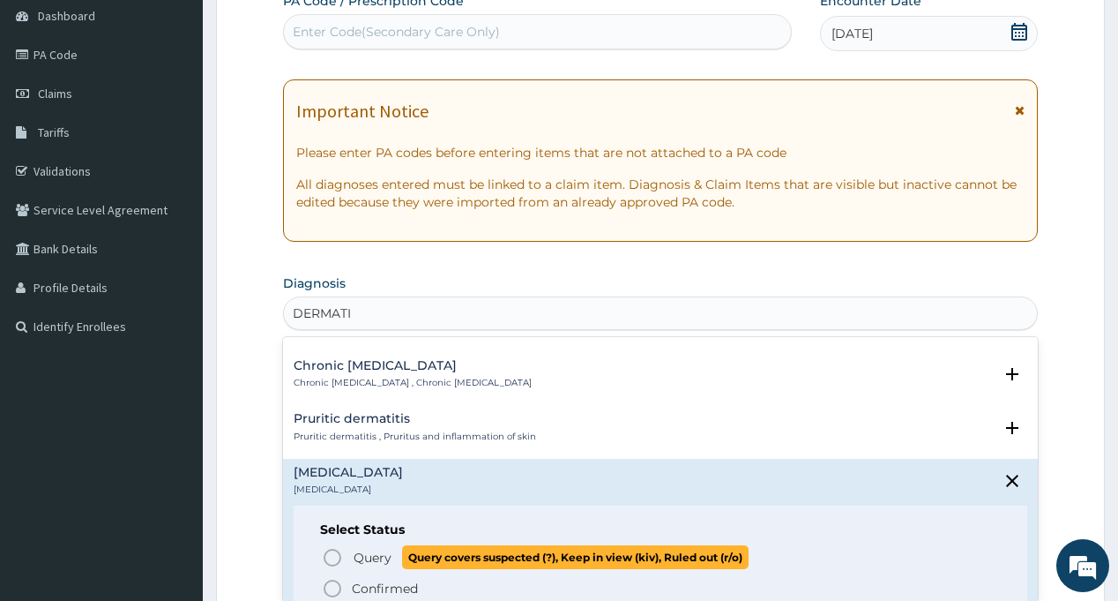
click at [349, 545] on span "Query Query covers suspected (?), Keep in view (kiv), Ruled out (r/o)" at bounding box center [661, 557] width 678 height 24
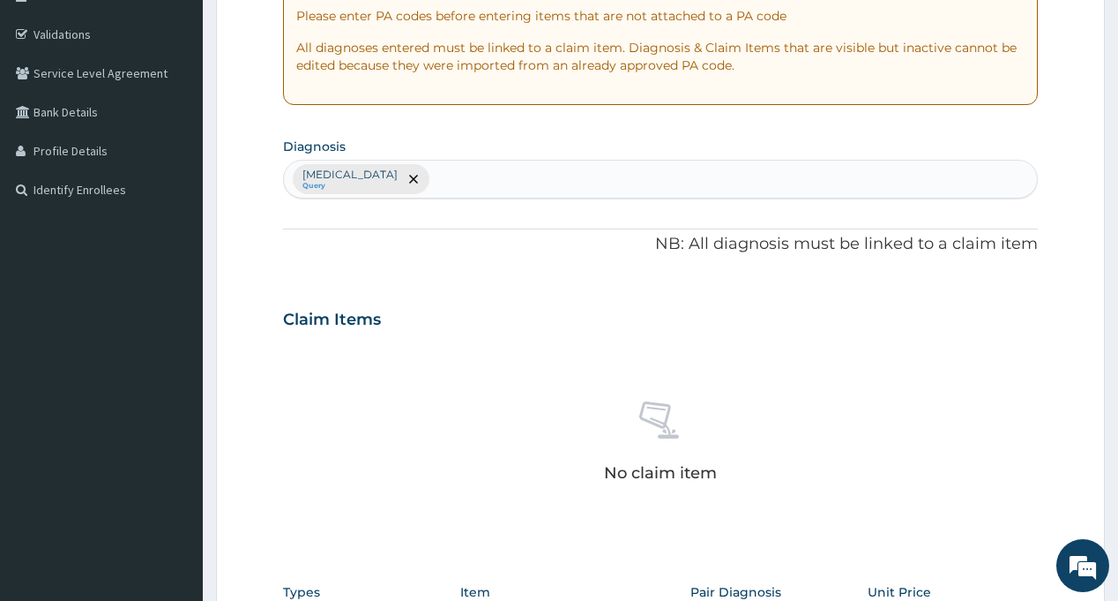
scroll to position [529, 0]
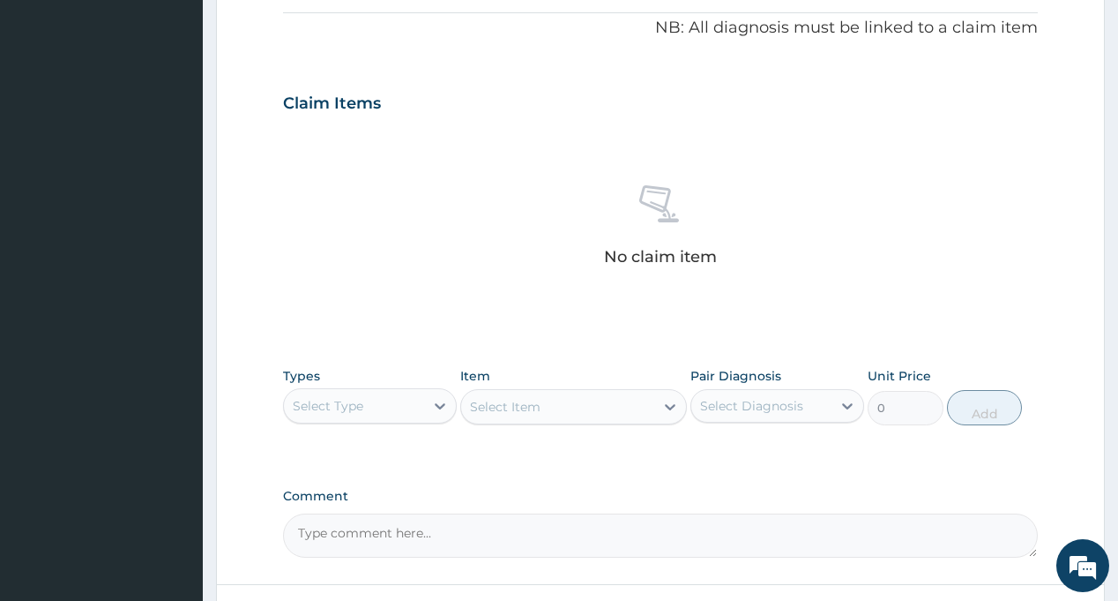
click at [376, 411] on div "Select Type" at bounding box center [354, 406] width 140 height 28
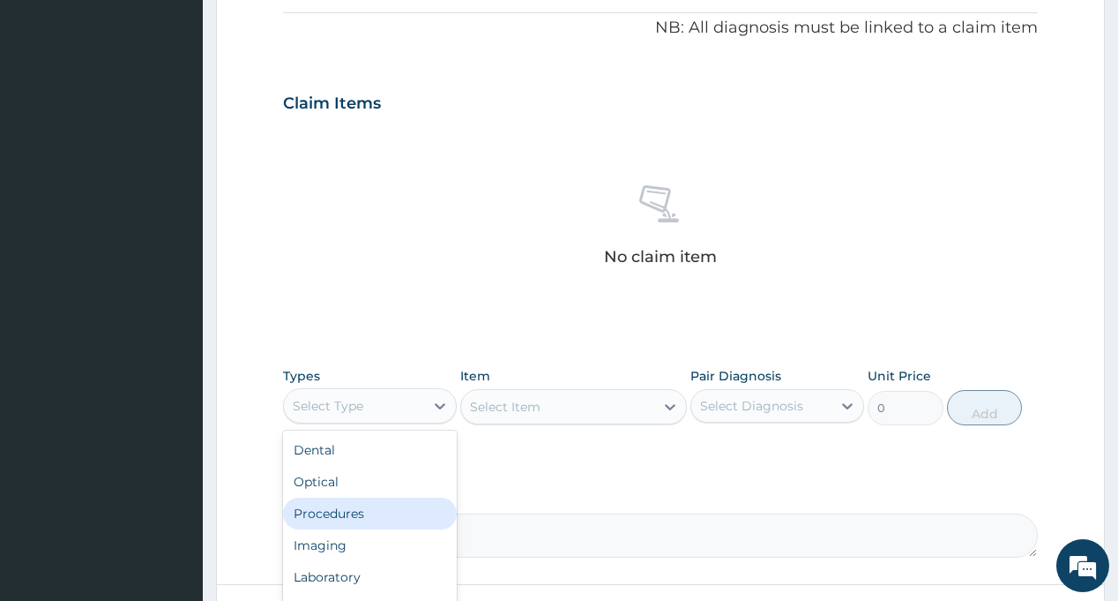
click at [360, 511] on div "Procedures" at bounding box center [370, 513] width 174 height 32
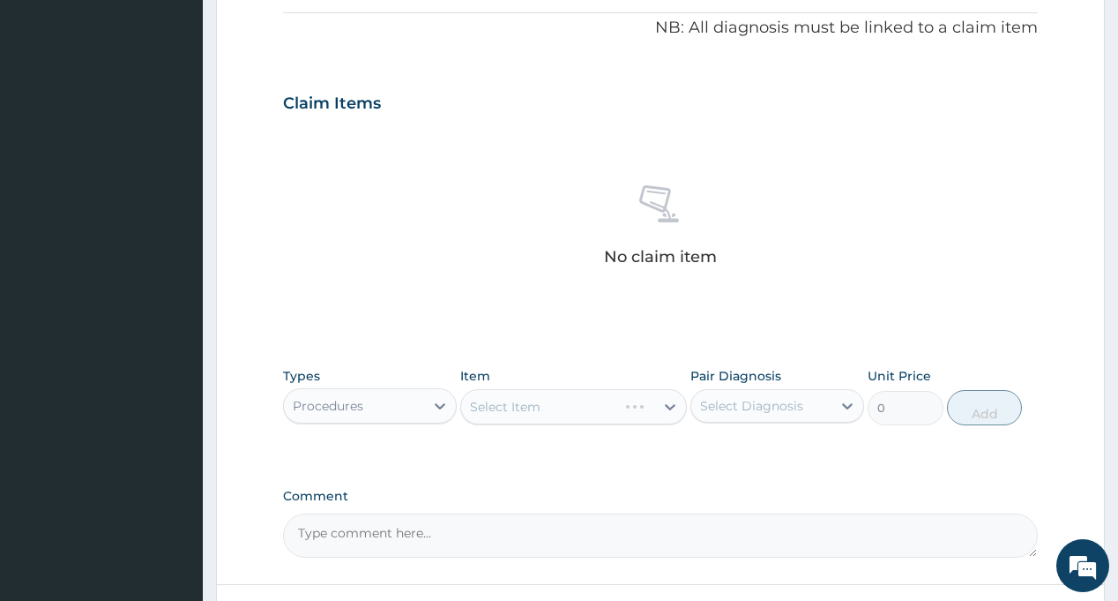
click at [731, 402] on div "Select Diagnosis" at bounding box center [751, 406] width 103 height 18
click at [751, 460] on div "[MEDICAL_DATA]" at bounding box center [778, 451] width 174 height 36
checkbox input "true"
click at [636, 481] on div "PA Code / Prescription Code Enter Code(Secondary Care Only) Encounter Date [DAT…" at bounding box center [660, 98] width 754 height 918
click at [559, 414] on div "Select Item" at bounding box center [557, 406] width 193 height 28
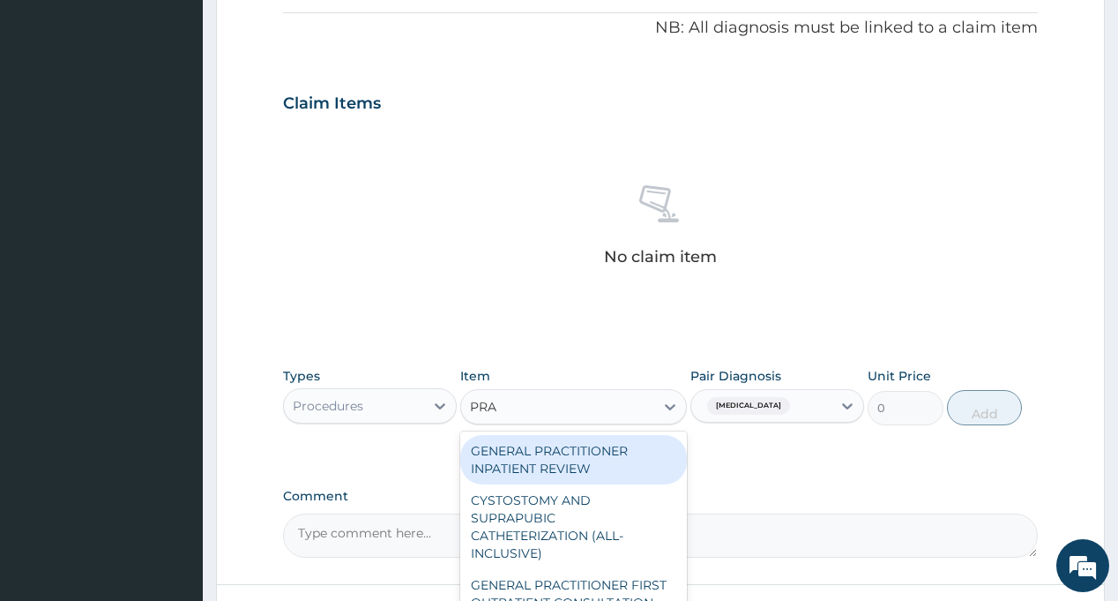
type input "PRAC"
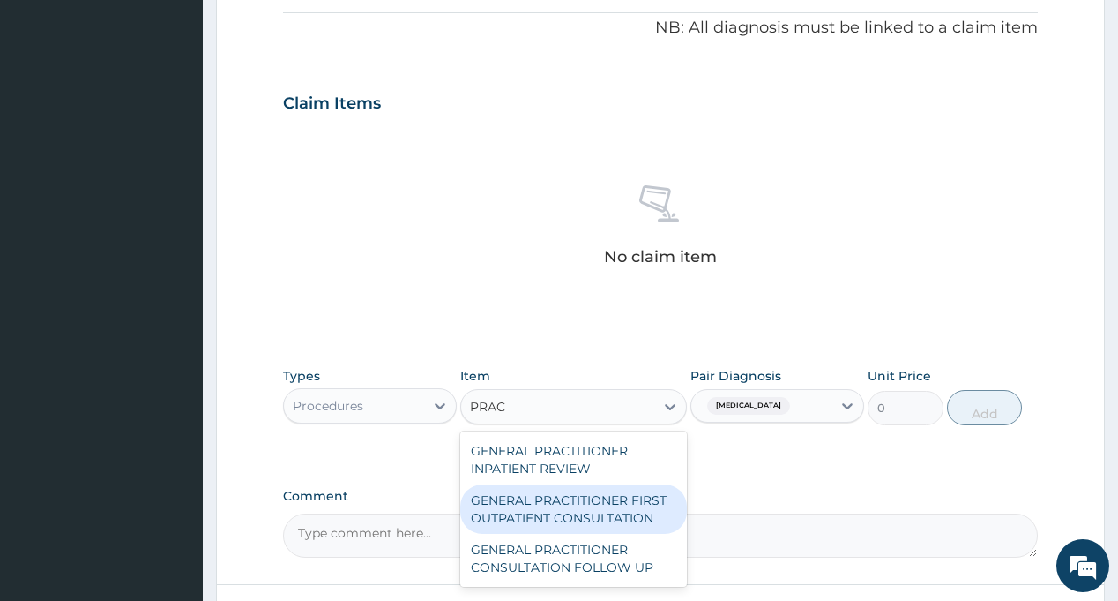
click at [572, 509] on div "GENERAL PRACTITIONER FIRST OUTPATIENT CONSULTATION" at bounding box center [573, 508] width 227 height 49
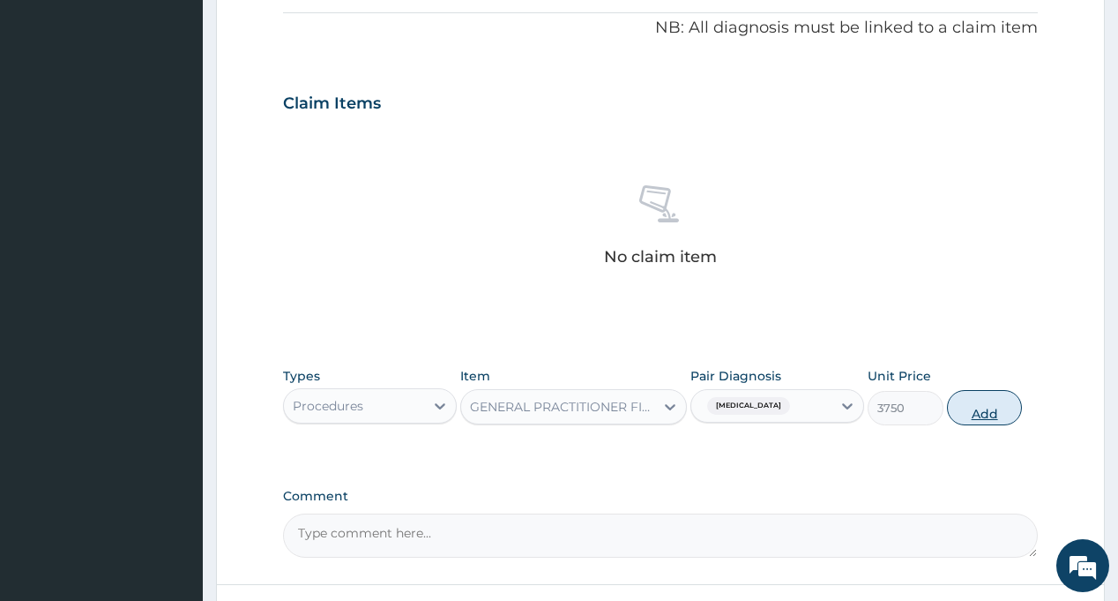
click at [994, 414] on button "Add" at bounding box center [985, 407] width 76 height 35
type input "0"
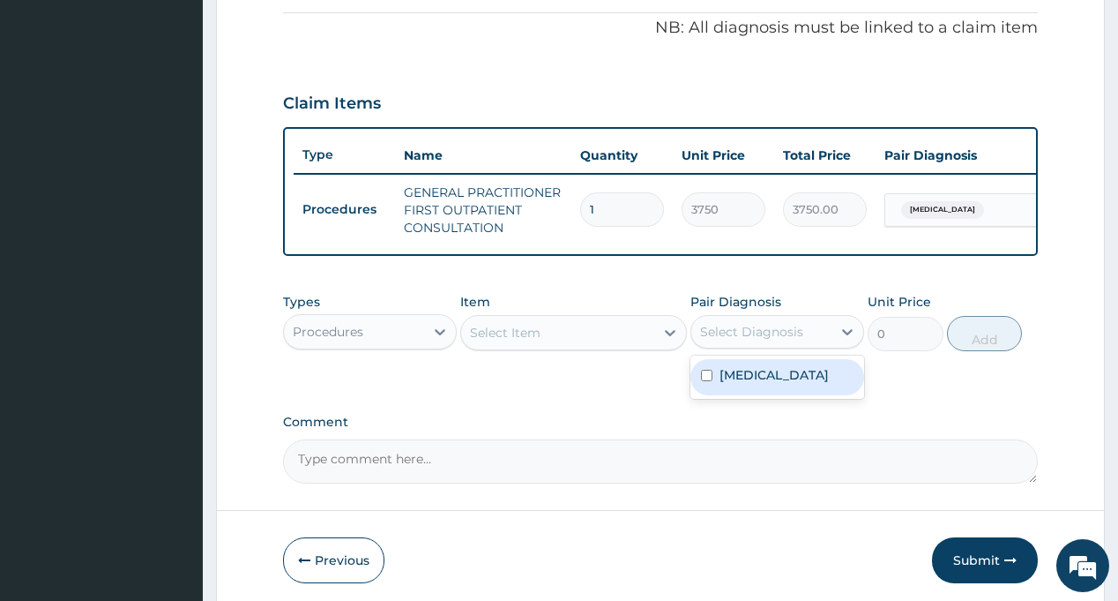
click at [743, 340] on div "Select Diagnosis" at bounding box center [751, 332] width 103 height 18
click at [740, 395] on div "[MEDICAL_DATA]" at bounding box center [778, 377] width 174 height 36
checkbox input "true"
click at [583, 402] on div "PA Code / Prescription Code Enter Code(Secondary Care Only) Encounter Date [DAT…" at bounding box center [660, 61] width 754 height 844
click at [563, 332] on div "Select Item" at bounding box center [557, 332] width 193 height 28
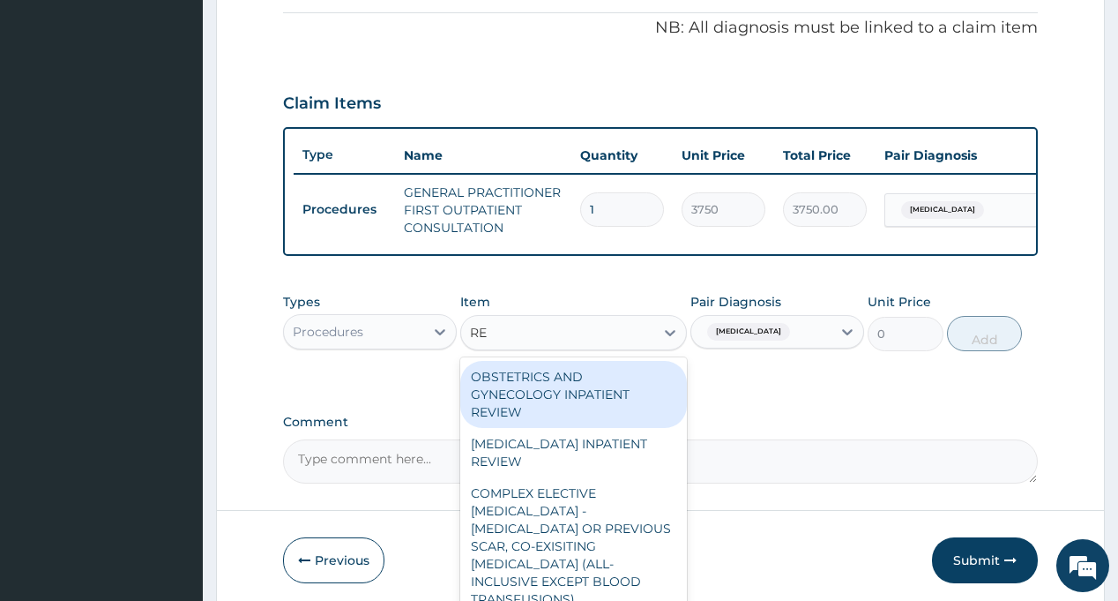
type input "REG"
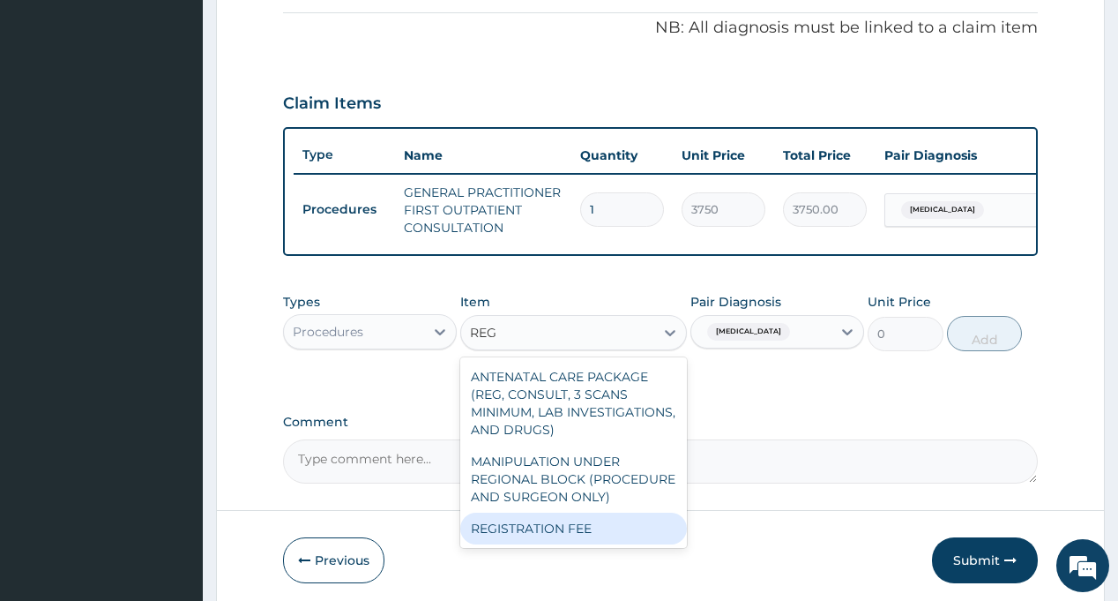
click at [571, 532] on div "REGISTRATION FEE" at bounding box center [573, 528] width 227 height 32
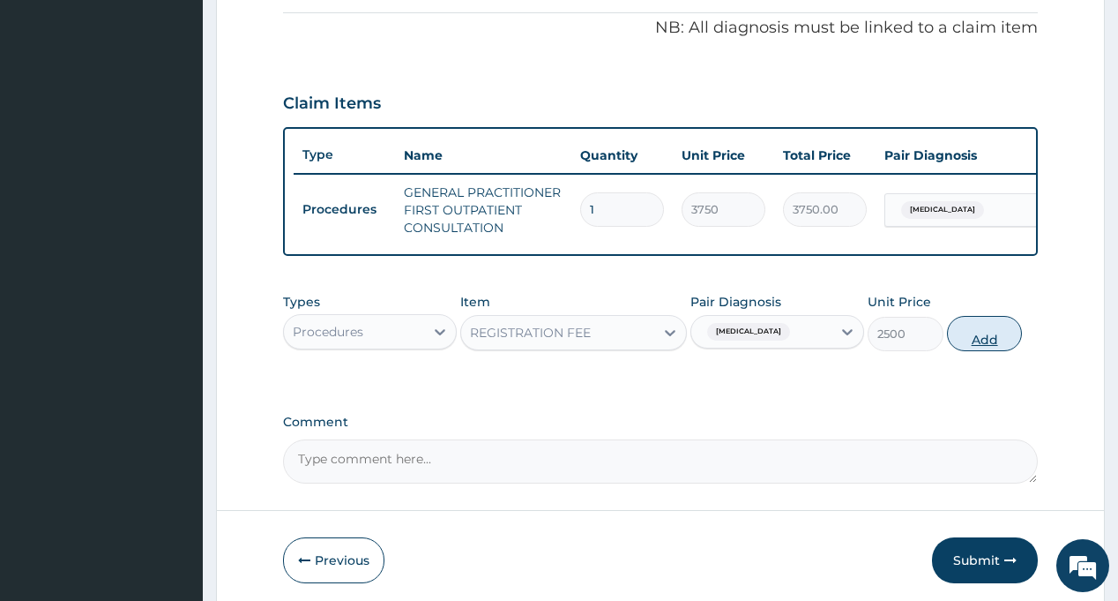
click at [982, 351] on button "Add" at bounding box center [985, 333] width 76 height 35
type input "0"
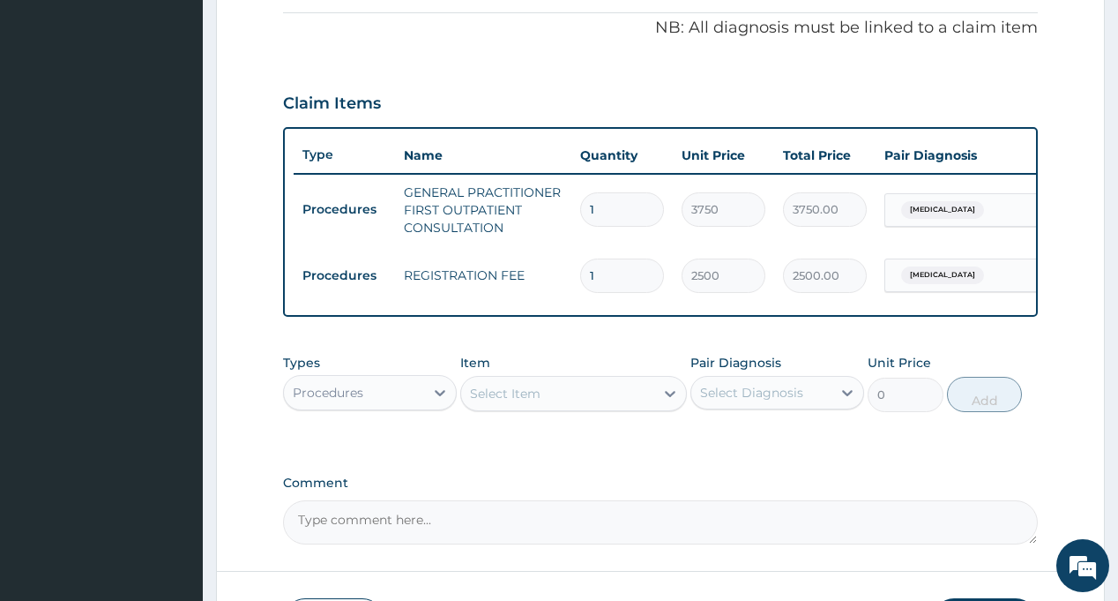
click at [756, 356] on div "PA Code / Prescription Code Enter Code(Secondary Care Only) Encounter Date [DAT…" at bounding box center [660, 91] width 754 height 905
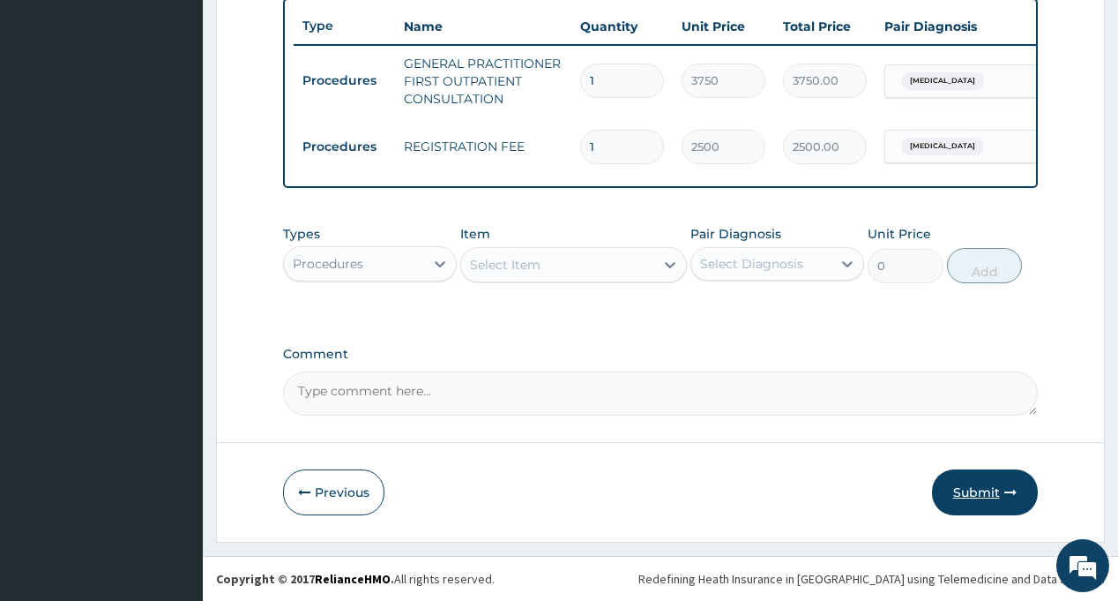
click at [973, 491] on button "Submit" at bounding box center [985, 492] width 106 height 46
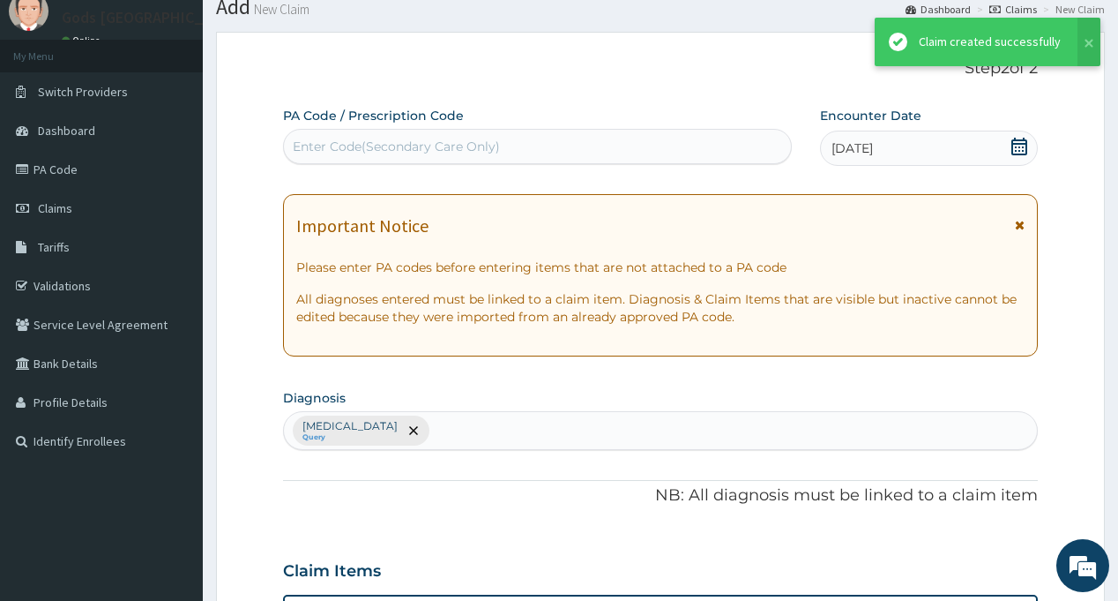
scroll to position [671, 0]
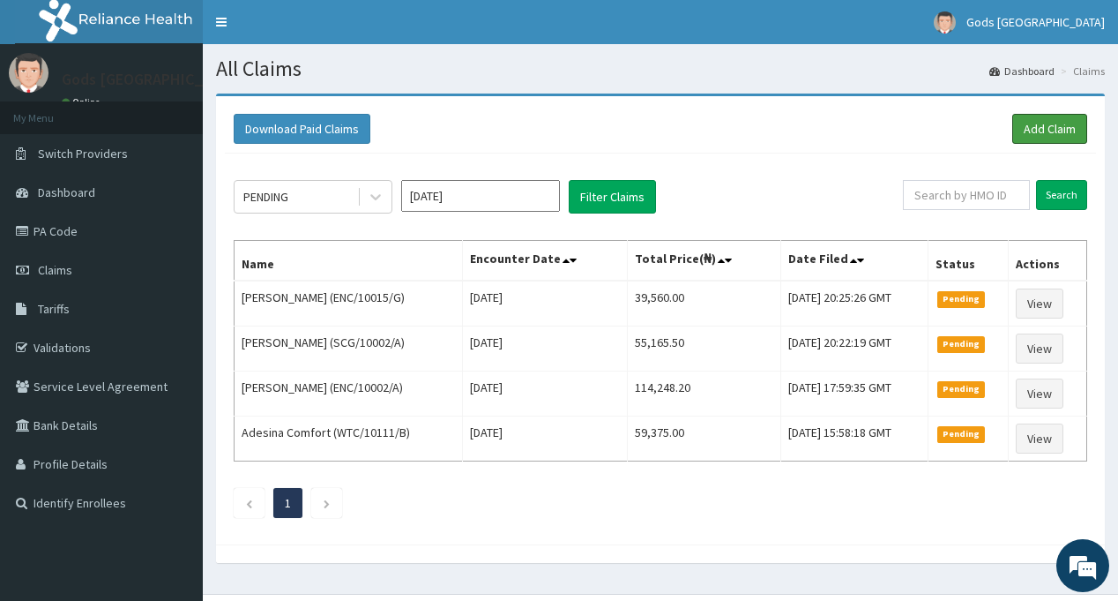
drag, startPoint x: 1056, startPoint y: 119, endPoint x: 681, endPoint y: 2, distance: 392.7
click at [1055, 119] on link "Add Claim" at bounding box center [1049, 129] width 75 height 30
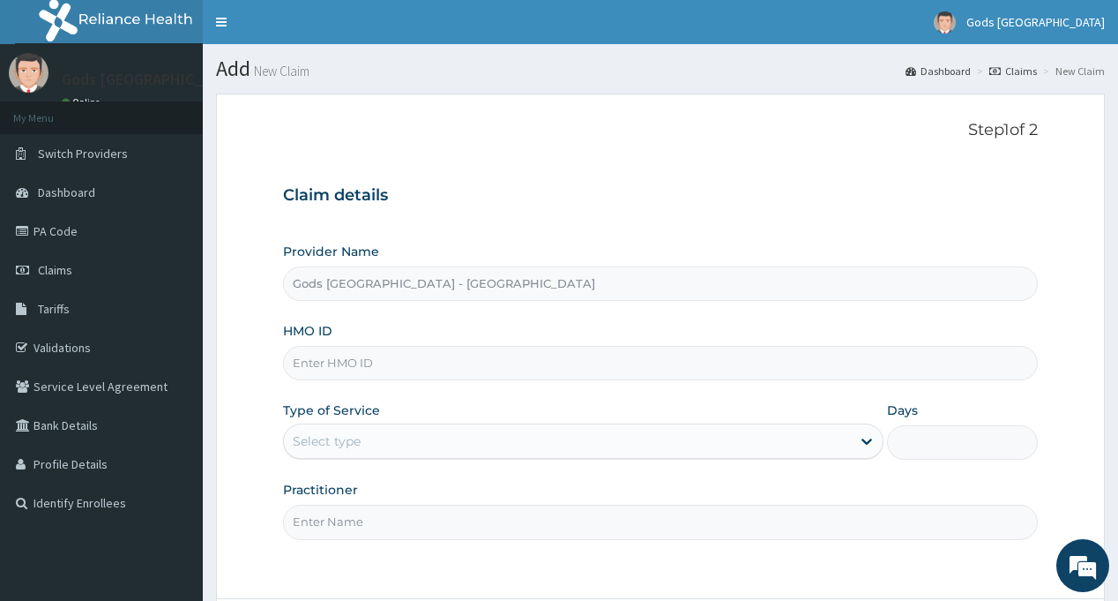
click at [347, 368] on input "HMO ID" at bounding box center [660, 363] width 754 height 34
paste input "EFT/10176/A"
type input "EFT/10176/A"
click at [341, 439] on div "Select type" at bounding box center [327, 441] width 68 height 18
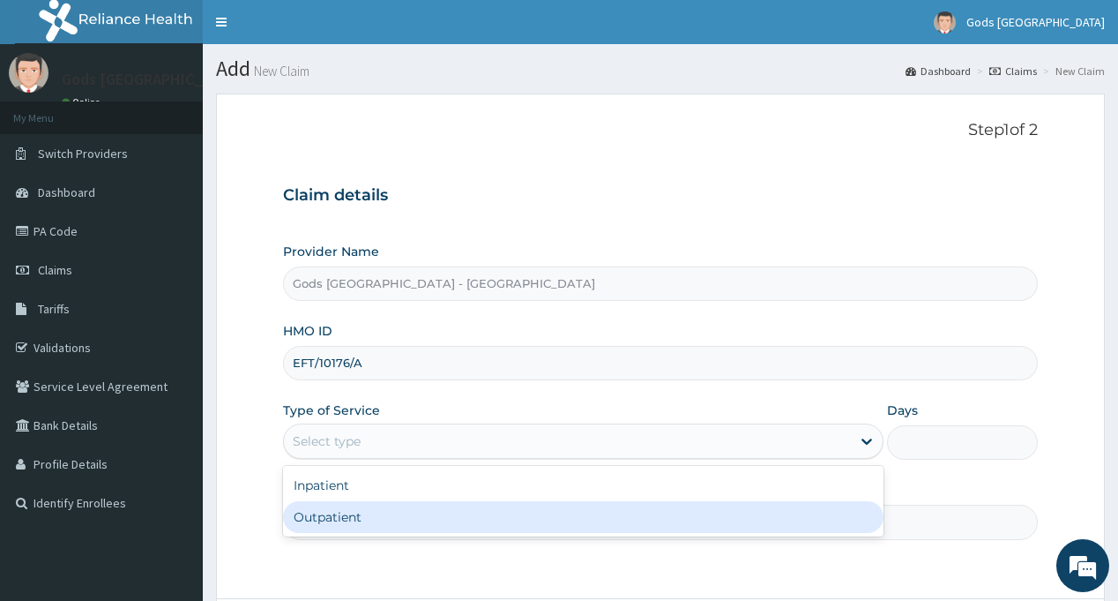
click at [346, 519] on div "Outpatient" at bounding box center [583, 517] width 601 height 32
click at [346, 519] on input "Practitioner" at bounding box center [660, 521] width 754 height 34
type input "1"
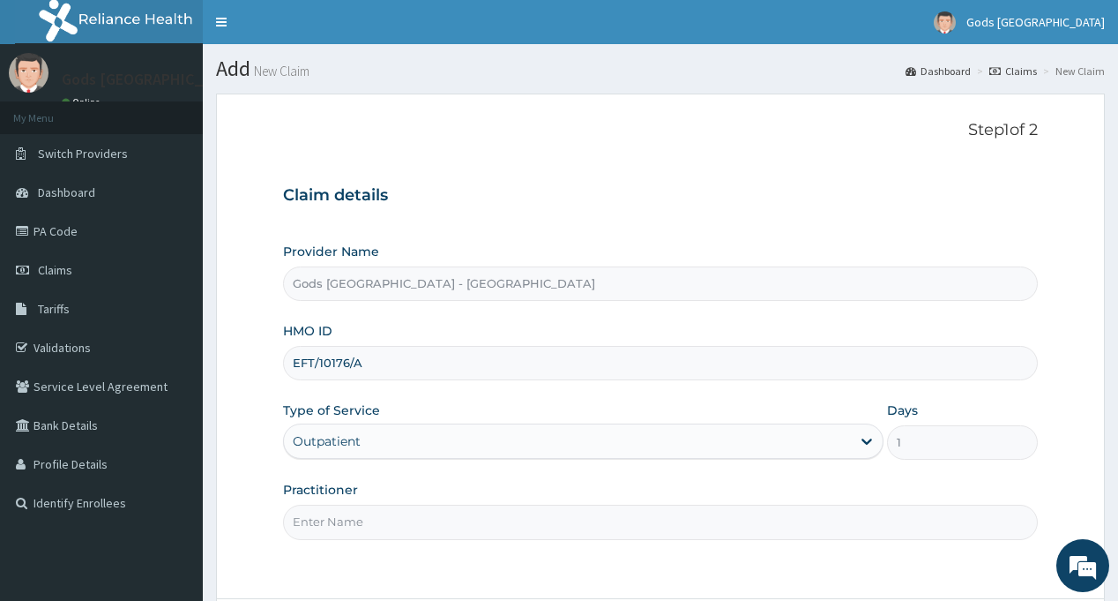
type input "[PERSON_NAME]"
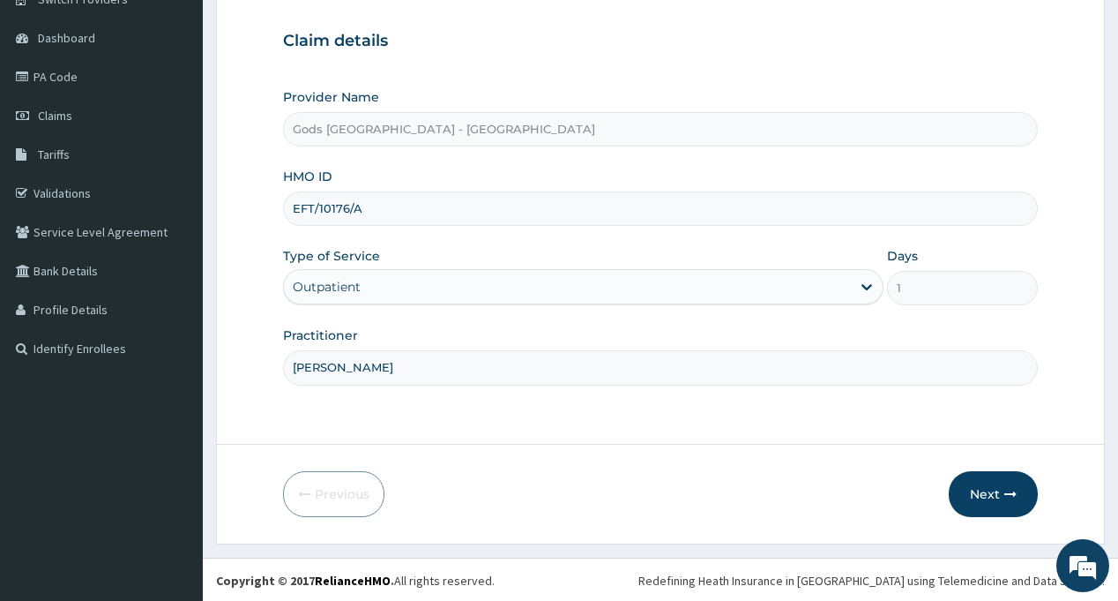
scroll to position [156, 0]
click at [994, 493] on button "Next" at bounding box center [993, 492] width 89 height 46
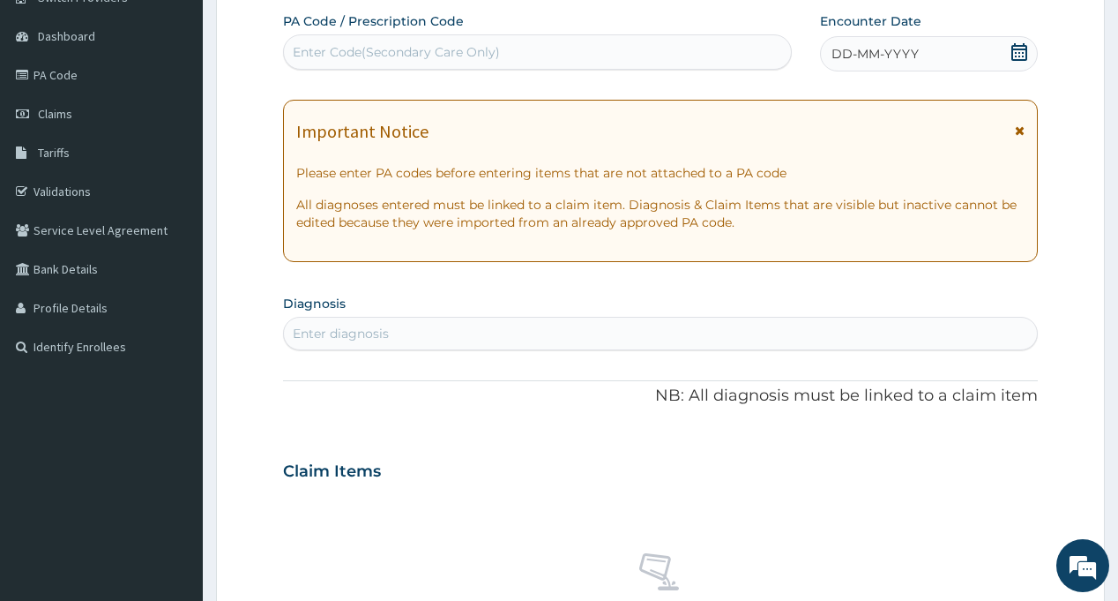
click at [358, 49] on div "Enter Code(Secondary Care Only)" at bounding box center [396, 52] width 207 height 18
paste input "PA/FEF4B7"
type input "PA/FEF4B7"
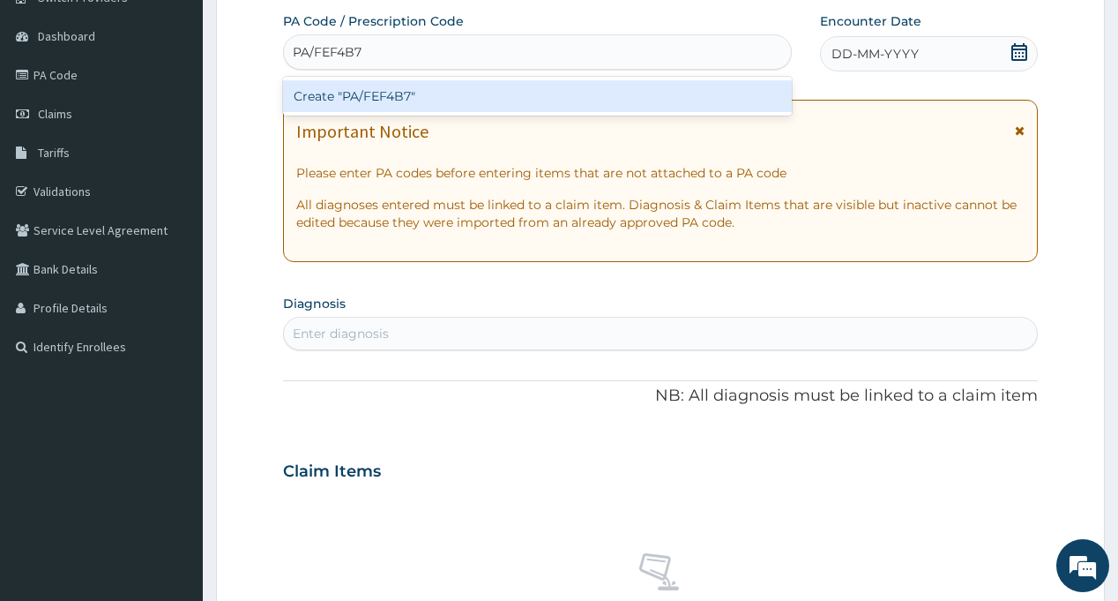
click at [389, 87] on div "Create "PA/FEF4B7"" at bounding box center [537, 96] width 508 height 32
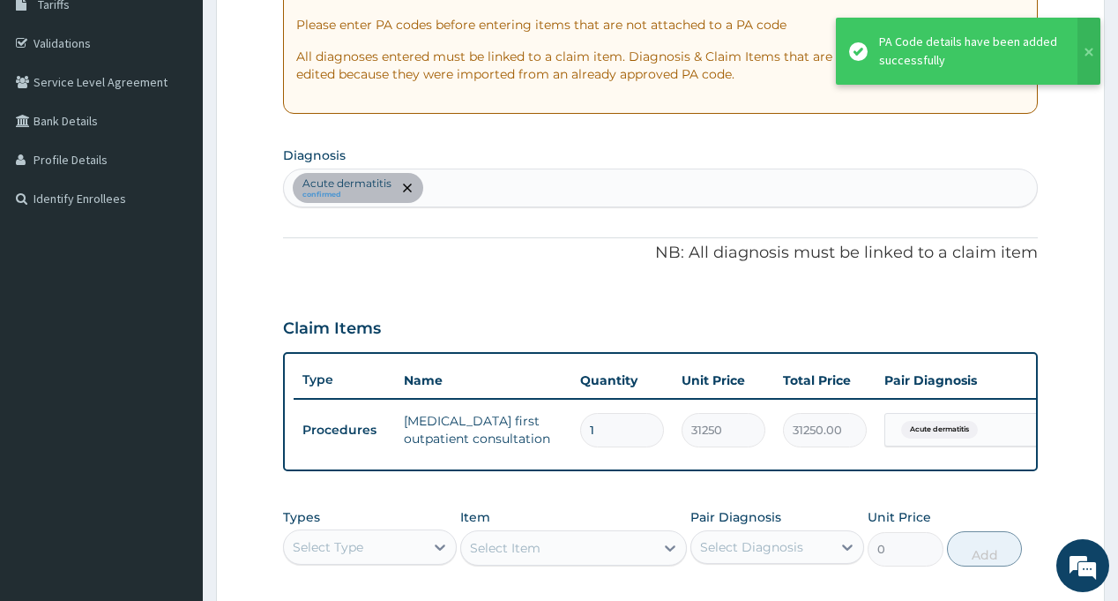
scroll to position [421, 0]
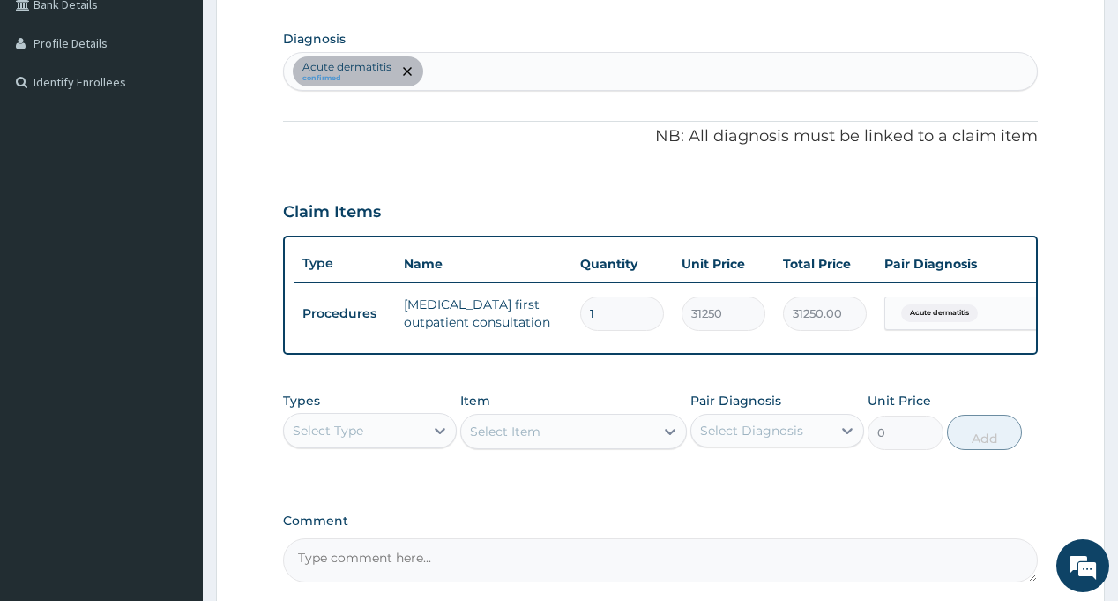
click at [481, 60] on div "Acute dermatitis confirmed" at bounding box center [660, 71] width 752 height 37
type input "MALA"
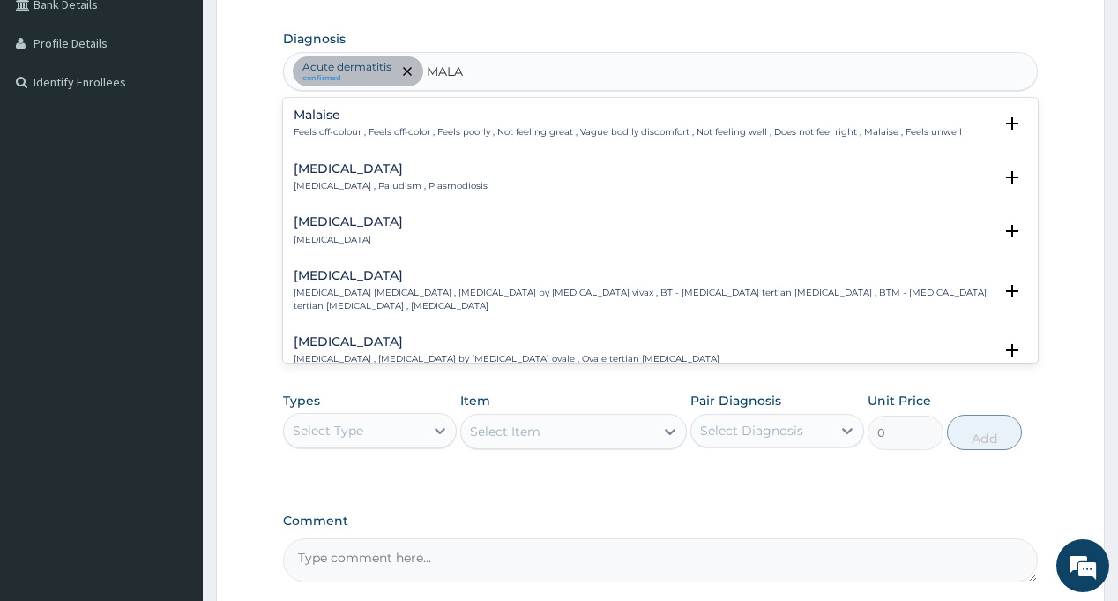
click at [321, 170] on h4 "Malaria" at bounding box center [391, 168] width 194 height 13
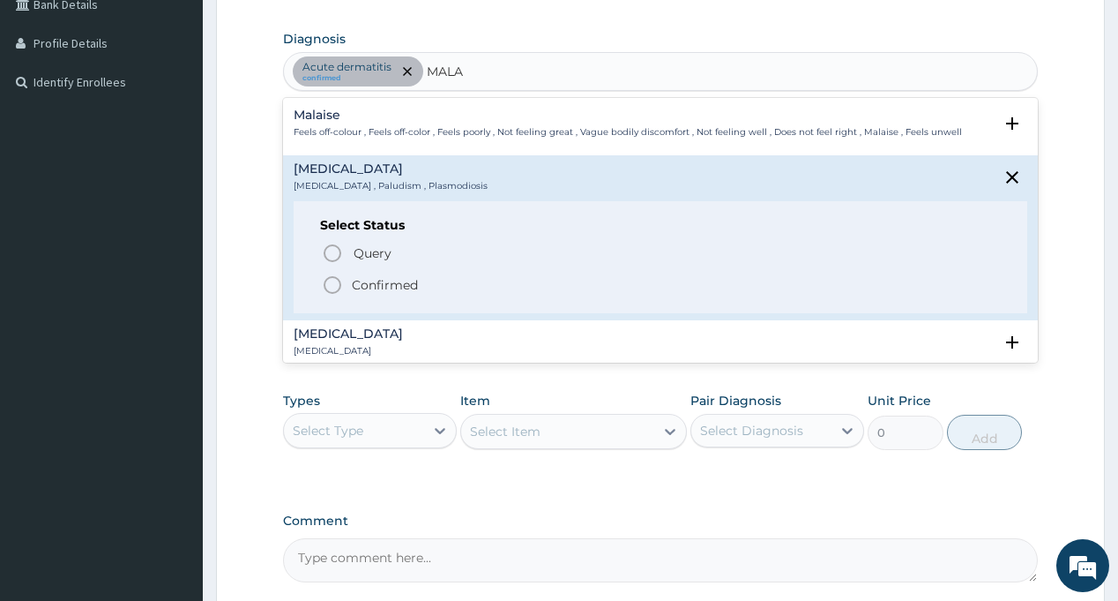
click at [343, 285] on icon "status option filled" at bounding box center [332, 284] width 21 height 21
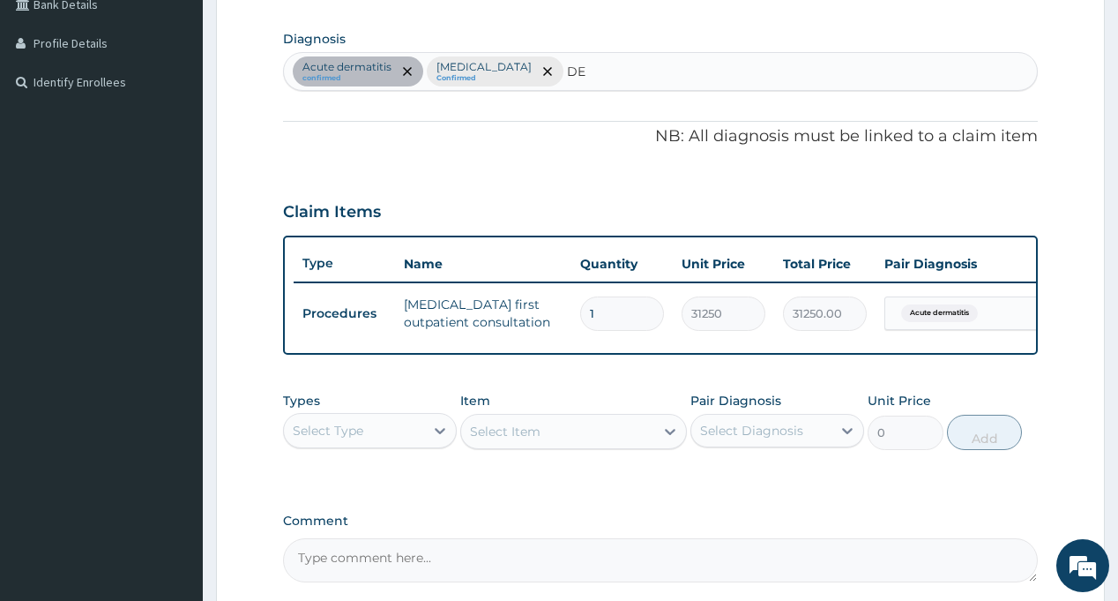
type input "D"
type input "SEPS"
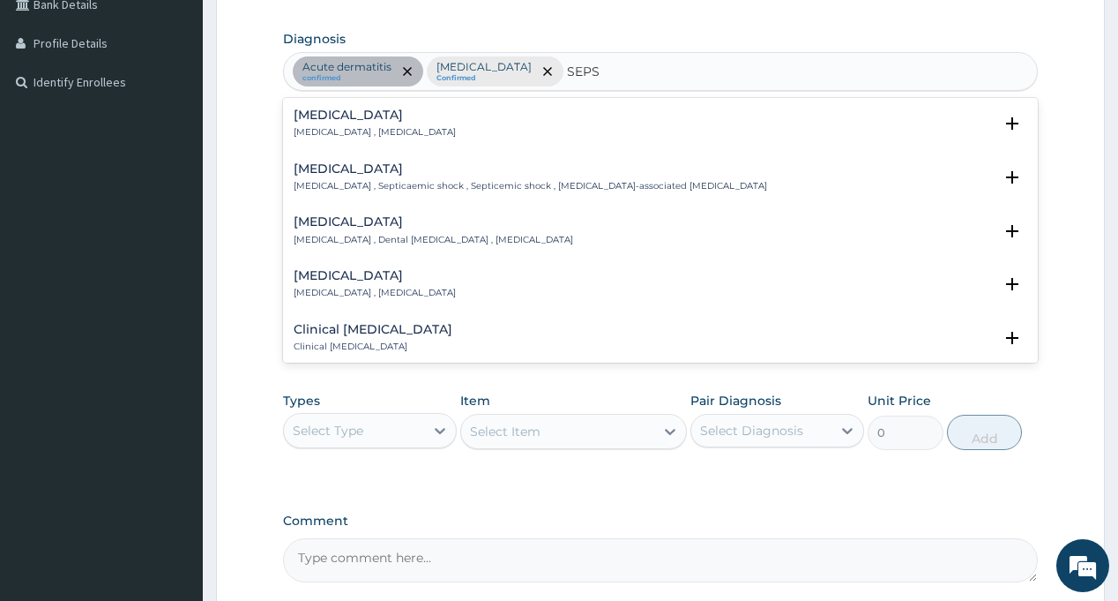
click at [325, 118] on h4 "Sepsis" at bounding box center [375, 114] width 162 height 13
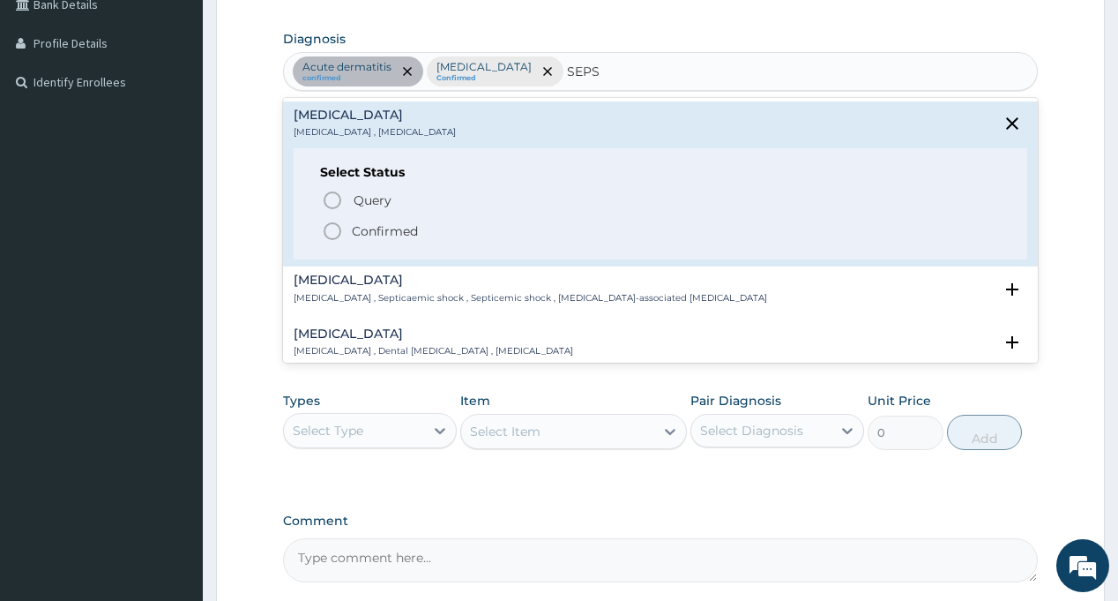
click at [347, 228] on span "Confirmed" at bounding box center [661, 230] width 678 height 21
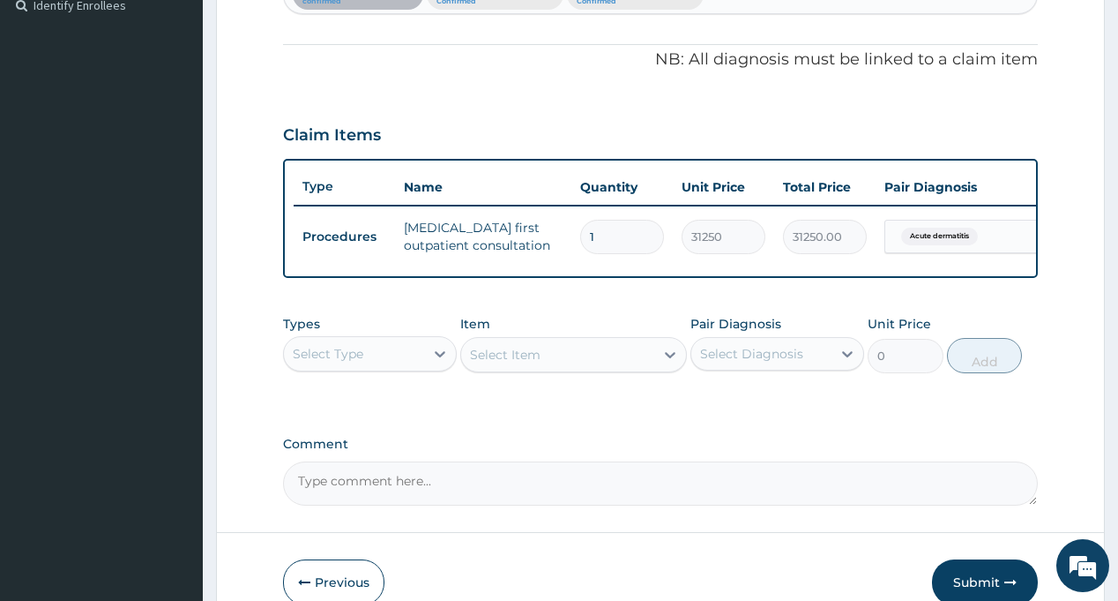
scroll to position [601, 0]
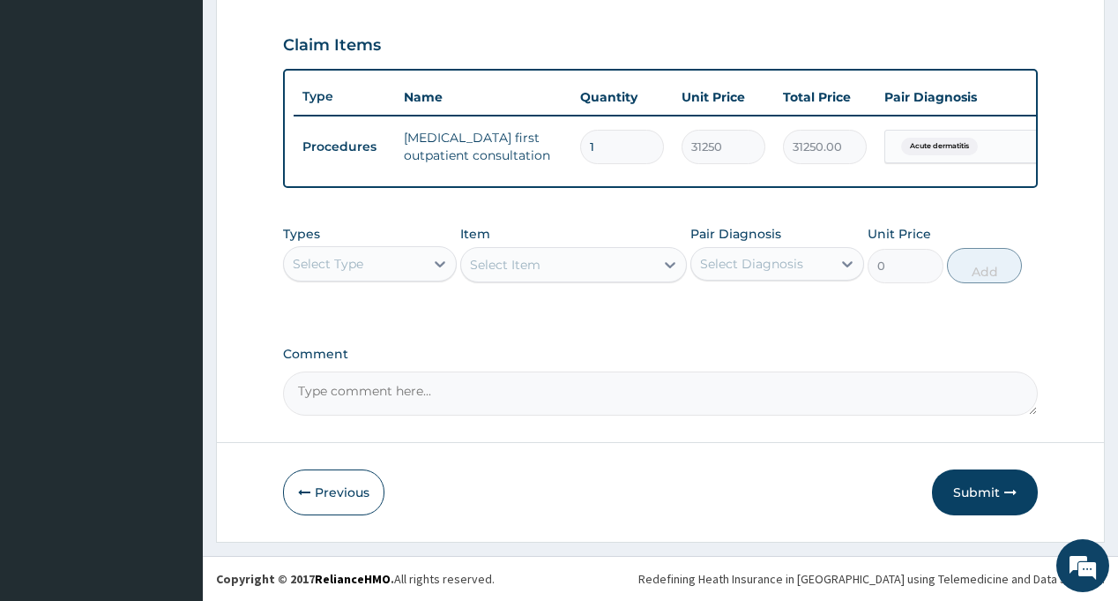
click at [385, 258] on div "Select Type" at bounding box center [354, 264] width 140 height 28
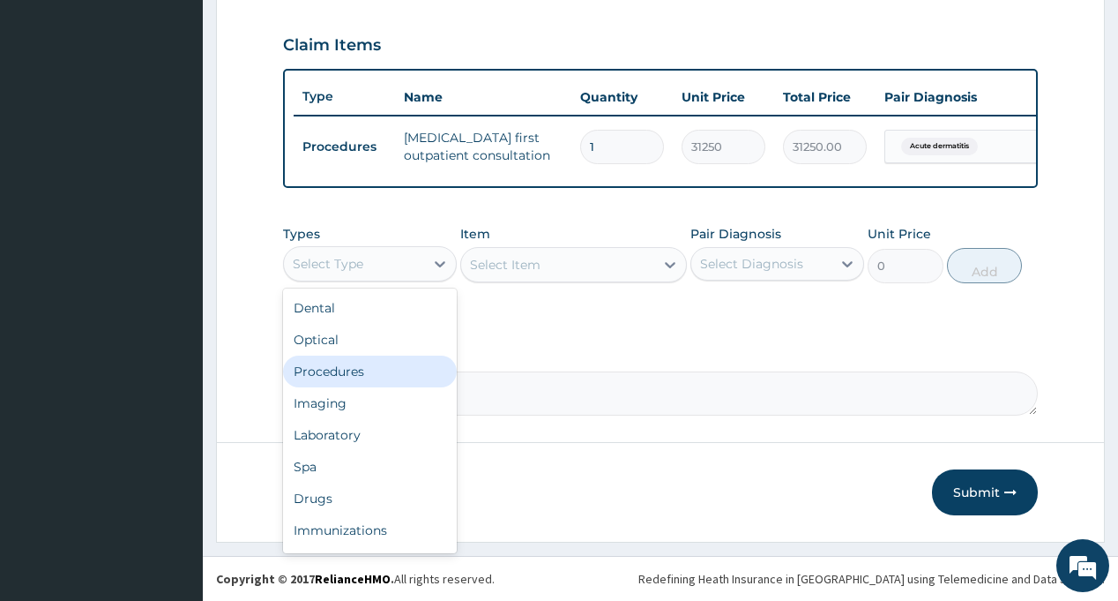
click at [362, 379] on div "Procedures" at bounding box center [370, 371] width 174 height 32
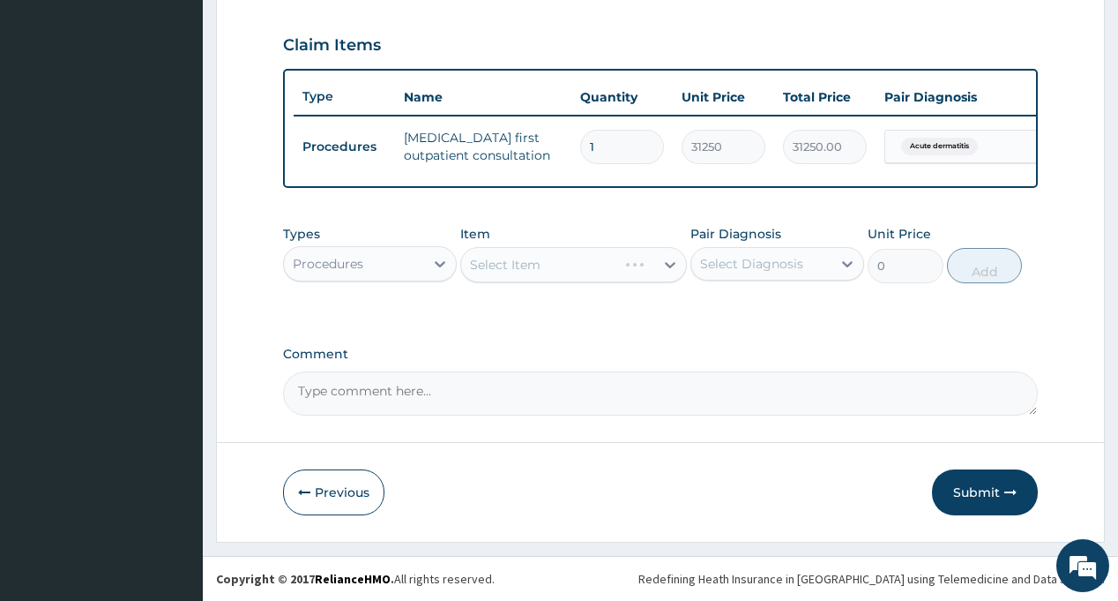
click at [781, 257] on div "Select Diagnosis" at bounding box center [751, 264] width 103 height 18
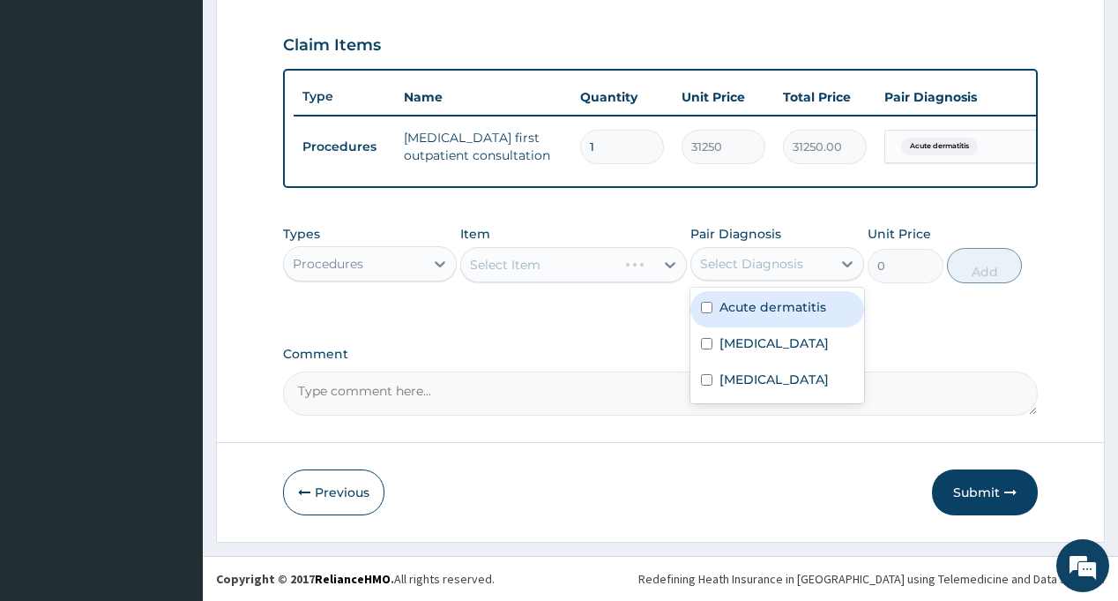
drag, startPoint x: 803, startPoint y: 314, endPoint x: 784, endPoint y: 350, distance: 41.0
click at [803, 315] on label "Acute dermatitis" at bounding box center [773, 307] width 107 height 18
checkbox input "true"
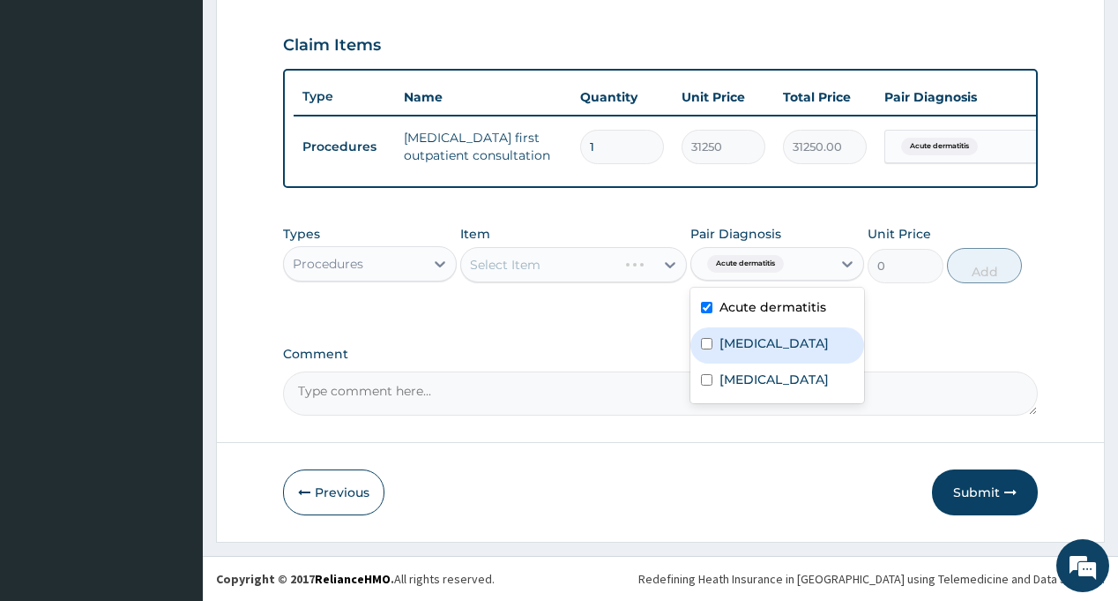
drag, startPoint x: 784, startPoint y: 350, endPoint x: 778, endPoint y: 374, distance: 24.6
click at [784, 351] on div "Malaria" at bounding box center [778, 345] width 174 height 36
checkbox input "true"
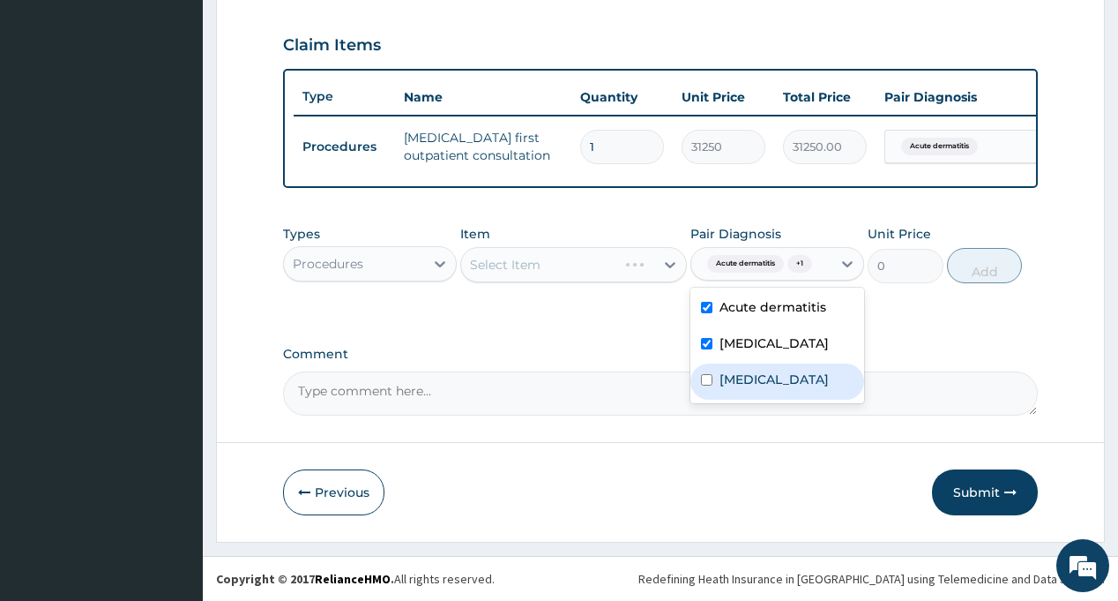
click at [778, 376] on div "Sepsis" at bounding box center [778, 381] width 174 height 36
checkbox input "true"
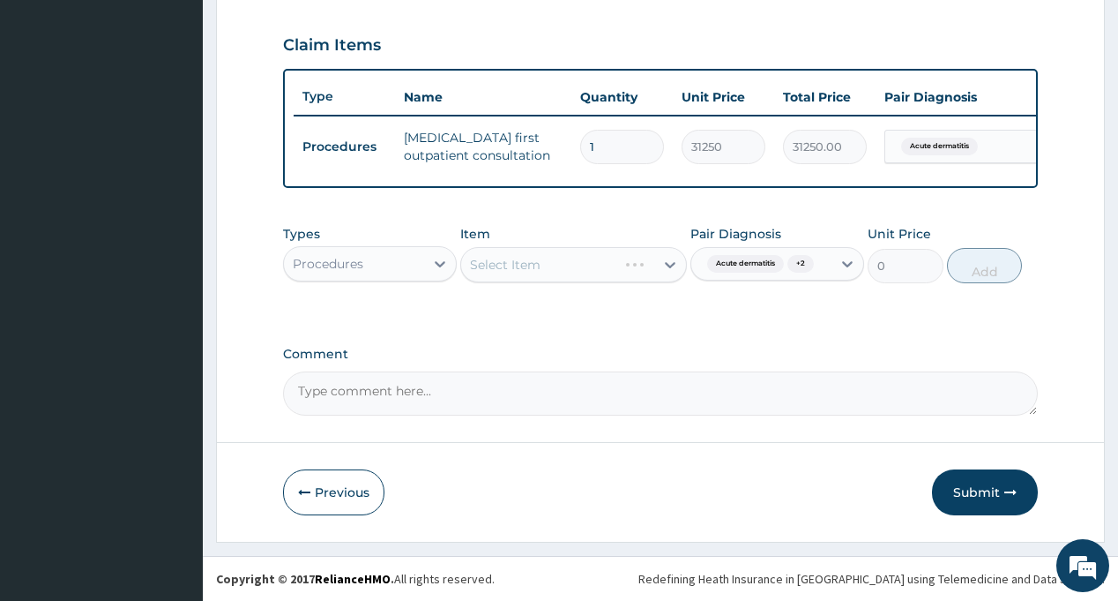
click at [565, 262] on div "Select Item" at bounding box center [573, 264] width 227 height 35
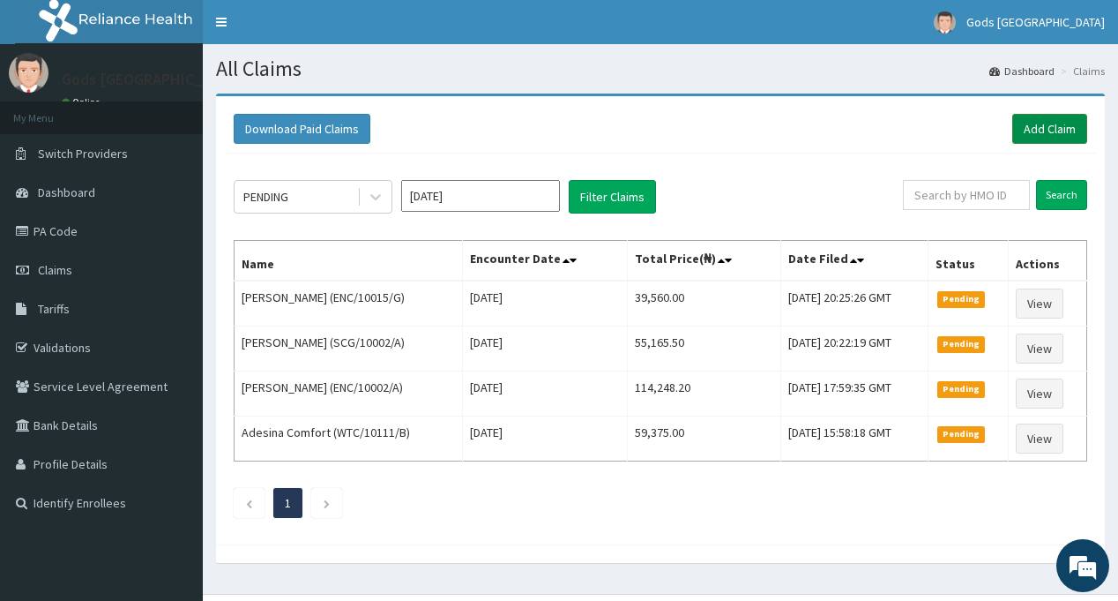
click at [1038, 127] on link "Add Claim" at bounding box center [1049, 129] width 75 height 30
click at [1037, 126] on link "Add Claim" at bounding box center [1049, 129] width 75 height 30
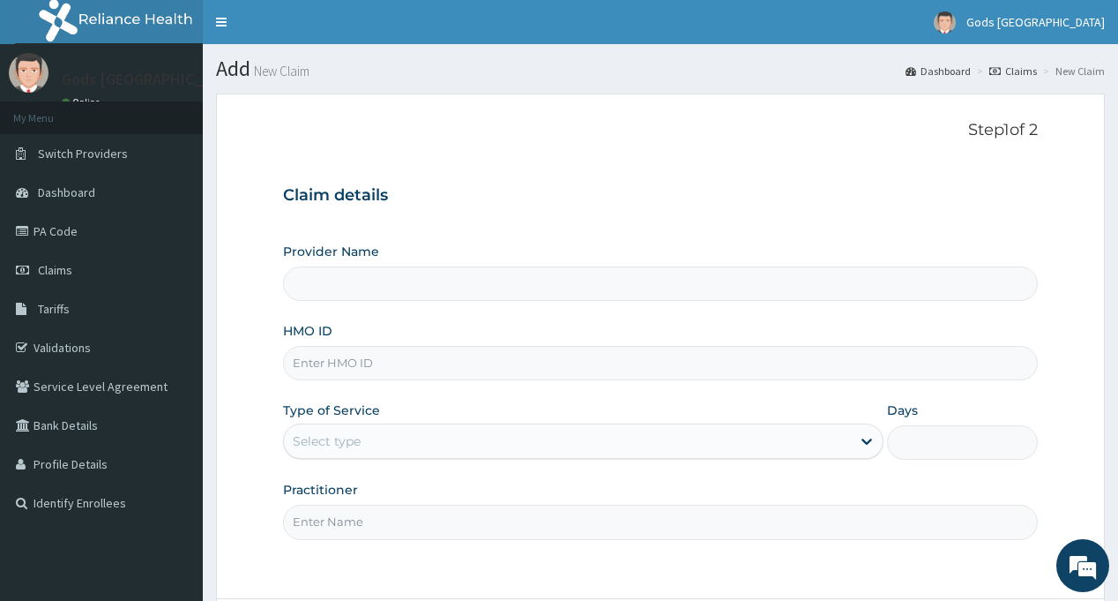
type input "Gods [GEOGRAPHIC_DATA] - [GEOGRAPHIC_DATA]"
click at [359, 362] on input "HMO ID" at bounding box center [660, 363] width 754 height 34
paste input "PA/FEF4B7"
click at [347, 368] on input "PA/FEF4B7" at bounding box center [660, 363] width 754 height 34
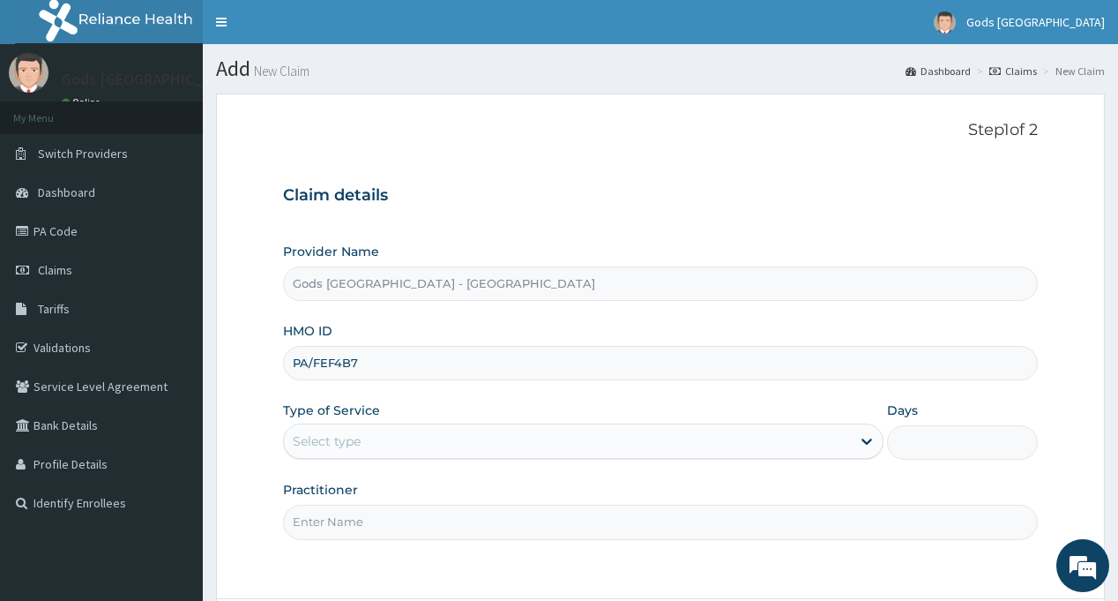
click at [347, 368] on input "PA/FEF4B7" at bounding box center [660, 363] width 754 height 34
paste input "fhw/10004/a"
type input "FHW/10004/A"
click at [312, 432] on div "Select type" at bounding box center [327, 441] width 68 height 18
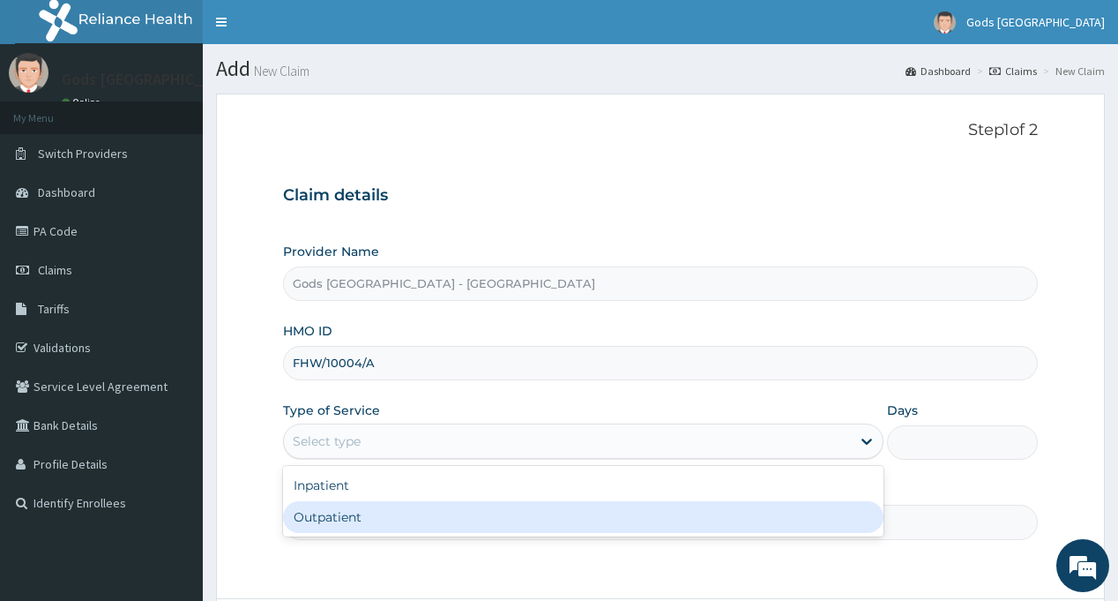
click at [347, 526] on div "Outpatient" at bounding box center [583, 517] width 601 height 32
type input "1"
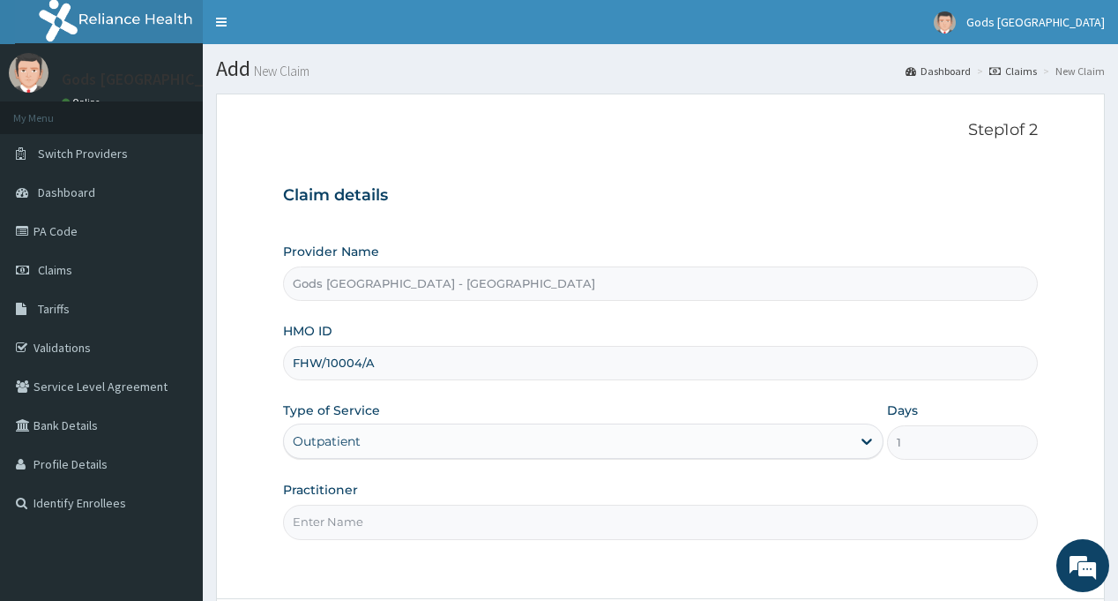
click at [357, 520] on input "Practitioner" at bounding box center [660, 521] width 754 height 34
type input "[PERSON_NAME]"
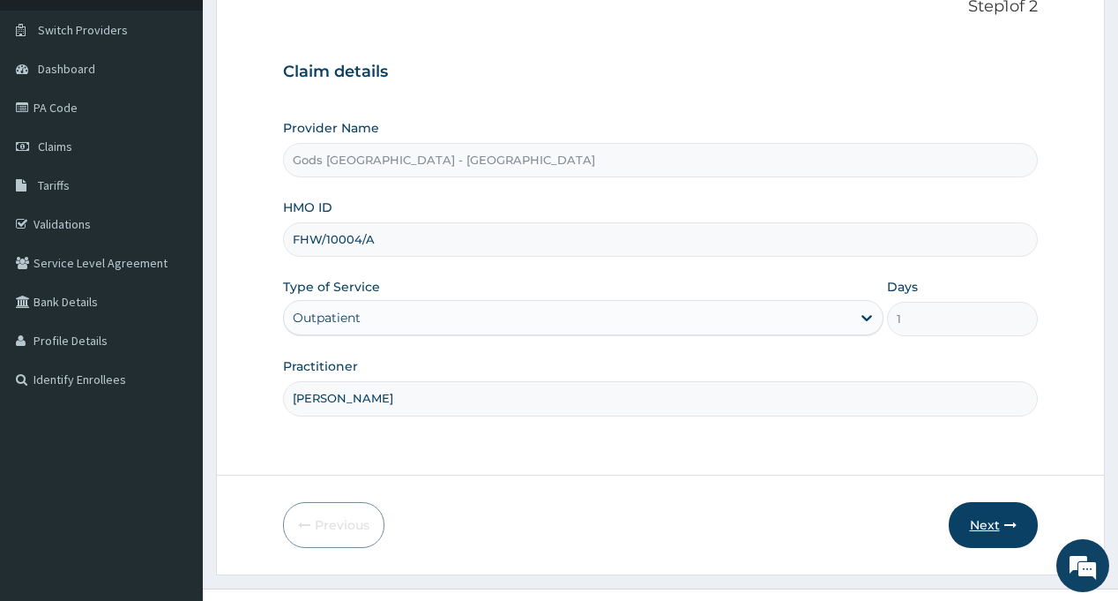
scroll to position [156, 0]
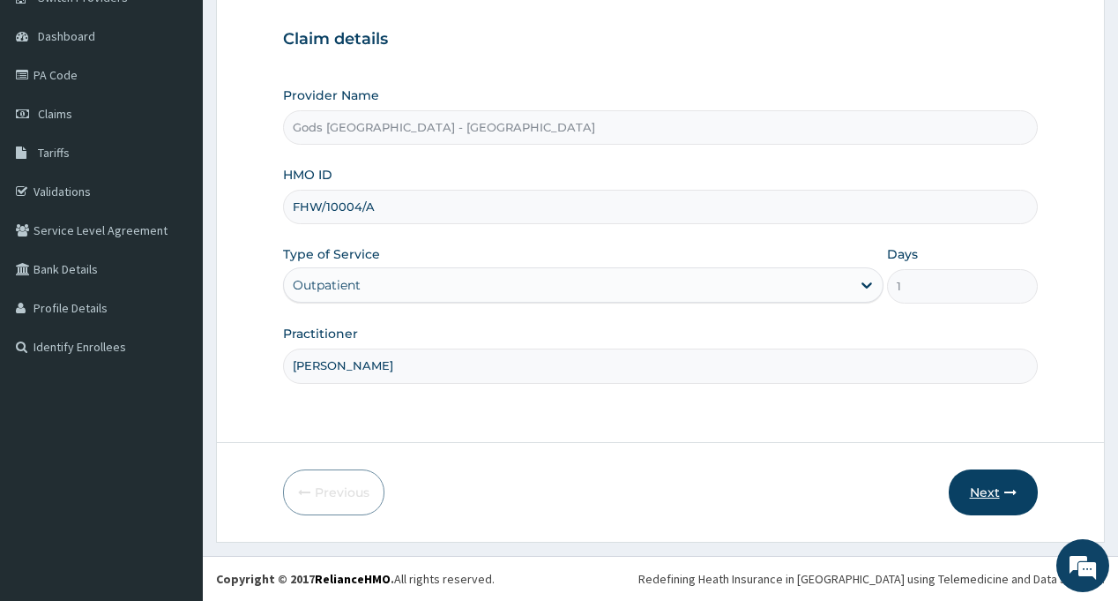
click at [986, 485] on button "Next" at bounding box center [993, 492] width 89 height 46
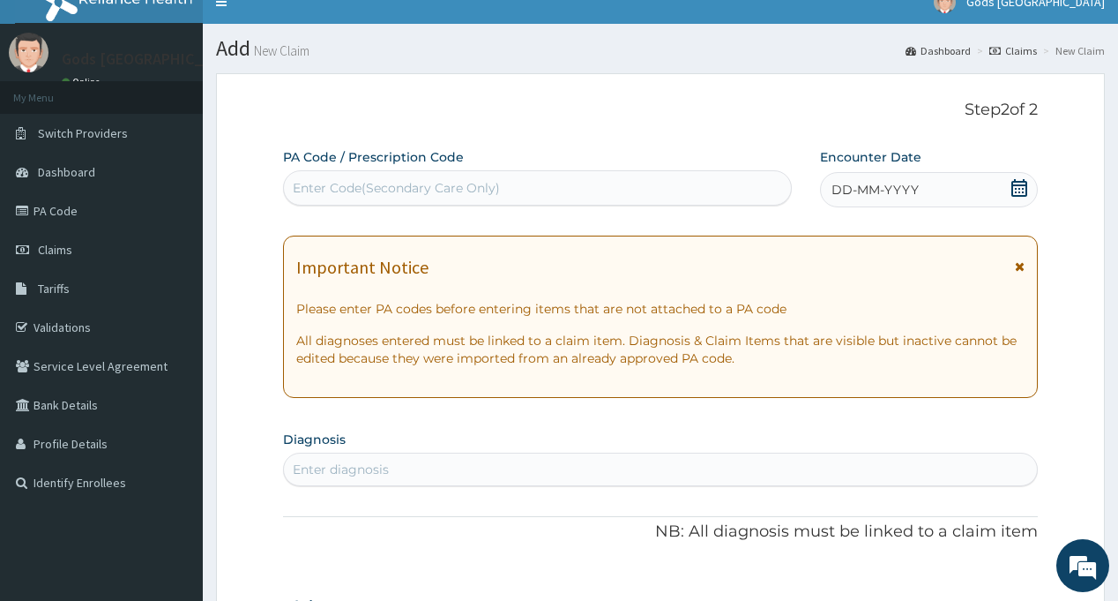
scroll to position [0, 0]
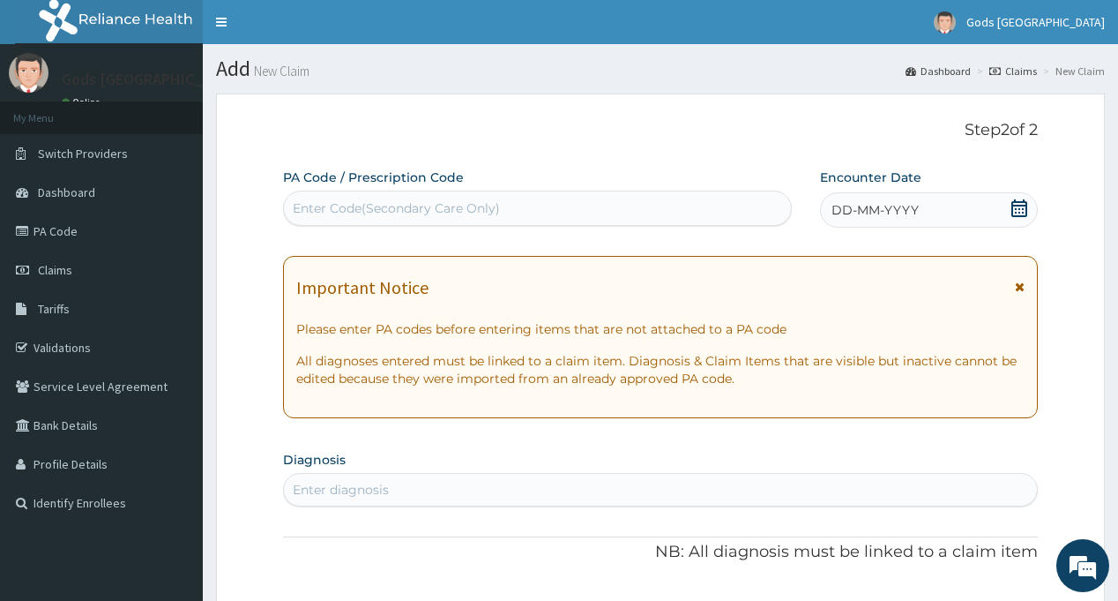
click at [399, 198] on div "Enter Code(Secondary Care Only)" at bounding box center [537, 208] width 506 height 28
paste input "PA/AFC085"
type input "PA/AFC085"
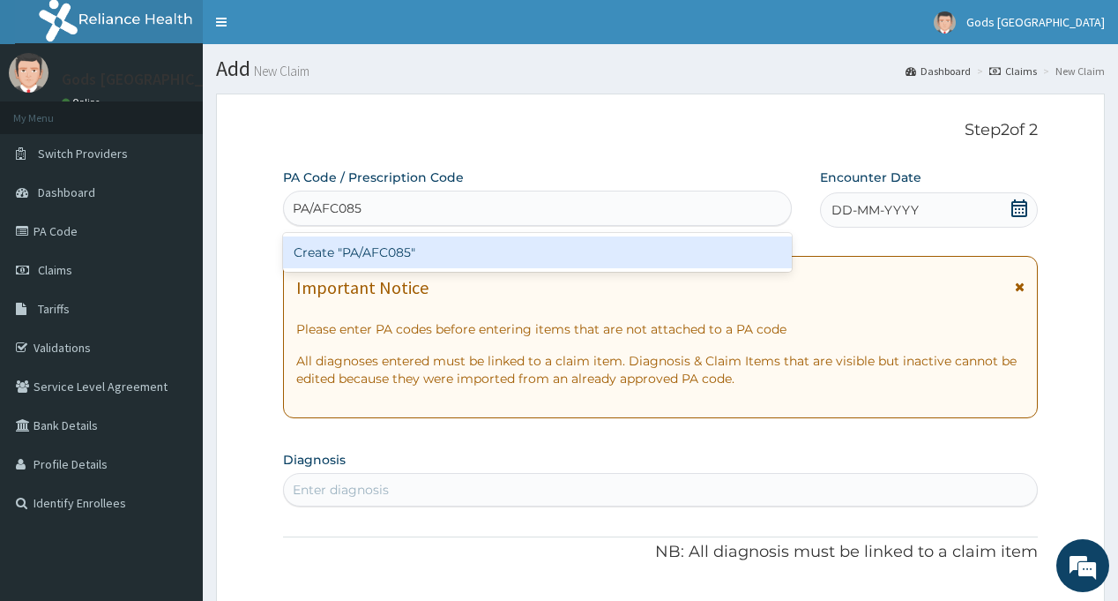
click at [414, 245] on div "Create "PA/AFC085"" at bounding box center [537, 252] width 508 height 32
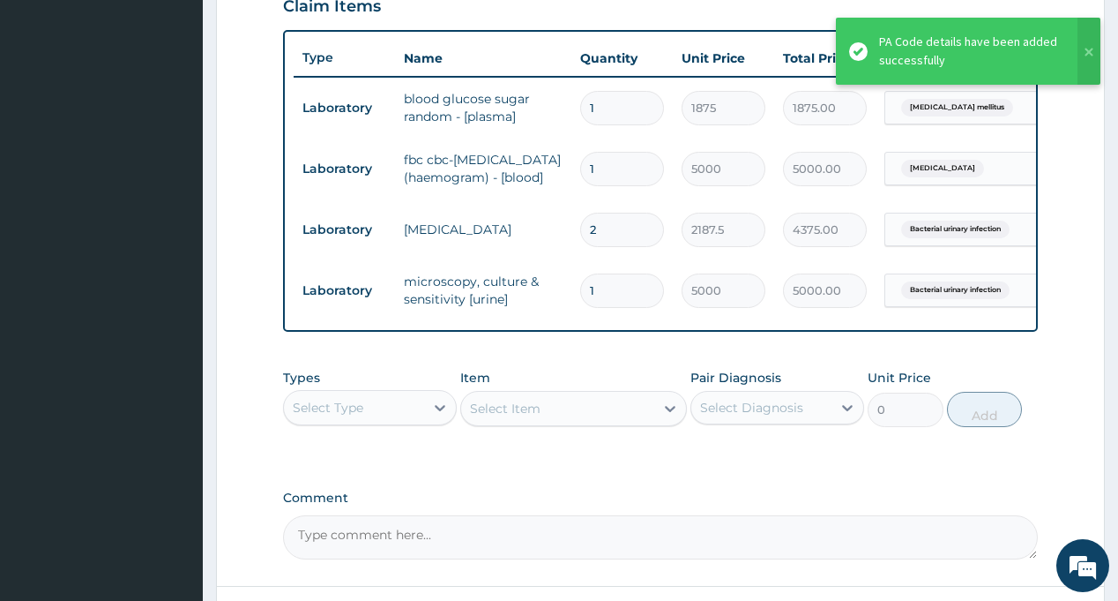
scroll to position [793, 0]
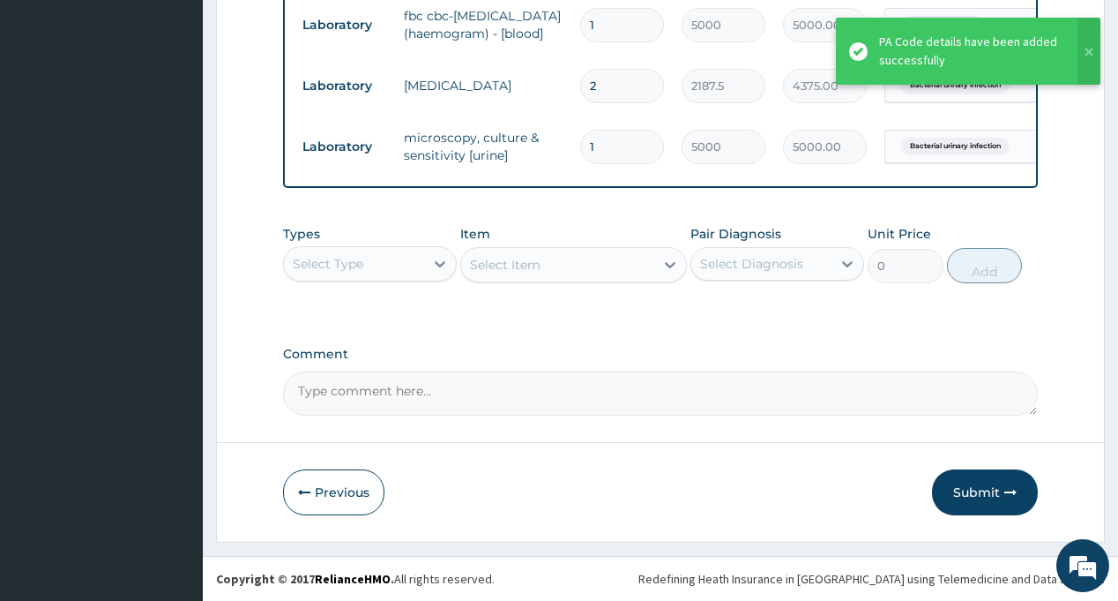
click at [625, 69] on input "2" at bounding box center [622, 86] width 84 height 34
type input "1"
type input "2187.50"
type input "1"
drag, startPoint x: 396, startPoint y: 258, endPoint x: 388, endPoint y: 249, distance: 12.5
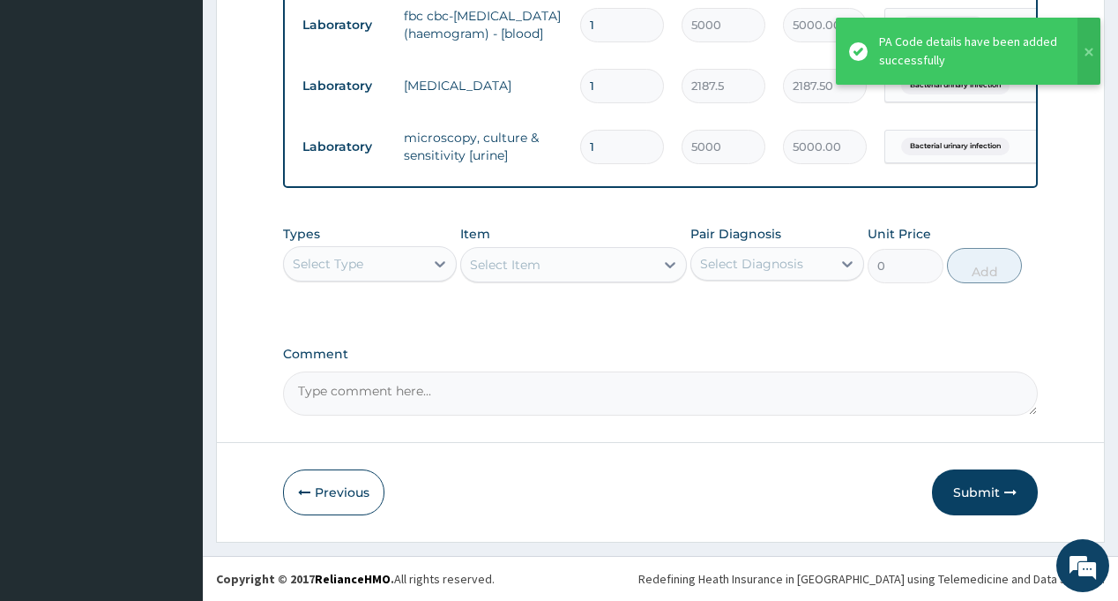
click at [395, 258] on div "Select Type" at bounding box center [354, 264] width 140 height 28
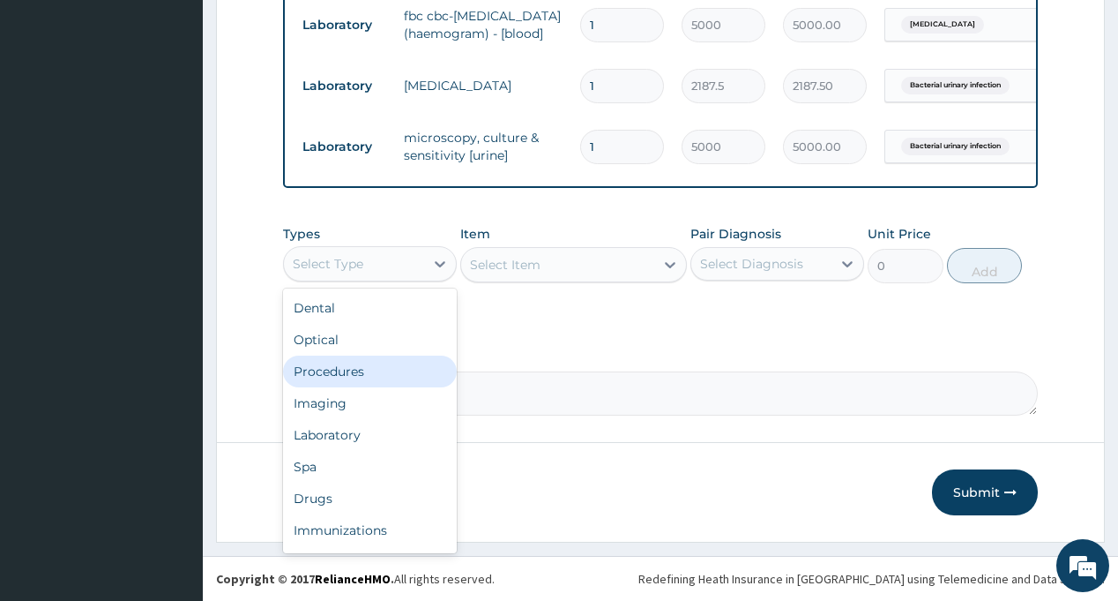
click at [369, 369] on div "Procedures" at bounding box center [370, 371] width 174 height 32
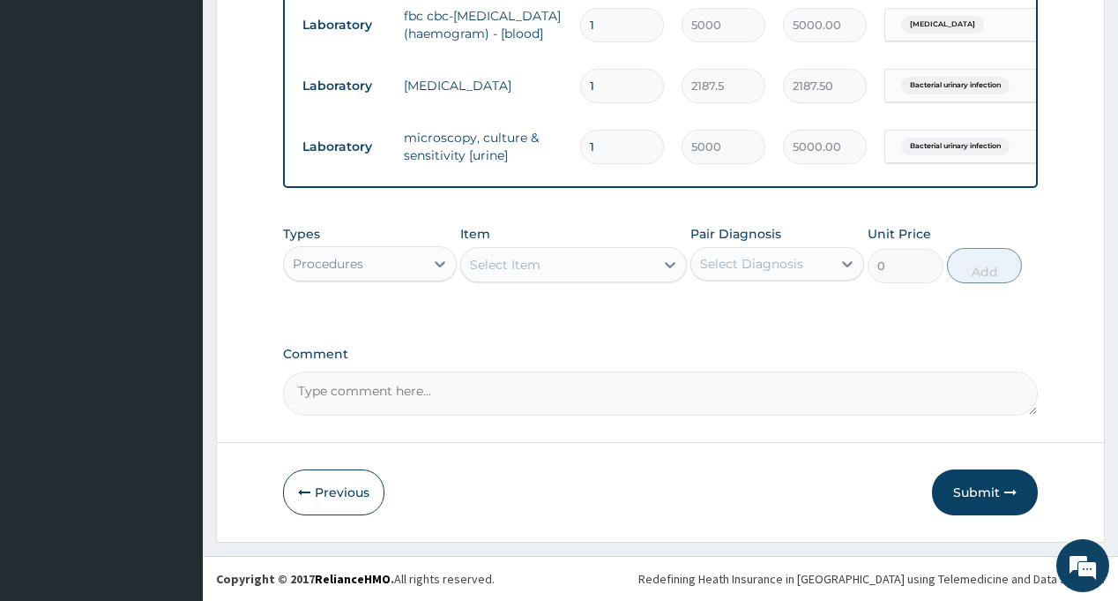
click at [800, 274] on div "Select Diagnosis" at bounding box center [761, 264] width 140 height 28
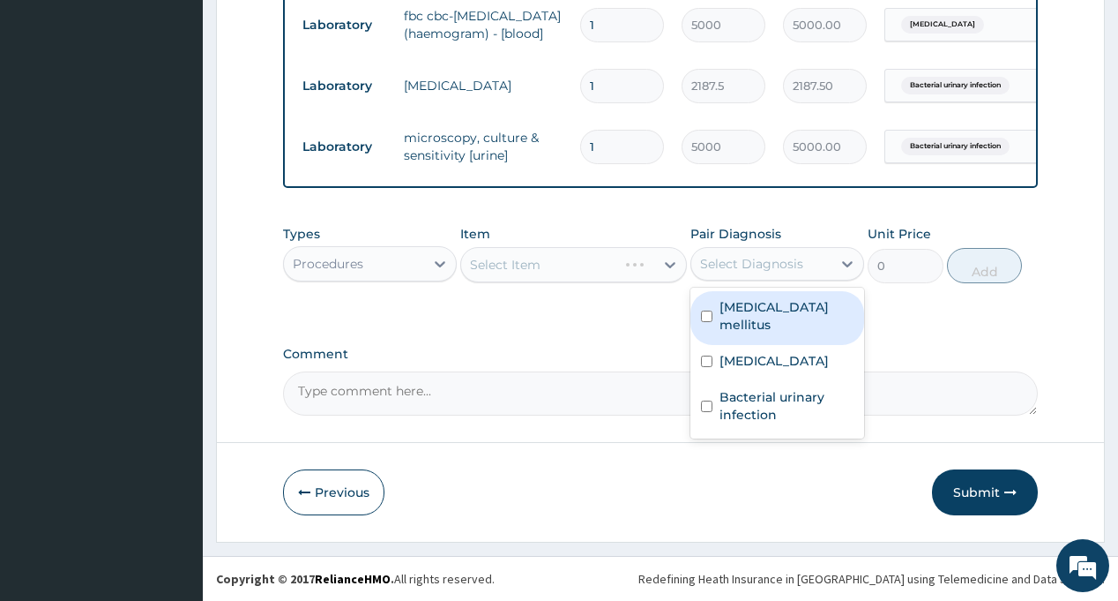
click at [792, 317] on div "[MEDICAL_DATA] mellitus" at bounding box center [778, 318] width 174 height 54
checkbox input "true"
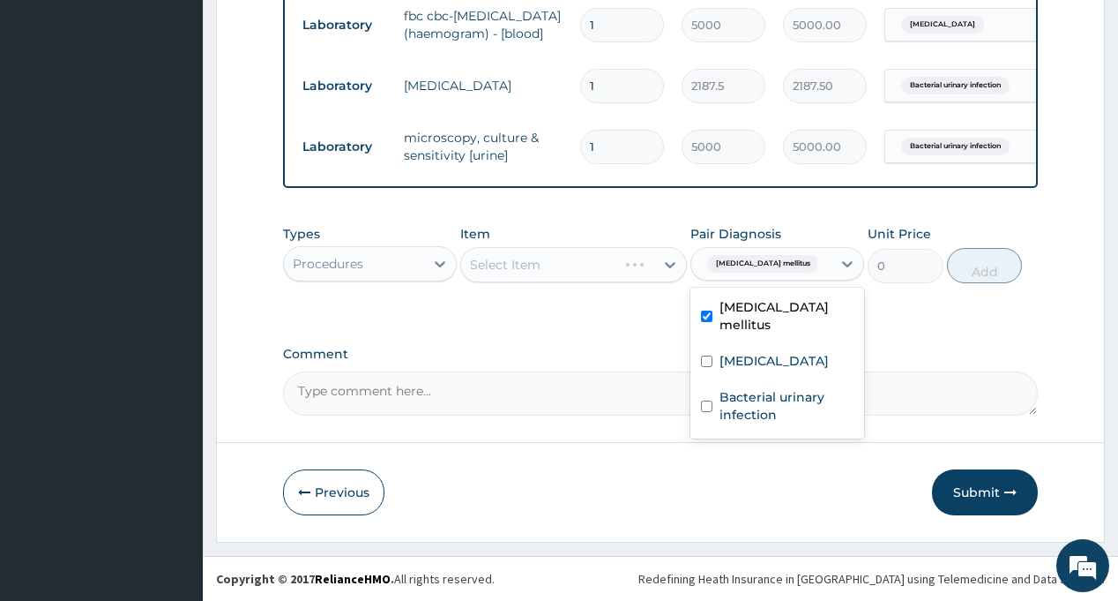
drag, startPoint x: 619, startPoint y: 336, endPoint x: 719, endPoint y: 336, distance: 99.7
click at [720, 264] on span "[MEDICAL_DATA] mellitus" at bounding box center [763, 264] width 112 height 18
click at [758, 381] on div "Bacterial urinary infection" at bounding box center [778, 408] width 174 height 54
checkbox input "true"
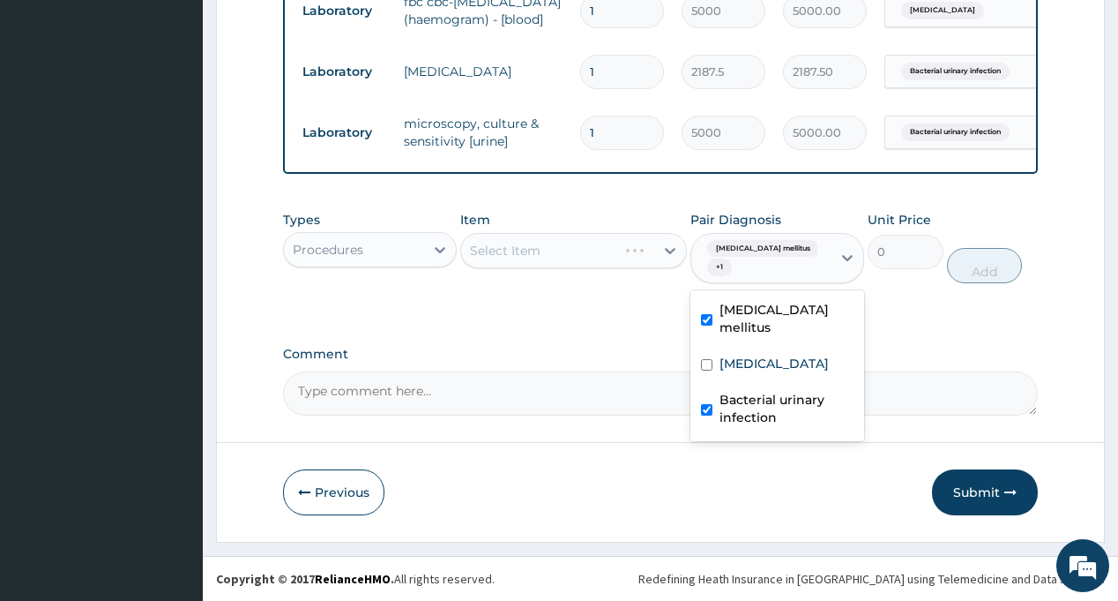
click at [636, 319] on div "Types Procedures Item Select Item Pair Diagnosis option Bacterial urinary infec…" at bounding box center [660, 260] width 754 height 117
click at [555, 259] on div "Select Item" at bounding box center [557, 250] width 193 height 28
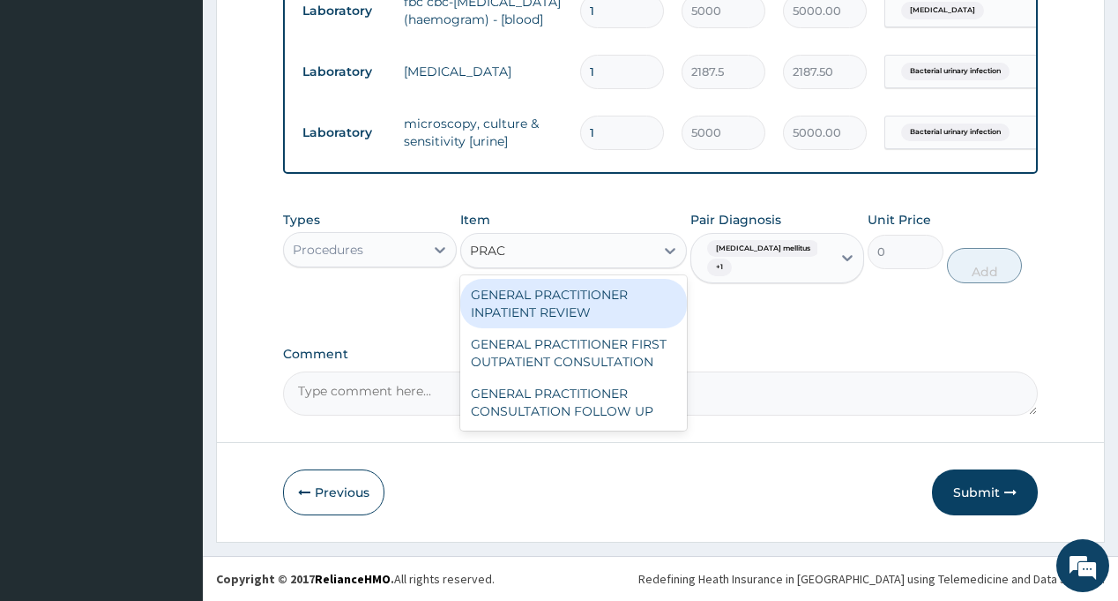
type input "PRACT"
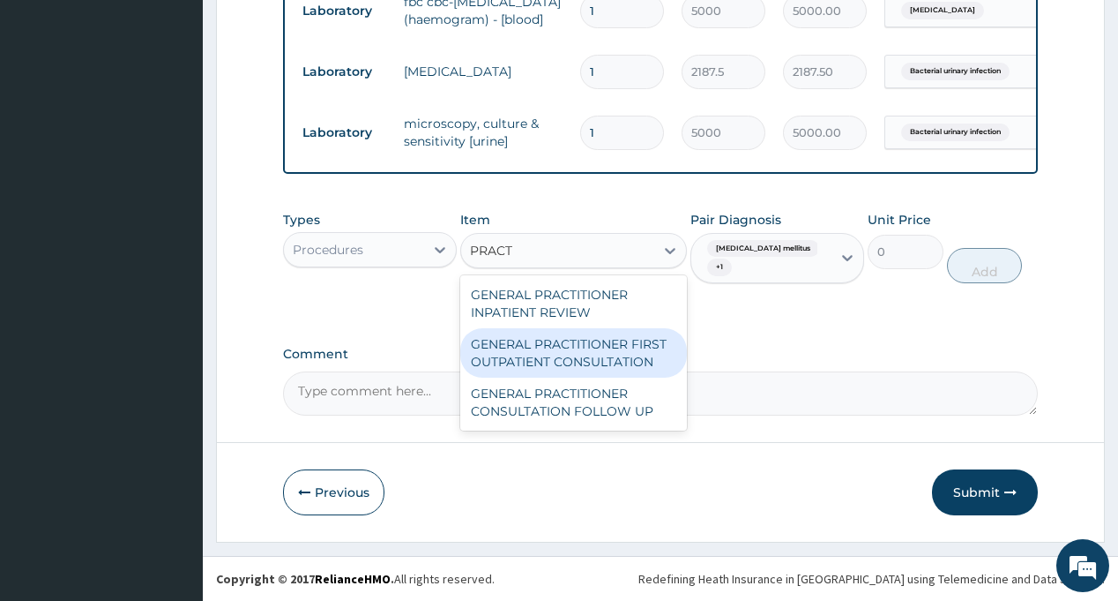
click at [568, 356] on div "GENERAL PRACTITIONER FIRST OUTPATIENT CONSULTATION" at bounding box center [573, 352] width 227 height 49
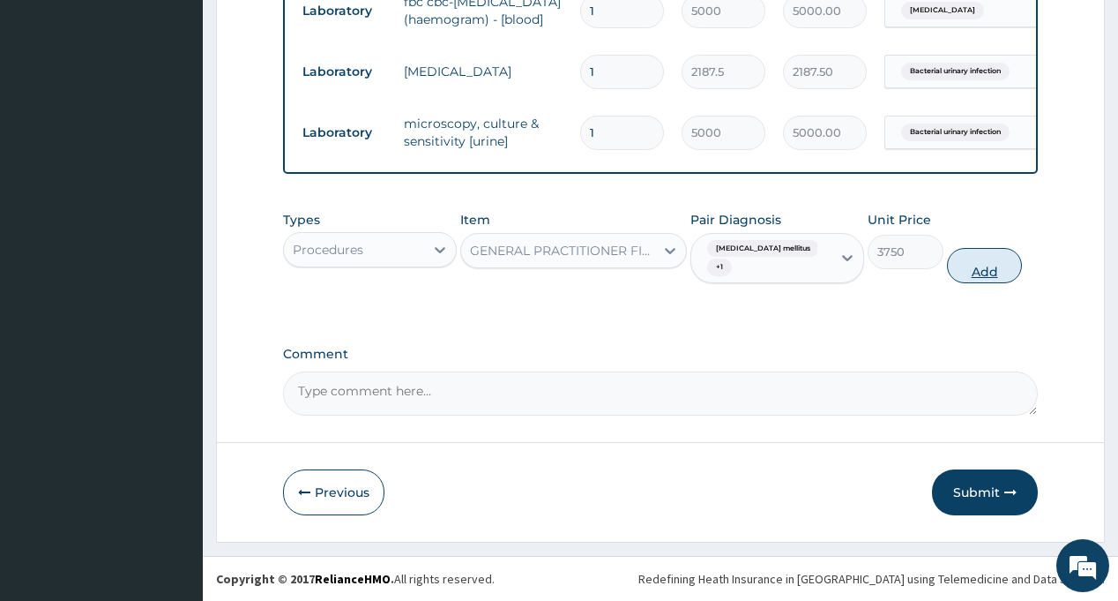
click at [997, 276] on button "Add" at bounding box center [985, 265] width 76 height 35
type input "0"
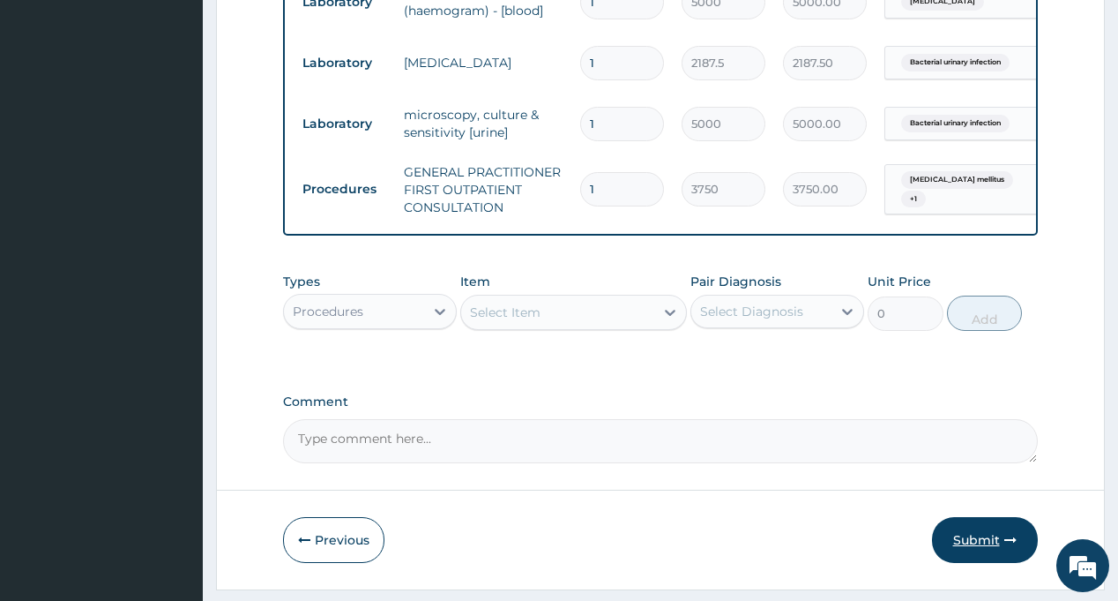
click at [983, 555] on button "Submit" at bounding box center [985, 540] width 106 height 46
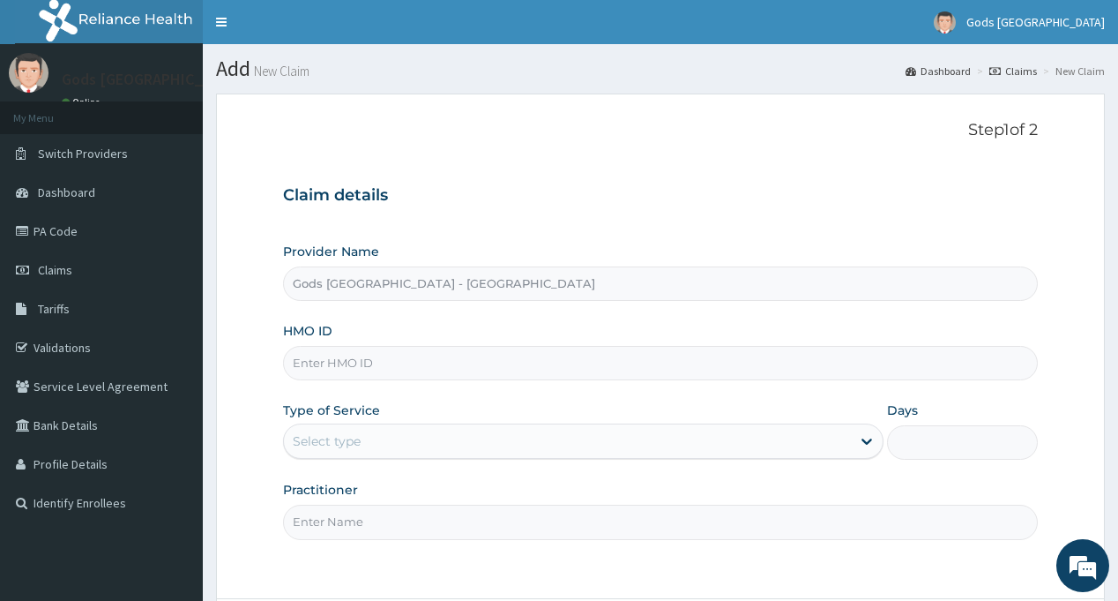
click at [356, 365] on input "HMO ID" at bounding box center [660, 363] width 754 height 34
paste input "FHW/10004/A"
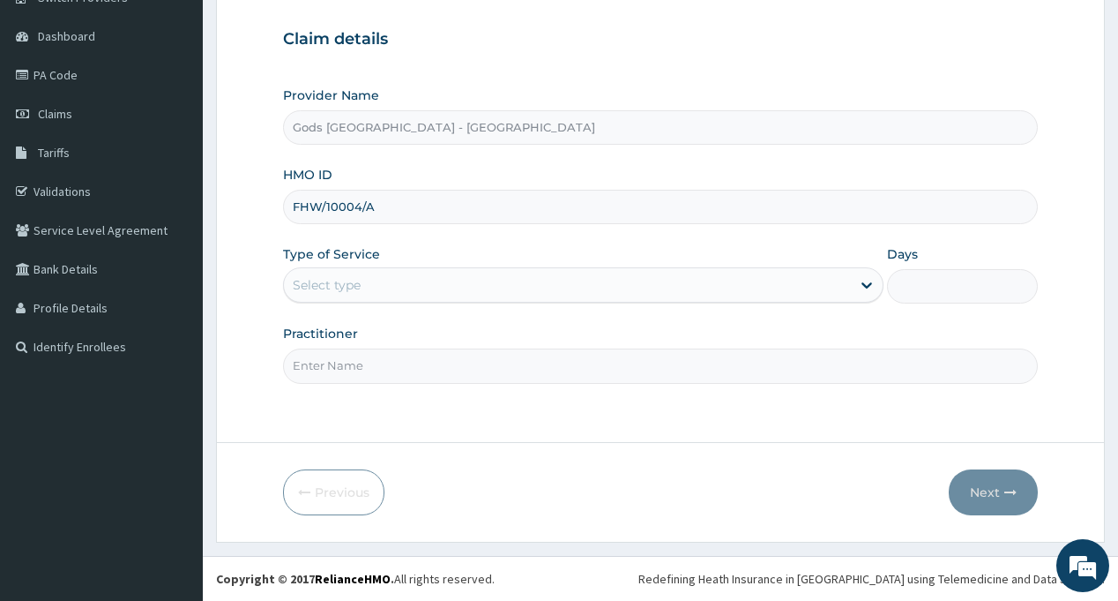
type input "FHW/10004/A"
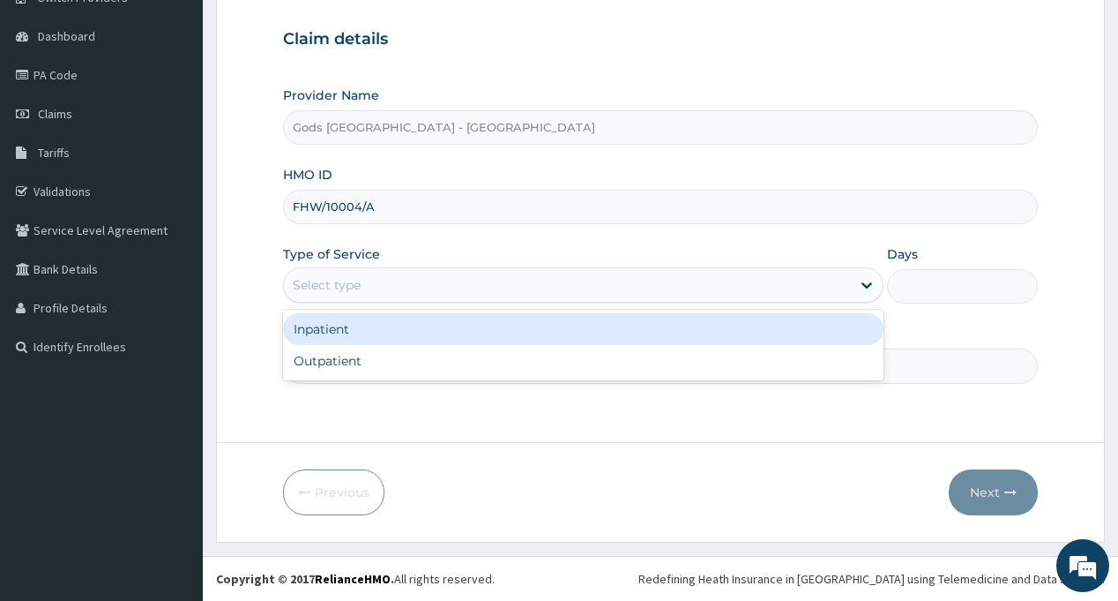
click at [355, 284] on div "Select type" at bounding box center [327, 285] width 68 height 18
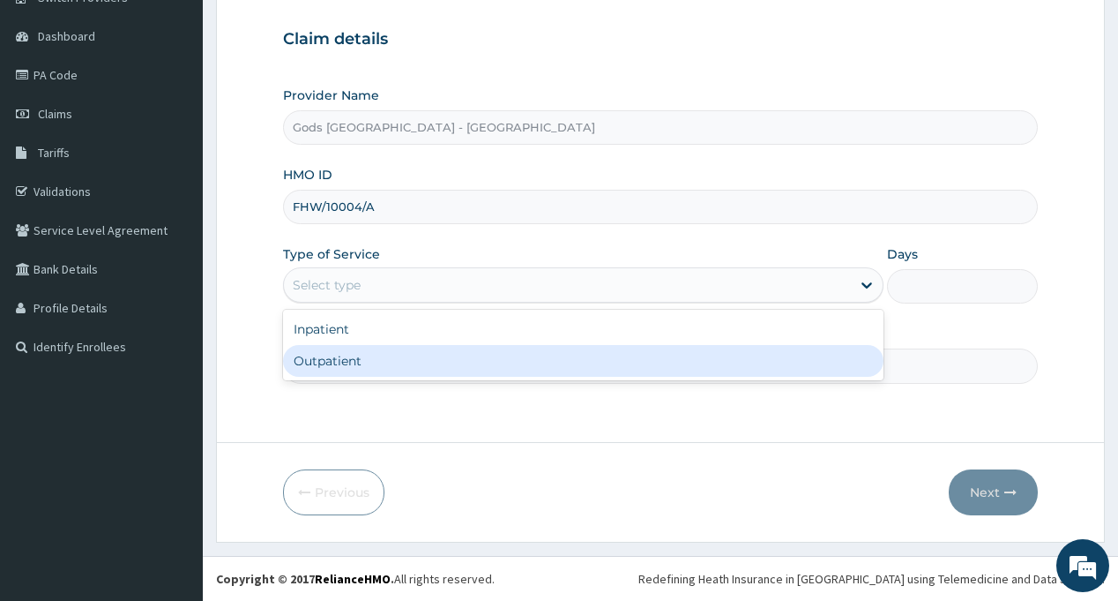
click at [357, 361] on div "Outpatient" at bounding box center [583, 361] width 601 height 32
type input "1"
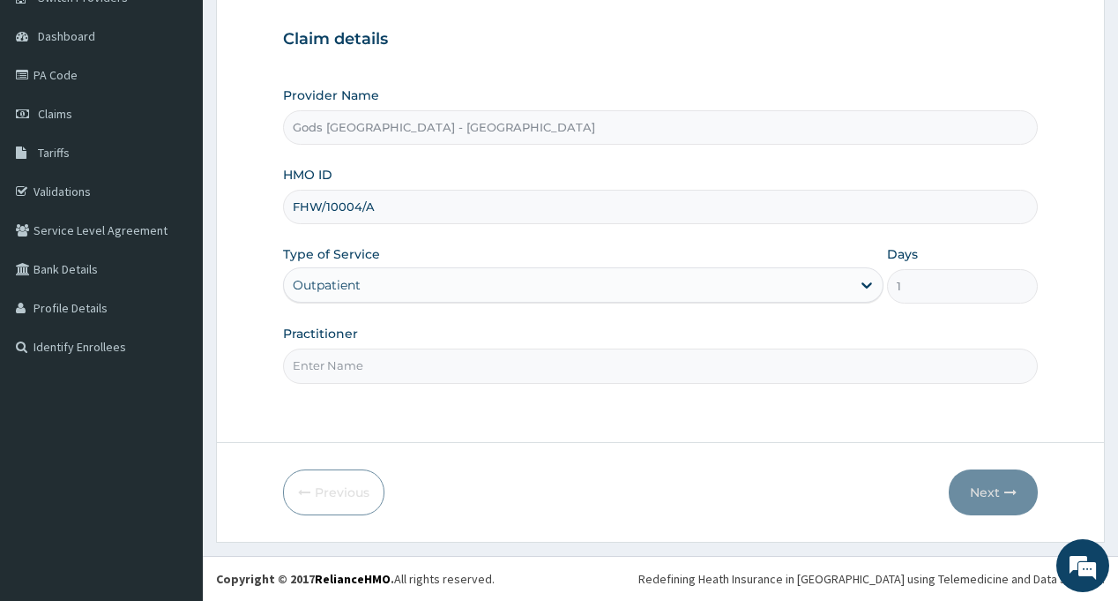
click at [357, 365] on input "Practitioner" at bounding box center [660, 365] width 754 height 34
type input "[PERSON_NAME]"
click at [980, 485] on button "Next" at bounding box center [993, 492] width 89 height 46
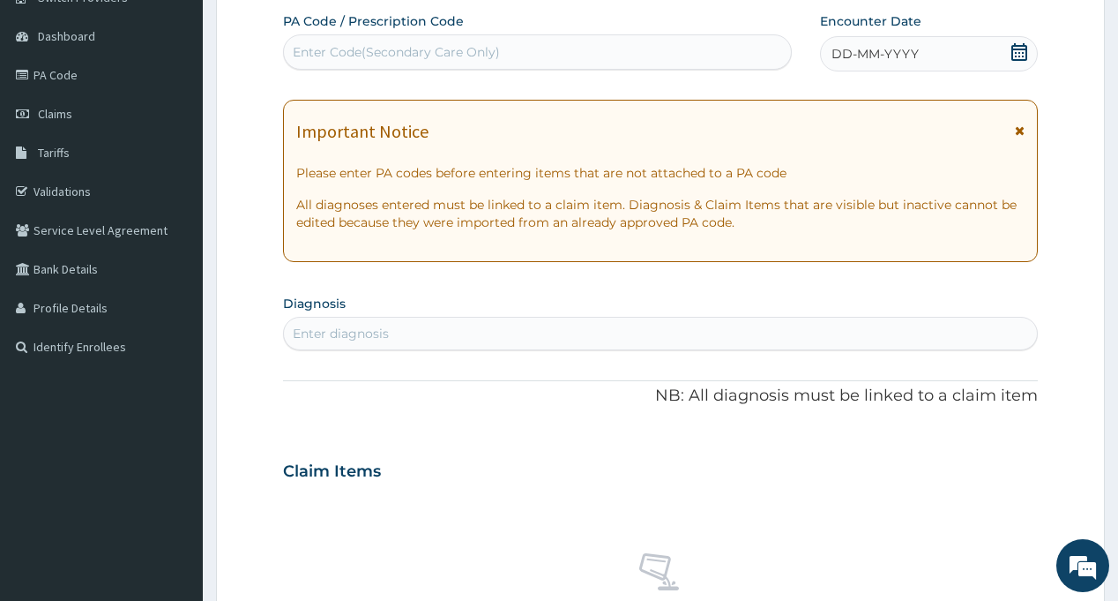
click at [375, 55] on div "Enter Code(Secondary Care Only)" at bounding box center [396, 52] width 207 height 18
paste input "PA/4900B1"
type input "PA/4900B1"
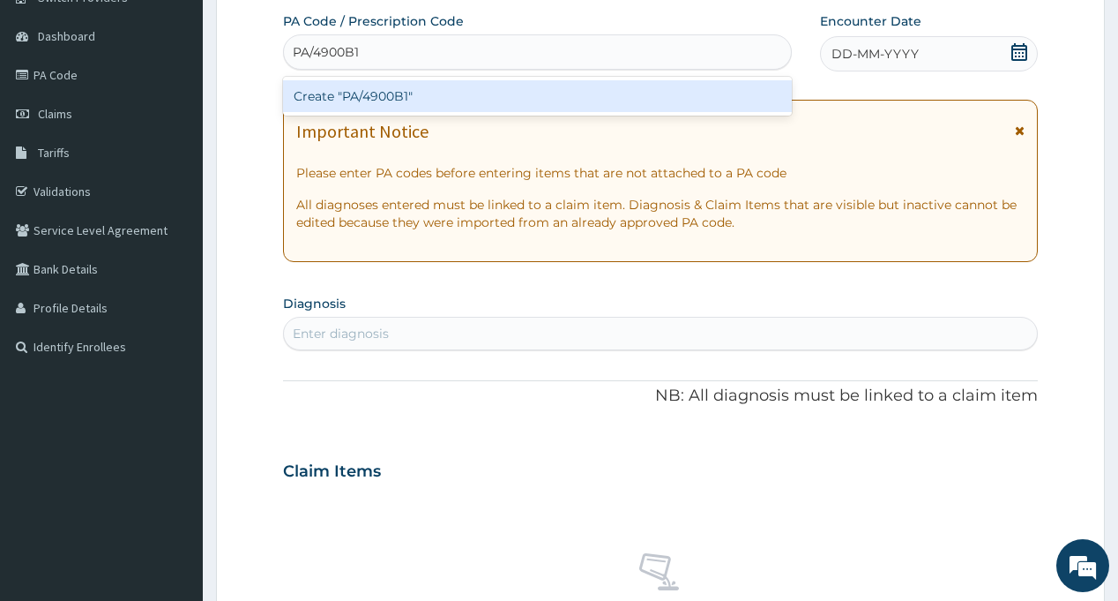
click at [381, 95] on div "Create "PA/4900B1"" at bounding box center [537, 96] width 508 height 32
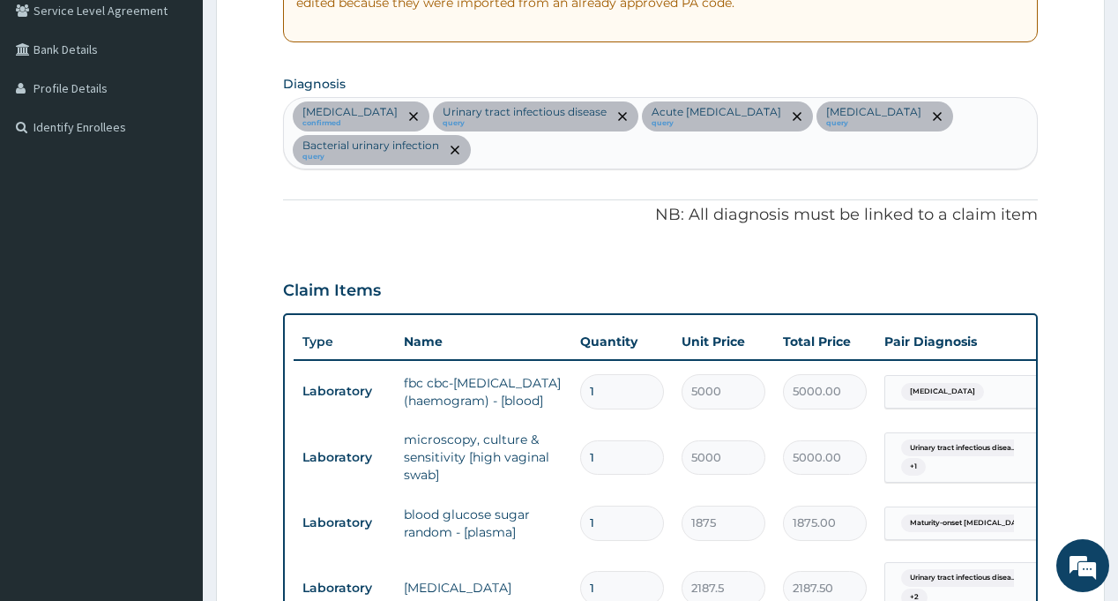
scroll to position [118, 0]
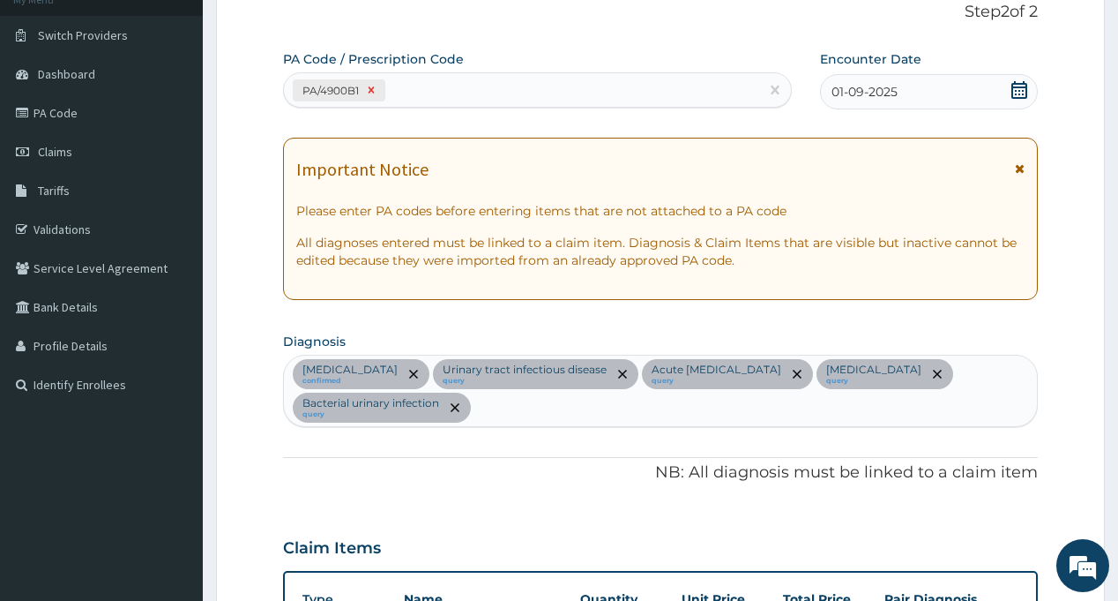
click at [373, 93] on icon at bounding box center [372, 90] width 6 height 6
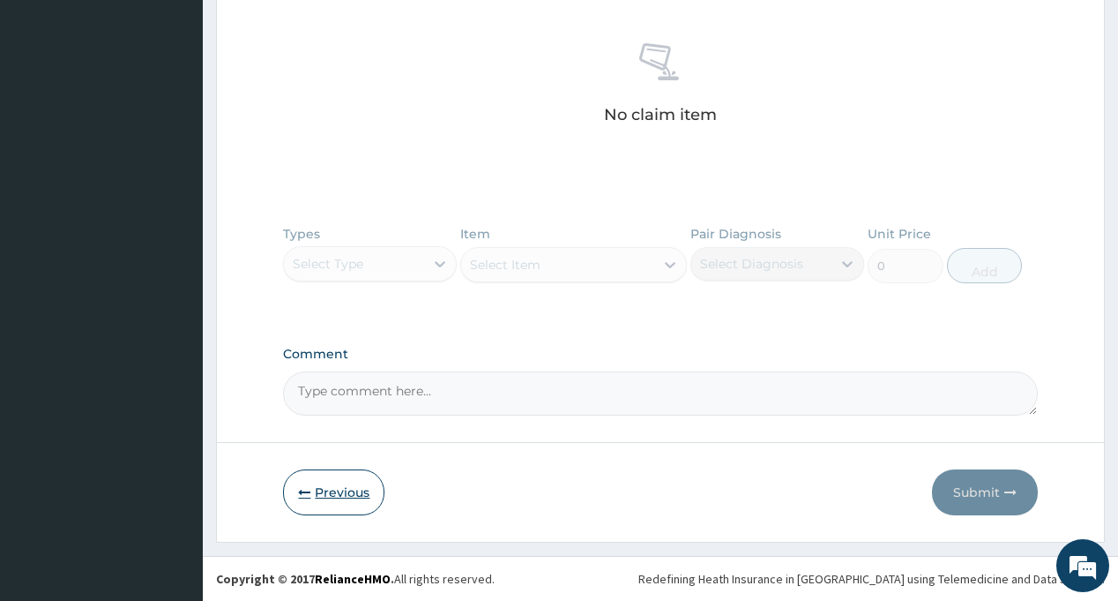
click at [336, 489] on button "Previous" at bounding box center [333, 492] width 101 height 46
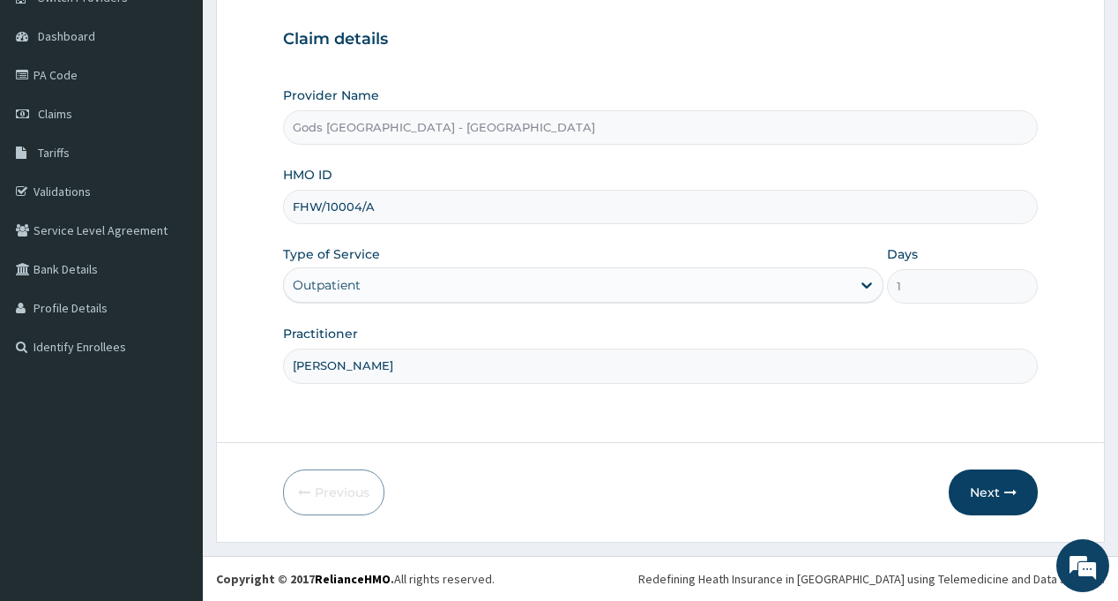
scroll to position [156, 0]
click at [332, 206] on input "FHW/10004/A" at bounding box center [660, 207] width 754 height 34
paste input "WEC/10012/C"
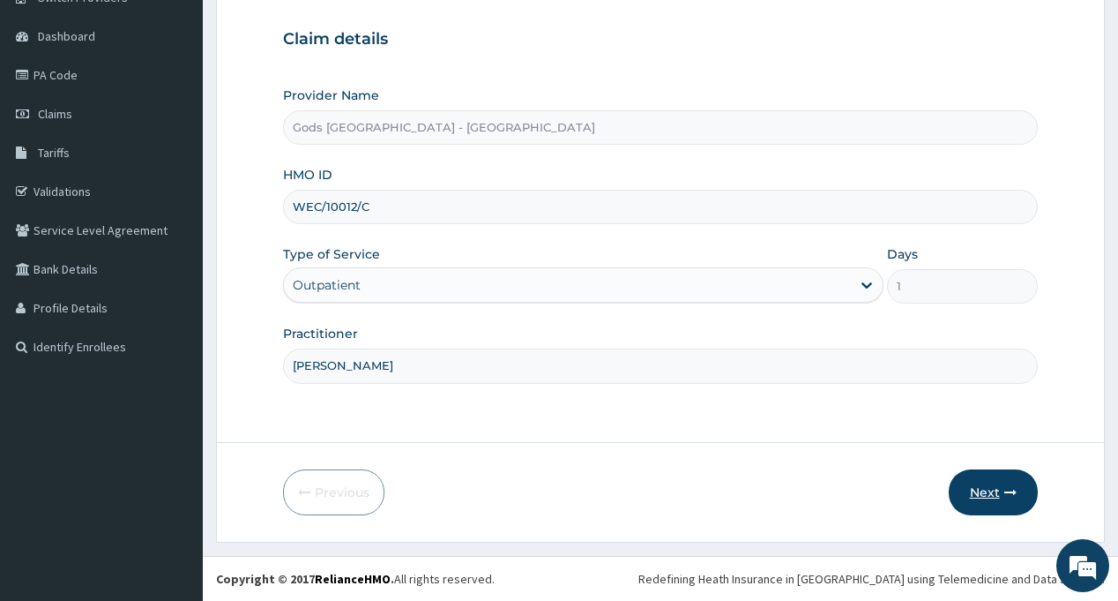
type input "WEC/10012/C"
click at [987, 487] on button "Next" at bounding box center [993, 492] width 89 height 46
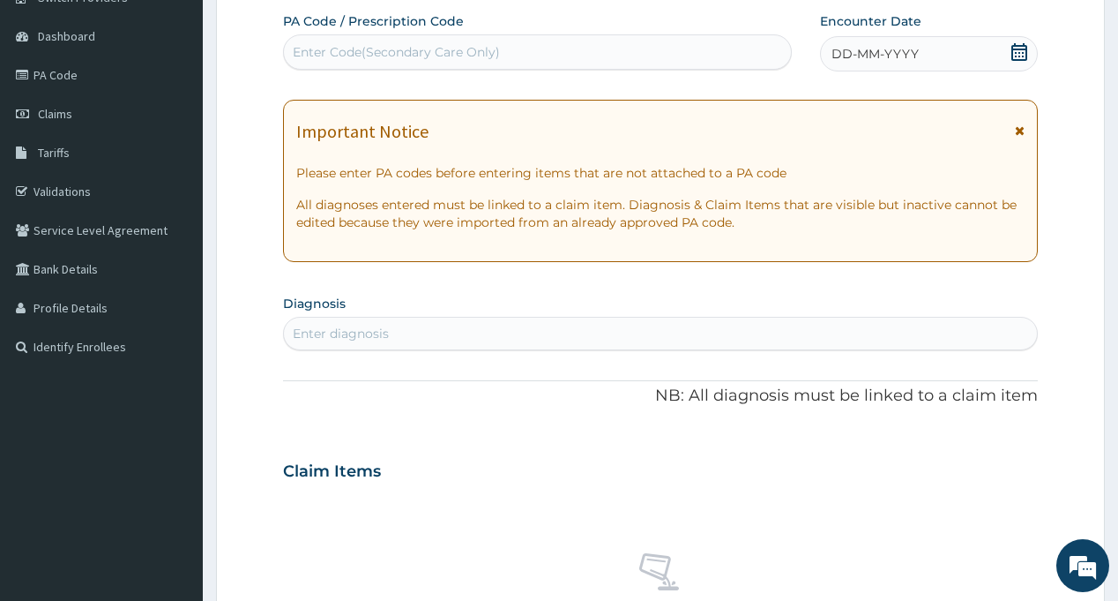
click at [362, 53] on div "Enter Code(Secondary Care Only)" at bounding box center [396, 52] width 207 height 18
paste input "PA/FE5EAA"
type input "PA/FE5EAA"
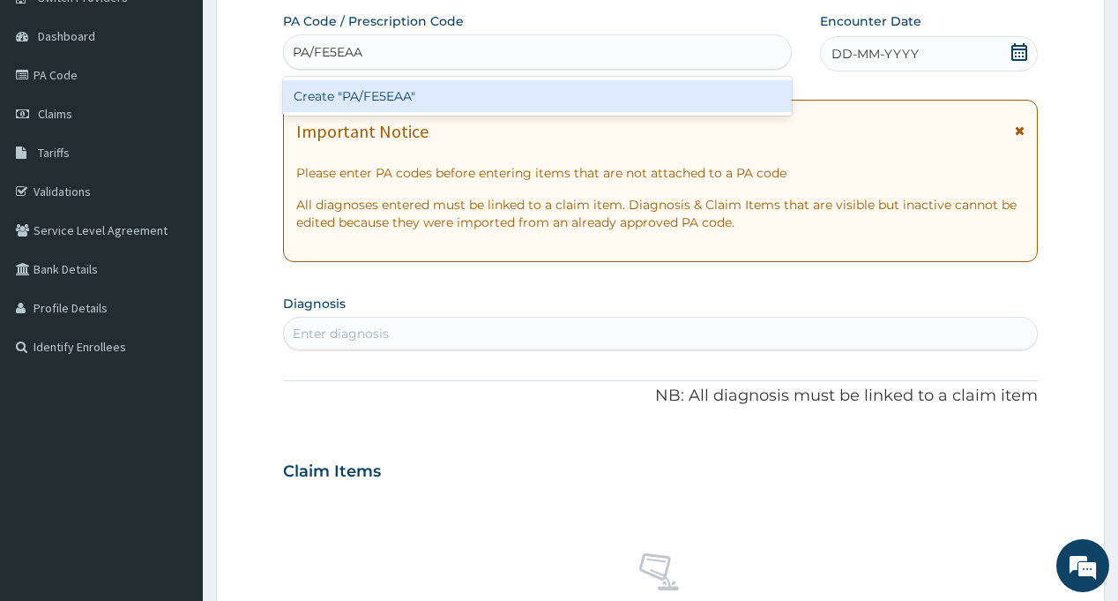
click at [369, 92] on div "Create "PA/FE5EAA"" at bounding box center [537, 96] width 508 height 32
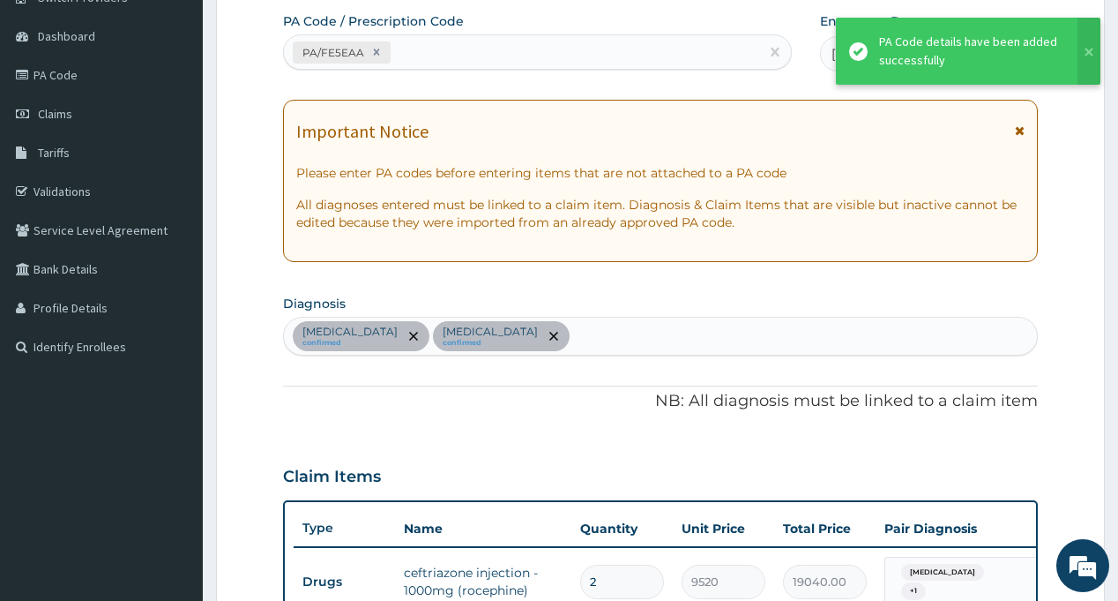
click at [596, 280] on div "PA Code / Prescription Code PA/FE5EAA Encounter Date [DATE] Important Notice Pl…" at bounding box center [660, 432] width 754 height 841
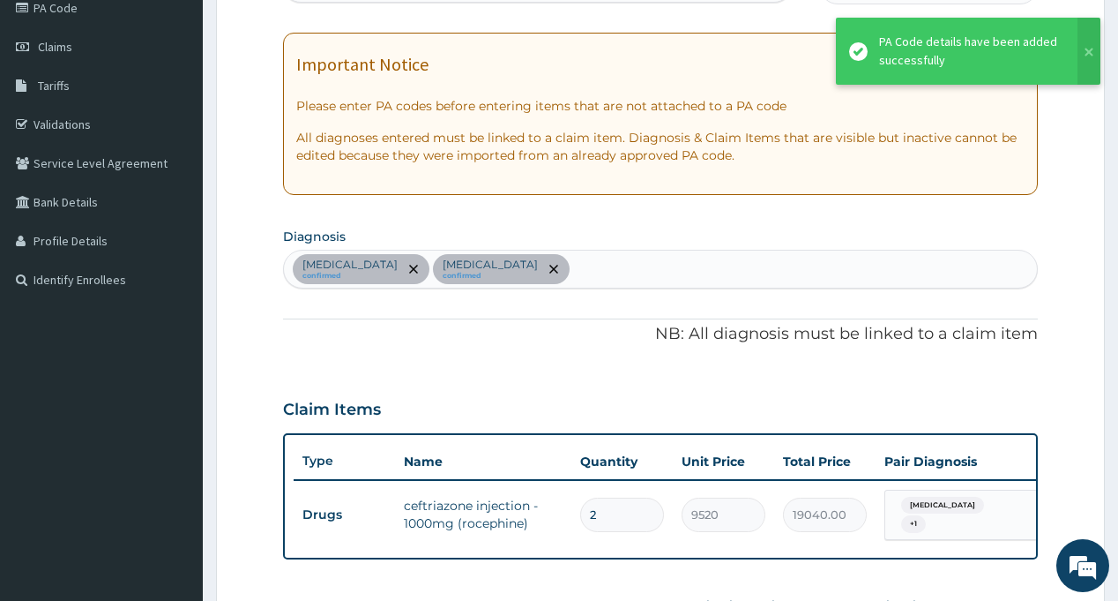
scroll to position [421, 0]
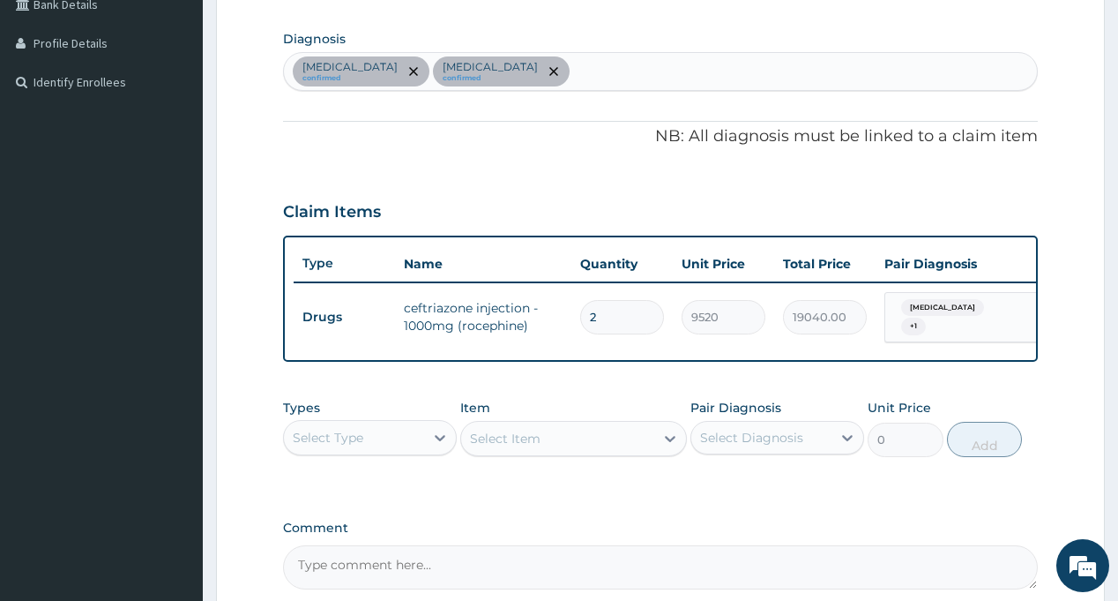
click at [616, 75] on div "[MEDICAL_DATA] confirmed [MEDICAL_DATA] confirmed" at bounding box center [660, 71] width 752 height 37
type input "MALAR"
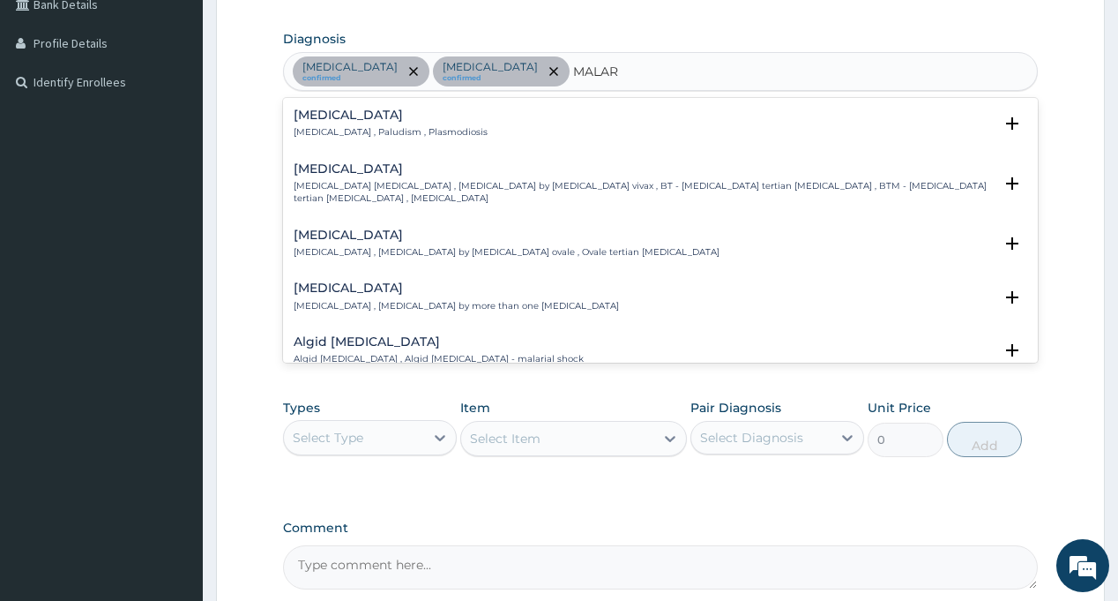
click at [325, 118] on h4 "[MEDICAL_DATA]" at bounding box center [391, 114] width 194 height 13
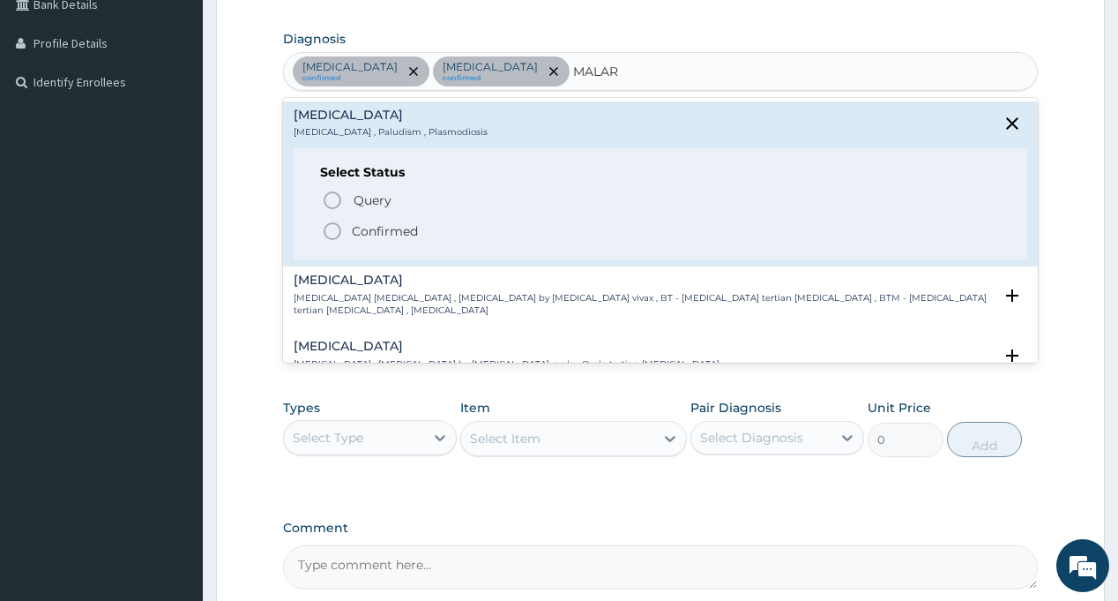
click at [340, 227] on circle "status option filled" at bounding box center [333, 231] width 16 height 16
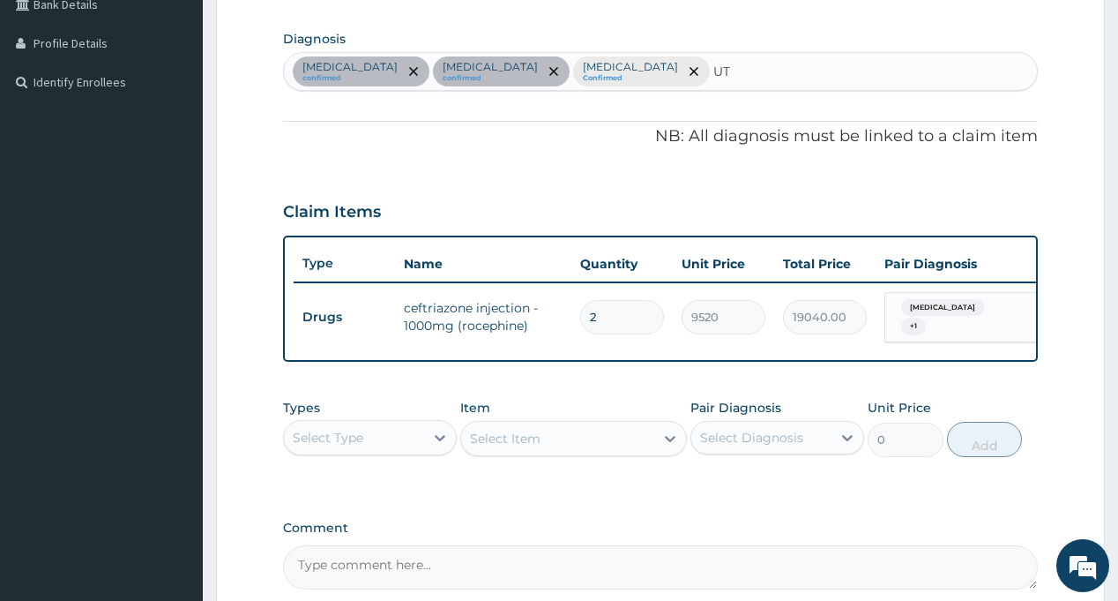
type input "UTI"
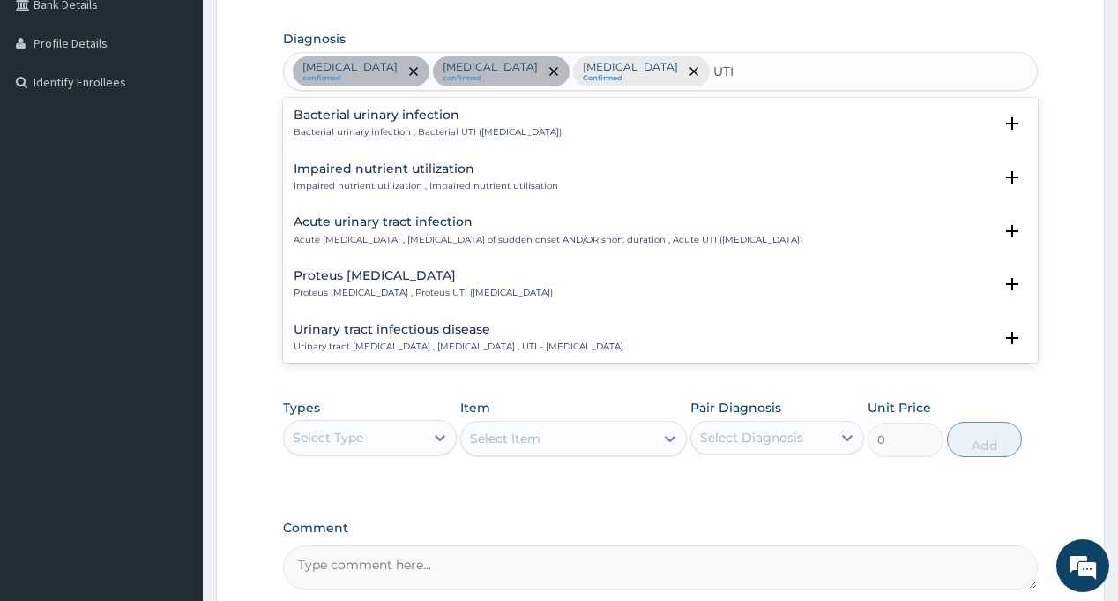
click at [396, 325] on h4 "Urinary tract infectious disease" at bounding box center [459, 329] width 330 height 13
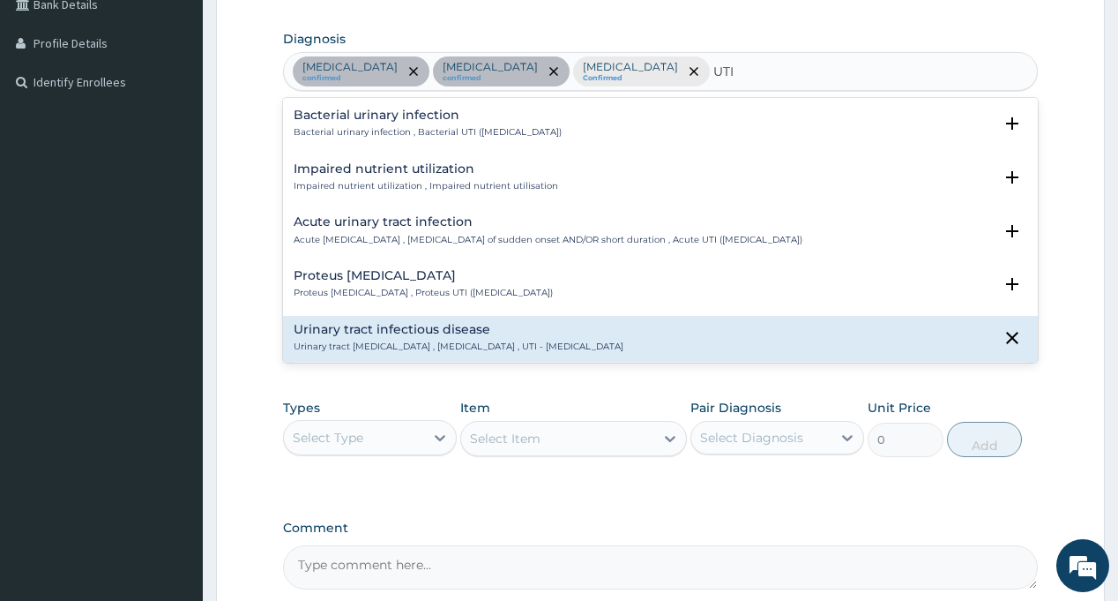
scroll to position [176, 0]
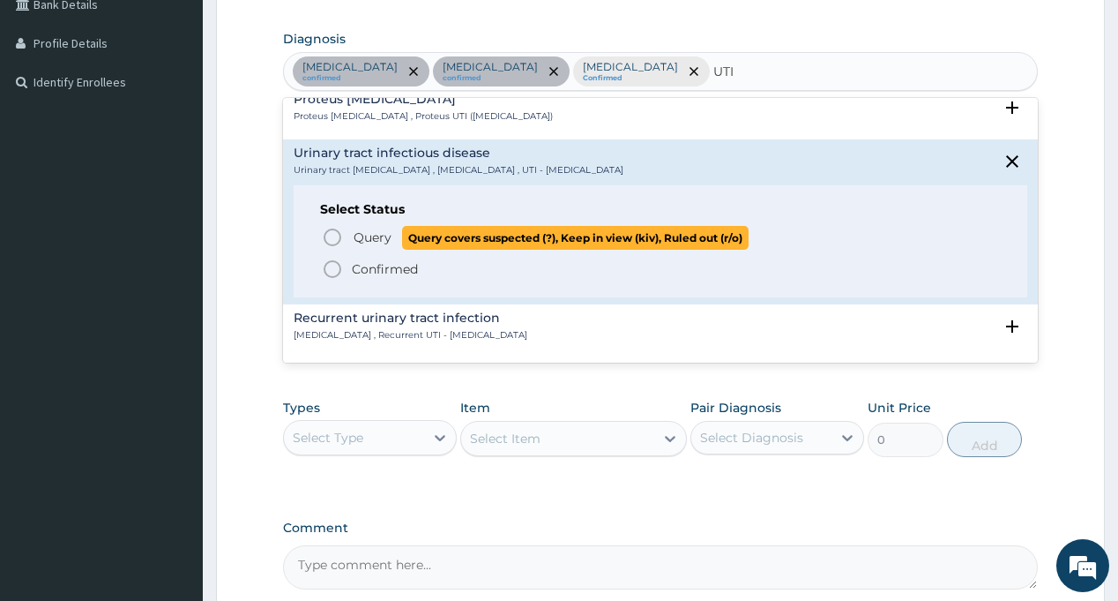
click at [363, 241] on span "Query" at bounding box center [373, 237] width 38 height 18
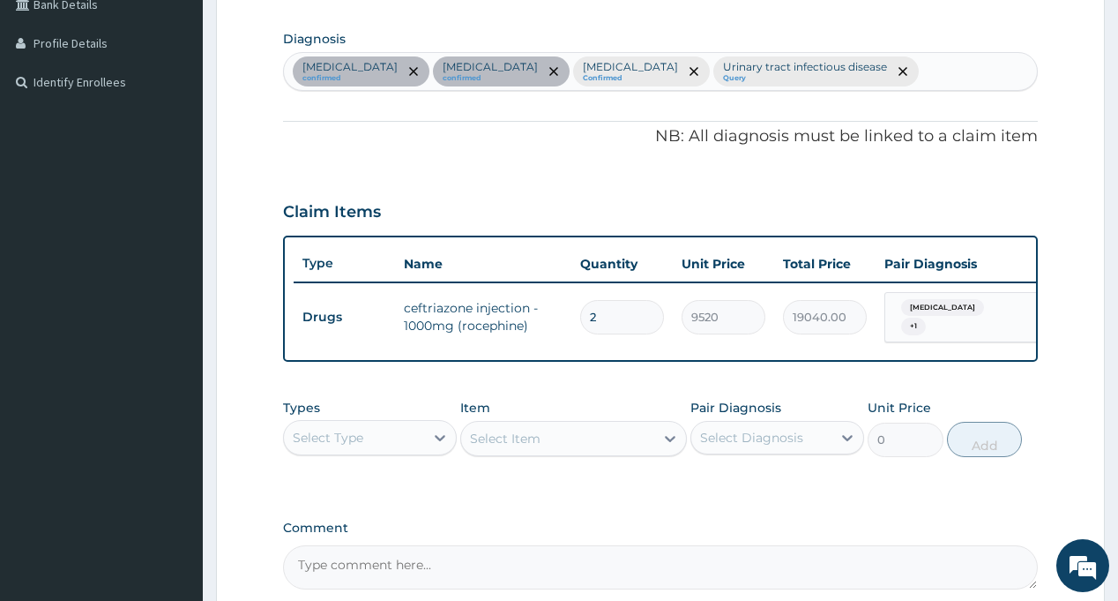
click at [592, 182] on div "PA Code / Prescription Code PA/FE5EAA Encounter Date [DATE] Important Notice Pl…" at bounding box center [660, 168] width 754 height 841
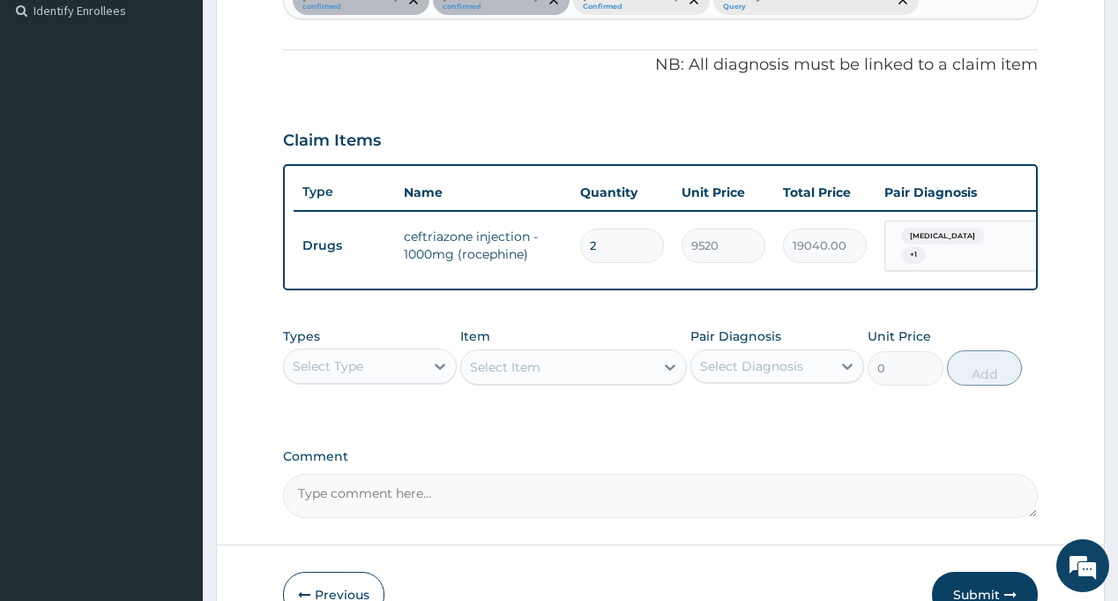
scroll to position [597, 0]
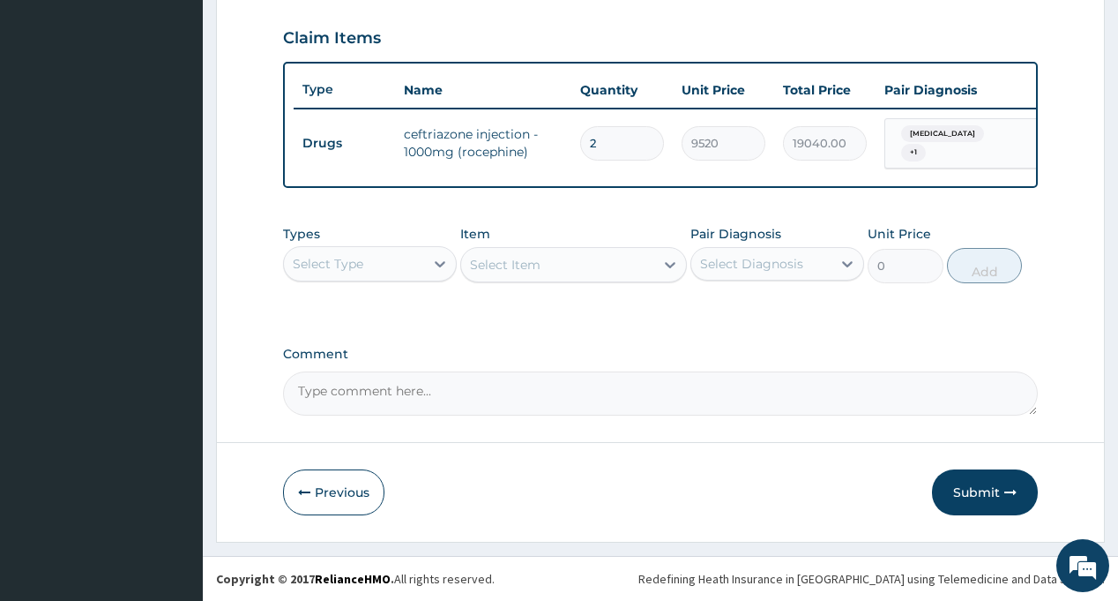
click at [393, 272] on div "Select Type" at bounding box center [354, 264] width 140 height 28
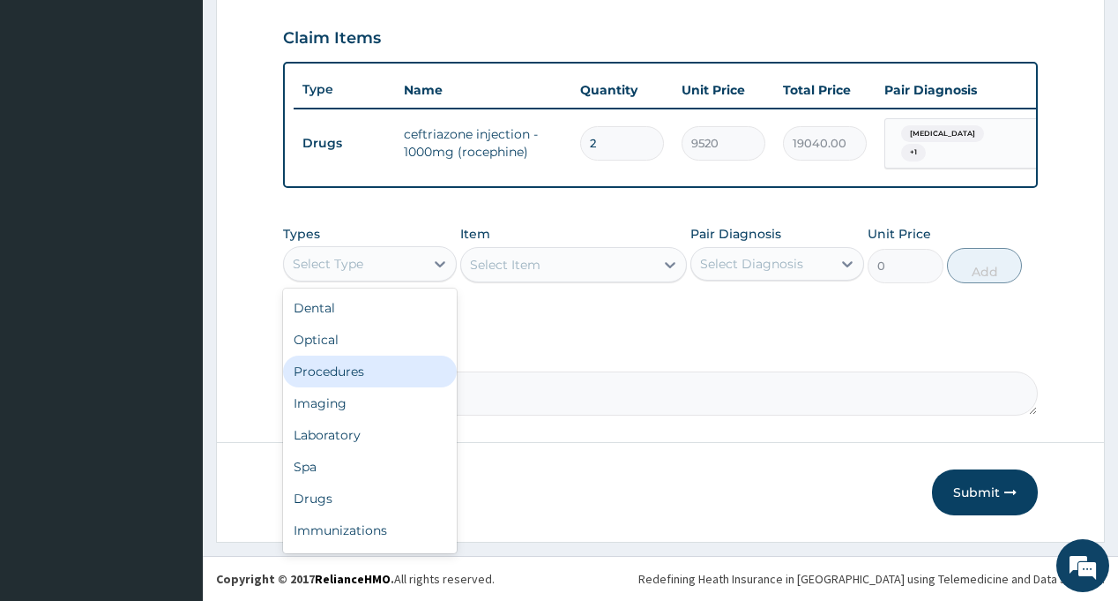
click at [375, 387] on div "Procedures" at bounding box center [370, 371] width 174 height 32
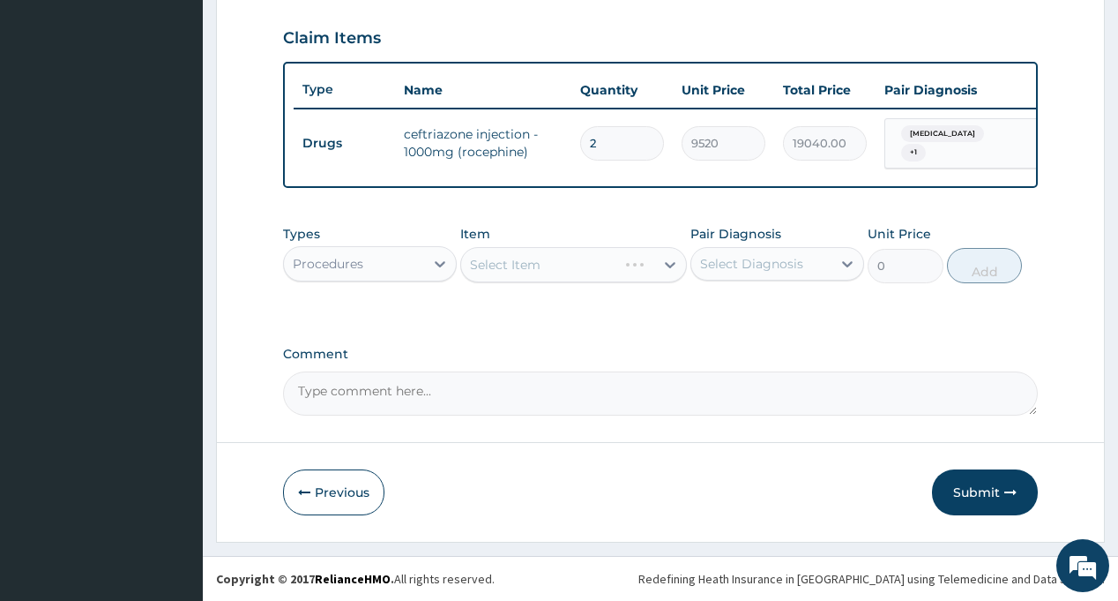
click at [722, 266] on div "Select Diagnosis" at bounding box center [751, 264] width 103 height 18
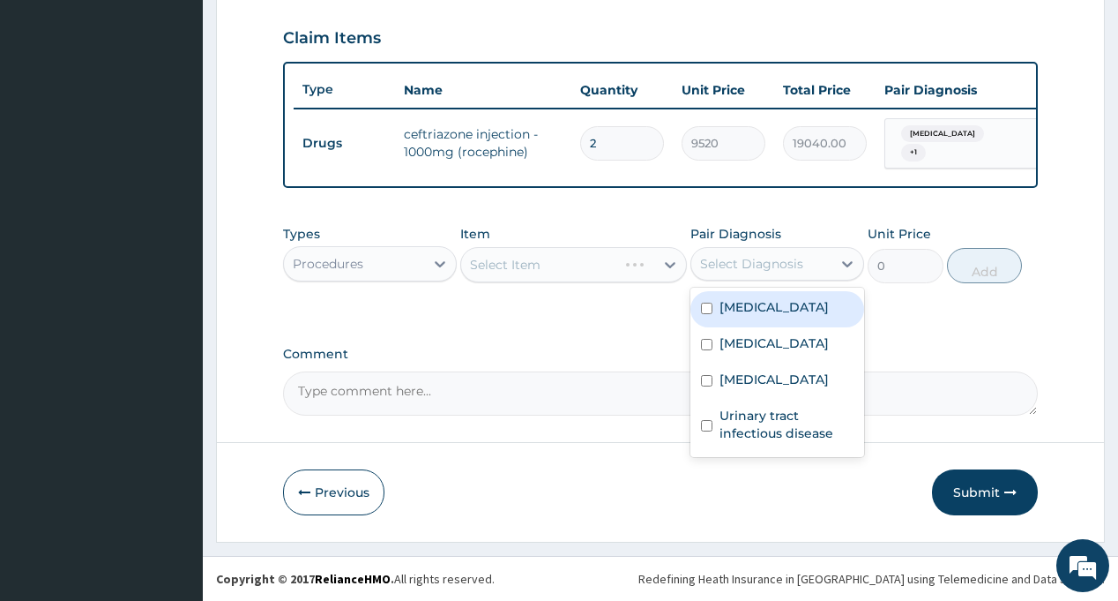
click at [747, 316] on label "[MEDICAL_DATA]" at bounding box center [774, 307] width 109 height 18
checkbox input "true"
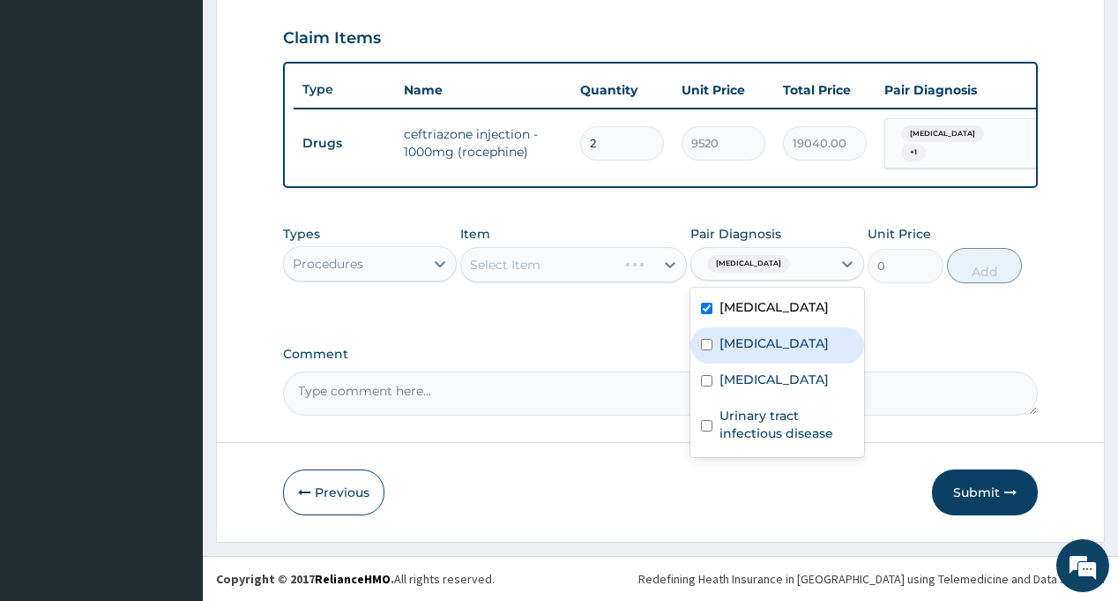
click at [750, 352] on label "[MEDICAL_DATA]" at bounding box center [774, 343] width 109 height 18
checkbox input "true"
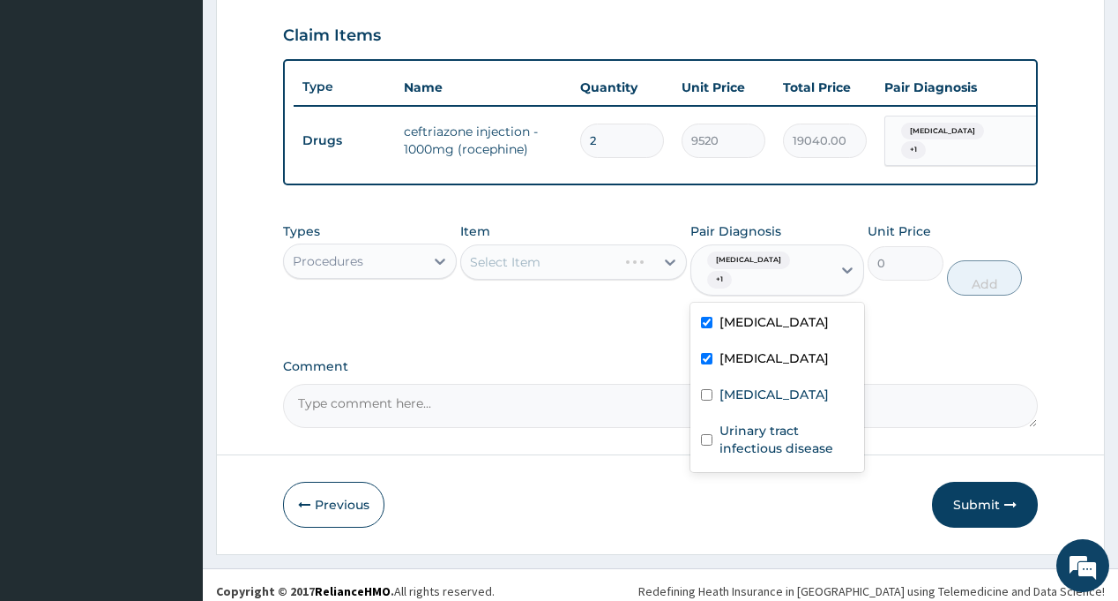
click at [557, 331] on div "Types Procedures Item Select Item Pair Diagnosis option [MEDICAL_DATA], selecte…" at bounding box center [660, 271] width 754 height 117
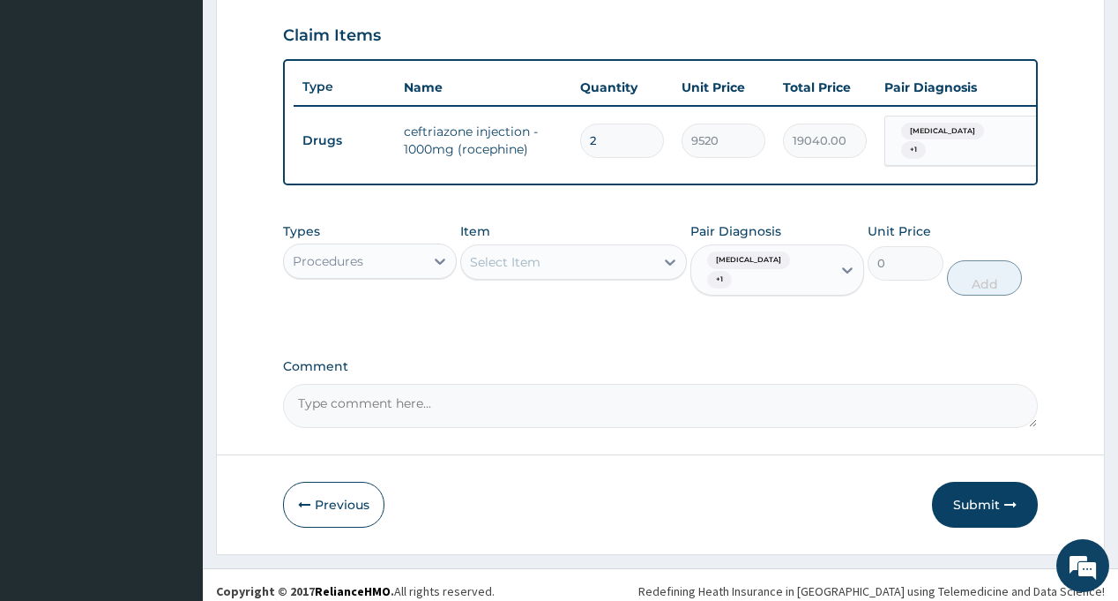
click at [591, 276] on div "Select Item" at bounding box center [557, 262] width 193 height 28
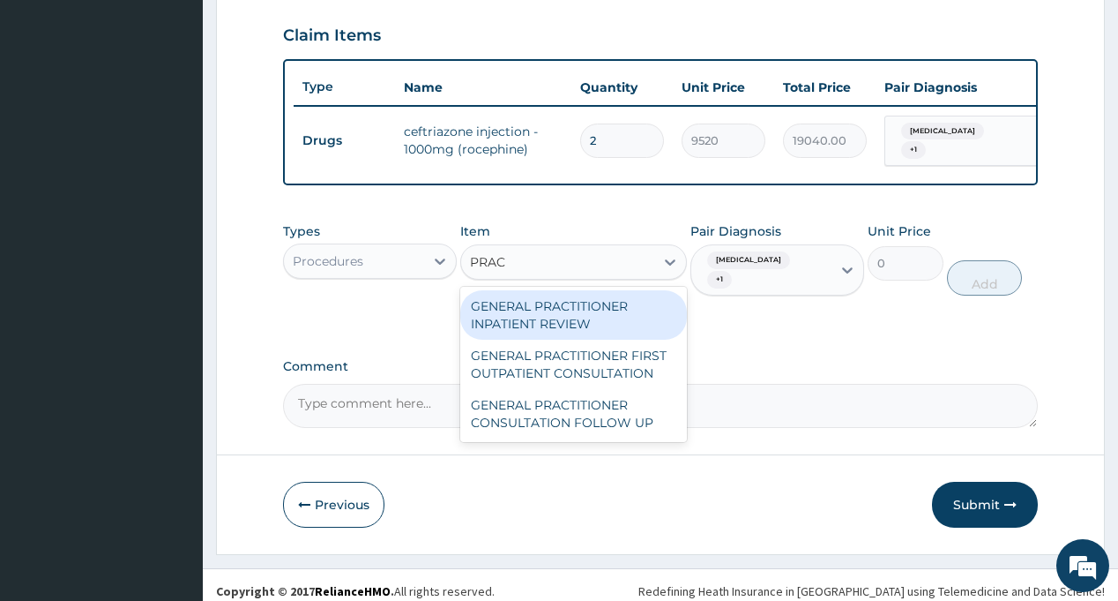
type input "PRACT"
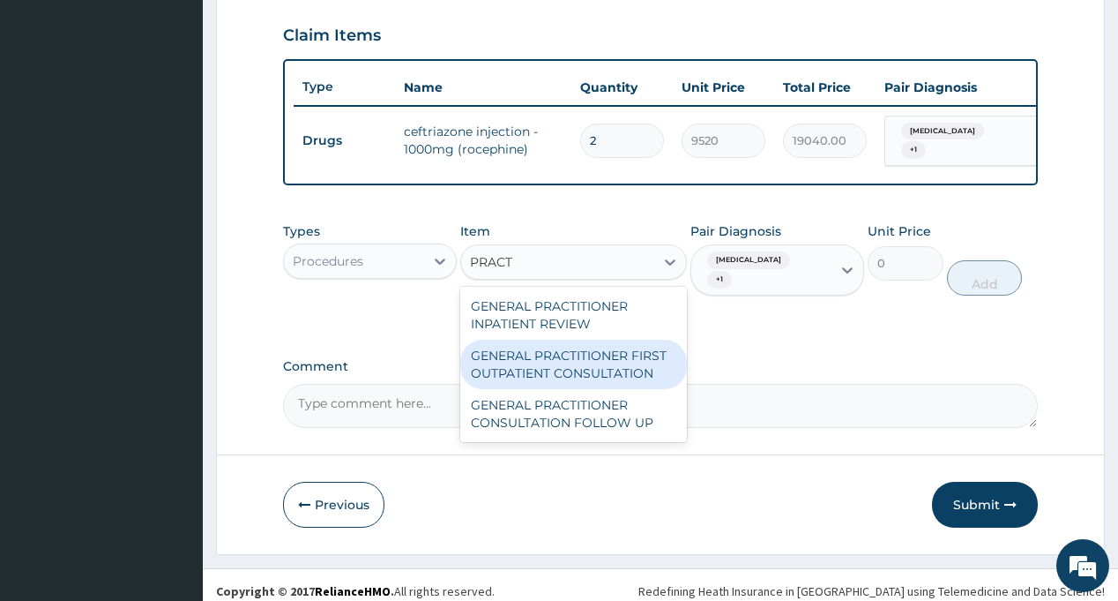
click at [525, 367] on div "GENERAL PRACTITIONER FIRST OUTPATIENT CONSULTATION" at bounding box center [573, 364] width 227 height 49
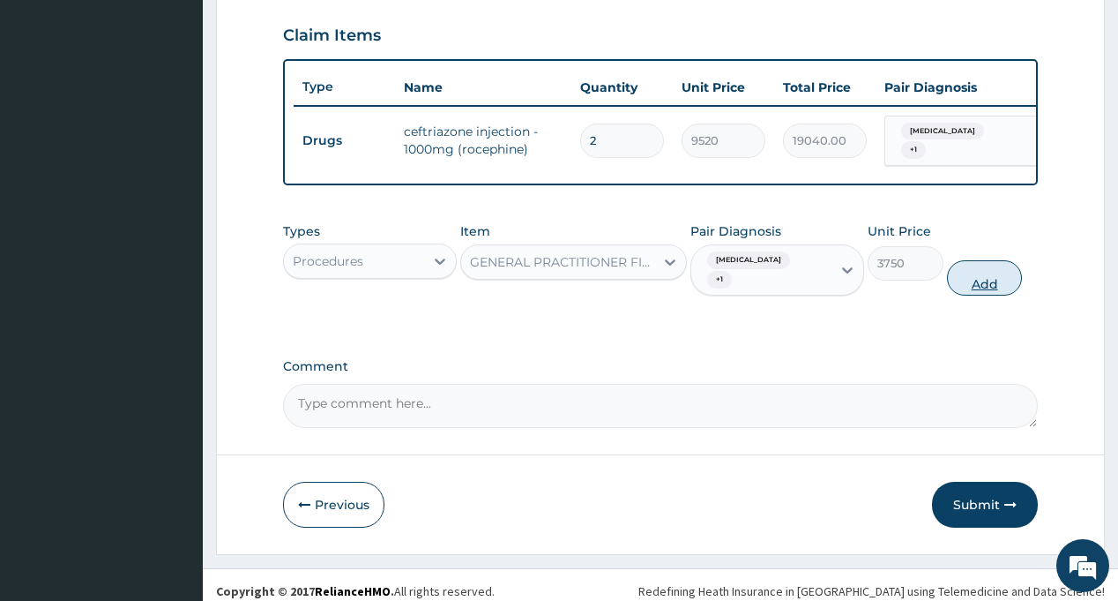
click at [959, 285] on button "Add" at bounding box center [985, 277] width 76 height 35
type input "0"
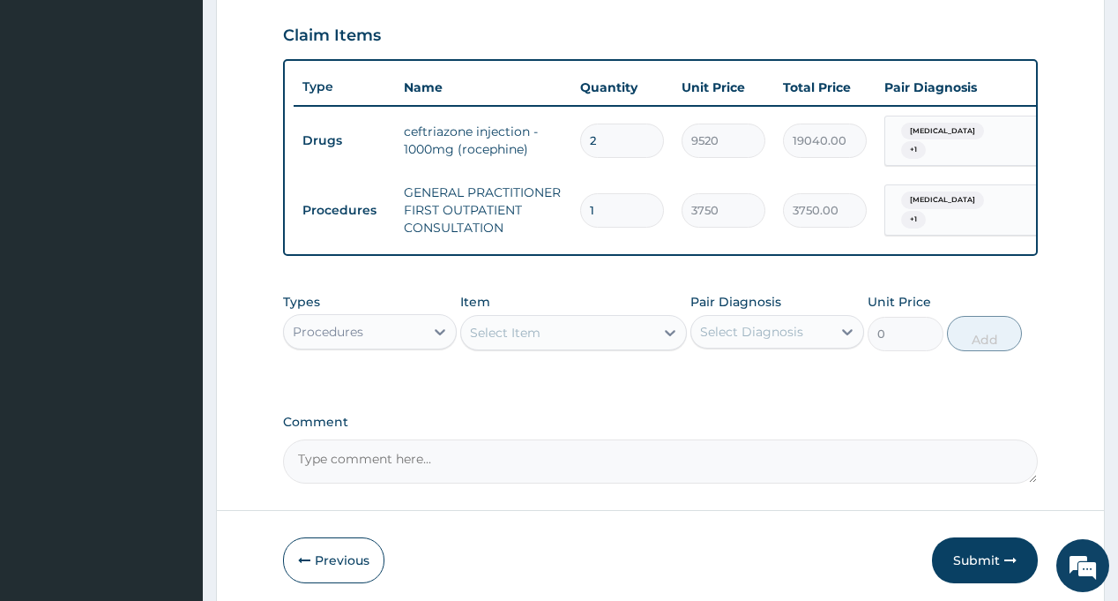
click at [683, 306] on div "Item Select Item" at bounding box center [573, 322] width 227 height 58
click at [367, 343] on div "Procedures" at bounding box center [354, 331] width 140 height 28
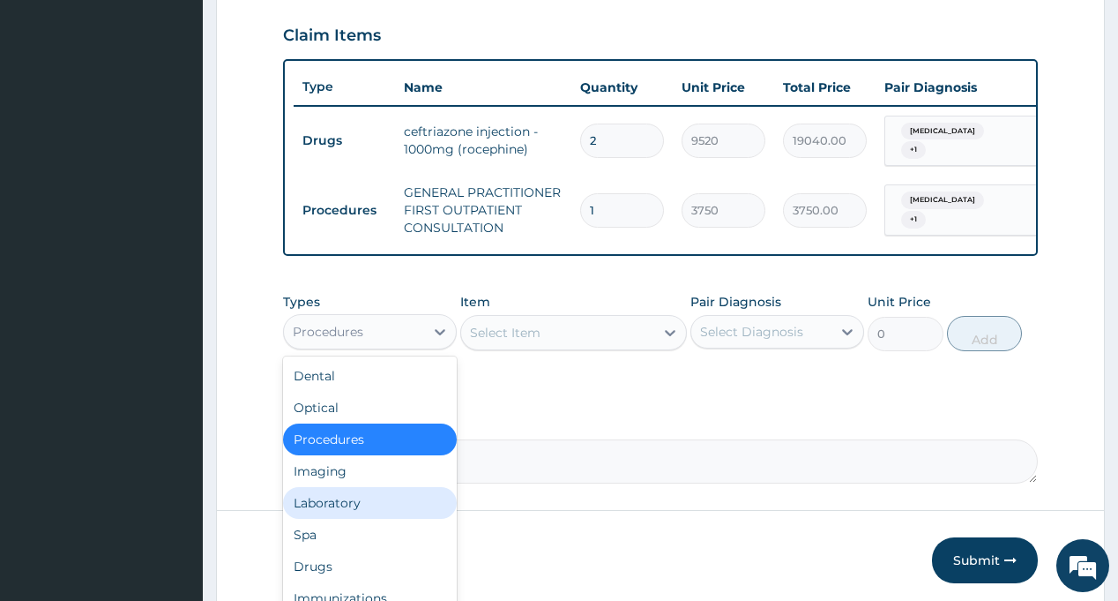
click at [348, 517] on div "Laboratory" at bounding box center [370, 503] width 174 height 32
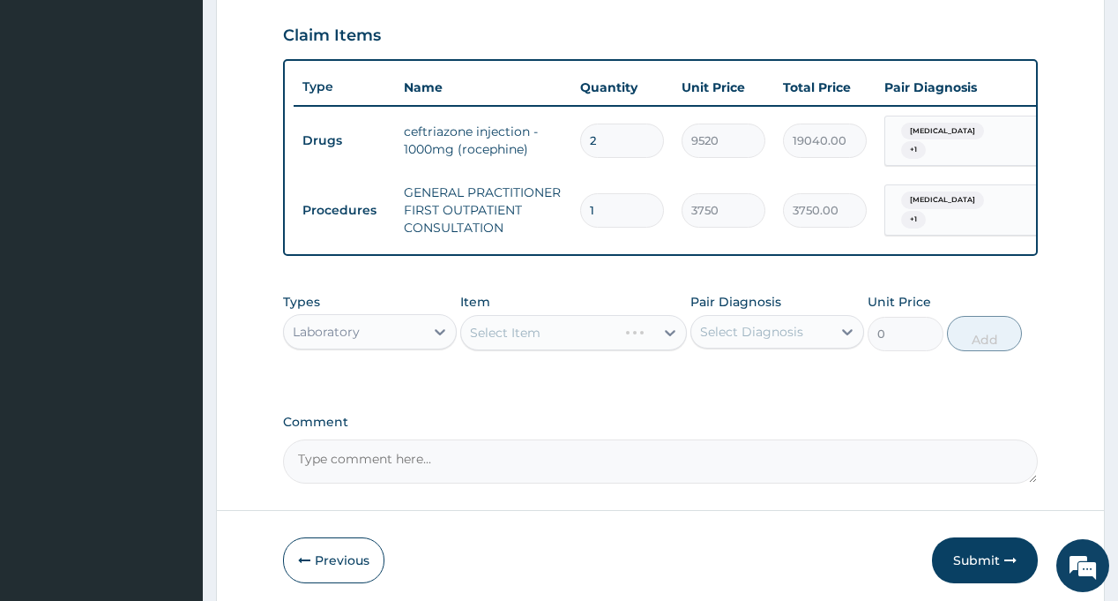
click at [795, 340] on div "Select Diagnosis" at bounding box center [751, 332] width 103 height 18
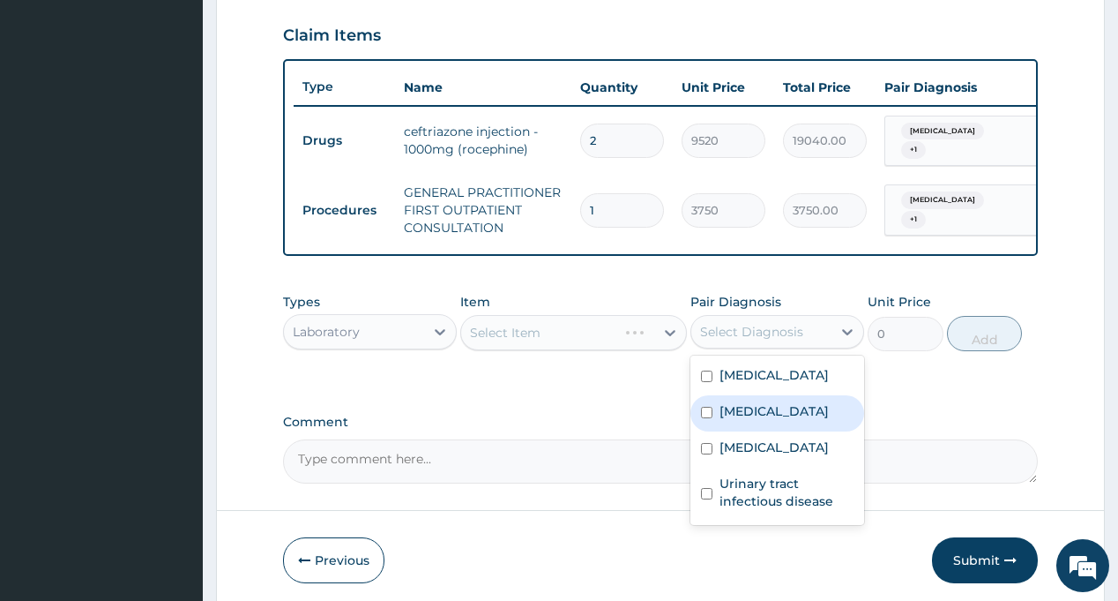
click at [766, 431] on div "Sepsis" at bounding box center [778, 413] width 174 height 36
checkbox input "true"
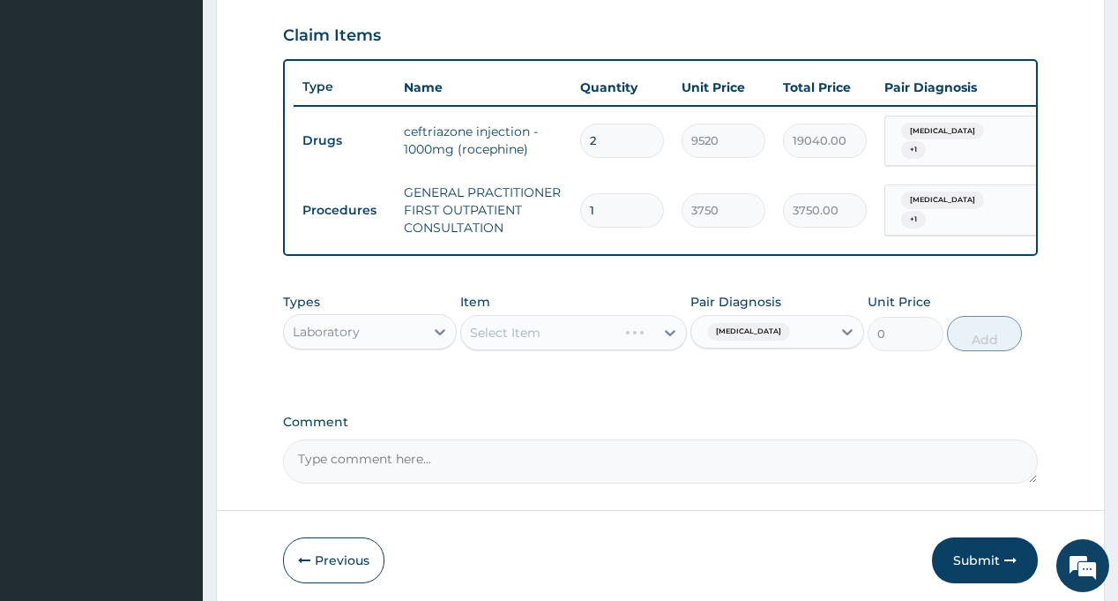
click at [608, 412] on div "PA Code / Prescription Code PA/FE5EAA Encounter Date 28-08-2025 Important Notic…" at bounding box center [660, 27] width 754 height 912
click at [568, 340] on div "Select Item" at bounding box center [557, 332] width 193 height 28
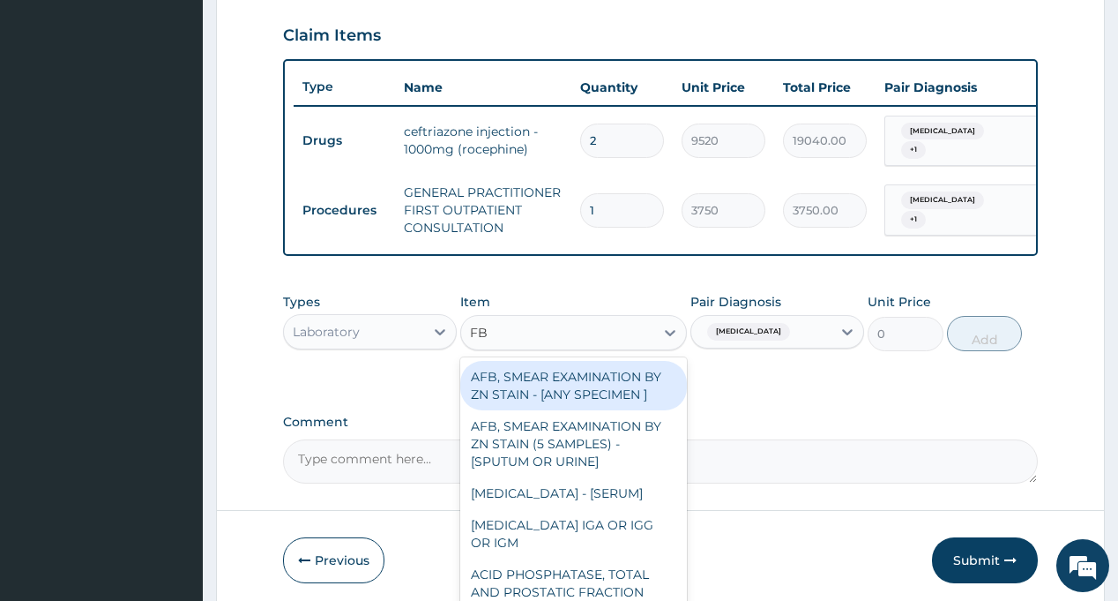
type input "FBC"
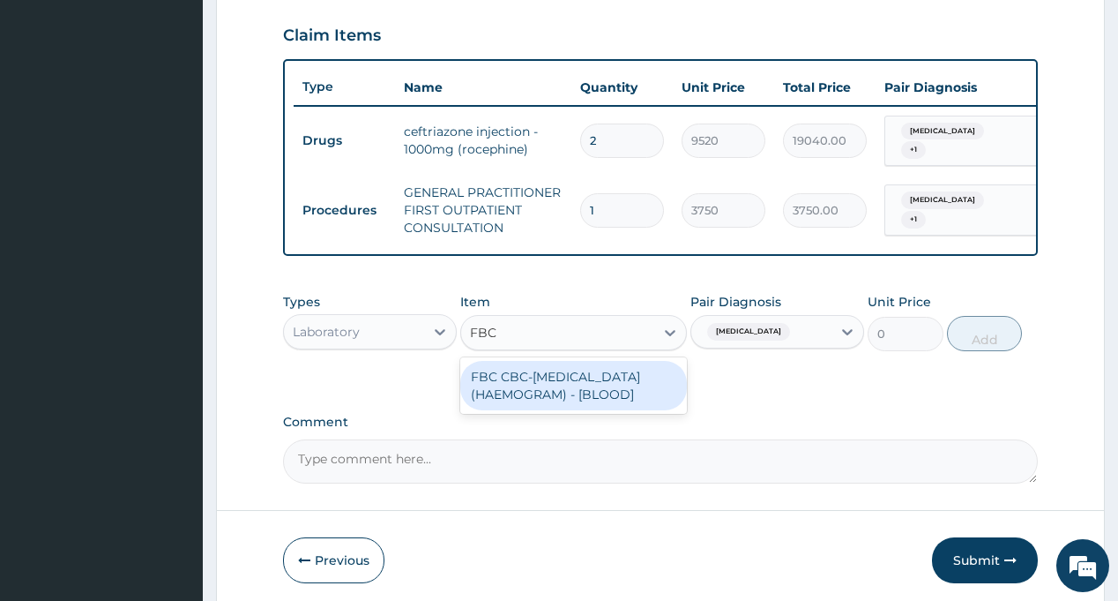
click at [569, 400] on div "FBC CBC-COMPLETE BLOOD COUNT (HAEMOGRAM) - [BLOOD]" at bounding box center [573, 385] width 227 height 49
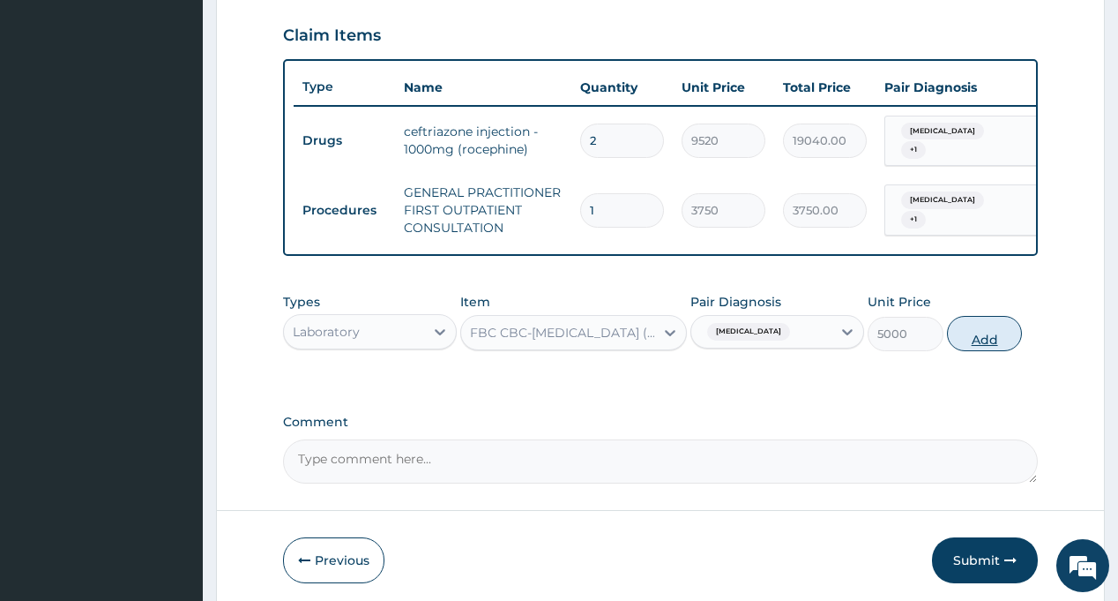
click at [982, 351] on button "Add" at bounding box center [985, 333] width 76 height 35
type input "0"
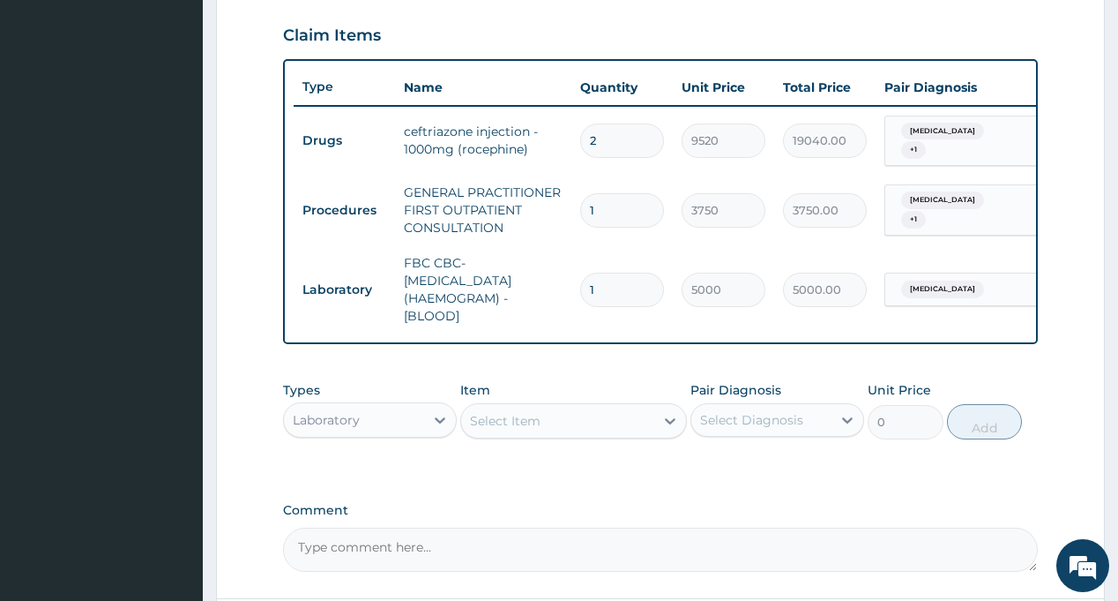
click at [764, 429] on div "Select Diagnosis" at bounding box center [751, 420] width 103 height 18
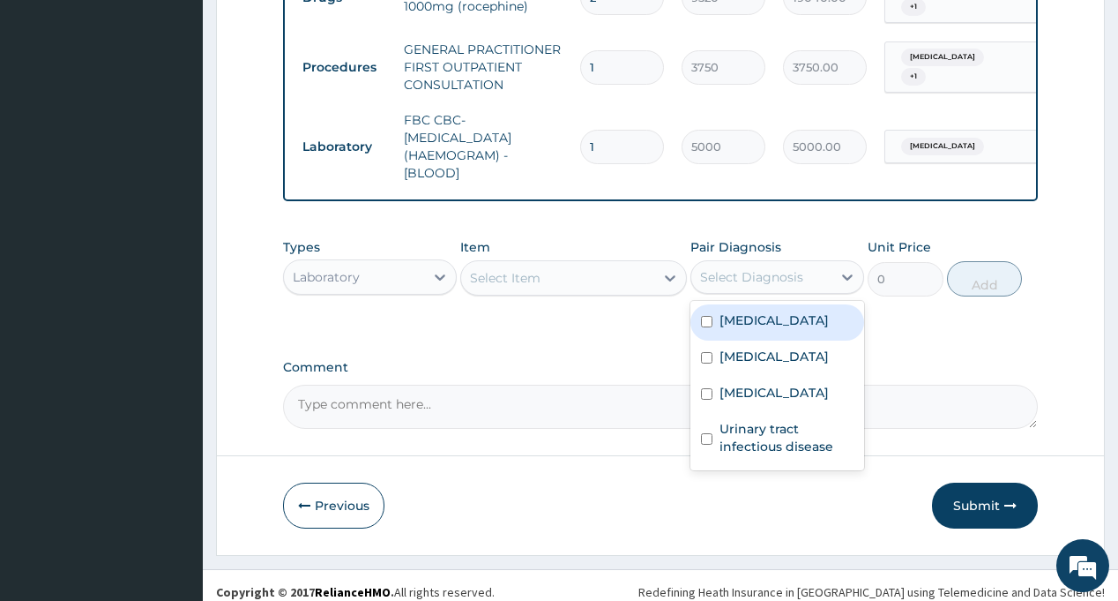
scroll to position [766, 0]
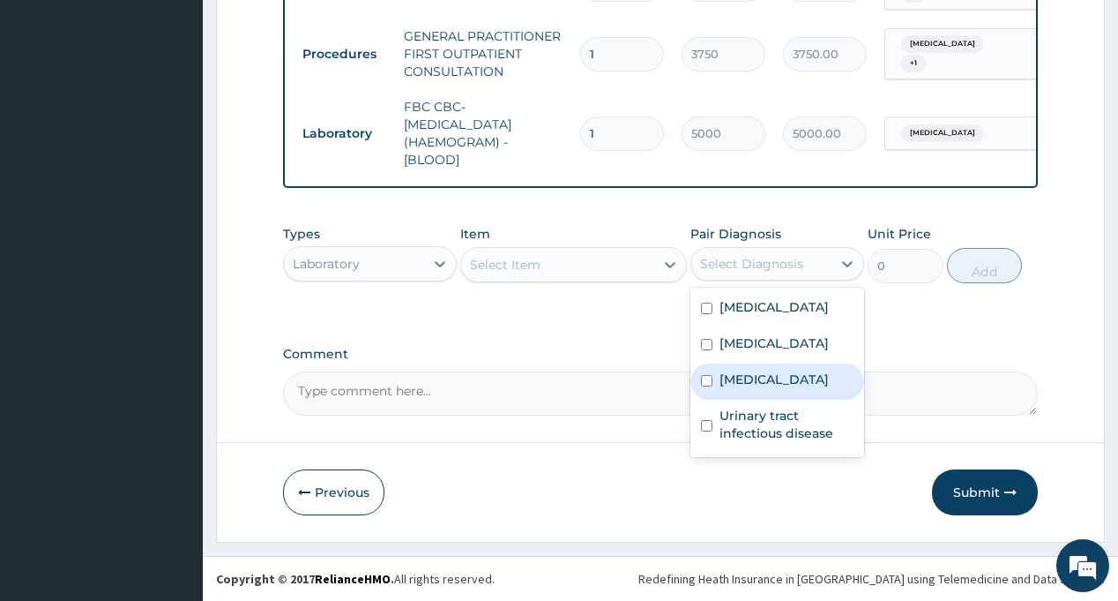
click at [782, 399] on div "Malaria" at bounding box center [778, 381] width 174 height 36
checkbox input "true"
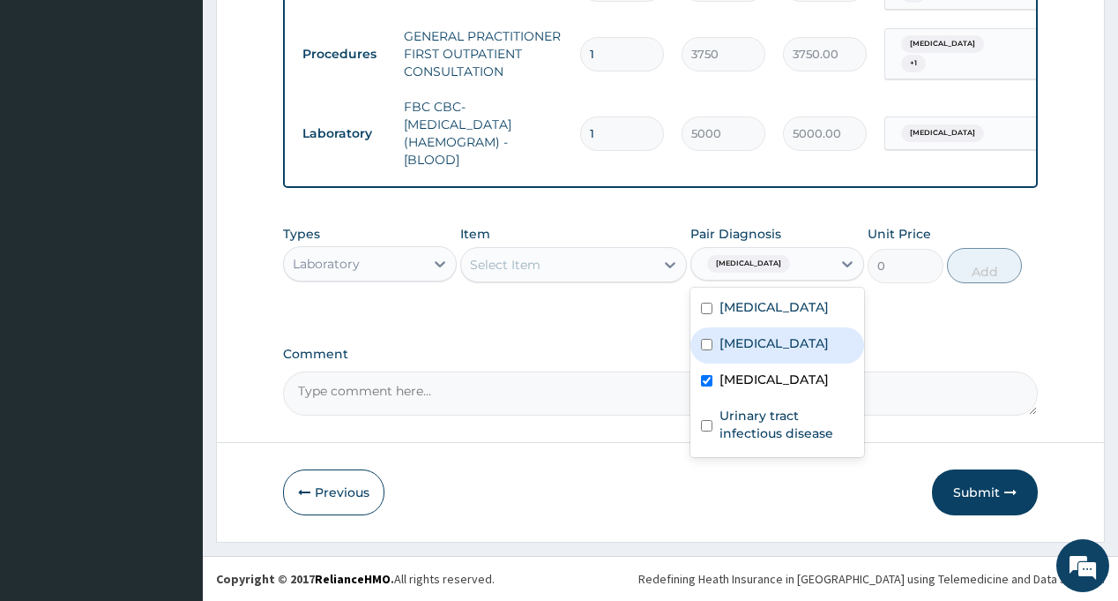
click at [550, 262] on div "Select Item" at bounding box center [557, 264] width 193 height 28
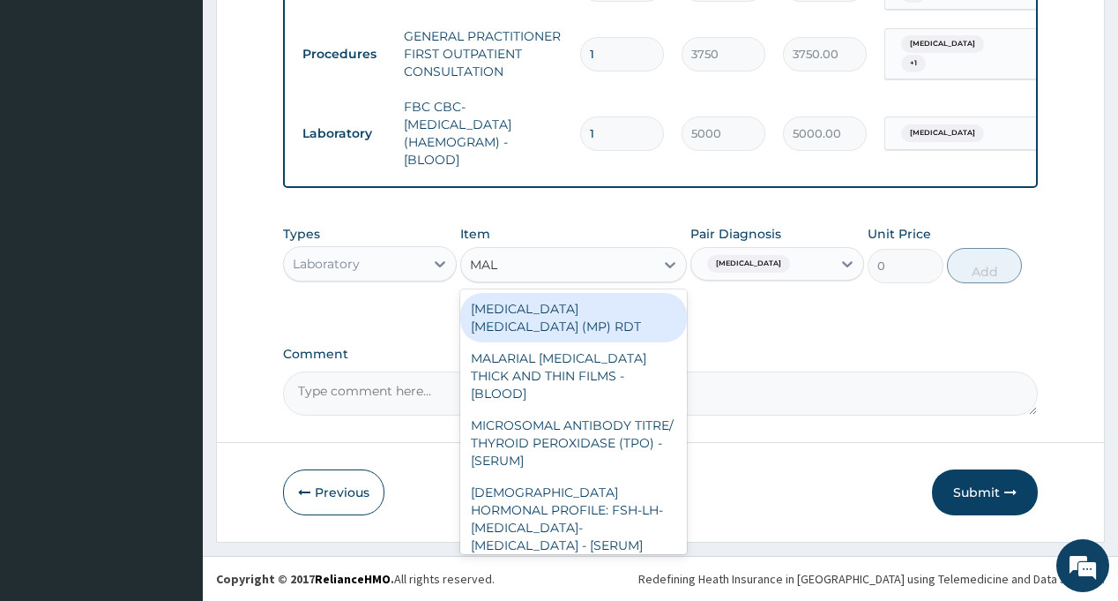
type input "MALA"
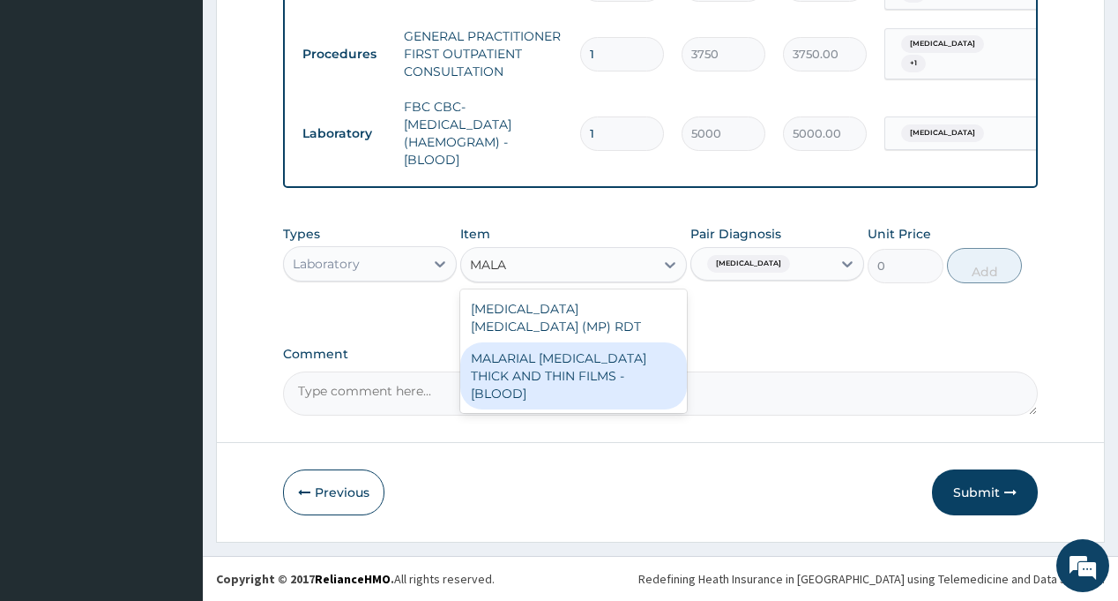
click at [547, 345] on div "MALARIAL PARASITE THICK AND THIN FILMS - [BLOOD]" at bounding box center [573, 375] width 227 height 67
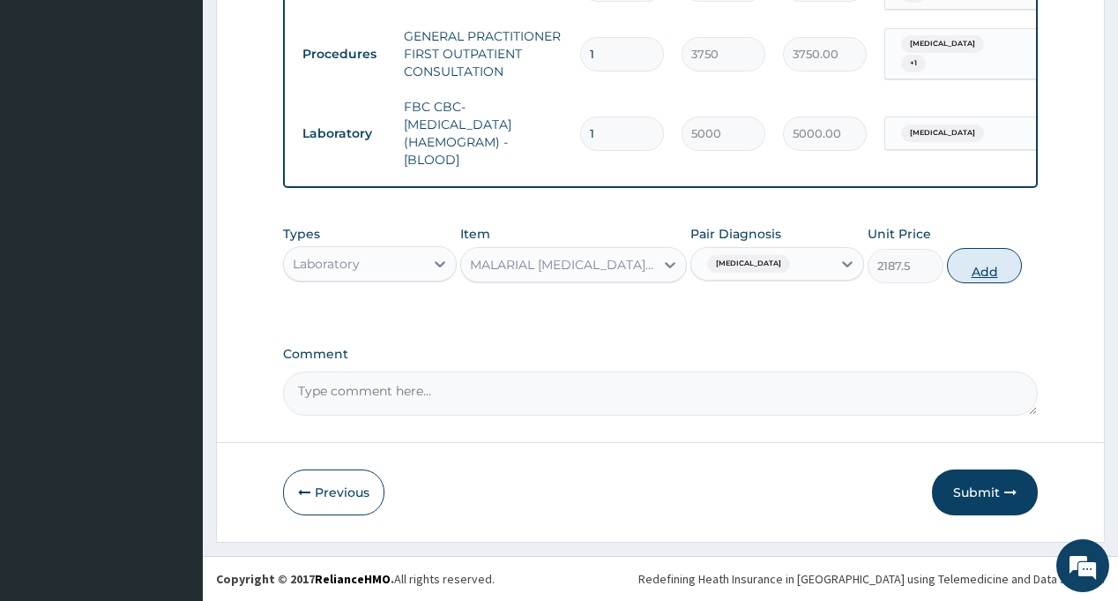
click at [965, 258] on button "Add" at bounding box center [985, 265] width 76 height 35
type input "0"
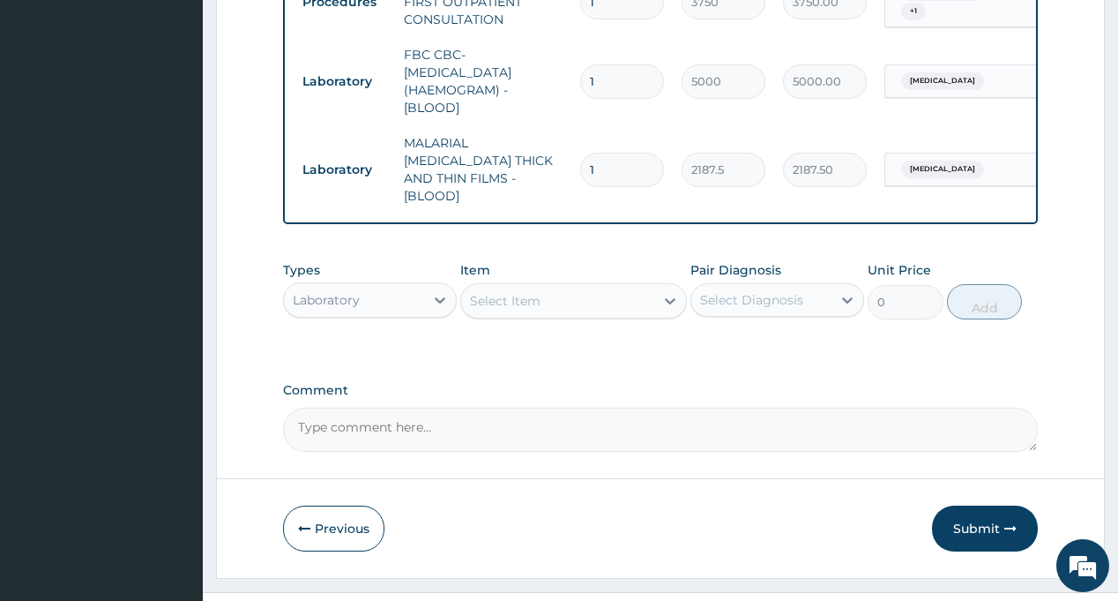
scroll to position [837, 0]
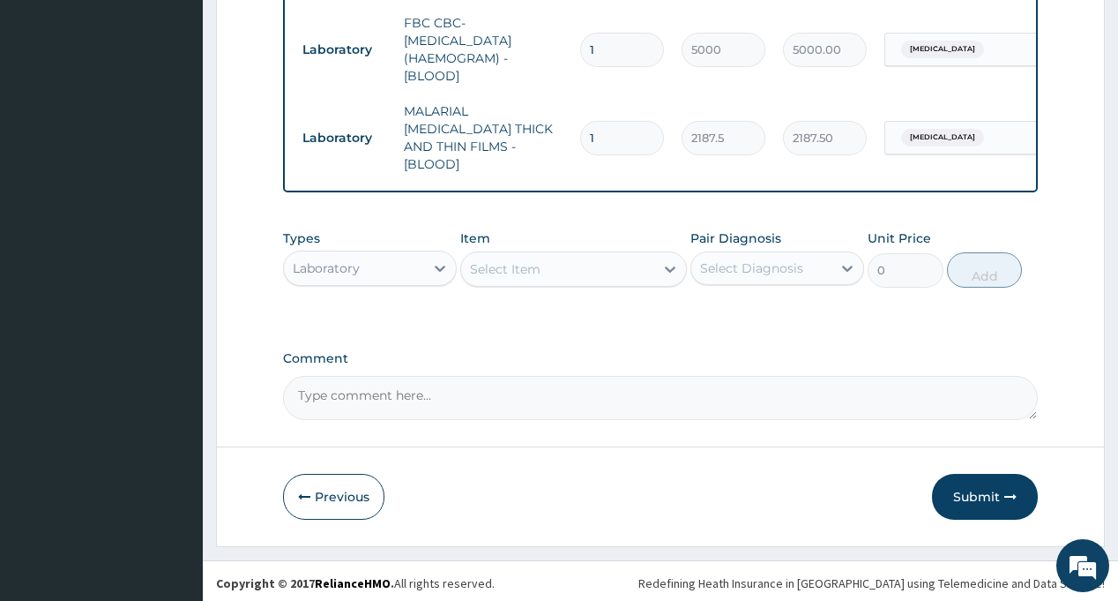
click at [359, 267] on div "Laboratory" at bounding box center [326, 268] width 67 height 18
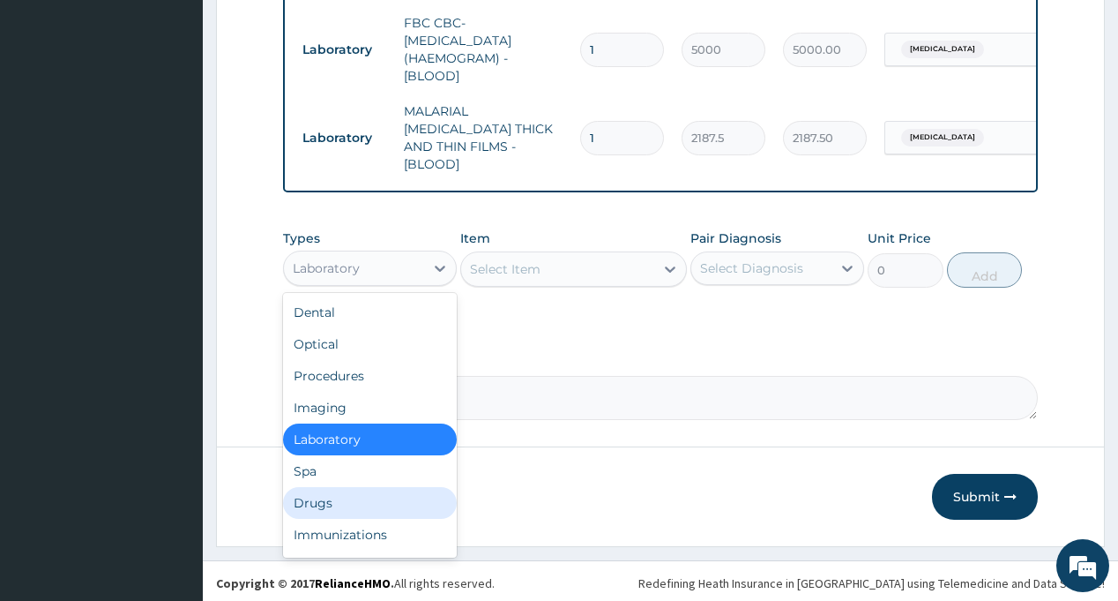
click at [351, 496] on div "Drugs" at bounding box center [370, 503] width 174 height 32
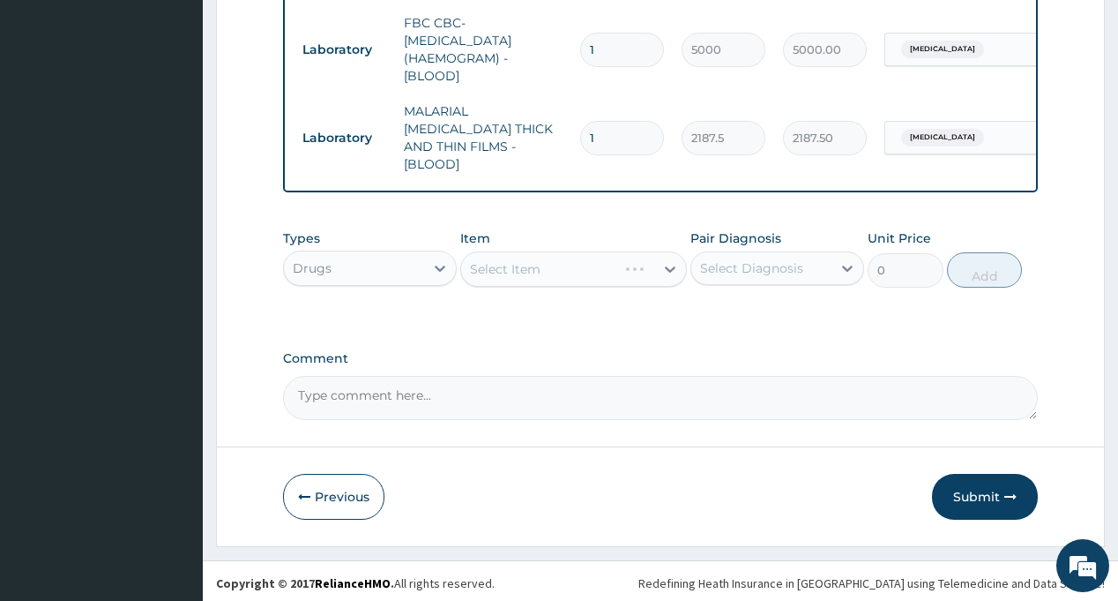
click at [744, 265] on div "Select Diagnosis" at bounding box center [751, 268] width 103 height 18
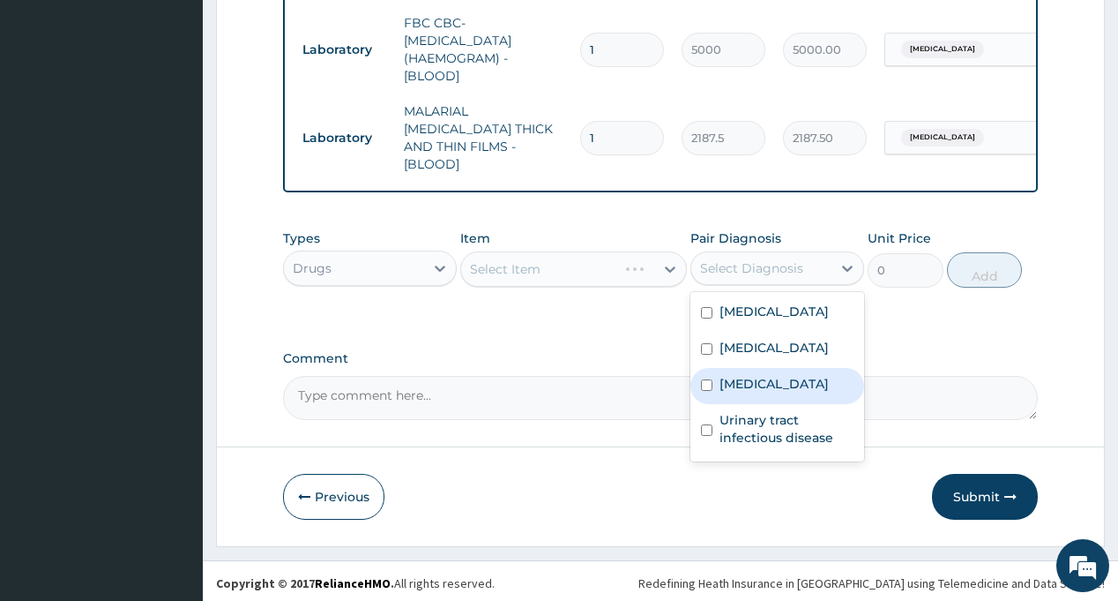
click at [756, 392] on label "Malaria" at bounding box center [774, 384] width 109 height 18
checkbox input "true"
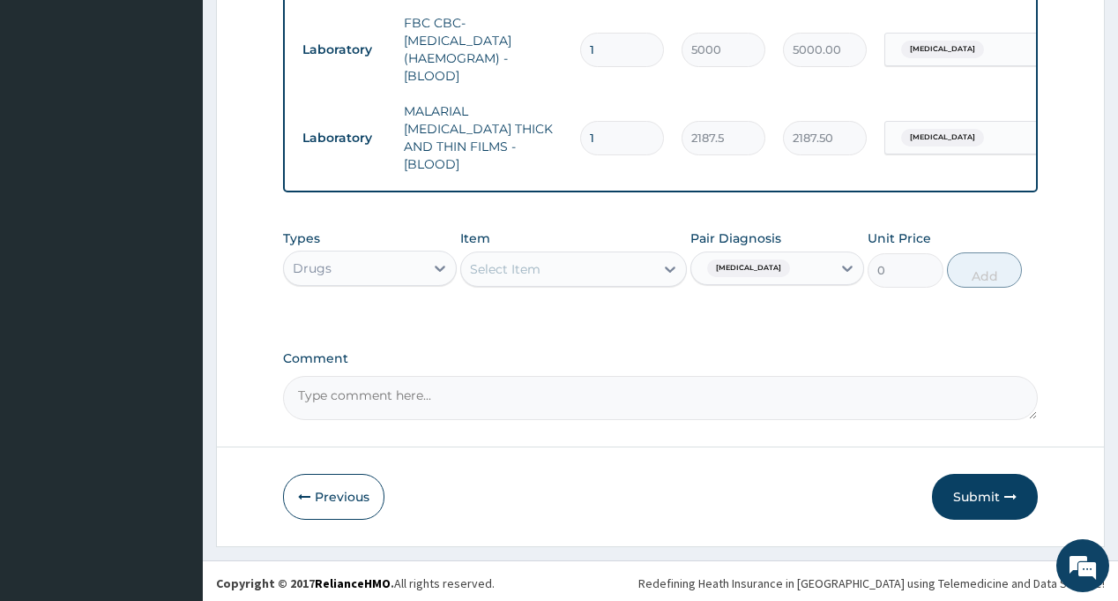
click at [546, 270] on div "Select Item" at bounding box center [557, 269] width 193 height 28
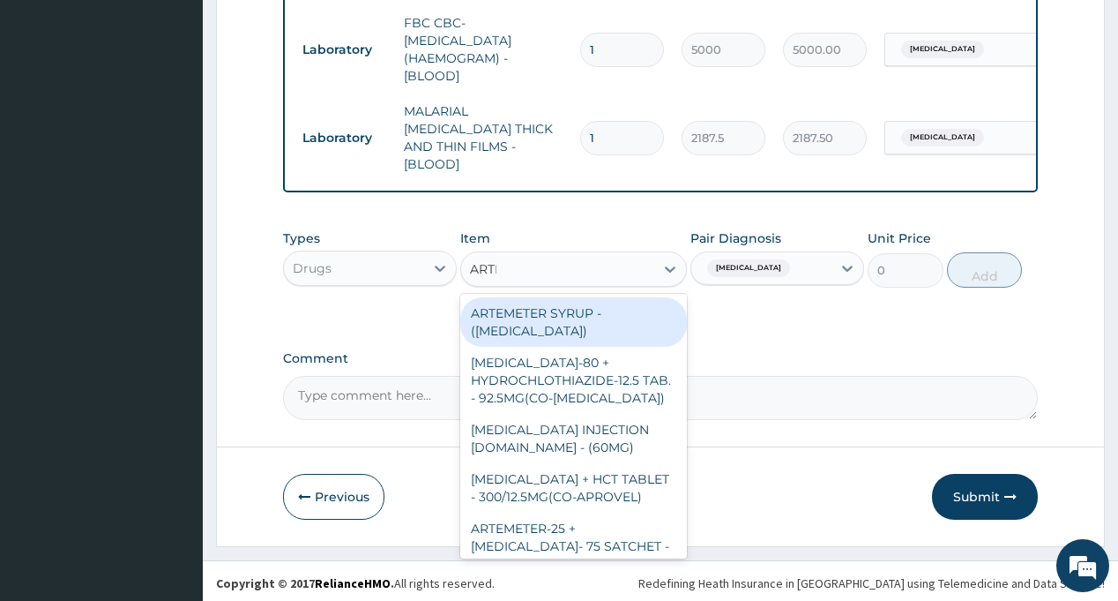
type input "ARTES"
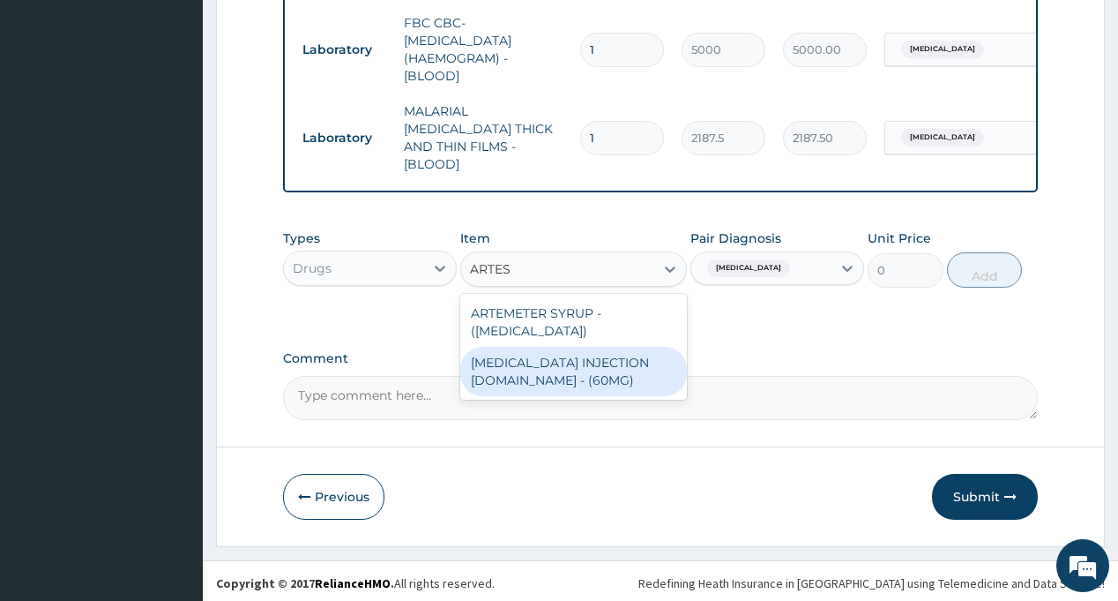
click at [560, 360] on div "ARTESUNATE INJECTION IV.IM - (60MG)" at bounding box center [573, 371] width 227 height 49
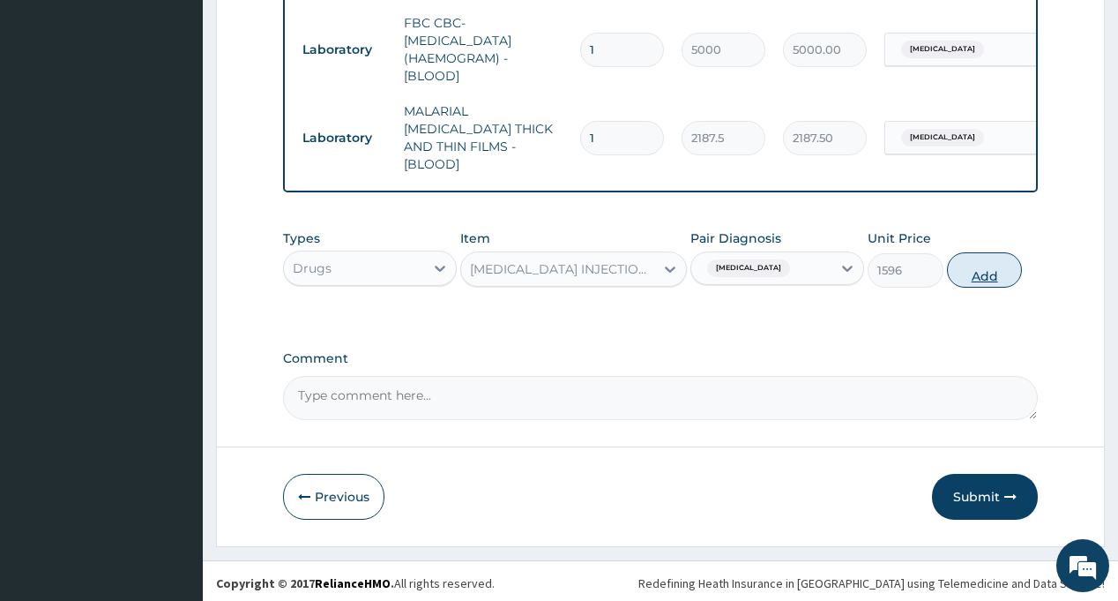
click at [992, 266] on button "Add" at bounding box center [985, 269] width 76 height 35
type input "0"
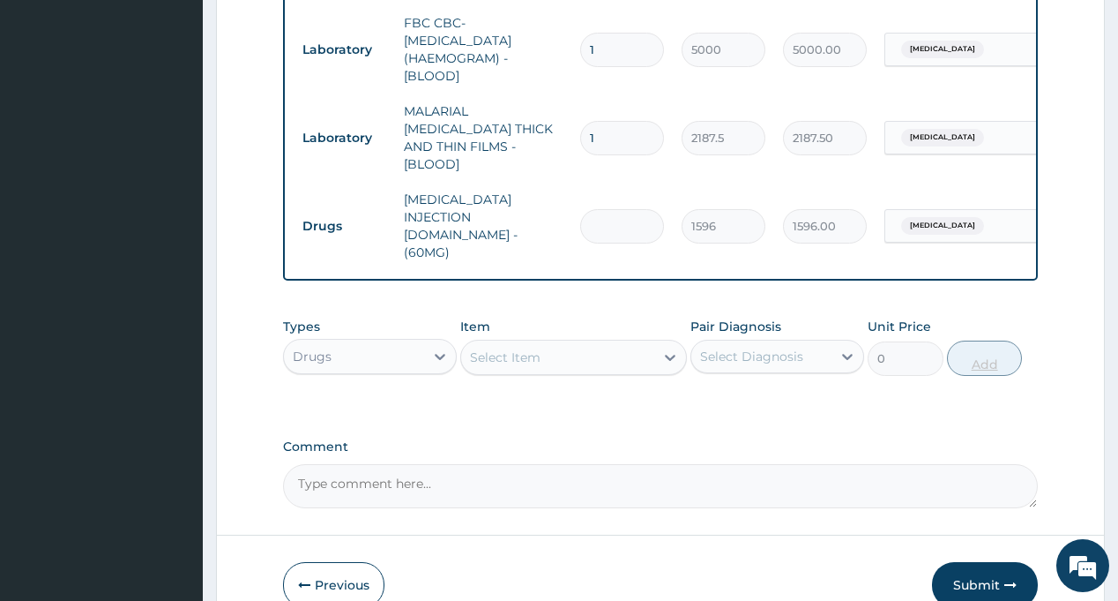
type input "6"
type input "9576.00"
type input "6"
click at [764, 347] on div "Select Diagnosis" at bounding box center [751, 356] width 103 height 18
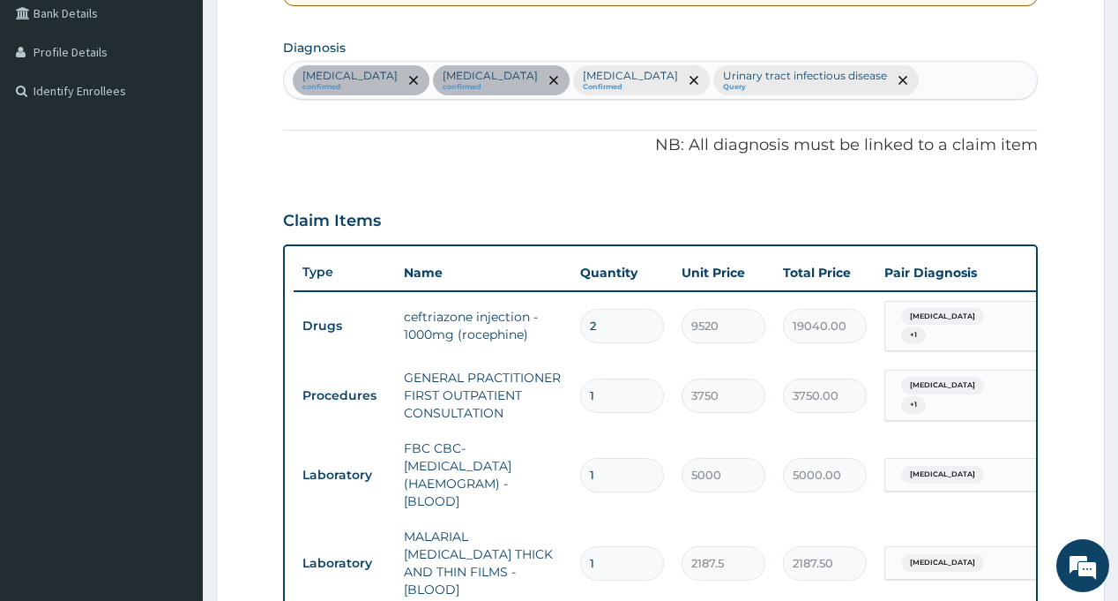
scroll to position [396, 0]
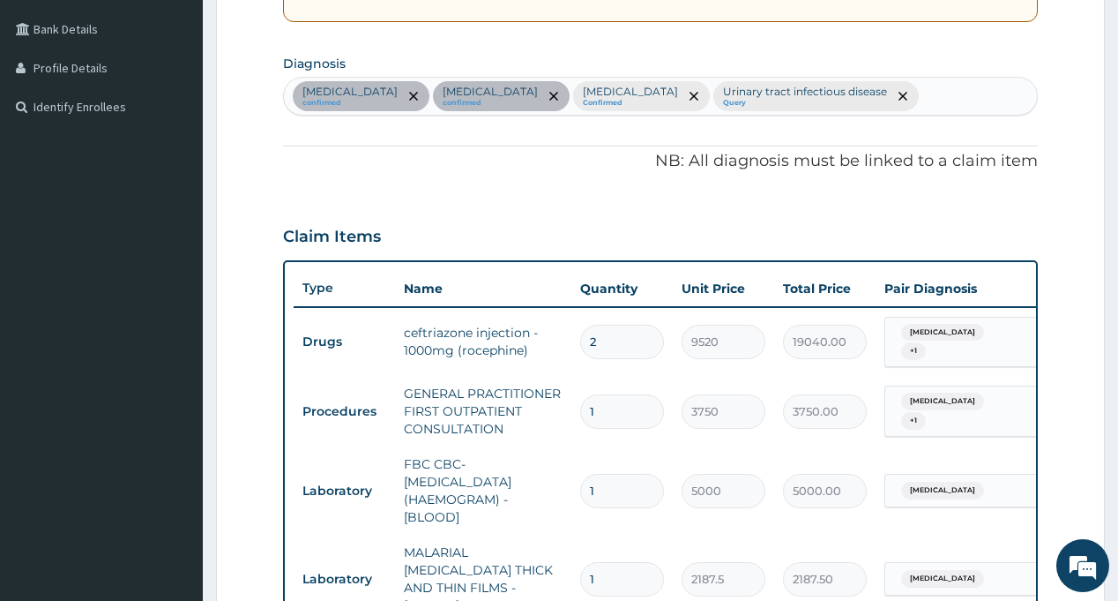
click at [870, 90] on div "Respiratory tract infection confirmed Sepsis confirmed Malaria Confirmed Urinar…" at bounding box center [660, 96] width 752 height 37
type input "MYAL"
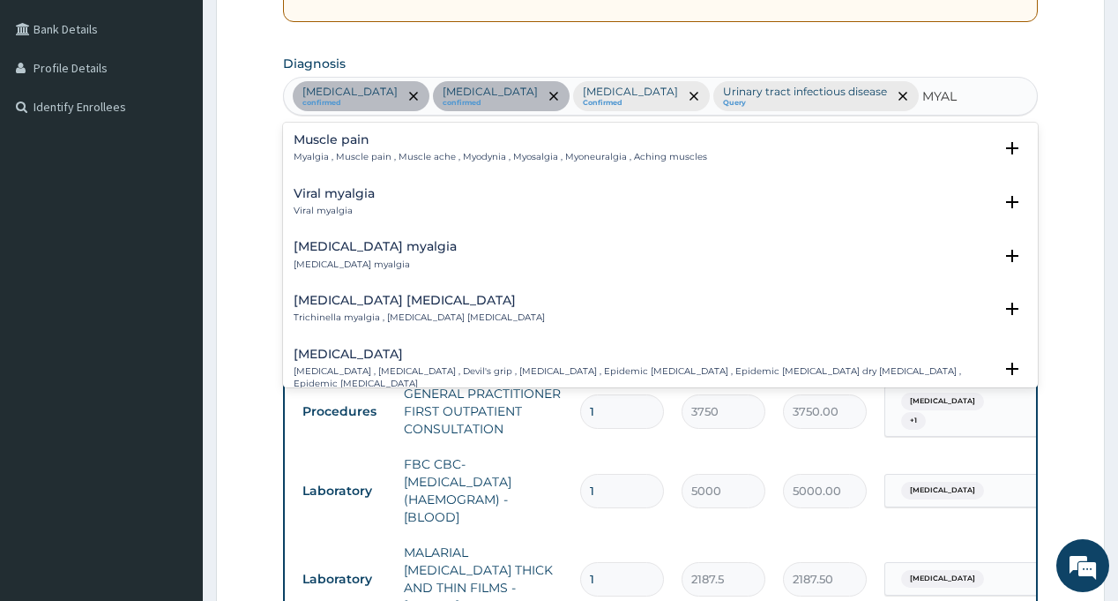
click at [349, 154] on p "Myalgia , Muscle pain , Muscle ache , Myodynia , Myosalgia , Myoneuralgia , Ach…" at bounding box center [501, 157] width 414 height 12
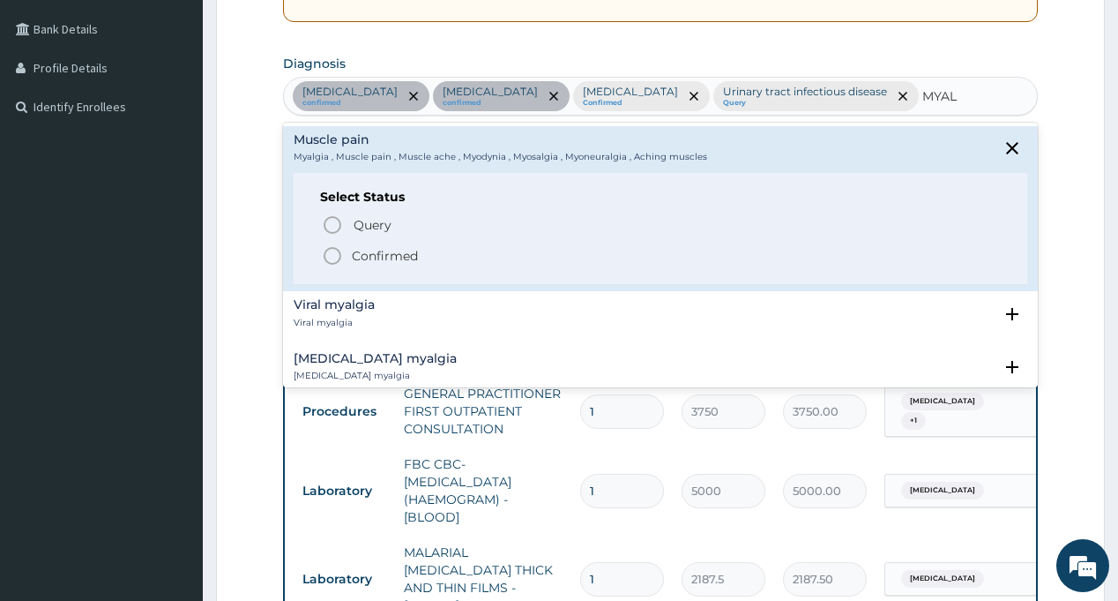
click at [348, 250] on span "Confirmed" at bounding box center [661, 255] width 678 height 21
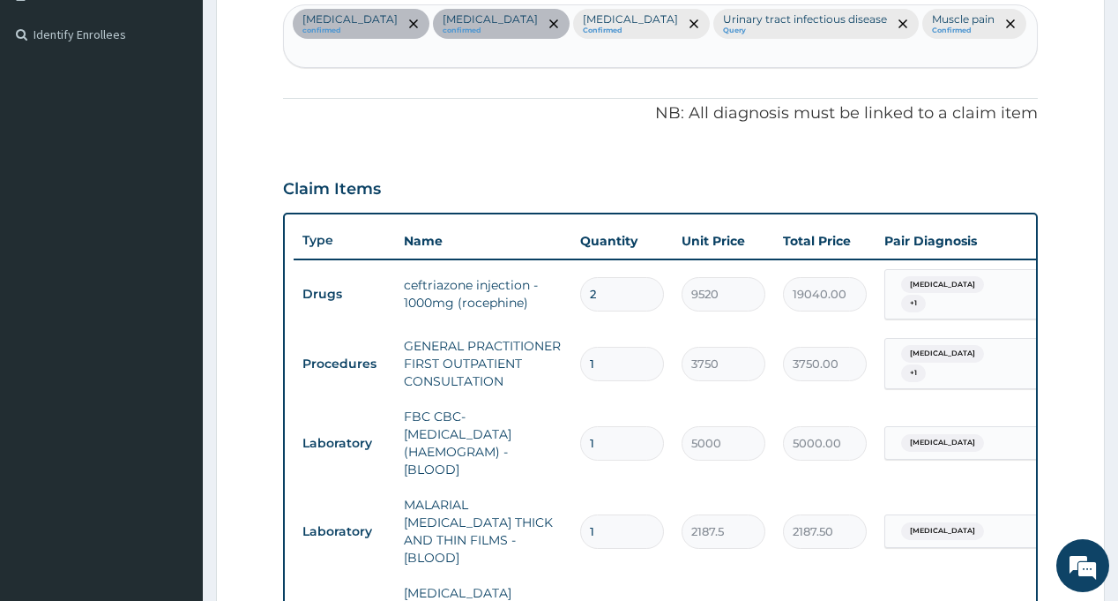
scroll to position [369, 0]
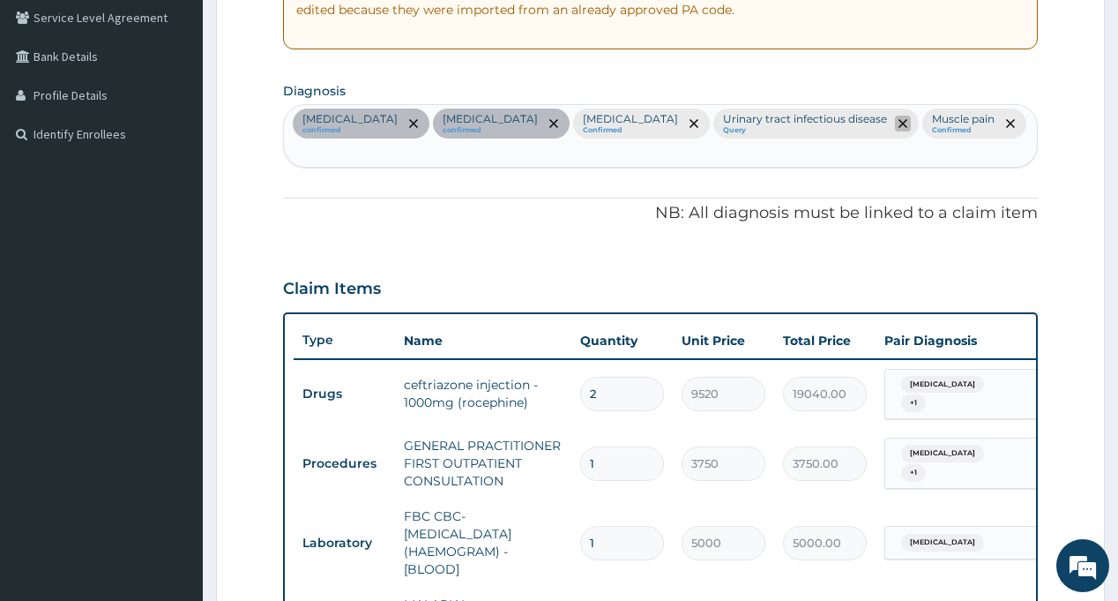
click at [899, 123] on icon "remove selection option" at bounding box center [903, 123] width 9 height 9
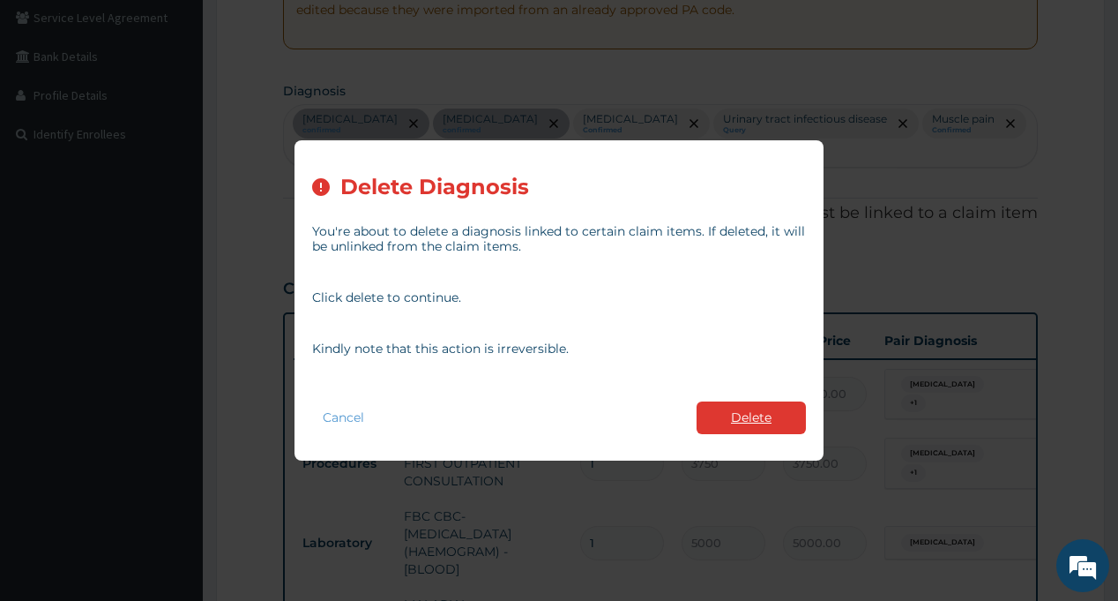
click at [764, 408] on button "Delete" at bounding box center [751, 417] width 109 height 33
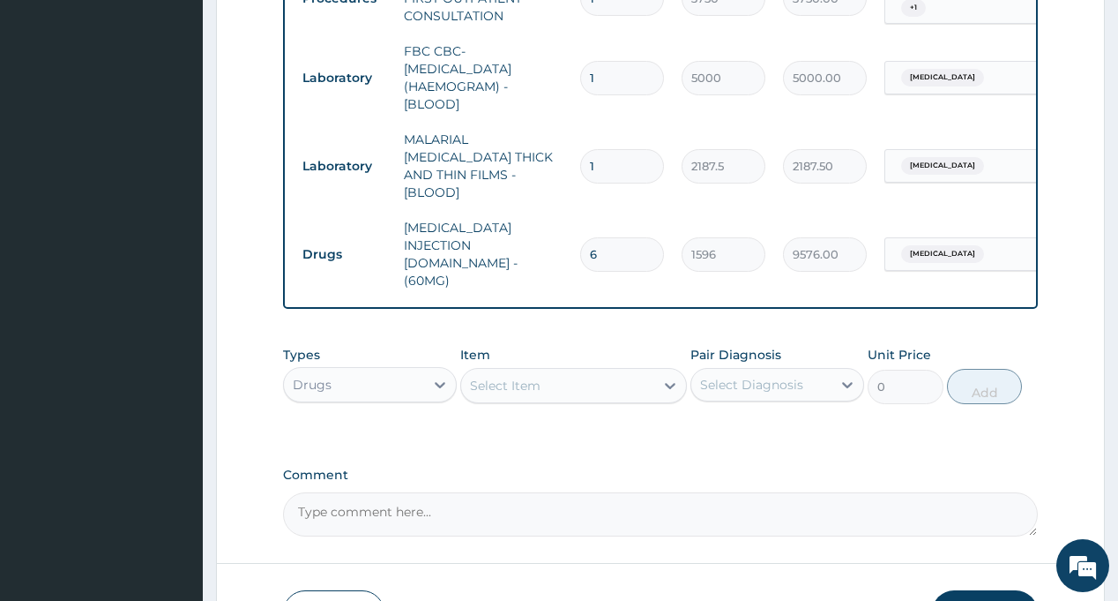
scroll to position [898, 0]
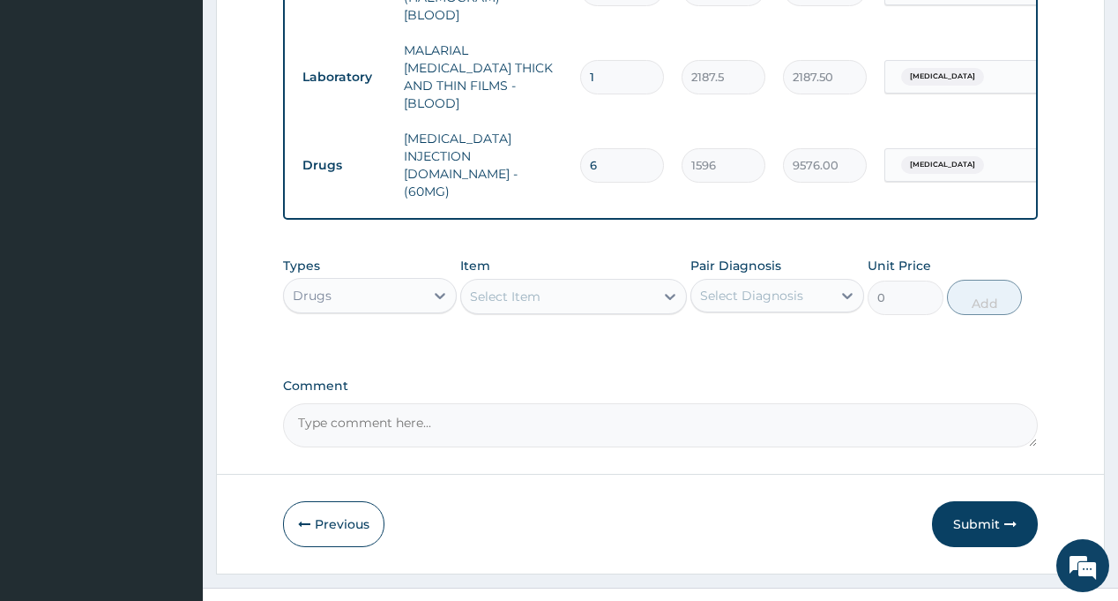
click at [614, 257] on div "Item Select Item" at bounding box center [573, 286] width 227 height 58
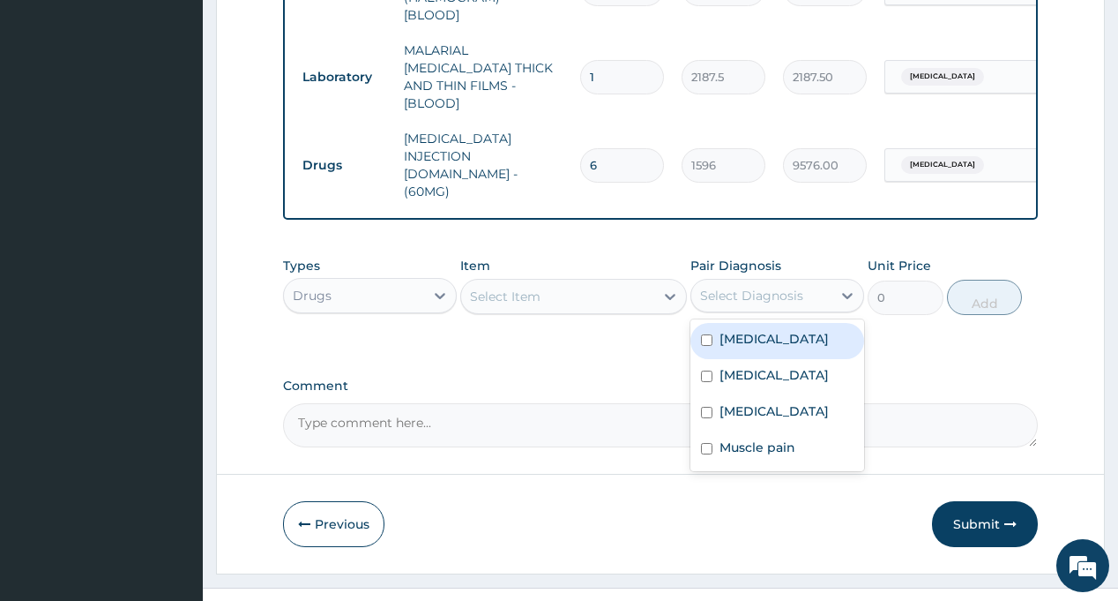
click at [732, 287] on div "Select Diagnosis" at bounding box center [751, 296] width 103 height 18
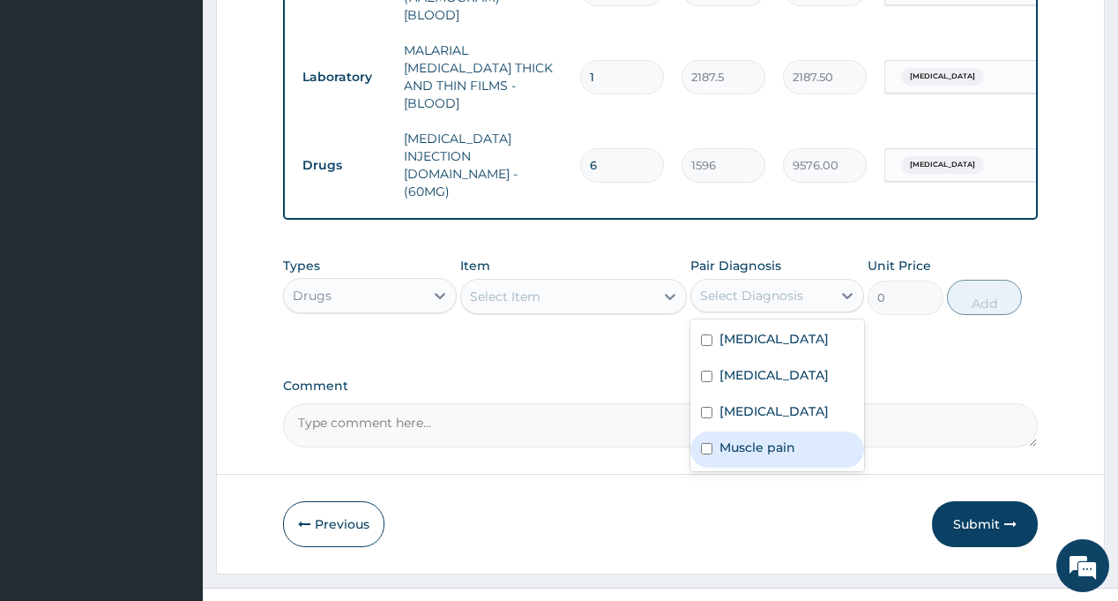
drag, startPoint x: 754, startPoint y: 431, endPoint x: 668, endPoint y: 362, distance: 110.5
click at [752, 438] on label "Muscle pain" at bounding box center [758, 447] width 76 height 18
checkbox input "true"
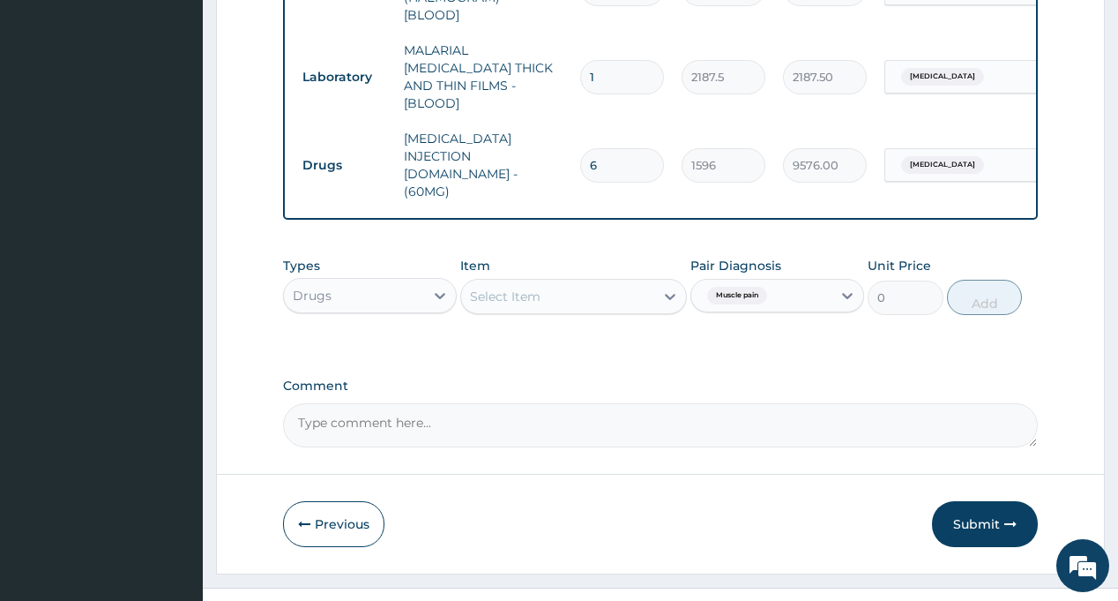
click at [591, 282] on div "Select Item" at bounding box center [557, 296] width 193 height 28
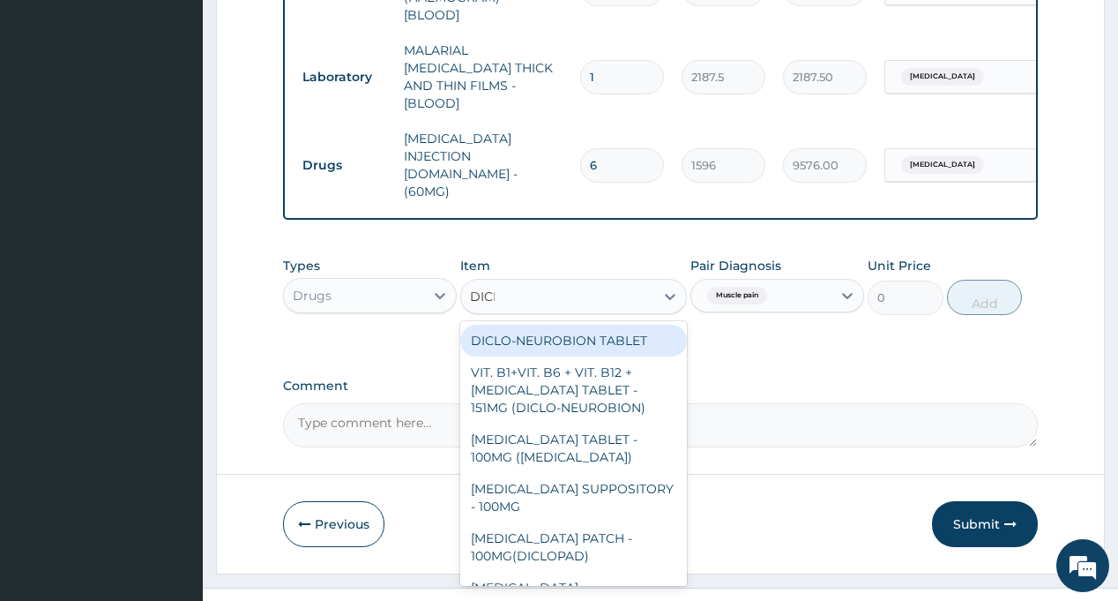
type input "DICLO"
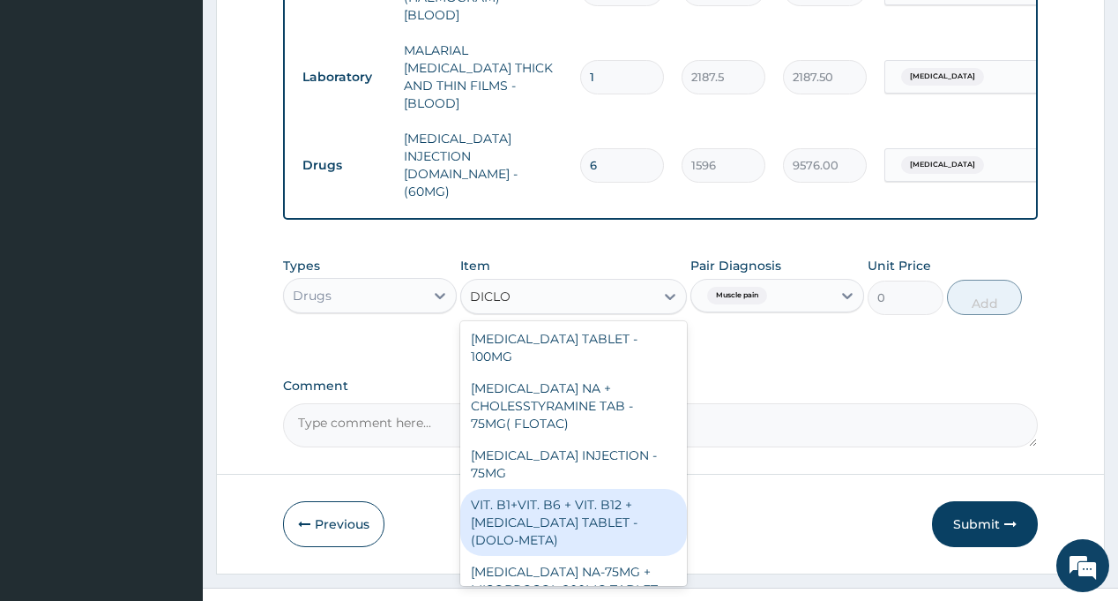
scroll to position [441, 0]
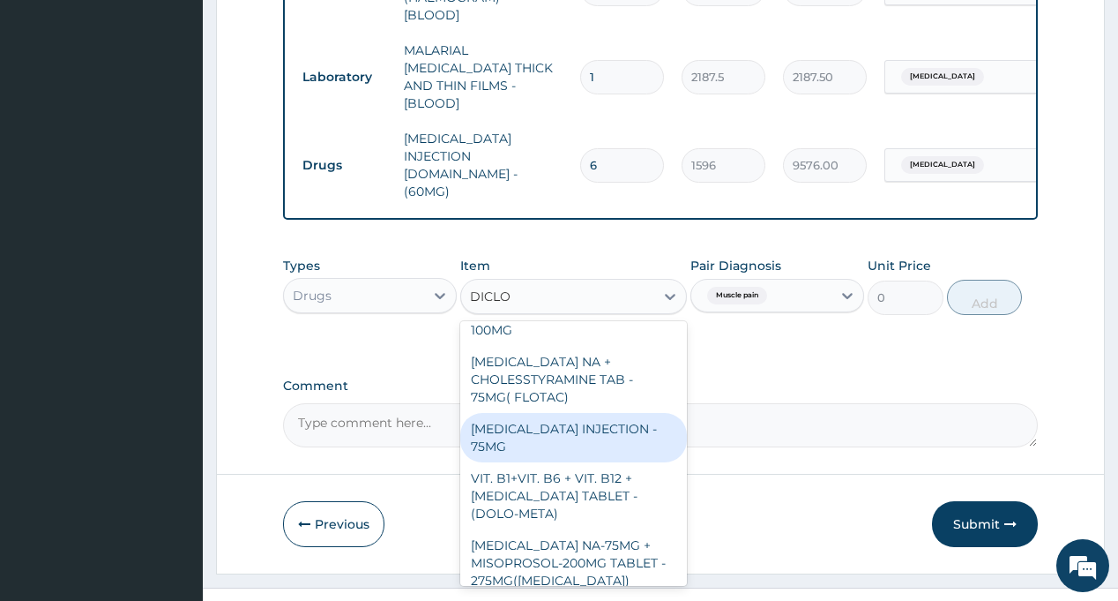
click at [595, 413] on div "DICLOFENAC INJECTION - 75MG" at bounding box center [573, 437] width 227 height 49
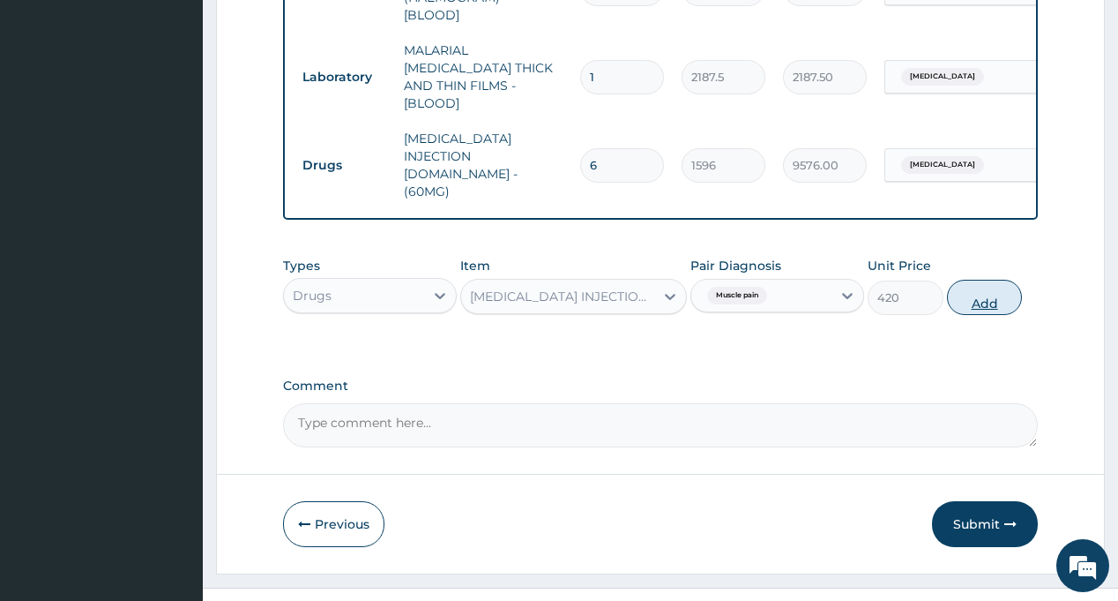
click at [976, 280] on button "Add" at bounding box center [985, 297] width 76 height 35
type input "0"
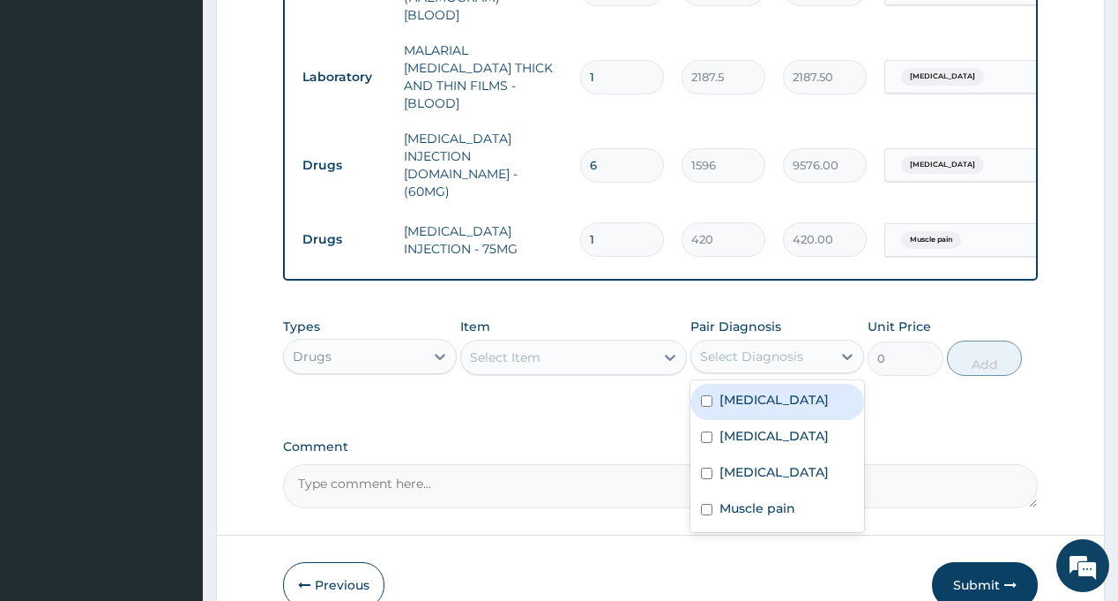
click at [756, 342] on div "Select Diagnosis" at bounding box center [761, 356] width 140 height 28
click at [766, 391] on label "Respiratory tract infection" at bounding box center [774, 400] width 109 height 18
checkbox input "true"
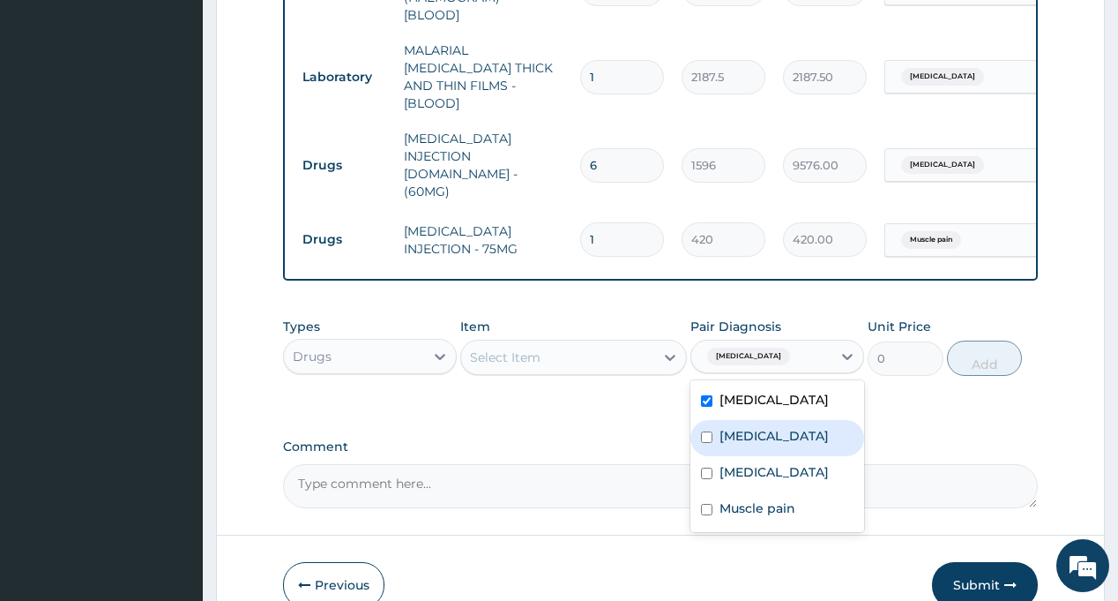
click at [770, 420] on div "Sepsis" at bounding box center [778, 438] width 174 height 36
checkbox input "true"
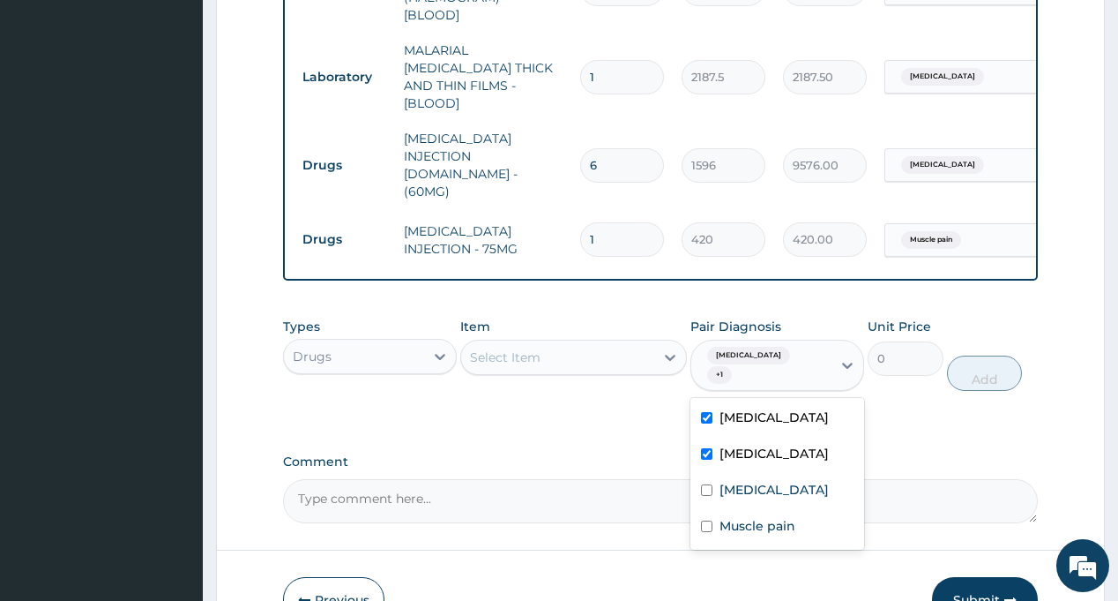
click at [586, 343] on div "Select Item" at bounding box center [557, 357] width 193 height 28
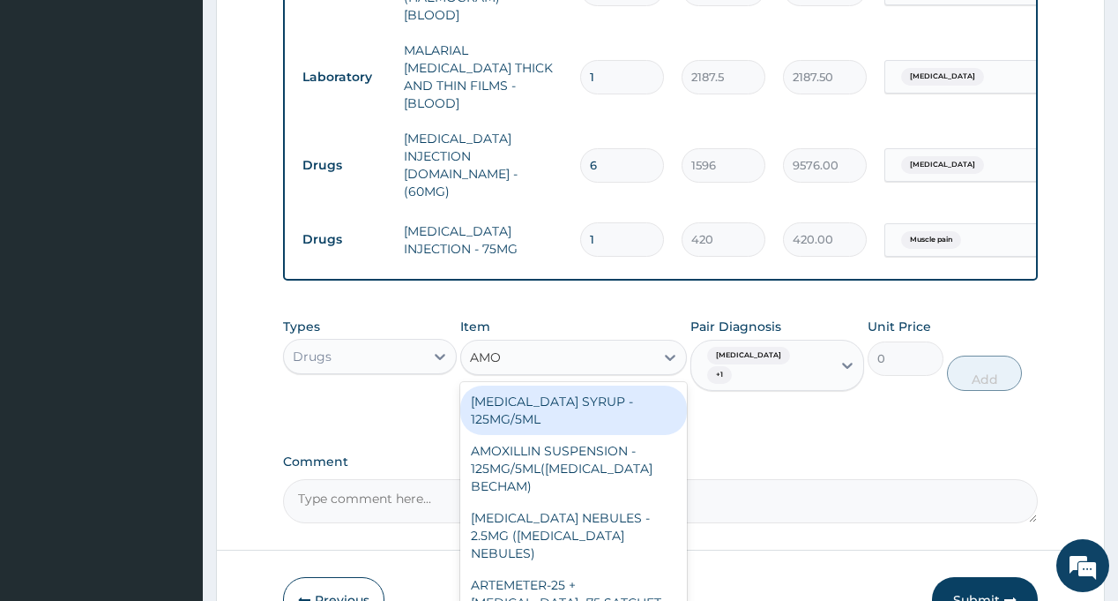
type input "AMOX"
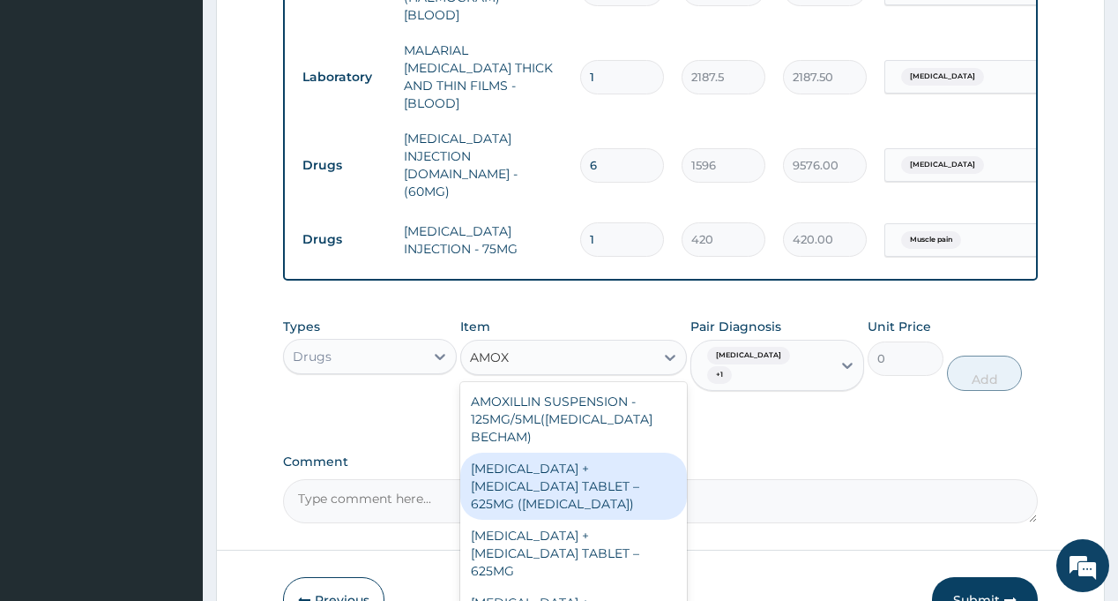
click at [536, 452] on div "AMOXICILLIN + CLAVULANIC ACID TABLET – 625MG (AUGMENTIN)" at bounding box center [573, 485] width 227 height 67
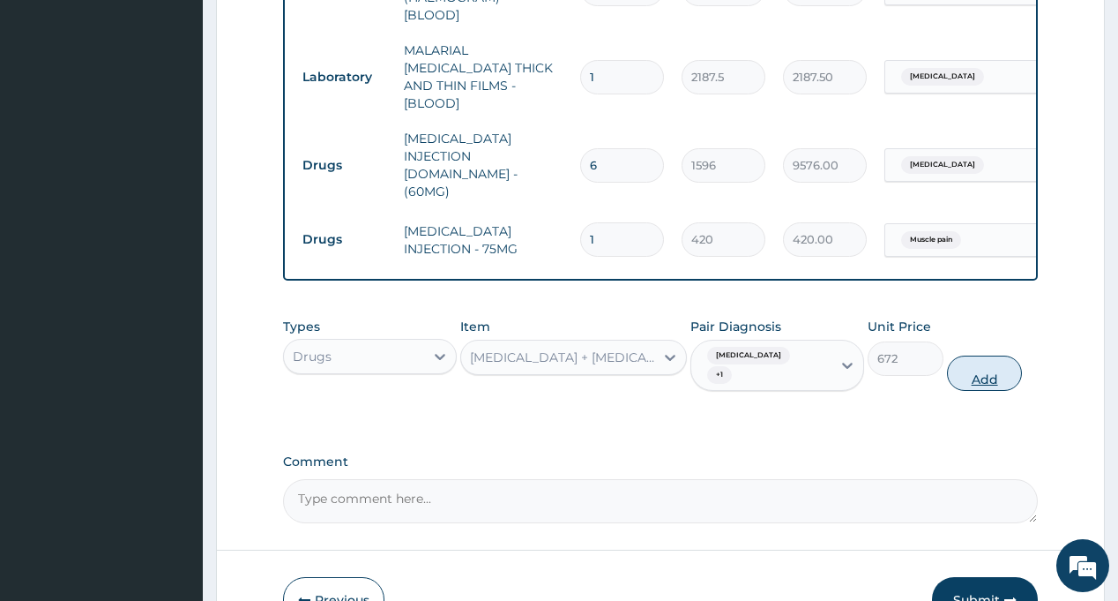
click at [991, 355] on button "Add" at bounding box center [985, 372] width 76 height 35
type input "0"
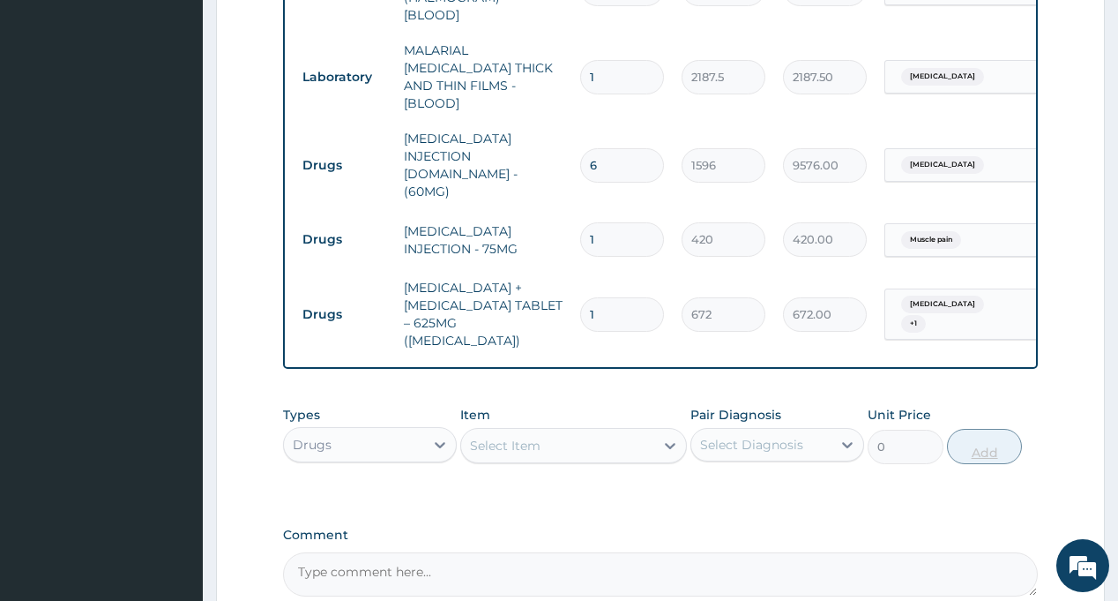
type input "14"
type input "9408.00"
type input "14"
click at [756, 436] on div "Select Diagnosis" at bounding box center [751, 445] width 103 height 18
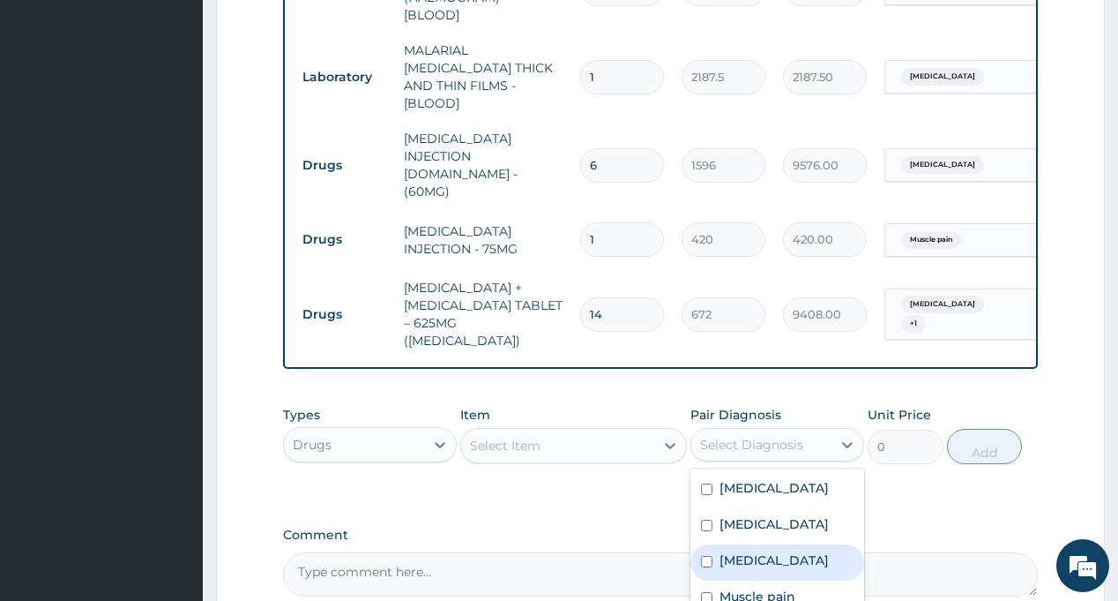
click at [758, 554] on label "Malaria" at bounding box center [774, 560] width 109 height 18
checkbox input "true"
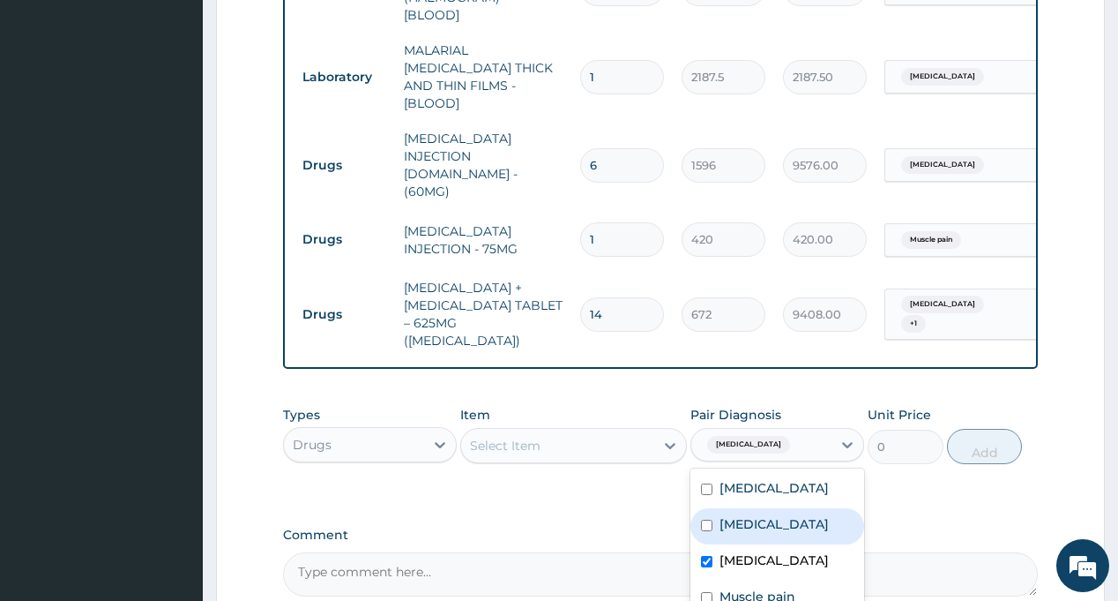
click at [565, 431] on div "Select Item" at bounding box center [557, 445] width 193 height 28
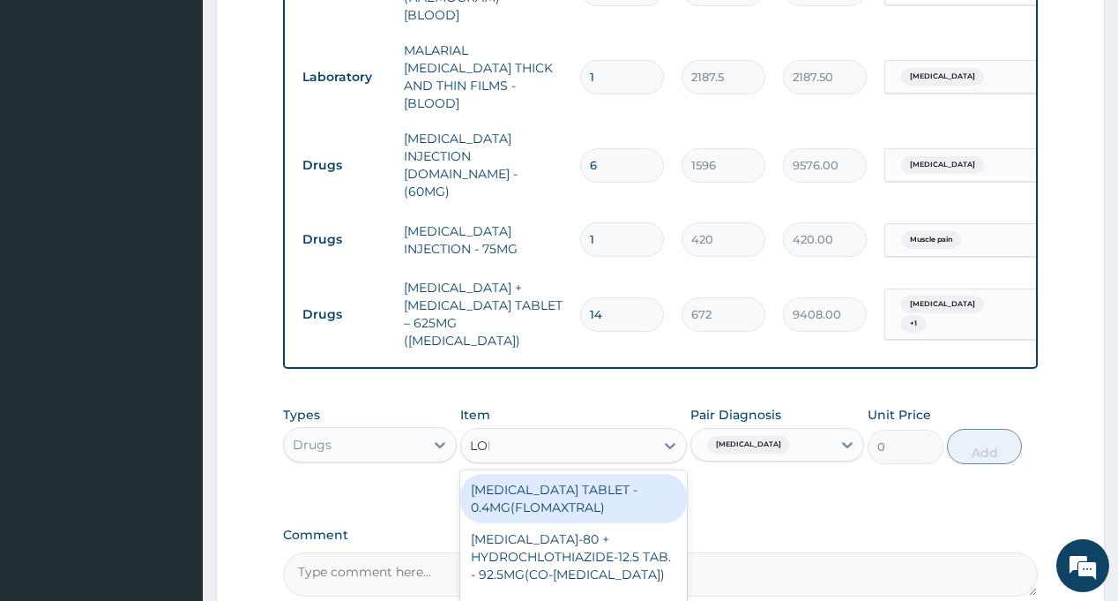
type input "LONART"
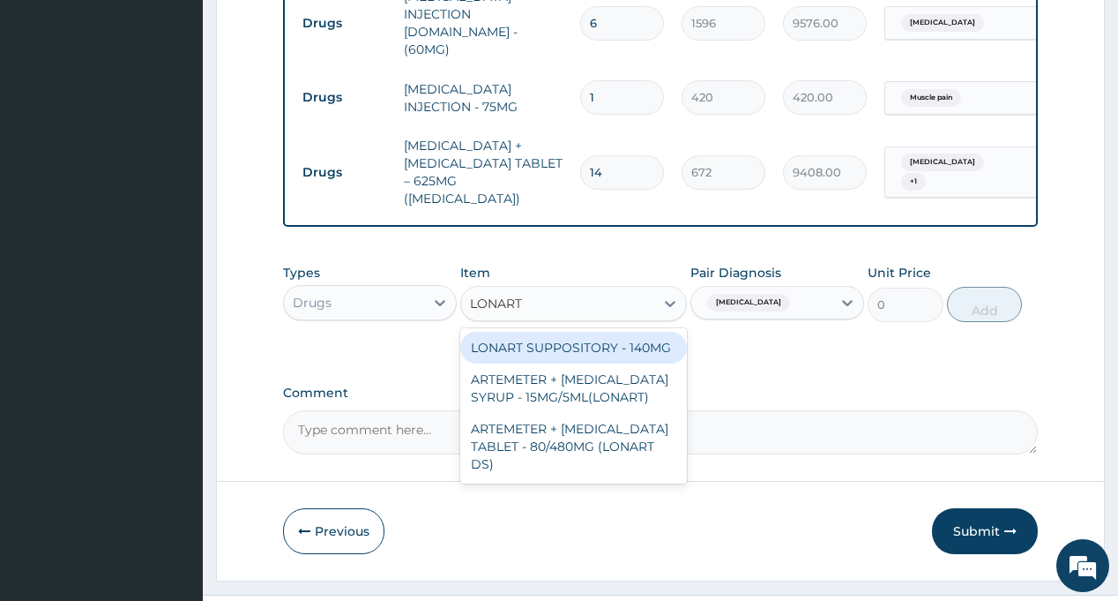
scroll to position [1047, 0]
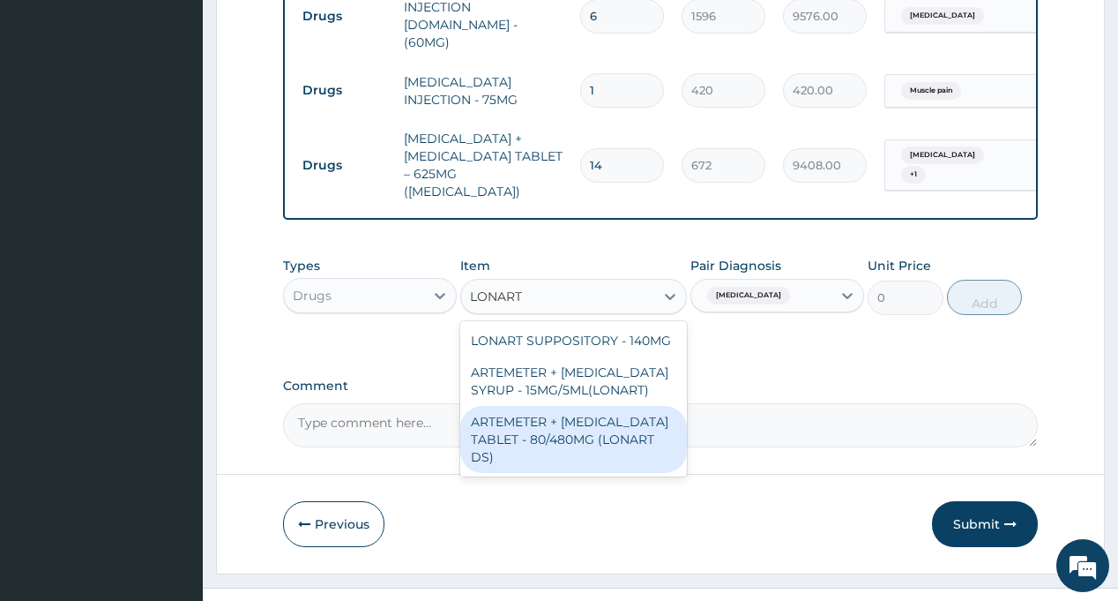
click at [586, 406] on div "ARTEMETER + LUMEFANTRINE TABLET - 80/480MG (LONART DS)" at bounding box center [573, 439] width 227 height 67
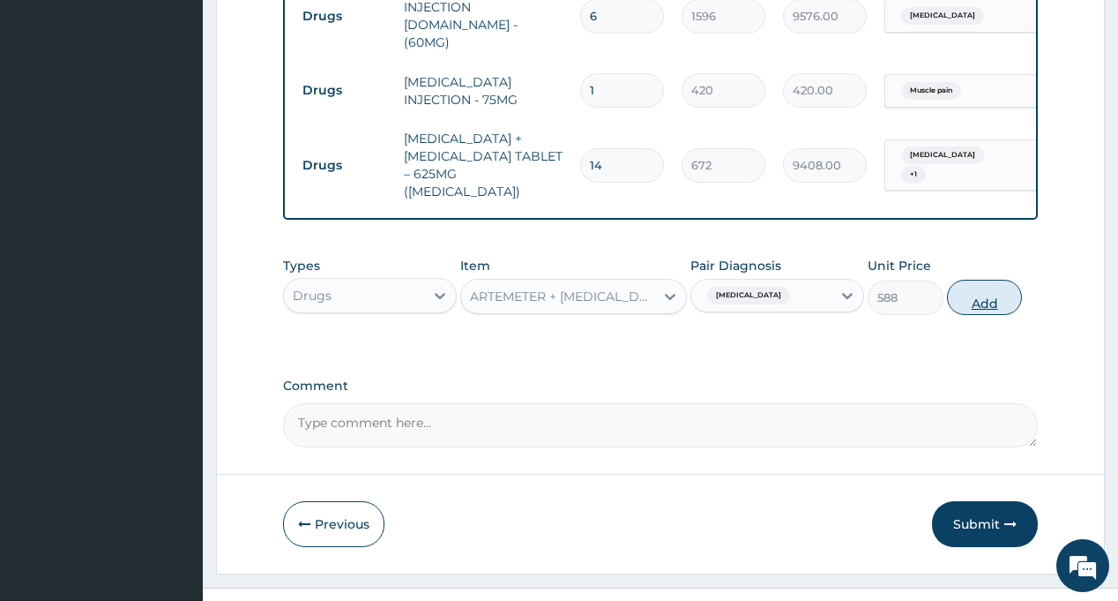
click at [971, 280] on button "Add" at bounding box center [985, 297] width 76 height 35
type input "0"
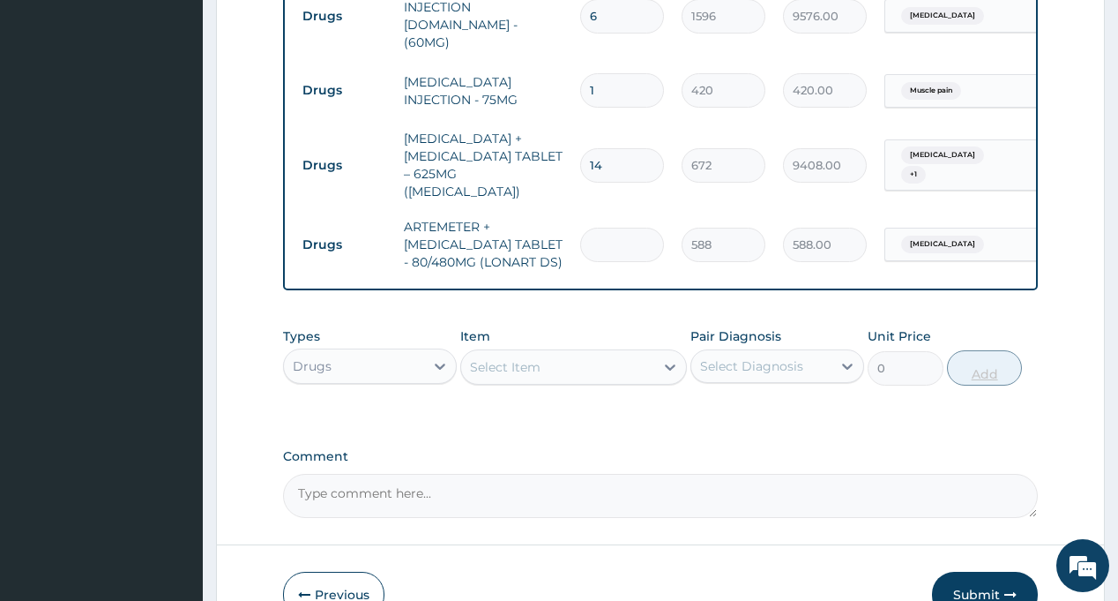
type input "6"
type input "3528.00"
type input "6"
click at [524, 318] on div "Types Drugs Item Select Item Pair Diagnosis Select Diagnosis Unit Price 0 Add" at bounding box center [660, 356] width 754 height 76
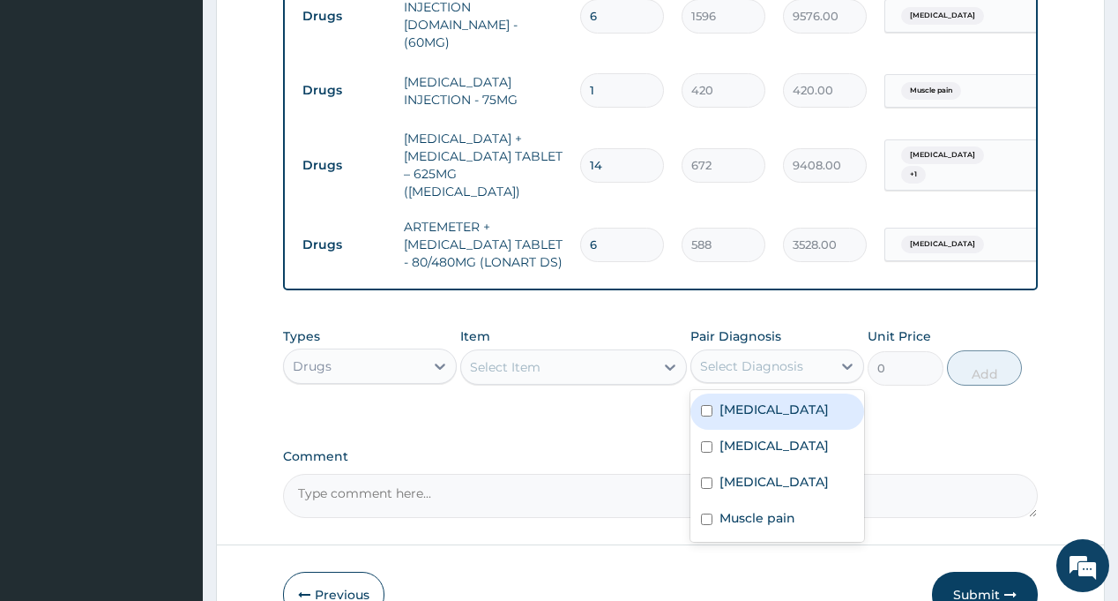
click at [795, 357] on div "Select Diagnosis" at bounding box center [751, 366] width 103 height 18
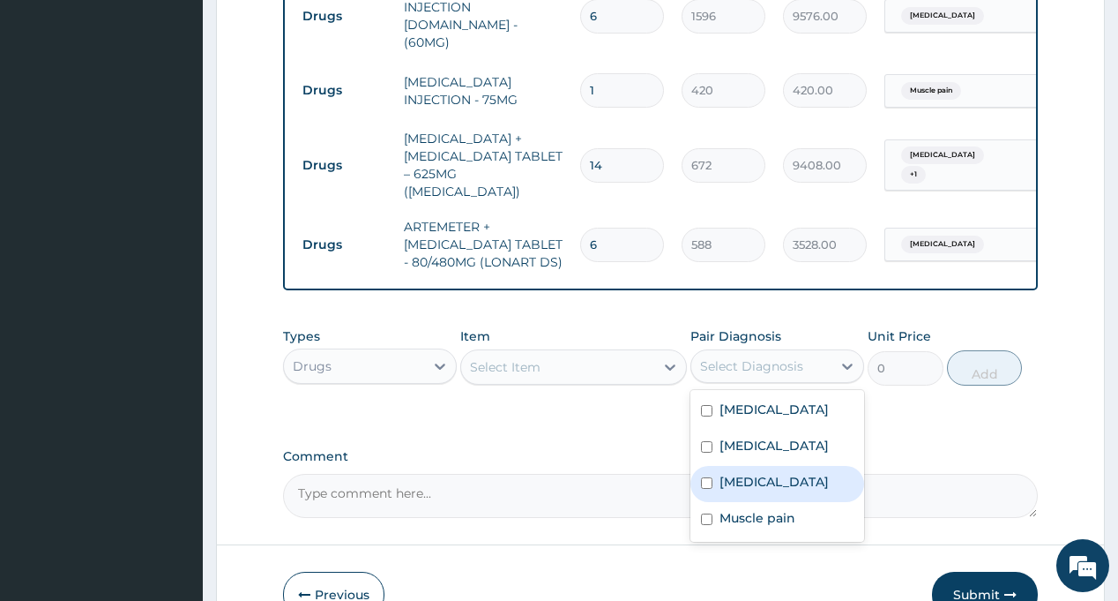
click at [770, 468] on div "Malaria" at bounding box center [778, 484] width 174 height 36
checkbox input "true"
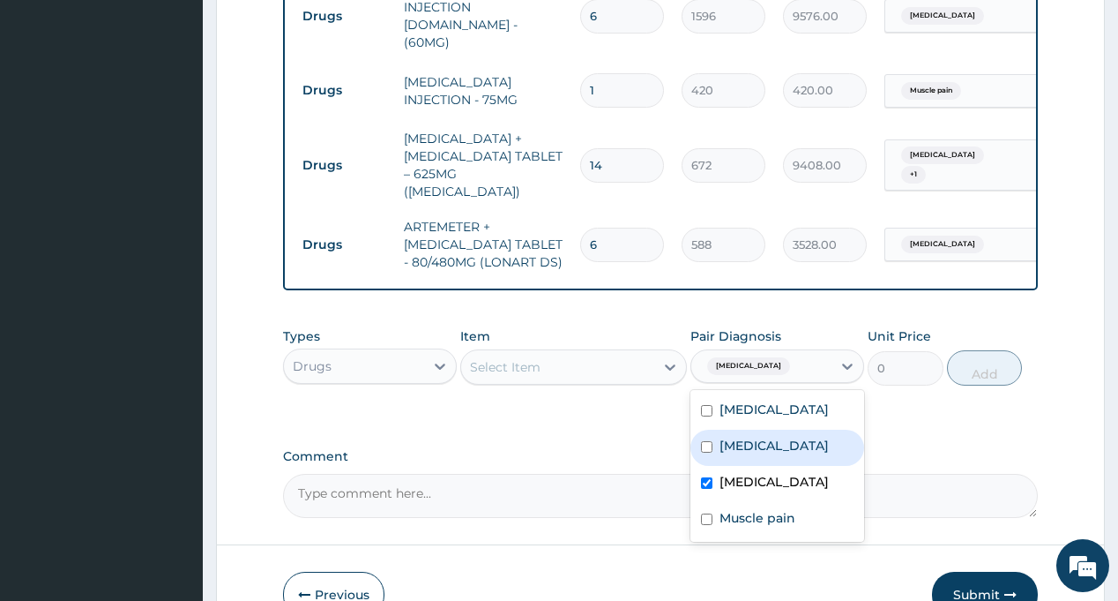
click at [561, 353] on div "Select Item" at bounding box center [557, 367] width 193 height 28
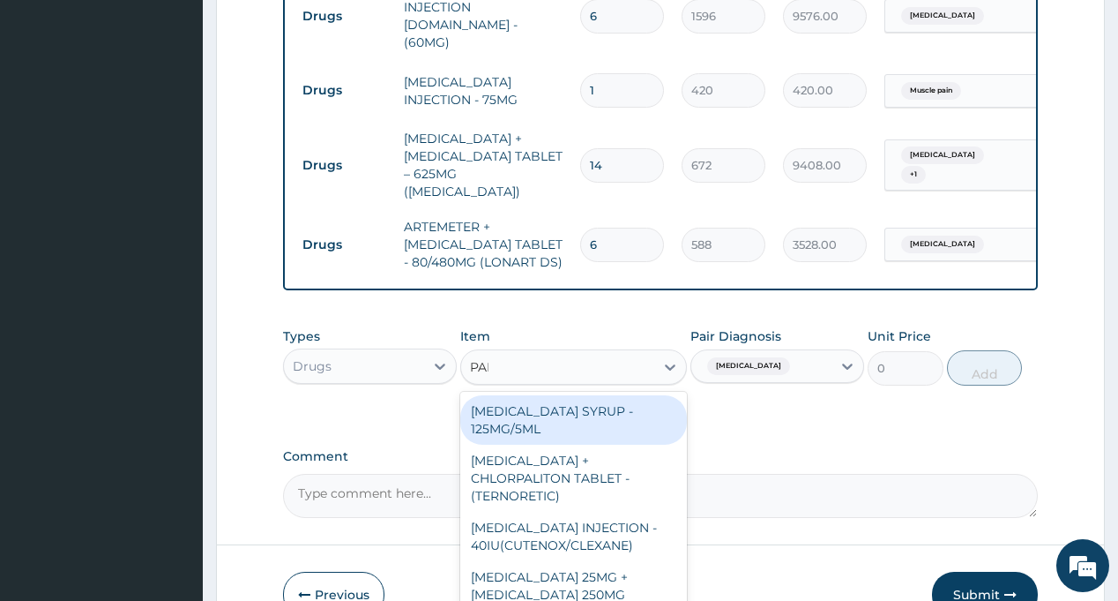
type input "PARACE"
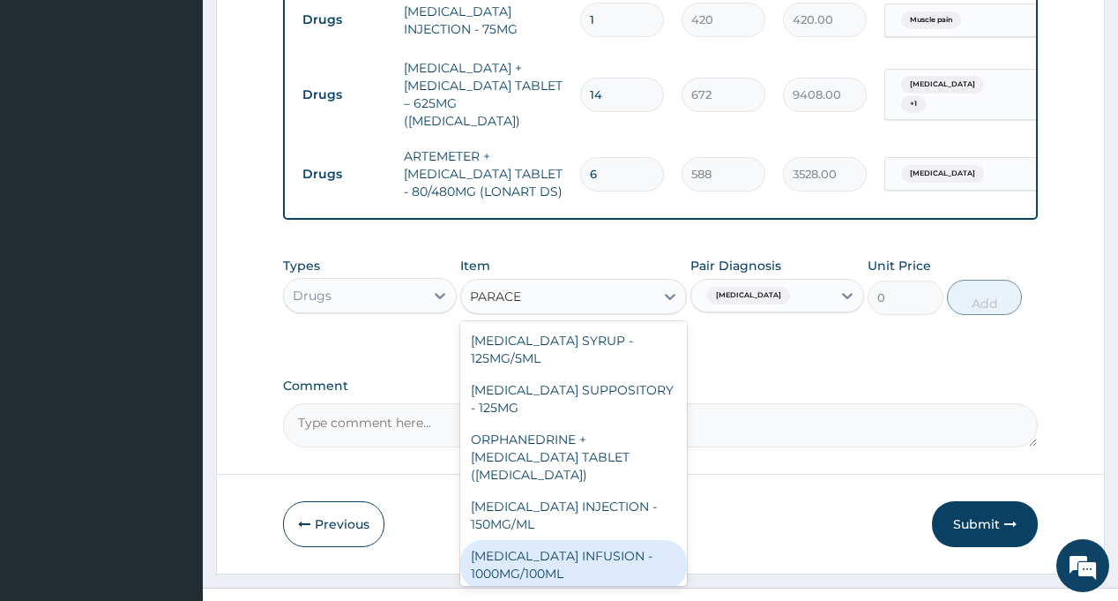
scroll to position [176, 0]
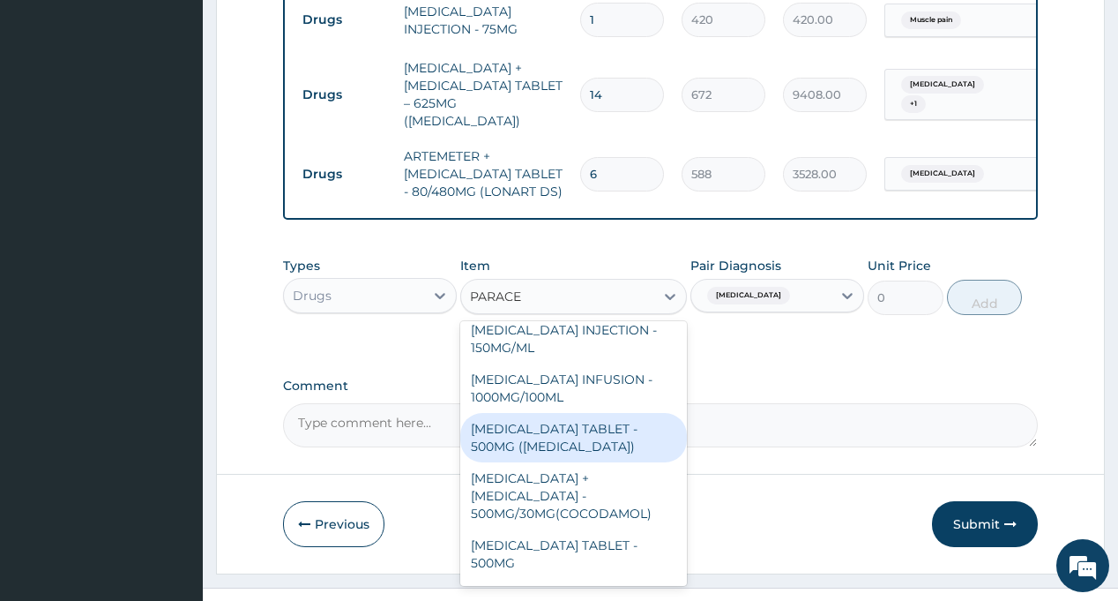
click at [555, 413] on div "PARACETAMOL TABLET - 500MG (PANADOL)" at bounding box center [573, 437] width 227 height 49
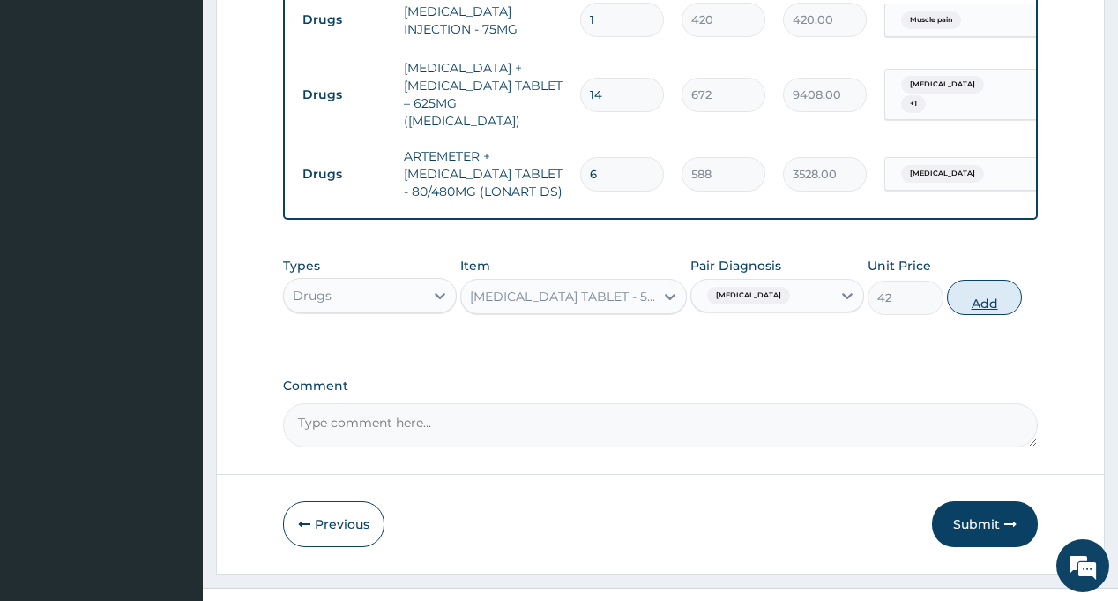
click at [985, 280] on button "Add" at bounding box center [985, 297] width 76 height 35
type input "0"
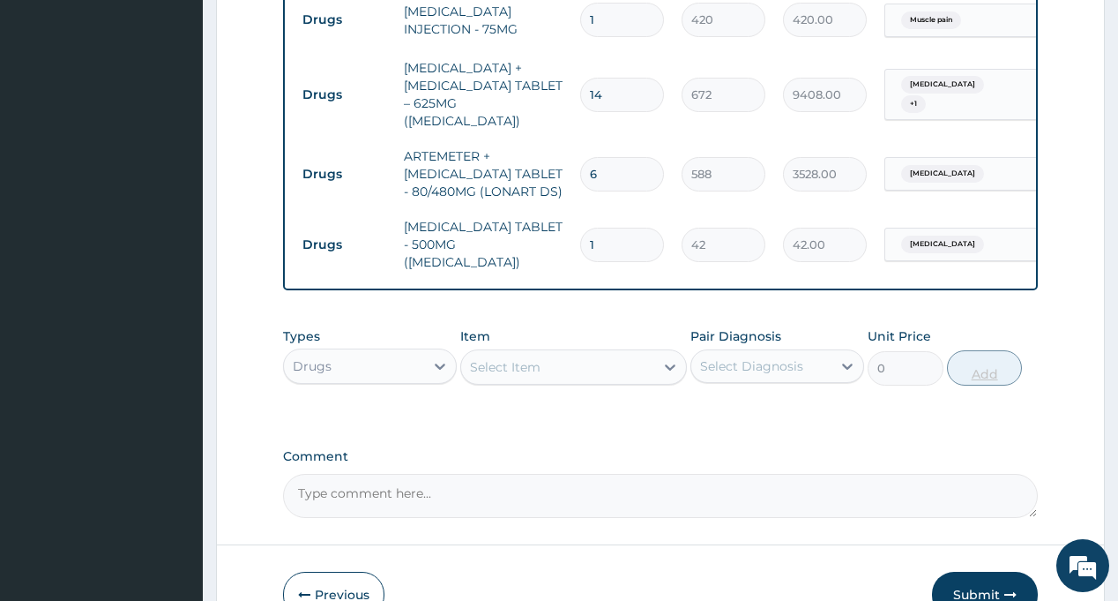
type input "18"
type input "756.00"
type input "18"
click at [761, 357] on div "Select Diagnosis" at bounding box center [751, 366] width 103 height 18
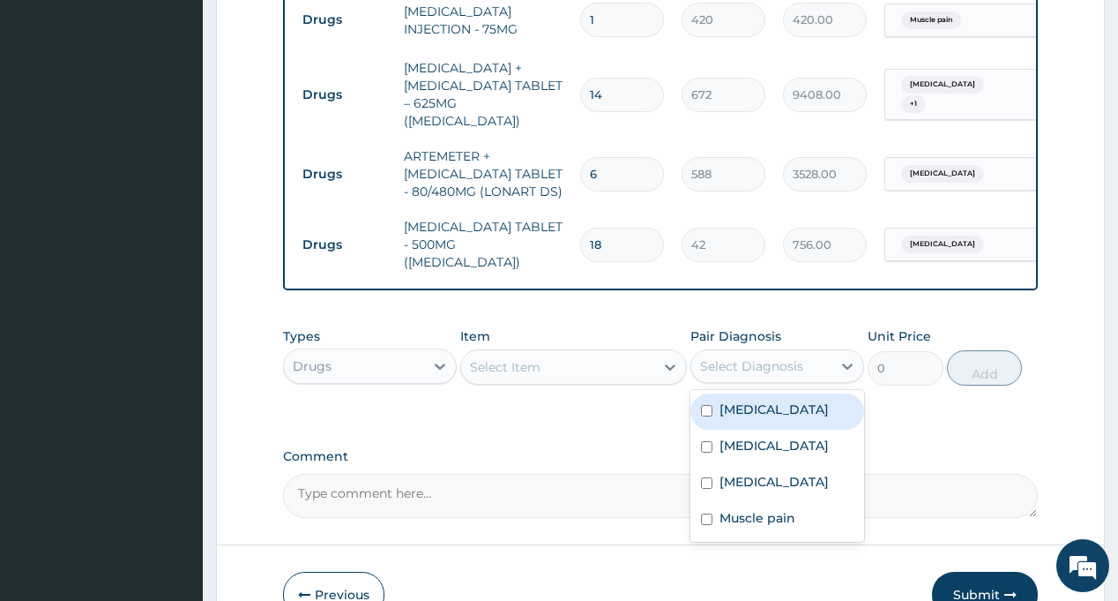
click at [757, 400] on label "Respiratory tract infection" at bounding box center [774, 409] width 109 height 18
checkbox input "true"
click at [549, 353] on div "Select Item" at bounding box center [557, 367] width 193 height 28
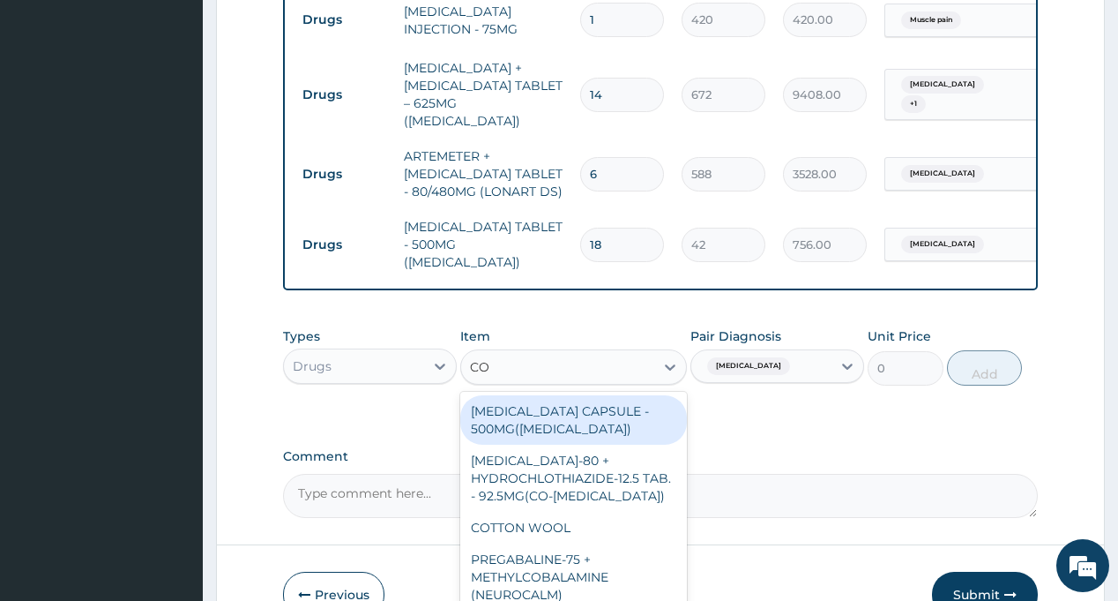
type input "COU"
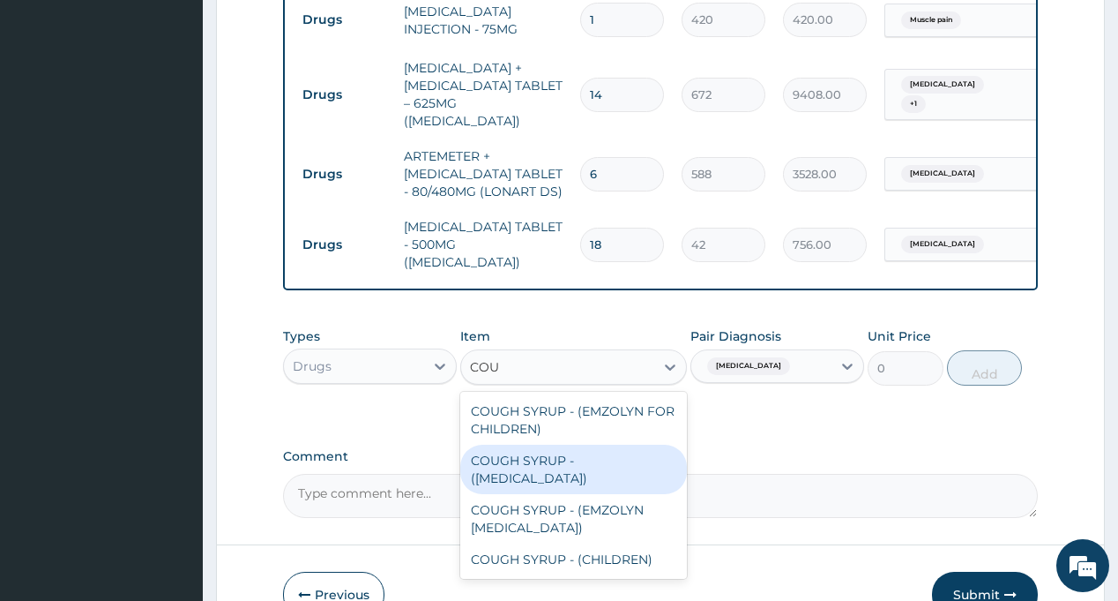
click at [565, 444] on div "COUGH SYRUP - (EXPECTORANT)" at bounding box center [573, 468] width 227 height 49
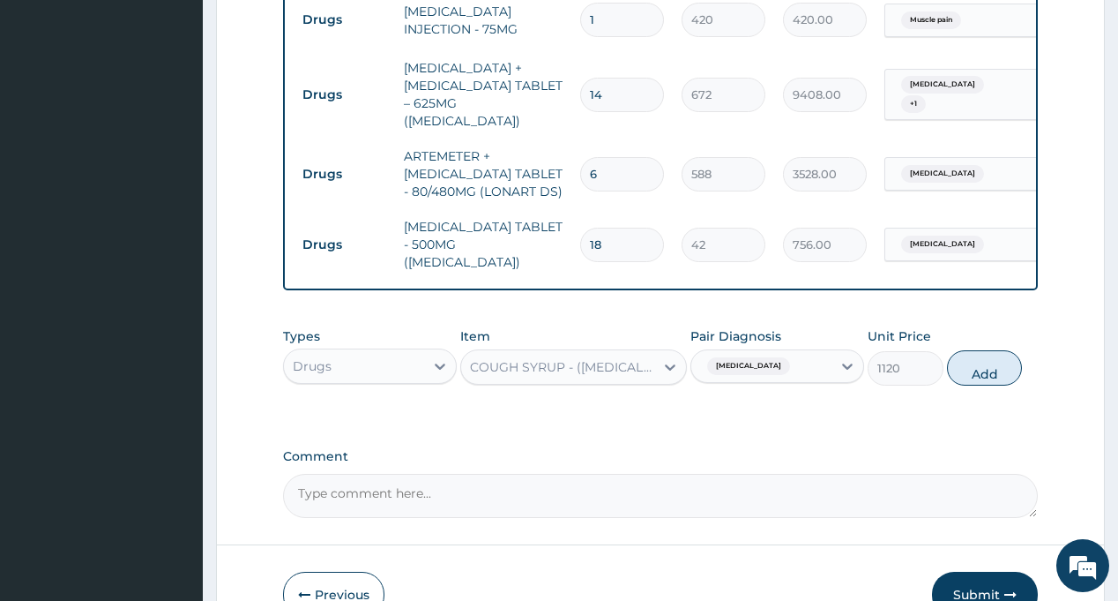
click at [981, 350] on button "Add" at bounding box center [985, 367] width 76 height 35
type input "0"
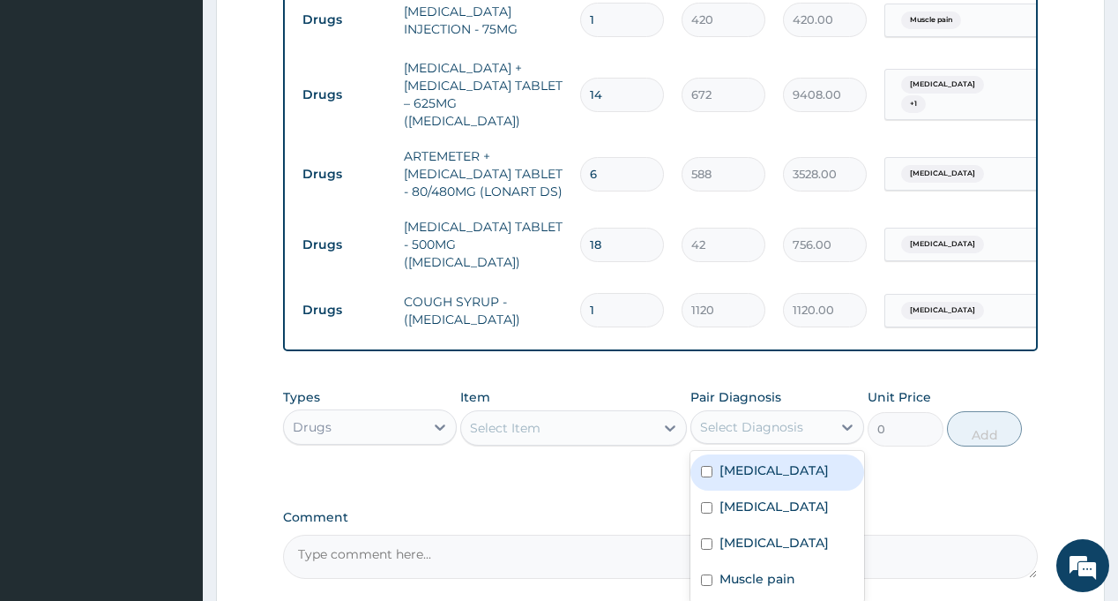
click at [768, 418] on div "Select Diagnosis" at bounding box center [751, 427] width 103 height 18
click at [765, 461] on label "Respiratory tract infection" at bounding box center [774, 470] width 109 height 18
checkbox input "true"
click at [578, 414] on div "Select Item" at bounding box center [557, 428] width 193 height 28
type input "LORAT"
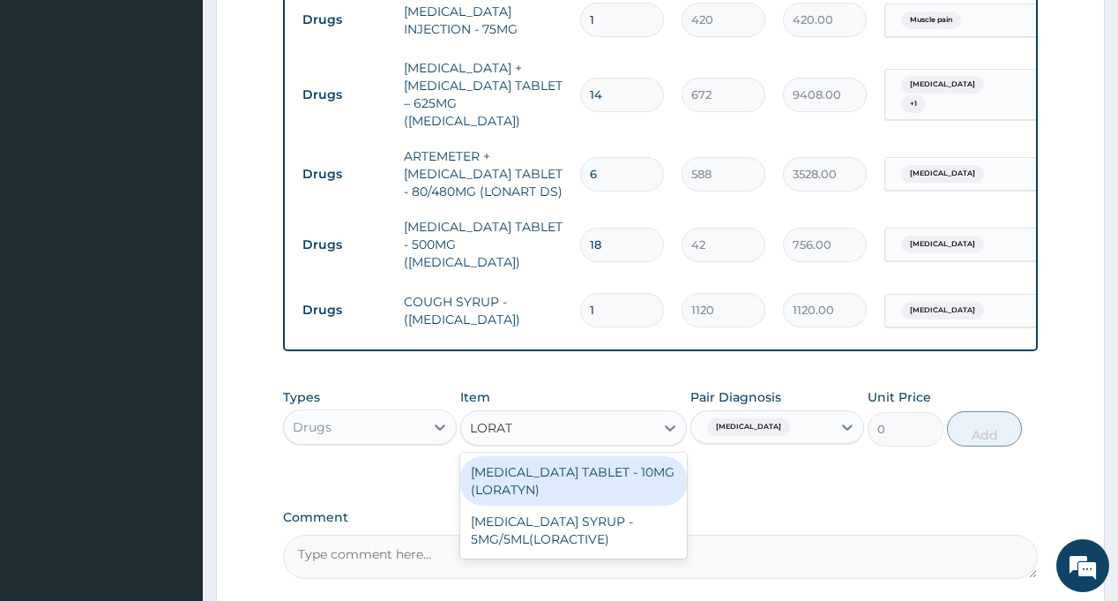
click at [592, 456] on div "LORATADINE TABLET - 10MG (LORATYN)" at bounding box center [573, 480] width 227 height 49
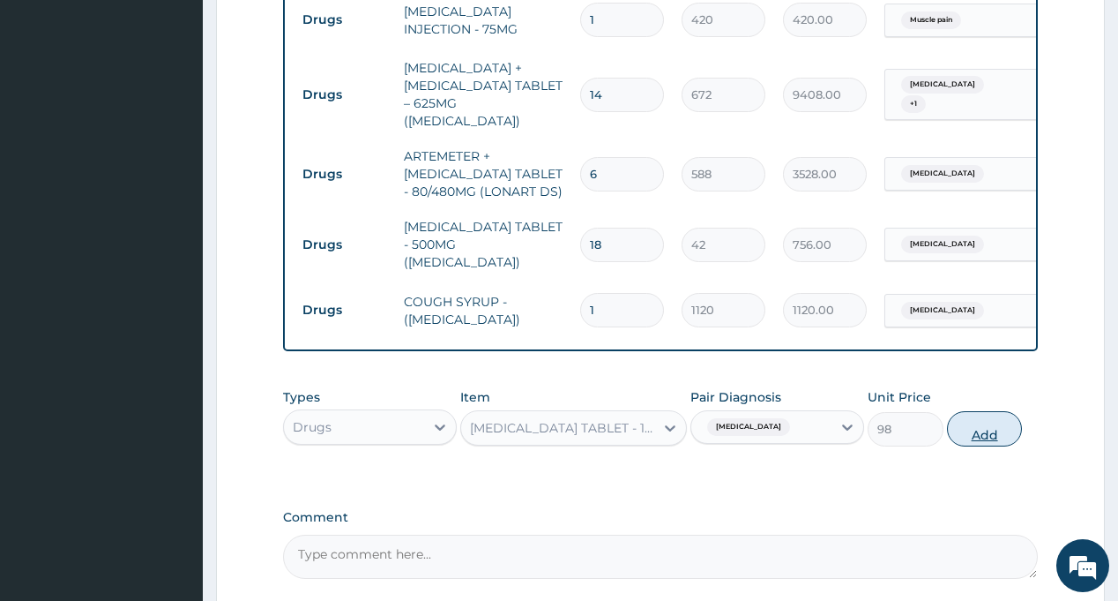
click at [979, 411] on button "Add" at bounding box center [985, 428] width 76 height 35
type input "0"
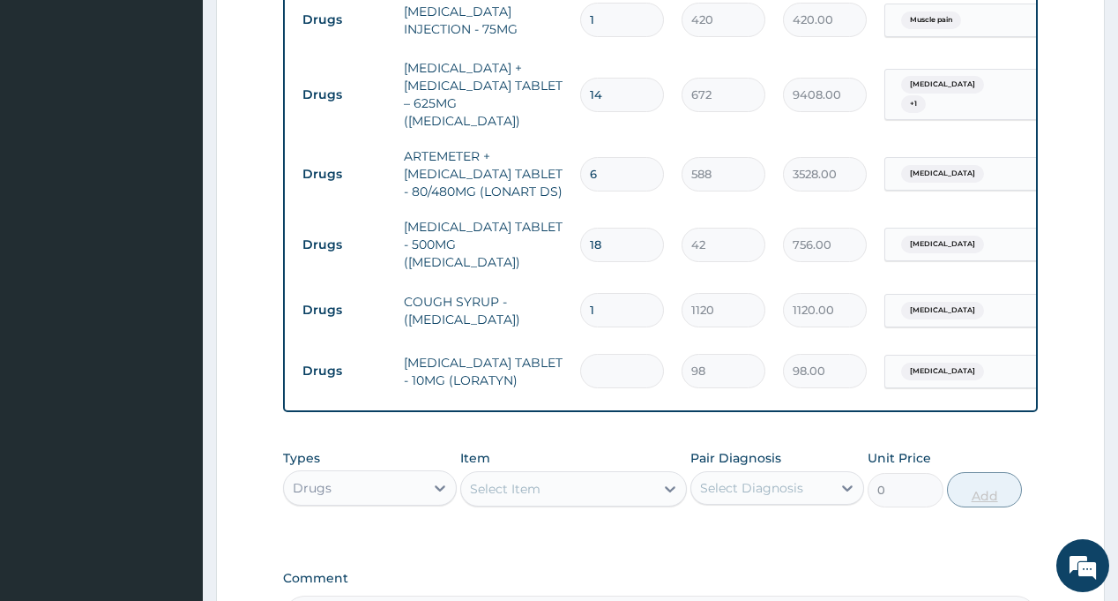
type input "5"
type input "490.00"
type input "5"
click at [777, 479] on div "Select Diagnosis" at bounding box center [751, 488] width 103 height 18
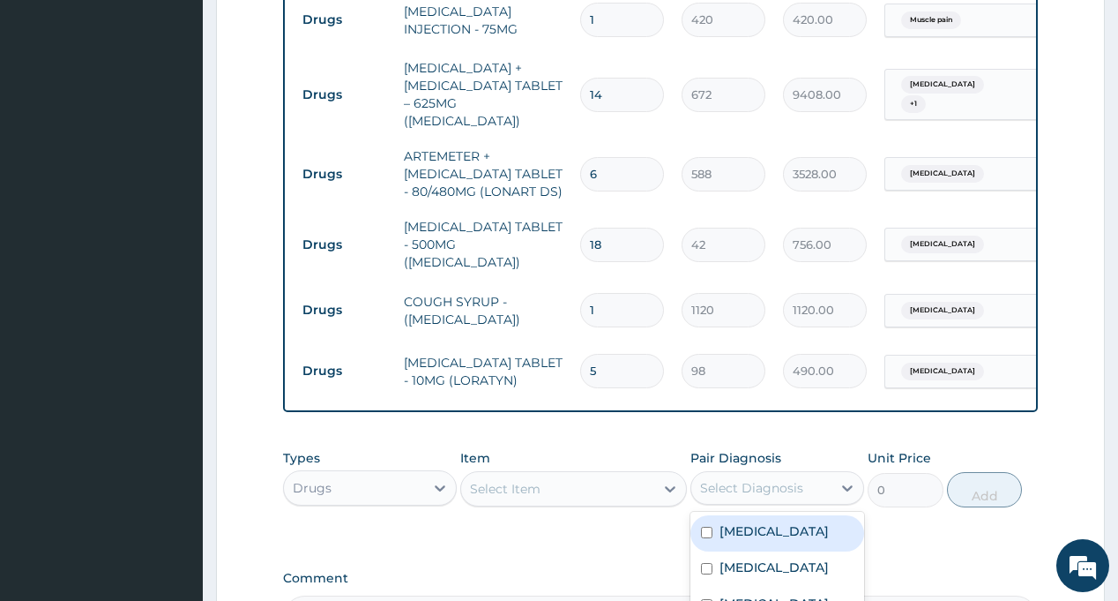
click at [743, 440] on div "Types Drugs Item Select Item Pair Diagnosis option Respiratory tract infection,…" at bounding box center [660, 478] width 754 height 76
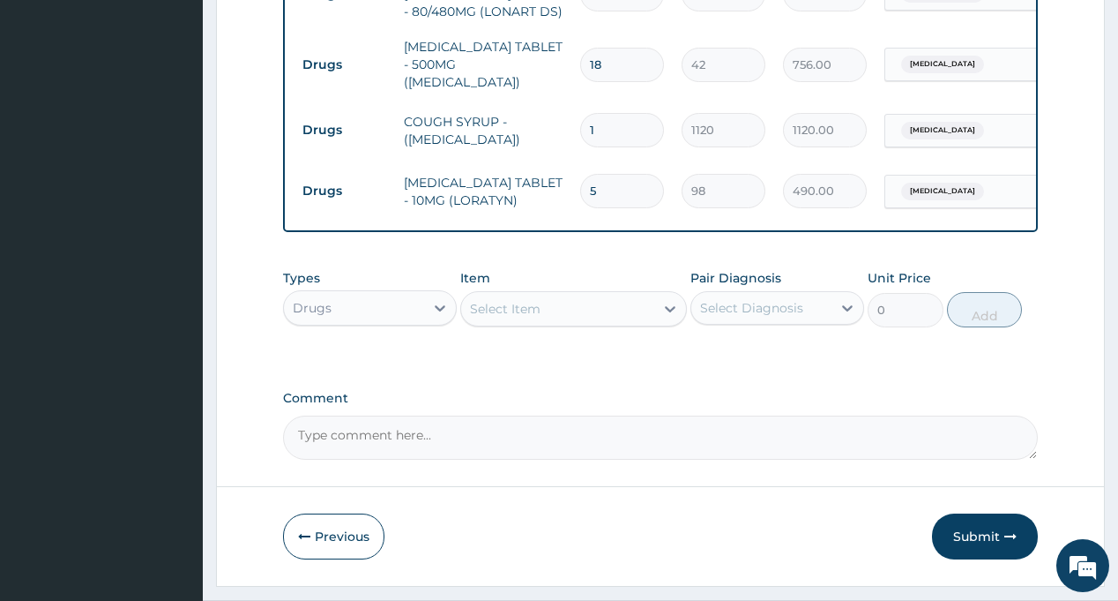
scroll to position [1300, 0]
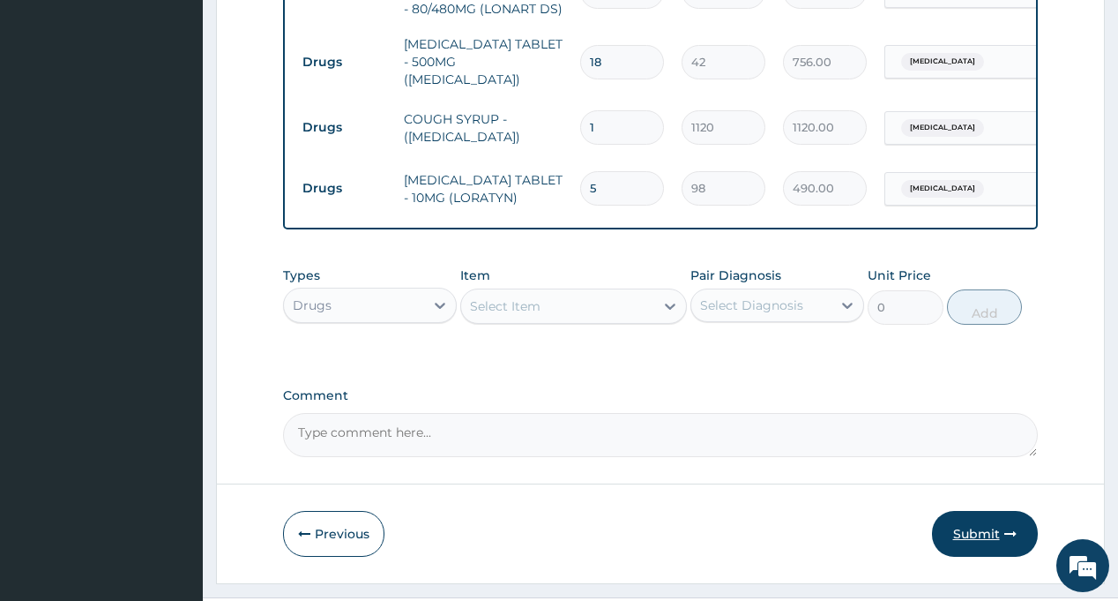
click at [973, 511] on button "Submit" at bounding box center [985, 534] width 106 height 46
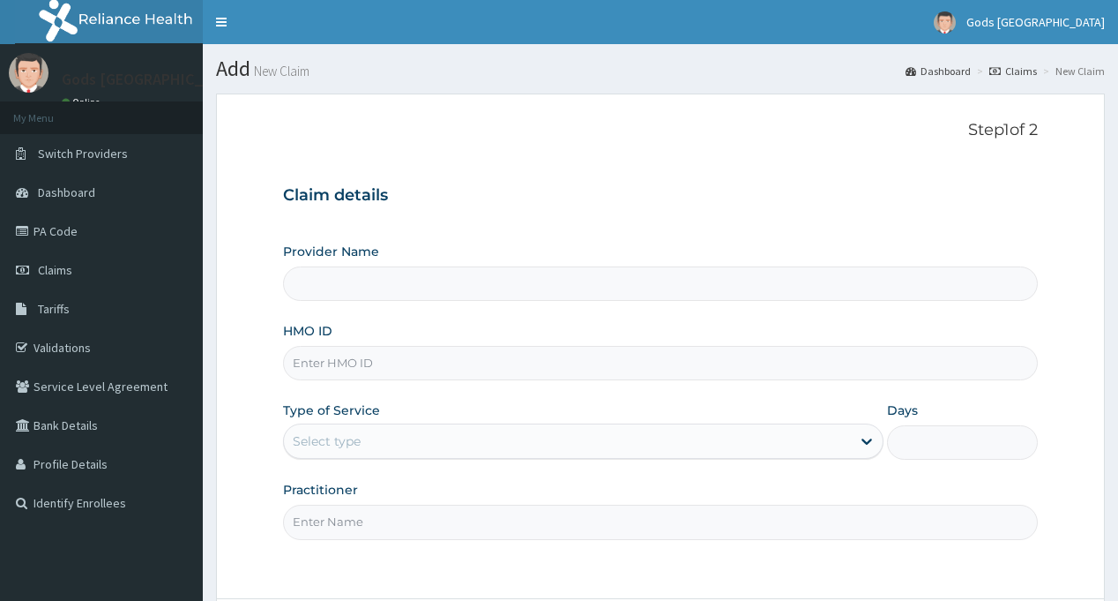
type input "Gods [GEOGRAPHIC_DATA] - [GEOGRAPHIC_DATA]"
click at [355, 362] on input "HMO ID" at bounding box center [660, 363] width 754 height 34
paste input "WEC/10012/C"
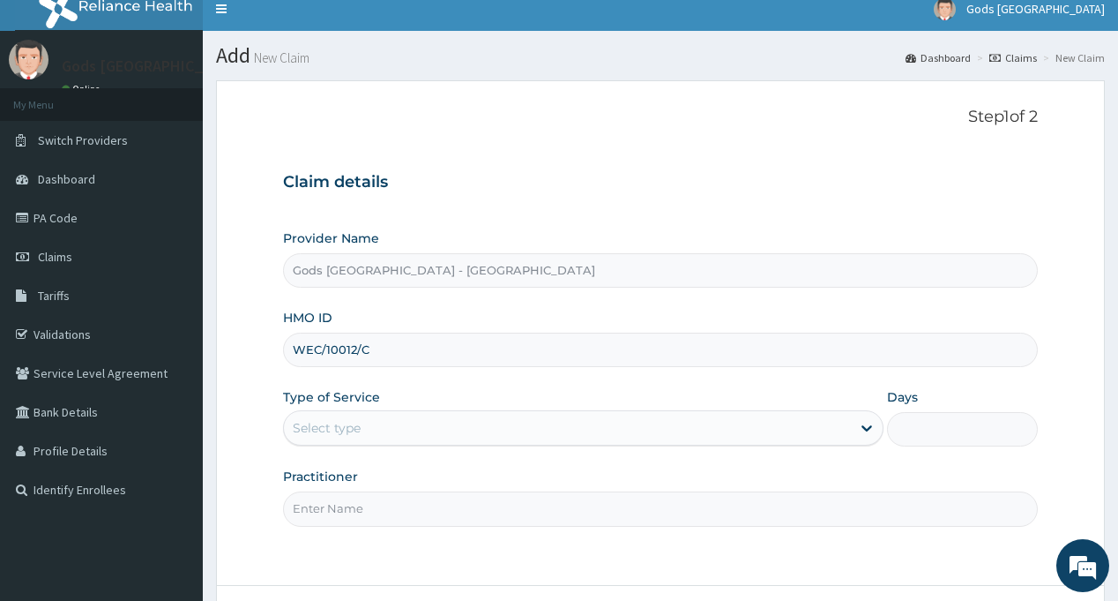
scroll to position [156, 0]
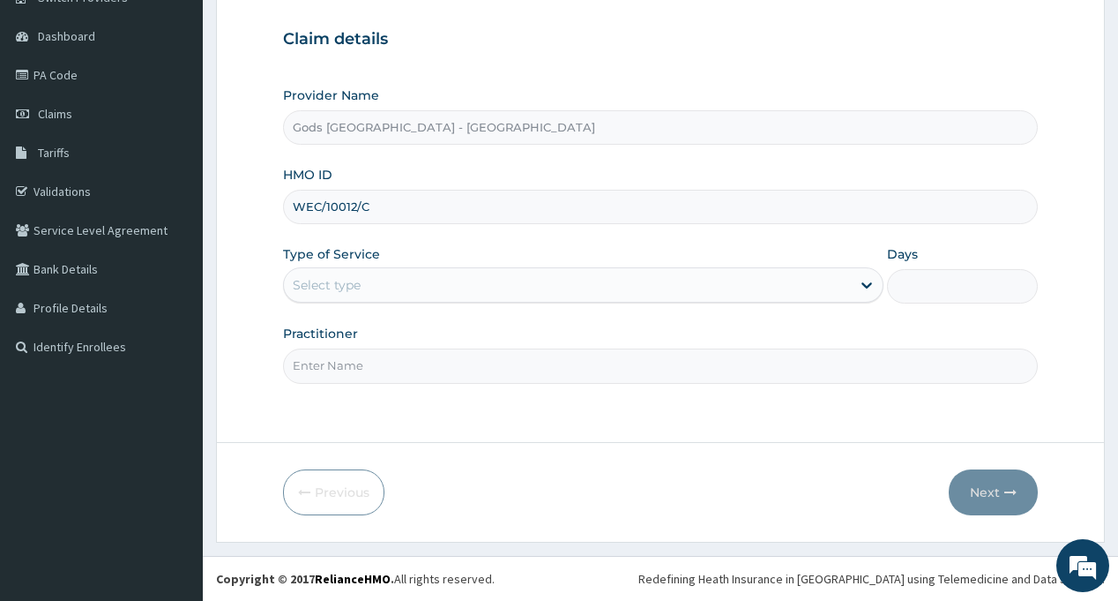
type input "WEC/10012/C"
click at [370, 276] on div "Select type" at bounding box center [567, 285] width 567 height 28
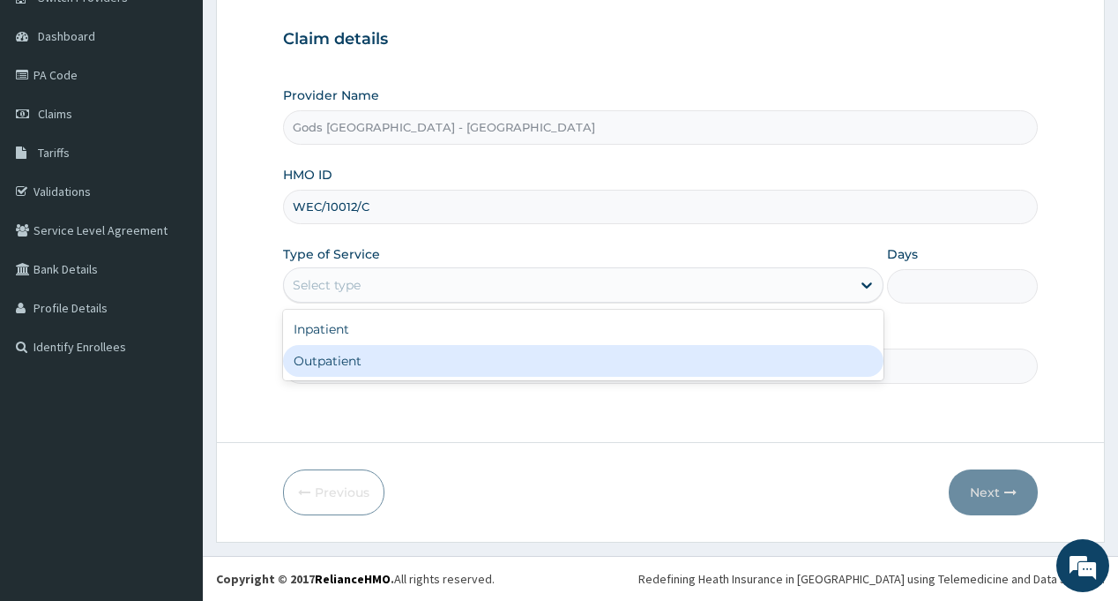
click at [377, 364] on div "Outpatient" at bounding box center [583, 361] width 601 height 32
type input "1"
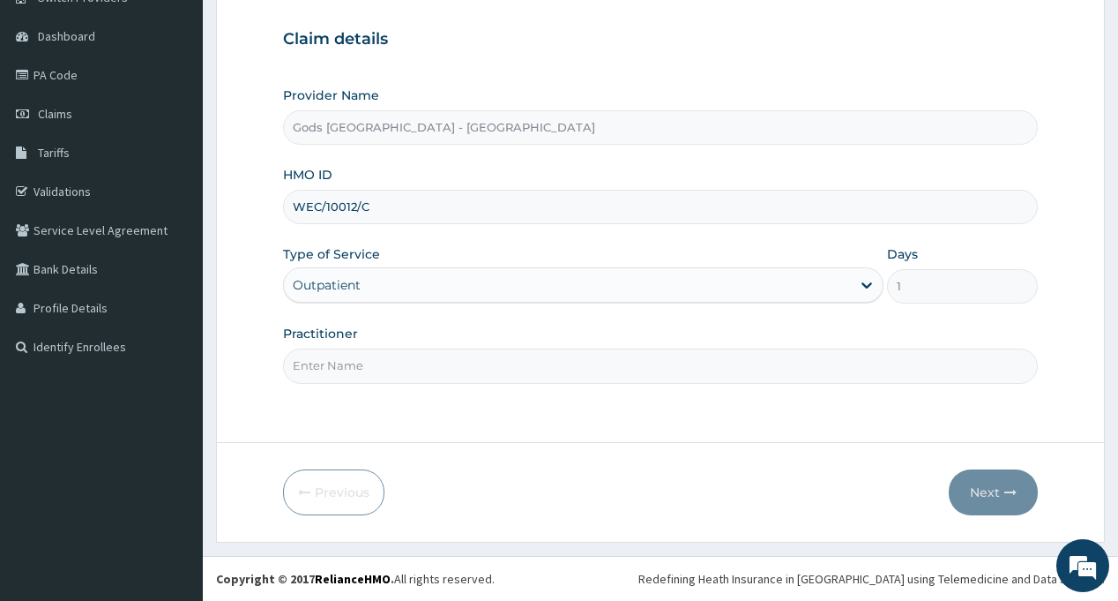
click at [377, 364] on input "Practitioner" at bounding box center [660, 365] width 754 height 34
type input "[PERSON_NAME]"
click at [989, 491] on button "Next" at bounding box center [993, 492] width 89 height 46
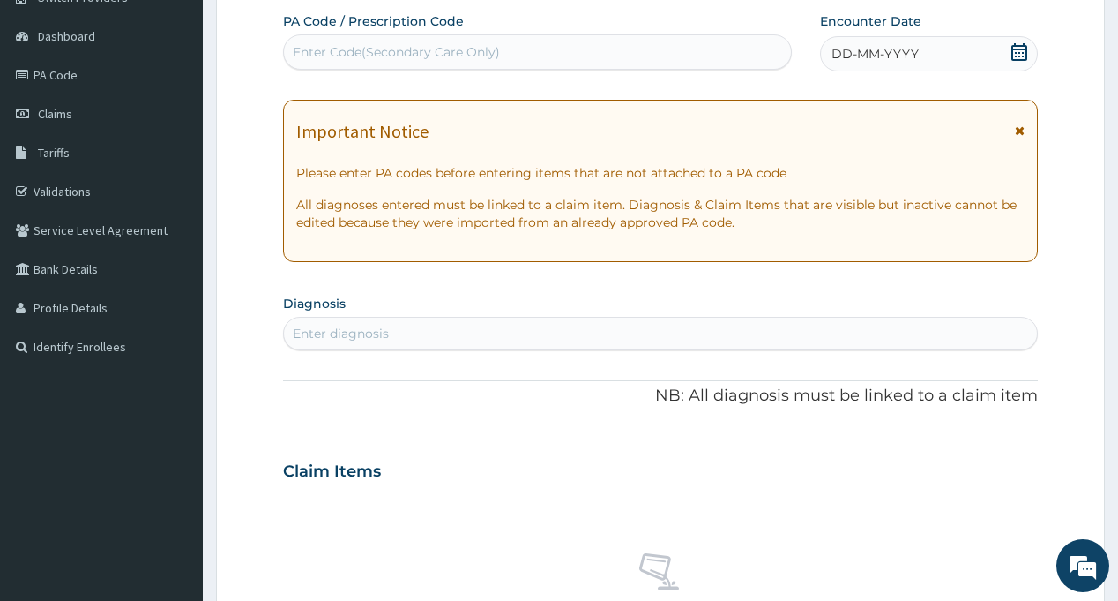
click at [1025, 56] on icon at bounding box center [1020, 52] width 18 height 18
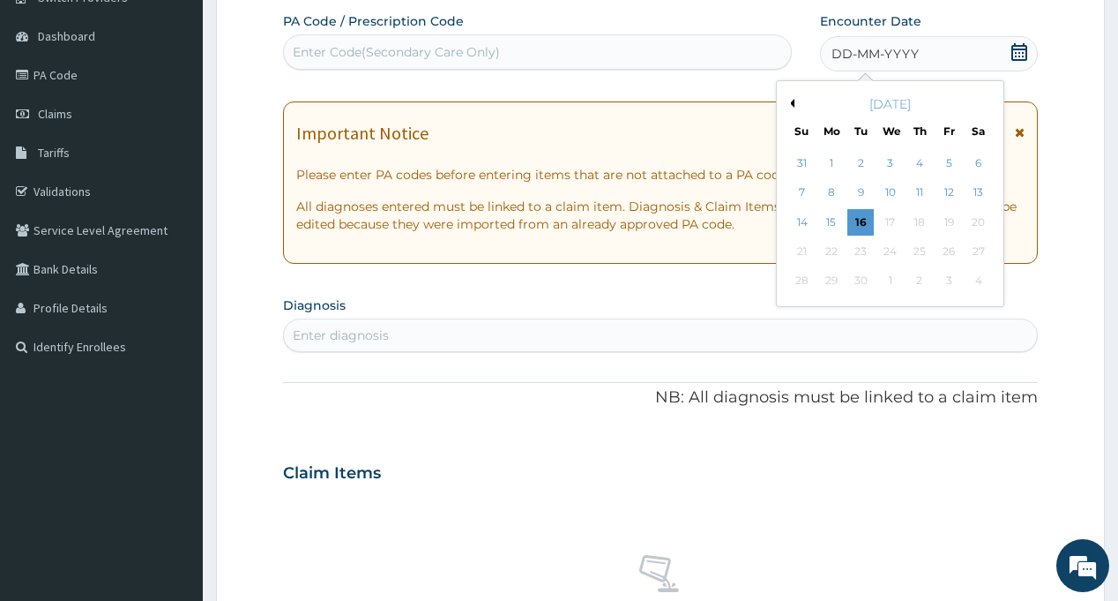
click at [794, 104] on button "Previous Month" at bounding box center [790, 103] width 9 height 9
click at [948, 281] on div "29" at bounding box center [949, 281] width 26 height 26
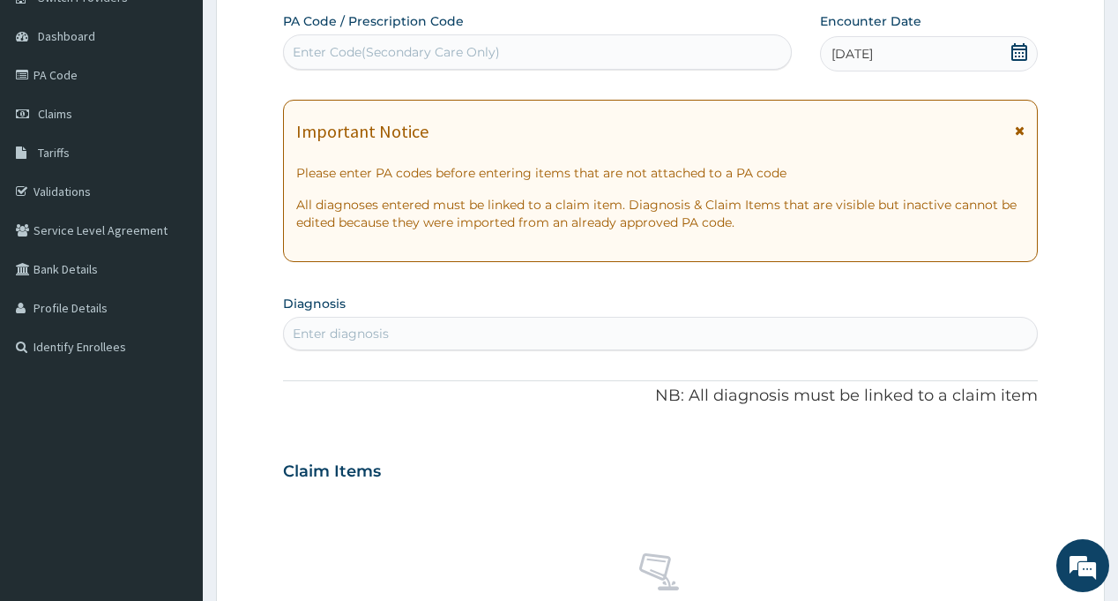
click at [728, 270] on div "PA Code / Prescription Code Enter Code(Secondary Care Only) Encounter Date [DAT…" at bounding box center [660, 468] width 754 height 913
click at [347, 337] on div "Enter diagnosis" at bounding box center [341, 334] width 96 height 18
type input "MALA"
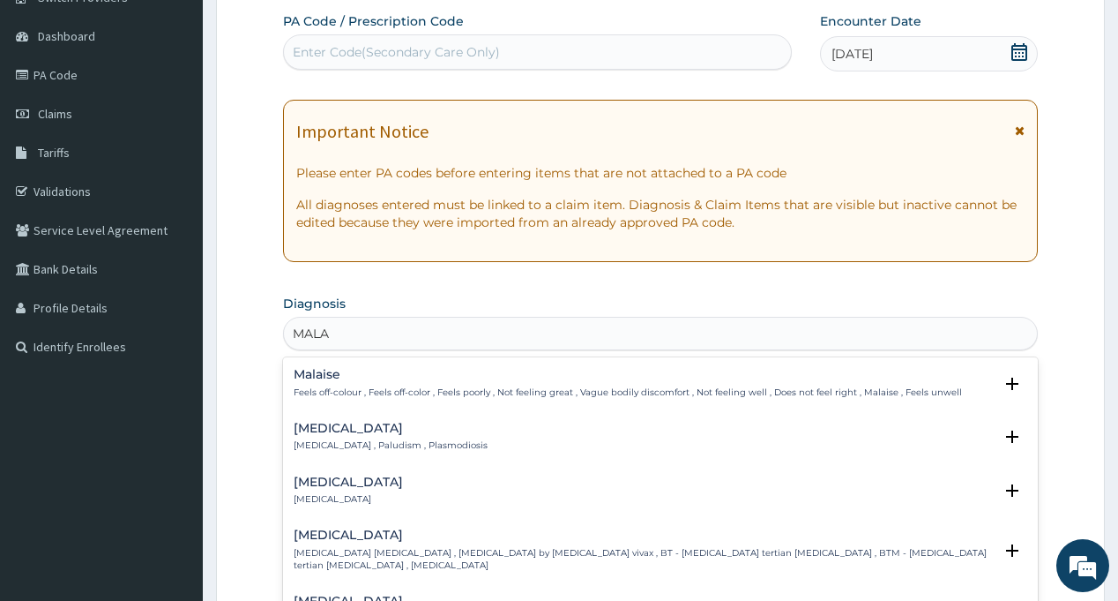
click at [325, 437] on div "[MEDICAL_DATA] [MEDICAL_DATA] , Paludism , Plasmodiosis" at bounding box center [391, 437] width 194 height 31
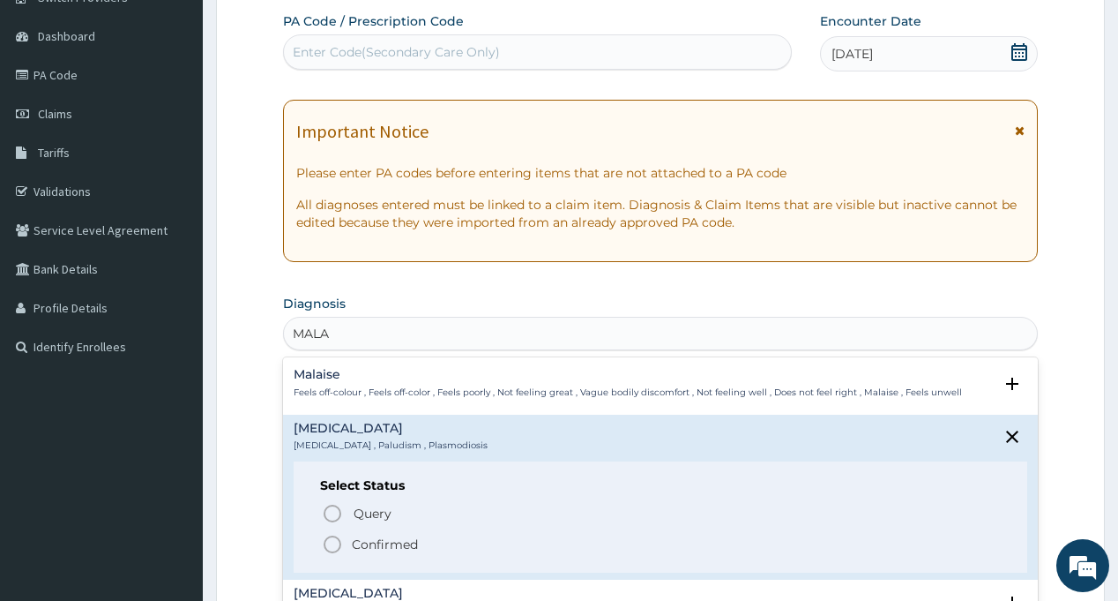
click at [339, 536] on icon "status option filled" at bounding box center [332, 544] width 21 height 21
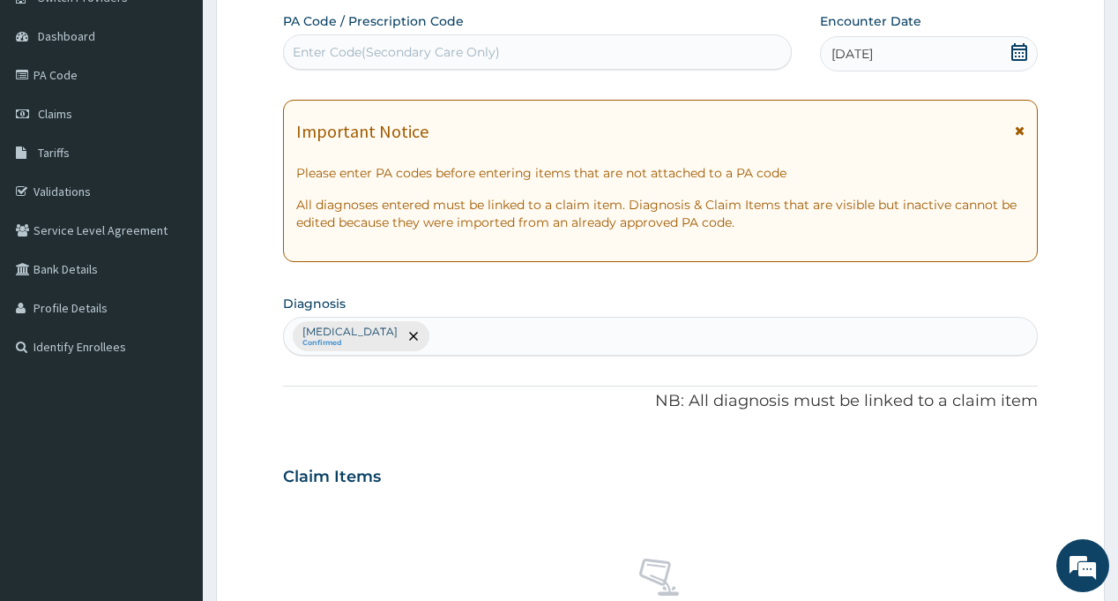
scroll to position [597, 0]
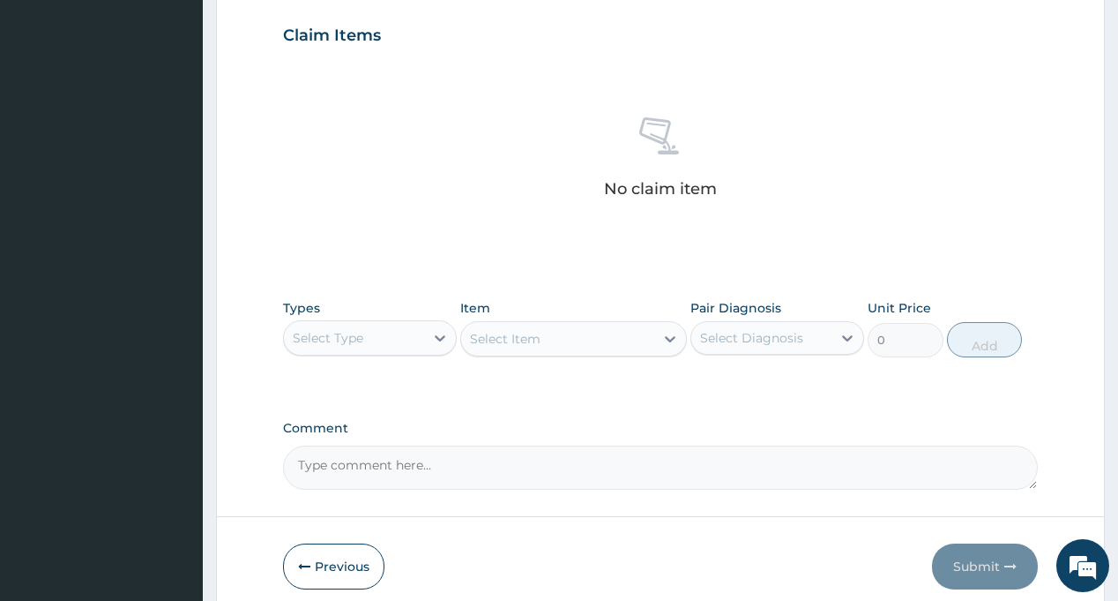
click at [400, 337] on div "Select Type" at bounding box center [354, 338] width 140 height 28
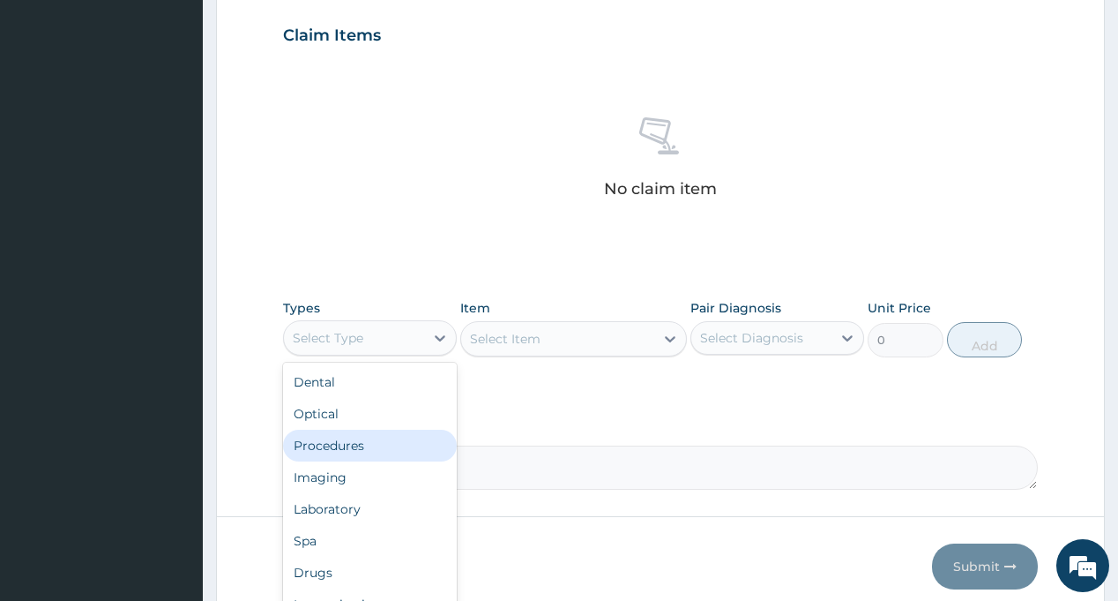
click at [369, 446] on div "Procedures" at bounding box center [370, 445] width 174 height 32
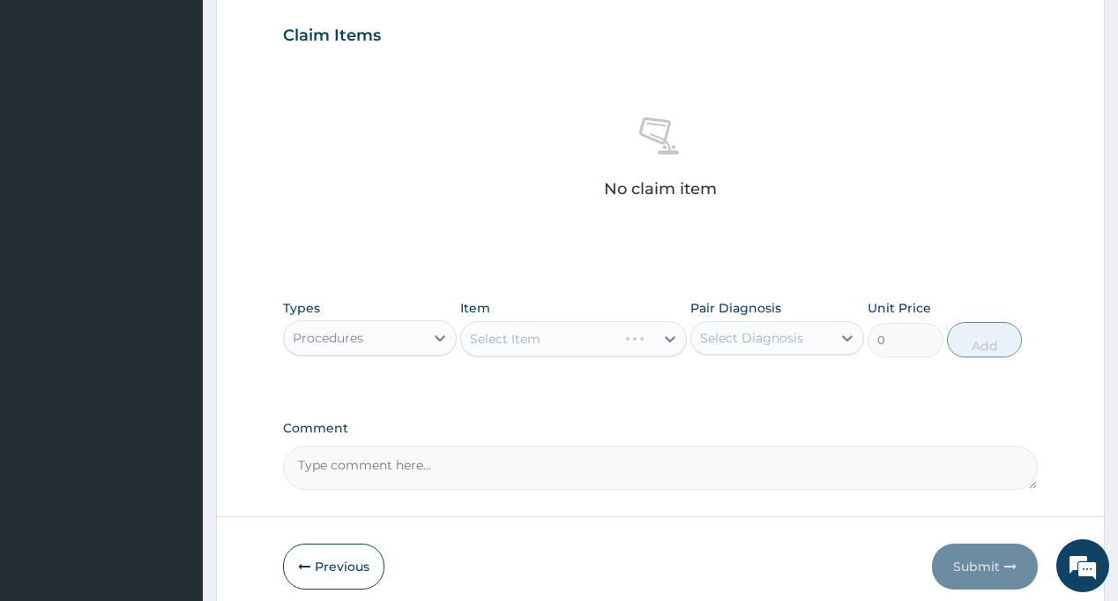
click at [827, 345] on div "Select Diagnosis" at bounding box center [761, 338] width 140 height 28
click at [793, 418] on div "PA Code / Prescription Code Enter Code(Secondary Care Only) Encounter Date [DAT…" at bounding box center [660, 30] width 754 height 918
click at [774, 349] on div "Select Diagnosis" at bounding box center [761, 338] width 140 height 28
click at [770, 392] on div "[MEDICAL_DATA]" at bounding box center [778, 383] width 174 height 36
checkbox input "true"
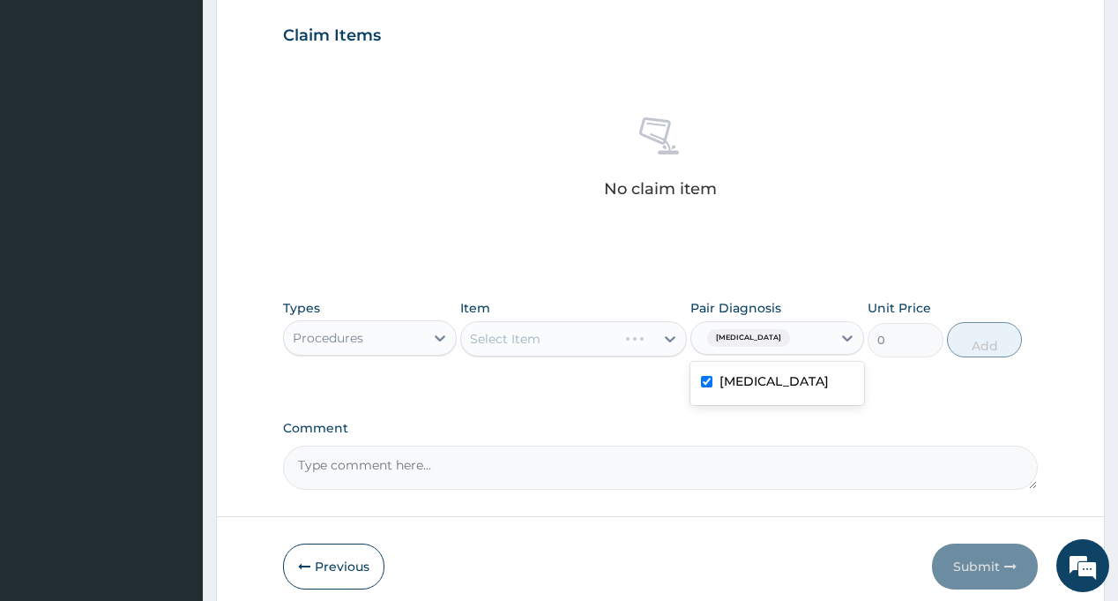
click at [576, 380] on div "Types Procedures Item Select Item Pair Diagnosis option [MEDICAL_DATA], selecte…" at bounding box center [660, 341] width 754 height 102
click at [576, 337] on div "Select Item" at bounding box center [557, 339] width 193 height 28
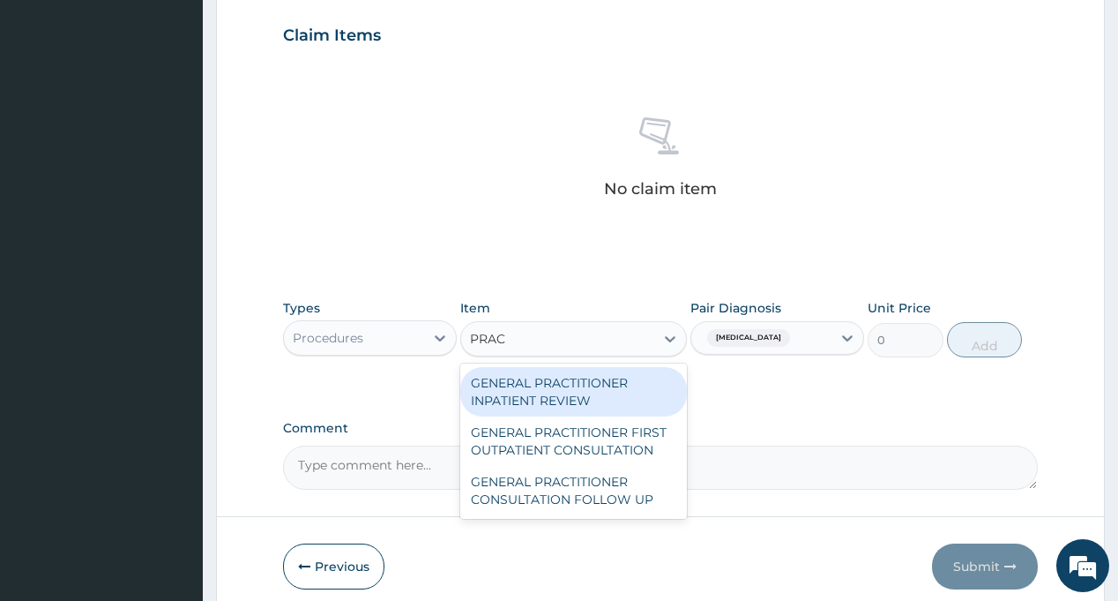
type input "PRACT"
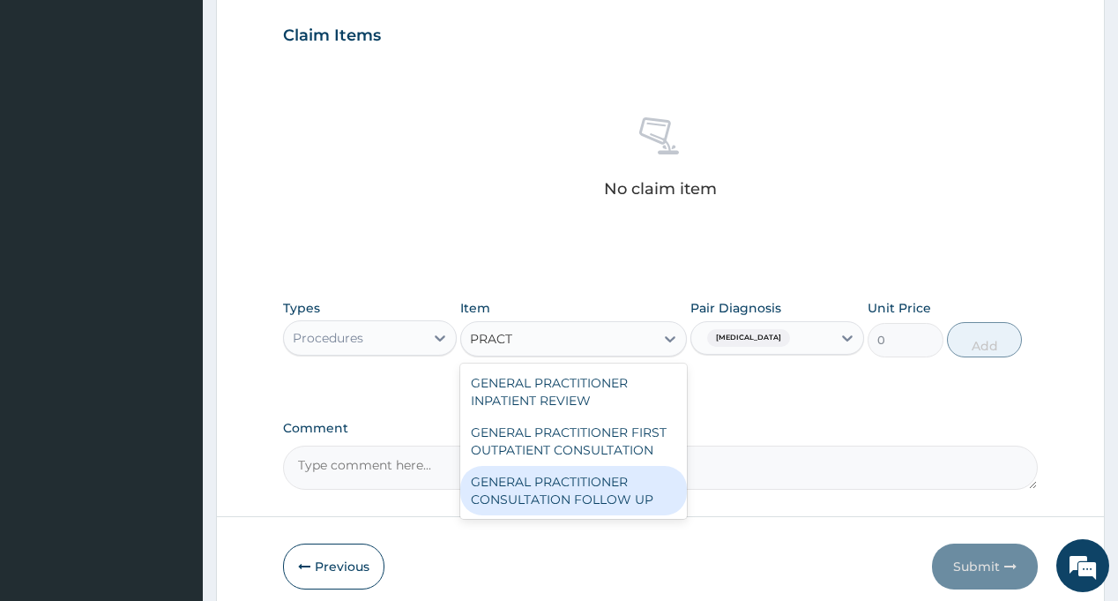
click at [623, 486] on div "GENERAL PRACTITIONER CONSULTATION FOLLOW UP" at bounding box center [573, 490] width 227 height 49
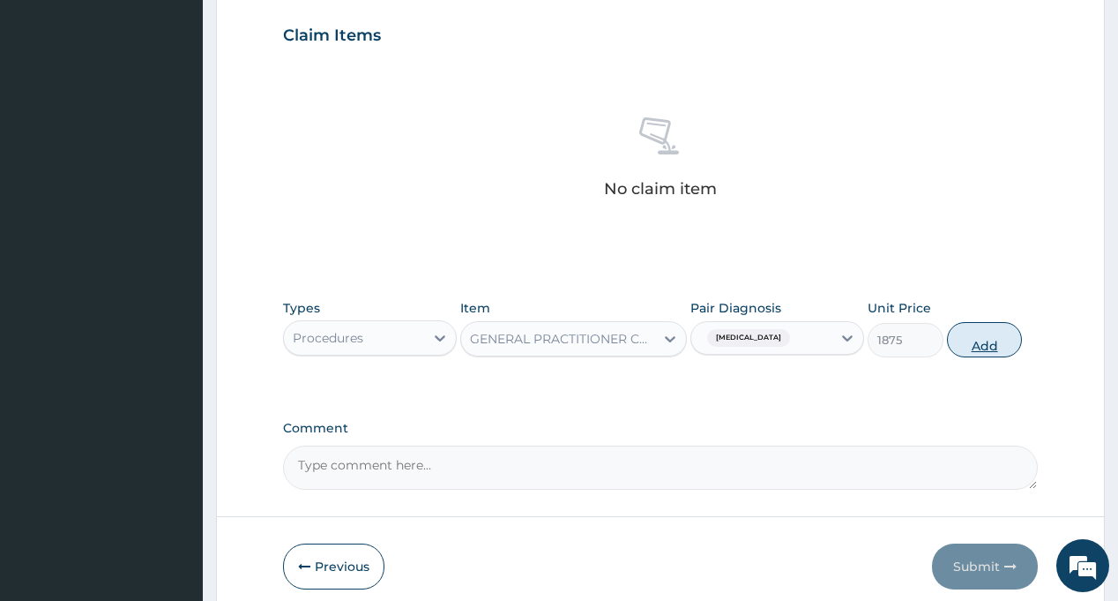
click at [995, 342] on button "Add" at bounding box center [985, 339] width 76 height 35
type input "0"
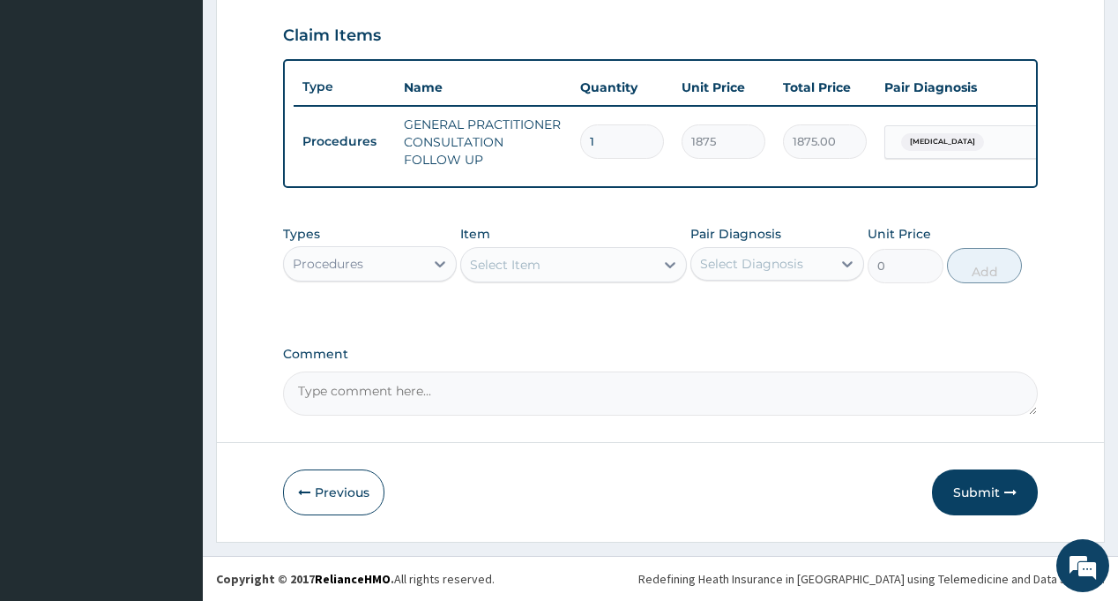
scroll to position [610, 0]
click at [976, 494] on button "Submit" at bounding box center [985, 492] width 106 height 46
